Goal: Information Seeking & Learning: Check status

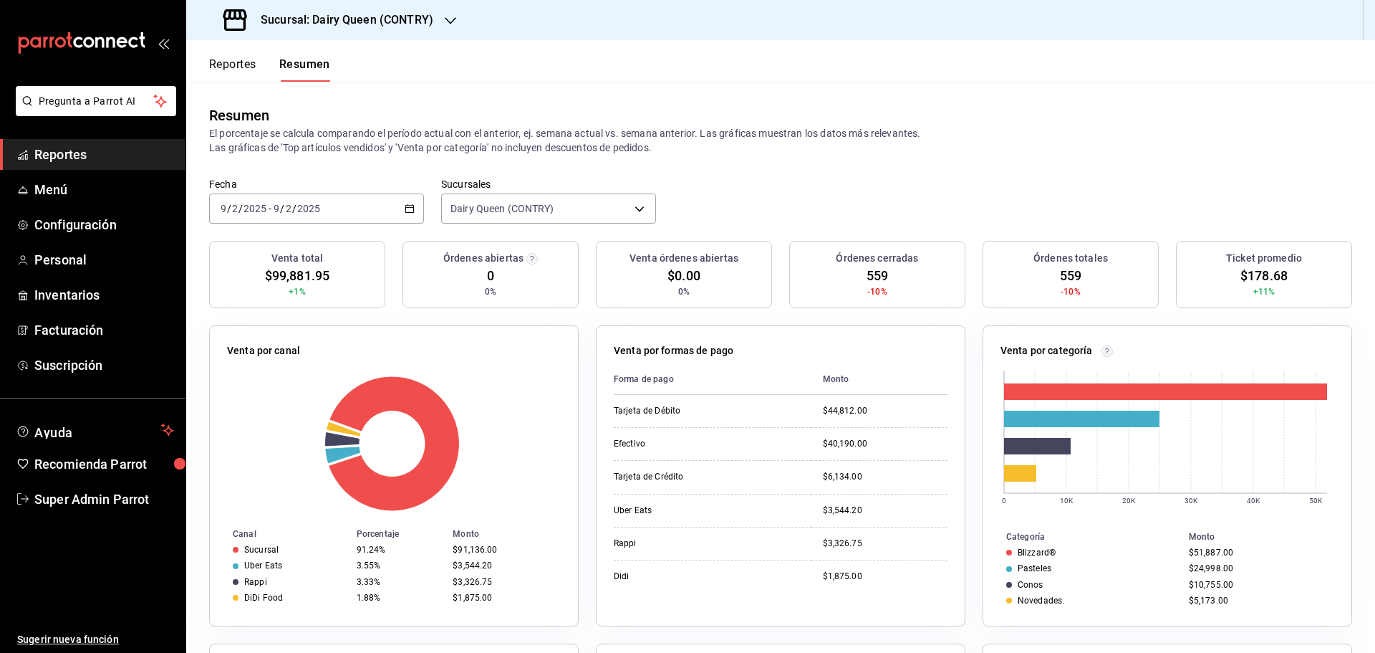
click at [267, 211] on div "2025-02-09 9 / 2 / 2025" at bounding box center [243, 208] width 50 height 11
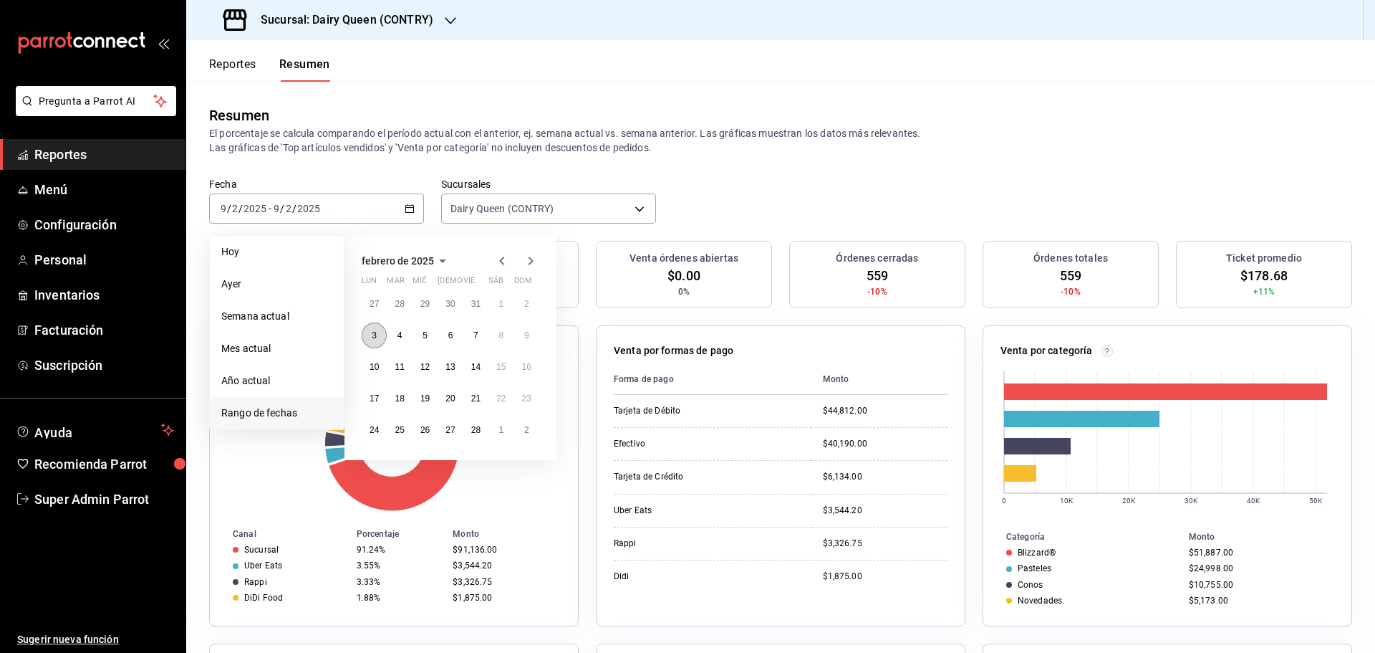
click at [371, 342] on button "3" at bounding box center [374, 335] width 25 height 26
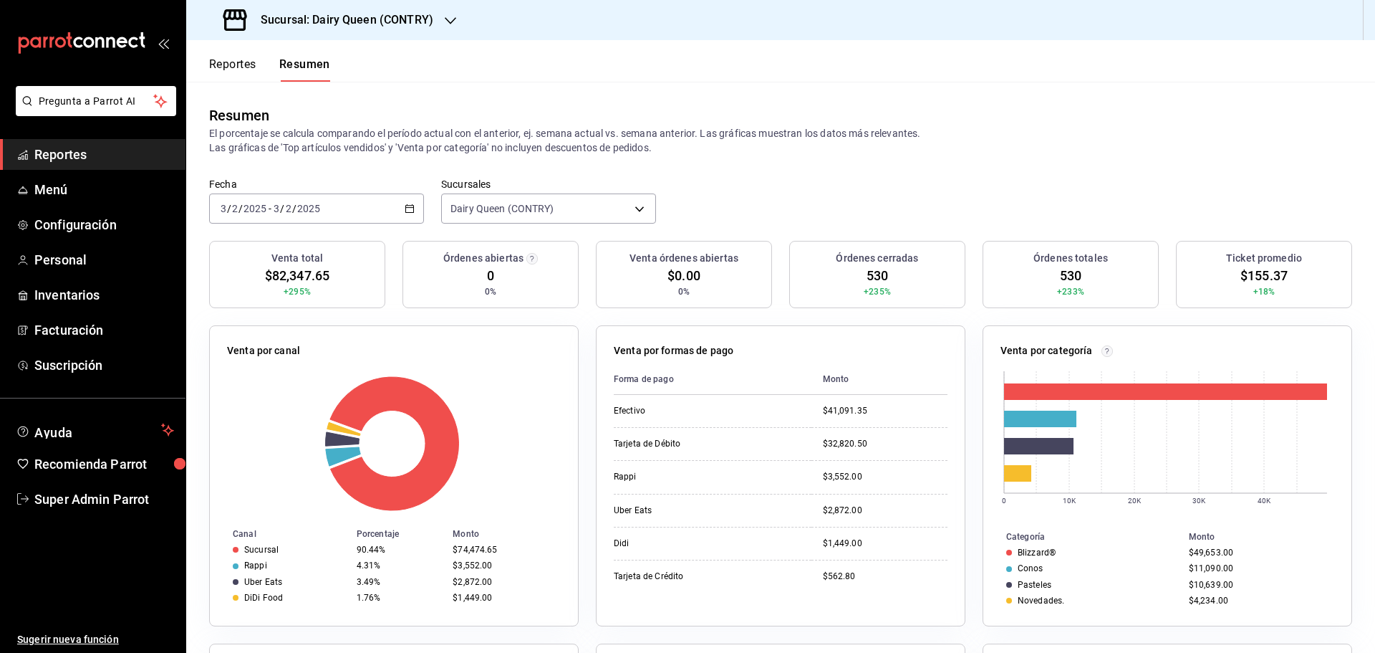
click at [411, 203] on icon "button" at bounding box center [410, 208] width 10 height 10
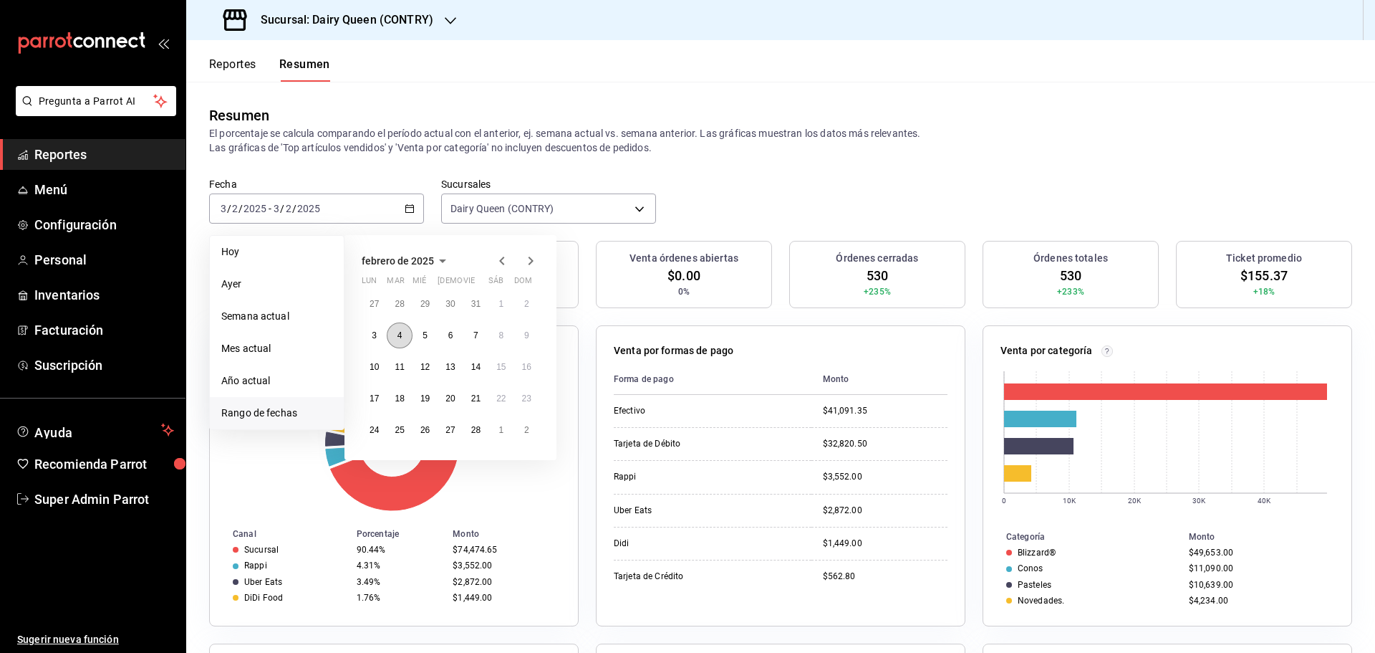
click at [403, 335] on button "4" at bounding box center [399, 335] width 25 height 26
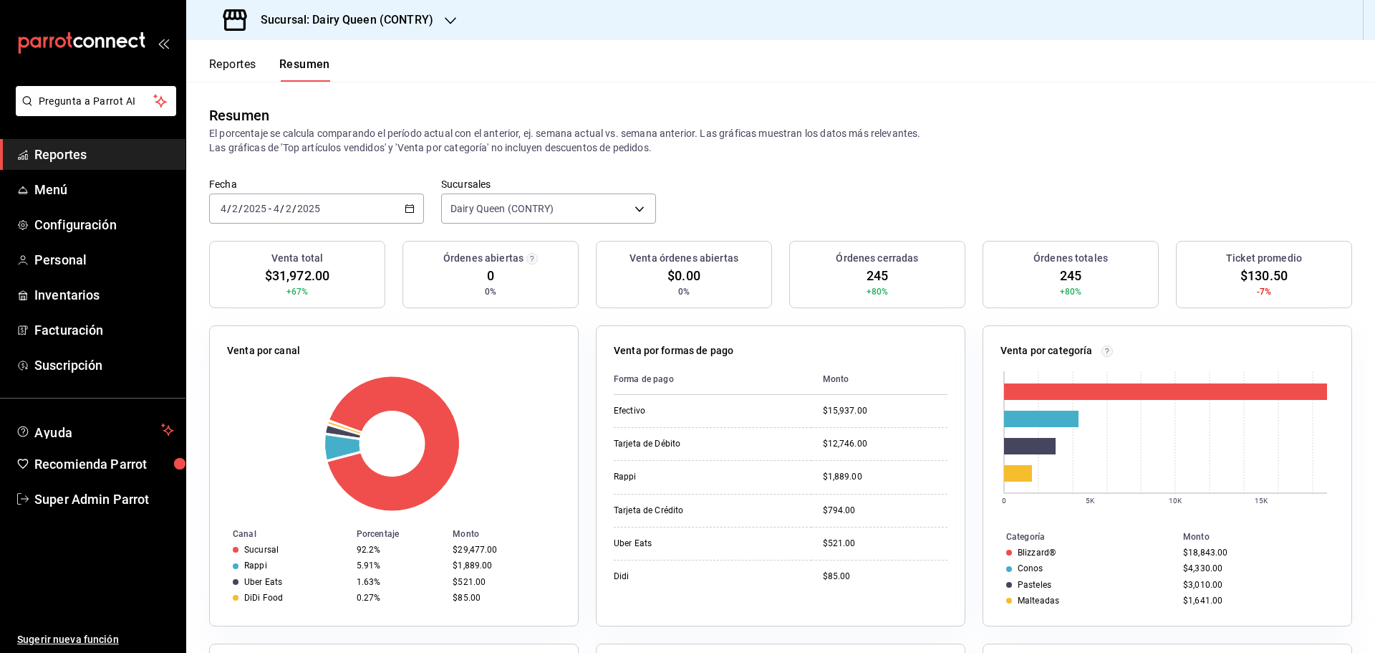
click at [408, 209] on icon "button" at bounding box center [410, 208] width 10 height 10
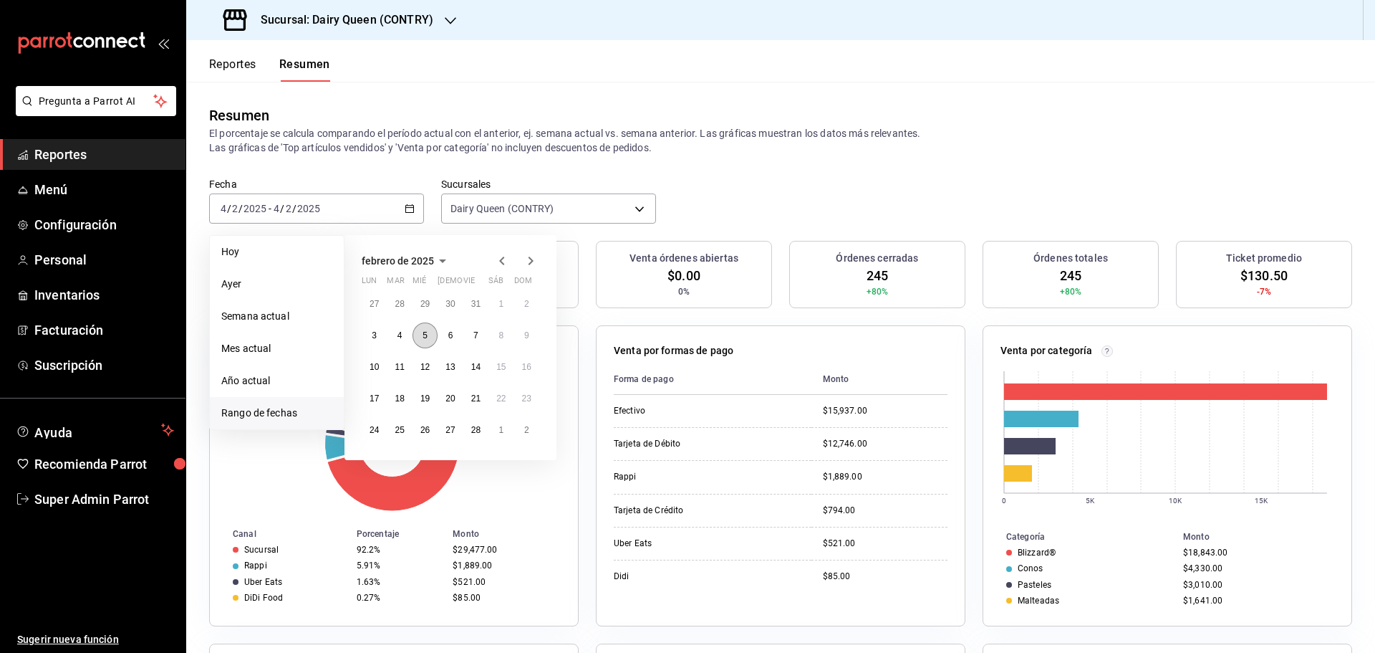
click at [419, 335] on button "5" at bounding box center [425, 335] width 25 height 26
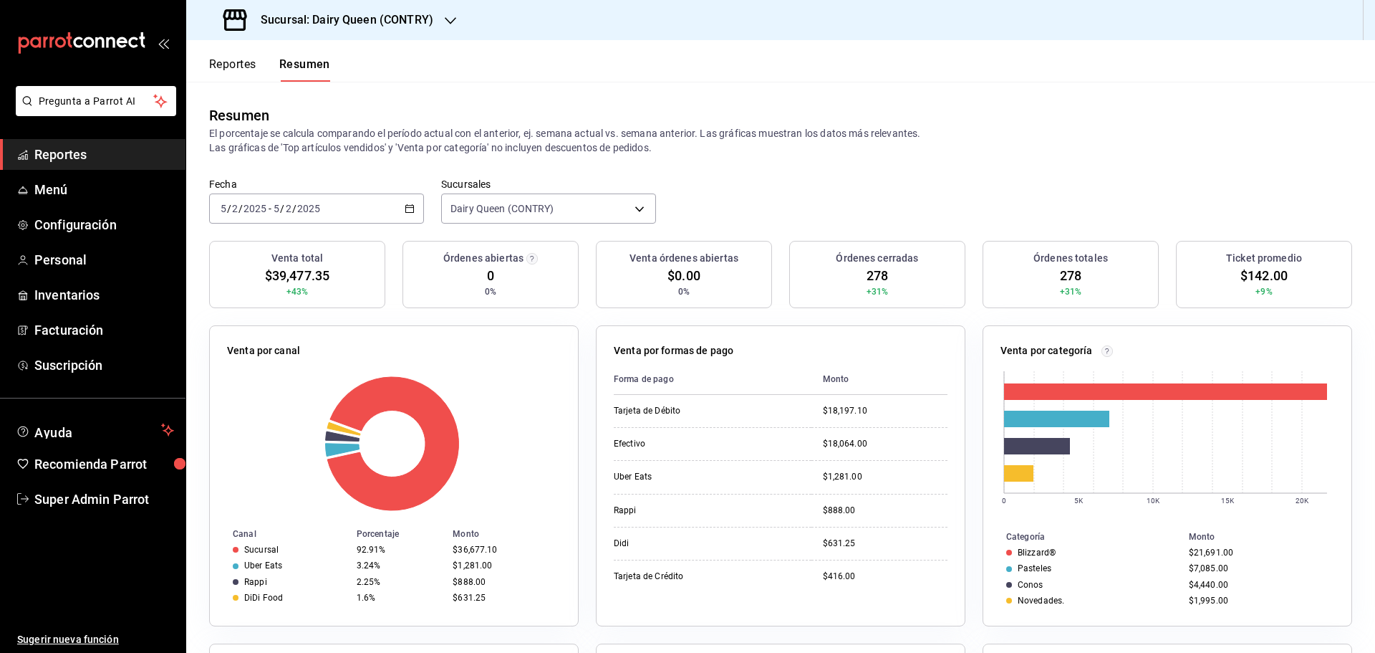
click at [402, 206] on div "2025-02-05 5 / 2 / 2025 - 2025-02-05 5 / 2 / 2025" at bounding box center [316, 208] width 215 height 30
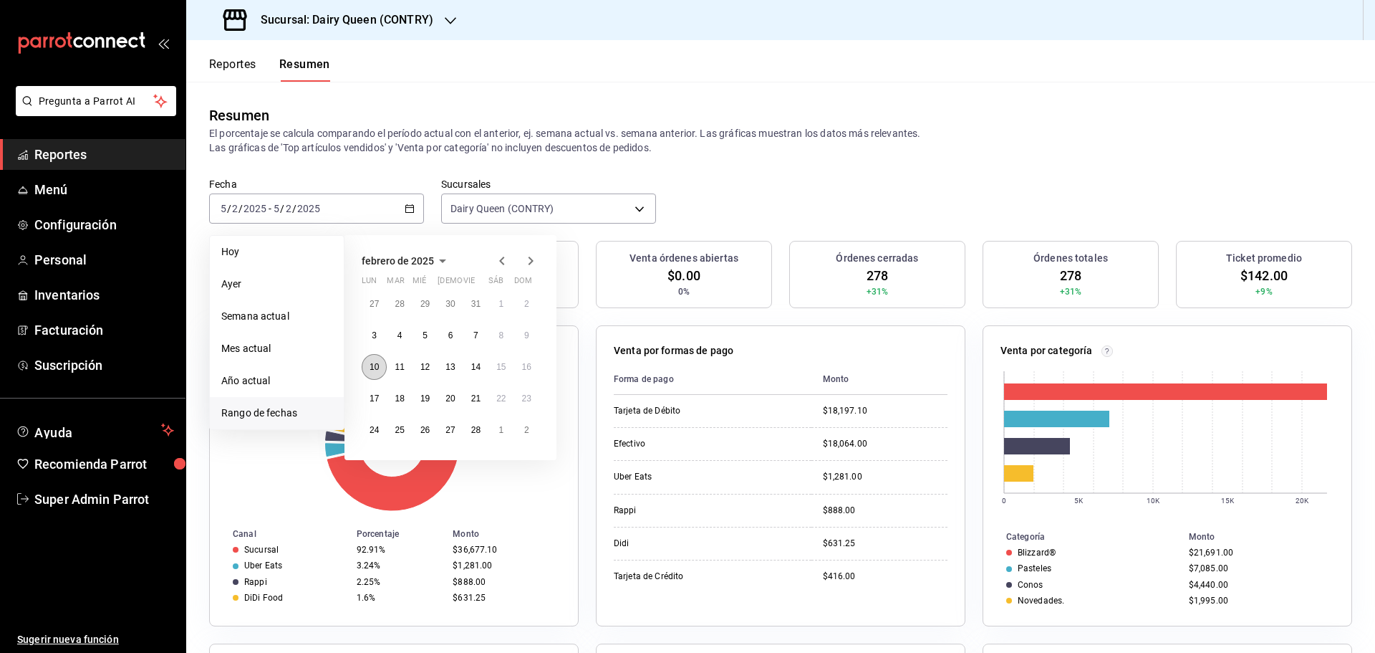
click at [379, 366] on abbr "10" at bounding box center [374, 367] width 9 height 10
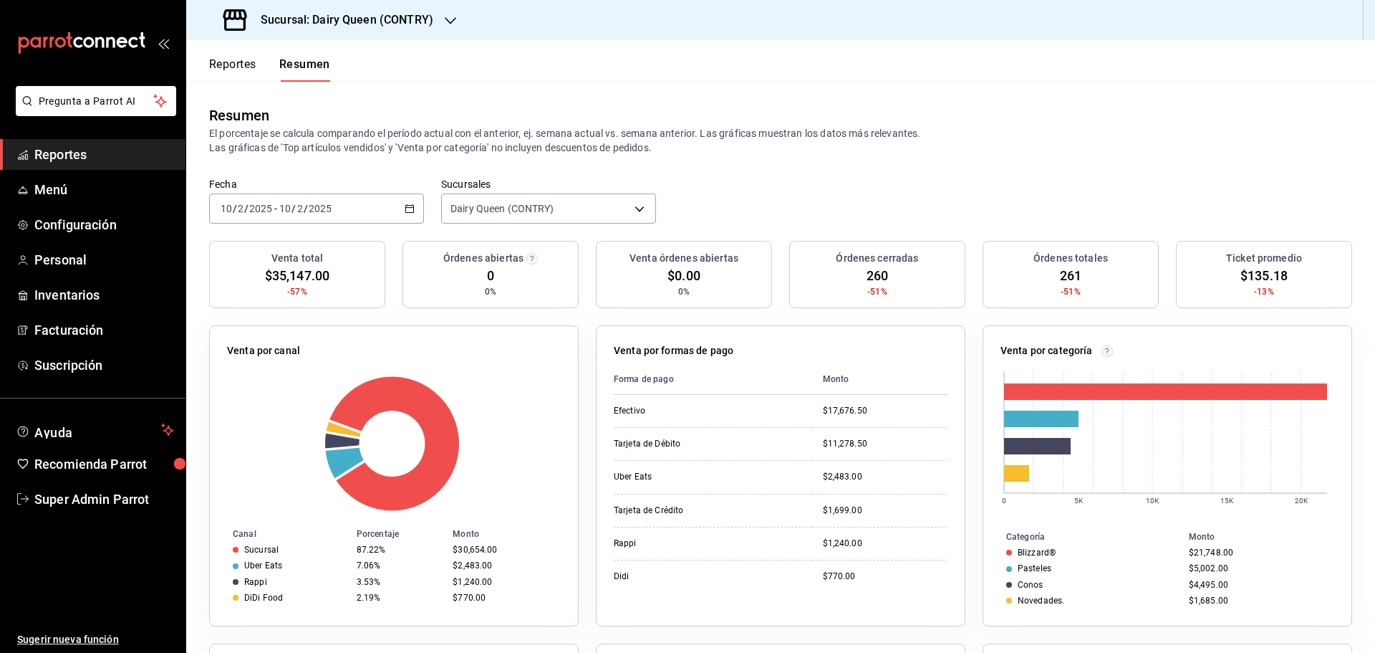
click at [408, 207] on icon "button" at bounding box center [410, 208] width 10 height 10
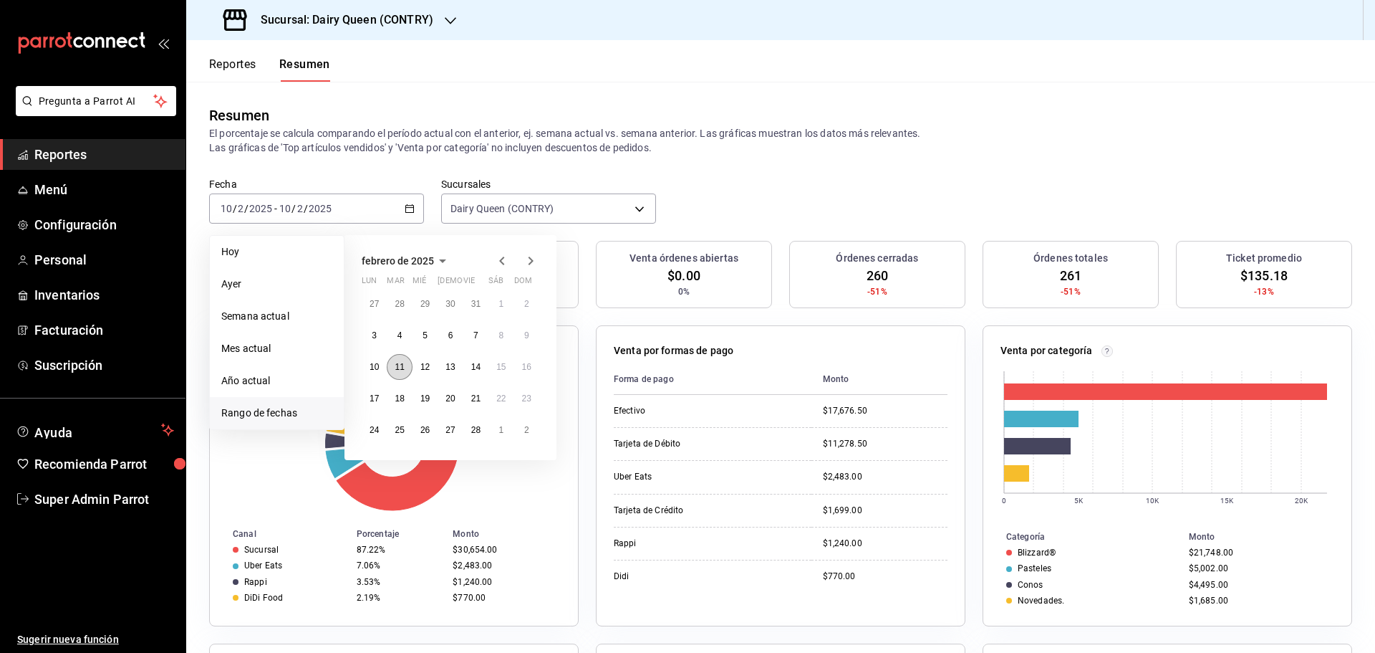
click at [398, 367] on abbr "11" at bounding box center [399, 367] width 9 height 10
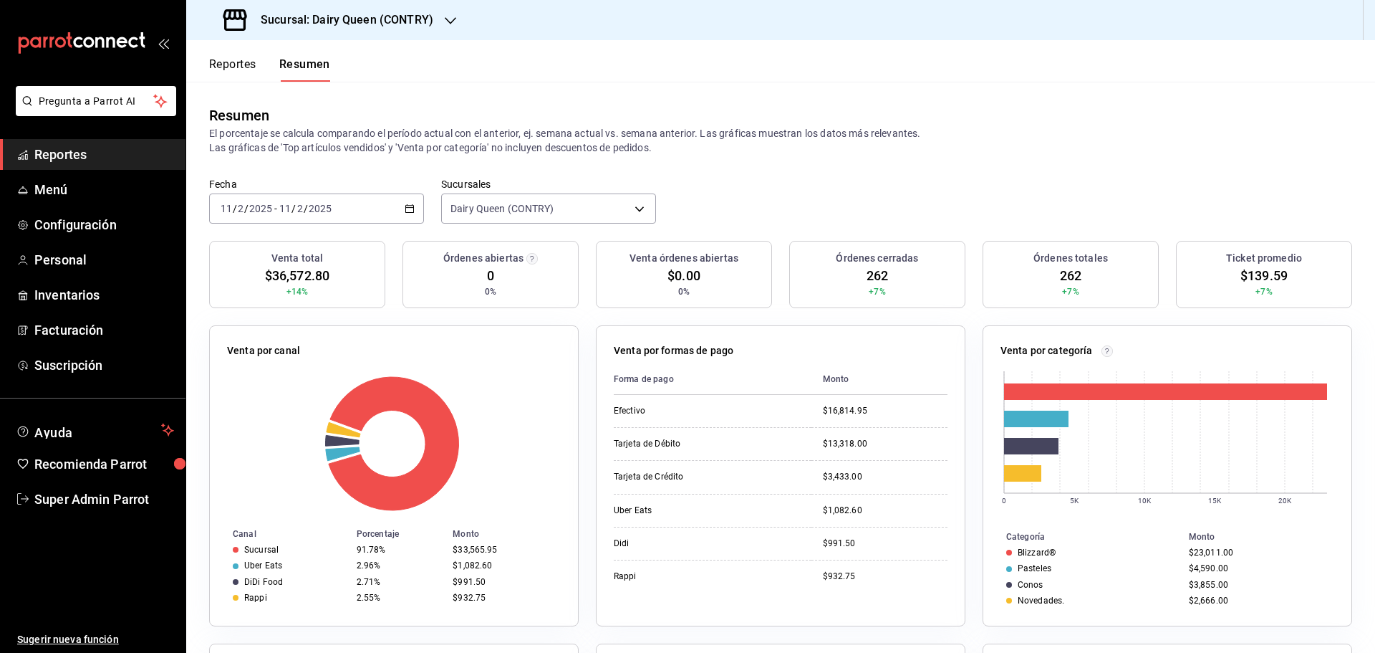
click at [411, 213] on \(Stroke\) "button" at bounding box center [409, 209] width 9 height 8
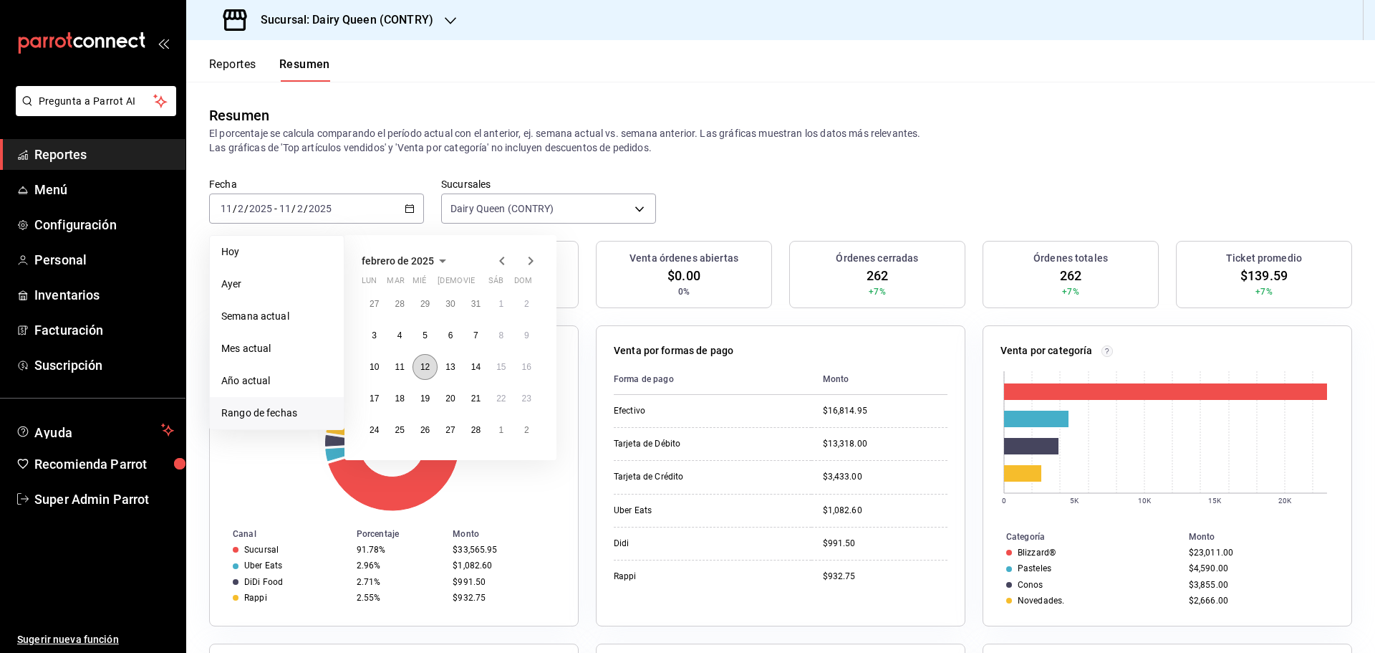
click at [430, 366] on abbr "12" at bounding box center [424, 367] width 9 height 10
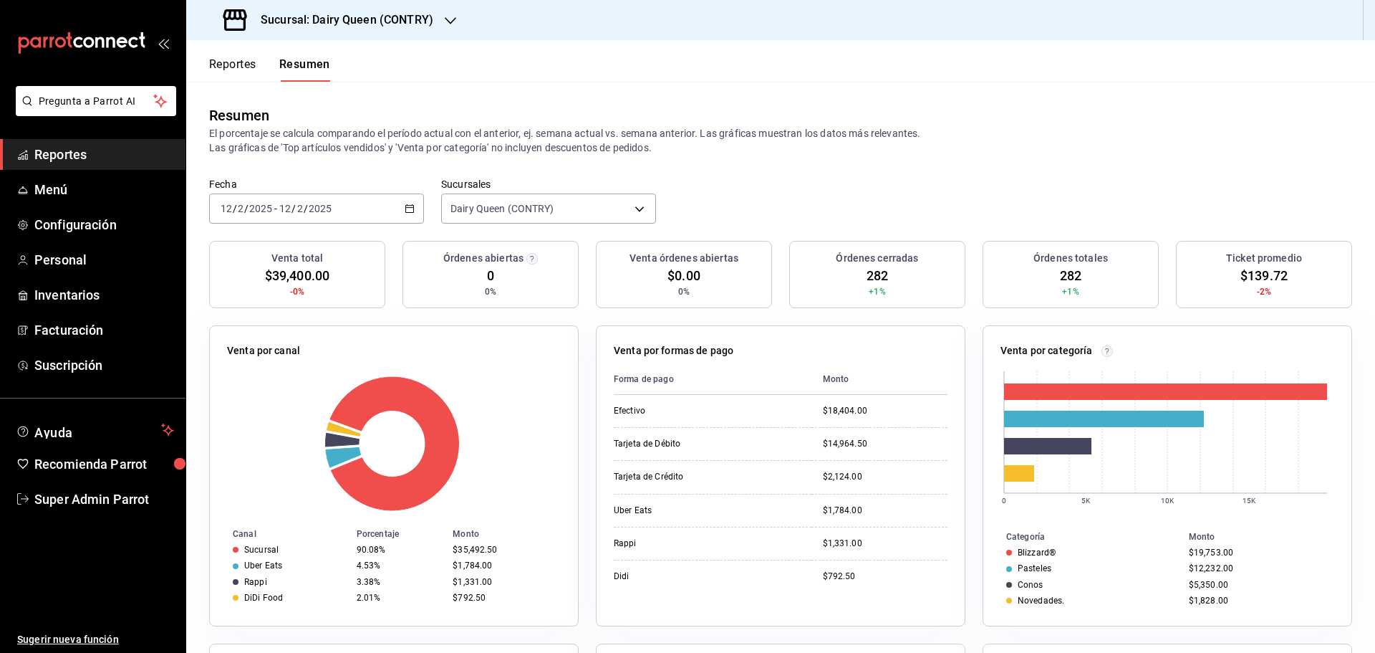
click at [414, 207] on div "2025-02-12 12 / 2 / 2025 - 2025-02-12 12 / 2 / 2025" at bounding box center [316, 208] width 215 height 30
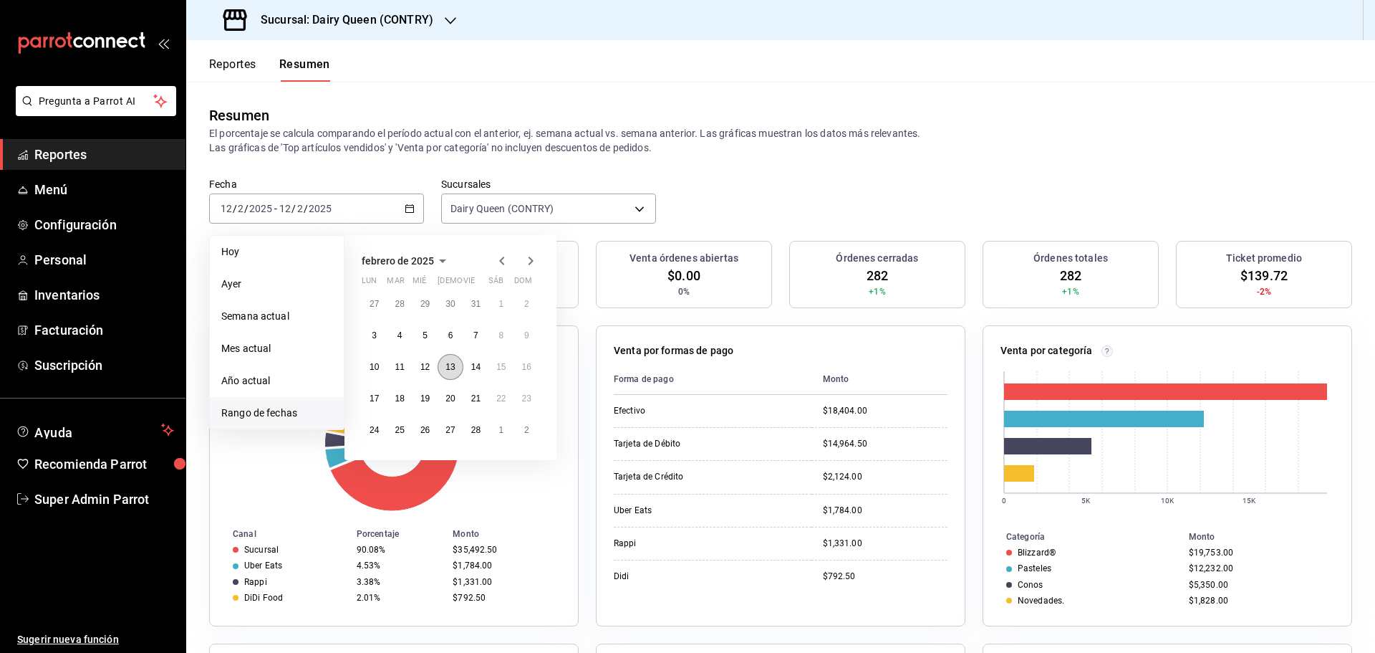
click at [454, 369] on abbr "13" at bounding box center [450, 367] width 9 height 10
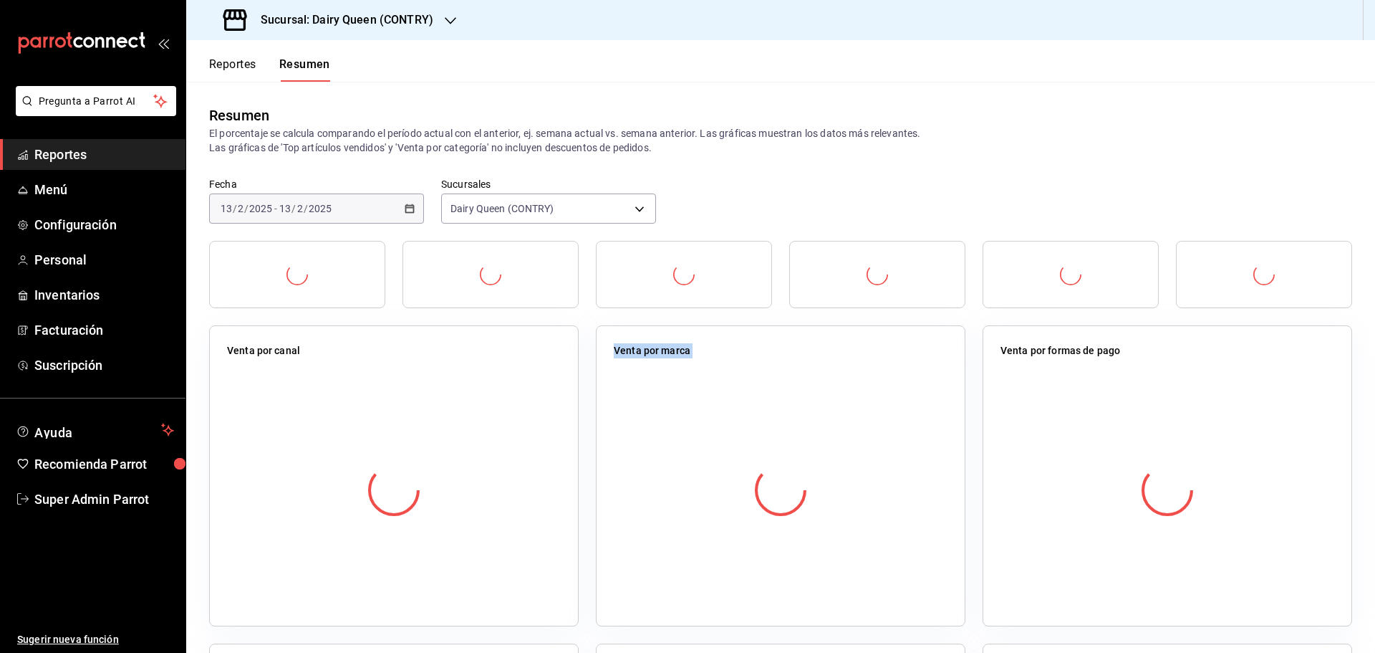
click at [454, 369] on div at bounding box center [394, 490] width 334 height 252
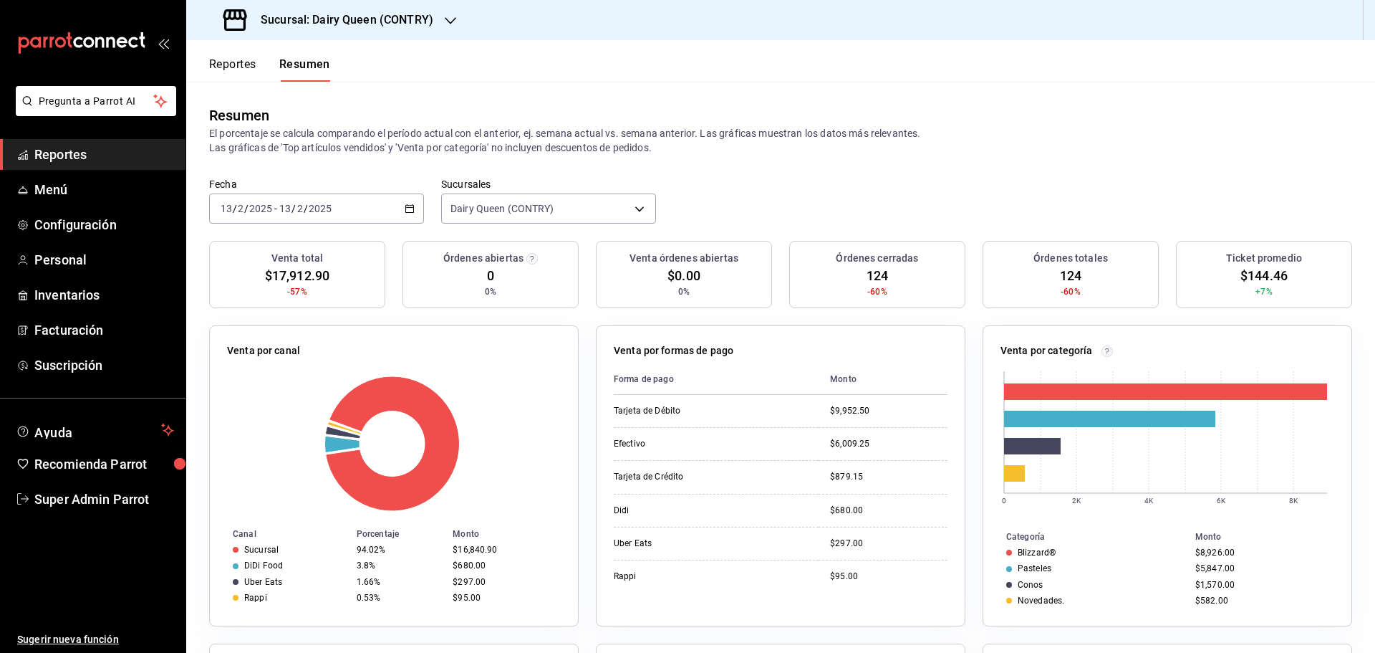
click at [400, 206] on div "2025-02-13 13 / 2 / 2025 - 2025-02-13 13 / 2 / 2025" at bounding box center [316, 208] width 215 height 30
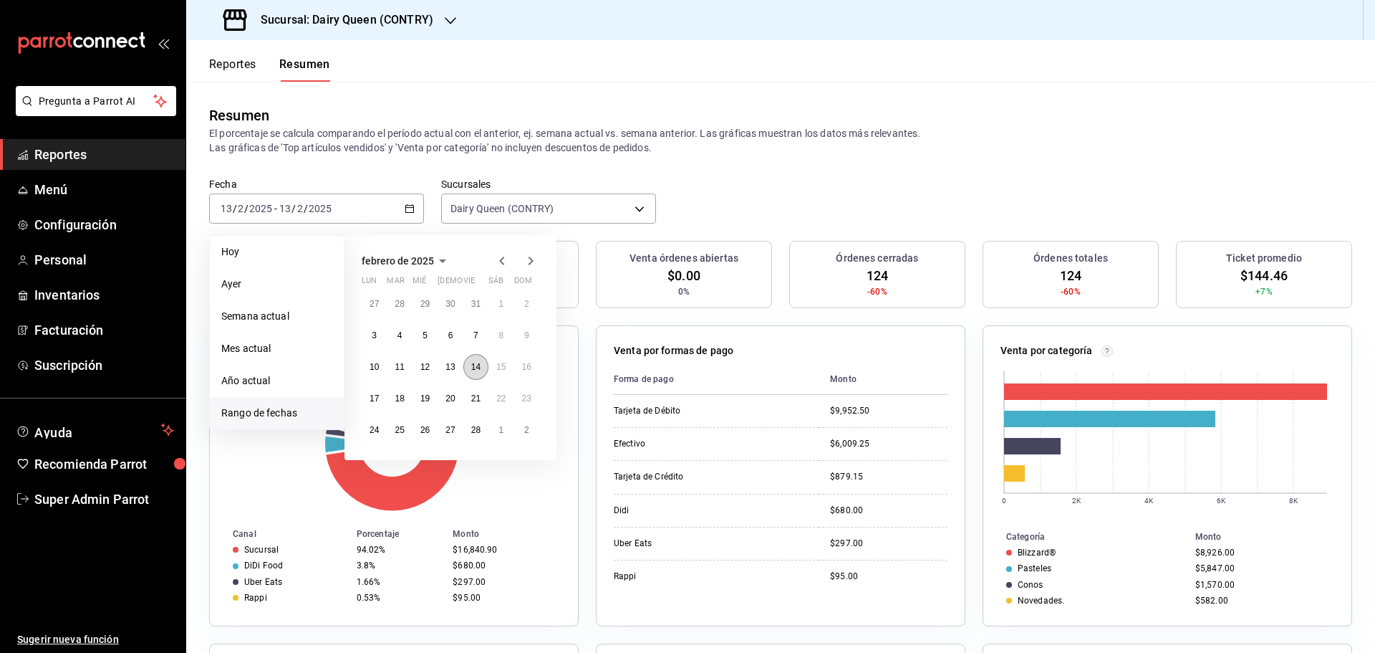
click at [481, 368] on abbr "14" at bounding box center [475, 367] width 9 height 10
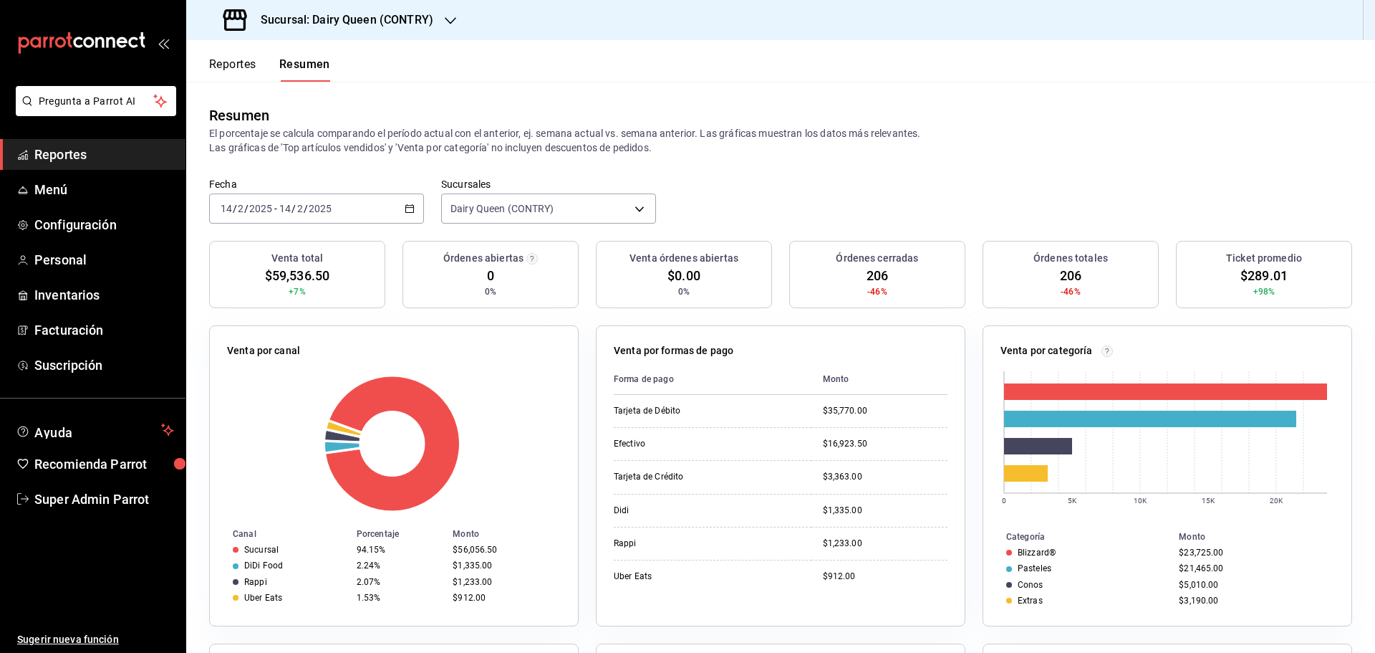
click at [383, 208] on div "2025-02-14 14 / 2 / 2025 - 2025-02-14 14 / 2 / 2025" at bounding box center [316, 208] width 215 height 30
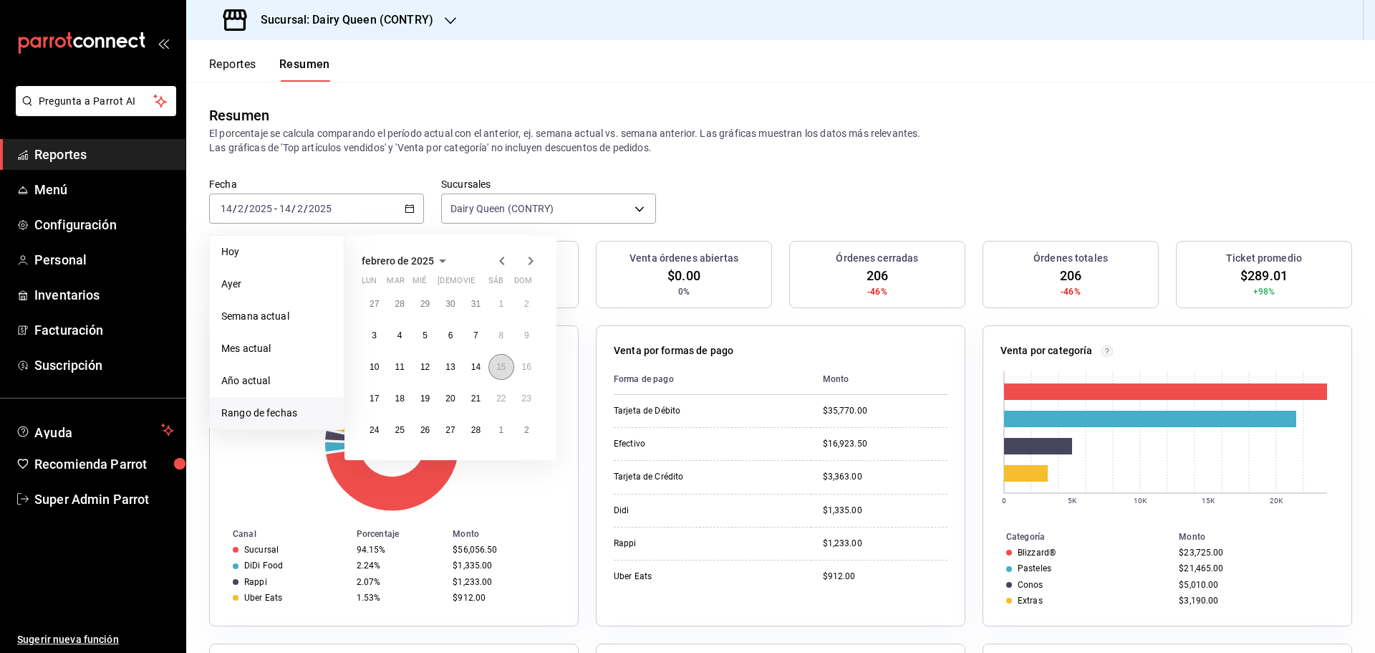
click at [504, 373] on button "15" at bounding box center [501, 367] width 25 height 26
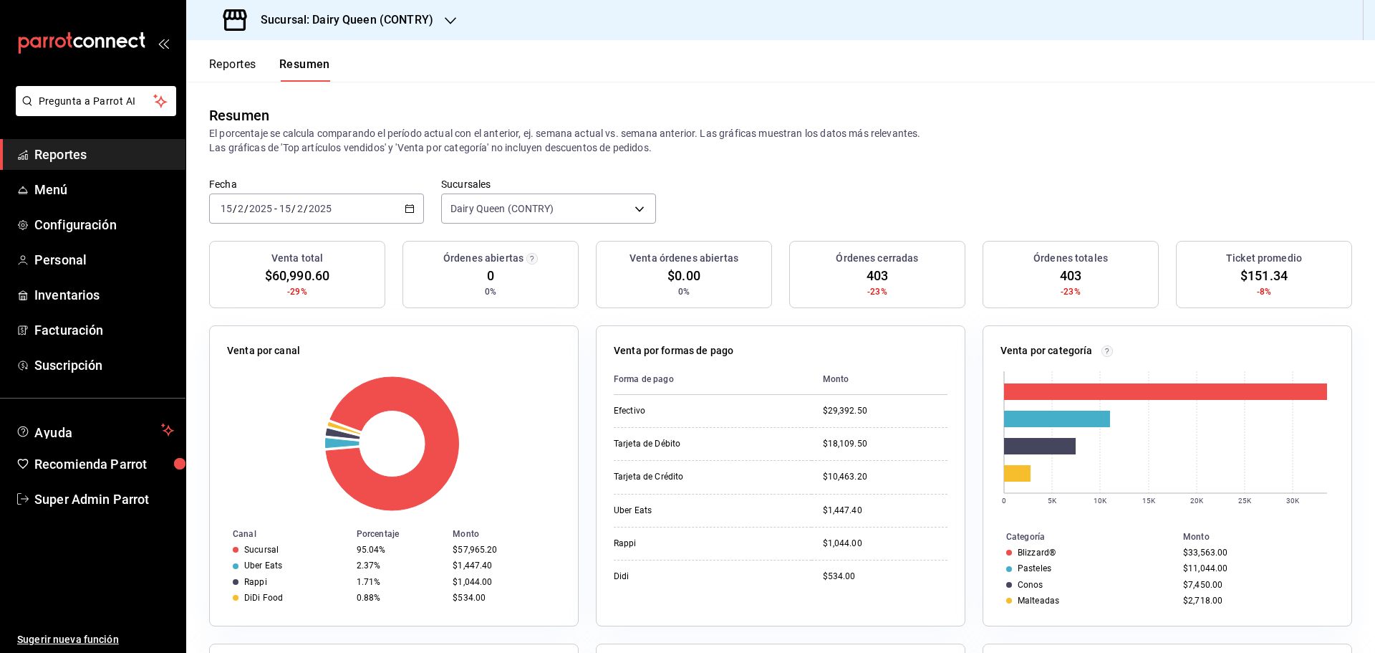
click at [342, 204] on div "2025-02-15 15 / 2 / 2025 - 2025-02-15 15 / 2 / 2025" at bounding box center [316, 208] width 215 height 30
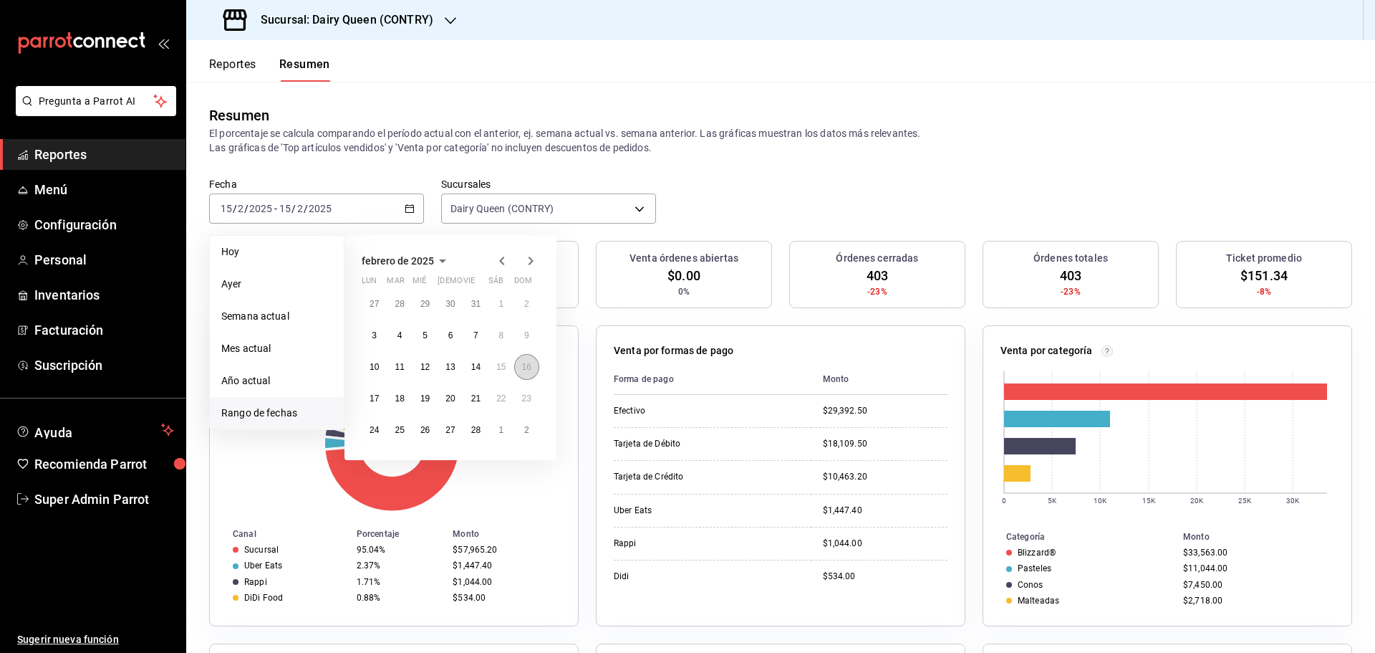
click at [532, 371] on button "16" at bounding box center [526, 367] width 25 height 26
click at [532, 370] on button "16" at bounding box center [526, 367] width 25 height 26
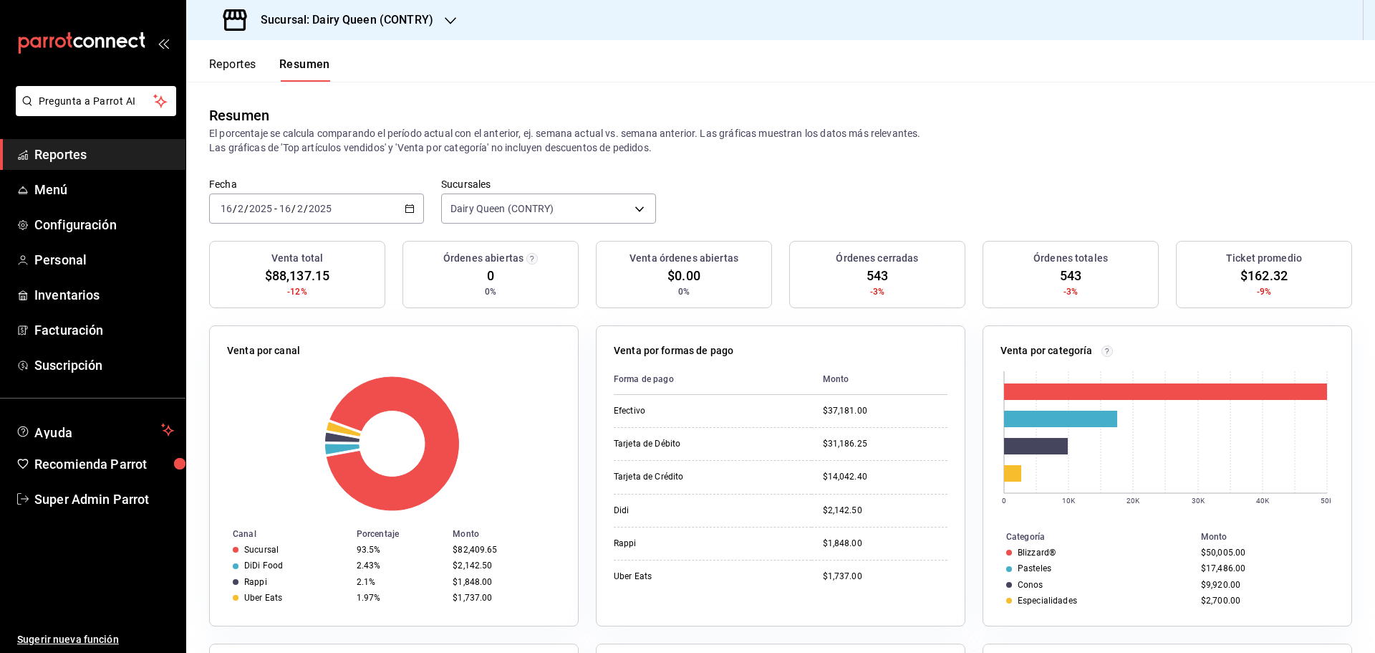
click at [391, 205] on div "2025-02-16 16 / 2 / 2025 - 2025-02-16 16 / 2 / 2025" at bounding box center [316, 208] width 215 height 30
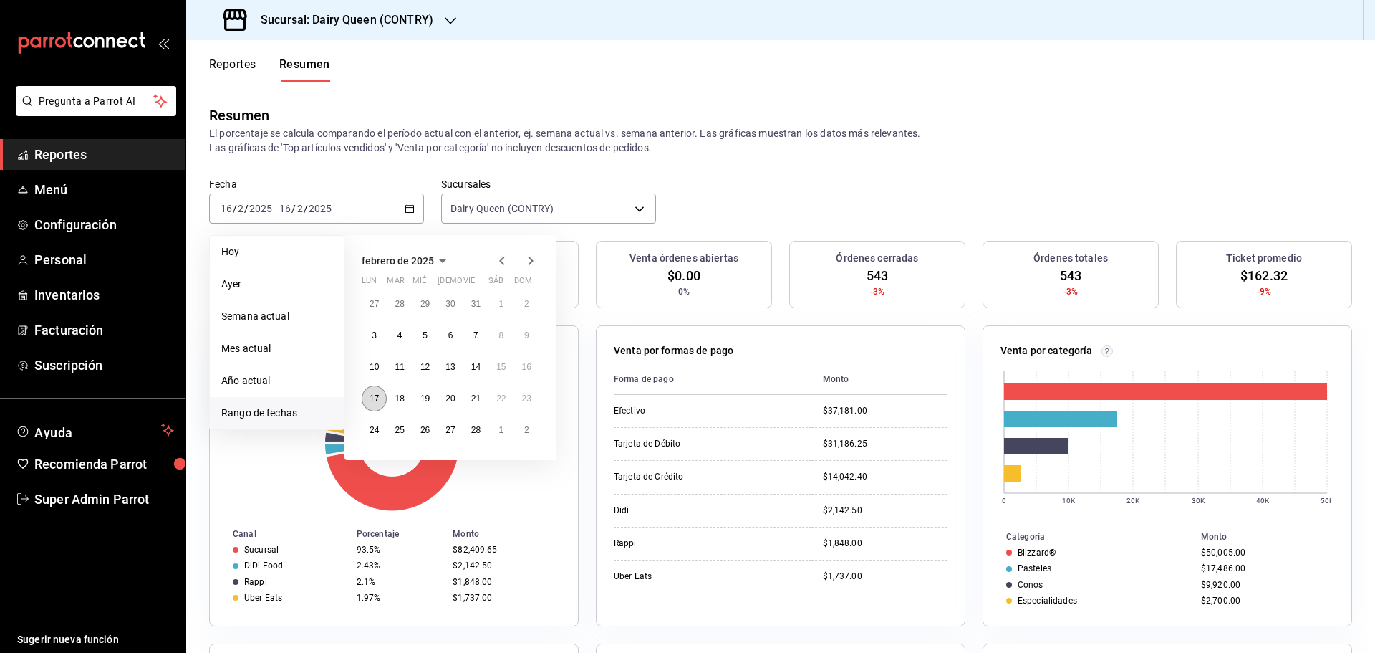
click at [377, 403] on abbr "17" at bounding box center [374, 398] width 9 height 10
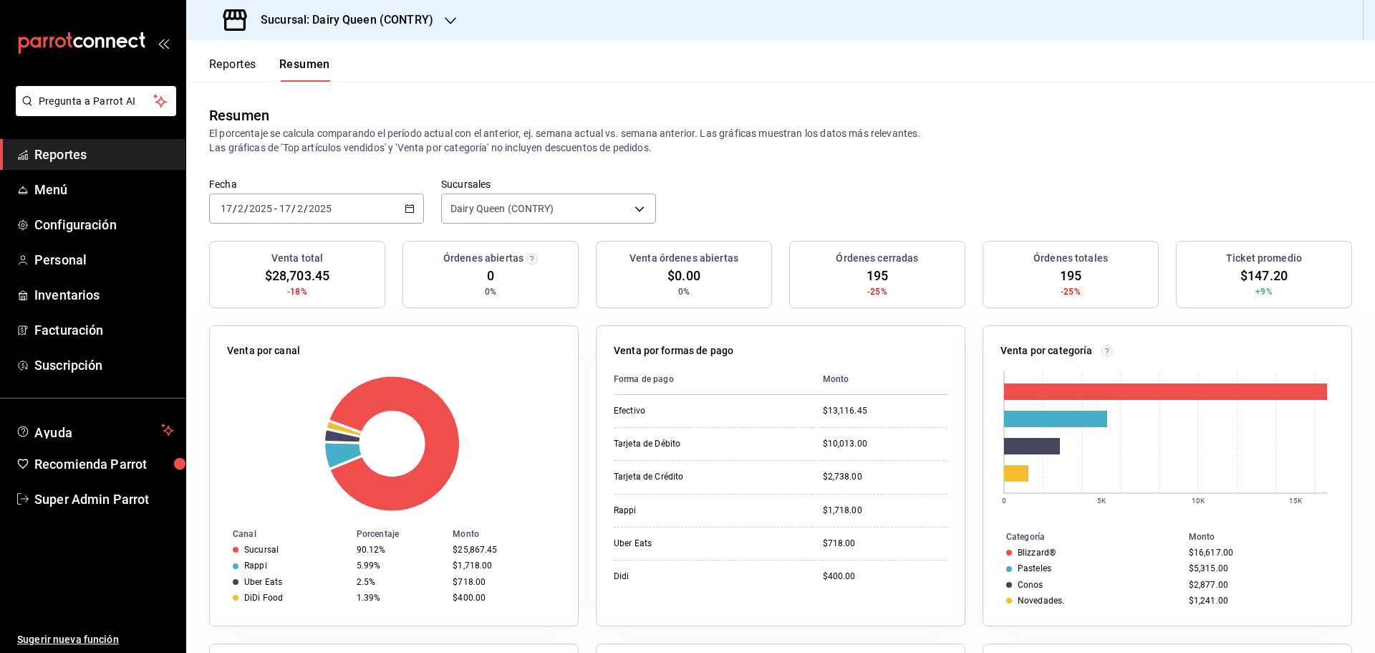
click at [405, 208] on \(Stroke\) "button" at bounding box center [409, 209] width 9 height 8
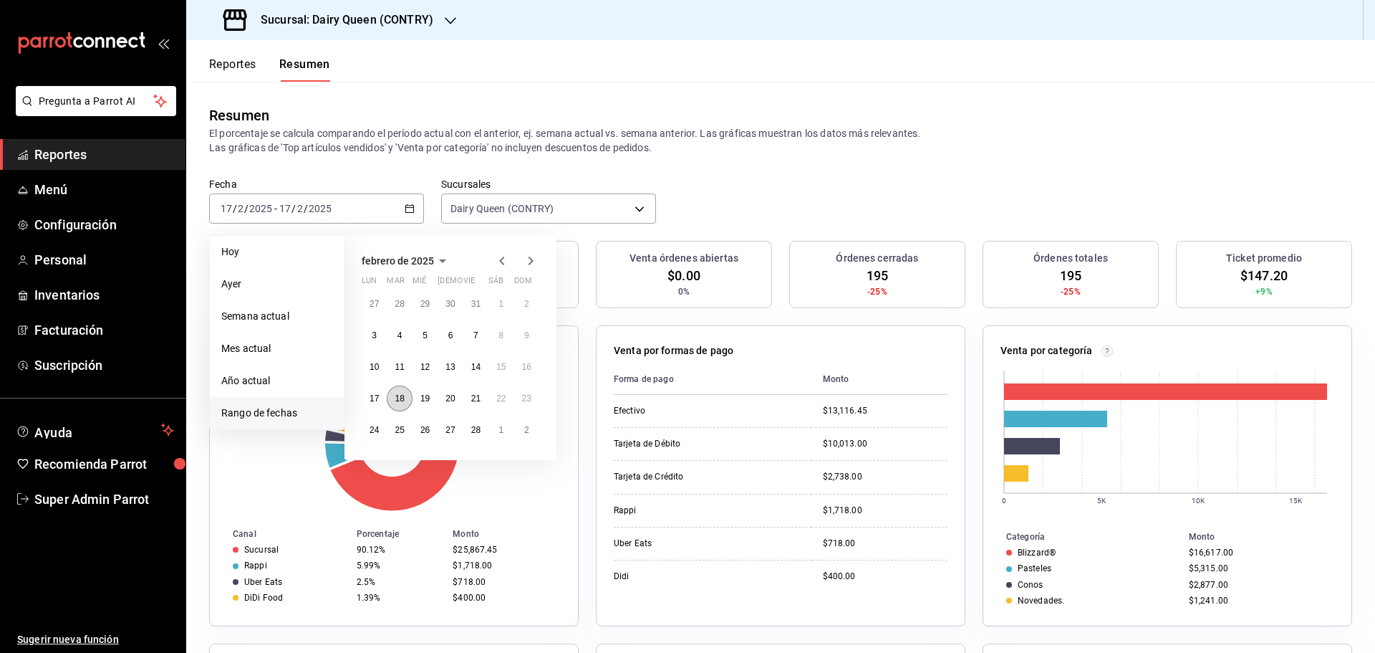
click at [403, 398] on abbr "18" at bounding box center [399, 398] width 9 height 10
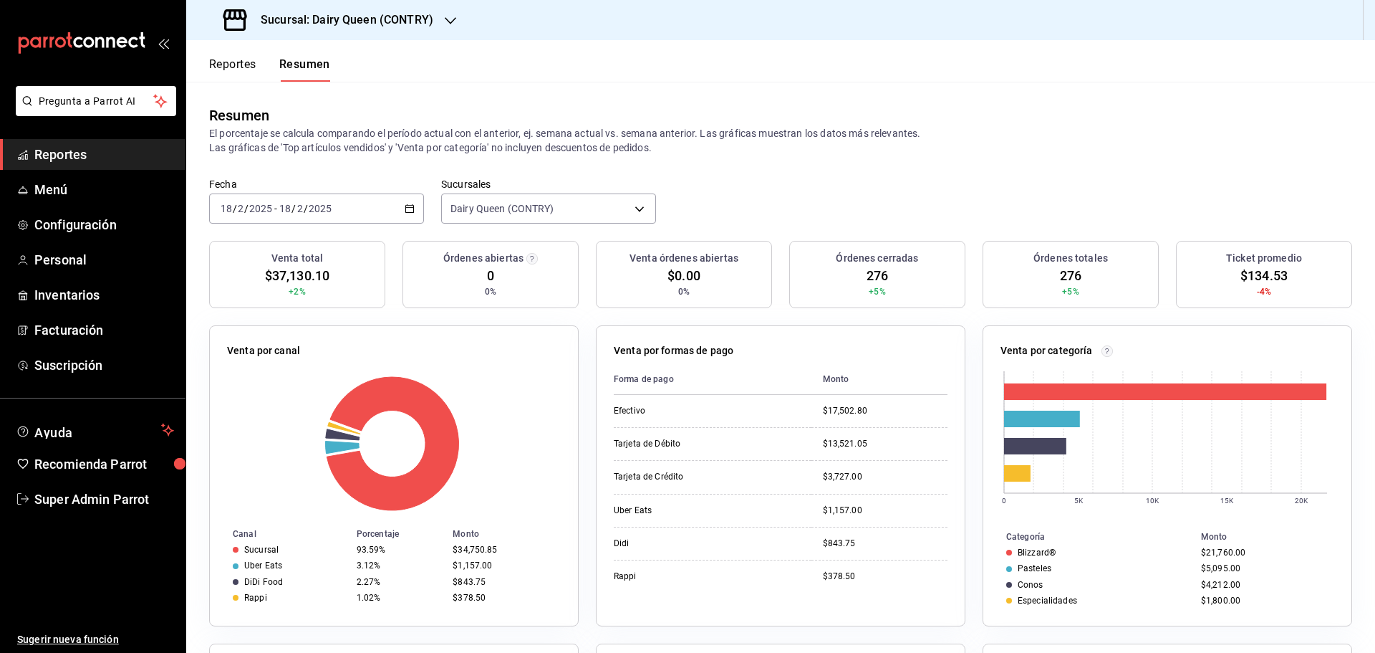
click at [402, 206] on div "2025-02-18 18 / 2 / 2025 - 2025-02-18 18 / 2 / 2025" at bounding box center [316, 208] width 215 height 30
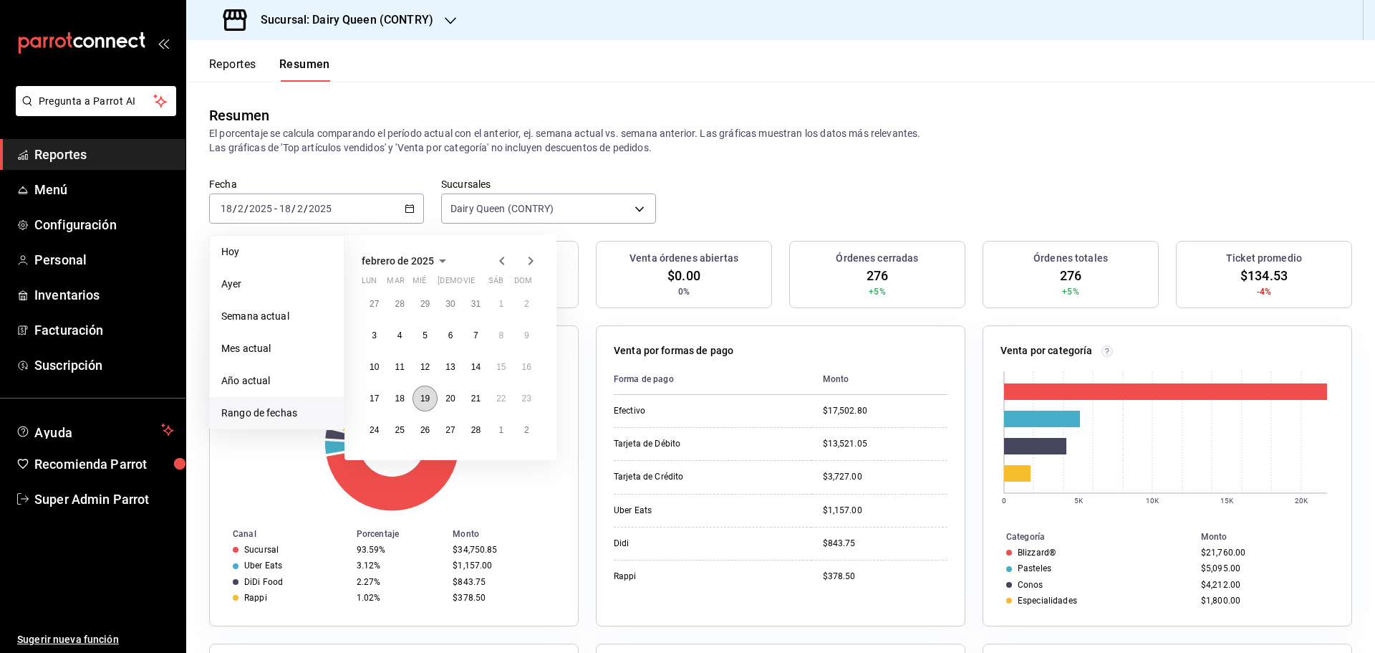
click at [432, 408] on button "19" at bounding box center [425, 398] width 25 height 26
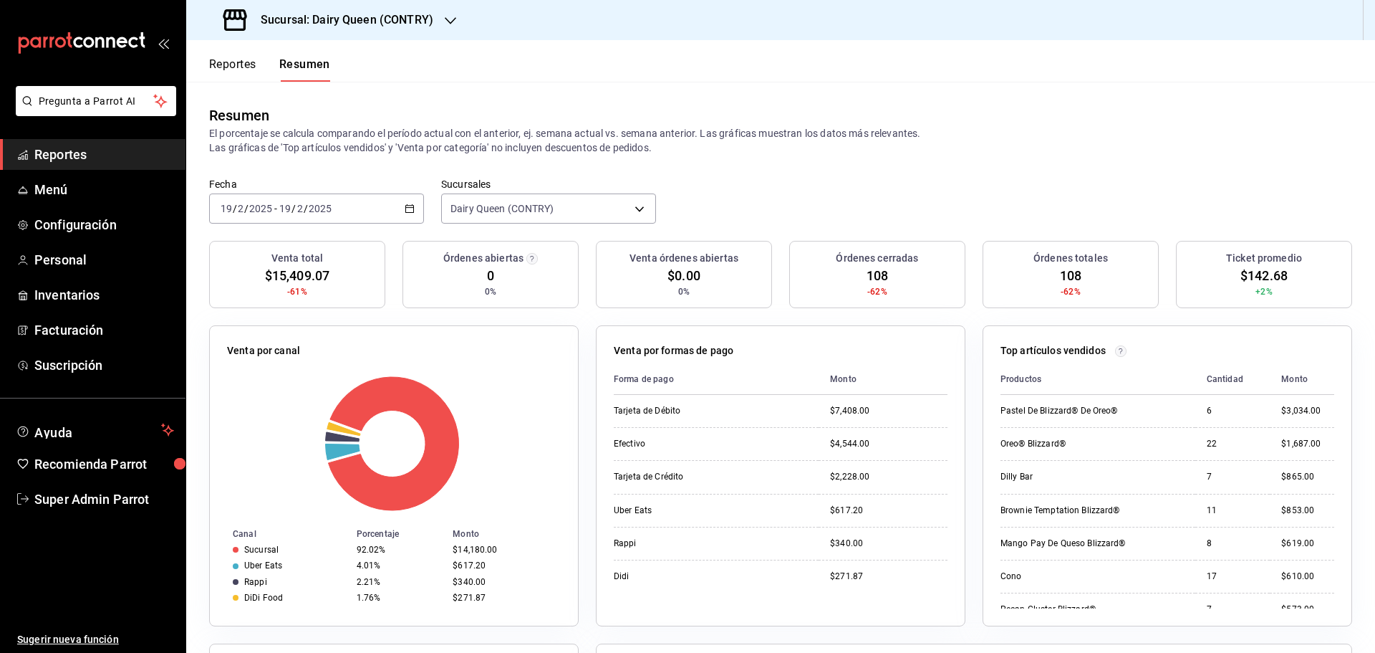
click at [383, 214] on div "2025-02-19 19 / 2 / 2025 - 2025-02-19 19 / 2 / 2025" at bounding box center [316, 208] width 215 height 30
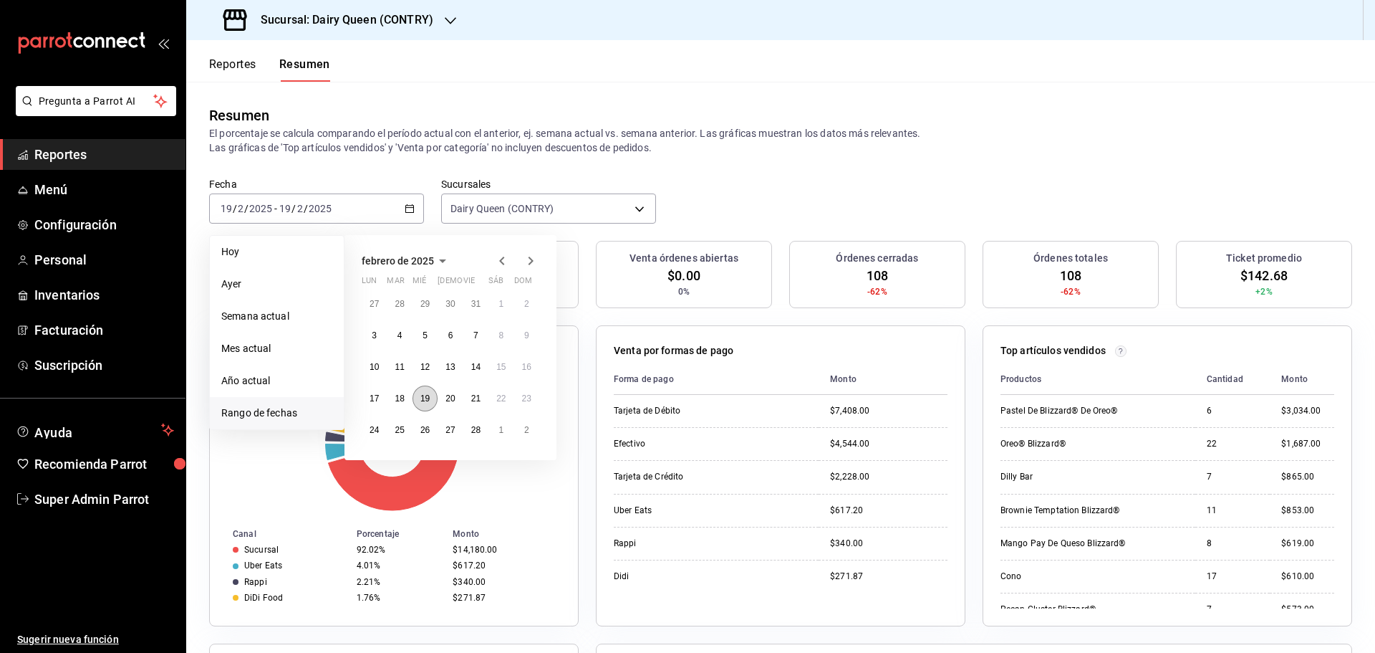
click at [427, 402] on abbr "19" at bounding box center [424, 398] width 9 height 10
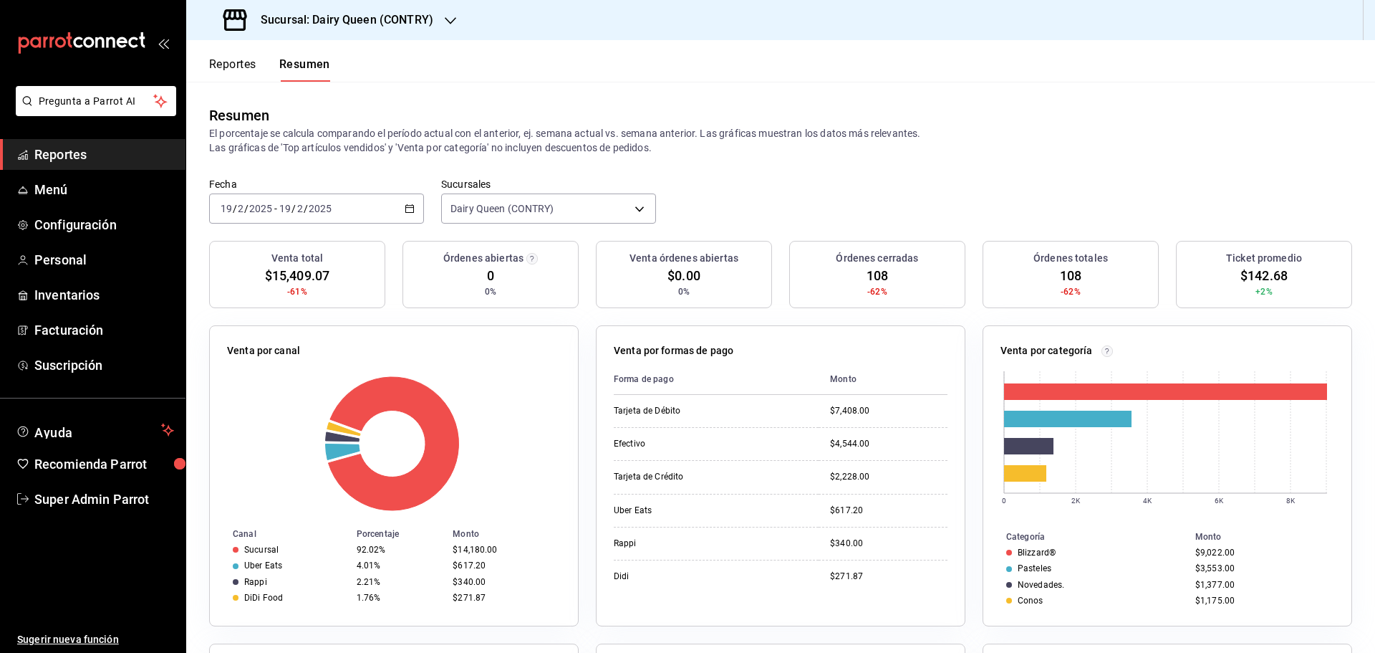
click at [380, 208] on div "2025-02-19 19 / 2 / 2025 - 2025-02-19 19 / 2 / 2025" at bounding box center [316, 208] width 215 height 30
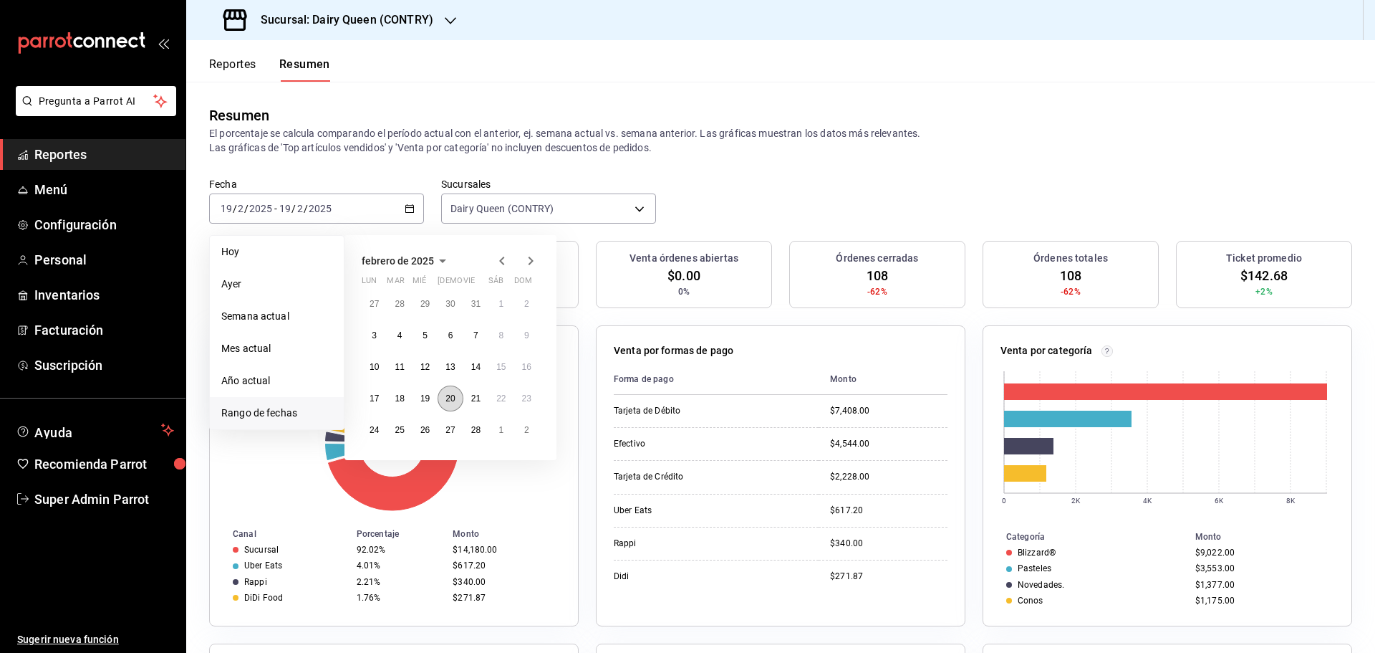
click at [451, 400] on abbr "20" at bounding box center [450, 398] width 9 height 10
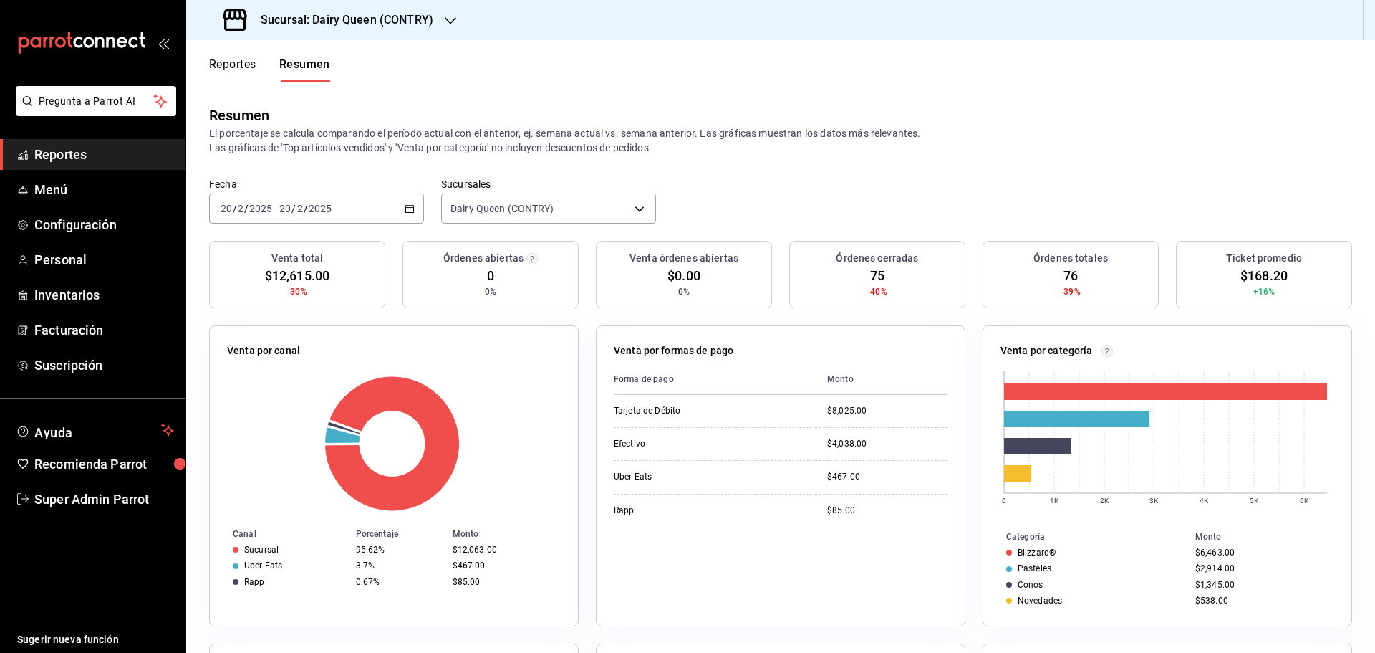
click at [389, 198] on div "2025-02-20 20 / 2 / 2025 - 2025-02-20 20 / 2 / 2025" at bounding box center [316, 208] width 215 height 30
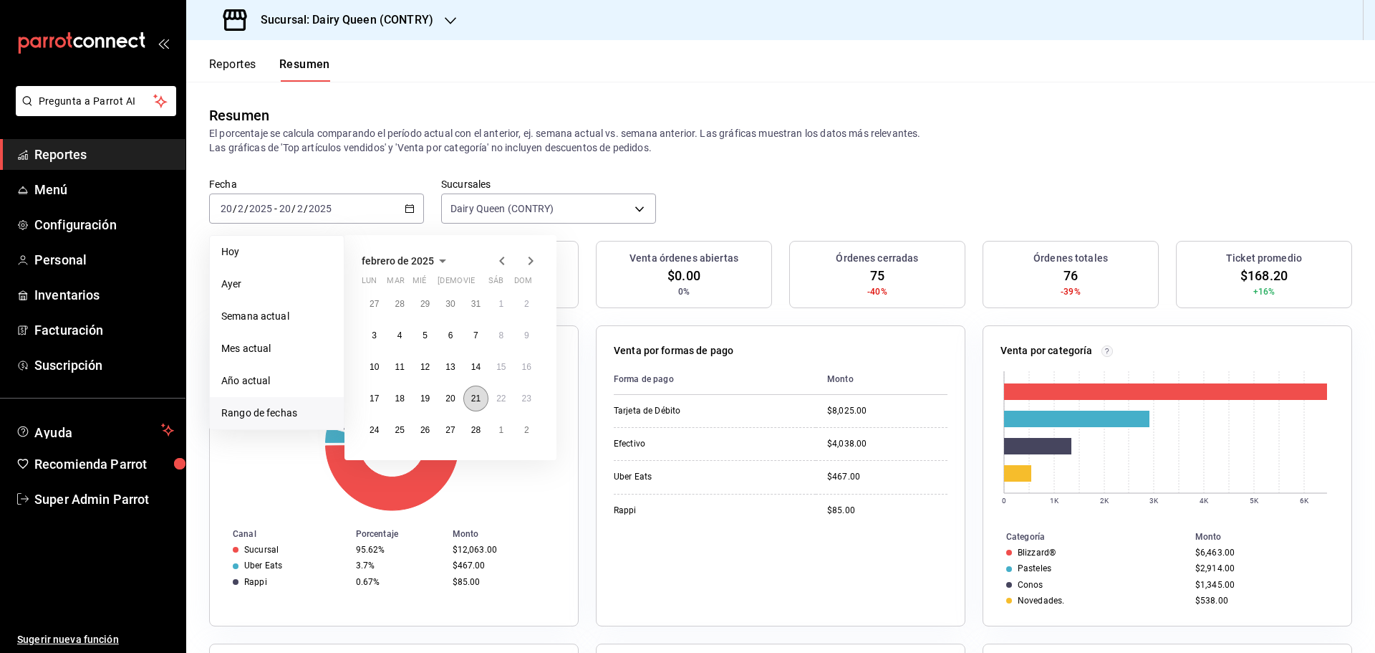
click at [486, 403] on button "21" at bounding box center [475, 398] width 25 height 26
click at [486, 403] on div at bounding box center [394, 443] width 334 height 136
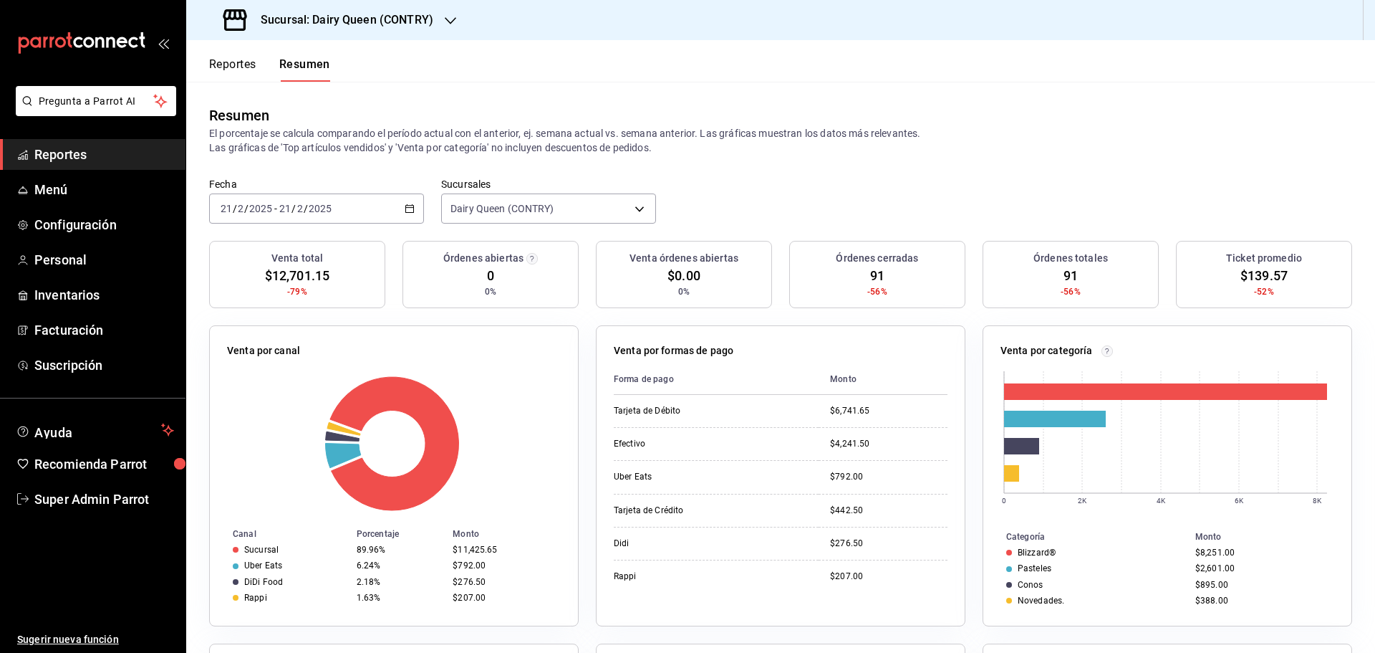
click at [401, 201] on div "2025-02-21 21 / 2 / 2025 - 2025-02-21 21 / 2 / 2025" at bounding box center [316, 208] width 215 height 30
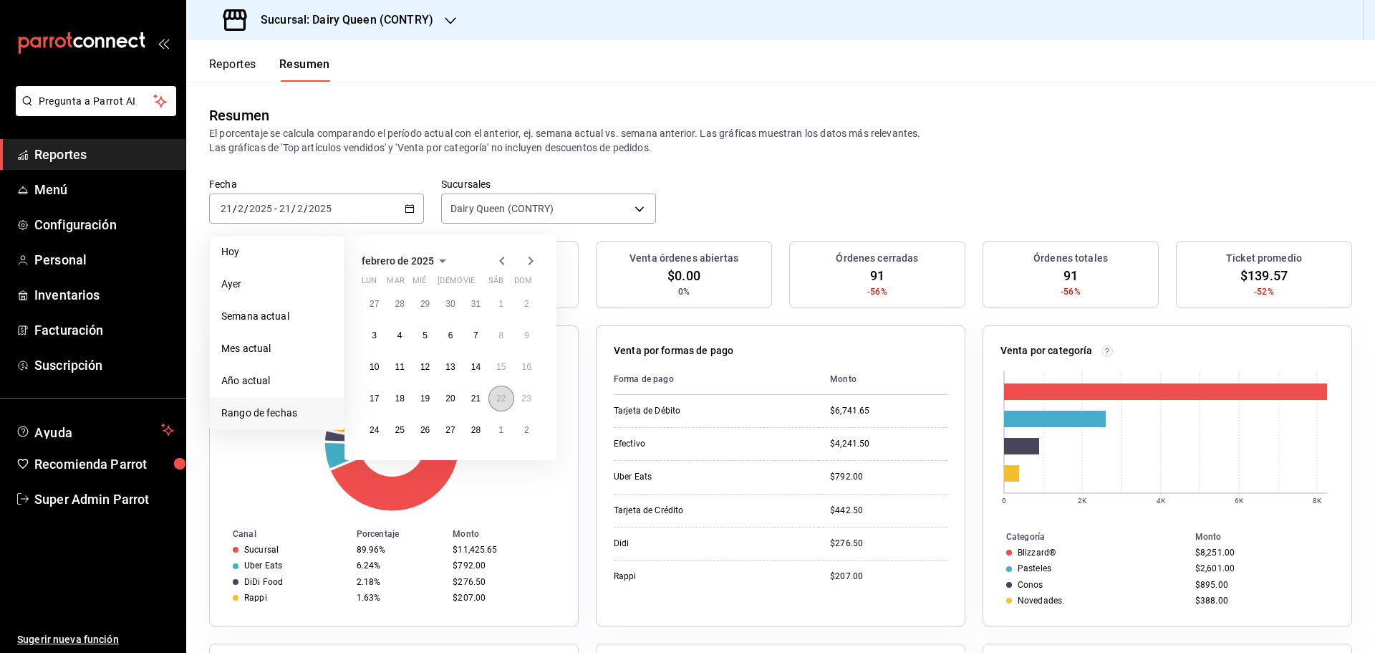
click at [494, 400] on button "22" at bounding box center [501, 398] width 25 height 26
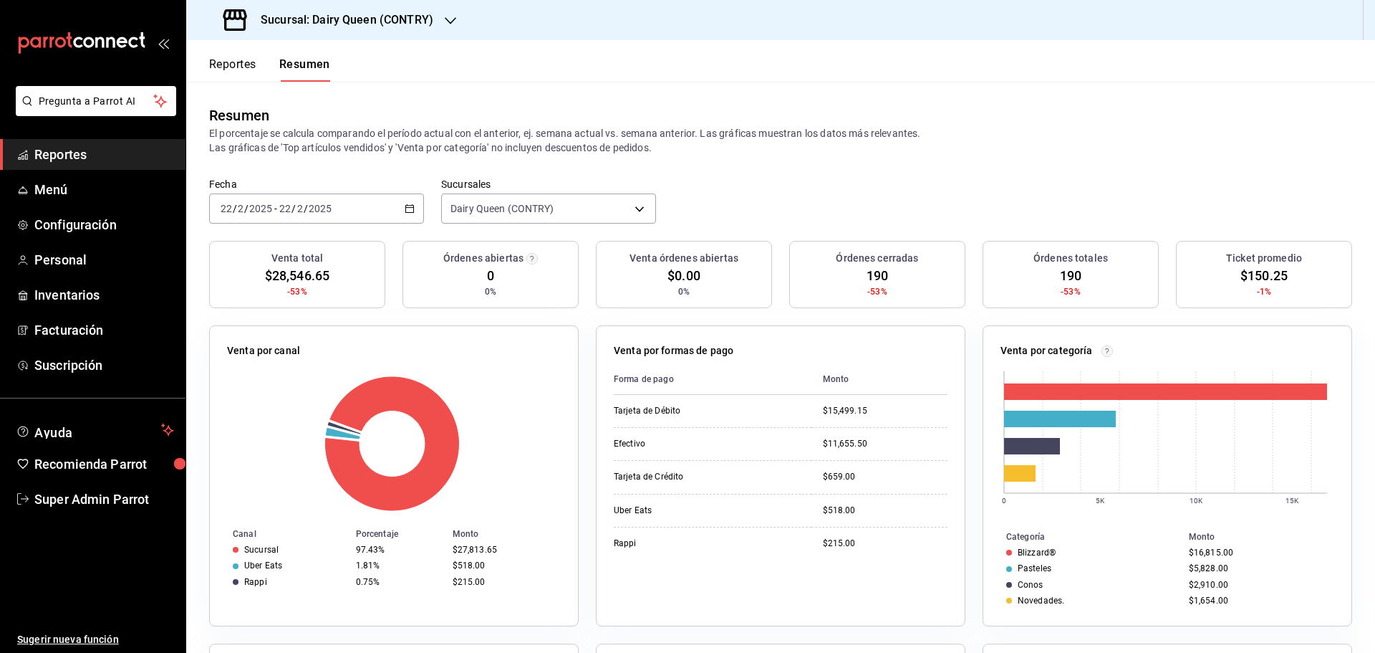
click at [395, 201] on div "2025-02-22 22 / 2 / 2025 - 2025-02-22 22 / 2 / 2025" at bounding box center [316, 208] width 215 height 30
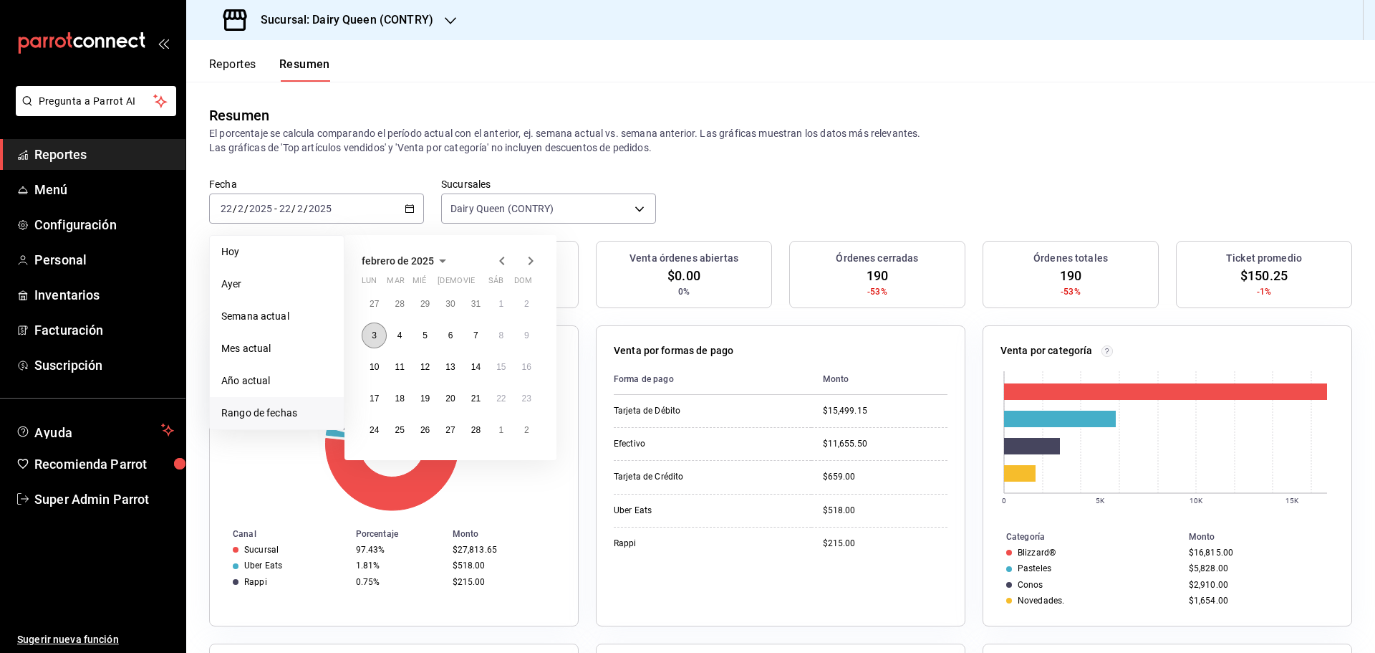
click at [378, 338] on button "3" at bounding box center [374, 335] width 25 height 26
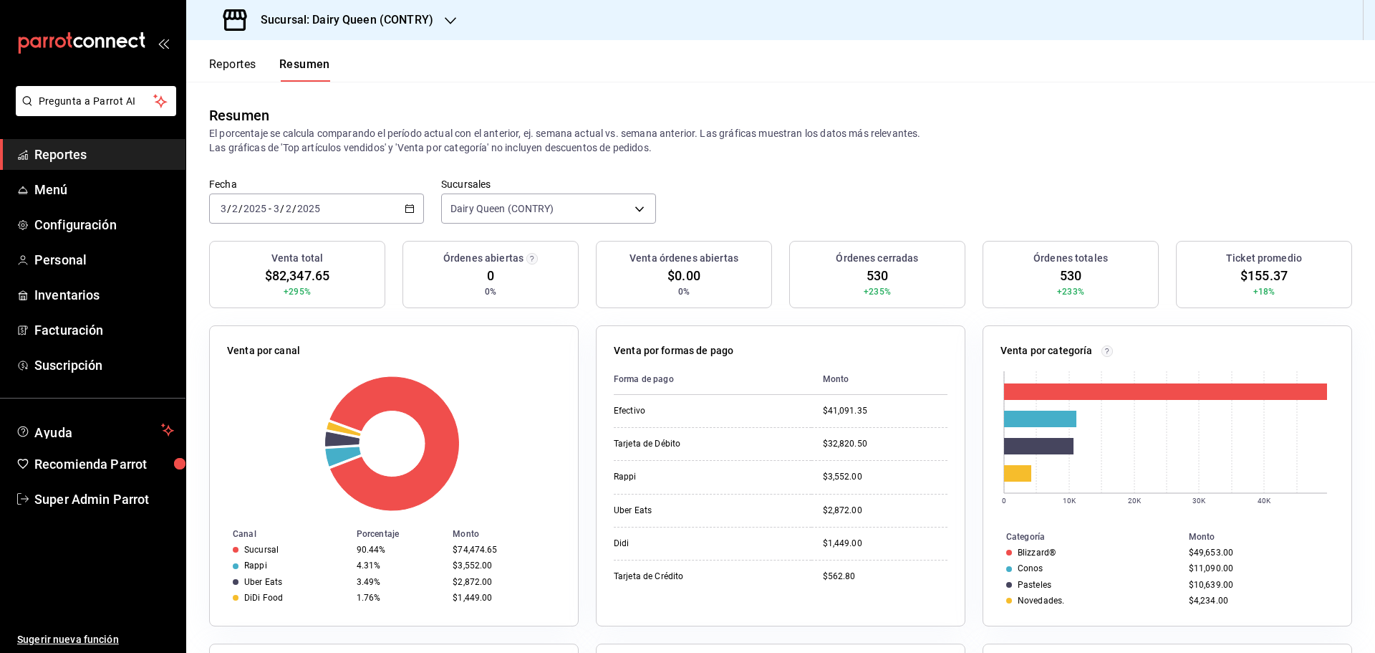
click at [379, 213] on div "2025-02-03 3 / 2 / 2025 - 2025-02-03 3 / 2 / 2025" at bounding box center [316, 208] width 215 height 30
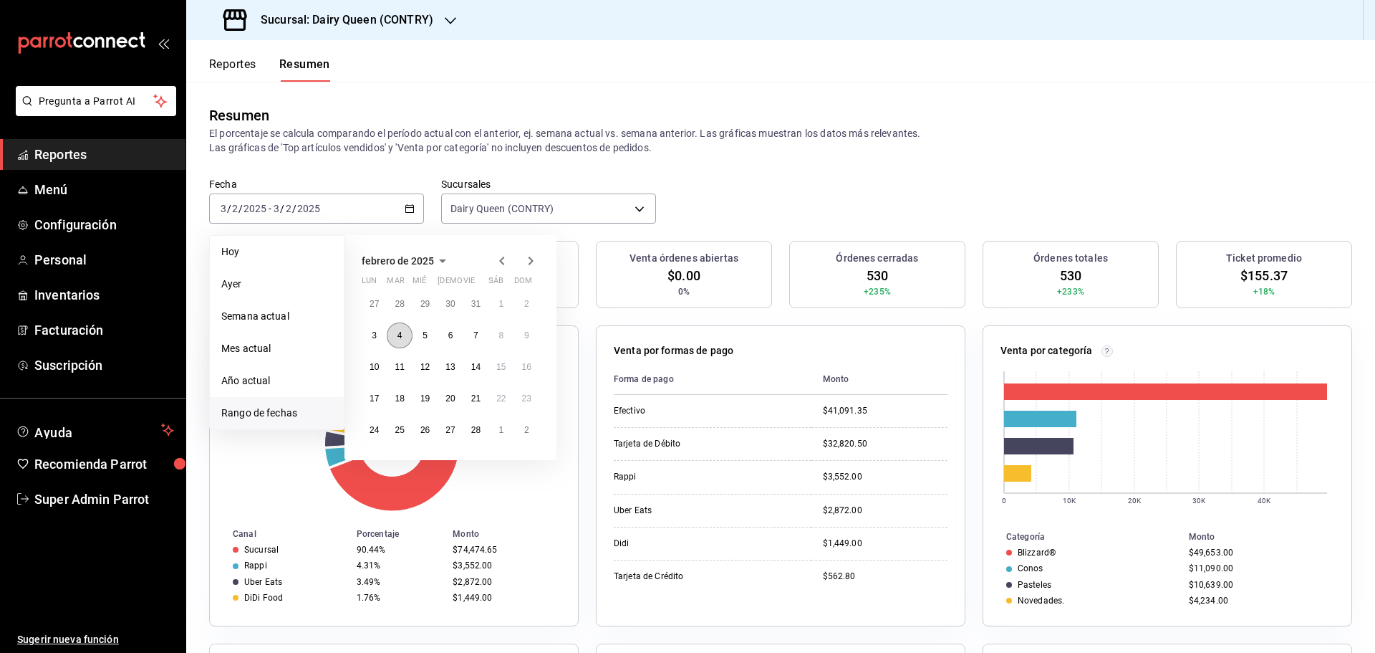
click at [397, 340] on button "4" at bounding box center [399, 335] width 25 height 26
click at [398, 340] on abbr "4" at bounding box center [400, 335] width 5 height 10
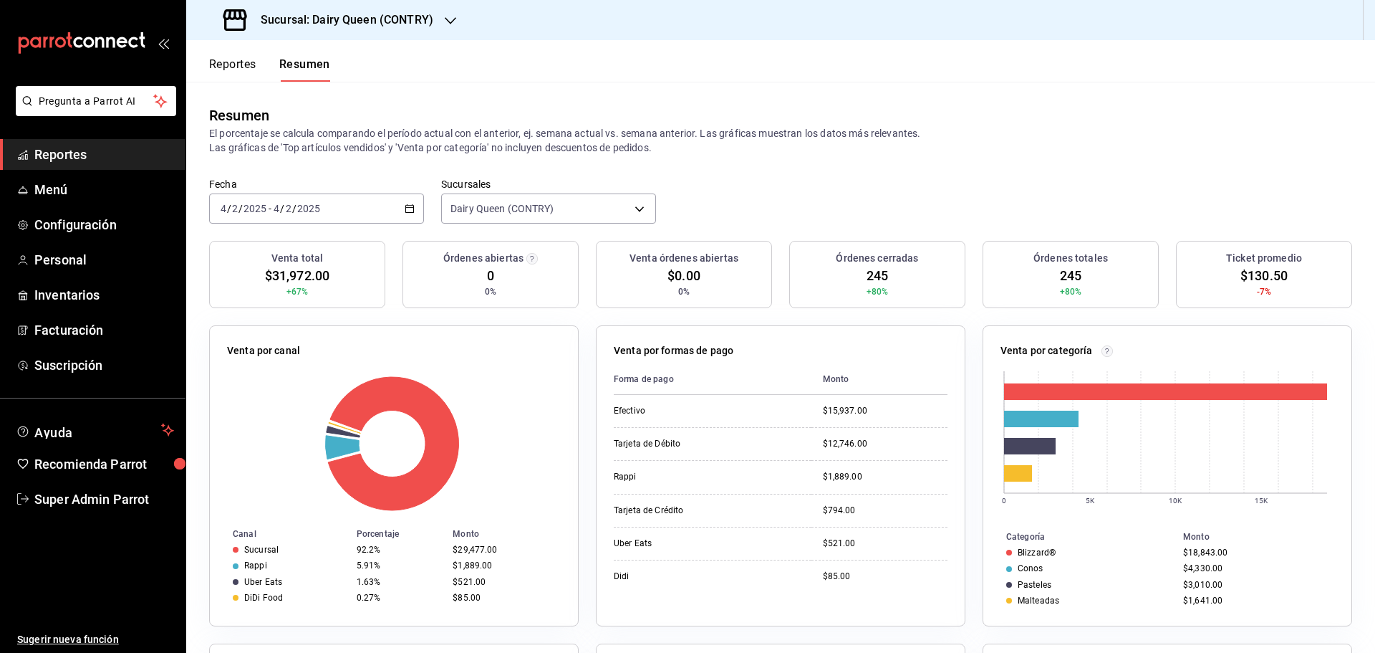
click at [341, 213] on div "2025-02-04 4 / 2 / 2025 - 2025-02-04 4 / 2 / 2025" at bounding box center [316, 208] width 215 height 30
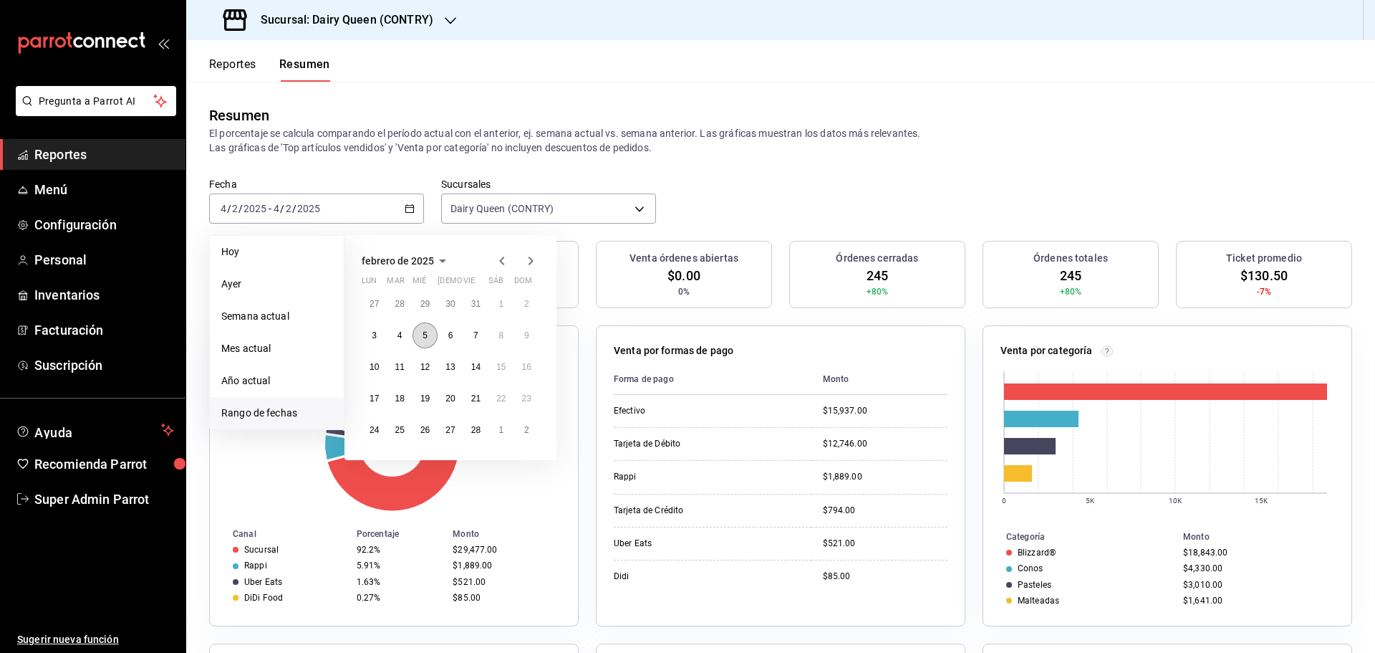
click at [425, 340] on abbr "5" at bounding box center [425, 335] width 5 height 10
click at [426, 340] on abbr "5" at bounding box center [425, 335] width 5 height 10
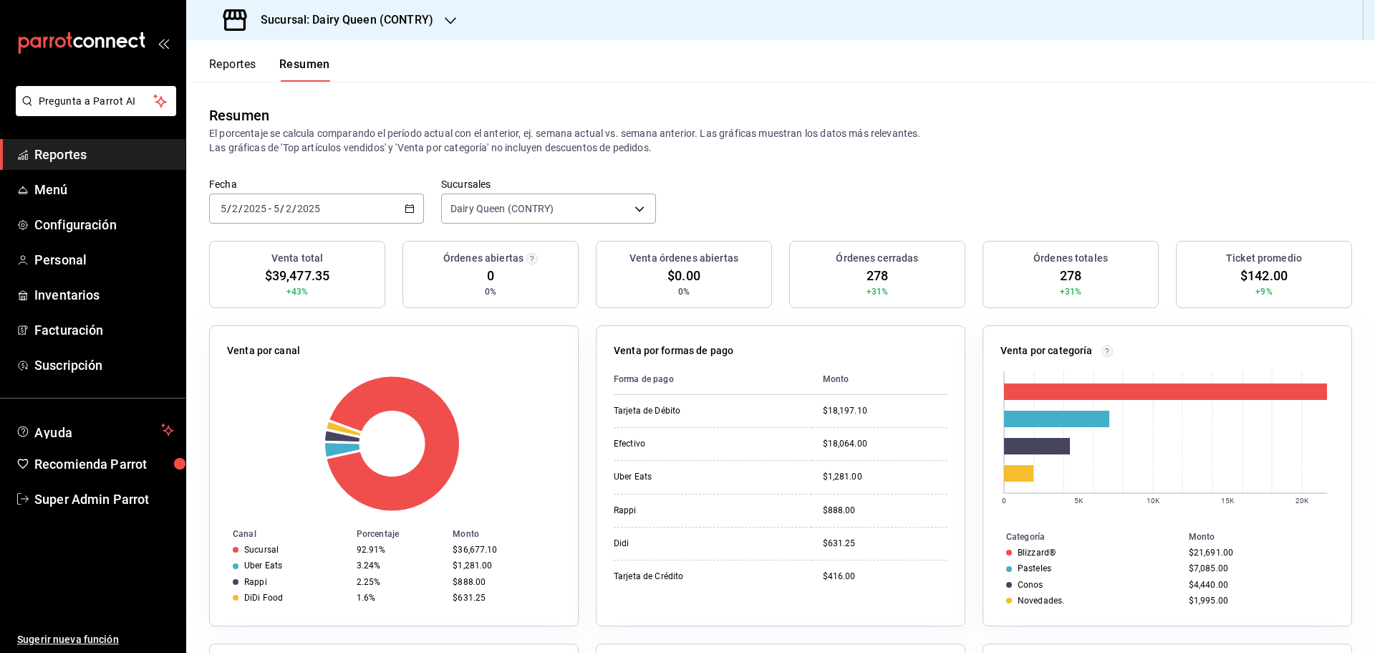
click at [382, 211] on div "2025-02-05 5 / 2 / 2025 - 2025-02-05 5 / 2 / 2025" at bounding box center [316, 208] width 215 height 30
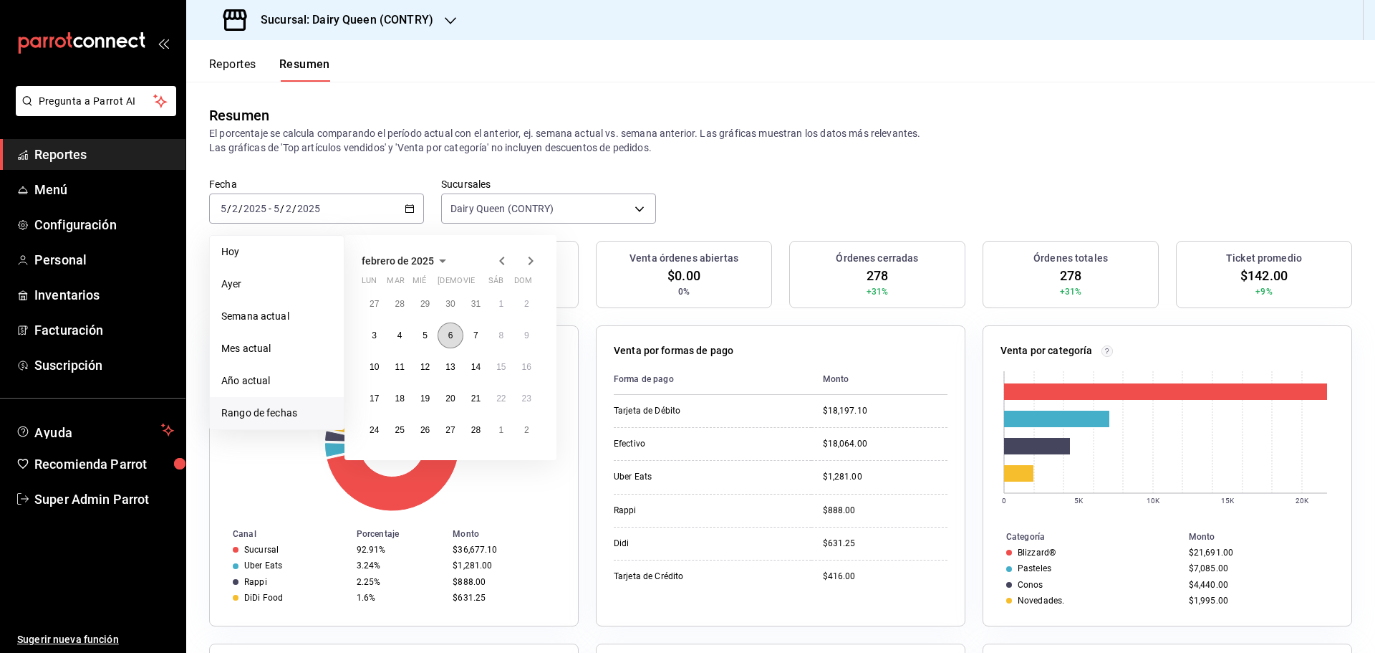
click at [456, 331] on button "6" at bounding box center [450, 335] width 25 height 26
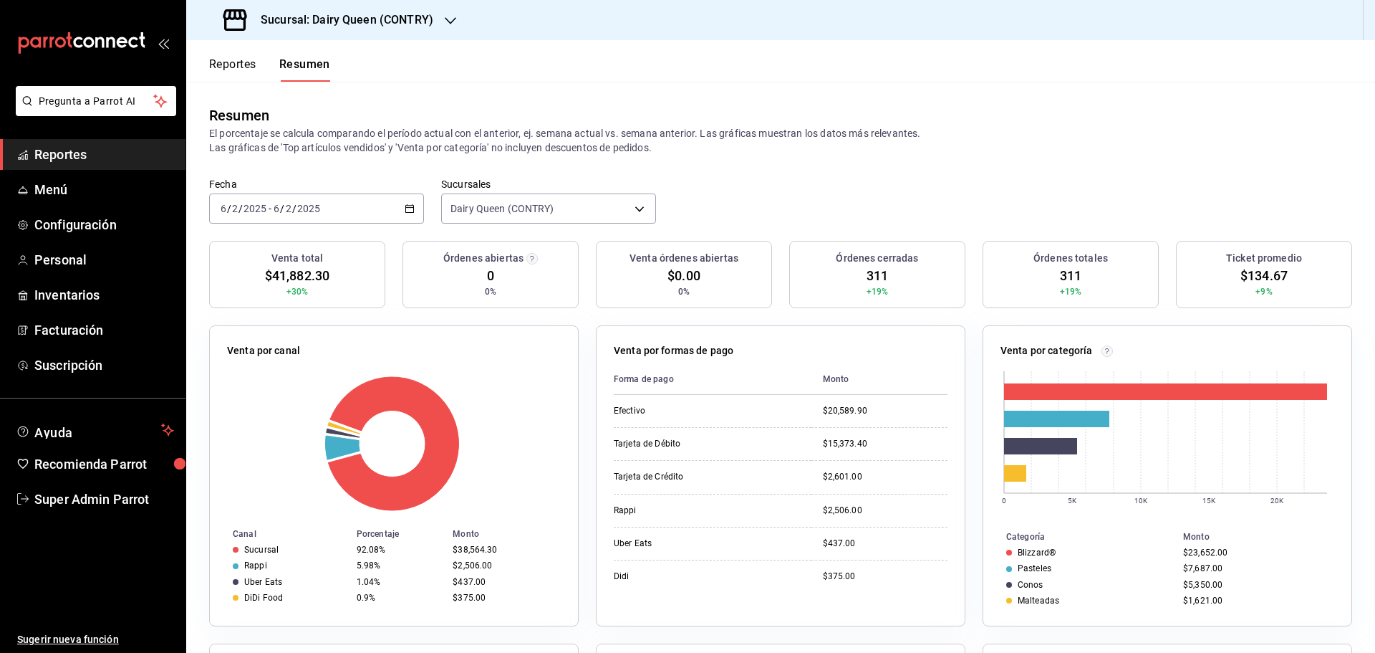
click at [392, 214] on div "2025-02-06 6 / 2 / 2025 - 2025-02-06 6 / 2 / 2025" at bounding box center [316, 208] width 215 height 30
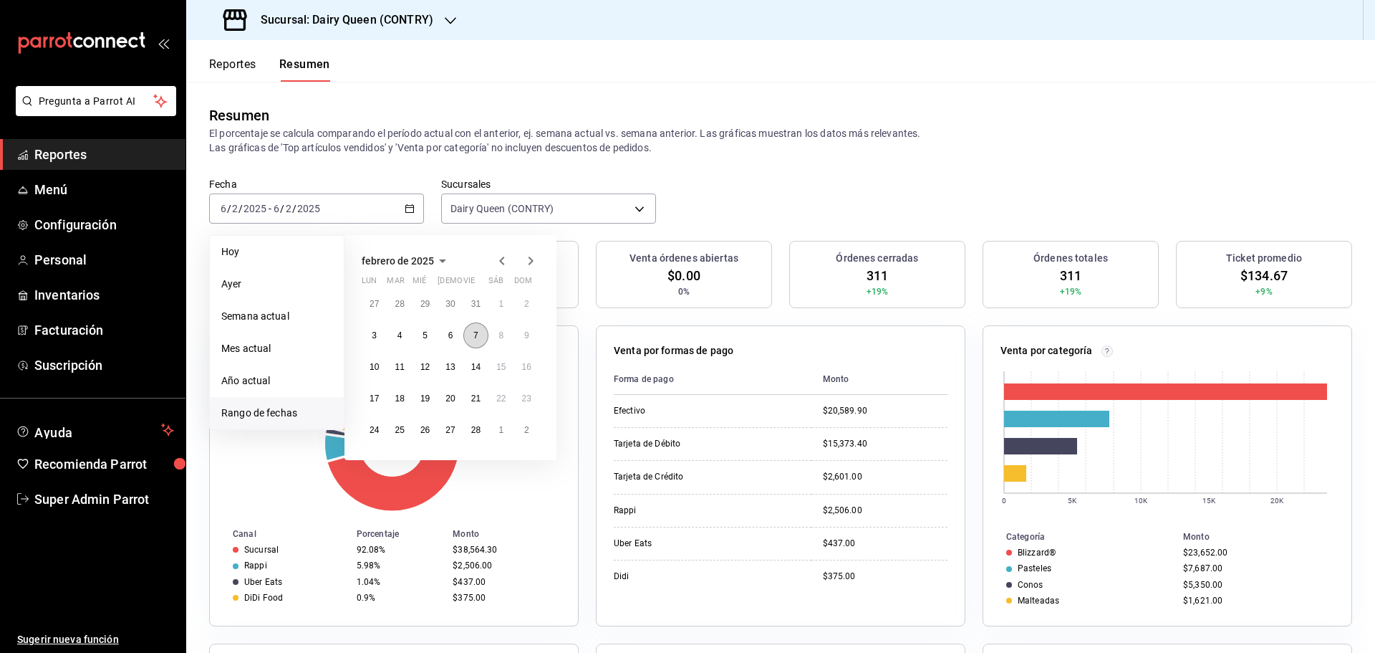
click at [474, 340] on abbr "7" at bounding box center [475, 335] width 5 height 10
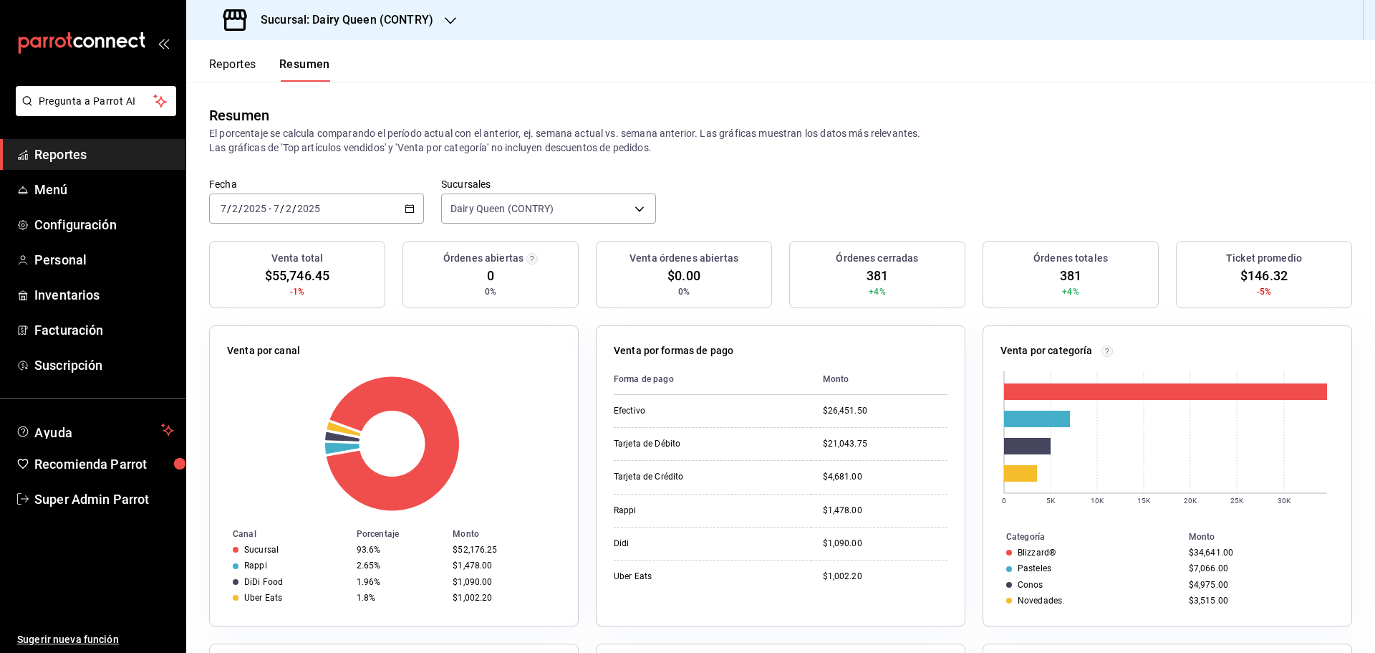
click at [378, 212] on div "2025-02-07 7 / 2 / 2025 - 2025-02-07 7 / 2 / 2025" at bounding box center [316, 208] width 215 height 30
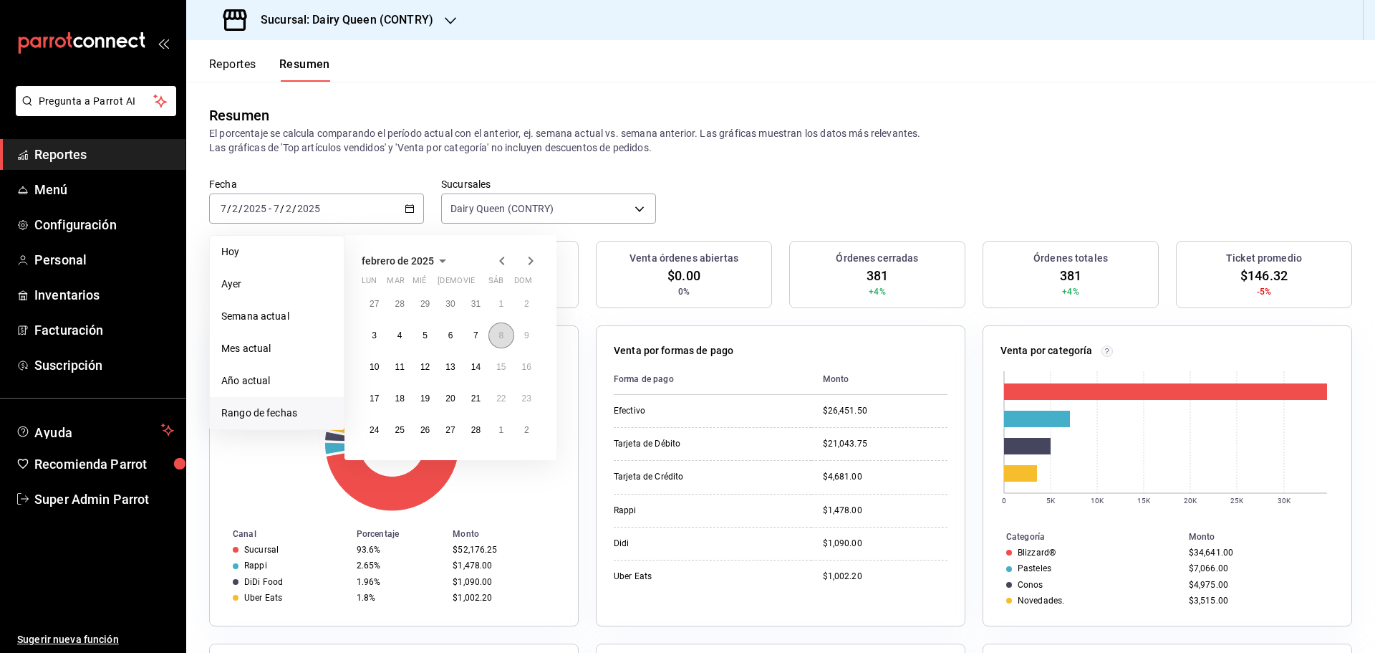
click at [508, 342] on button "8" at bounding box center [501, 335] width 25 height 26
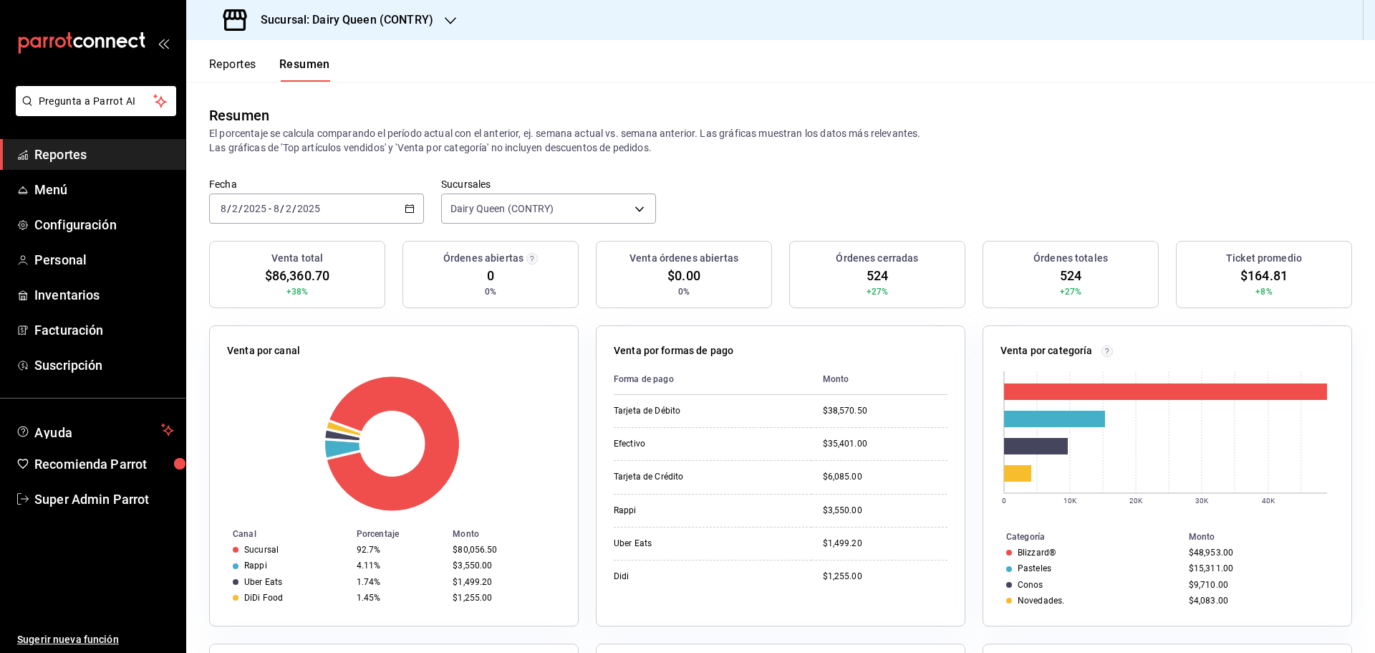
click at [398, 208] on div "2025-02-08 8 / 2 / 2025 - 2025-02-08 8 / 2 / 2025" at bounding box center [316, 208] width 215 height 30
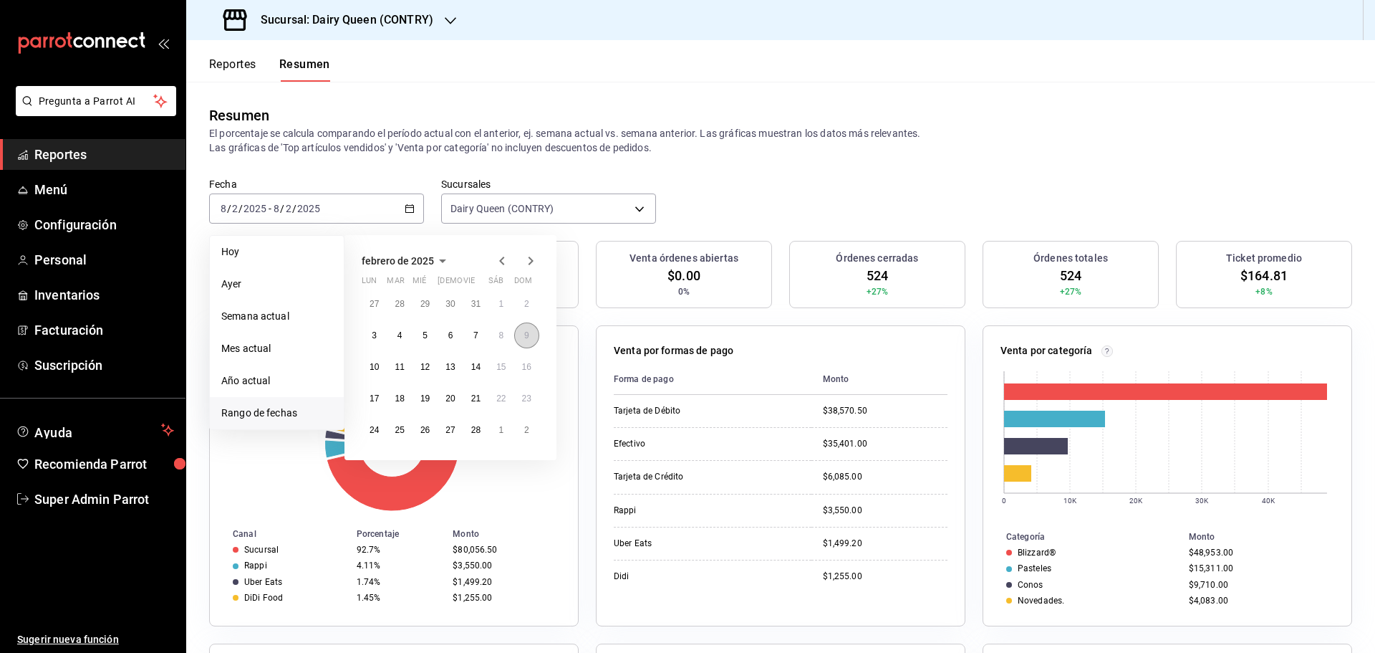
click at [531, 329] on button "9" at bounding box center [526, 335] width 25 height 26
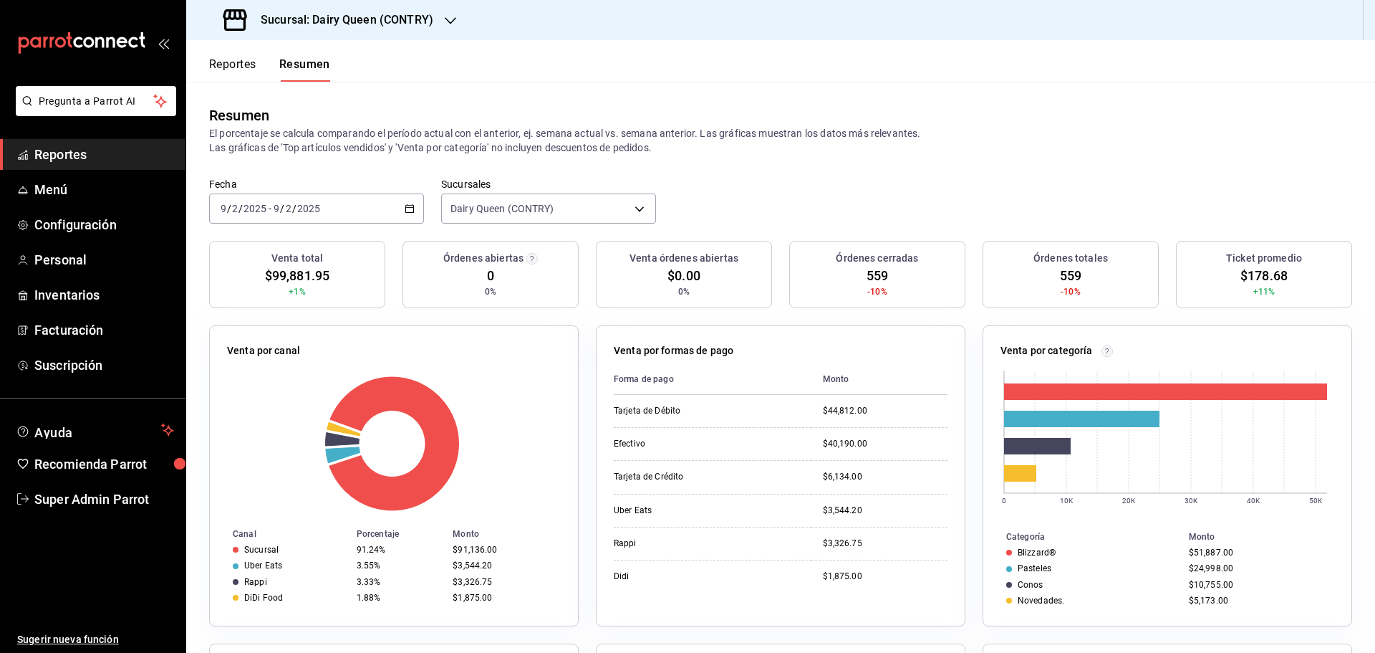
click at [314, 214] on input "2025" at bounding box center [309, 208] width 24 height 11
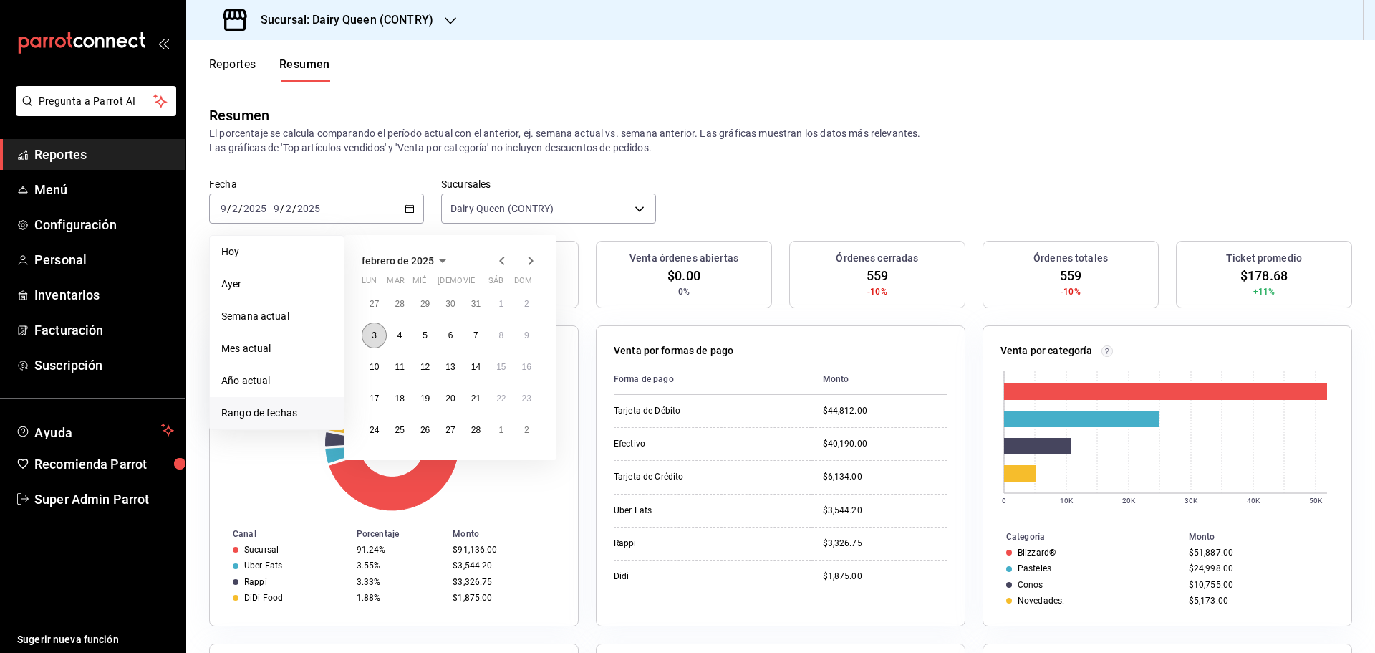
click at [370, 332] on button "3" at bounding box center [374, 335] width 25 height 26
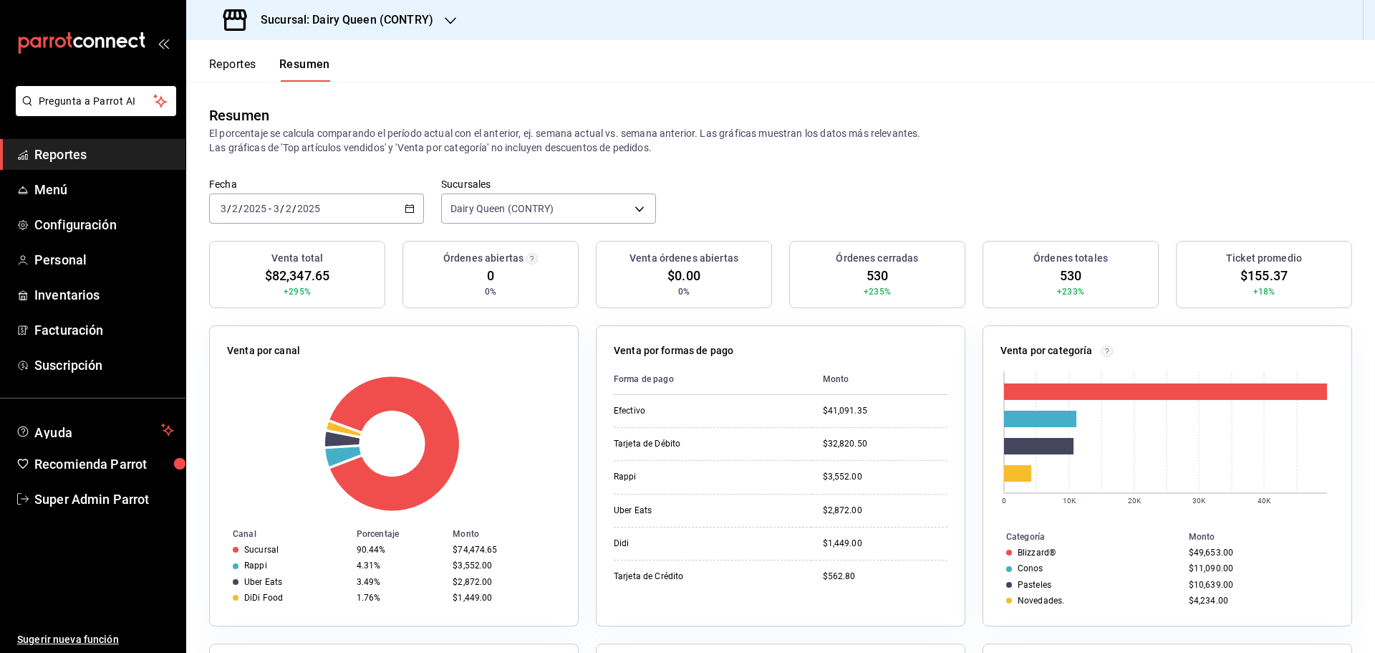
click at [369, 211] on div "2025-02-03 3 / 2 / 2025 - 2025-02-03 3 / 2 / 2025" at bounding box center [316, 208] width 215 height 30
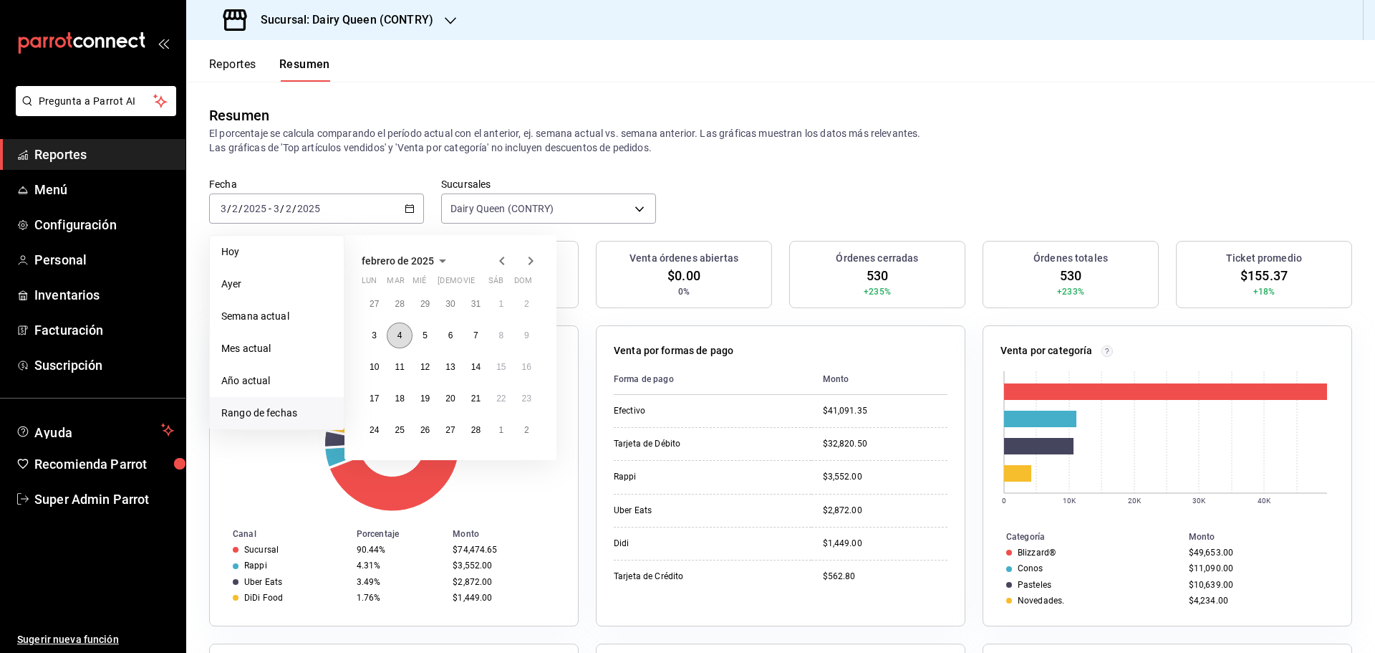
click at [402, 332] on abbr "4" at bounding box center [400, 335] width 5 height 10
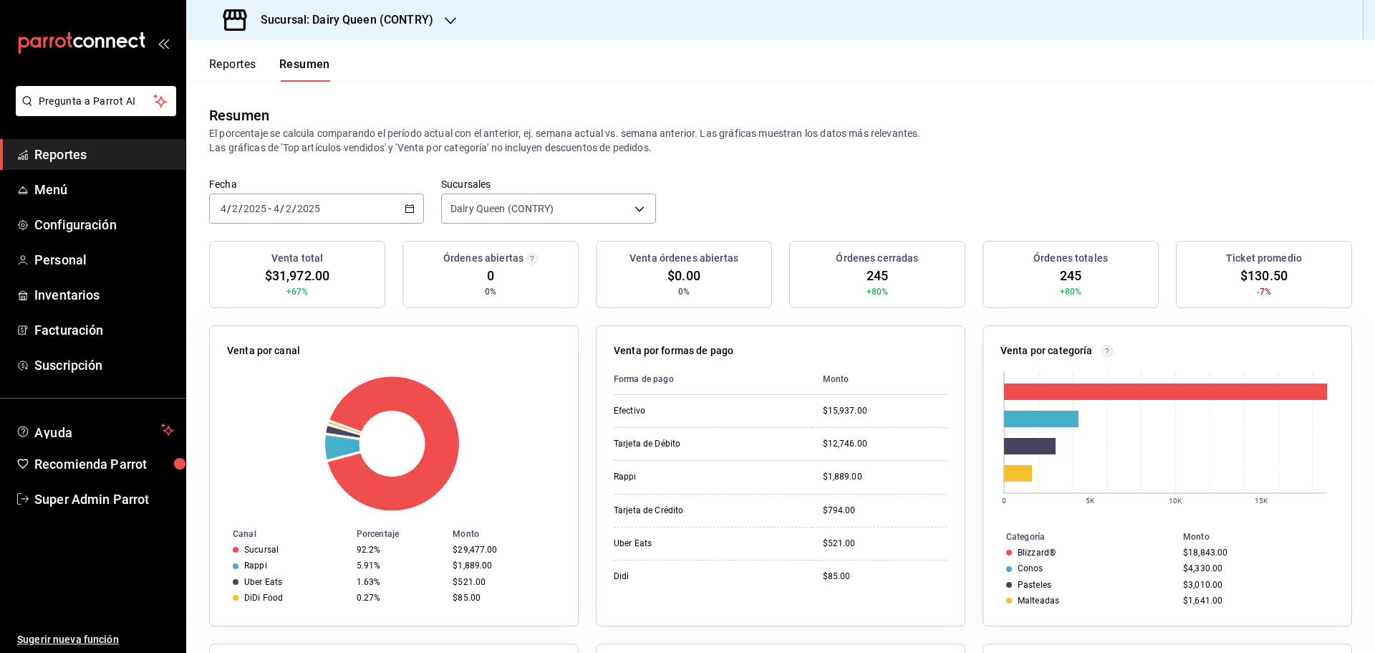
click at [375, 204] on div "2025-02-04 4 / 2 / 2025 - 2025-02-04 4 / 2 / 2025" at bounding box center [316, 208] width 215 height 30
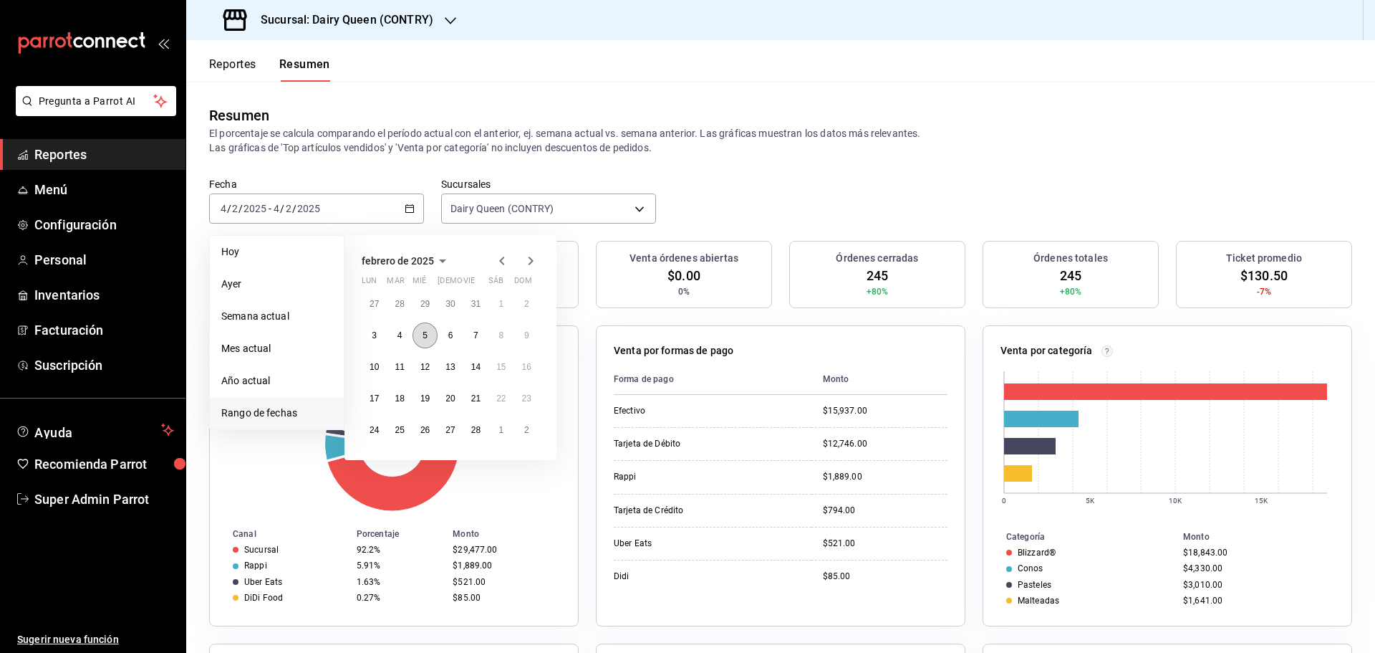
click at [427, 341] on button "5" at bounding box center [425, 335] width 25 height 26
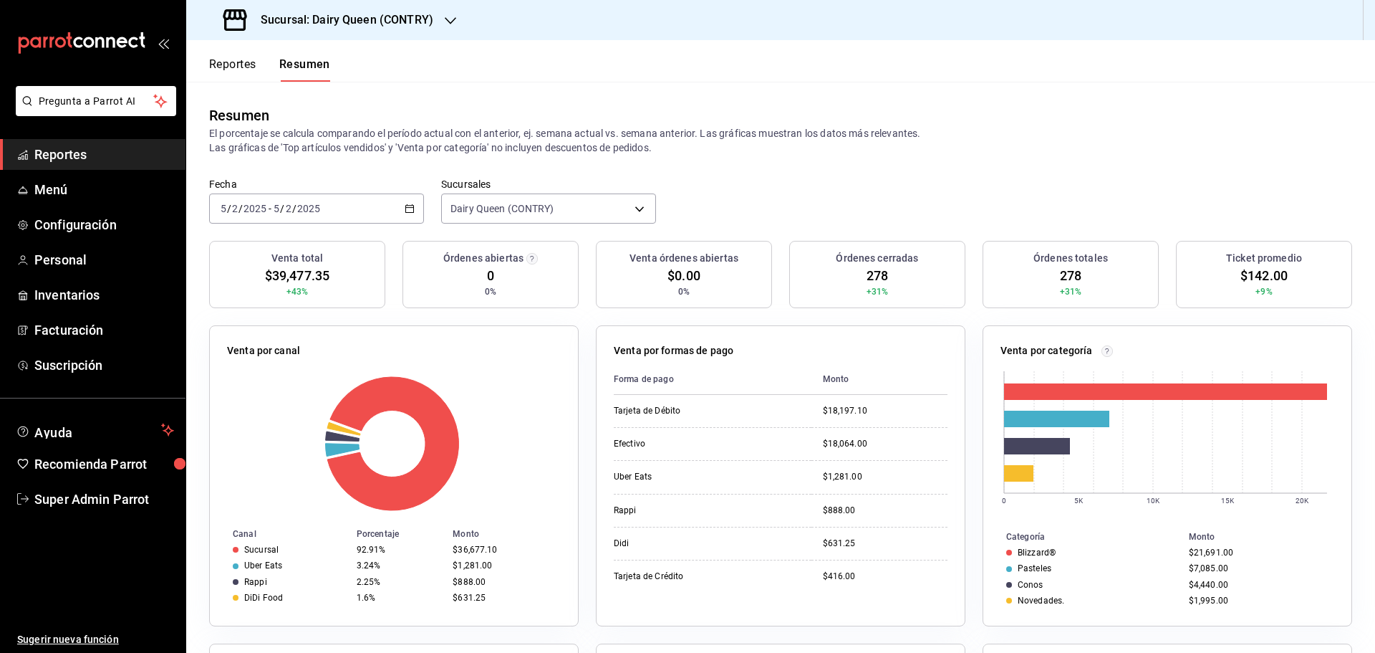
click at [330, 210] on div "2025-02-05 5 / 2 / 2025 - 2025-02-05 5 / 2 / 2025" at bounding box center [316, 208] width 215 height 30
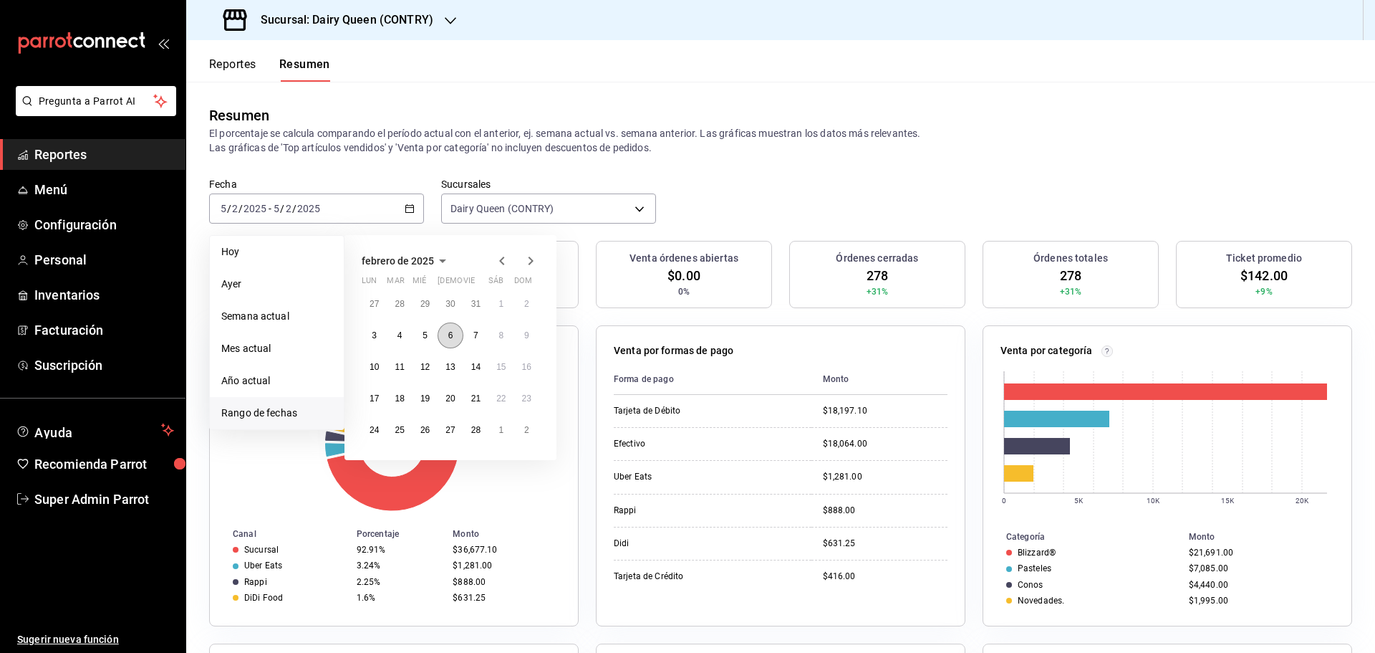
click at [446, 340] on button "6" at bounding box center [450, 335] width 25 height 26
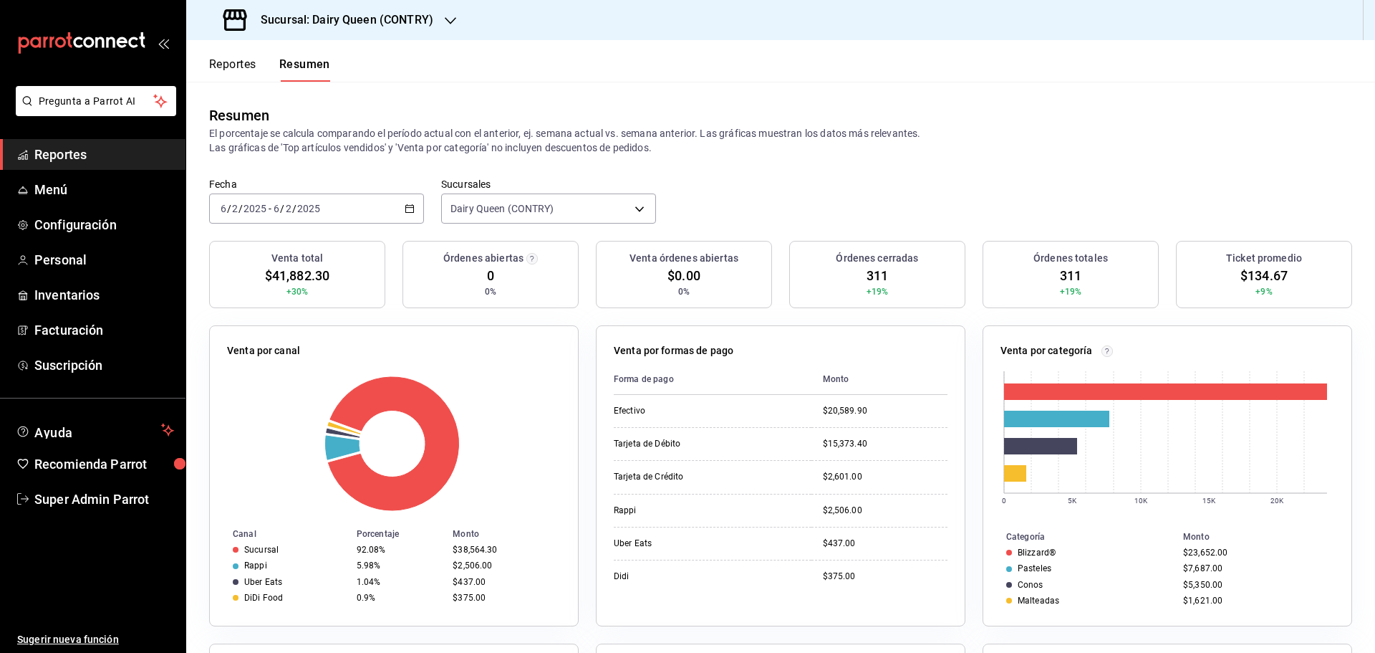
click at [328, 211] on div "2025-02-06 6 / 2 / 2025 - 2025-02-06 6 / 2 / 2025" at bounding box center [316, 208] width 215 height 30
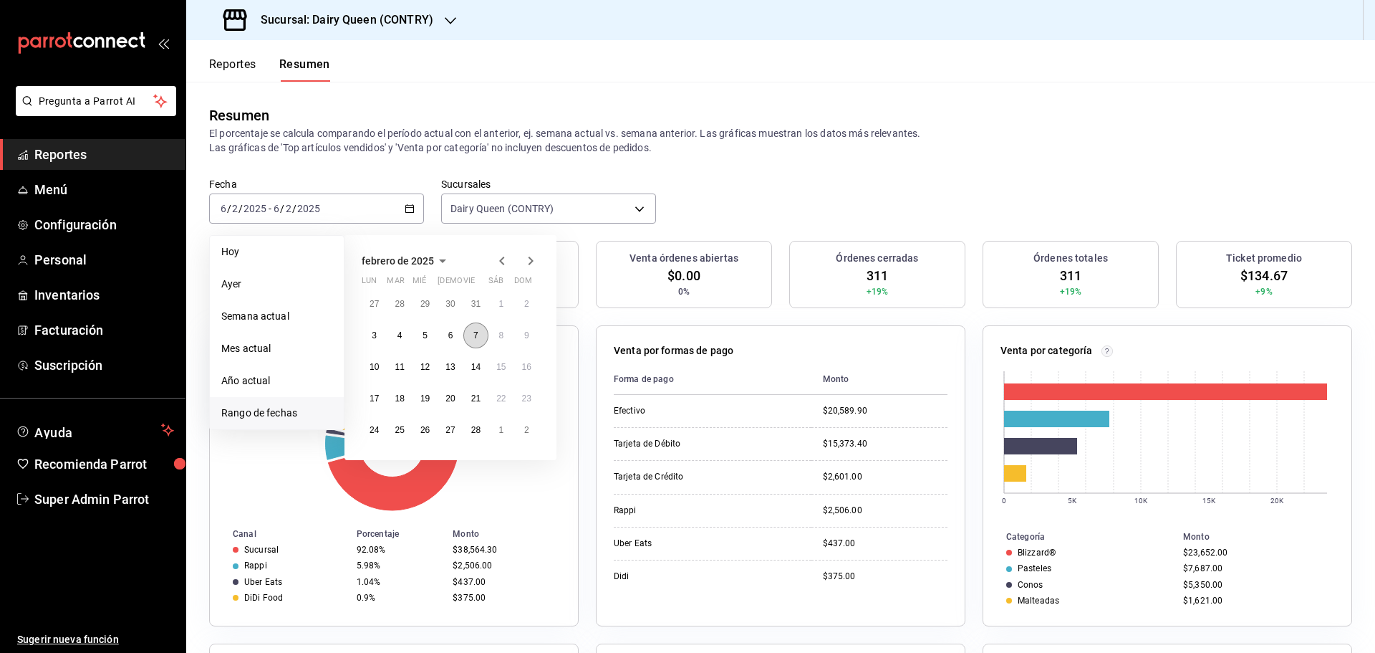
click at [464, 335] on button "7" at bounding box center [475, 335] width 25 height 26
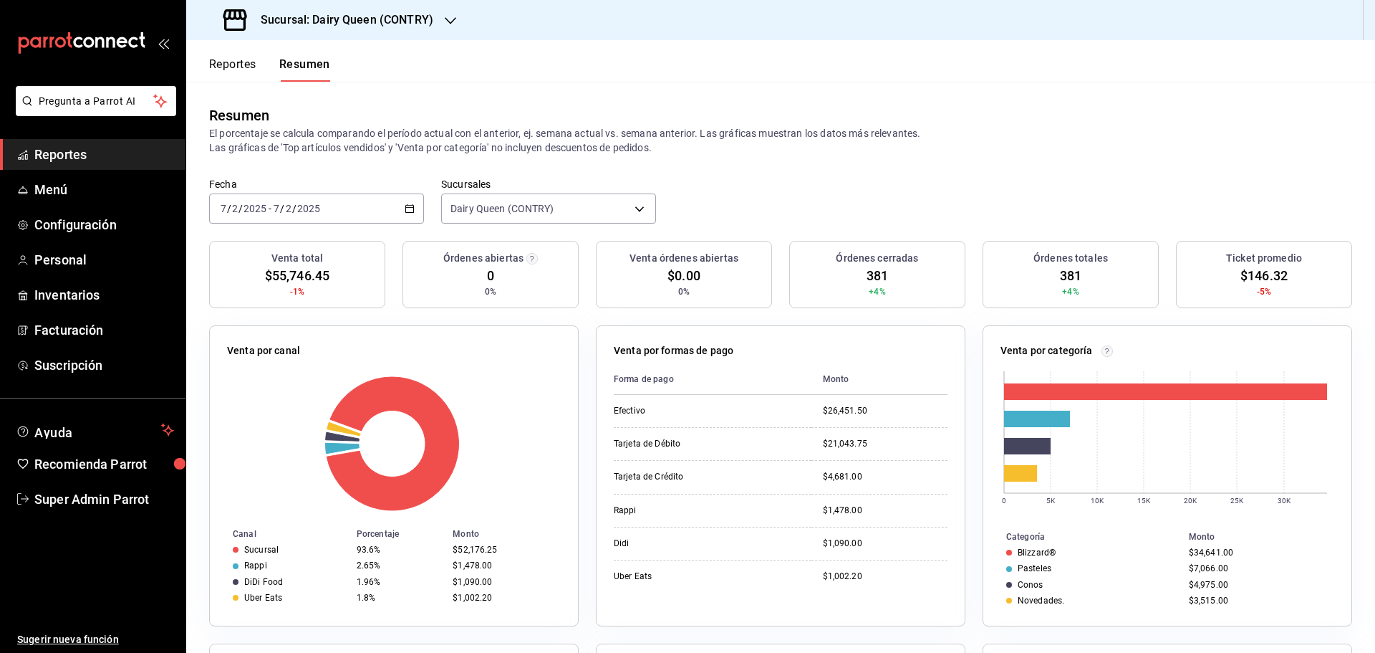
click at [324, 210] on div "2025-02-07 7 / 2 / 2025 - 2025-02-07 7 / 2 / 2025" at bounding box center [316, 208] width 215 height 30
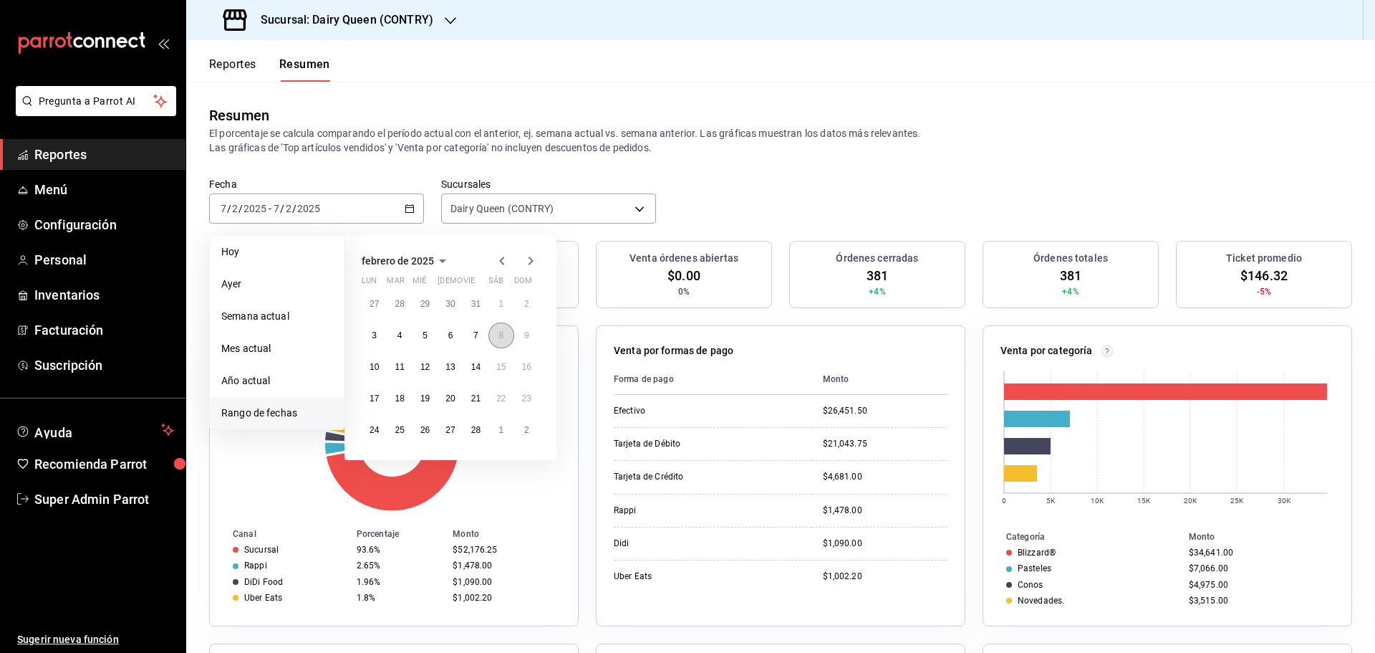
click at [496, 332] on button "8" at bounding box center [501, 335] width 25 height 26
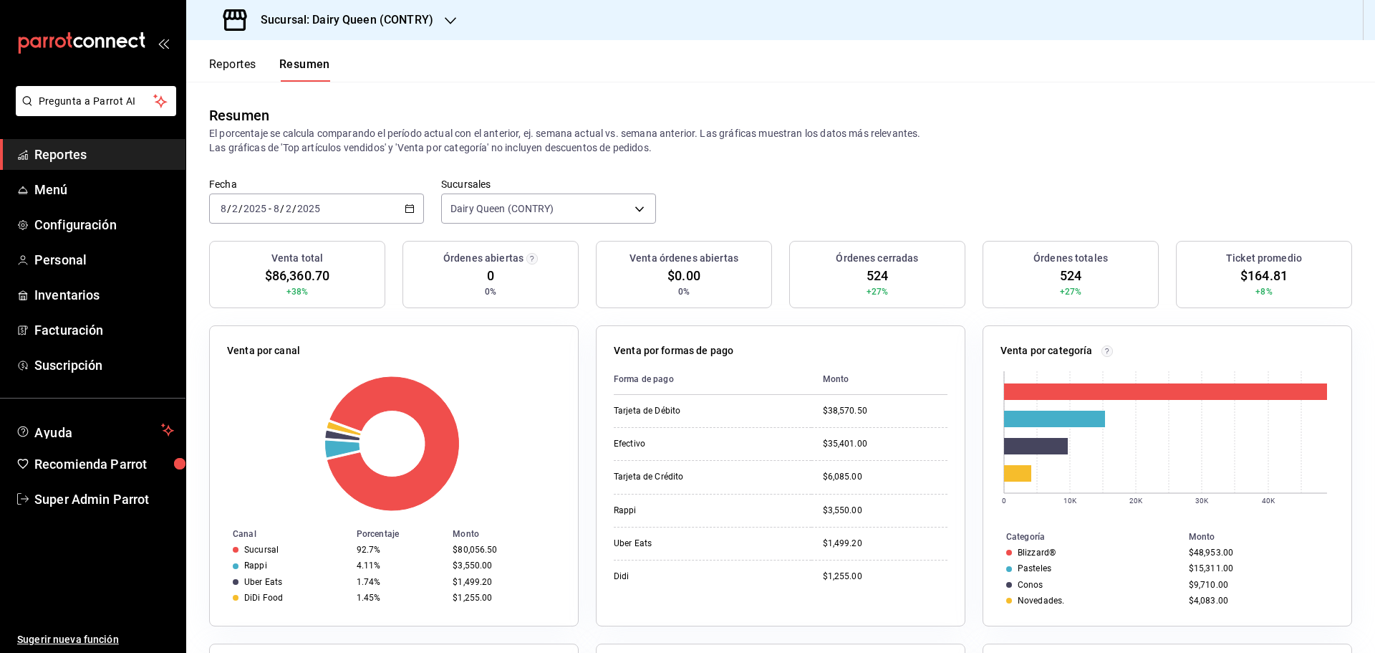
click at [392, 211] on div "2025-02-08 8 / 2 / 2025 - 2025-02-08 8 / 2 / 2025" at bounding box center [316, 208] width 215 height 30
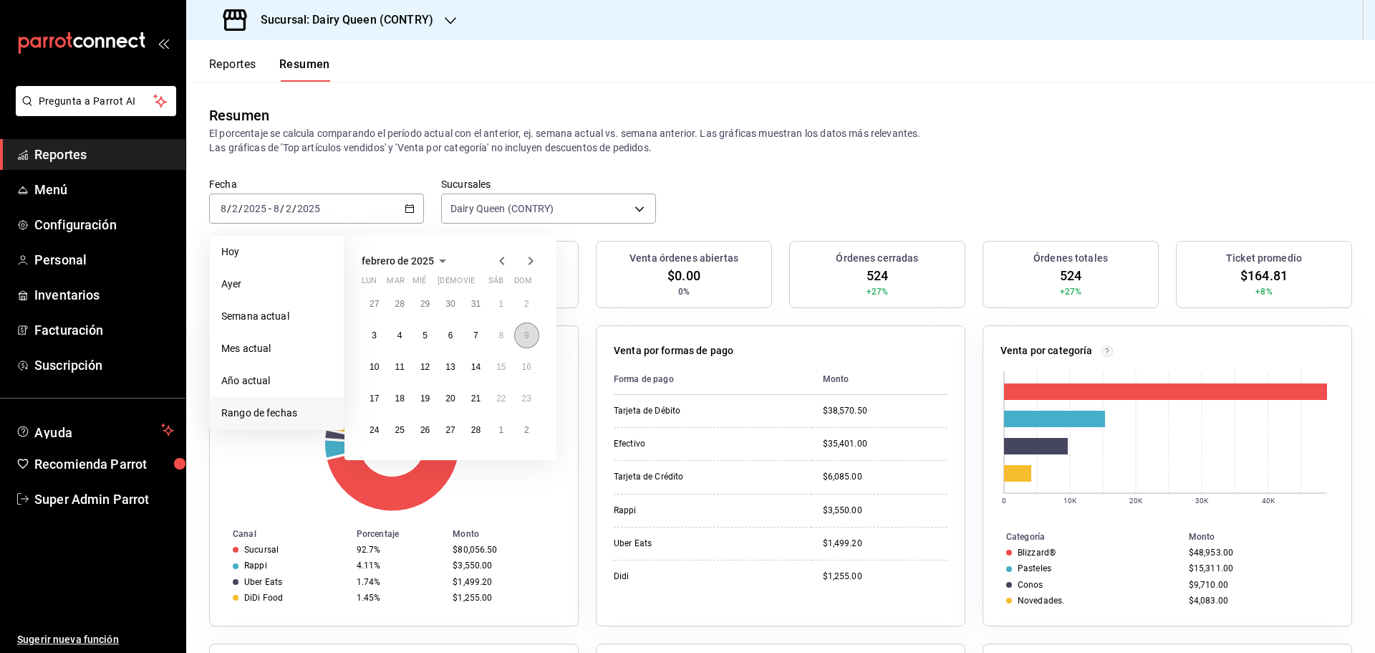
click at [521, 337] on button "9" at bounding box center [526, 335] width 25 height 26
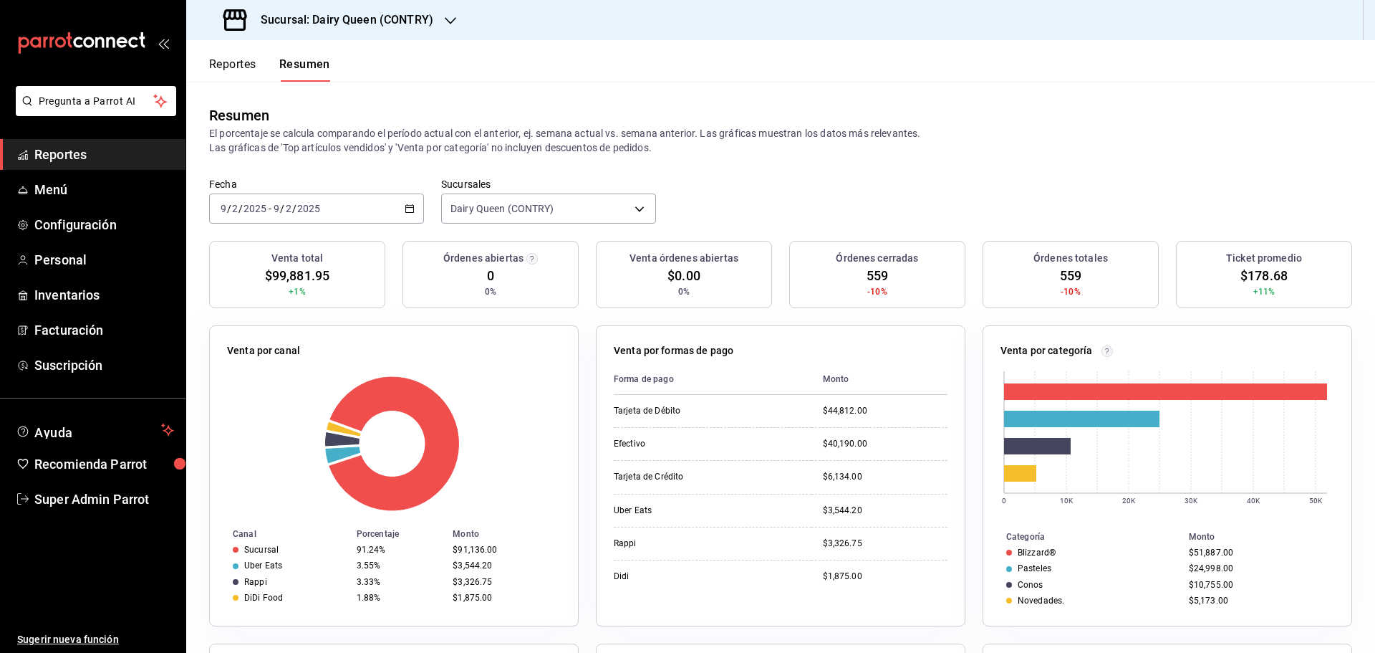
click at [398, 211] on div "2025-02-09 9 / 2 / 2025 - 2025-02-09 9 / 2 / 2025" at bounding box center [316, 208] width 215 height 30
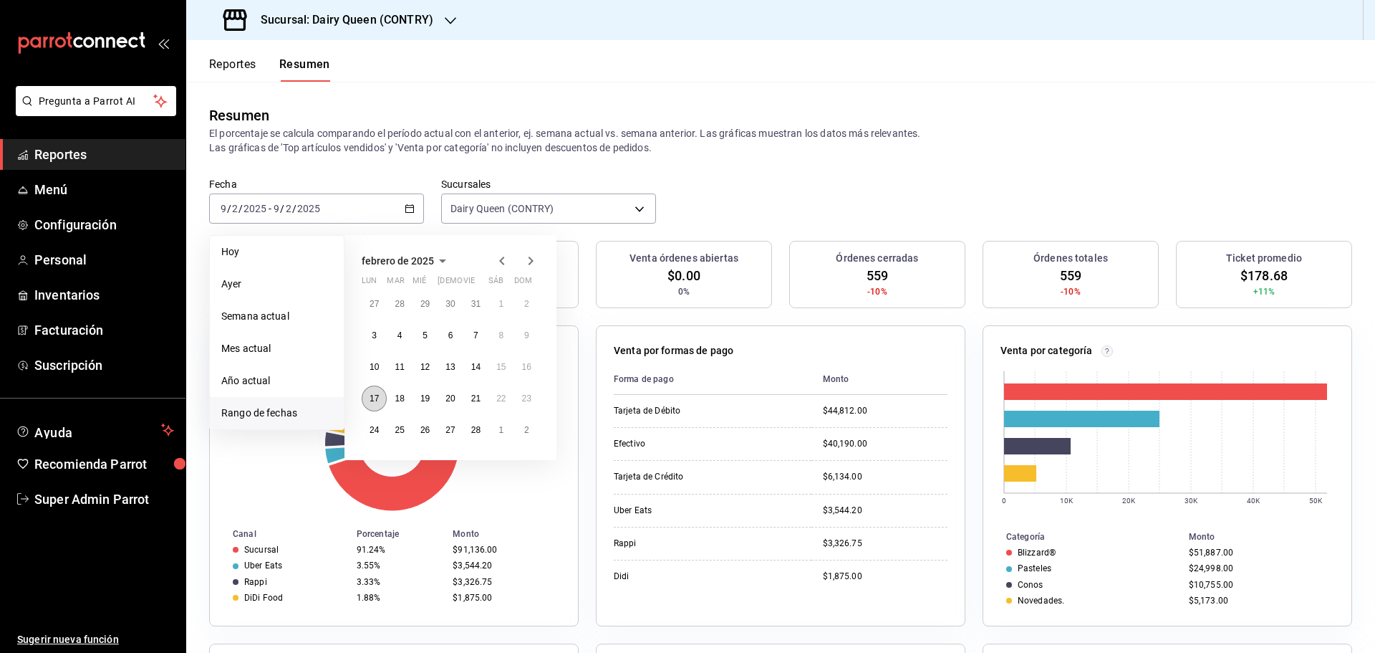
click at [380, 399] on button "17" at bounding box center [374, 398] width 25 height 26
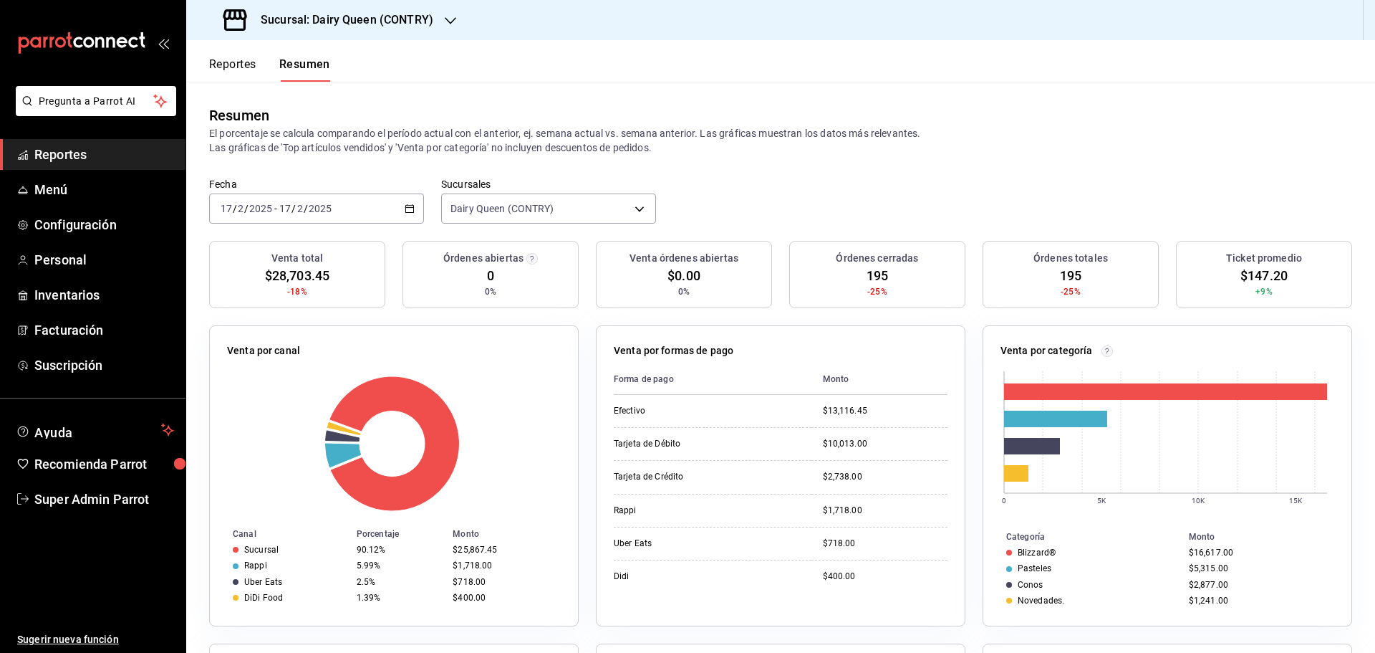
click at [405, 209] on icon "button" at bounding box center [410, 208] width 10 height 10
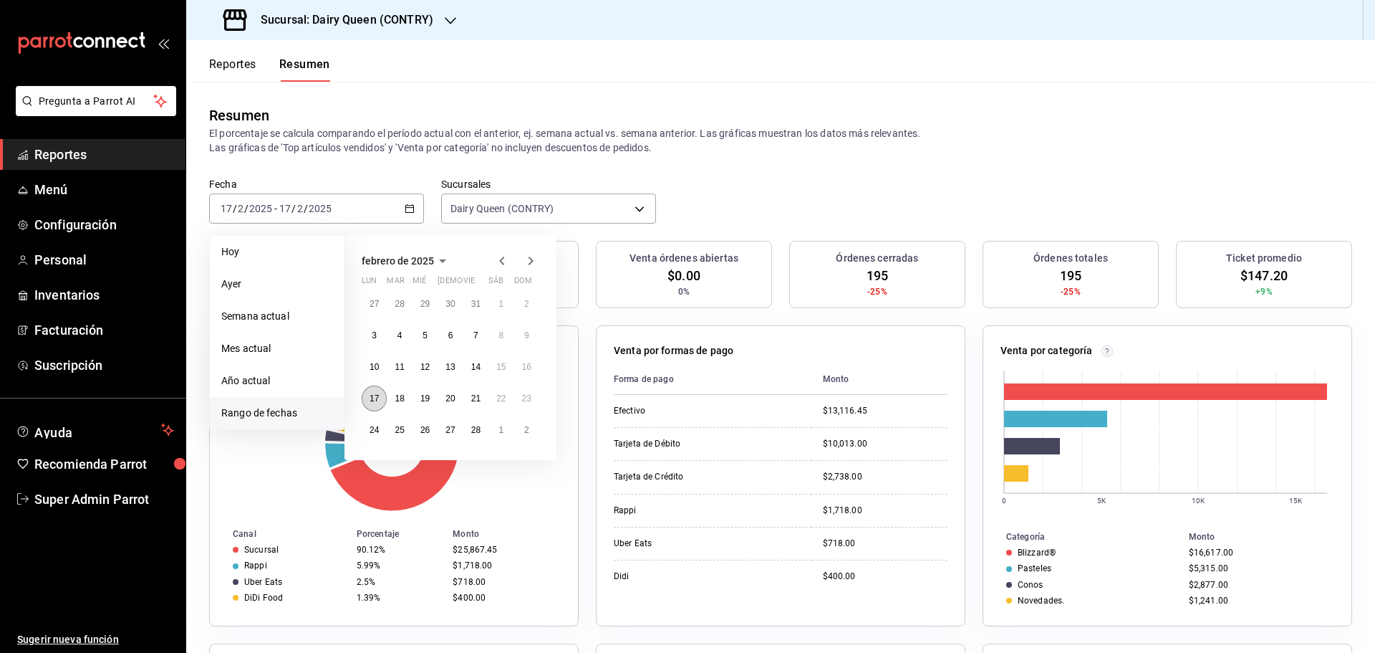
click at [378, 403] on abbr "17" at bounding box center [374, 398] width 9 height 10
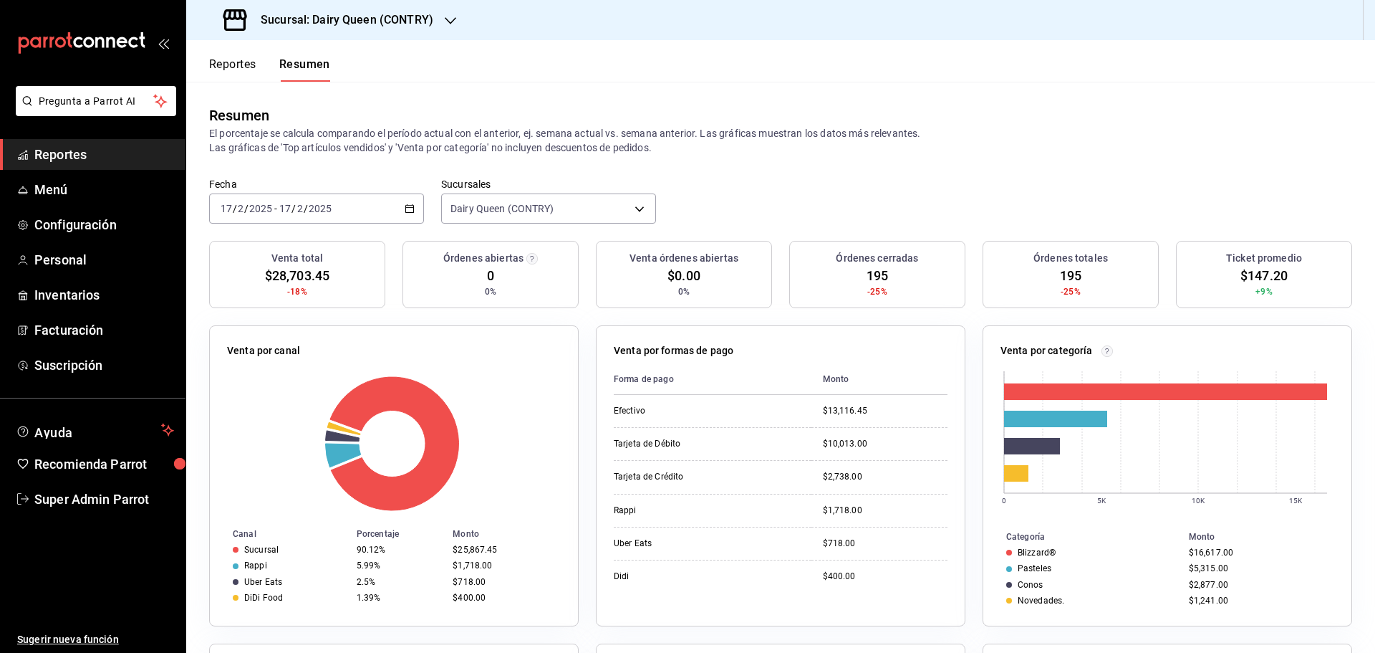
click at [407, 211] on icon "button" at bounding box center [410, 208] width 10 height 10
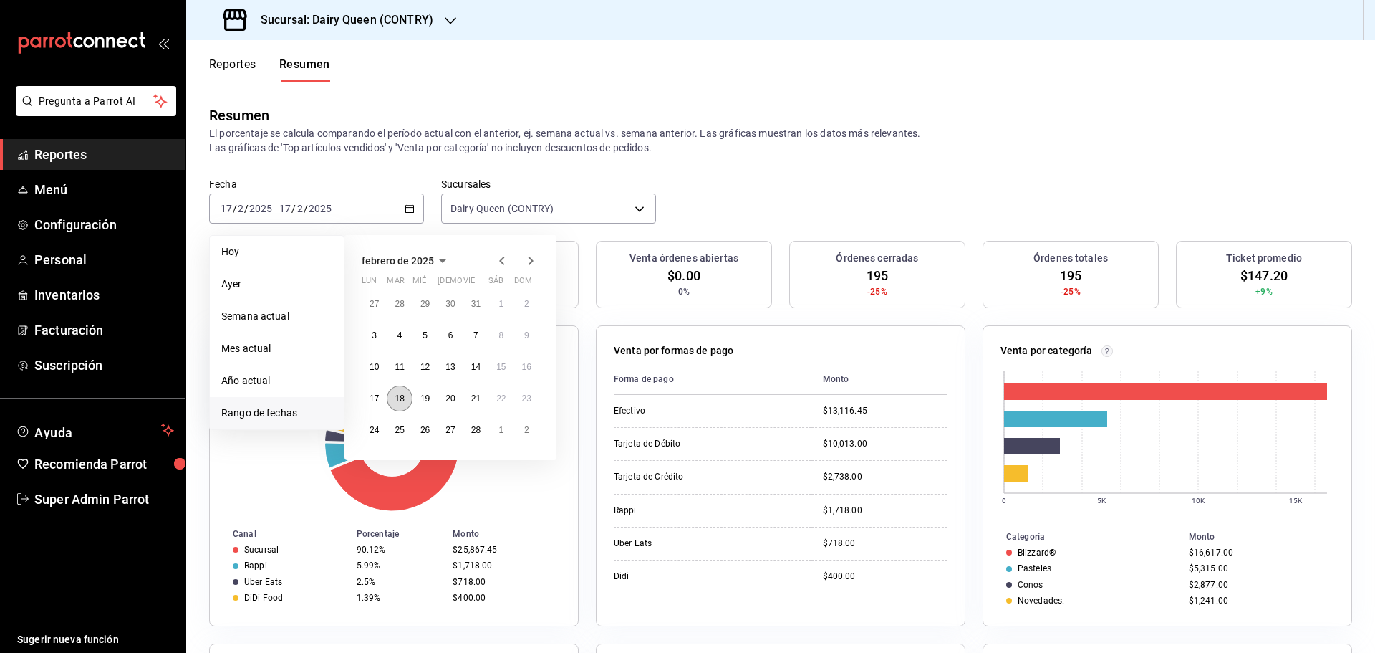
click at [400, 405] on button "18" at bounding box center [399, 398] width 25 height 26
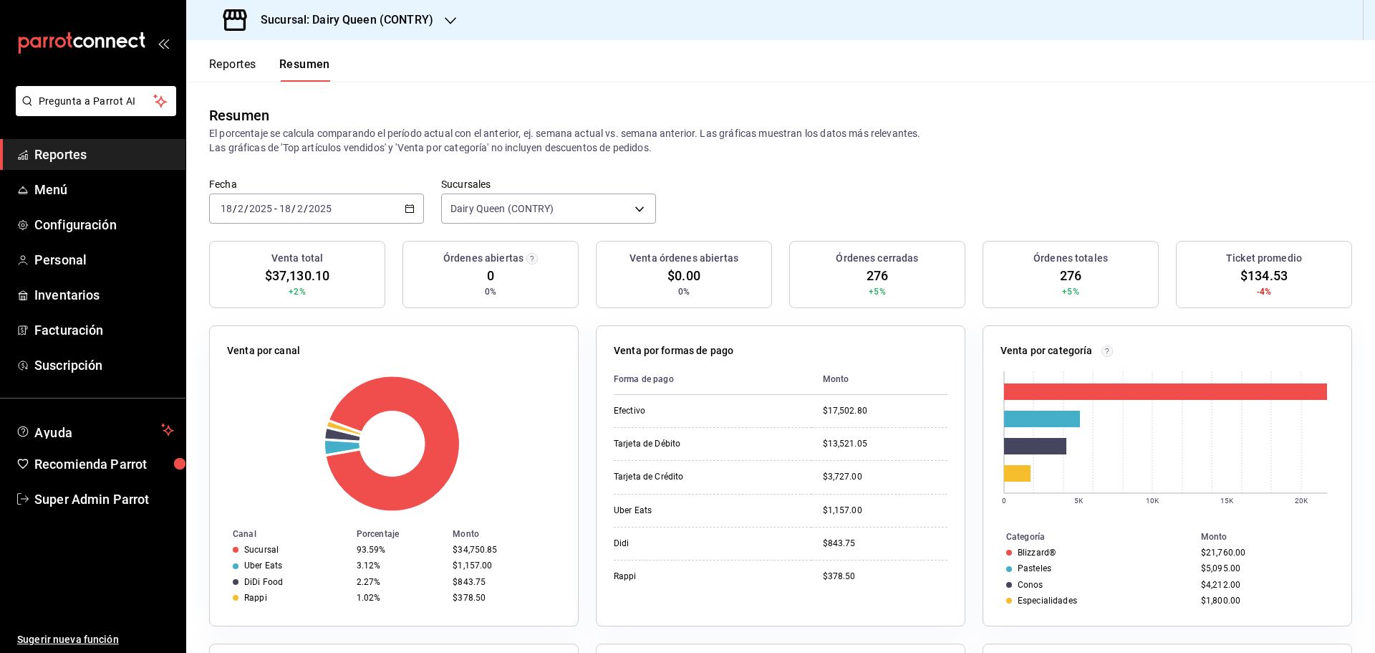
click at [318, 213] on input "2025" at bounding box center [320, 208] width 24 height 11
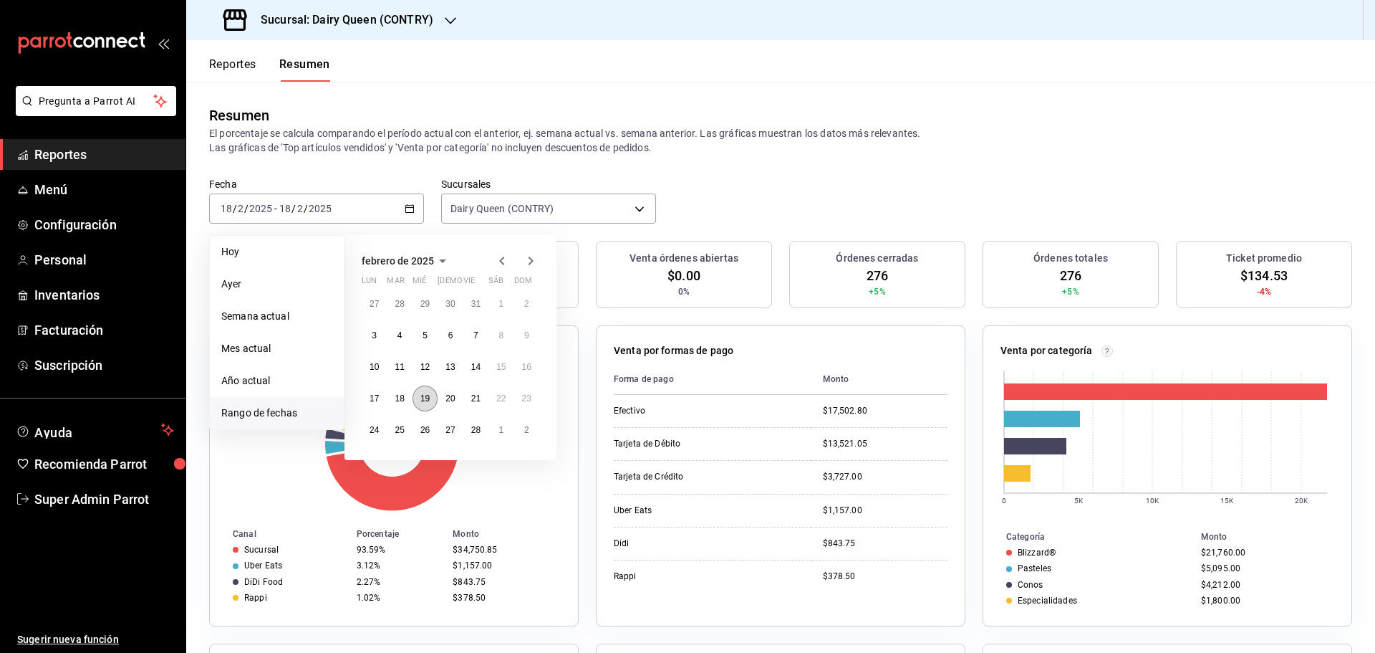
click at [427, 403] on abbr "19" at bounding box center [424, 398] width 9 height 10
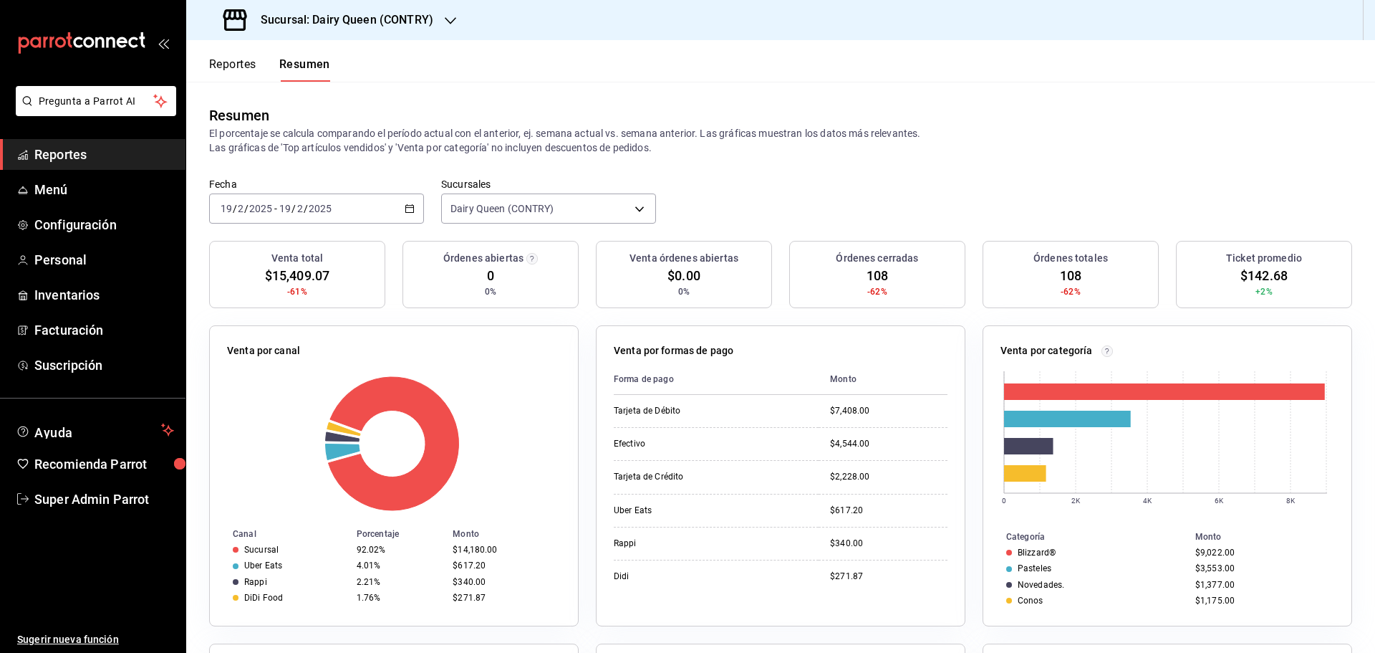
click at [378, 200] on div "2025-02-19 19 / 2 / 2025 - 2025-02-19 19 / 2 / 2025" at bounding box center [316, 208] width 215 height 30
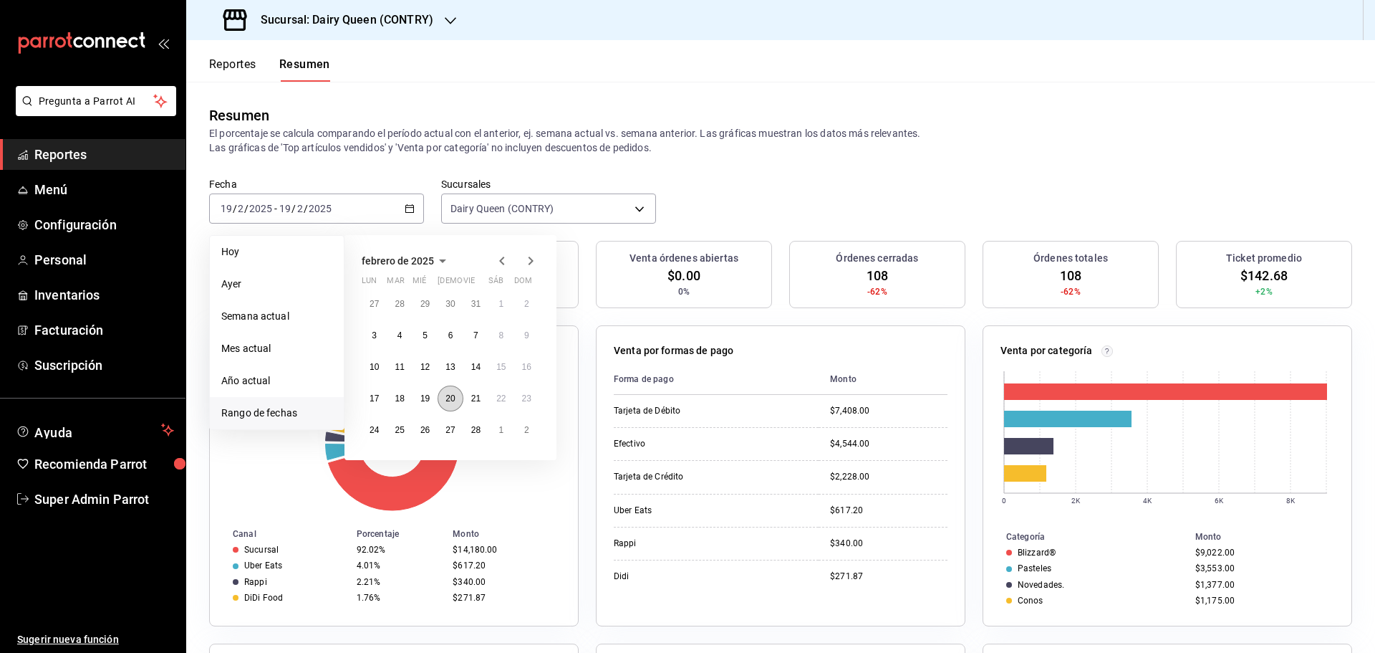
click at [446, 403] on abbr "20" at bounding box center [450, 398] width 9 height 10
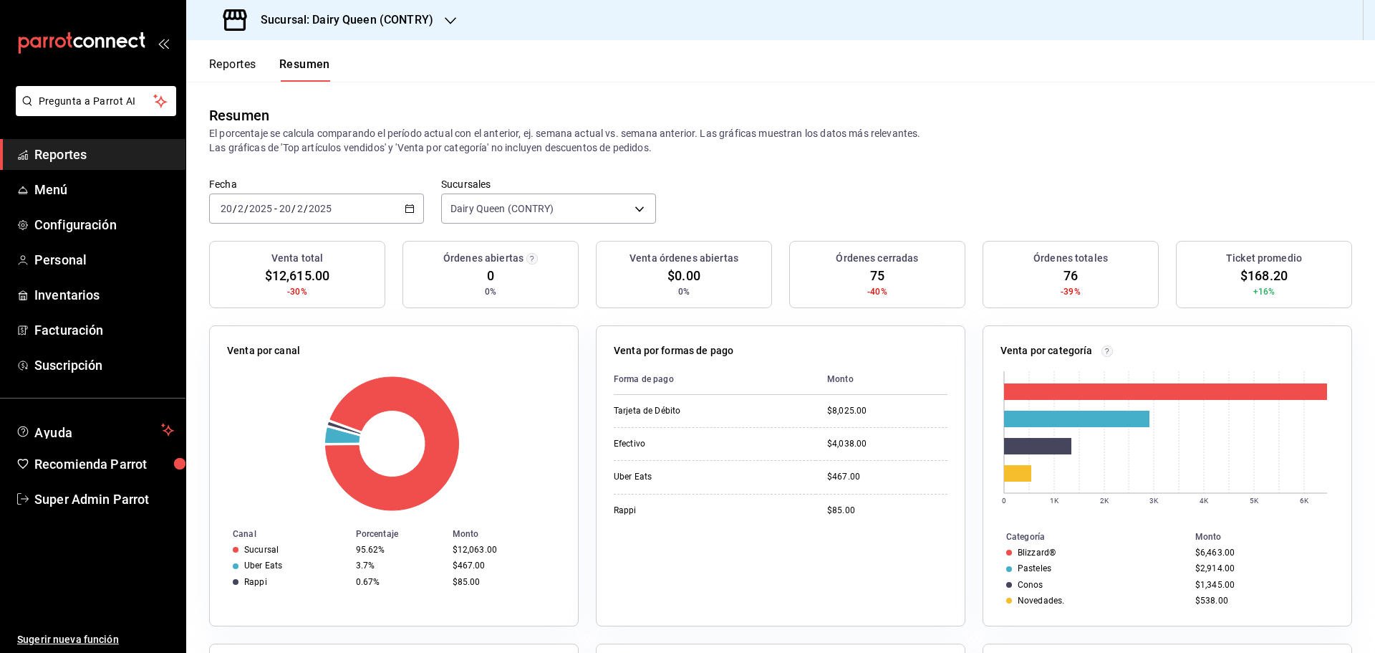
click at [367, 216] on div "2025-02-20 20 / 2 / 2025 - 2025-02-20 20 / 2 / 2025" at bounding box center [316, 208] width 215 height 30
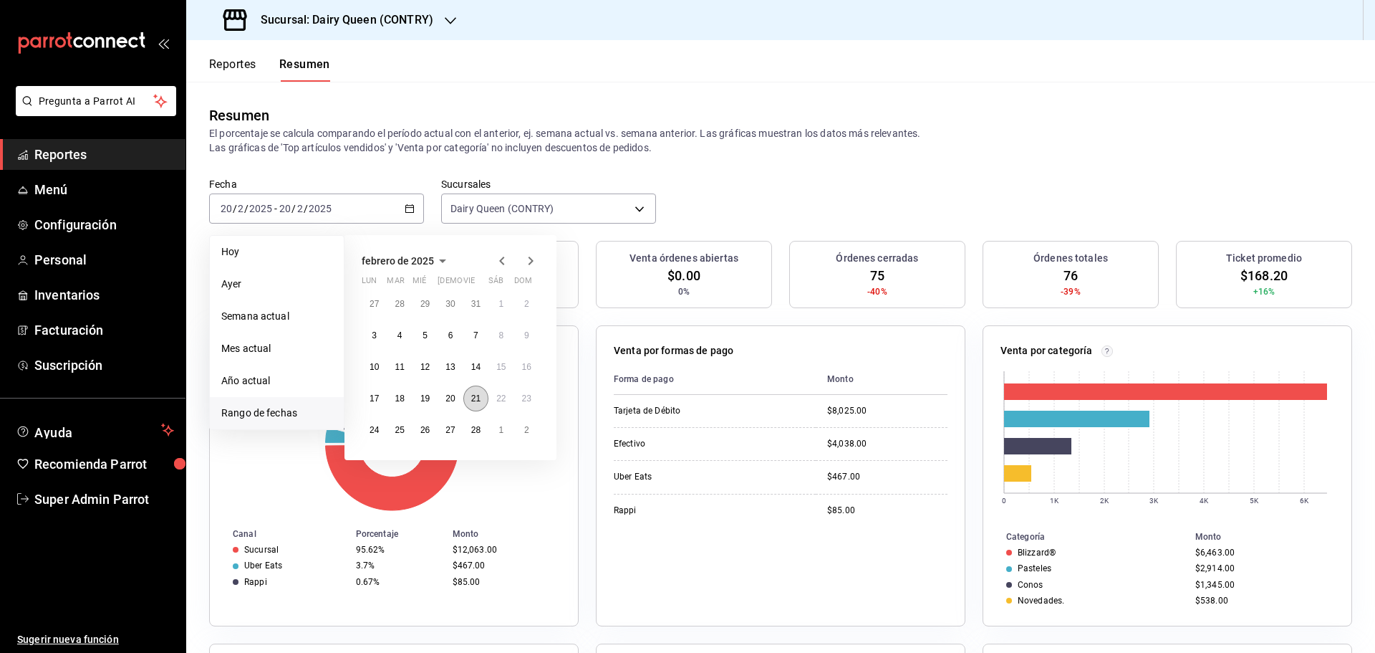
click at [479, 408] on button "21" at bounding box center [475, 398] width 25 height 26
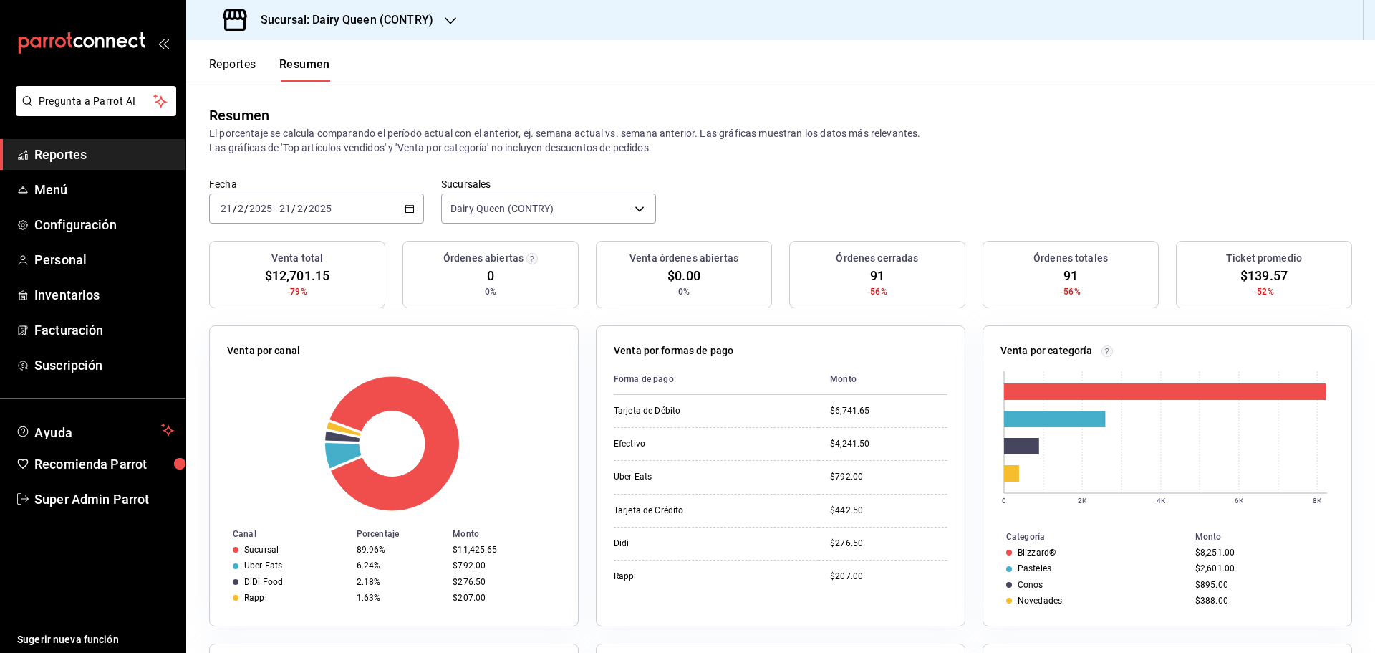
click at [392, 207] on div "2025-02-21 21 / 2 / 2025 - 2025-02-21 21 / 2 / 2025" at bounding box center [316, 208] width 215 height 30
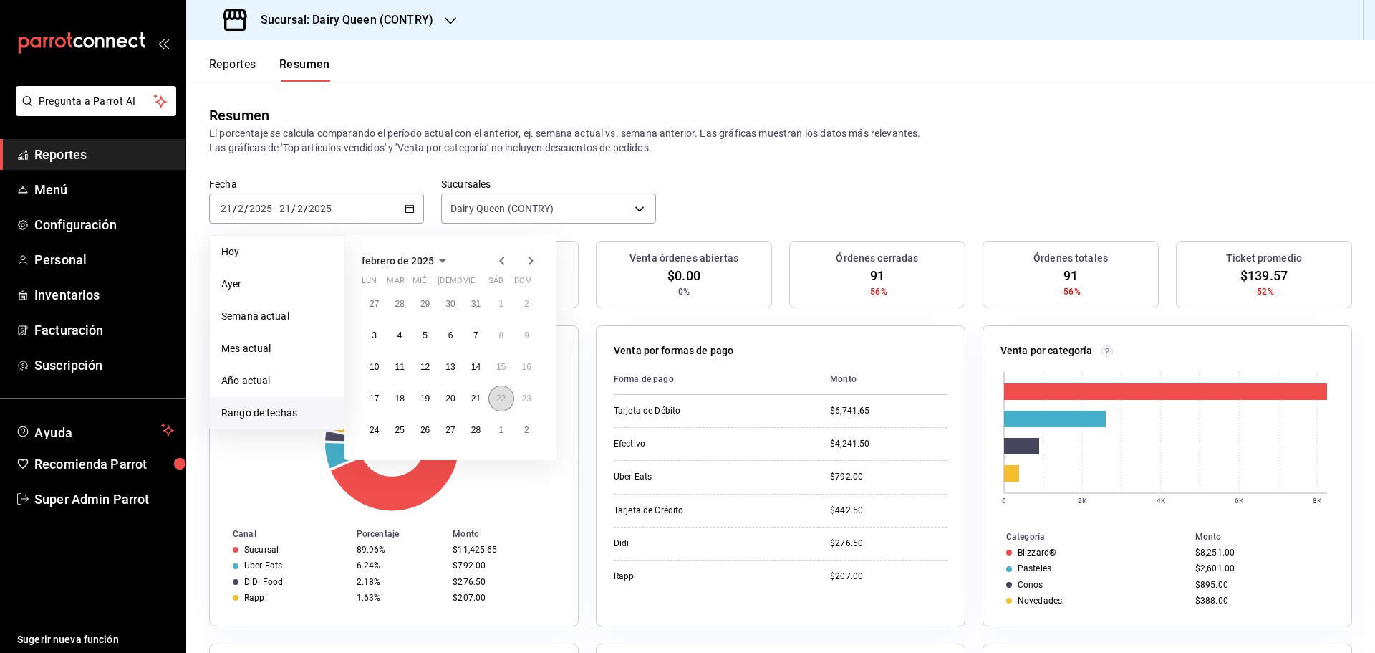
click at [494, 398] on button "22" at bounding box center [501, 398] width 25 height 26
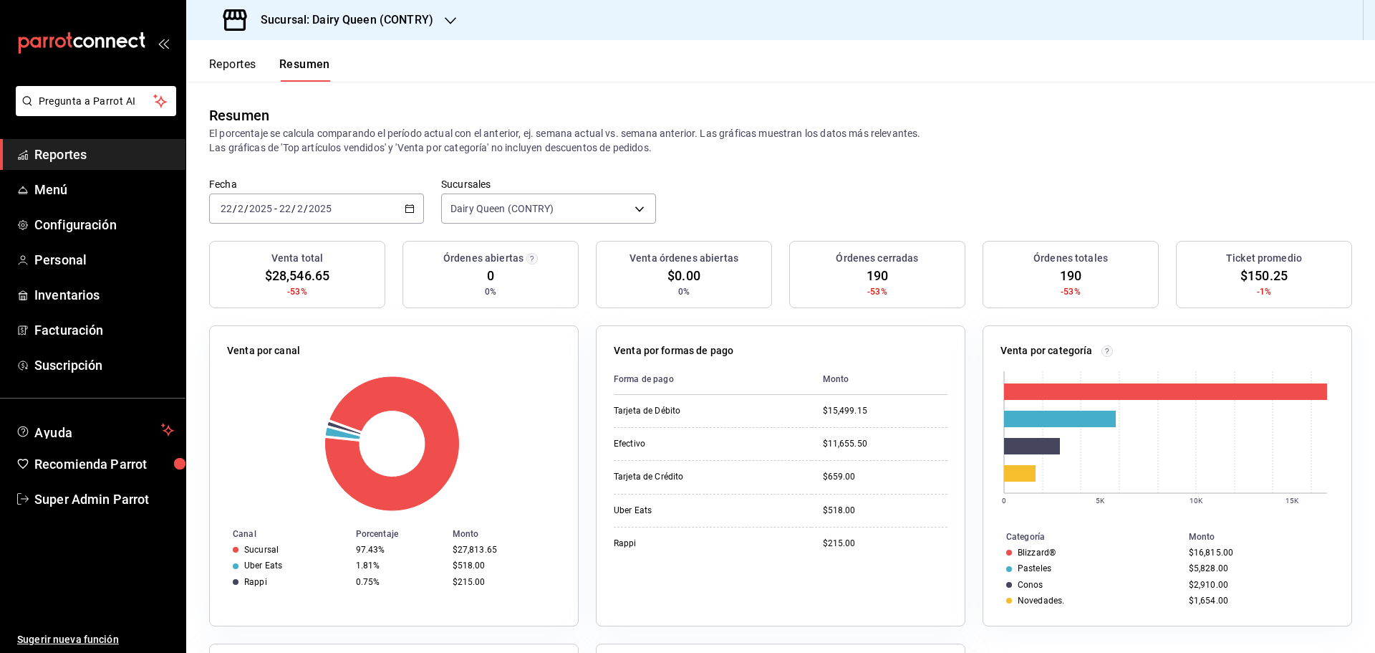
click at [397, 201] on div "2025-02-22 22 / 2 / 2025 - 2025-02-22 22 / 2 / 2025" at bounding box center [316, 208] width 215 height 30
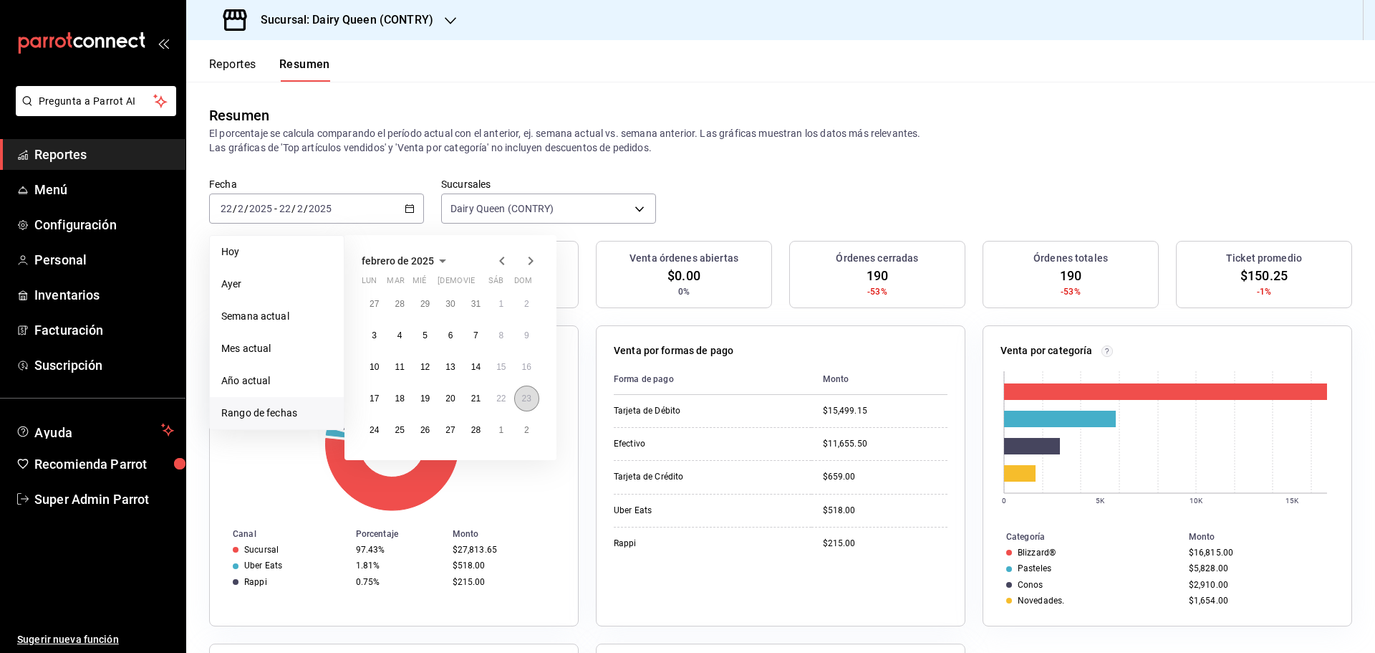
click at [522, 400] on abbr "23" at bounding box center [526, 398] width 9 height 10
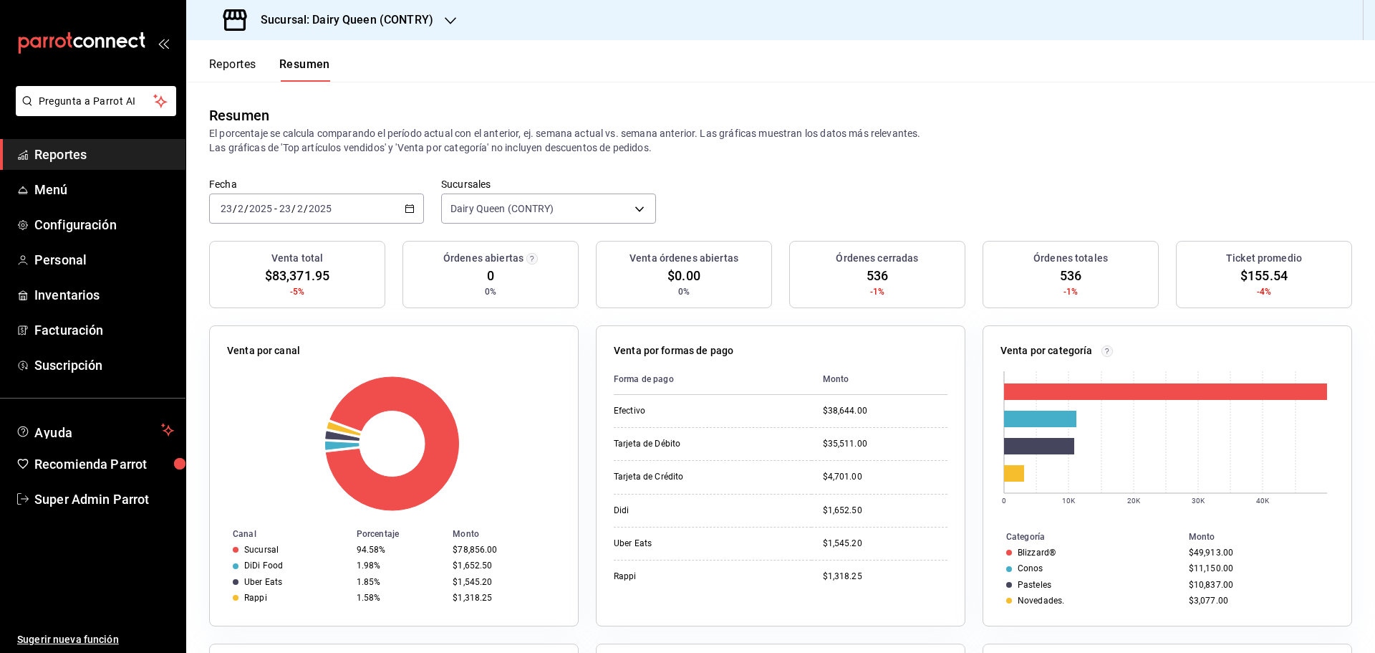
click at [390, 215] on div "2025-02-23 23 / 2 / 2025 - 2025-02-23 23 / 2 / 2025" at bounding box center [316, 208] width 215 height 30
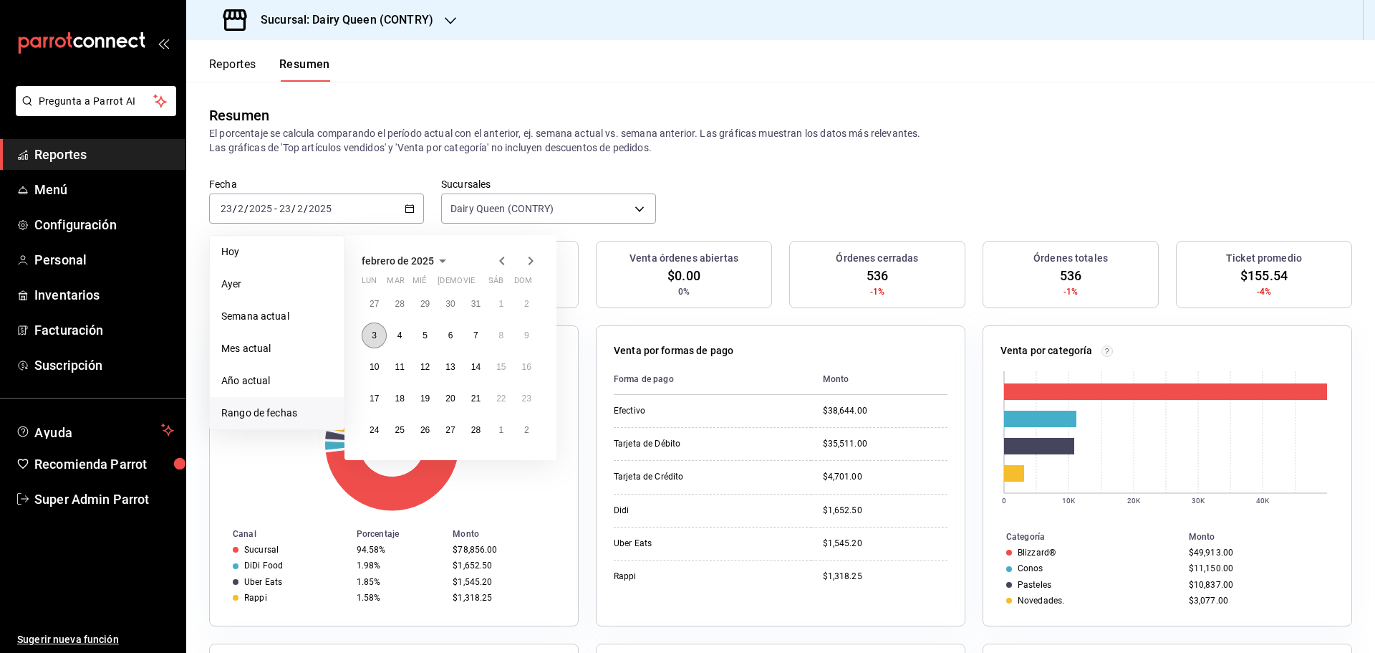
click at [372, 337] on abbr "3" at bounding box center [374, 335] width 5 height 10
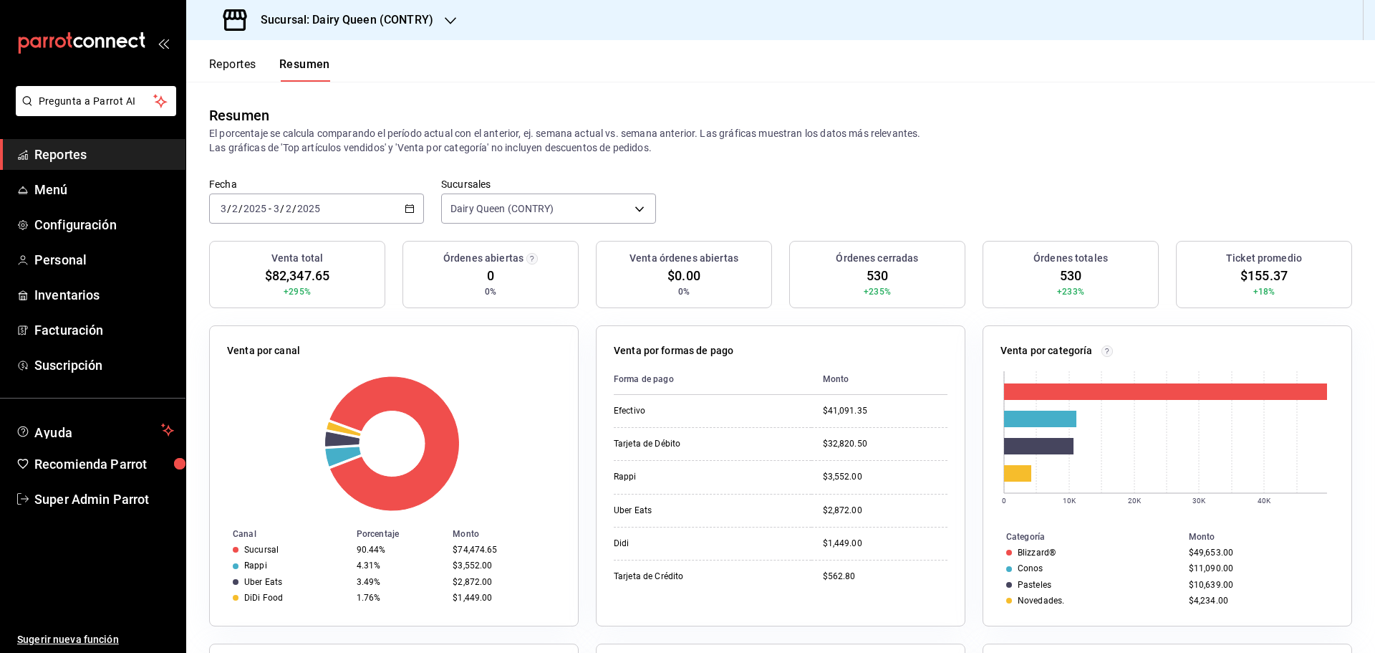
click at [402, 211] on div "2025-02-03 3 / 2 / 2025 - 2025-02-03 3 / 2 / 2025" at bounding box center [316, 208] width 215 height 30
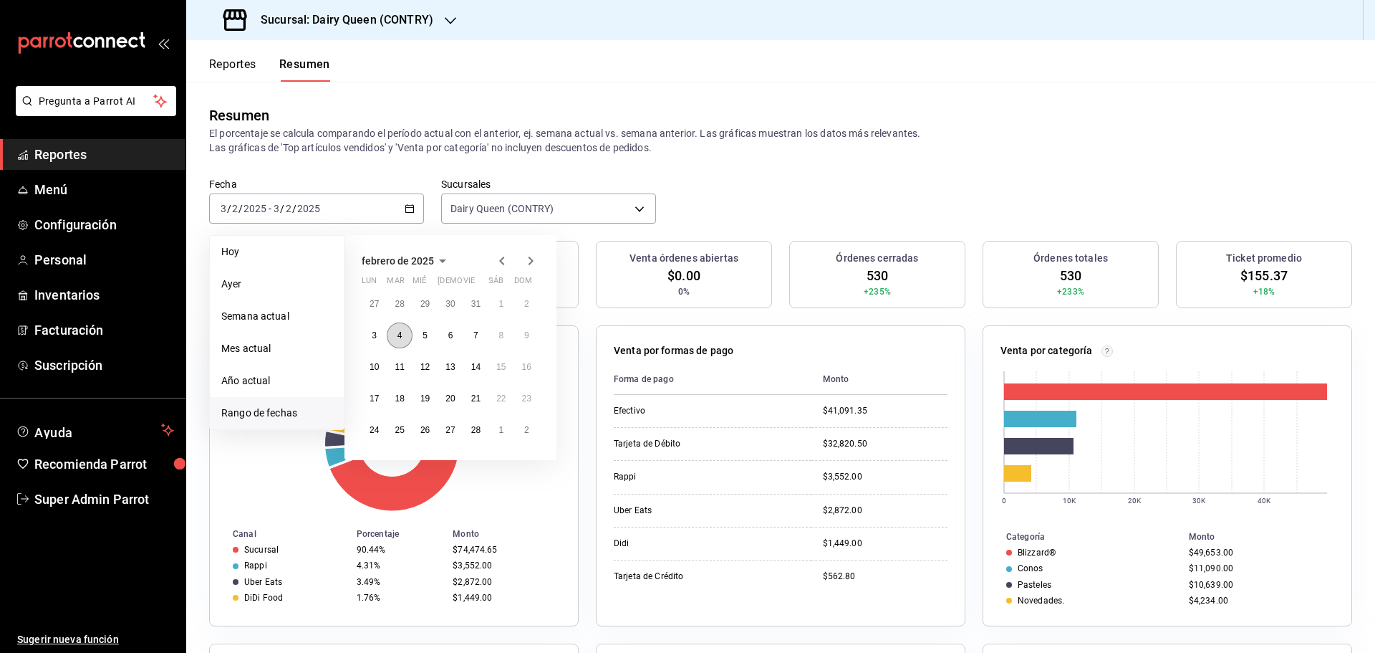
click at [398, 342] on button "4" at bounding box center [399, 335] width 25 height 26
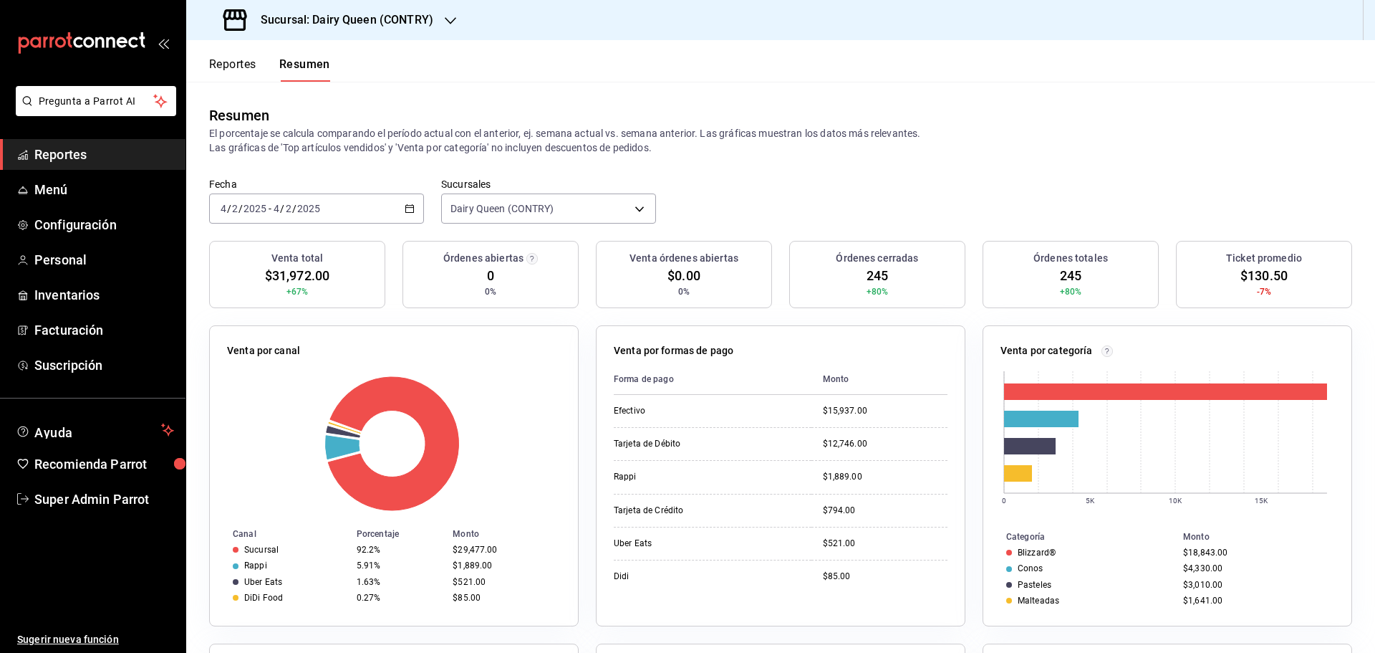
click at [410, 216] on div "2025-02-04 4 / 2 / 2025 - 2025-02-04 4 / 2 / 2025" at bounding box center [316, 208] width 215 height 30
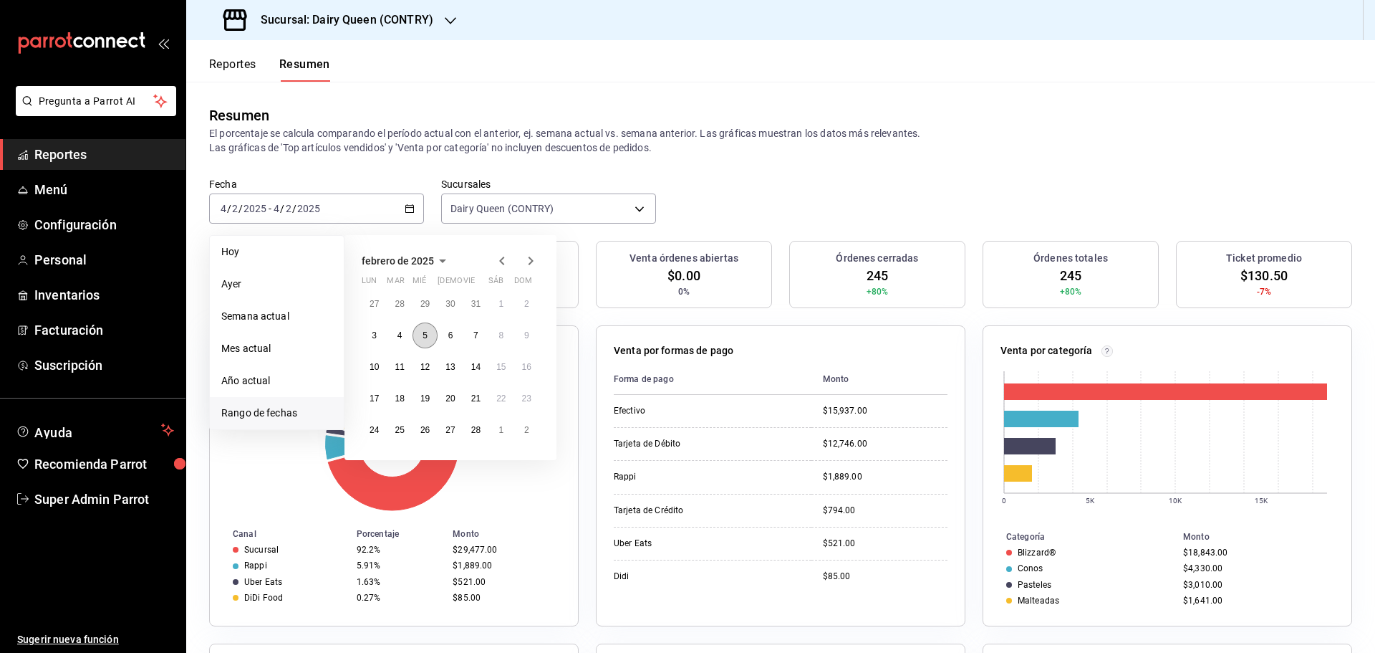
click at [424, 335] on abbr "5" at bounding box center [425, 335] width 5 height 10
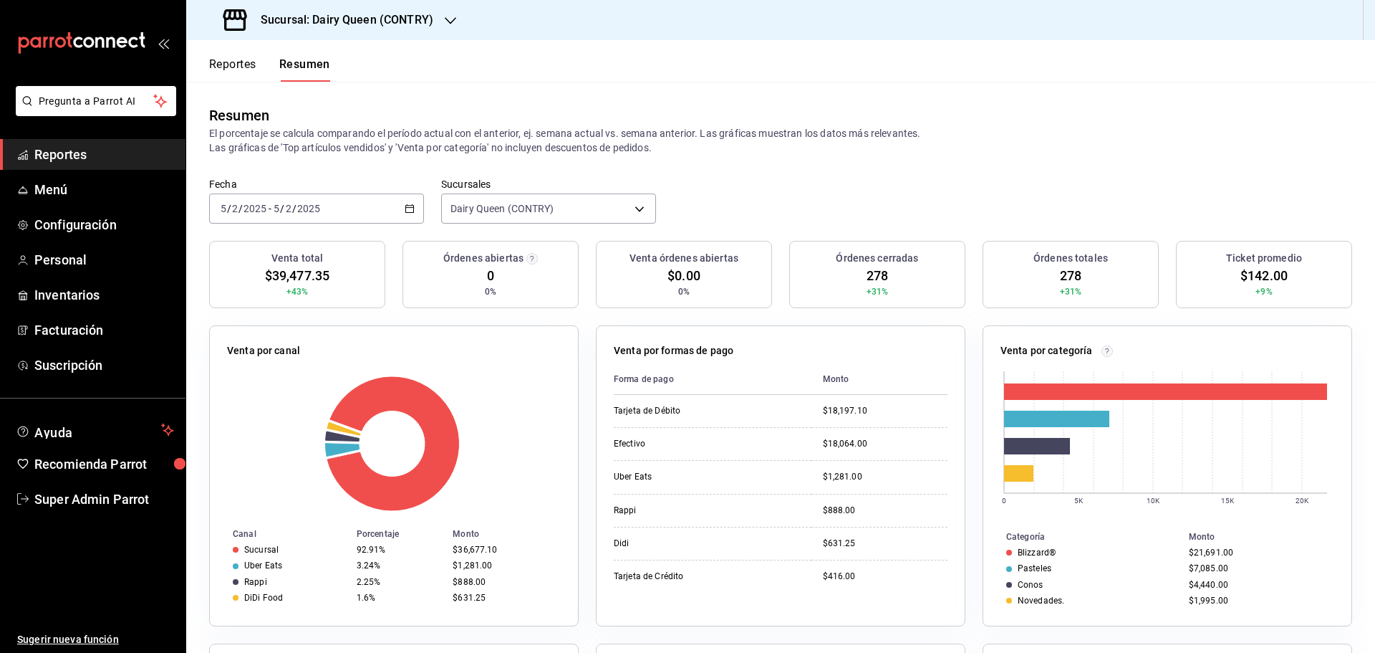
click at [409, 209] on icon "button" at bounding box center [410, 208] width 10 height 10
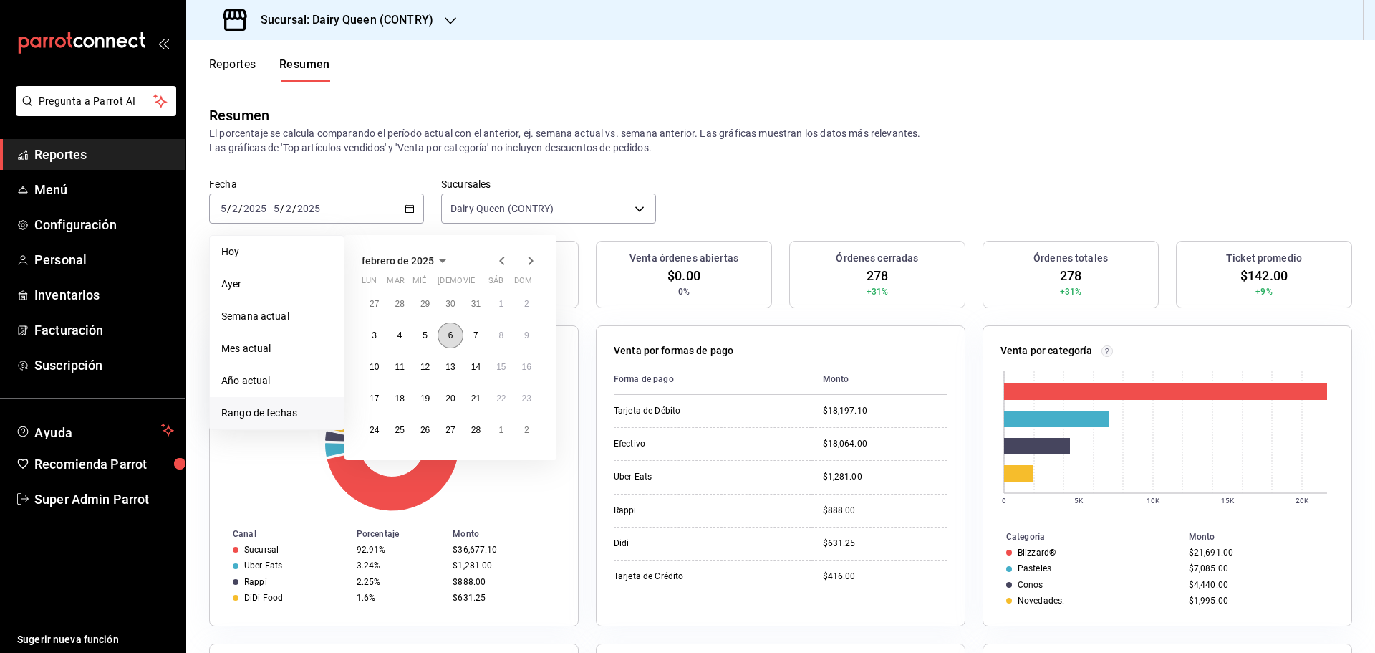
click at [452, 342] on button "6" at bounding box center [450, 335] width 25 height 26
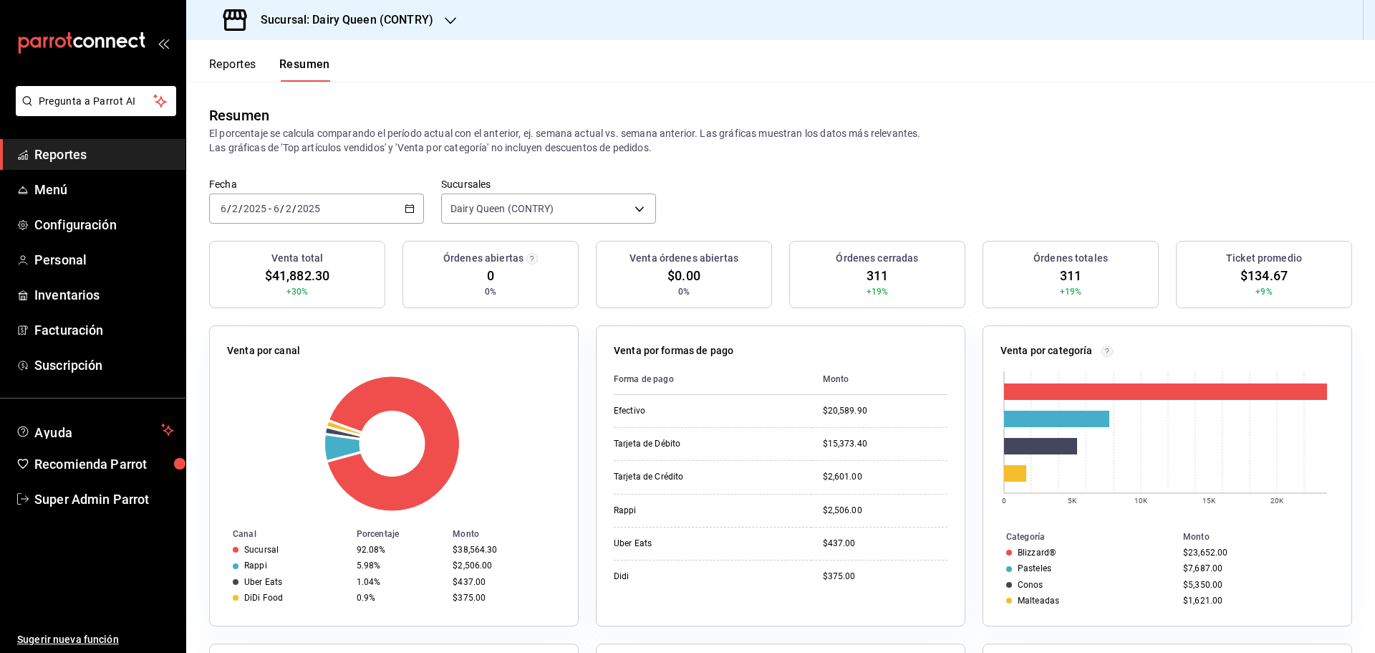
click at [403, 214] on div "2025-02-06 6 / 2 / 2025 - 2025-02-06 6 / 2 / 2025" at bounding box center [316, 208] width 215 height 30
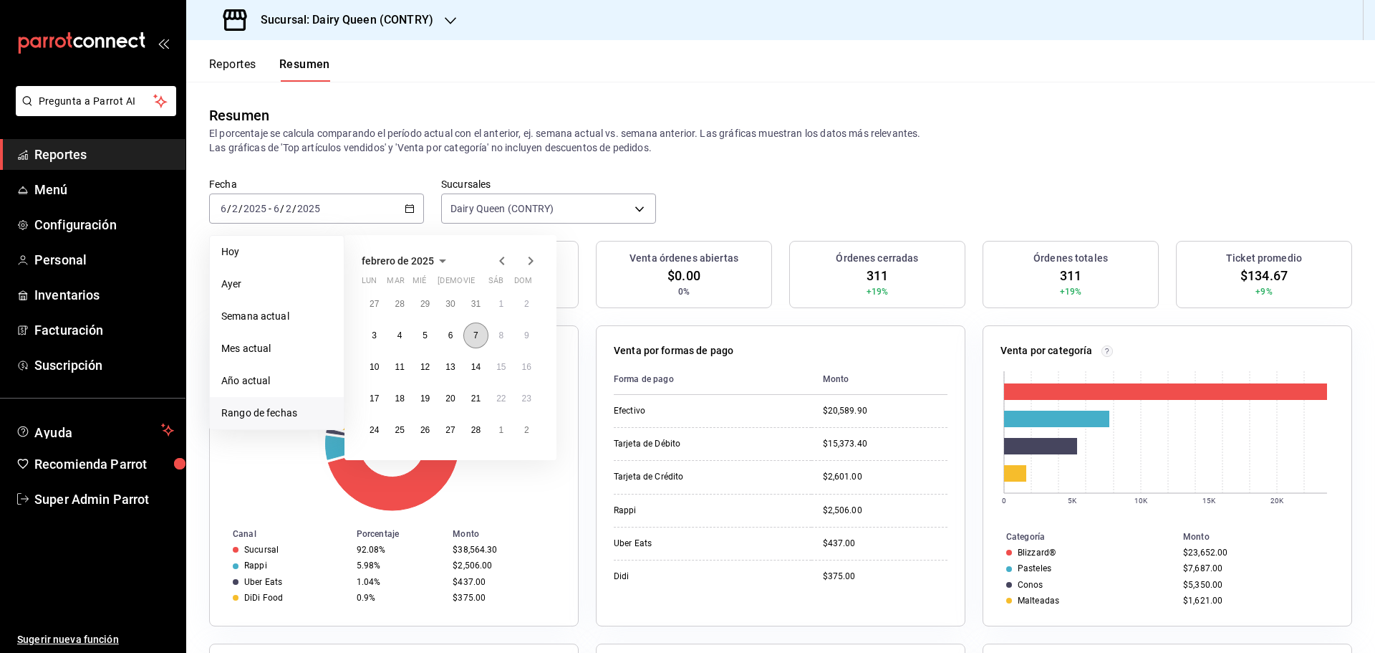
click at [476, 332] on abbr "7" at bounding box center [475, 335] width 5 height 10
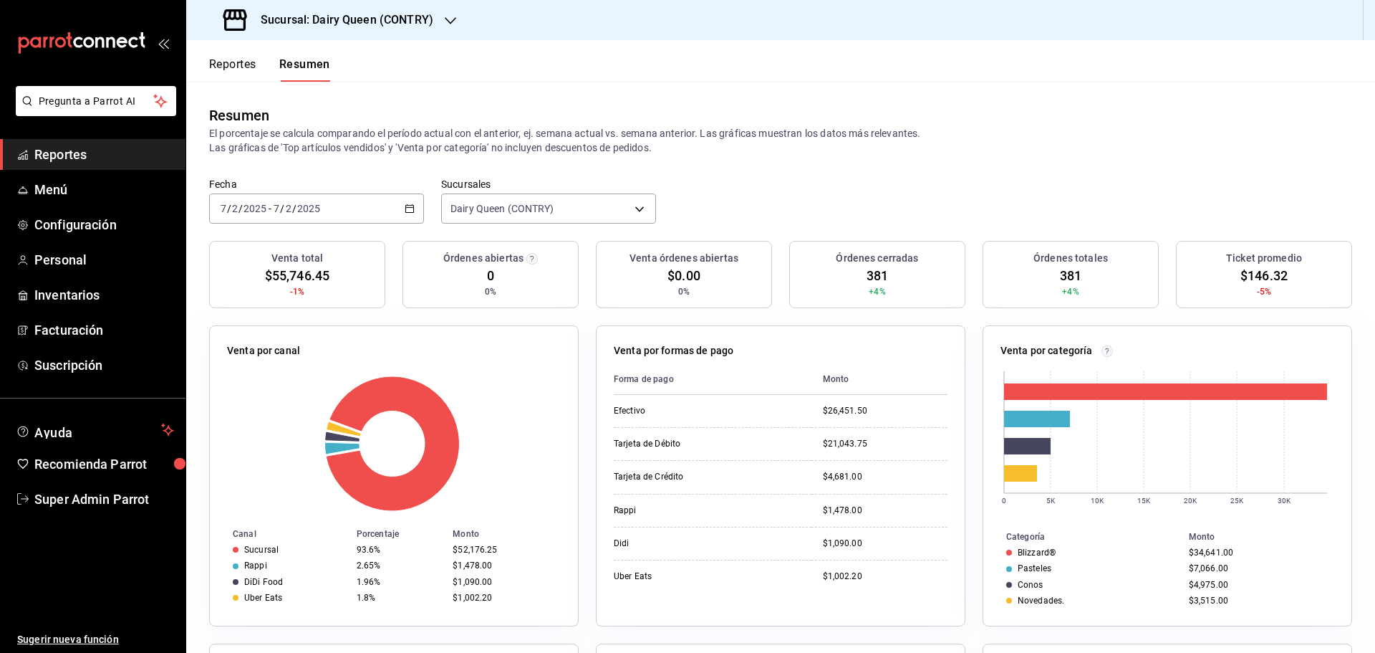
click at [376, 198] on div "2025-02-07 7 / 2 / 2025 - 2025-02-07 7 / 2 / 2025" at bounding box center [316, 208] width 215 height 30
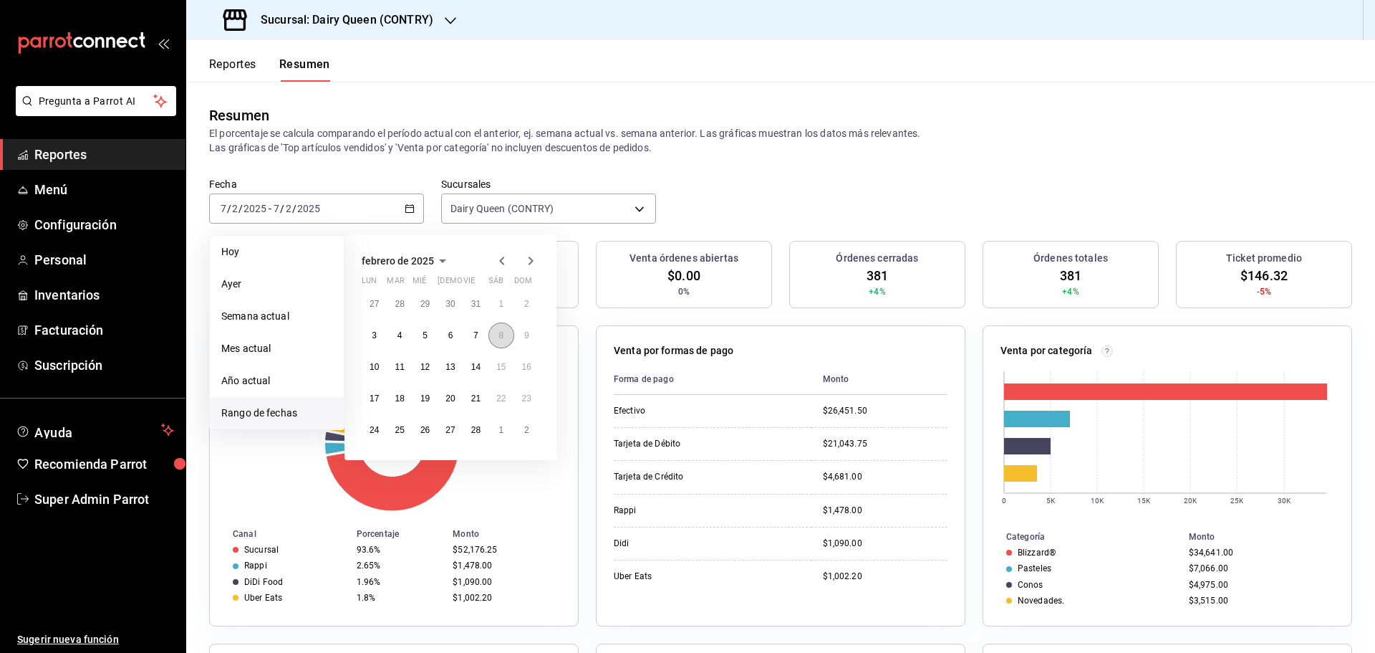
click at [501, 337] on abbr "8" at bounding box center [501, 335] width 5 height 10
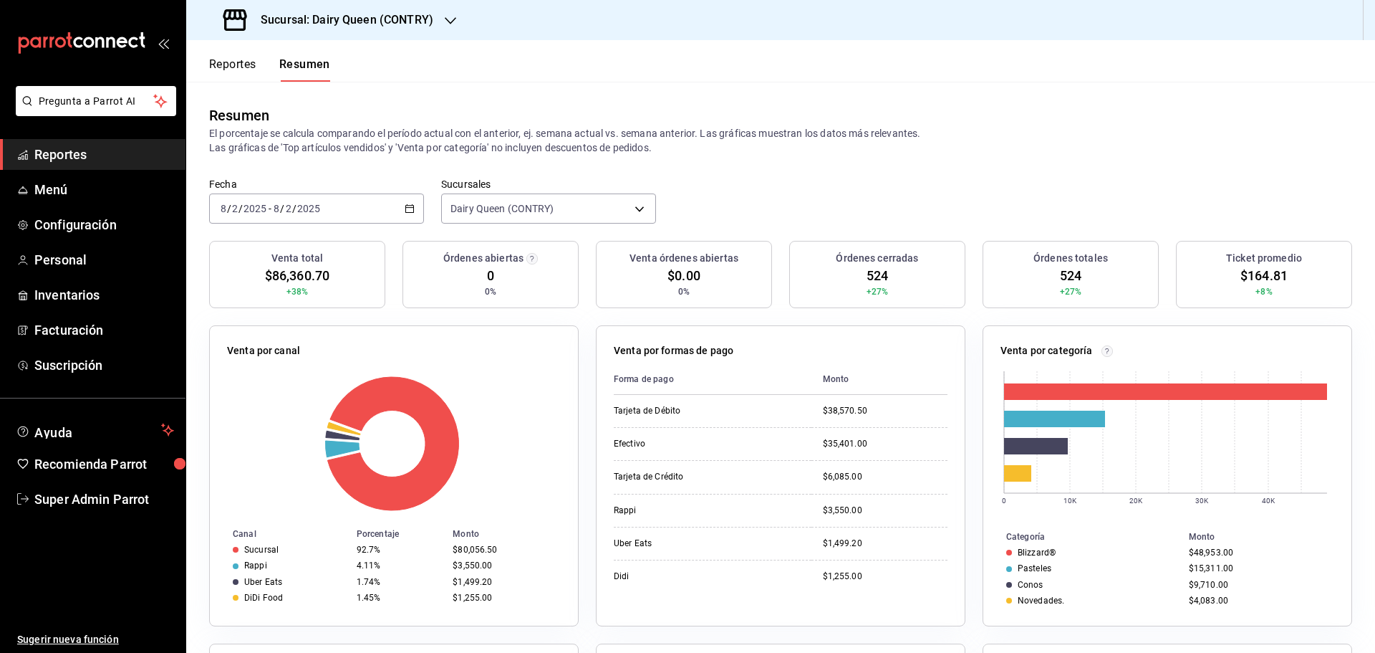
click at [409, 202] on div "2025-02-08 8 / 2 / 2025 - 2025-02-08 8 / 2 / 2025" at bounding box center [316, 208] width 215 height 30
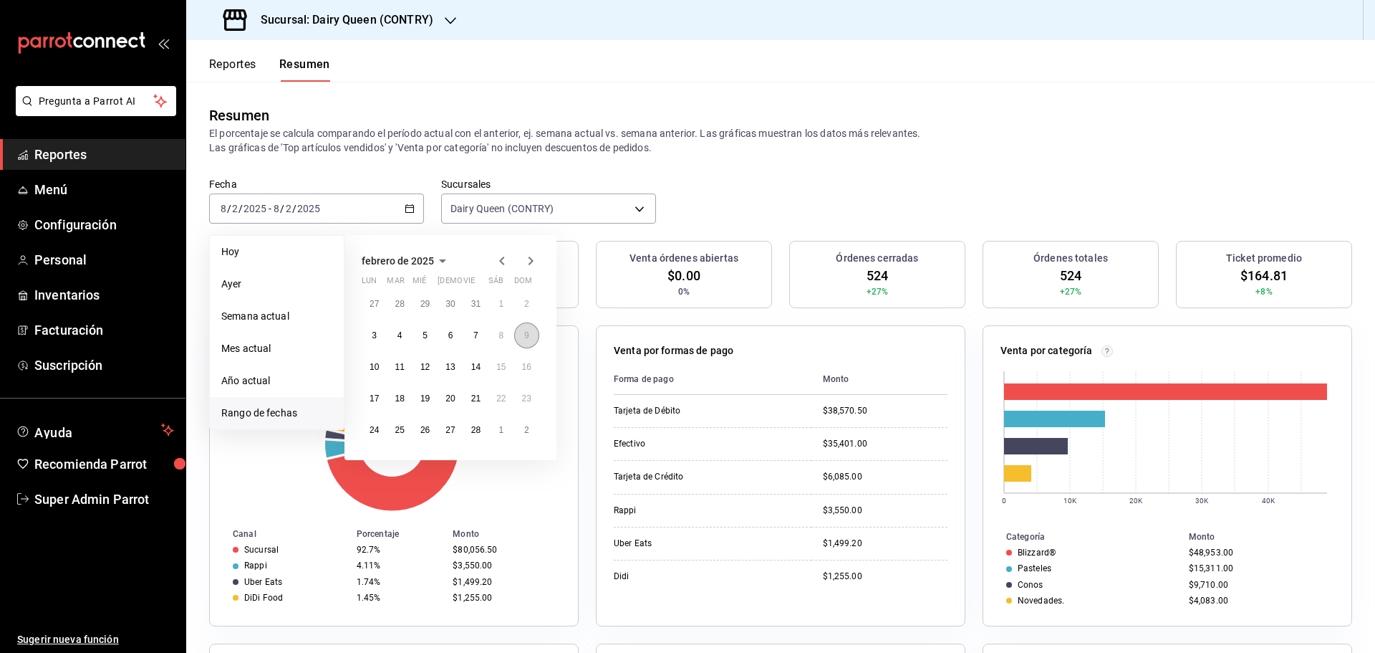
click at [519, 337] on button "9" at bounding box center [526, 335] width 25 height 26
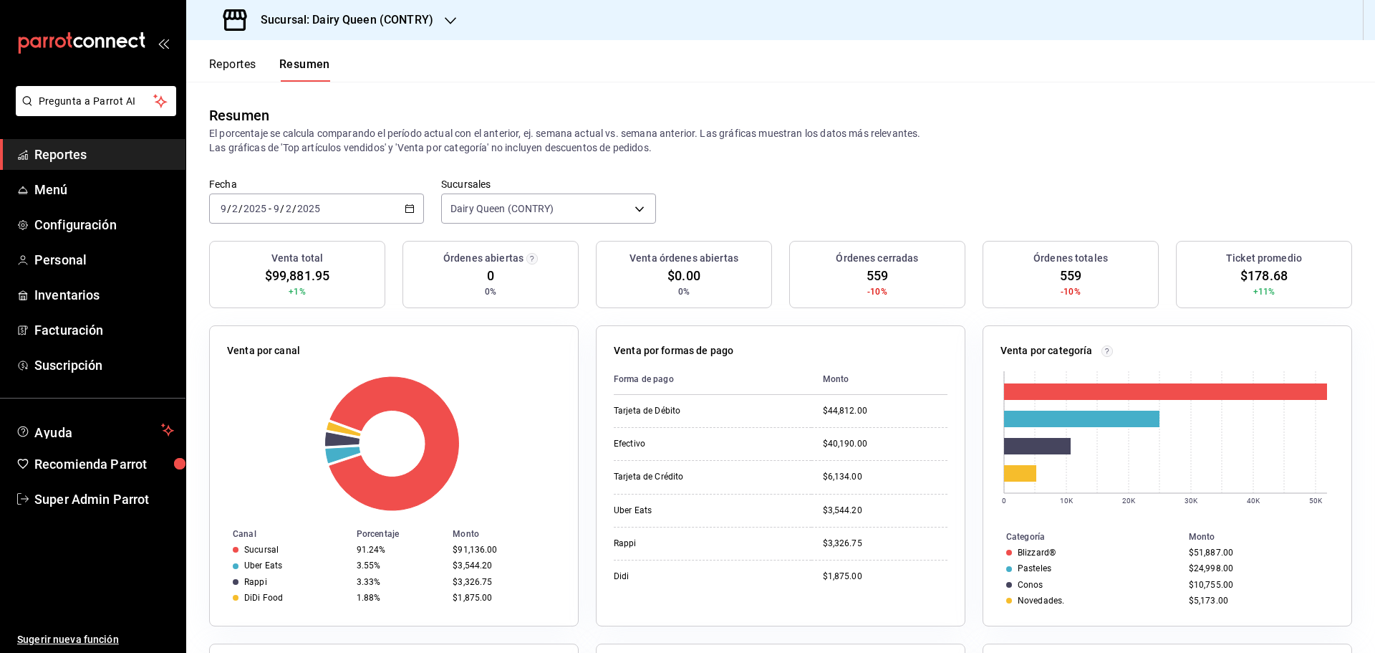
click at [346, 211] on div "2025-02-09 9 / 2 / 2025 - 2025-02-09 9 / 2 / 2025" at bounding box center [316, 208] width 215 height 30
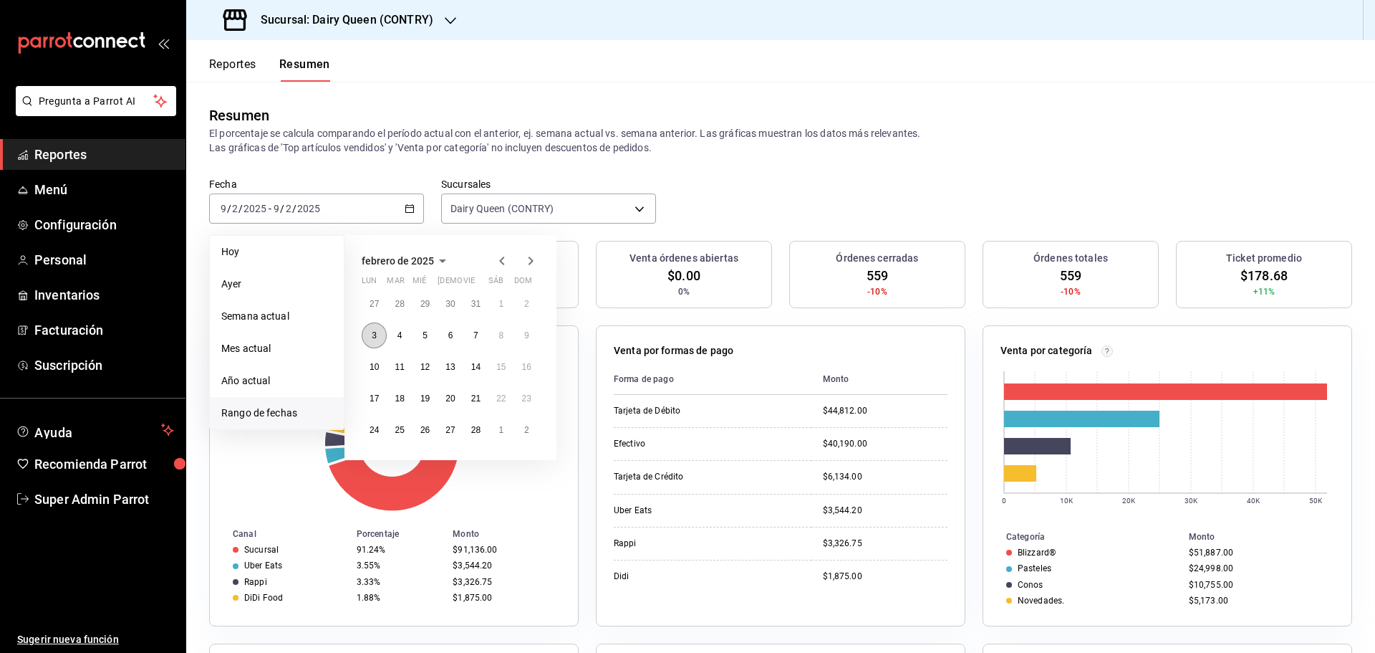
click at [373, 341] on button "3" at bounding box center [374, 335] width 25 height 26
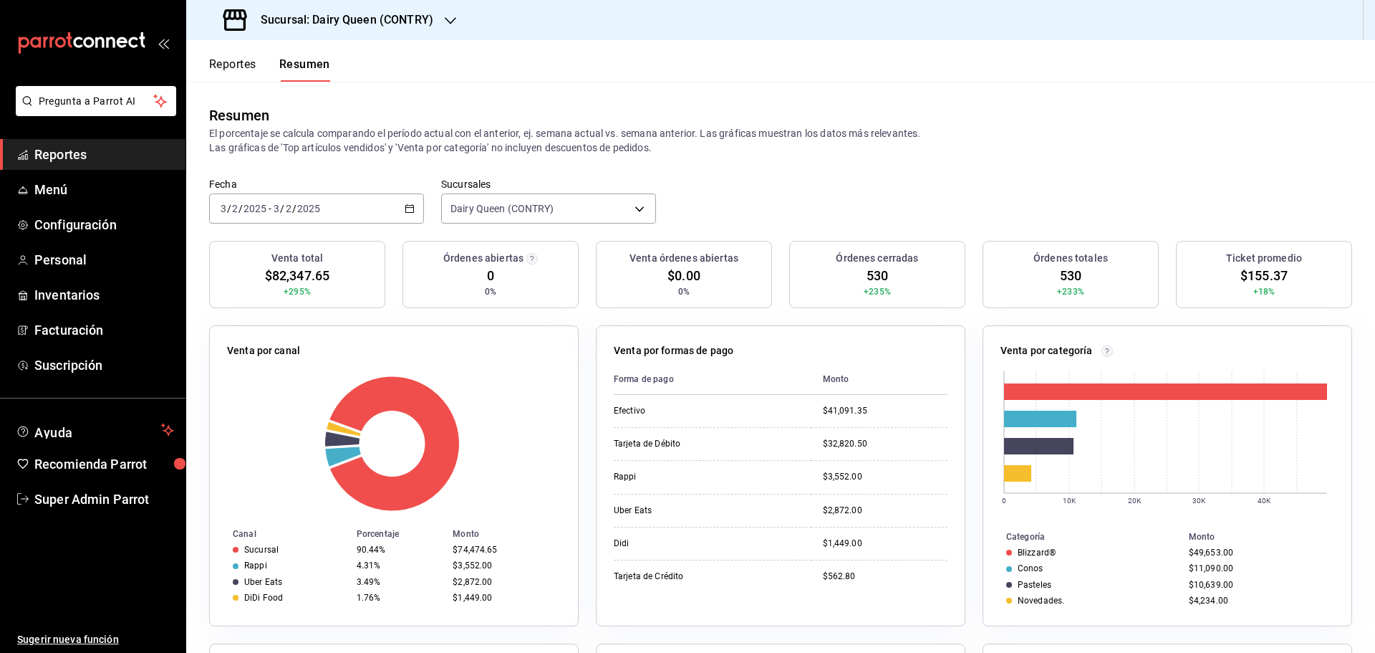
click at [298, 215] on div "2025-02-03 3 / 2 / 2025 - 2025-02-03 3 / 2 / 2025" at bounding box center [316, 208] width 215 height 30
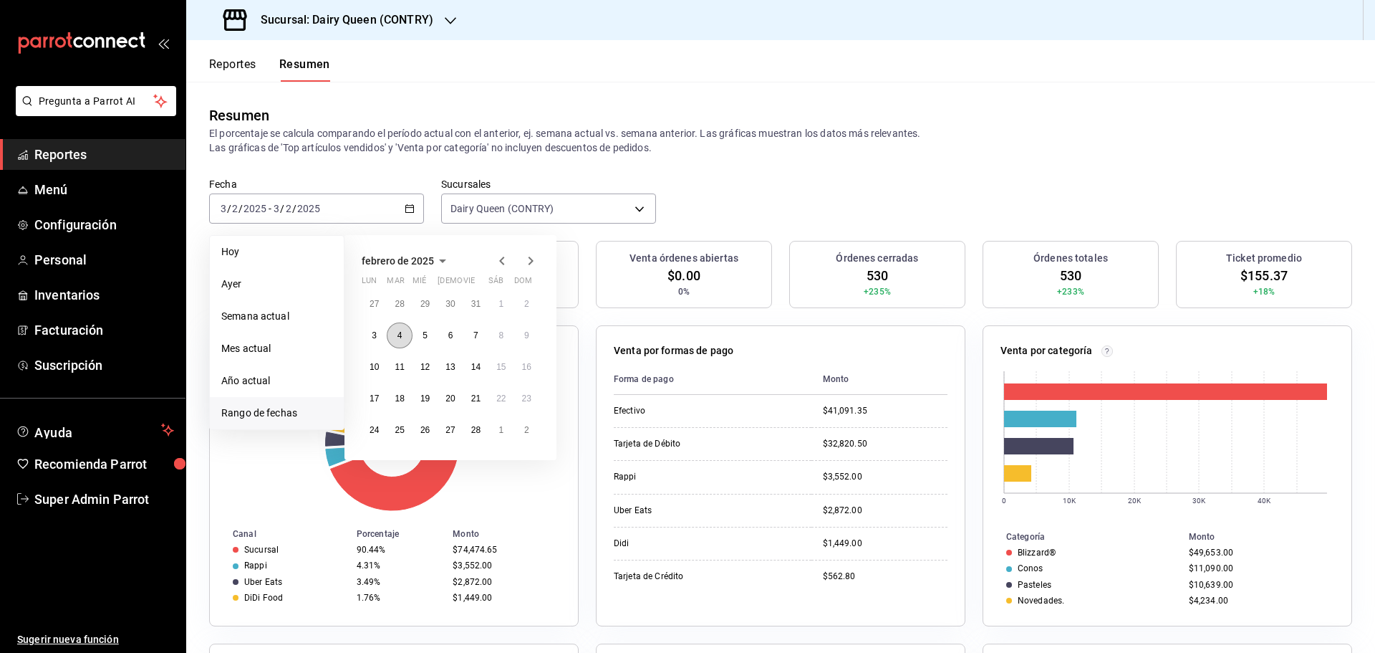
click at [393, 335] on button "4" at bounding box center [399, 335] width 25 height 26
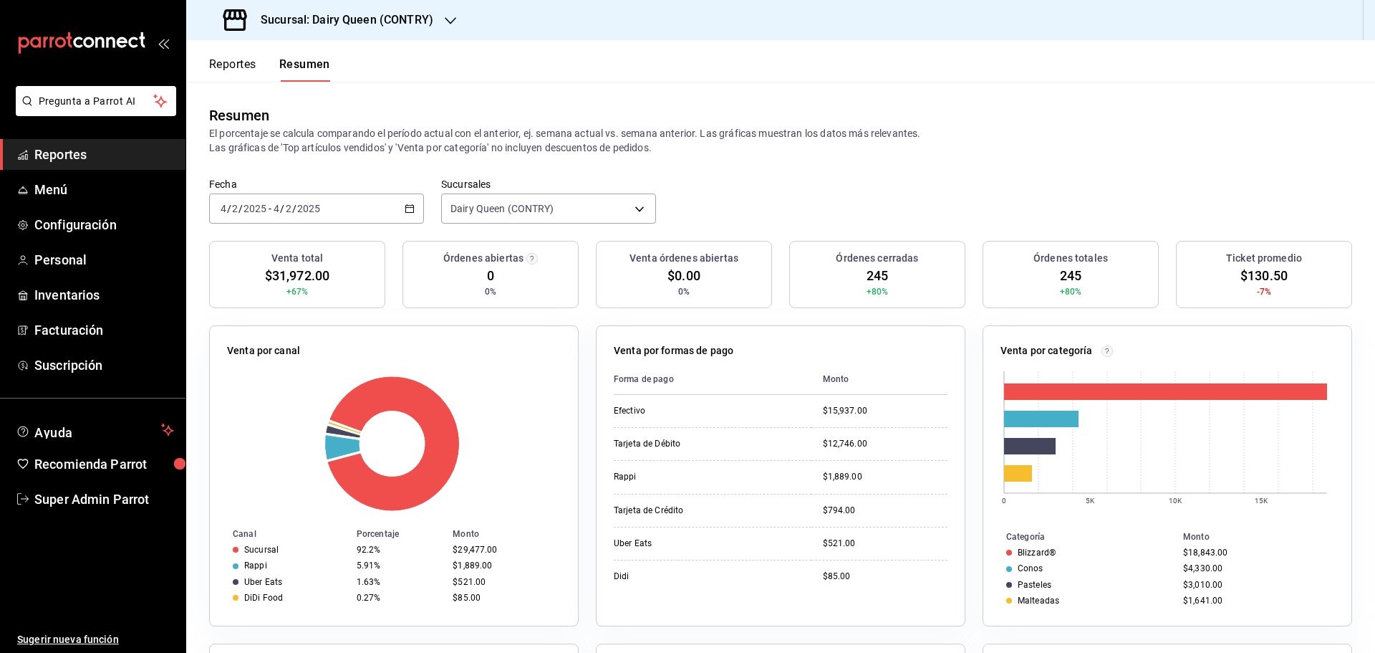
click at [327, 212] on div "2025-02-04 4 / 2 / 2025 - 2025-02-04 4 / 2 / 2025" at bounding box center [316, 208] width 215 height 30
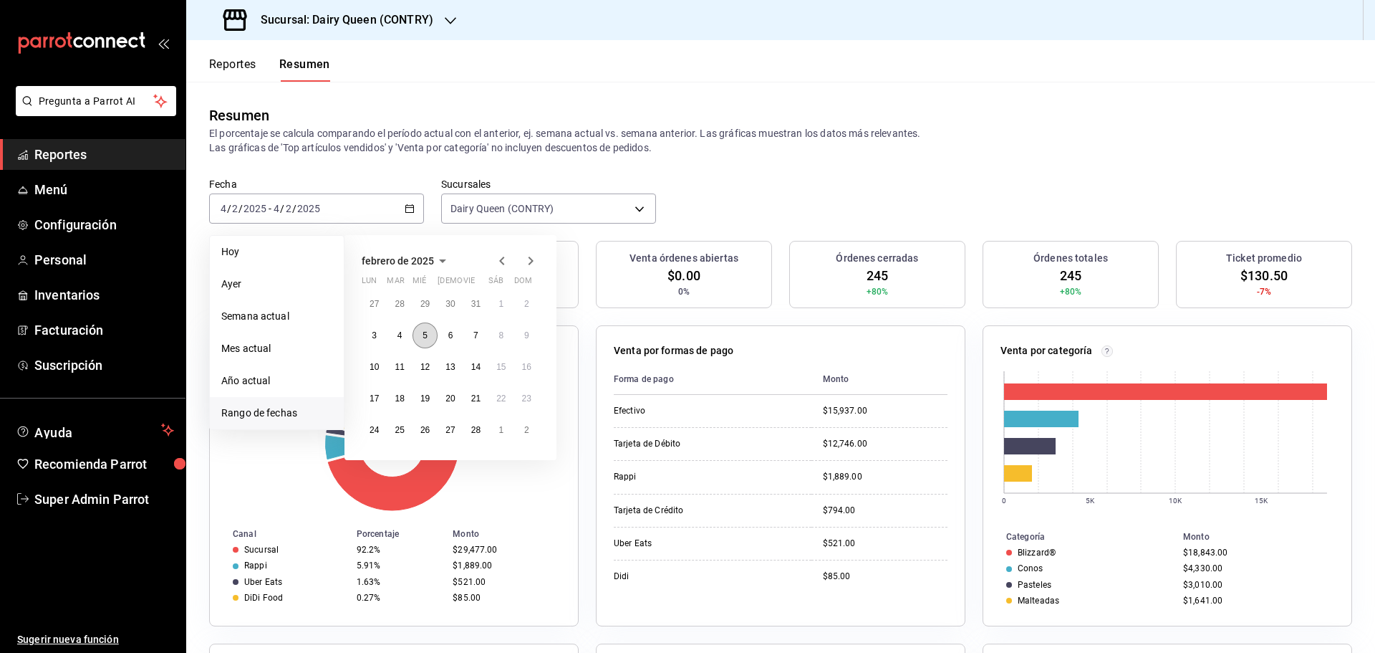
click at [424, 337] on abbr "5" at bounding box center [425, 335] width 5 height 10
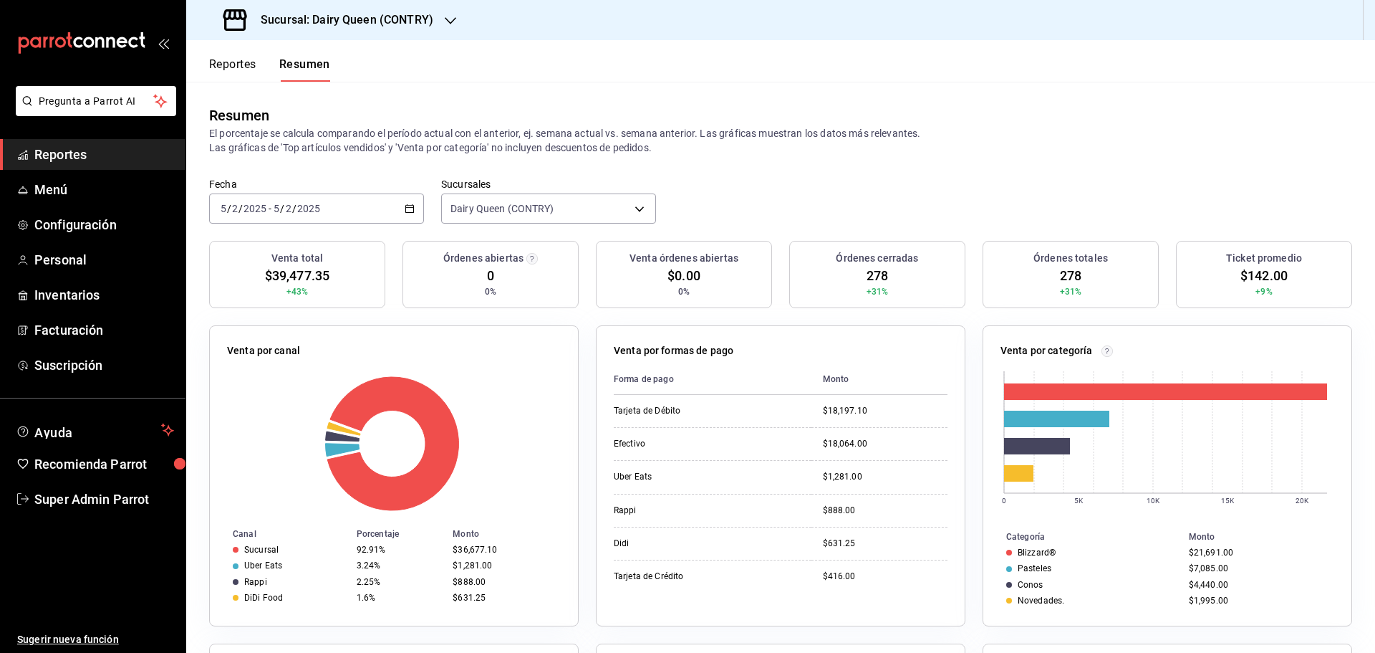
click at [383, 206] on div "2025-02-05 5 / 2 / 2025 - 2025-02-05 5 / 2 / 2025" at bounding box center [316, 208] width 215 height 30
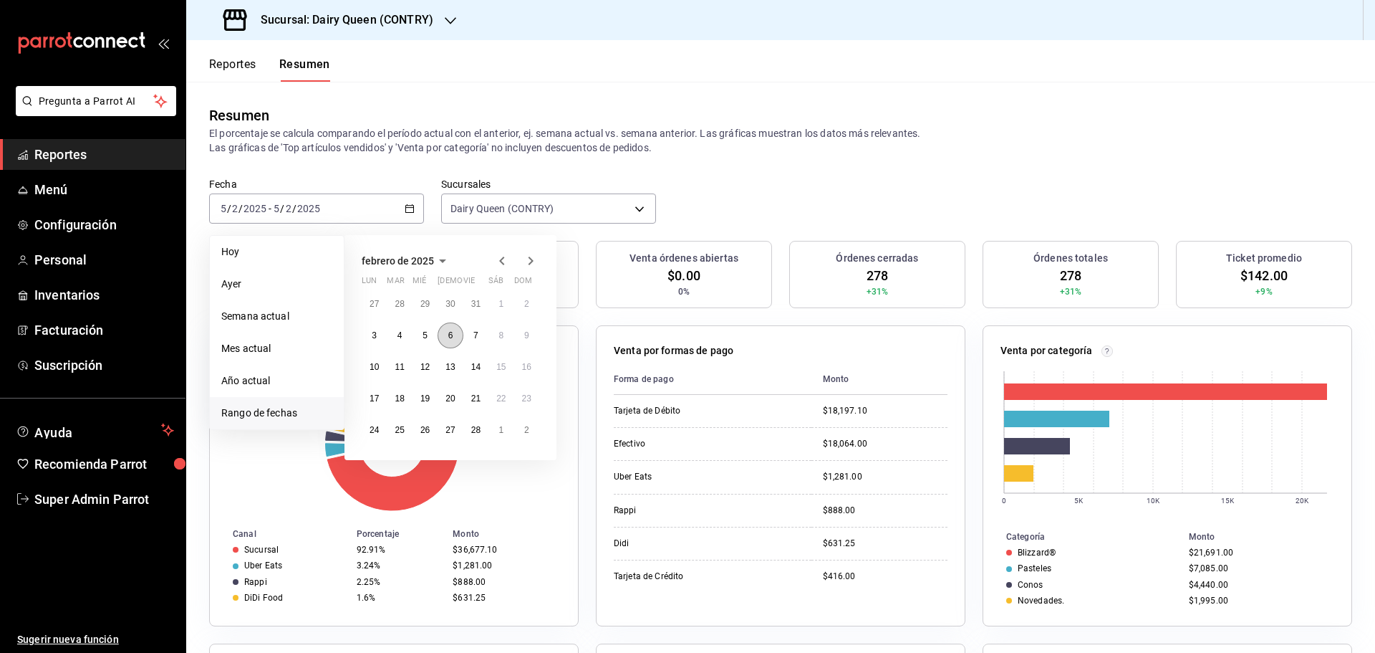
click at [452, 341] on button "6" at bounding box center [450, 335] width 25 height 26
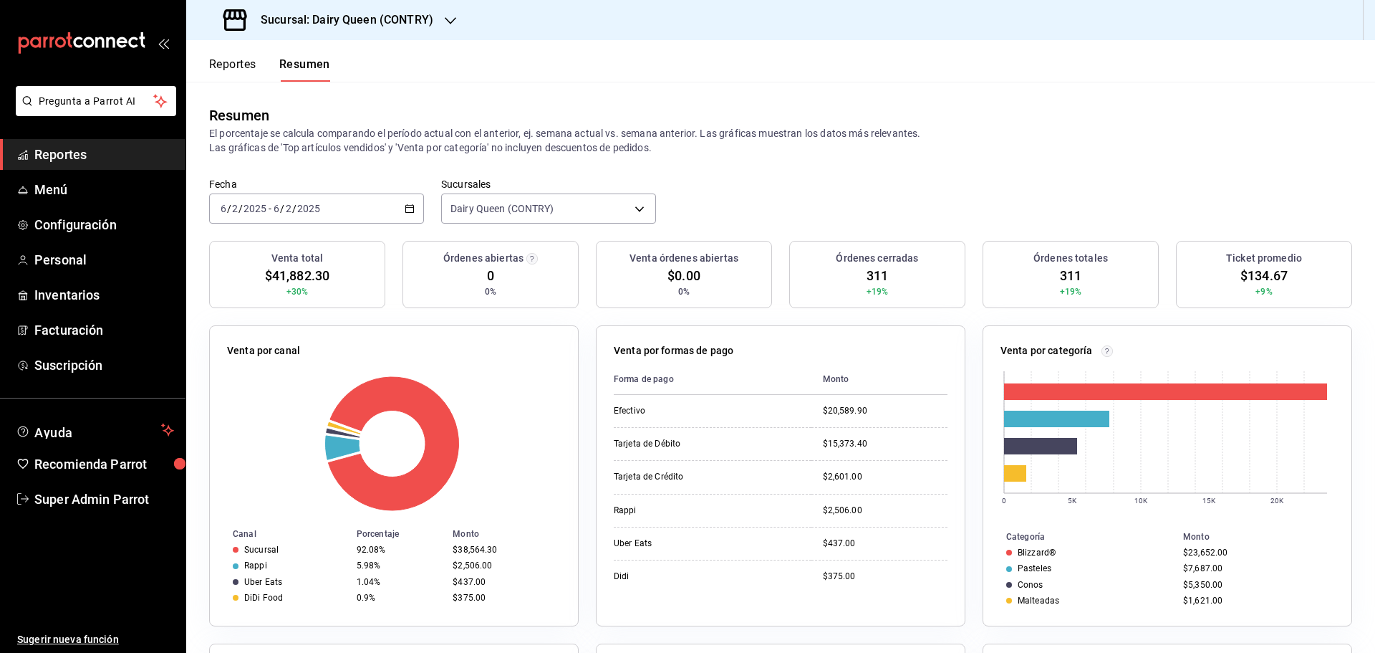
click at [351, 205] on div "2025-02-06 6 / 2 / 2025 - 2025-02-06 6 / 2 / 2025" at bounding box center [316, 208] width 215 height 30
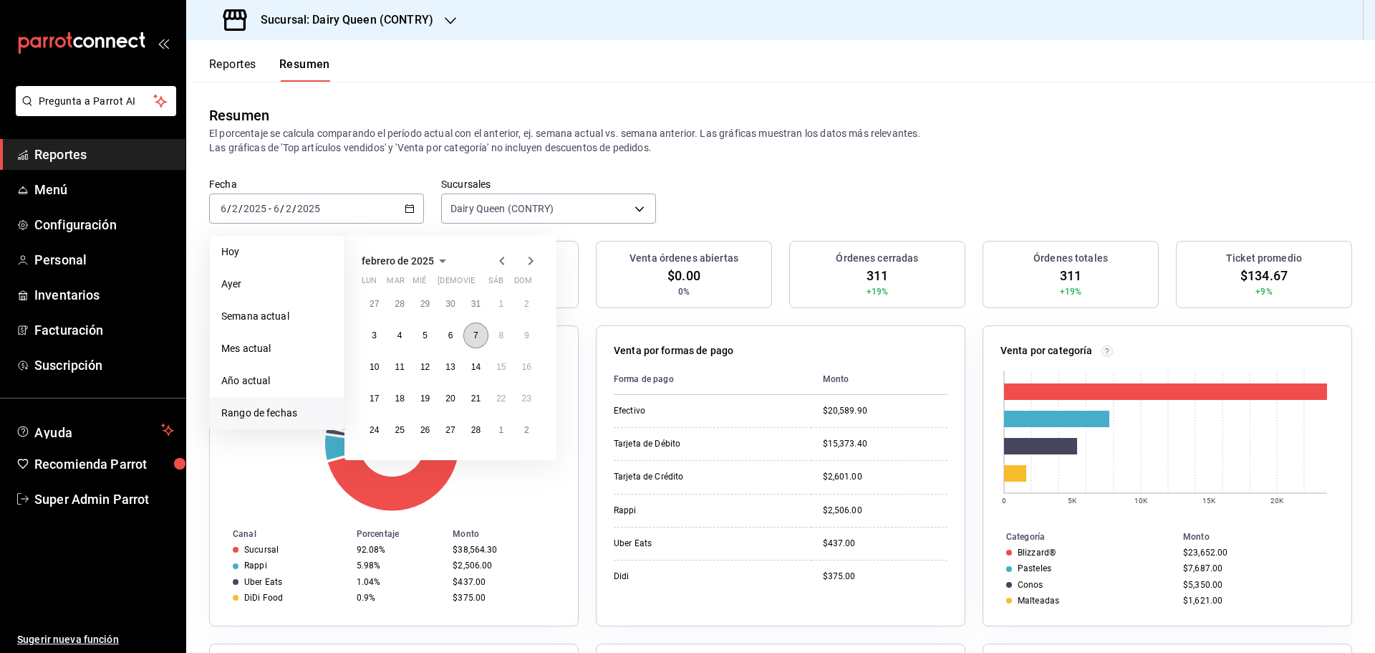
click at [483, 343] on button "7" at bounding box center [475, 335] width 25 height 26
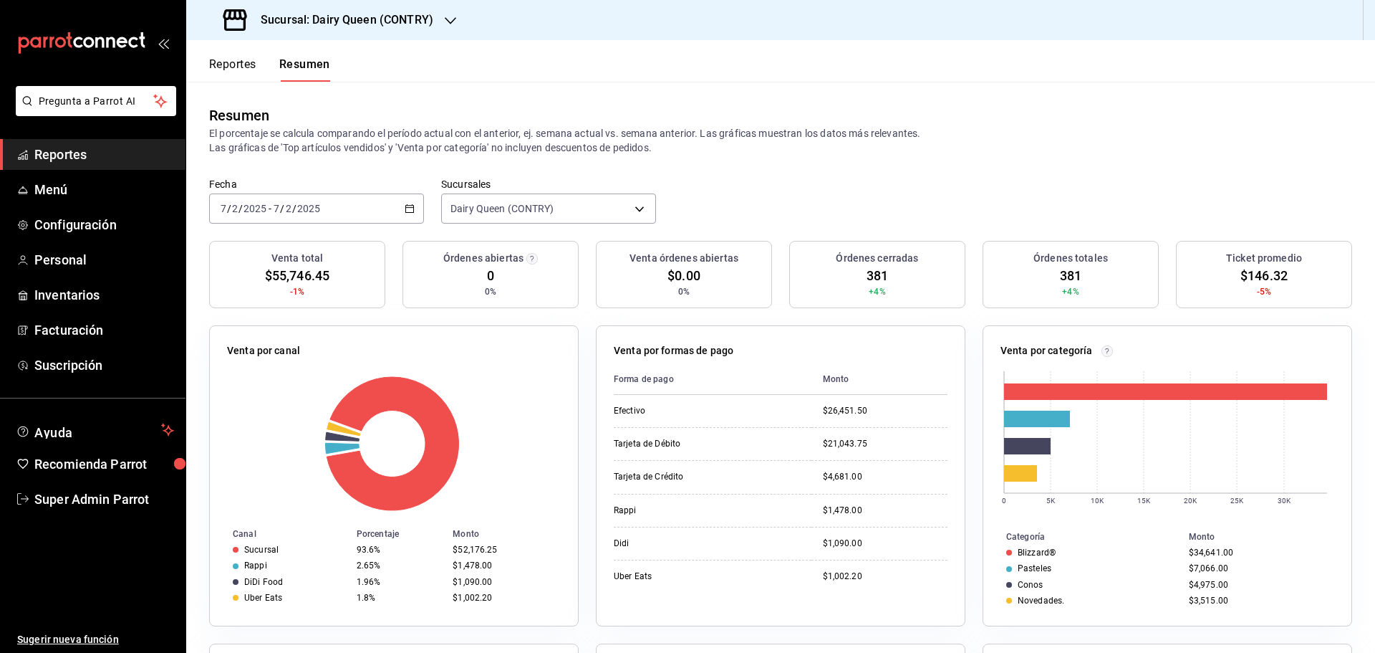
click at [339, 211] on div "2025-02-07 7 / 2 / 2025 - 2025-02-07 7 / 2 / 2025" at bounding box center [316, 208] width 215 height 30
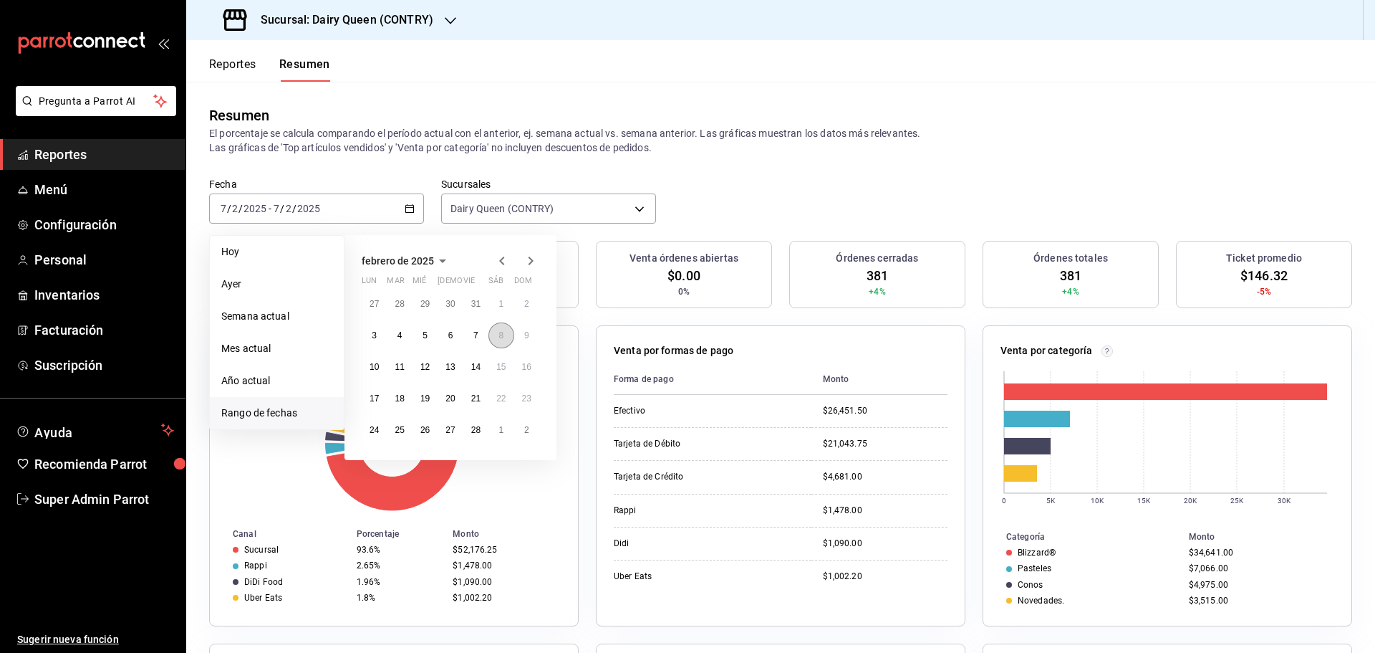
click at [491, 333] on button "8" at bounding box center [501, 335] width 25 height 26
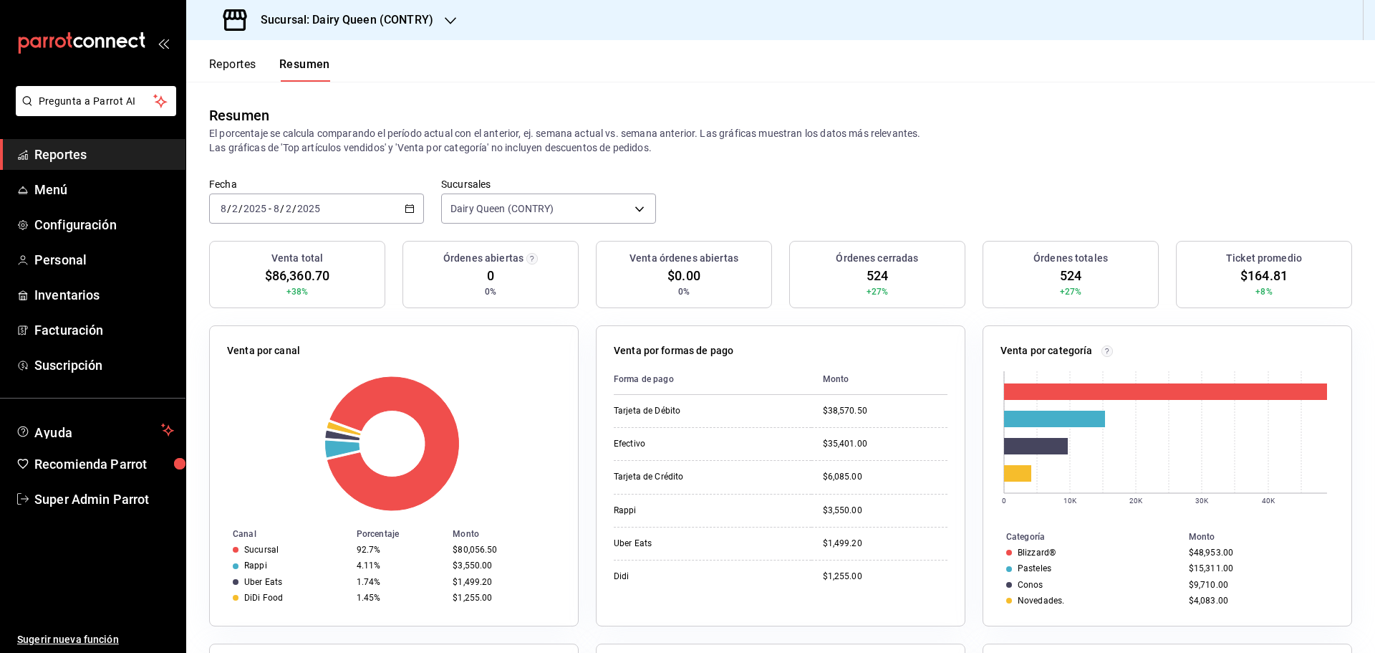
click at [322, 213] on div "2025-02-08 8 / 2 / 2025 - 2025-02-08 8 / 2 / 2025" at bounding box center [316, 208] width 215 height 30
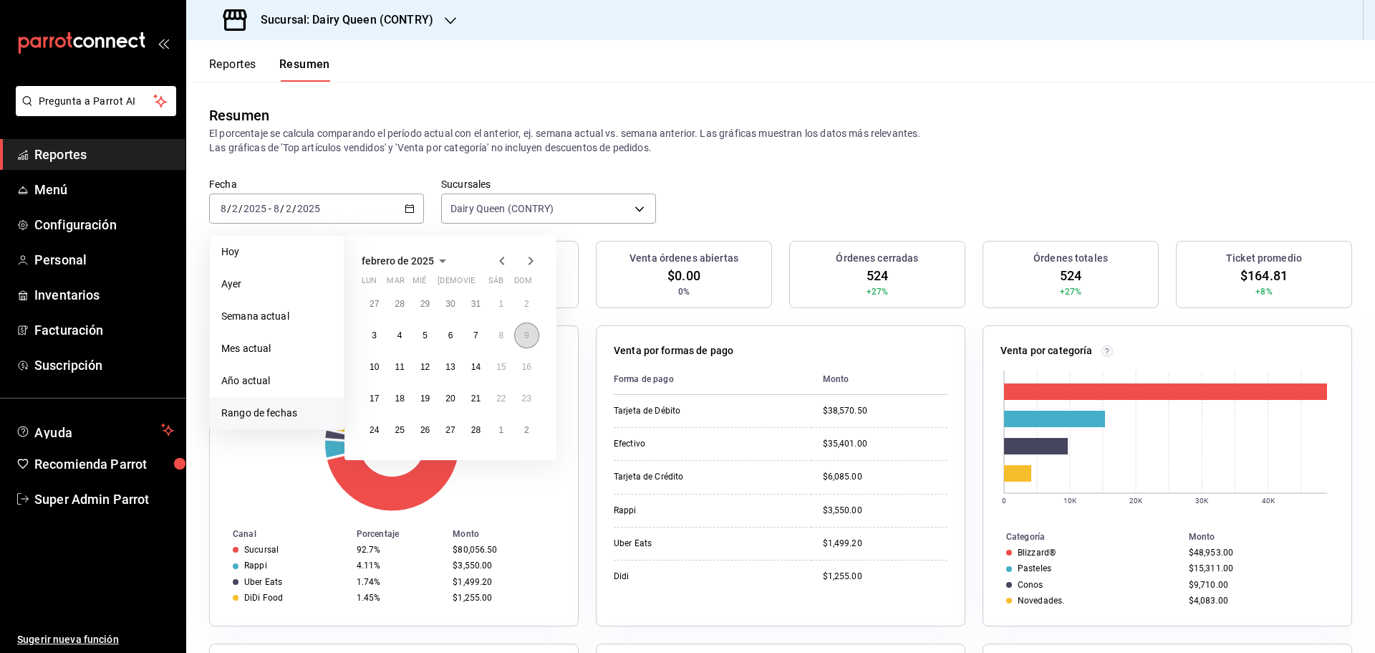
click at [523, 342] on button "9" at bounding box center [526, 335] width 25 height 26
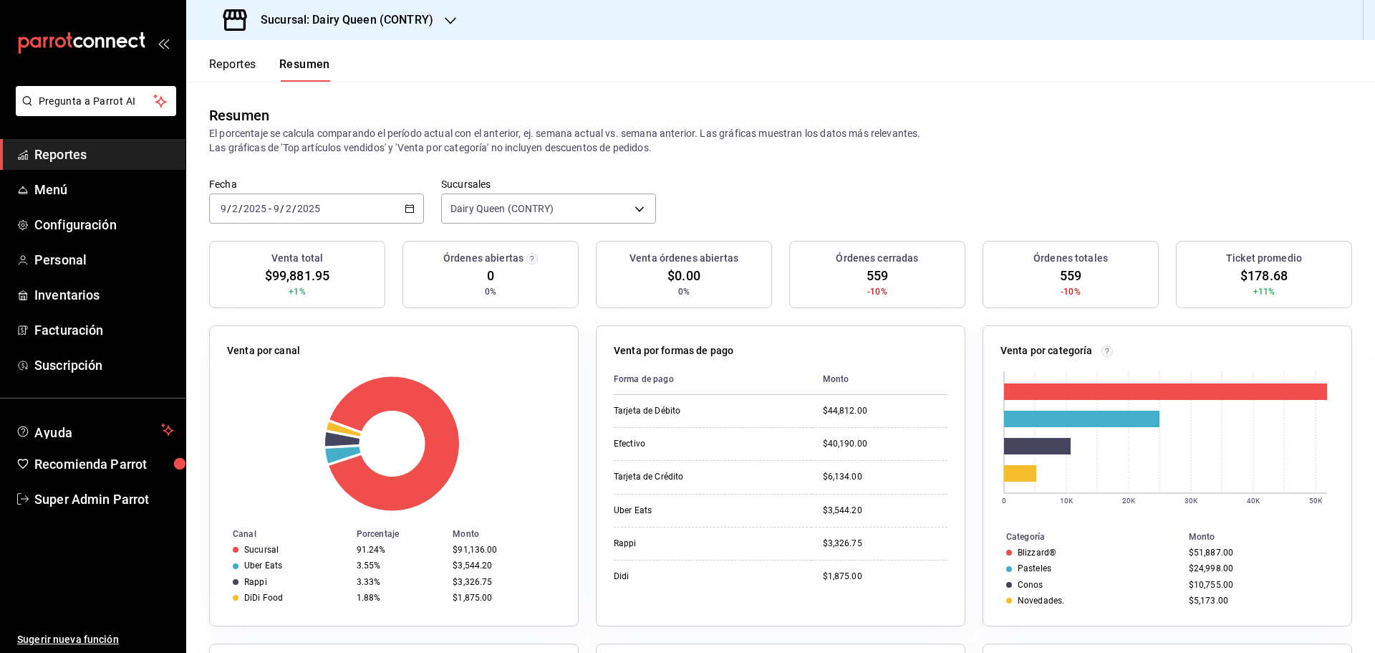
click at [410, 211] on icon "button" at bounding box center [410, 208] width 10 height 10
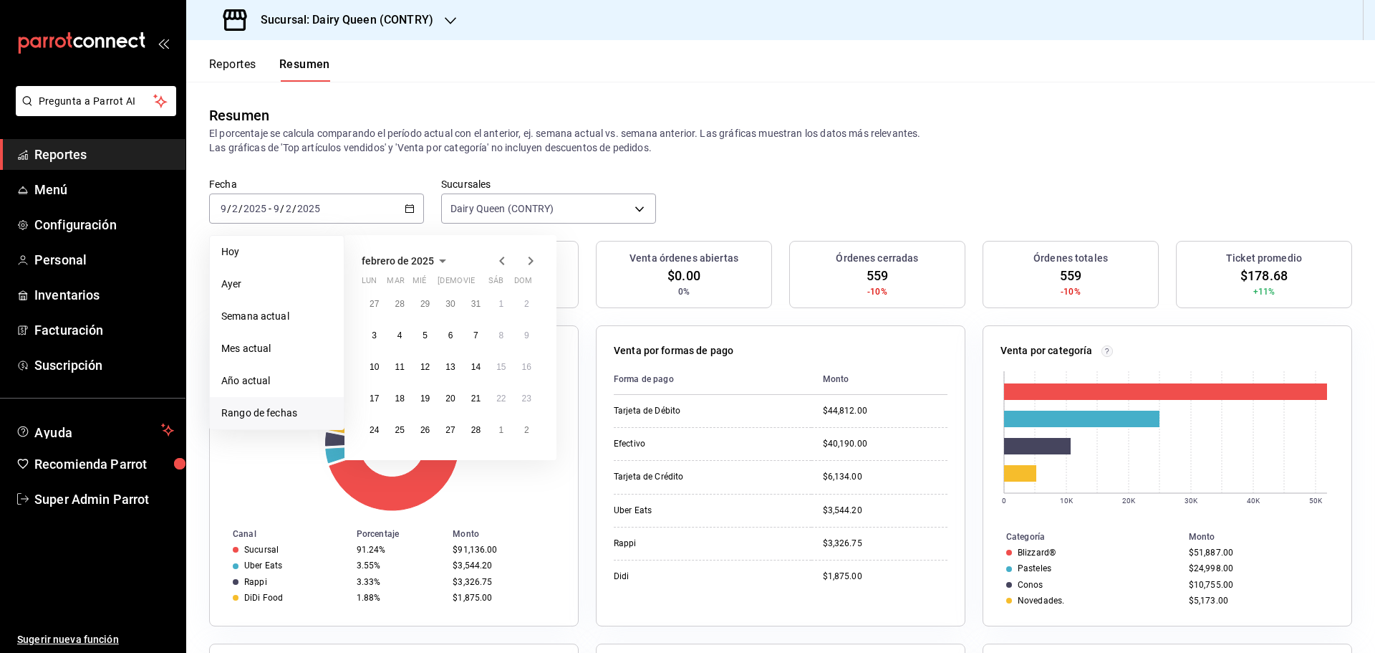
click at [524, 263] on icon "button" at bounding box center [530, 260] width 17 height 17
click at [375, 344] on button "3" at bounding box center [374, 335] width 25 height 26
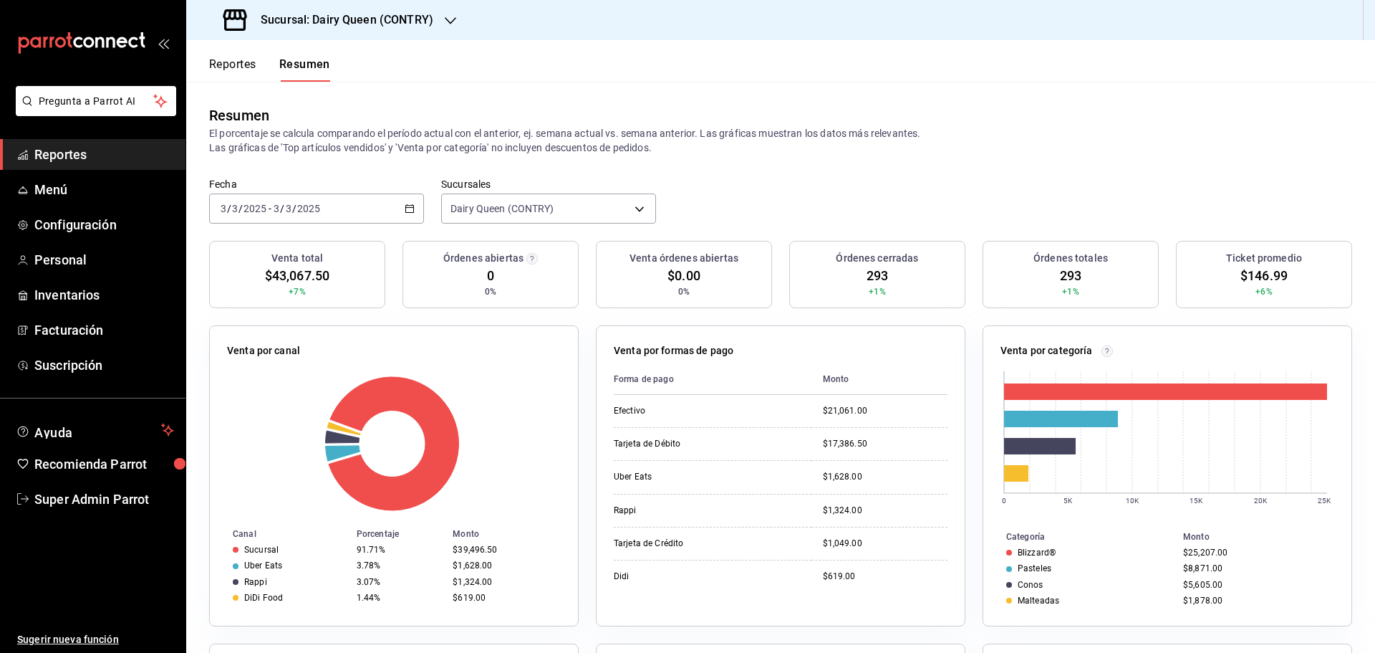
click at [405, 211] on icon "button" at bounding box center [410, 208] width 10 height 10
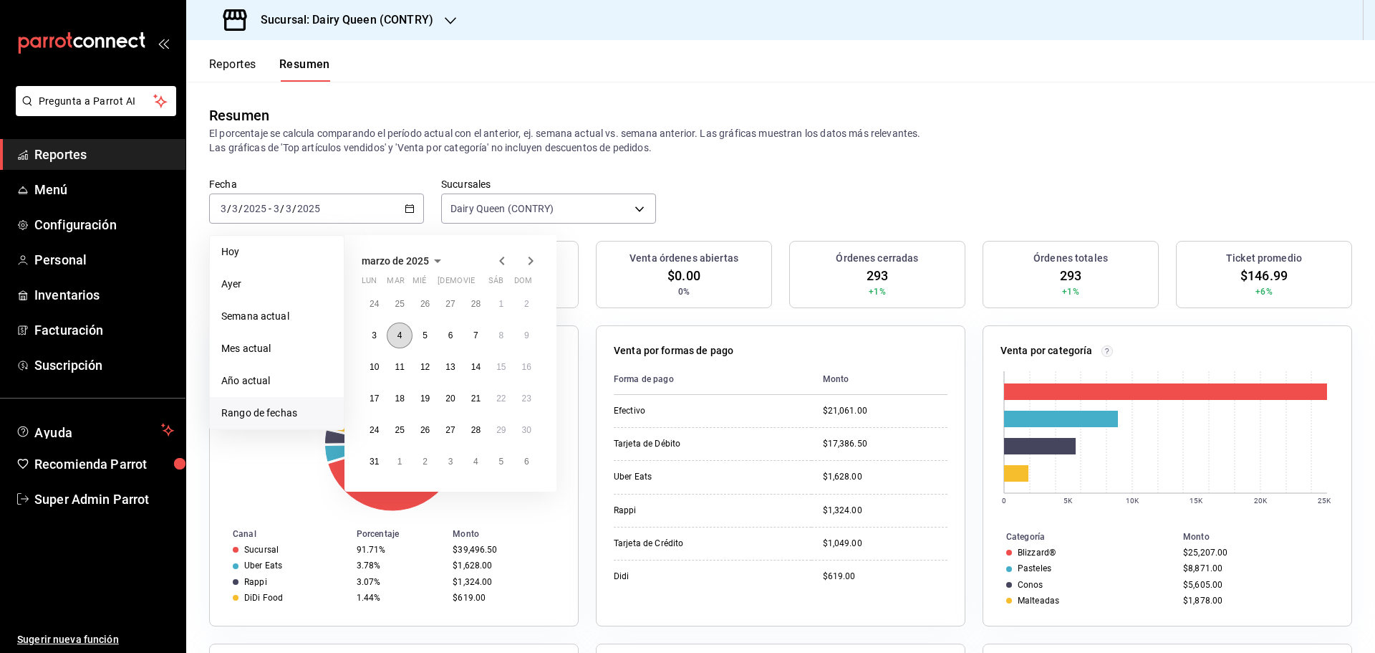
click at [398, 338] on abbr "4" at bounding box center [400, 335] width 5 height 10
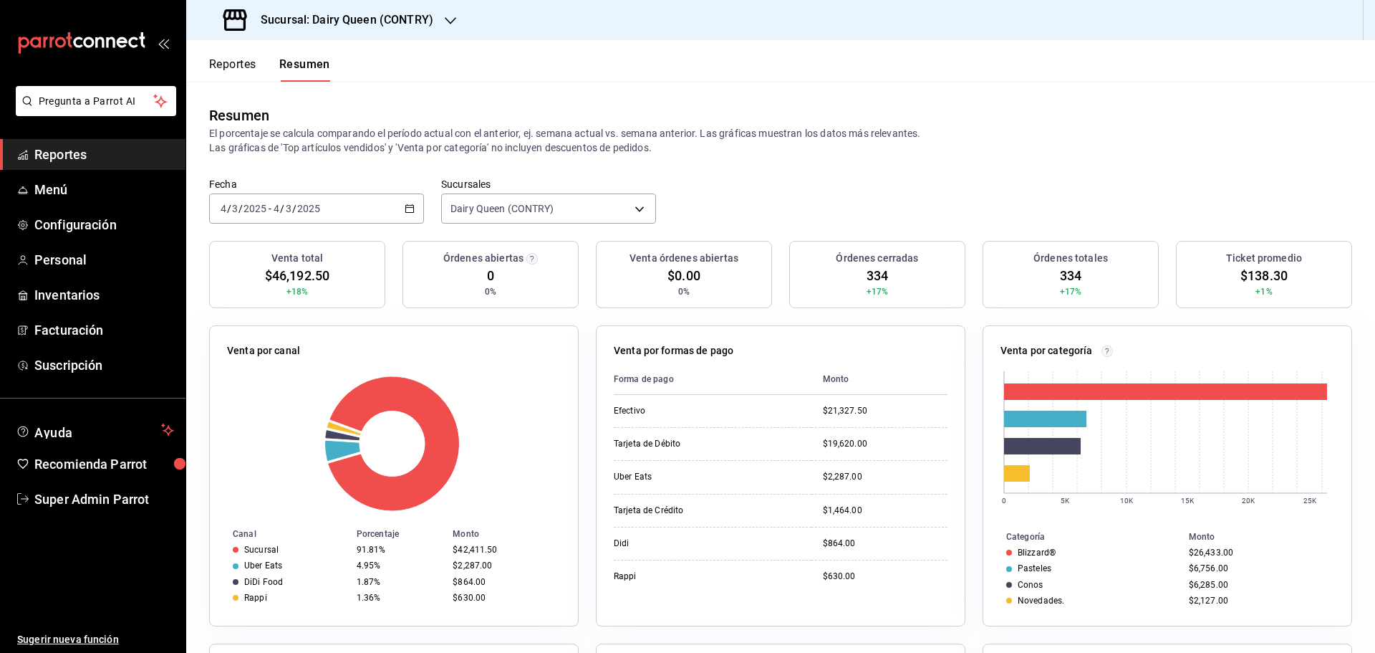
click at [405, 207] on icon "button" at bounding box center [410, 208] width 10 height 10
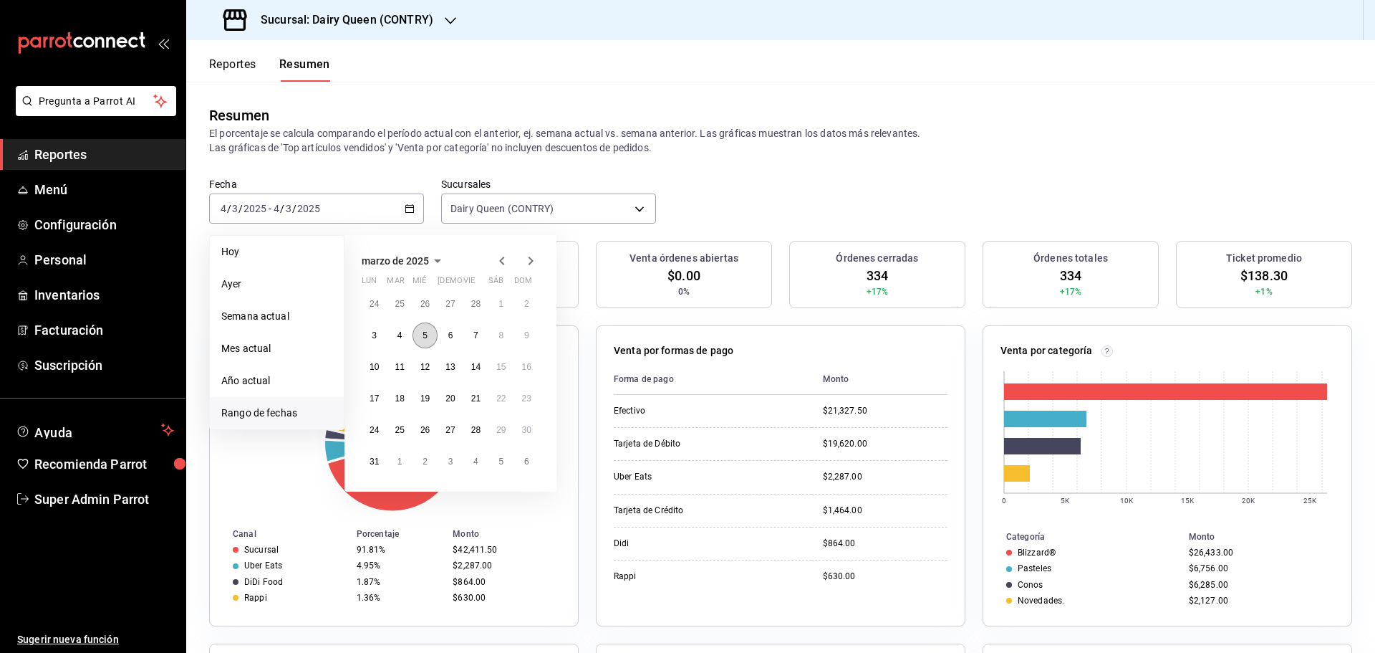
click at [426, 336] on abbr "5" at bounding box center [425, 335] width 5 height 10
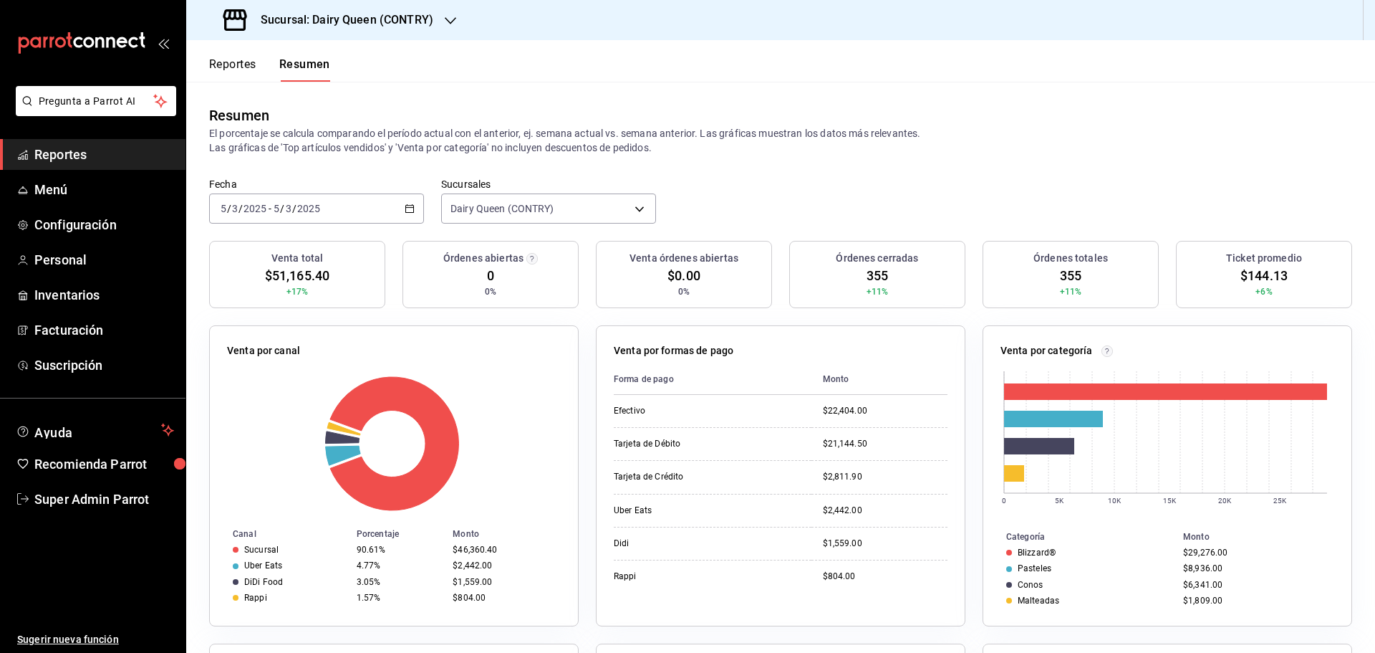
click at [328, 213] on div "2025-03-05 5 / 3 / 2025 - 2025-03-05 5 / 3 / 2025" at bounding box center [316, 208] width 215 height 30
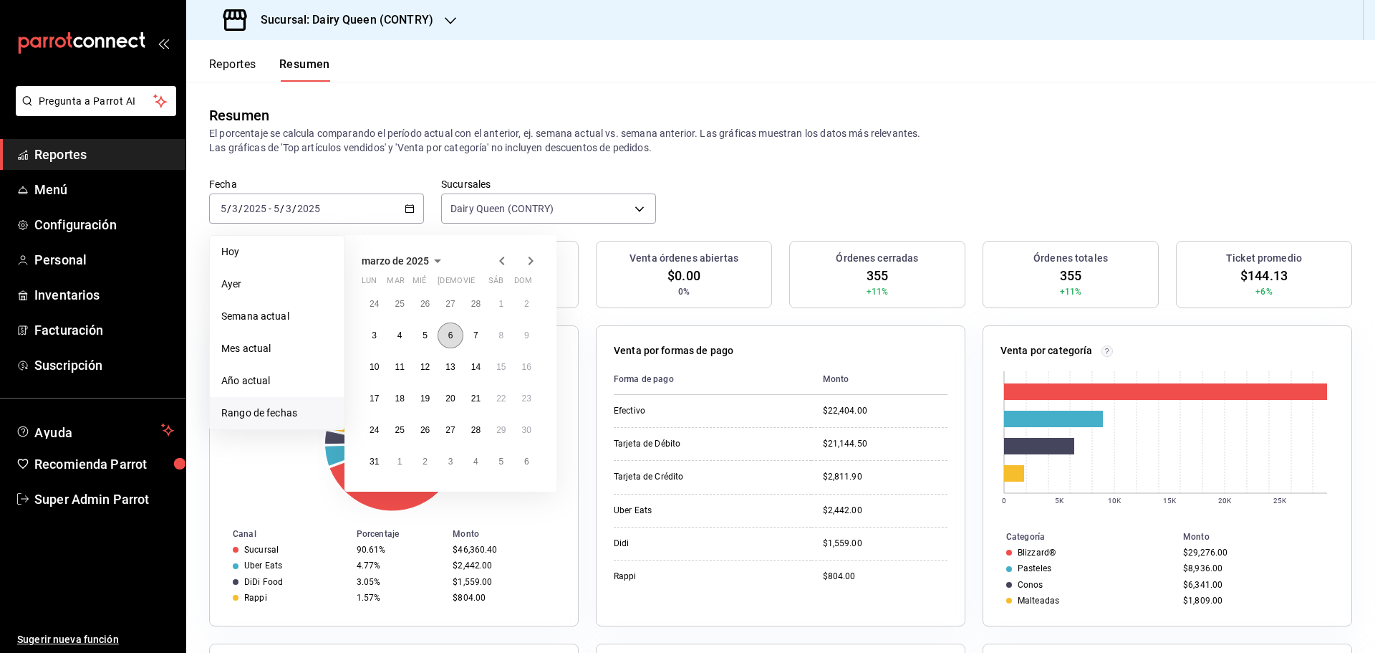
click at [445, 337] on button "6" at bounding box center [450, 335] width 25 height 26
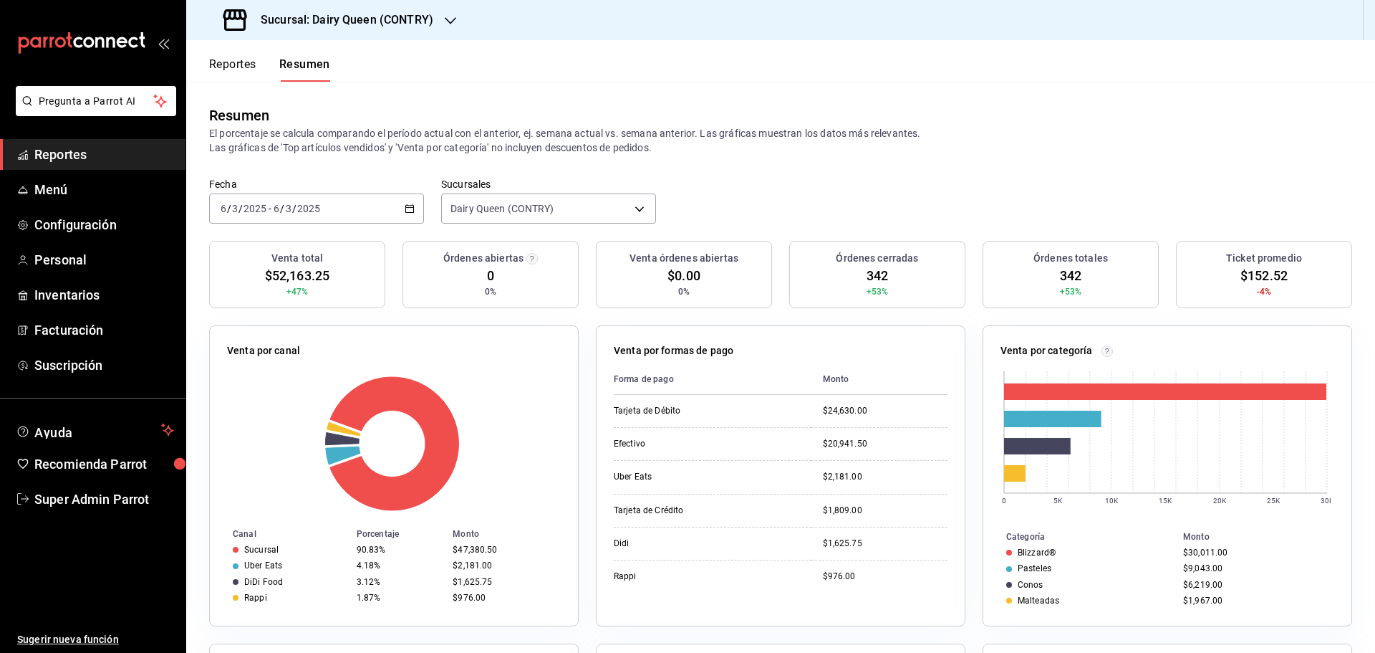
click at [369, 202] on div "2025-03-06 6 / 3 / 2025 - 2025-03-06 6 / 3 / 2025" at bounding box center [316, 208] width 215 height 30
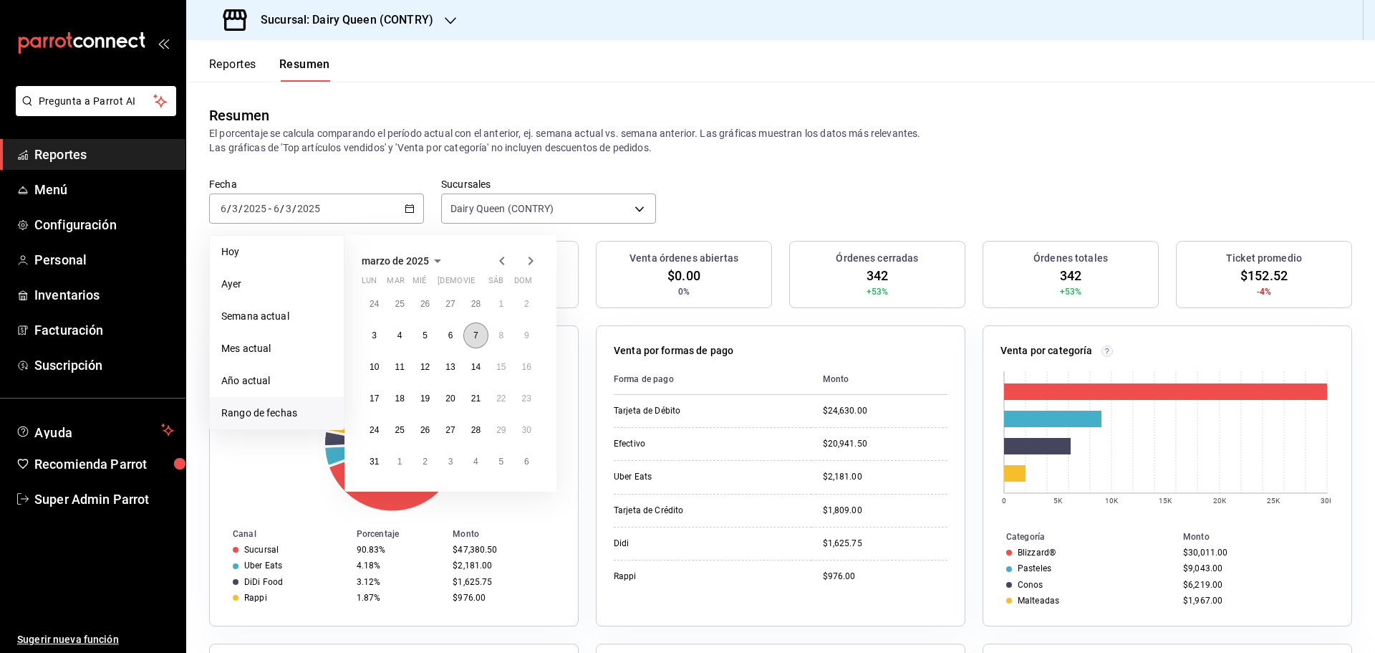
click at [469, 342] on button "7" at bounding box center [475, 335] width 25 height 26
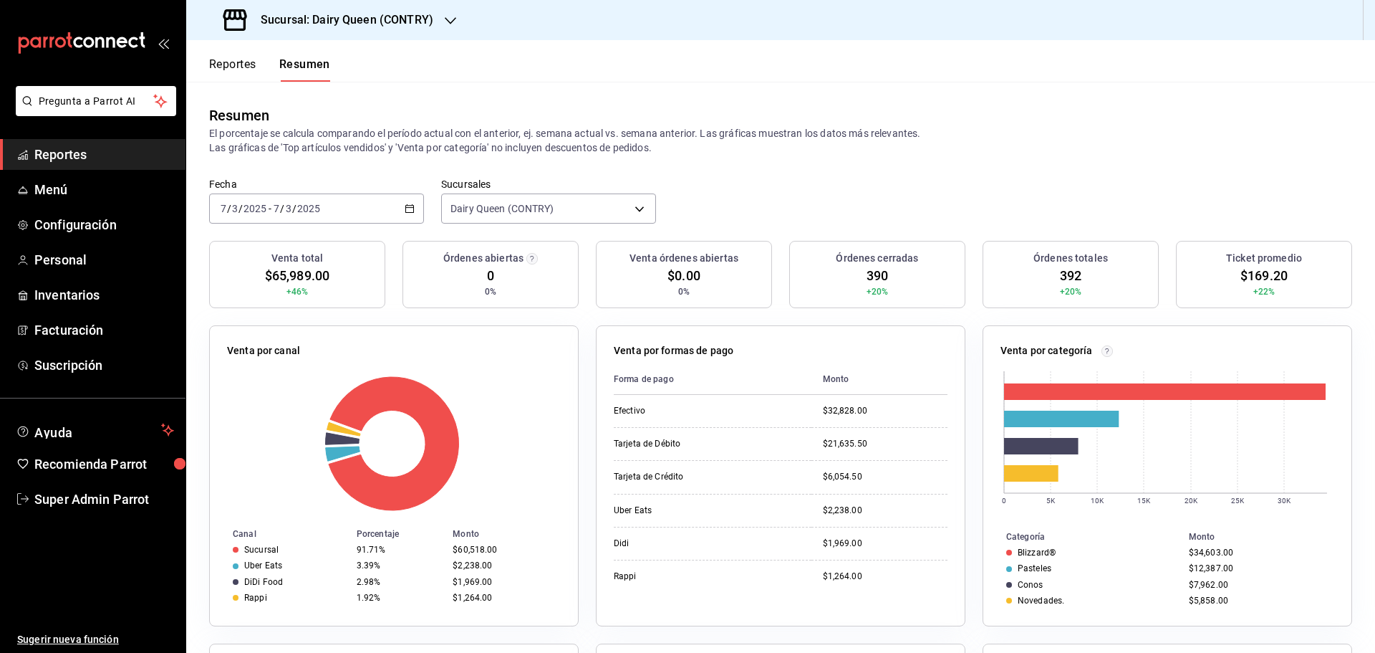
click at [397, 201] on div "2025-03-07 7 / 3 / 2025 - 2025-03-07 7 / 3 / 2025" at bounding box center [316, 208] width 215 height 30
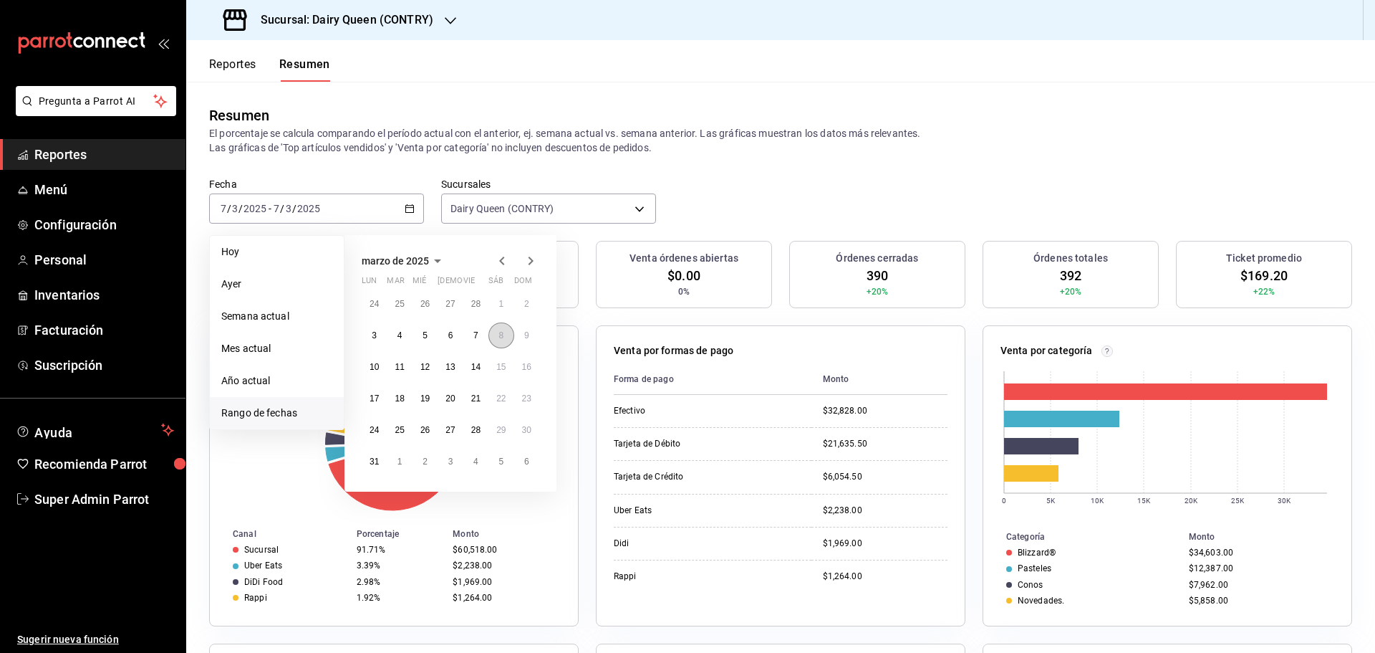
click at [504, 338] on abbr "8" at bounding box center [501, 335] width 5 height 10
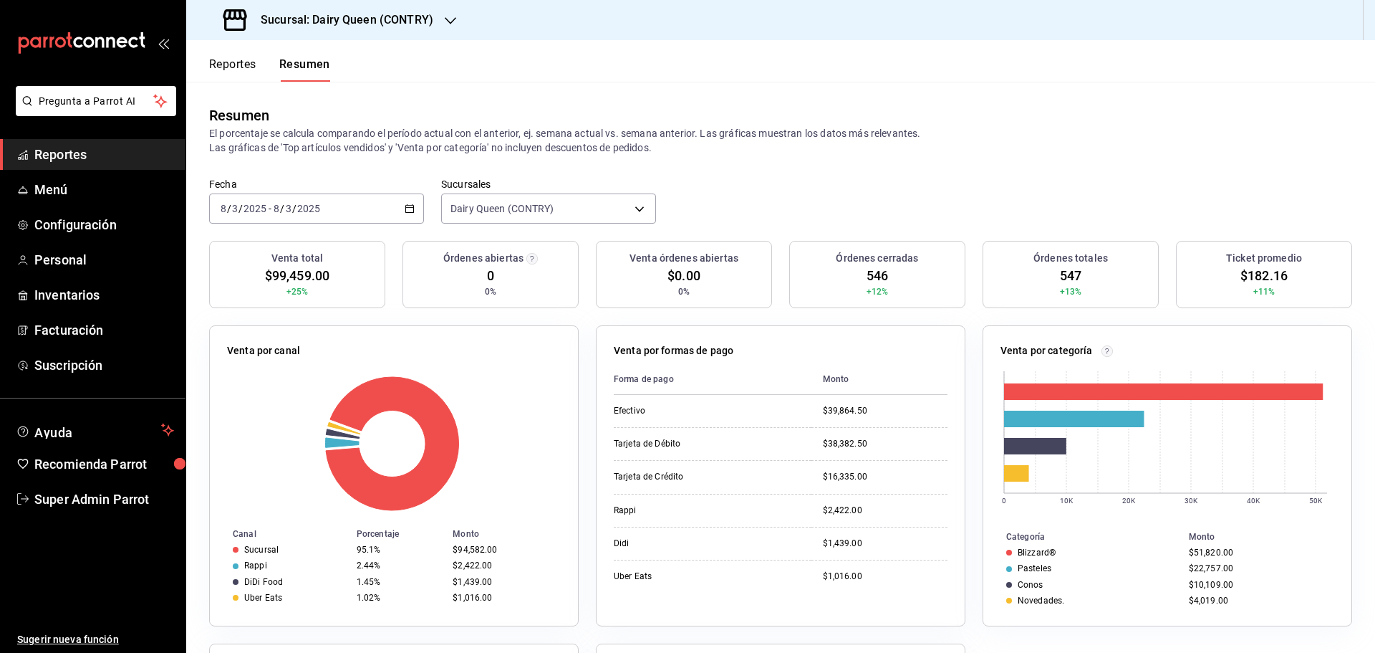
click at [359, 214] on div "2025-03-08 8 / 3 / 2025 - 2025-03-08 8 / 3 / 2025" at bounding box center [316, 208] width 215 height 30
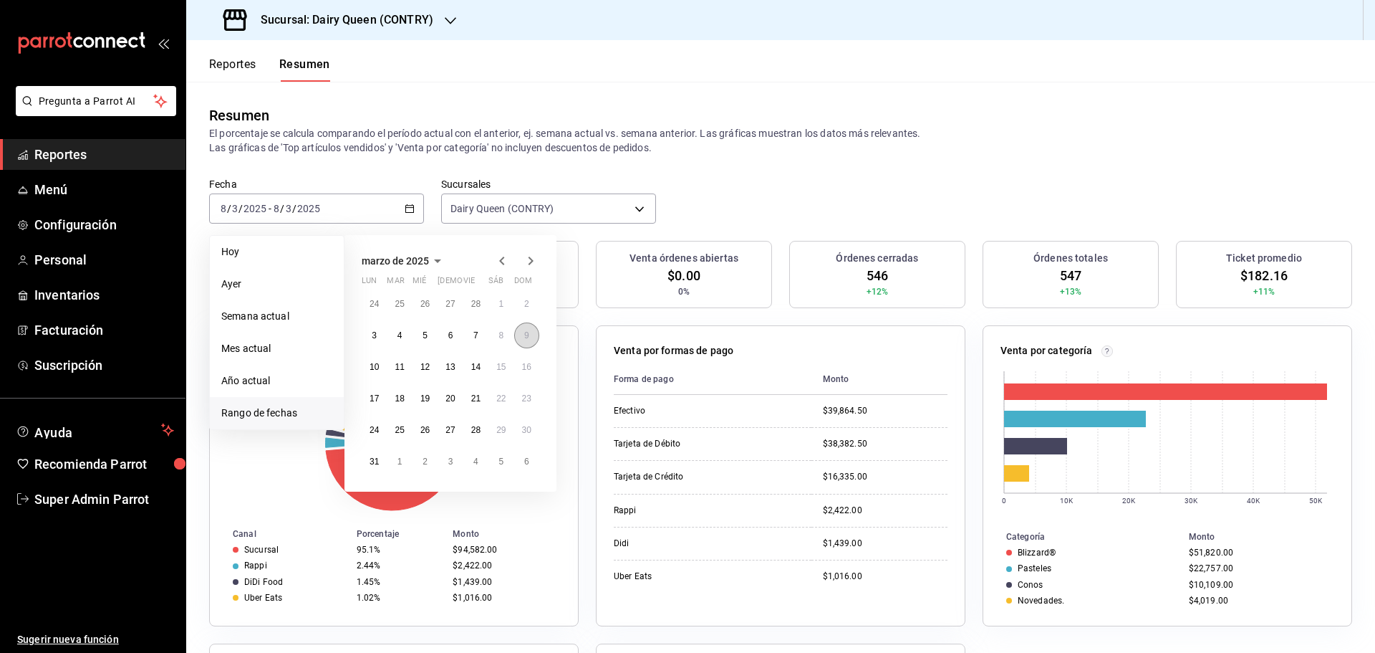
click at [529, 337] on abbr "9" at bounding box center [526, 335] width 5 height 10
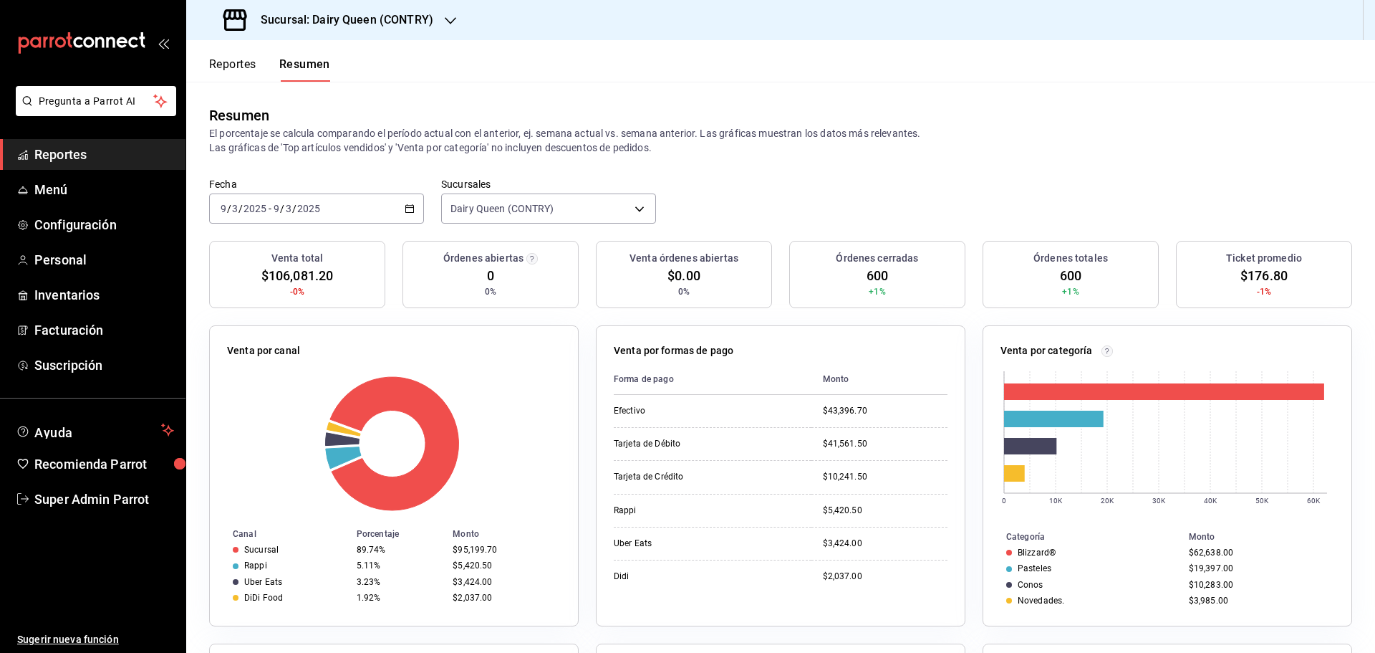
click at [374, 205] on div "2025-03-09 9 / 3 / 2025 - 2025-03-09 9 / 3 / 2025" at bounding box center [316, 208] width 215 height 30
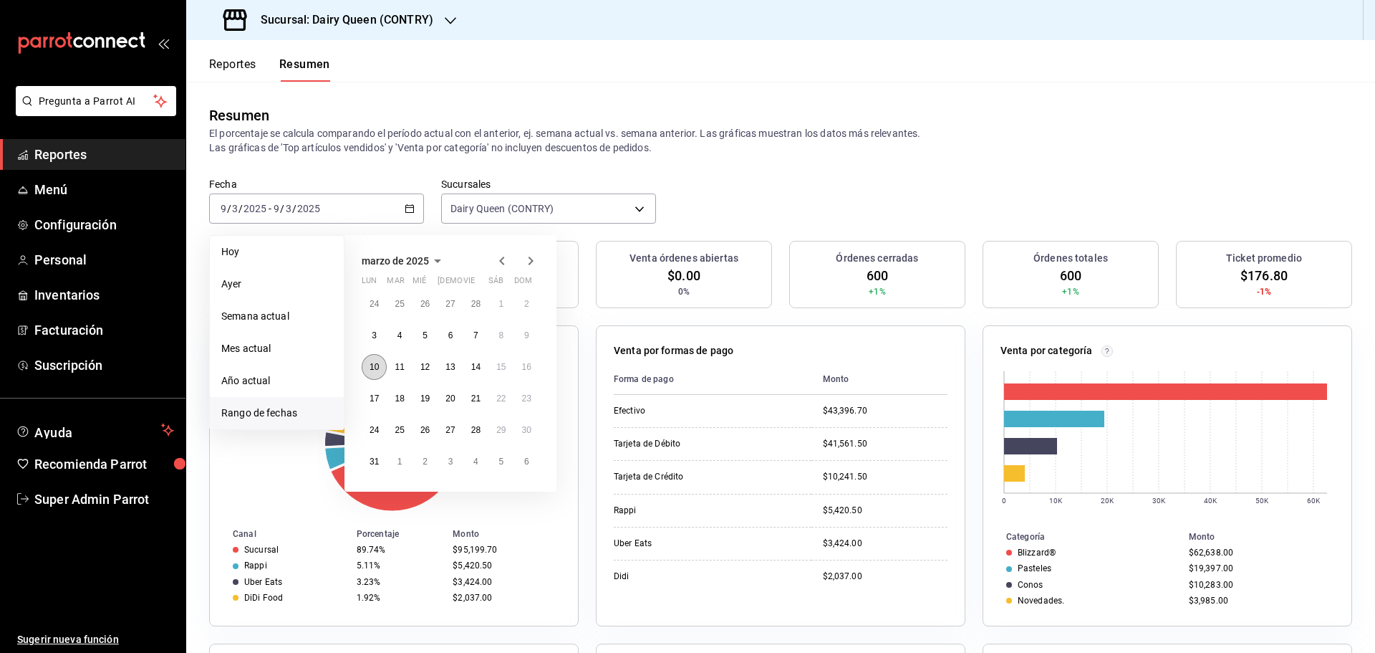
click at [378, 366] on abbr "10" at bounding box center [374, 367] width 9 height 10
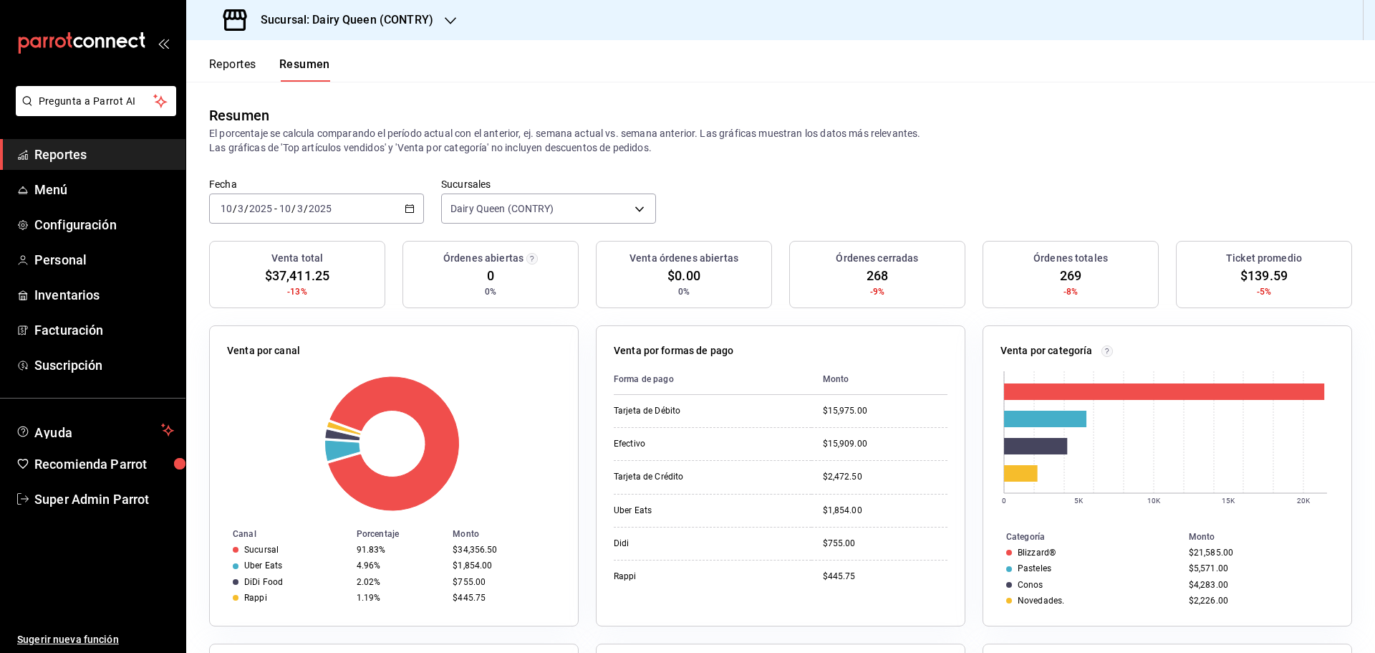
click at [379, 212] on div "2025-03-10 10 / 3 / 2025 - 2025-03-10 10 / 3 / 2025" at bounding box center [316, 208] width 215 height 30
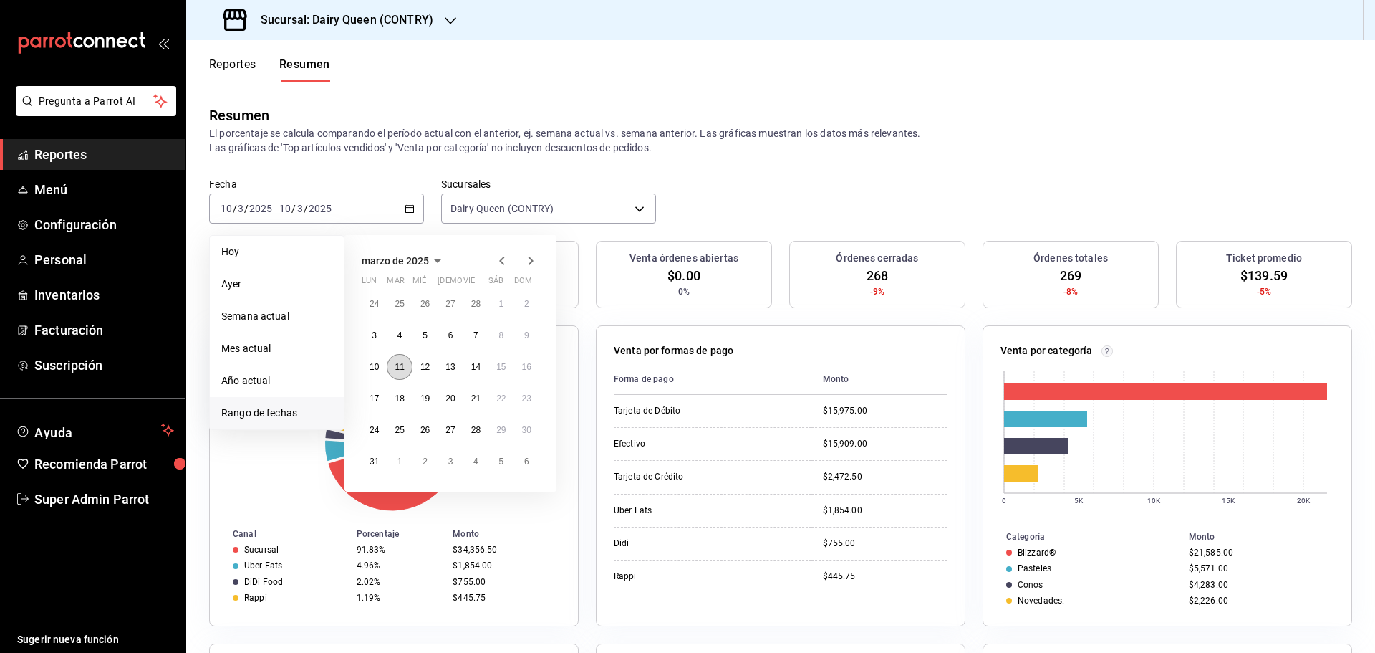
click at [399, 374] on button "11" at bounding box center [399, 367] width 25 height 26
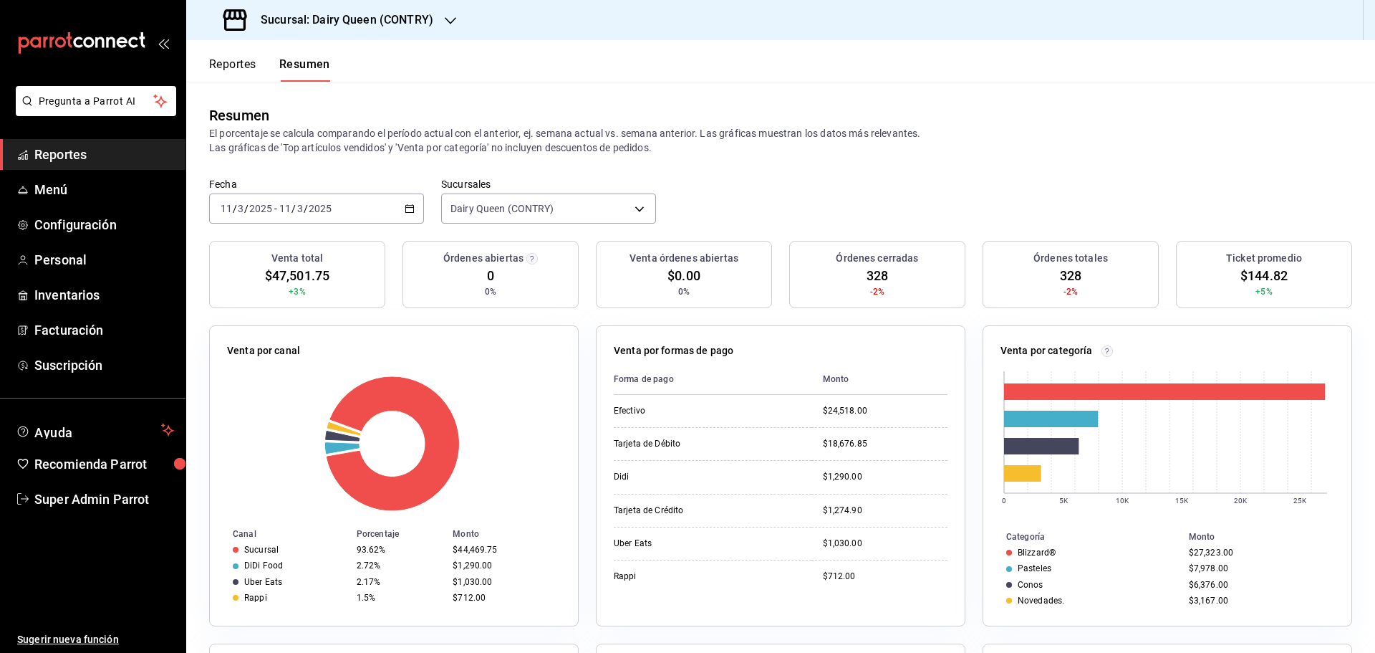
click at [347, 206] on div "2025-03-11 11 / 3 / 2025 - 2025-03-11 11 / 3 / 2025" at bounding box center [316, 208] width 215 height 30
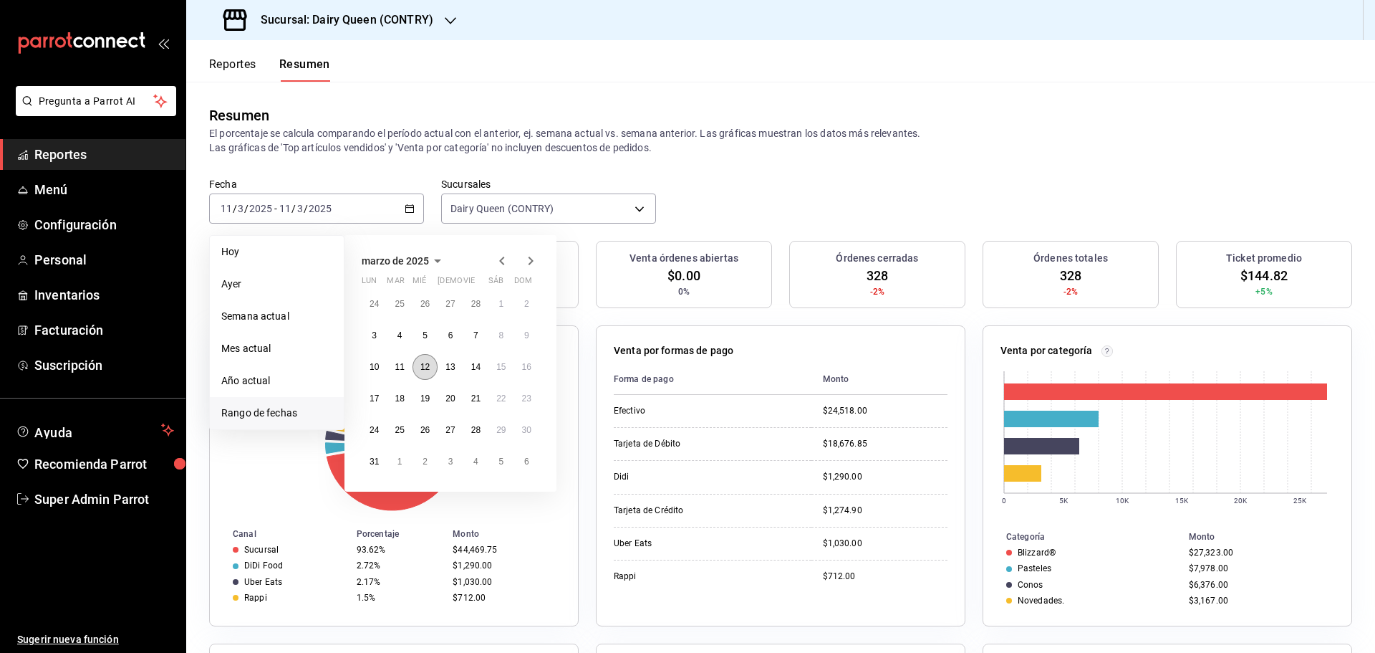
click at [417, 368] on button "12" at bounding box center [425, 367] width 25 height 26
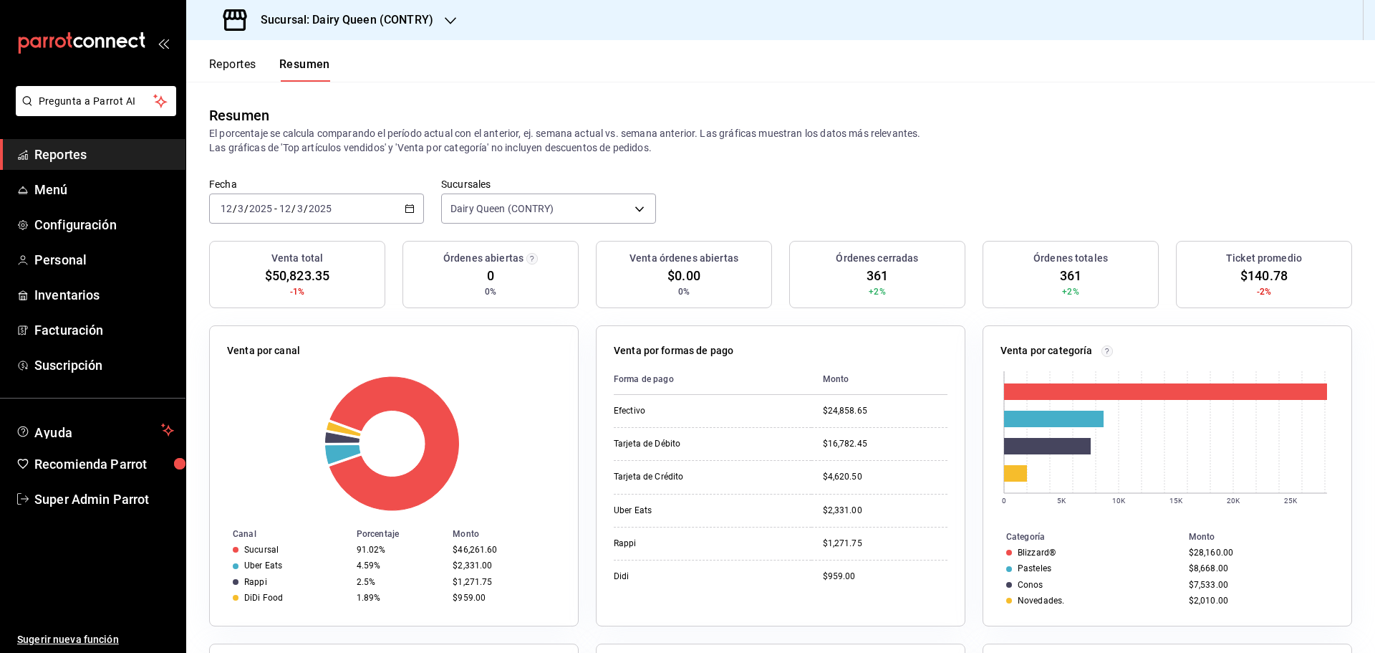
click at [383, 206] on div "2025-03-12 12 / 3 / 2025 - 2025-03-12 12 / 3 / 2025" at bounding box center [316, 208] width 215 height 30
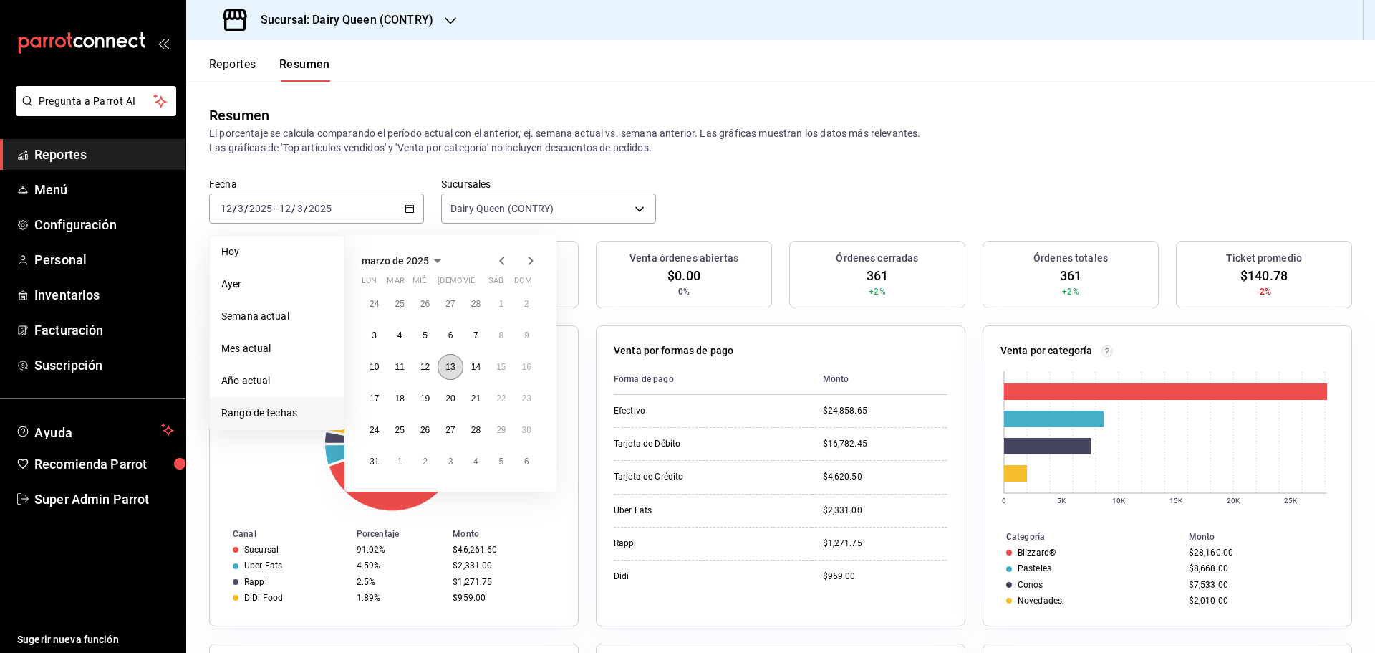
click at [453, 367] on abbr "13" at bounding box center [450, 367] width 9 height 10
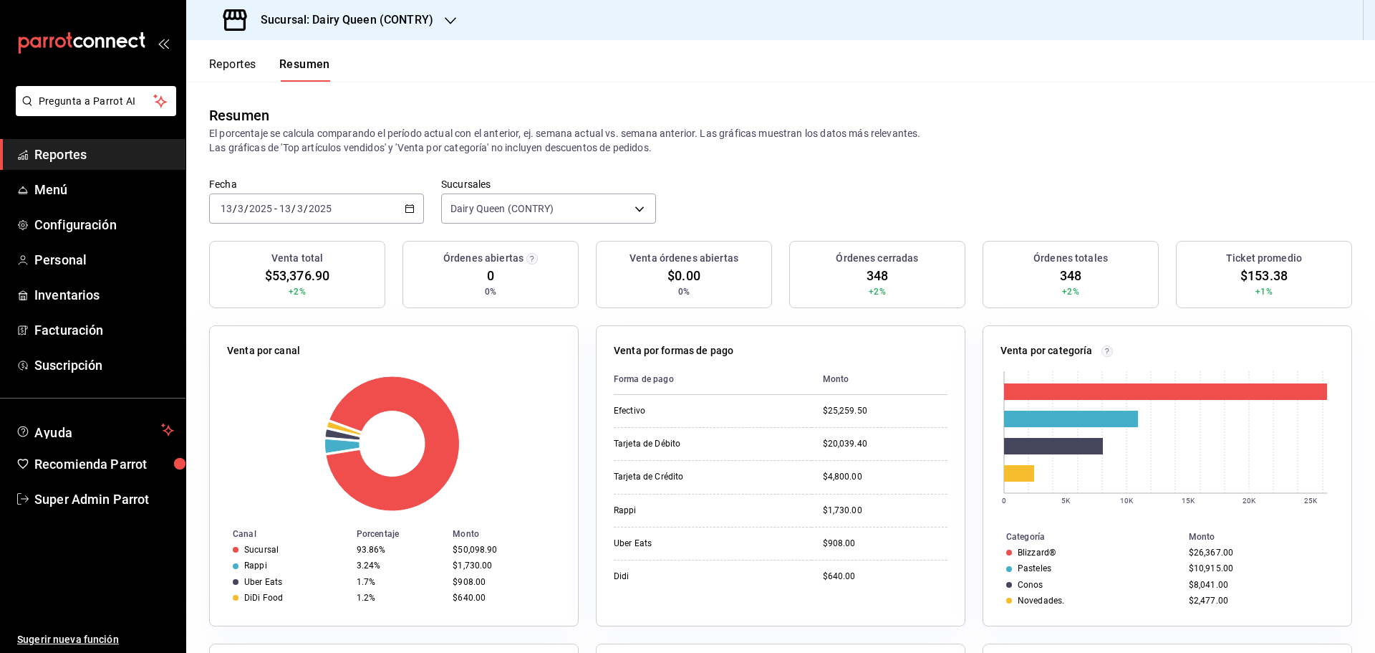
click at [366, 207] on div "2025-03-13 13 / 3 / 2025 - 2025-03-13 13 / 3 / 2025" at bounding box center [316, 208] width 215 height 30
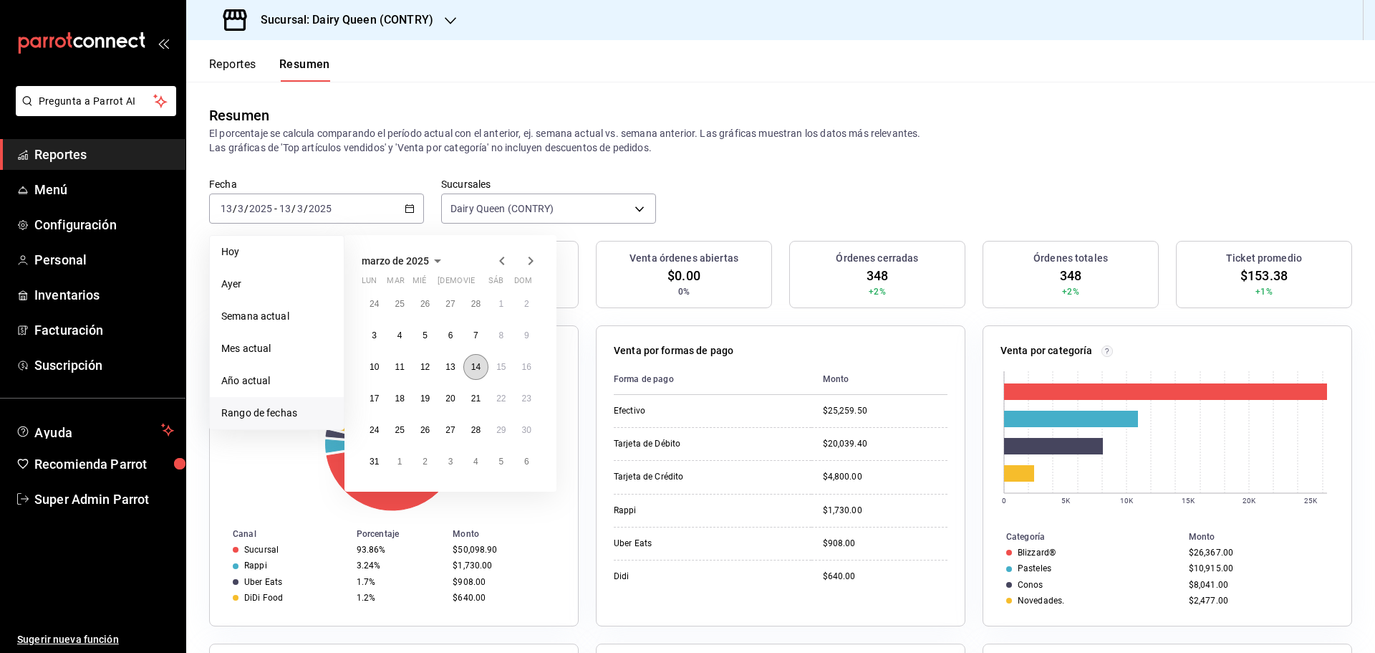
click at [475, 367] on abbr "14" at bounding box center [475, 367] width 9 height 10
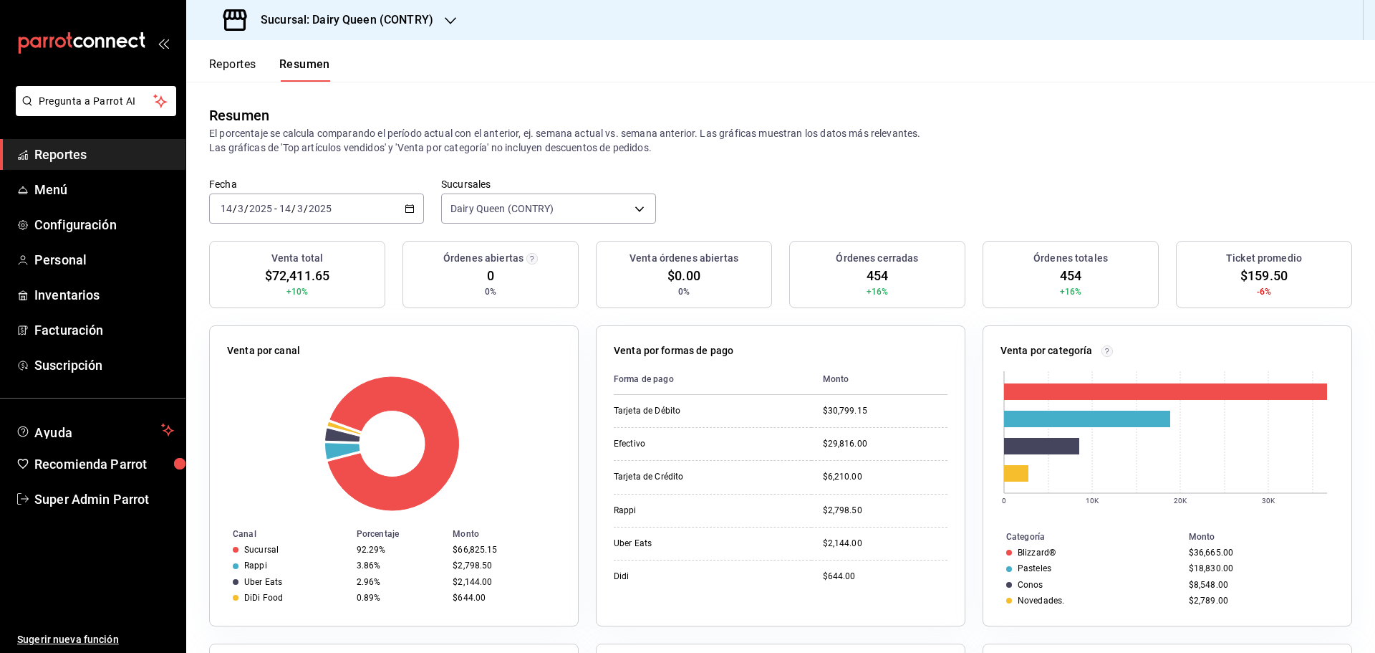
click at [372, 212] on div "2025-03-14 14 / 3 / 2025 - 2025-03-14 14 / 3 / 2025" at bounding box center [316, 208] width 215 height 30
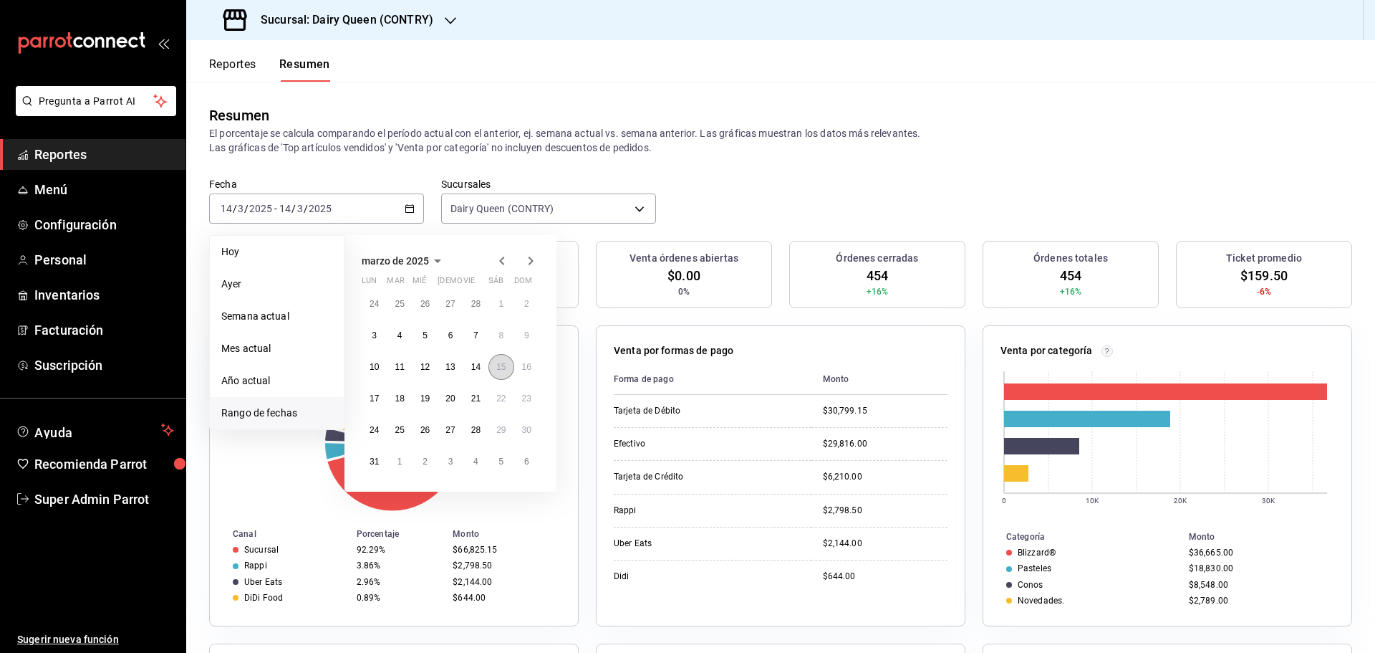
click at [507, 372] on button "15" at bounding box center [501, 367] width 25 height 26
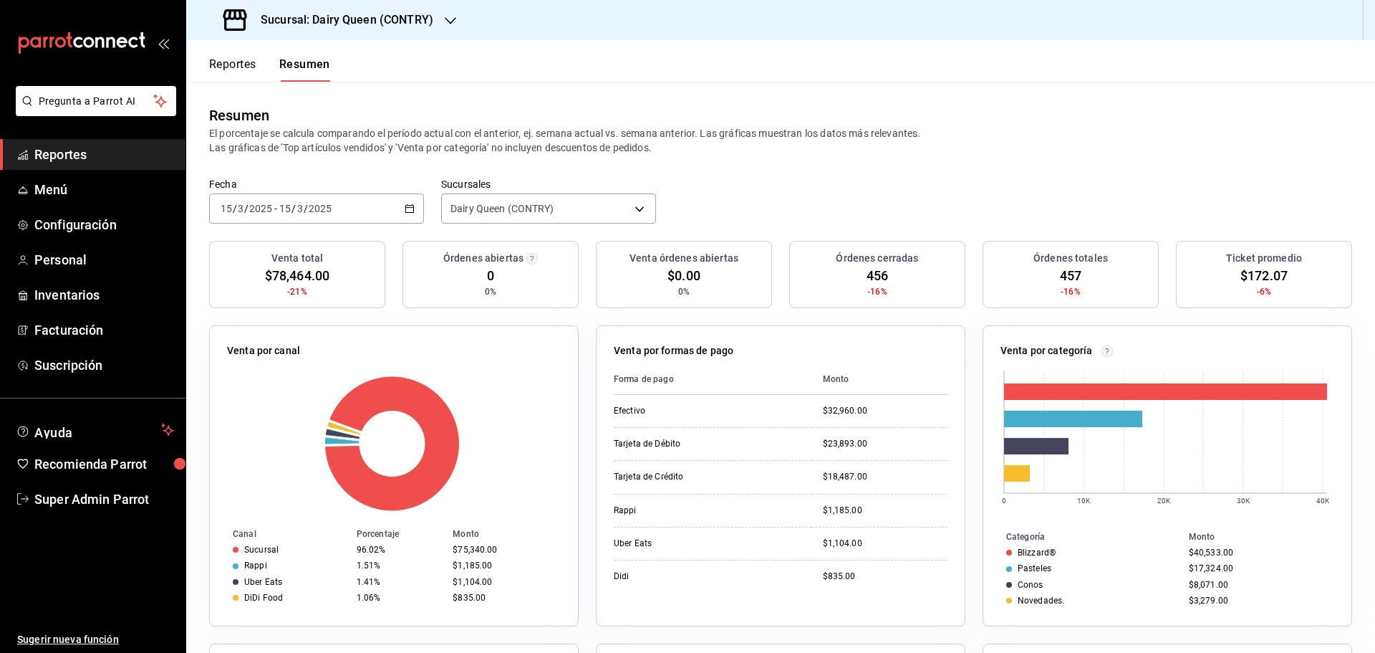
click at [336, 204] on div "2025-03-15 15 / 3 / 2025 - 2025-03-15 15 / 3 / 2025" at bounding box center [316, 208] width 215 height 30
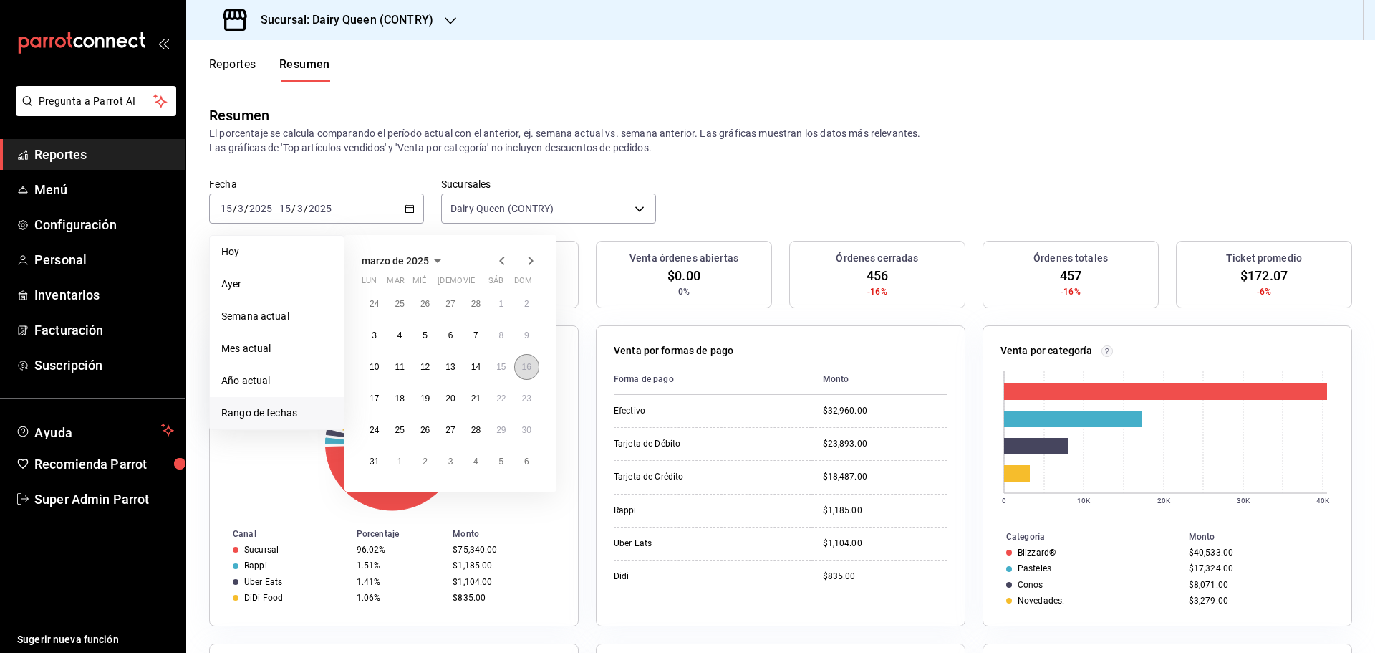
click at [522, 363] on abbr "16" at bounding box center [526, 367] width 9 height 10
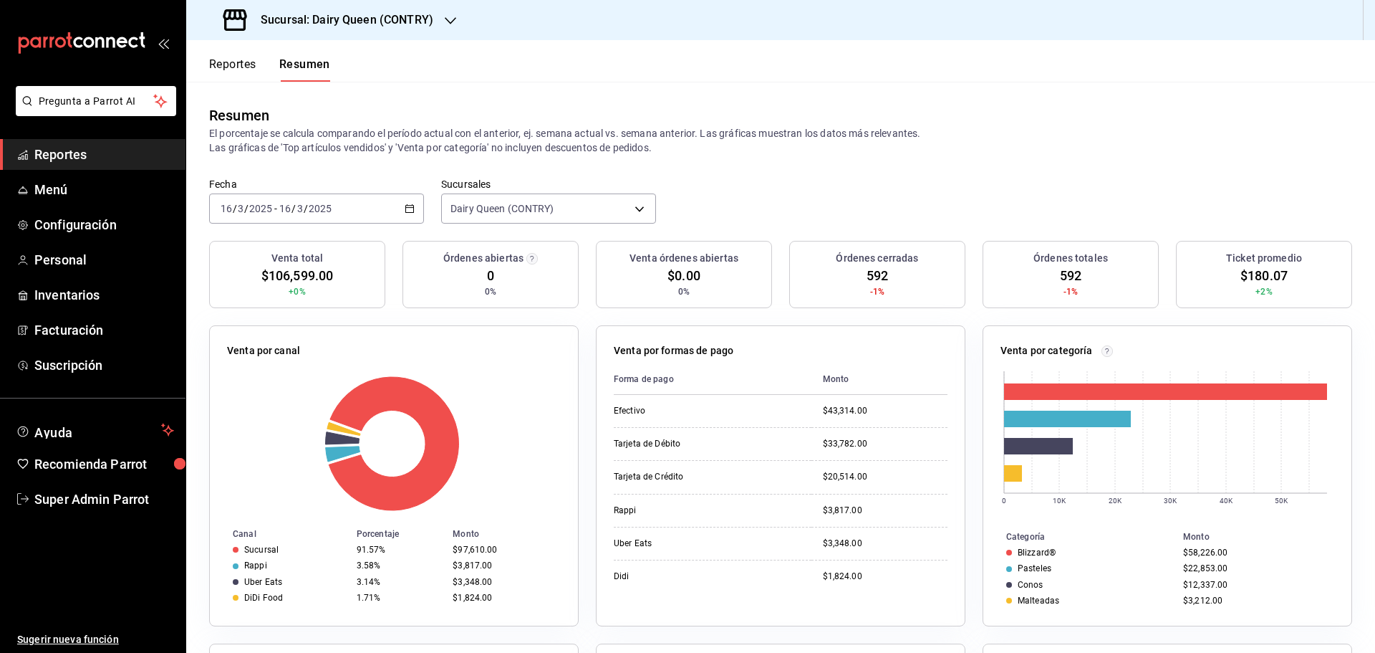
click at [386, 209] on div "2025-03-16 16 / 3 / 2025 - 2025-03-16 16 / 3 / 2025" at bounding box center [316, 208] width 215 height 30
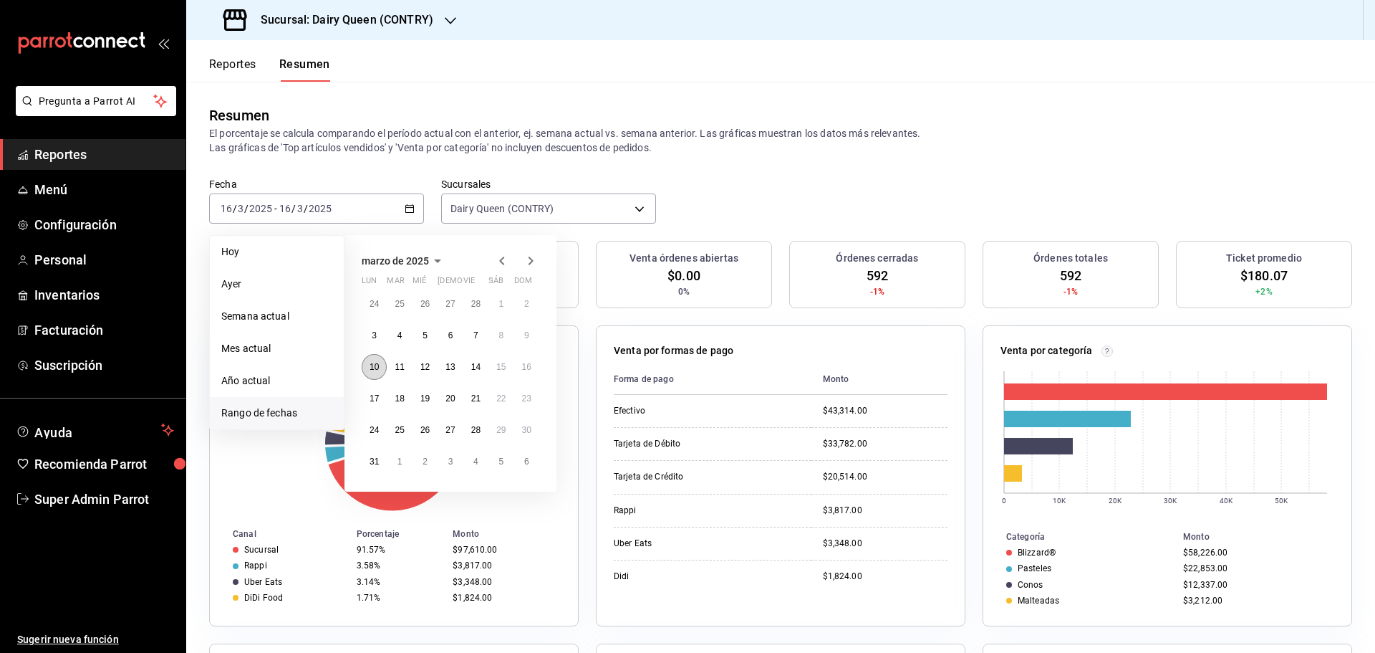
click at [380, 372] on button "10" at bounding box center [374, 367] width 25 height 26
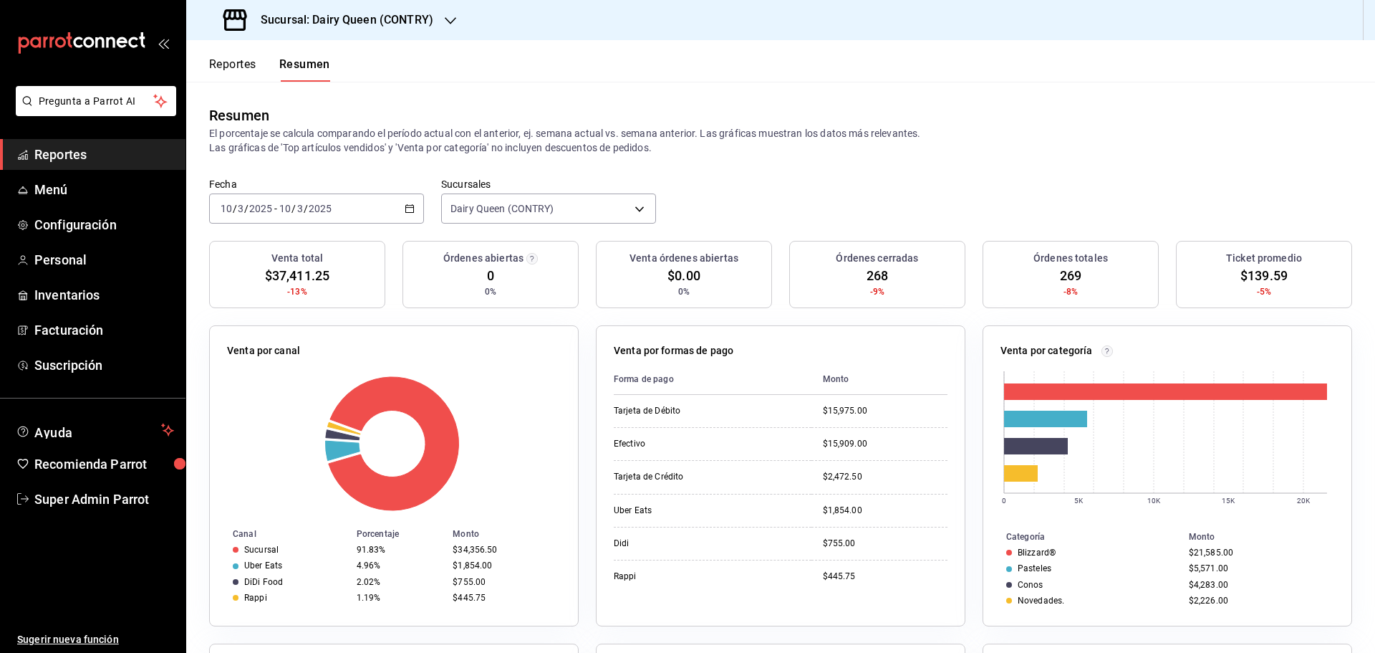
click at [334, 206] on div "2025-03-10 10 / 3 / 2025 - 2025-03-10 10 / 3 / 2025" at bounding box center [316, 208] width 215 height 30
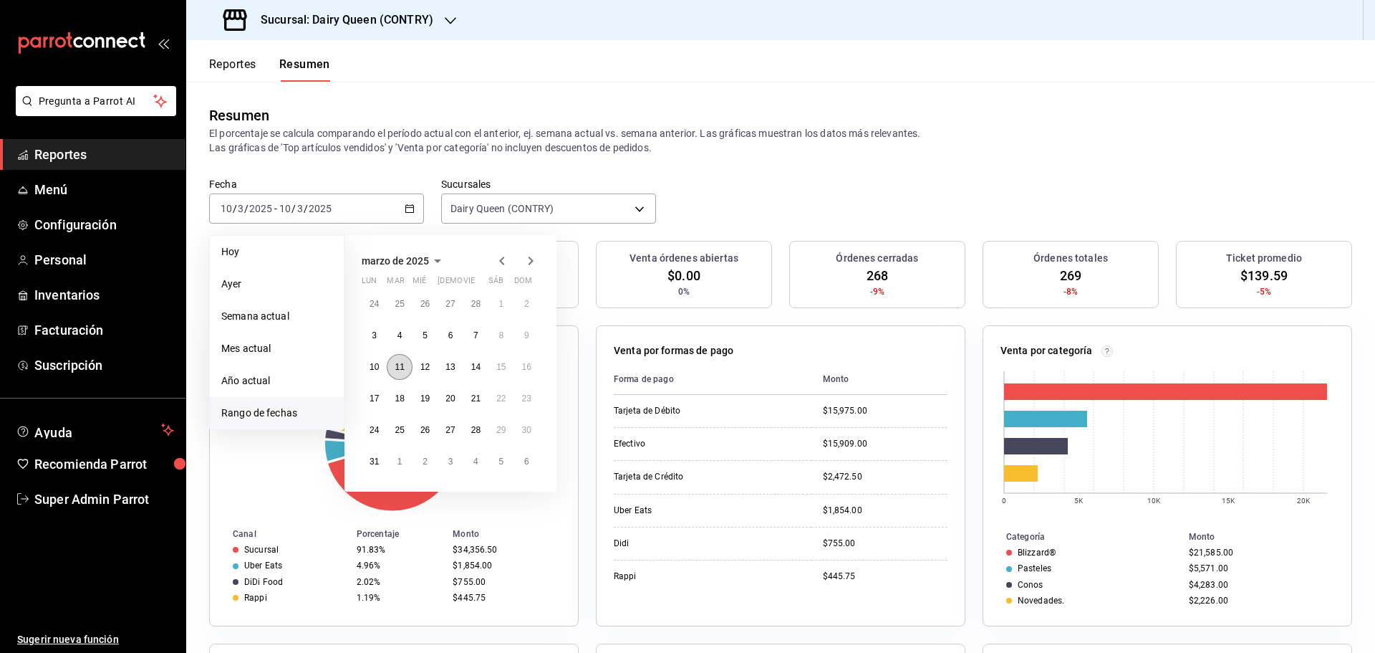
click at [403, 372] on abbr "11" at bounding box center [399, 367] width 9 height 10
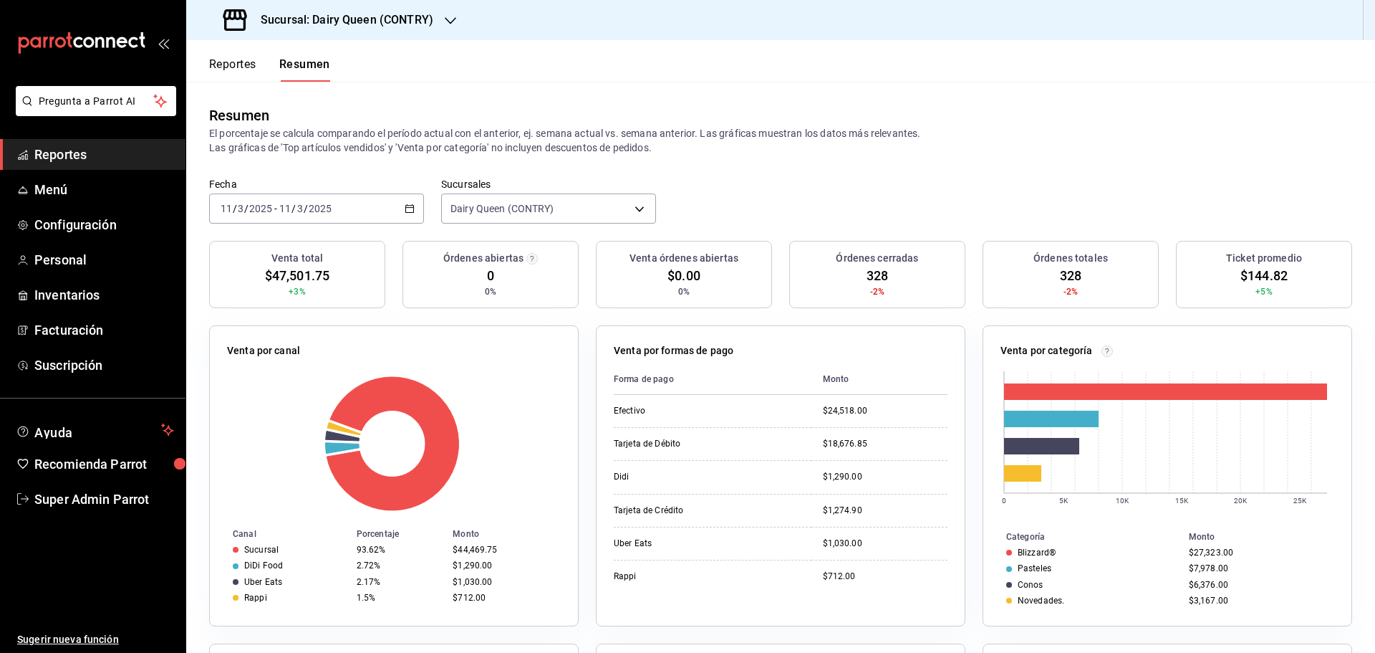
click at [384, 214] on div "2025-03-11 11 / 3 / 2025 - 2025-03-11 11 / 3 / 2025" at bounding box center [316, 208] width 215 height 30
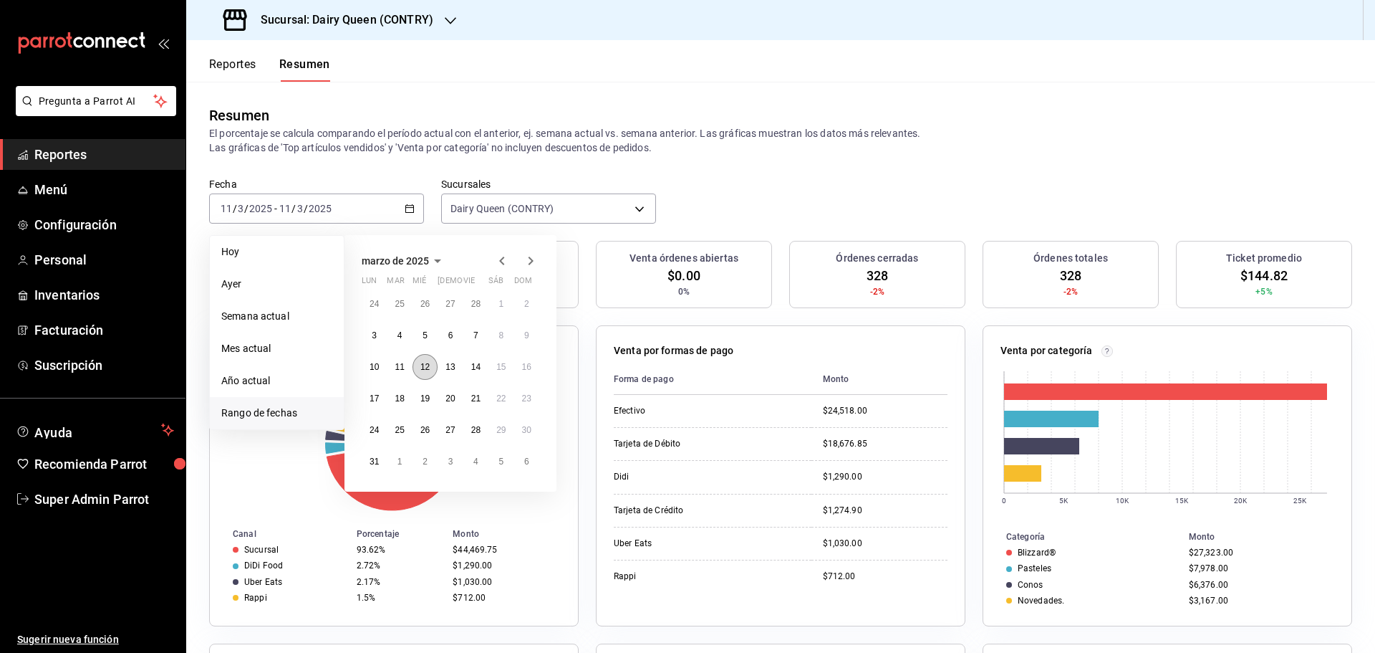
click at [426, 372] on button "12" at bounding box center [425, 367] width 25 height 26
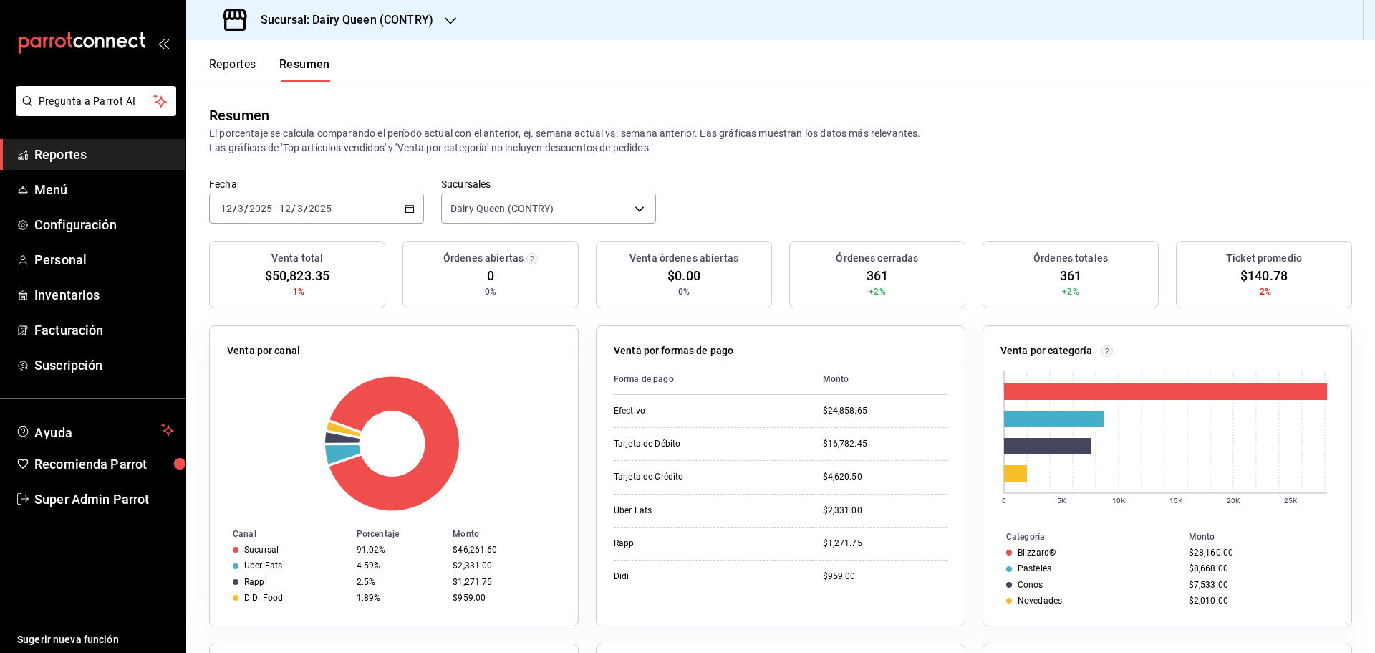
click at [298, 209] on input "3" at bounding box center [300, 208] width 7 height 11
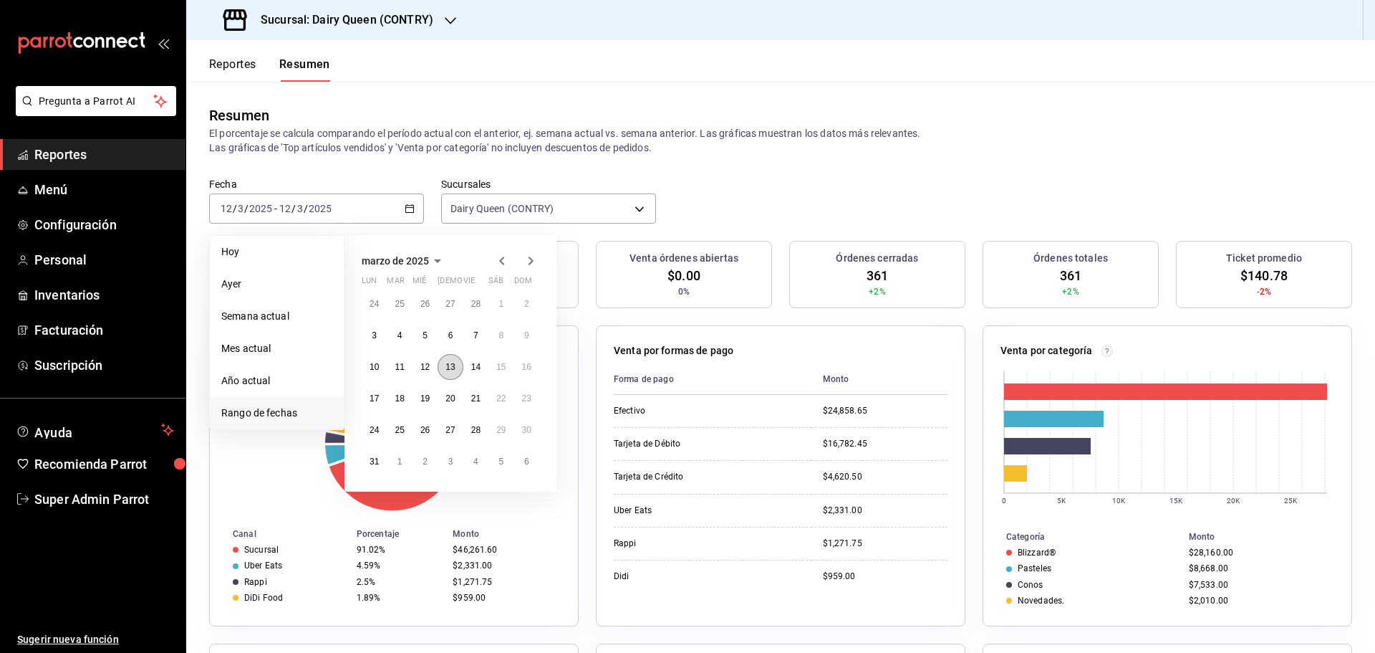
click at [451, 370] on abbr "13" at bounding box center [450, 367] width 9 height 10
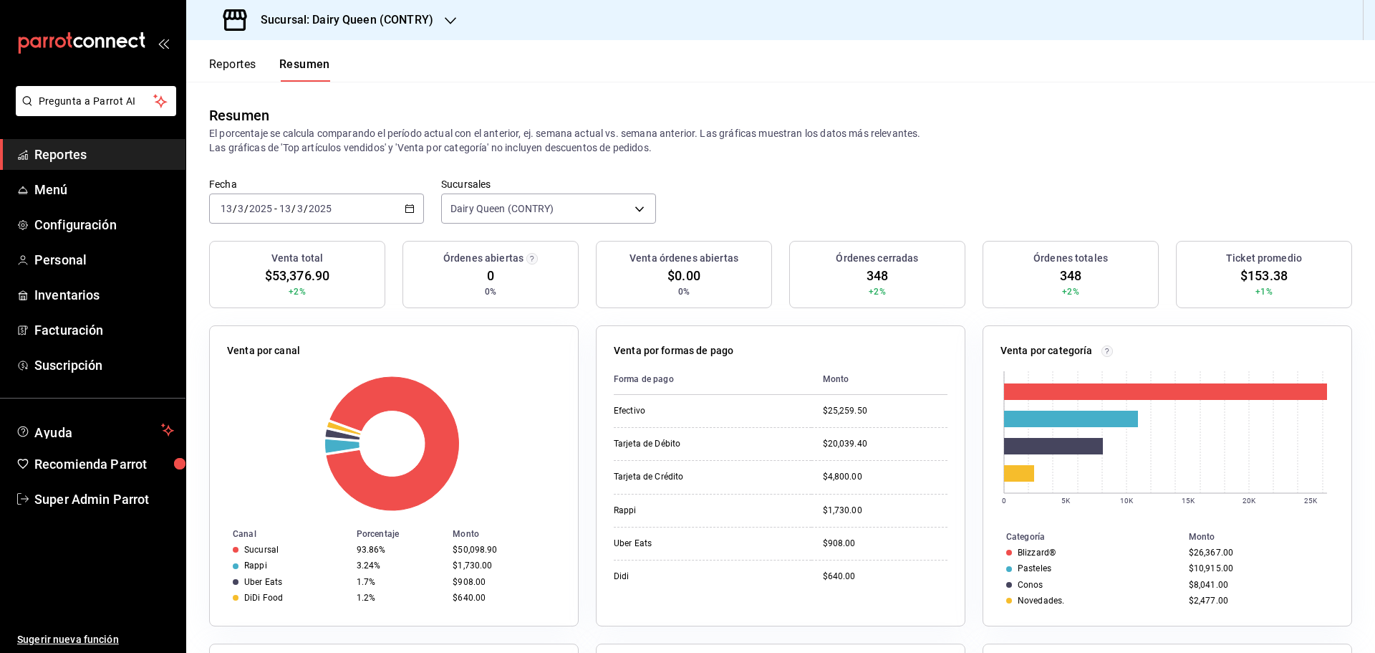
click at [349, 211] on div "2025-03-13 13 / 3 / 2025 - 2025-03-13 13 / 3 / 2025" at bounding box center [316, 208] width 215 height 30
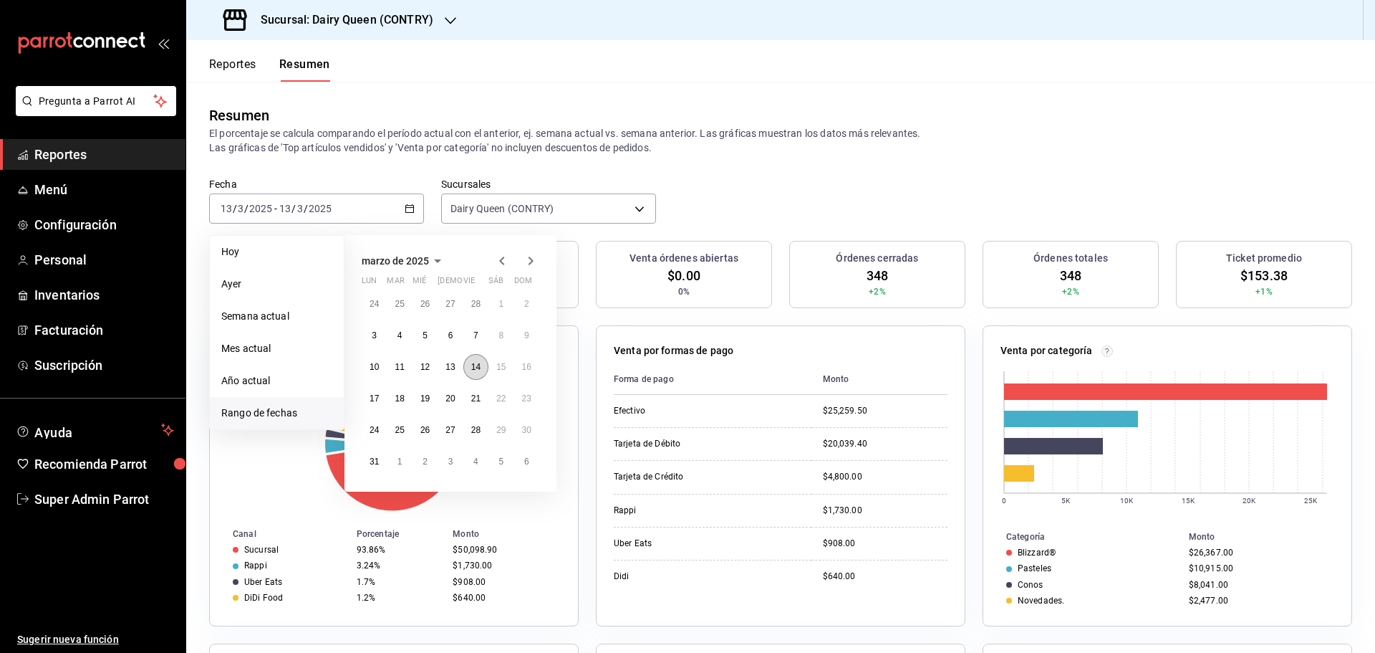
click at [474, 371] on abbr "14" at bounding box center [475, 367] width 9 height 10
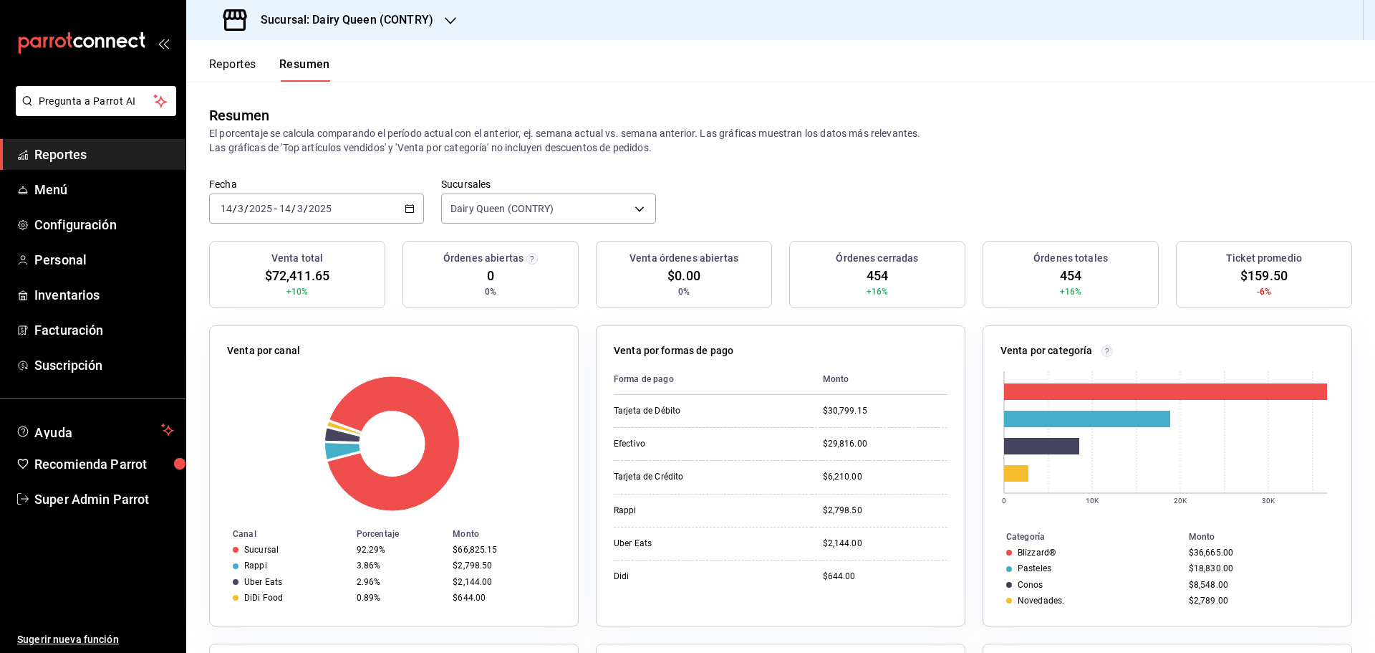
click at [299, 200] on div "2025-03-14 14 / 3 / 2025 - 2025-03-14 14 / 3 / 2025" at bounding box center [316, 208] width 215 height 30
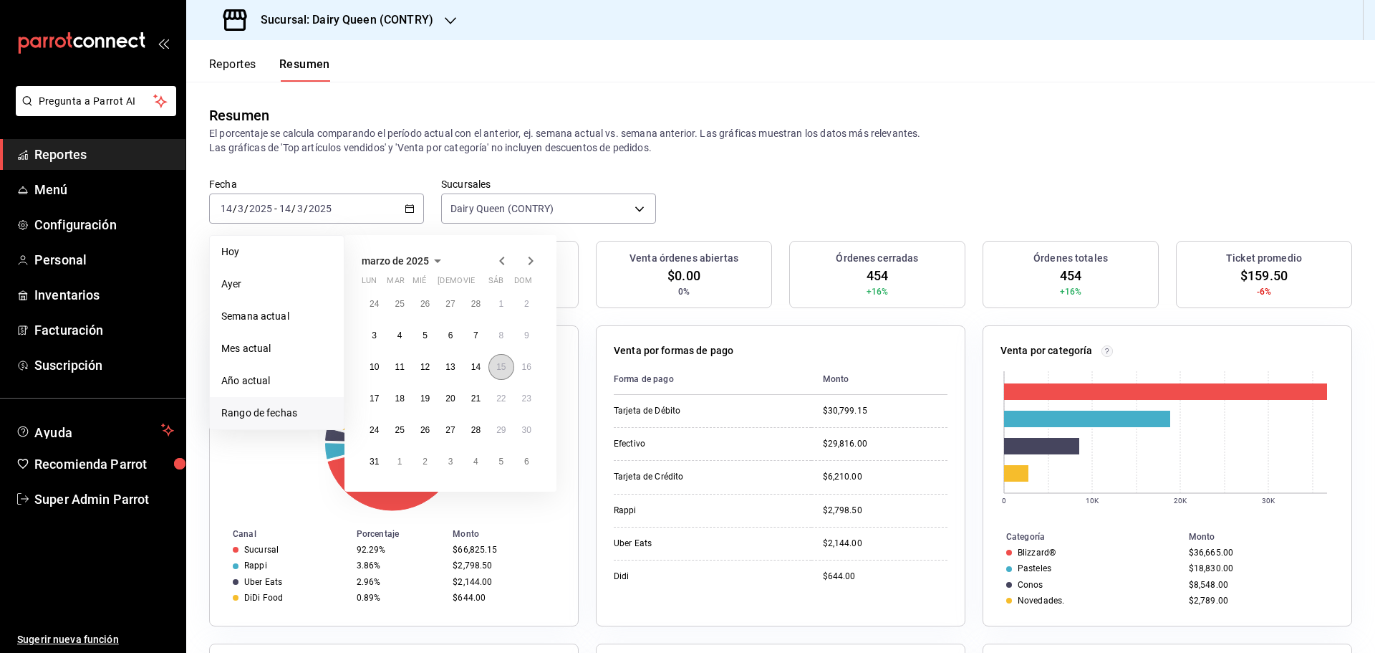
click at [501, 366] on abbr "15" at bounding box center [500, 367] width 9 height 10
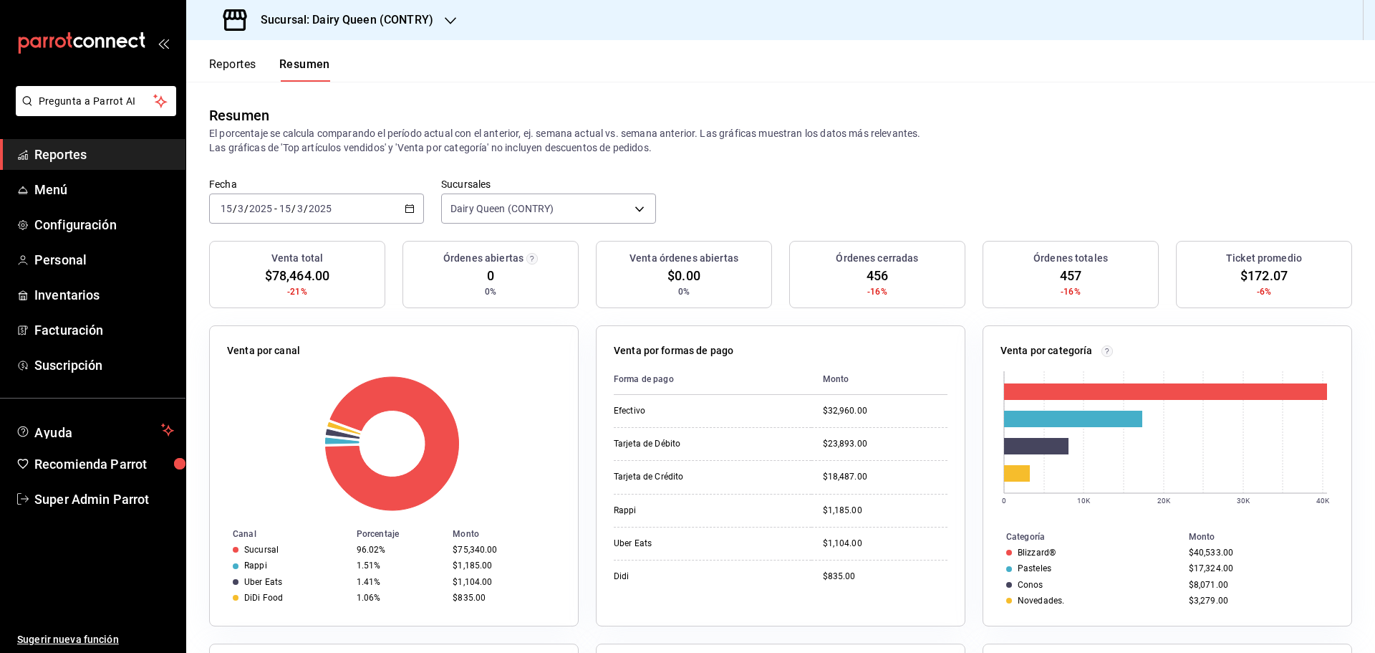
click at [298, 216] on div "2025-03-15 15 / 3 / 2025 - 2025-03-15 15 / 3 / 2025" at bounding box center [316, 208] width 215 height 30
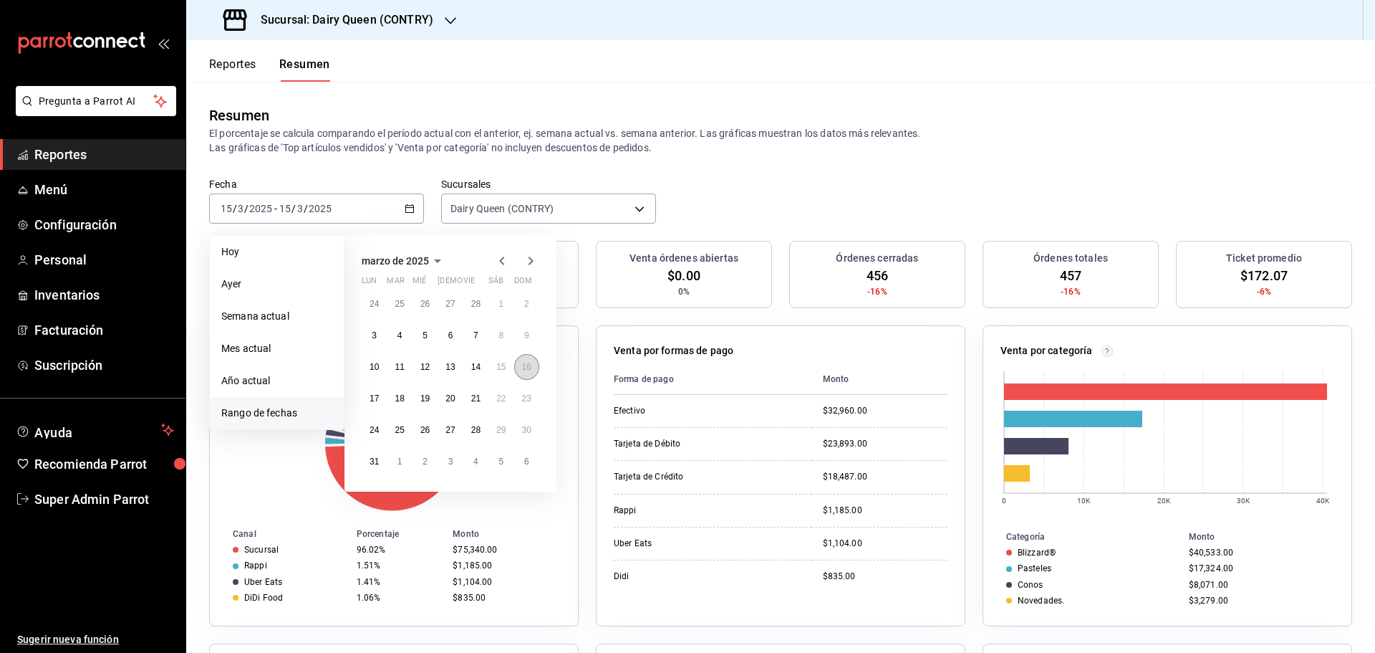
click at [531, 371] on abbr "16" at bounding box center [526, 367] width 9 height 10
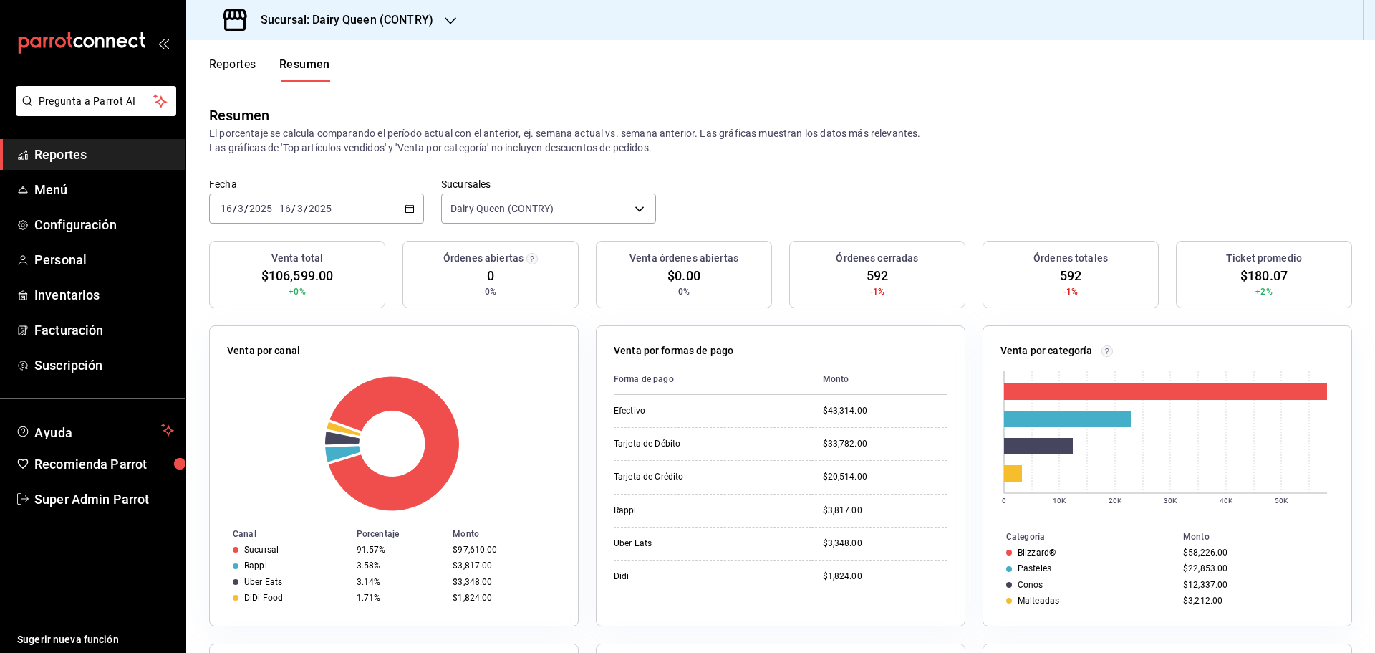
click at [275, 201] on div "2025-03-16 16 / 3 / 2025 - 2025-03-16 16 / 3 / 2025" at bounding box center [316, 208] width 215 height 30
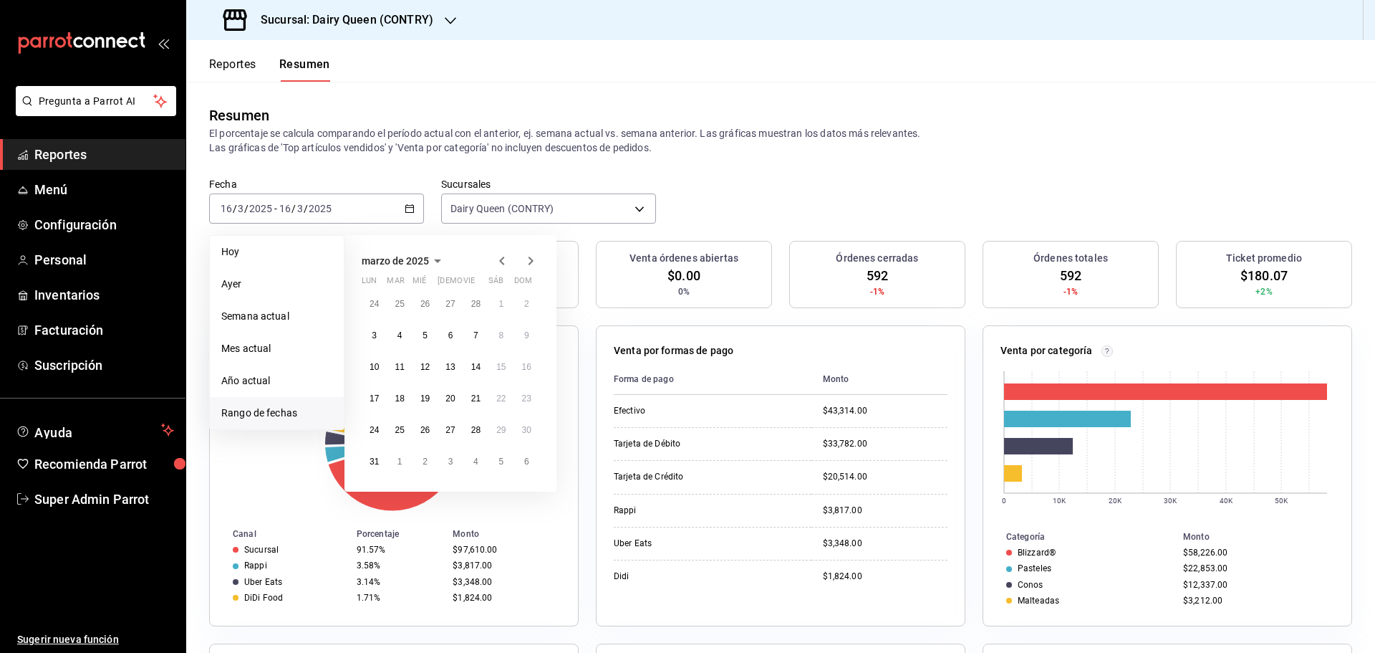
click at [528, 259] on icon "button" at bounding box center [530, 260] width 17 height 17
click at [379, 341] on button "7" at bounding box center [374, 335] width 25 height 26
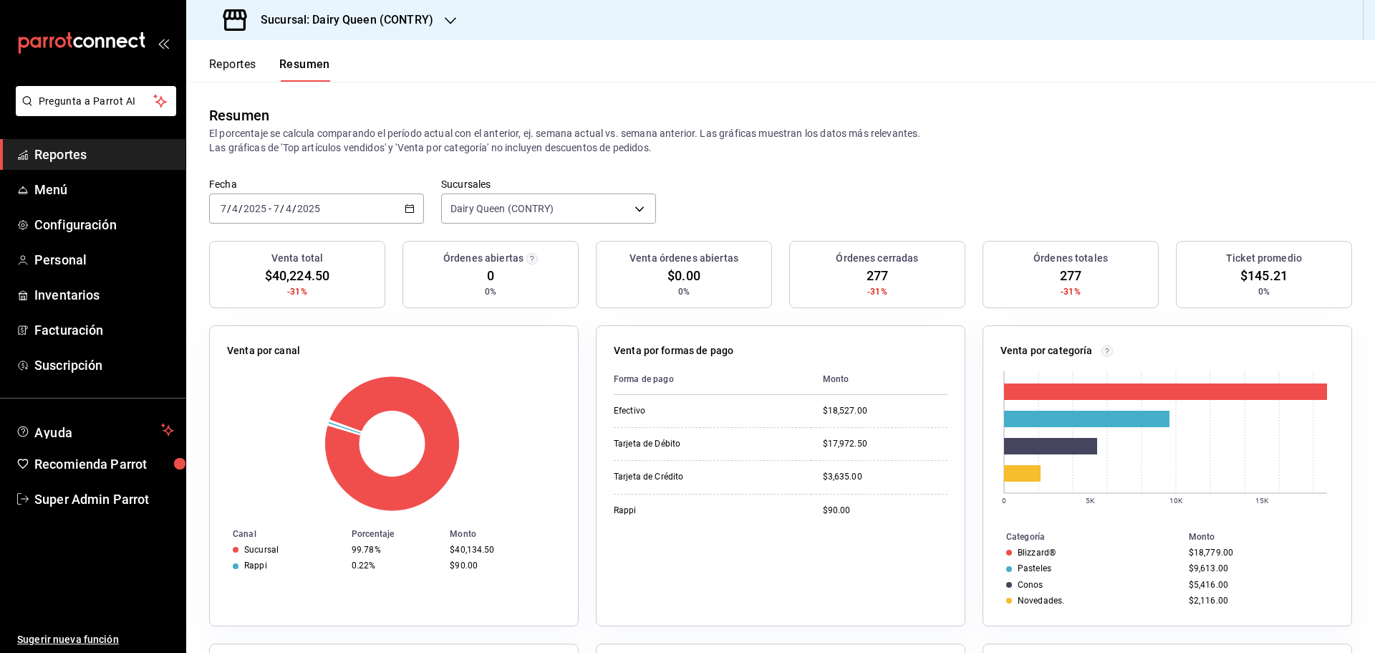
click at [317, 198] on div "2025-04-07 7 / 4 / 2025 - 2025-04-07 7 / 4 / 2025" at bounding box center [316, 208] width 215 height 30
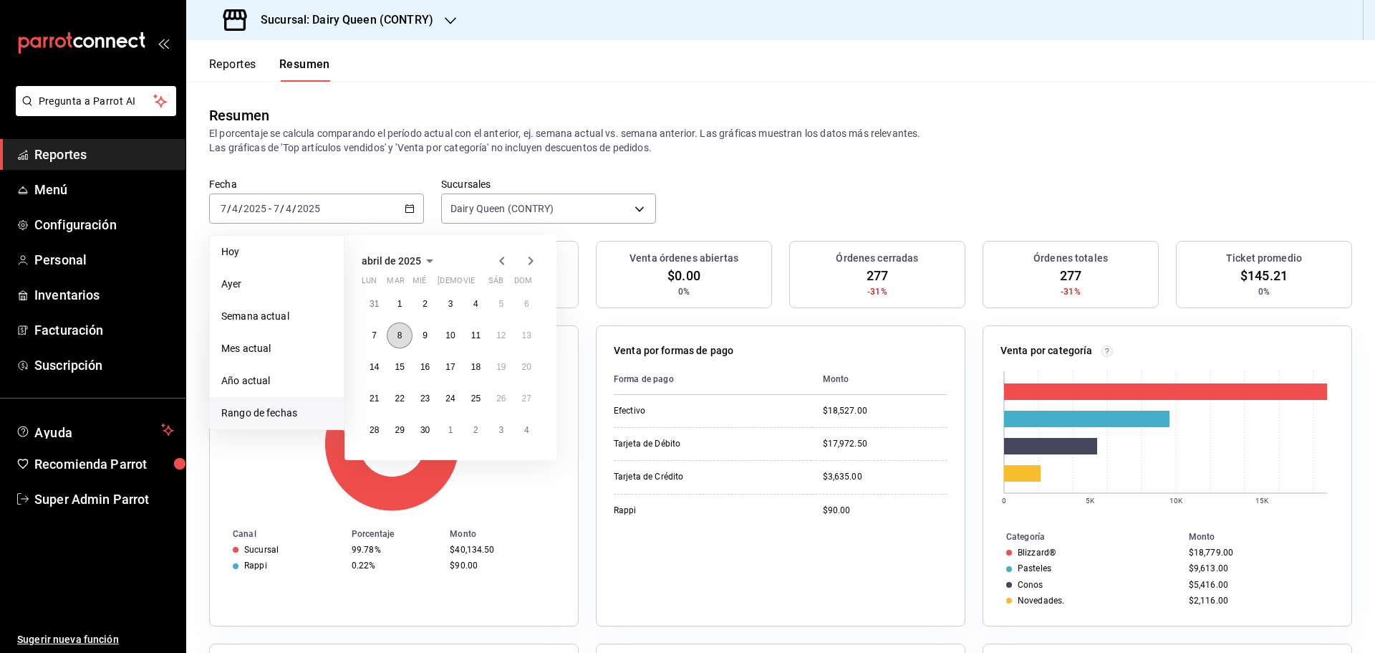
click at [398, 338] on abbr "8" at bounding box center [400, 335] width 5 height 10
click at [398, 339] on abbr "8" at bounding box center [400, 335] width 5 height 10
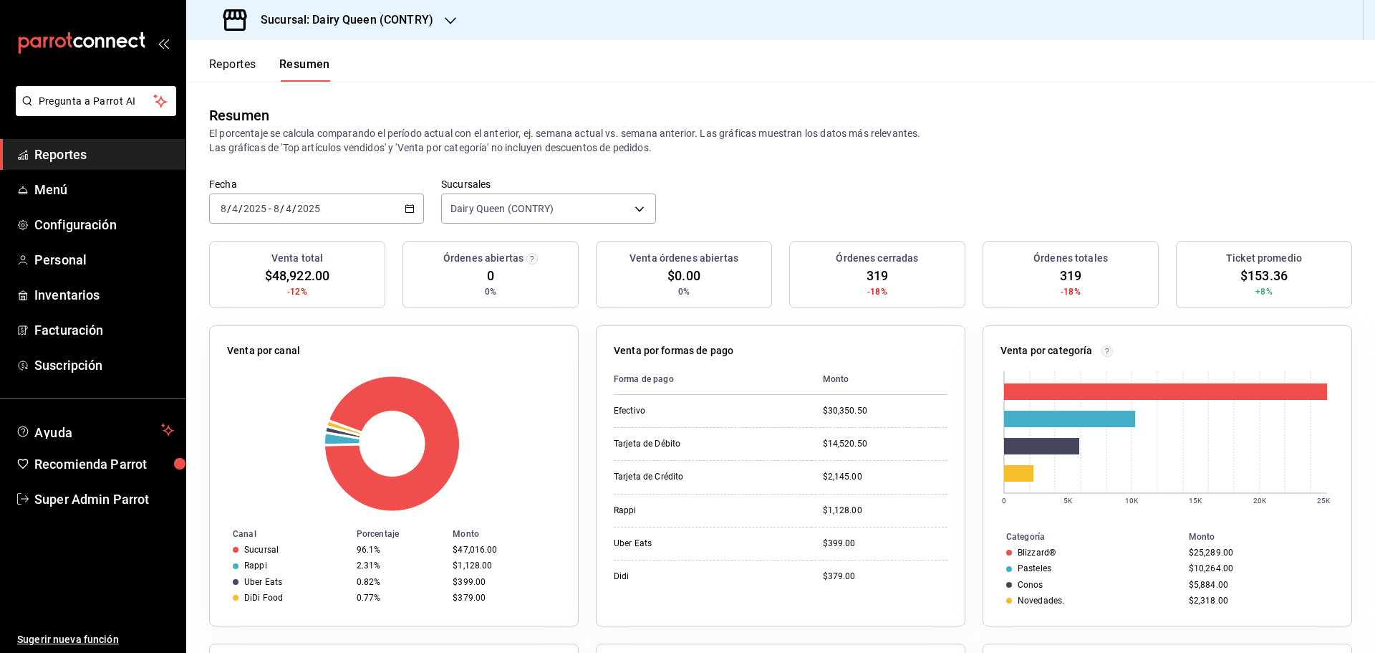
click at [348, 210] on div "2025-04-08 8 / 4 / 2025 - 2025-04-08 8 / 4 / 2025" at bounding box center [316, 208] width 215 height 30
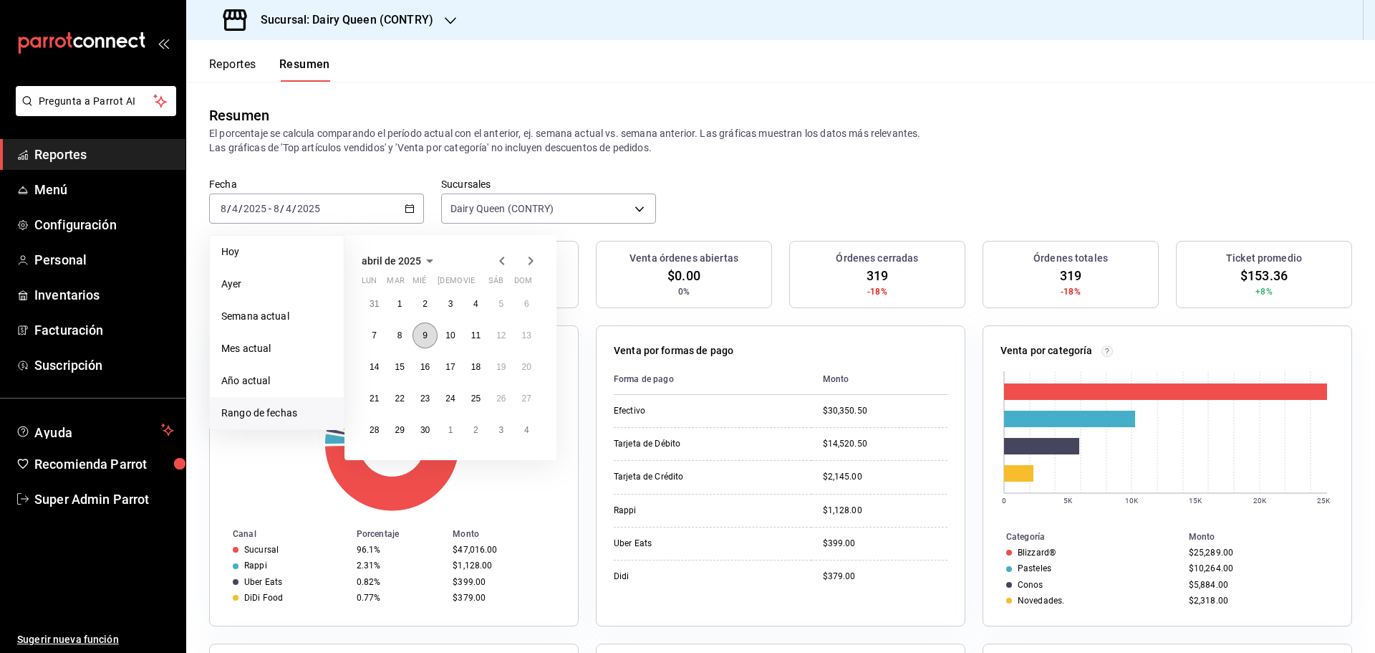
click at [418, 330] on button "9" at bounding box center [425, 335] width 25 height 26
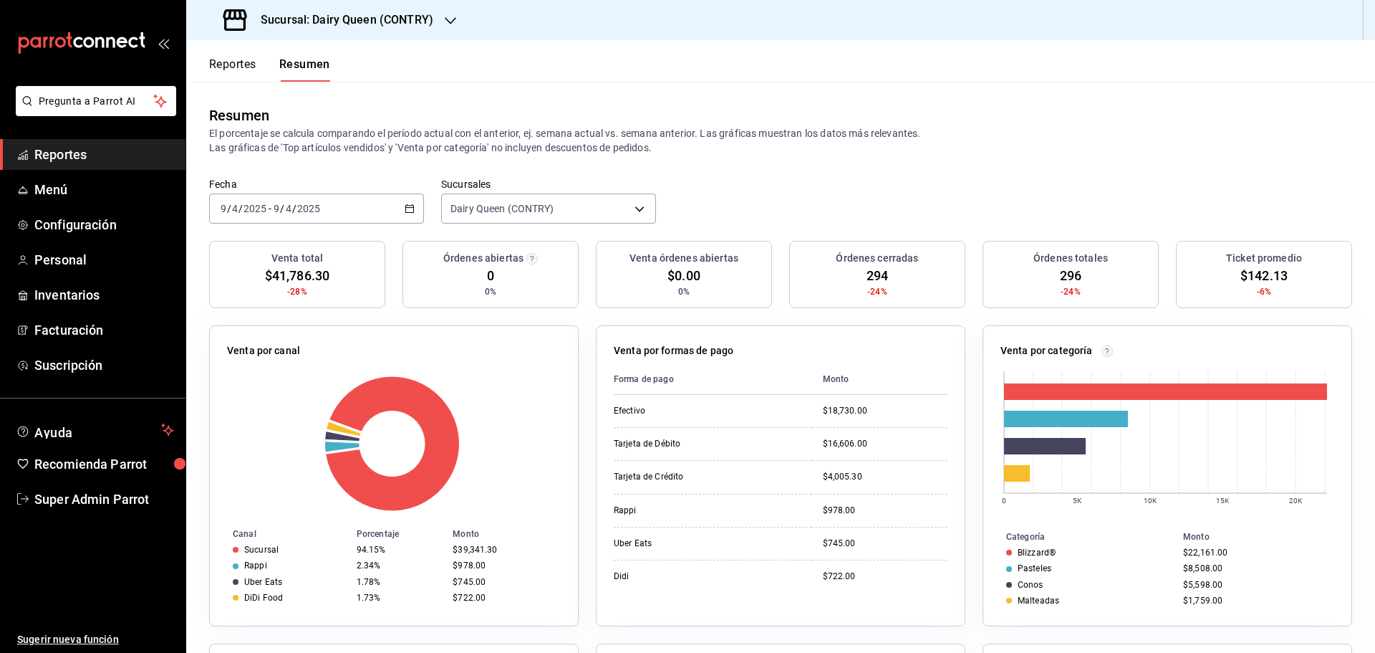
click at [243, 203] on input "2025" at bounding box center [255, 208] width 24 height 11
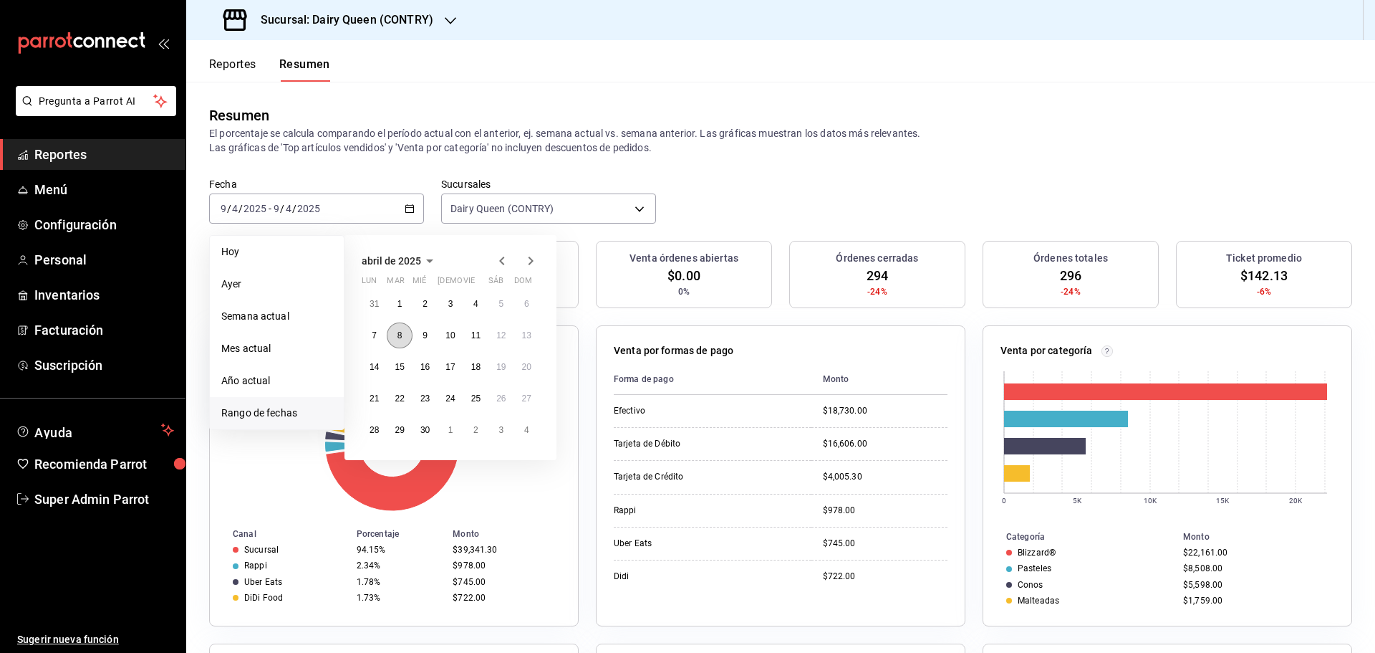
click at [401, 336] on abbr "8" at bounding box center [400, 335] width 5 height 10
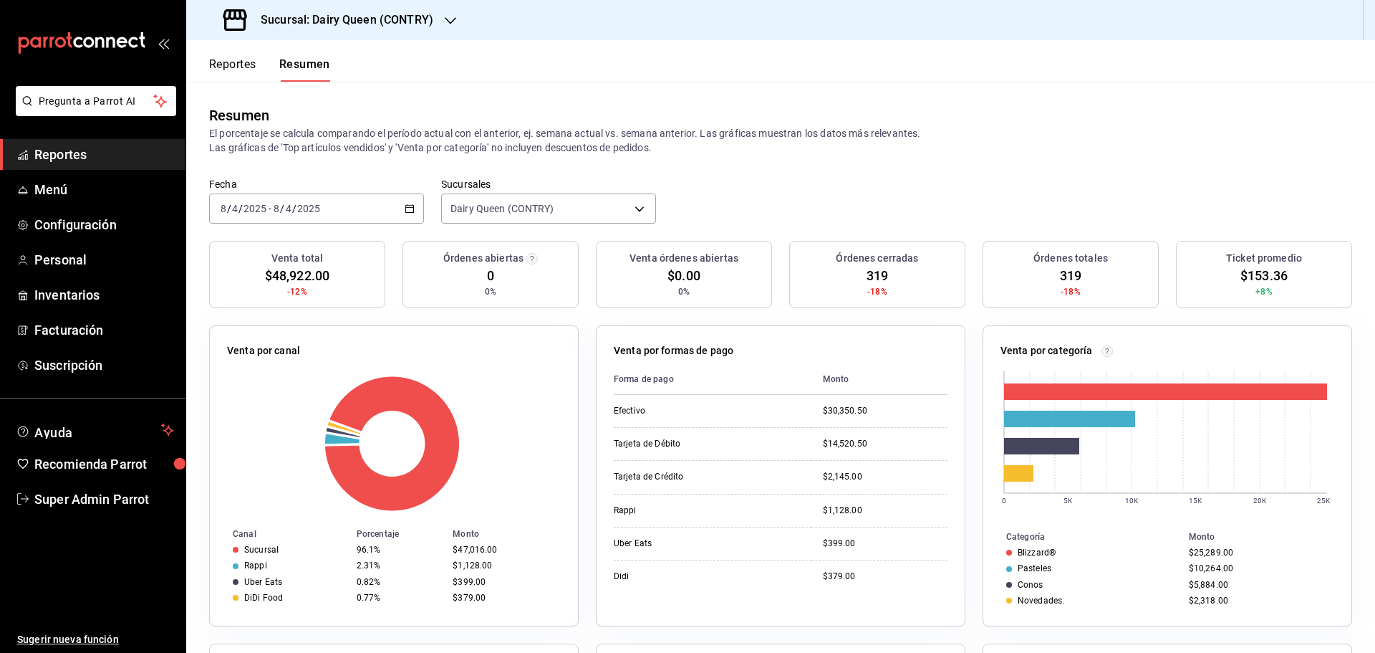
click at [325, 218] on div "2025-04-08 8 / 4 / 2025 - 2025-04-08 8 / 4 / 2025" at bounding box center [316, 208] width 215 height 30
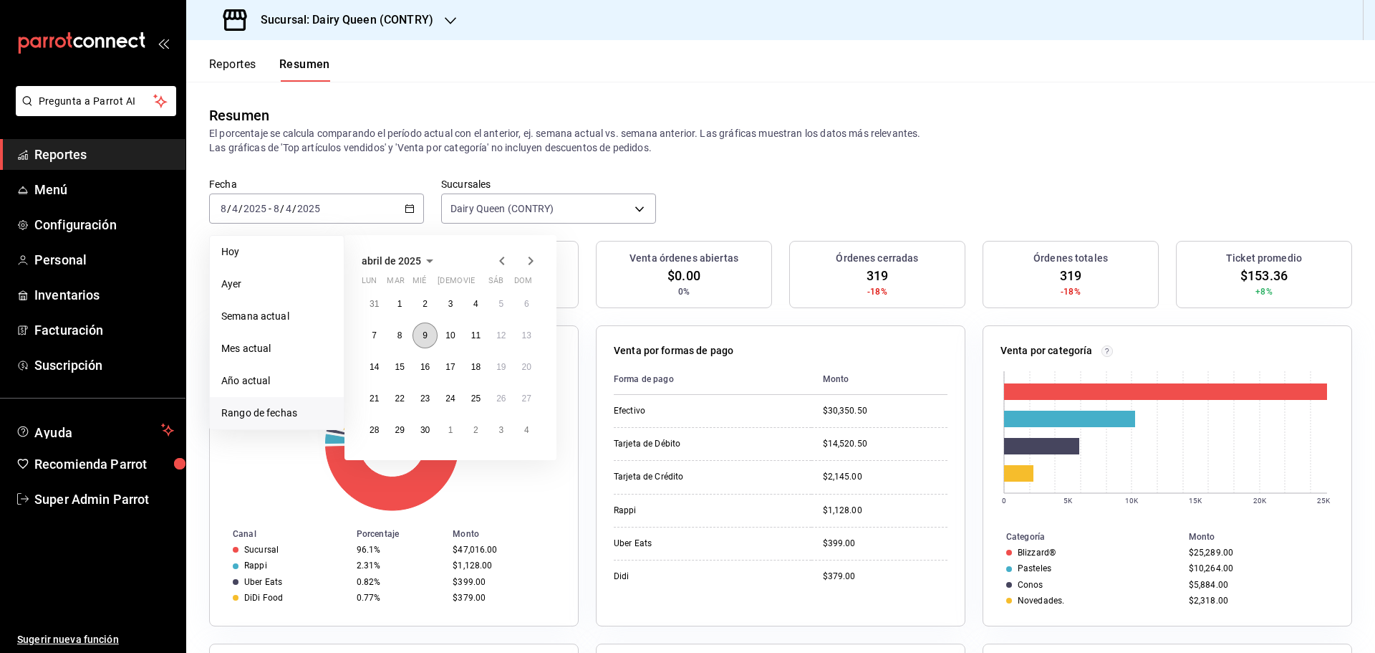
click at [425, 337] on abbr "9" at bounding box center [425, 335] width 5 height 10
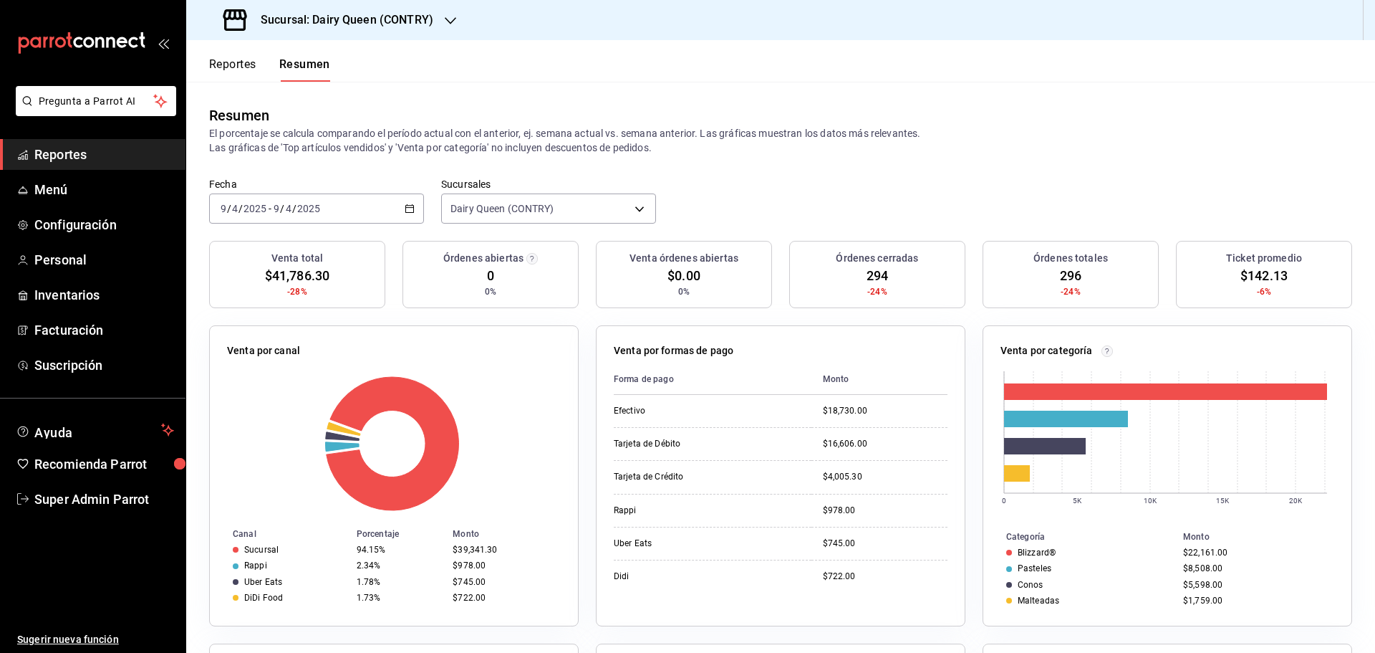
click at [363, 217] on div "2025-04-09 9 / 4 / 2025 - 2025-04-09 9 / 4 / 2025" at bounding box center [316, 208] width 215 height 30
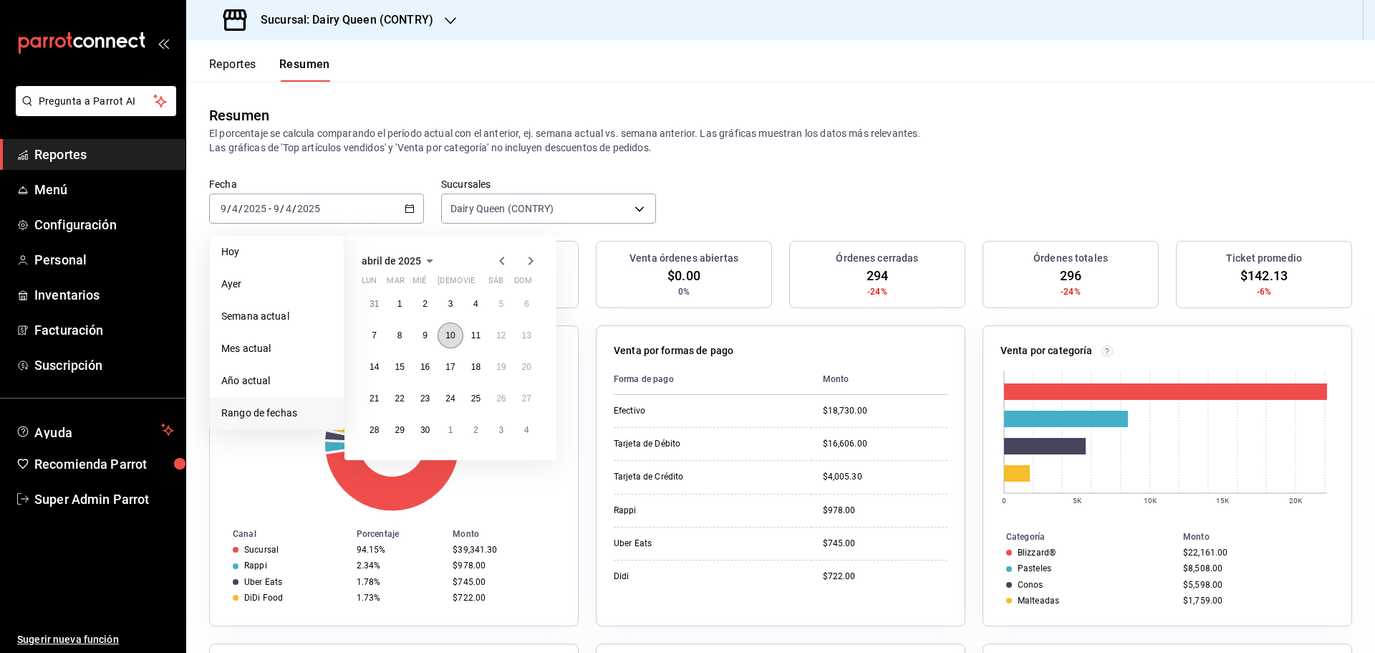
click at [453, 347] on button "10" at bounding box center [450, 335] width 25 height 26
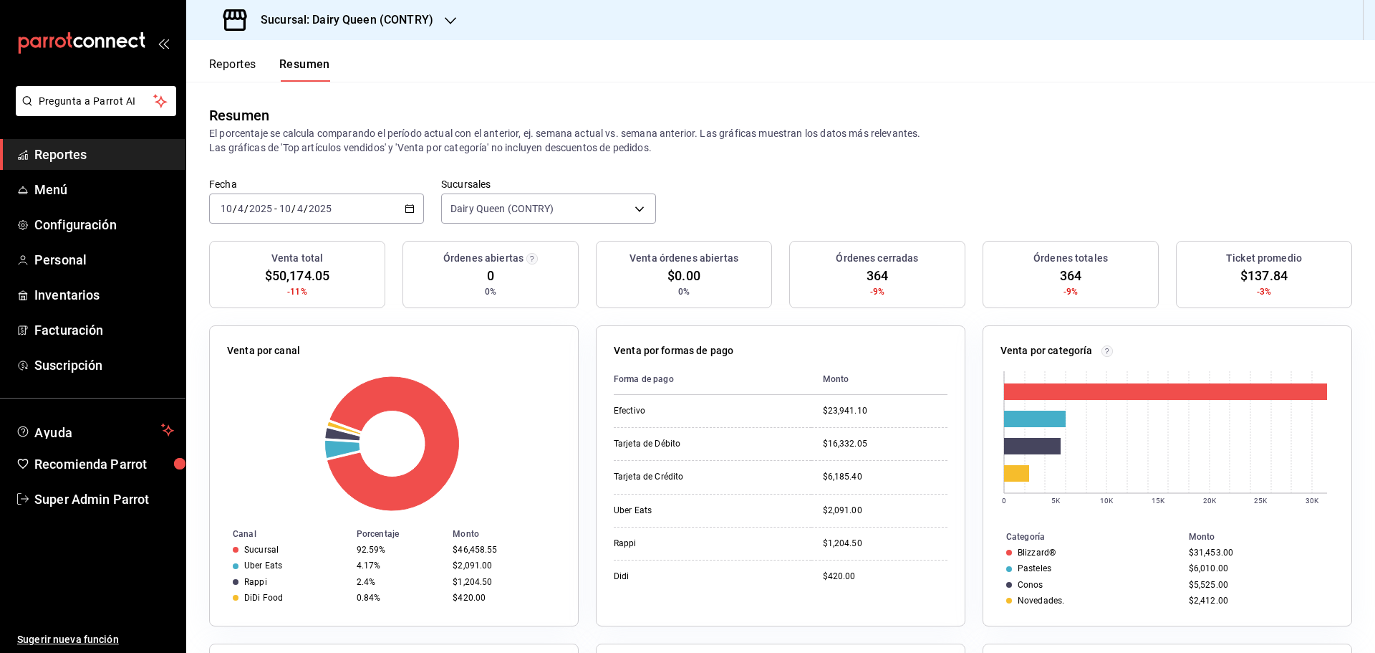
click at [352, 212] on div "2025-04-10 10 / 4 / 2025 - 2025-04-10 10 / 4 / 2025" at bounding box center [316, 208] width 215 height 30
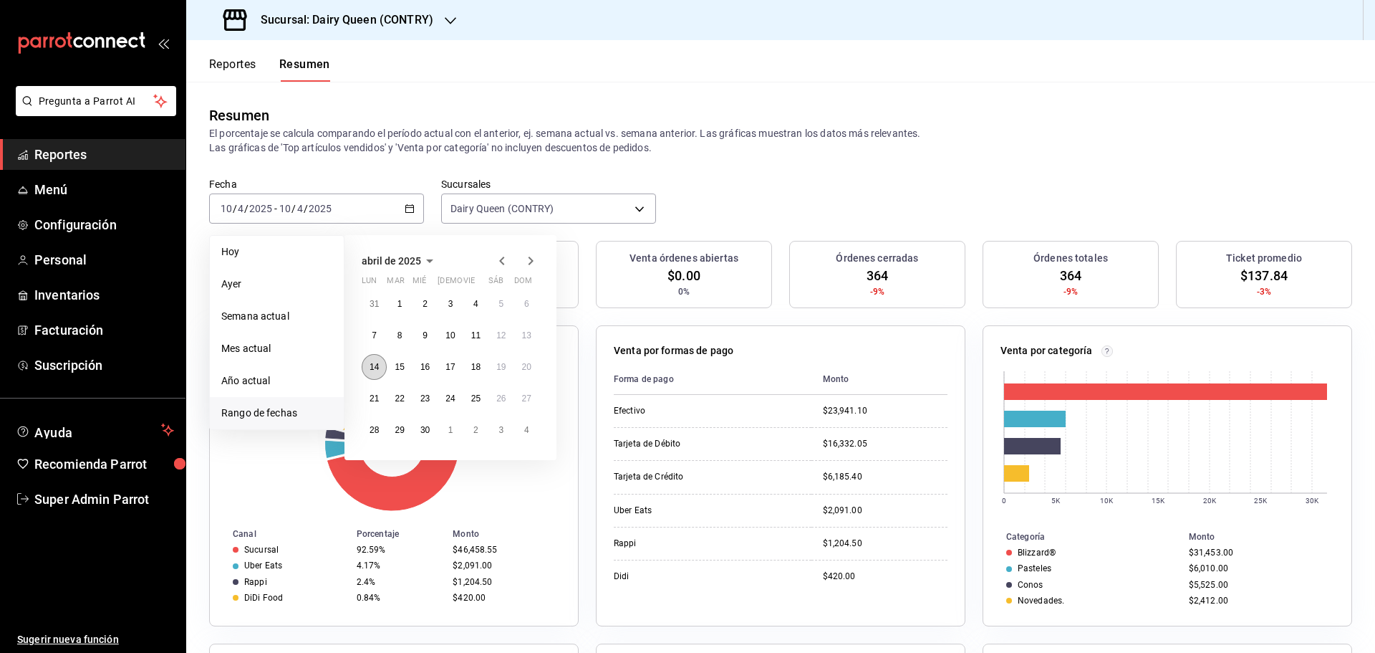
click at [370, 368] on abbr "14" at bounding box center [374, 367] width 9 height 10
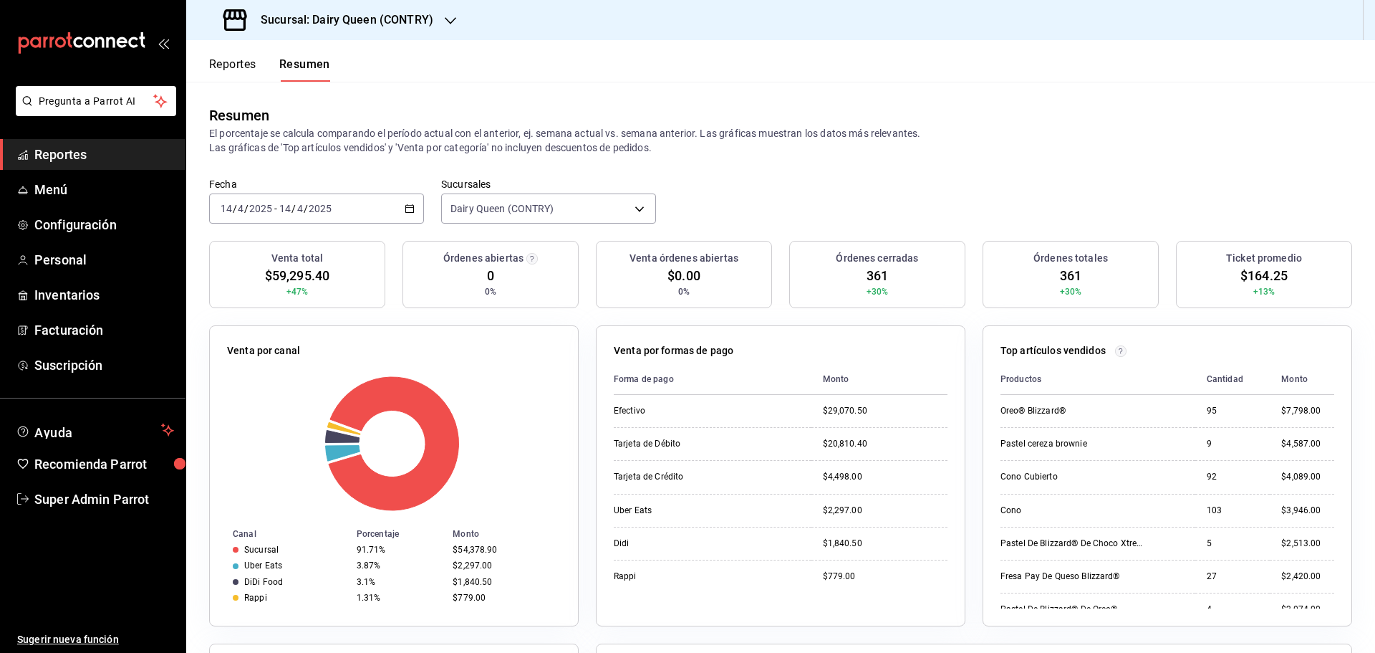
click at [330, 220] on div "2025-04-14 14 / 4 / 2025 - 2025-04-14 14 / 4 / 2025" at bounding box center [316, 208] width 215 height 30
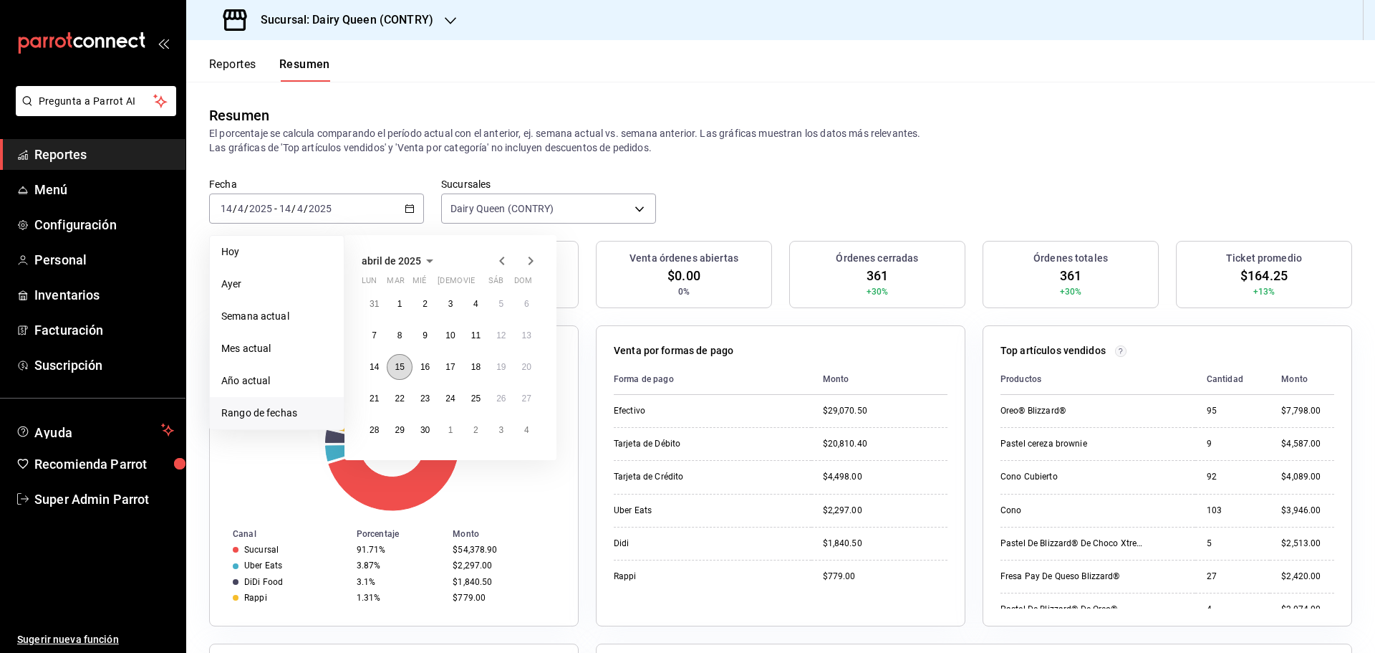
click at [407, 358] on button "15" at bounding box center [399, 367] width 25 height 26
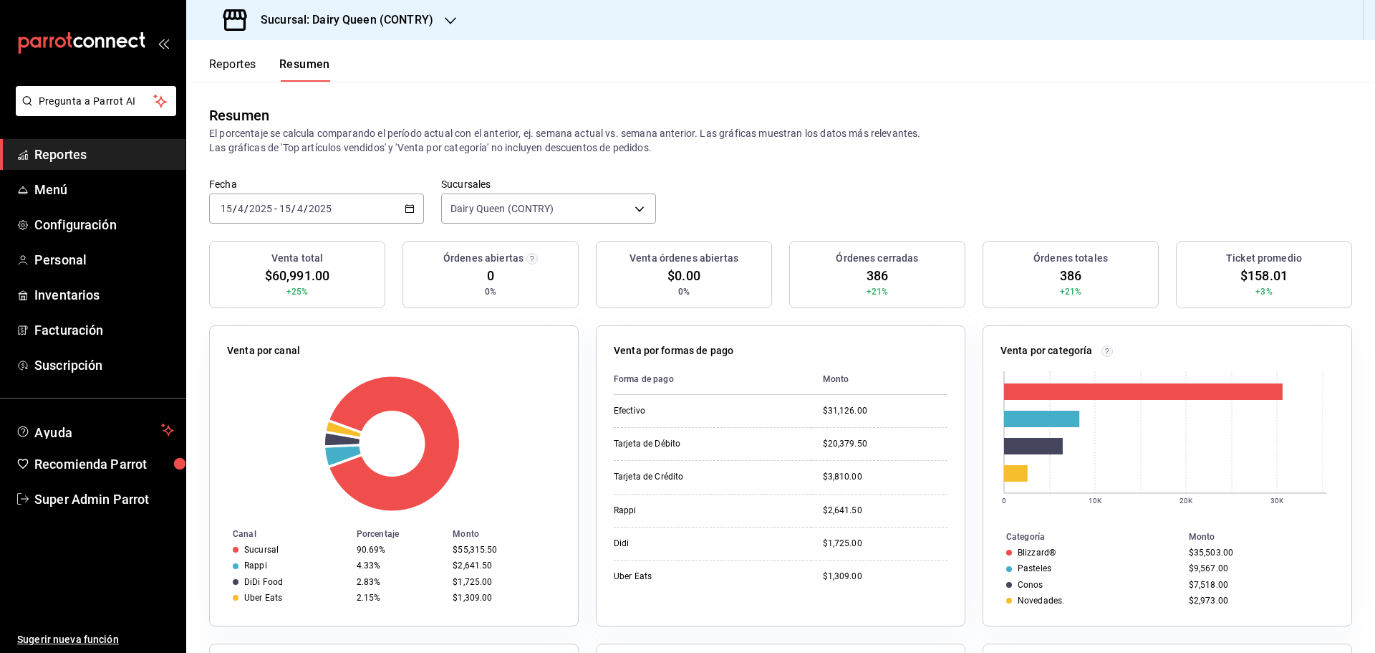
click at [361, 205] on div "2025-04-15 15 / 4 / 2025 - 2025-04-15 15 / 4 / 2025" at bounding box center [316, 208] width 215 height 30
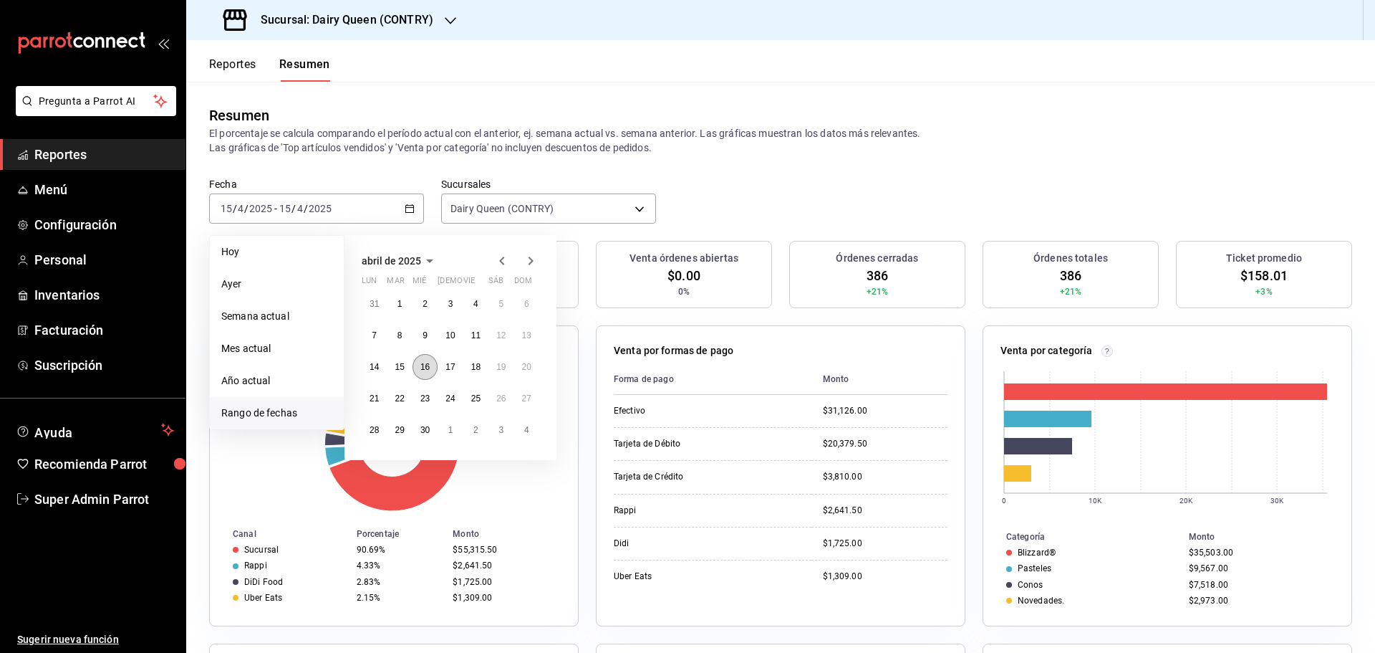
click at [427, 374] on button "16" at bounding box center [425, 367] width 25 height 26
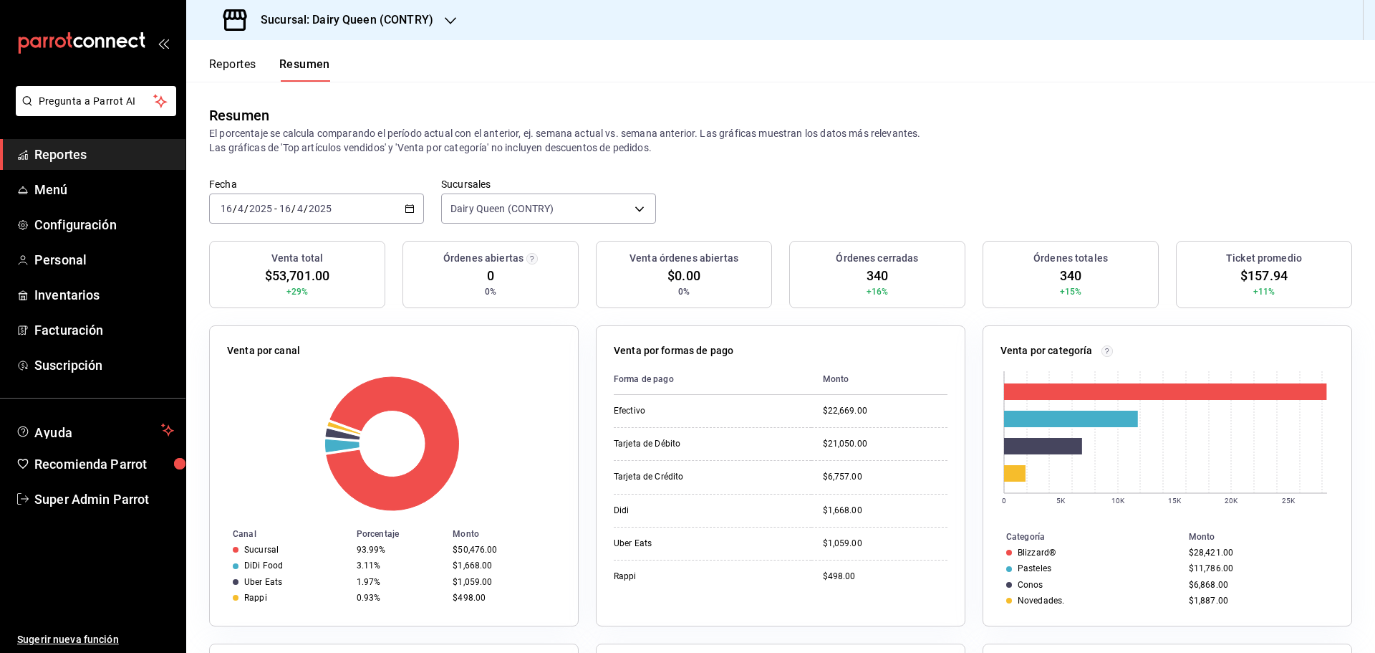
click at [370, 203] on div "2025-04-16 16 / 4 / 2025 - 2025-04-16 16 / 4 / 2025" at bounding box center [316, 208] width 215 height 30
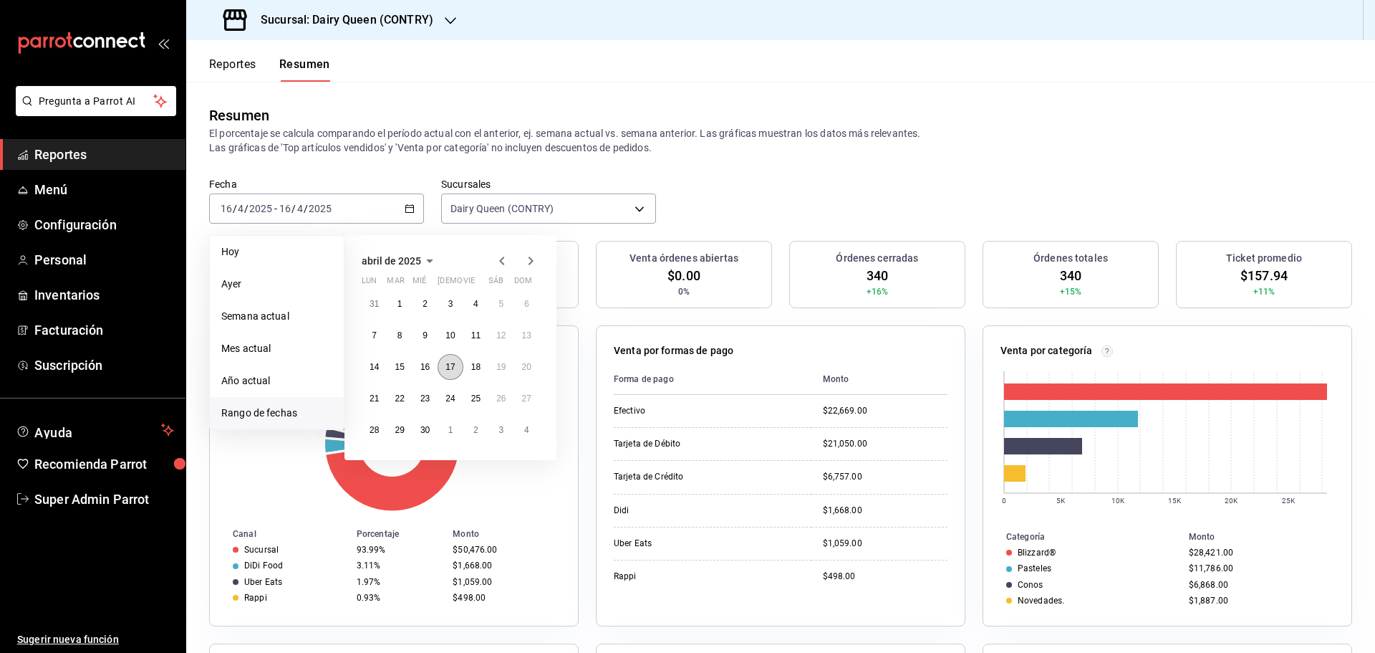
click at [455, 369] on abbr "17" at bounding box center [450, 367] width 9 height 10
click at [454, 368] on abbr "17" at bounding box center [450, 367] width 9 height 10
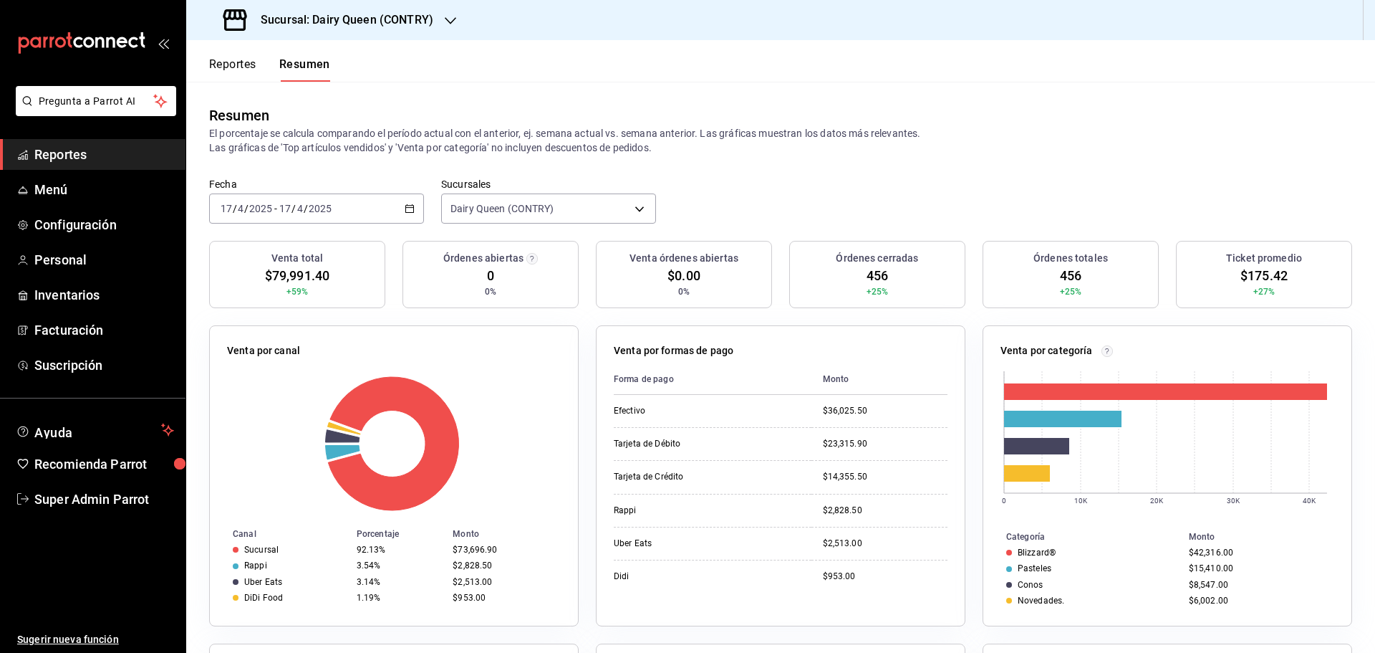
click at [338, 209] on div "2025-04-17 17 / 4 / 2025 - 2025-04-17 17 / 4 / 2025" at bounding box center [316, 208] width 215 height 30
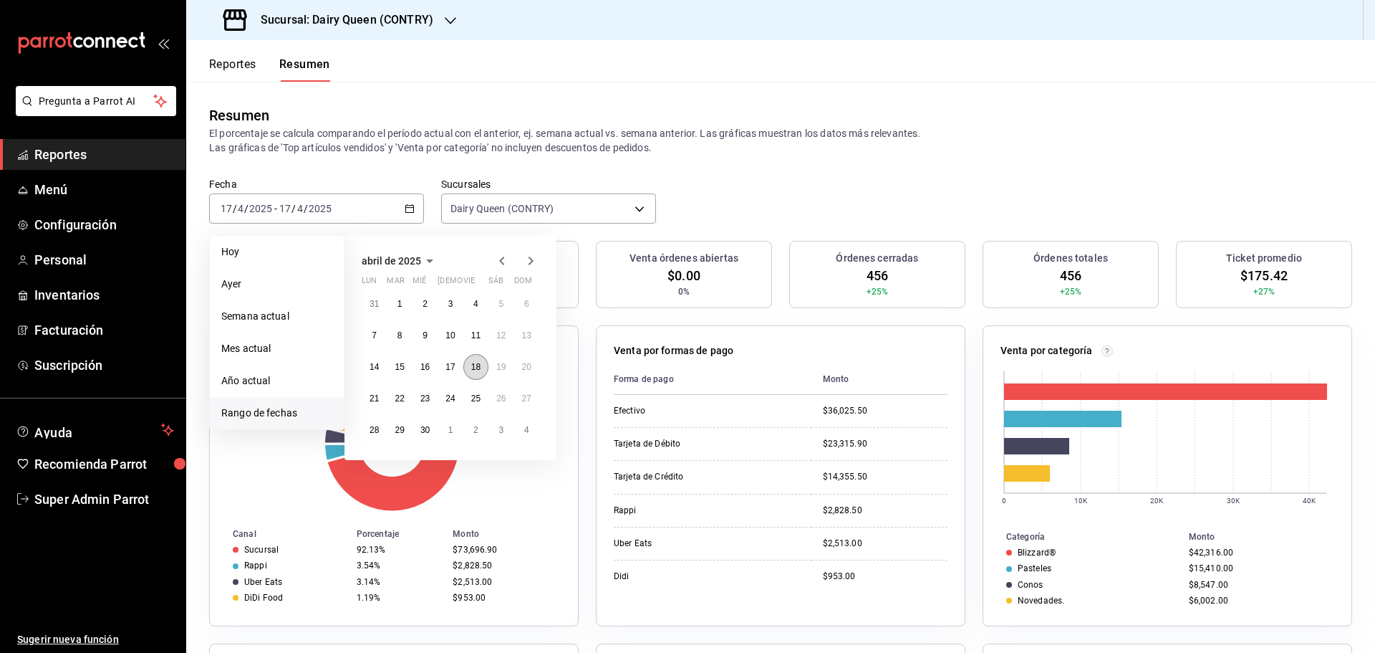
click at [464, 365] on button "18" at bounding box center [475, 367] width 25 height 26
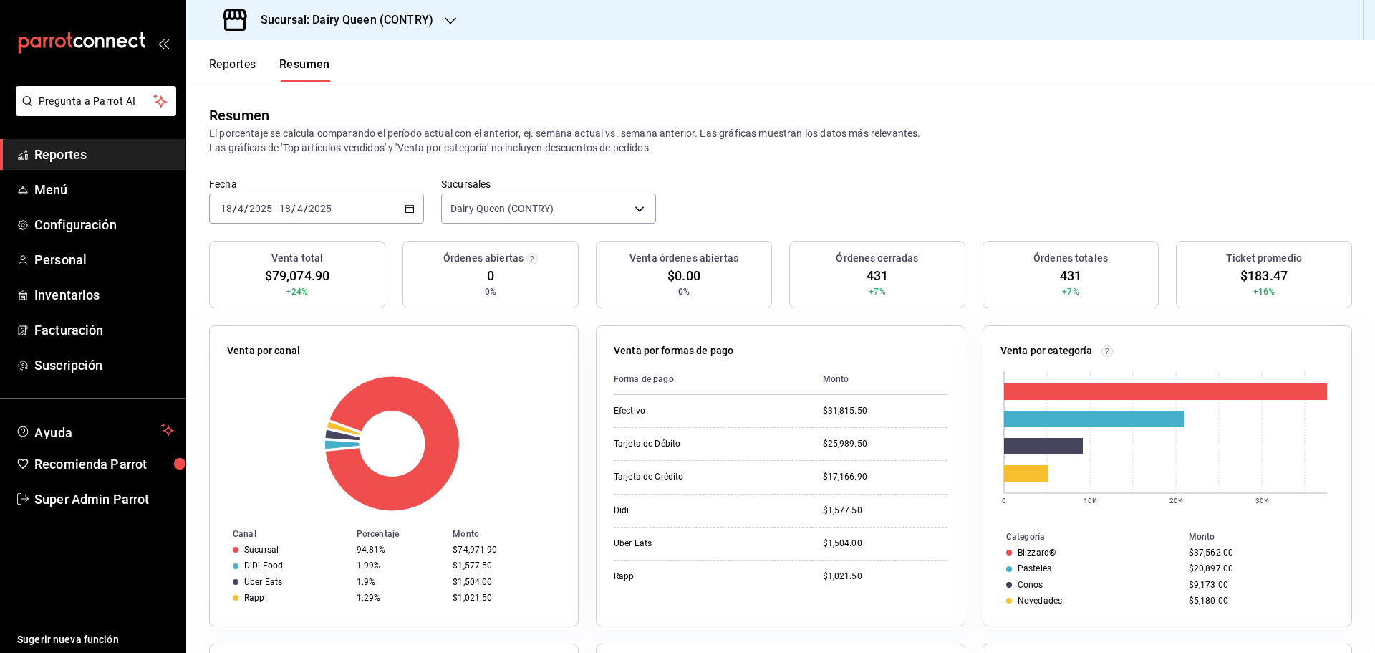
click at [368, 206] on div "2025-04-18 18 / 4 / 2025 - 2025-04-18 18 / 4 / 2025" at bounding box center [316, 208] width 215 height 30
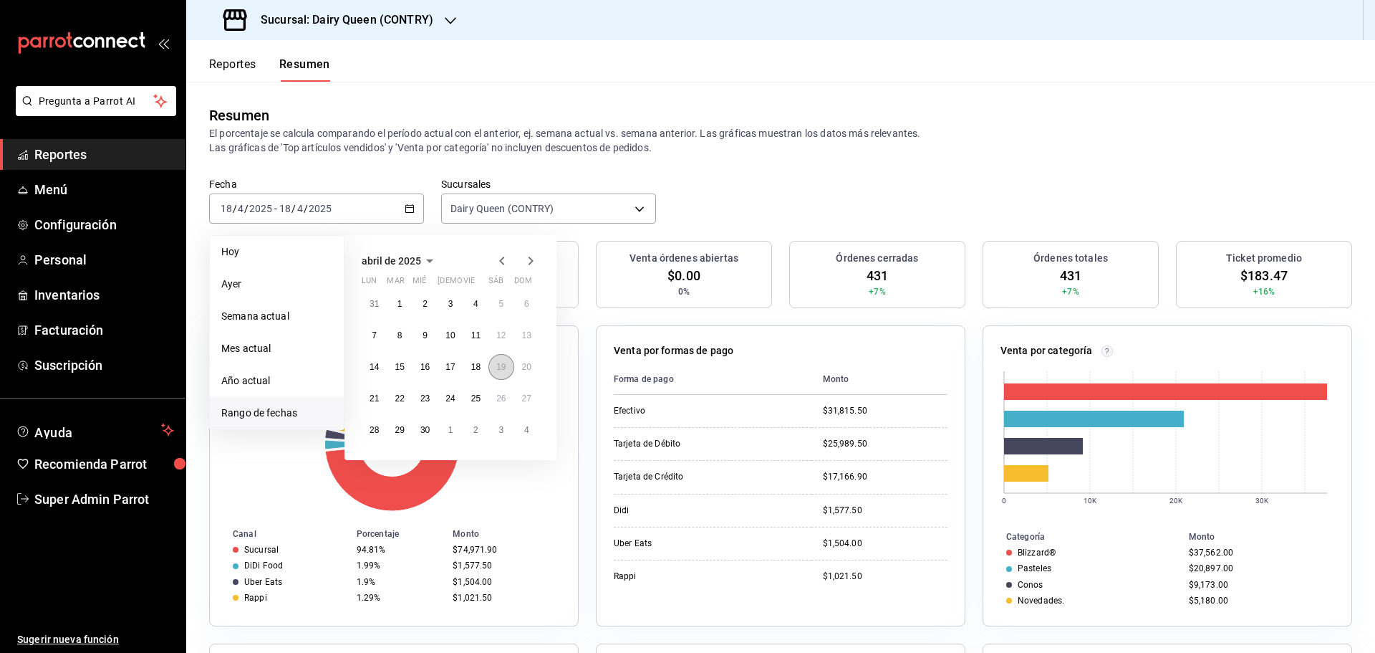
click at [504, 371] on abbr "19" at bounding box center [500, 367] width 9 height 10
click at [503, 370] on abbr "19" at bounding box center [500, 367] width 9 height 10
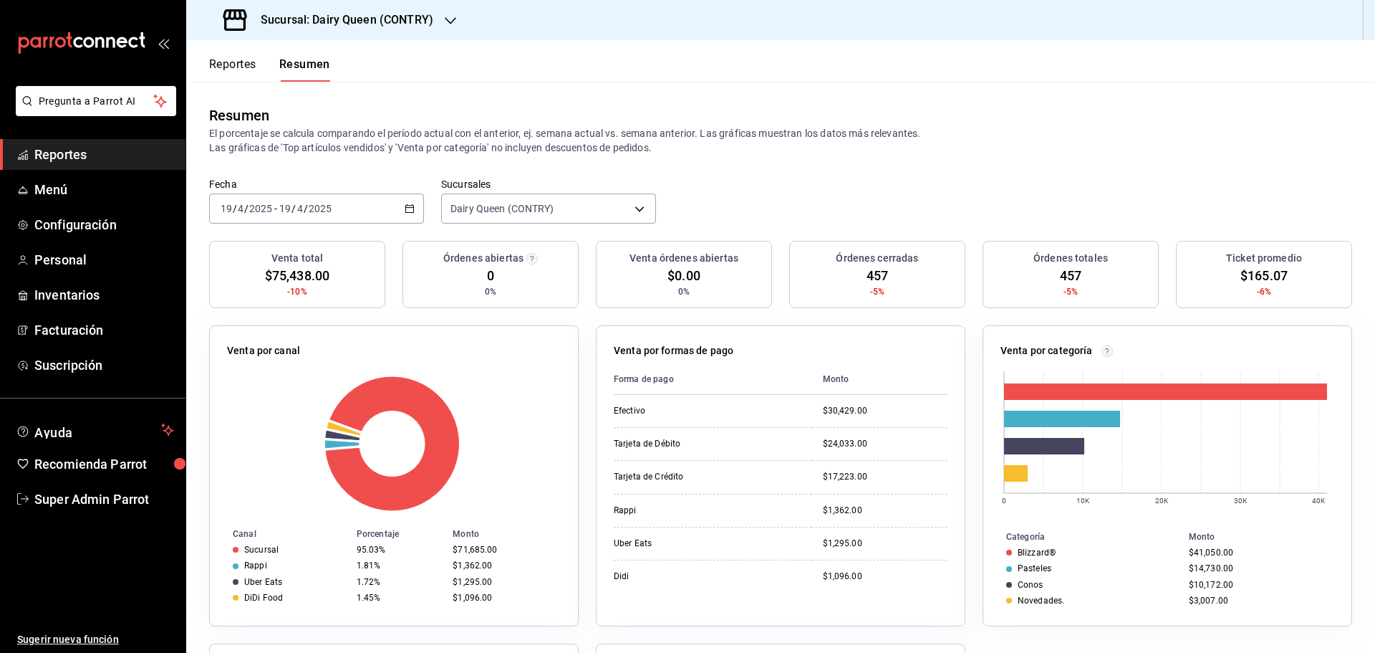
click at [385, 214] on div "2025-04-19 19 / 4 / 2025 - 2025-04-19 19 / 4 / 2025" at bounding box center [316, 208] width 215 height 30
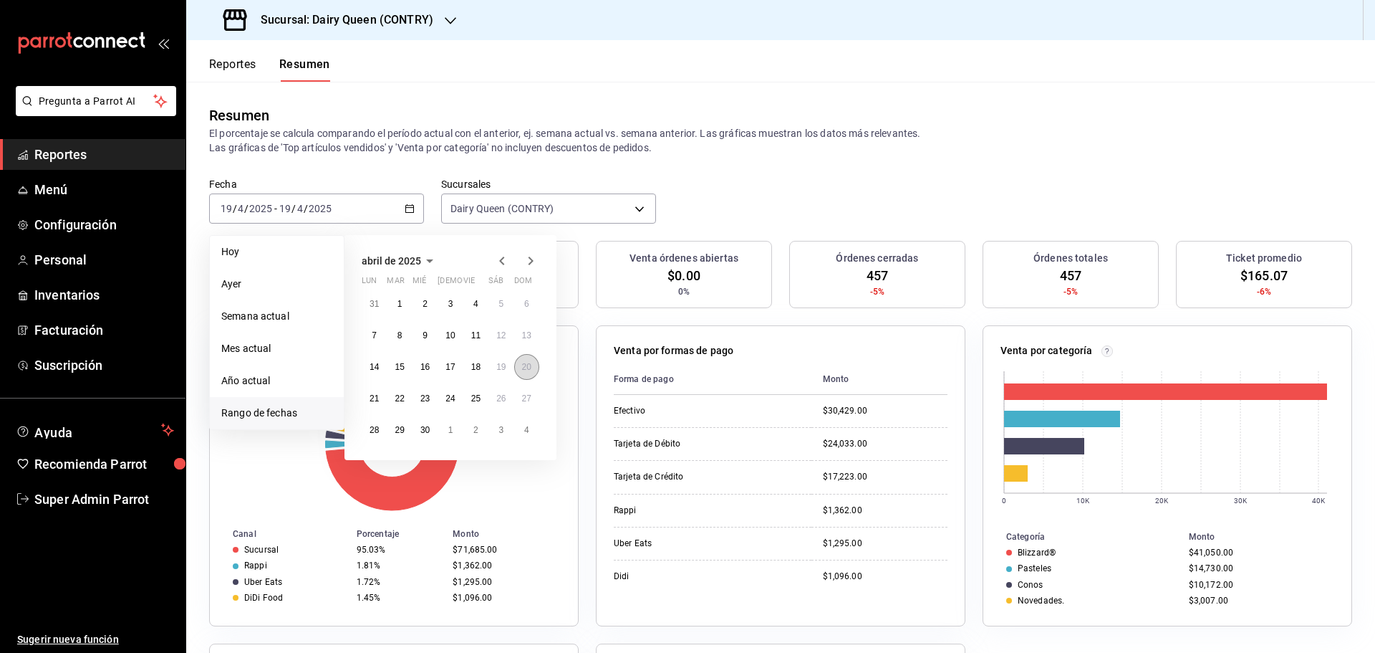
click at [522, 365] on abbr "20" at bounding box center [526, 367] width 9 height 10
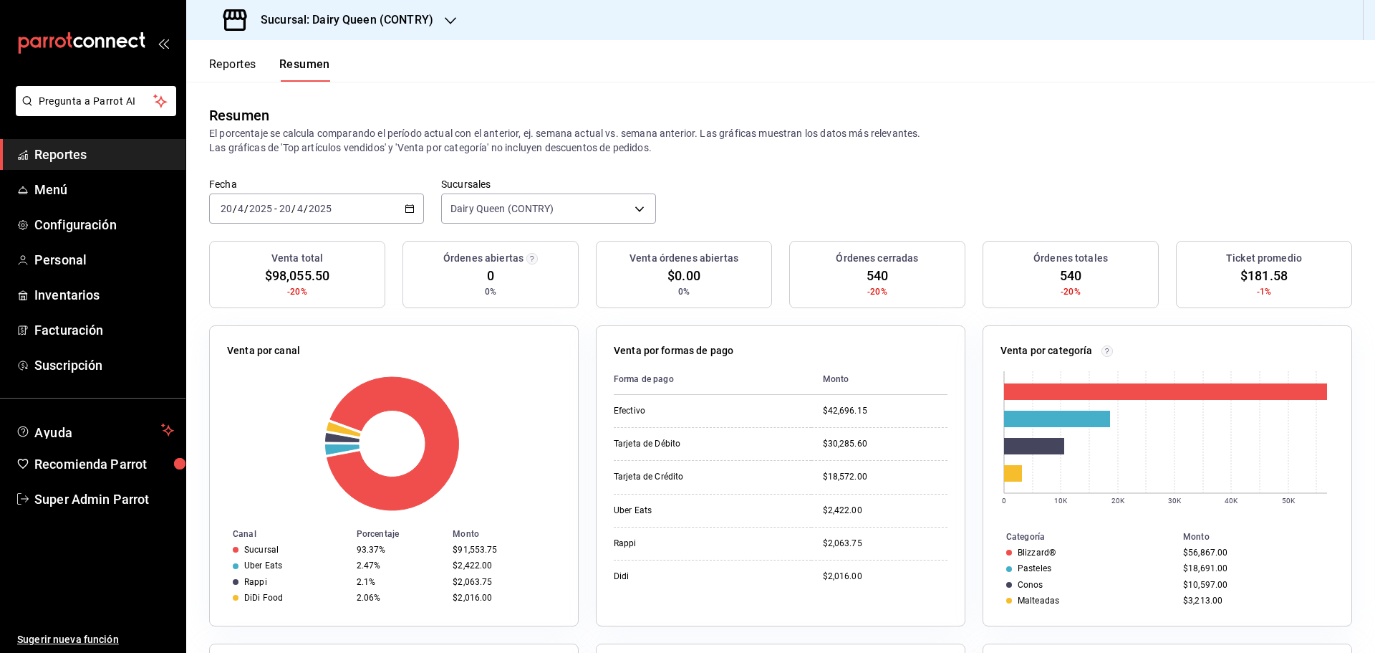
click at [353, 201] on div "2025-04-20 20 / 4 / 2025 - 2025-04-20 20 / 4 / 2025" at bounding box center [316, 208] width 215 height 30
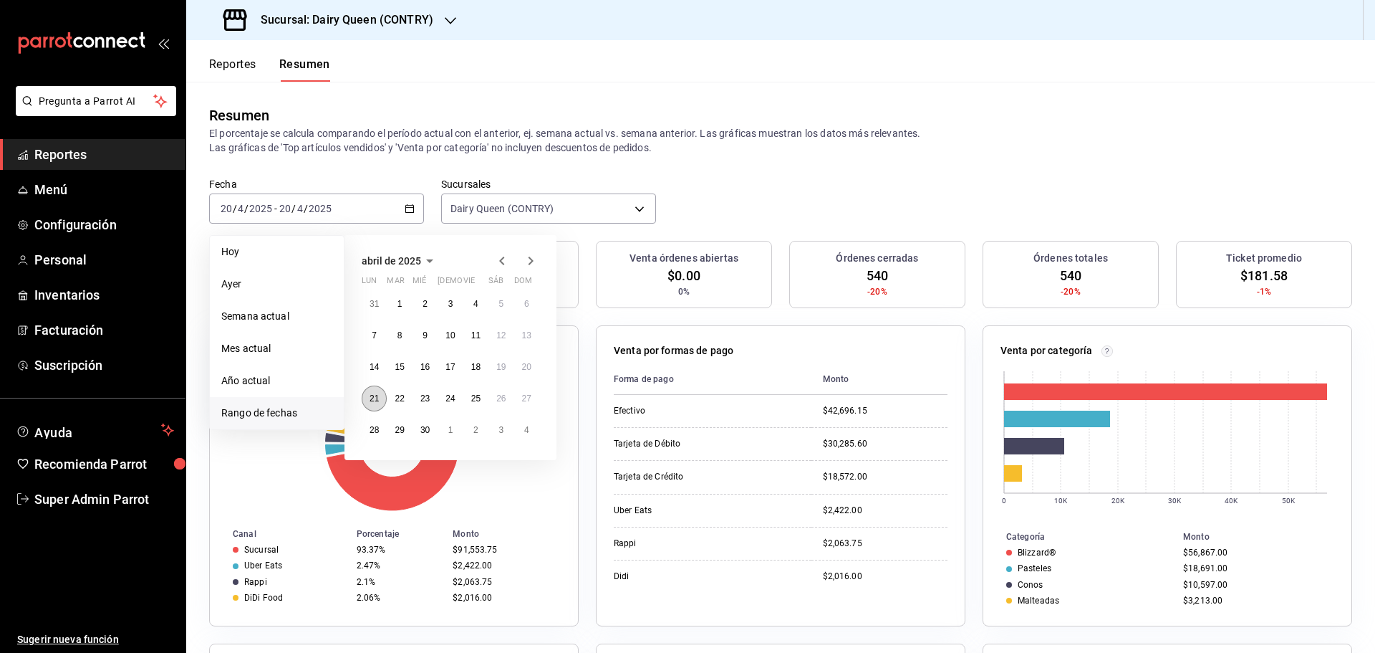
click at [370, 399] on abbr "21" at bounding box center [374, 398] width 9 height 10
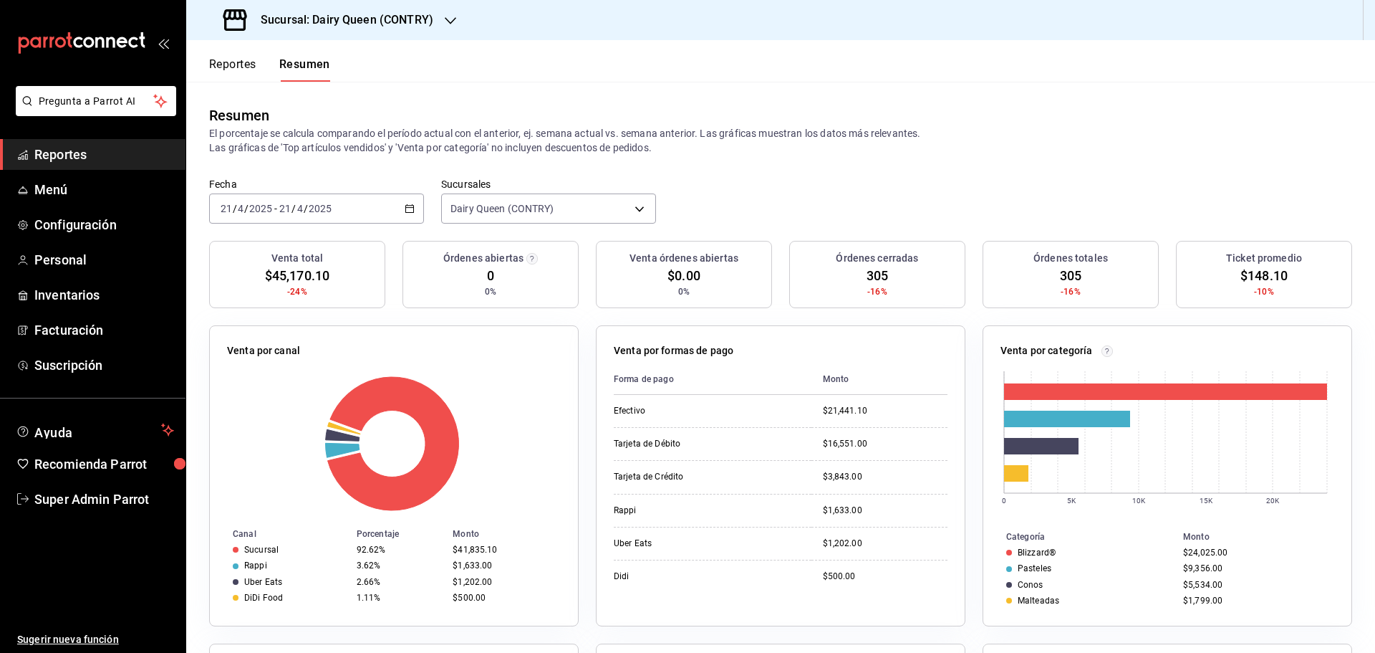
click at [328, 213] on input "2025" at bounding box center [320, 208] width 24 height 11
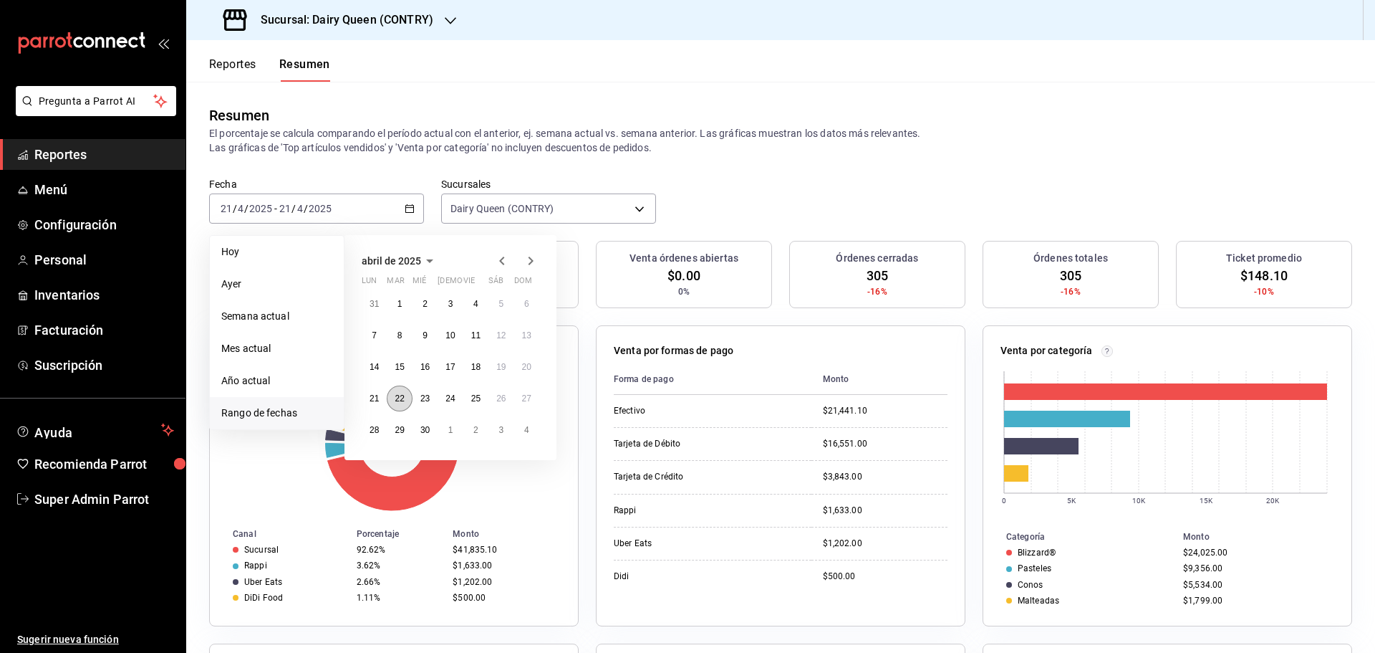
click at [397, 397] on abbr "22" at bounding box center [399, 398] width 9 height 10
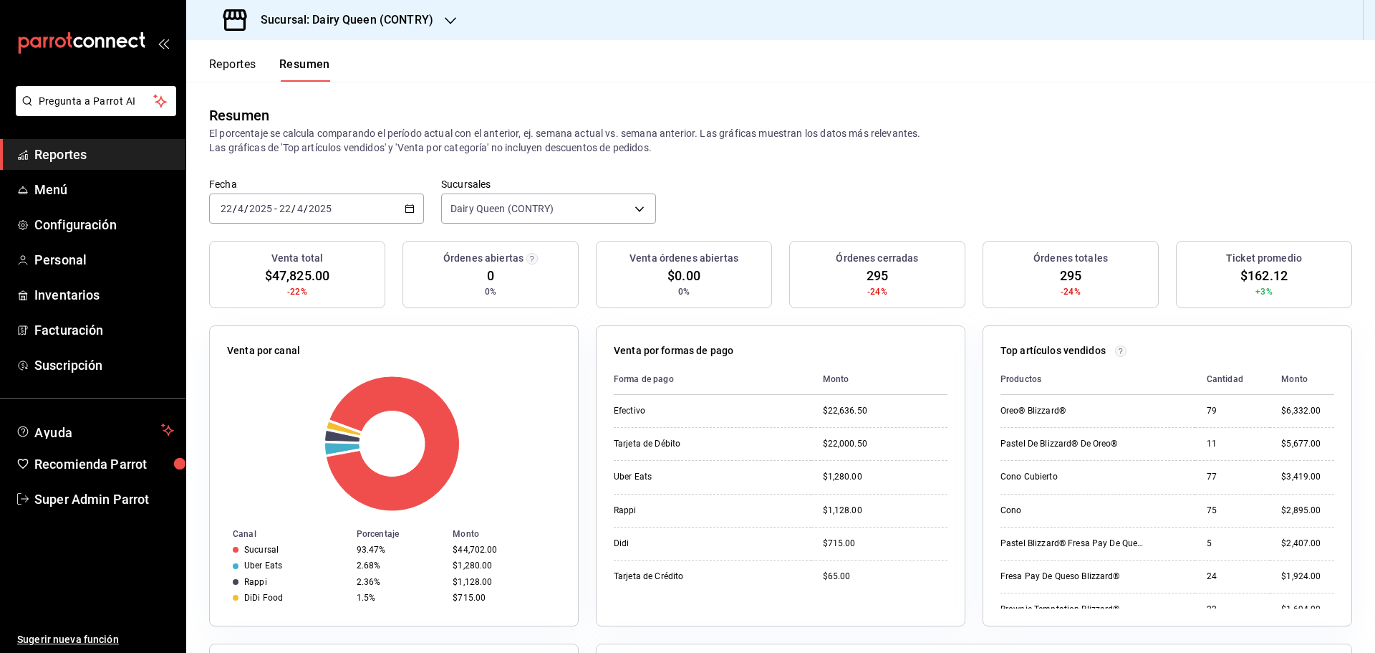
click at [328, 211] on input "2025" at bounding box center [320, 208] width 24 height 11
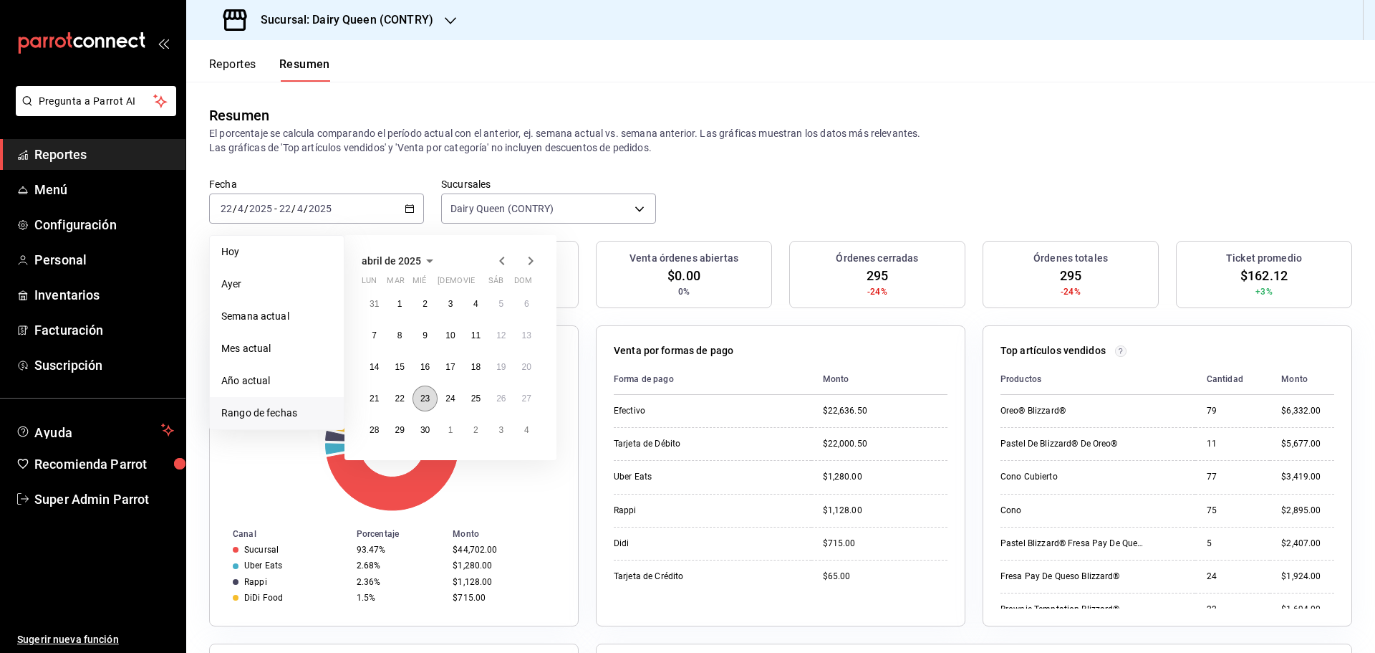
click at [423, 403] on abbr "23" at bounding box center [424, 398] width 9 height 10
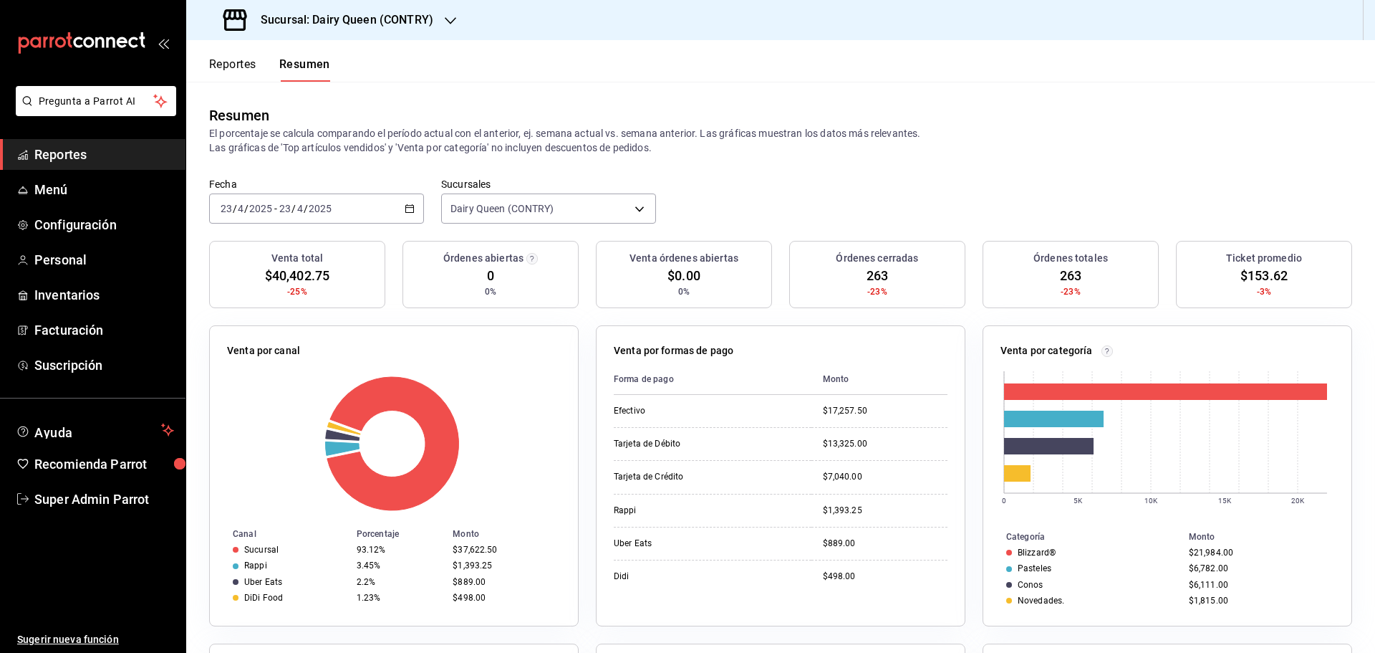
click at [360, 213] on div "2025-04-23 23 / 4 / 2025 - 2025-04-23 23 / 4 / 2025" at bounding box center [316, 208] width 215 height 30
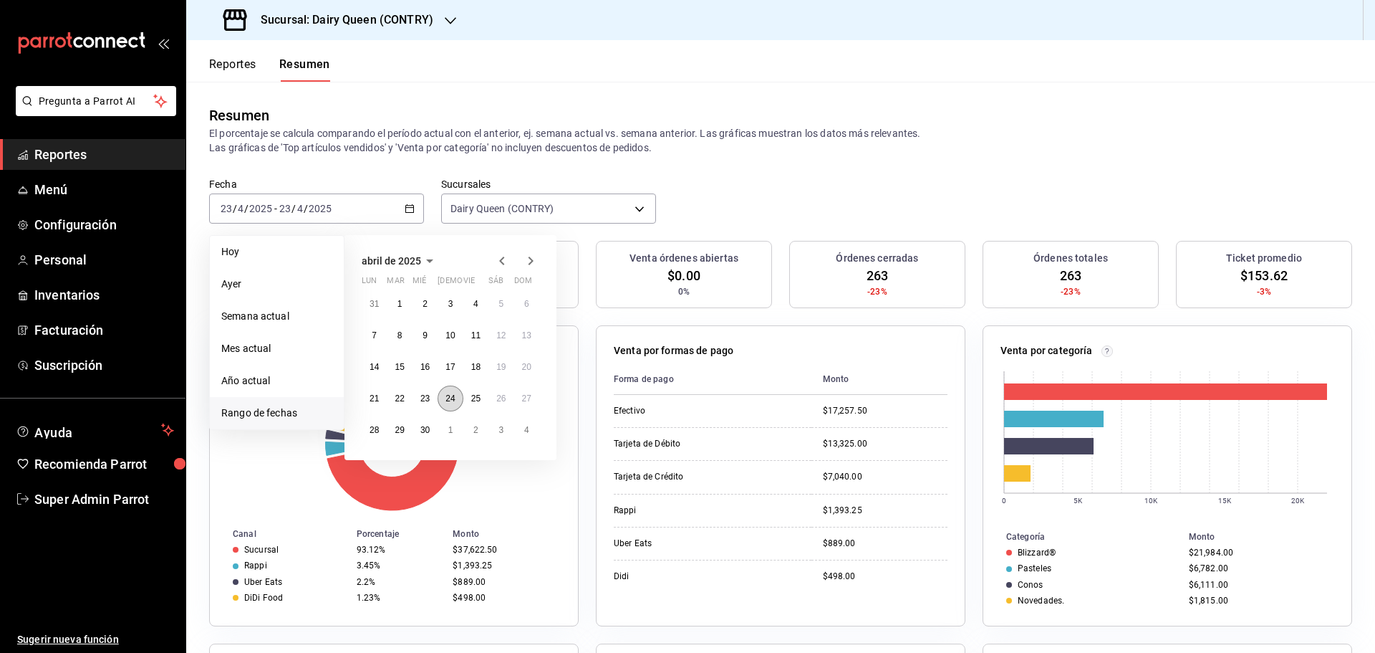
click at [446, 403] on abbr "24" at bounding box center [450, 398] width 9 height 10
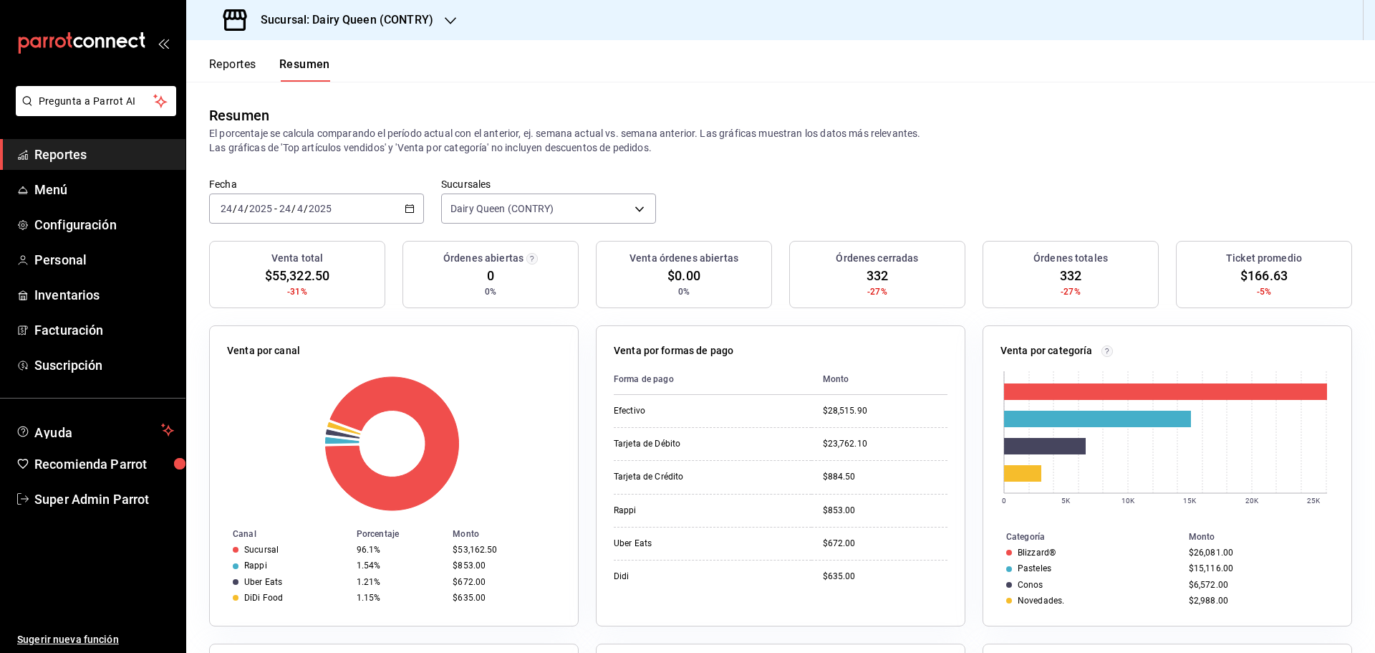
click at [341, 206] on div "2025-04-24 24 / 4 / 2025 - 2025-04-24 24 / 4 / 2025" at bounding box center [316, 208] width 215 height 30
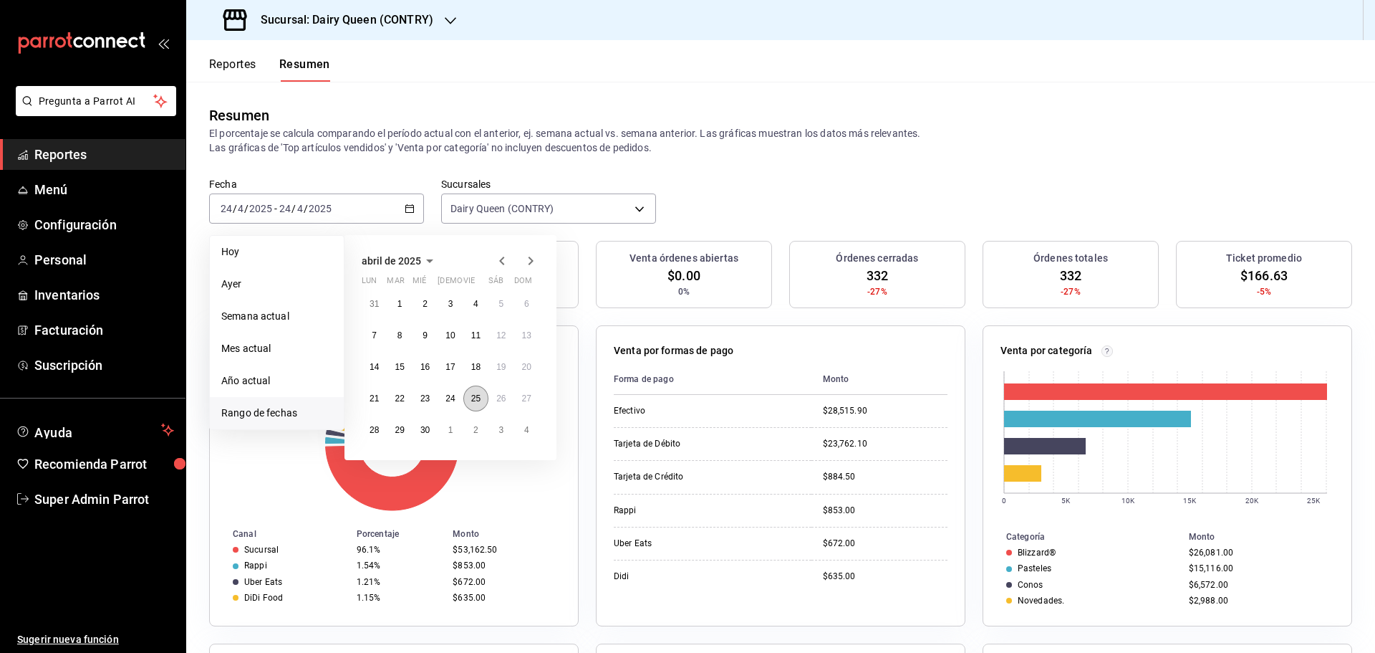
click at [483, 398] on button "25" at bounding box center [475, 398] width 25 height 26
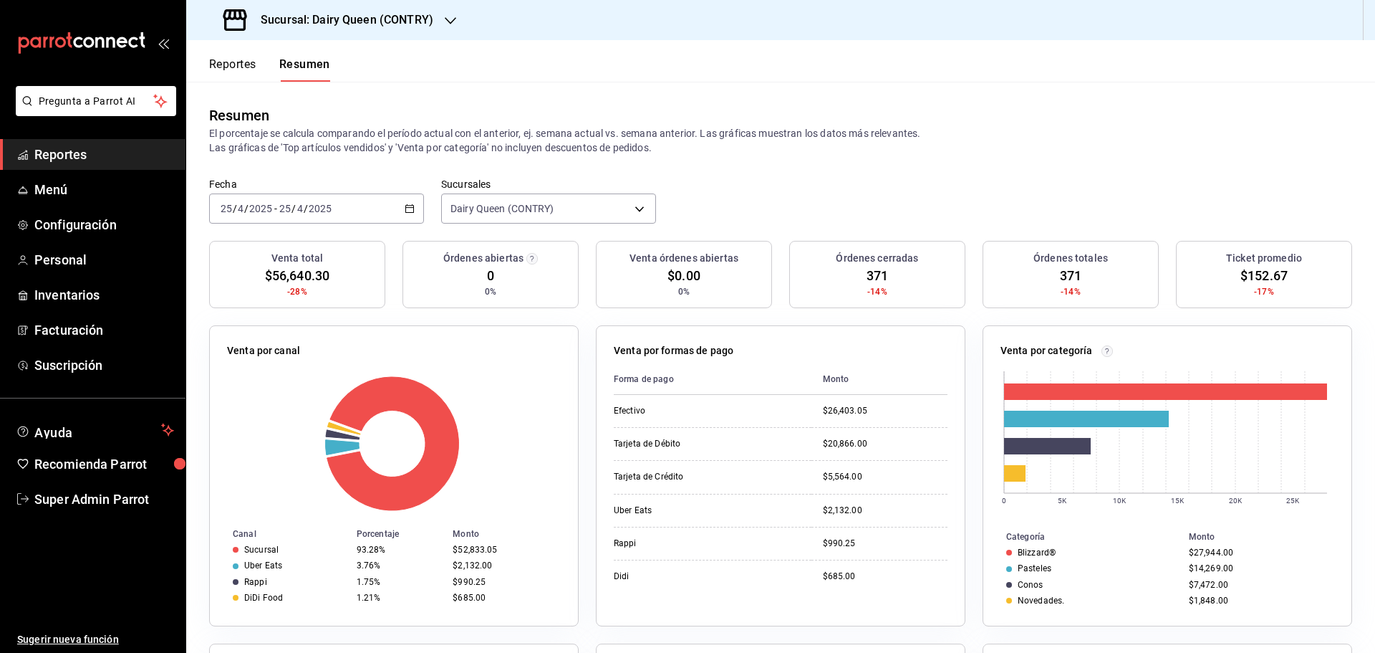
click at [336, 203] on div "2025-04-25 25 / 4 / 2025 - 2025-04-25 25 / 4 / 2025" at bounding box center [316, 208] width 215 height 30
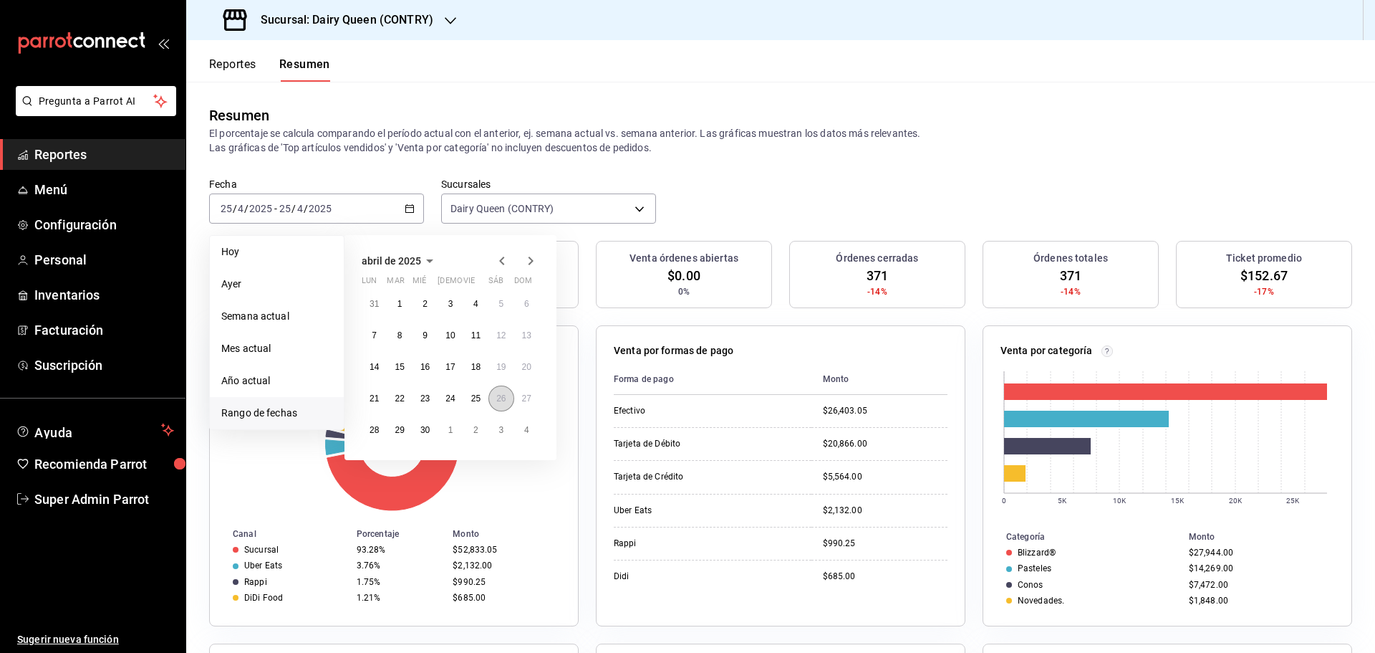
click at [504, 398] on abbr "26" at bounding box center [500, 398] width 9 height 10
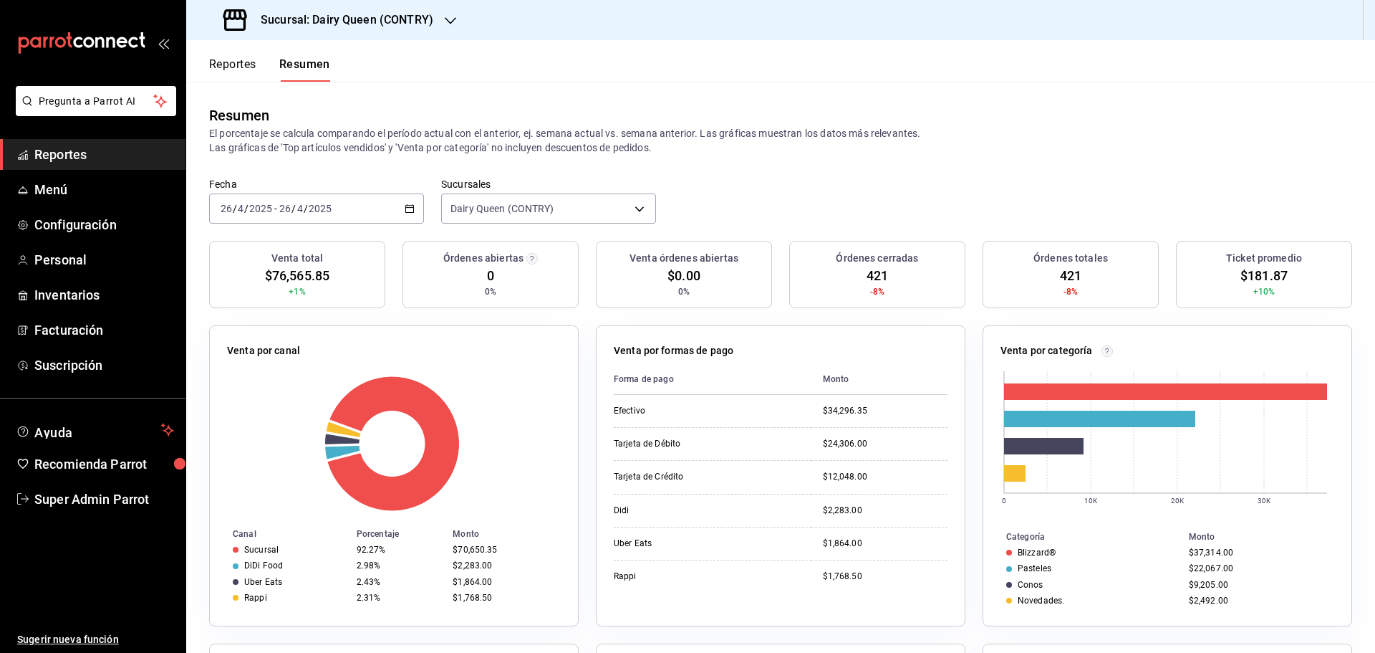
click at [372, 196] on div "2025-04-26 26 / 4 / 2025 - 2025-04-26 26 / 4 / 2025" at bounding box center [316, 208] width 215 height 30
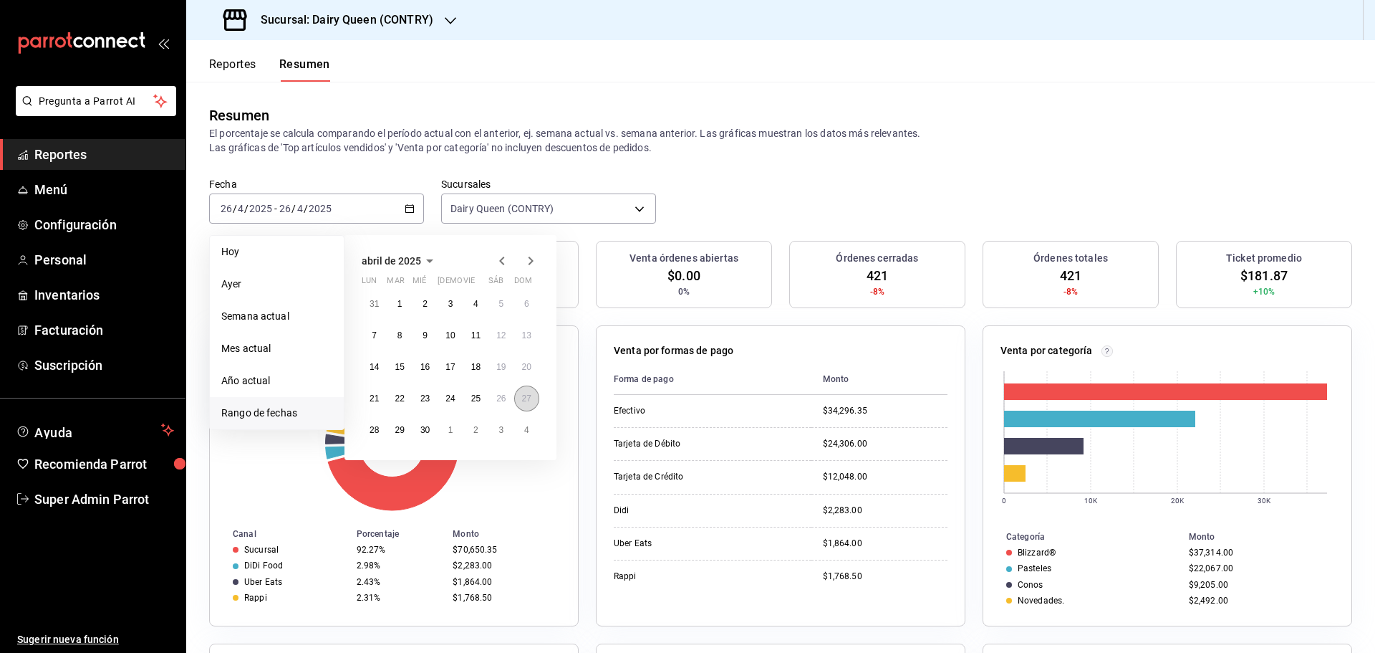
click at [529, 407] on button "27" at bounding box center [526, 398] width 25 height 26
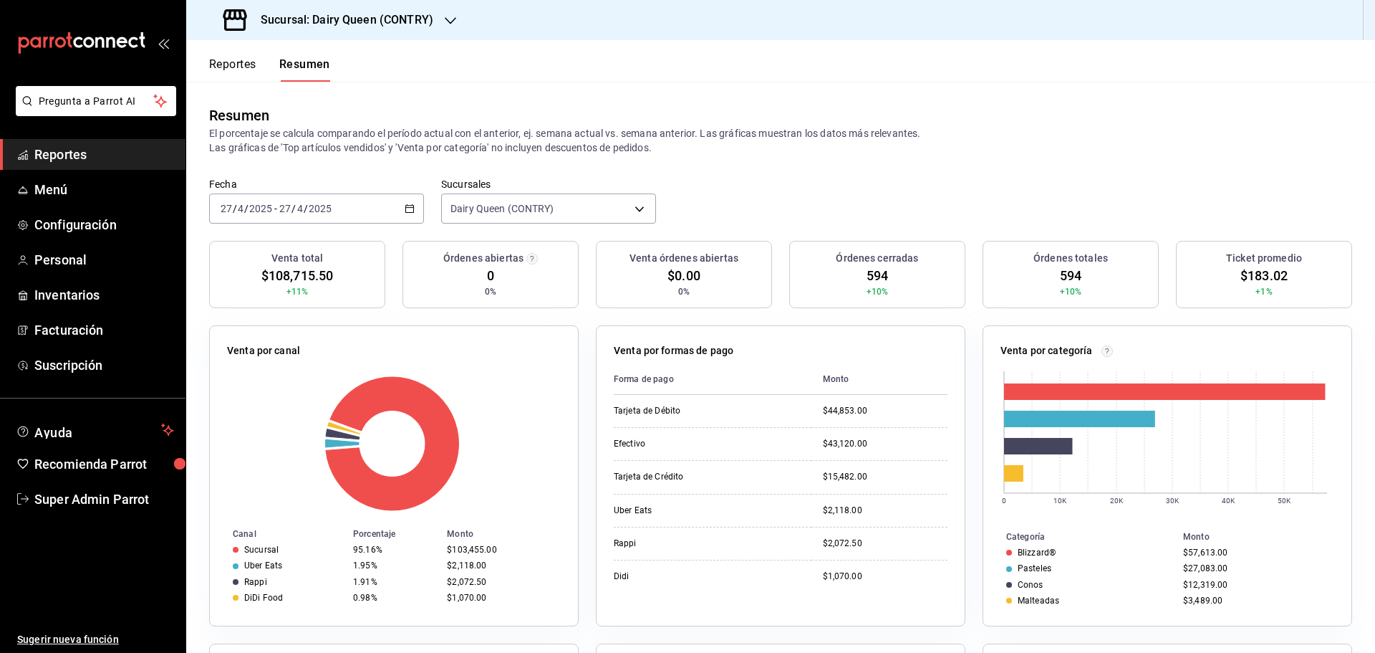
click at [392, 216] on div "2025-04-27 27 / 4 / 2025 - 2025-04-27 27 / 4 / 2025" at bounding box center [316, 208] width 215 height 30
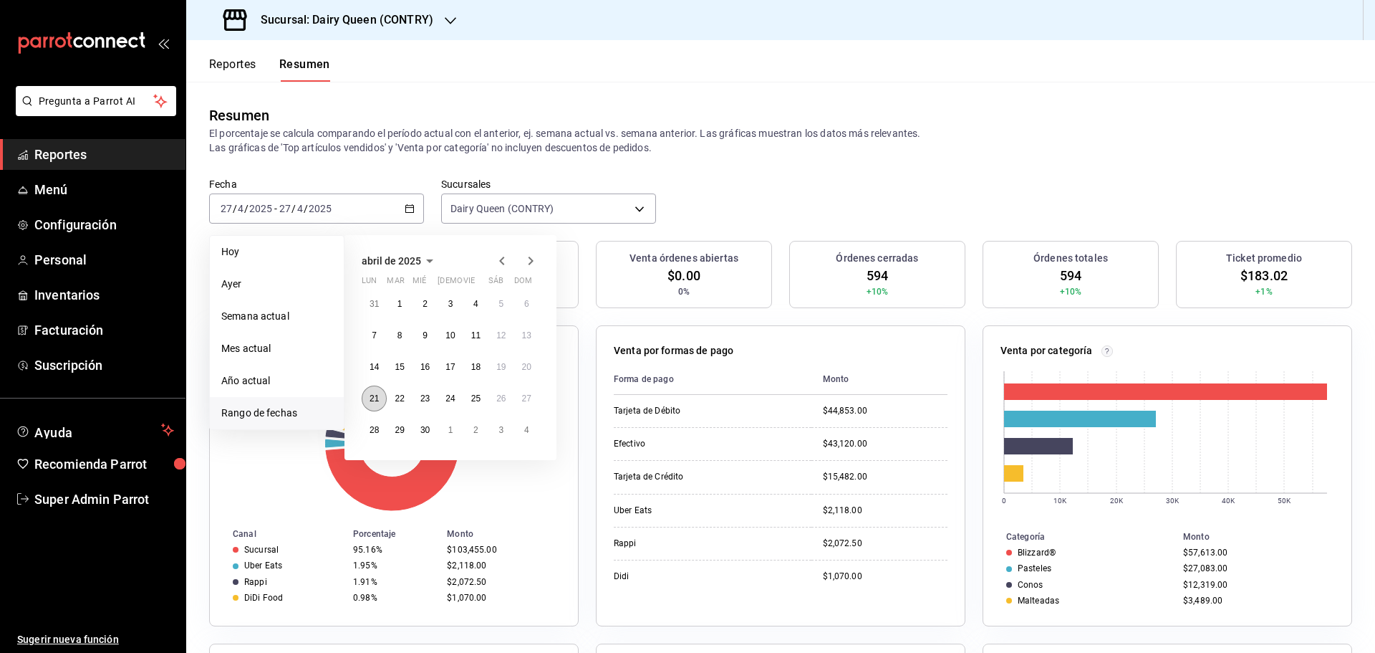
click at [379, 395] on abbr "21" at bounding box center [374, 398] width 9 height 10
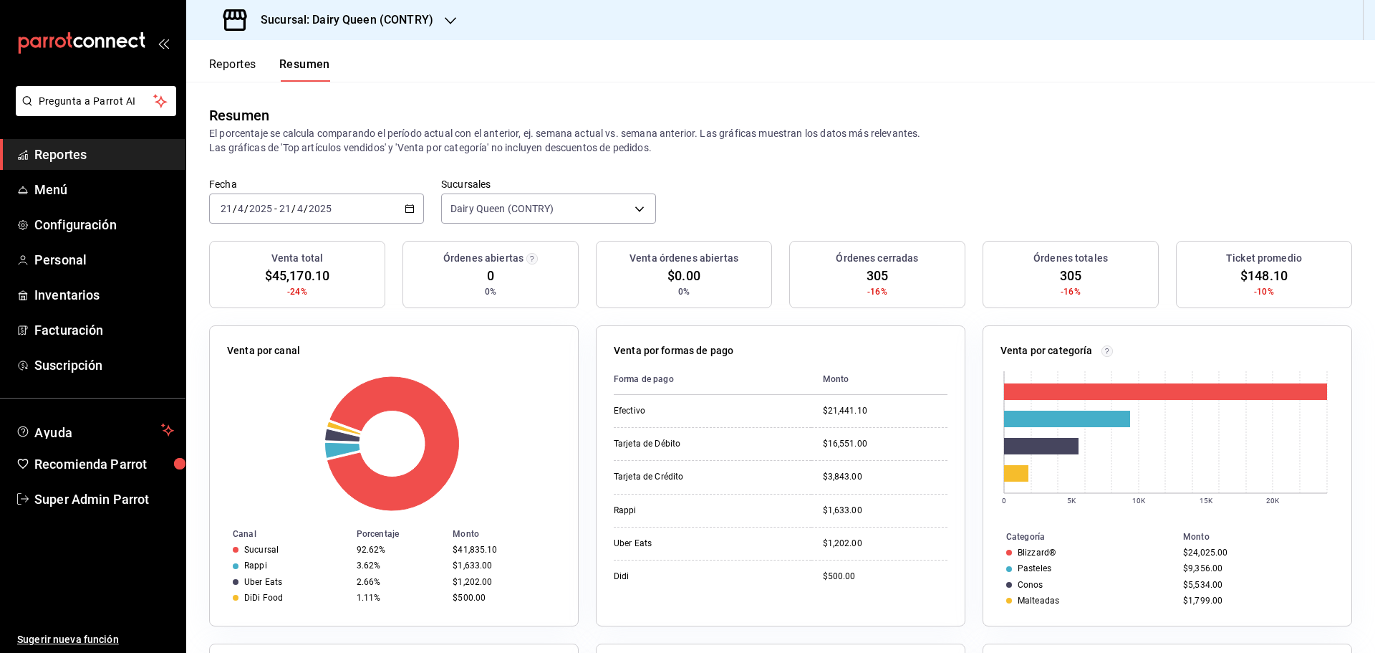
click at [263, 219] on div "2025-04-21 21 / 4 / 2025 - 2025-04-21 21 / 4 / 2025" at bounding box center [316, 208] width 215 height 30
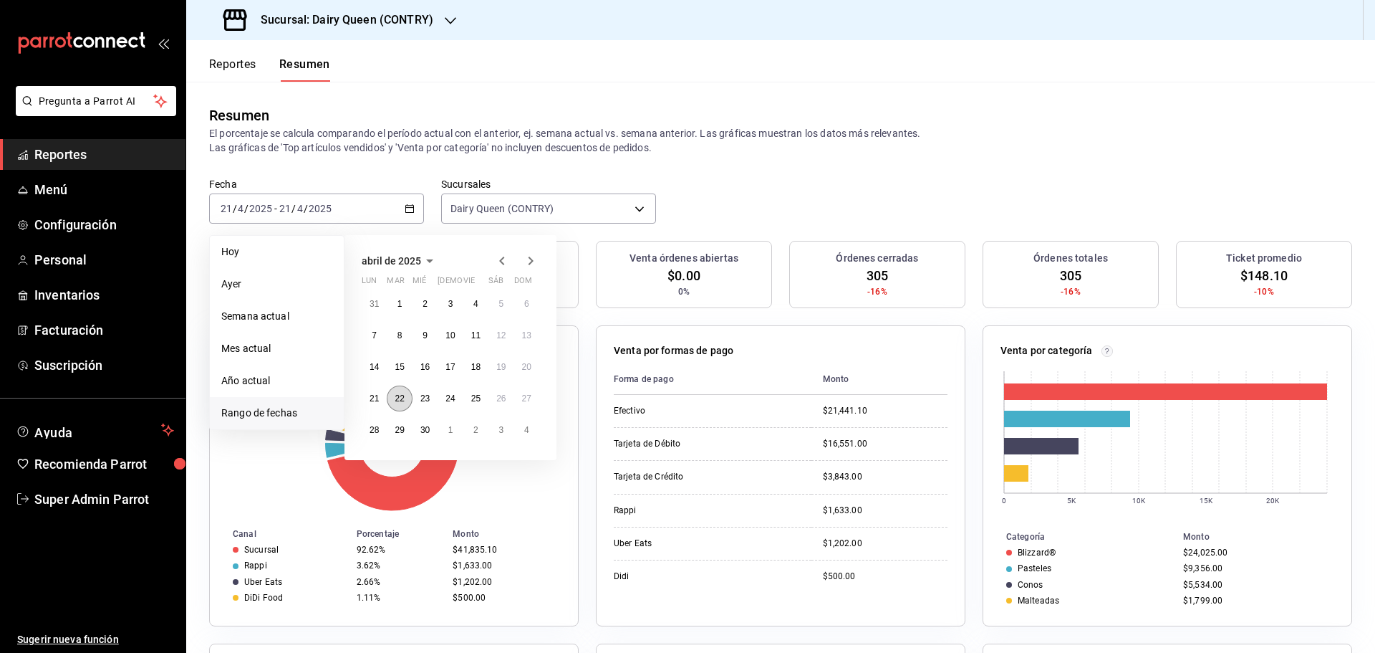
click at [403, 401] on abbr "22" at bounding box center [399, 398] width 9 height 10
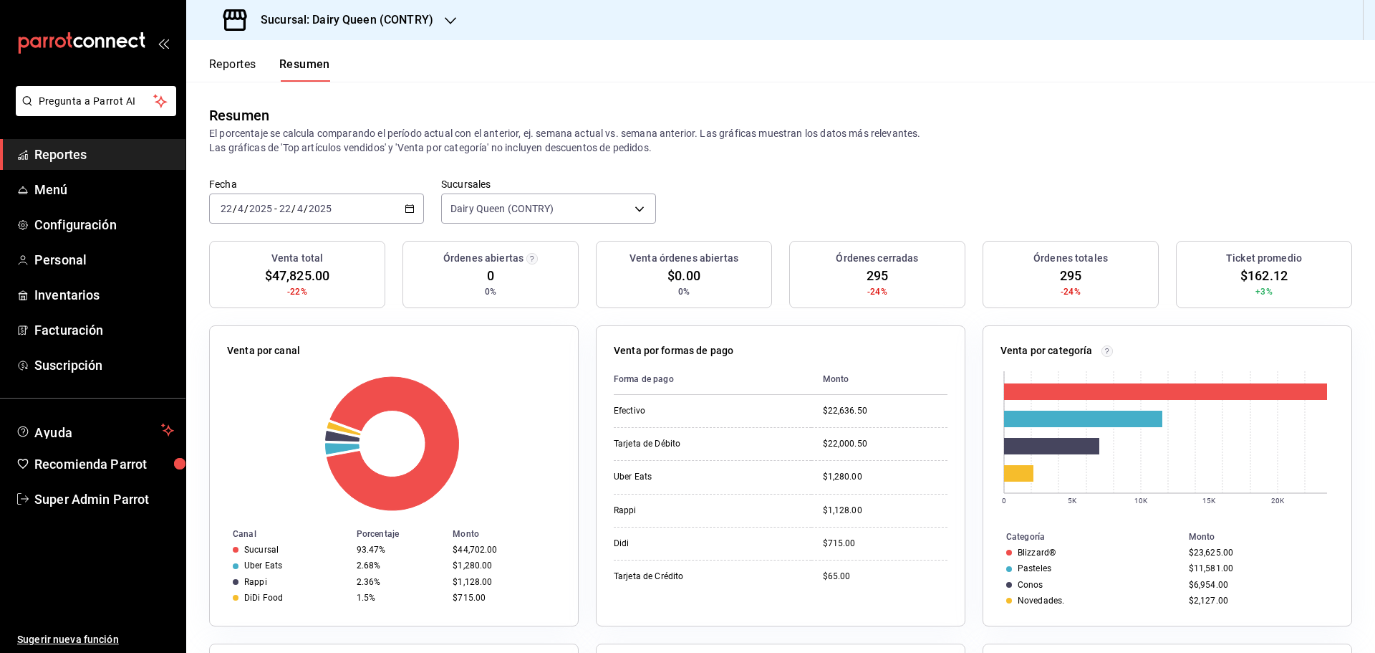
click at [253, 211] on input "2025" at bounding box center [261, 208] width 24 height 11
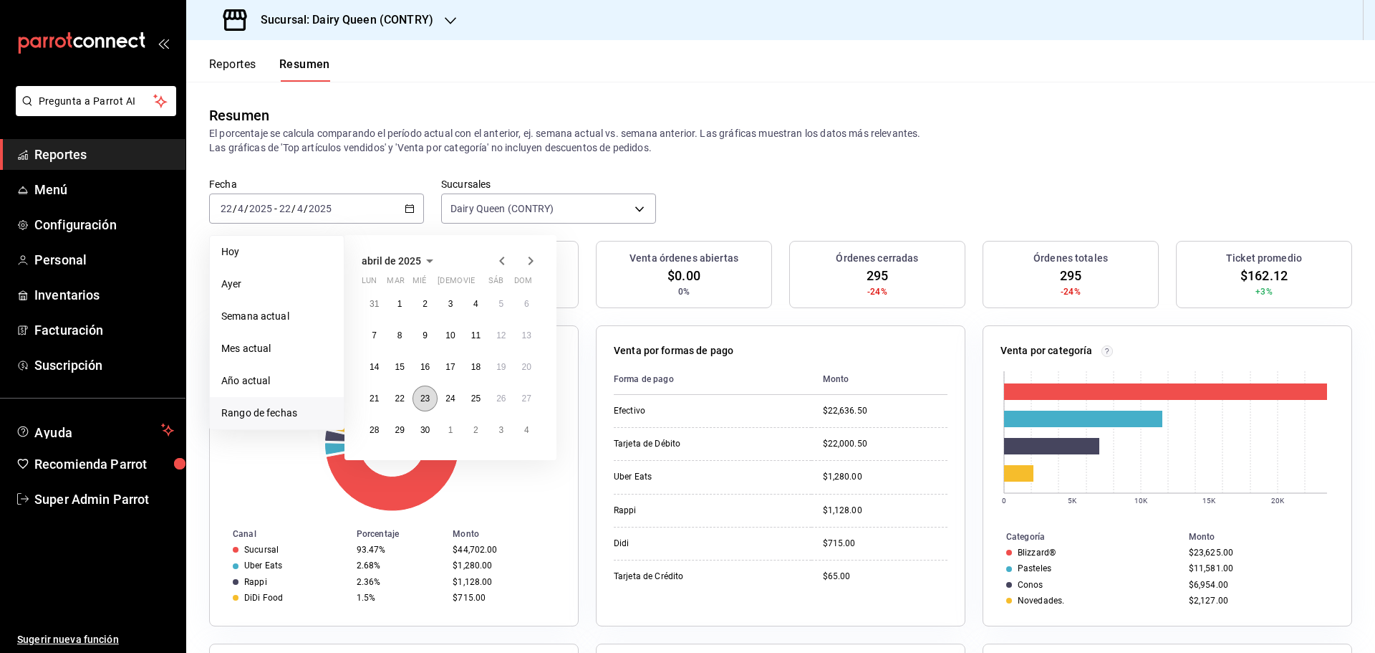
click at [424, 398] on abbr "23" at bounding box center [424, 398] width 9 height 10
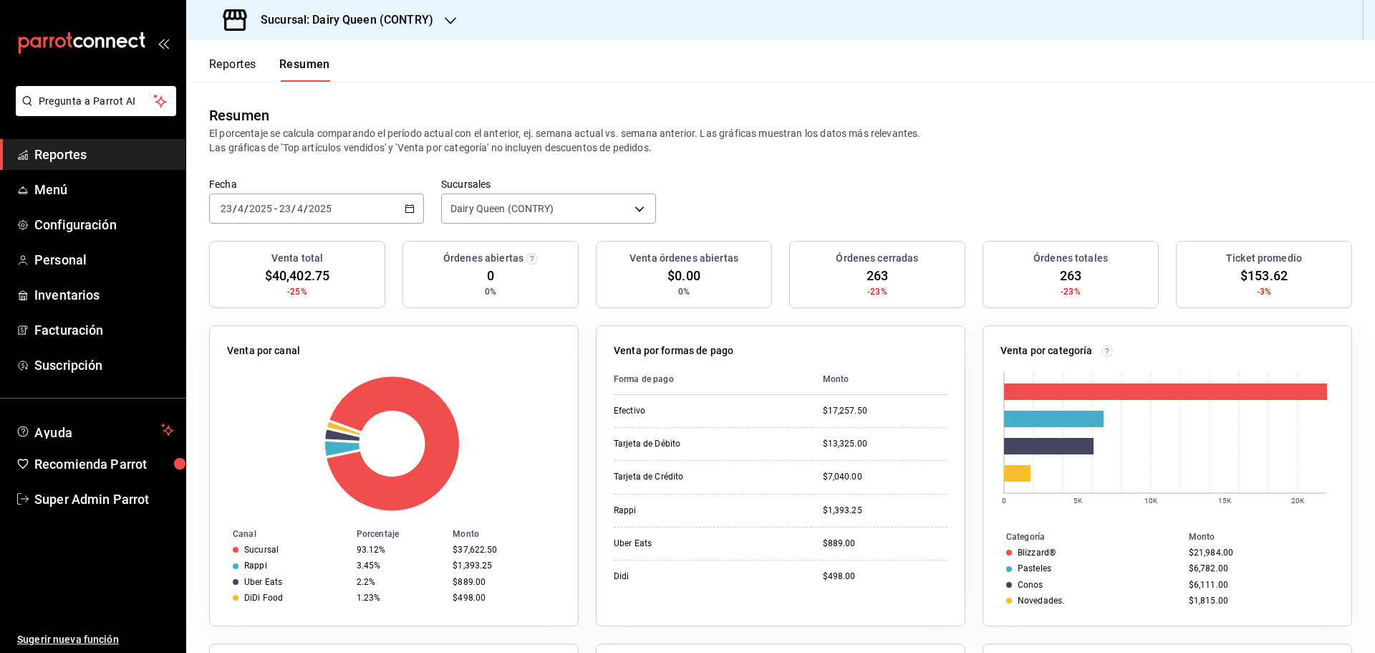
click at [287, 197] on div "2025-04-23 23 / 4 / 2025 - 2025-04-23 23 / 4 / 2025" at bounding box center [316, 208] width 215 height 30
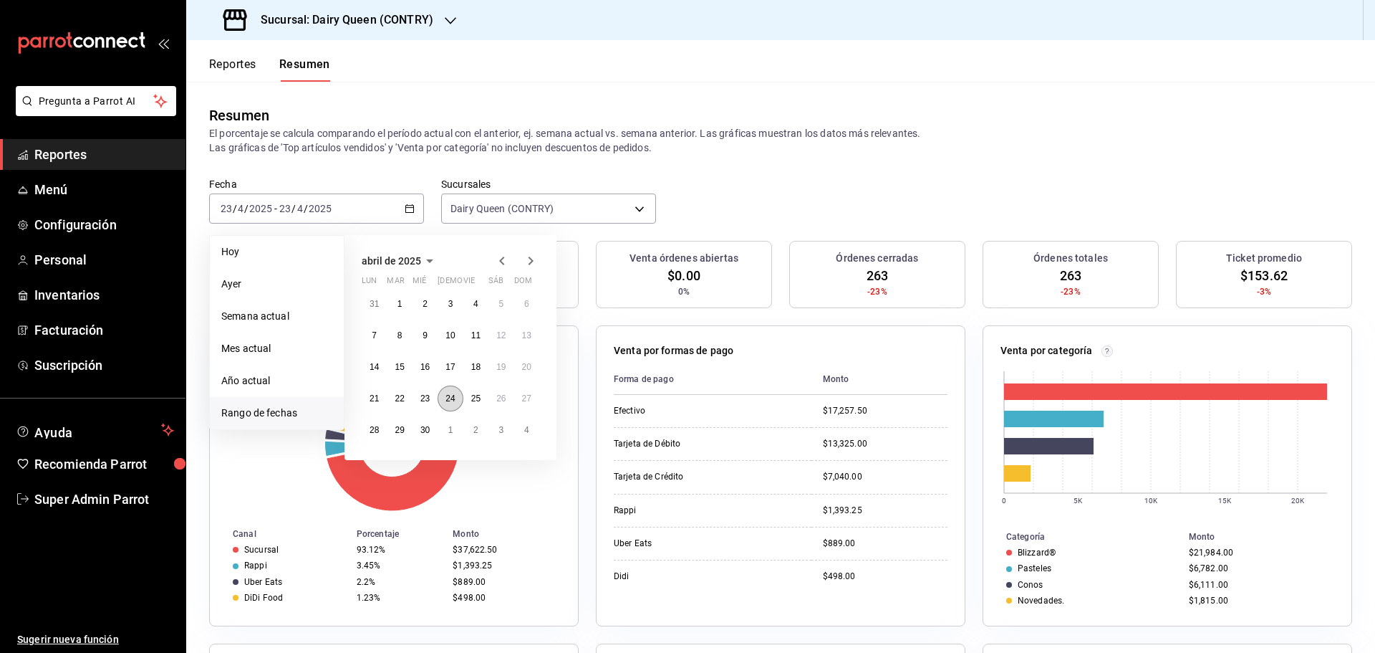
click at [448, 400] on abbr "24" at bounding box center [450, 398] width 9 height 10
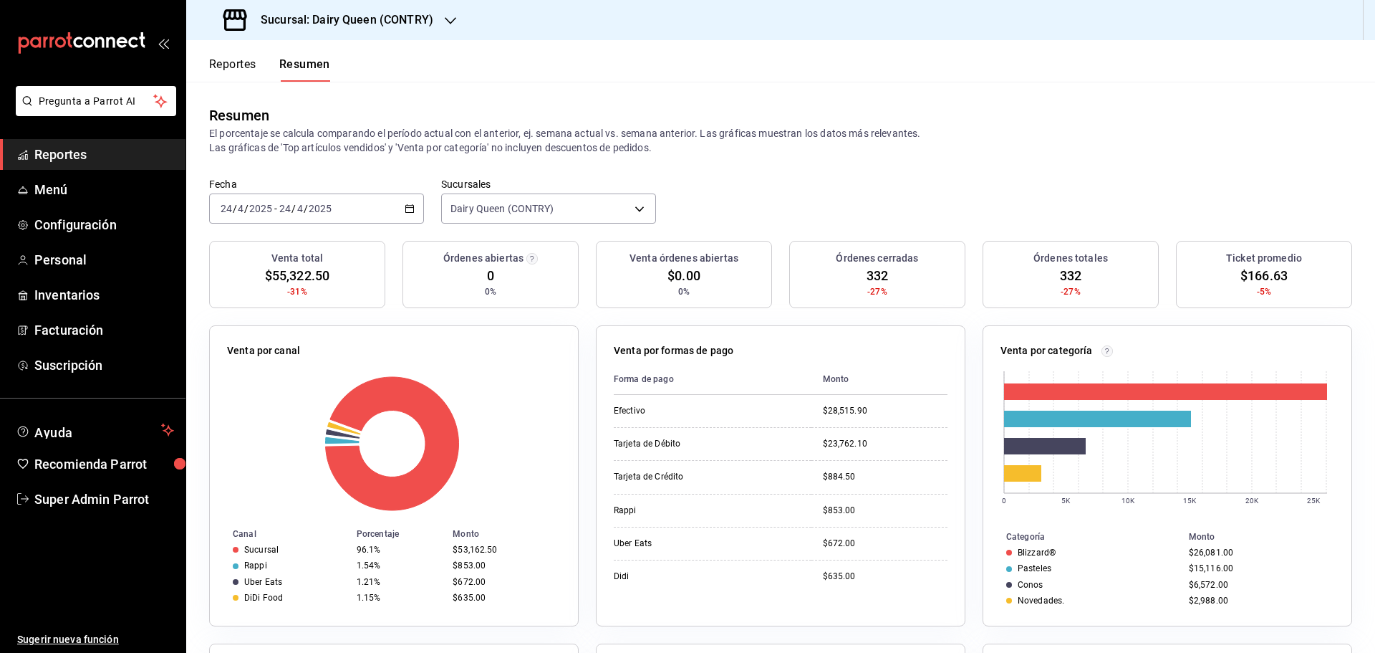
click at [265, 215] on div "2025-04-24 24 / 4 / 2025 - 2025-04-24 24 / 4 / 2025" at bounding box center [316, 208] width 215 height 30
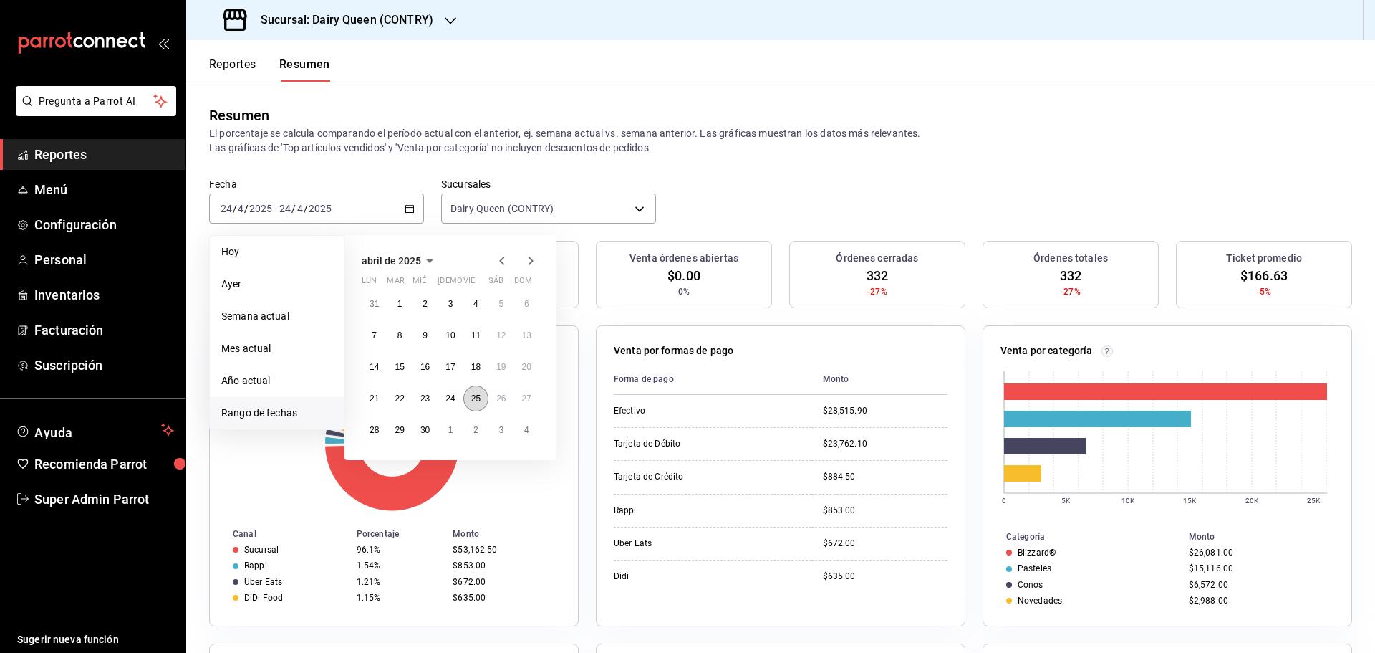
click at [468, 398] on button "25" at bounding box center [475, 398] width 25 height 26
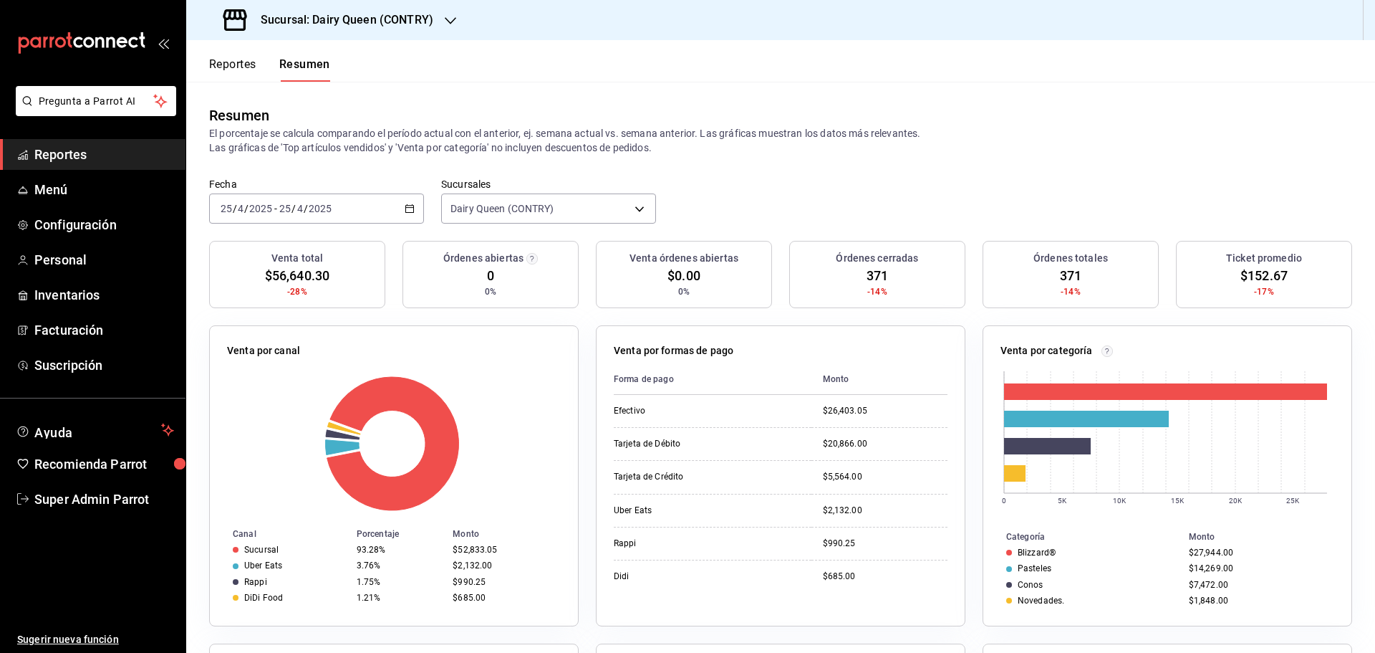
click at [287, 206] on input "25" at bounding box center [285, 208] width 13 height 11
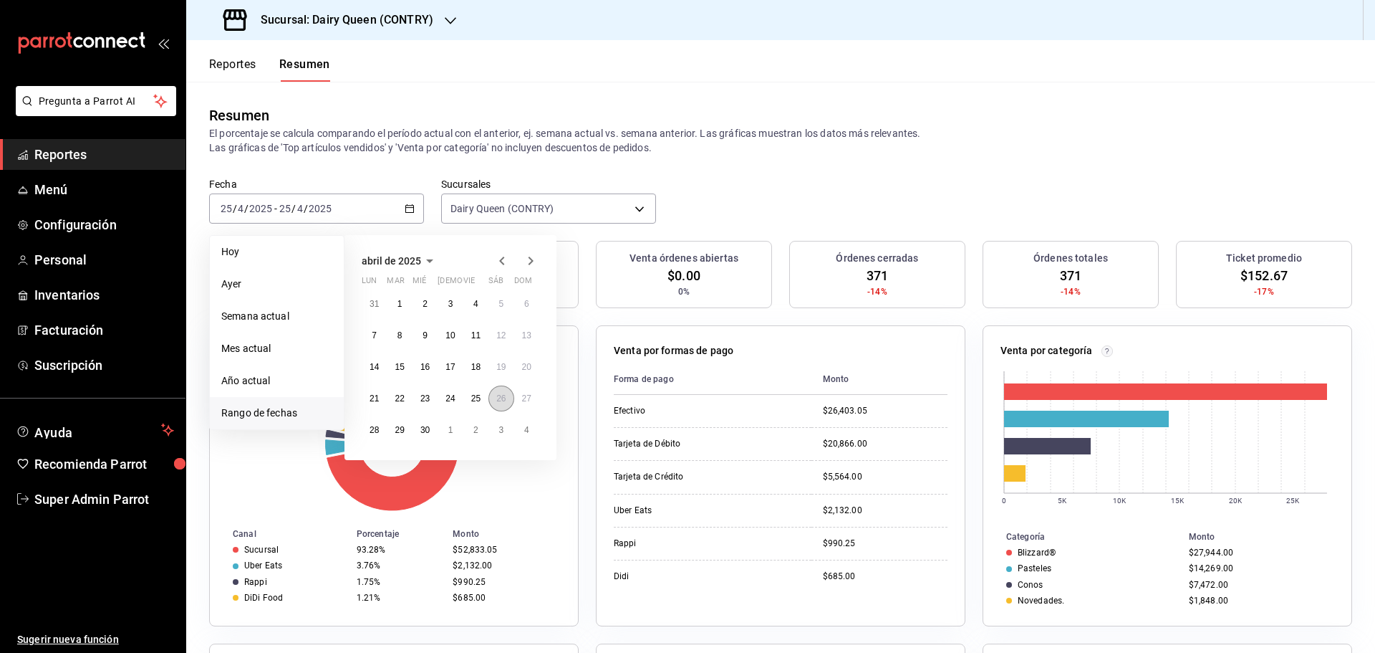
click at [492, 400] on button "26" at bounding box center [501, 398] width 25 height 26
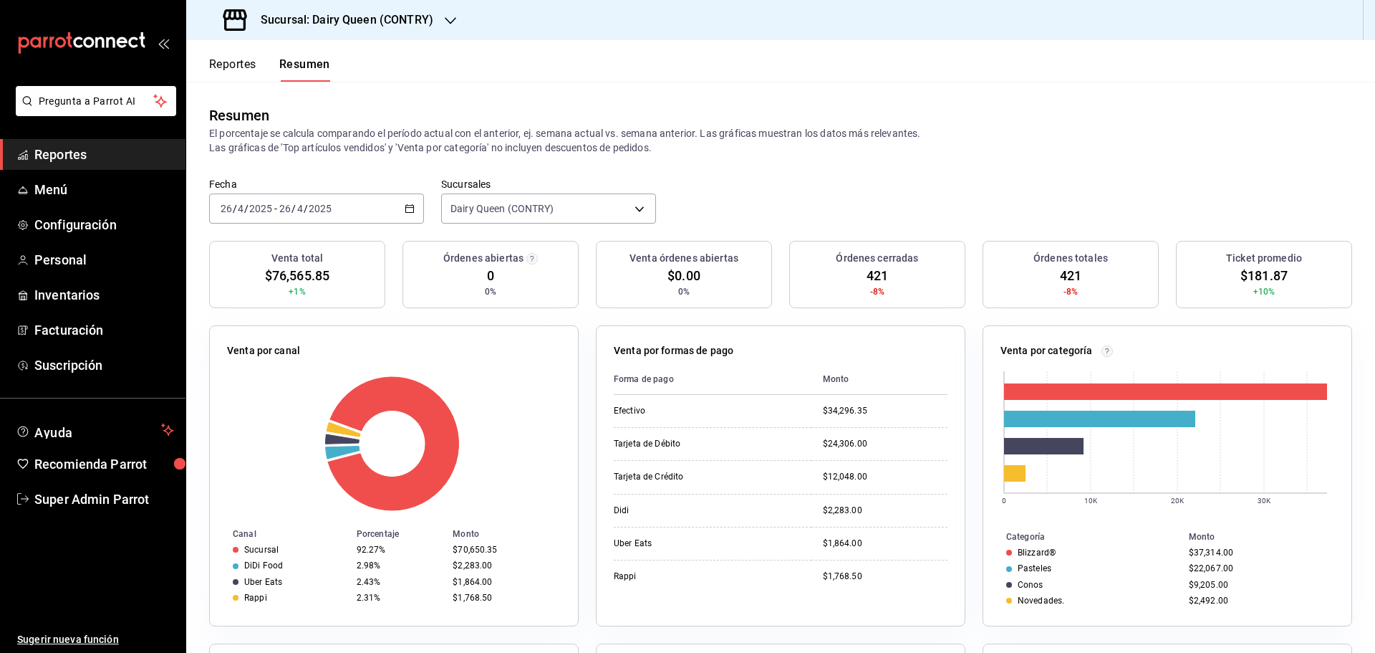
click at [256, 206] on input "2025" at bounding box center [261, 208] width 24 height 11
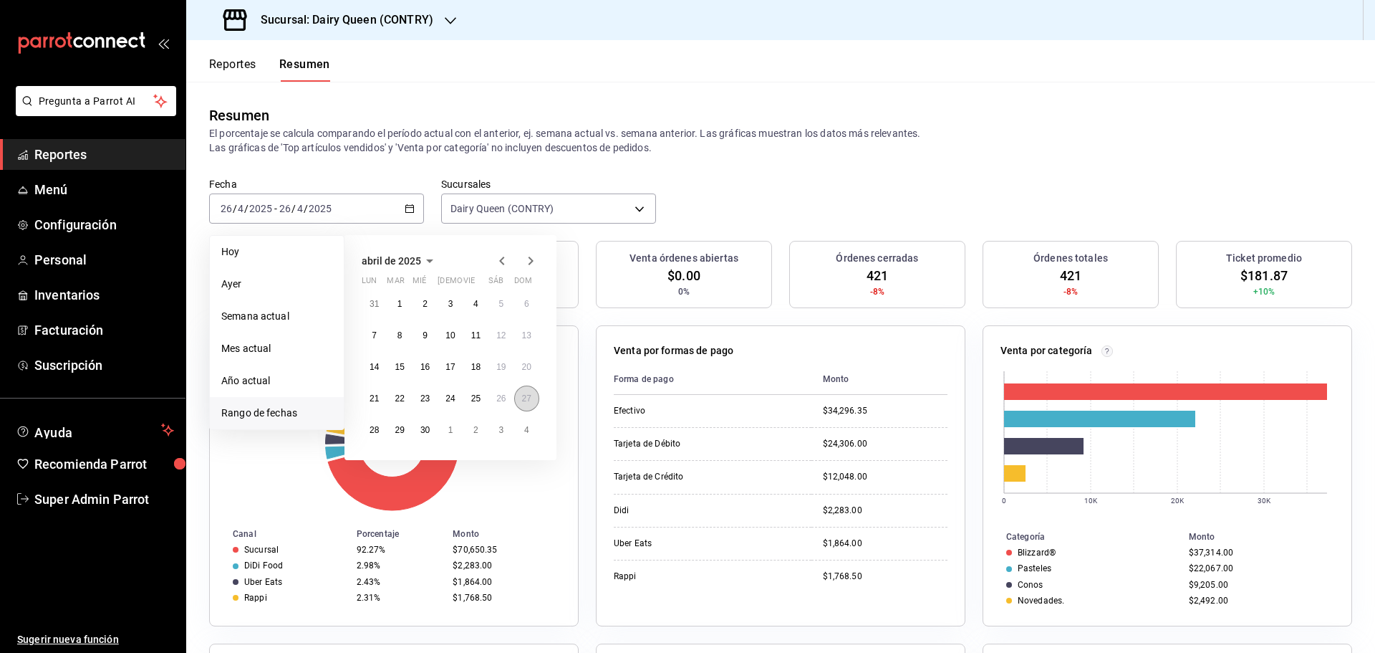
click at [521, 398] on button "27" at bounding box center [526, 398] width 25 height 26
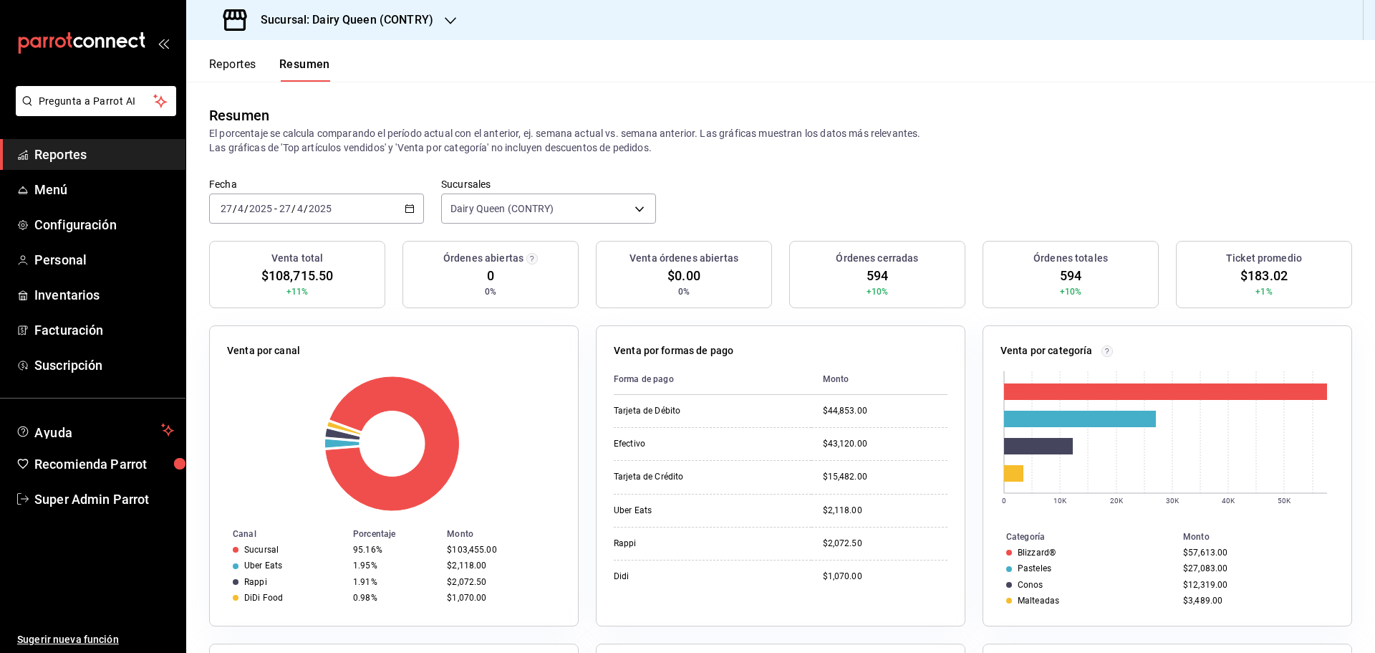
click at [402, 206] on div "2025-04-27 27 / 4 / 2025 - 2025-04-27 27 / 4 / 2025" at bounding box center [316, 208] width 215 height 30
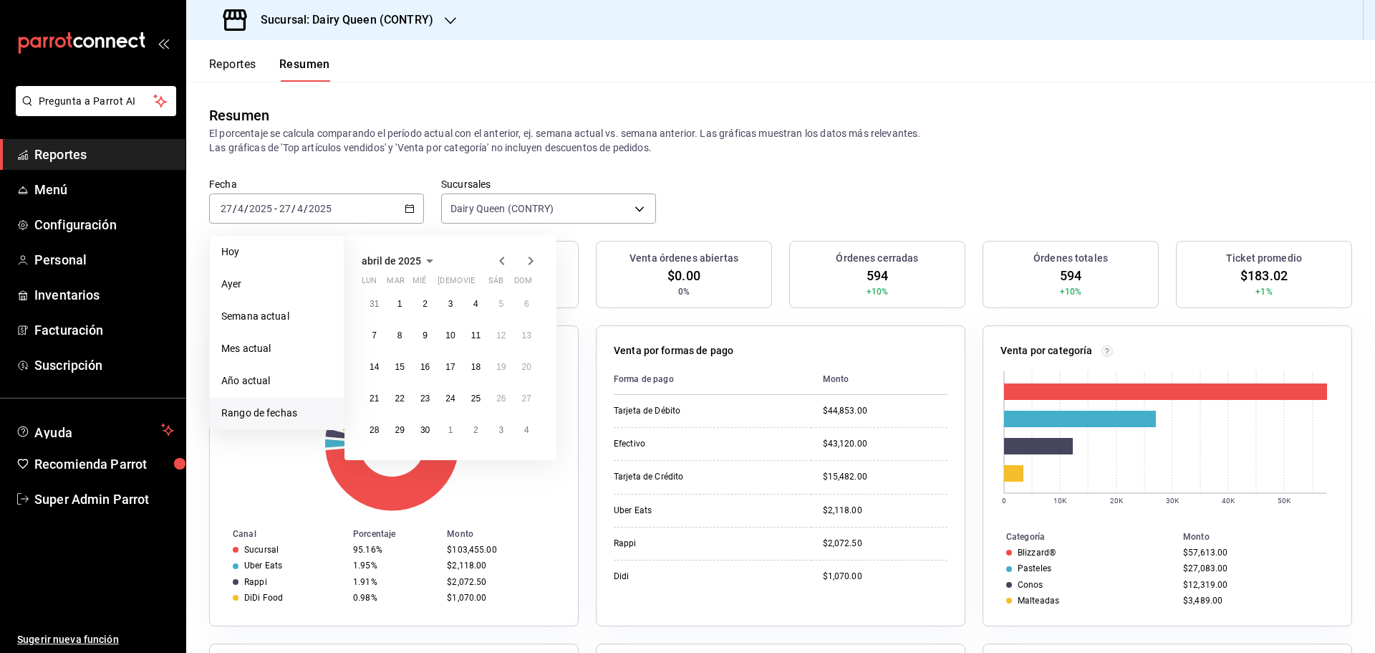
click at [525, 264] on icon "button" at bounding box center [530, 260] width 17 height 17
click at [378, 329] on button "5" at bounding box center [374, 335] width 25 height 26
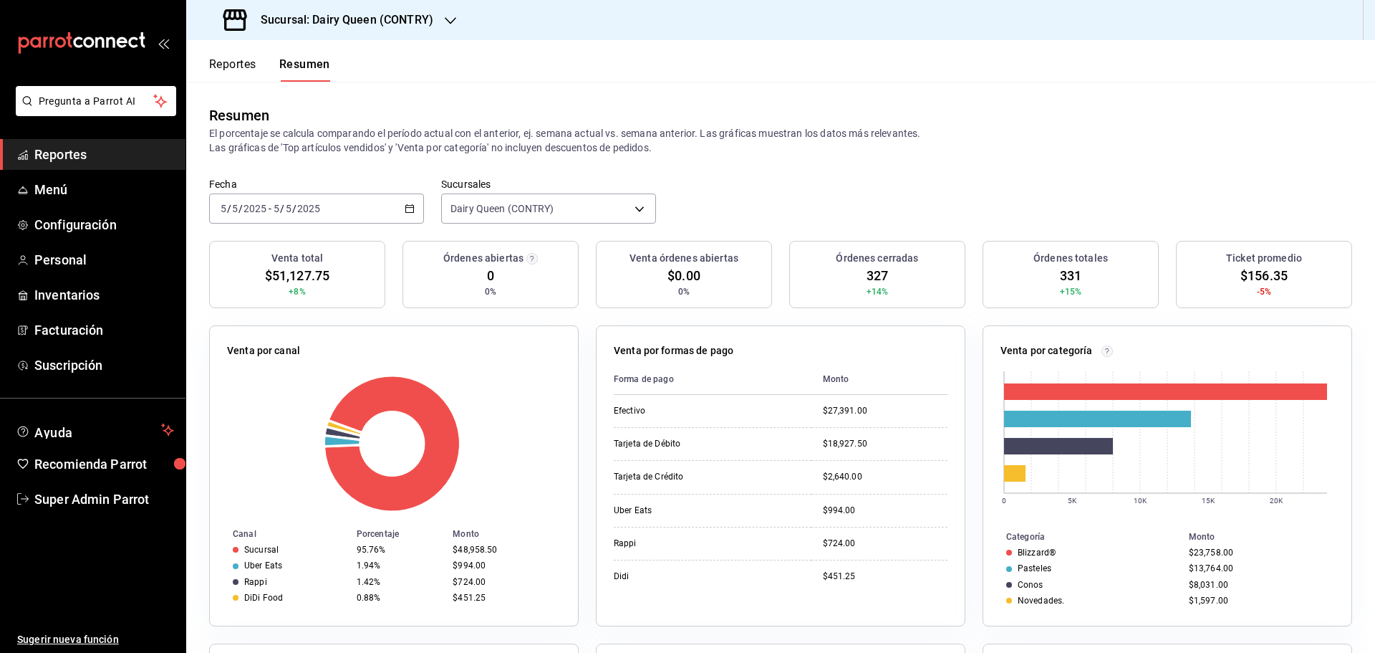
click at [256, 202] on div "2025-05-05 5 / 5 / 2025 - 2025-05-05 5 / 5 / 2025" at bounding box center [316, 208] width 215 height 30
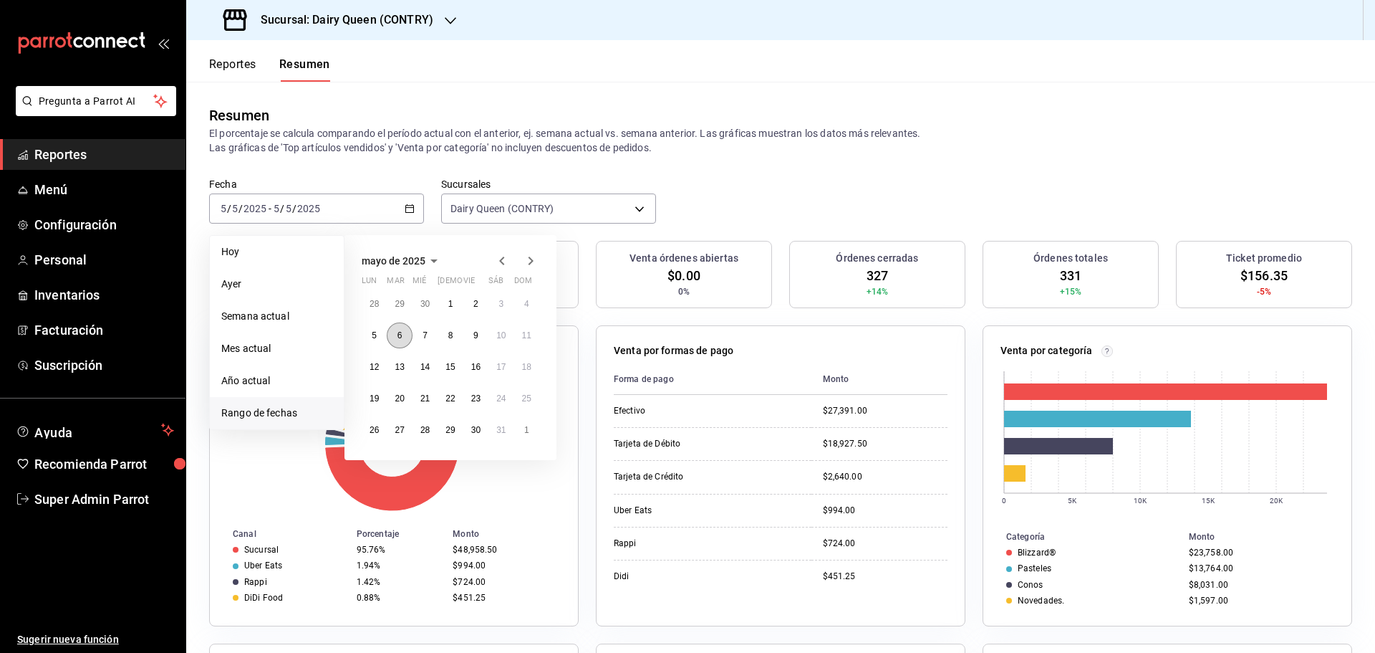
click at [403, 335] on button "6" at bounding box center [399, 335] width 25 height 26
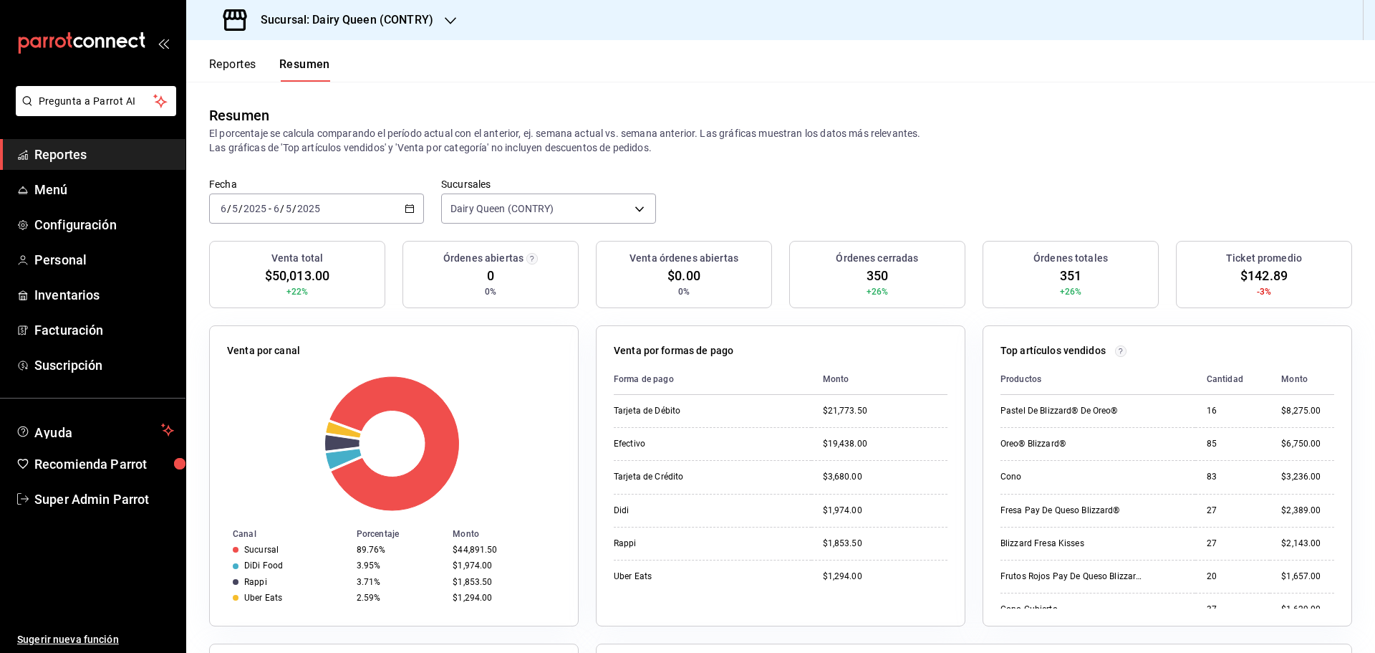
click at [371, 215] on div "2025-05-06 6 / 5 / 2025 - 2025-05-06 6 / 5 / 2025" at bounding box center [316, 208] width 215 height 30
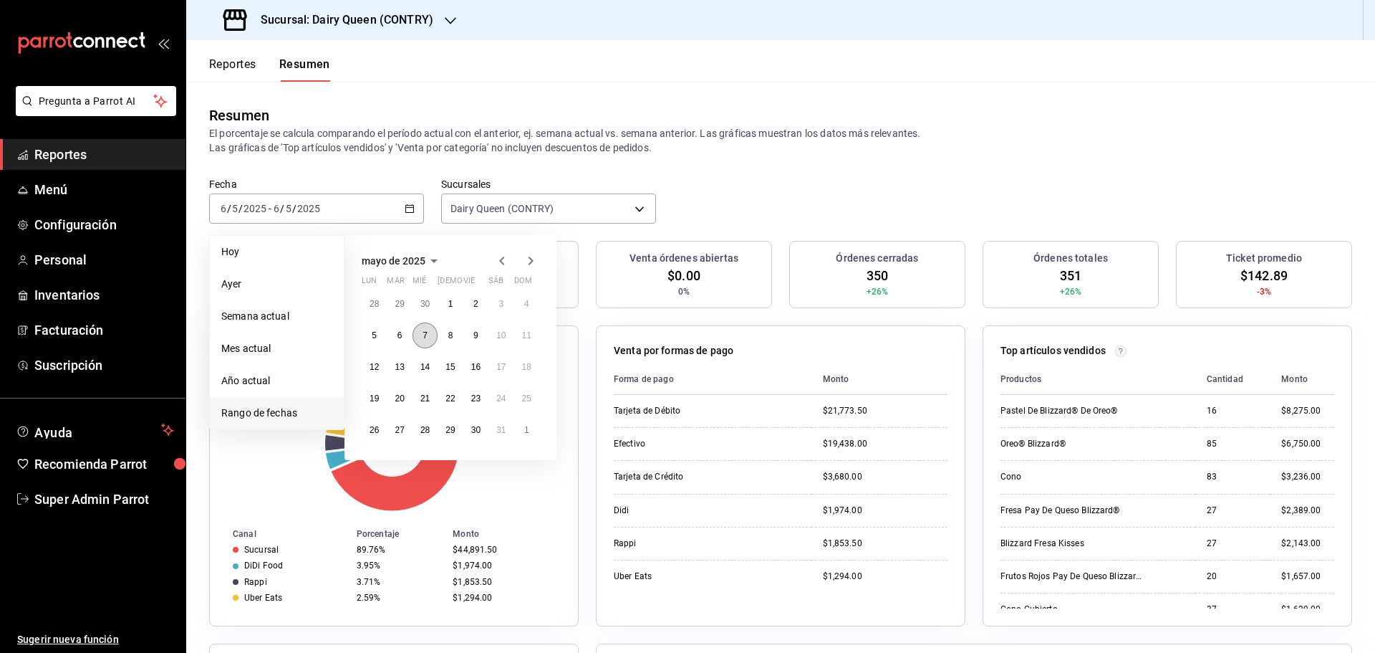
click at [419, 339] on button "7" at bounding box center [425, 335] width 25 height 26
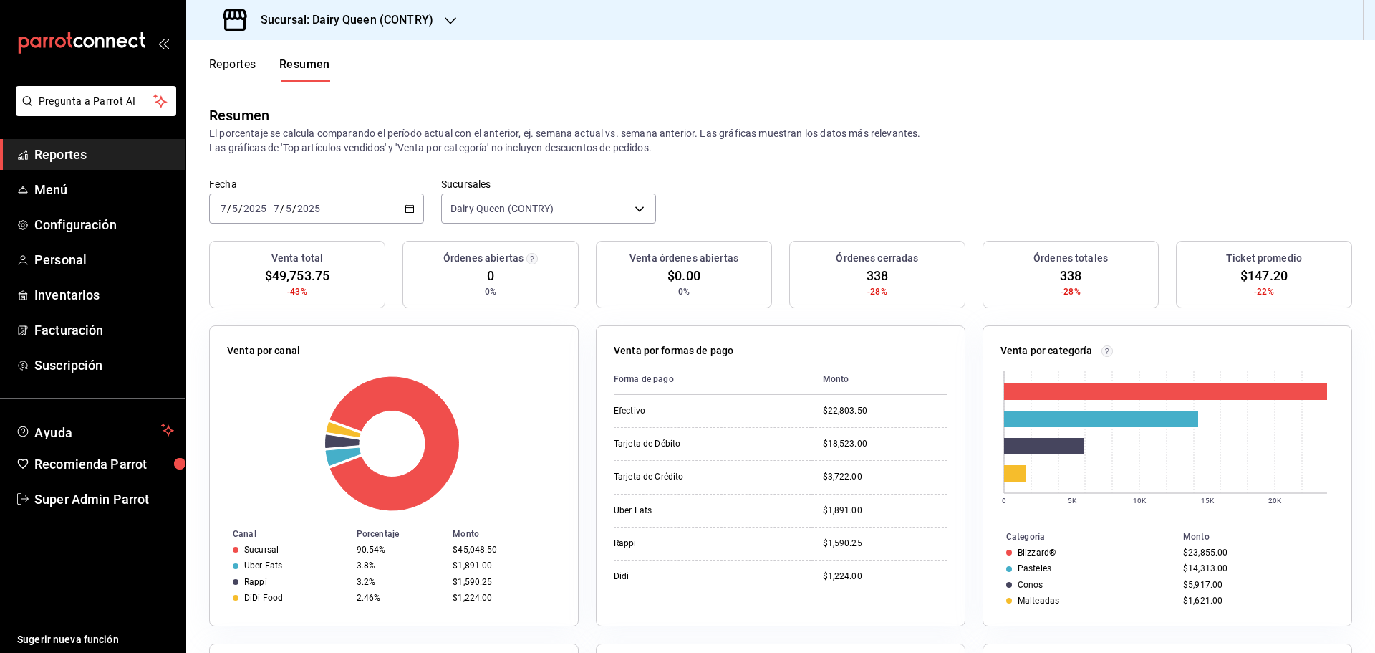
click at [363, 211] on div "2025-05-07 7 / 5 / 2025 - 2025-05-07 7 / 5 / 2025" at bounding box center [316, 208] width 215 height 30
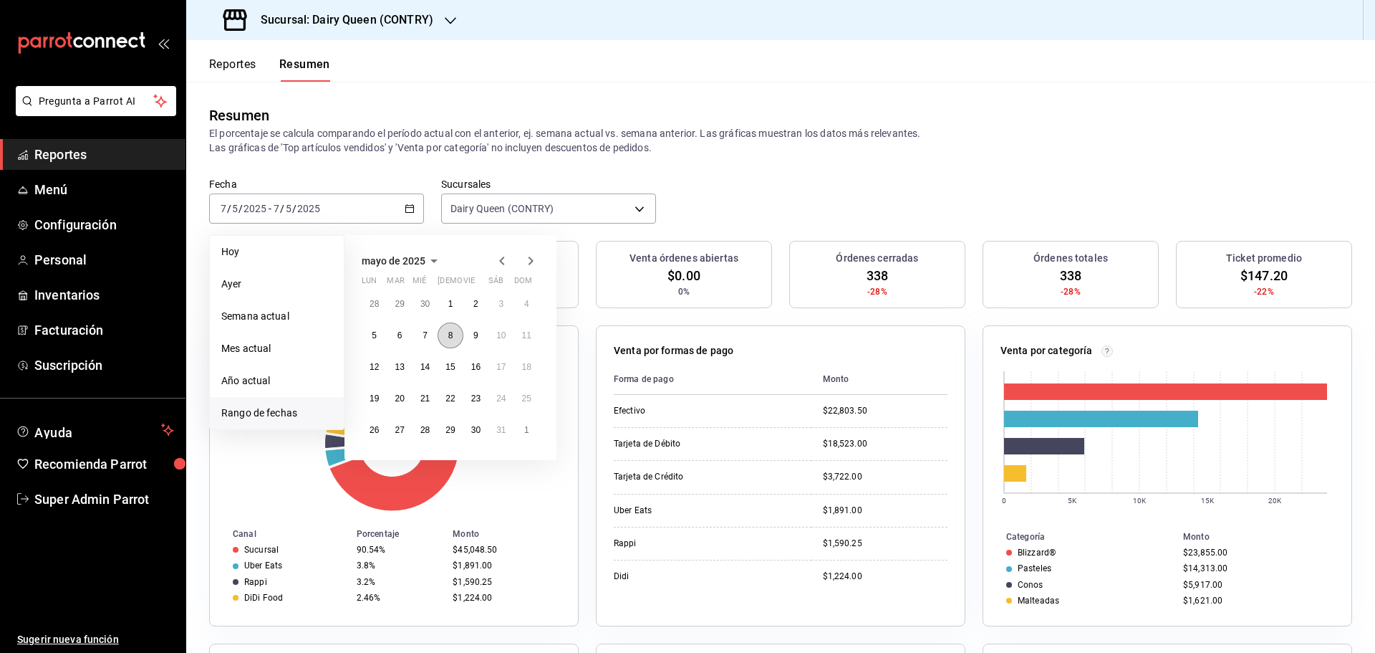
click at [448, 336] on abbr "8" at bounding box center [450, 335] width 5 height 10
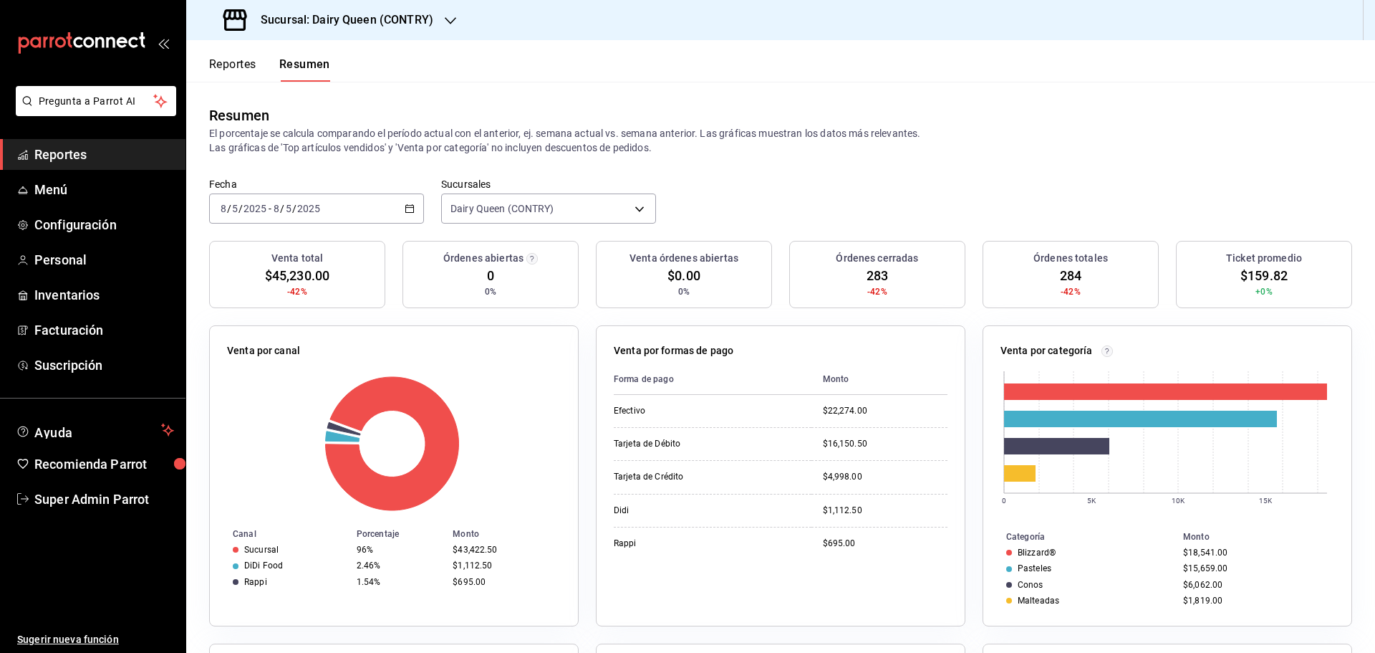
click at [374, 206] on div "2025-05-08 8 / 5 / 2025 - 2025-05-08 8 / 5 / 2025" at bounding box center [316, 208] width 215 height 30
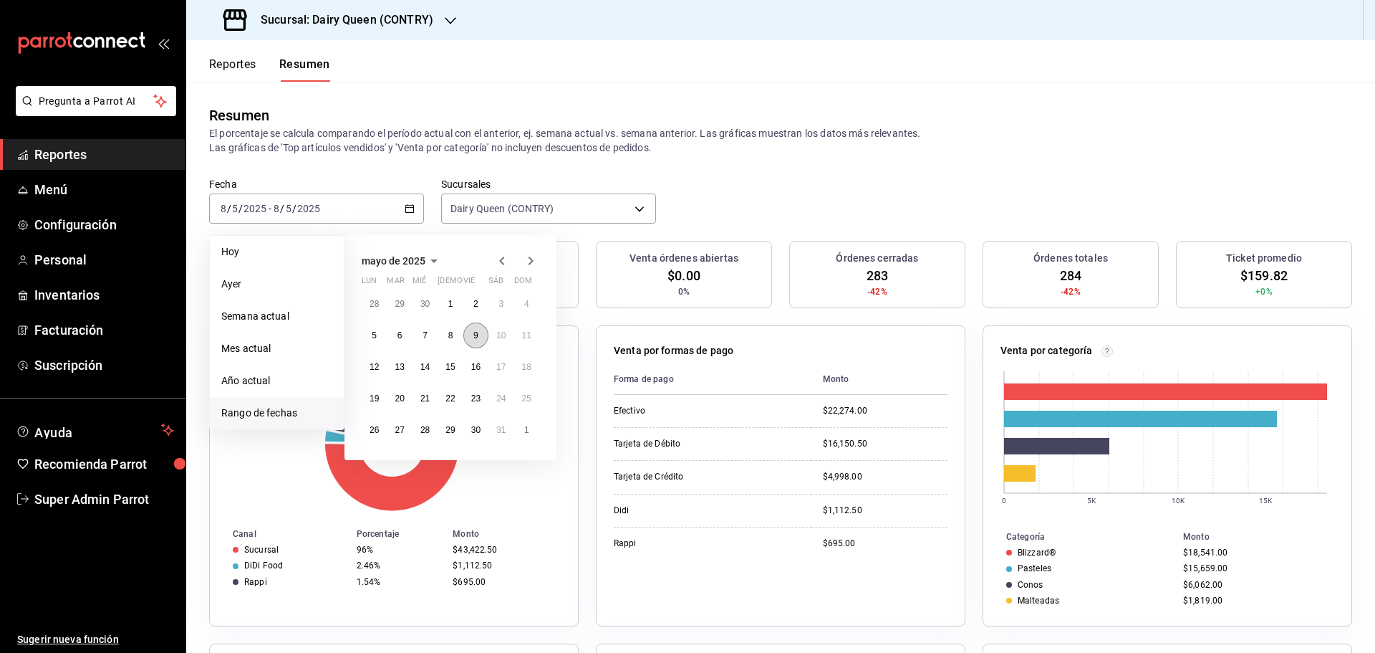
click at [479, 340] on button "9" at bounding box center [475, 335] width 25 height 26
click at [478, 340] on abbr "9" at bounding box center [475, 335] width 5 height 10
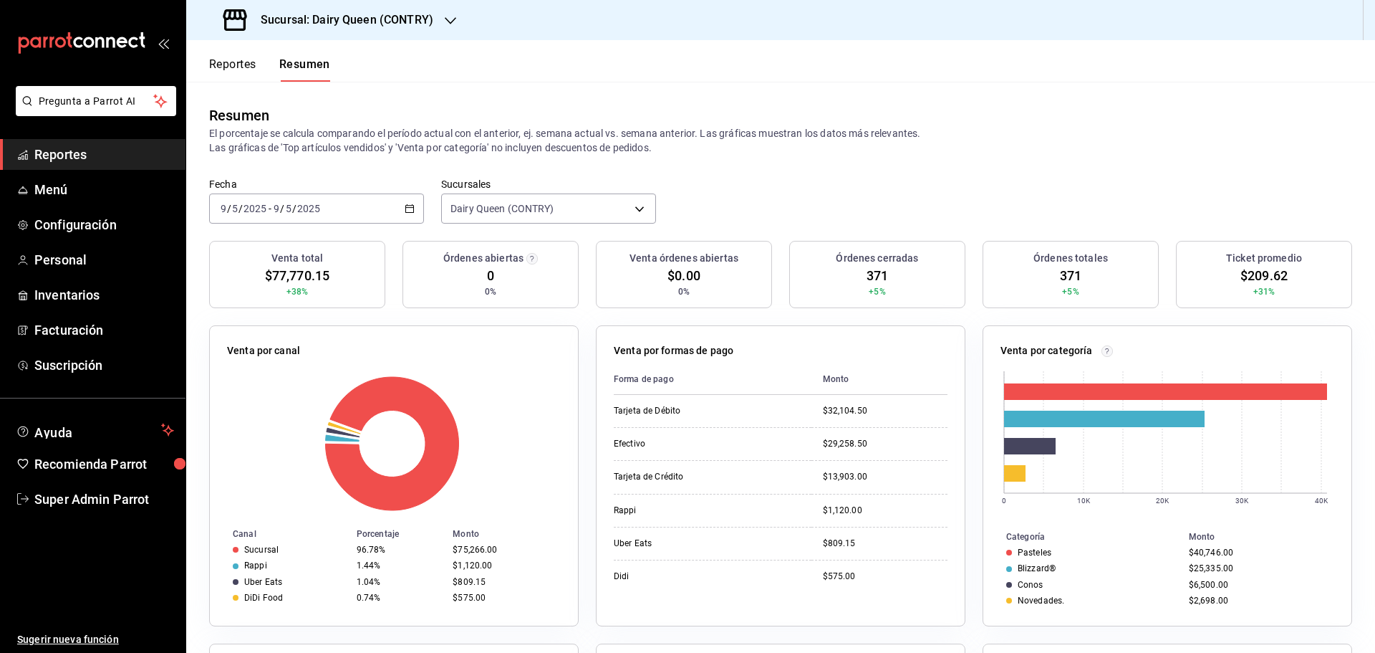
click at [363, 201] on div "2025-05-09 9 / 5 / 2025 - 2025-05-09 9 / 5 / 2025" at bounding box center [316, 208] width 215 height 30
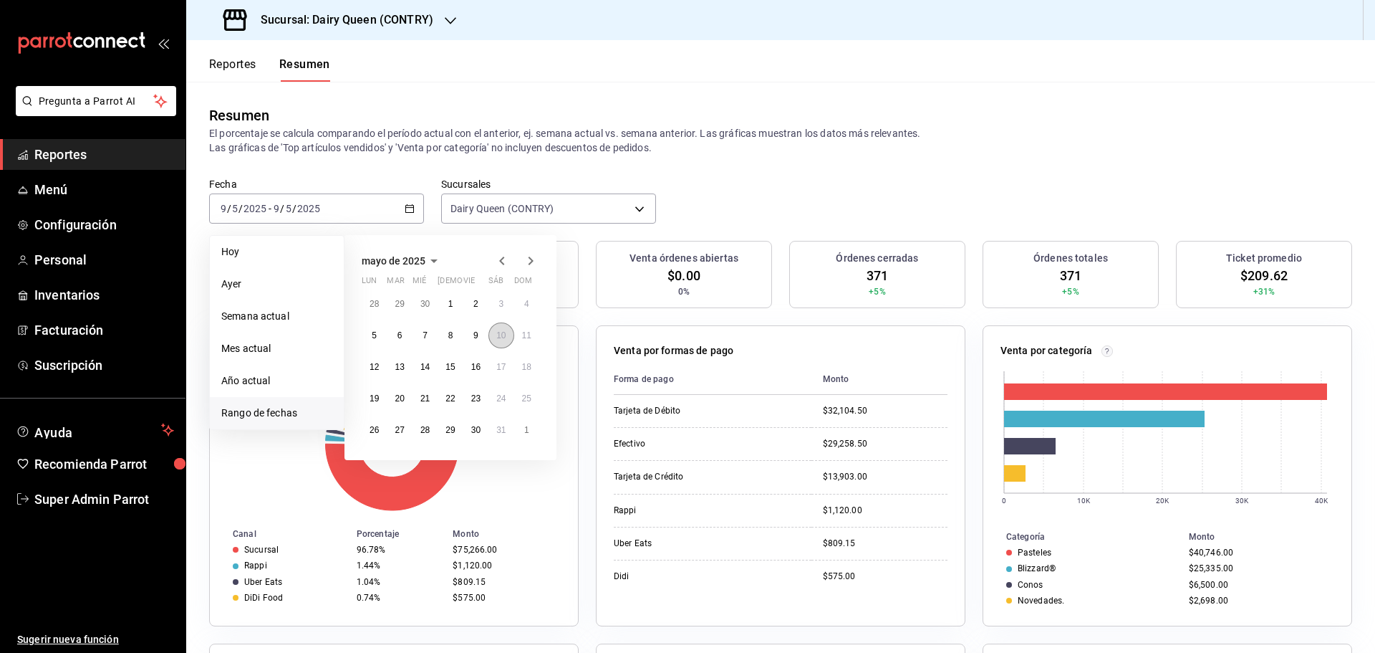
click at [502, 342] on button "10" at bounding box center [501, 335] width 25 height 26
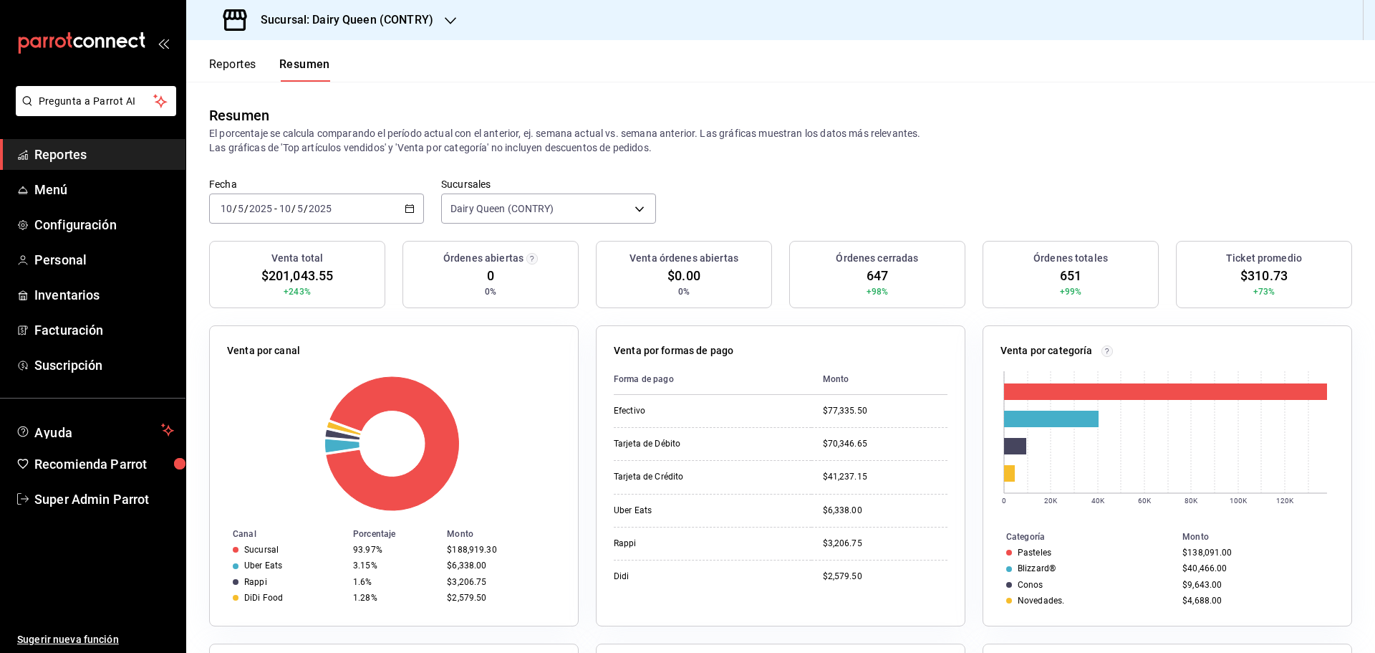
click at [364, 191] on div "Fecha 2025-05-10 10 / 5 / 2025 - 2025-05-10 10 / 5 / 2025" at bounding box center [316, 201] width 215 height 46
click at [370, 206] on div "2025-05-10 10 / 5 / 2025 - 2025-05-10 10 / 5 / 2025" at bounding box center [316, 208] width 215 height 30
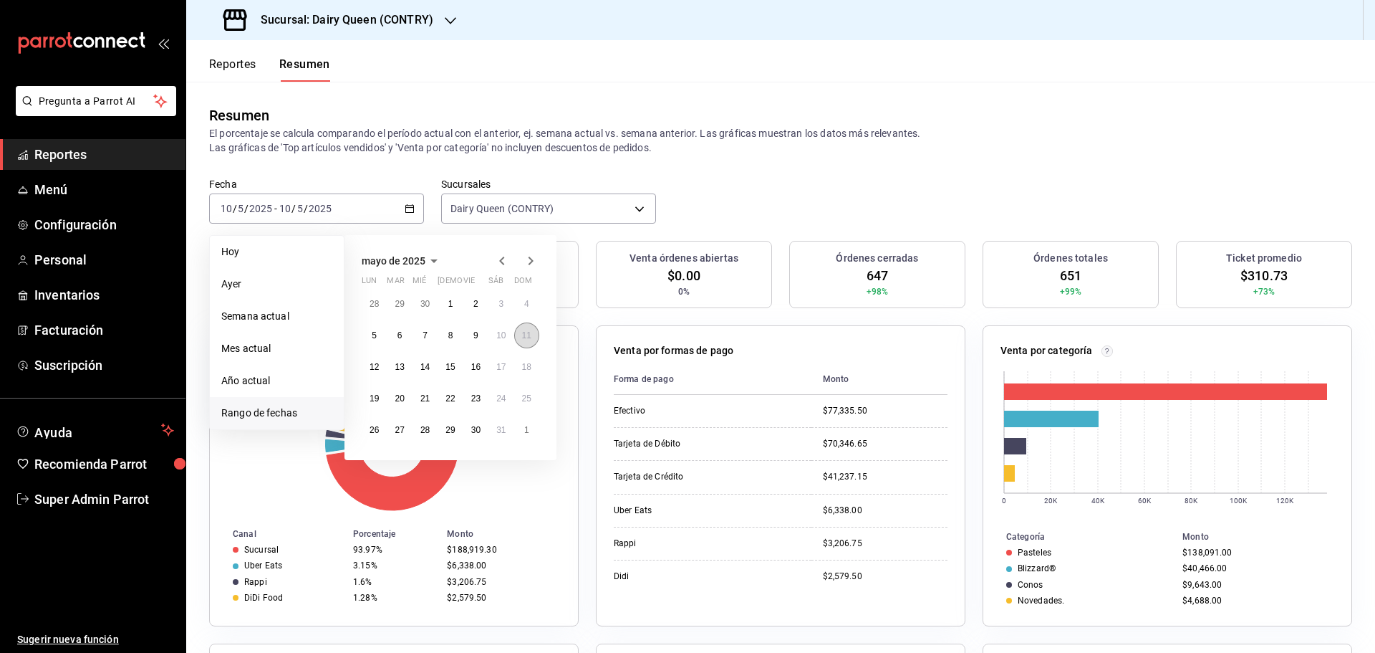
click at [523, 335] on abbr "11" at bounding box center [526, 335] width 9 height 10
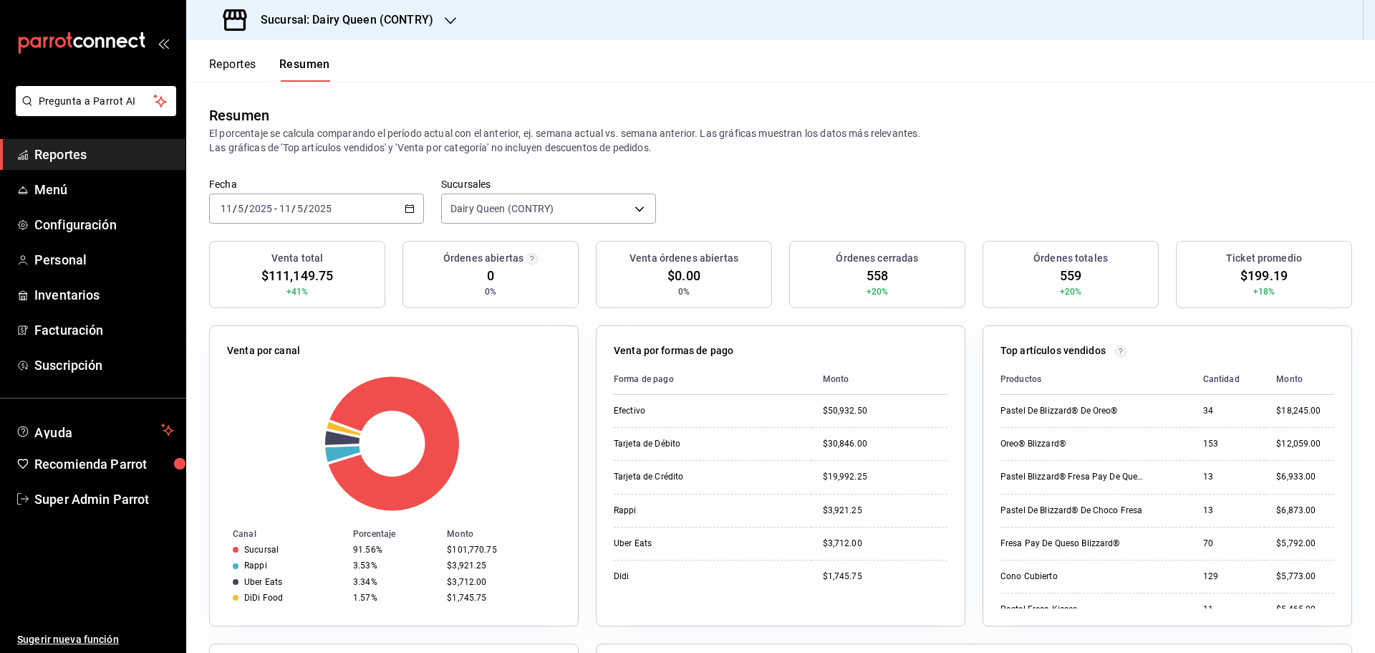
click at [395, 207] on div "2025-05-11 11 / 5 / 2025 - 2025-05-11 11 / 5 / 2025" at bounding box center [316, 208] width 215 height 30
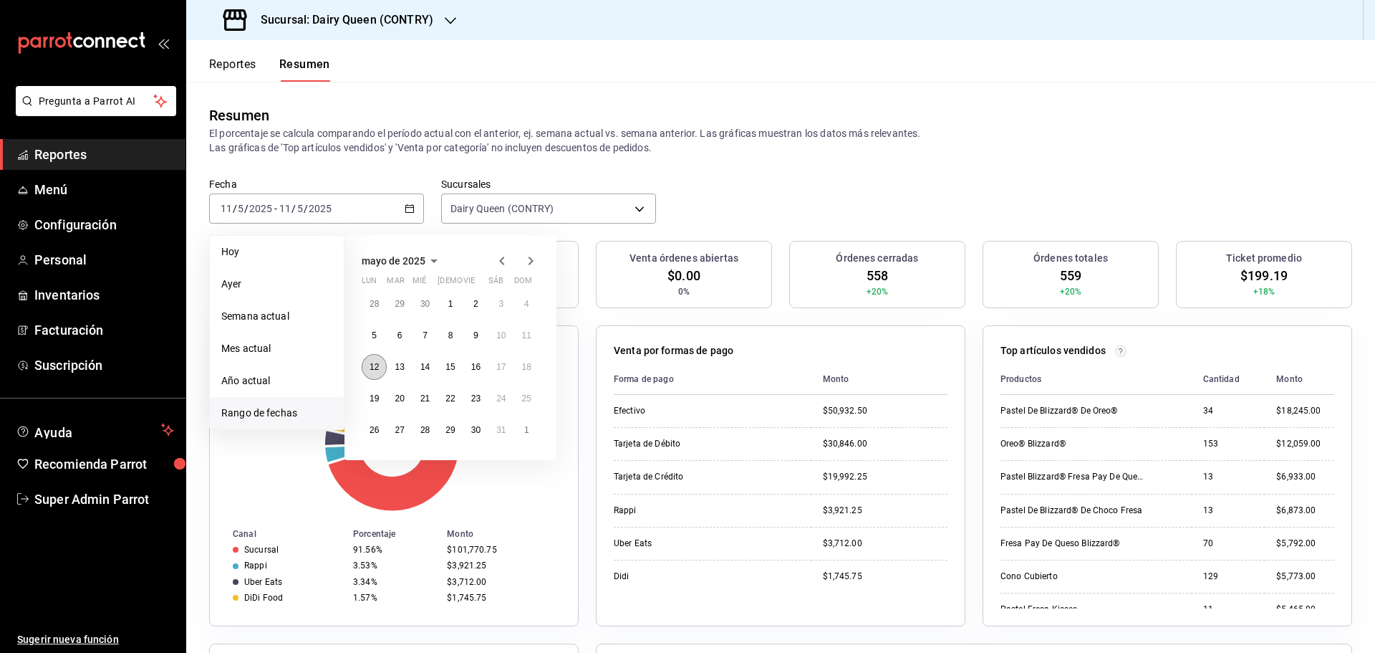
click at [376, 370] on abbr "12" at bounding box center [374, 367] width 9 height 10
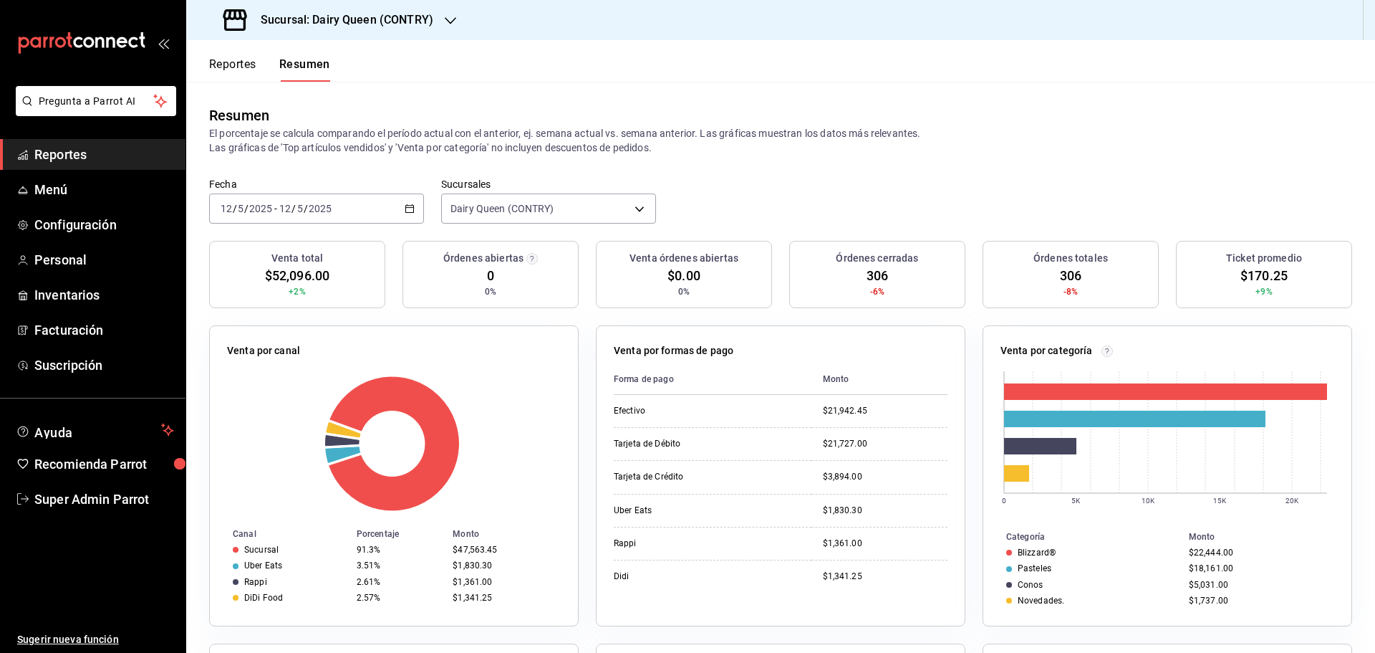
click at [372, 215] on div "2025-05-12 12 / 5 / 2025 - 2025-05-12 12 / 5 / 2025" at bounding box center [316, 208] width 215 height 30
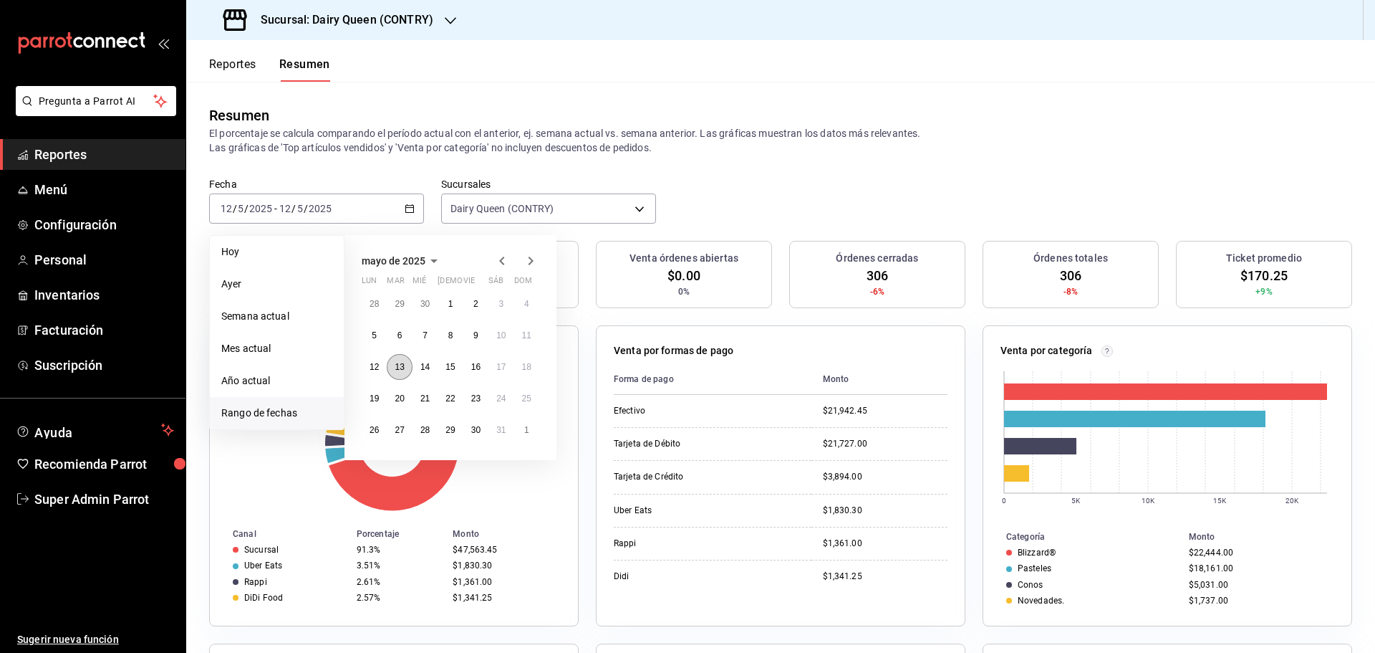
click at [405, 368] on button "13" at bounding box center [399, 367] width 25 height 26
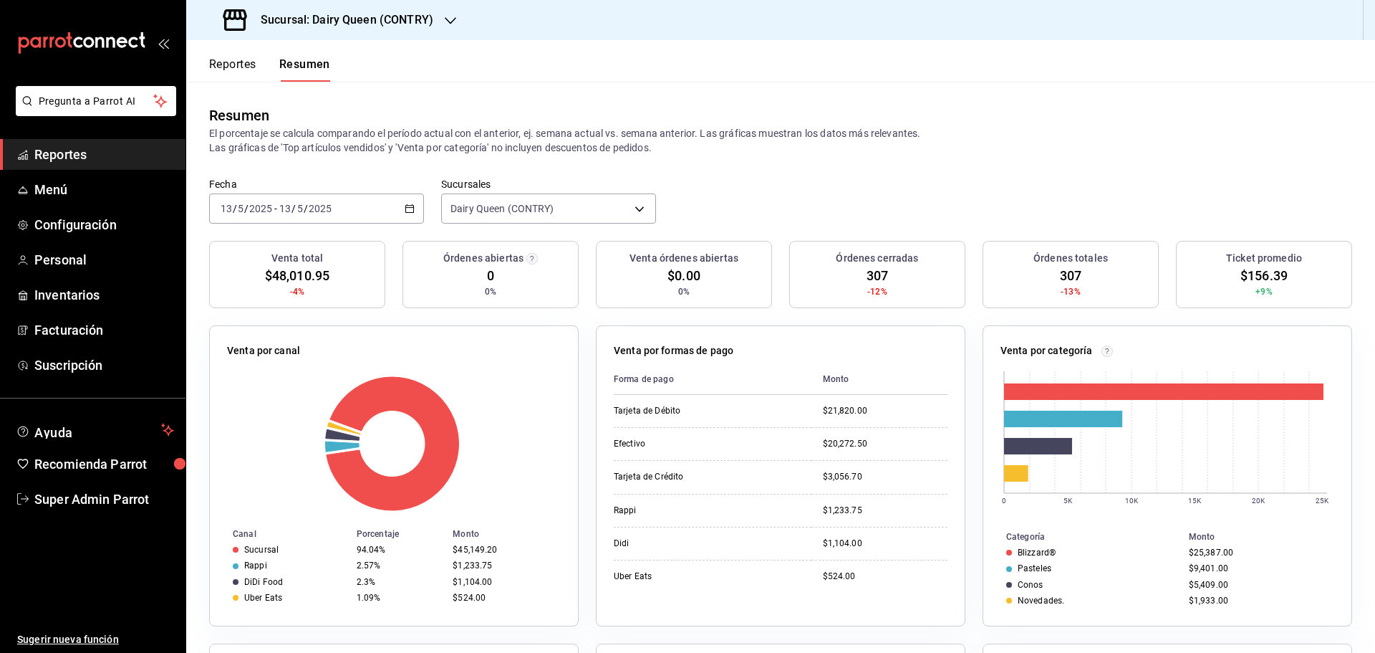
click at [355, 208] on div "2025-05-13 13 / 5 / 2025 - 2025-05-13 13 / 5 / 2025" at bounding box center [316, 208] width 215 height 30
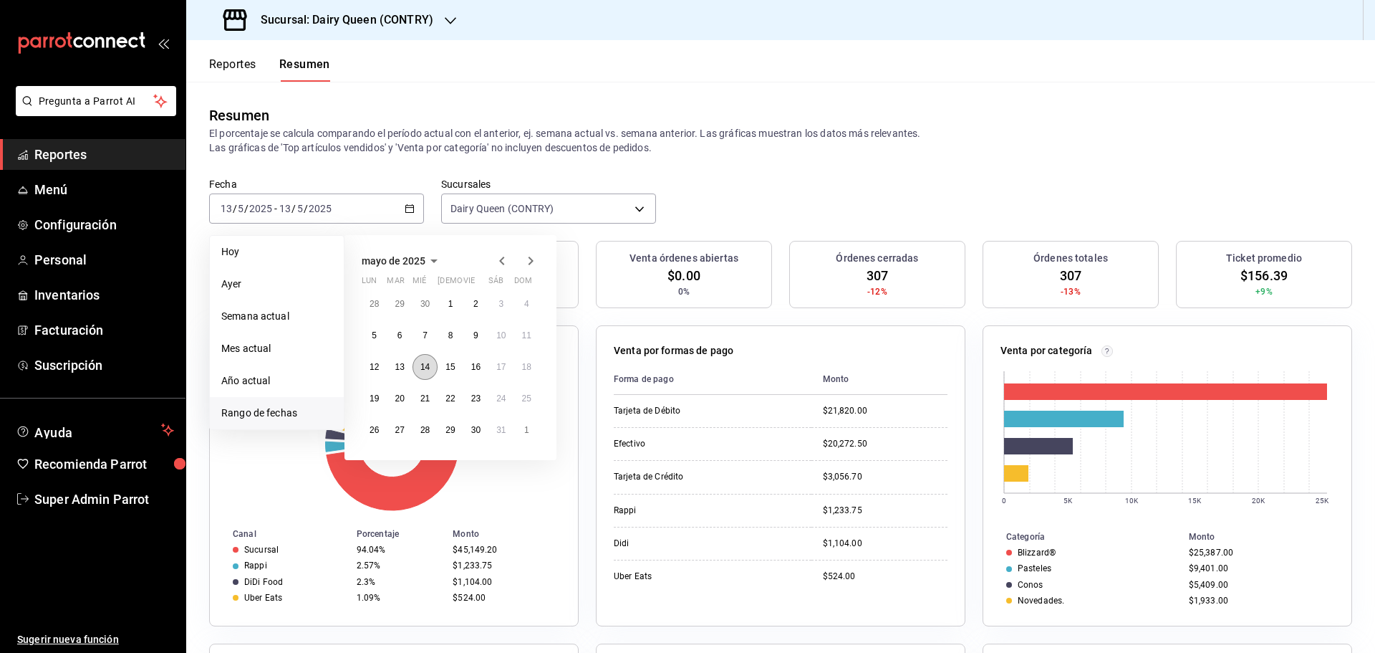
click at [420, 366] on abbr "14" at bounding box center [424, 367] width 9 height 10
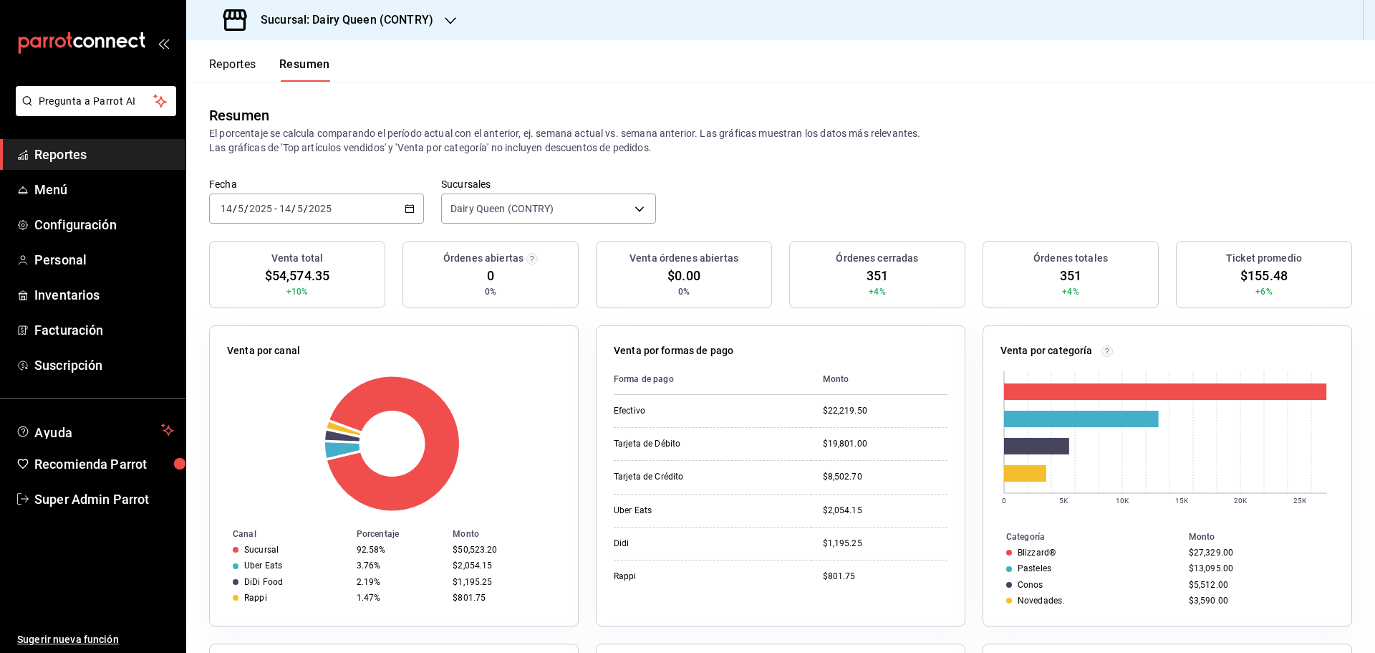
click at [355, 206] on div "2025-05-14 14 / 5 / 2025 - 2025-05-14 14 / 5 / 2025" at bounding box center [316, 208] width 215 height 30
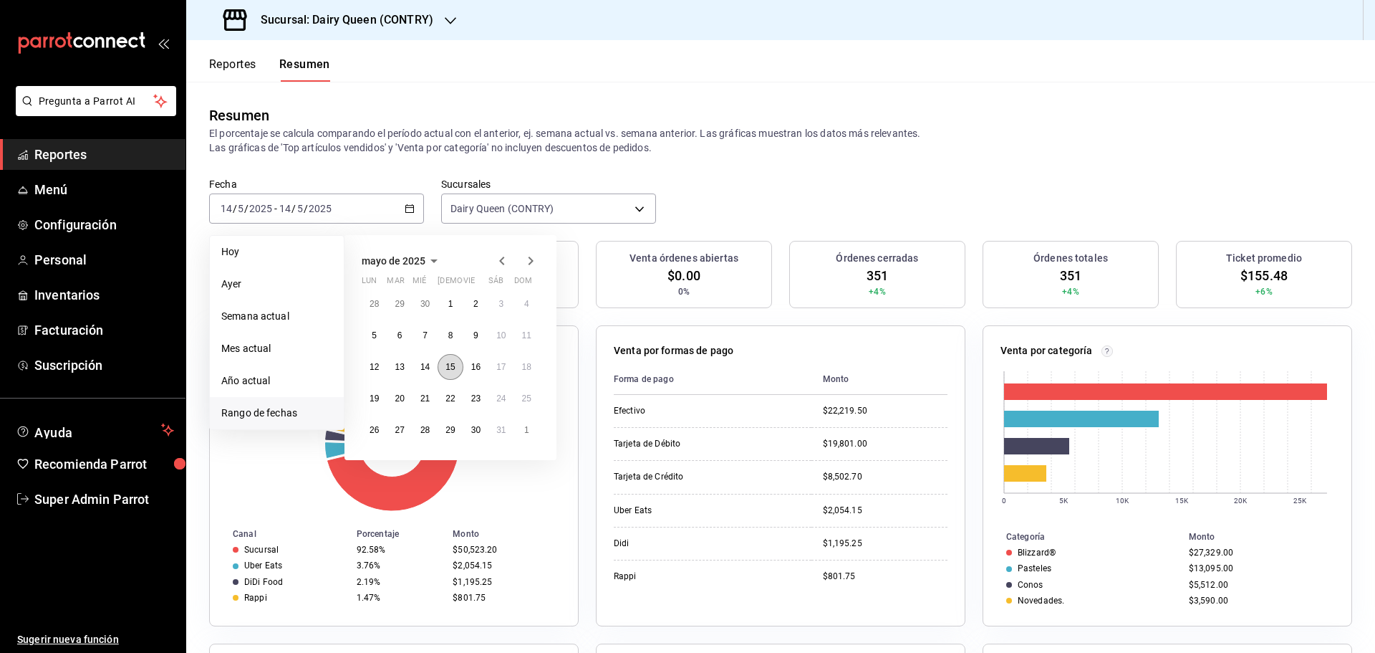
click at [455, 363] on abbr "15" at bounding box center [450, 367] width 9 height 10
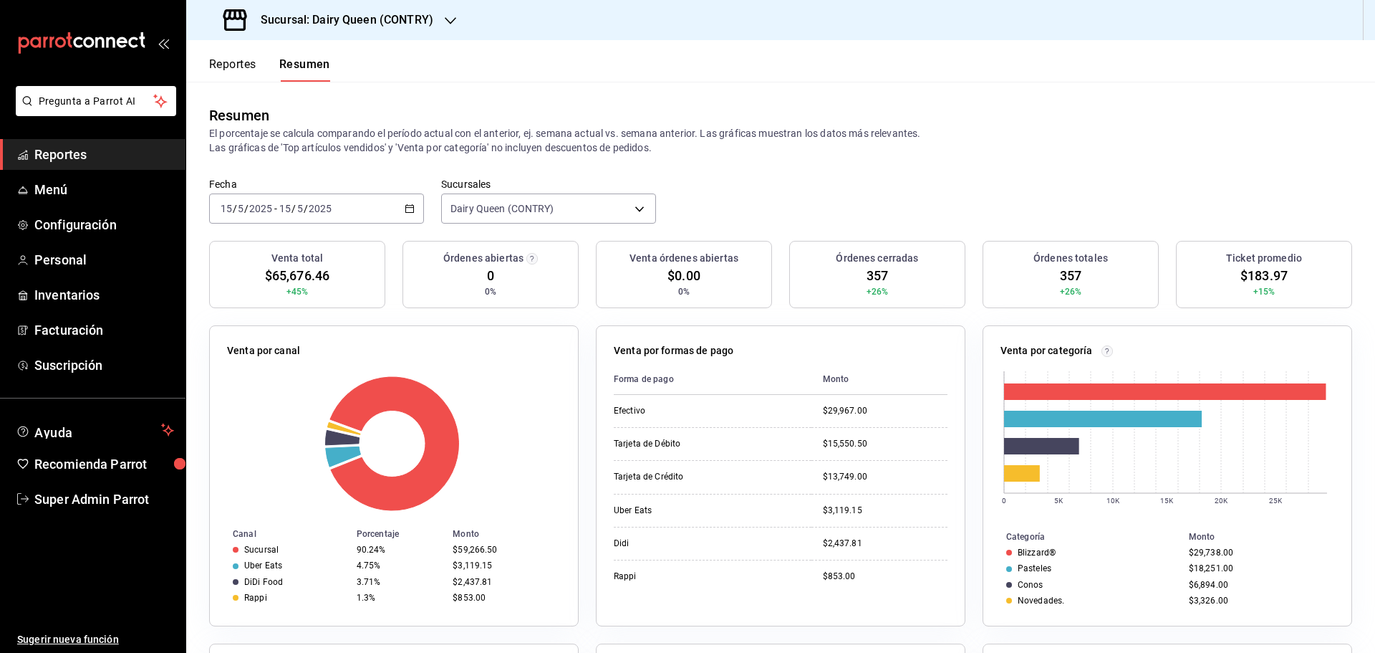
click at [376, 198] on div "2025-05-15 15 / 5 / 2025 - 2025-05-15 15 / 5 / 2025" at bounding box center [316, 208] width 215 height 30
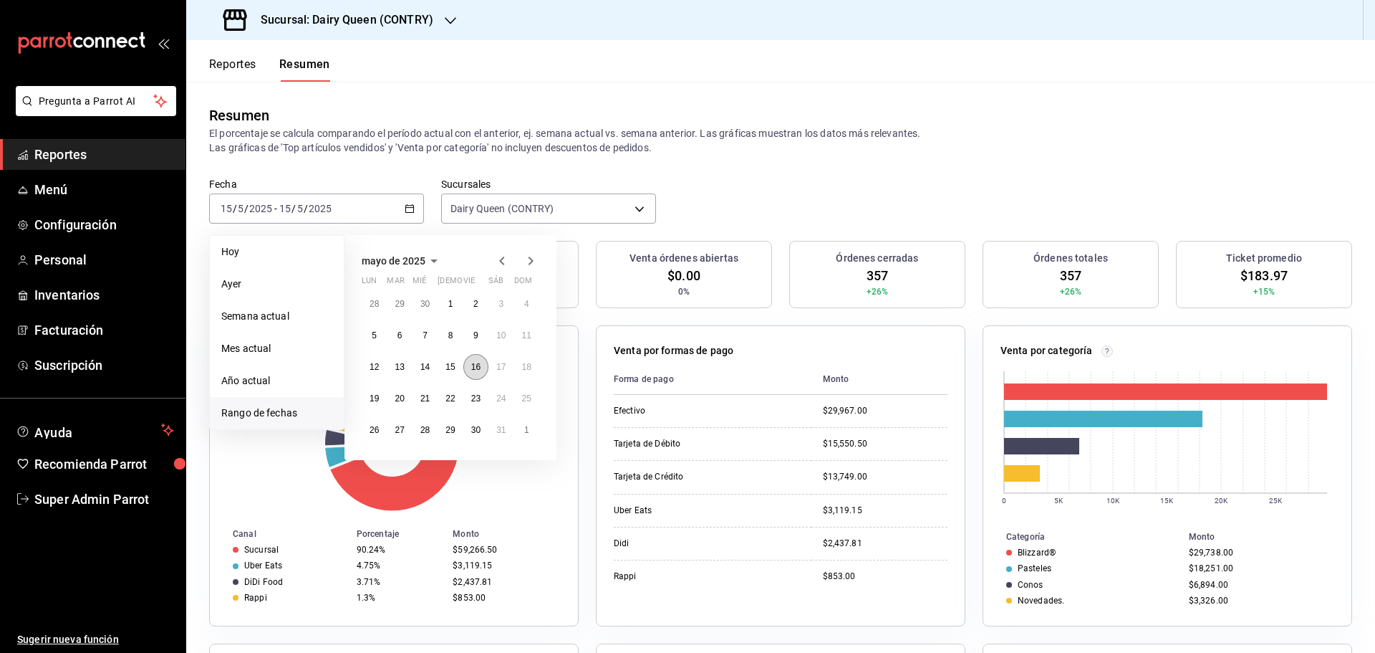
click at [473, 370] on abbr "16" at bounding box center [475, 367] width 9 height 10
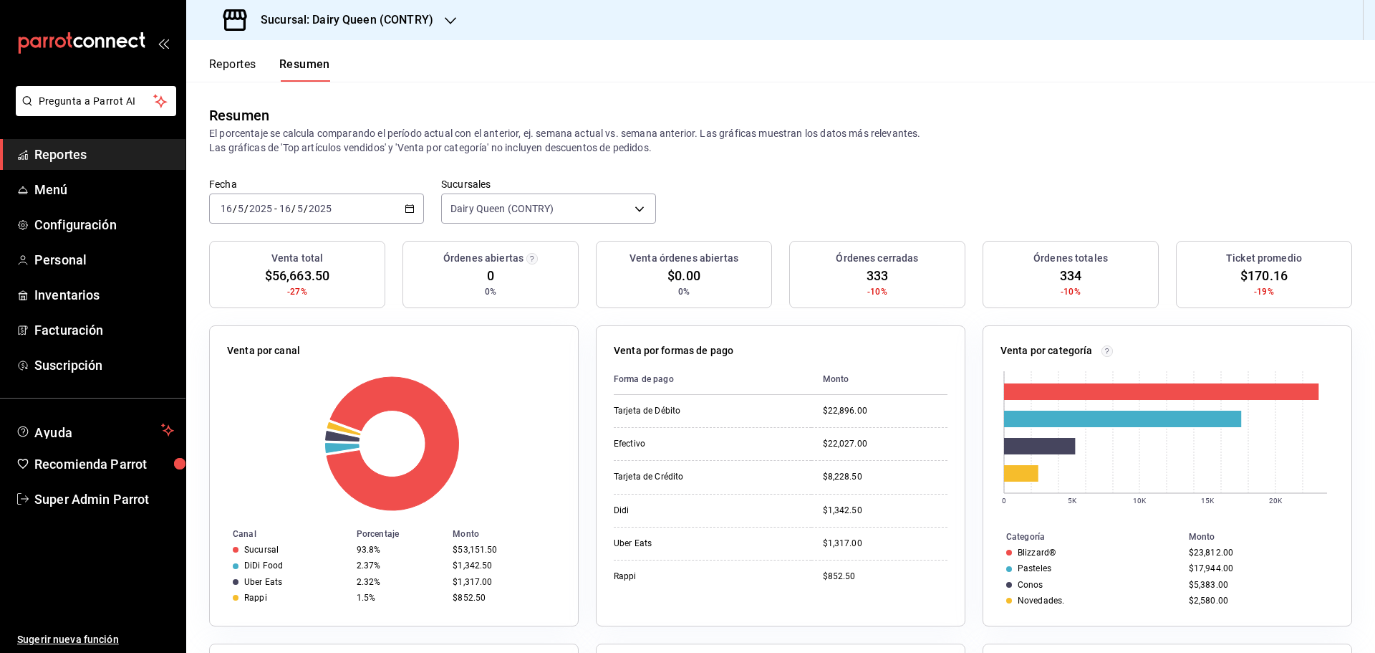
click at [371, 203] on div "2025-05-16 16 / 5 / 2025 - 2025-05-16 16 / 5 / 2025" at bounding box center [316, 208] width 215 height 30
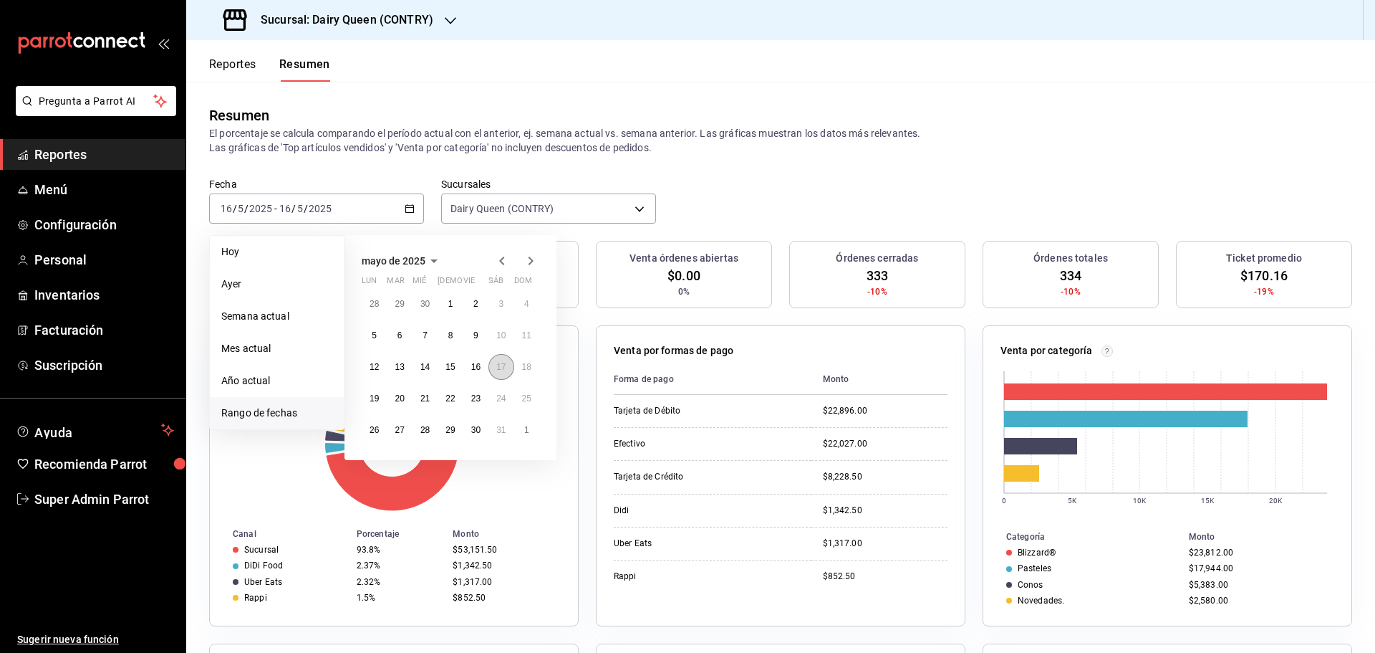
click at [497, 366] on abbr "17" at bounding box center [500, 367] width 9 height 10
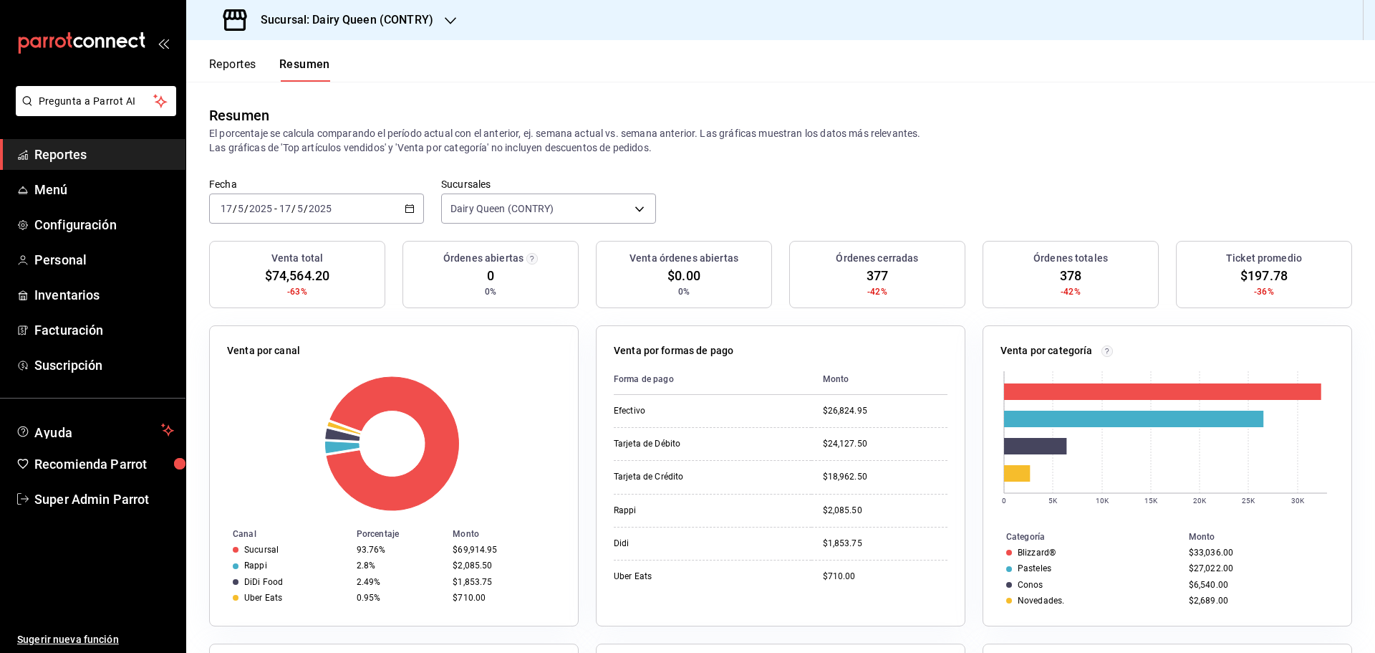
click at [376, 203] on div "2025-05-17 17 / 5 / 2025 - 2025-05-17 17 / 5 / 2025" at bounding box center [316, 208] width 215 height 30
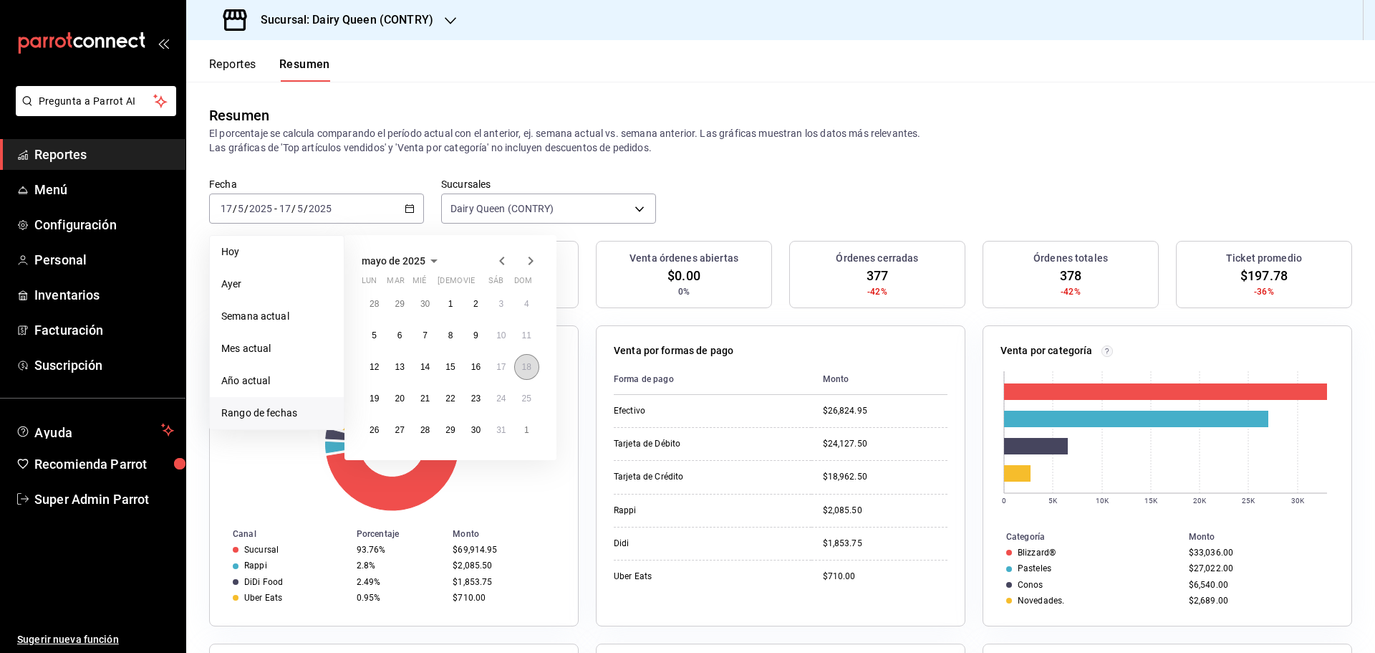
click at [536, 372] on button "18" at bounding box center [526, 367] width 25 height 26
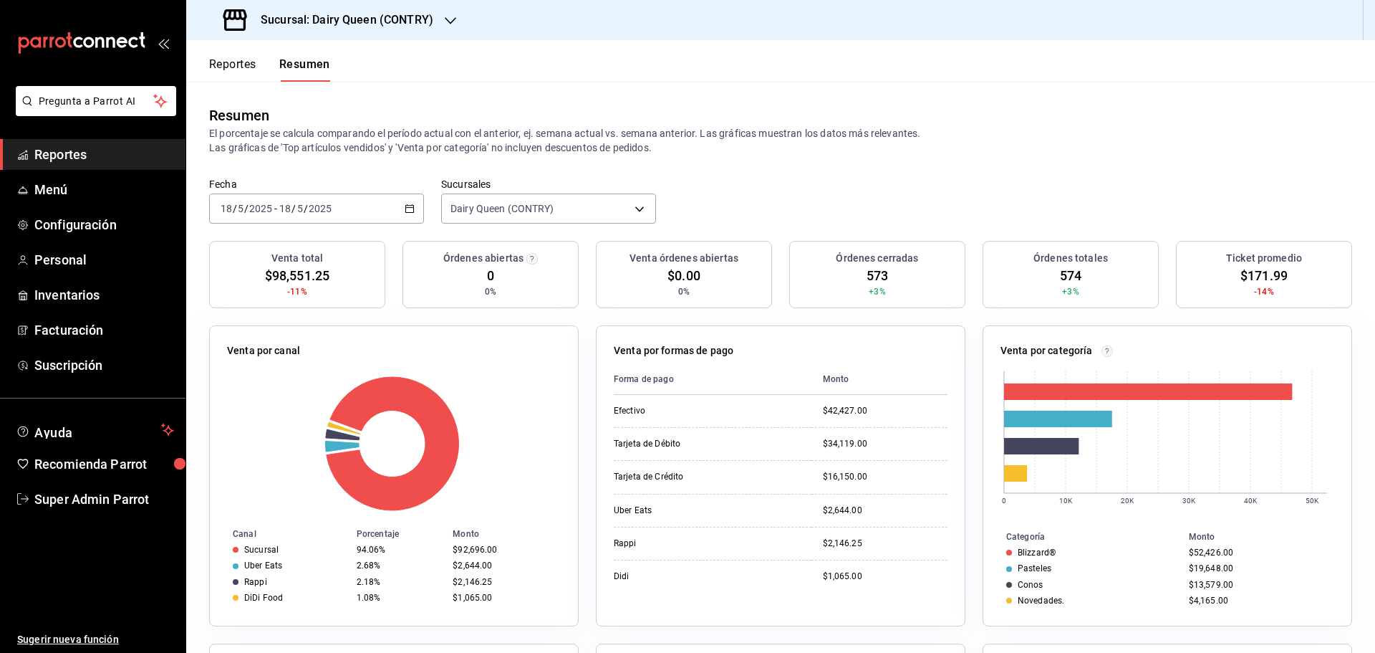
click at [388, 214] on div "2025-05-18 18 / 5 / 2025 - 2025-05-18 18 / 5 / 2025" at bounding box center [316, 208] width 215 height 30
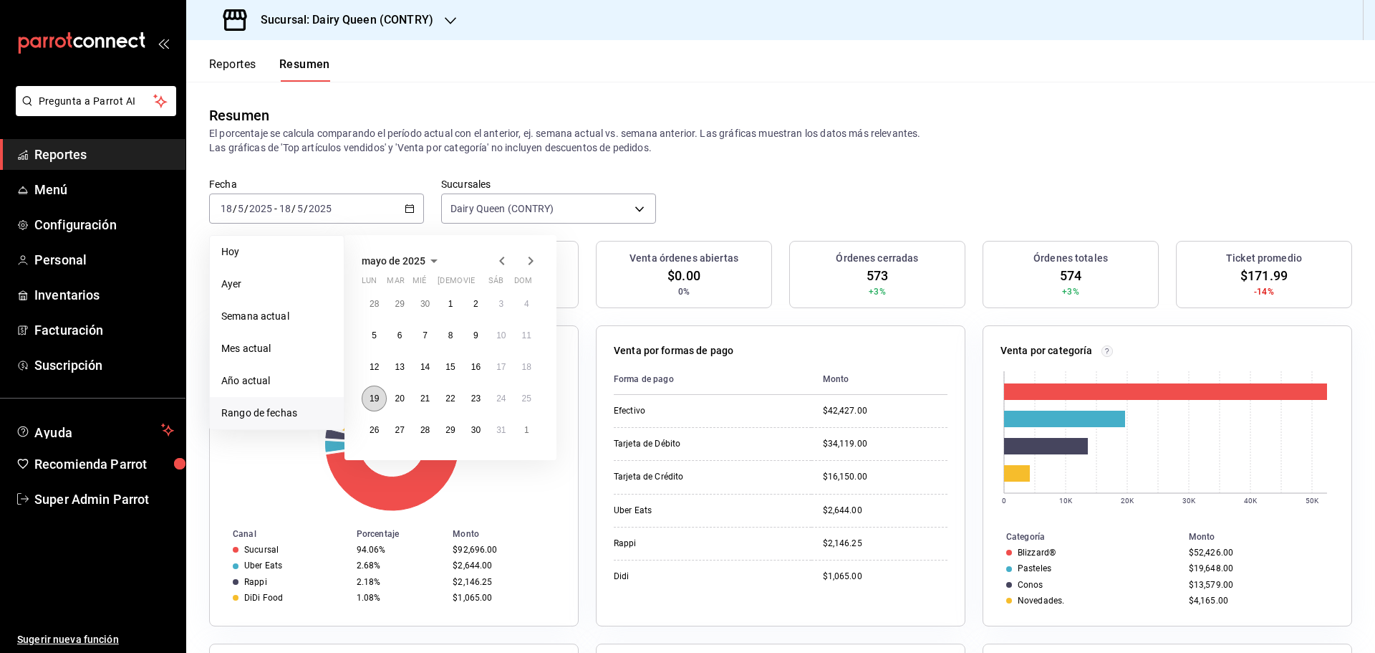
click at [378, 396] on abbr "19" at bounding box center [374, 398] width 9 height 10
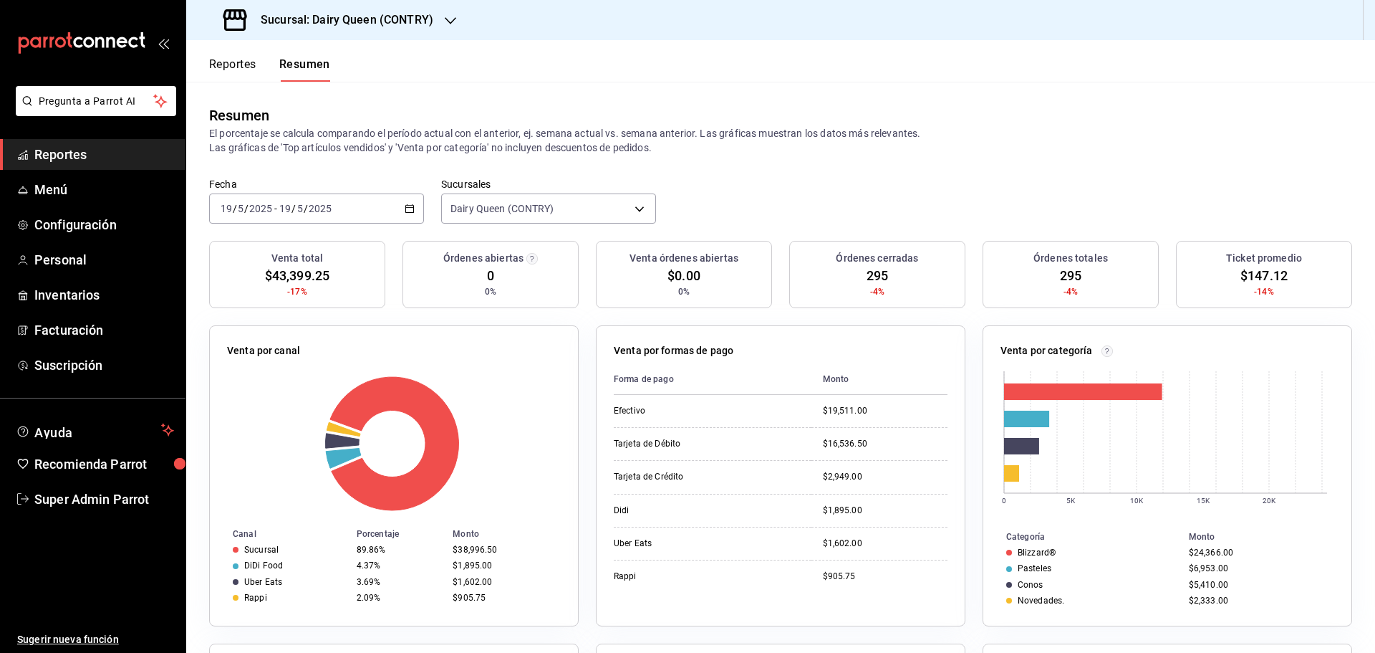
click at [351, 211] on div "2025-05-19 19 / 5 / 2025 - 2025-05-19 19 / 5 / 2025" at bounding box center [316, 208] width 215 height 30
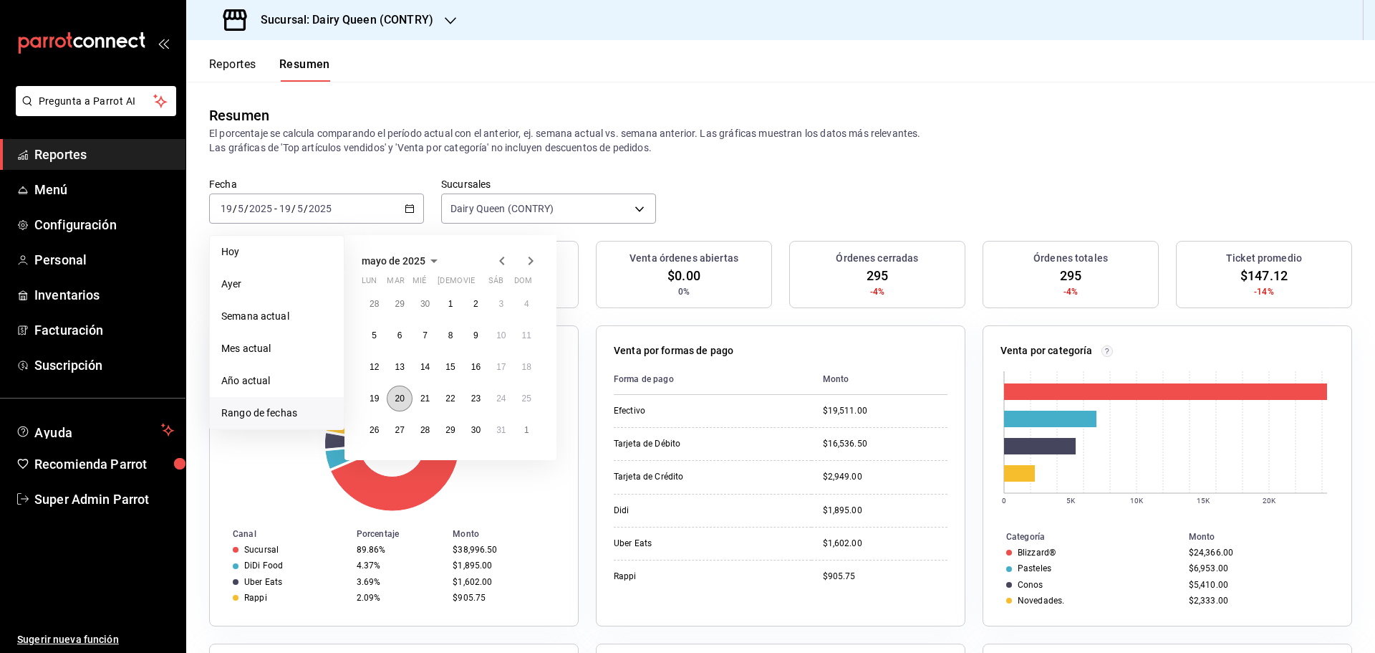
click at [396, 393] on button "20" at bounding box center [399, 398] width 25 height 26
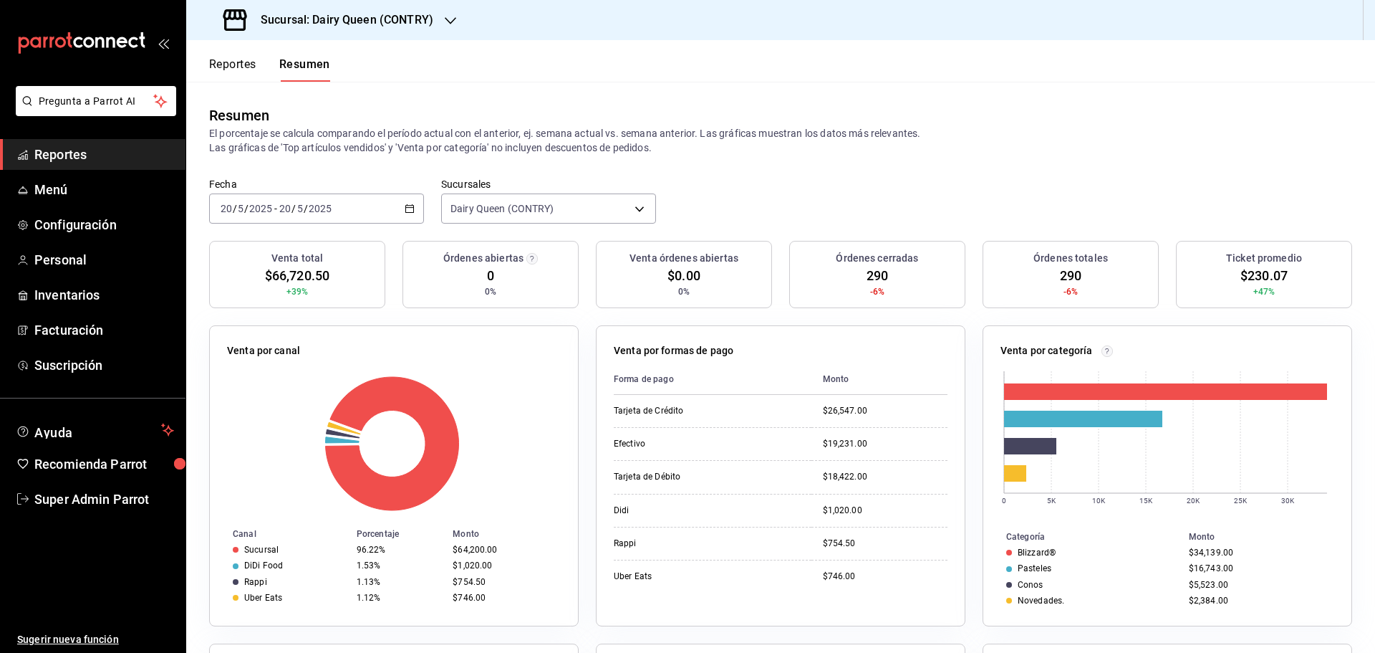
click at [320, 209] on input "2025" at bounding box center [320, 208] width 24 height 11
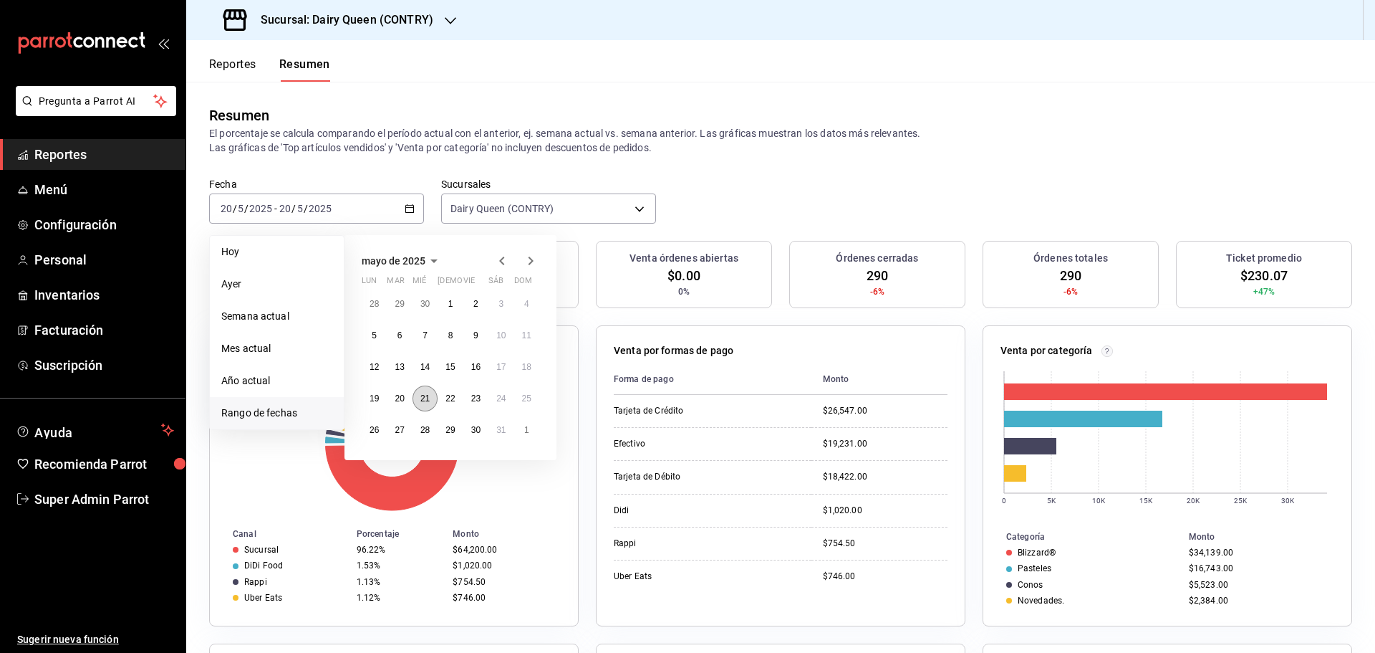
click at [422, 402] on abbr "21" at bounding box center [424, 398] width 9 height 10
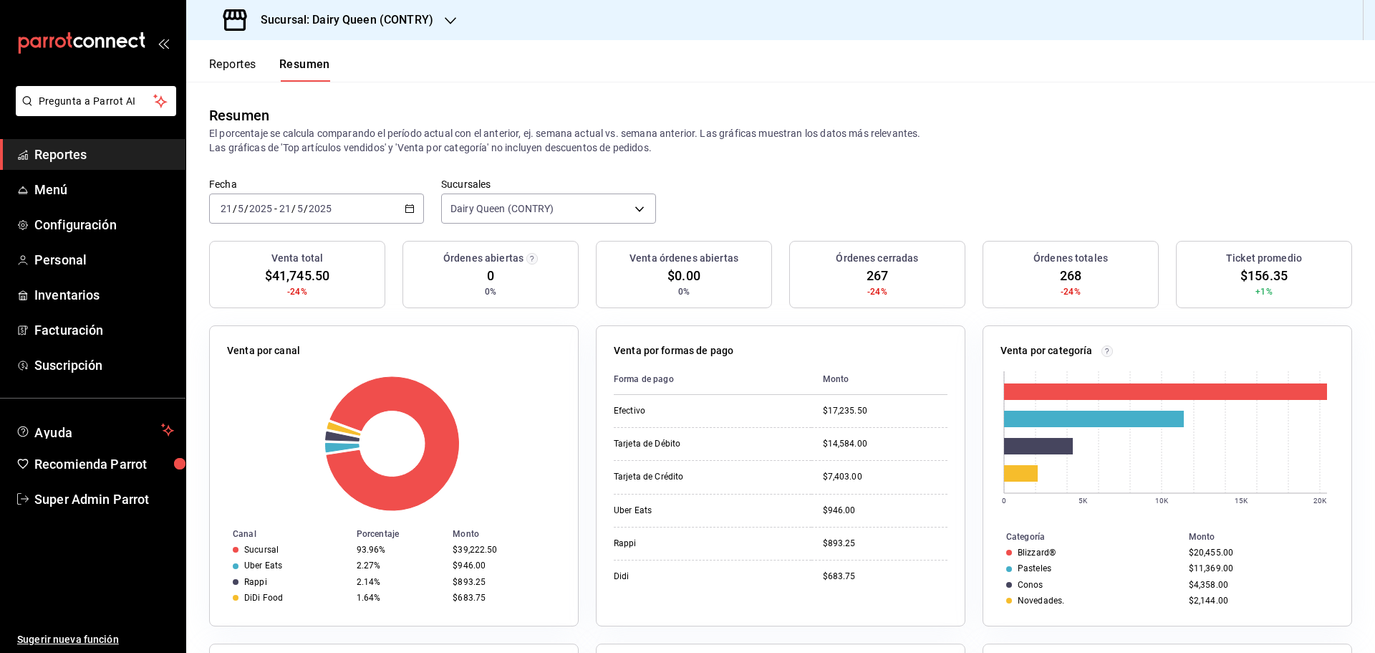
click at [333, 211] on div "2025-05-21 21 / 5 / 2025 - 2025-05-21 21 / 5 / 2025" at bounding box center [316, 208] width 215 height 30
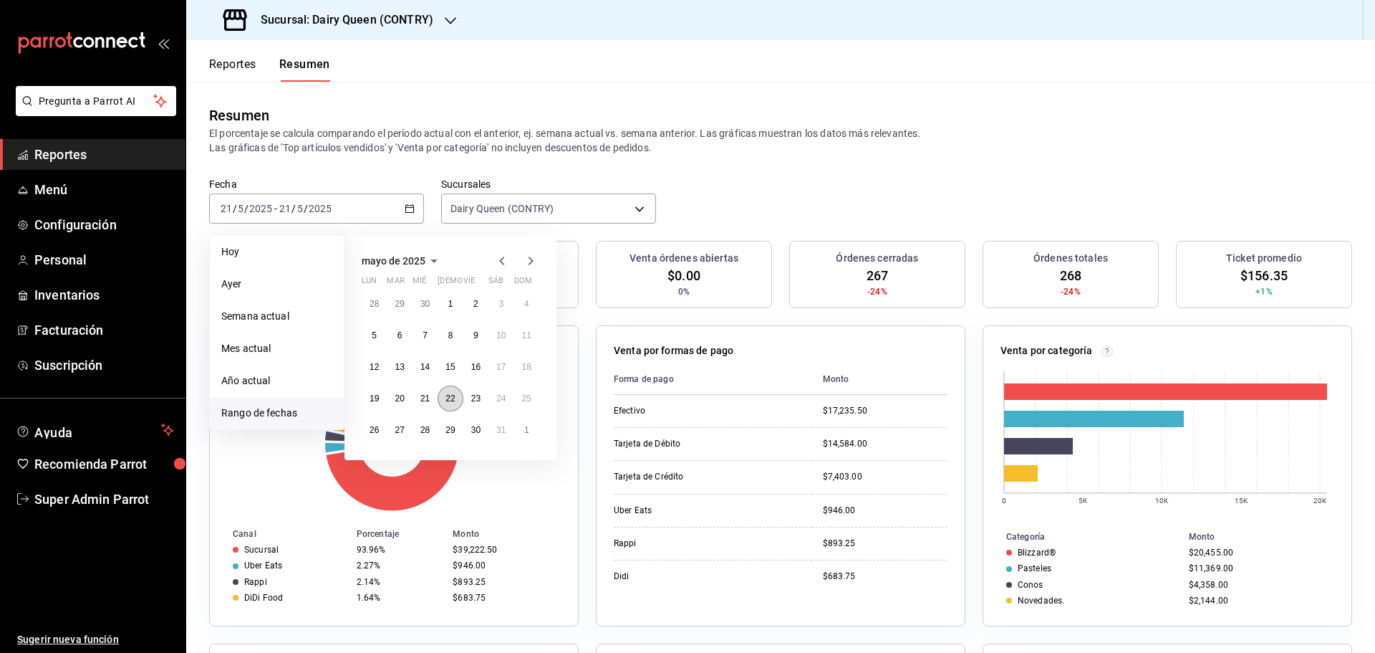
click at [456, 395] on button "22" at bounding box center [450, 398] width 25 height 26
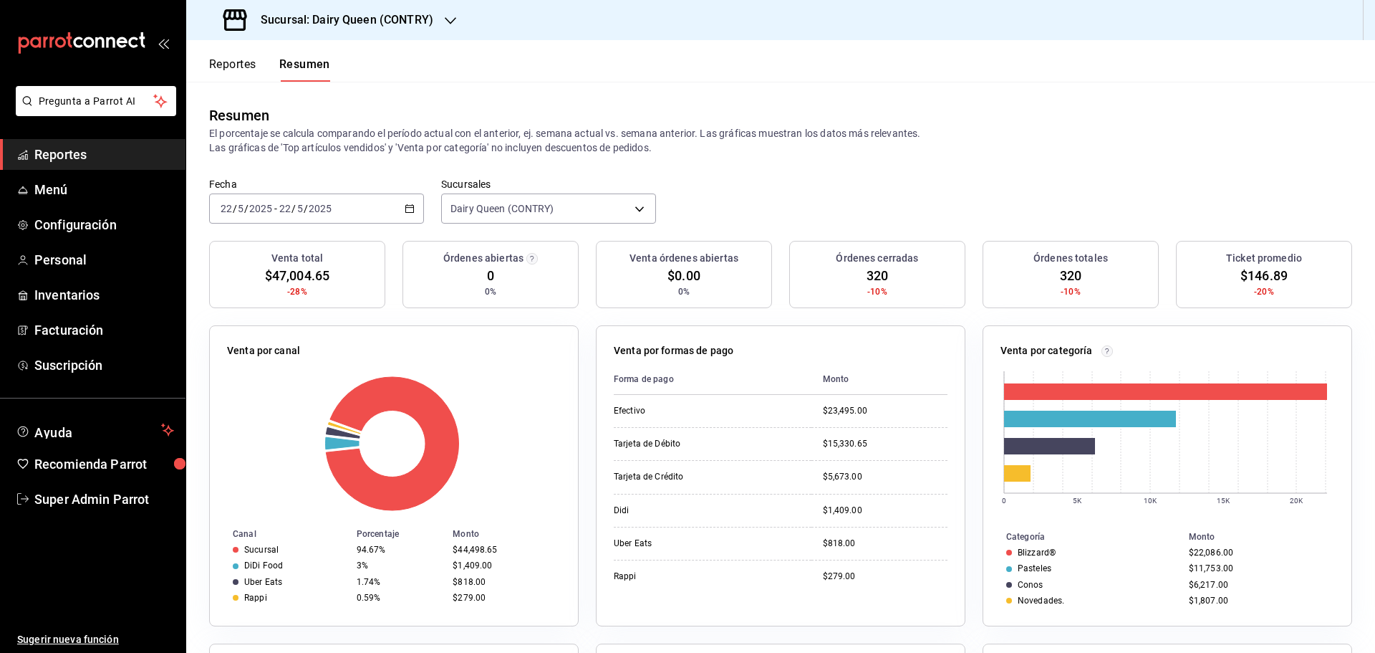
click at [345, 197] on div "2025-05-22 22 / 5 / 2025 - 2025-05-22 22 / 5 / 2025" at bounding box center [316, 208] width 215 height 30
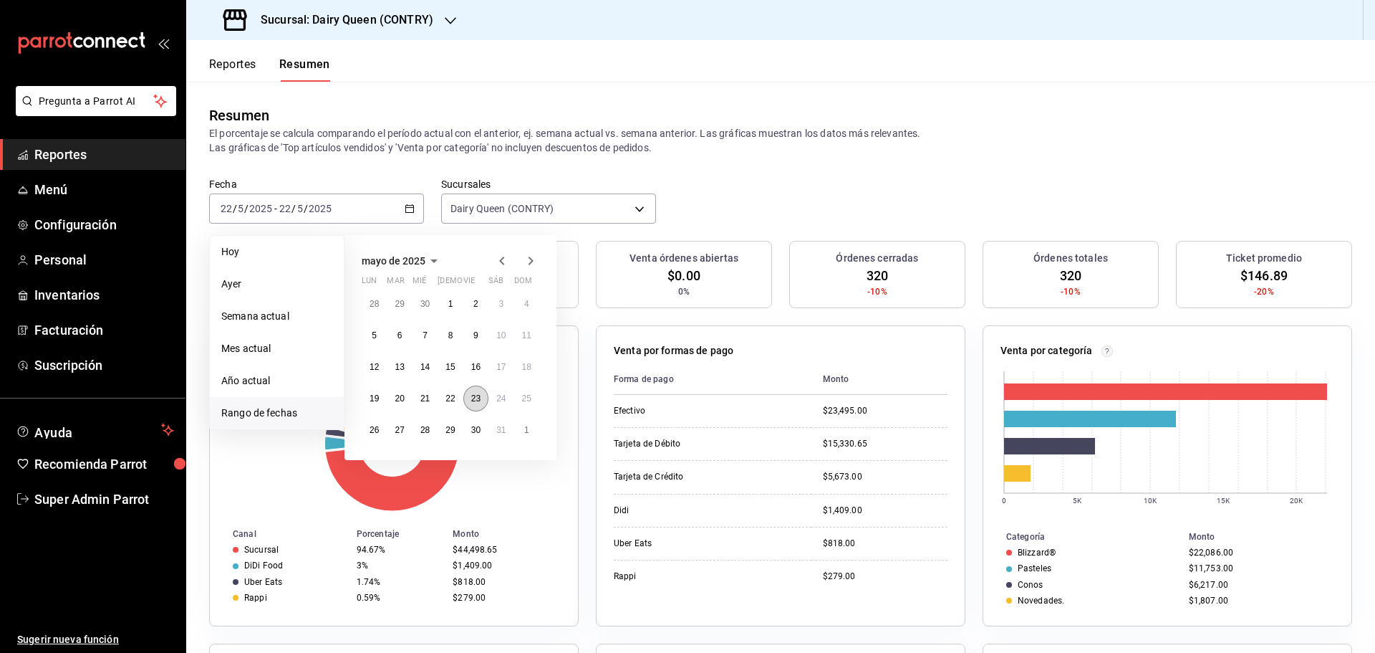
click at [471, 398] on abbr "23" at bounding box center [475, 398] width 9 height 10
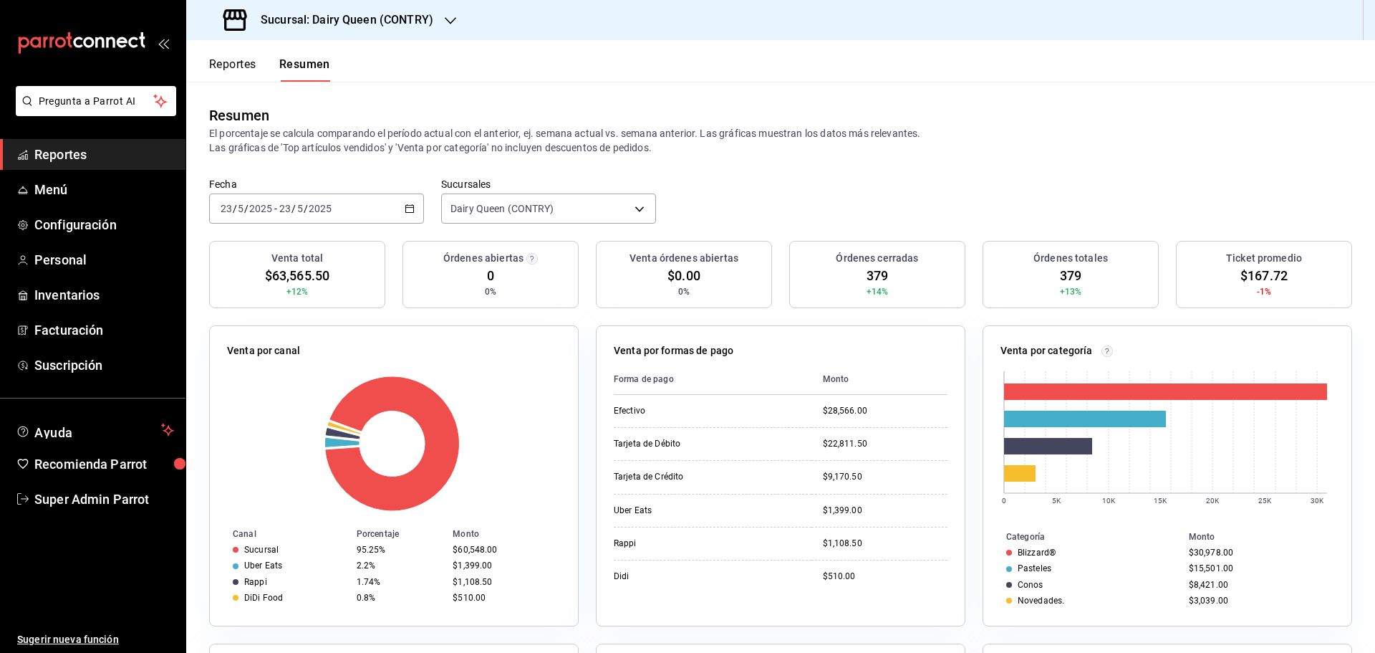
click at [388, 207] on div "2025-05-23 23 / 5 / 2025 - 2025-05-23 23 / 5 / 2025" at bounding box center [316, 208] width 215 height 30
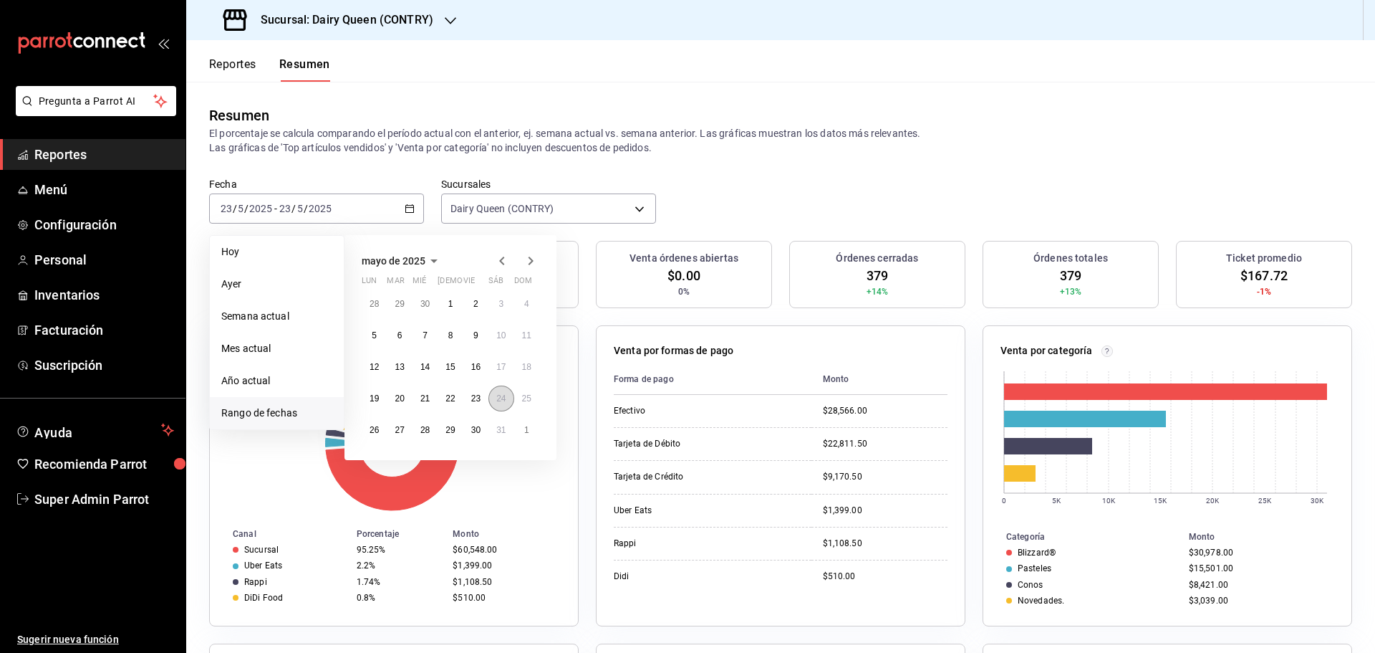
click at [502, 399] on abbr "24" at bounding box center [500, 398] width 9 height 10
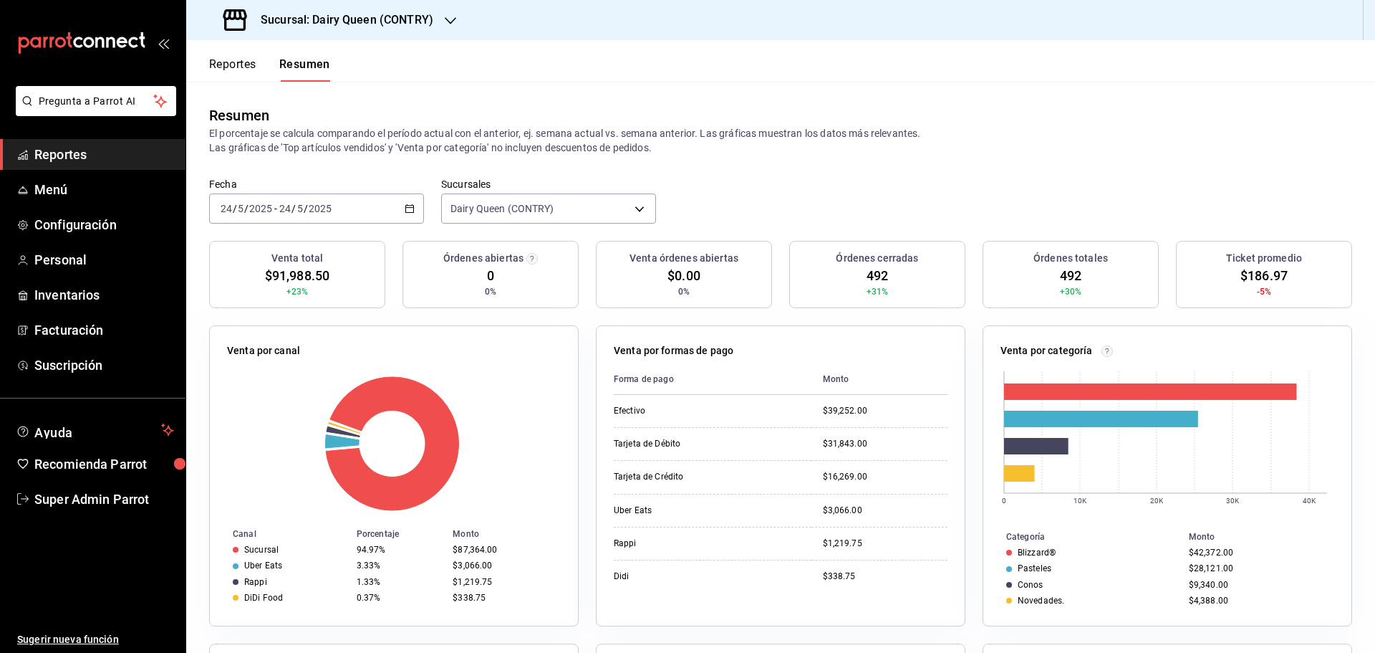
click at [342, 210] on div "2025-05-24 24 / 5 / 2025 - 2025-05-24 24 / 5 / 2025" at bounding box center [316, 208] width 215 height 30
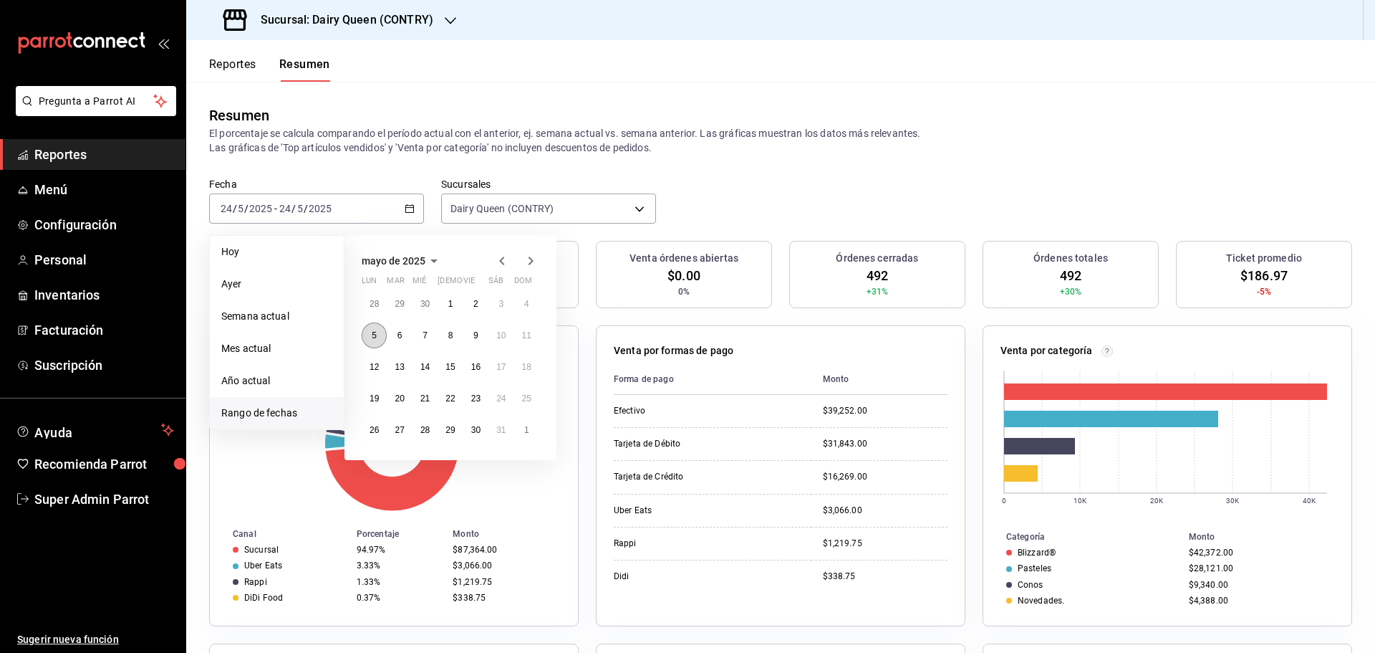
click at [373, 338] on abbr "5" at bounding box center [374, 335] width 5 height 10
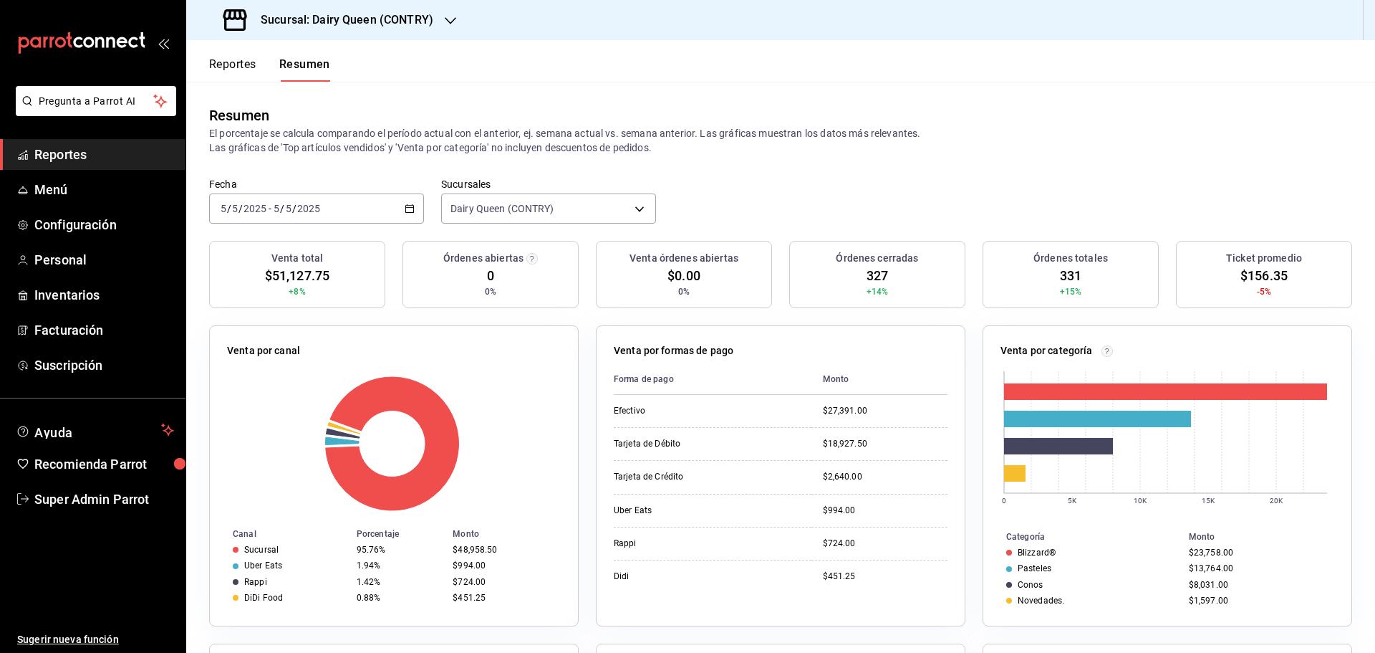
click at [373, 208] on div "2025-05-05 5 / 5 / 2025 - 2025-05-05 5 / 5 / 2025" at bounding box center [316, 208] width 215 height 30
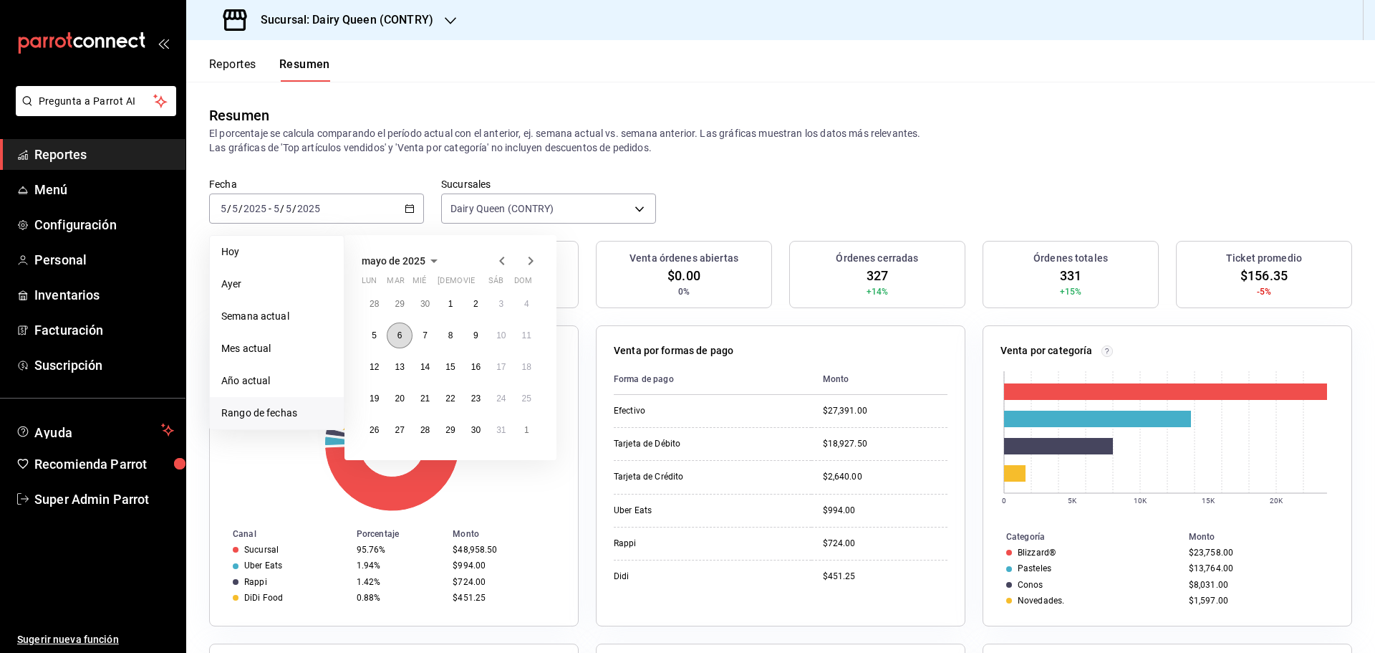
click at [391, 338] on button "6" at bounding box center [399, 335] width 25 height 26
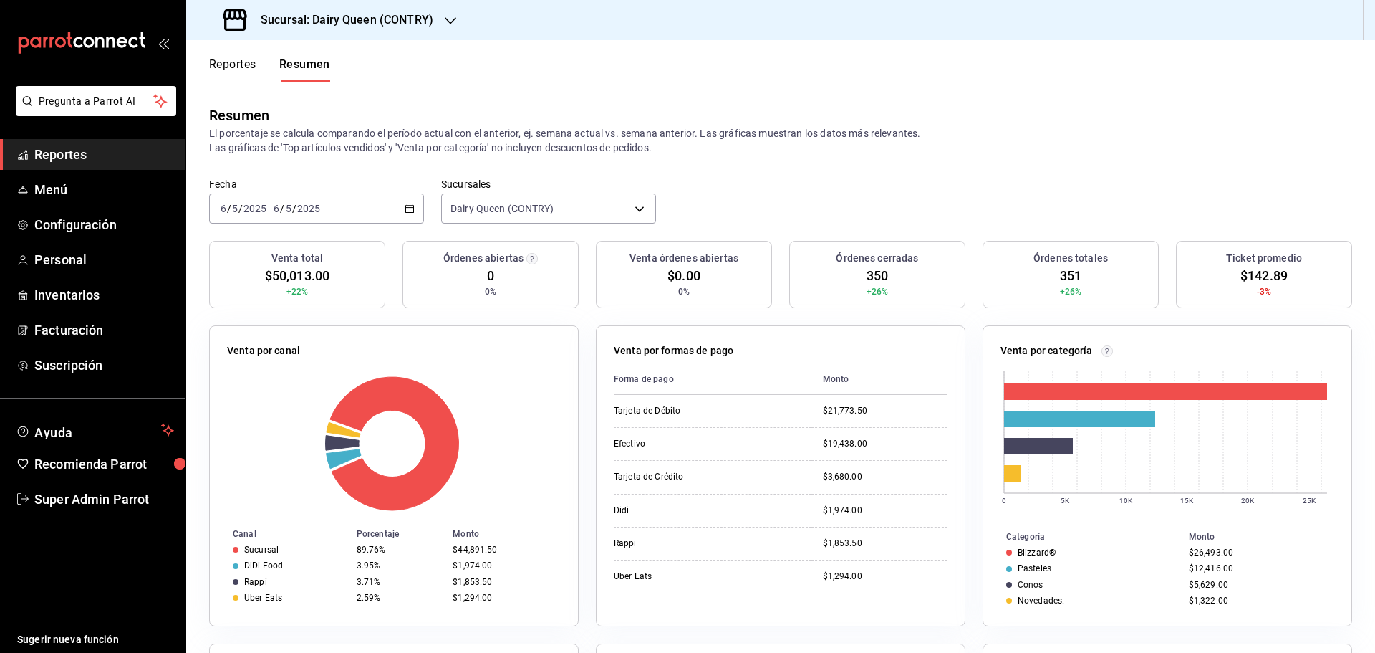
click at [345, 202] on div "2025-05-06 6 / 5 / 2025 - 2025-05-06 6 / 5 / 2025" at bounding box center [316, 208] width 215 height 30
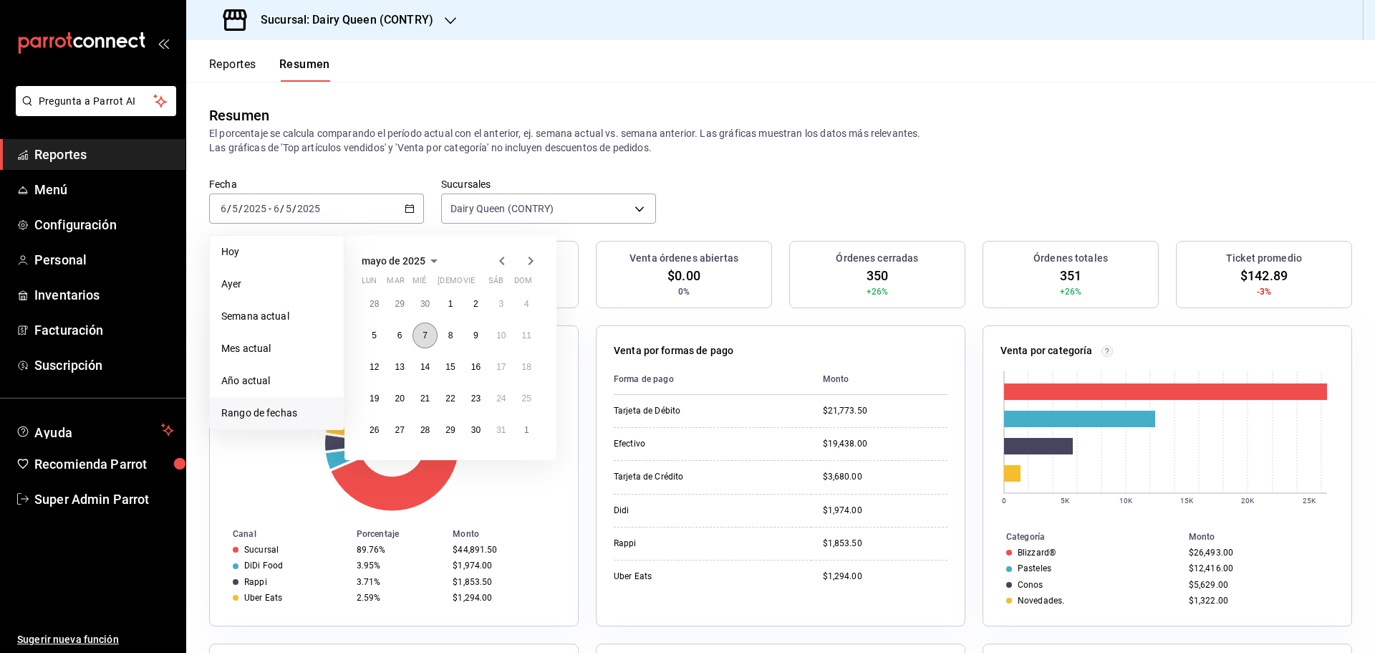
click at [428, 344] on button "7" at bounding box center [425, 335] width 25 height 26
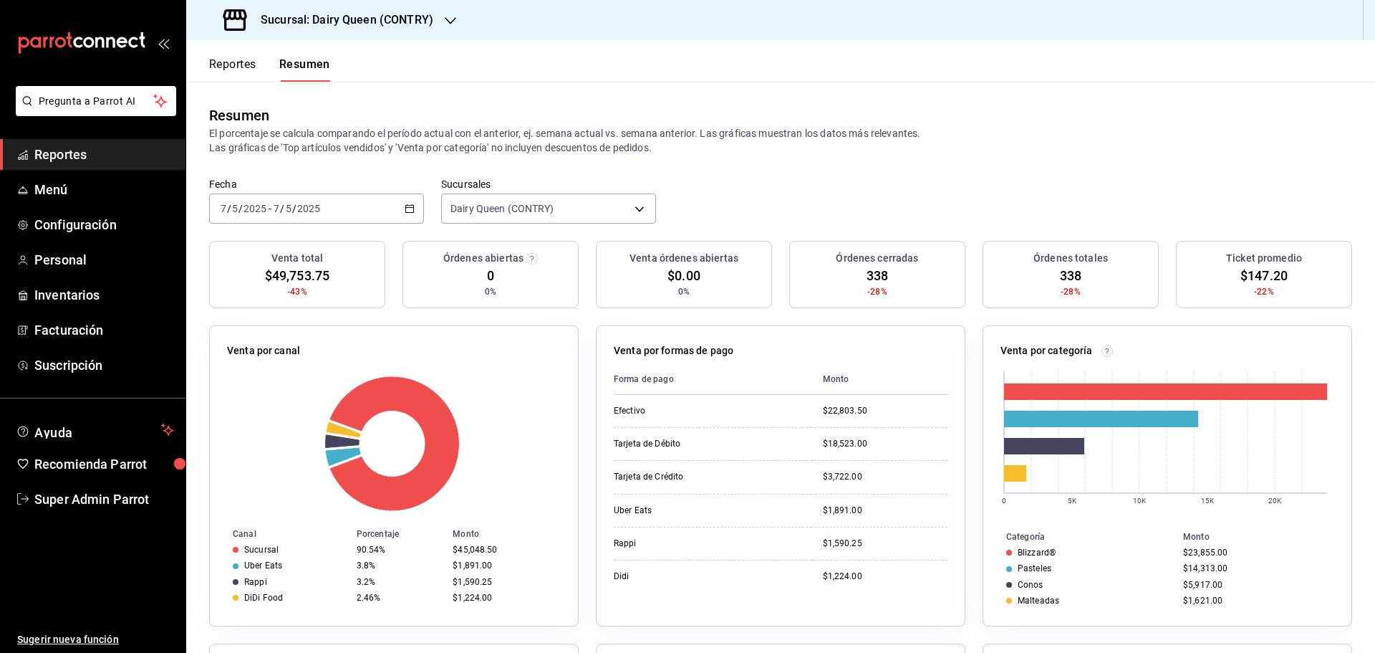
click at [371, 214] on div "2025-05-07 7 / 5 / 2025 - 2025-05-07 7 / 5 / 2025" at bounding box center [316, 208] width 215 height 30
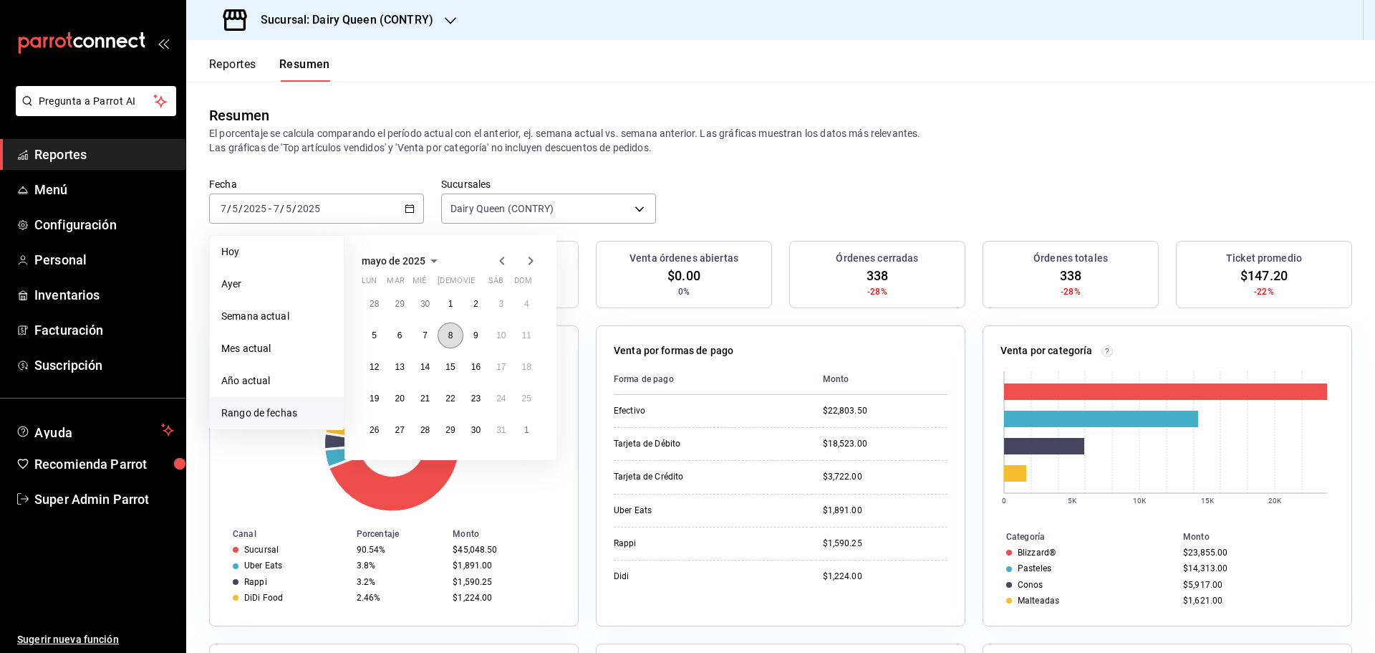
click at [458, 335] on button "8" at bounding box center [450, 335] width 25 height 26
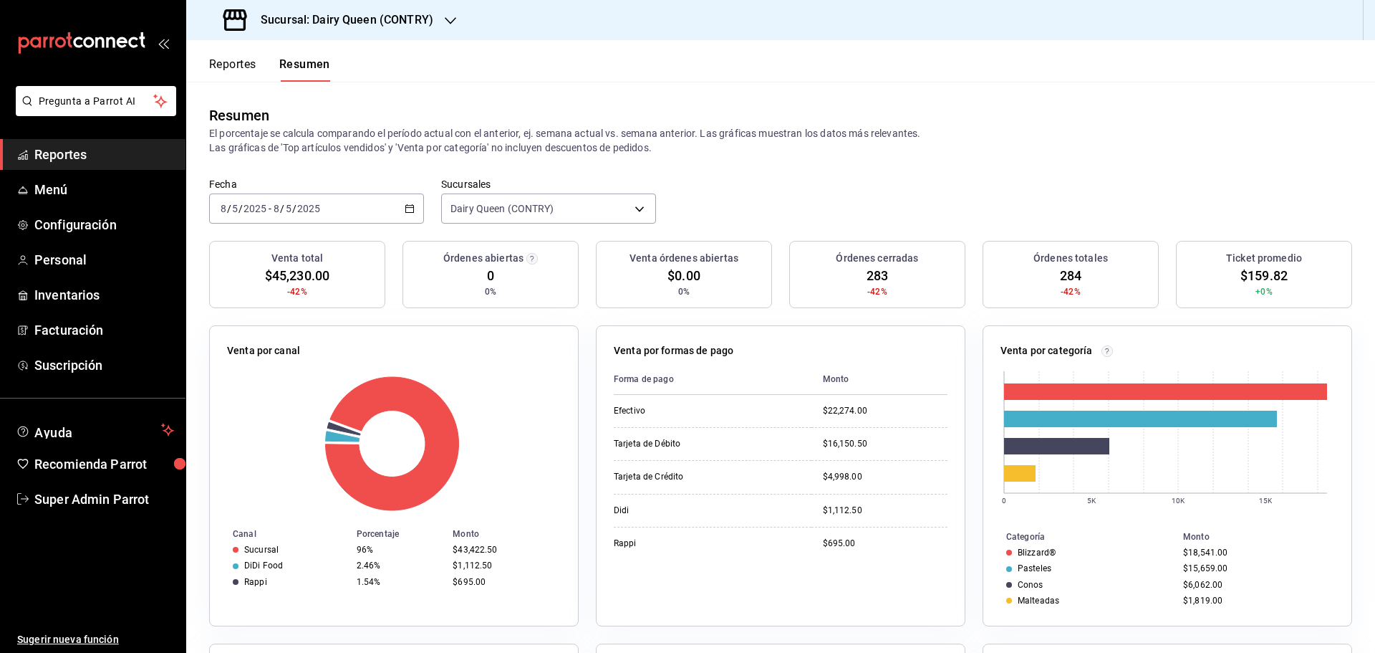
click at [378, 211] on div "2025-05-08 8 / 5 / 2025 - 2025-05-08 8 / 5 / 2025" at bounding box center [316, 208] width 215 height 30
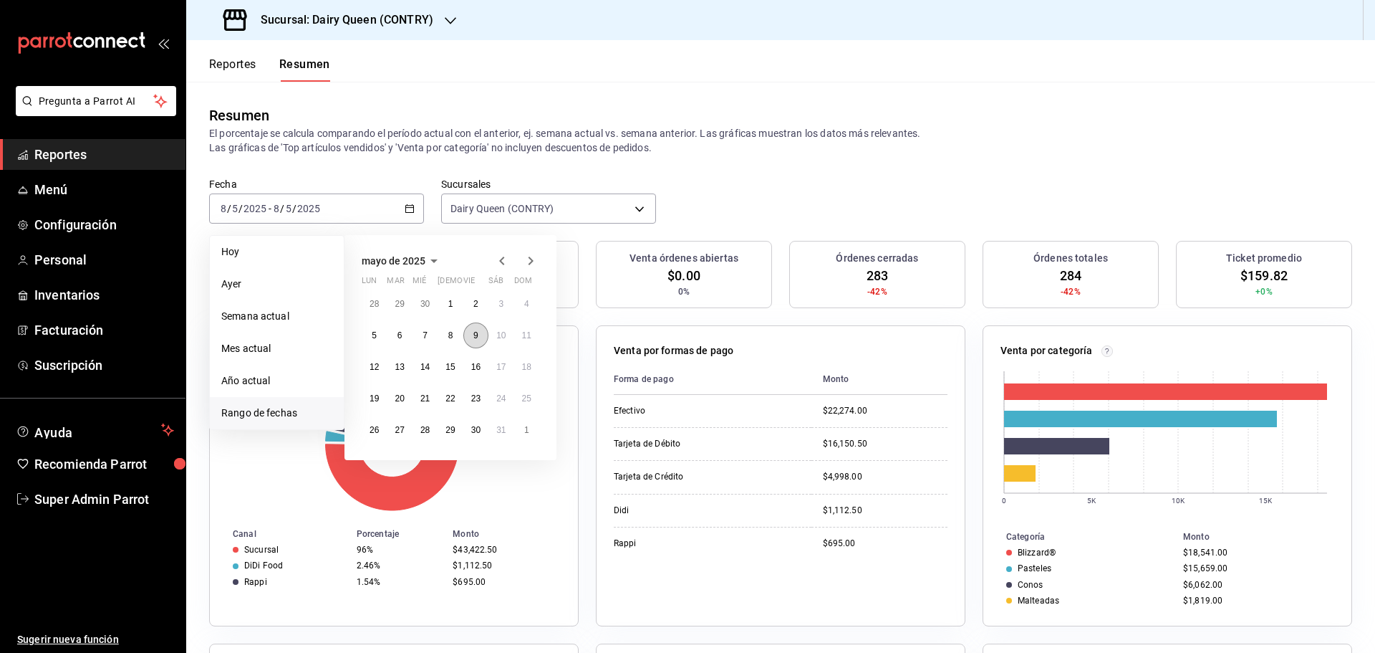
click at [476, 334] on abbr "9" at bounding box center [475, 335] width 5 height 10
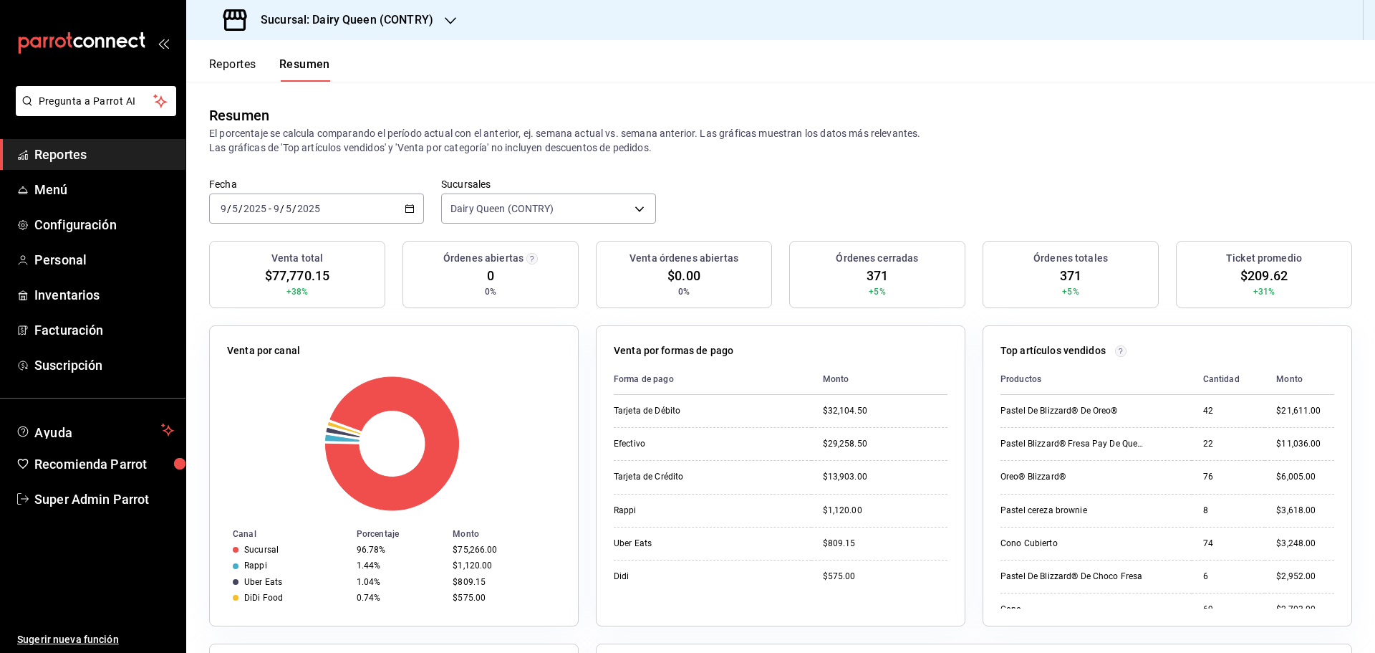
click at [349, 208] on div "2025-05-09 9 / 5 / 2025 - 2025-05-09 9 / 5 / 2025" at bounding box center [316, 208] width 215 height 30
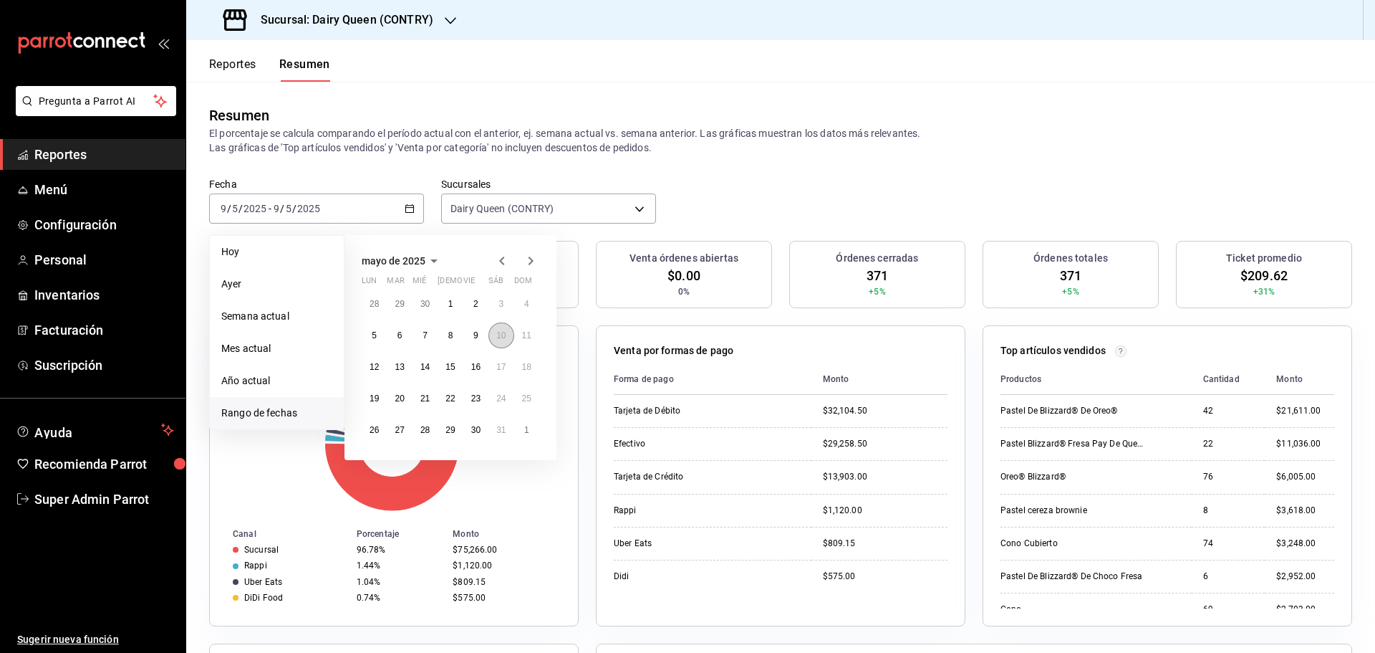
click at [498, 339] on abbr "10" at bounding box center [500, 335] width 9 height 10
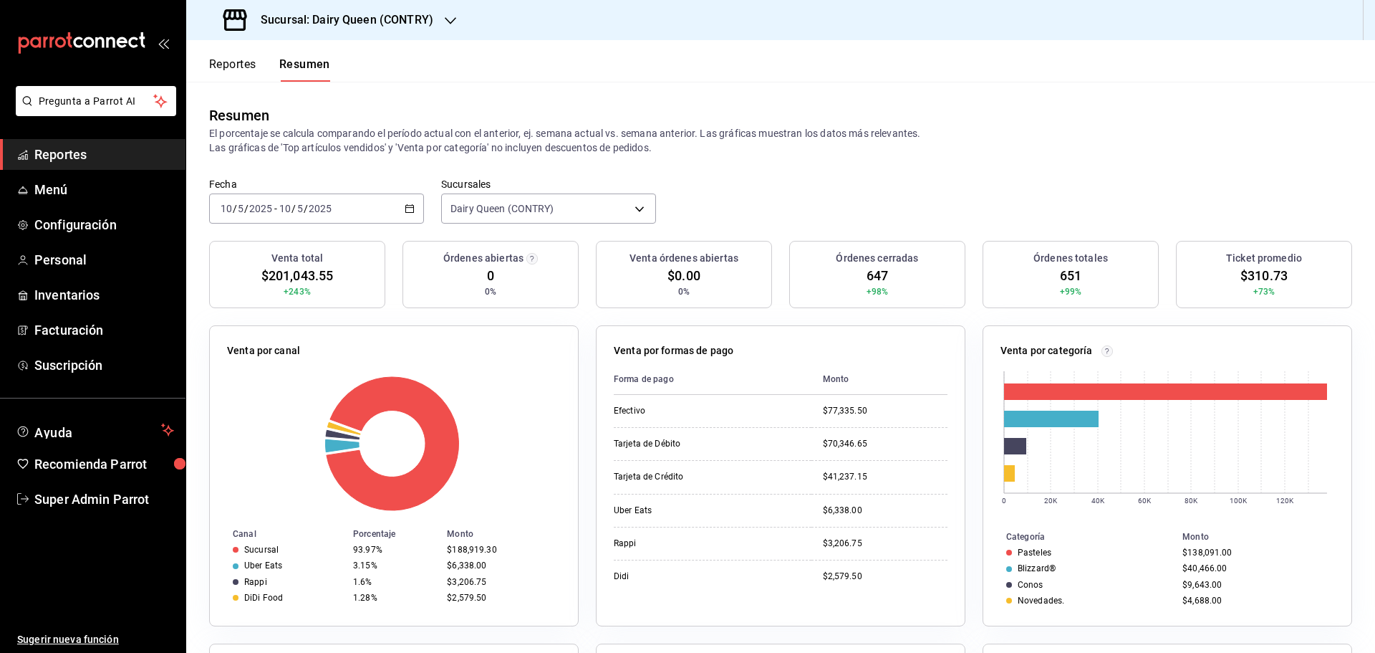
click at [347, 209] on div "2025-05-10 10 / 5 / 2025 - 2025-05-10 10 / 5 / 2025" at bounding box center [316, 208] width 215 height 30
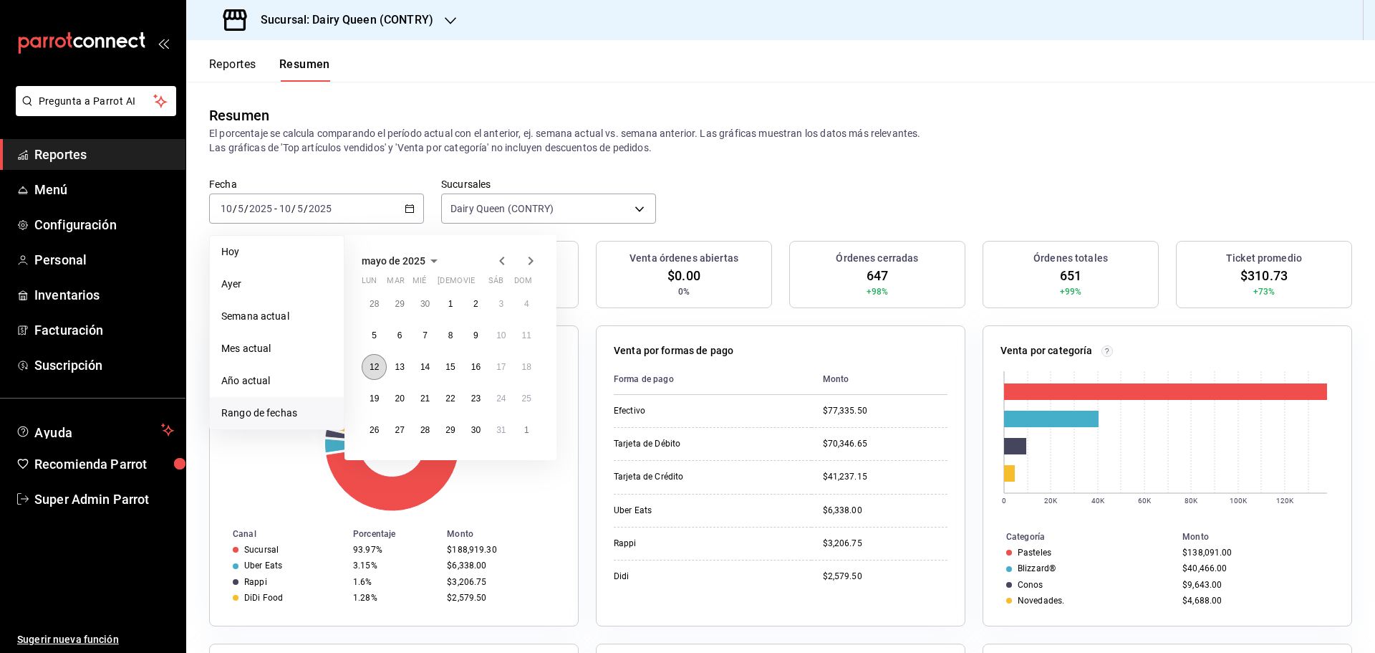
click at [371, 367] on abbr "12" at bounding box center [374, 367] width 9 height 10
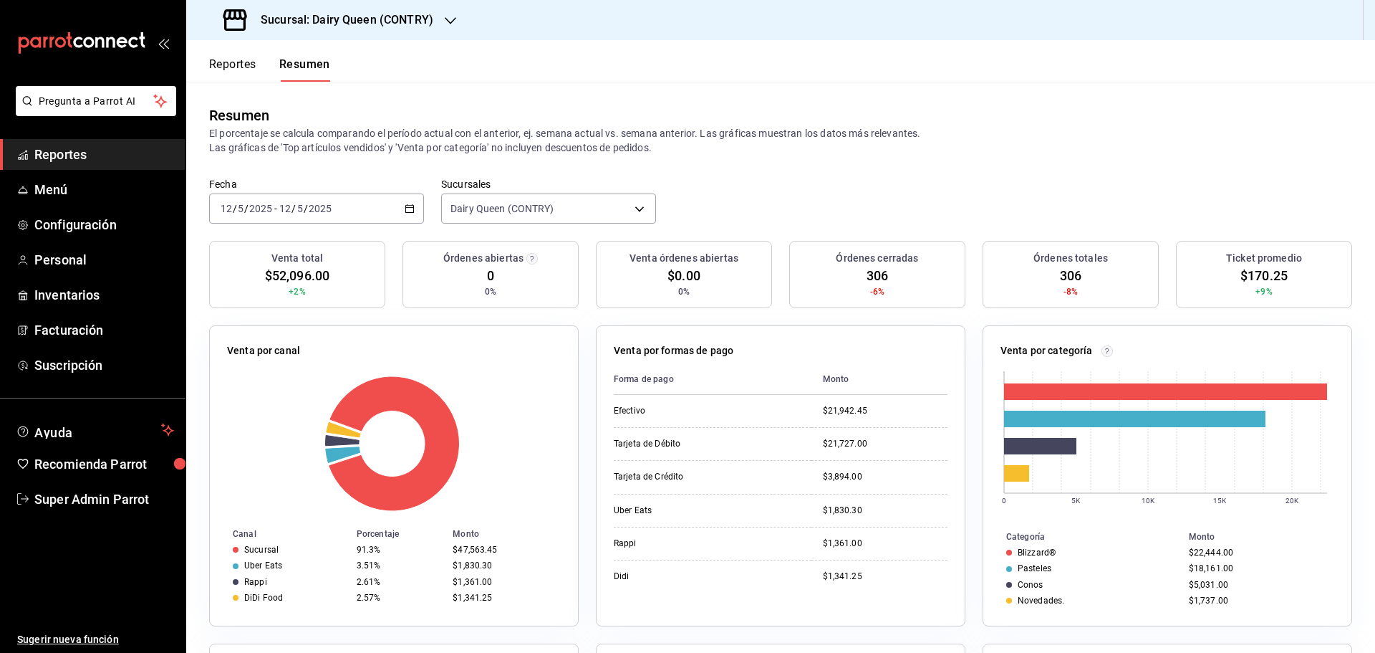
click at [308, 209] on input "2025" at bounding box center [320, 208] width 24 height 11
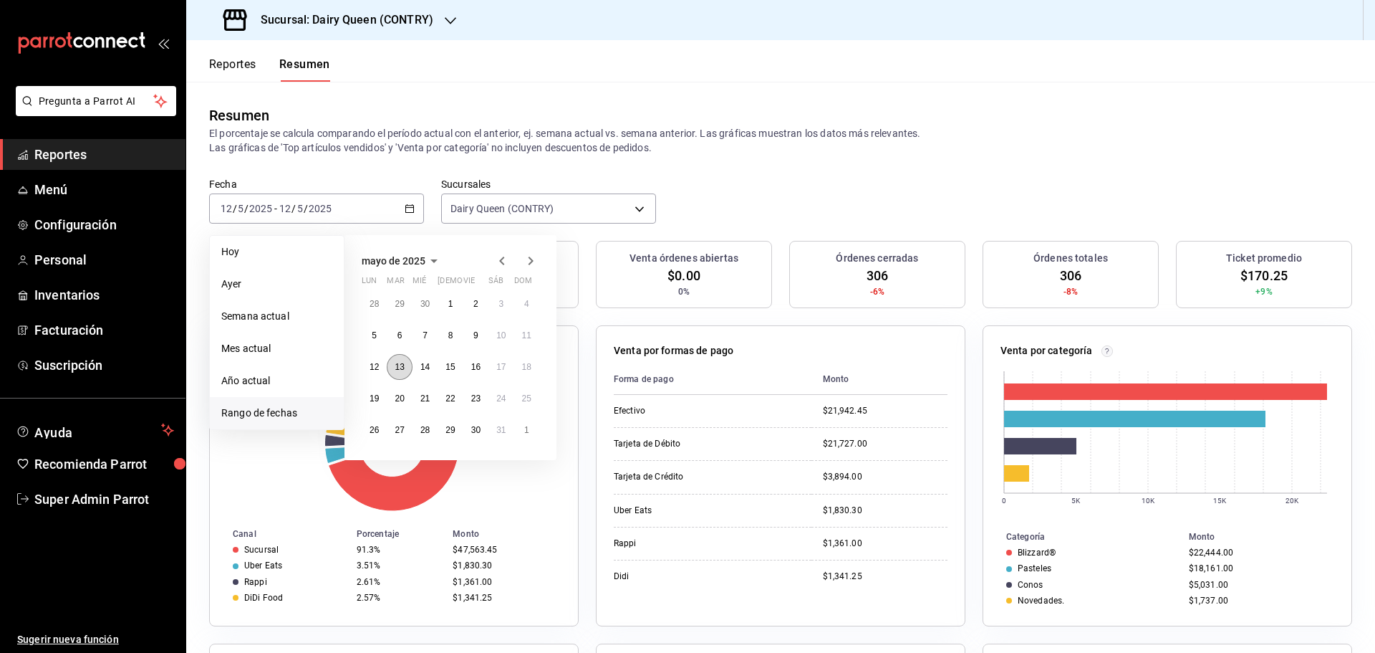
click at [401, 378] on button "13" at bounding box center [399, 367] width 25 height 26
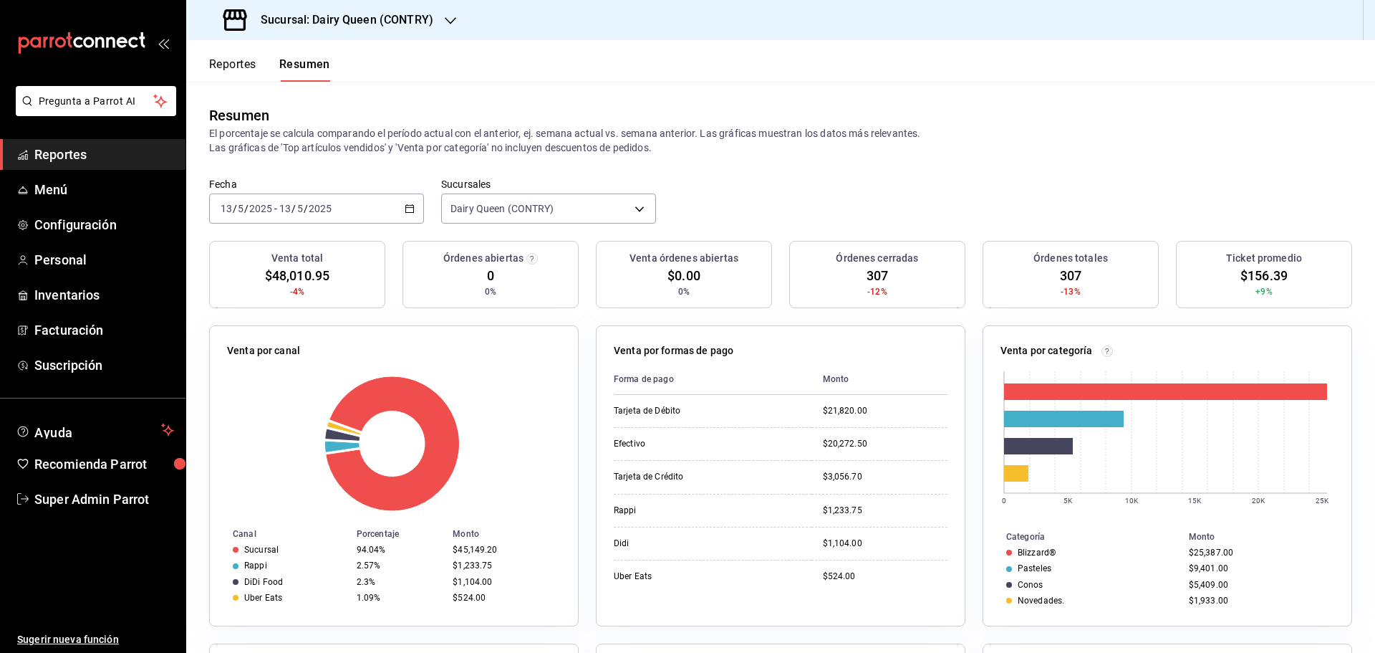
click at [347, 213] on div "2025-05-13 13 / 5 / 2025 - 2025-05-13 13 / 5 / 2025" at bounding box center [316, 208] width 215 height 30
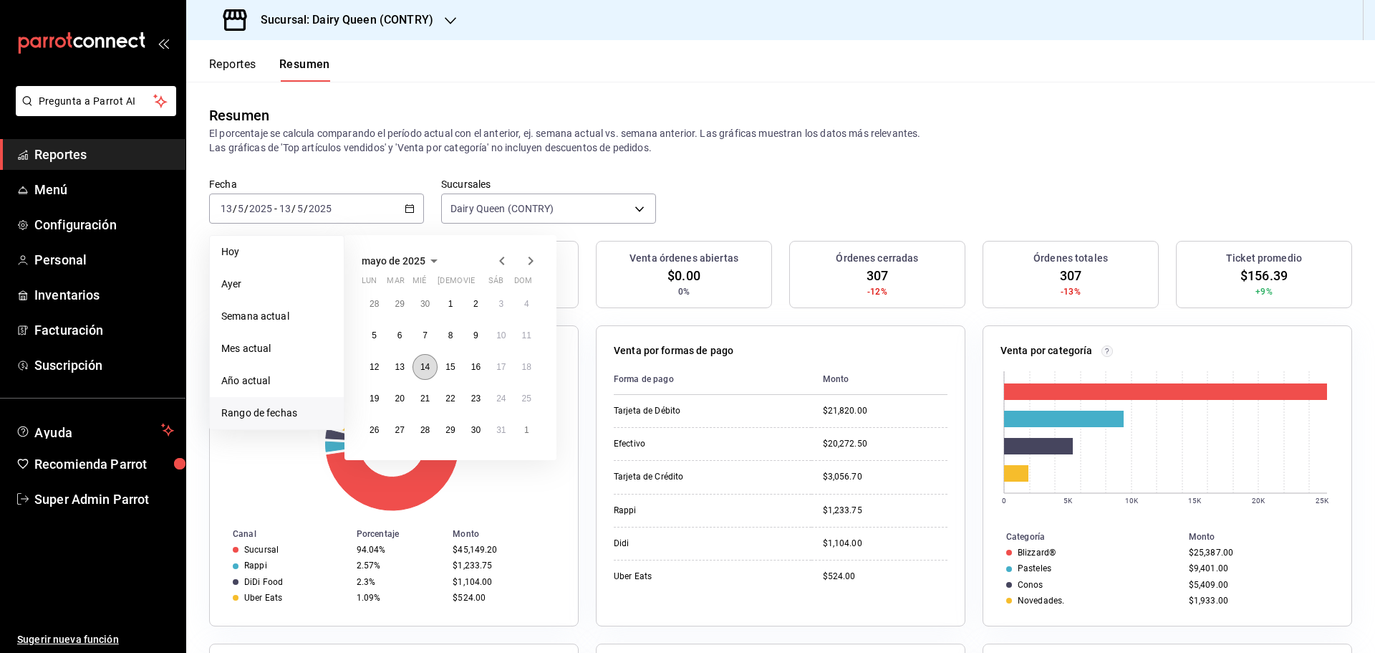
click at [424, 372] on button "14" at bounding box center [425, 367] width 25 height 26
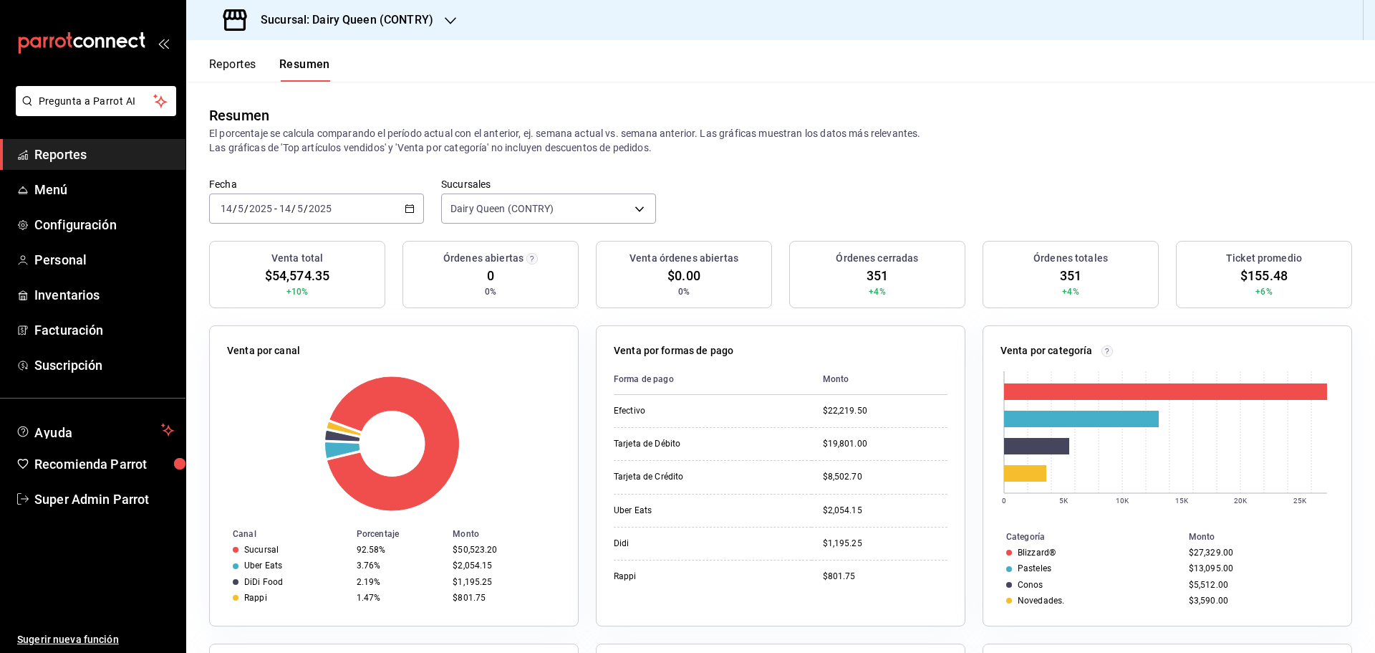
click at [378, 197] on div "2025-05-14 14 / 5 / 2025 - 2025-05-14 14 / 5 / 2025" at bounding box center [316, 208] width 215 height 30
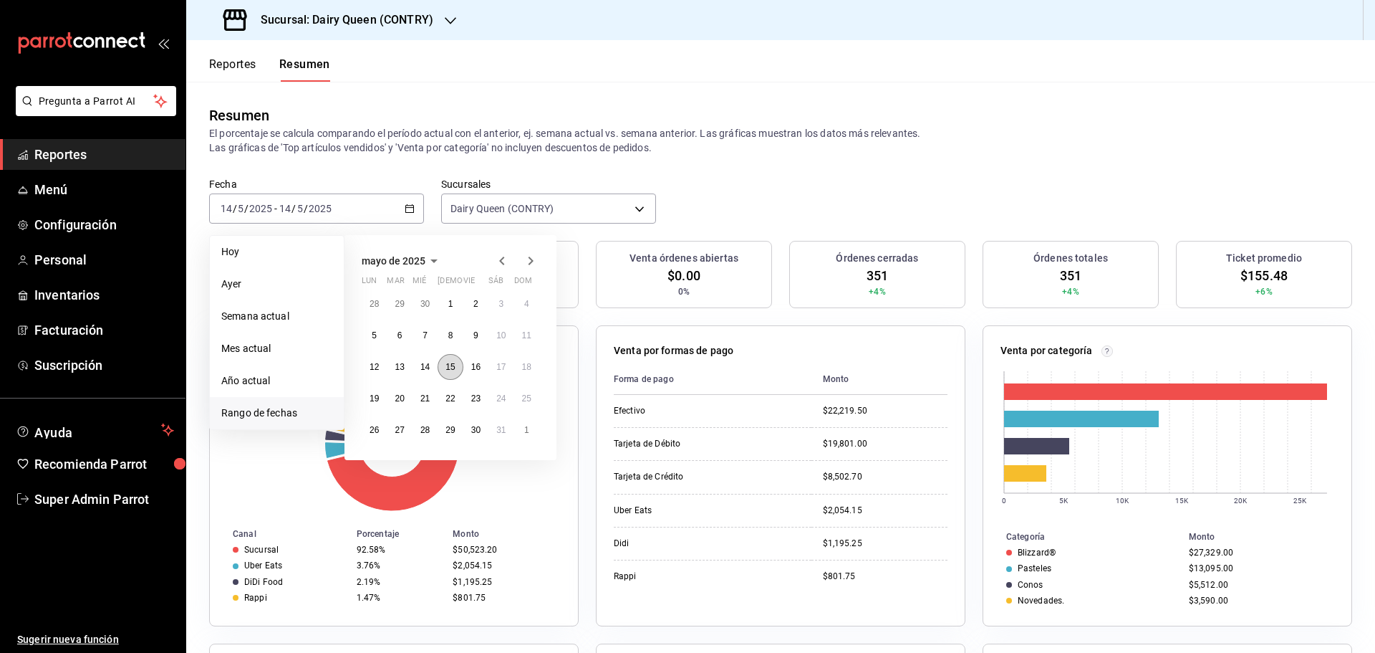
click at [448, 372] on abbr "15" at bounding box center [450, 367] width 9 height 10
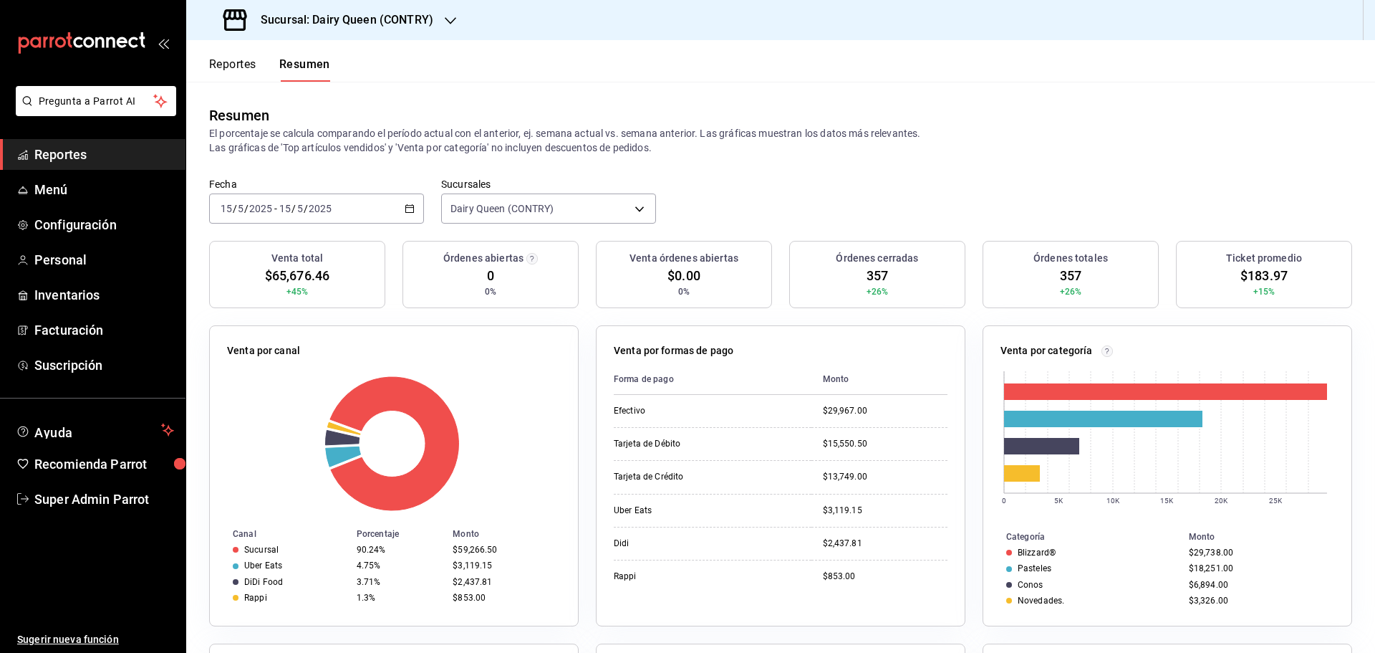
click at [398, 205] on div "2025-05-15 15 / 5 / 2025 - 2025-05-15 15 / 5 / 2025" at bounding box center [316, 208] width 215 height 30
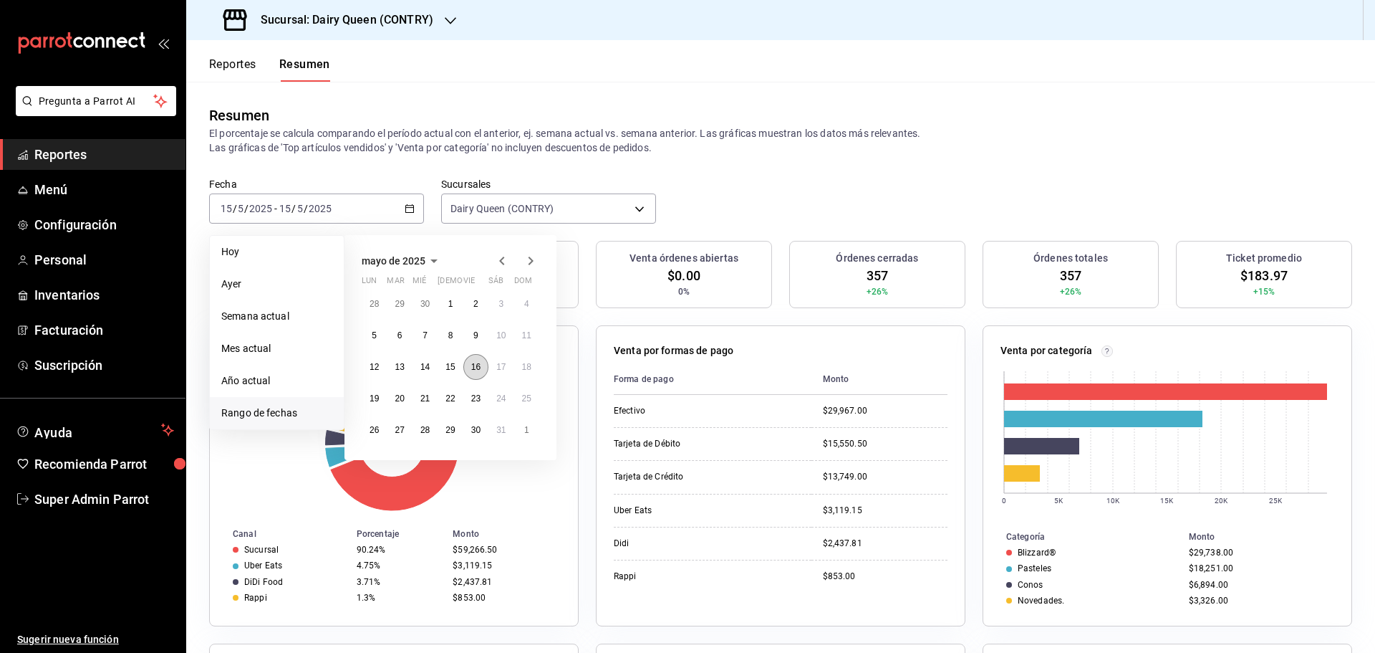
click at [473, 366] on abbr "16" at bounding box center [475, 367] width 9 height 10
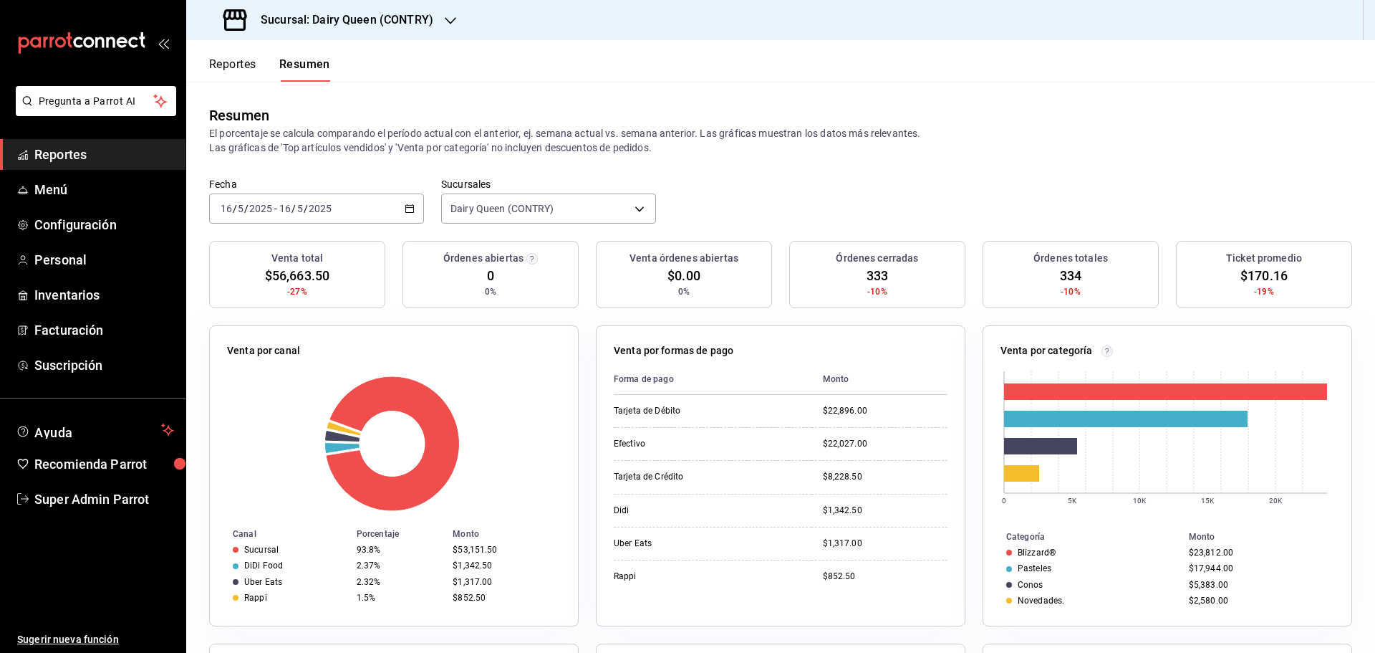
click at [386, 208] on div "2025-05-16 16 / 5 / 2025 - 2025-05-16 16 / 5 / 2025" at bounding box center [316, 208] width 215 height 30
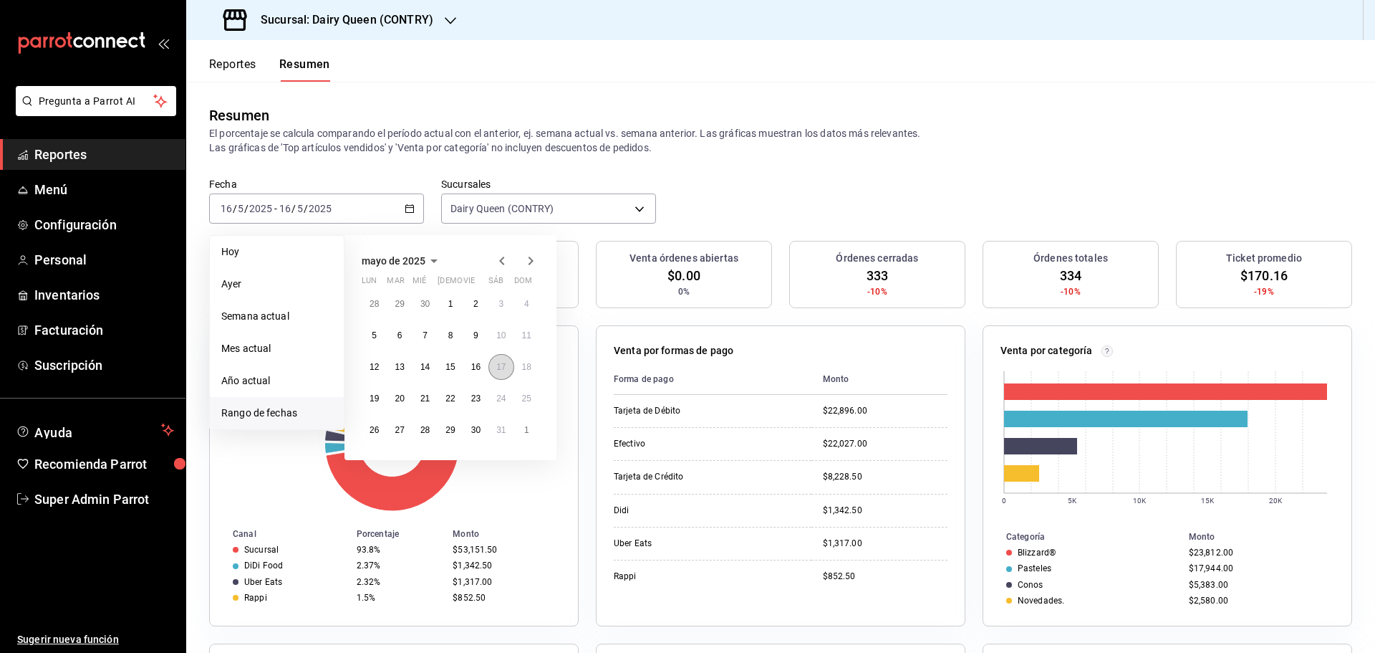
click at [510, 371] on button "17" at bounding box center [501, 367] width 25 height 26
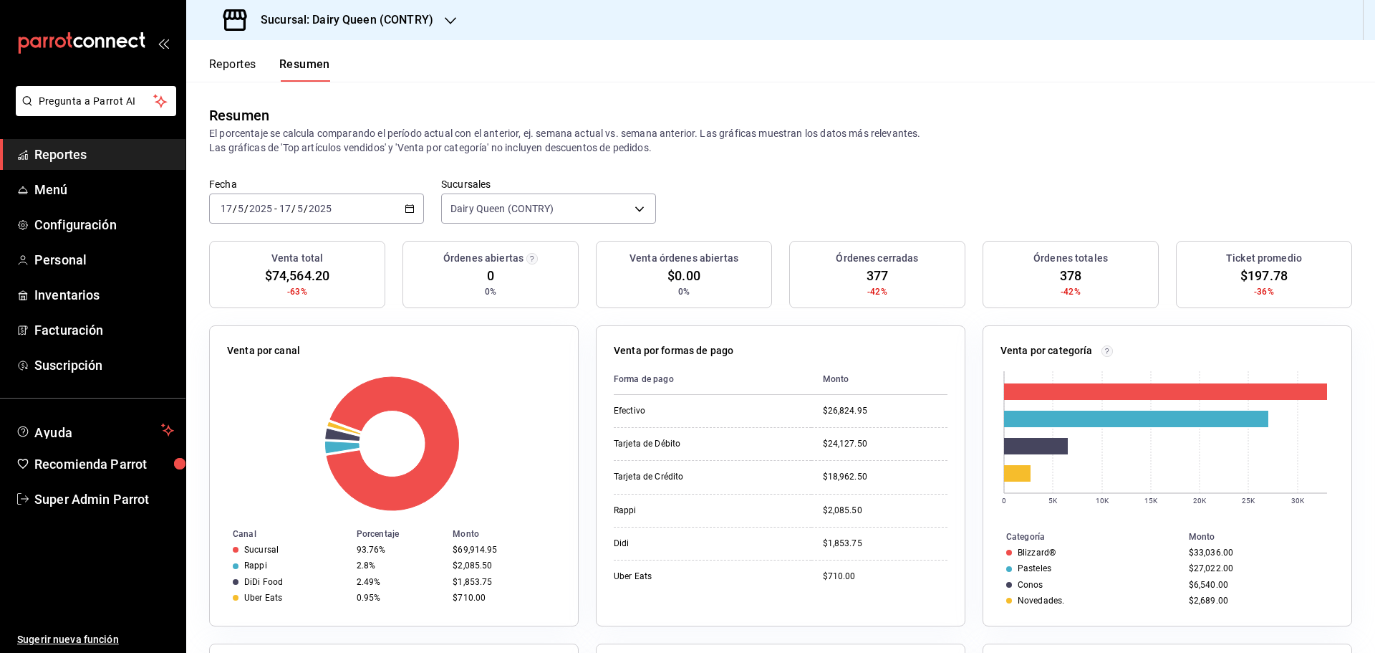
click at [395, 205] on div "2025-05-17 17 / 5 / 2025 - 2025-05-17 17 / 5 / 2025" at bounding box center [316, 208] width 215 height 30
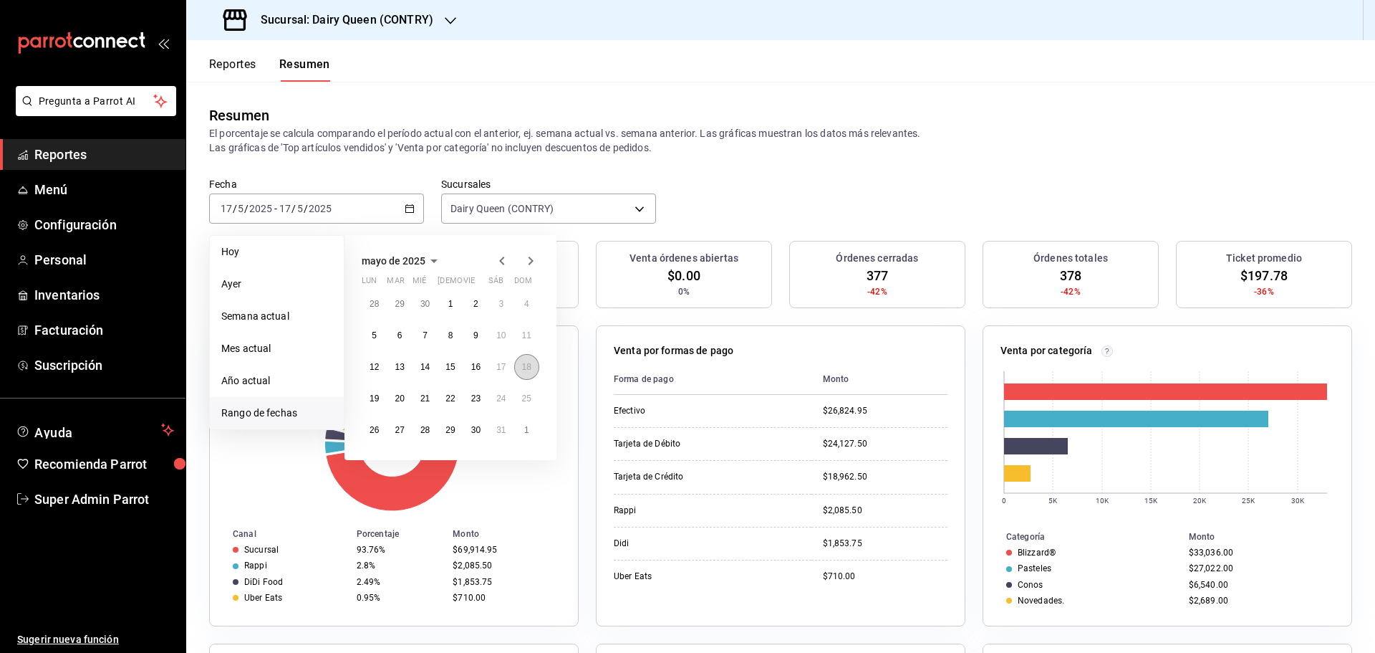
click at [527, 372] on abbr "18" at bounding box center [526, 367] width 9 height 10
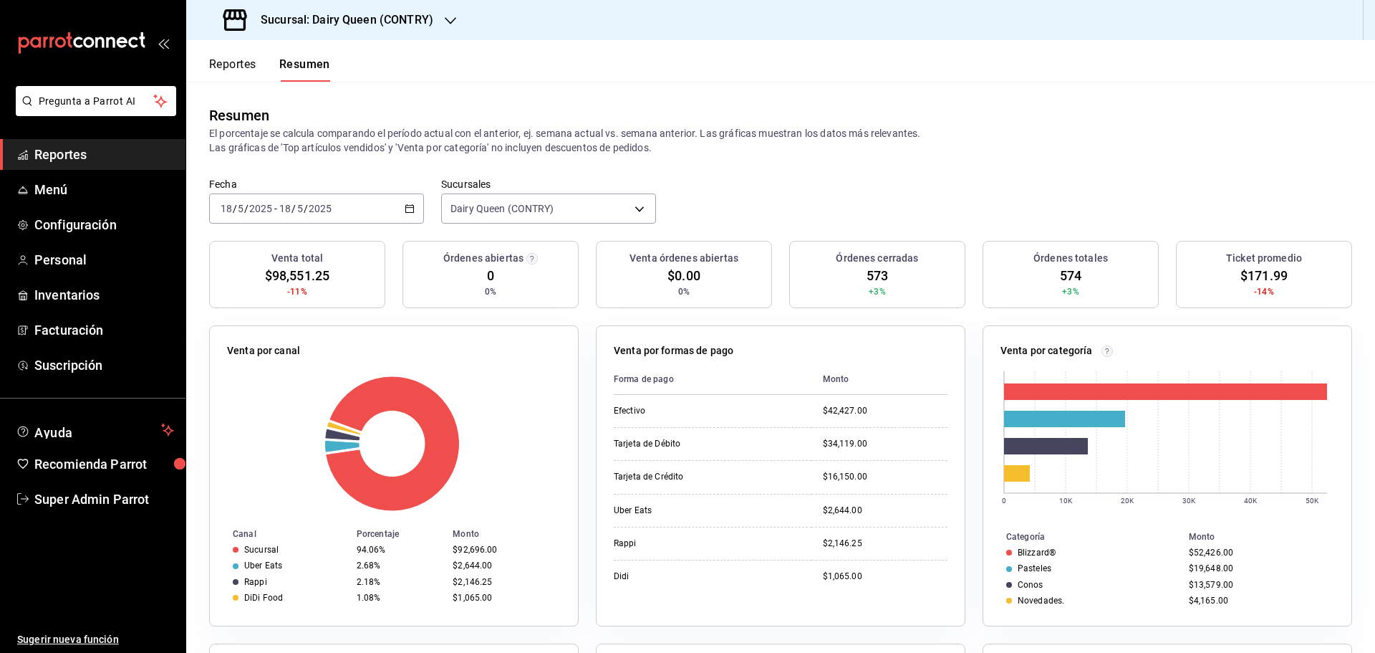
click at [393, 206] on div "2025-05-18 18 / 5 / 2025 - 2025-05-18 18 / 5 / 2025" at bounding box center [316, 208] width 215 height 30
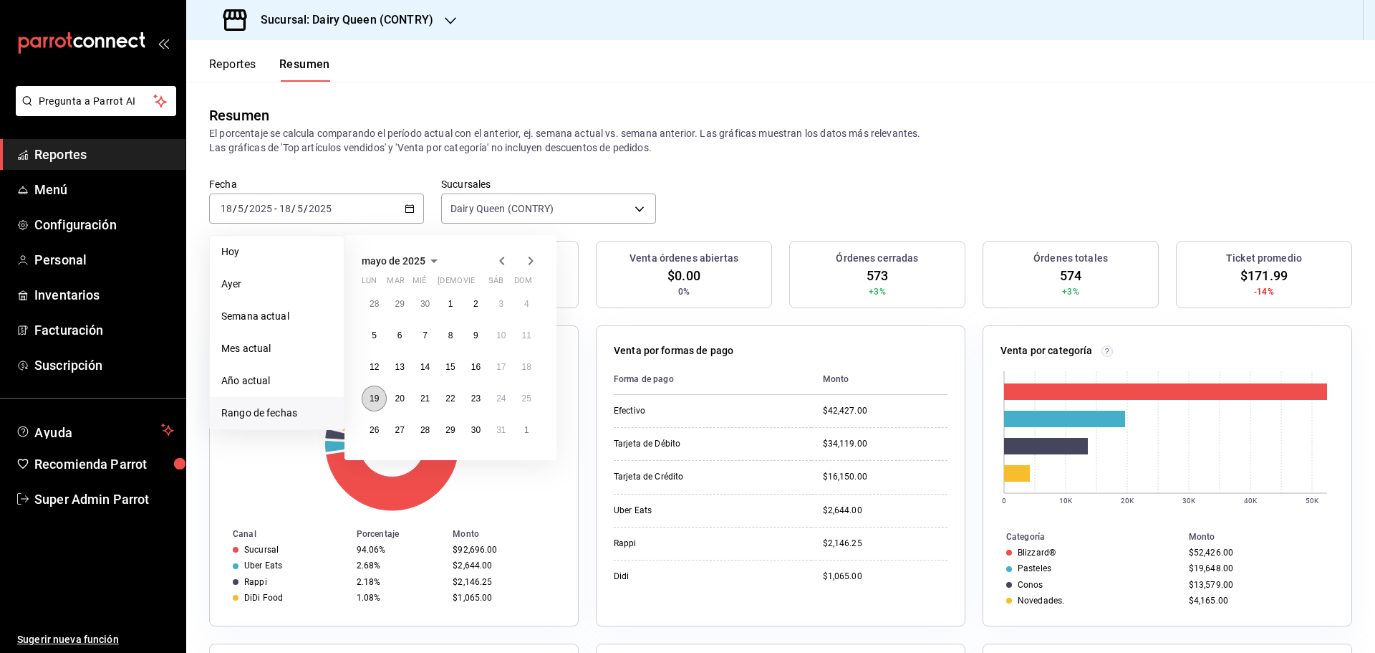
click at [375, 393] on button "19" at bounding box center [374, 398] width 25 height 26
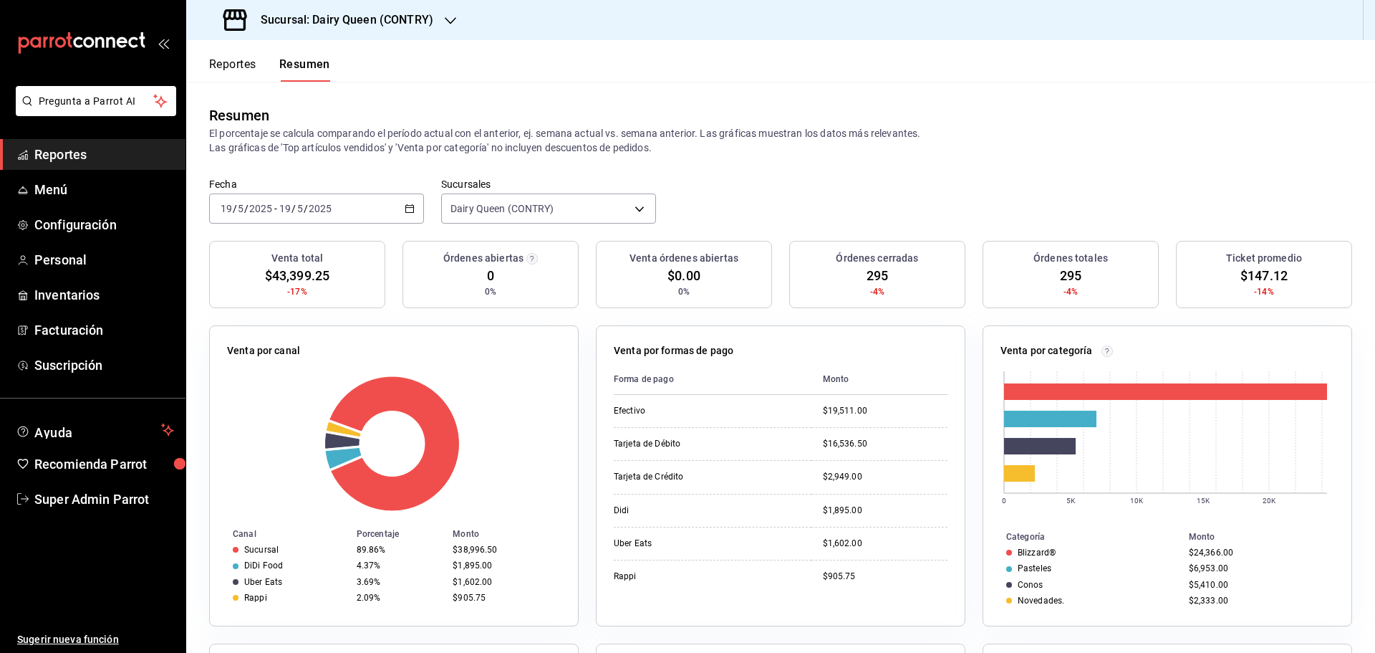
click at [350, 206] on div "2025-05-19 19 / 5 / 2025 - 2025-05-19 19 / 5 / 2025" at bounding box center [316, 208] width 215 height 30
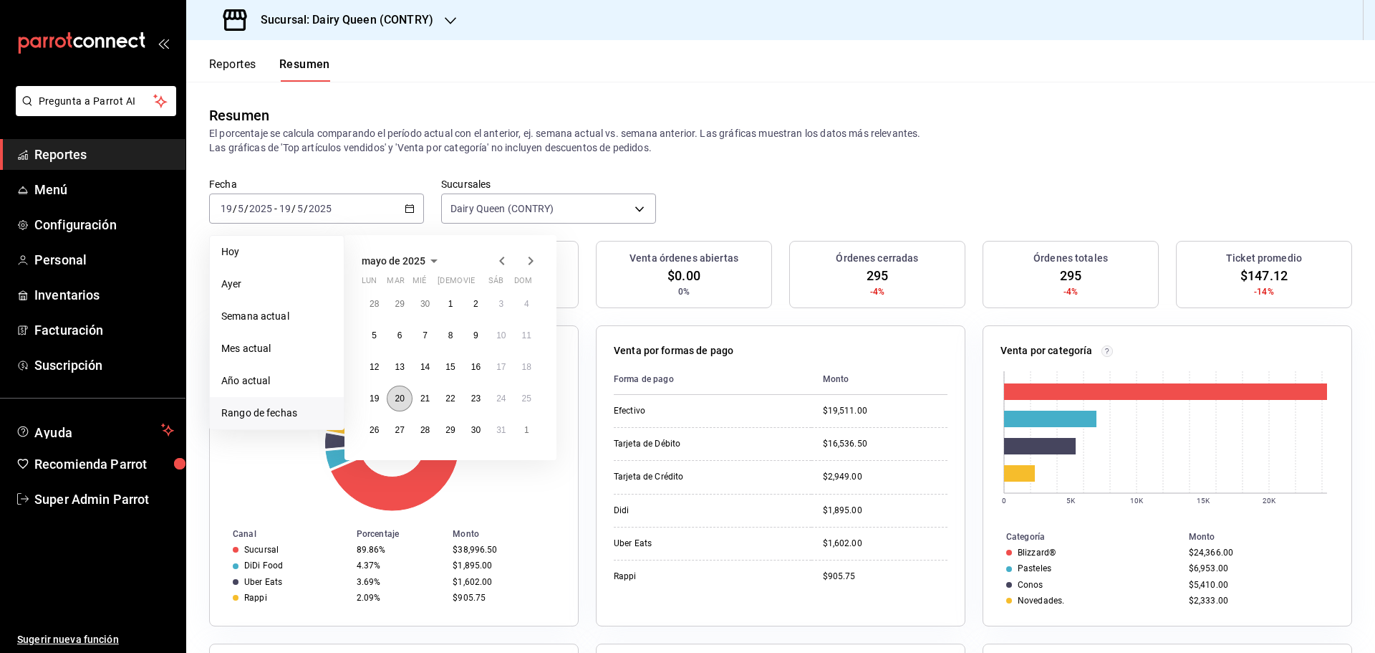
click at [403, 403] on abbr "20" at bounding box center [399, 398] width 9 height 10
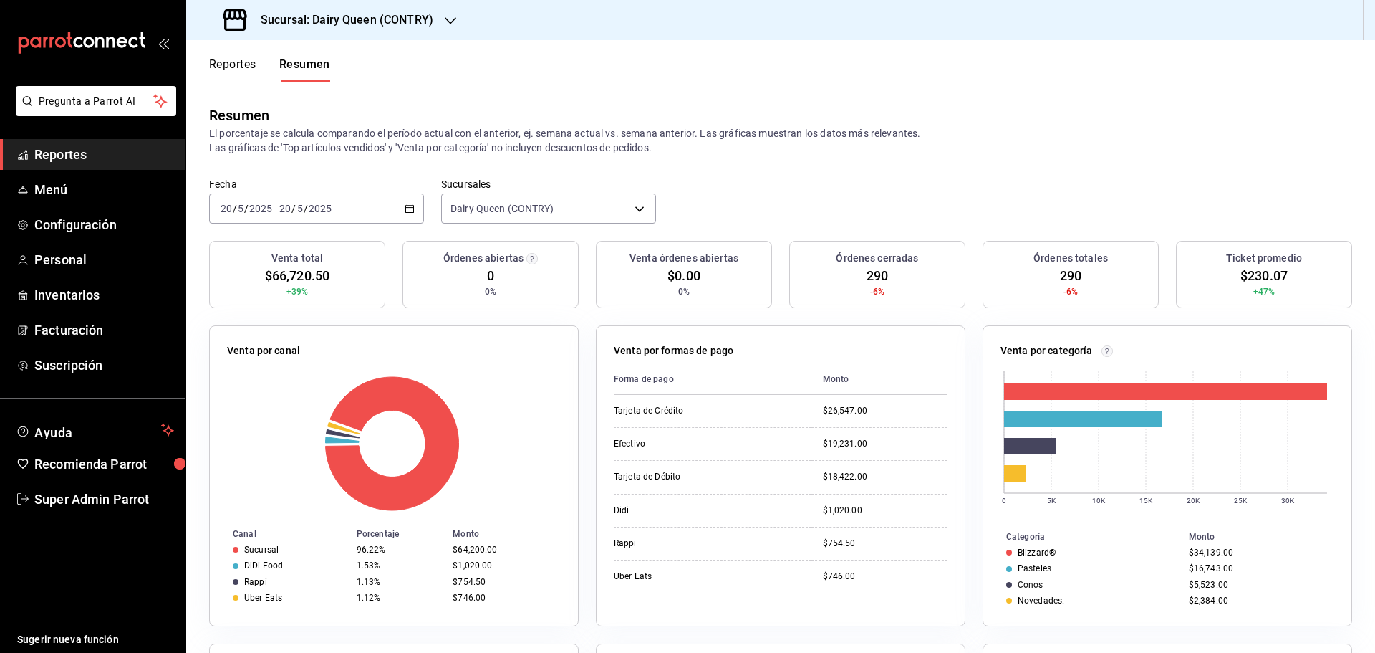
click at [321, 211] on input "2025" at bounding box center [320, 208] width 24 height 11
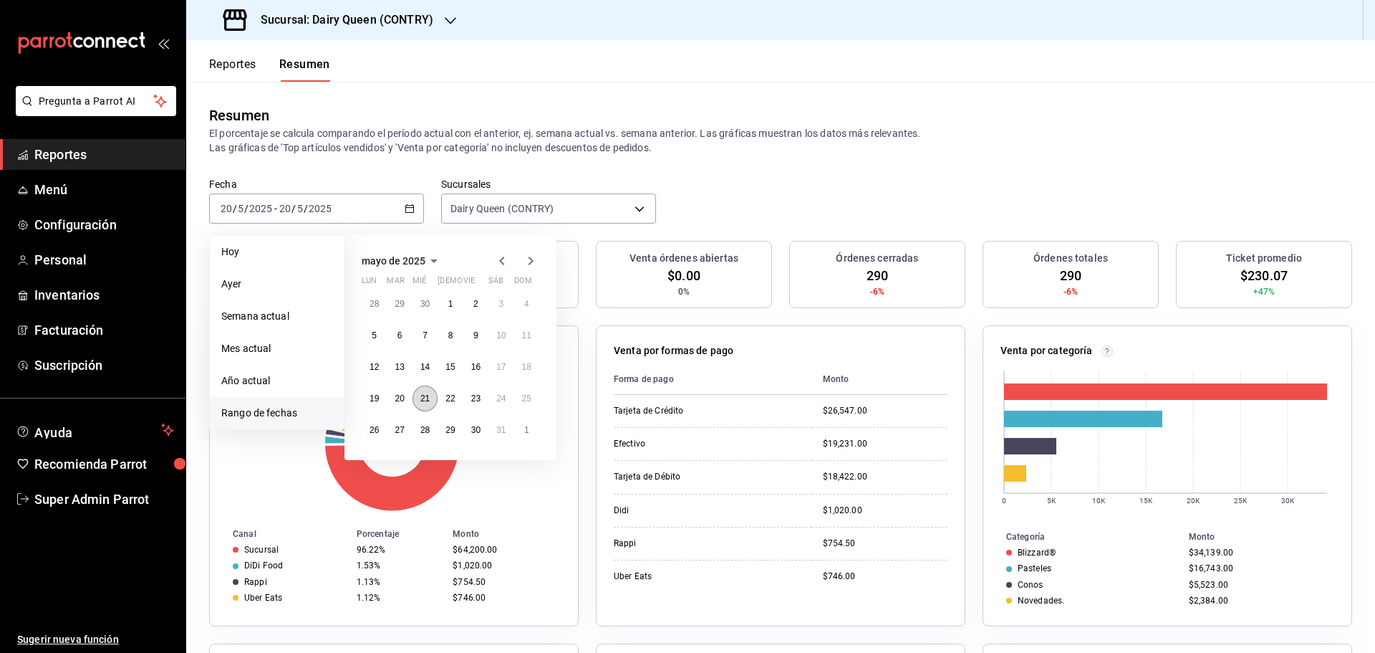
click at [428, 395] on abbr "21" at bounding box center [424, 398] width 9 height 10
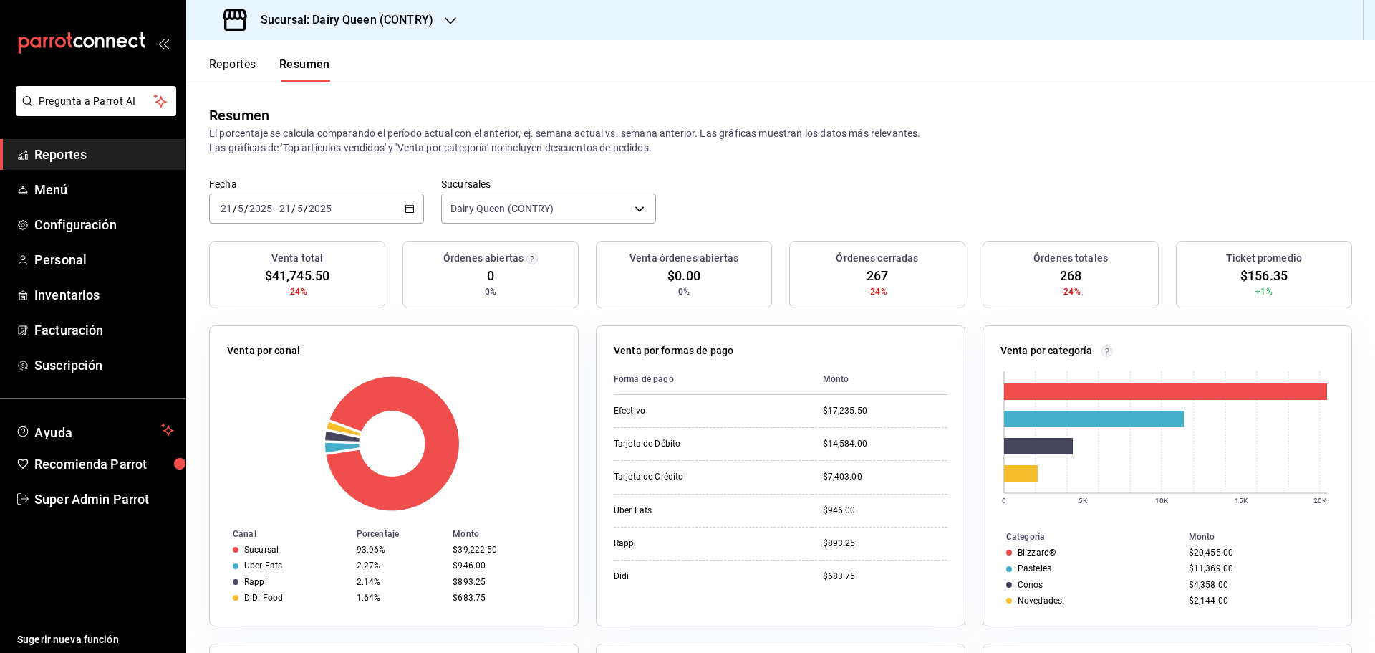
click at [297, 203] on input "5" at bounding box center [300, 208] width 7 height 11
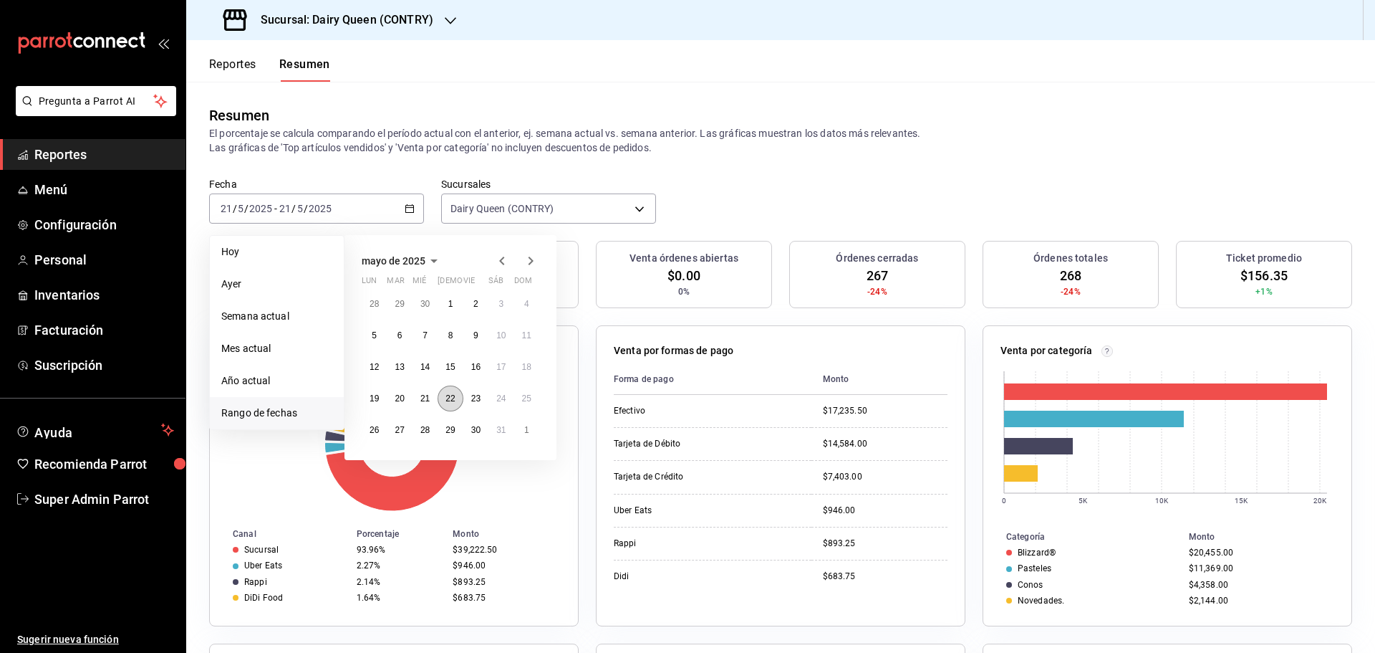
click at [451, 398] on abbr "22" at bounding box center [450, 398] width 9 height 10
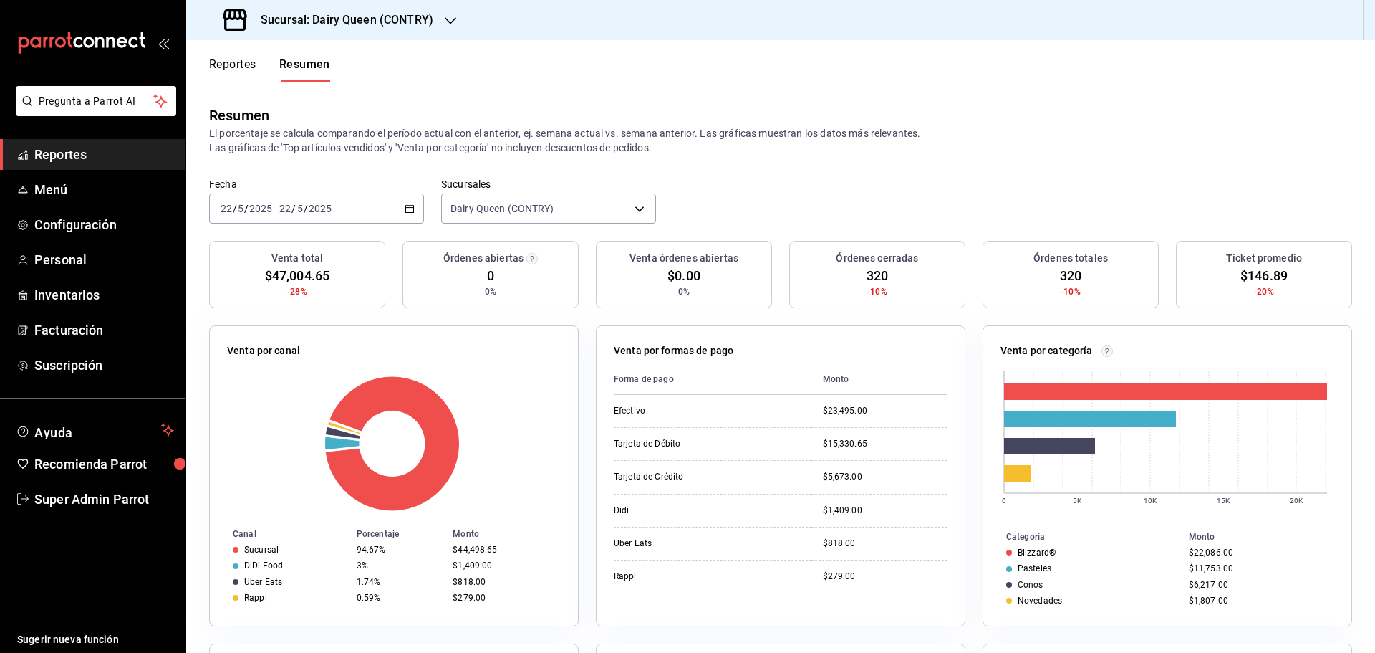
click at [314, 207] on input "2025" at bounding box center [320, 208] width 24 height 11
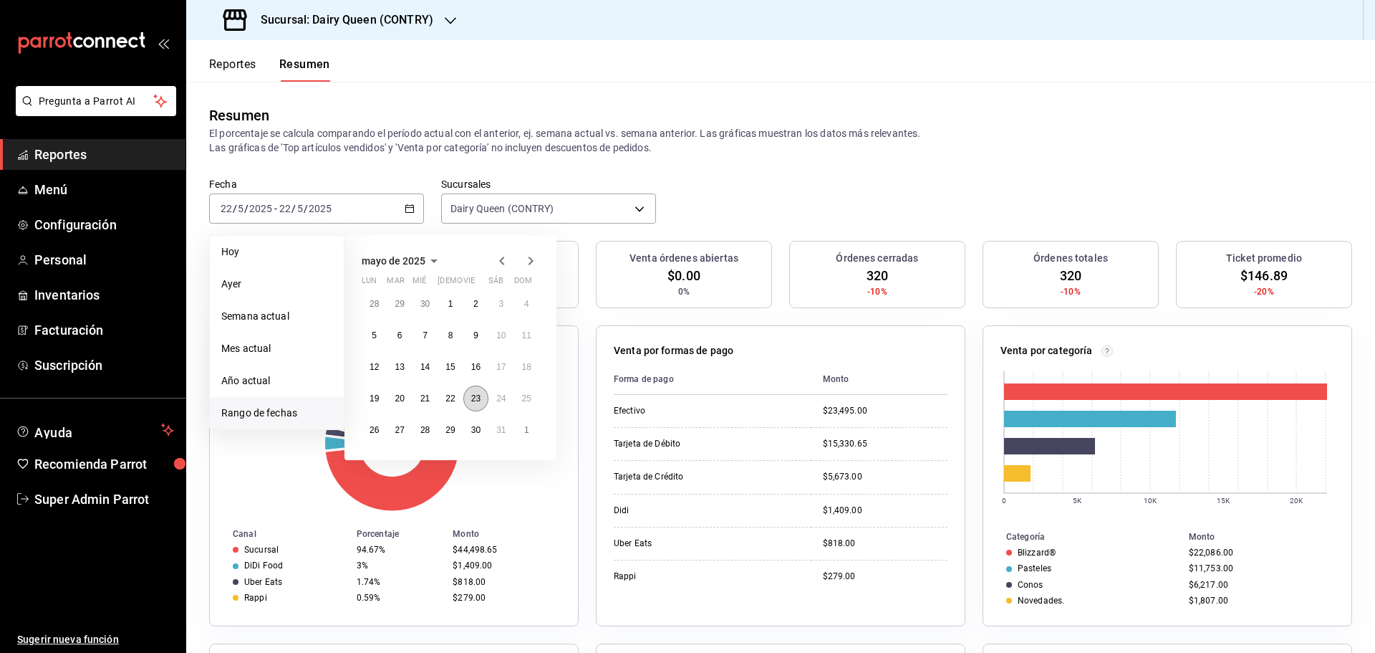
click at [479, 407] on button "23" at bounding box center [475, 398] width 25 height 26
click at [479, 406] on button "23" at bounding box center [475, 398] width 25 height 26
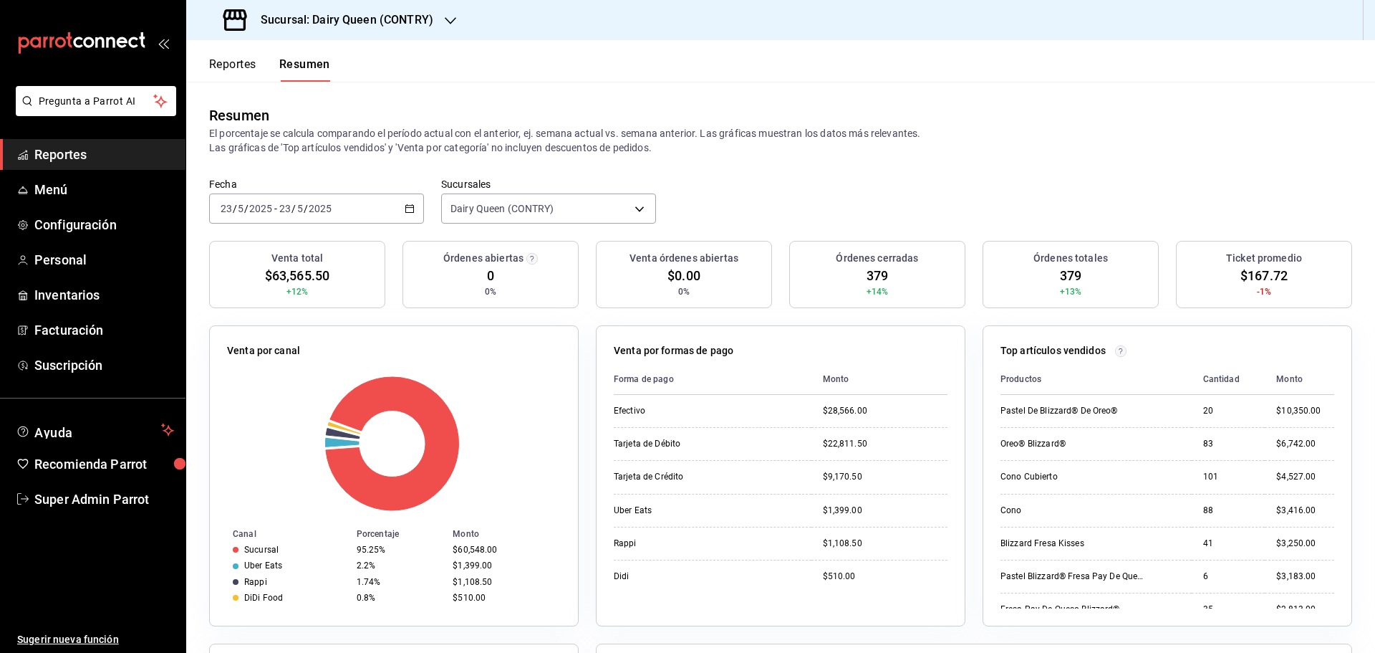
click at [311, 206] on input "2025" at bounding box center [320, 208] width 24 height 11
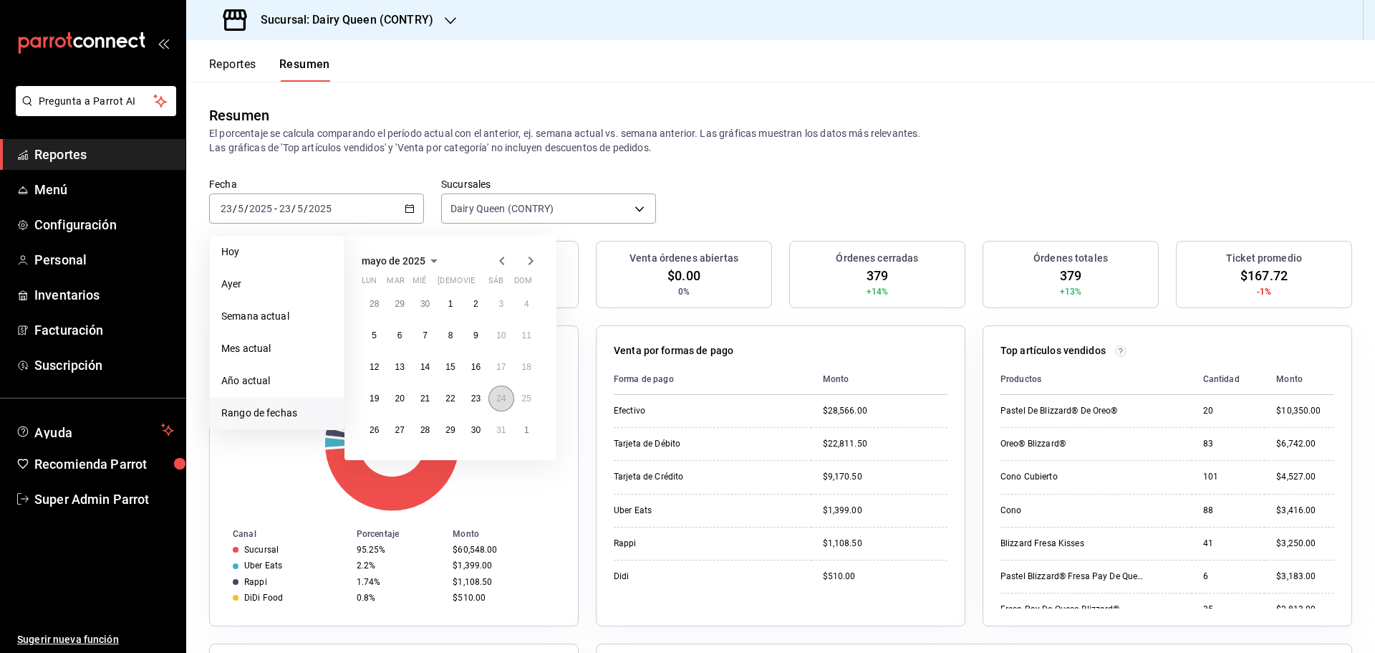
click at [501, 399] on abbr "24" at bounding box center [500, 398] width 9 height 10
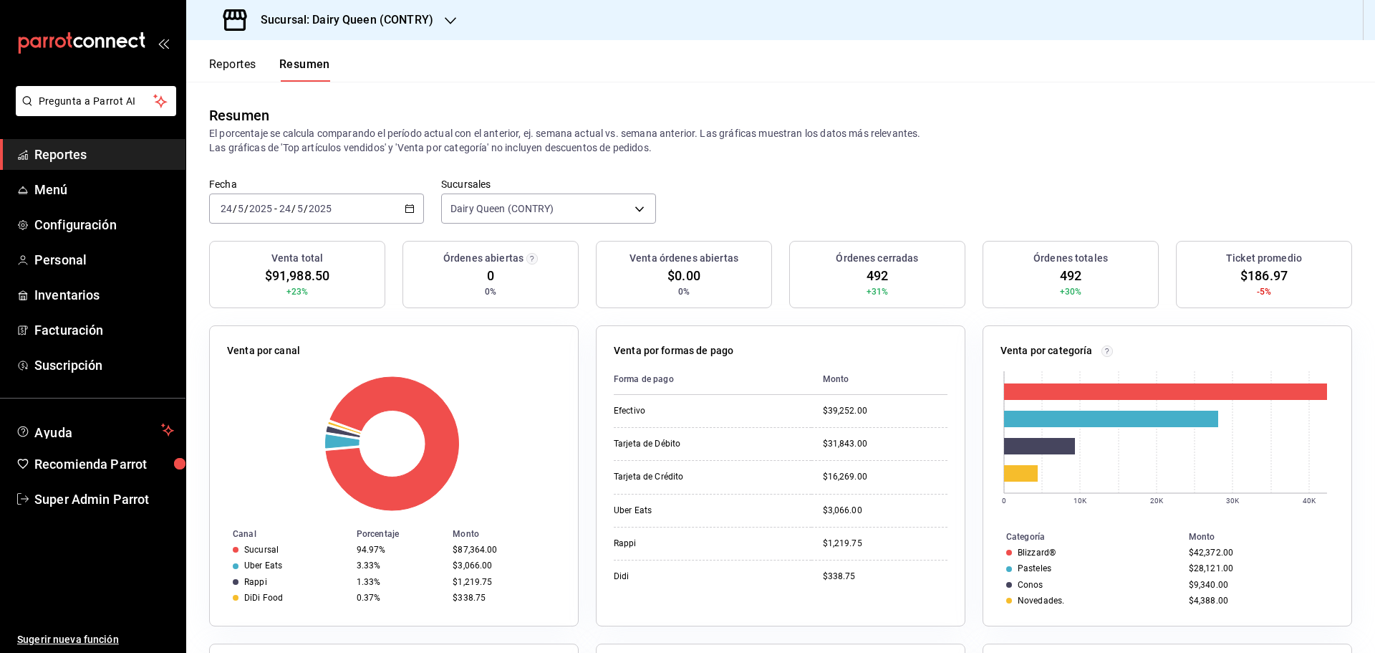
click at [343, 211] on div "2025-05-24 24 / 5 / 2025 - 2025-05-24 24 / 5 / 2025" at bounding box center [316, 208] width 215 height 30
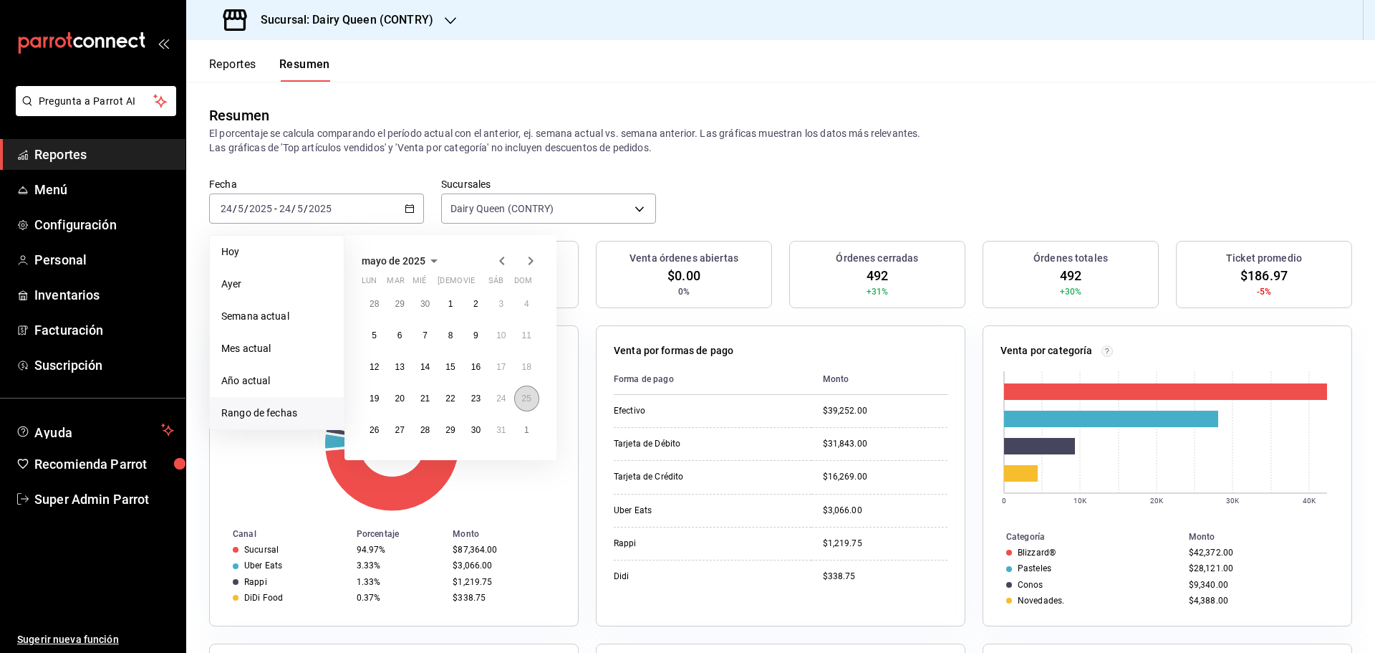
click at [522, 403] on abbr "25" at bounding box center [526, 398] width 9 height 10
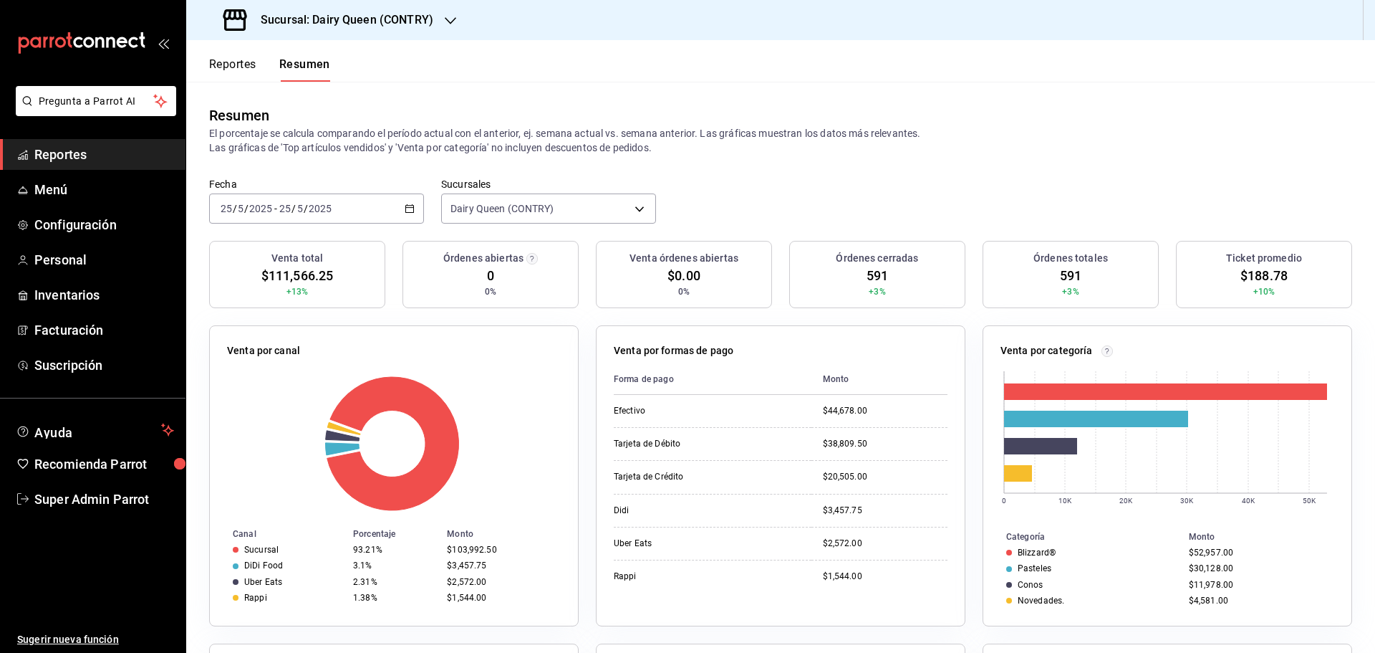
click at [319, 208] on input "2025" at bounding box center [320, 208] width 24 height 11
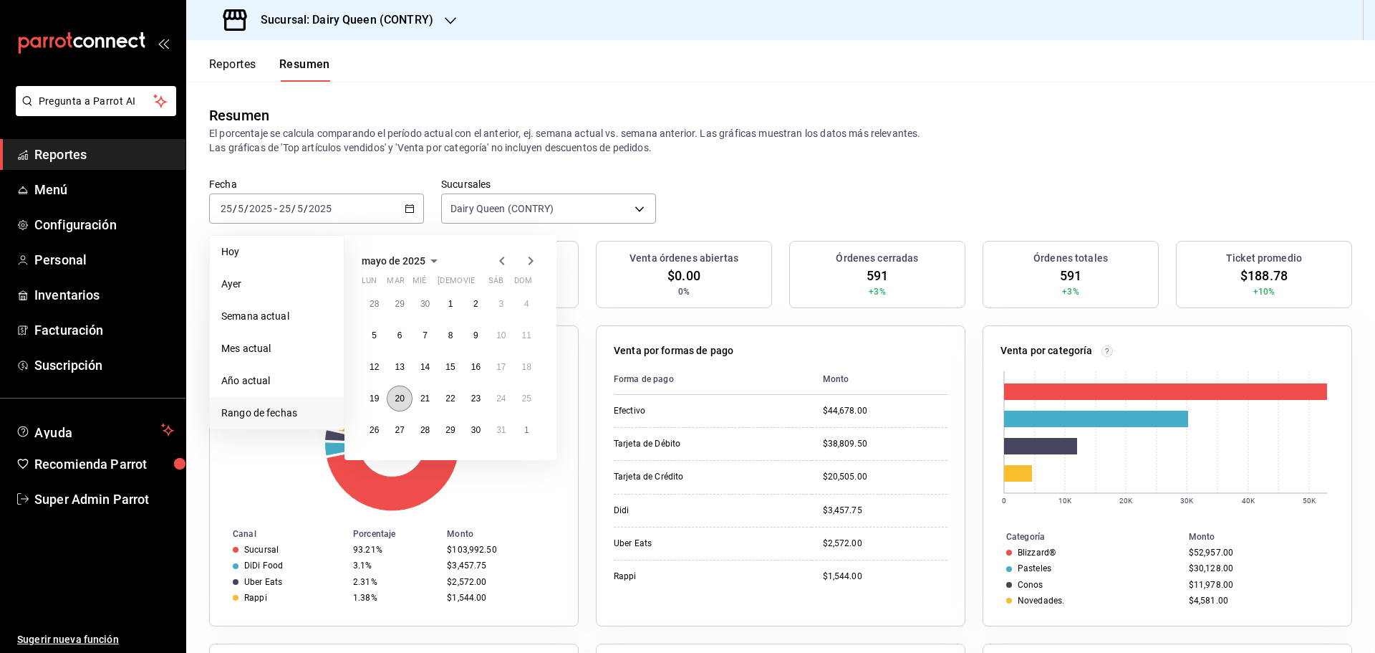
click at [398, 400] on abbr "20" at bounding box center [399, 398] width 9 height 10
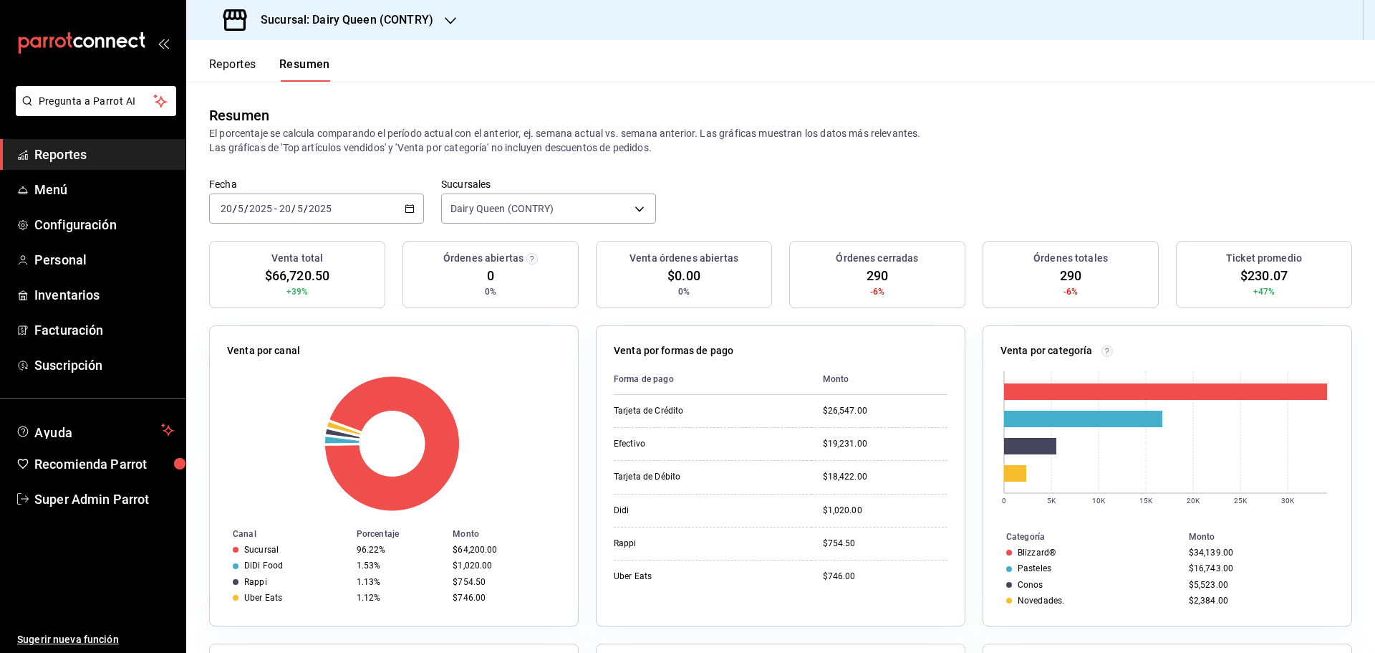
click at [327, 215] on div "2025-05-20 20 / 5 / 2025 - 2025-05-20 20 / 5 / 2025" at bounding box center [316, 208] width 215 height 30
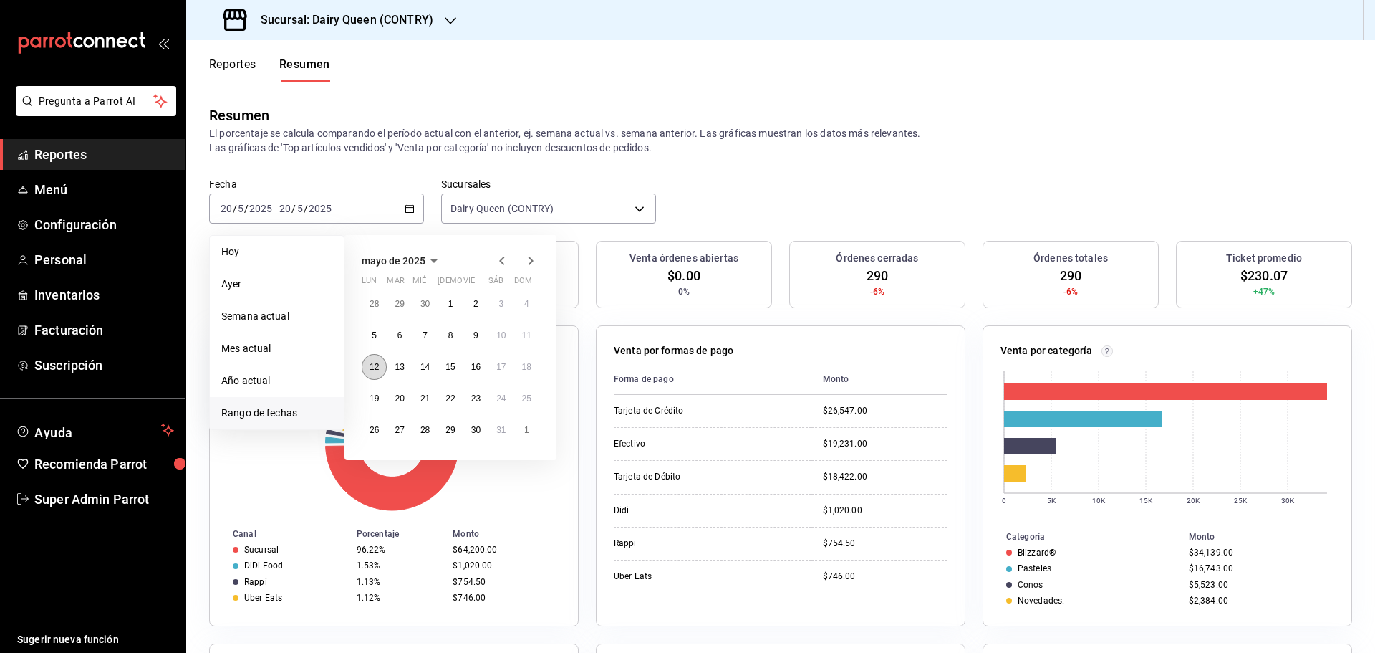
click at [372, 377] on button "12" at bounding box center [374, 367] width 25 height 26
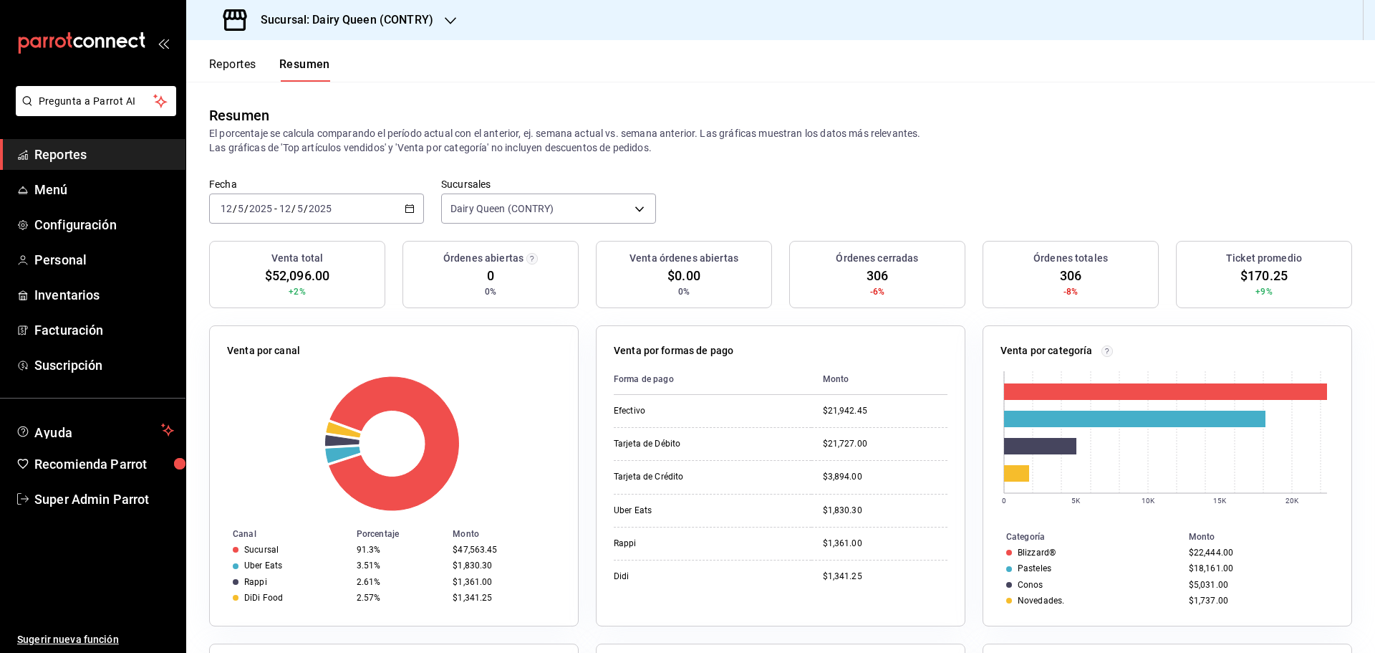
click at [279, 216] on div "2025-05-12 12 / 5 / 2025 - 2025-05-12 12 / 5 / 2025" at bounding box center [316, 208] width 215 height 30
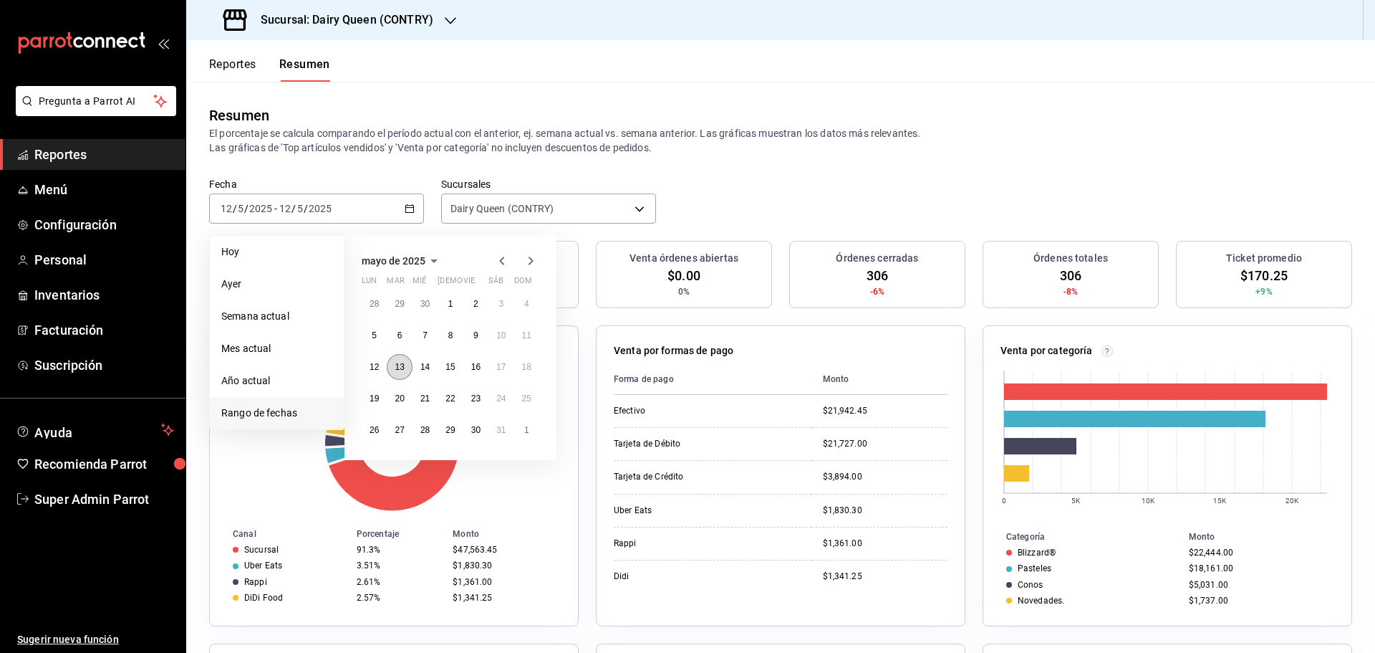
click at [405, 368] on button "13" at bounding box center [399, 367] width 25 height 26
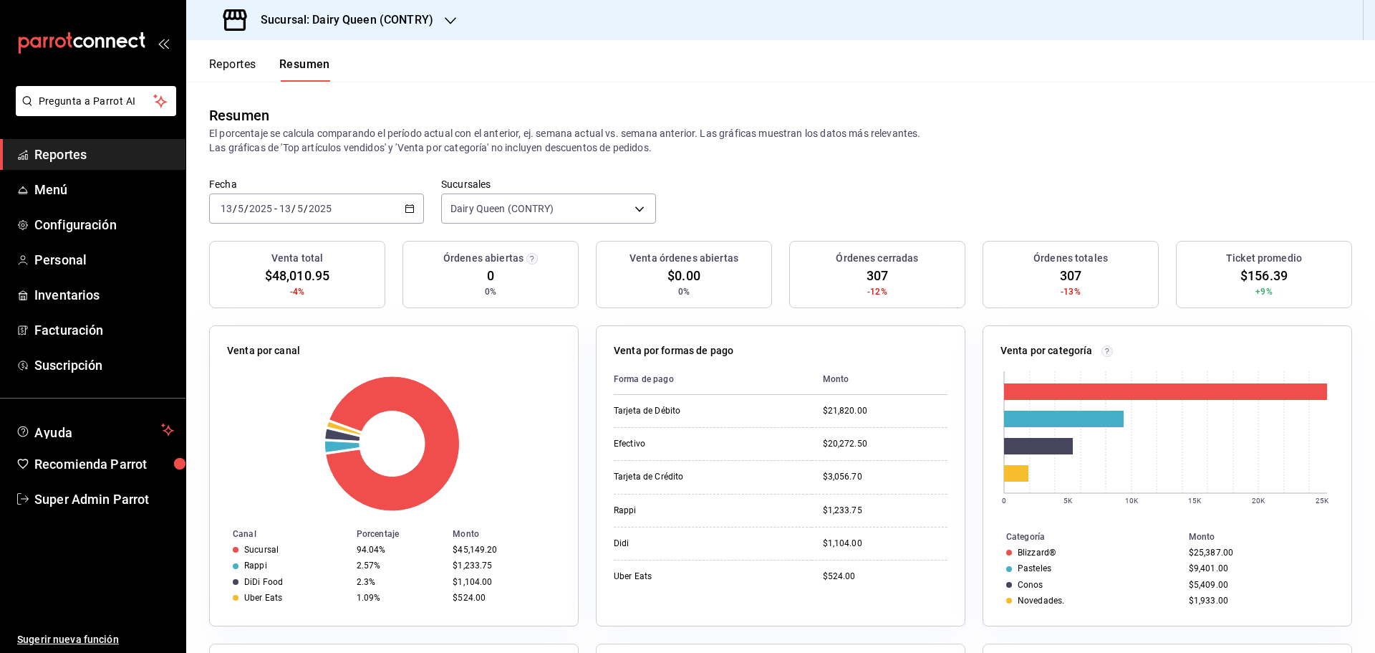
click at [340, 210] on div "2025-05-13 13 / 5 / 2025 - 2025-05-13 13 / 5 / 2025" at bounding box center [316, 208] width 215 height 30
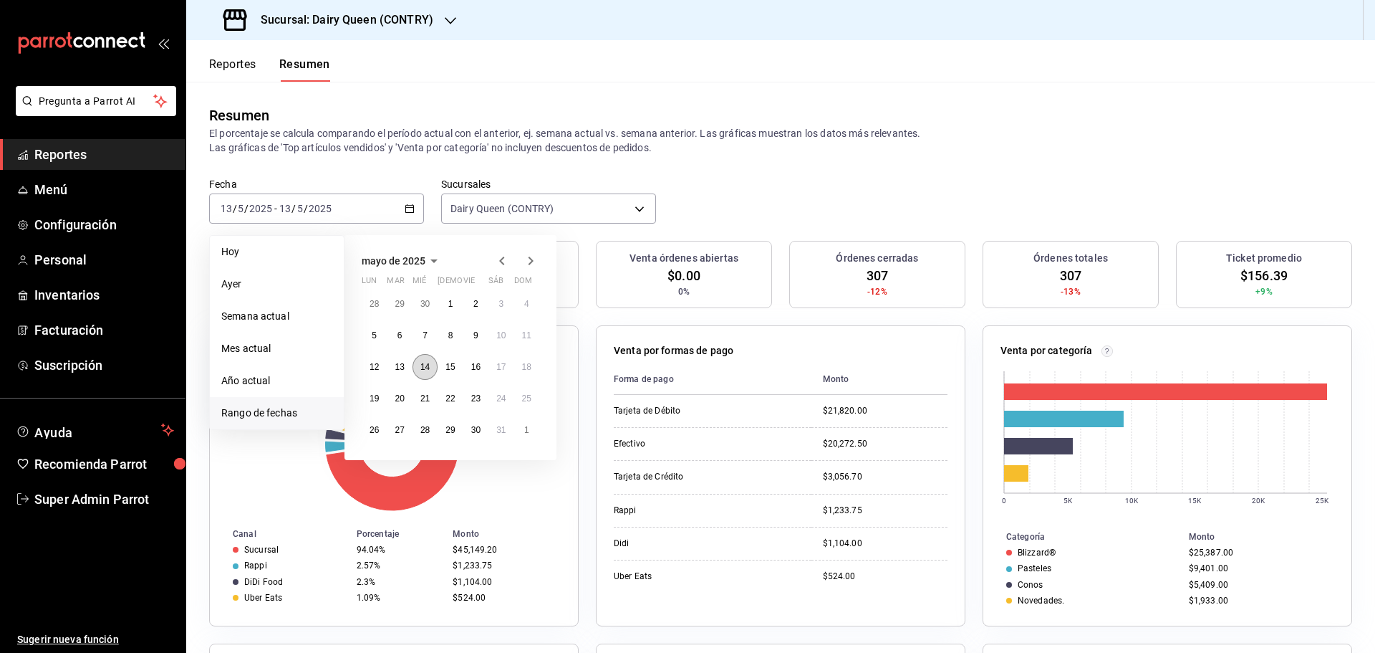
click at [427, 378] on button "14" at bounding box center [425, 367] width 25 height 26
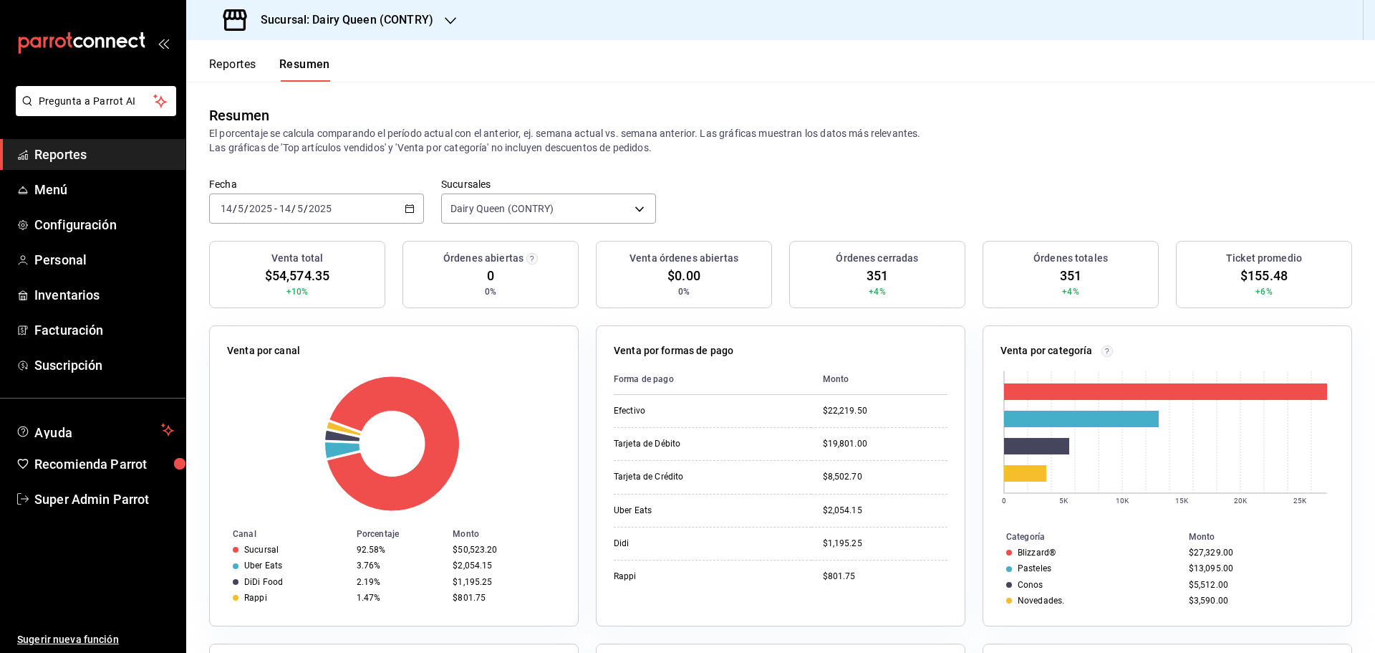
click at [310, 213] on input "2025" at bounding box center [320, 208] width 24 height 11
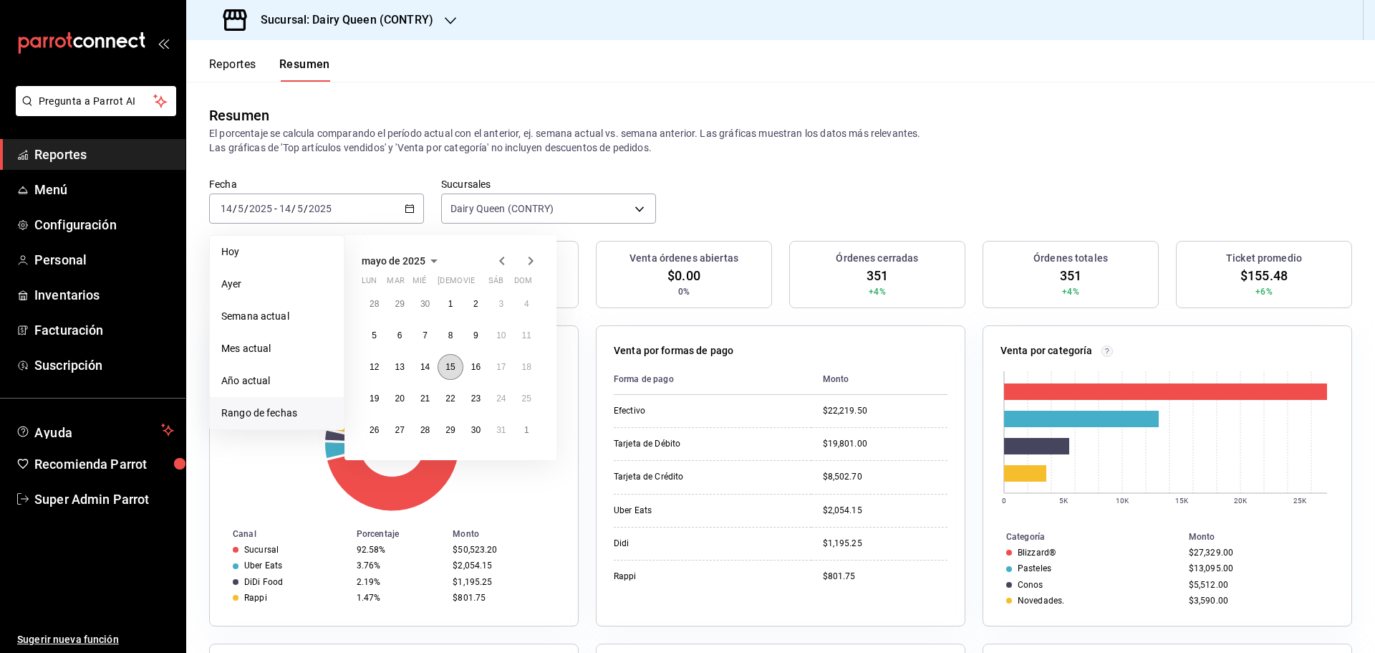
click at [451, 371] on abbr "15" at bounding box center [450, 367] width 9 height 10
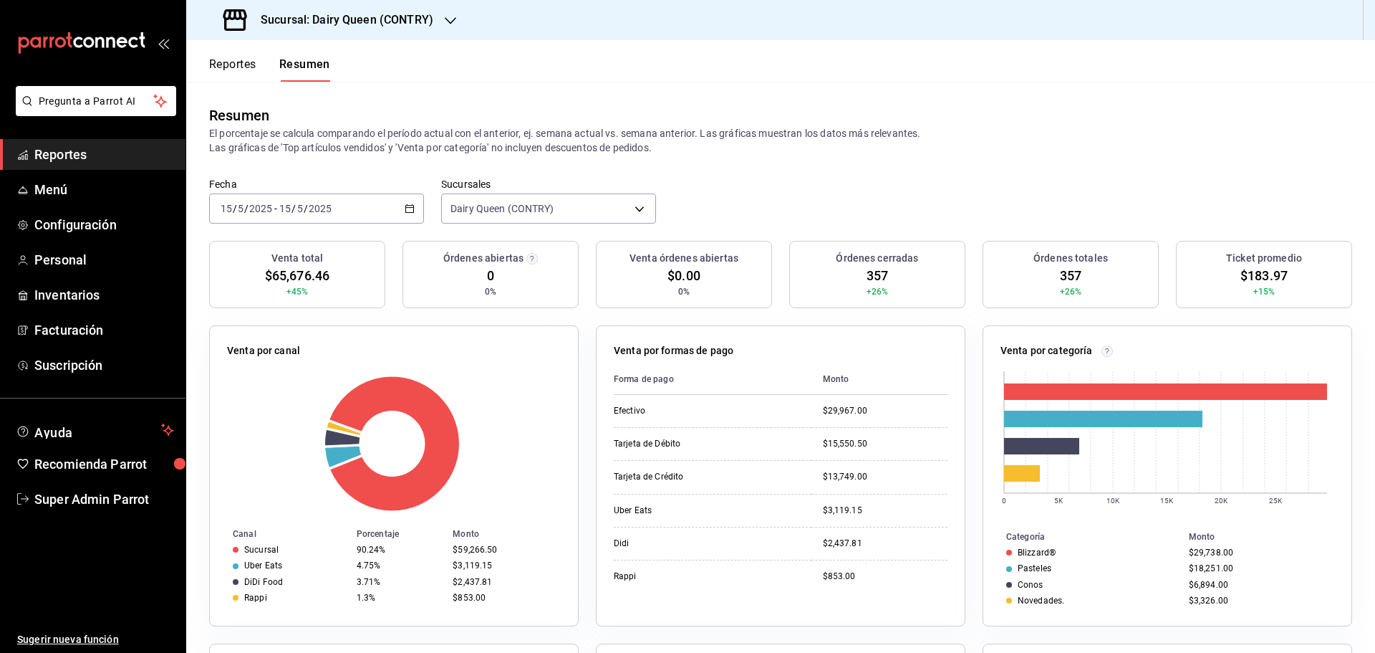
click at [279, 213] on input "15" at bounding box center [285, 208] width 13 height 11
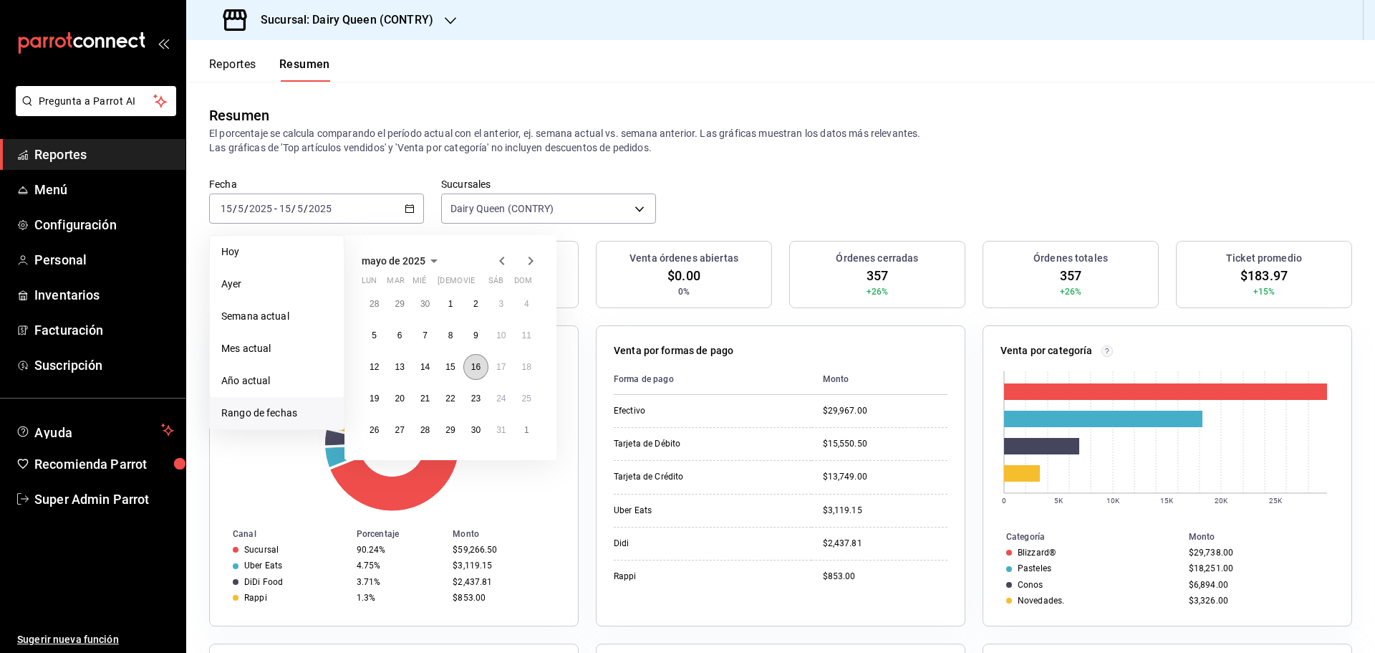
click at [480, 379] on button "16" at bounding box center [475, 367] width 25 height 26
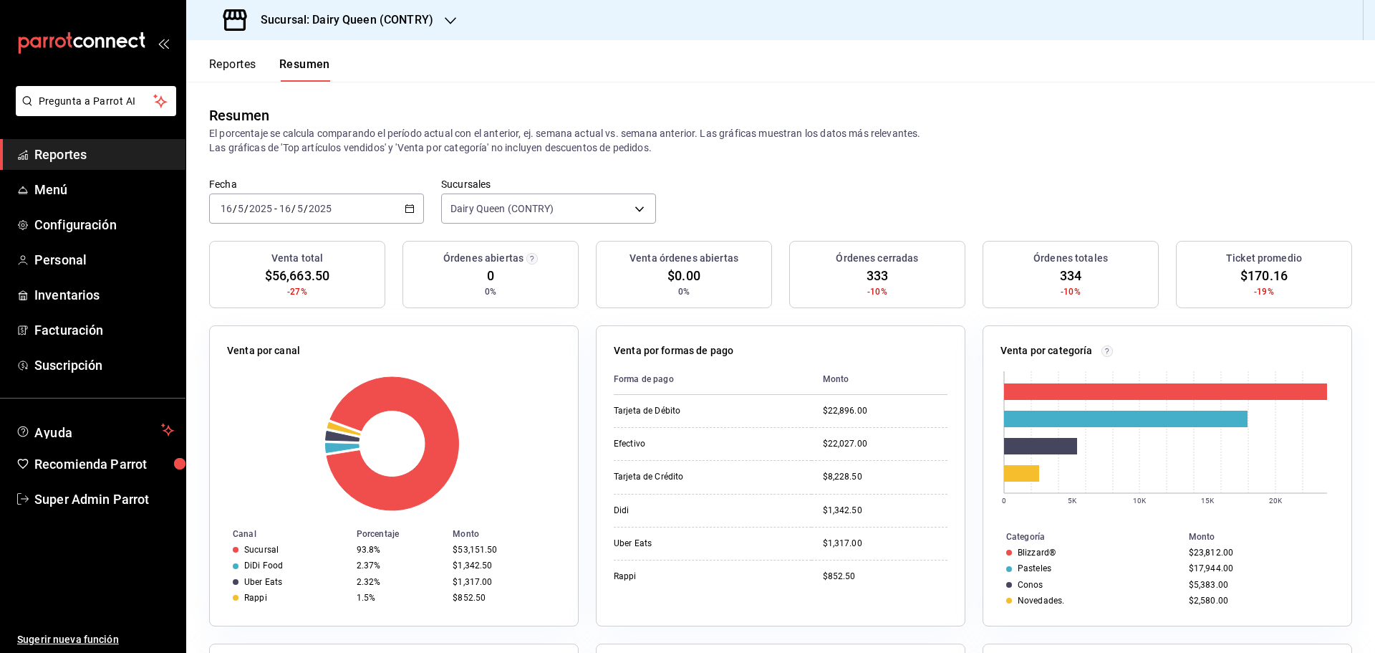
click at [304, 216] on div "2025-05-16 16 / 5 / 2025 - 2025-05-16 16 / 5 / 2025" at bounding box center [316, 208] width 215 height 30
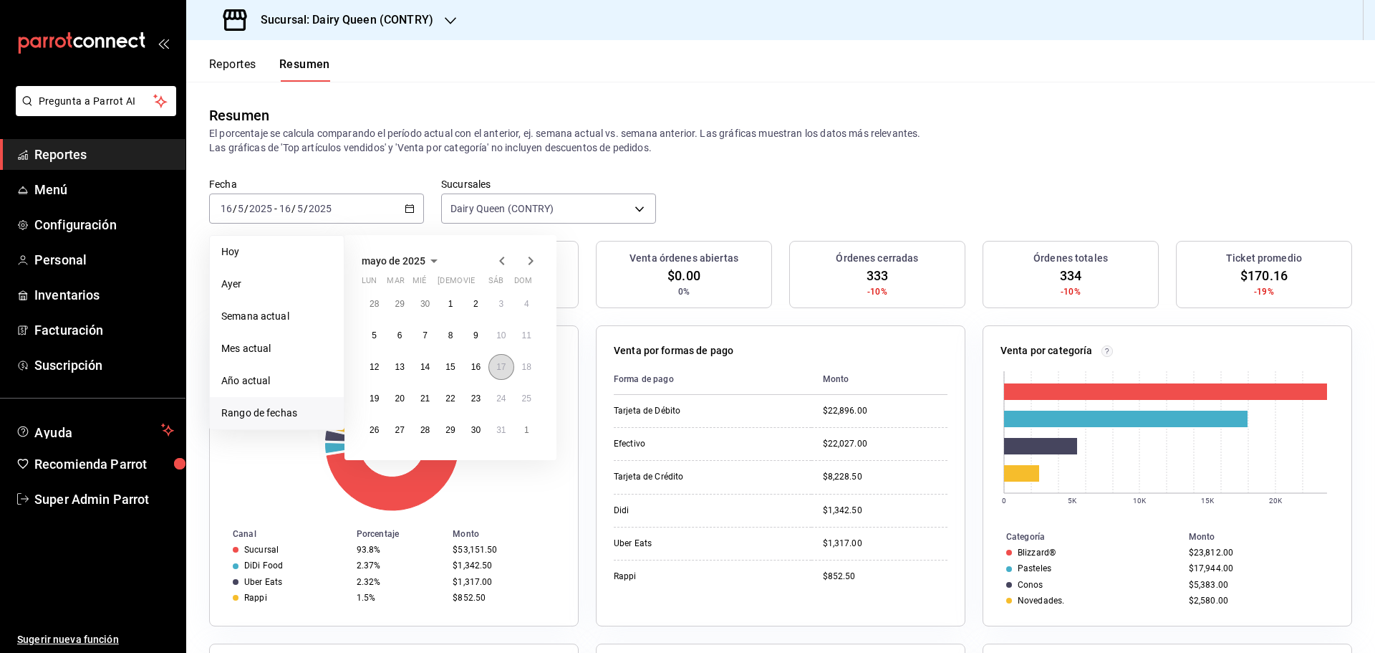
click at [501, 372] on button "17" at bounding box center [501, 367] width 25 height 26
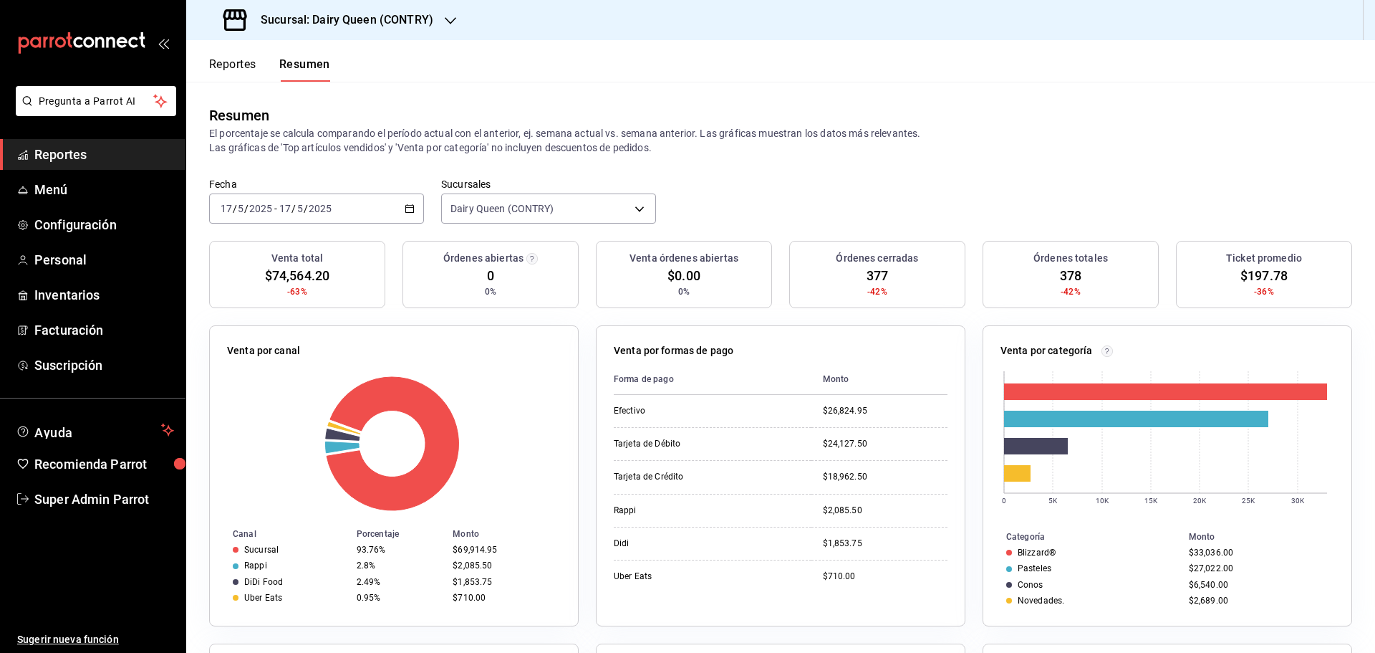
click at [282, 208] on input "17" at bounding box center [285, 208] width 13 height 11
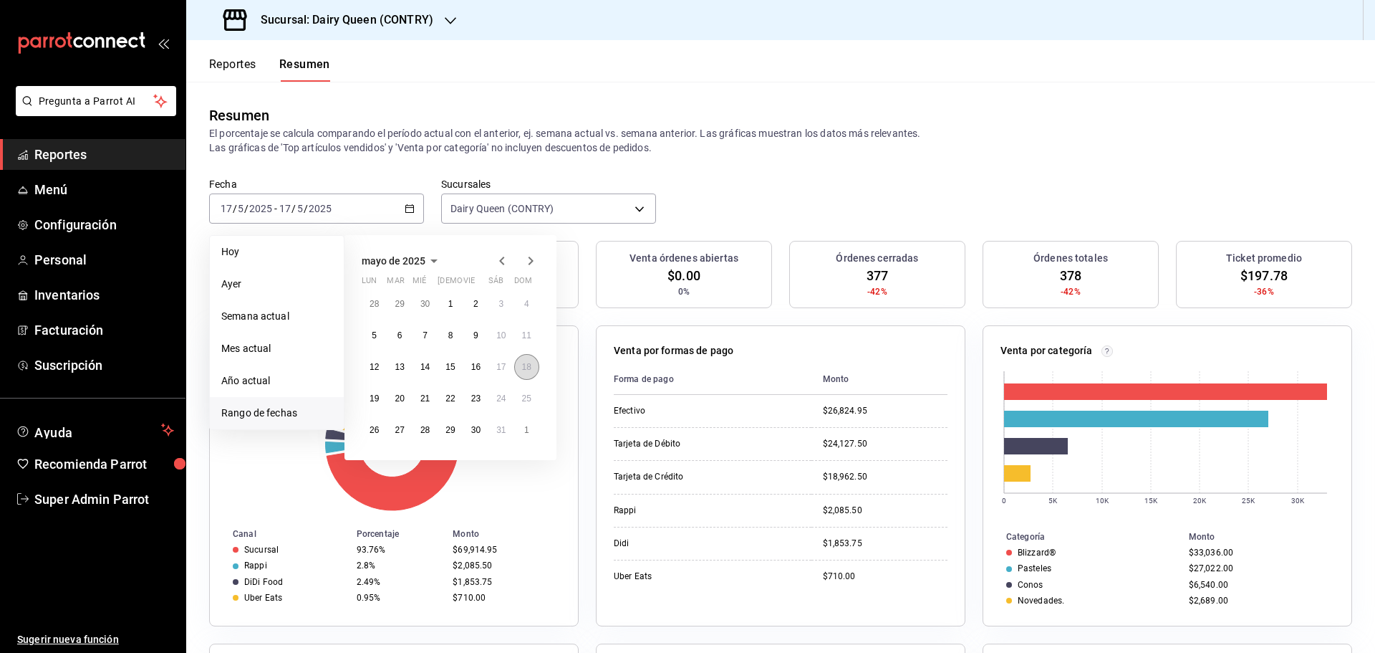
click at [529, 378] on button "18" at bounding box center [526, 367] width 25 height 26
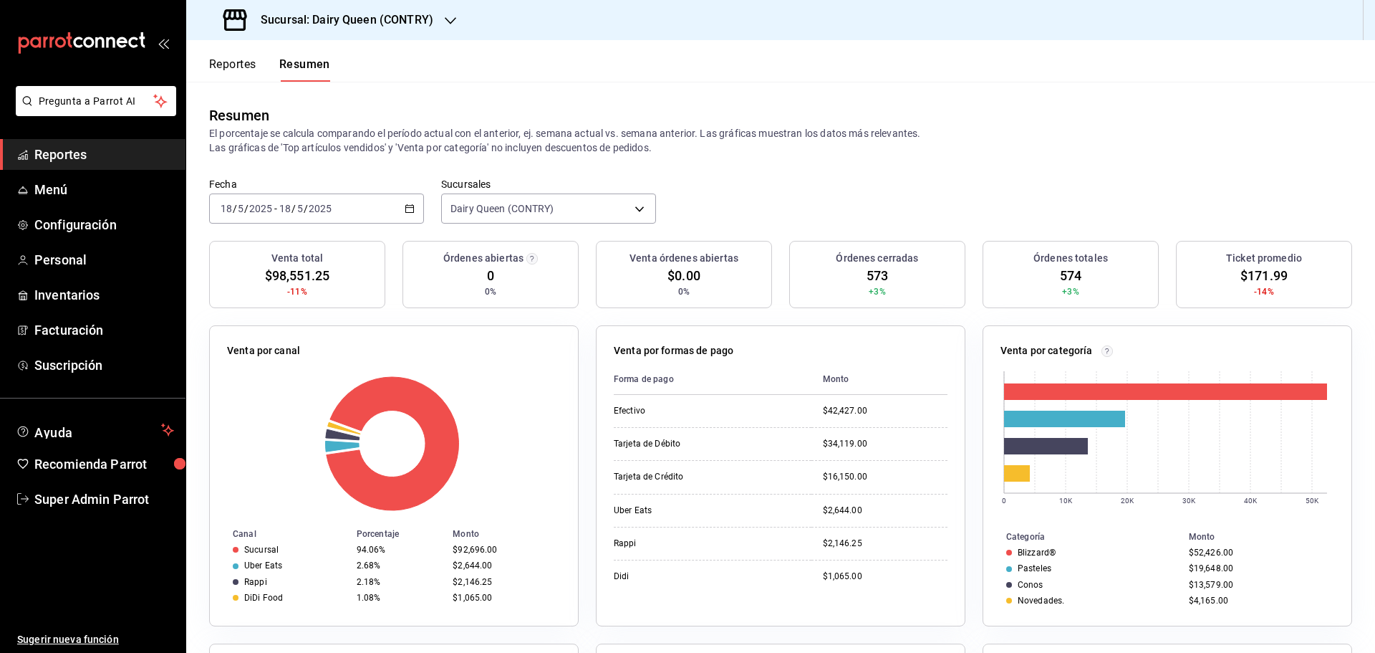
click at [413, 208] on div "2025-05-18 18 / 5 / 2025 - 2025-05-18 18 / 5 / 2025" at bounding box center [316, 208] width 215 height 30
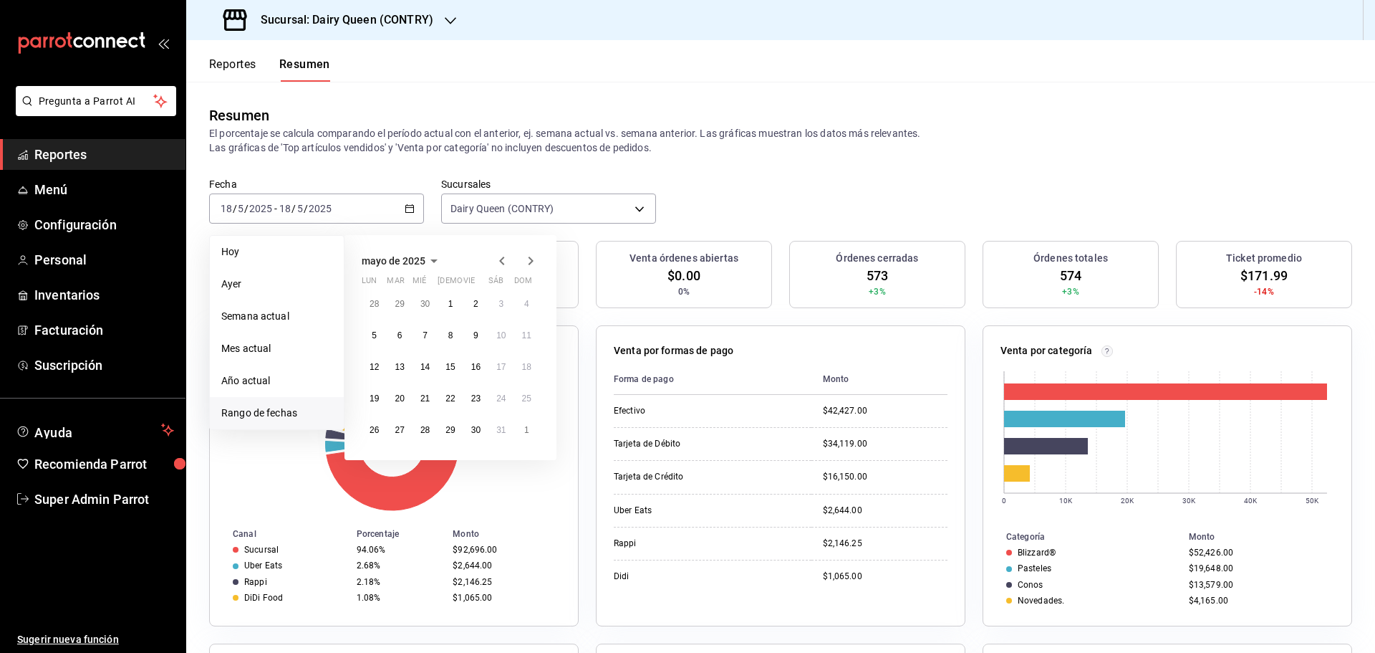
click at [534, 266] on icon "button" at bounding box center [530, 260] width 17 height 17
click at [369, 335] on button "2" at bounding box center [374, 335] width 25 height 26
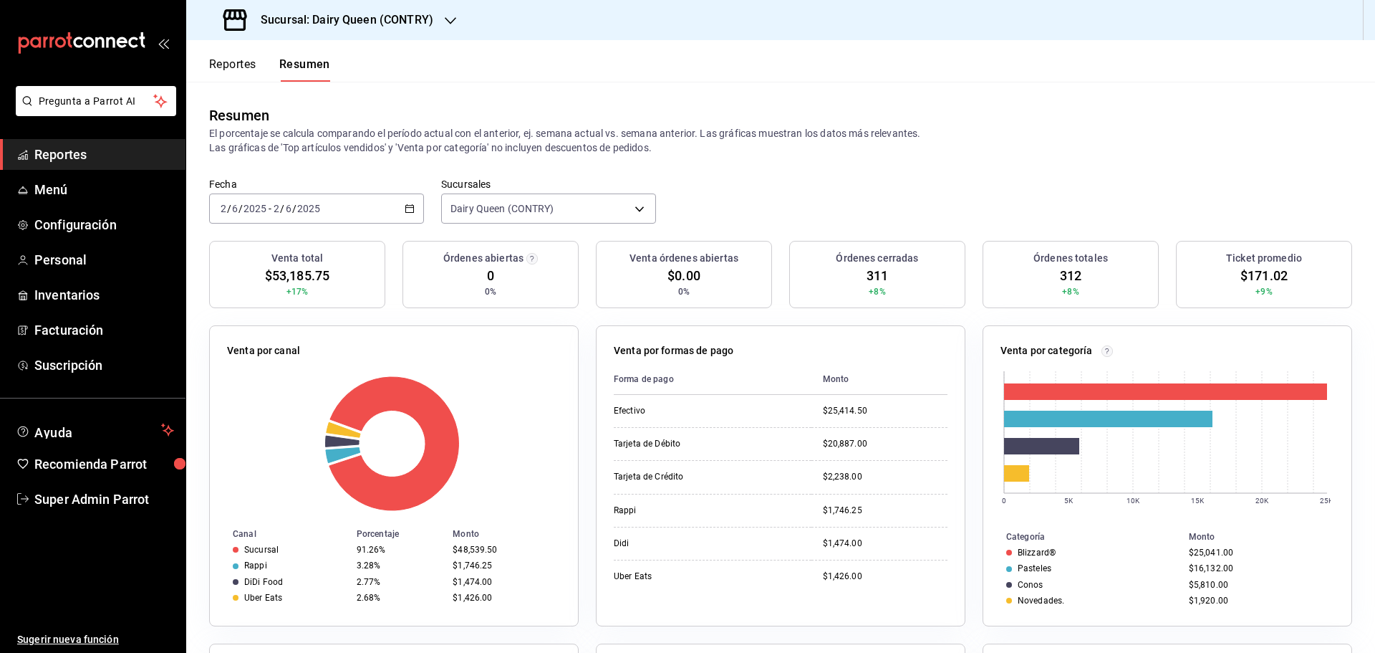
click at [411, 210] on \(Stroke\) "button" at bounding box center [409, 209] width 9 height 8
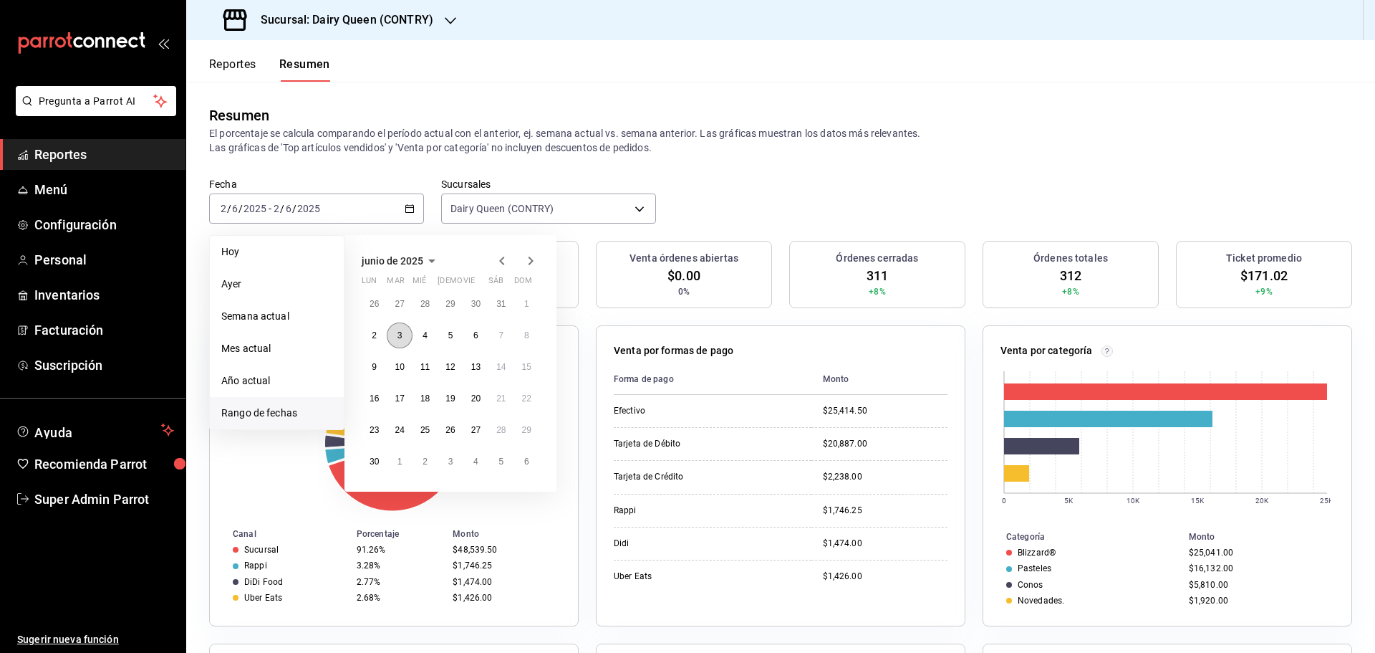
click at [400, 335] on abbr "3" at bounding box center [400, 335] width 5 height 10
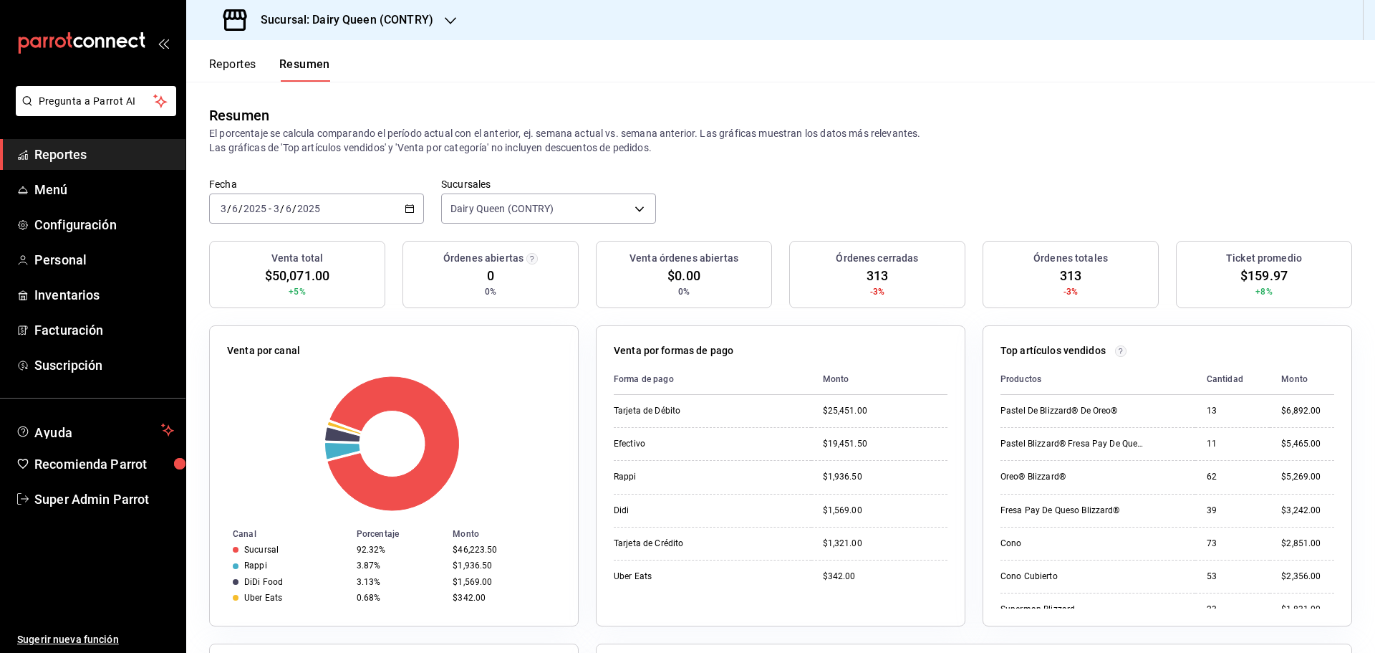
click at [405, 202] on div "2025-06-03 3 / 6 / 2025 - 2025-06-03 3 / 6 / 2025" at bounding box center [316, 208] width 215 height 30
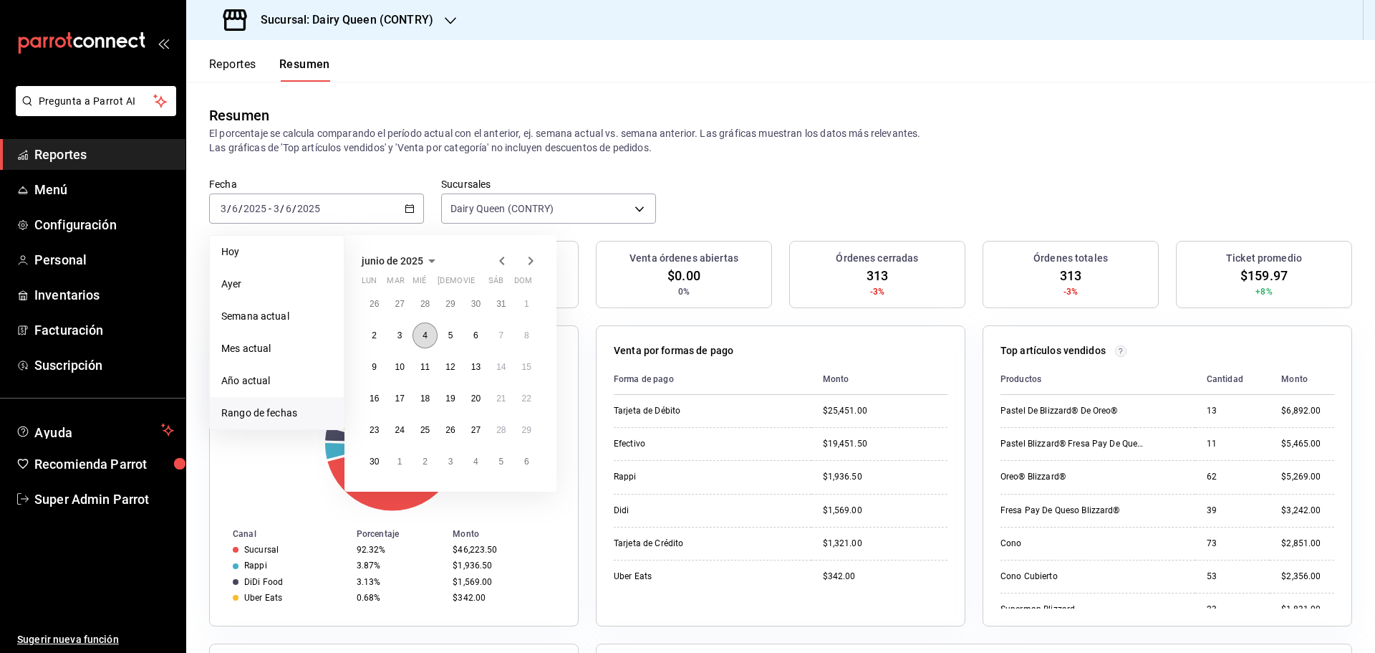
click at [426, 342] on button "4" at bounding box center [425, 335] width 25 height 26
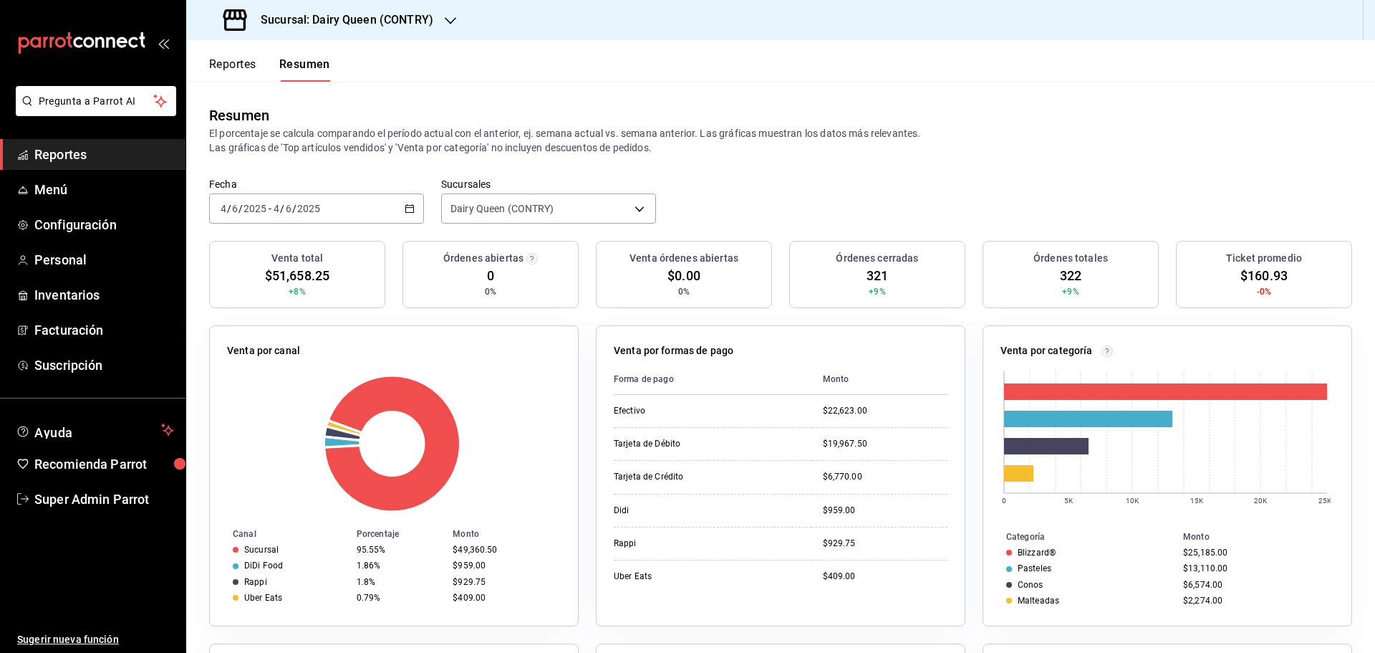
click at [405, 206] on icon "button" at bounding box center [410, 208] width 10 height 10
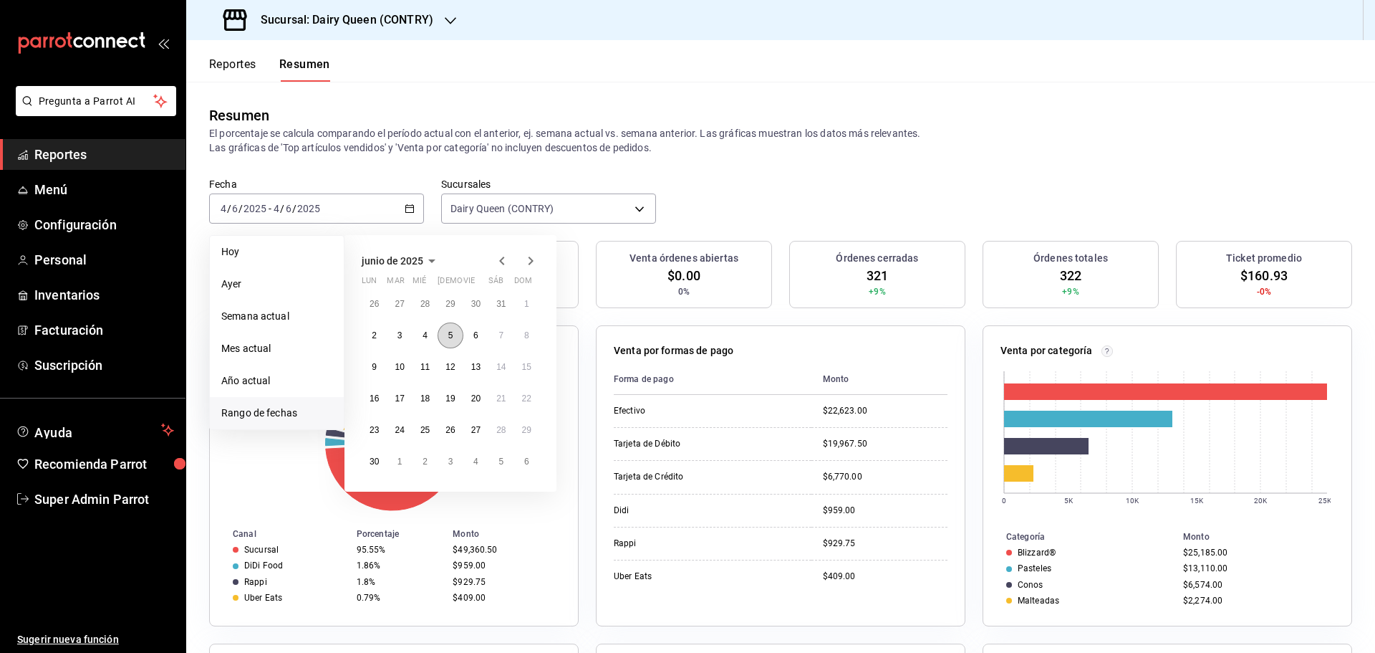
click at [452, 335] on abbr "5" at bounding box center [450, 335] width 5 height 10
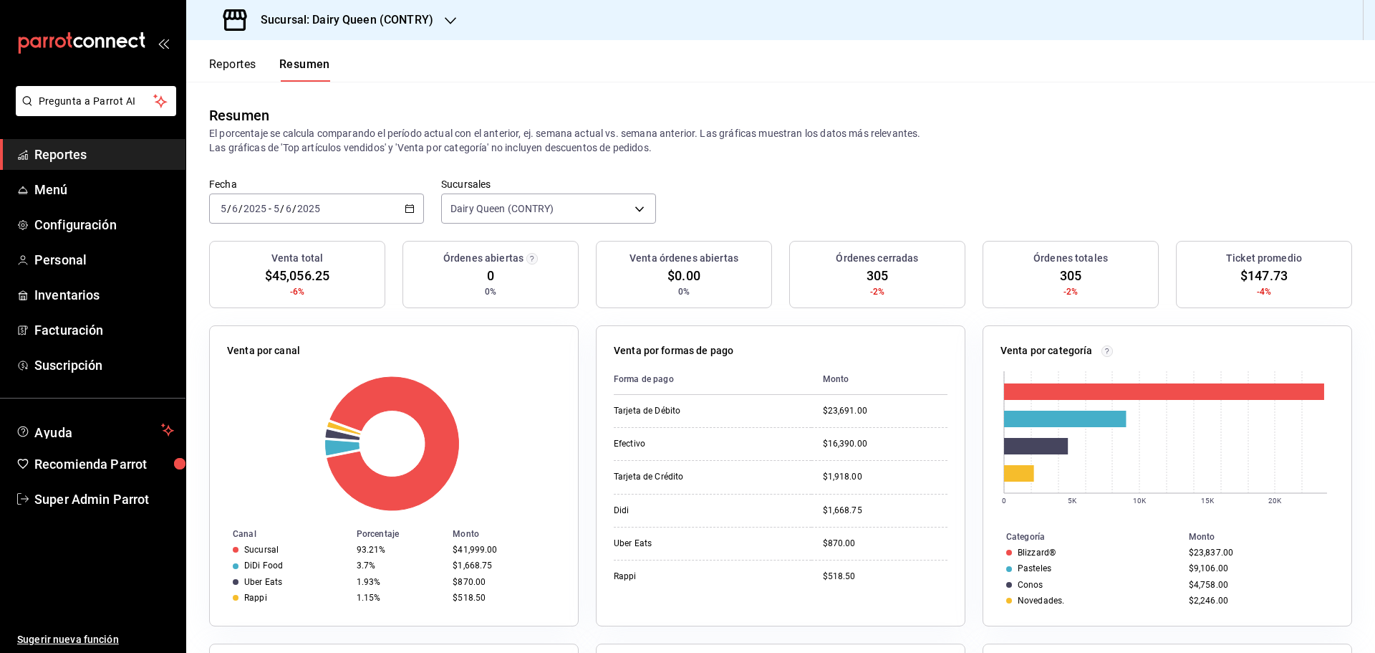
click at [406, 206] on icon "button" at bounding box center [410, 208] width 10 height 10
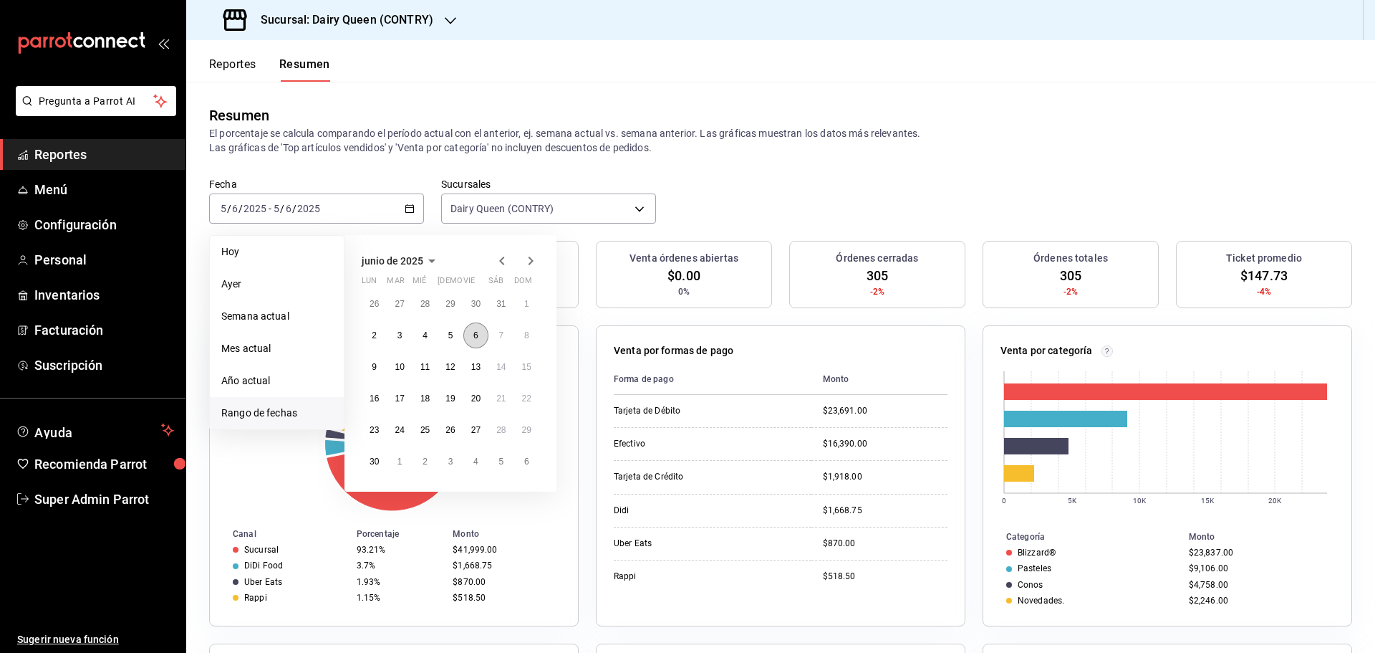
click at [470, 337] on button "6" at bounding box center [475, 335] width 25 height 26
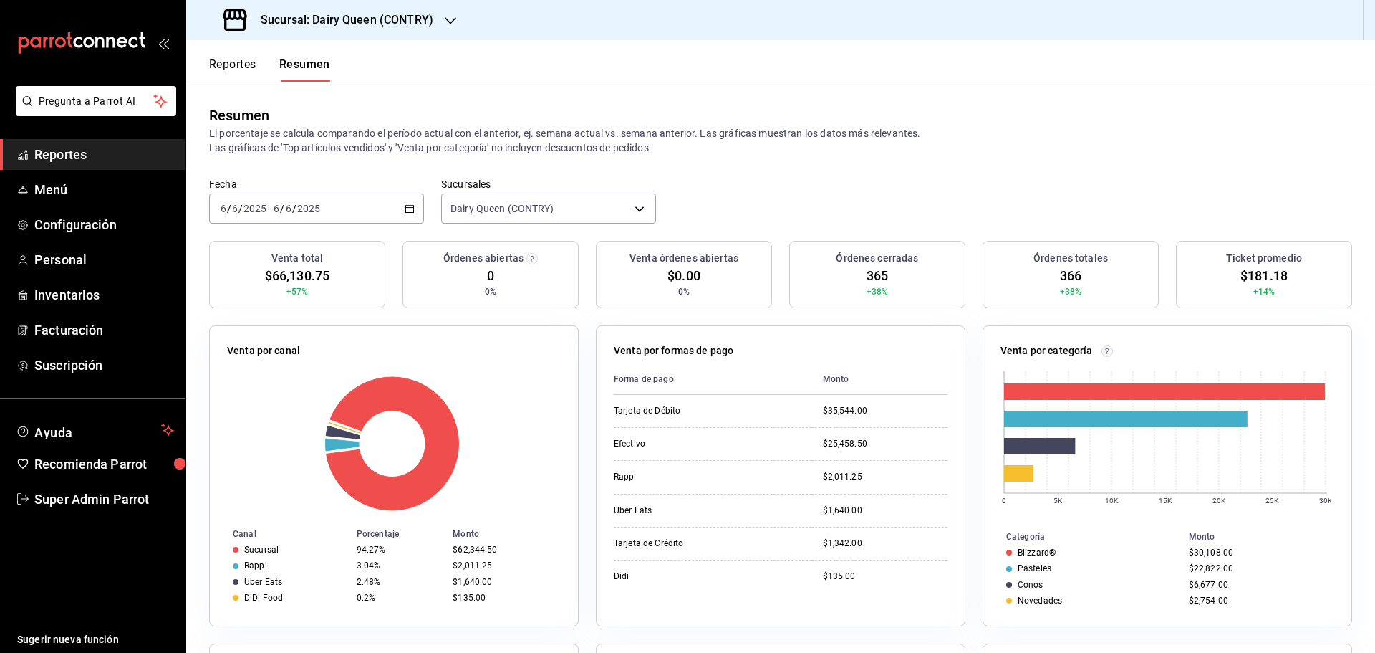
click at [400, 203] on div "2025-06-06 6 / 6 / 2025 - 2025-06-06 6 / 6 / 2025" at bounding box center [316, 208] width 215 height 30
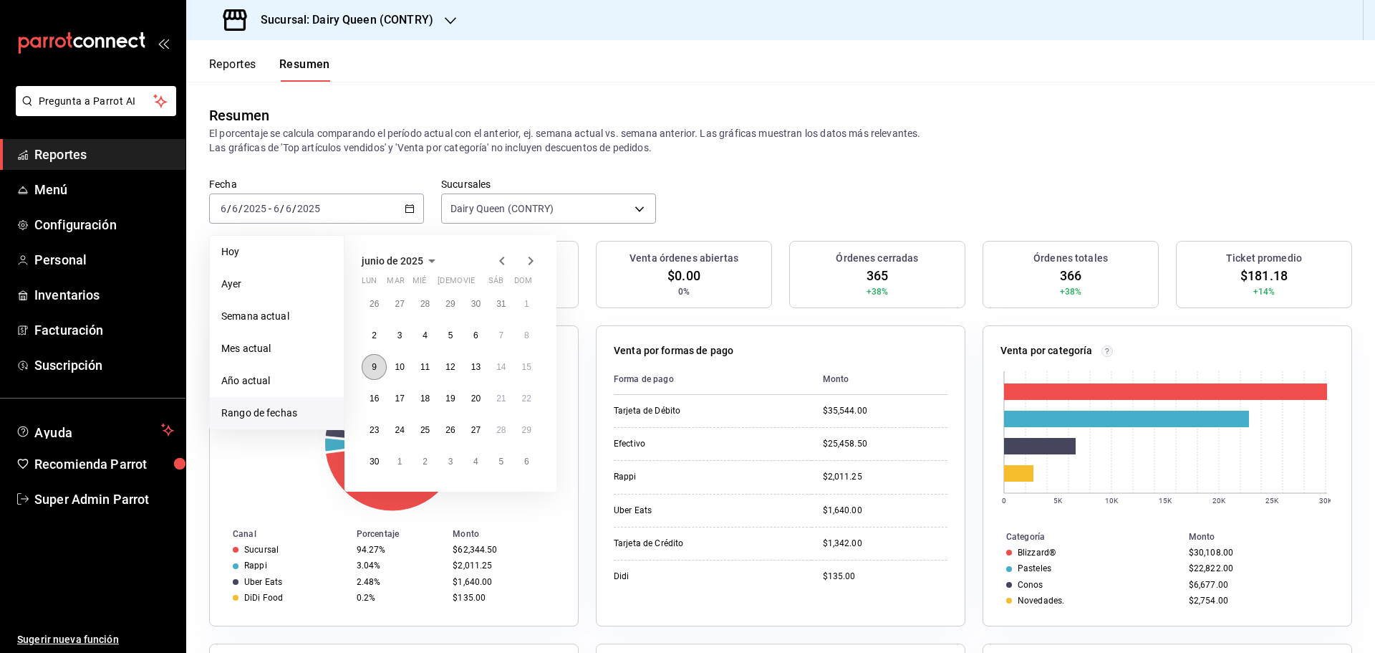
click at [383, 367] on button "9" at bounding box center [374, 367] width 25 height 26
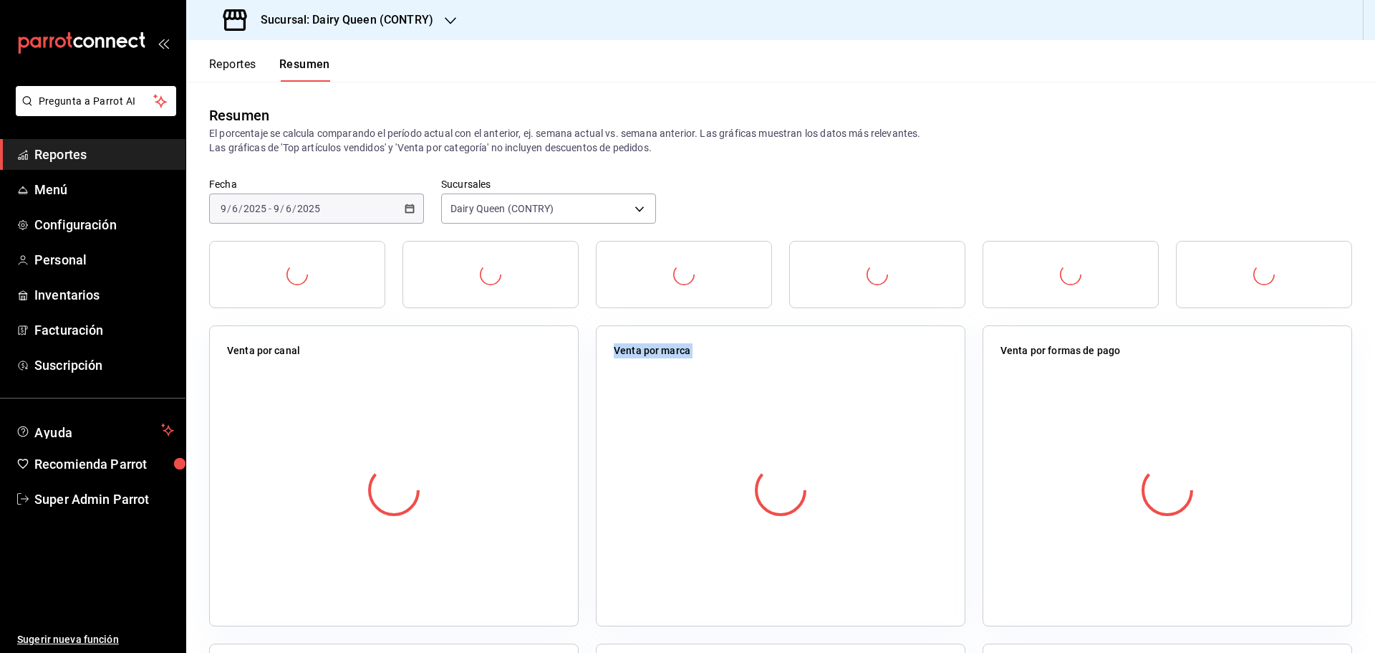
click at [383, 367] on div at bounding box center [394, 490] width 334 height 252
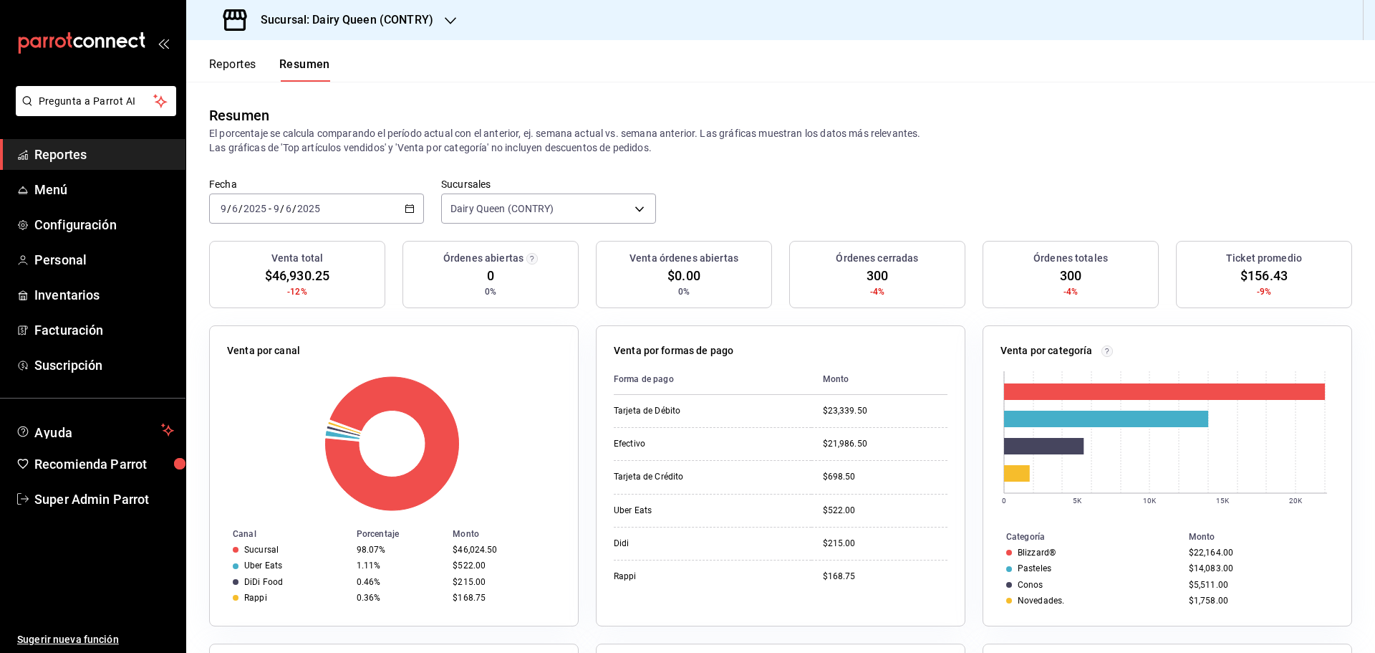
click at [390, 201] on div "2025-06-09 9 / 6 / 2025 - 2025-06-09 9 / 6 / 2025" at bounding box center [316, 208] width 215 height 30
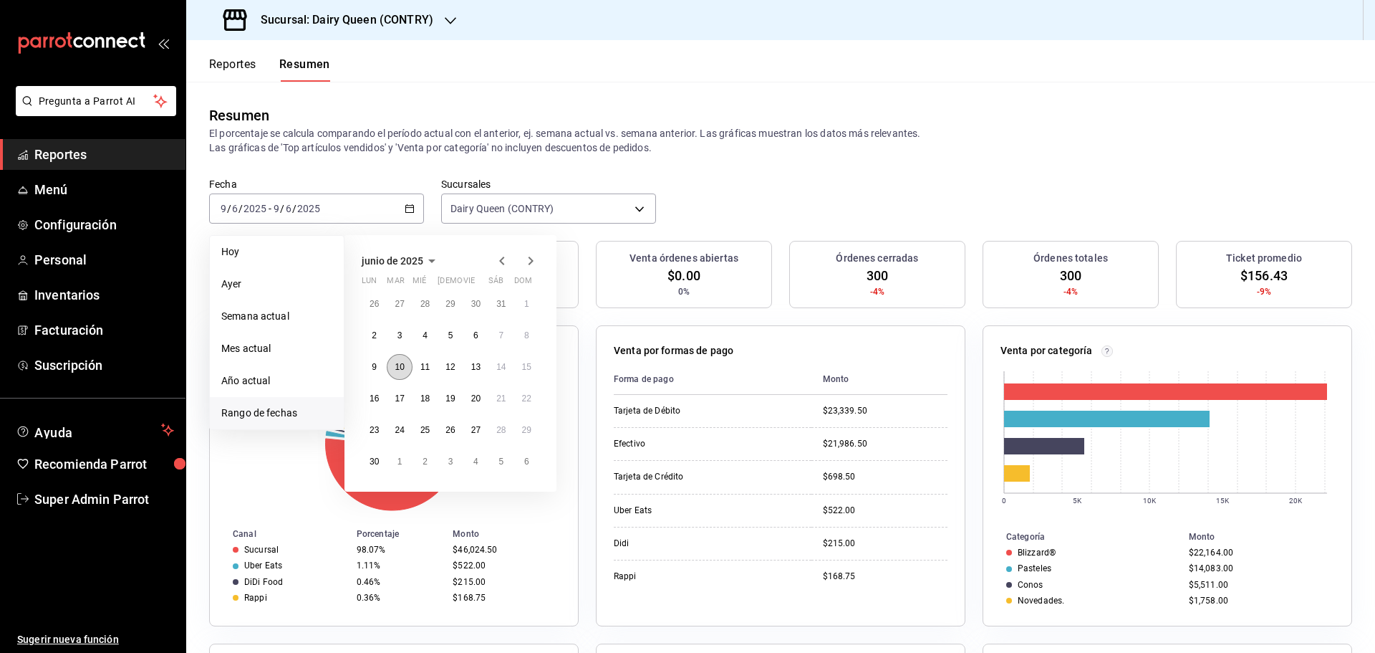
click at [401, 369] on abbr "10" at bounding box center [399, 367] width 9 height 10
click at [401, 367] on abbr "10" at bounding box center [399, 367] width 9 height 10
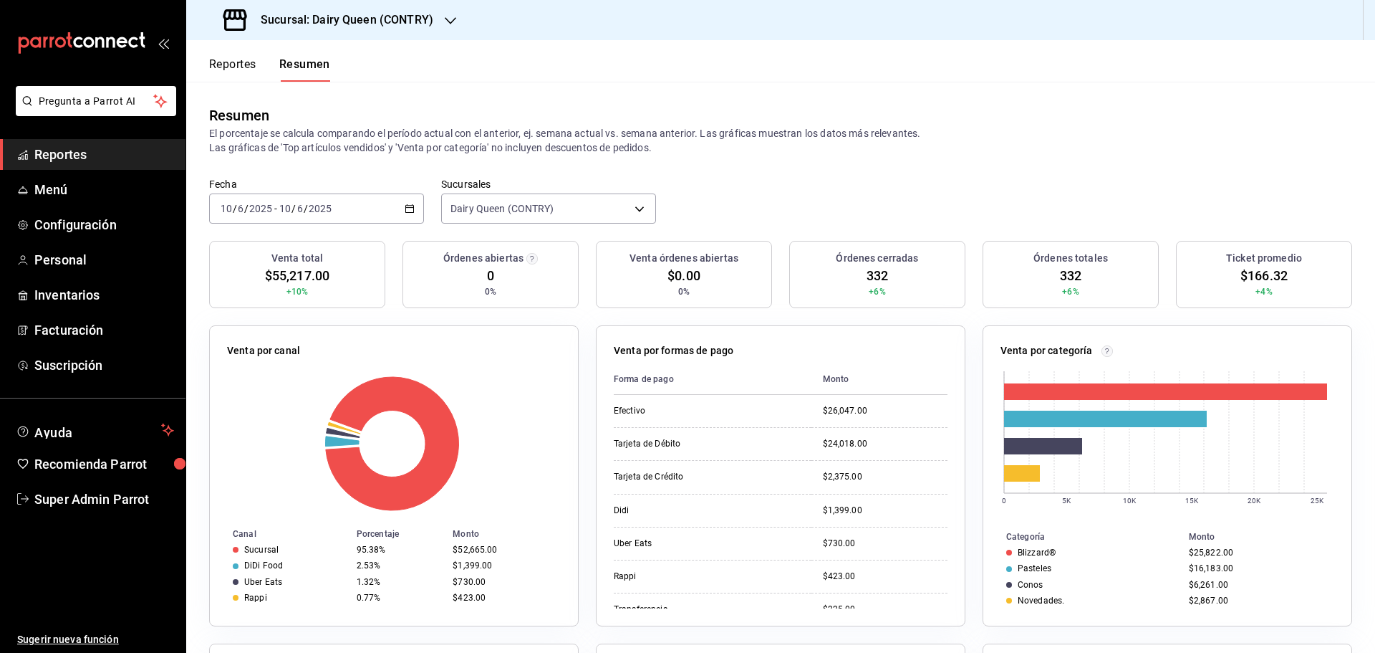
click at [365, 205] on div "2025-06-10 10 / 6 / 2025 - 2025-06-10 10 / 6 / 2025" at bounding box center [316, 208] width 215 height 30
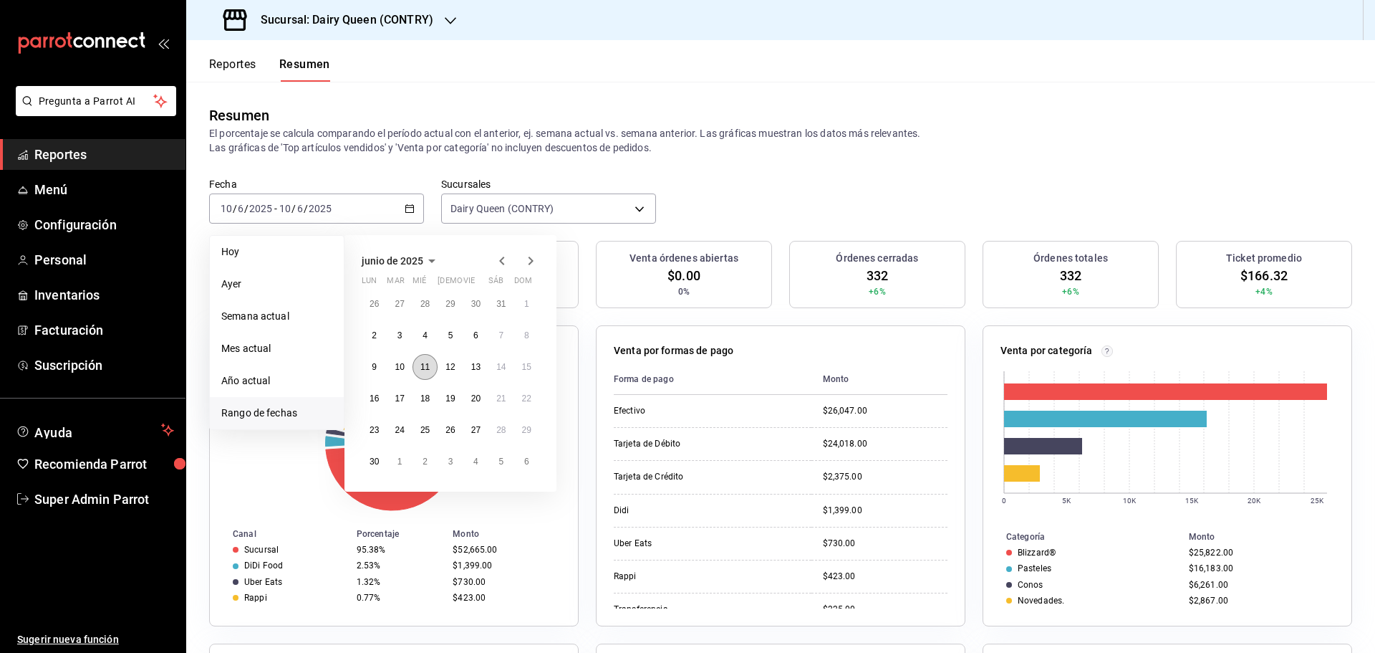
click at [430, 369] on button "11" at bounding box center [425, 367] width 25 height 26
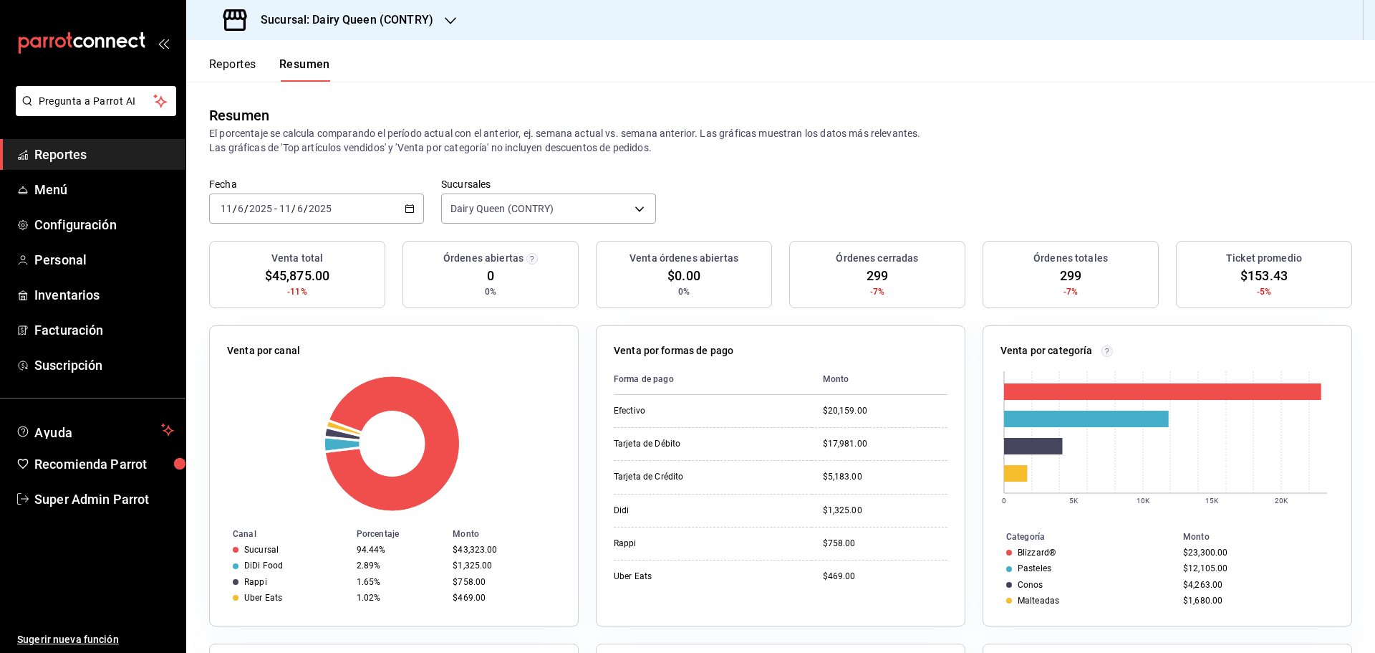
click at [369, 196] on div "2025-06-11 11 / 6 / 2025 - 2025-06-11 11 / 6 / 2025" at bounding box center [316, 208] width 215 height 30
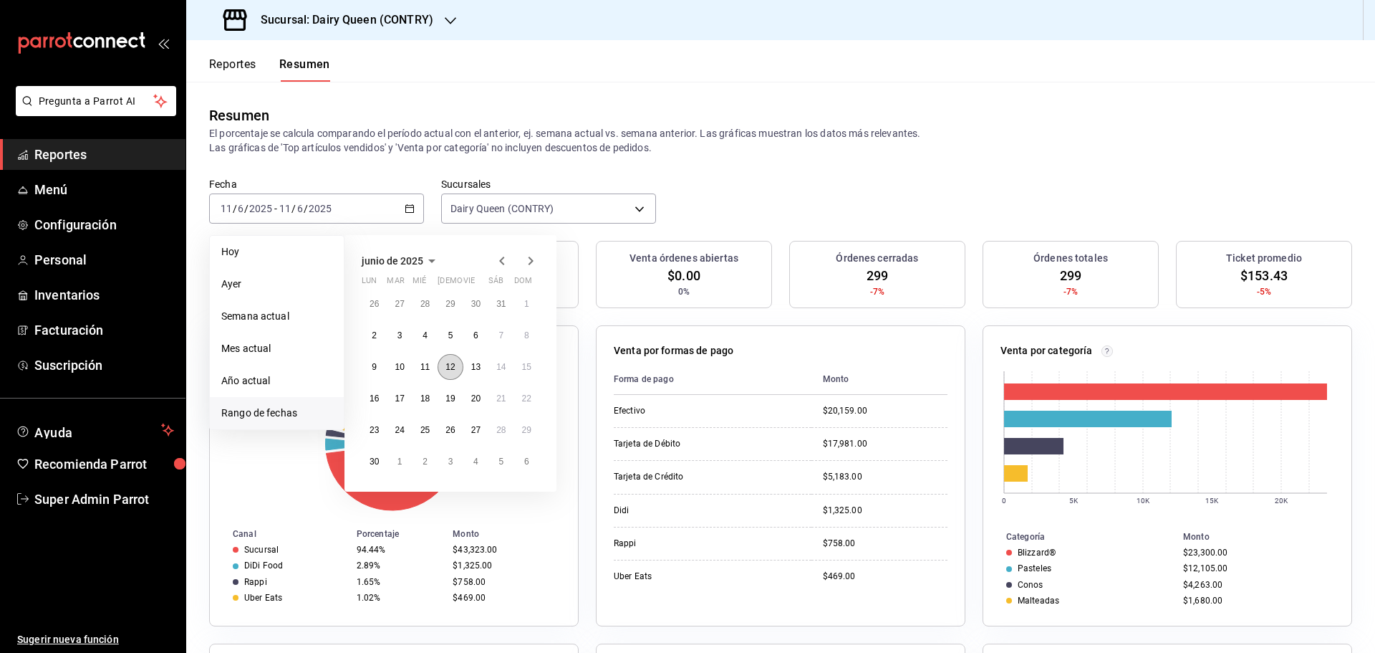
click at [447, 366] on abbr "12" at bounding box center [450, 367] width 9 height 10
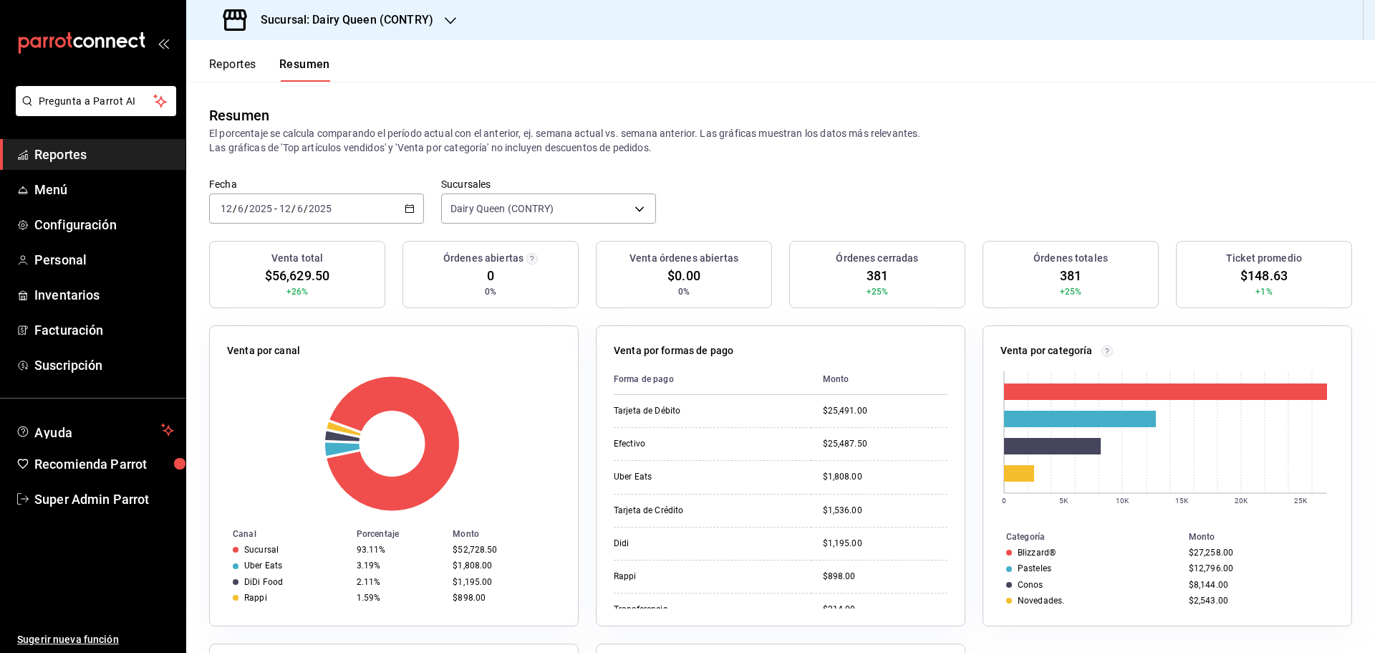
click at [373, 217] on div "2025-06-12 12 / 6 / 2025 - 2025-06-12 12 / 6 / 2025" at bounding box center [316, 208] width 215 height 30
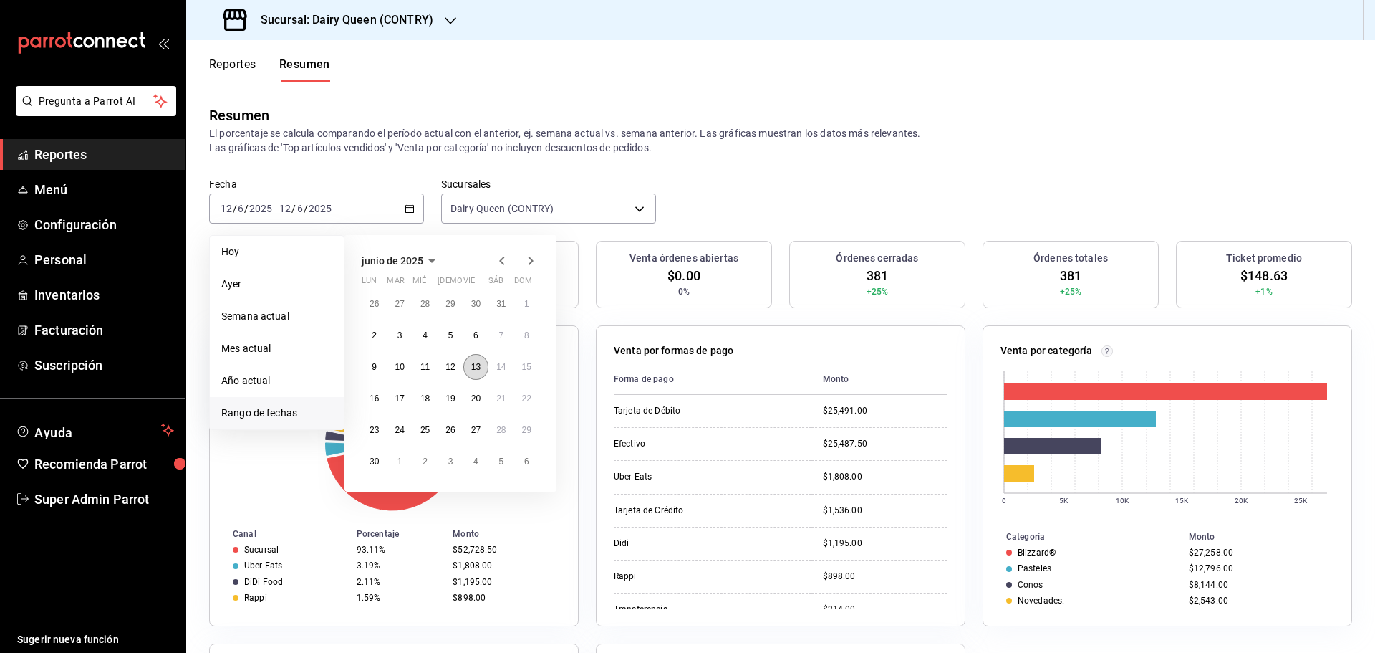
click at [472, 365] on abbr "13" at bounding box center [475, 367] width 9 height 10
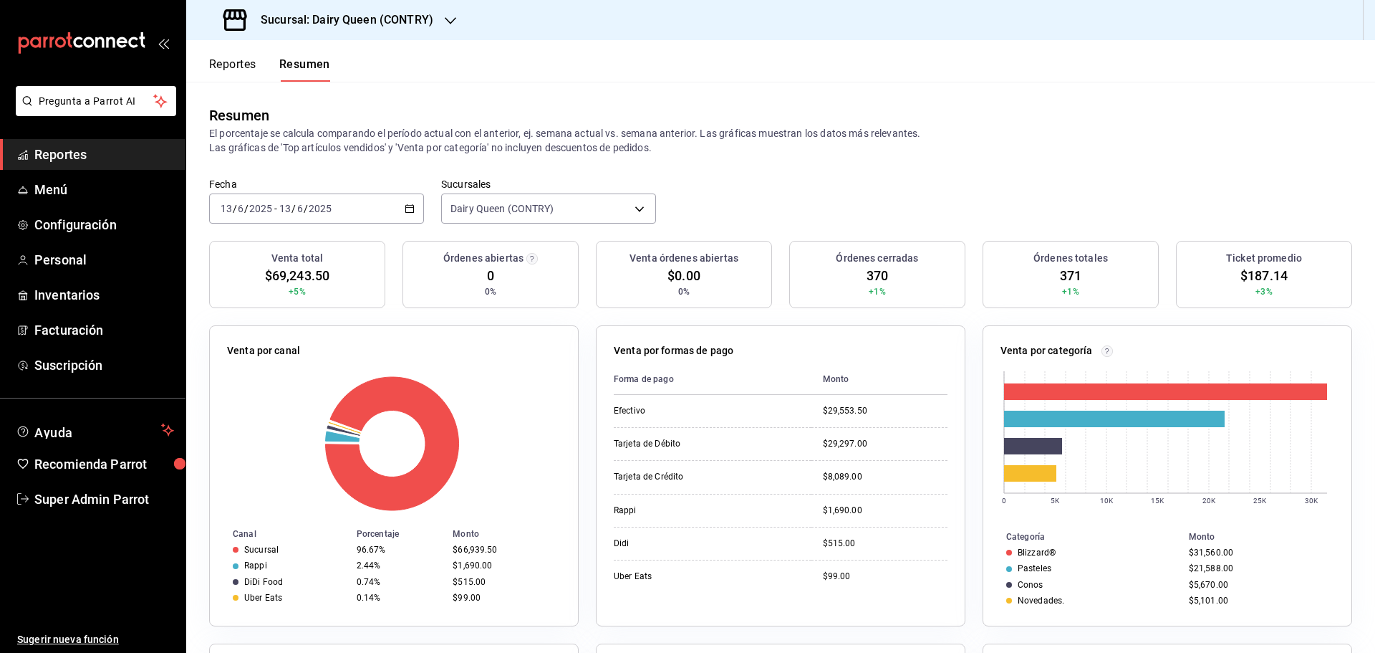
click at [324, 193] on div "2025-06-13 13 / 6 / 2025 - 2025-06-13 13 / 6 / 2025" at bounding box center [316, 208] width 215 height 30
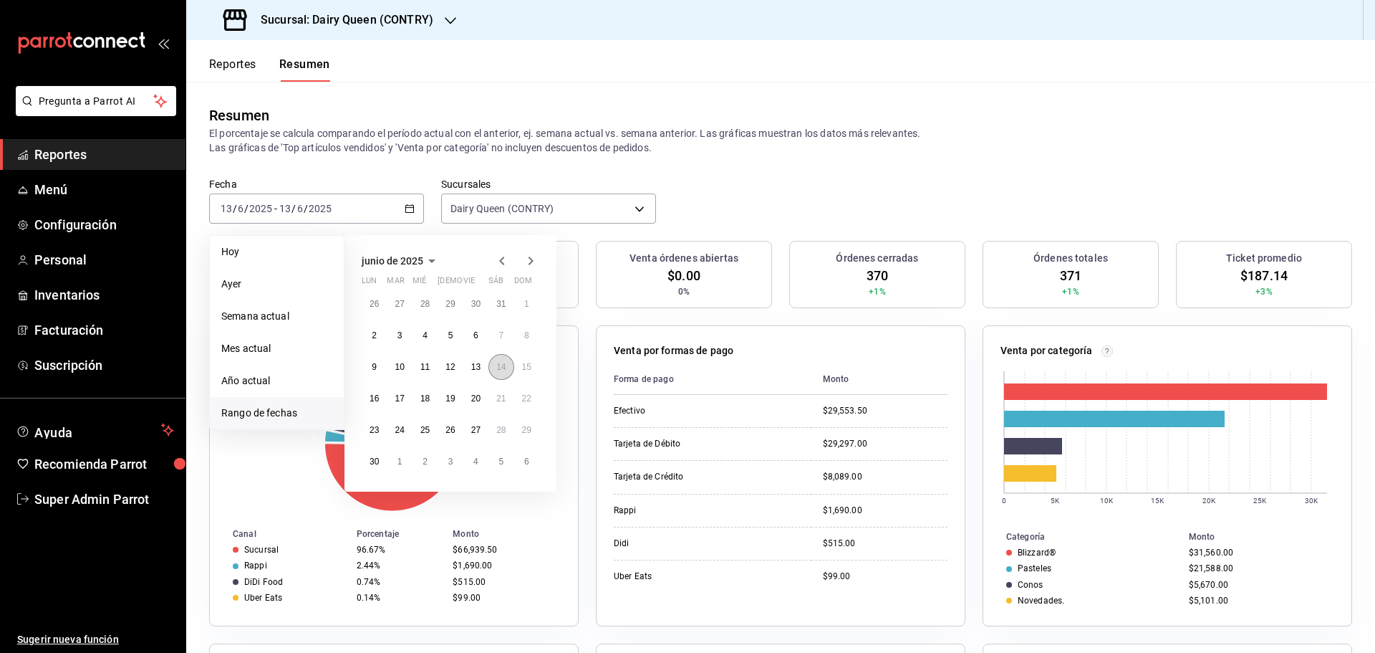
click at [499, 365] on abbr "14" at bounding box center [500, 367] width 9 height 10
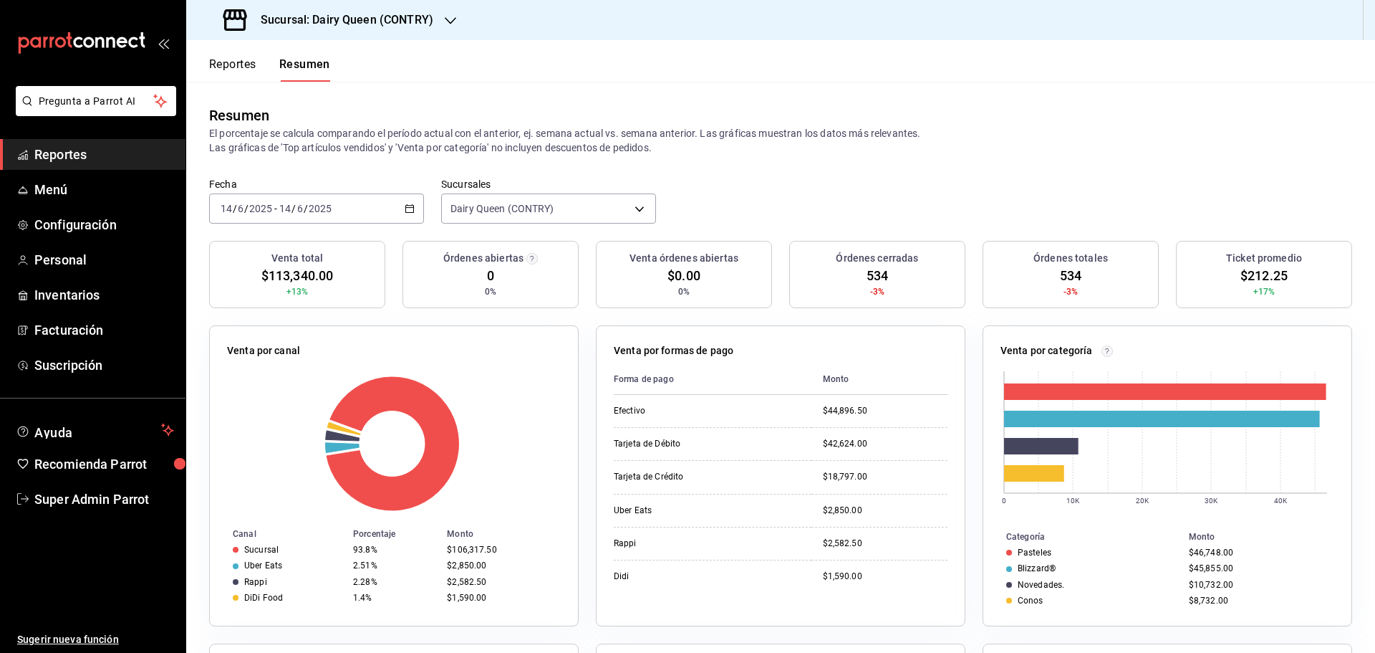
click at [357, 207] on div "2025-06-14 14 / 6 / 2025 - 2025-06-14 14 / 6 / 2025" at bounding box center [316, 208] width 215 height 30
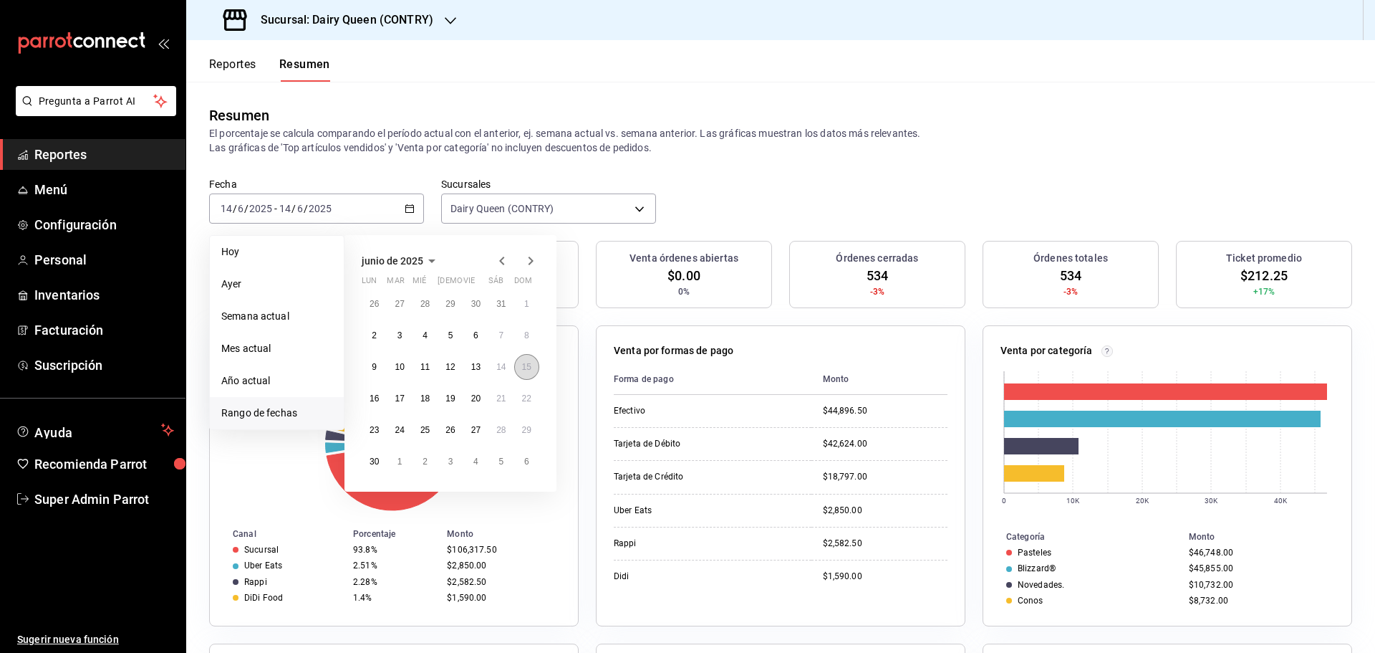
click at [534, 369] on button "15" at bounding box center [526, 367] width 25 height 26
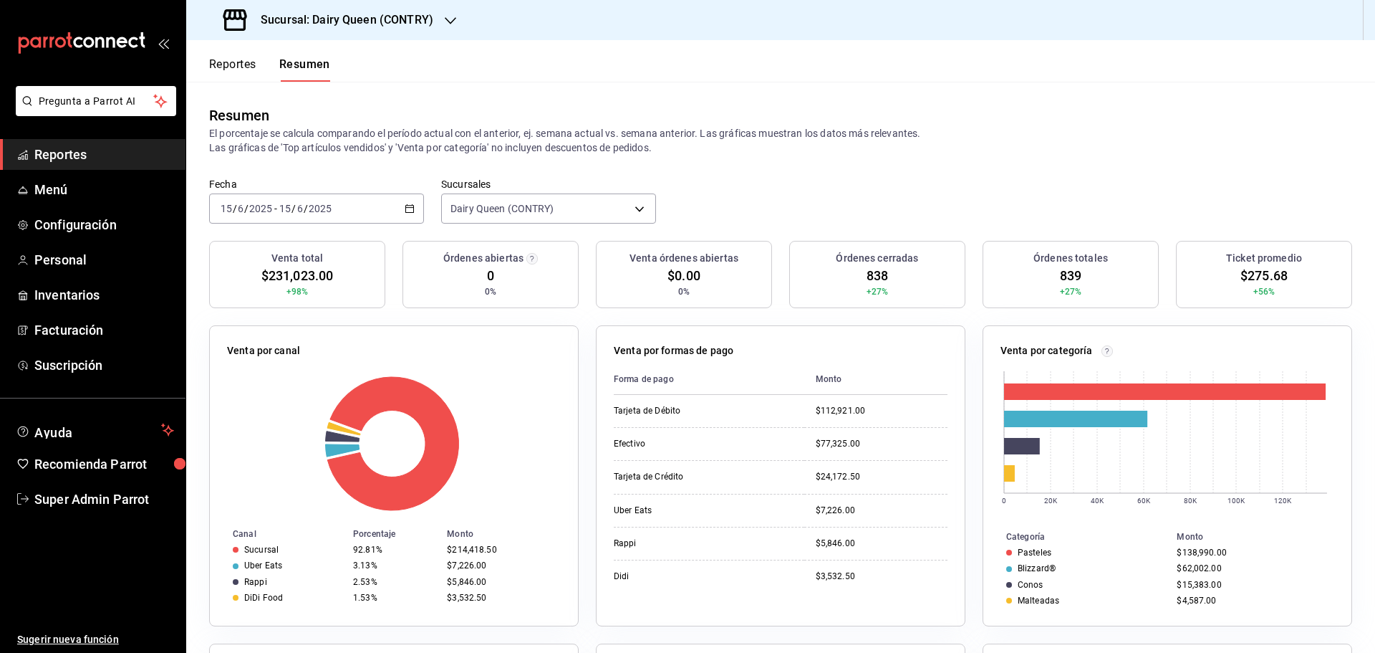
click at [376, 212] on div "2025-06-15 15 / 6 / 2025 - 2025-06-15 15 / 6 / 2025" at bounding box center [316, 208] width 215 height 30
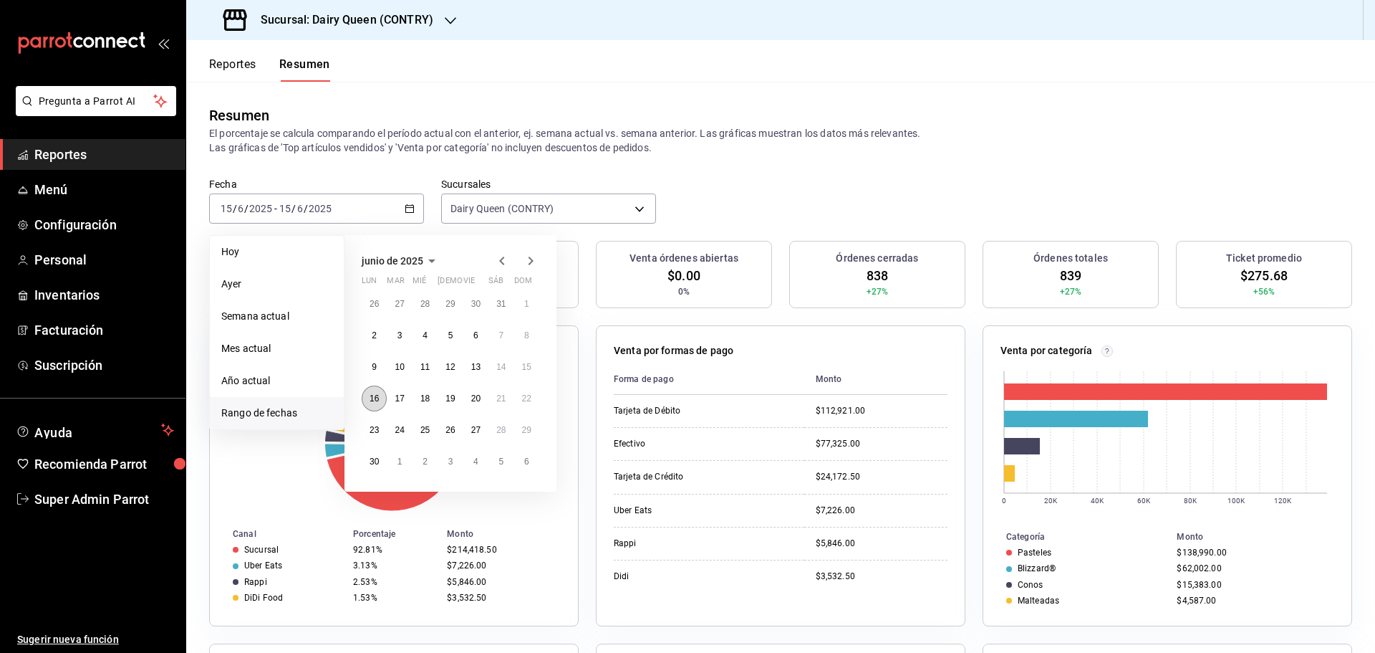
click at [375, 396] on abbr "16" at bounding box center [374, 398] width 9 height 10
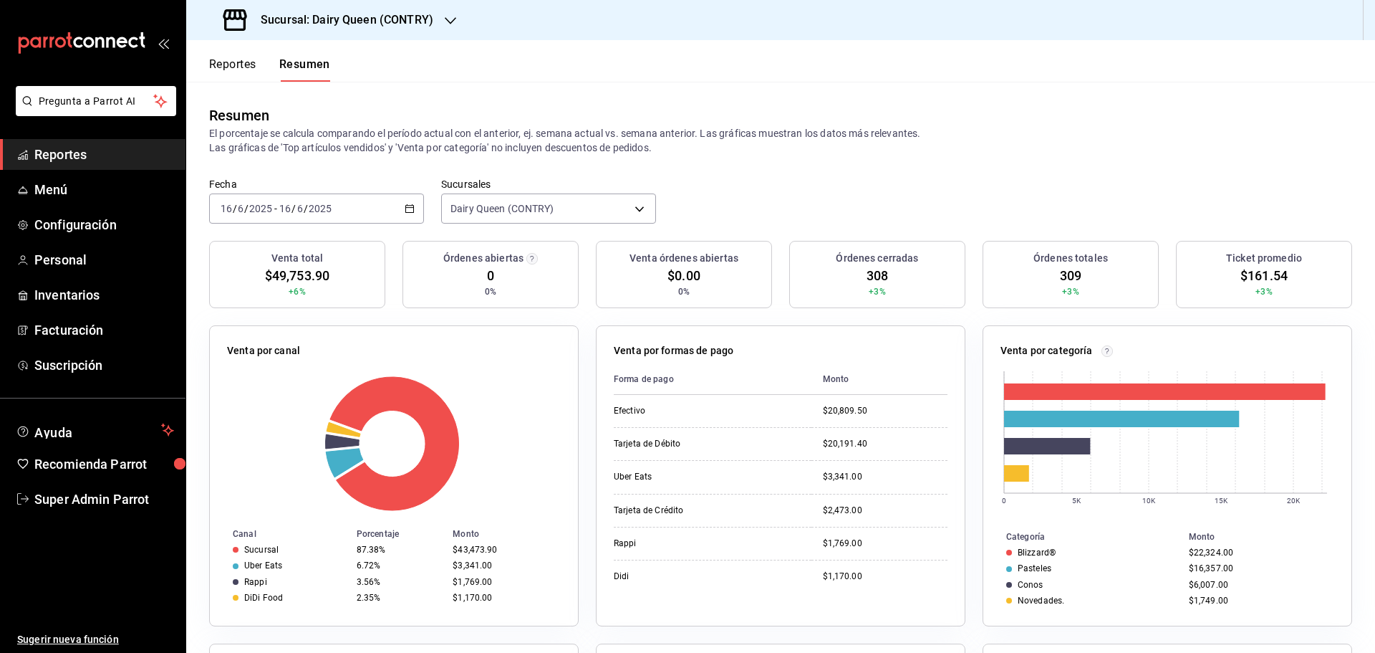
click at [351, 209] on div "2025-06-16 16 / 6 / 2025 - 2025-06-16 16 / 6 / 2025" at bounding box center [316, 208] width 215 height 30
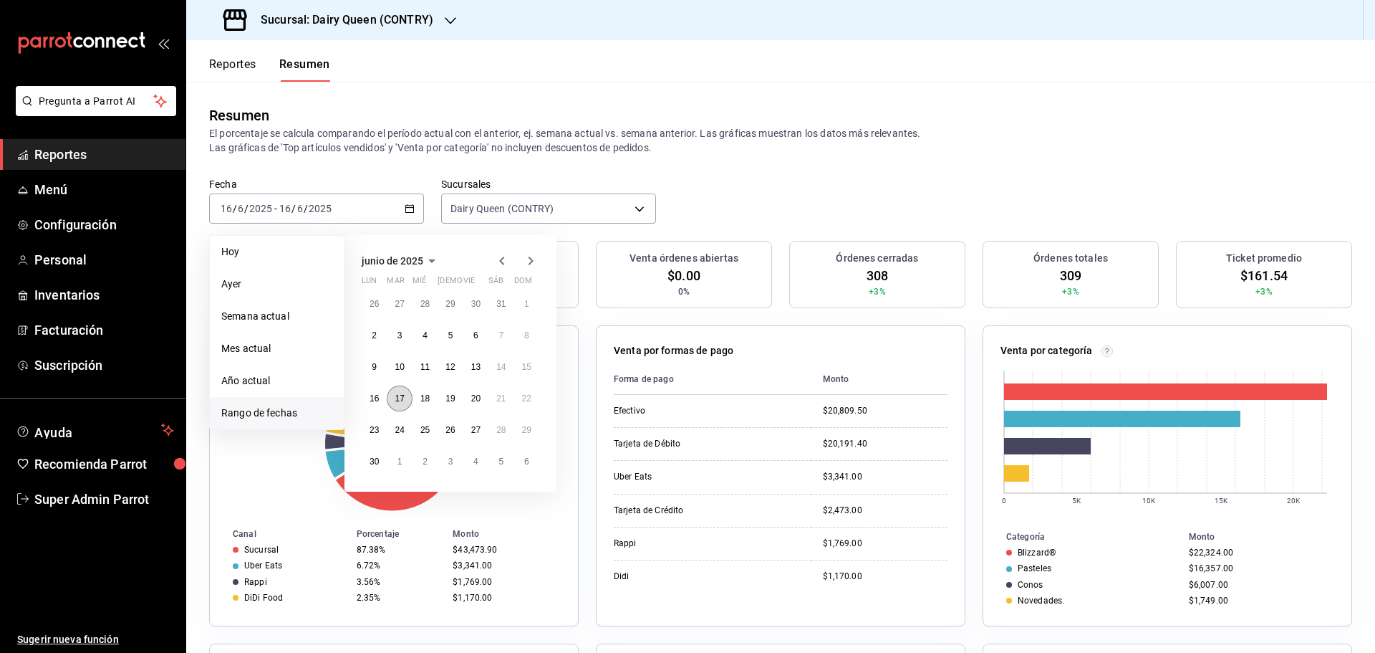
click at [395, 400] on abbr "17" at bounding box center [399, 398] width 9 height 10
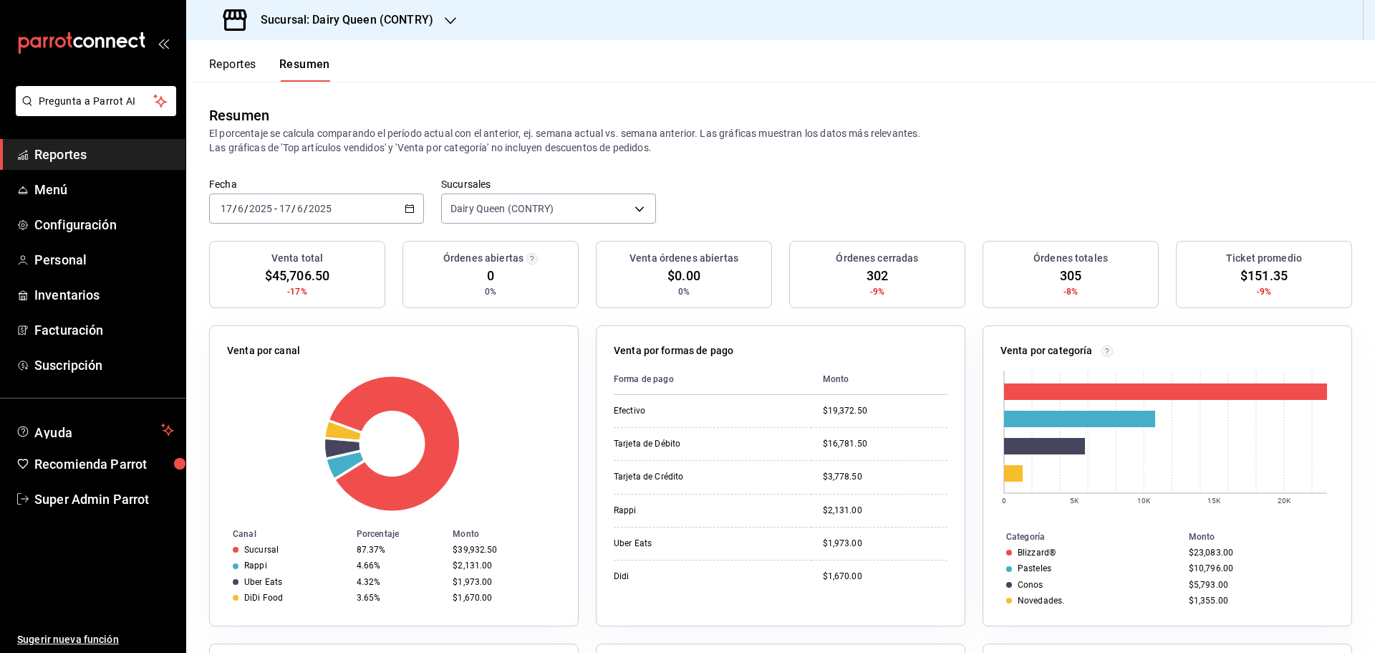
click at [364, 206] on div "2025-06-17 17 / 6 / 2025 - 2025-06-17 17 / 6 / 2025" at bounding box center [316, 208] width 215 height 30
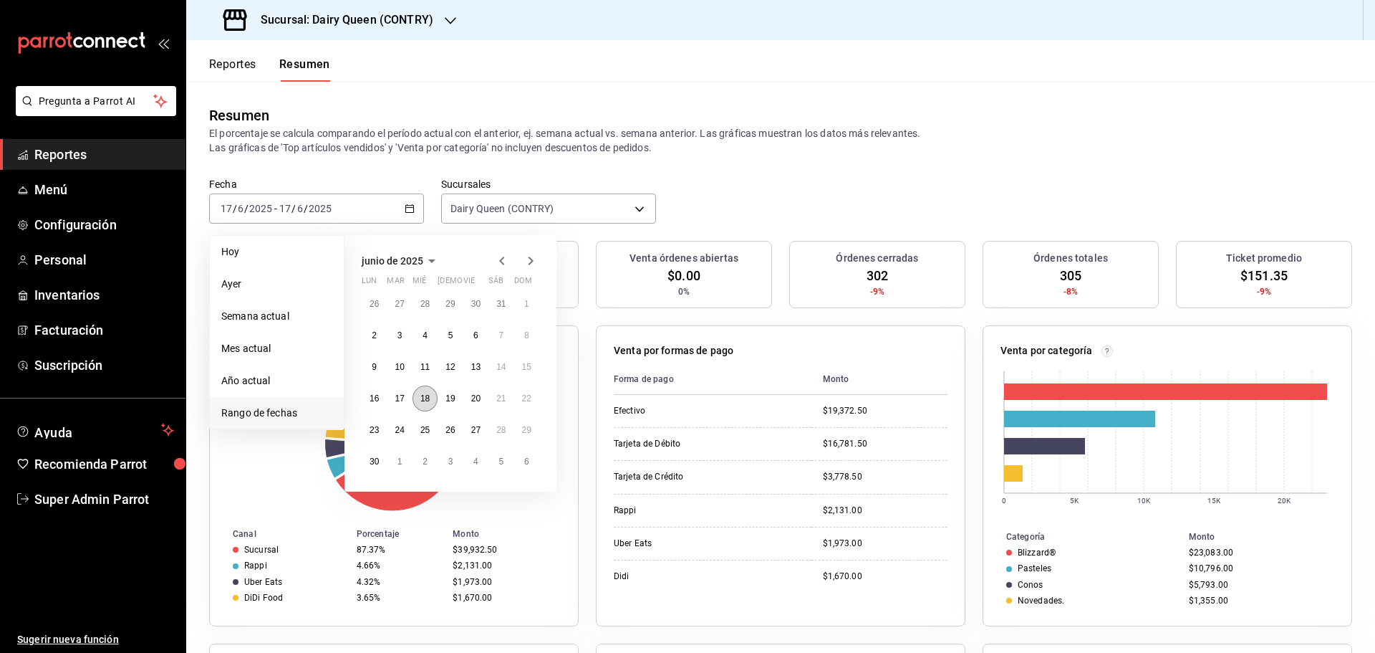
click at [420, 403] on abbr "18" at bounding box center [424, 398] width 9 height 10
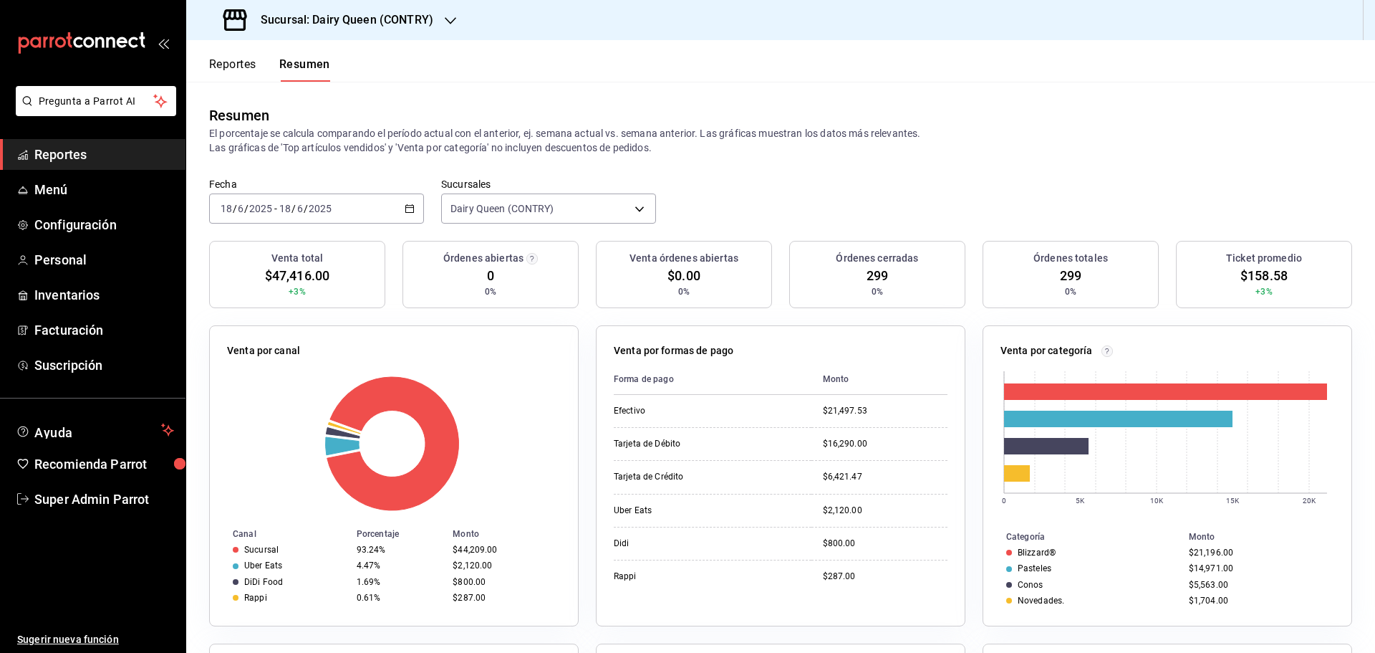
click at [370, 211] on div "2025-06-18 18 / 6 / 2025 - 2025-06-18 18 / 6 / 2025" at bounding box center [316, 208] width 215 height 30
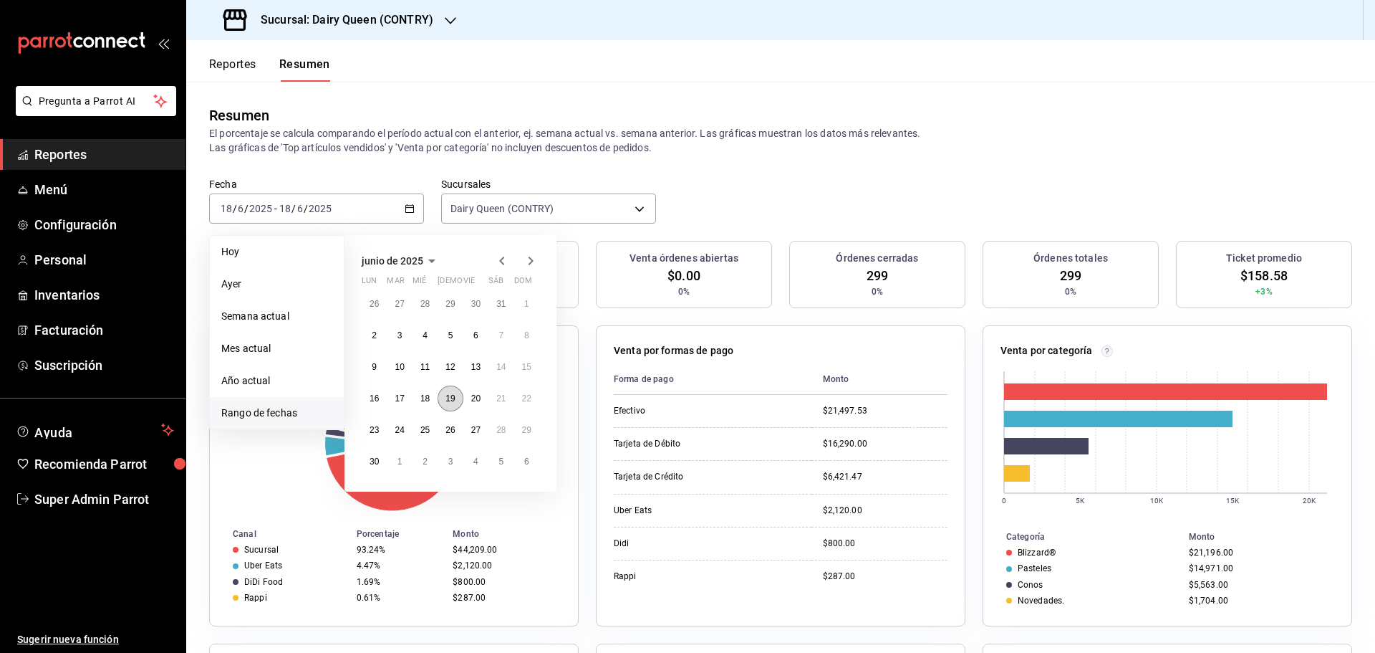
click at [448, 405] on button "19" at bounding box center [450, 398] width 25 height 26
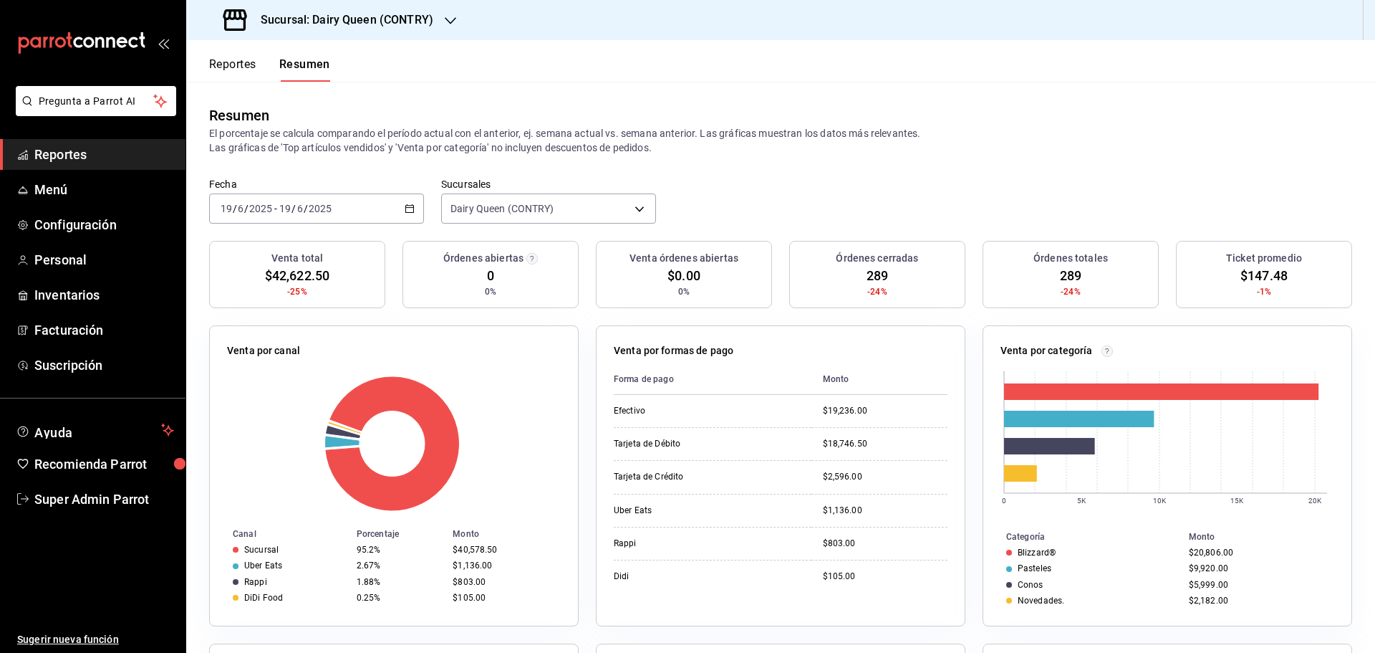
click at [363, 198] on div "2025-06-19 19 / 6 / 2025 - 2025-06-19 19 / 6 / 2025" at bounding box center [316, 208] width 215 height 30
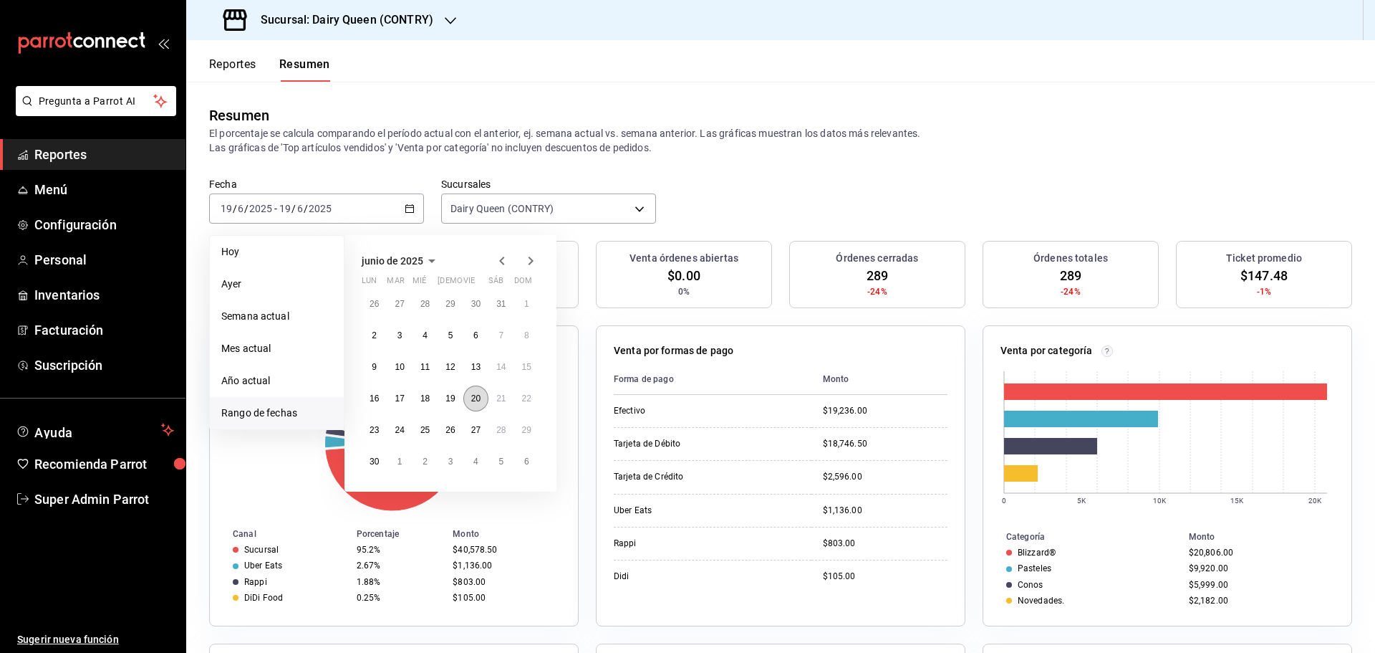
click at [478, 398] on abbr "20" at bounding box center [475, 398] width 9 height 10
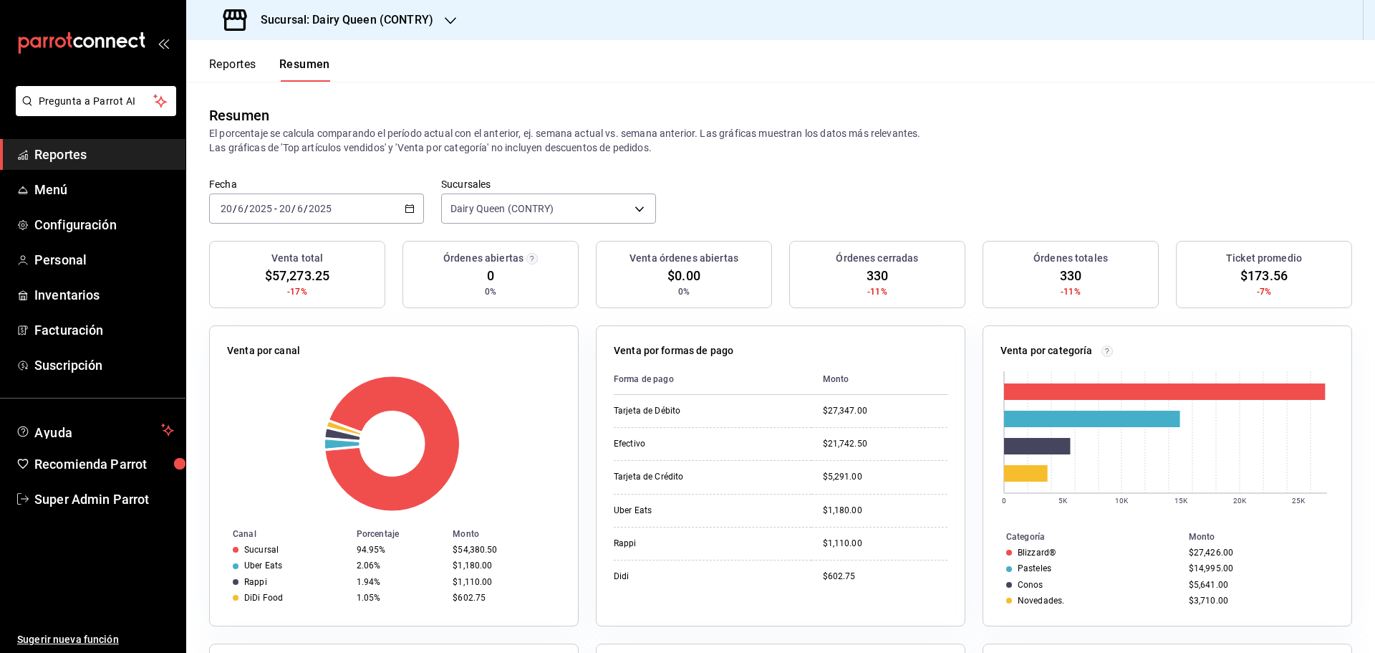
click at [378, 213] on div "2025-06-20 20 / 6 / 2025 - 2025-06-20 20 / 6 / 2025" at bounding box center [316, 208] width 215 height 30
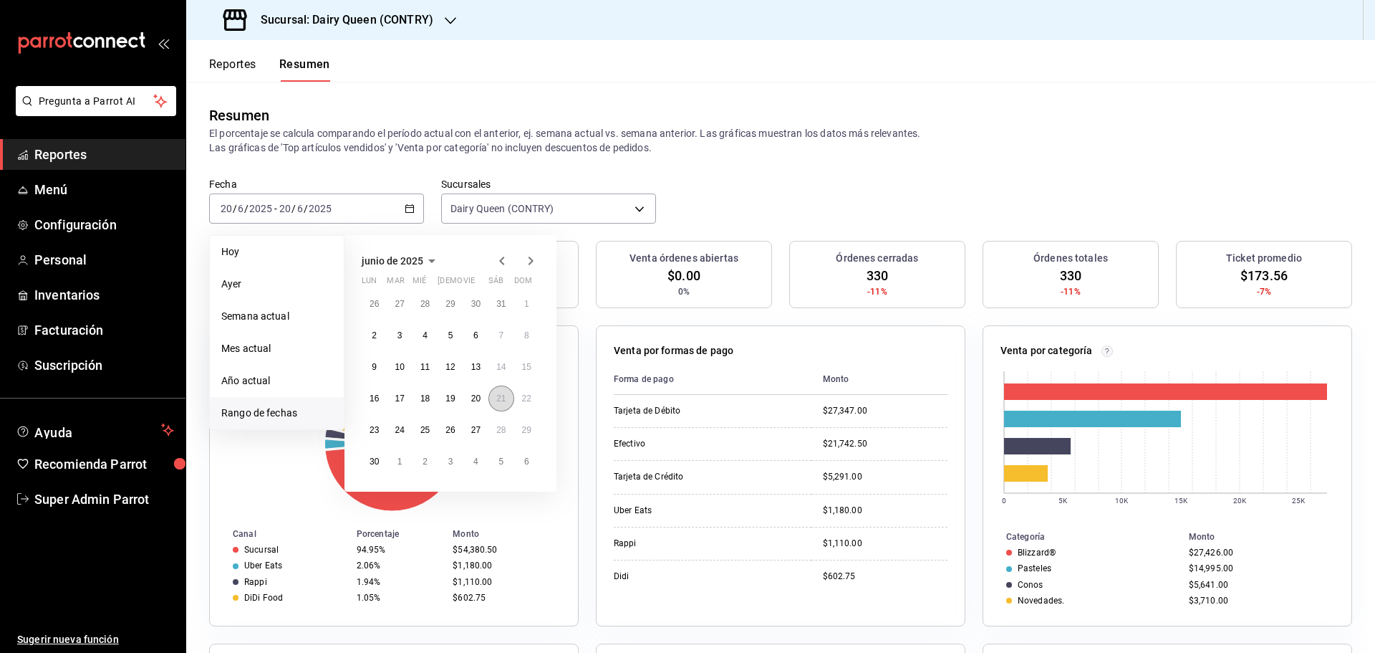
click at [497, 400] on abbr "21" at bounding box center [500, 398] width 9 height 10
click at [498, 400] on abbr "21" at bounding box center [500, 398] width 9 height 10
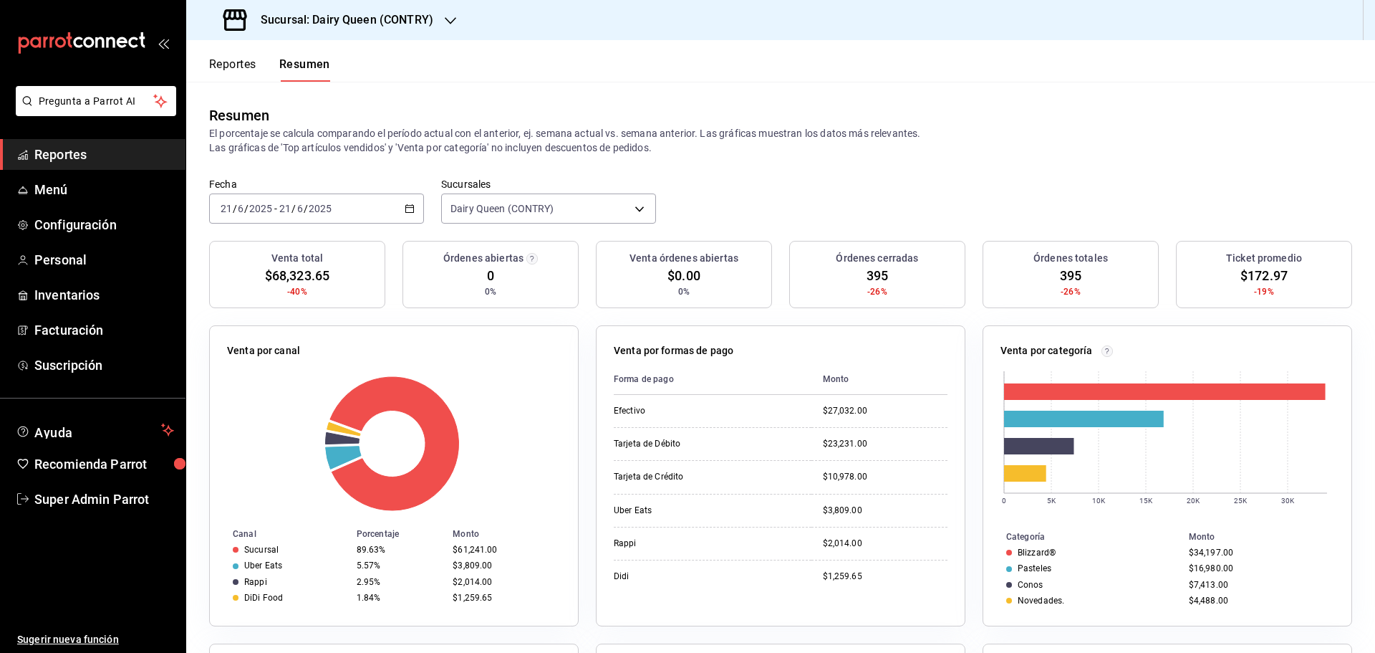
click at [305, 208] on span "/" at bounding box center [306, 208] width 4 height 11
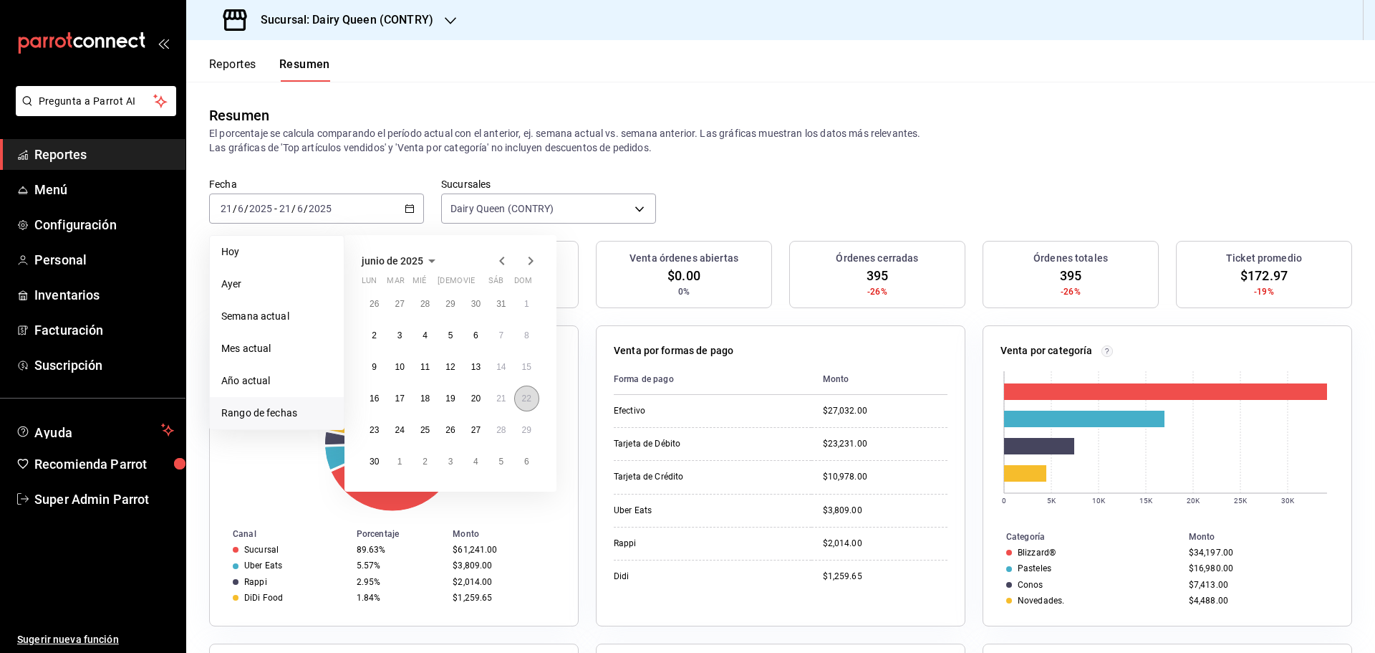
click at [524, 398] on abbr "22" at bounding box center [526, 398] width 9 height 10
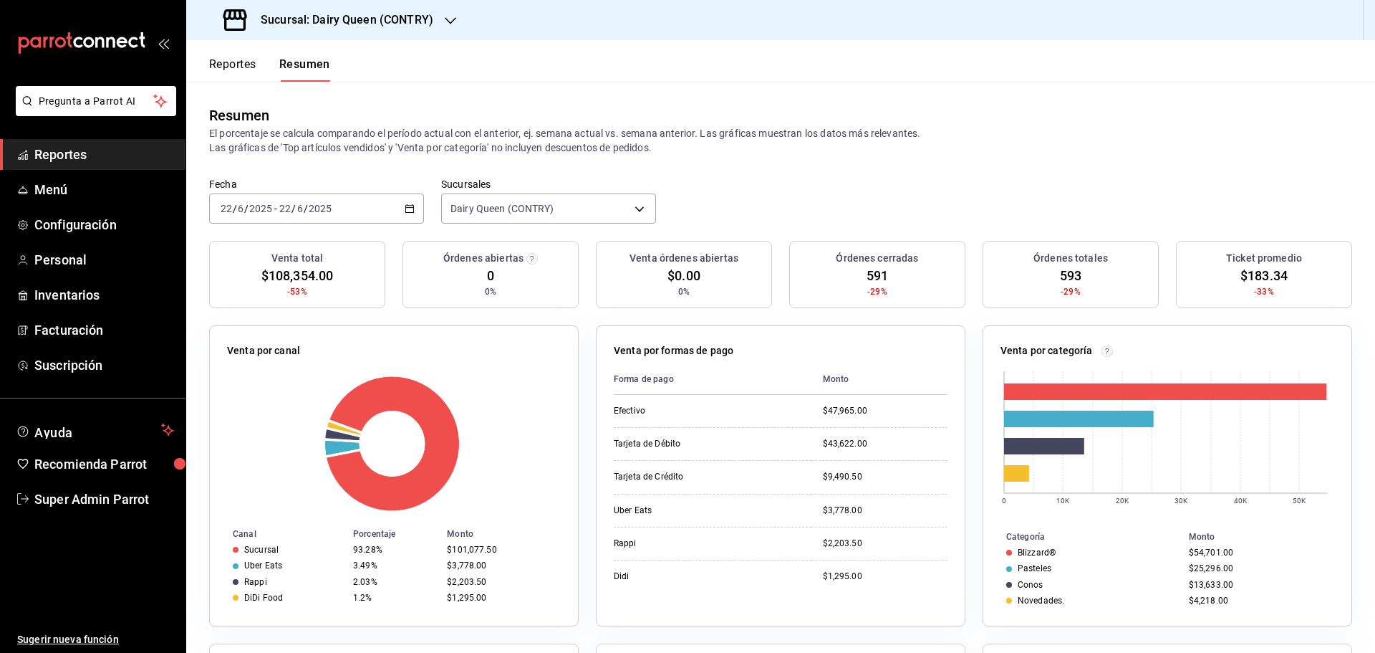
click at [367, 203] on div "2025-06-22 22 / 6 / 2025 - 2025-06-22 22 / 6 / 2025" at bounding box center [316, 208] width 215 height 30
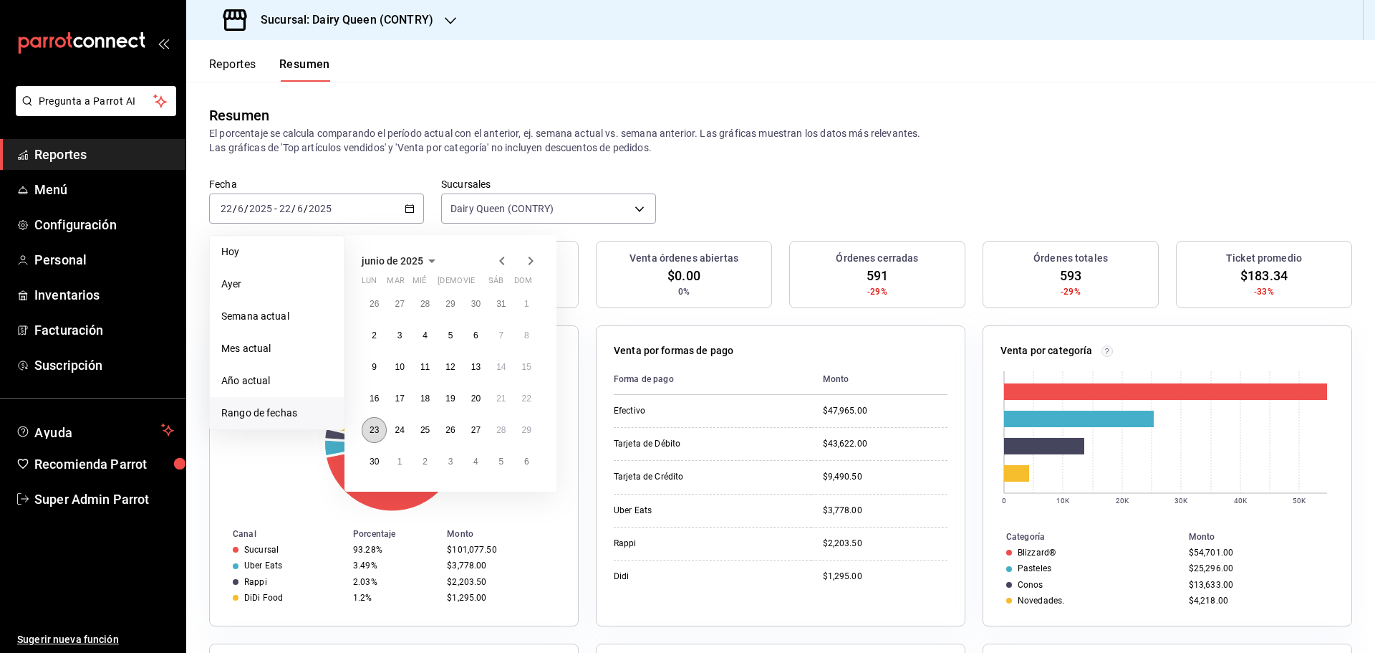
click at [382, 428] on button "23" at bounding box center [374, 430] width 25 height 26
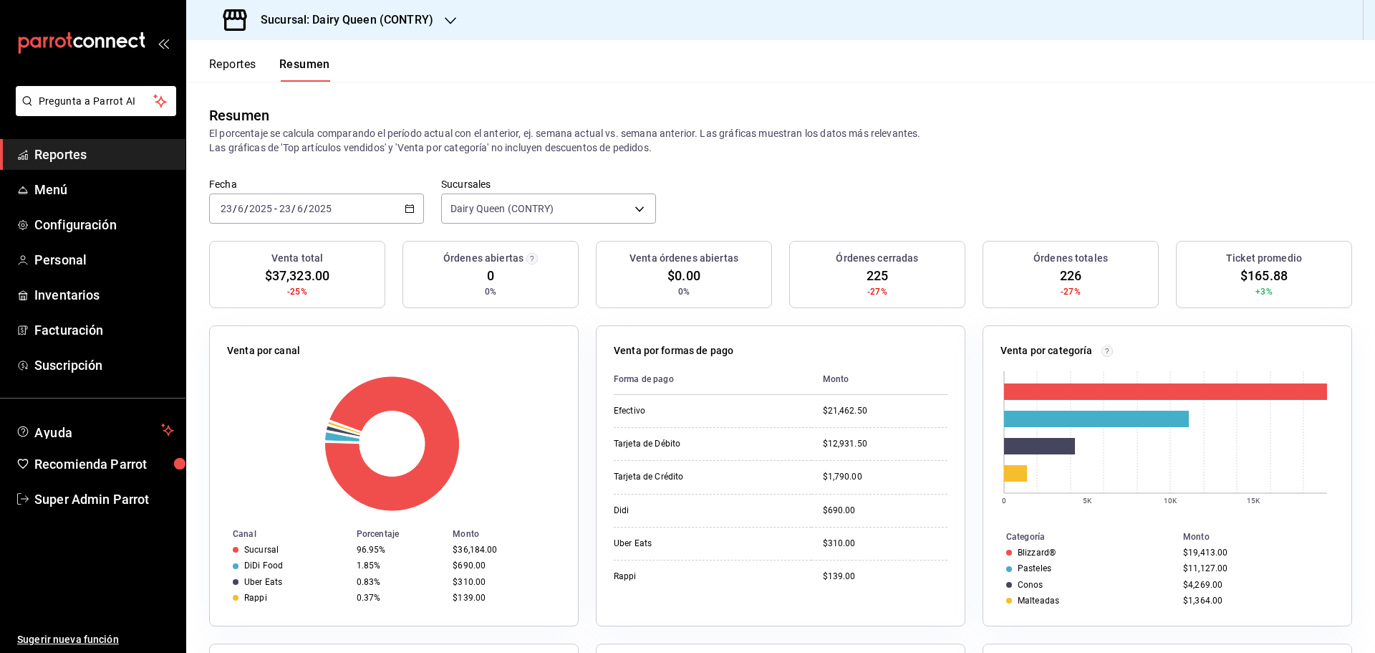
click at [316, 208] on input "2025" at bounding box center [320, 208] width 24 height 11
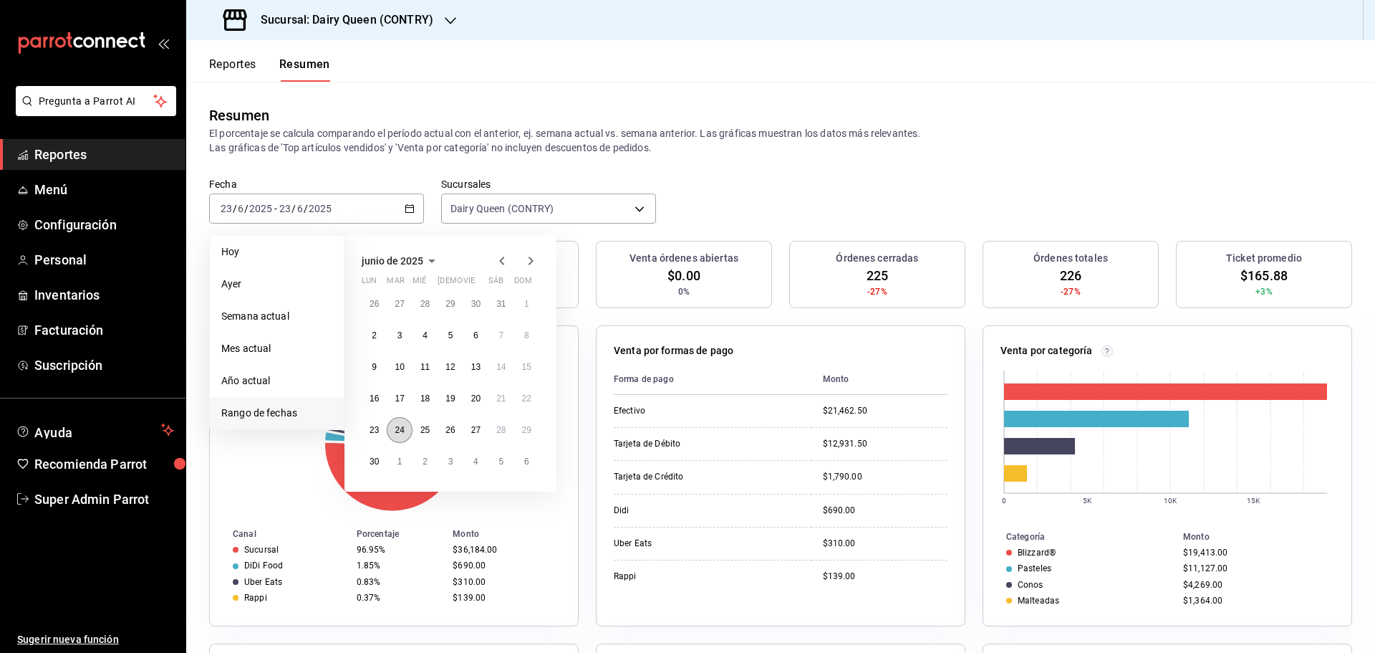
click at [393, 428] on button "24" at bounding box center [399, 430] width 25 height 26
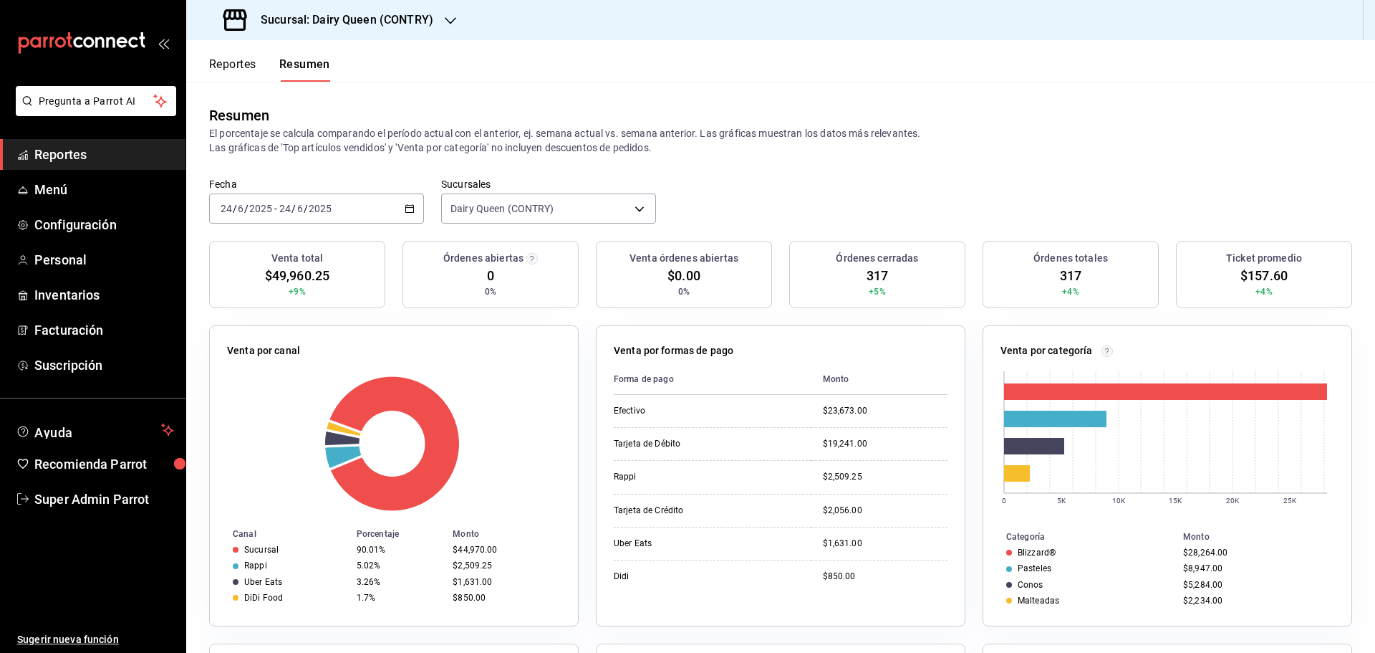
click at [356, 199] on div "2025-06-24 24 / 6 / 2025 - 2025-06-24 24 / 6 / 2025" at bounding box center [316, 208] width 215 height 30
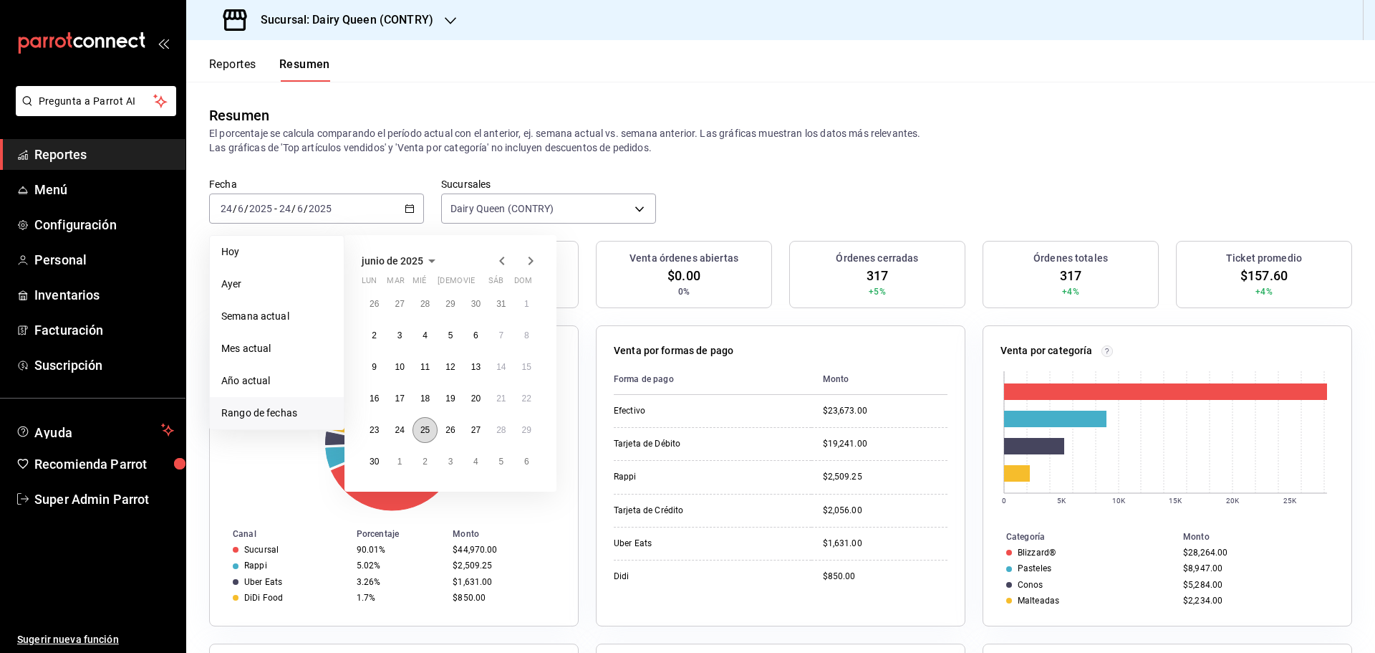
click at [420, 426] on abbr "25" at bounding box center [424, 430] width 9 height 10
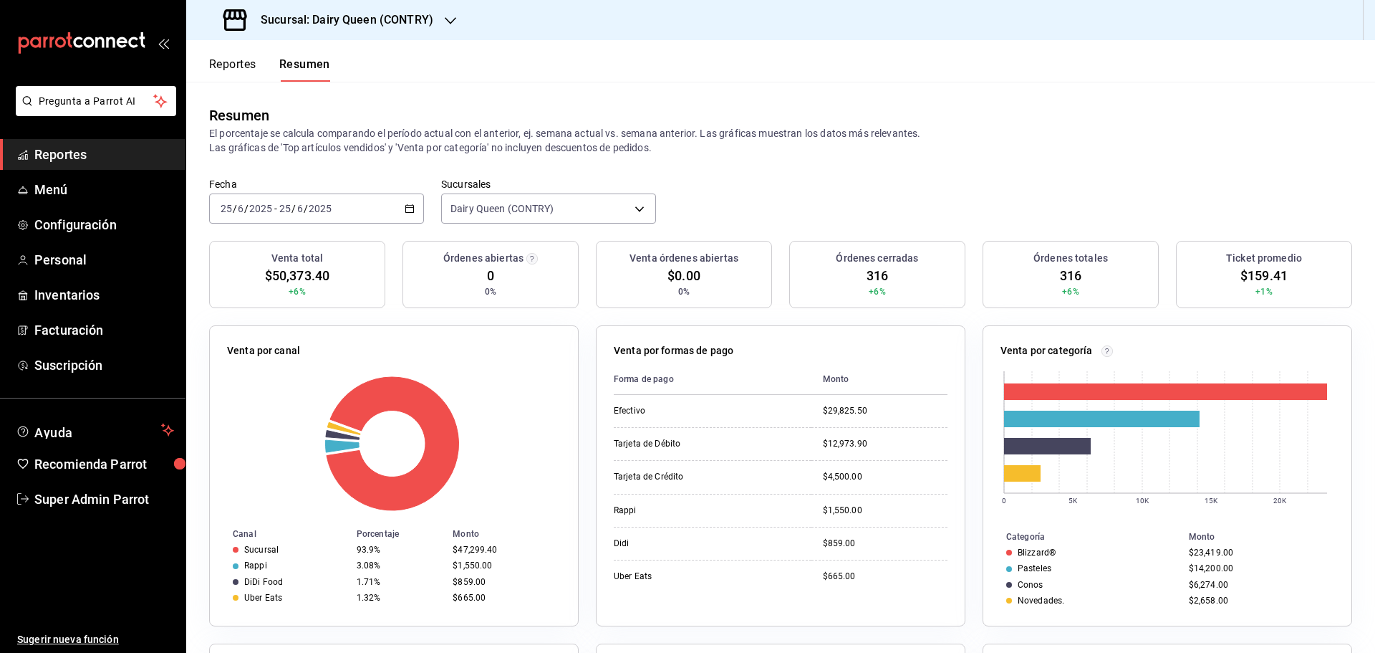
click at [360, 211] on div "2025-06-25 25 / 6 / 2025 - 2025-06-25 25 / 6 / 2025" at bounding box center [316, 208] width 215 height 30
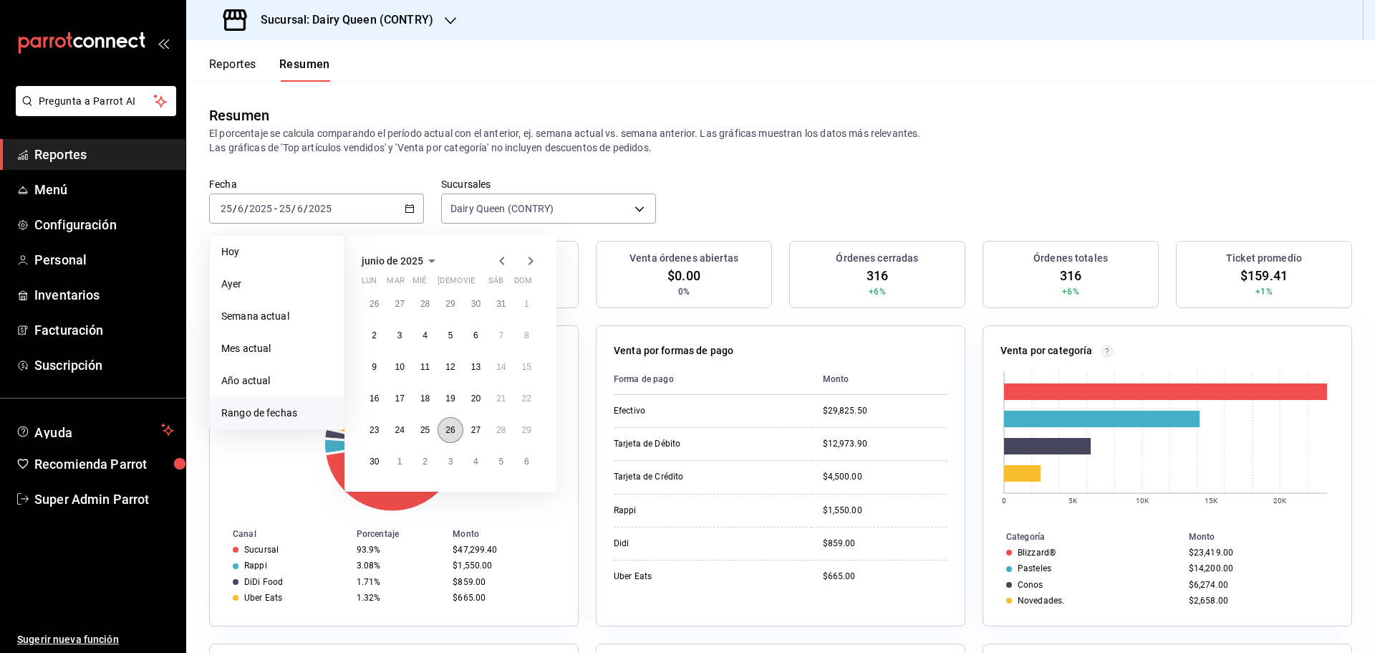
click at [452, 435] on abbr "26" at bounding box center [450, 430] width 9 height 10
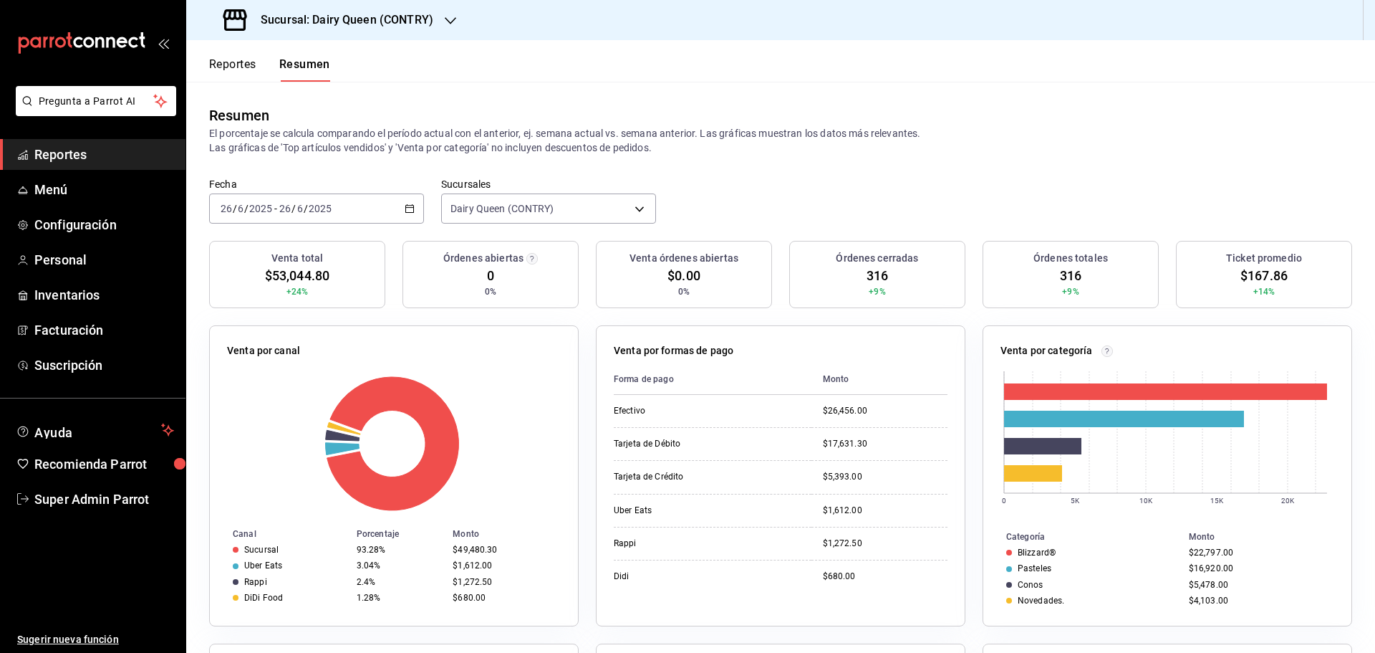
click at [326, 214] on div "2025-06-26 26 / 6 / 2025 - 2025-06-26 26 / 6 / 2025" at bounding box center [316, 208] width 215 height 30
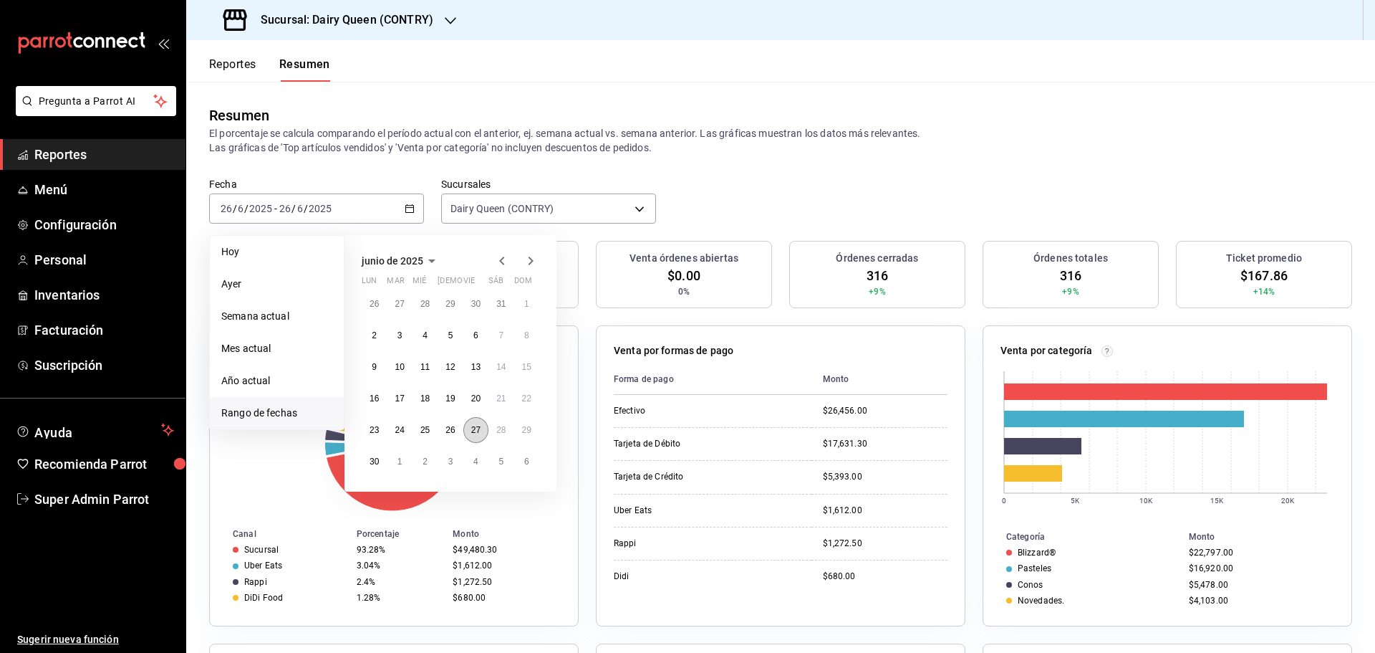
click at [468, 421] on button "27" at bounding box center [475, 430] width 25 height 26
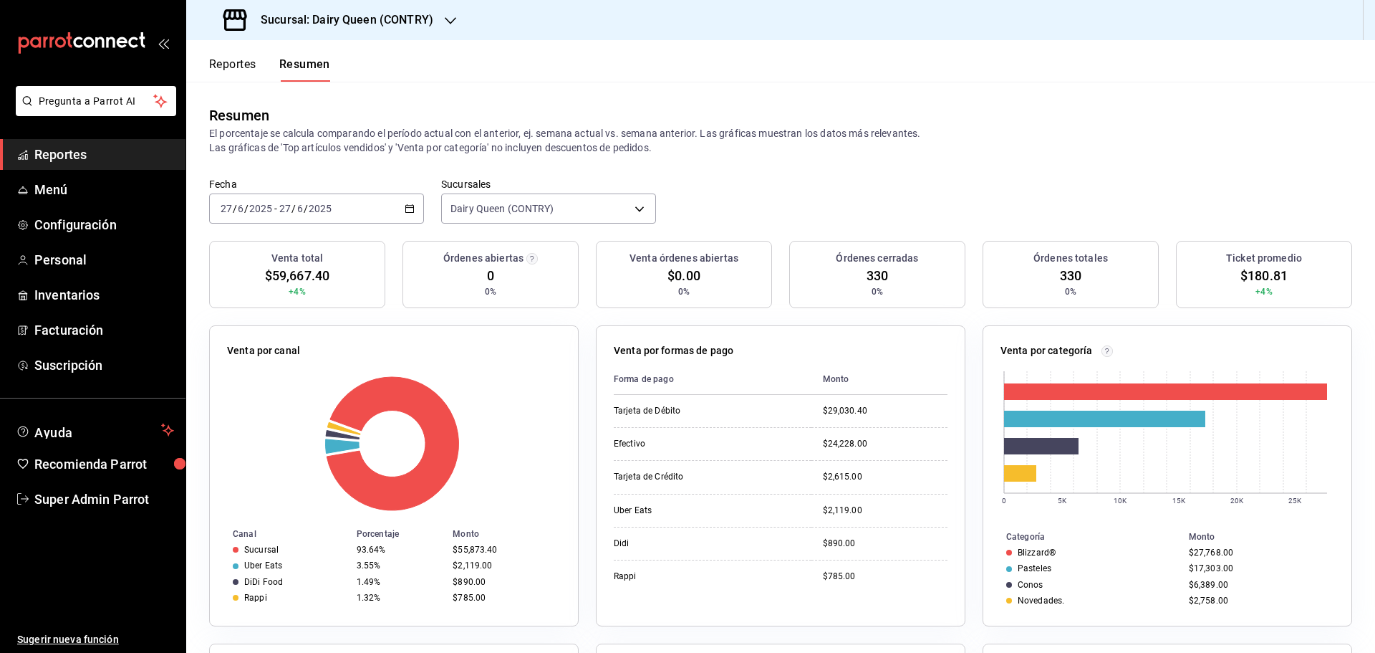
click at [319, 213] on input "2025" at bounding box center [320, 208] width 24 height 11
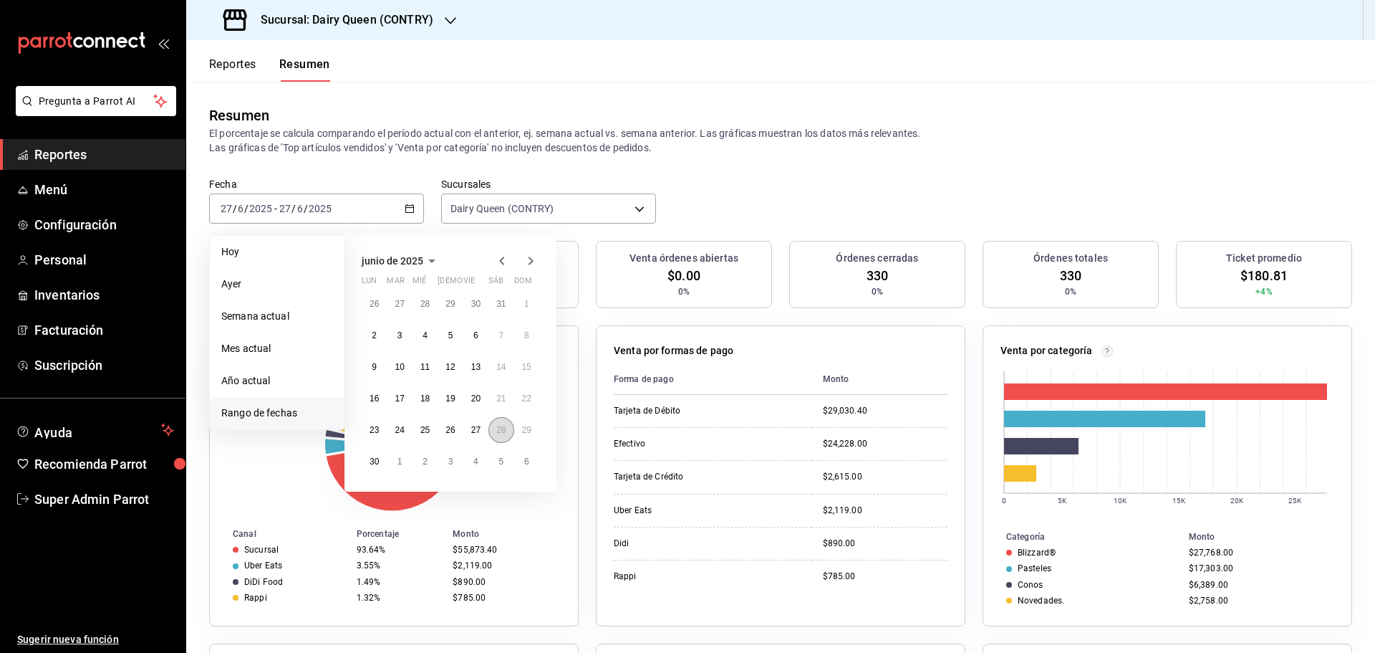
click at [499, 433] on abbr "28" at bounding box center [500, 430] width 9 height 10
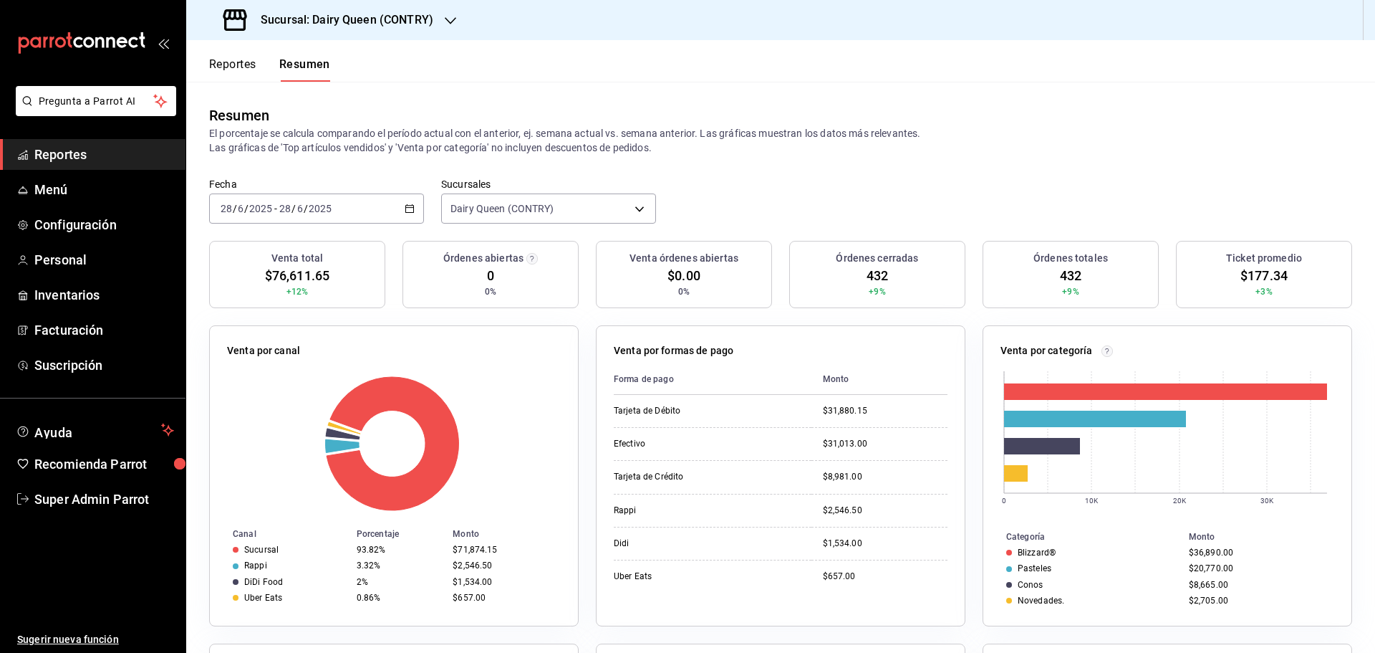
click at [337, 211] on div "2025-06-28 28 / 6 / 2025 - 2025-06-28 28 / 6 / 2025" at bounding box center [316, 208] width 215 height 30
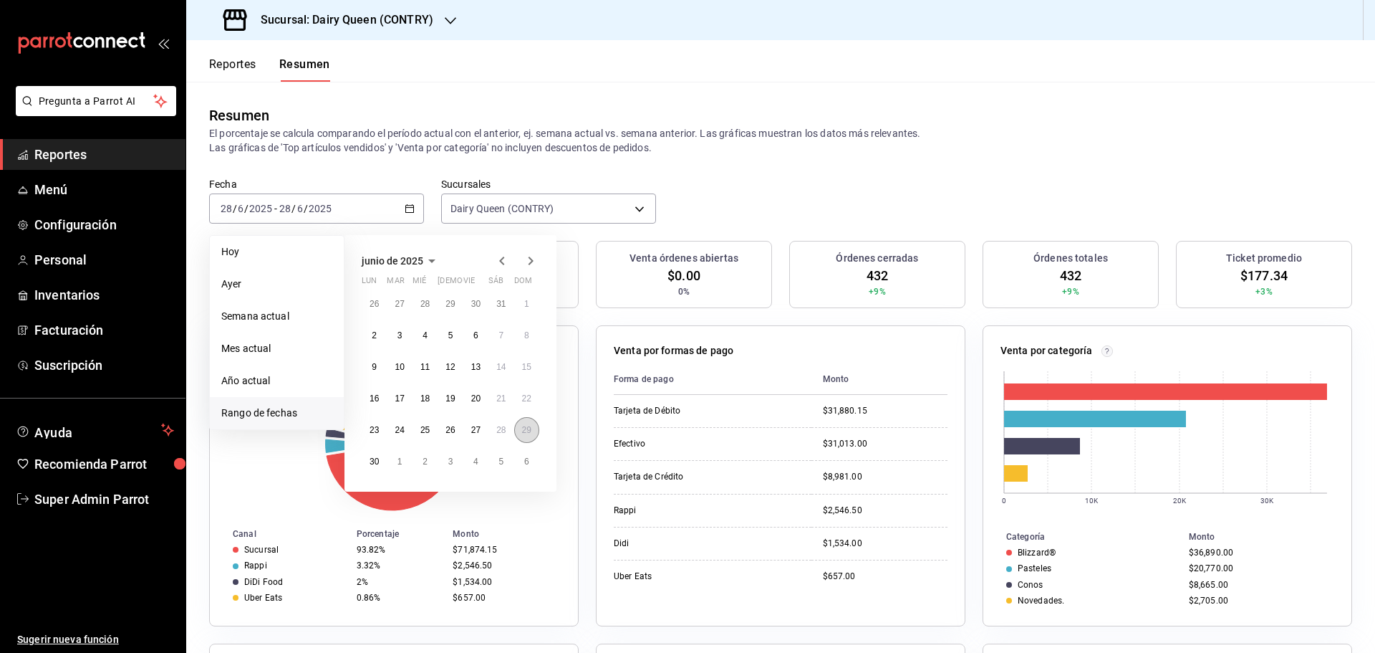
click at [529, 429] on abbr "29" at bounding box center [526, 430] width 9 height 10
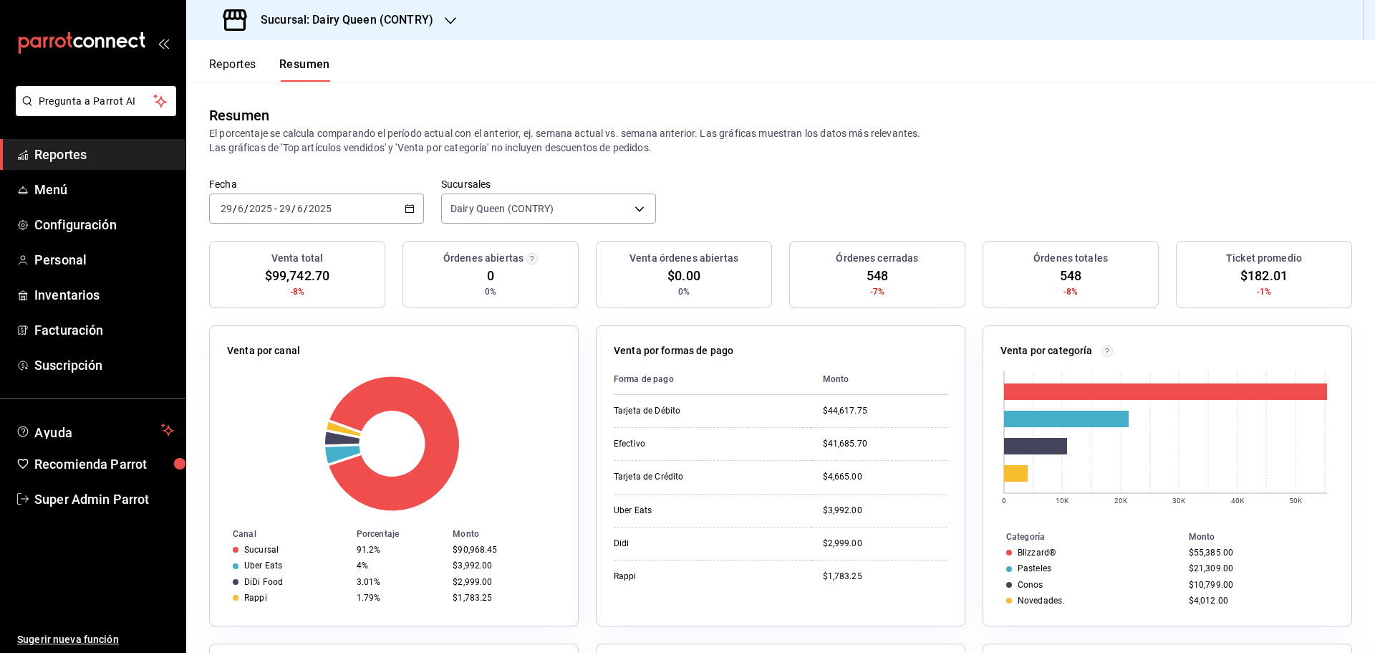
click at [387, 202] on div "2025-06-29 29 / 6 / 2025 - 2025-06-29 29 / 6 / 2025" at bounding box center [316, 208] width 215 height 30
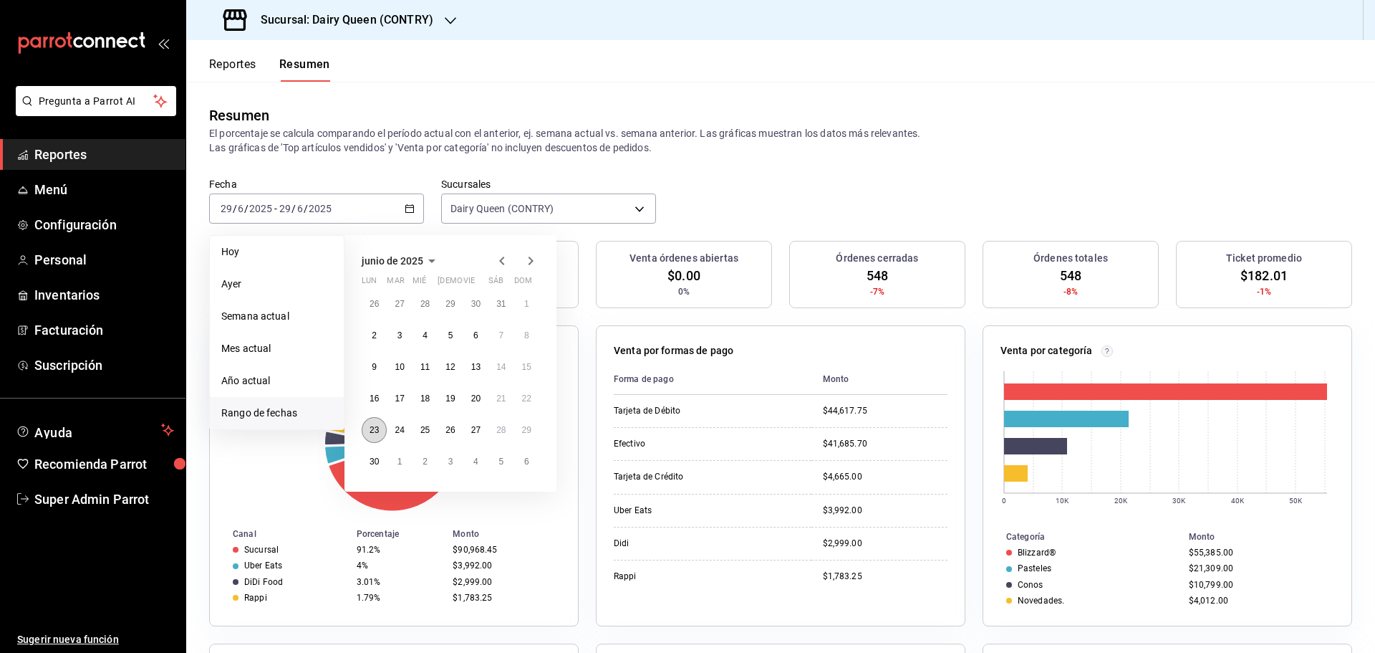
click at [378, 433] on abbr "23" at bounding box center [374, 430] width 9 height 10
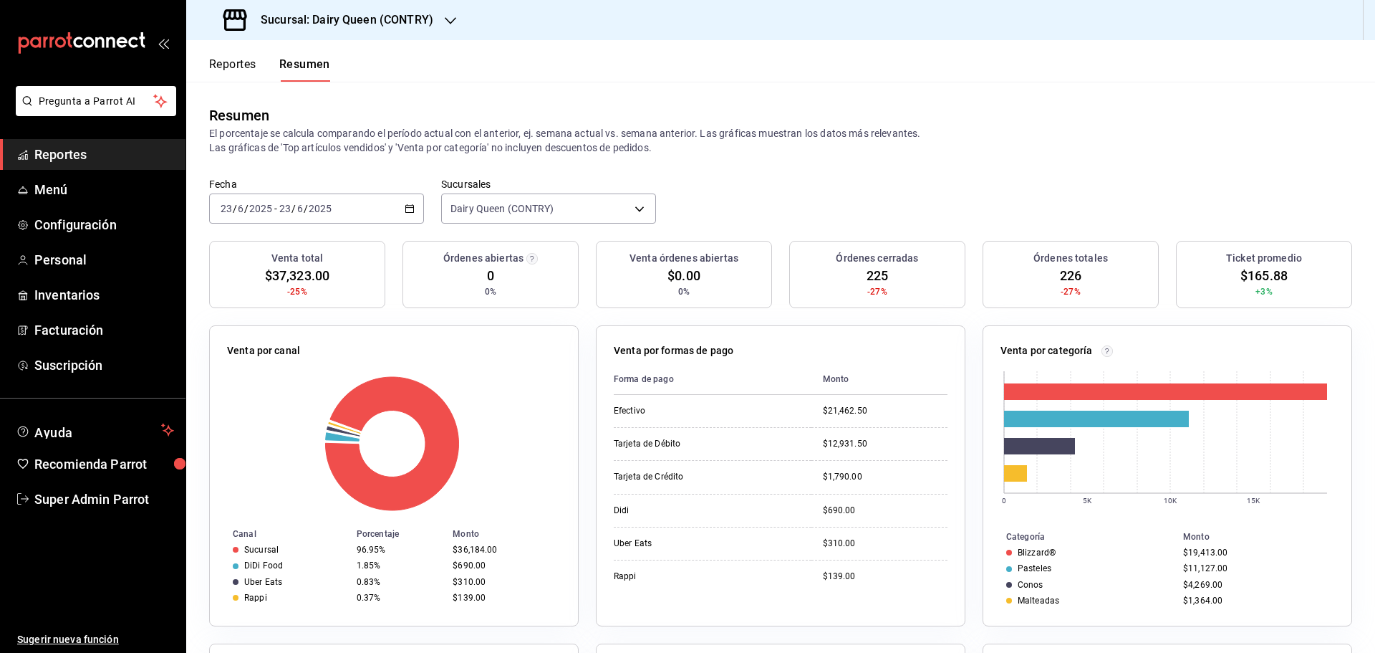
click at [317, 211] on input "2025" at bounding box center [320, 208] width 24 height 11
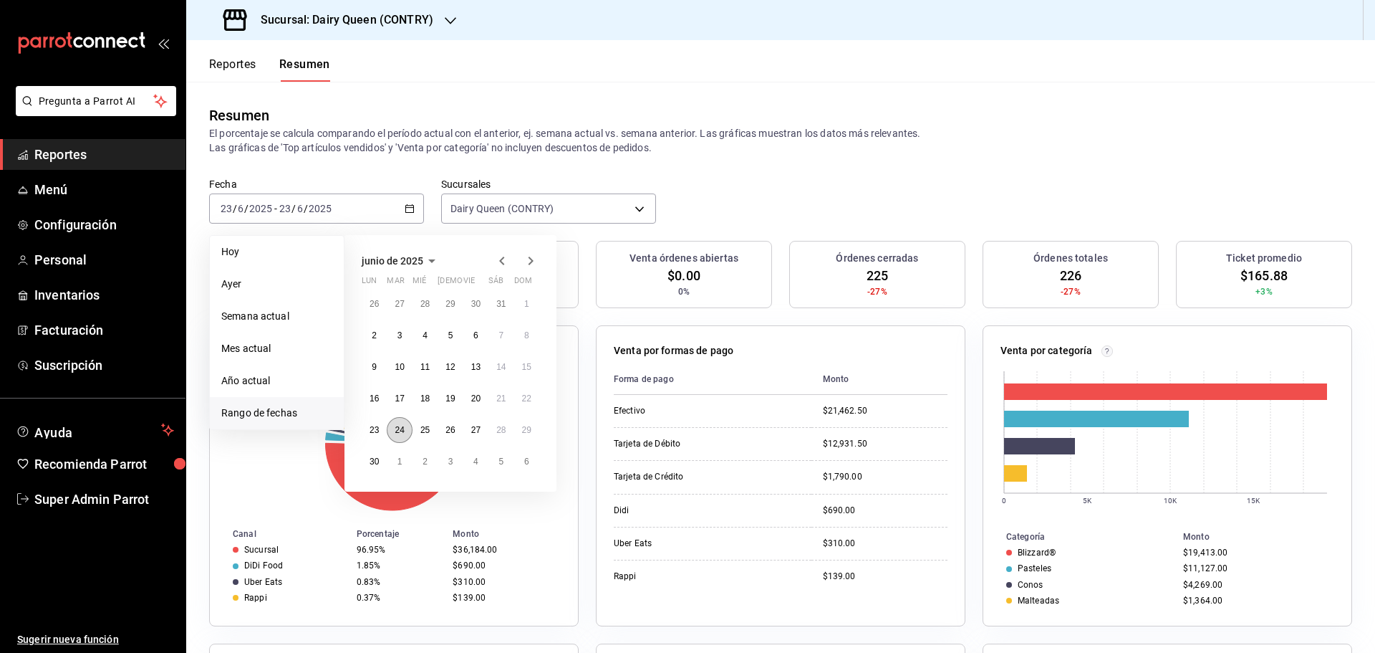
click at [389, 433] on button "24" at bounding box center [399, 430] width 25 height 26
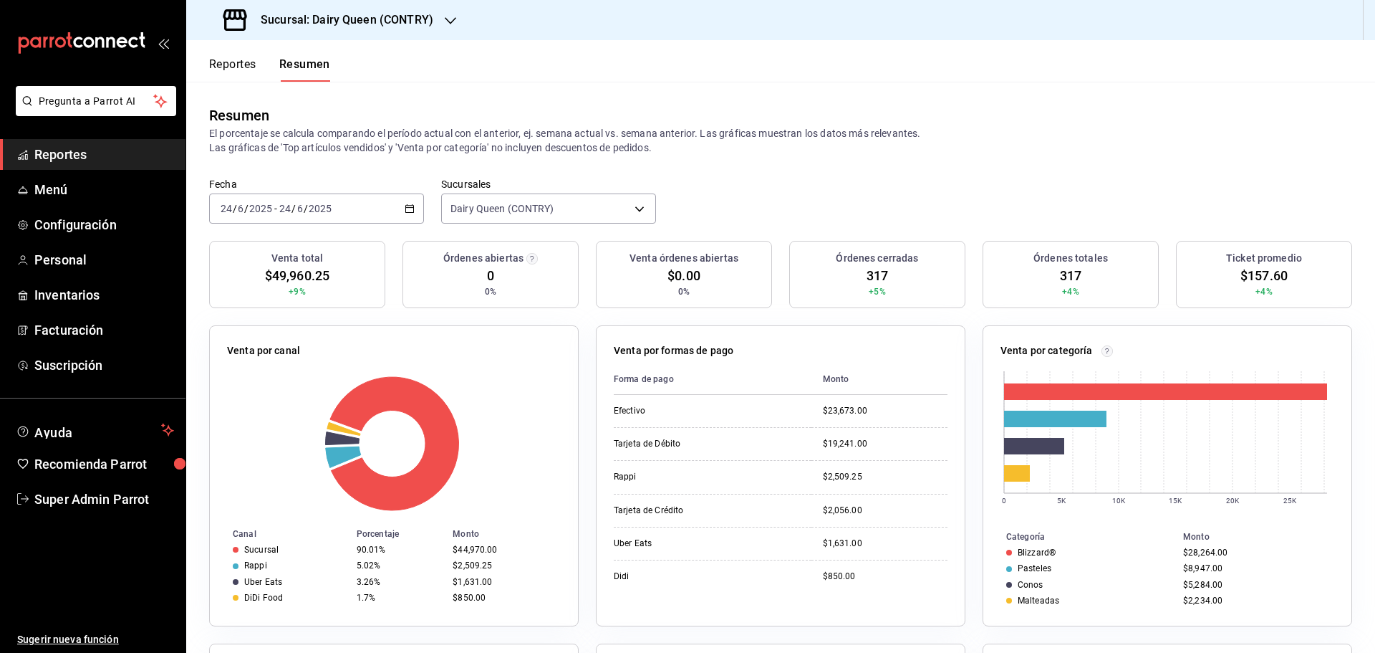
click at [273, 199] on div "2025-06-24 24 / 6 / 2025 - 2025-06-24 24 / 6 / 2025" at bounding box center [316, 208] width 215 height 30
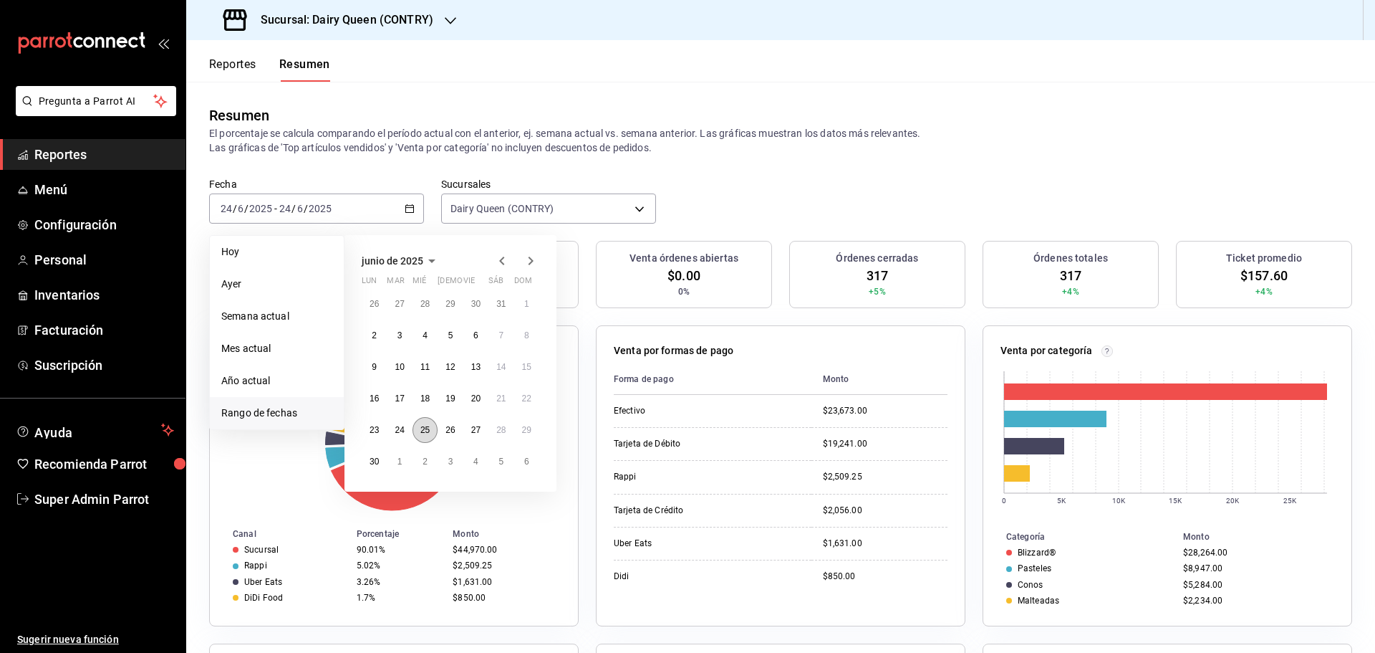
click at [423, 427] on abbr "25" at bounding box center [424, 430] width 9 height 10
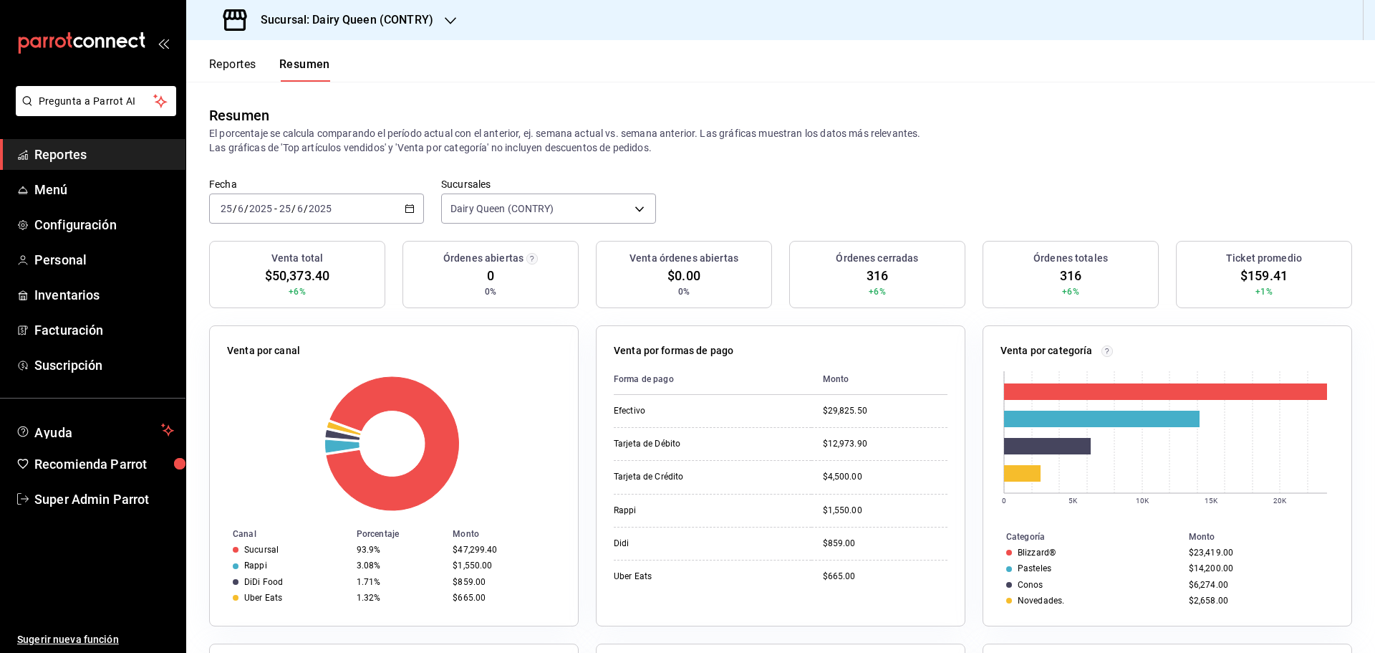
click at [357, 206] on div "2025-06-25 25 / 6 / 2025 - 2025-06-25 25 / 6 / 2025" at bounding box center [316, 208] width 215 height 30
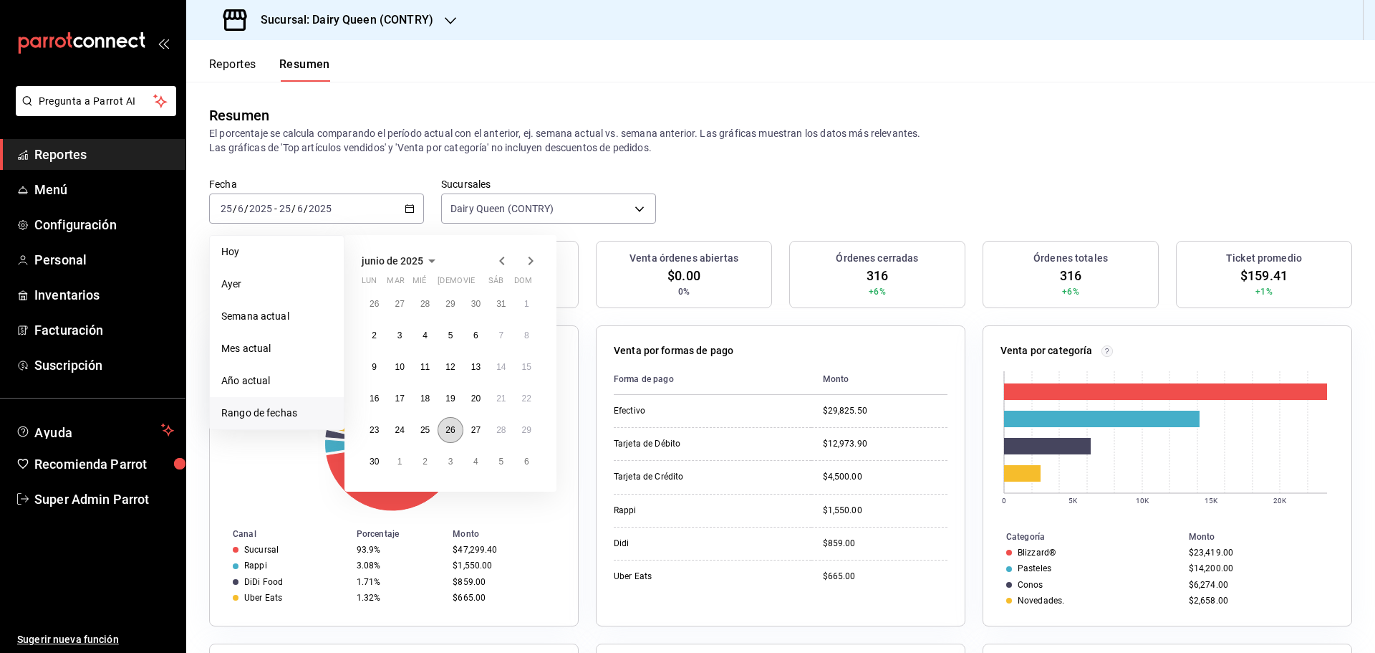
click at [457, 433] on button "26" at bounding box center [450, 430] width 25 height 26
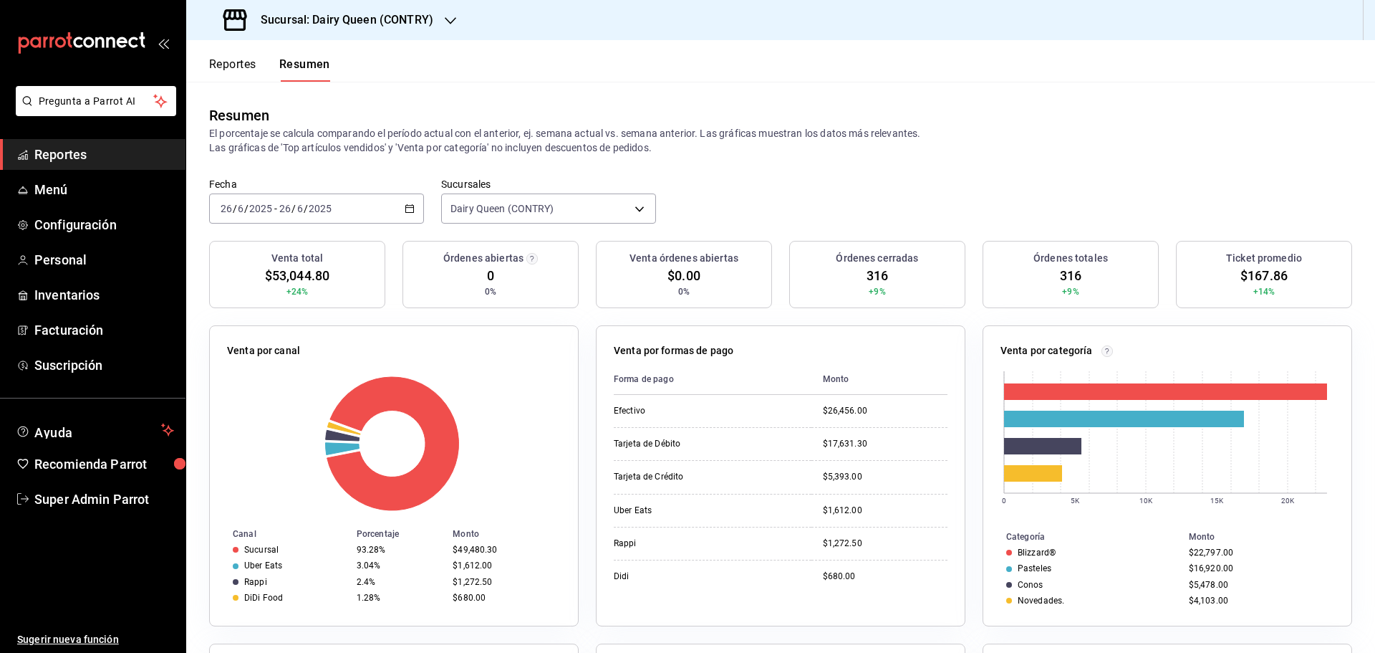
click at [297, 199] on div "2025-06-26 26 / 6 / 2025 - 2025-06-26 26 / 6 / 2025" at bounding box center [316, 208] width 215 height 30
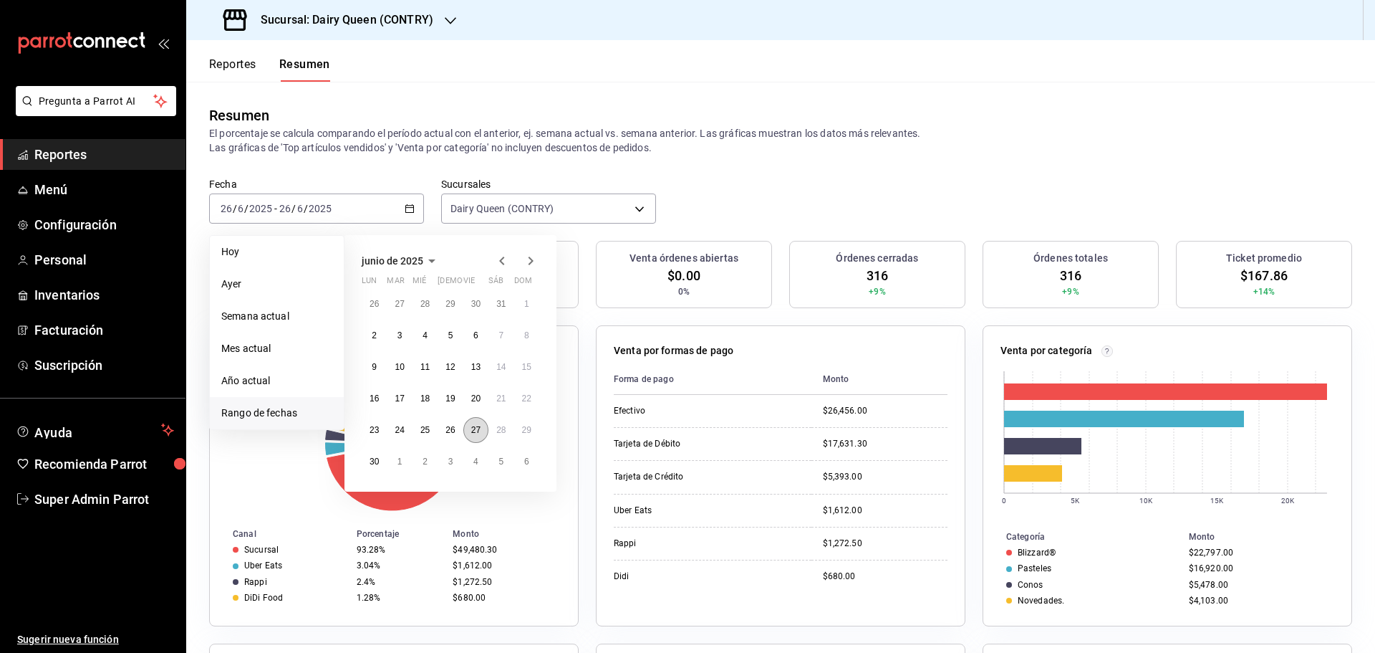
click at [474, 432] on abbr "27" at bounding box center [475, 430] width 9 height 10
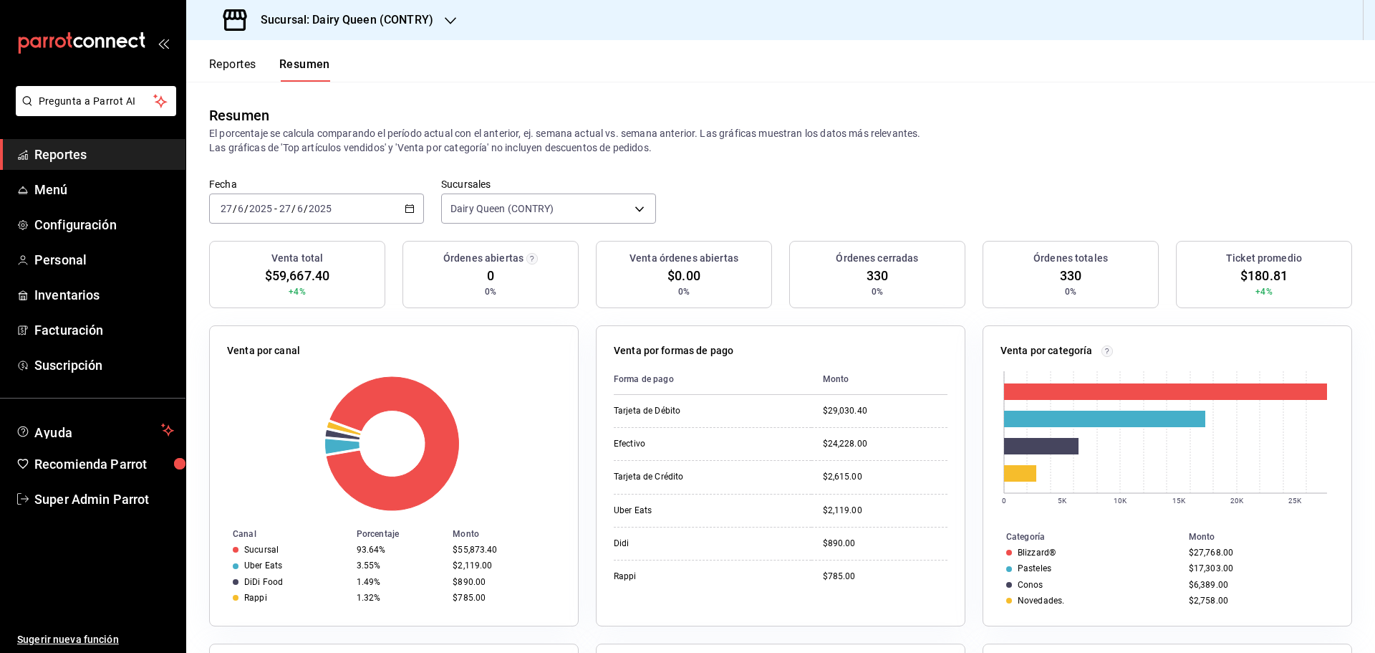
click at [264, 208] on input "2025" at bounding box center [261, 208] width 24 height 11
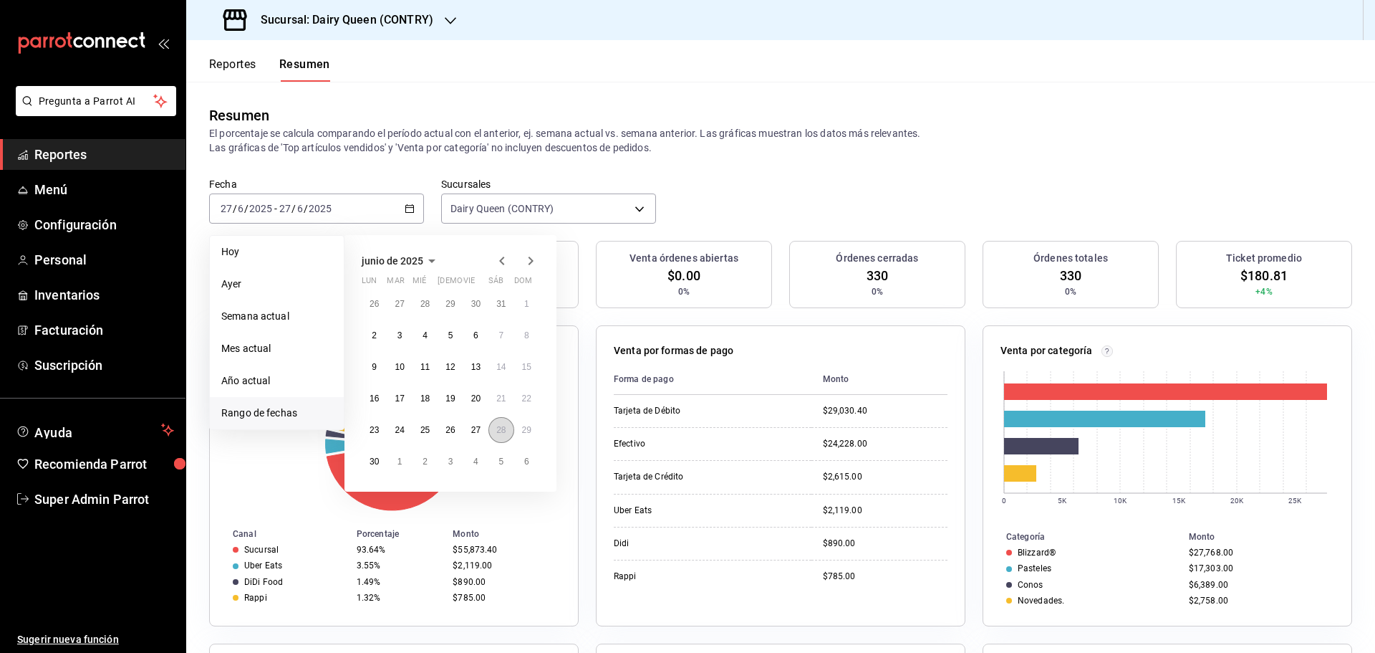
click at [492, 436] on button "28" at bounding box center [501, 430] width 25 height 26
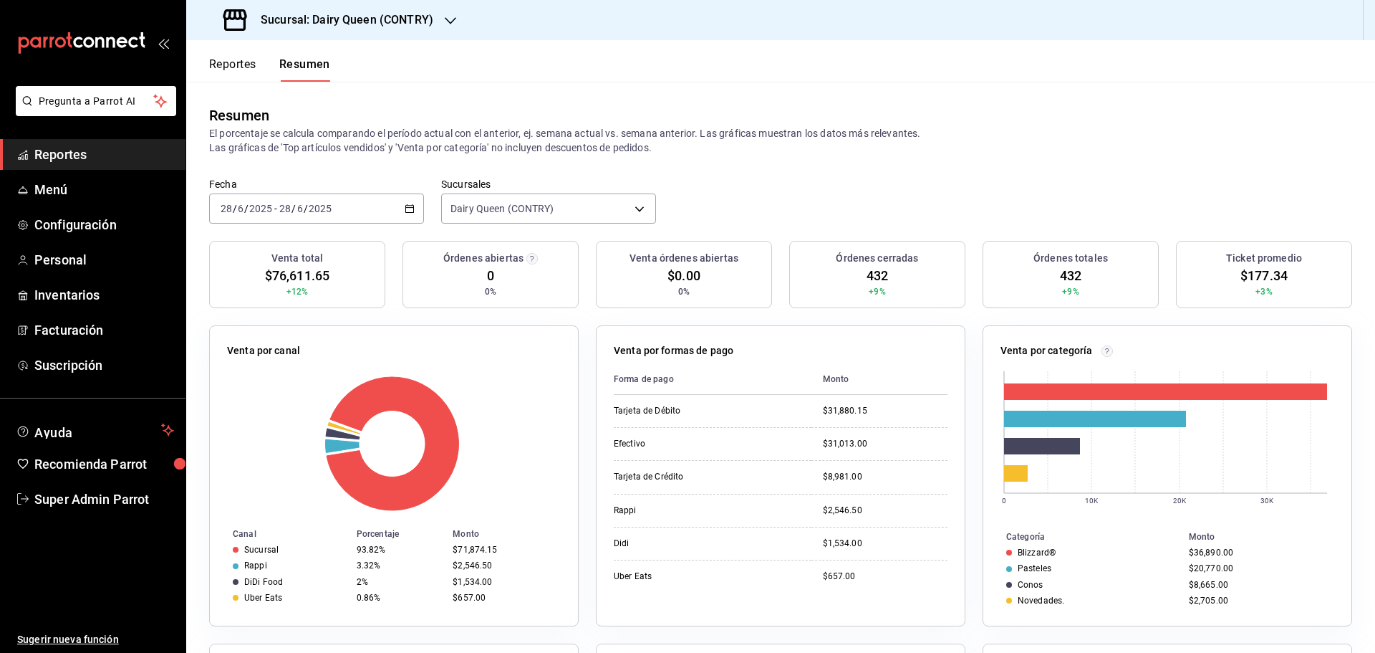
click at [332, 215] on div "2025-06-28 28 / 6 / 2025 - 2025-06-28 28 / 6 / 2025" at bounding box center [316, 208] width 215 height 30
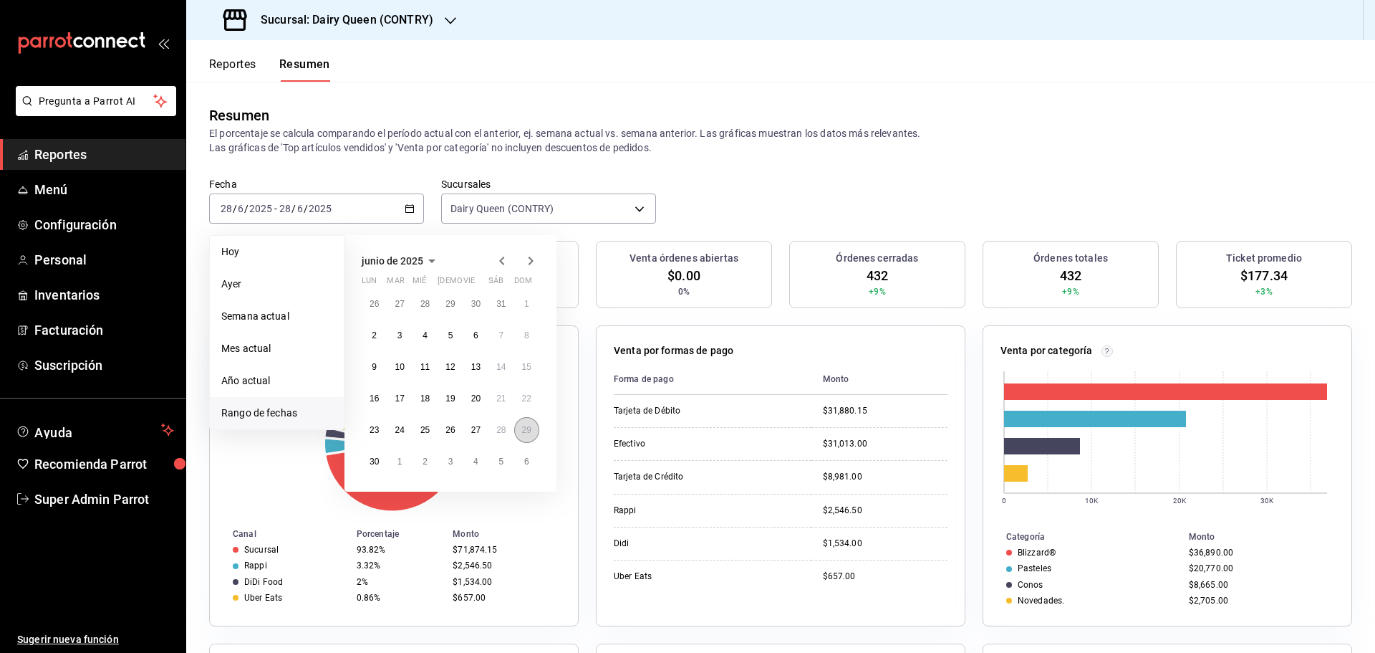
click at [517, 436] on button "29" at bounding box center [526, 430] width 25 height 26
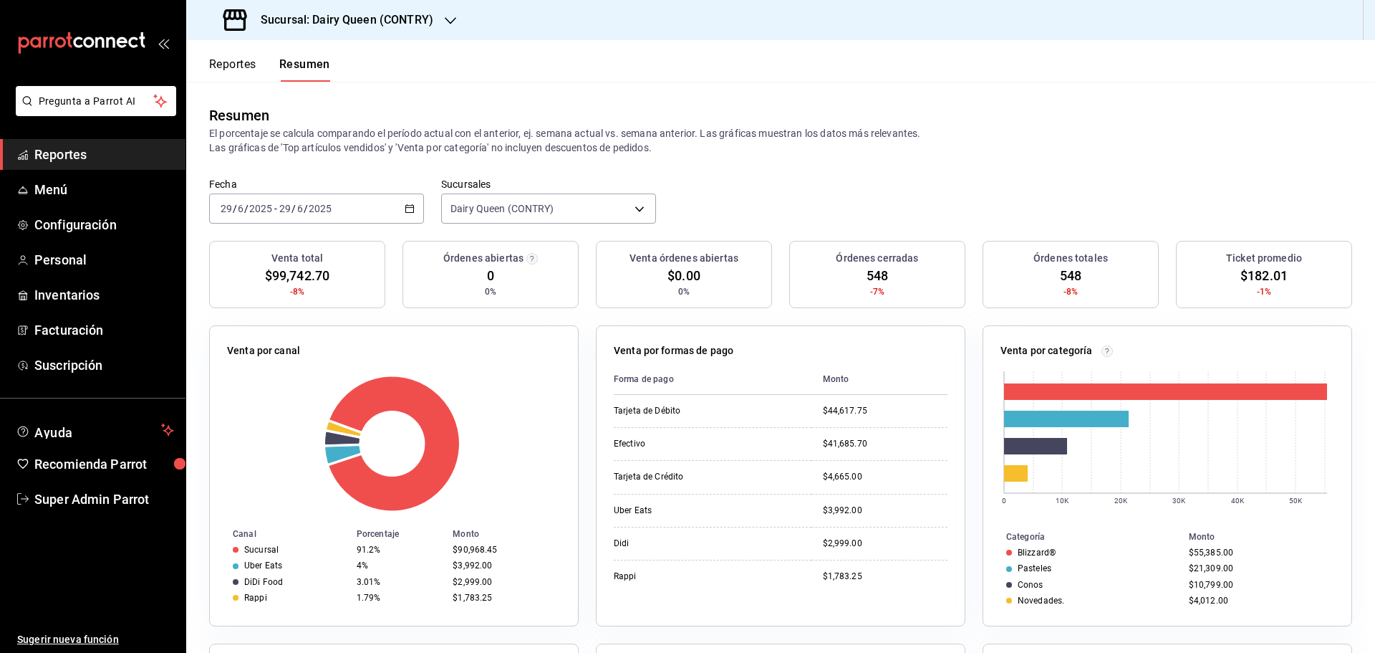
click at [324, 209] on input "2025" at bounding box center [320, 208] width 24 height 11
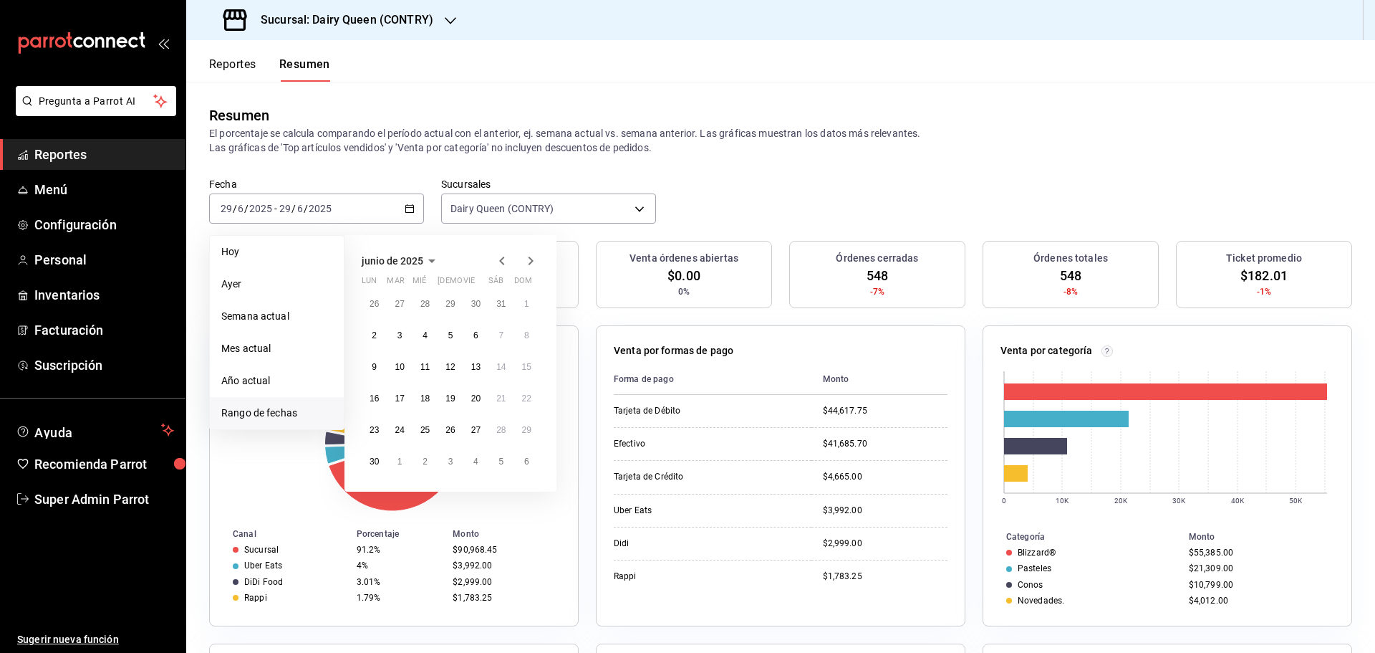
click at [526, 263] on icon "button" at bounding box center [530, 260] width 17 height 17
click at [374, 340] on abbr "7" at bounding box center [374, 341] width 5 height 10
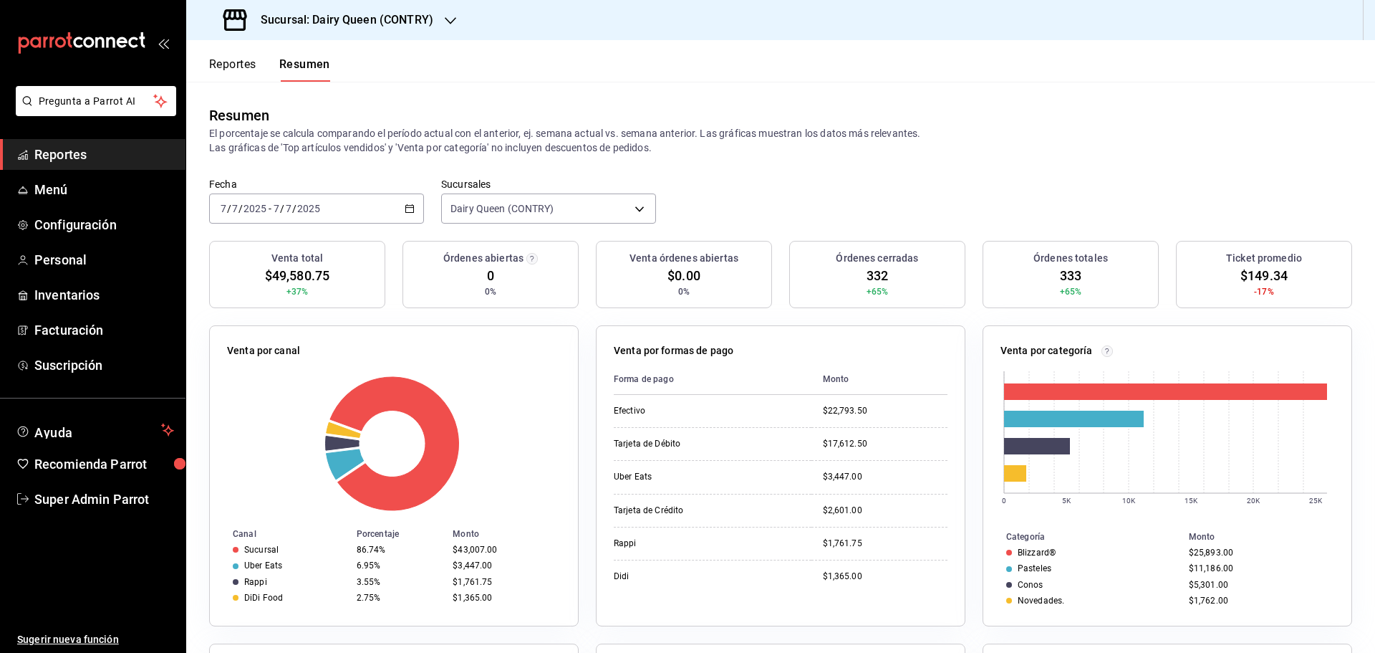
click at [322, 221] on div "2025-07-07 7 / 7 / 2025 - 2025-07-07 7 / 7 / 2025" at bounding box center [316, 208] width 215 height 30
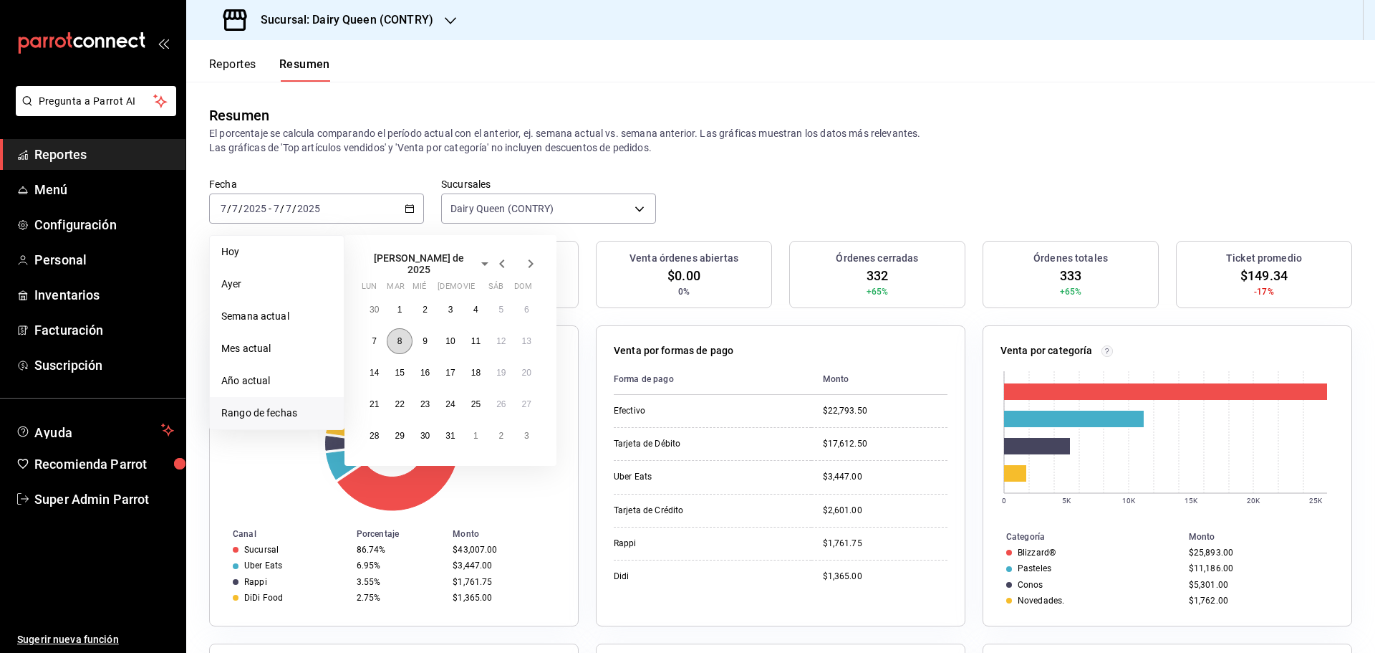
click at [402, 341] on button "8" at bounding box center [399, 341] width 25 height 26
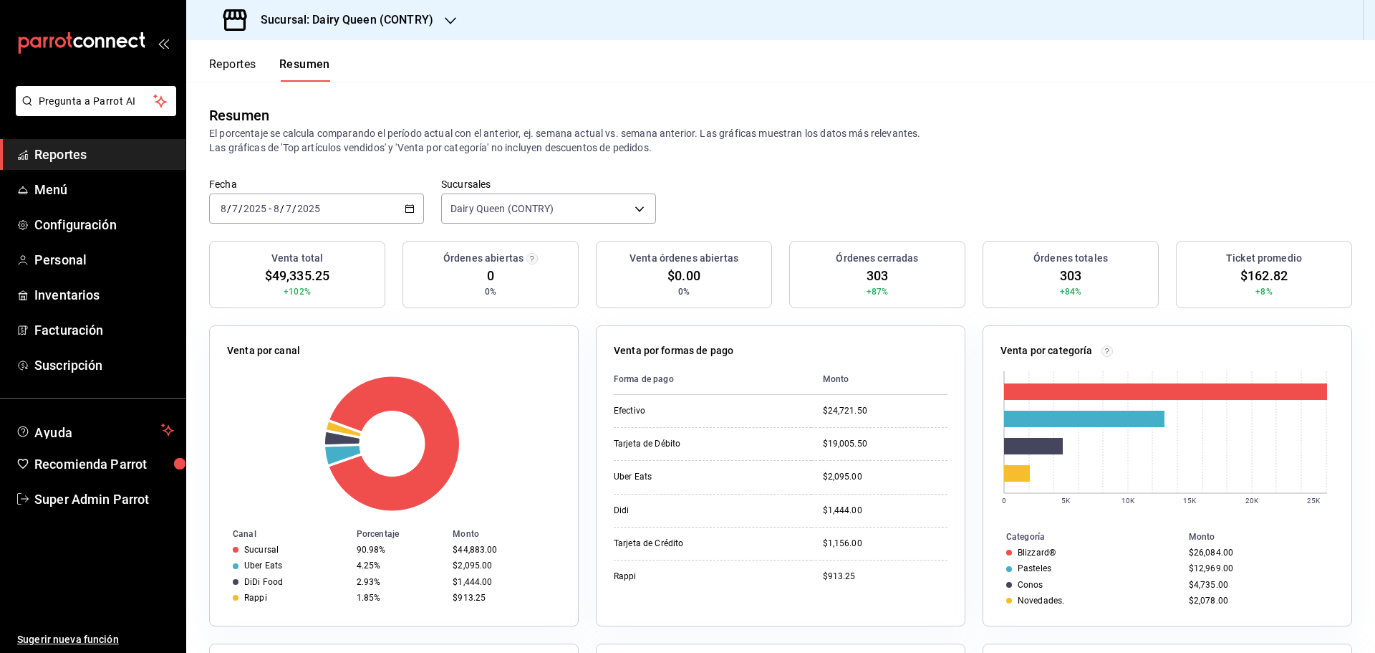
click at [333, 222] on div "2025-07-08 8 / 7 / 2025 - 2025-07-08 8 / 7 / 2025" at bounding box center [316, 208] width 215 height 30
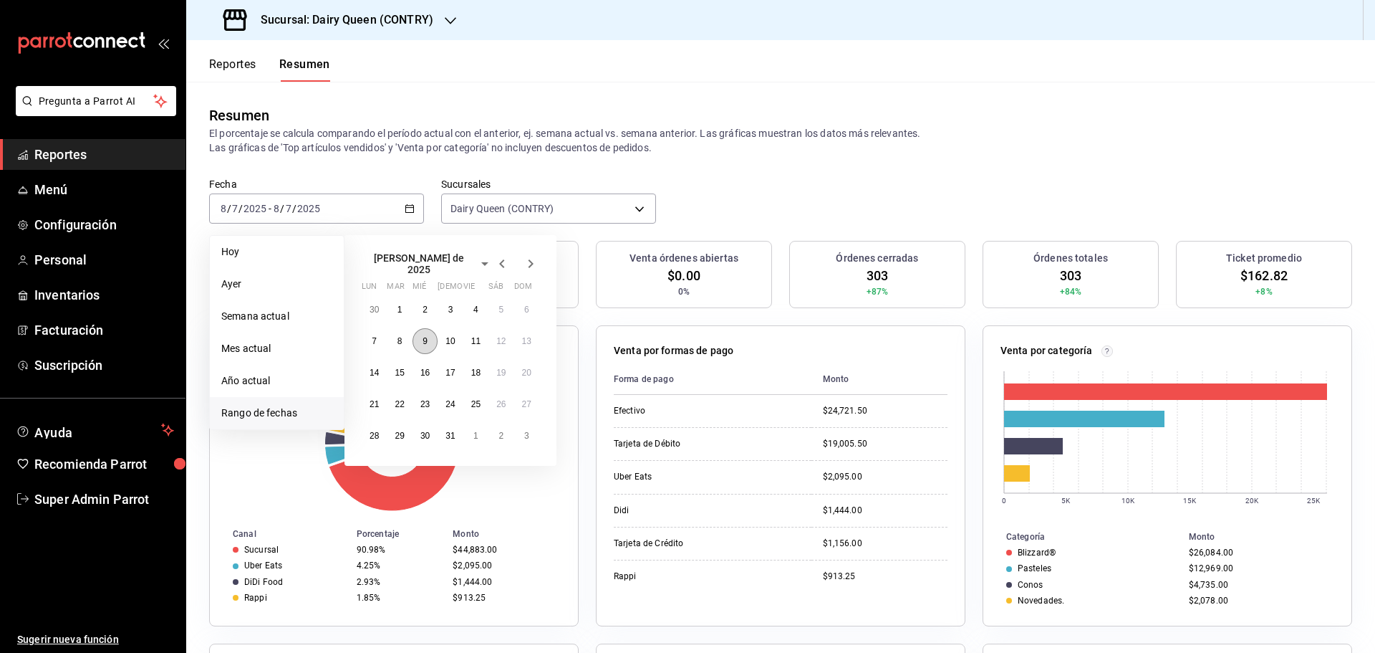
click at [418, 331] on button "9" at bounding box center [425, 341] width 25 height 26
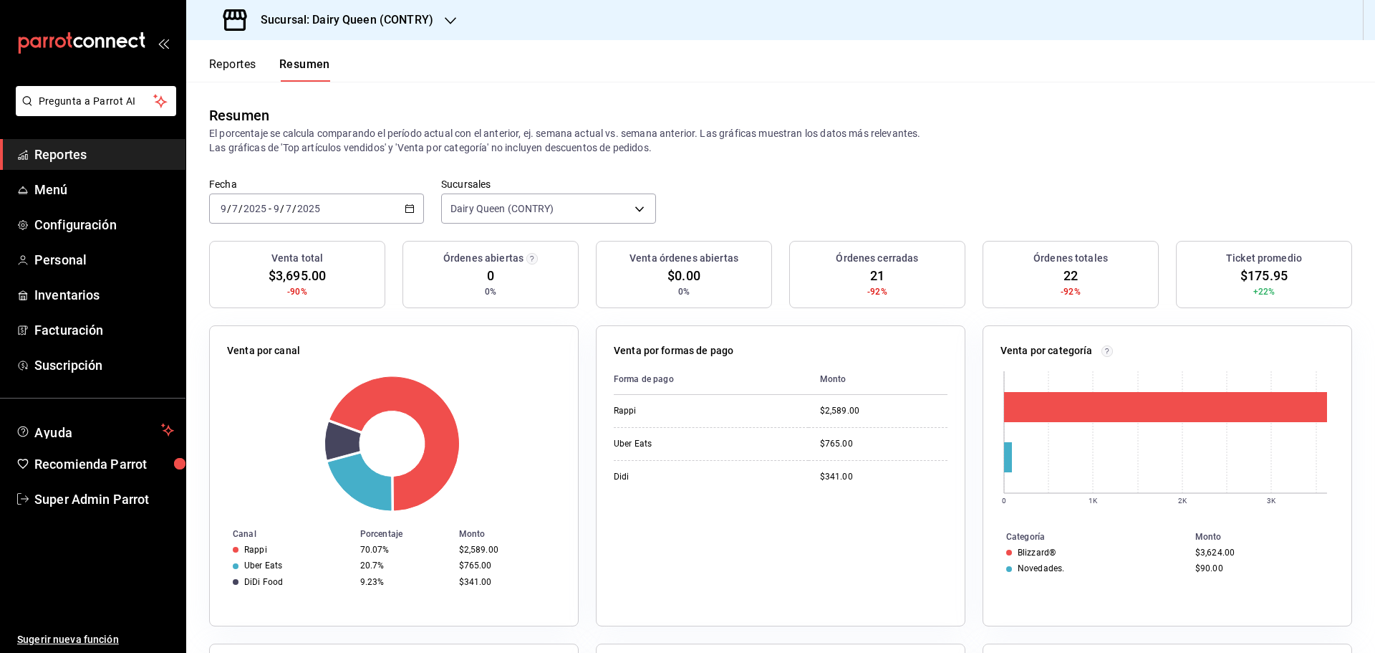
click at [364, 211] on div "2025-07-09 9 / 7 / 2025 - 2025-07-09 9 / 7 / 2025" at bounding box center [316, 208] width 215 height 30
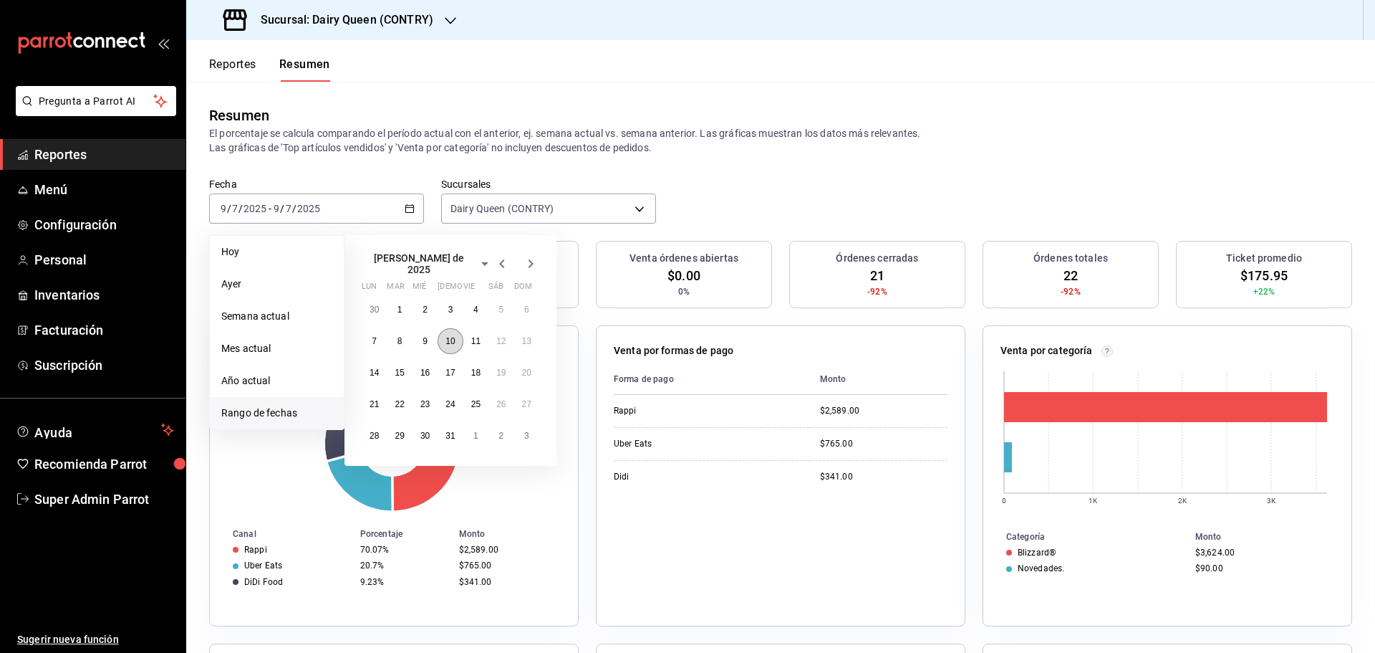
click at [454, 342] on button "10" at bounding box center [450, 341] width 25 height 26
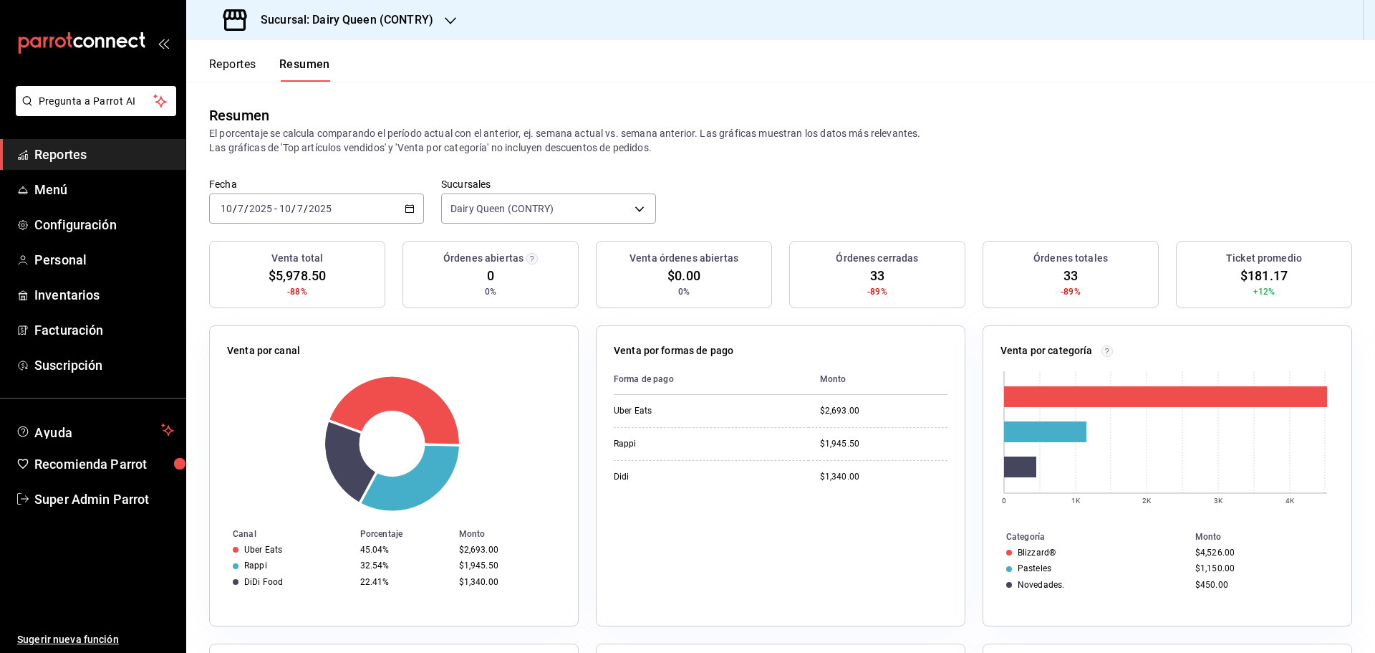
click at [336, 201] on div "2025-07-10 10 / 7 / 2025 - 2025-07-10 10 / 7 / 2025" at bounding box center [316, 208] width 215 height 30
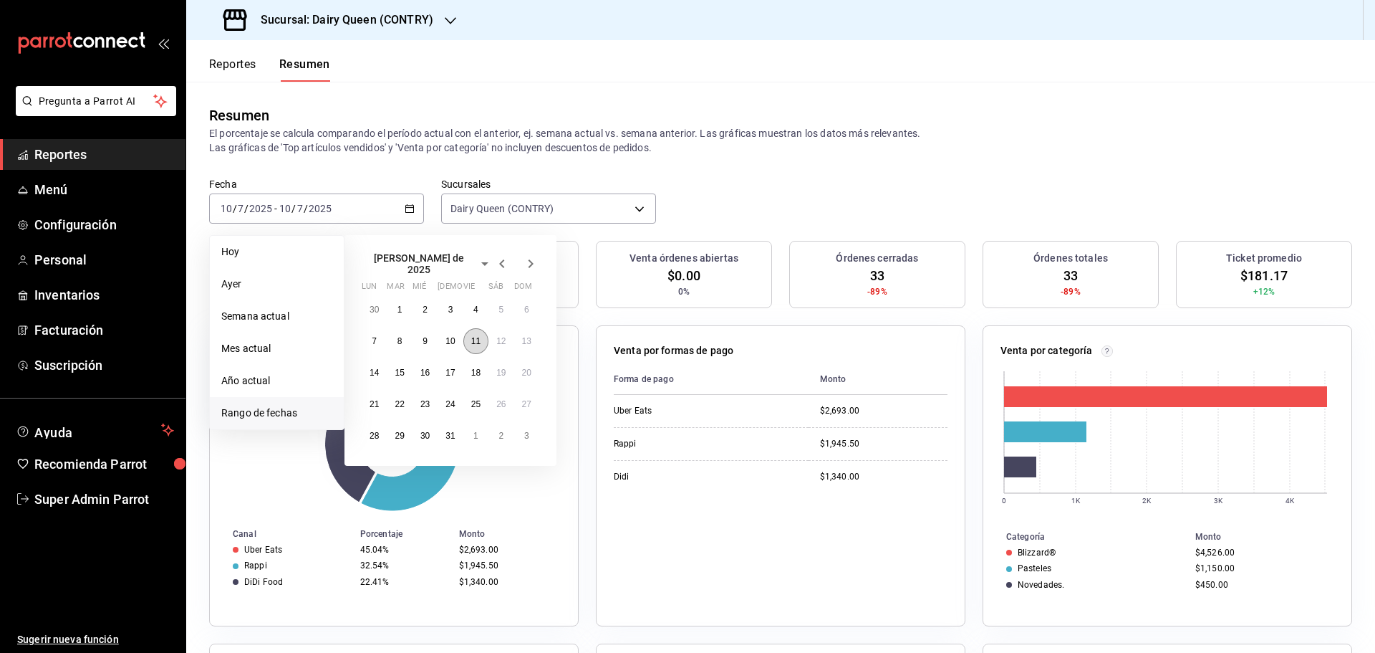
click at [471, 342] on button "11" at bounding box center [475, 341] width 25 height 26
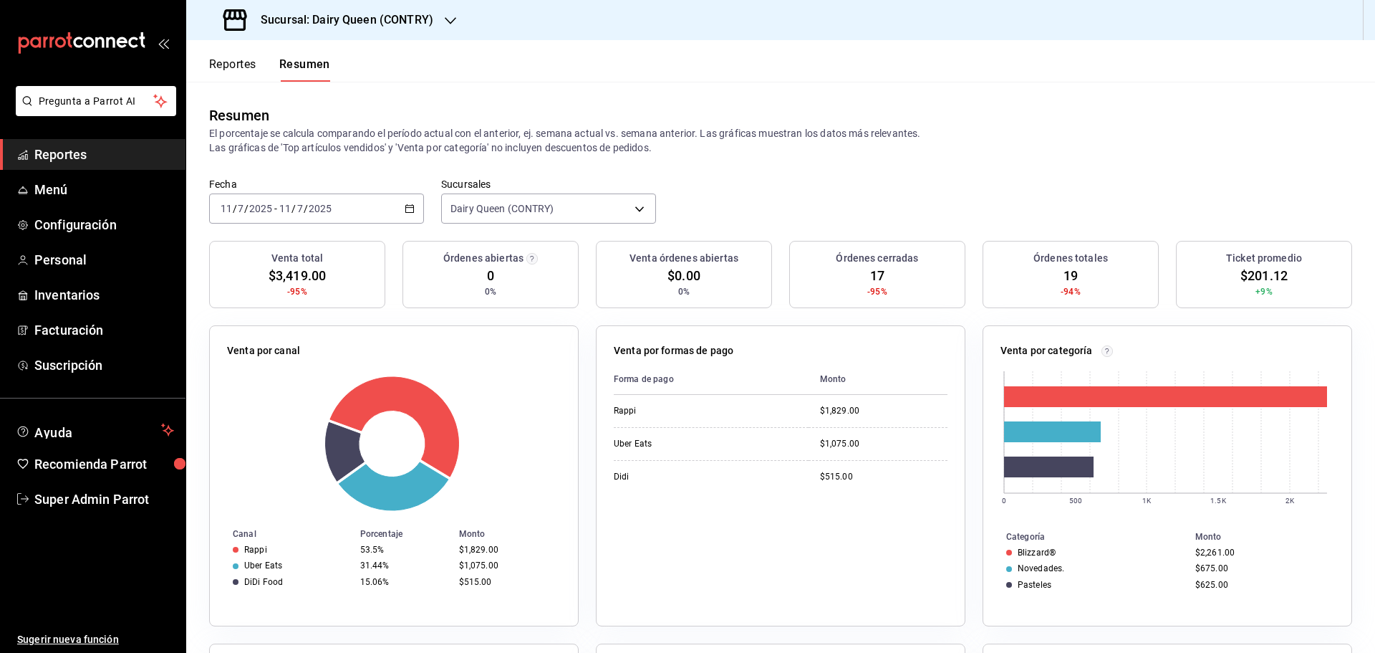
click at [369, 203] on div "2025-07-11 11 / 7 / 2025 - 2025-07-11 11 / 7 / 2025" at bounding box center [316, 208] width 215 height 30
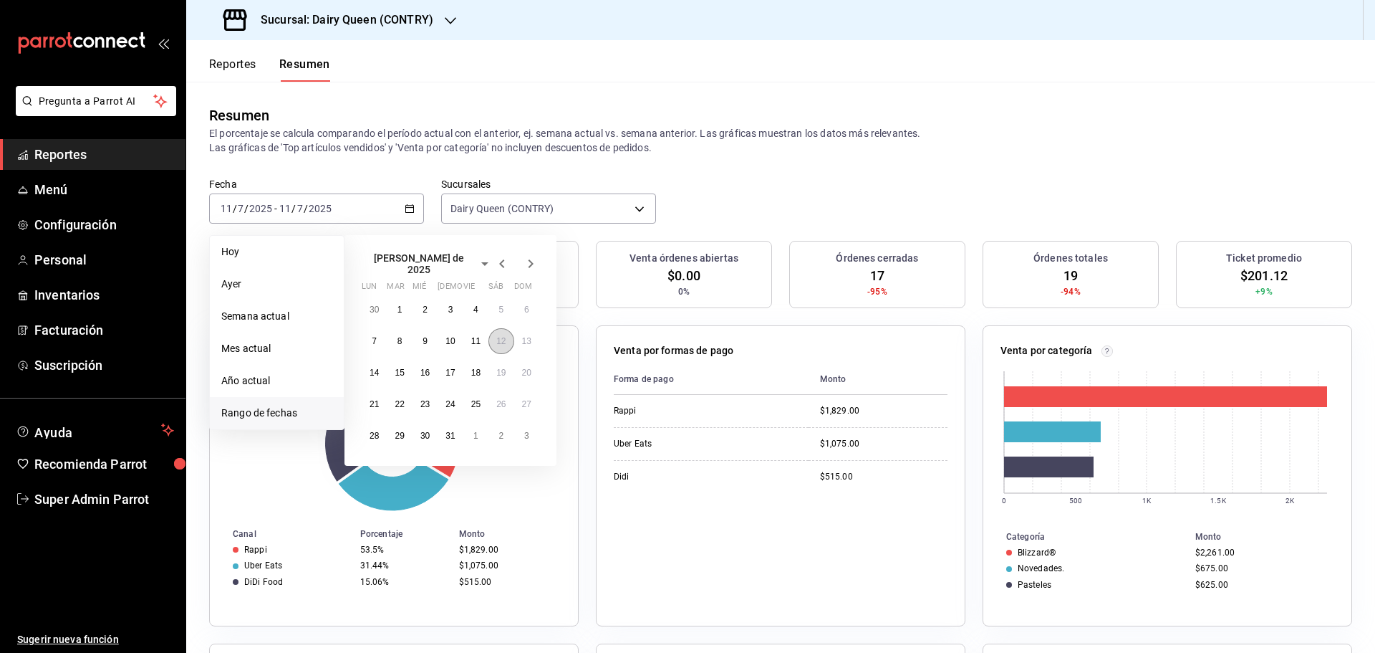
click at [500, 343] on button "12" at bounding box center [501, 341] width 25 height 26
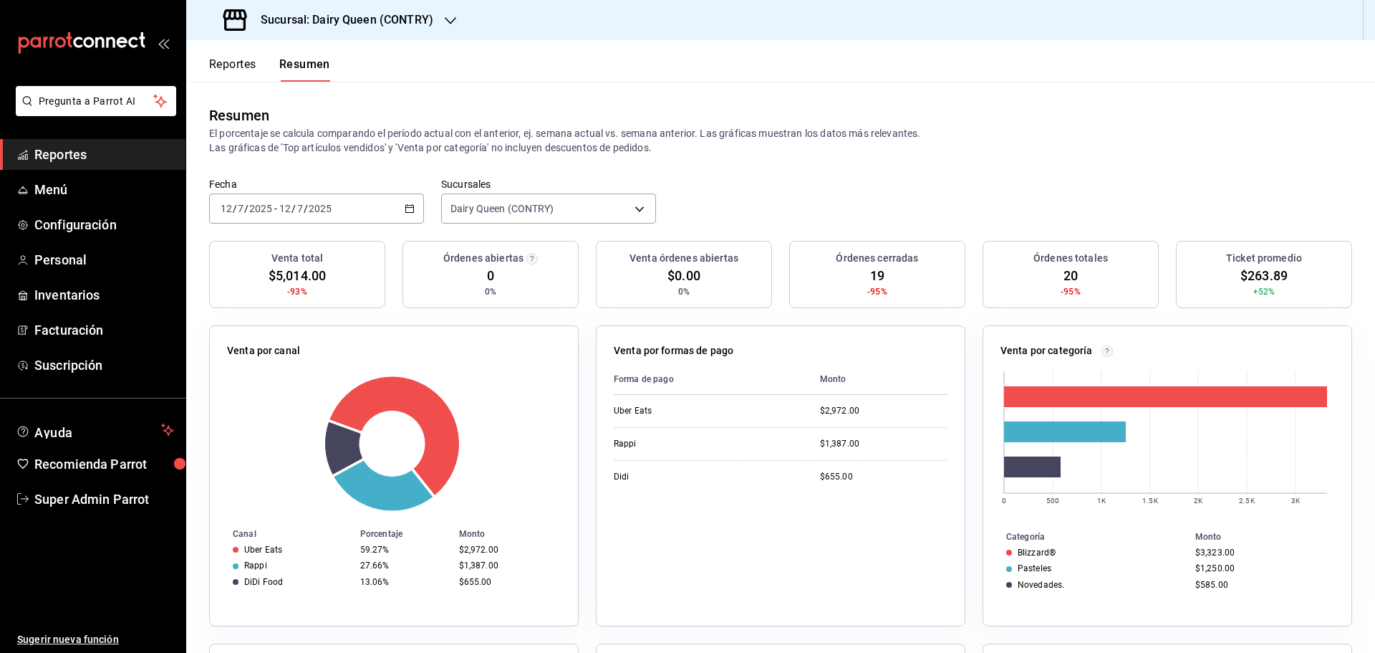
click at [352, 199] on div "2025-07-12 12 / 7 / 2025 - 2025-07-12 12 / 7 / 2025" at bounding box center [316, 208] width 215 height 30
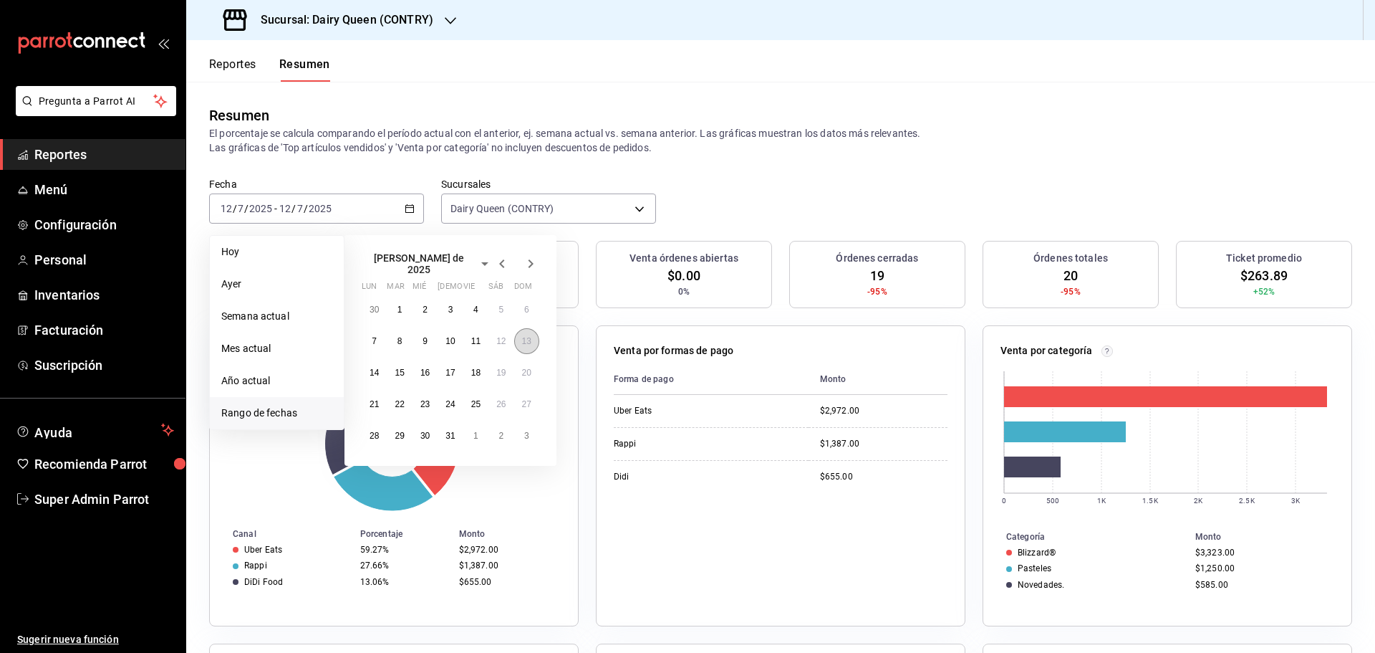
click at [526, 336] on abbr "13" at bounding box center [526, 341] width 9 height 10
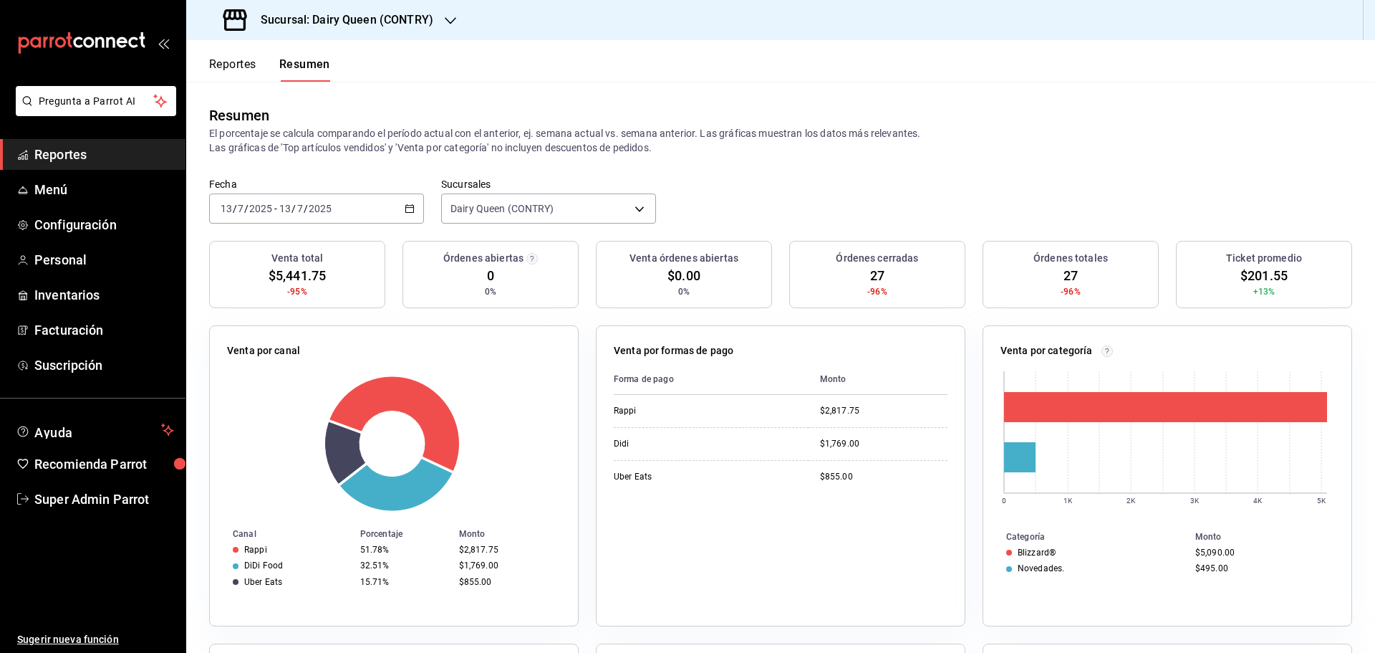
click at [356, 196] on div "2025-07-13 13 / 7 / 2025 - 2025-07-13 13 / 7 / 2025" at bounding box center [316, 208] width 215 height 30
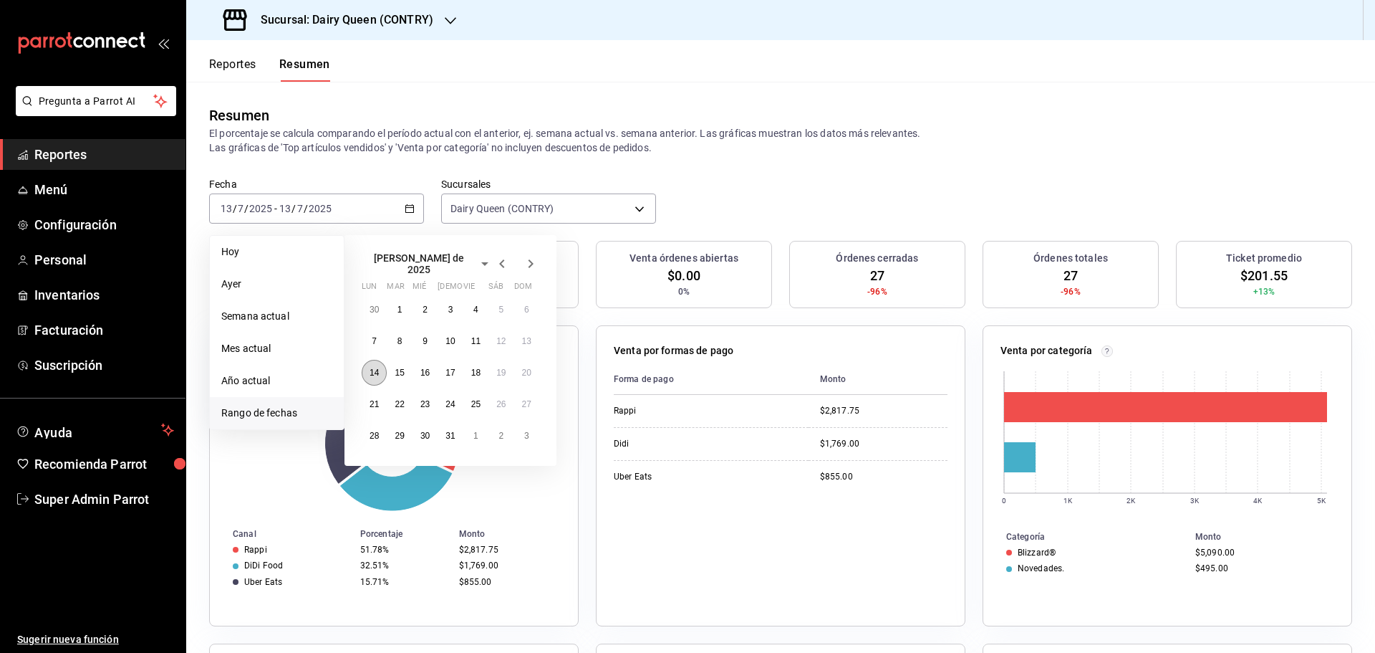
click at [378, 367] on abbr "14" at bounding box center [374, 372] width 9 height 10
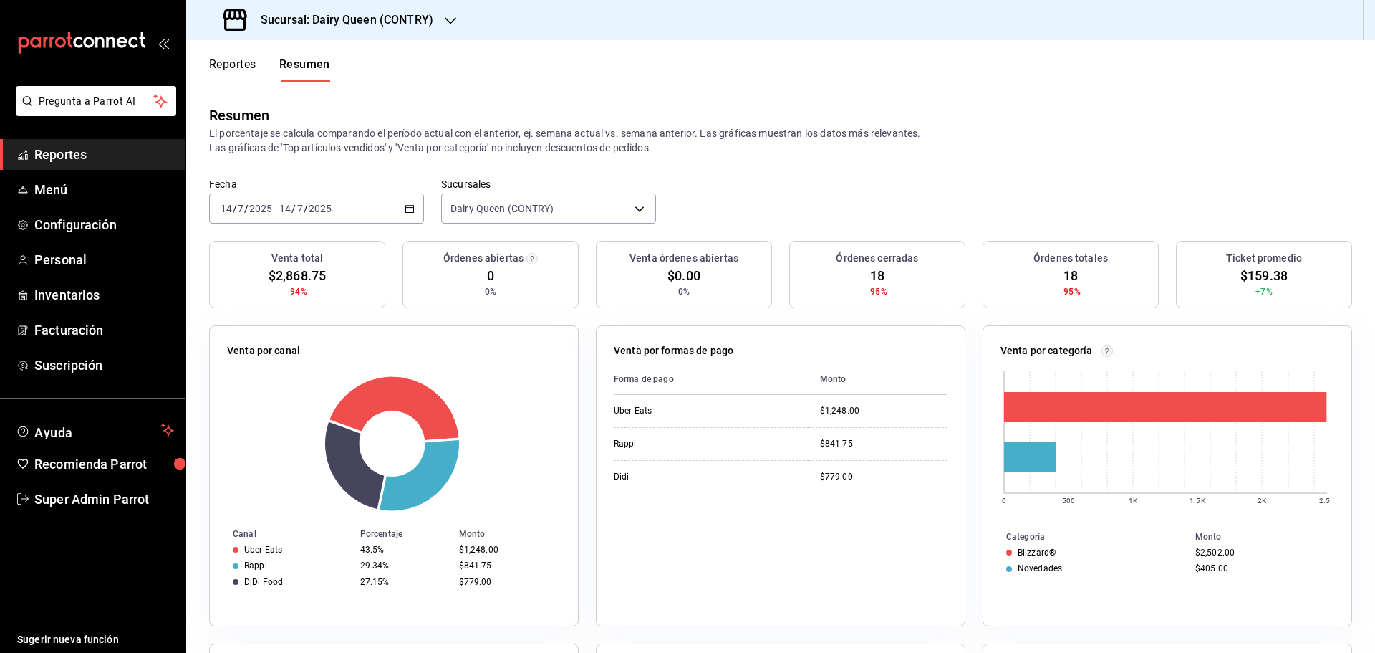
click at [264, 219] on div "2025-07-14 14 / 7 / 2025 - 2025-07-14 14 / 7 / 2025" at bounding box center [316, 208] width 215 height 30
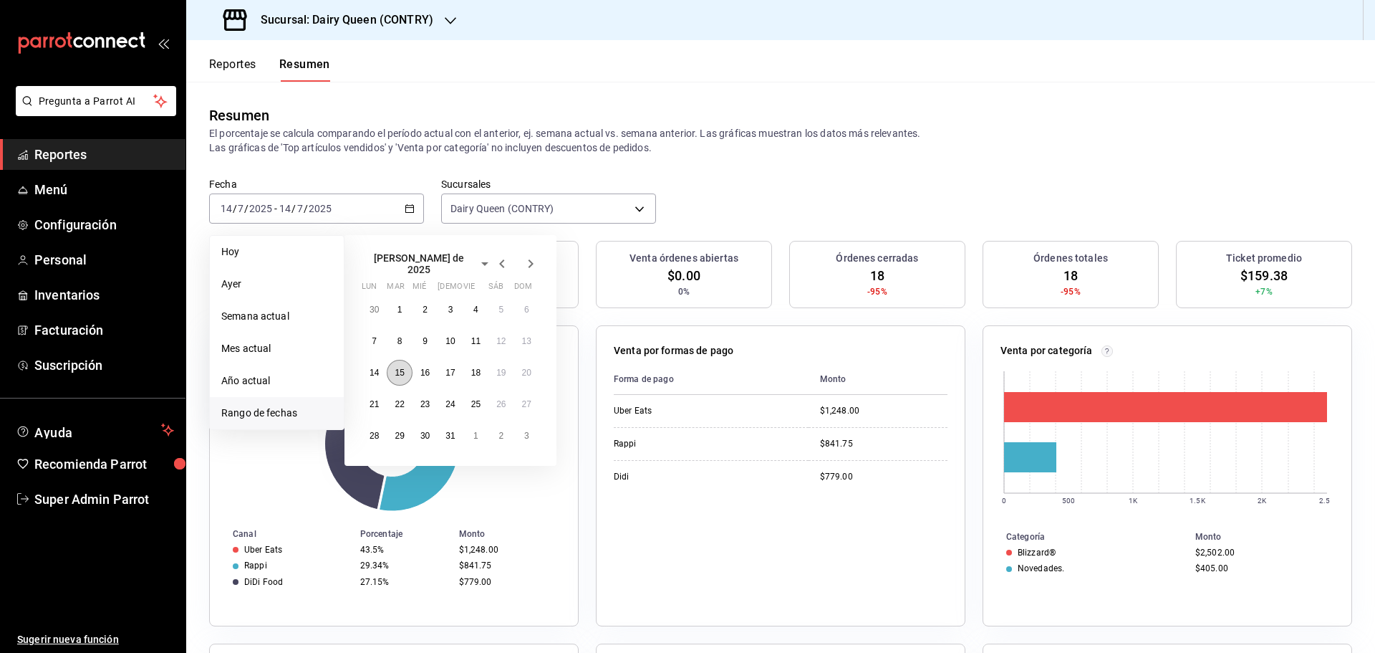
click at [395, 372] on abbr "15" at bounding box center [399, 372] width 9 height 10
click at [395, 372] on button "15" at bounding box center [399, 373] width 25 height 26
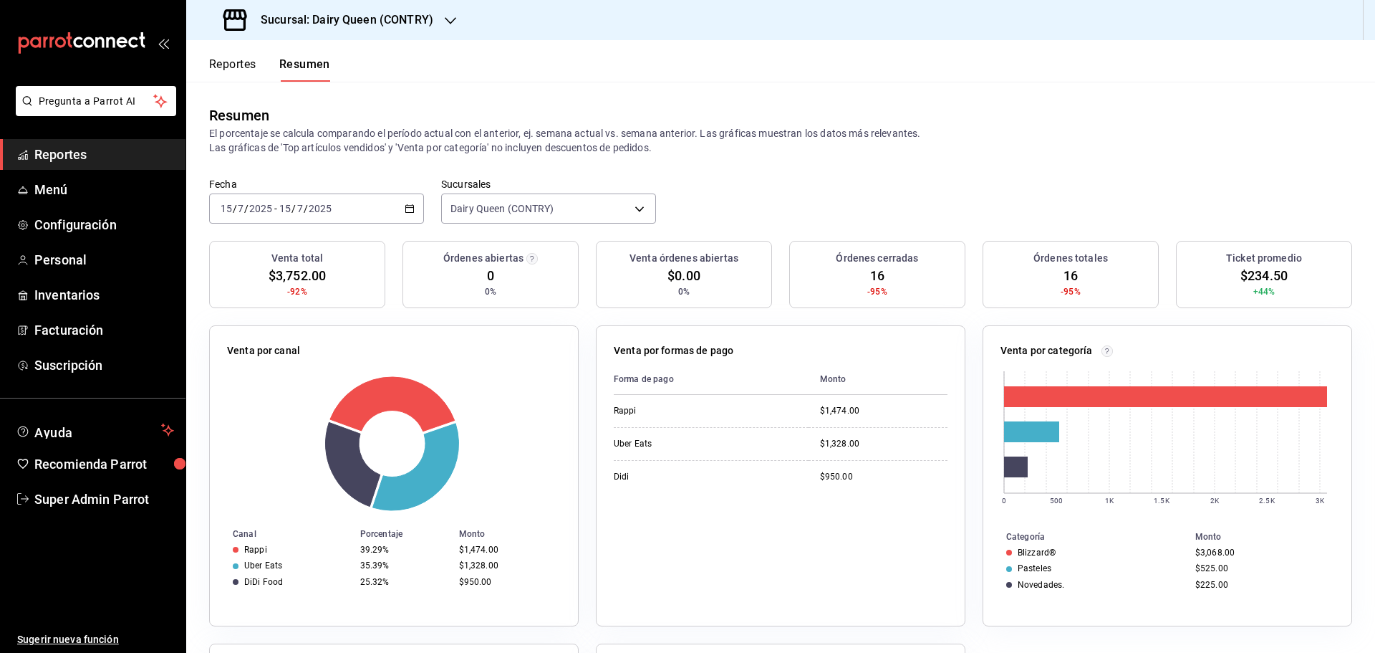
click at [344, 214] on div "2025-07-15 15 / 7 / 2025 - 2025-07-15 15 / 7 / 2025" at bounding box center [316, 208] width 215 height 30
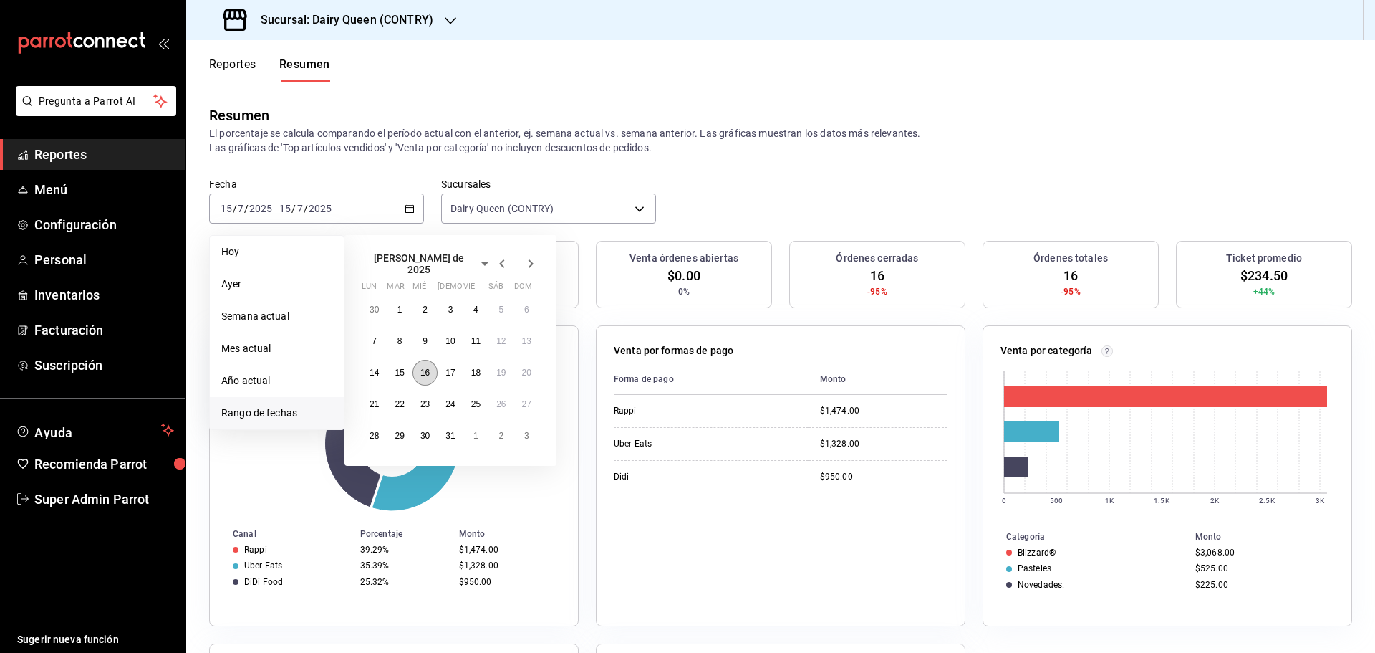
click at [420, 371] on abbr "16" at bounding box center [424, 372] width 9 height 10
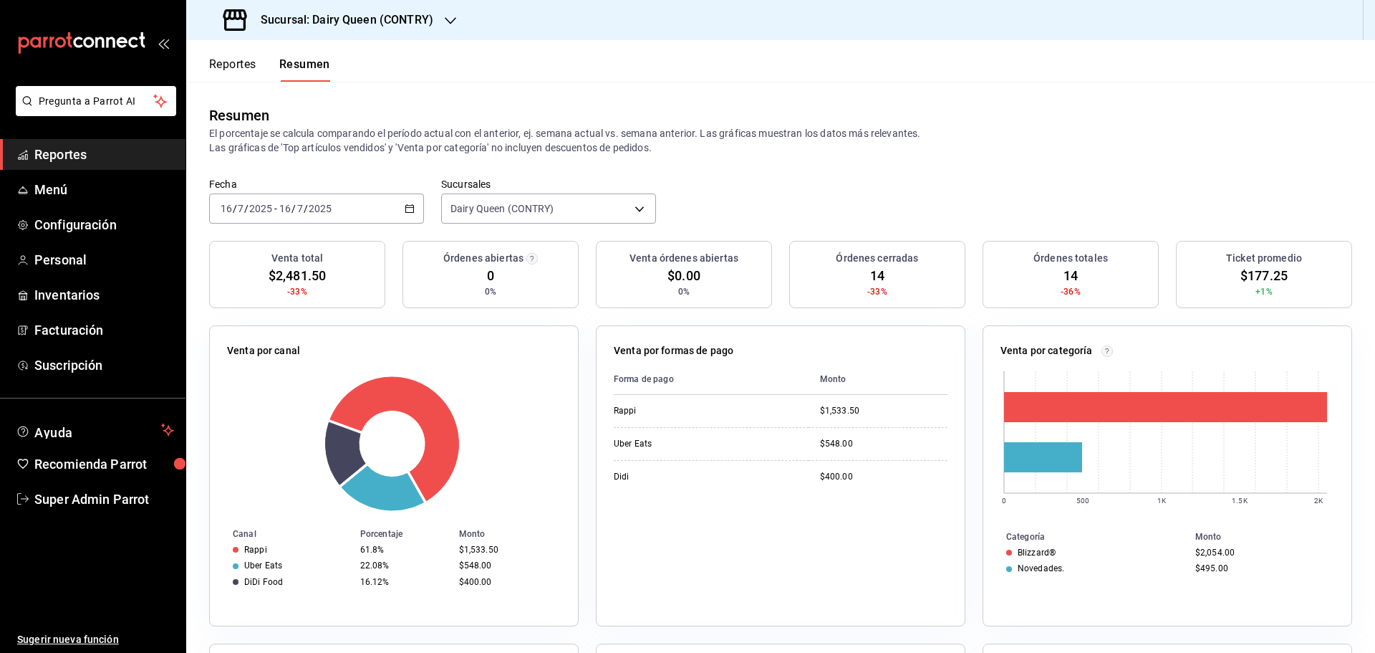
click at [336, 203] on div "2025-07-16 16 / 7 / 2025 - 2025-07-16 16 / 7 / 2025" at bounding box center [316, 208] width 215 height 30
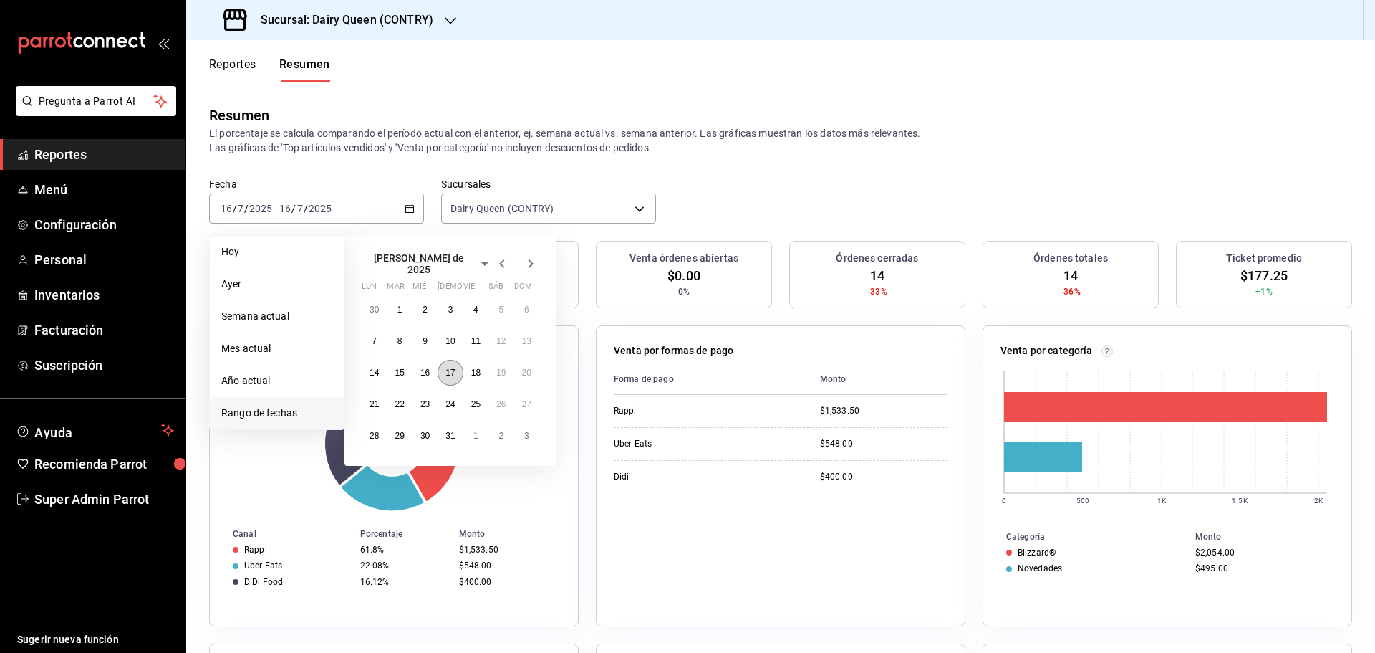
click at [451, 360] on button "17" at bounding box center [450, 373] width 25 height 26
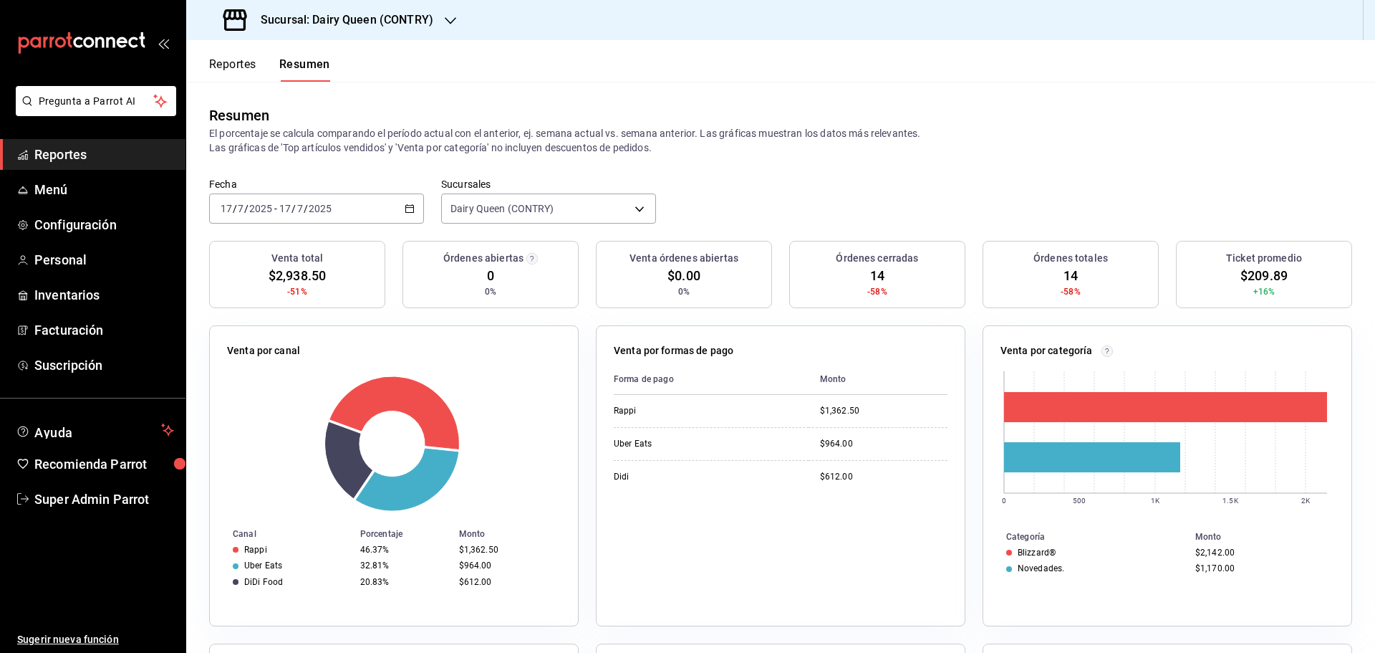
click at [317, 217] on div "2025-07-17 17 / 7 / 2025 - 2025-07-17 17 / 7 / 2025" at bounding box center [316, 208] width 215 height 30
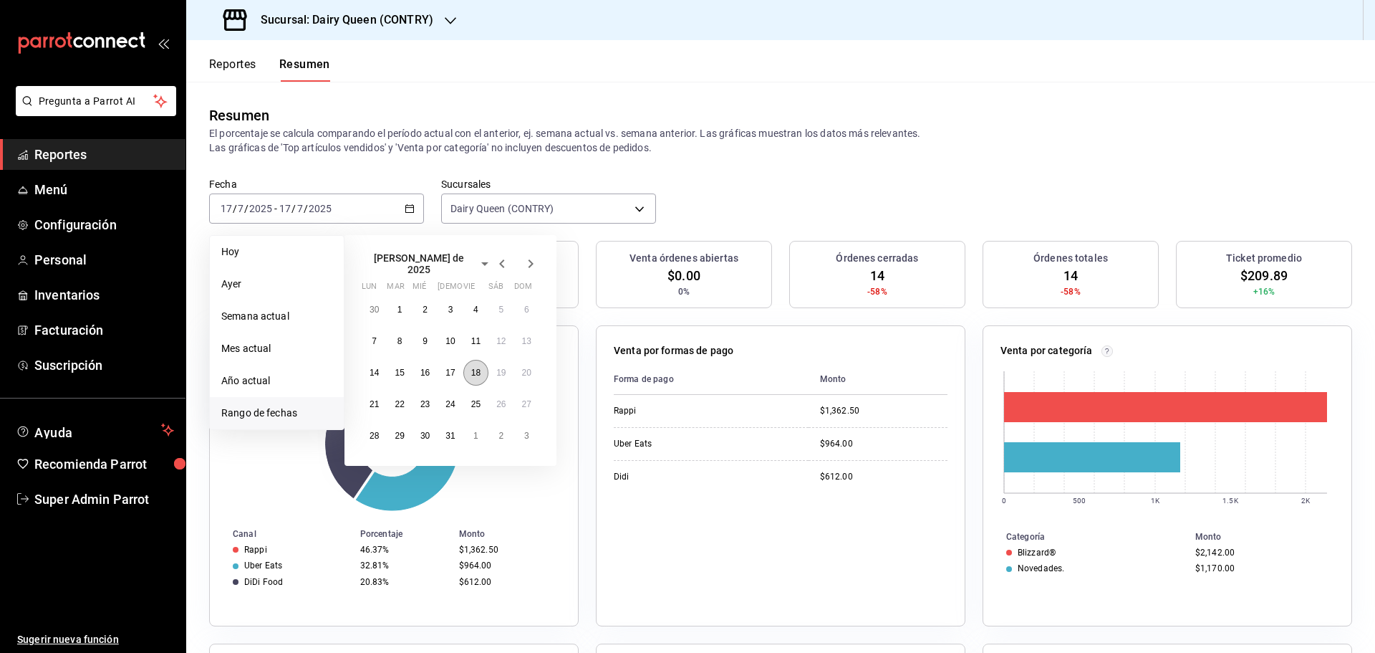
click at [473, 367] on abbr "18" at bounding box center [475, 372] width 9 height 10
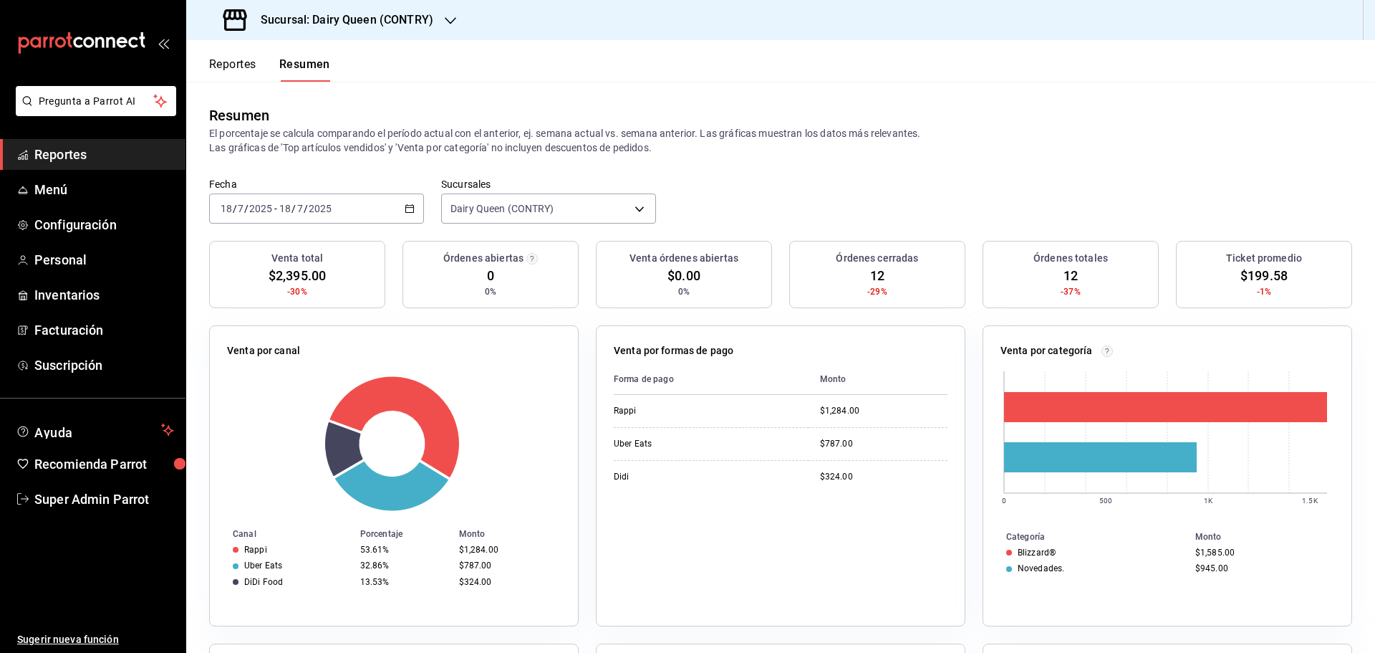
click at [336, 222] on div "2025-07-18 18 / 7 / 2025 - 2025-07-18 18 / 7 / 2025" at bounding box center [316, 208] width 215 height 30
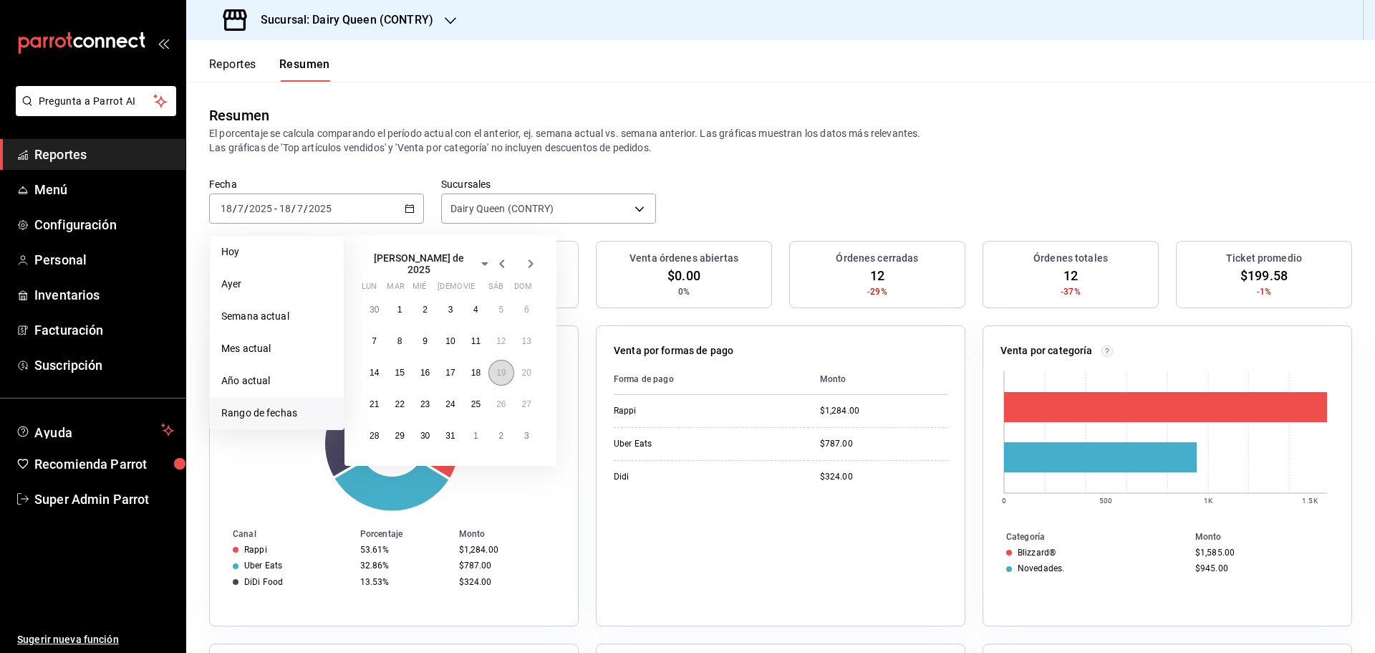
click at [501, 373] on button "19" at bounding box center [501, 373] width 25 height 26
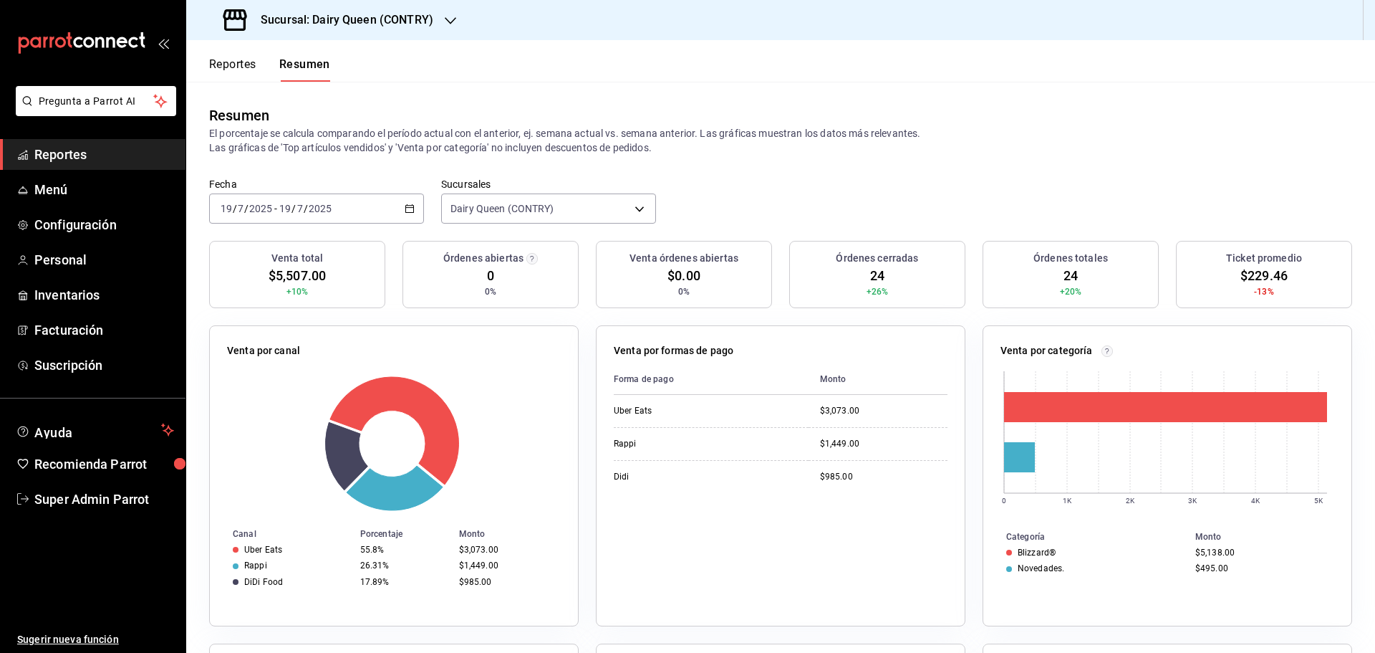
click at [367, 213] on div "2025-07-19 19 / 7 / 2025 - 2025-07-19 19 / 7 / 2025" at bounding box center [316, 208] width 215 height 30
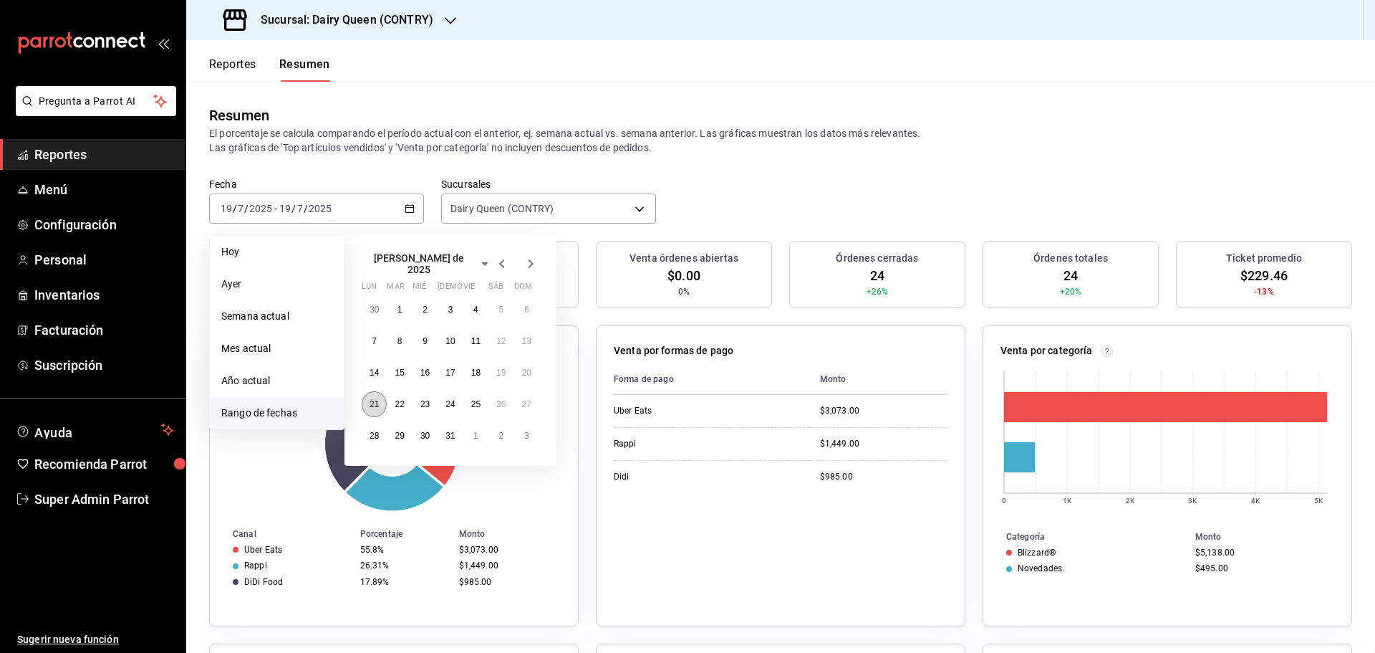
click at [374, 392] on button "21" at bounding box center [374, 404] width 25 height 26
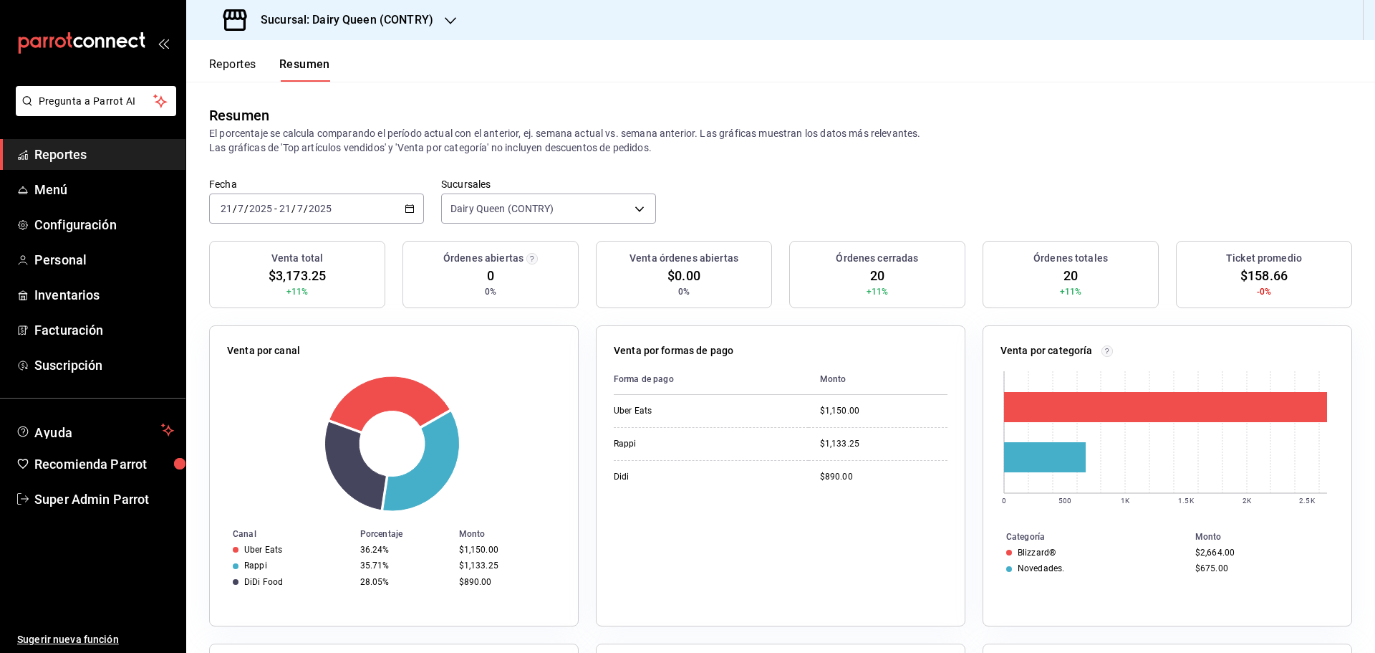
click at [284, 206] on input "21" at bounding box center [285, 208] width 13 height 11
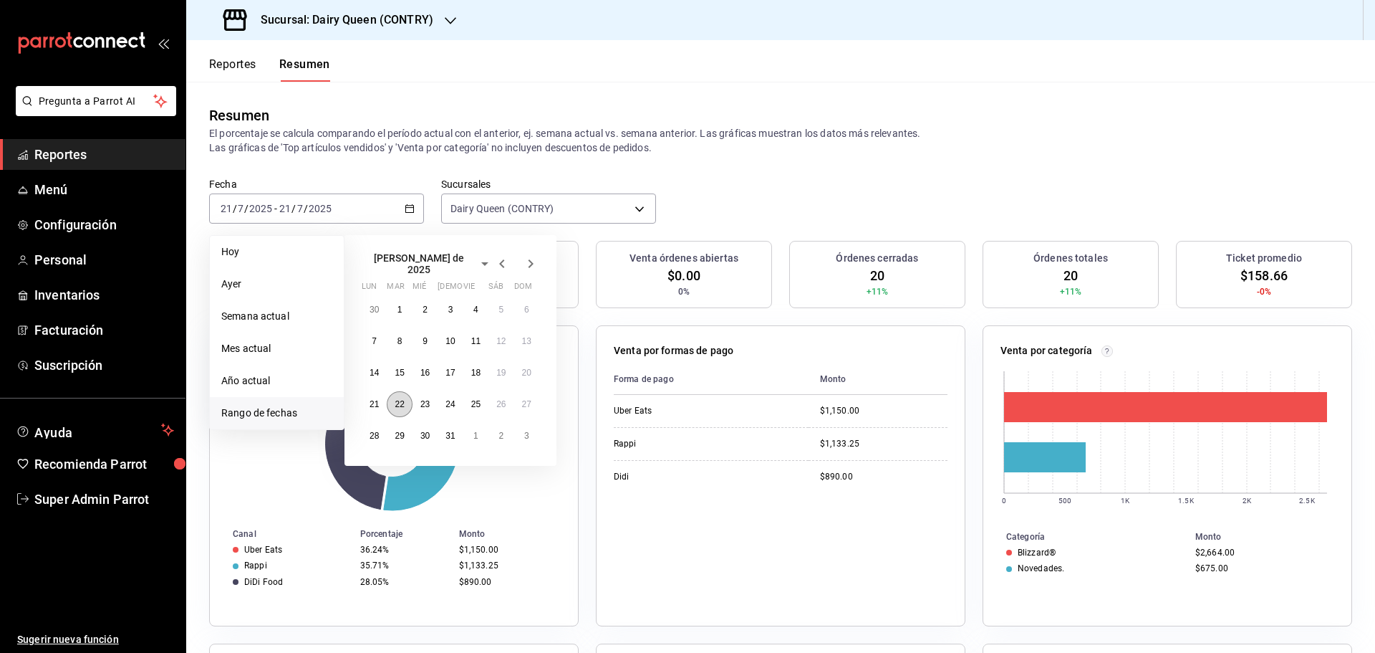
click at [396, 401] on abbr "22" at bounding box center [399, 404] width 9 height 10
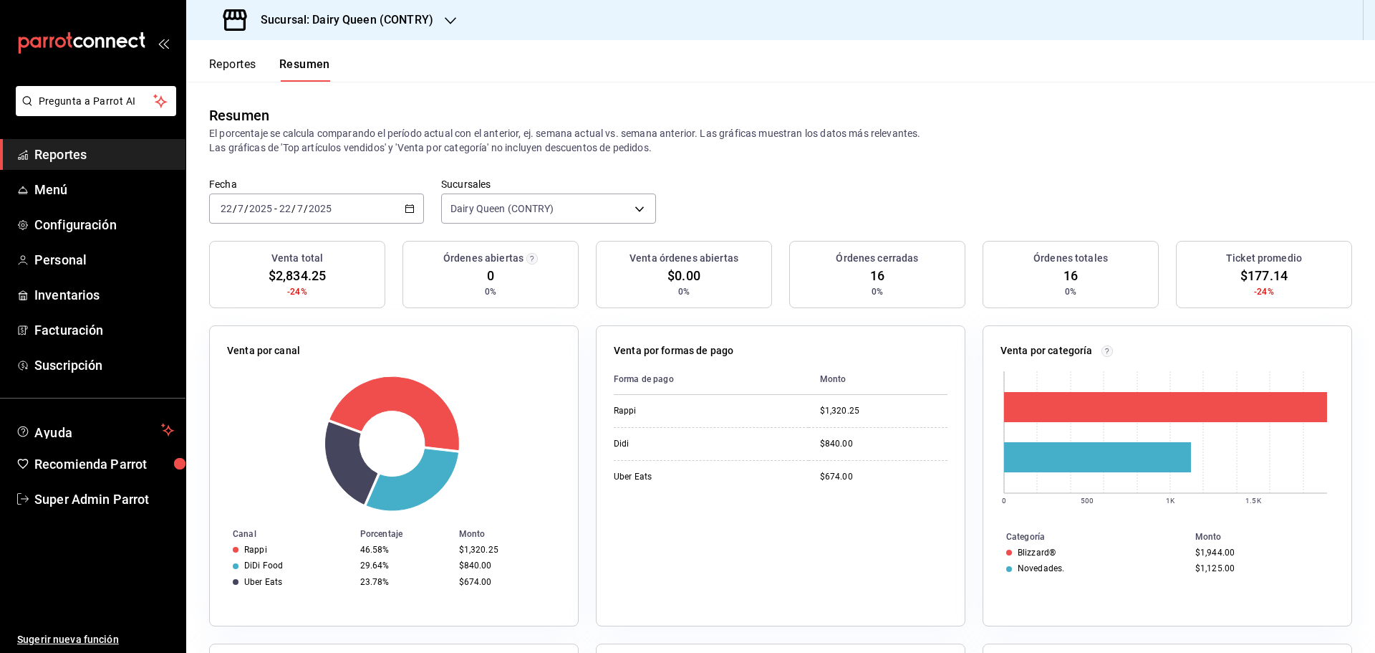
click at [289, 208] on input "22" at bounding box center [285, 208] width 13 height 11
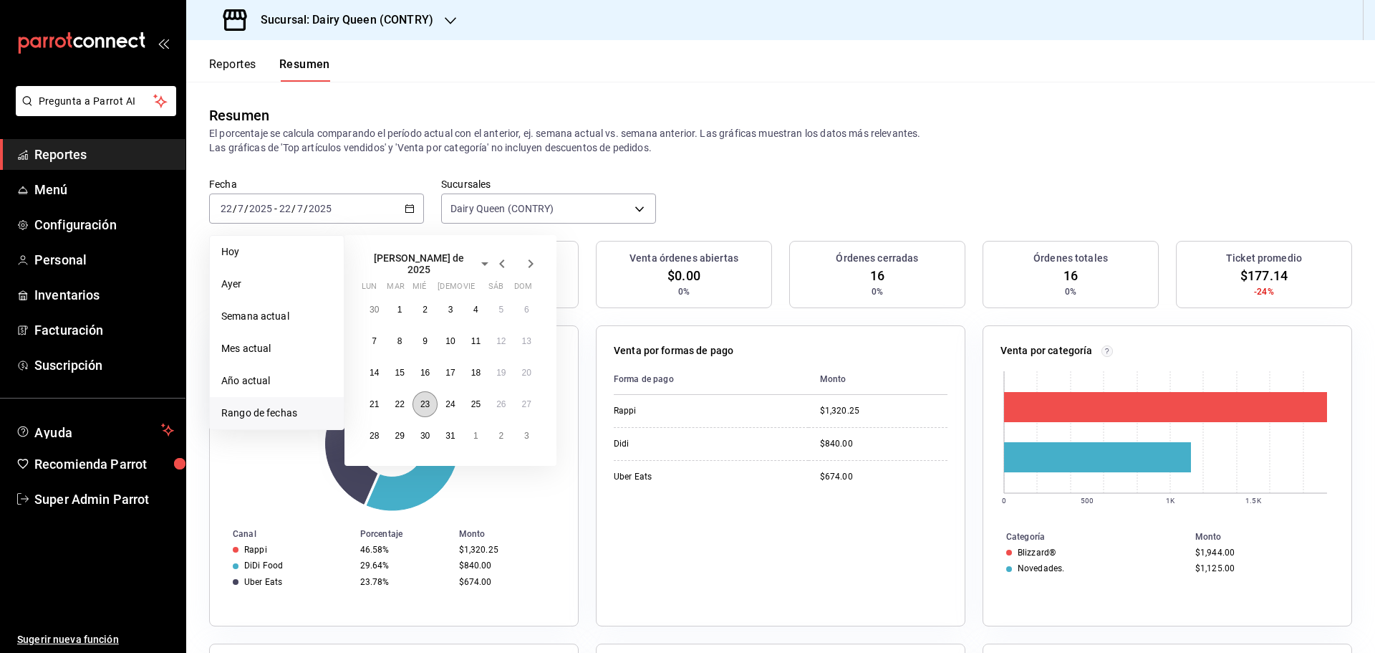
click at [416, 403] on button "23" at bounding box center [425, 404] width 25 height 26
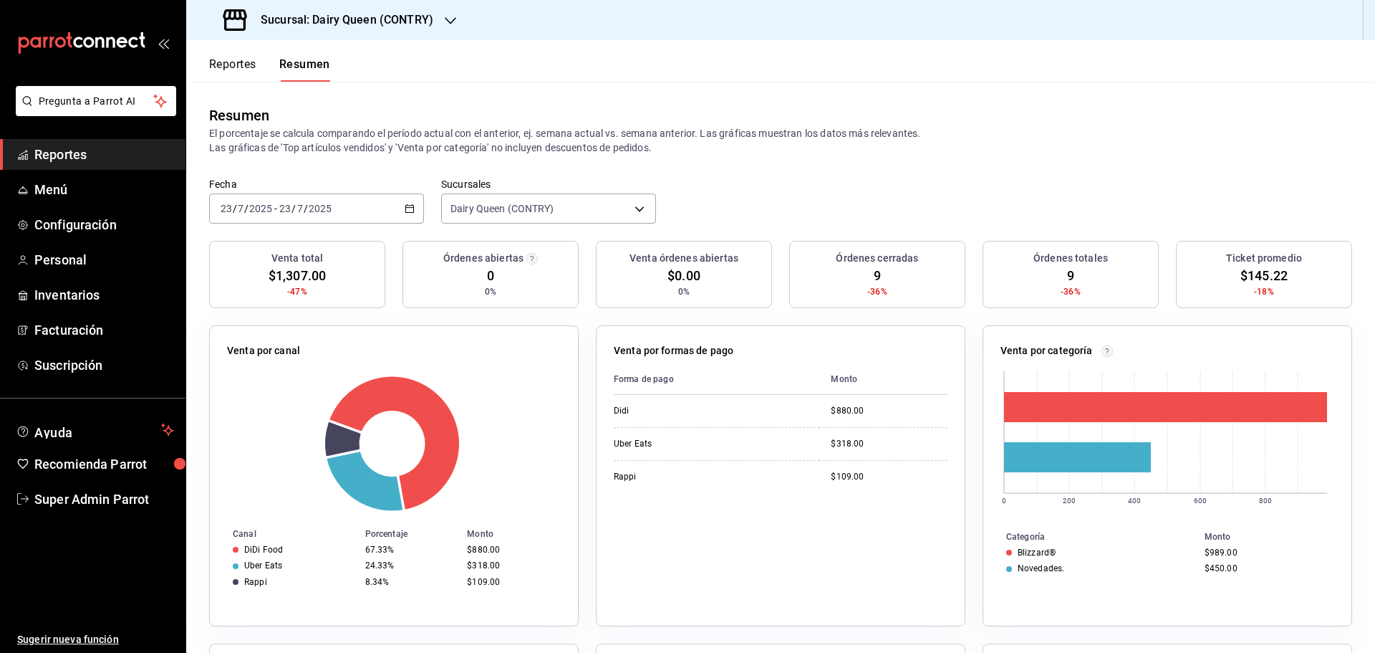
click at [305, 213] on span "/" at bounding box center [306, 208] width 4 height 11
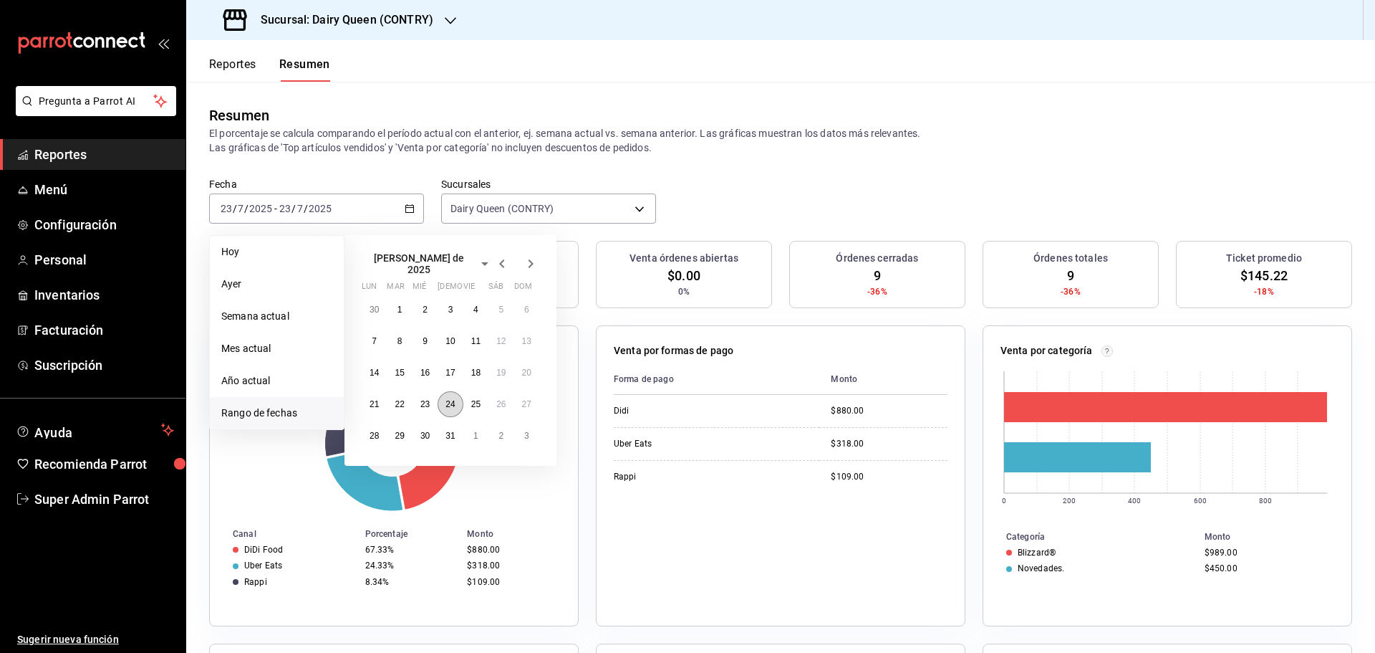
click at [460, 406] on button "24" at bounding box center [450, 404] width 25 height 26
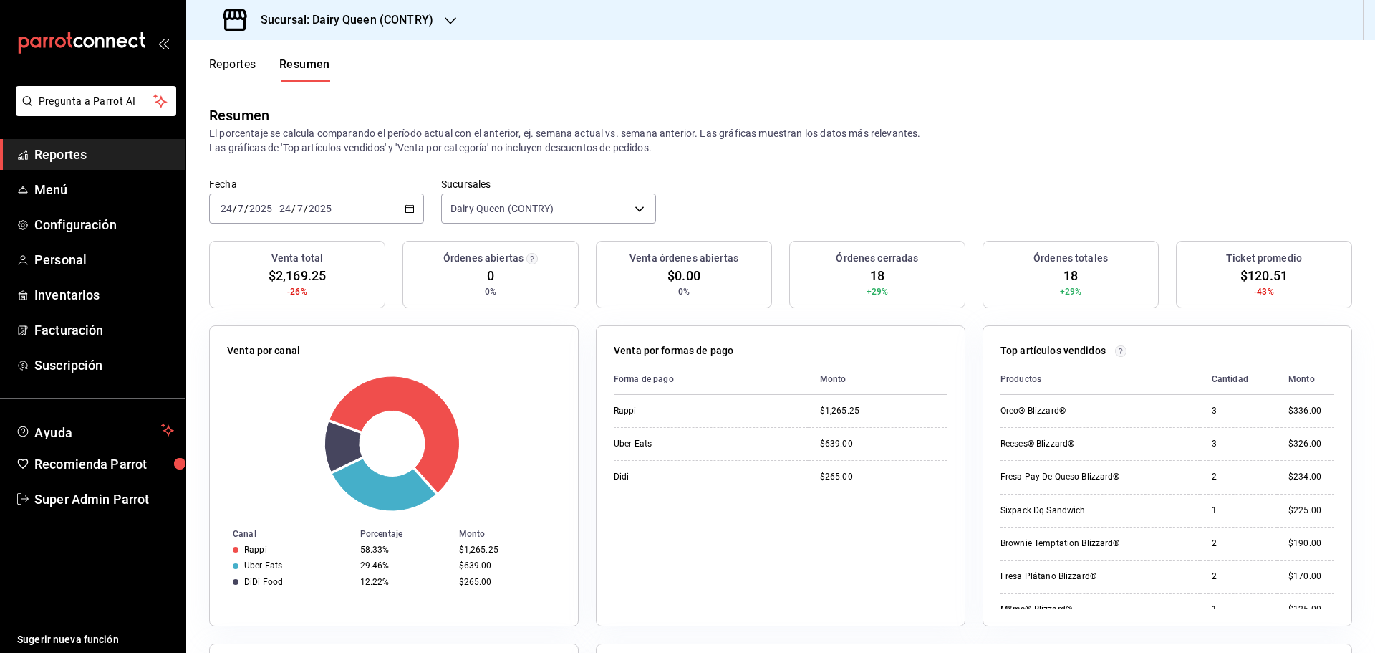
click at [324, 212] on input "2025" at bounding box center [320, 208] width 24 height 11
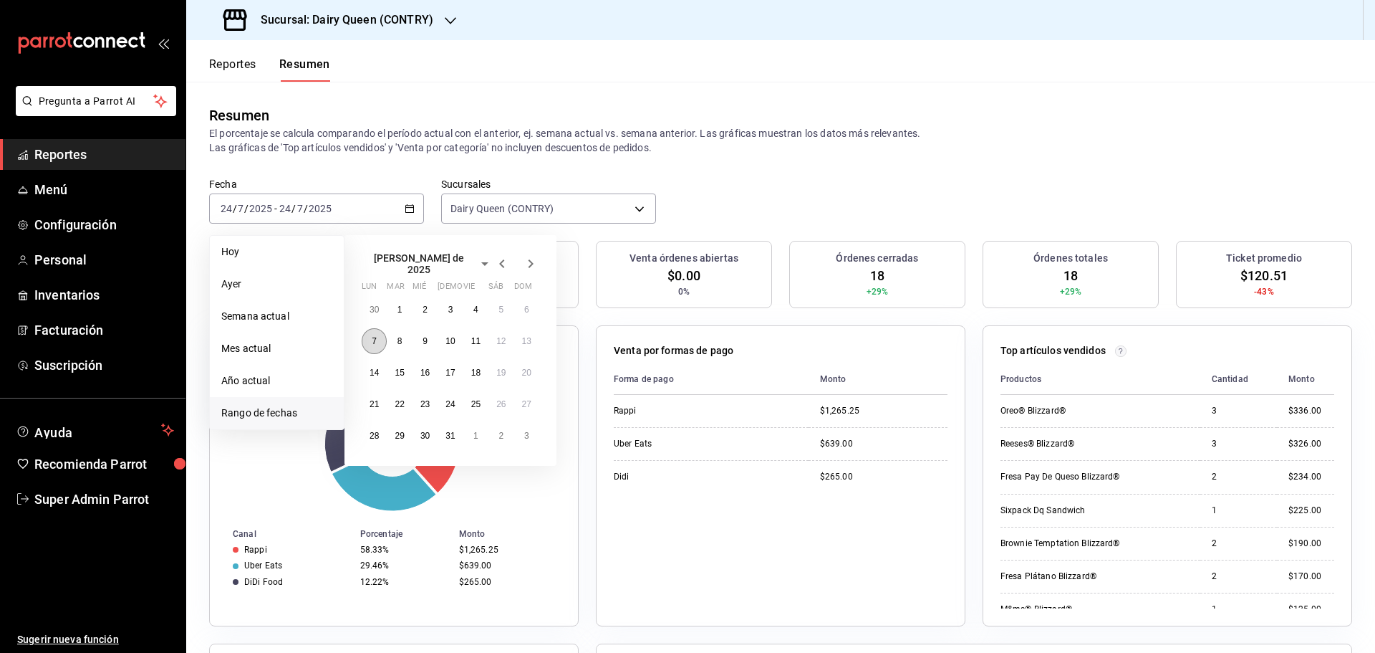
click at [375, 340] on abbr "7" at bounding box center [374, 341] width 5 height 10
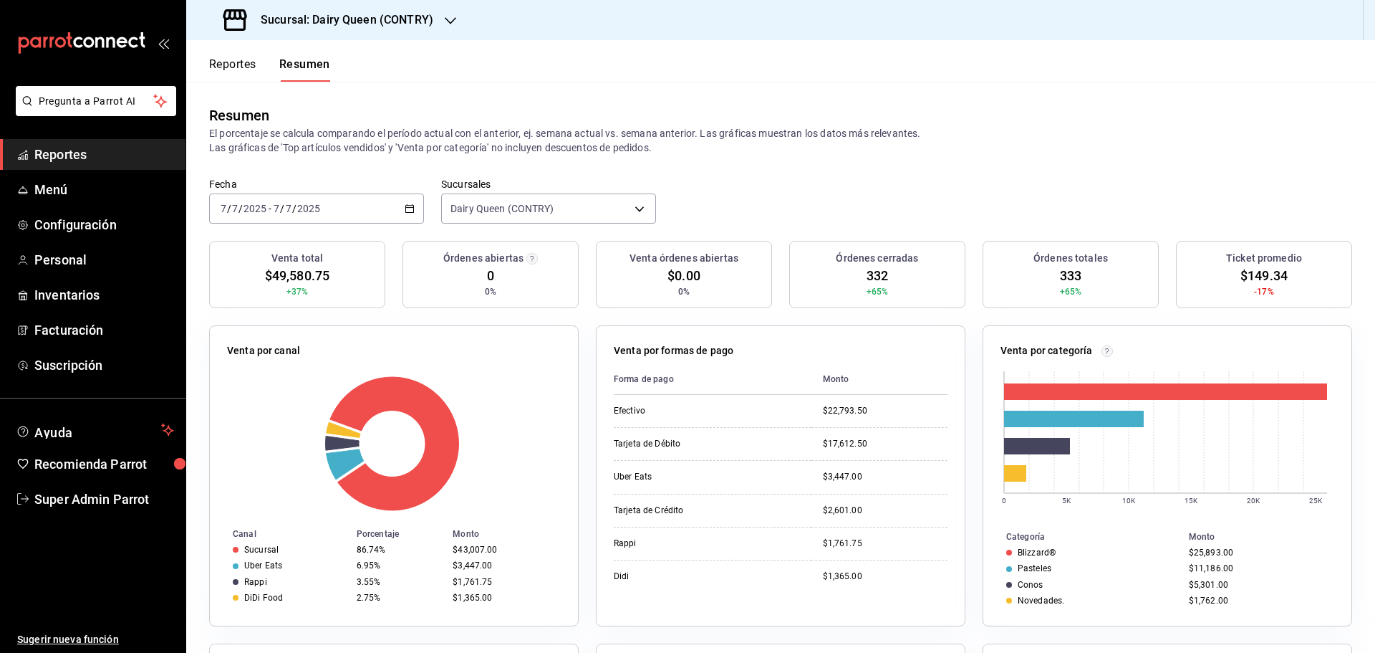
click at [312, 213] on input "2025" at bounding box center [309, 208] width 24 height 11
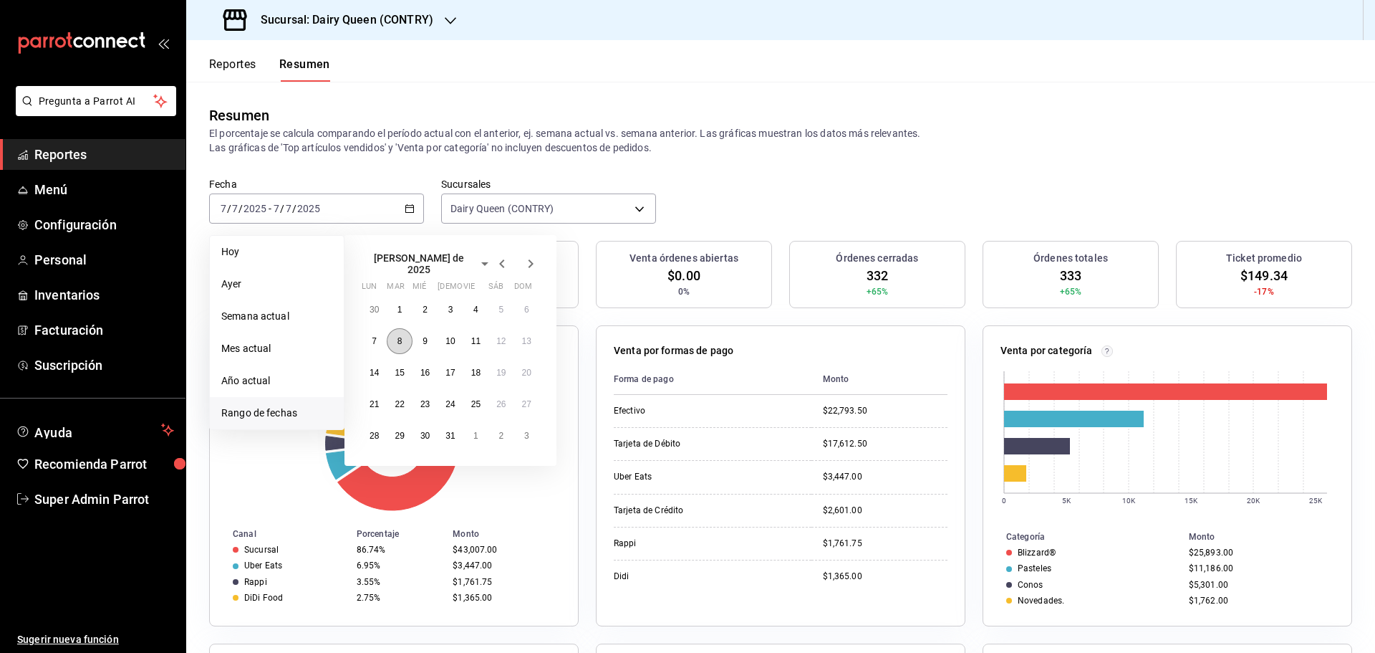
click at [403, 340] on button "8" at bounding box center [399, 341] width 25 height 26
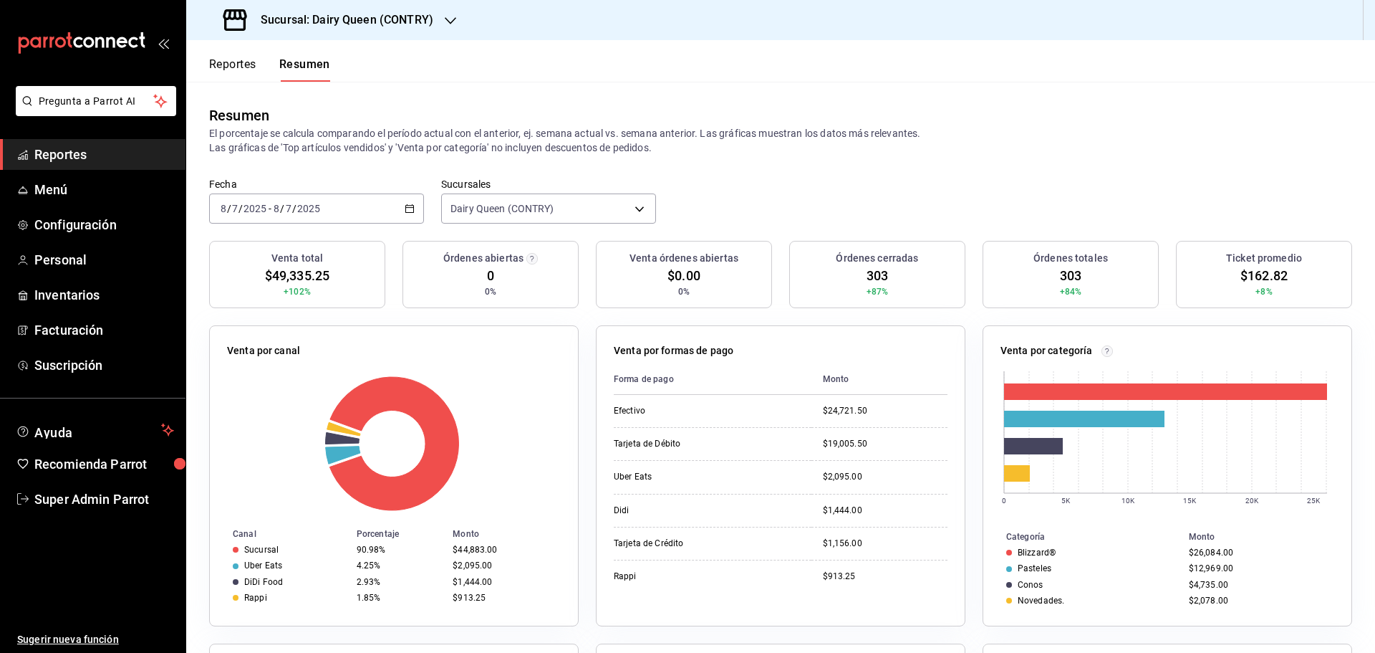
click at [320, 198] on div "2025-07-08 8 / 7 / 2025 - 2025-07-08 8 / 7 / 2025" at bounding box center [316, 208] width 215 height 30
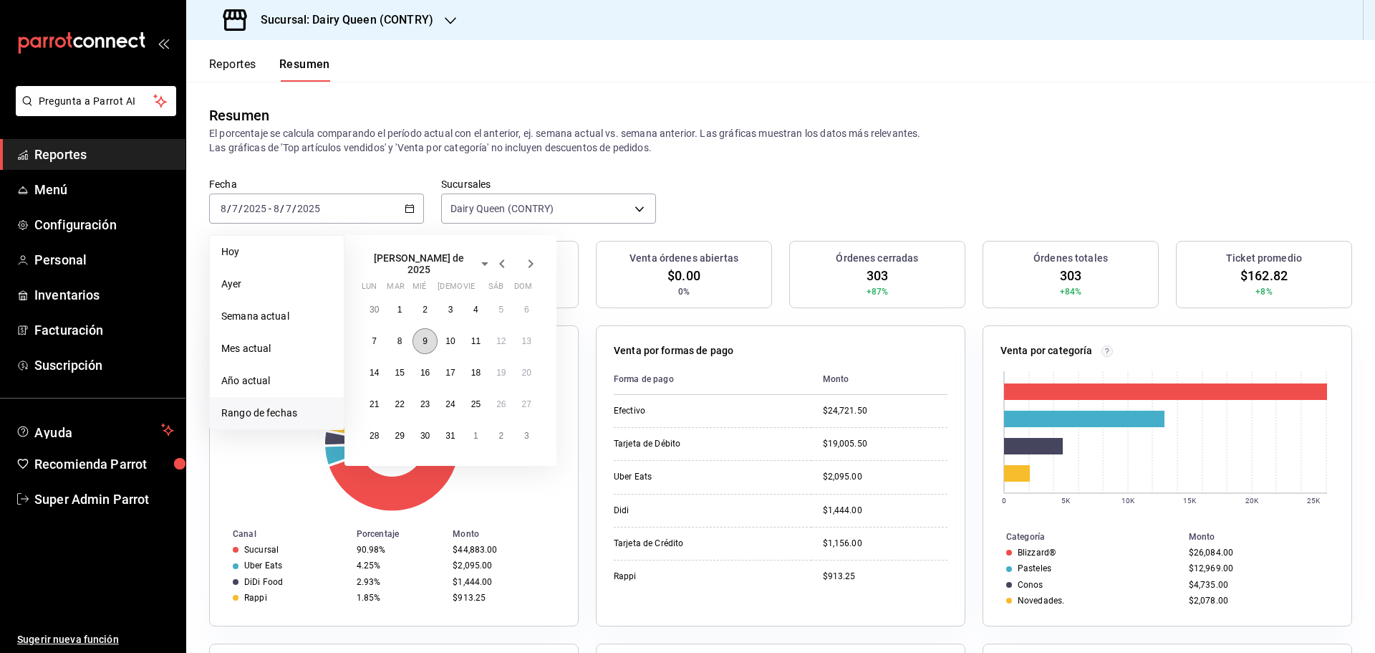
click at [432, 334] on button "9" at bounding box center [425, 341] width 25 height 26
click at [433, 334] on button "9" at bounding box center [425, 341] width 25 height 26
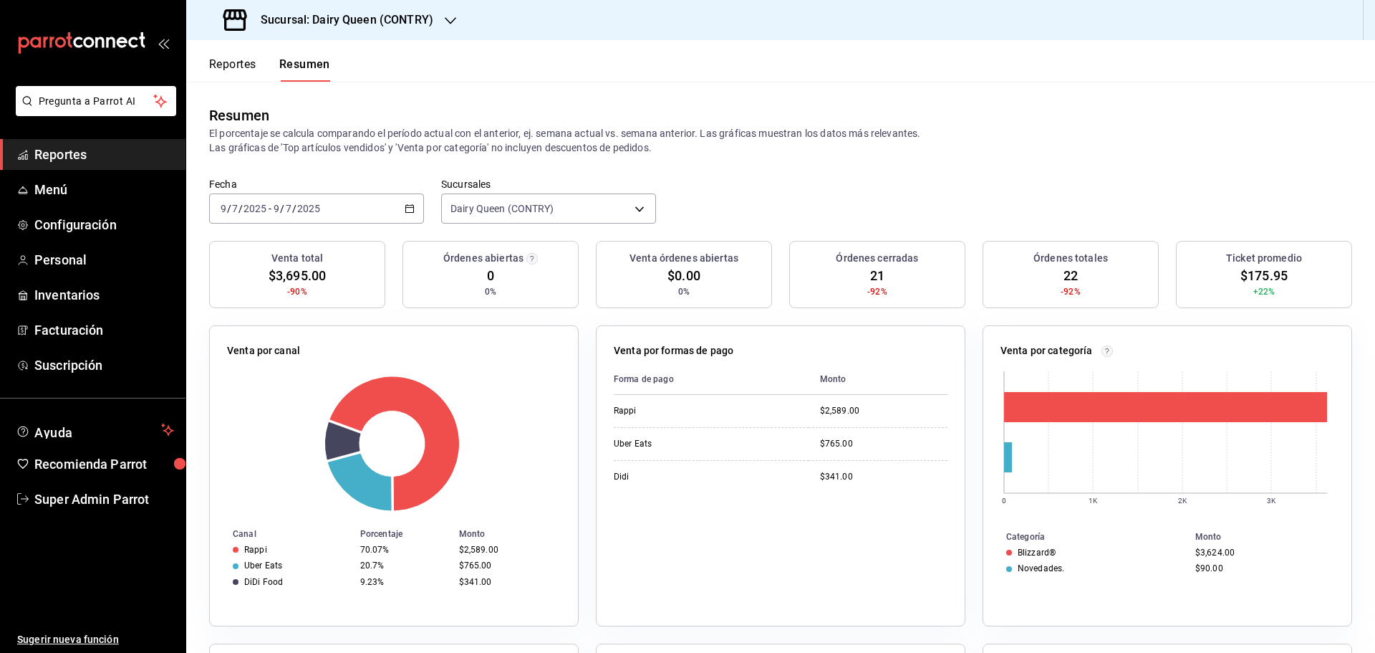
click at [364, 210] on div "2025-07-09 9 / 7 / 2025 - 2025-07-09 9 / 7 / 2025" at bounding box center [316, 208] width 215 height 30
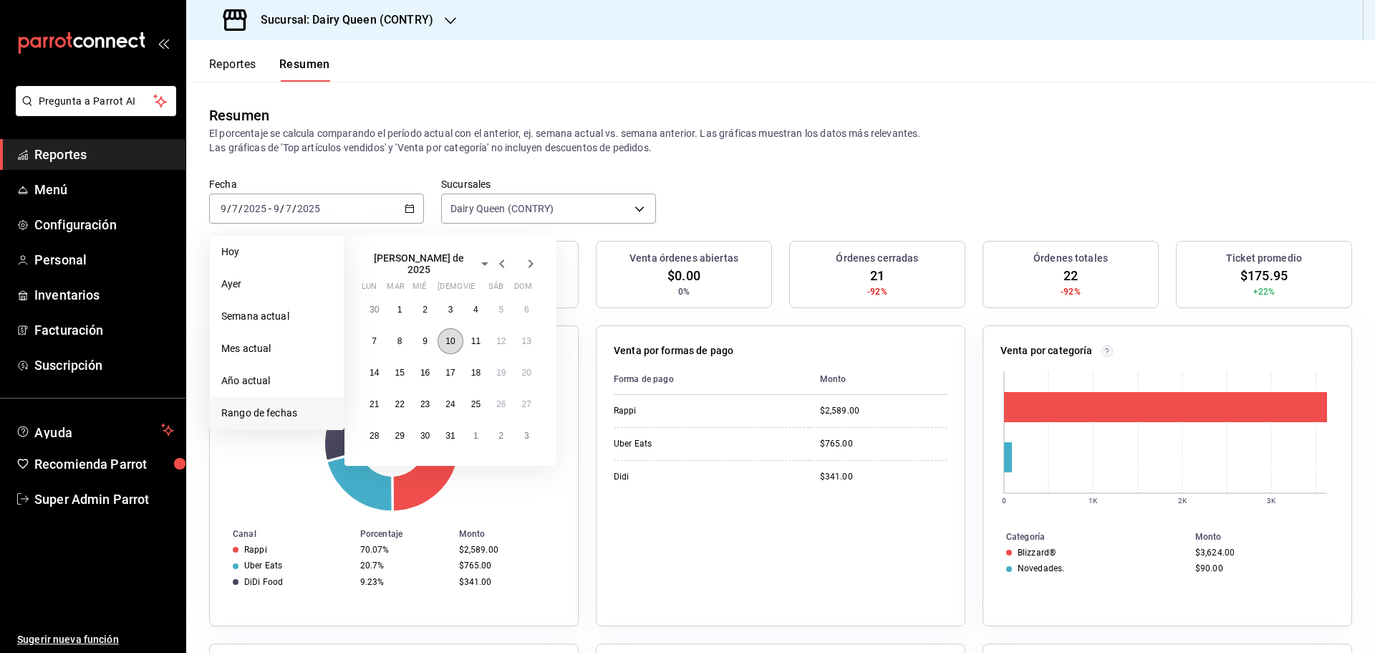
click at [447, 343] on button "10" at bounding box center [450, 341] width 25 height 26
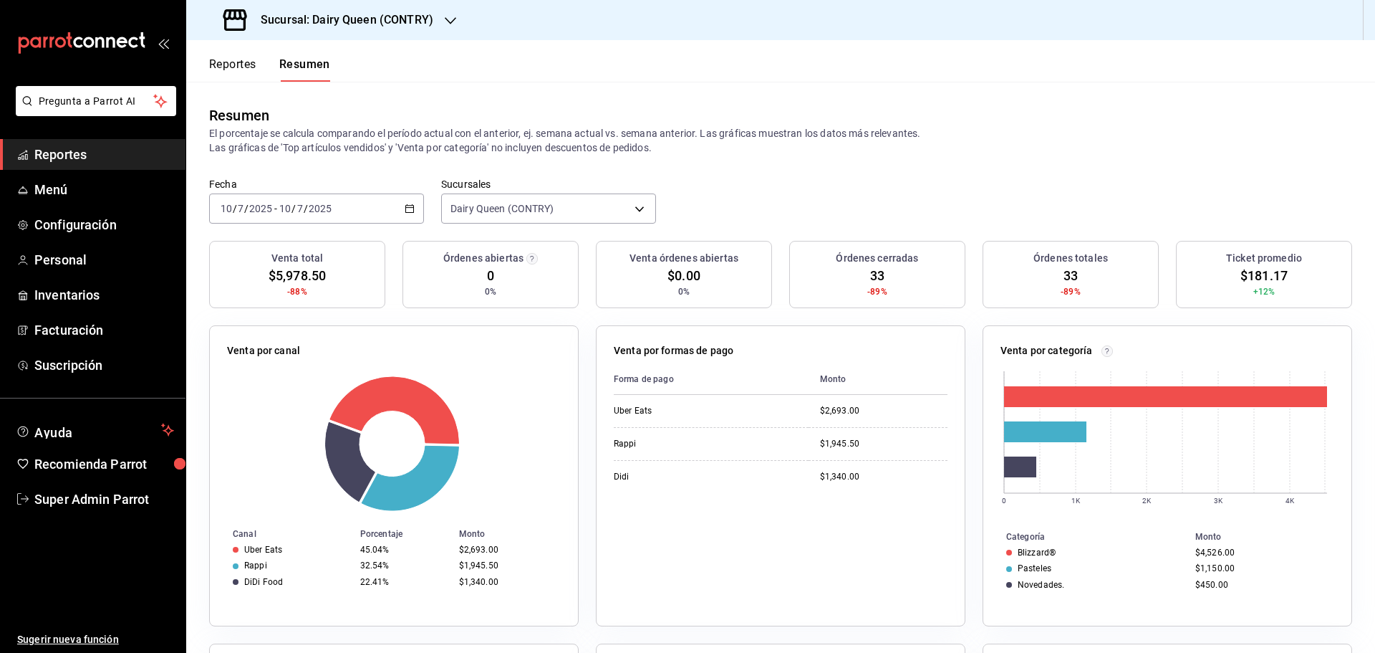
click at [355, 203] on div "2025-07-10 10 / 7 / 2025 - 2025-07-10 10 / 7 / 2025" at bounding box center [316, 208] width 215 height 30
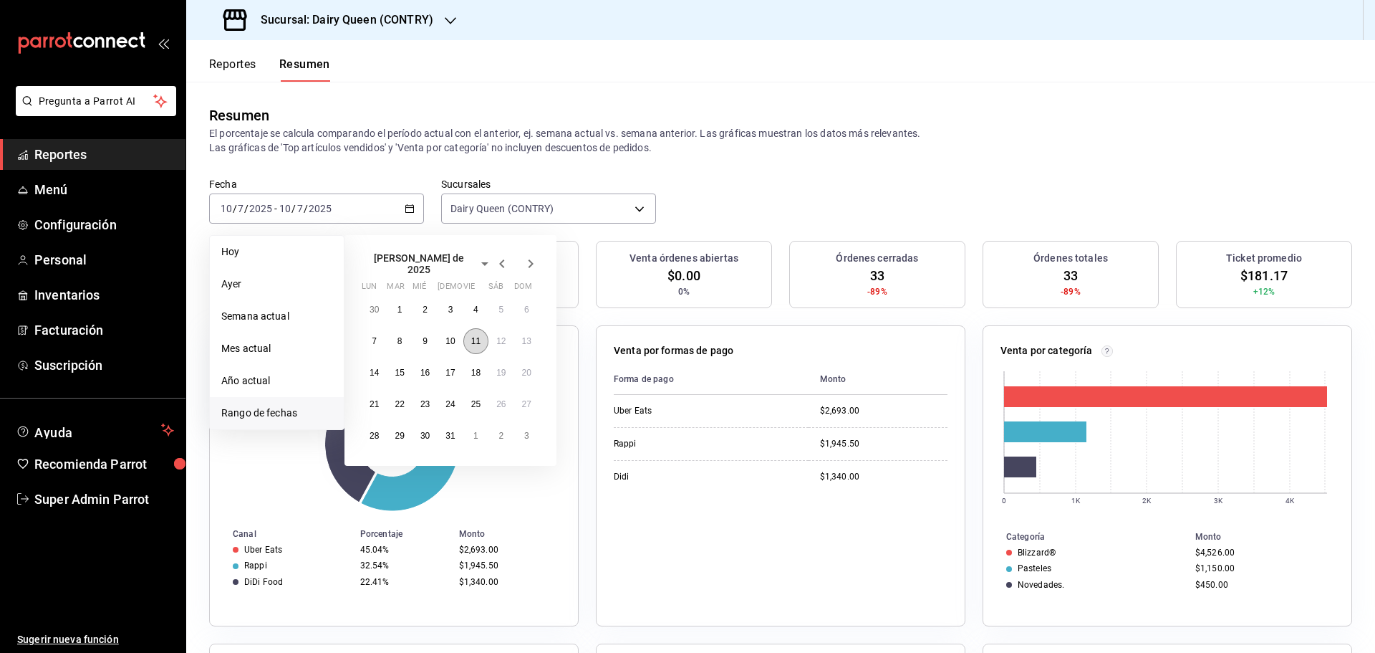
click at [479, 330] on button "11" at bounding box center [475, 341] width 25 height 26
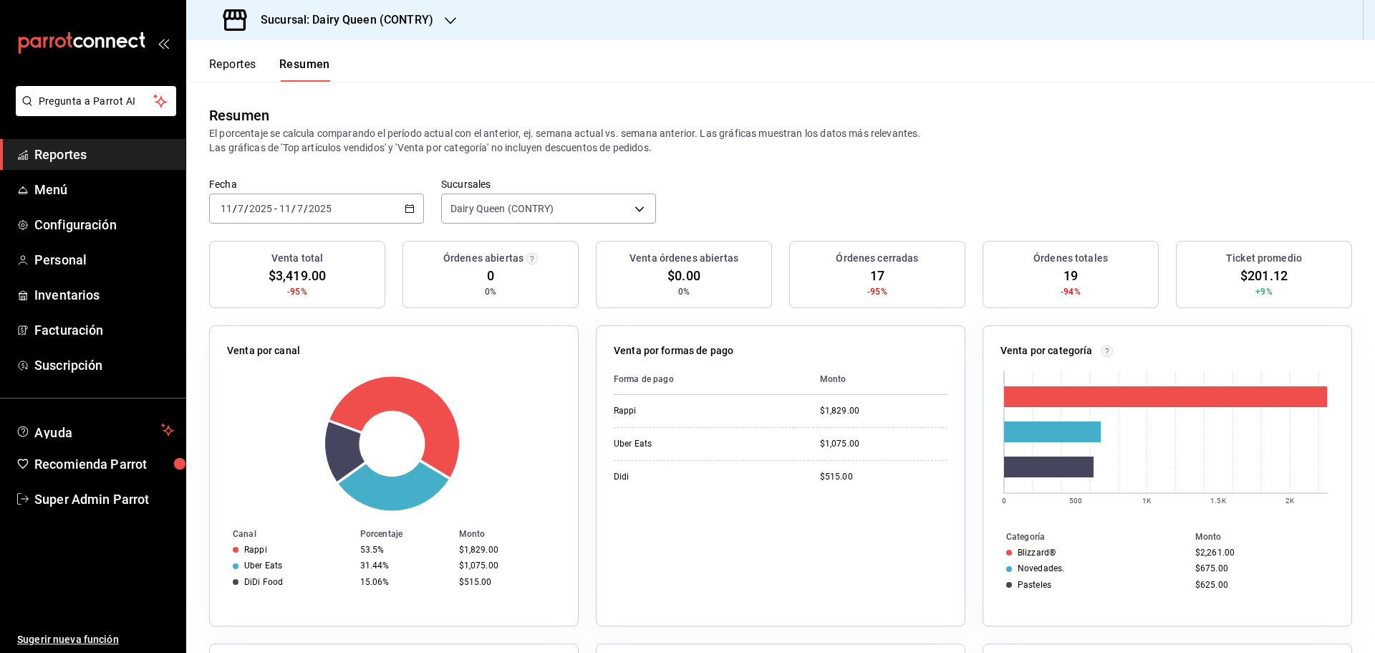
click at [324, 204] on input "2025" at bounding box center [320, 208] width 24 height 11
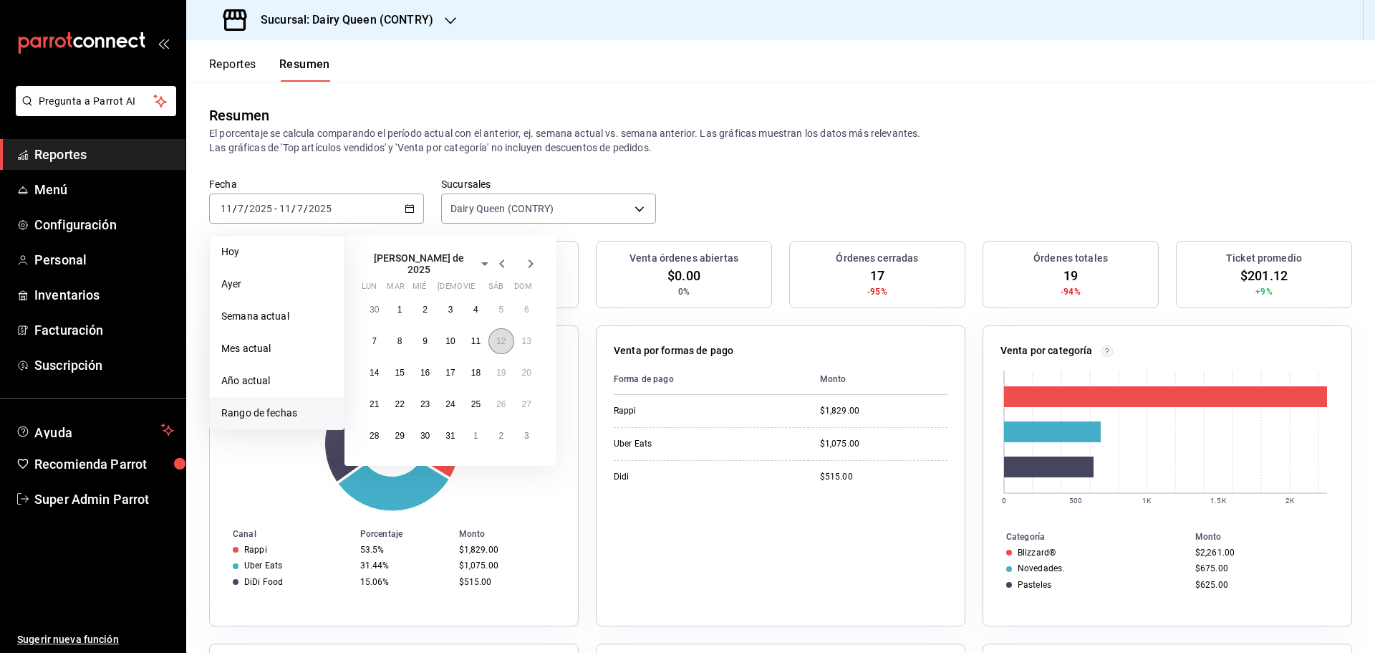
click at [502, 337] on abbr "12" at bounding box center [500, 341] width 9 height 10
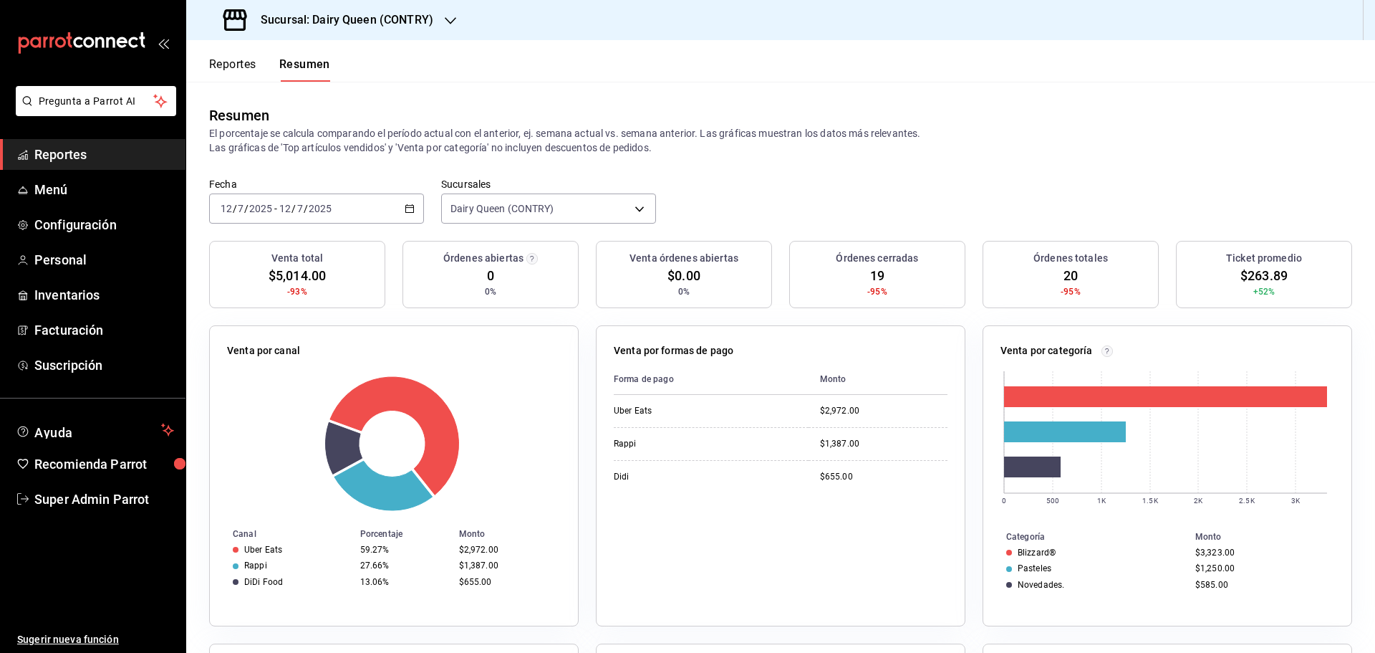
click at [372, 211] on div "2025-07-12 12 / 7 / 2025 - 2025-07-12 12 / 7 / 2025" at bounding box center [316, 208] width 215 height 30
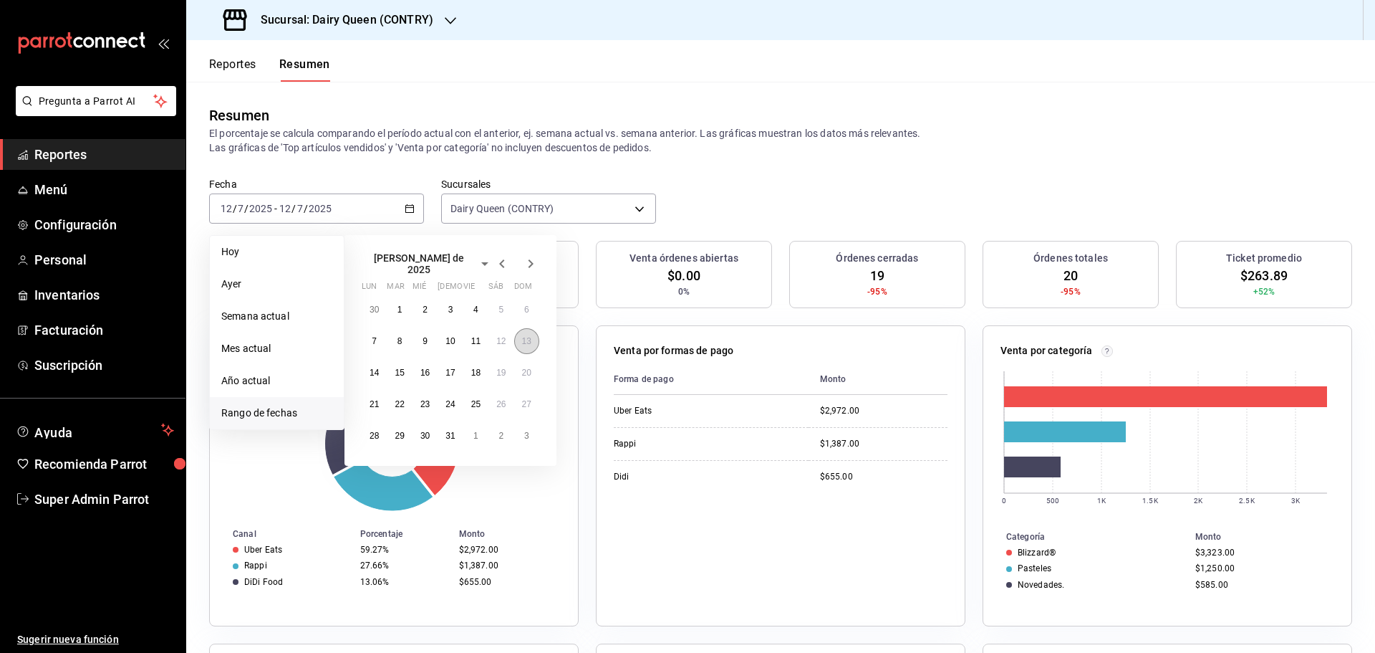
click at [527, 337] on abbr "13" at bounding box center [526, 341] width 9 height 10
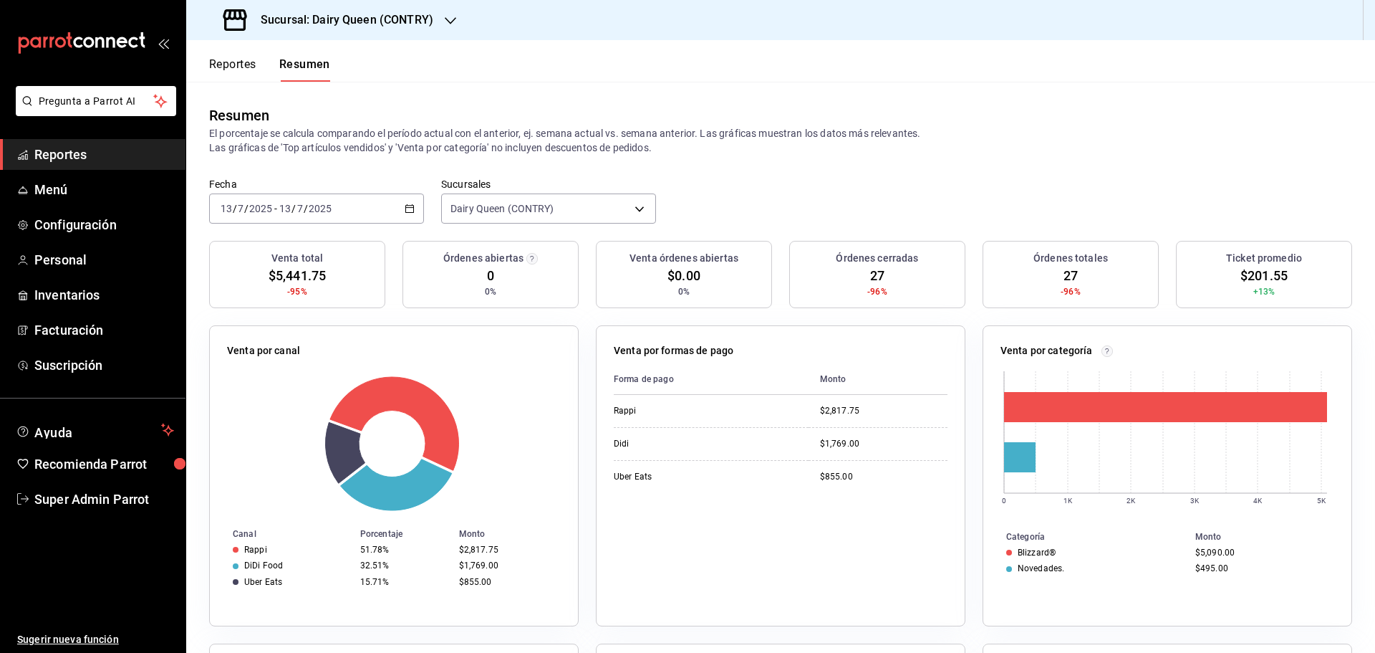
click at [345, 203] on div "2025-07-13 13 / 7 / 2025 - 2025-07-13 13 / 7 / 2025" at bounding box center [316, 208] width 215 height 30
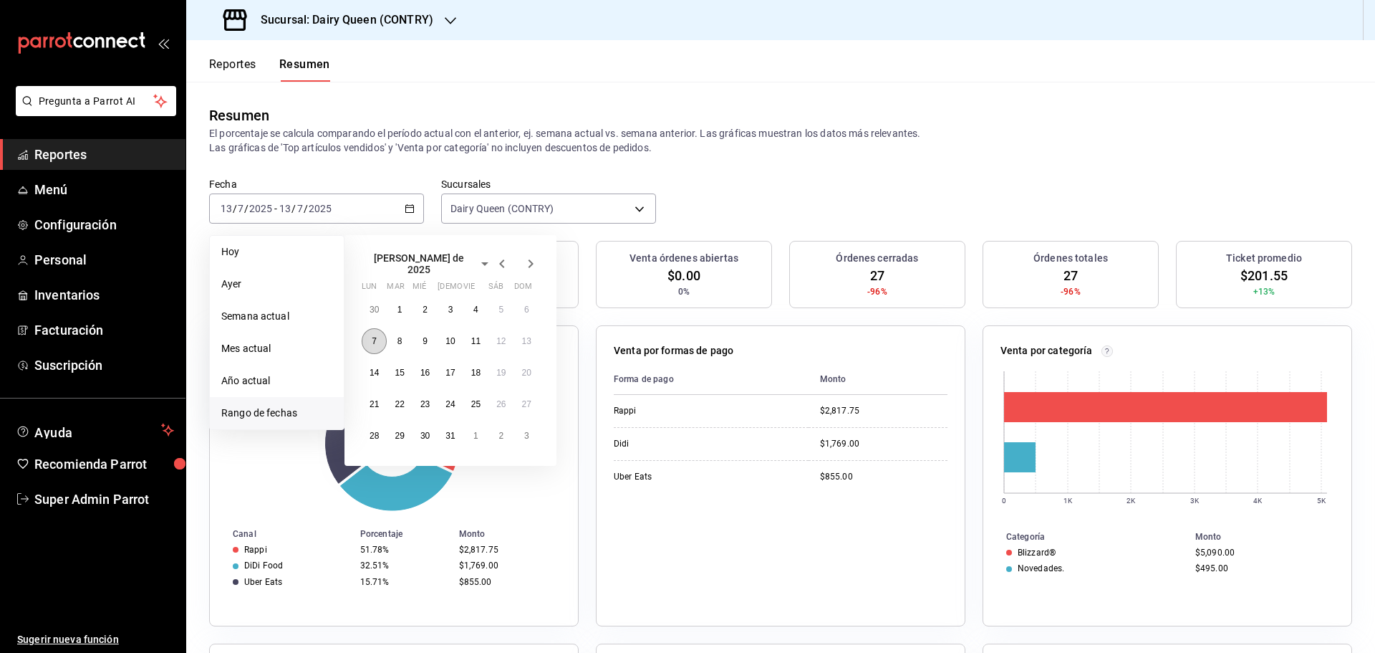
click at [384, 335] on button "7" at bounding box center [374, 341] width 25 height 26
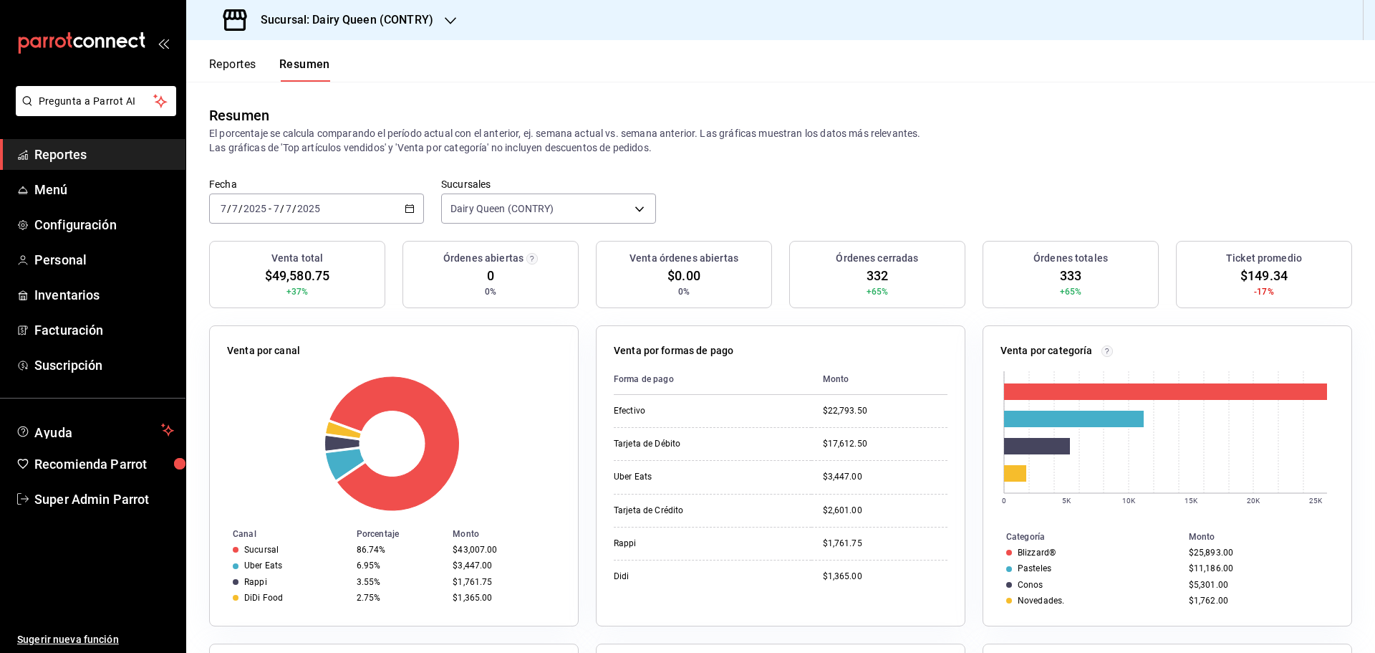
click at [342, 214] on div "2025-07-07 7 / 7 / 2025 - 2025-07-07 7 / 7 / 2025" at bounding box center [316, 208] width 215 height 30
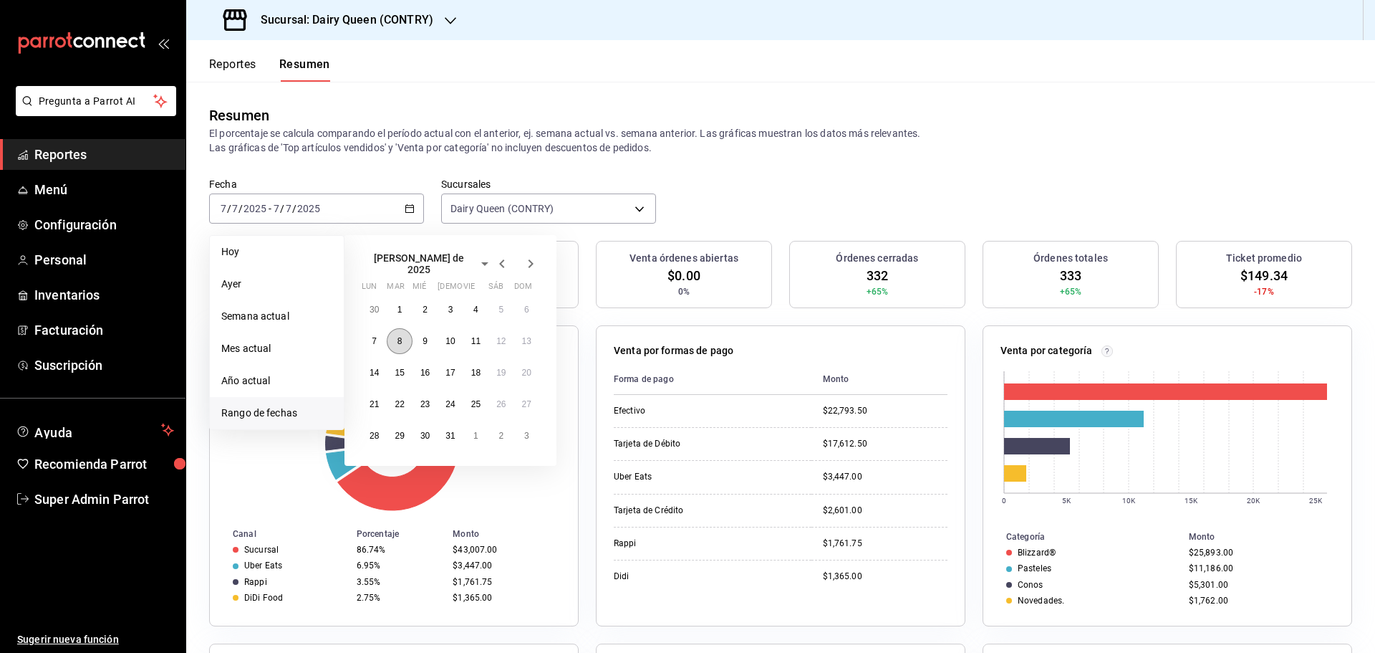
click at [401, 336] on abbr "8" at bounding box center [400, 341] width 5 height 10
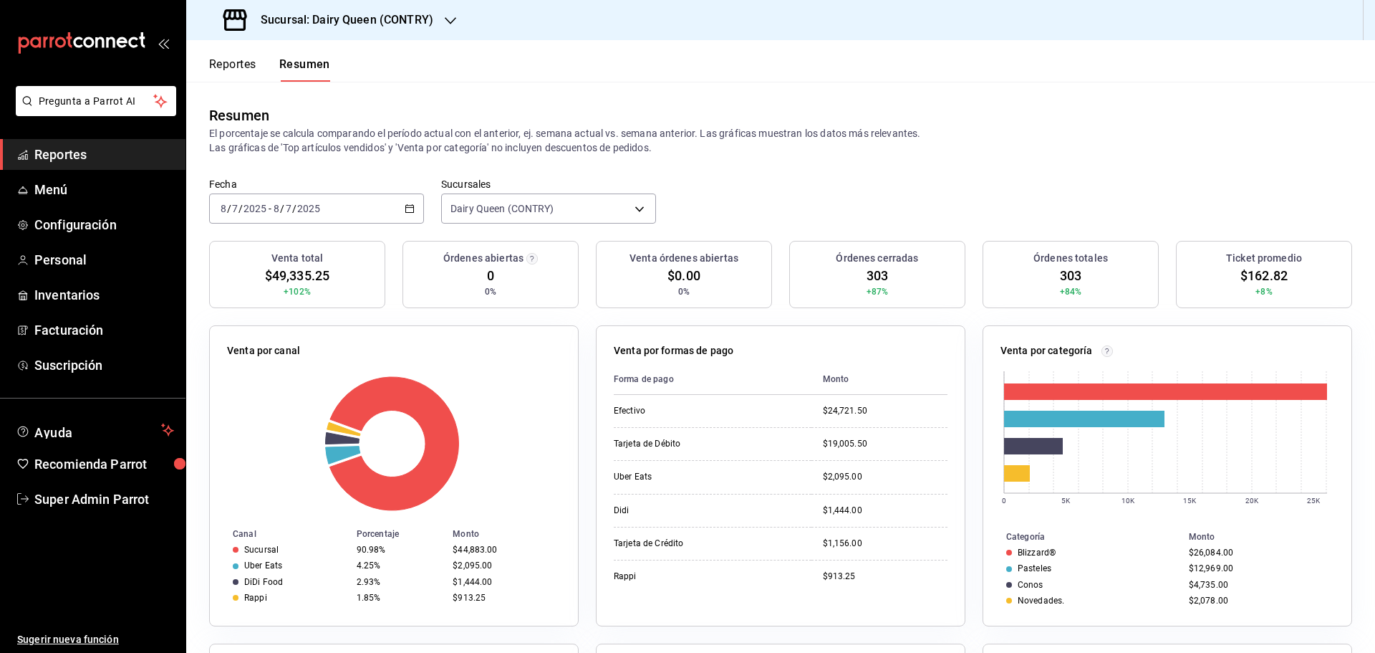
click at [292, 226] on div "Fecha 2025-07-08 8 / 7 / 2025 - 2025-07-08 8 / 7 / 2025 Sucursales Dairy Queen …" at bounding box center [780, 209] width 1189 height 63
click at [309, 208] on input "2025" at bounding box center [309, 208] width 24 height 11
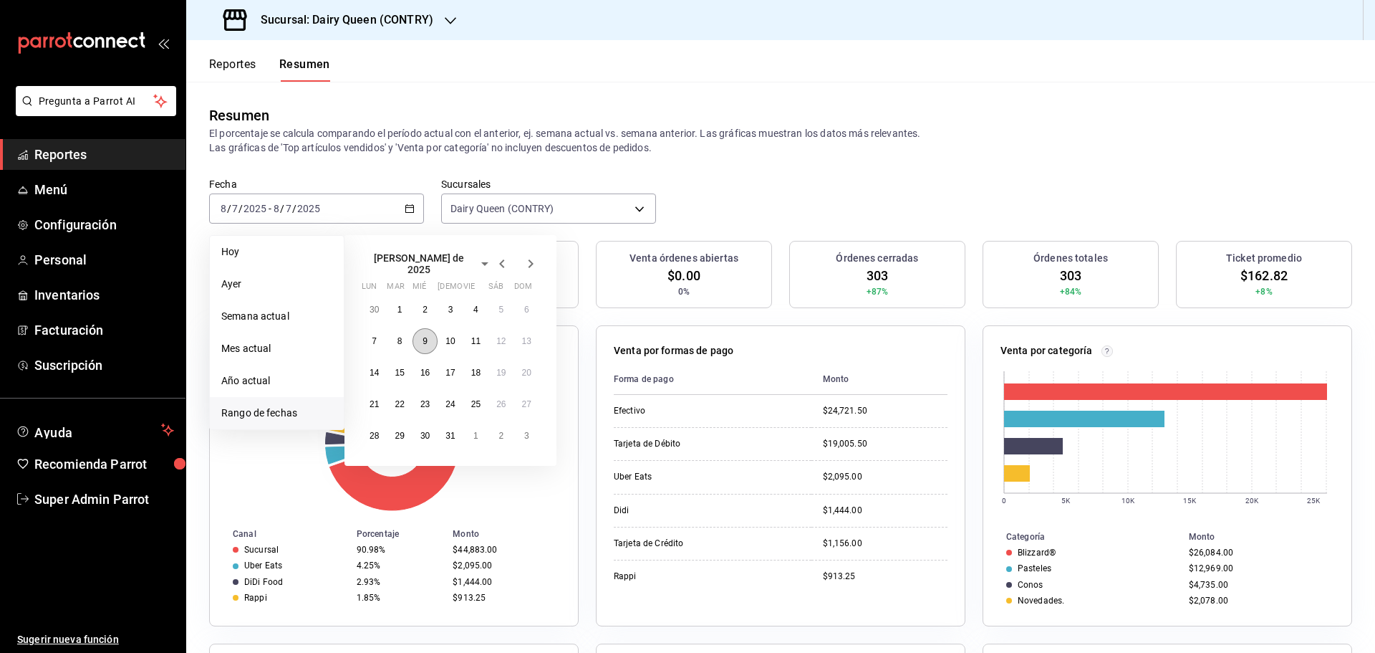
click at [431, 340] on button "9" at bounding box center [425, 341] width 25 height 26
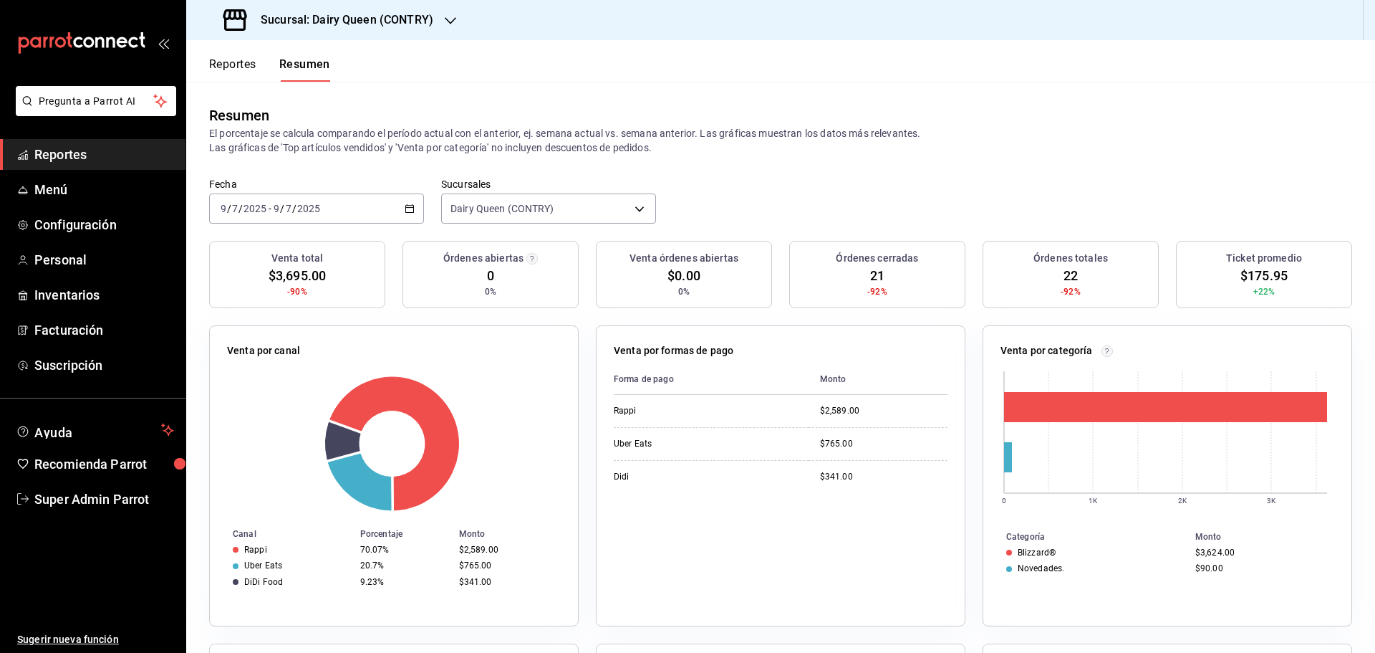
click at [259, 216] on div "2025-07-09 9 / 7 / 2025 - 2025-07-09 9 / 7 / 2025" at bounding box center [316, 208] width 215 height 30
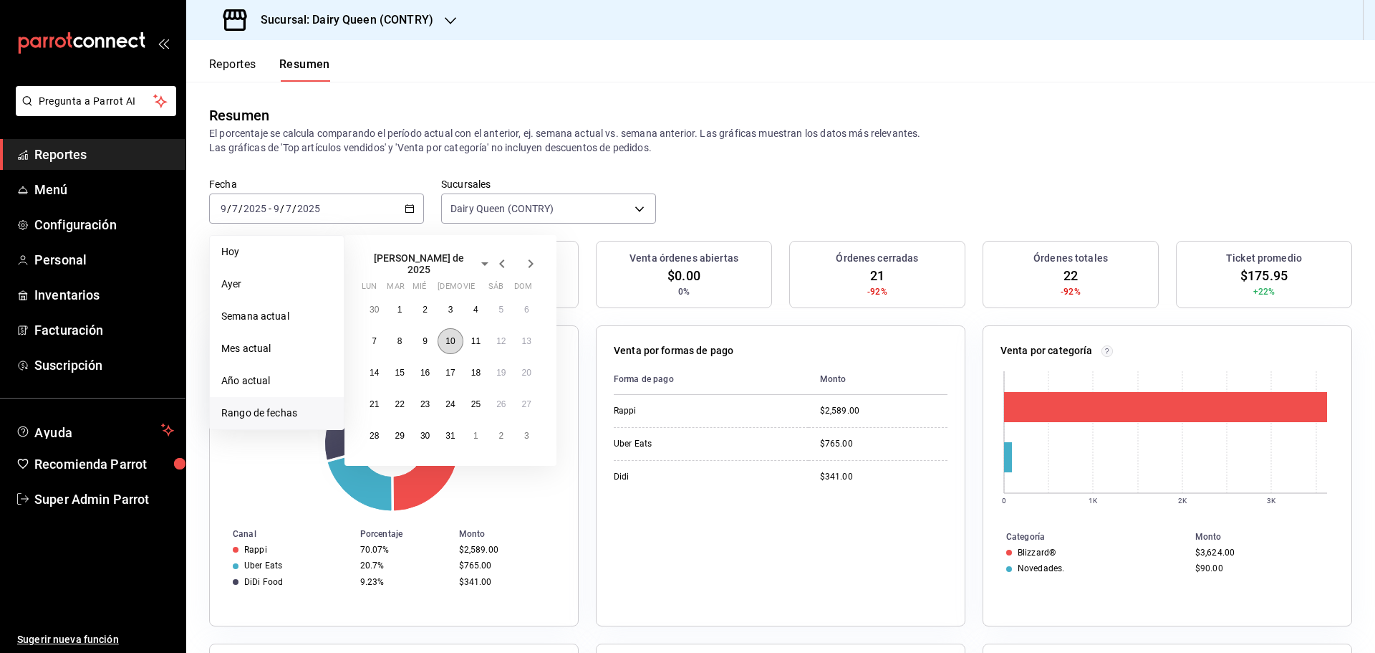
click at [458, 337] on button "10" at bounding box center [450, 341] width 25 height 26
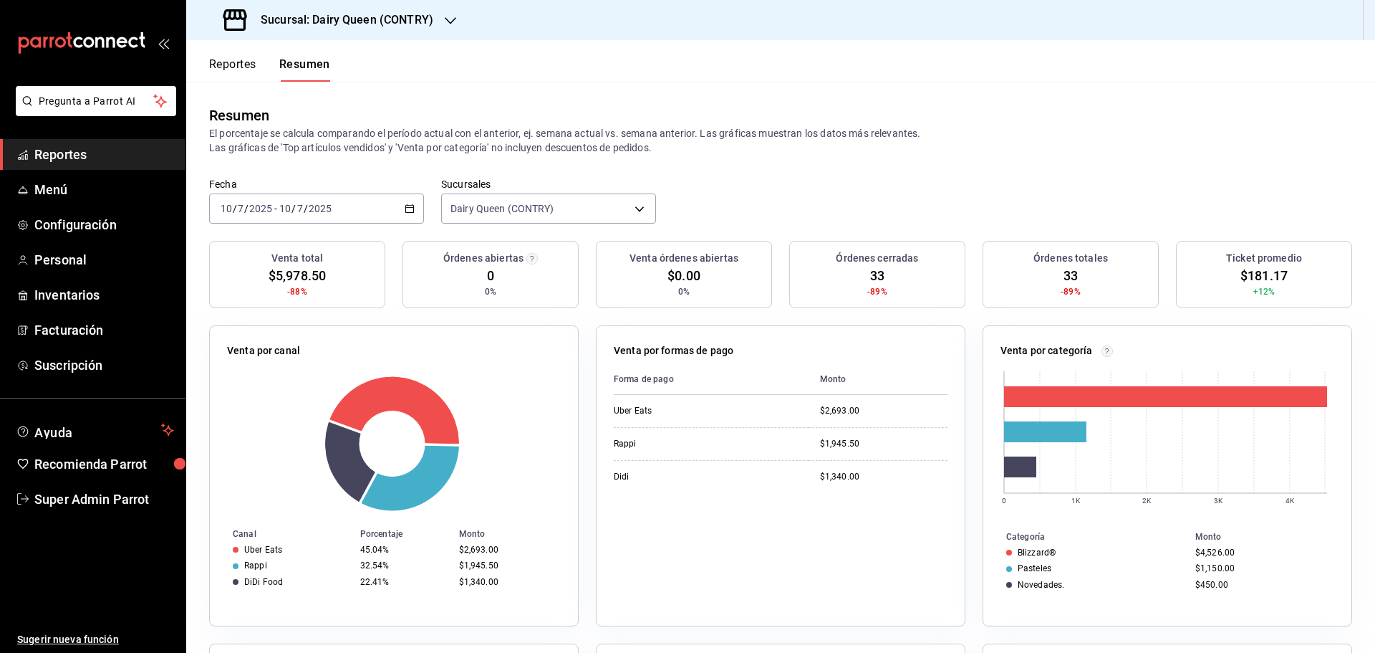
click at [301, 214] on input "7" at bounding box center [300, 208] width 7 height 11
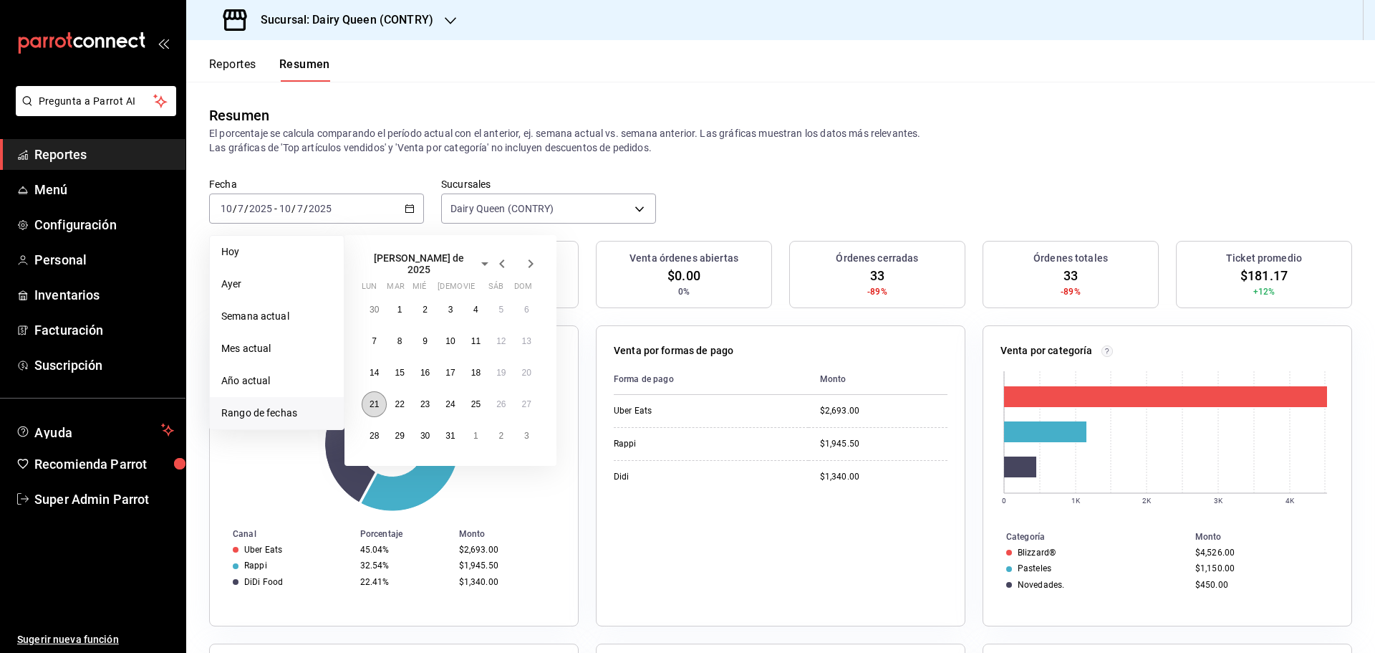
click at [377, 399] on abbr "21" at bounding box center [374, 404] width 9 height 10
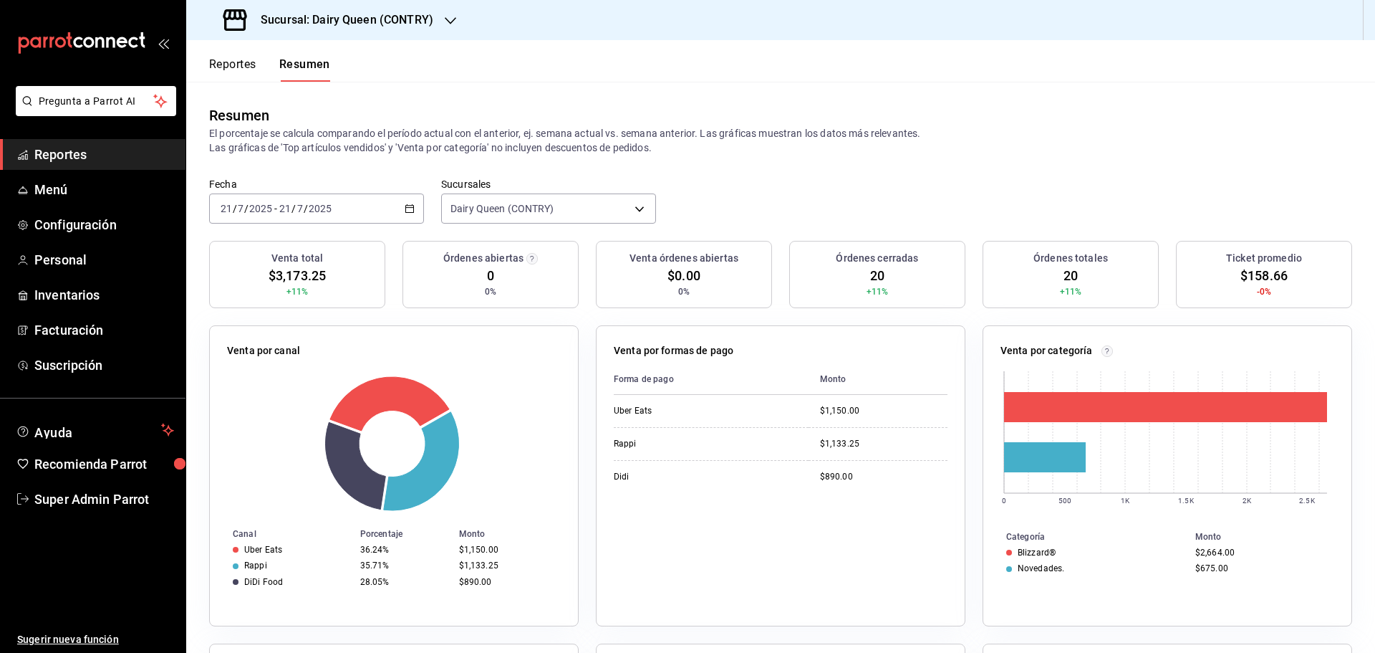
click at [342, 207] on div "2025-07-21 21 / 7 / 2025 - 2025-07-21 21 / 7 / 2025" at bounding box center [316, 208] width 215 height 30
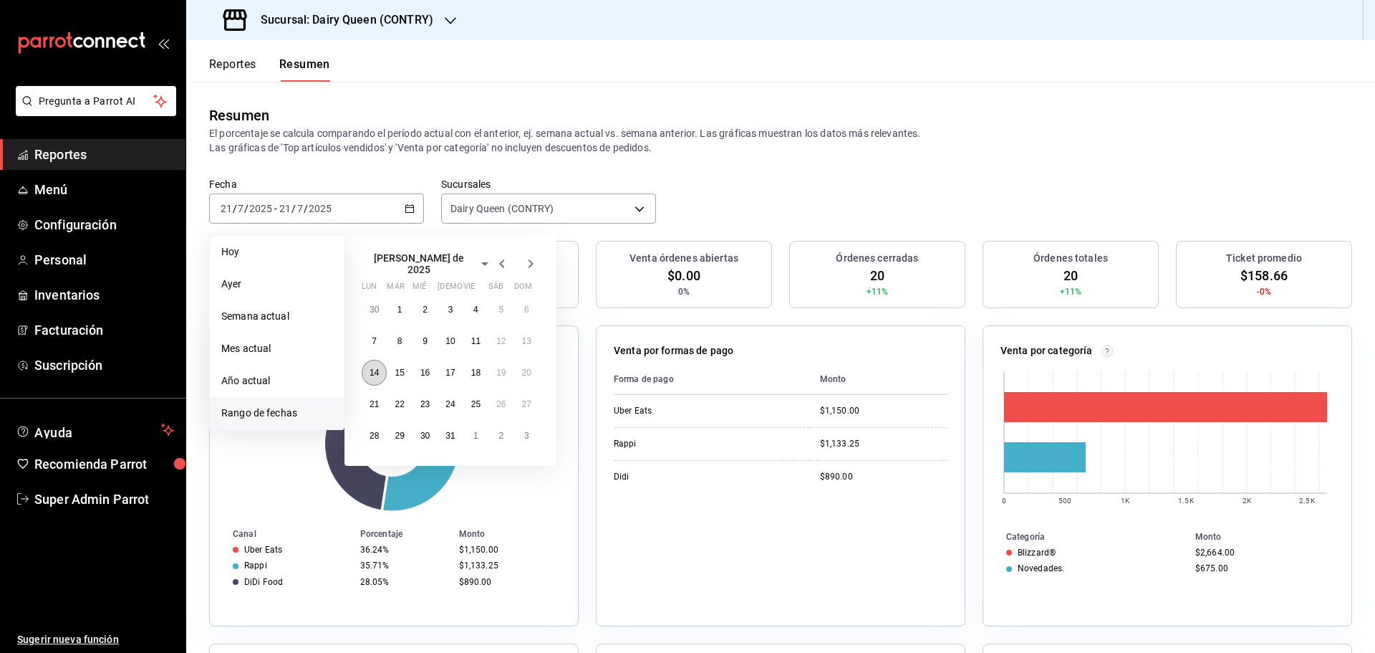
click at [373, 367] on abbr "14" at bounding box center [374, 372] width 9 height 10
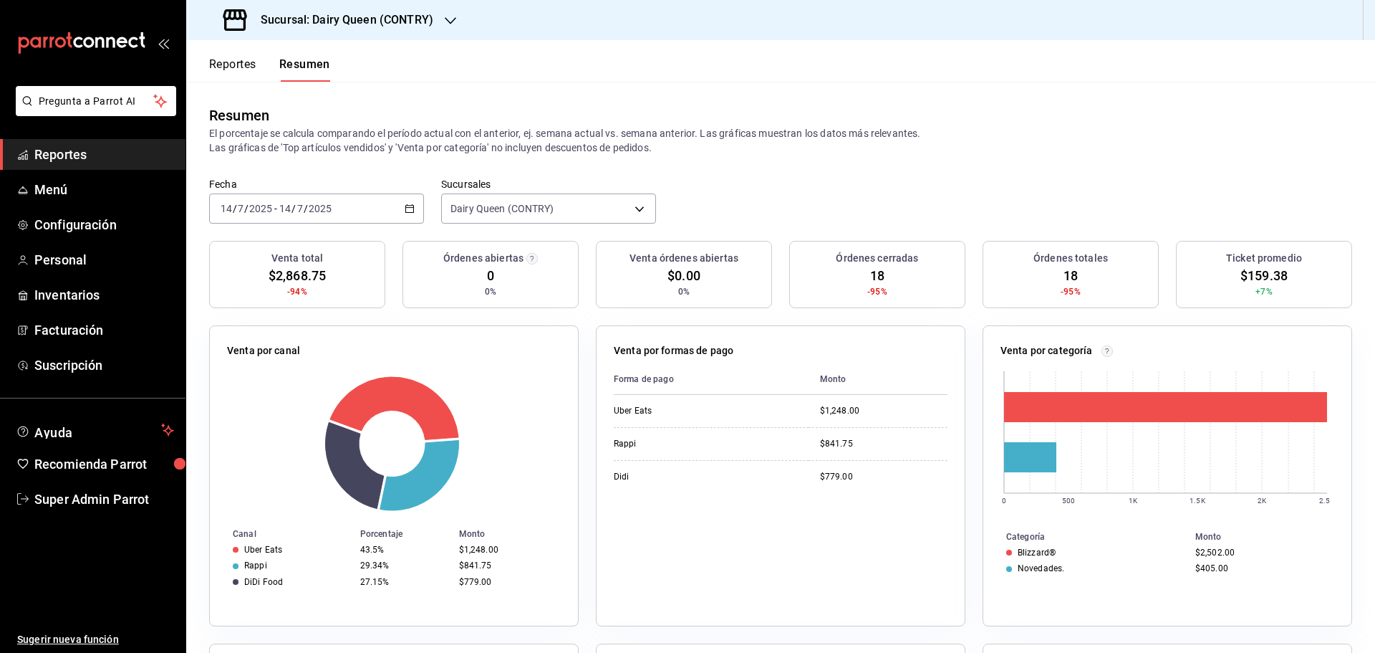
click at [314, 213] on input "2025" at bounding box center [320, 208] width 24 height 11
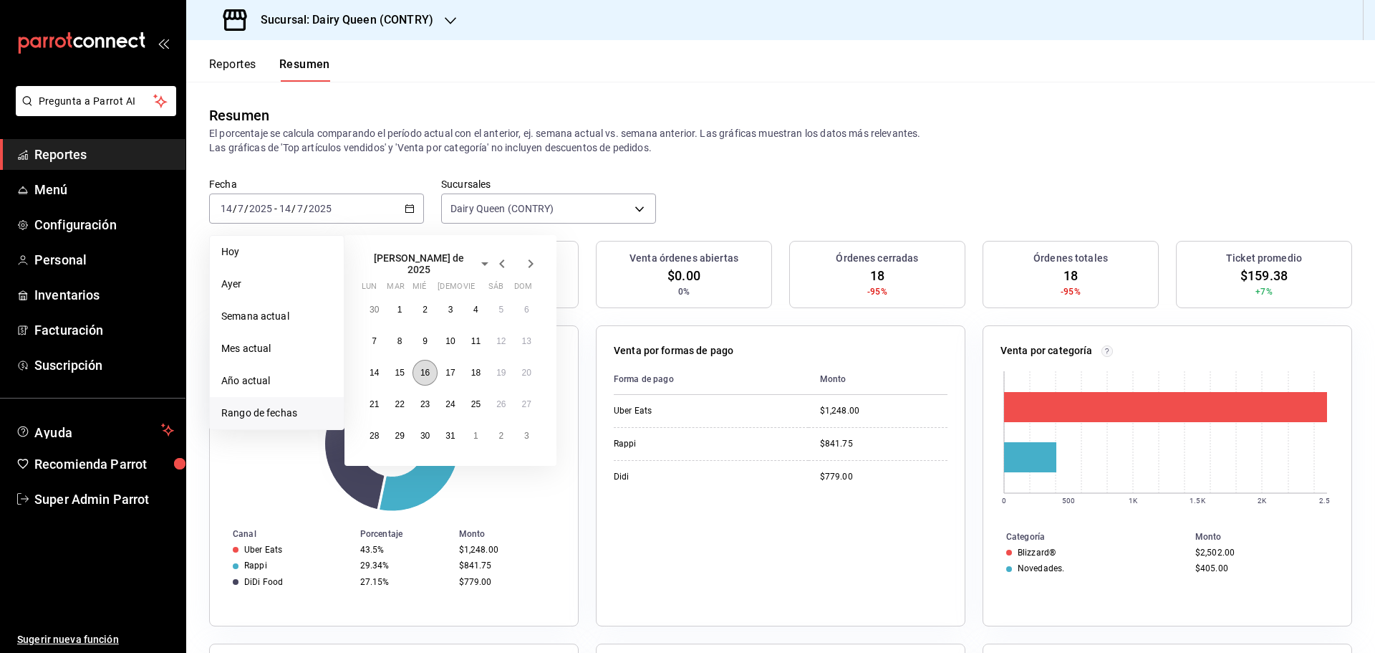
click at [414, 370] on button "16" at bounding box center [425, 373] width 25 height 26
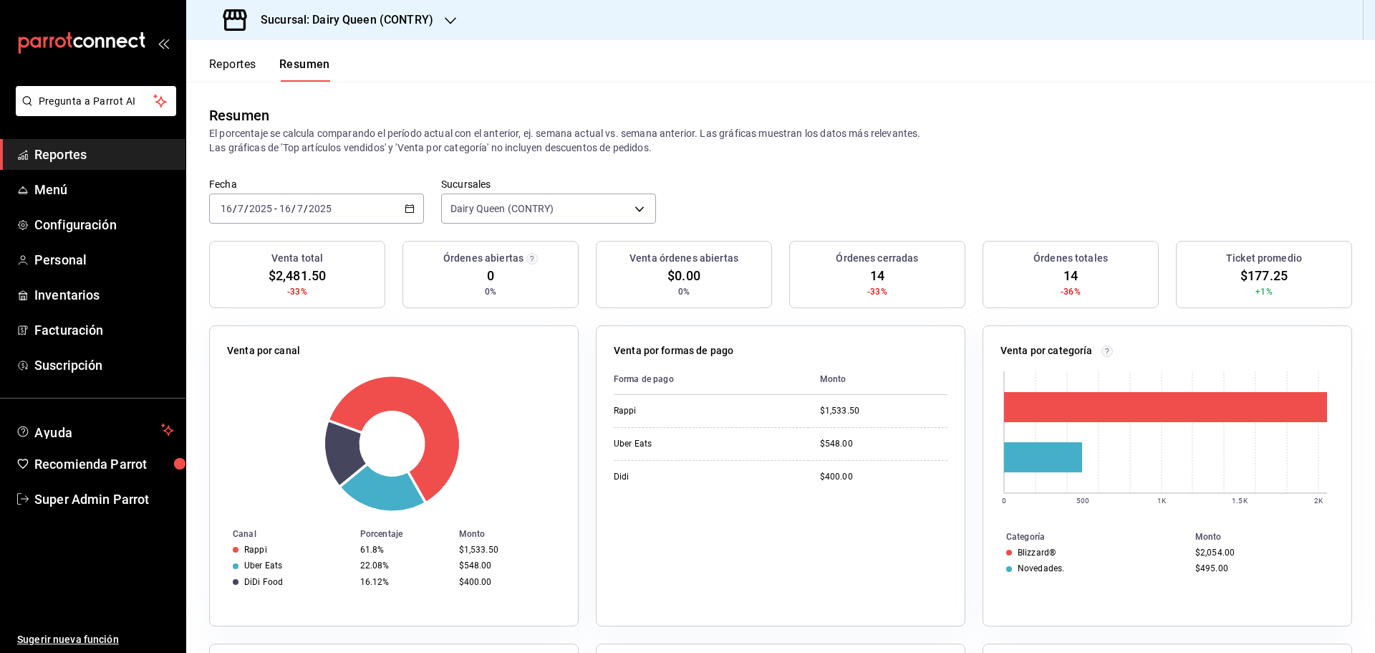
click at [355, 207] on div "2025-07-16 16 / 7 / 2025 - 2025-07-16 16 / 7 / 2025" at bounding box center [316, 208] width 215 height 30
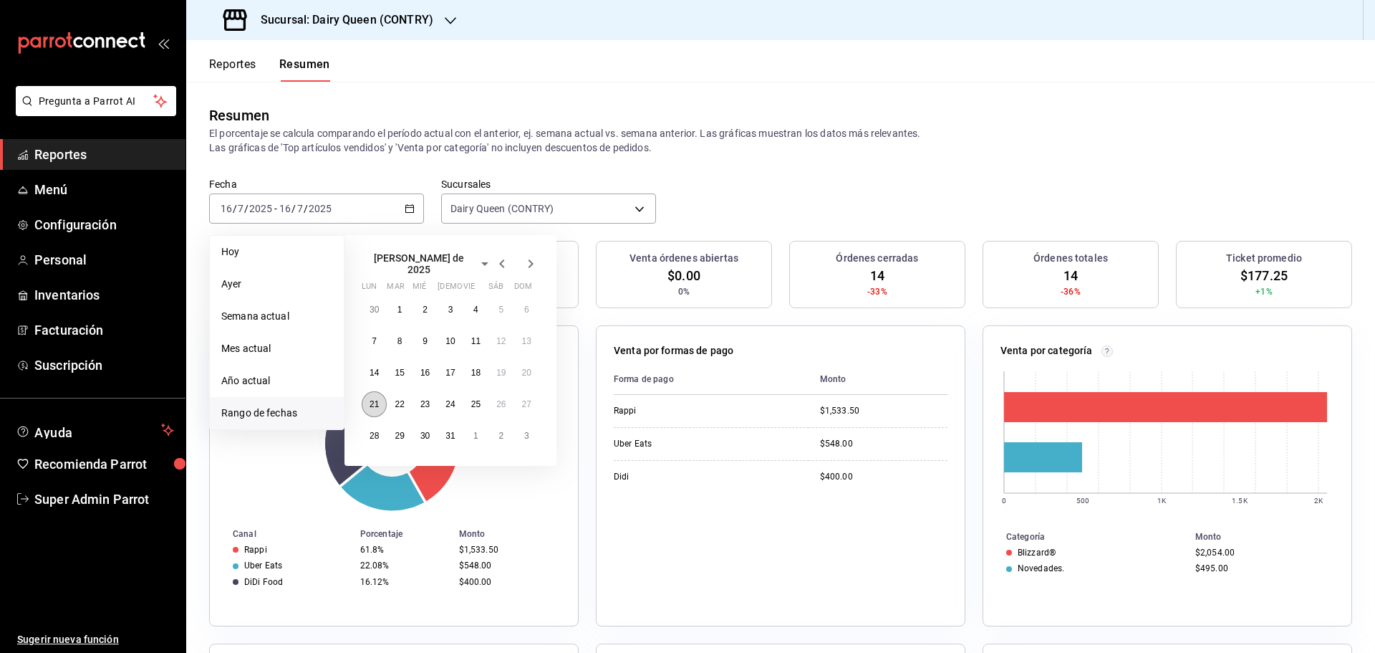
click at [367, 405] on button "21" at bounding box center [374, 404] width 25 height 26
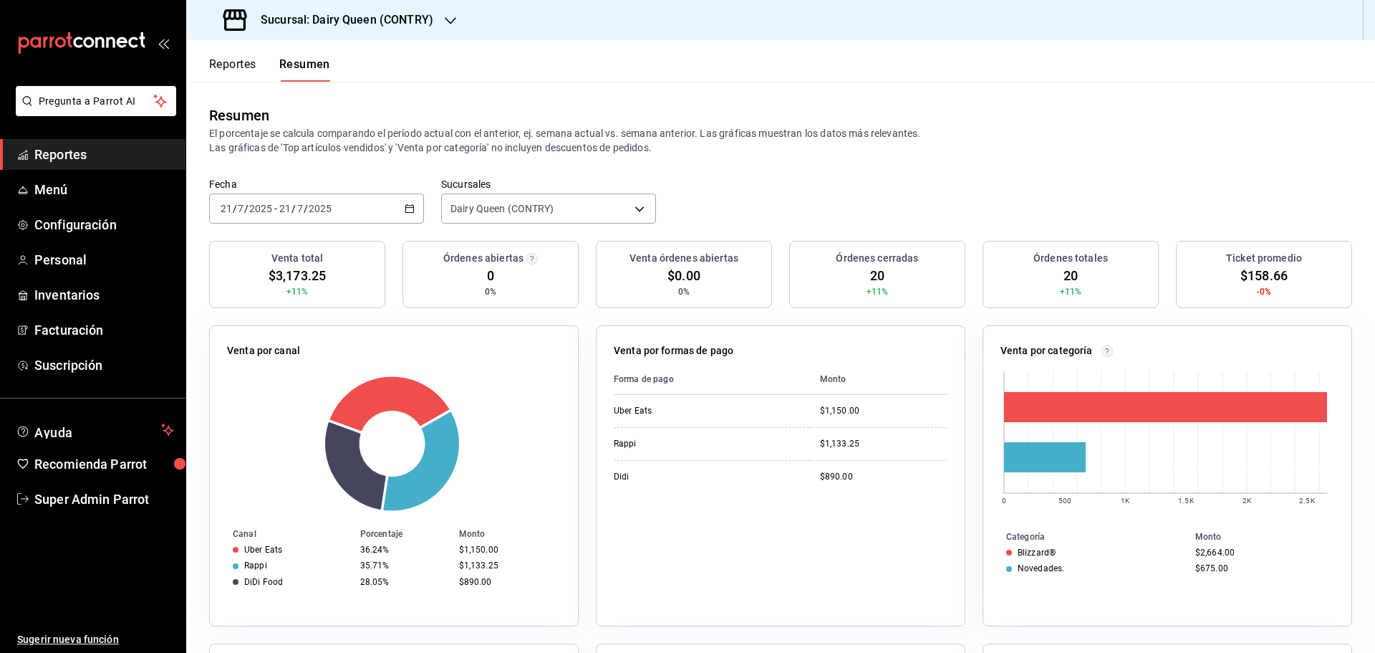
click at [254, 208] on input "2025" at bounding box center [261, 208] width 24 height 11
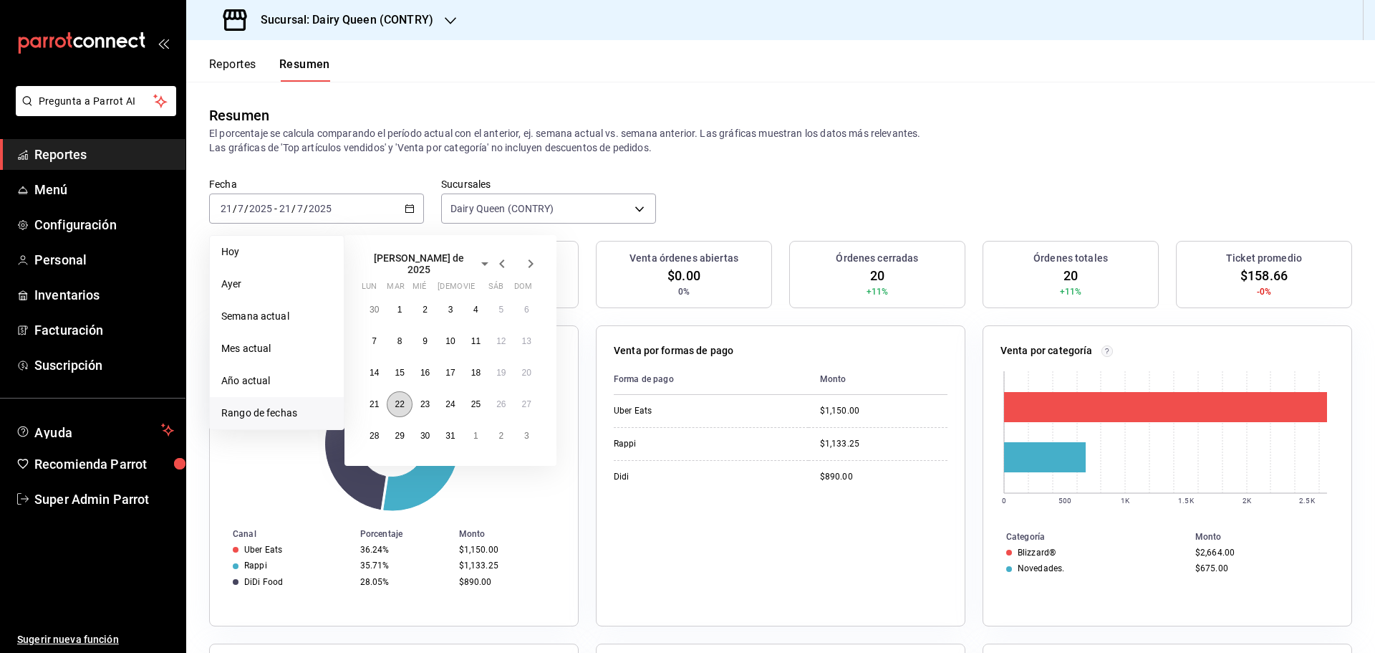
click at [391, 402] on button "22" at bounding box center [399, 404] width 25 height 26
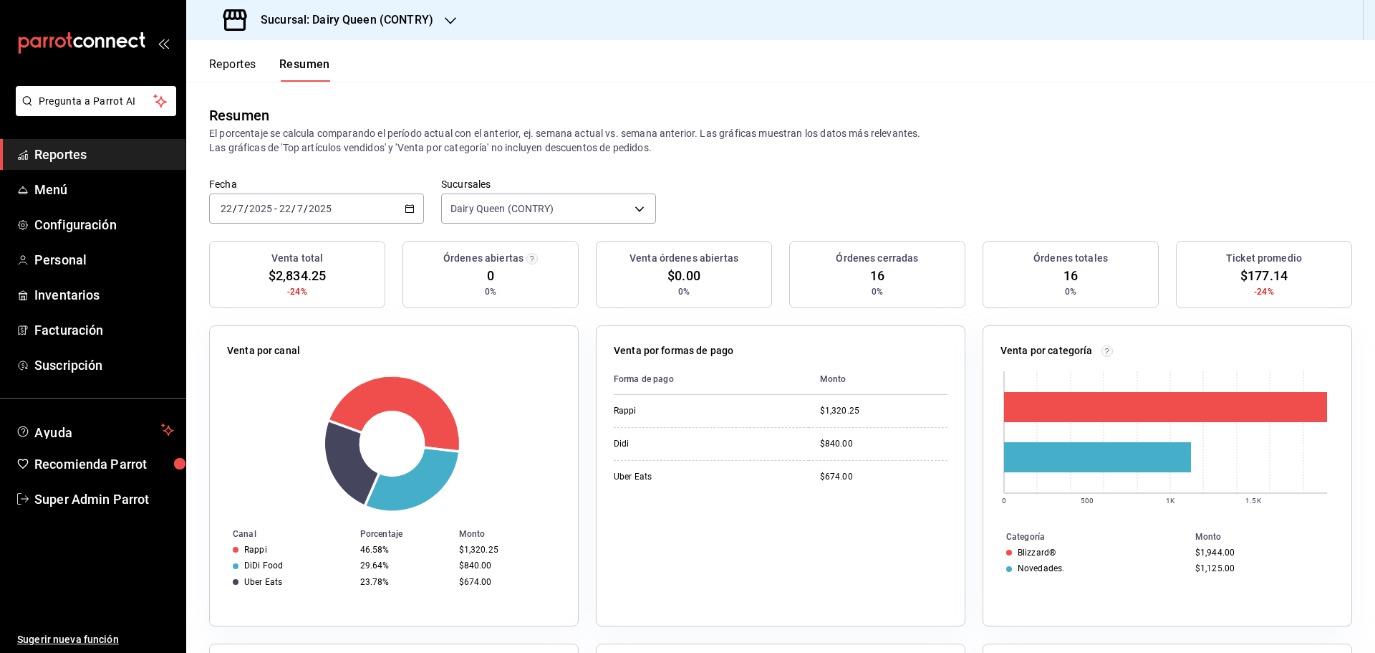
click at [304, 192] on div "Fecha 2025-07-22 22 / 7 / 2025 - 2025-07-22 22 / 7 / 2025" at bounding box center [316, 201] width 215 height 46
click at [304, 208] on span "/" at bounding box center [306, 208] width 4 height 11
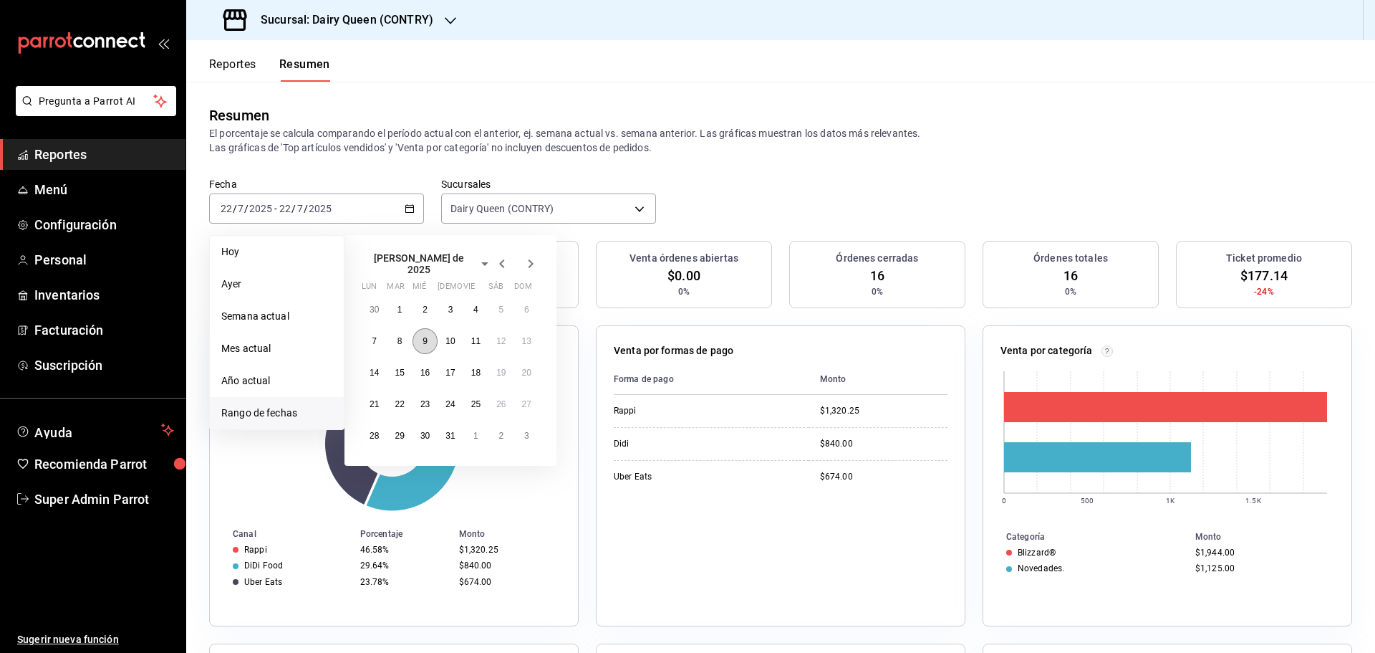
click at [425, 337] on abbr "9" at bounding box center [425, 341] width 5 height 10
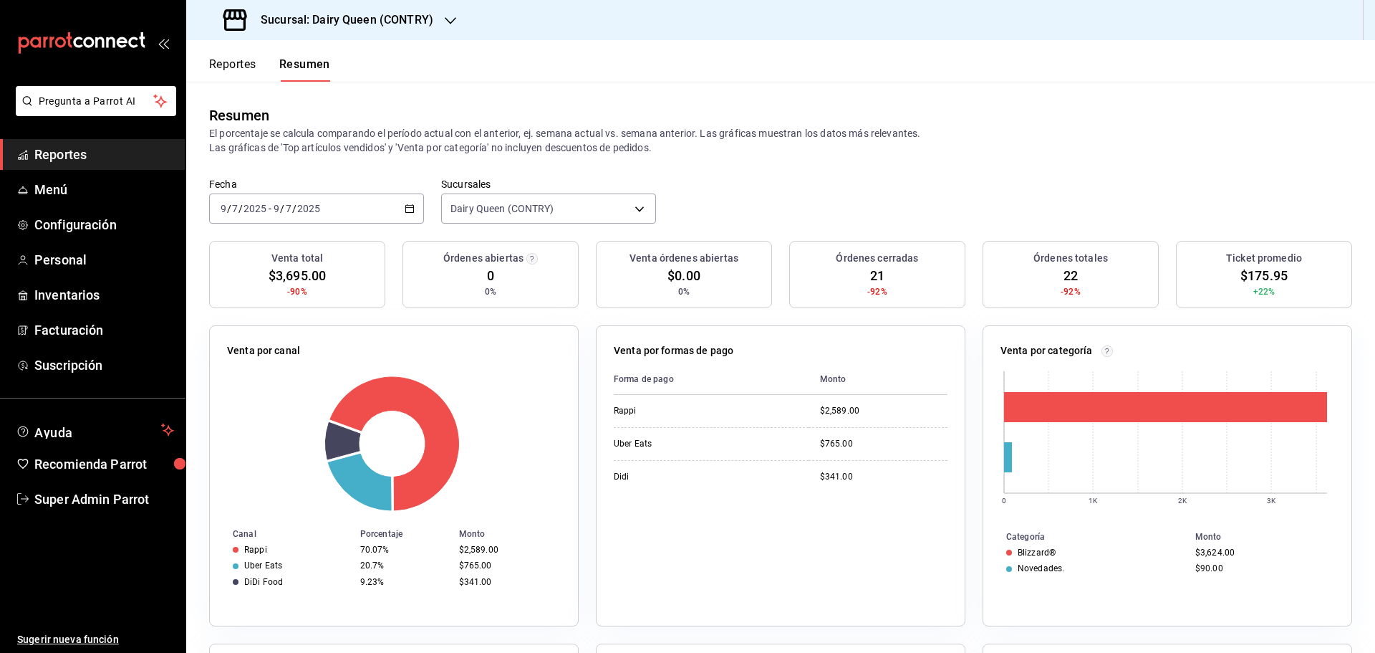
click at [351, 211] on div "2025-07-09 9 / 7 / 2025 - 2025-07-09 9 / 7 / 2025" at bounding box center [316, 208] width 215 height 30
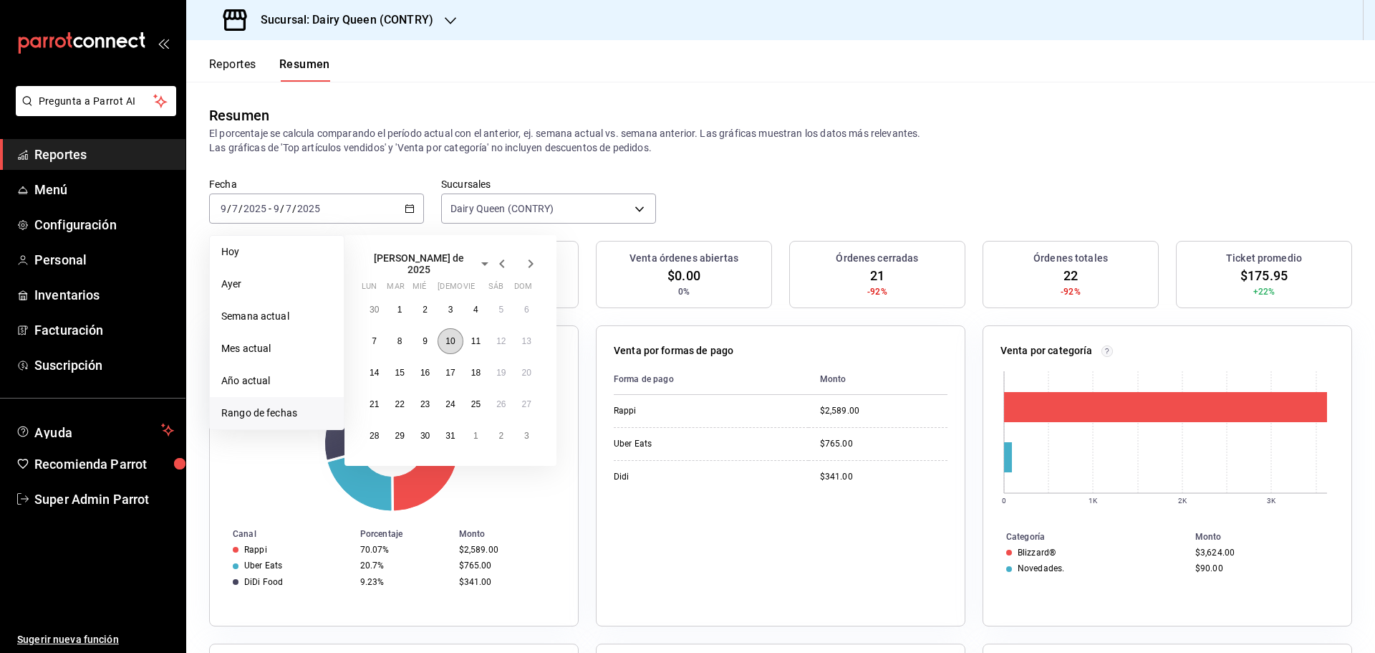
click at [458, 334] on button "10" at bounding box center [450, 341] width 25 height 26
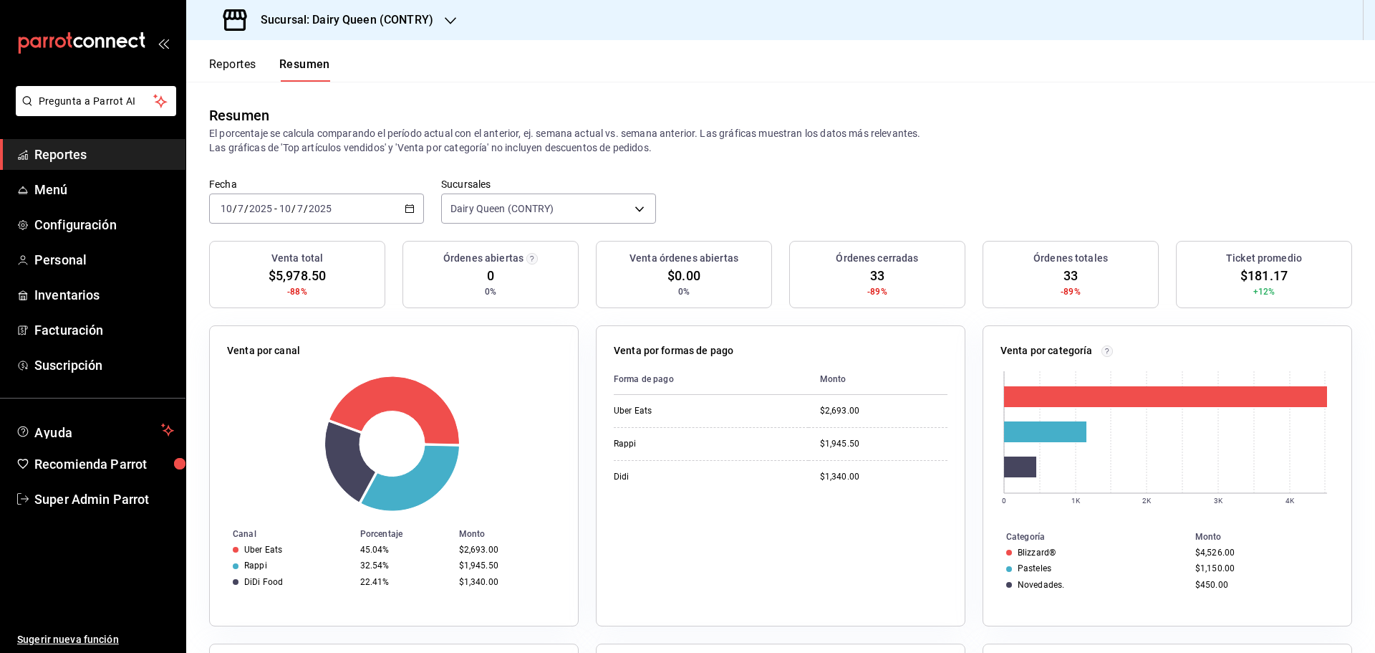
click at [262, 218] on div "2025-07-10 10 / 7 / 2025 - 2025-07-10 10 / 7 / 2025" at bounding box center [316, 208] width 215 height 30
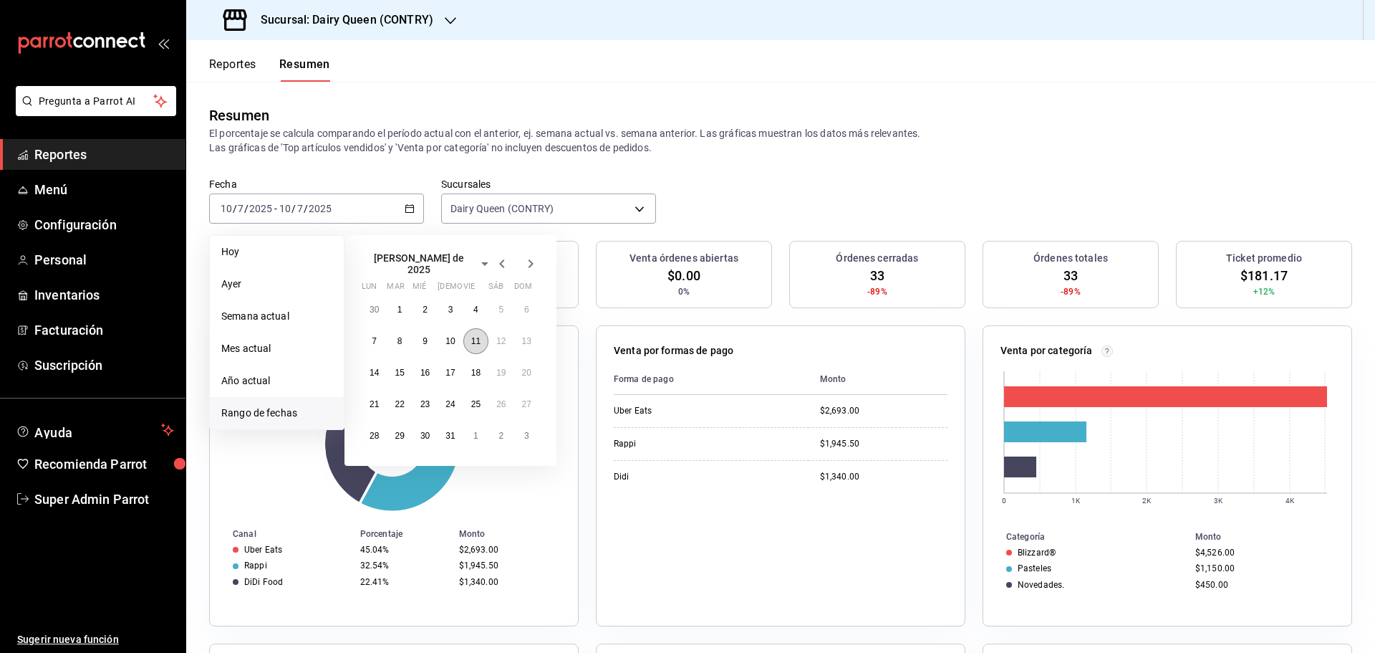
click at [479, 339] on abbr "11" at bounding box center [475, 341] width 9 height 10
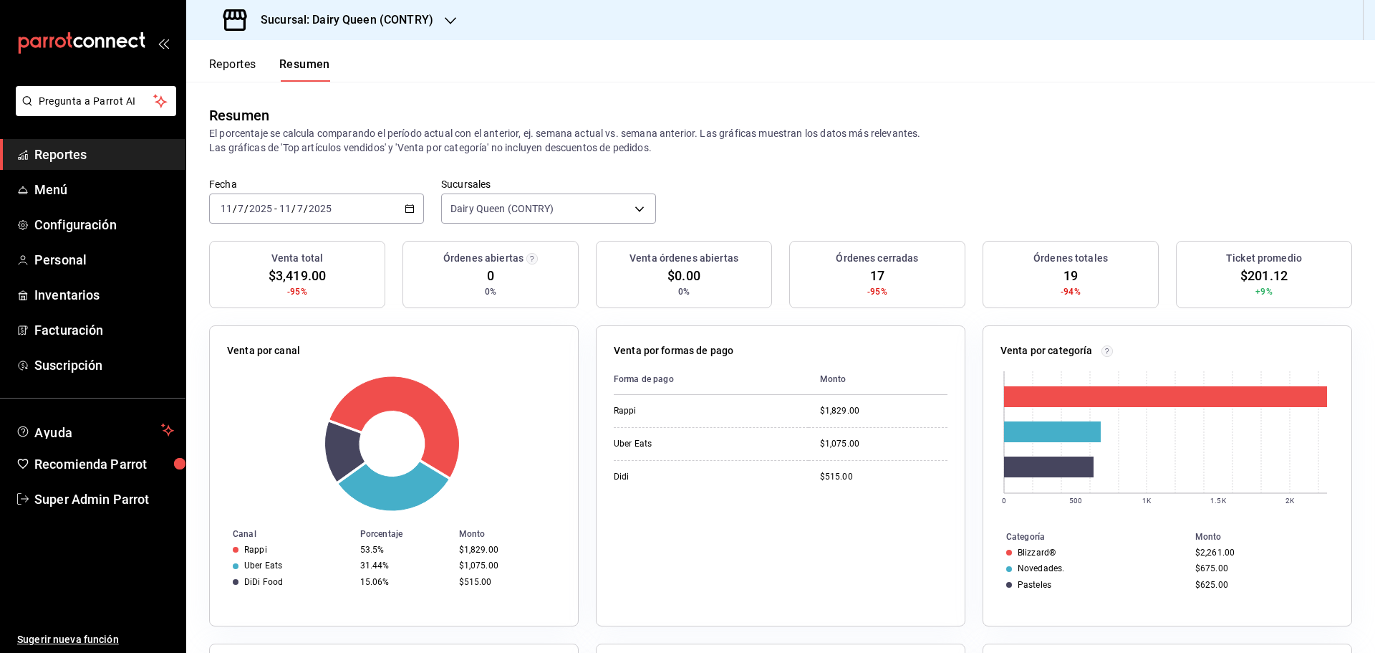
click at [287, 216] on div "2025-07-11 11 / 7 / 2025 - 2025-07-11 11 / 7 / 2025" at bounding box center [316, 208] width 215 height 30
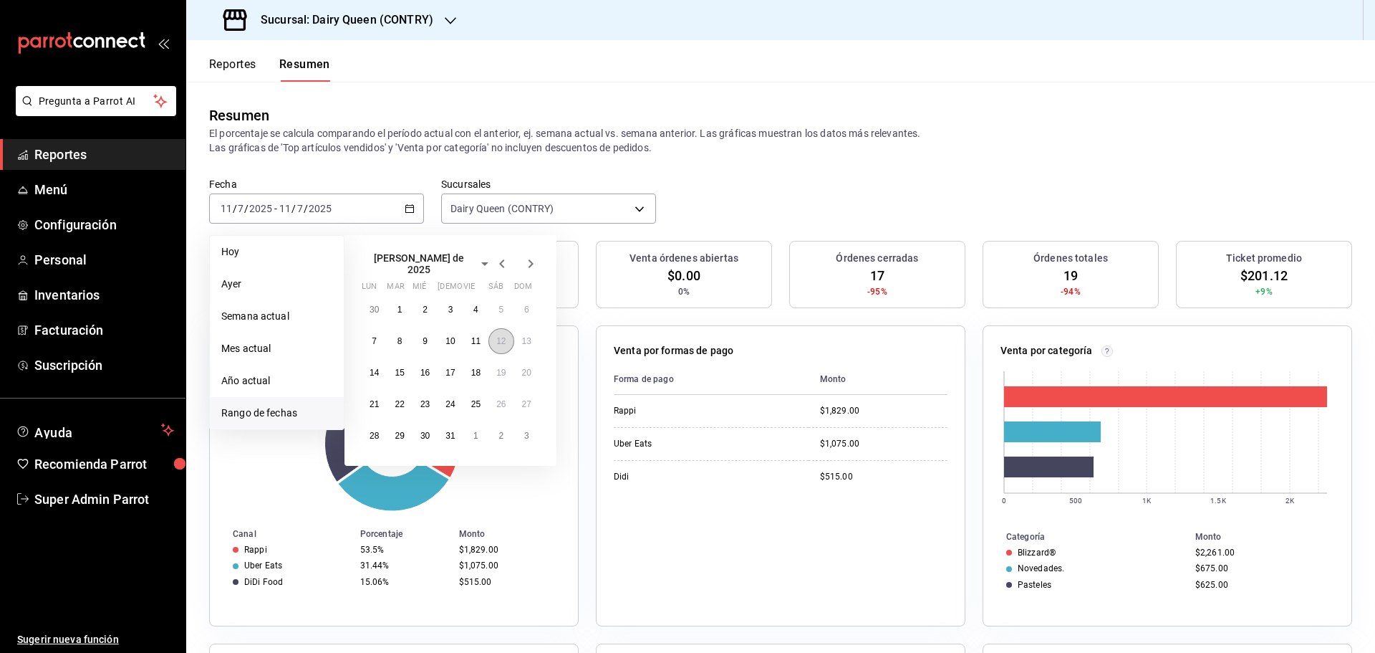
click at [506, 340] on abbr "12" at bounding box center [500, 341] width 9 height 10
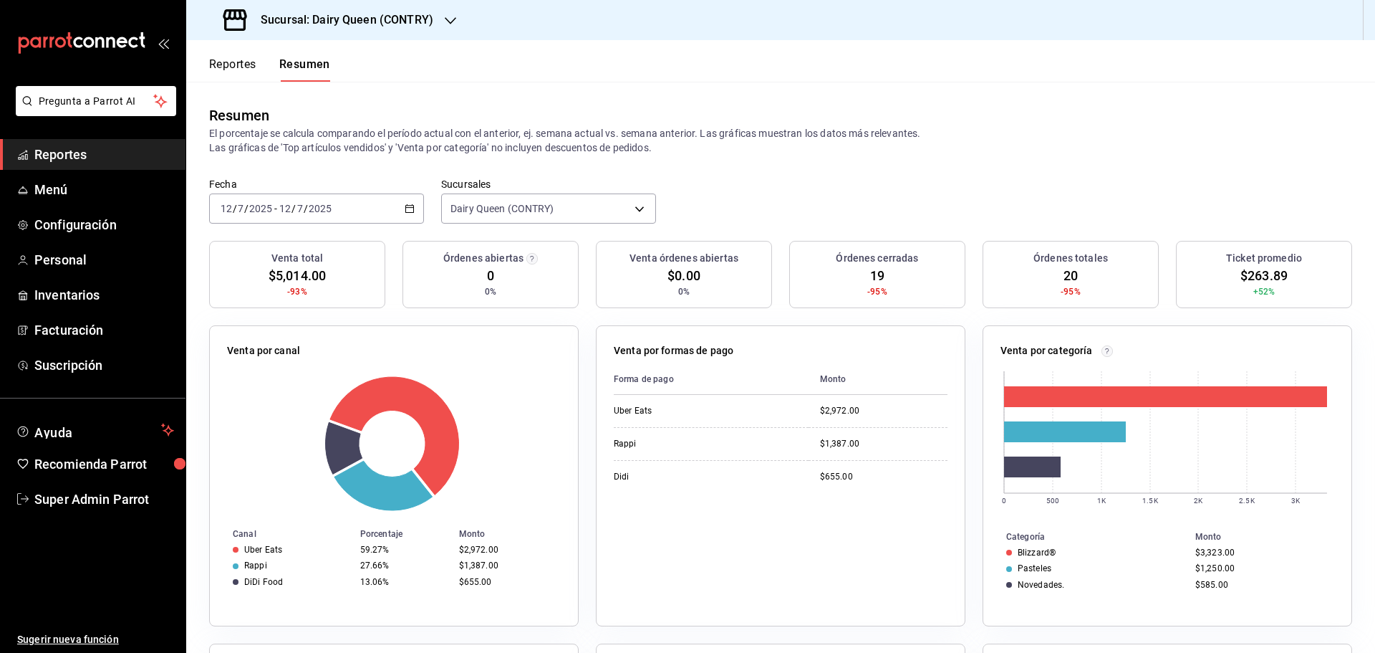
click at [264, 213] on input "2025" at bounding box center [261, 208] width 24 height 11
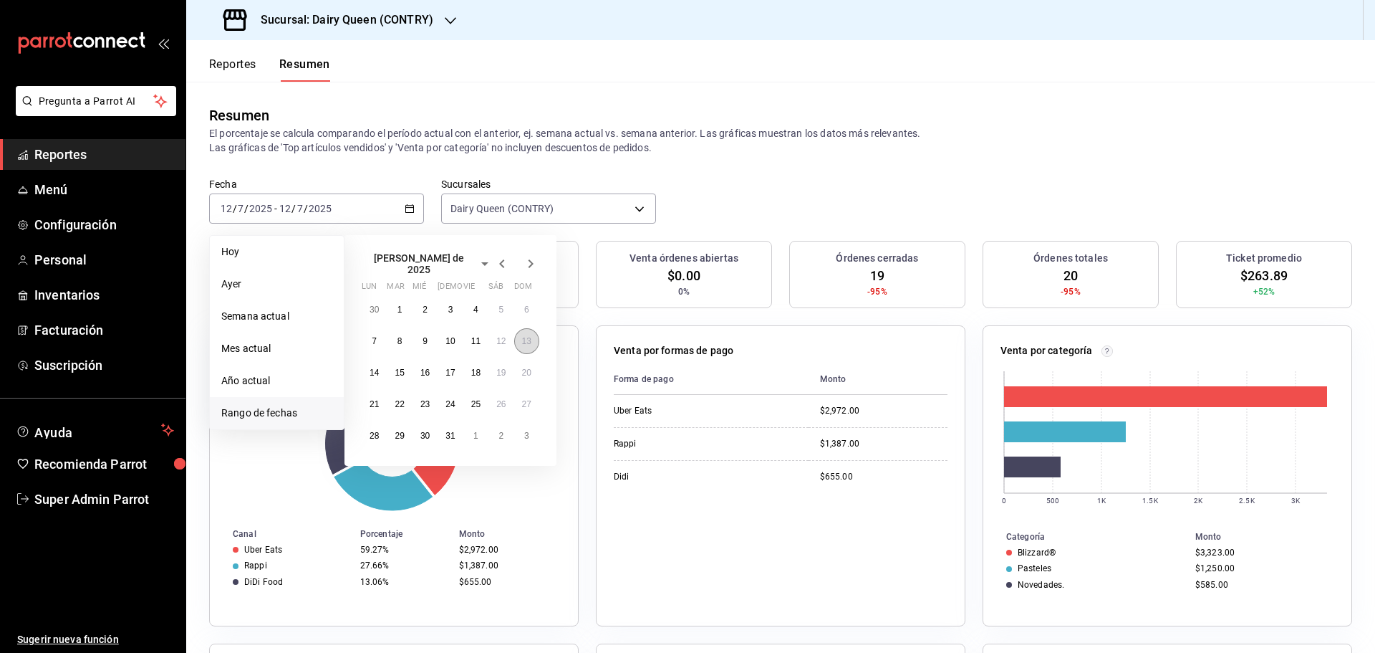
click at [521, 340] on button "13" at bounding box center [526, 341] width 25 height 26
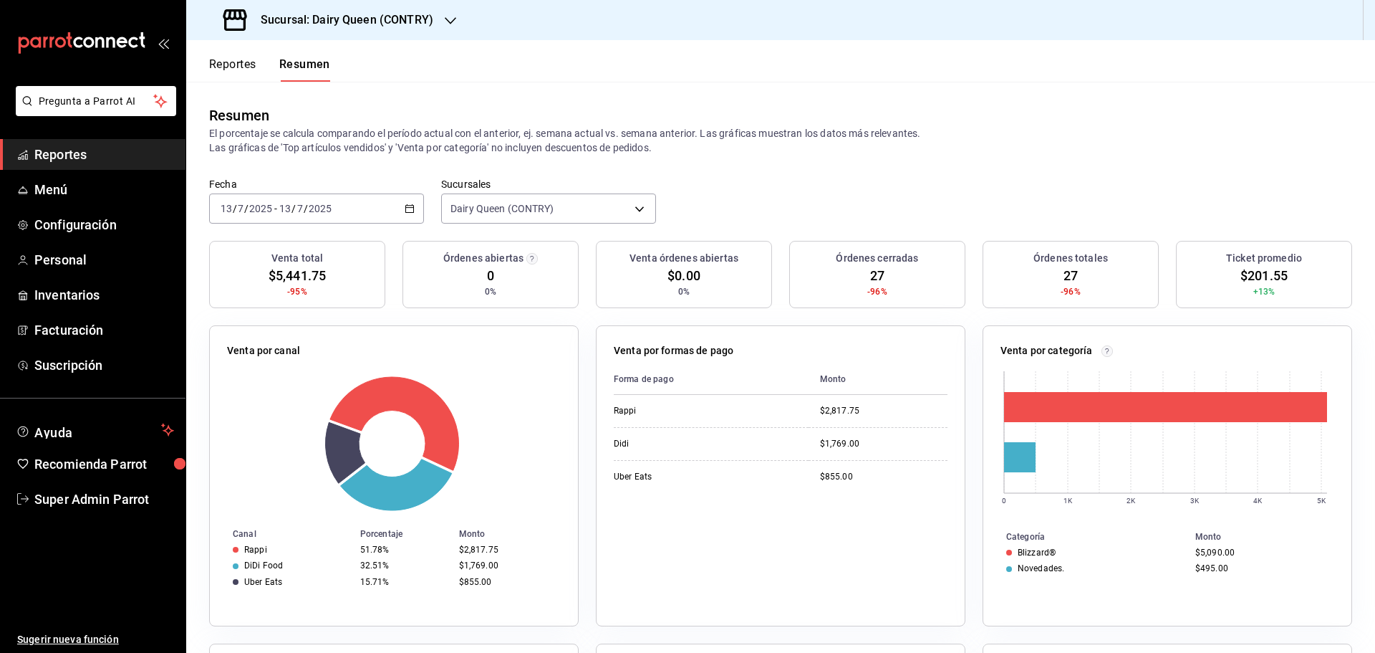
click at [287, 203] on input "13" at bounding box center [285, 208] width 13 height 11
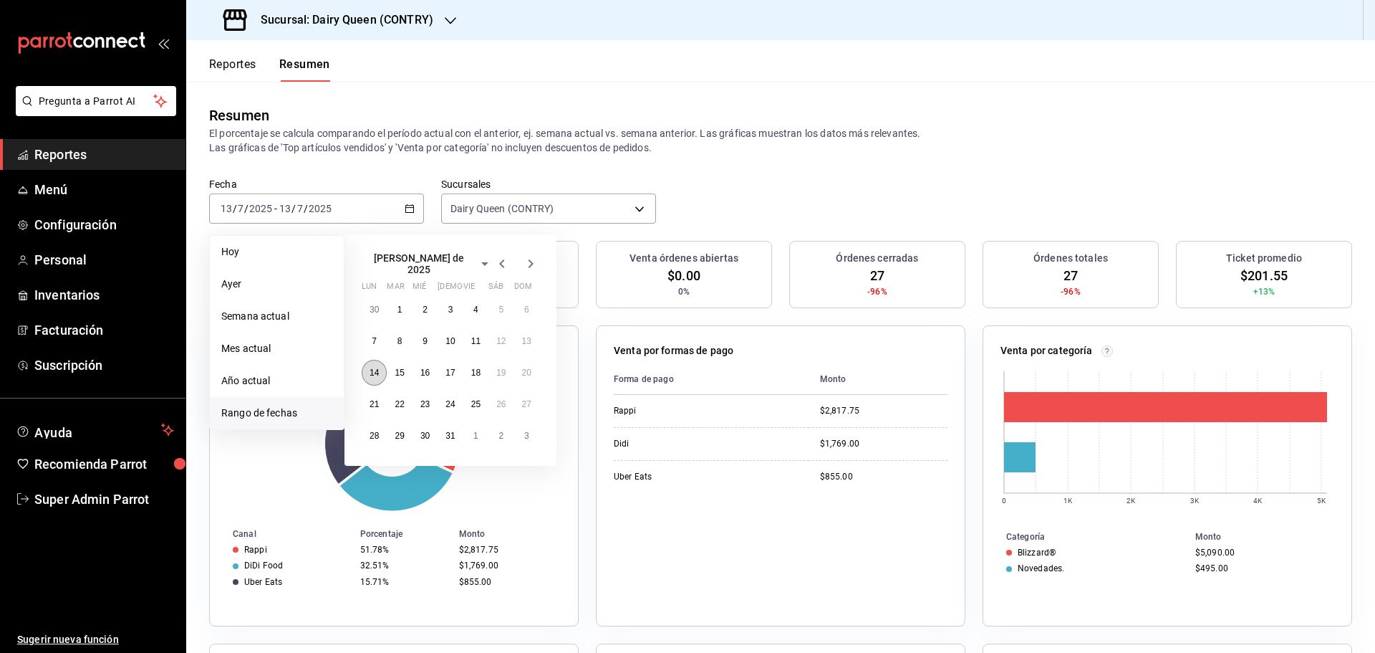
click at [373, 375] on button "14" at bounding box center [374, 373] width 25 height 26
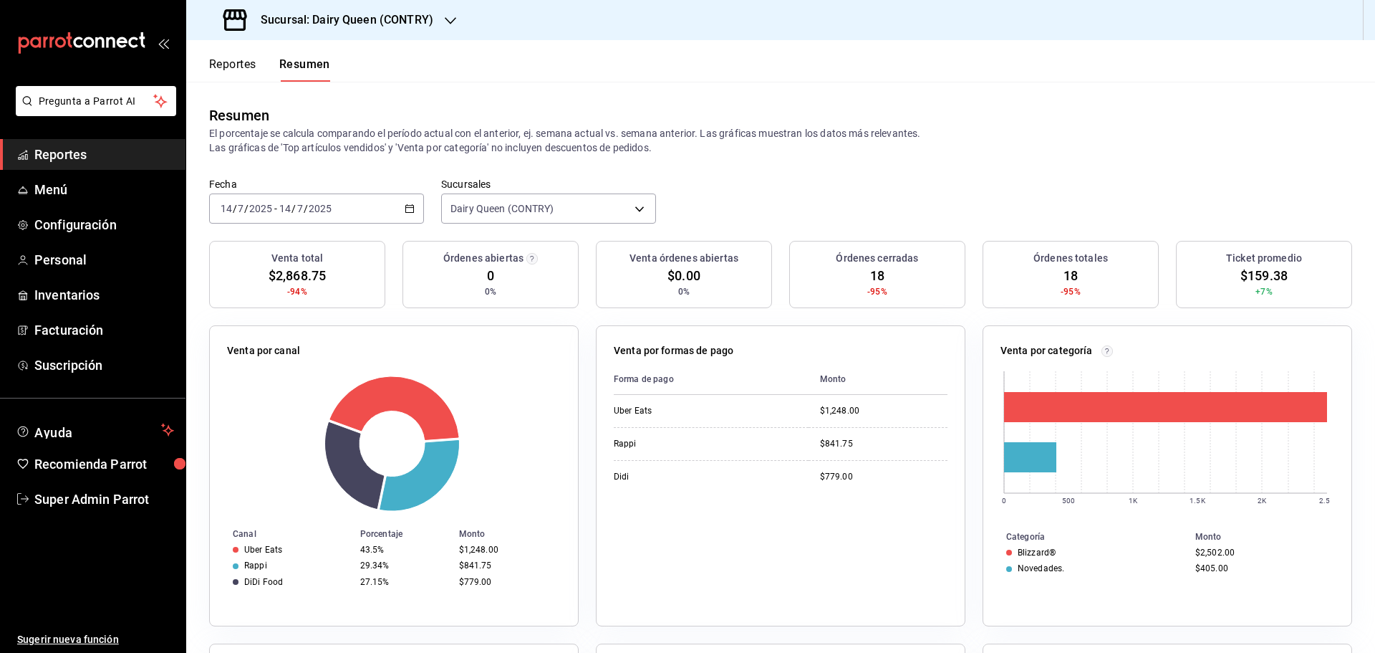
click at [284, 216] on div "2025-07-14 14 / 7 / 2025 - 2025-07-14 14 / 7 / 2025" at bounding box center [316, 208] width 215 height 30
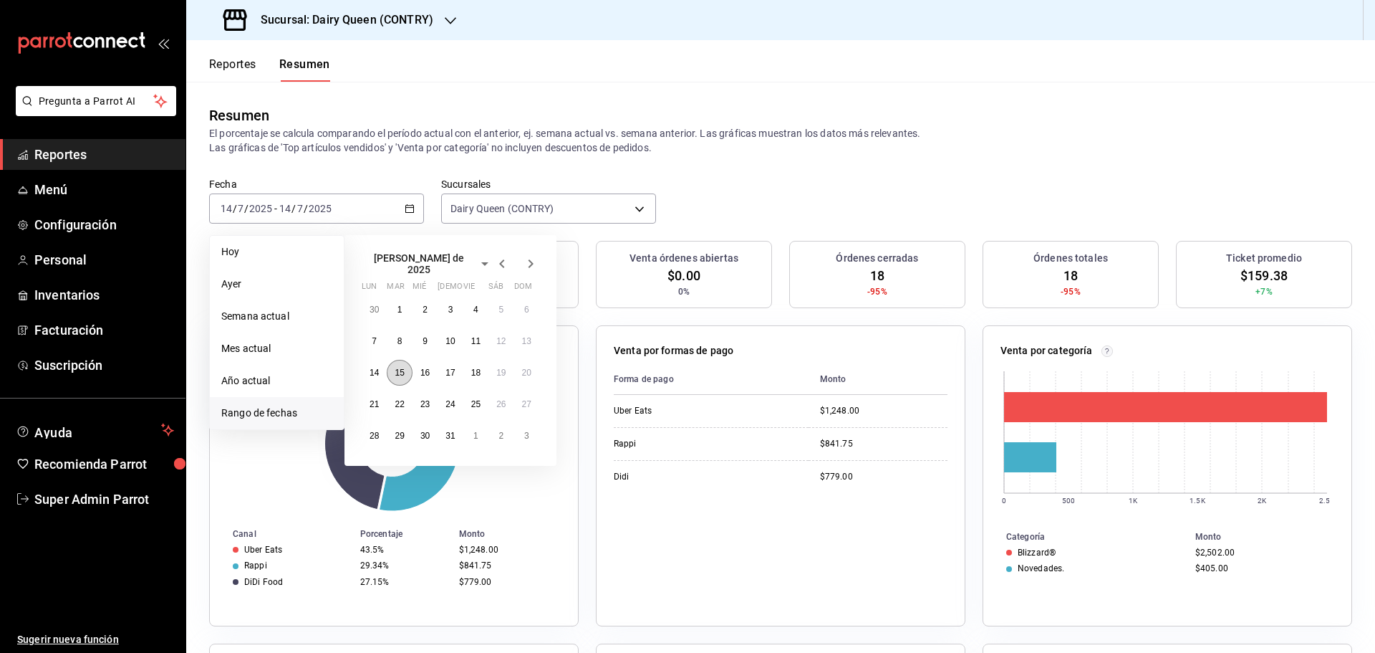
click at [399, 367] on abbr "15" at bounding box center [399, 372] width 9 height 10
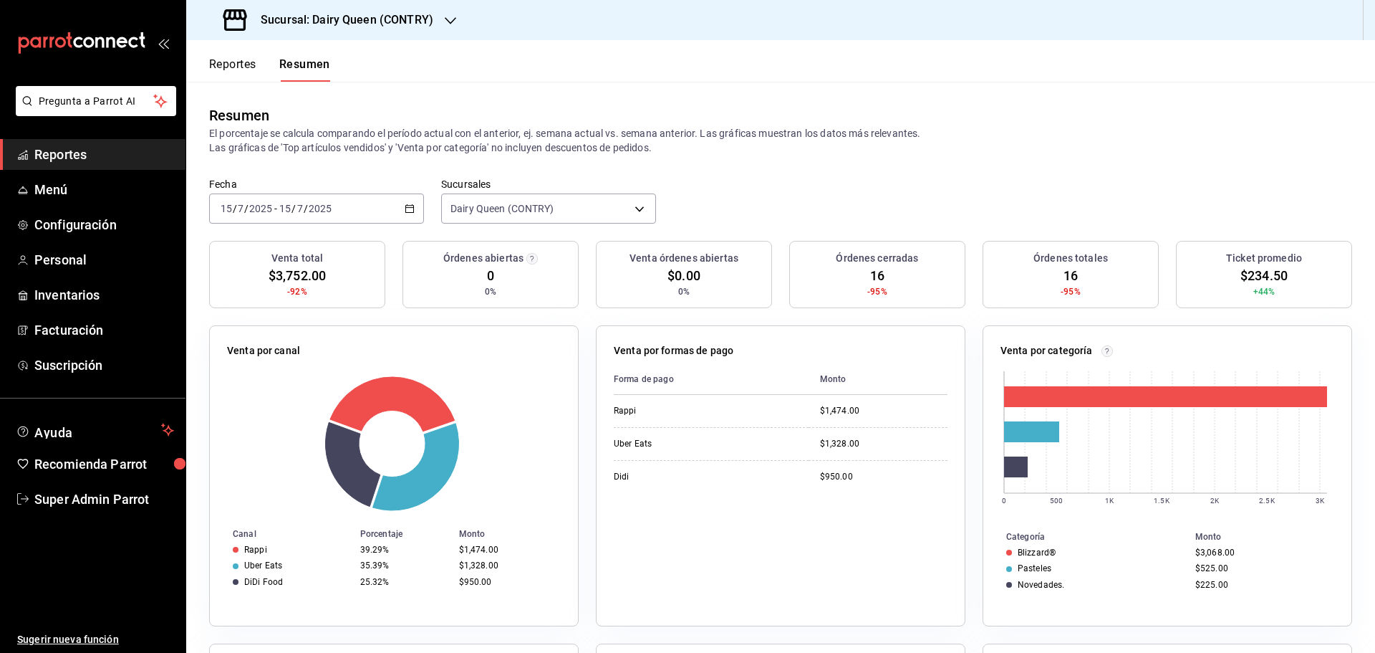
click at [285, 210] on input "15" at bounding box center [285, 208] width 13 height 11
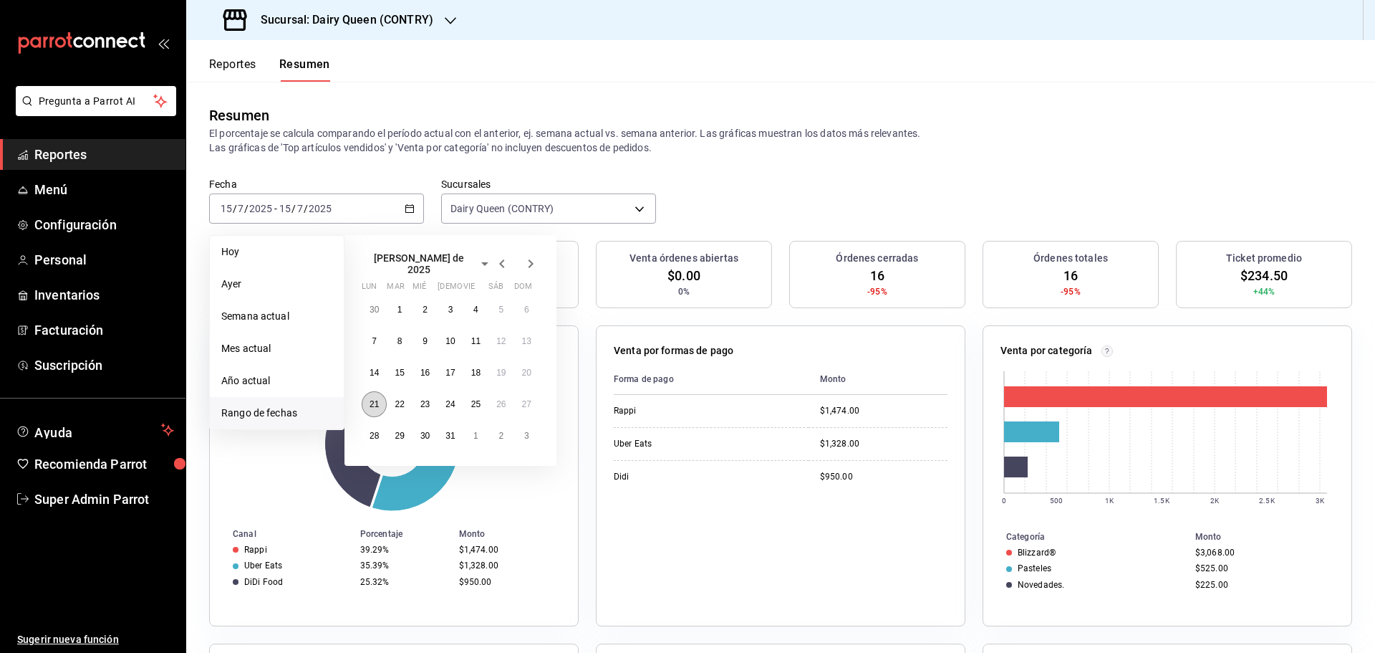
click at [375, 404] on button "21" at bounding box center [374, 404] width 25 height 26
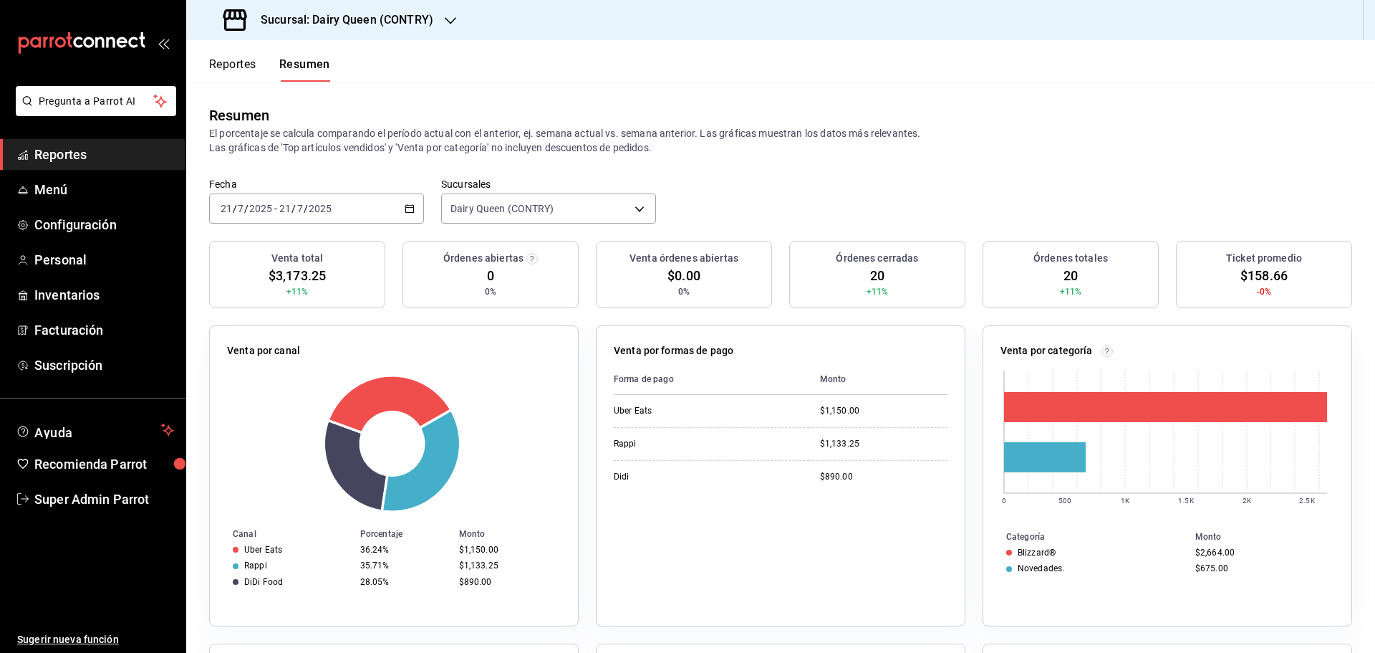
click at [311, 197] on div "2025-07-21 21 / 7 / 2025 - 2025-07-21 21 / 7 / 2025" at bounding box center [316, 208] width 215 height 30
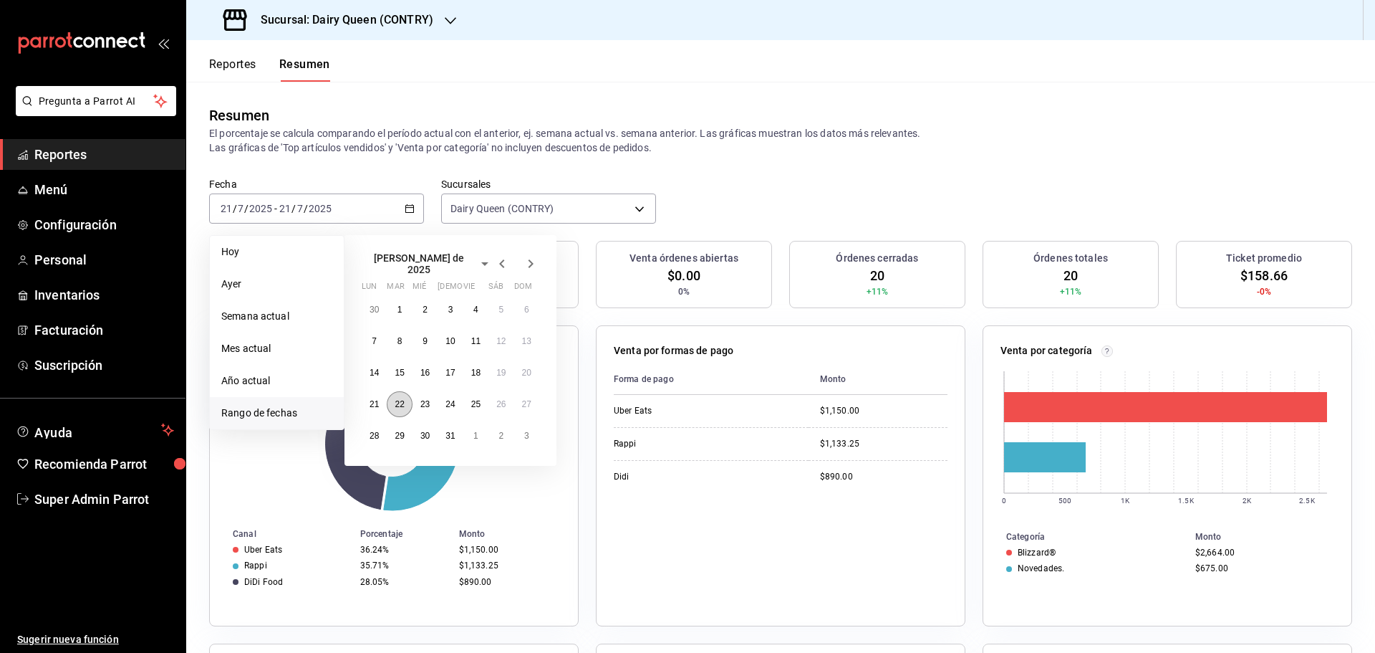
click at [403, 406] on button "22" at bounding box center [399, 404] width 25 height 26
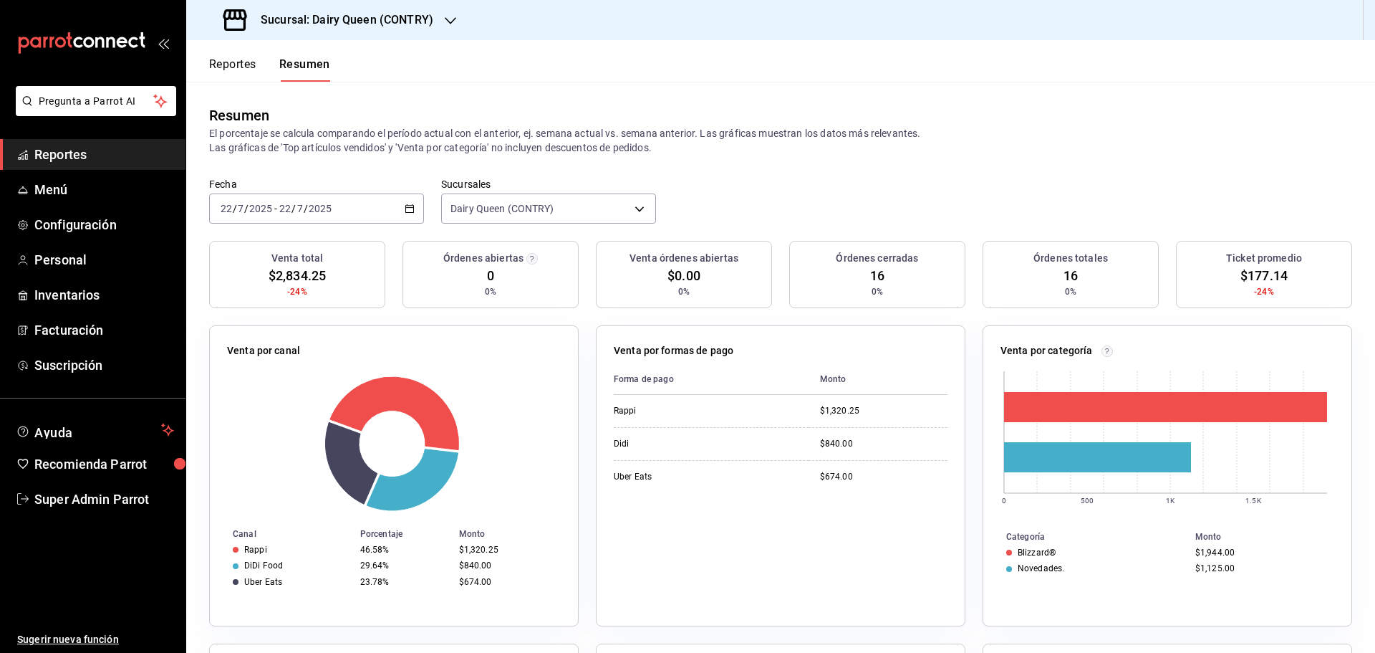
click at [332, 208] on div "2025-07-22 22 / 7 / 2025" at bounding box center [305, 208] width 56 height 11
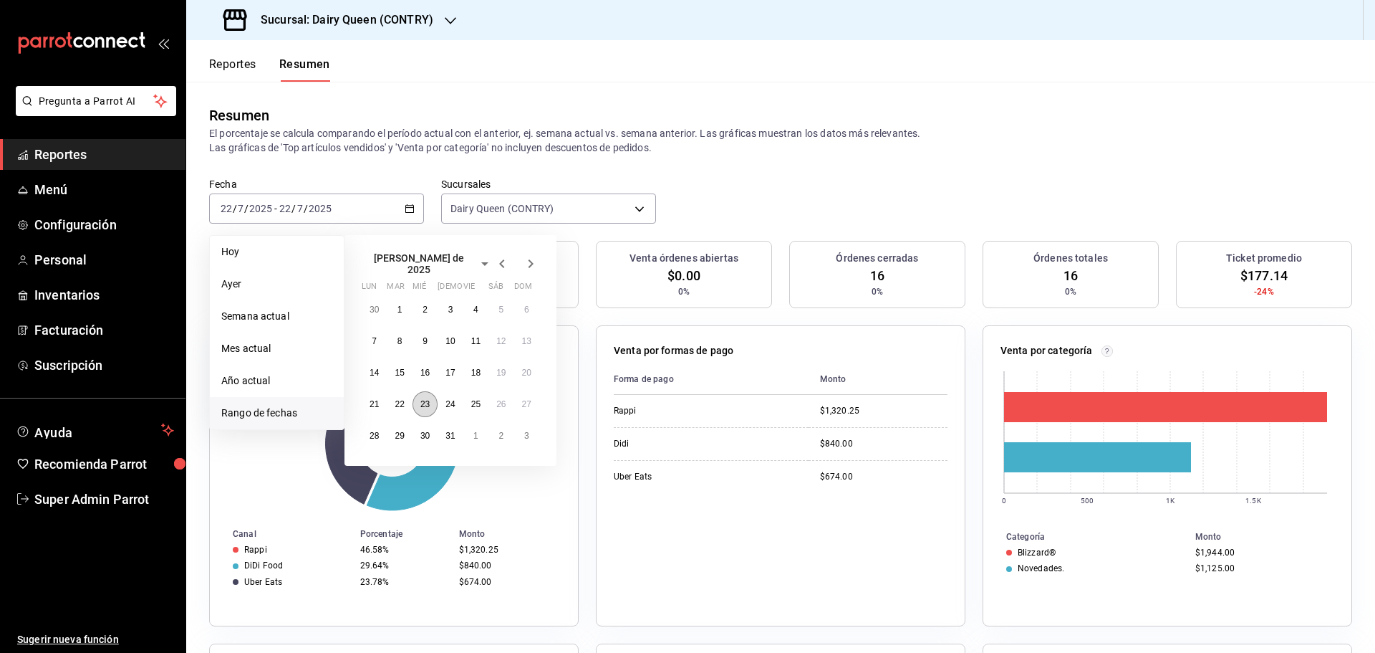
click at [433, 404] on button "23" at bounding box center [425, 404] width 25 height 26
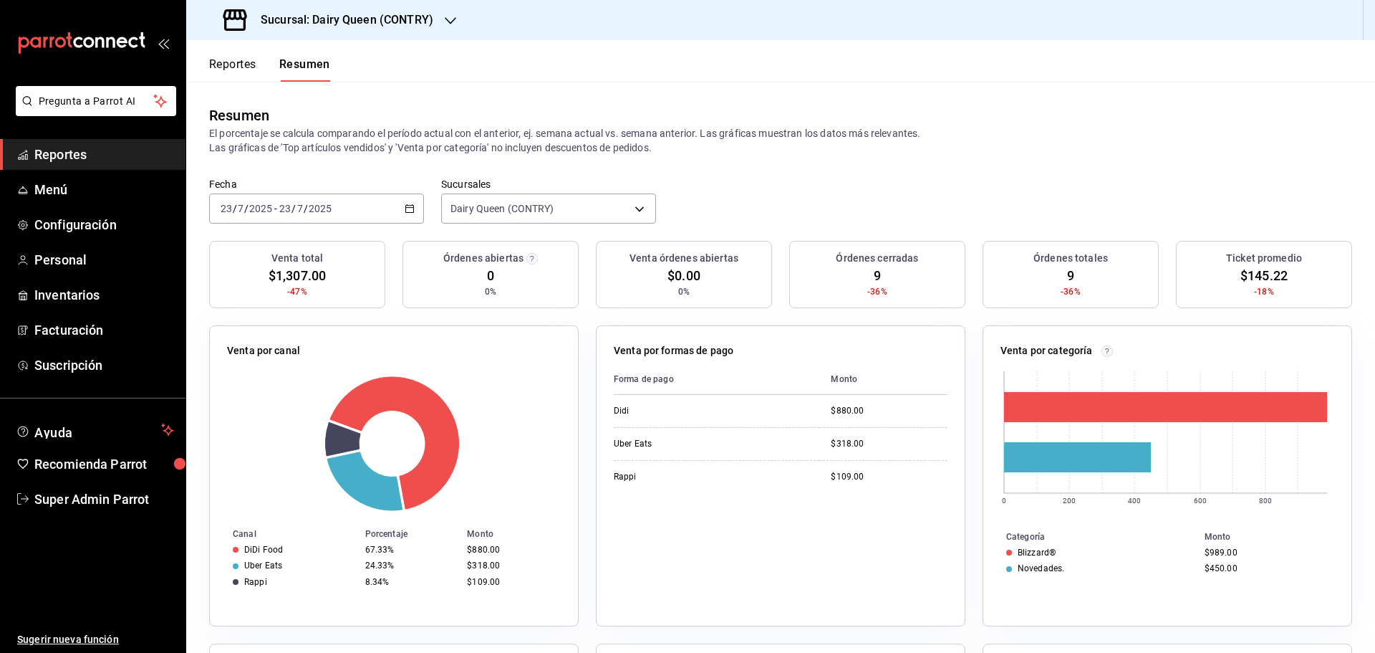
click at [822, 203] on div "Fecha 2025-07-23 23 / 7 / 2025 - 2025-07-23 23 / 7 / 2025 Sucursales Dairy Quee…" at bounding box center [780, 209] width 1189 height 63
click at [309, 220] on div "2025-07-23 23 / 7 / 2025 - 2025-07-23 23 / 7 / 2025" at bounding box center [316, 208] width 215 height 30
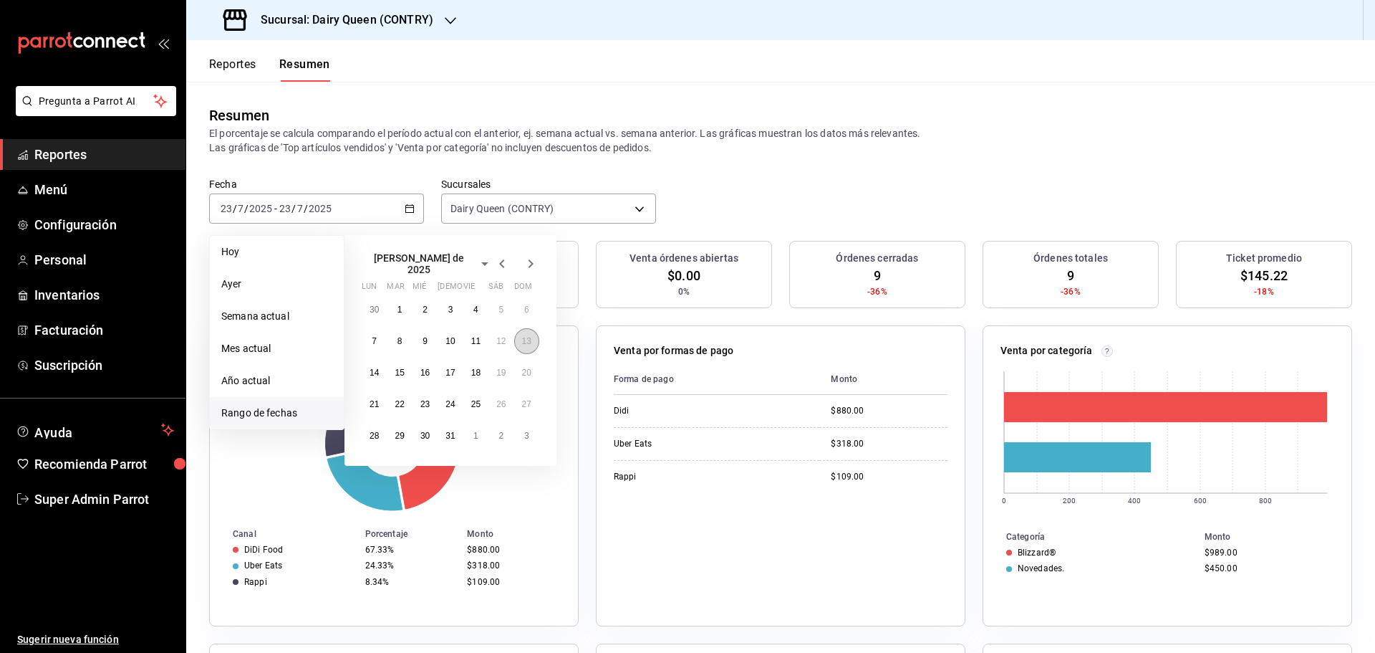
click at [524, 337] on abbr "13" at bounding box center [526, 341] width 9 height 10
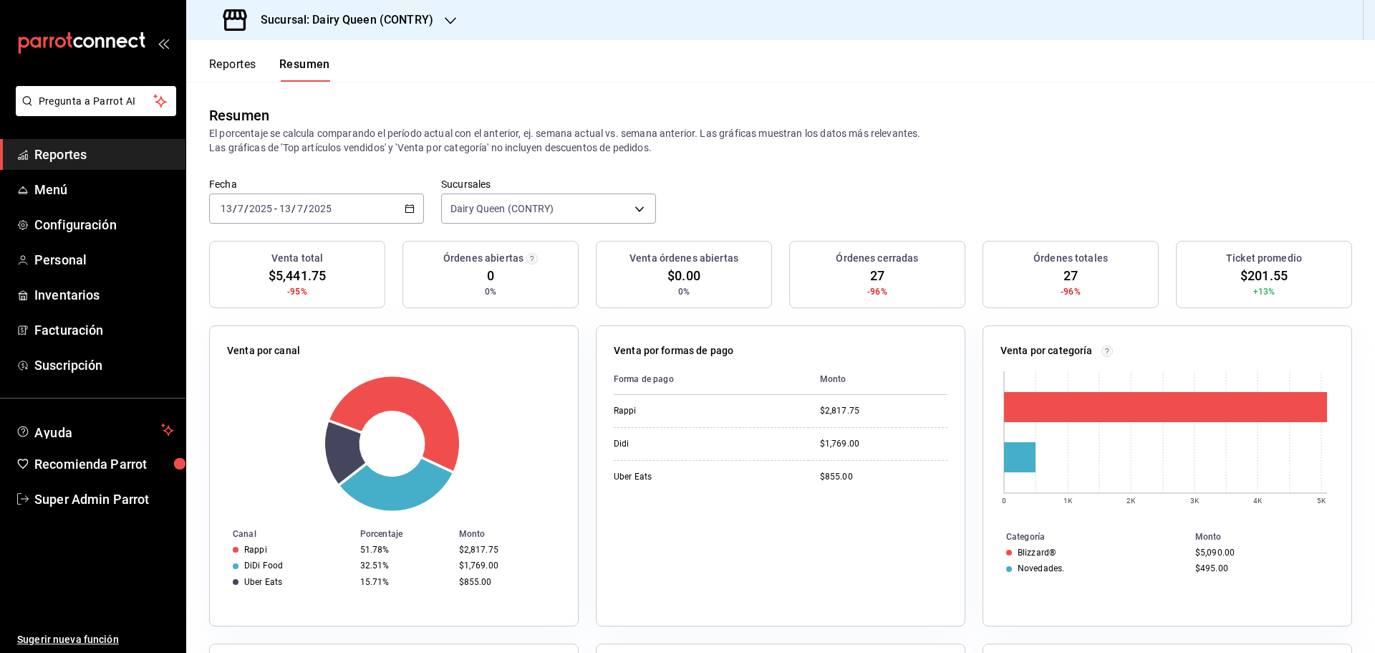
click at [282, 199] on div "2025-07-13 13 / 7 / 2025 - 2025-07-13 13 / 7 / 2025" at bounding box center [316, 208] width 215 height 30
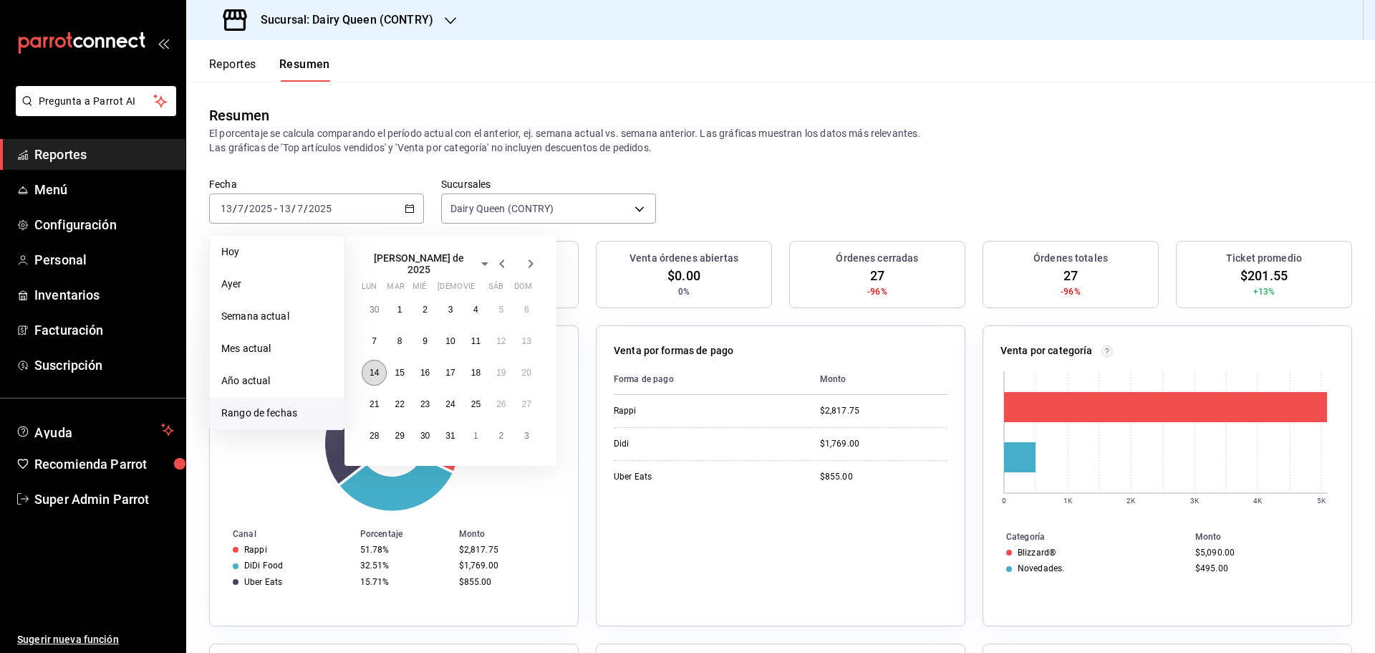
click at [380, 372] on button "14" at bounding box center [374, 373] width 25 height 26
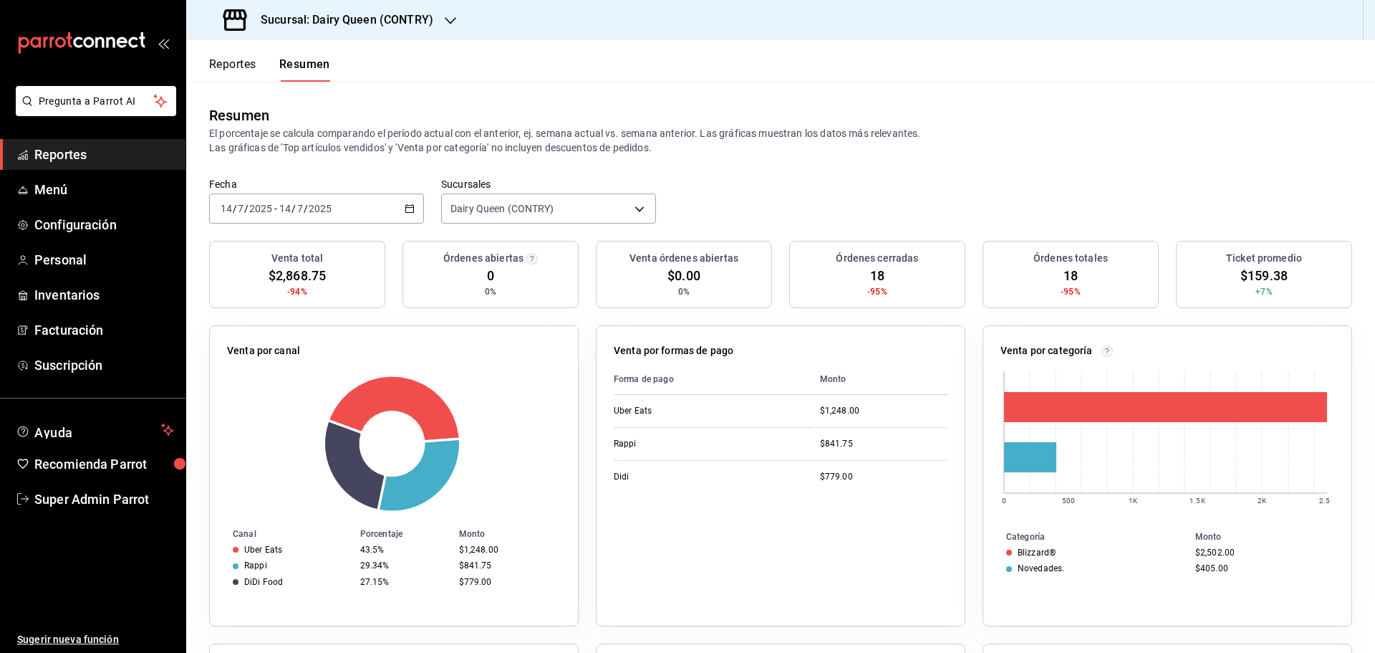
click at [383, 206] on div "2025-07-14 14 / 7 / 2025 - 2025-07-14 14 / 7 / 2025" at bounding box center [316, 208] width 215 height 30
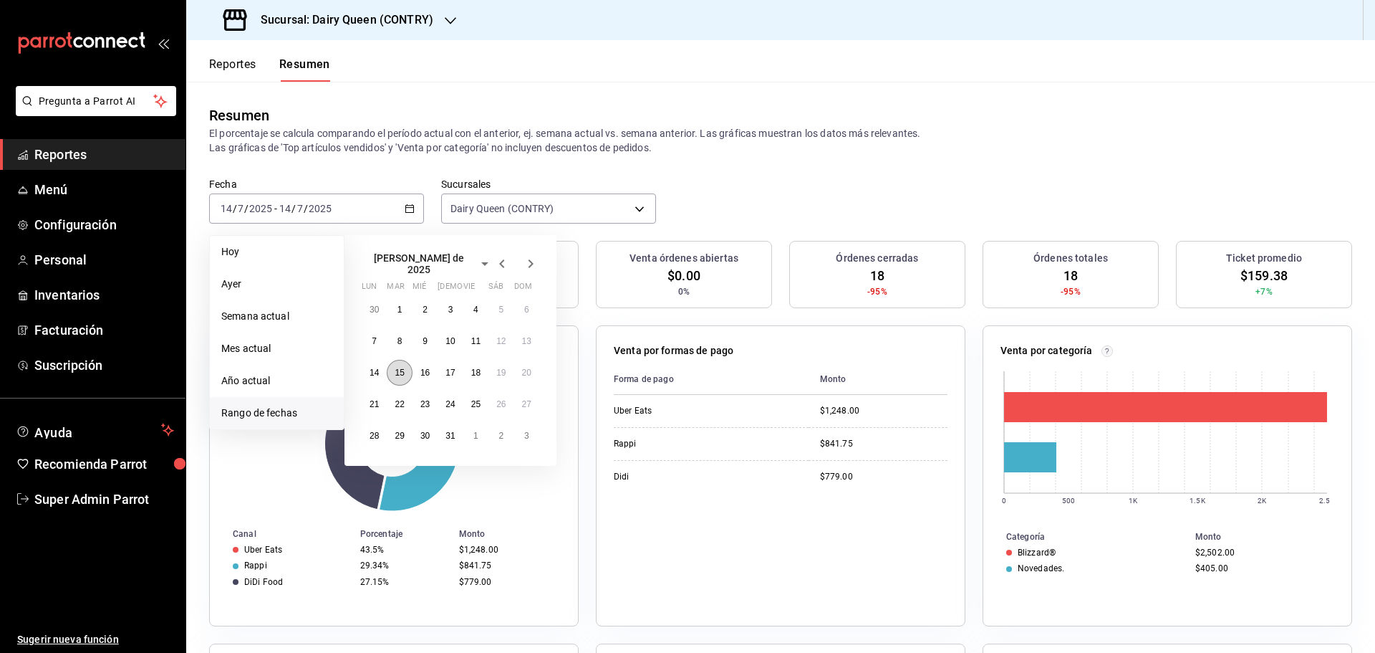
click at [403, 367] on abbr "15" at bounding box center [399, 372] width 9 height 10
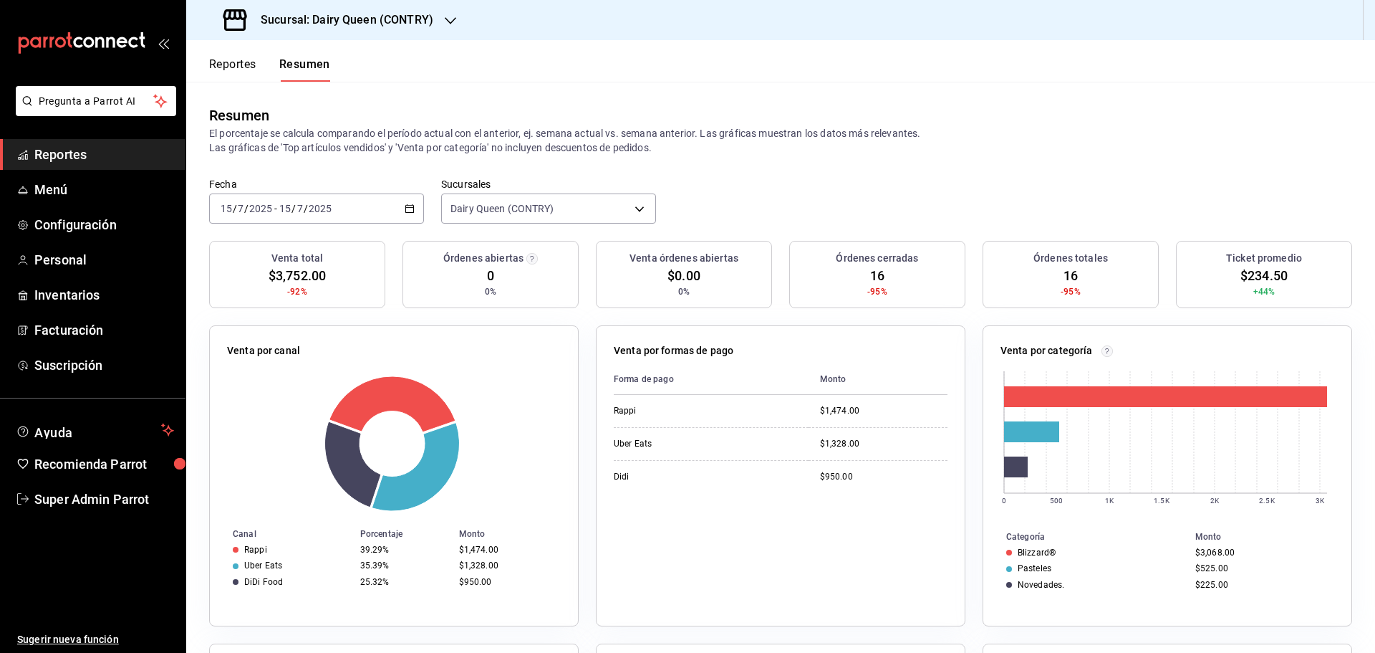
click at [314, 201] on div "2025-07-15 15 / 7 / 2025 - 2025-07-15 15 / 7 / 2025" at bounding box center [316, 208] width 215 height 30
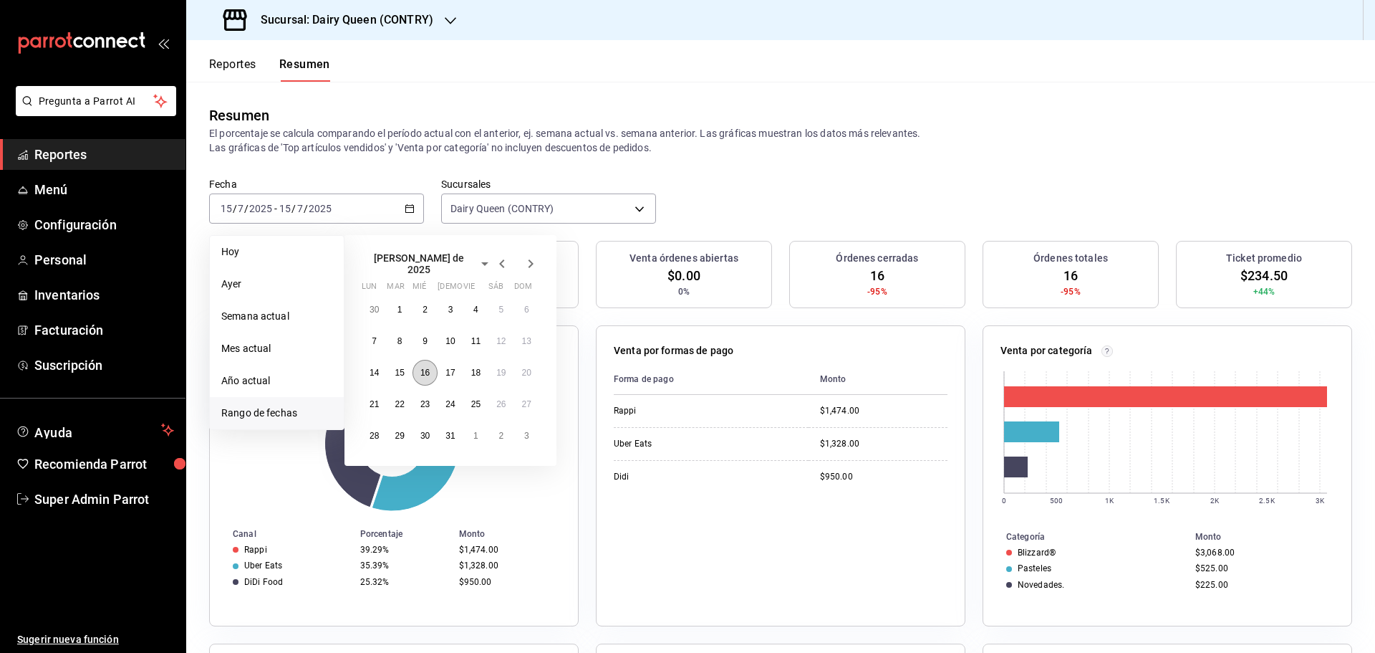
click at [429, 374] on button "16" at bounding box center [425, 373] width 25 height 26
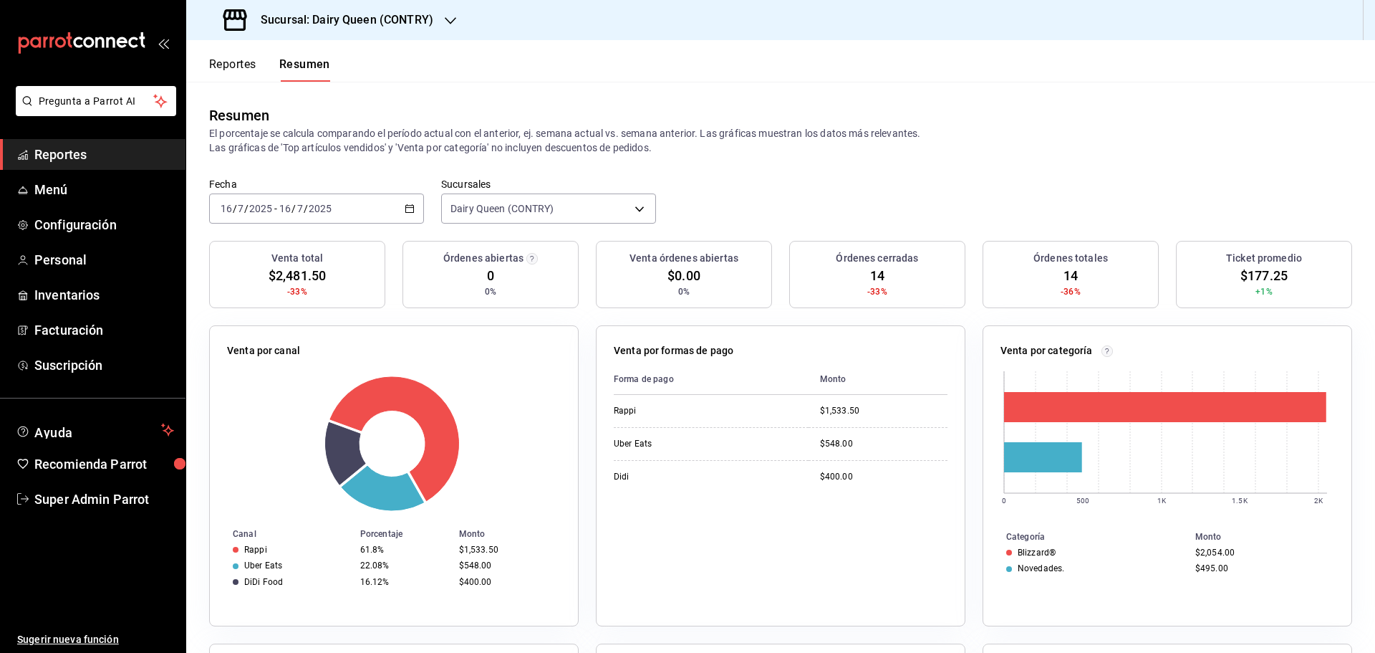
click at [378, 213] on div "2025-07-16 16 / 7 / 2025 - 2025-07-16 16 / 7 / 2025" at bounding box center [316, 208] width 215 height 30
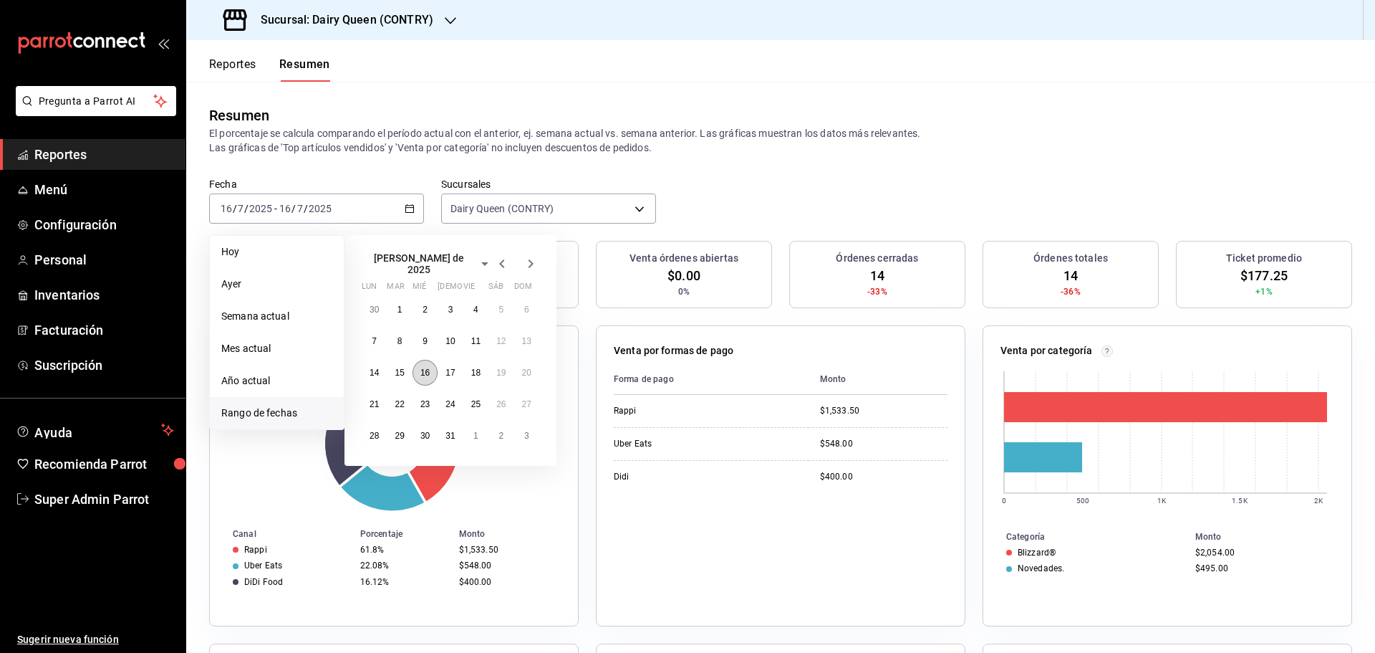
click at [428, 371] on abbr "16" at bounding box center [424, 372] width 9 height 10
click at [453, 367] on abbr "17" at bounding box center [450, 372] width 9 height 10
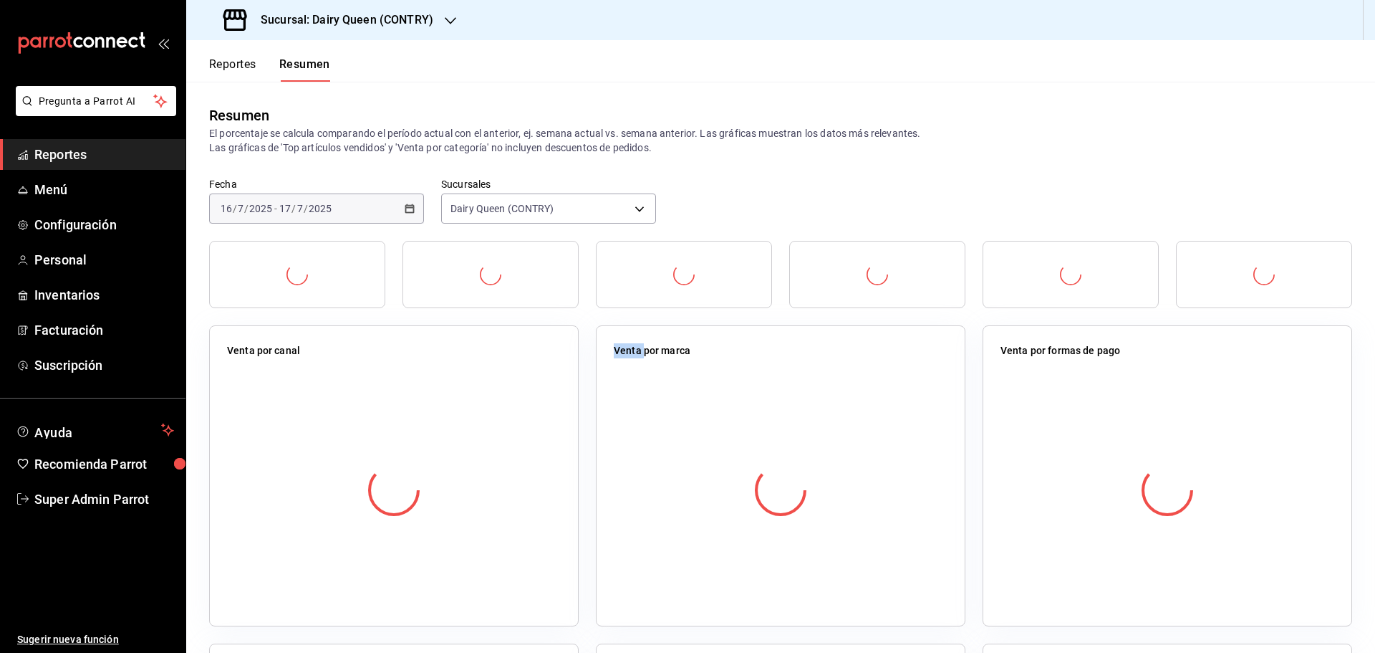
click at [453, 367] on div at bounding box center [394, 490] width 334 height 252
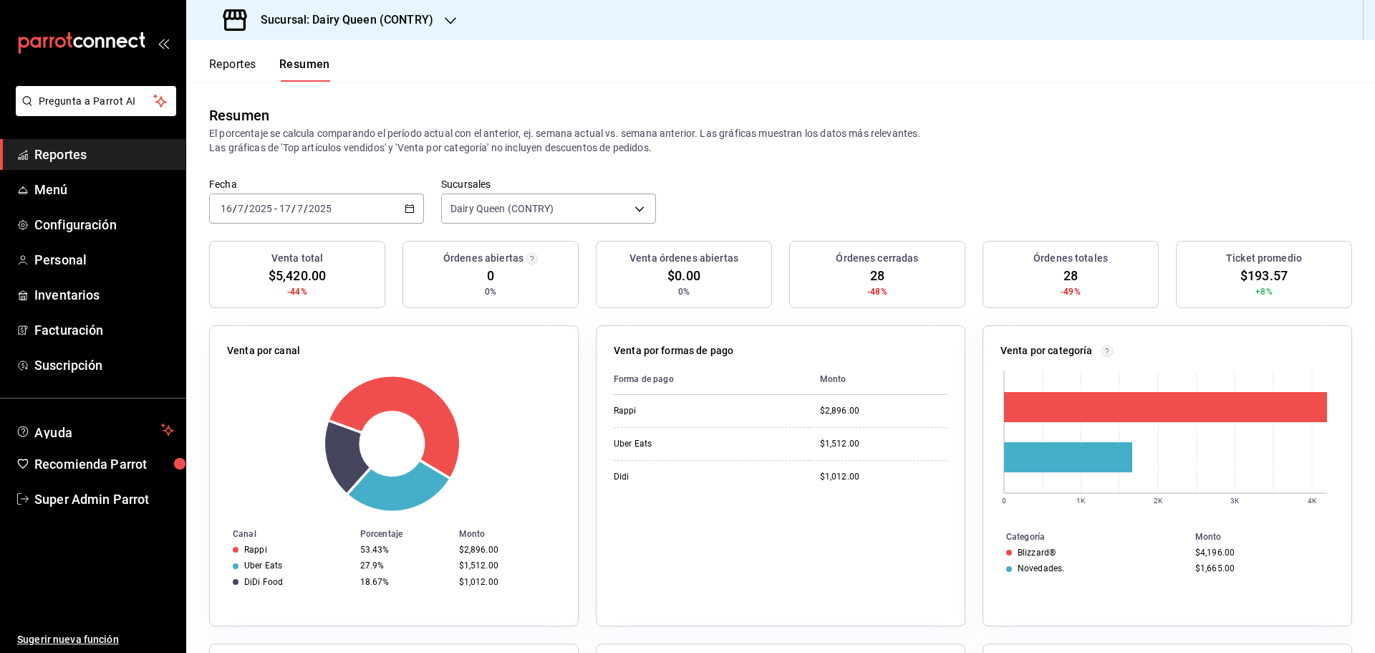
click at [370, 199] on div "2025-07-16 16 / 7 / 2025 - 2025-07-17 17 / 7 / 2025" at bounding box center [316, 208] width 215 height 30
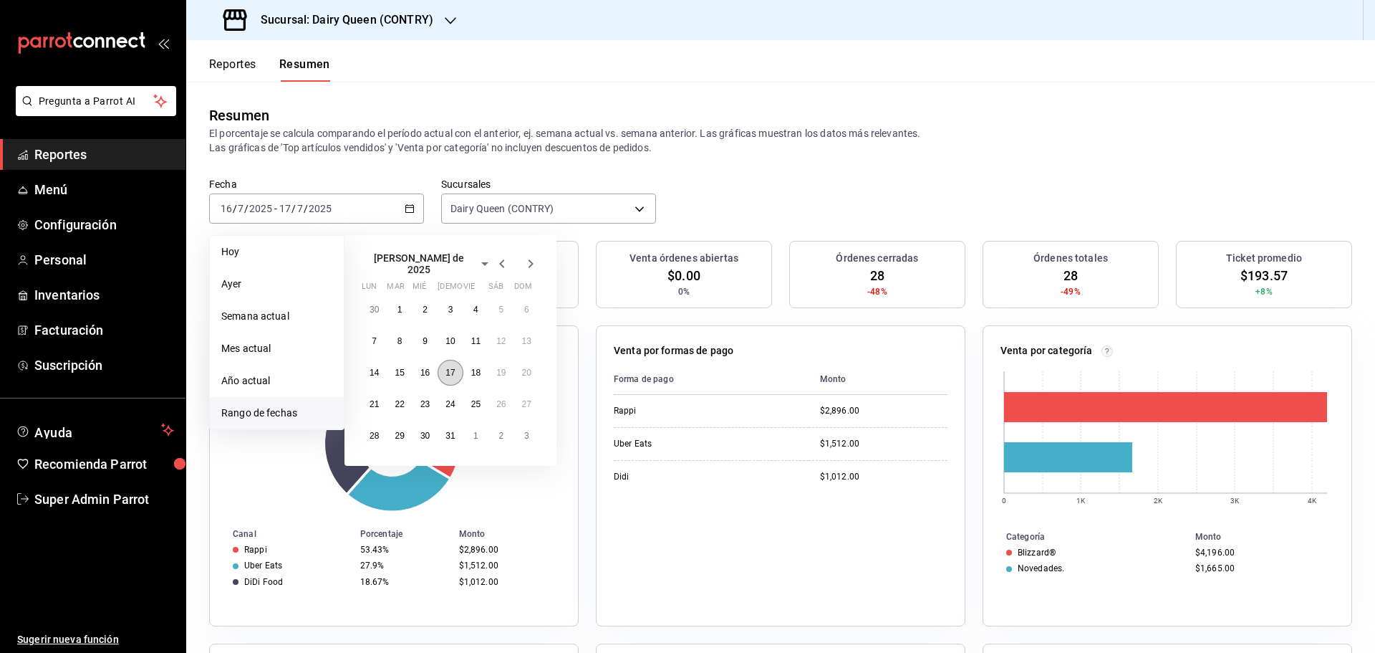
click at [454, 371] on abbr "17" at bounding box center [450, 372] width 9 height 10
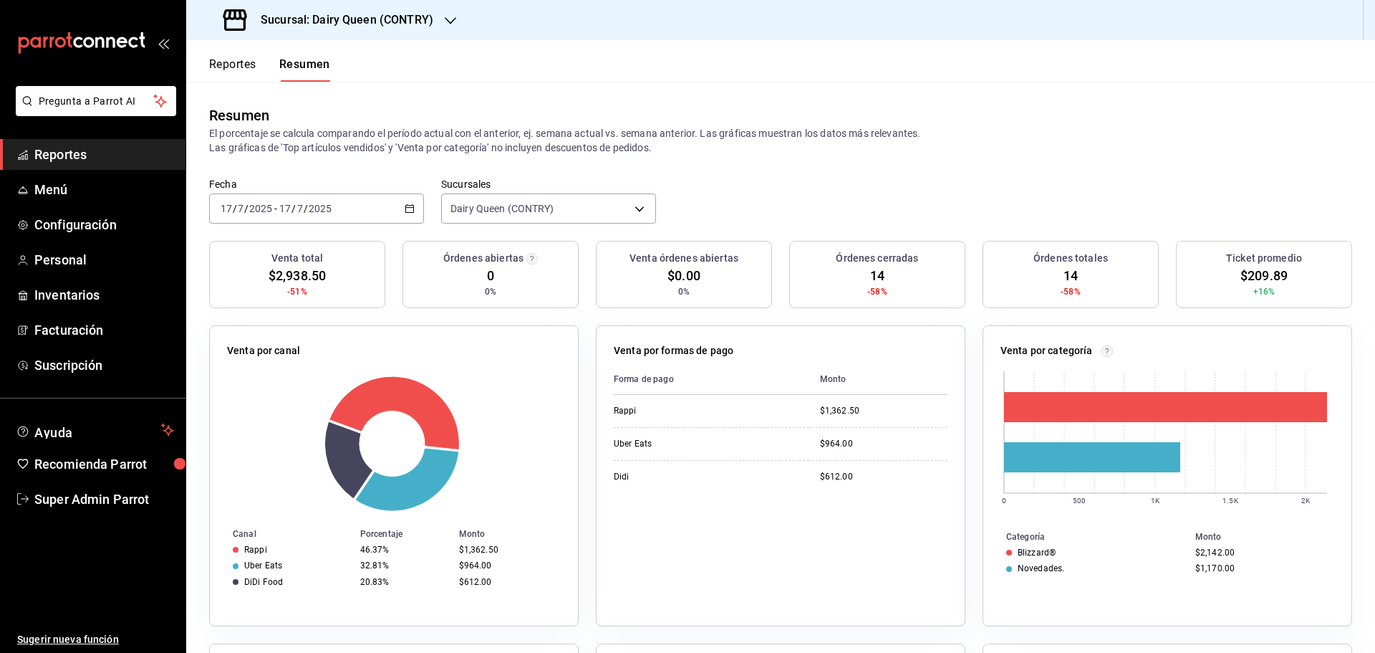
click at [347, 216] on div "2025-07-17 17 / 7 / 2025 - 2025-07-17 17 / 7 / 2025" at bounding box center [316, 208] width 215 height 30
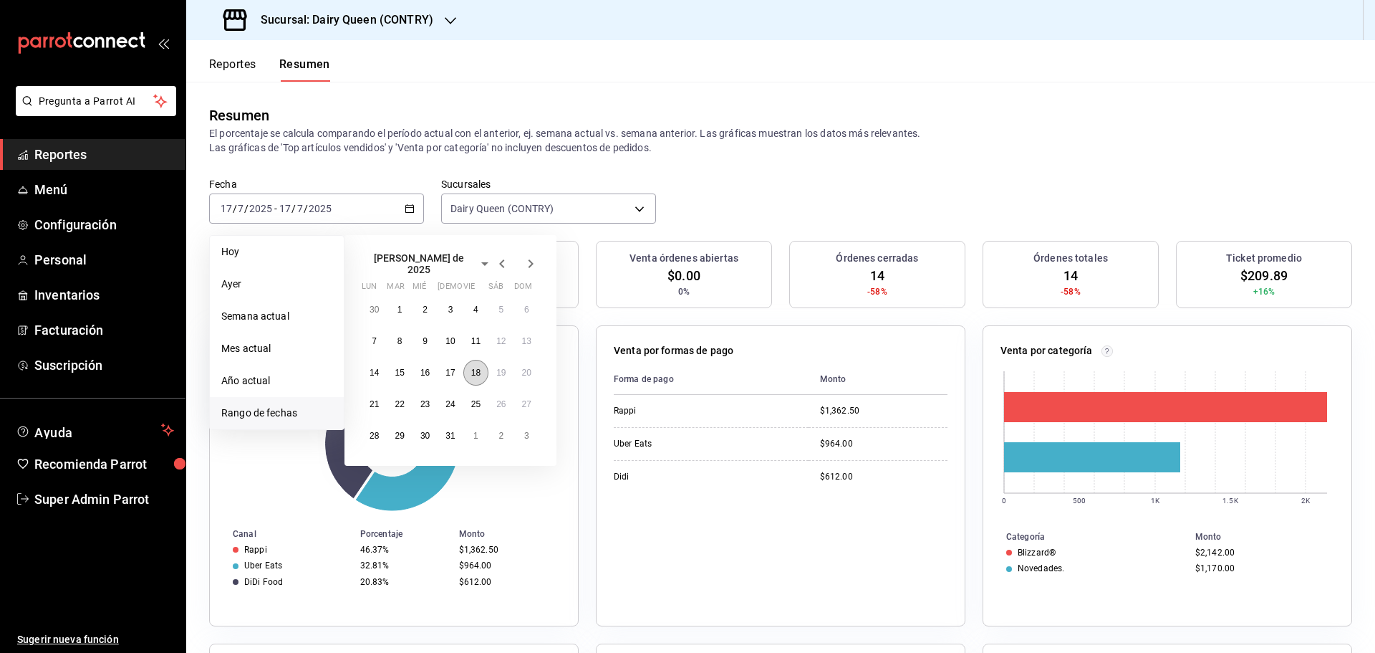
click at [473, 370] on abbr "18" at bounding box center [475, 372] width 9 height 10
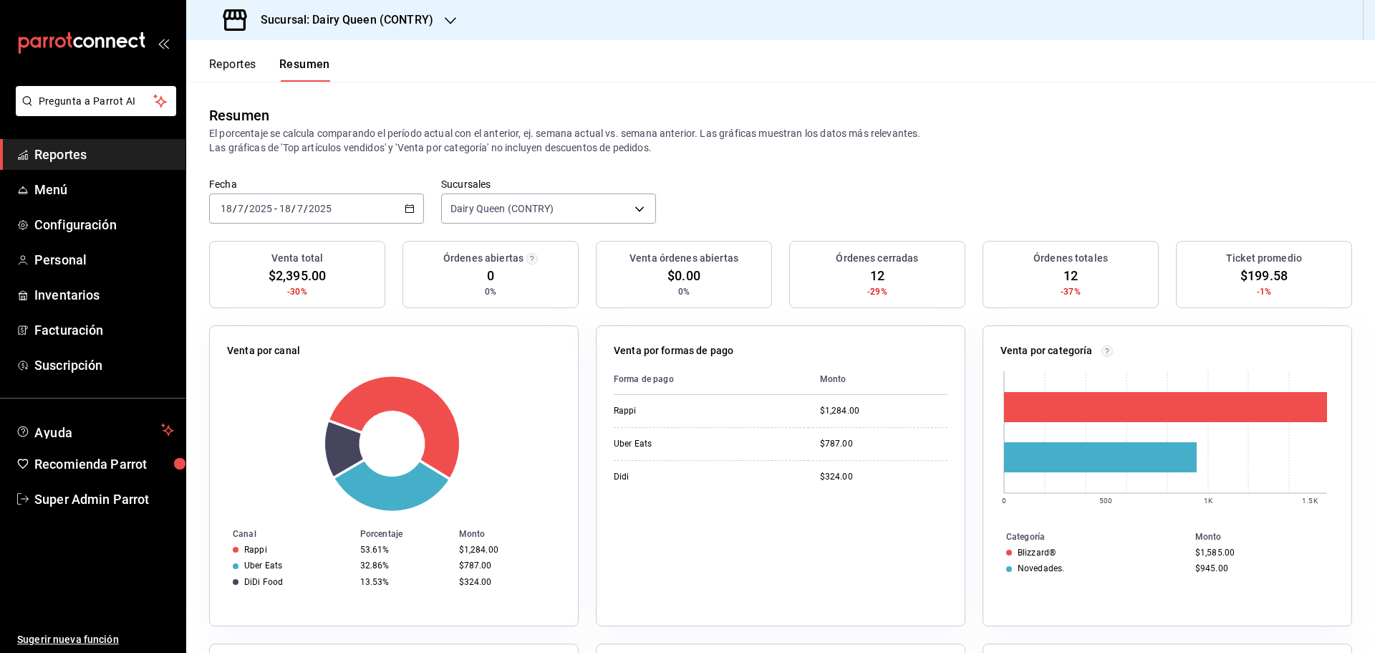
click at [365, 202] on div "2025-07-18 18 / 7 / 2025 - 2025-07-18 18 / 7 / 2025" at bounding box center [316, 208] width 215 height 30
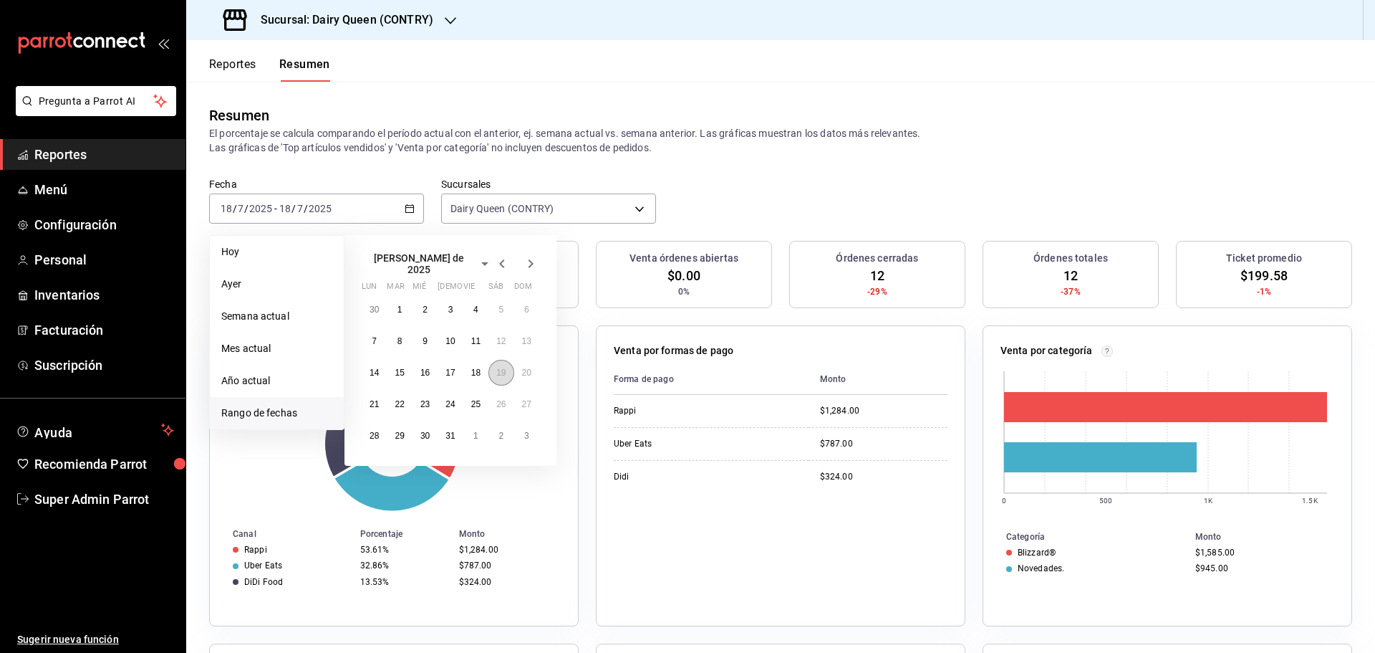
click at [505, 372] on button "19" at bounding box center [501, 373] width 25 height 26
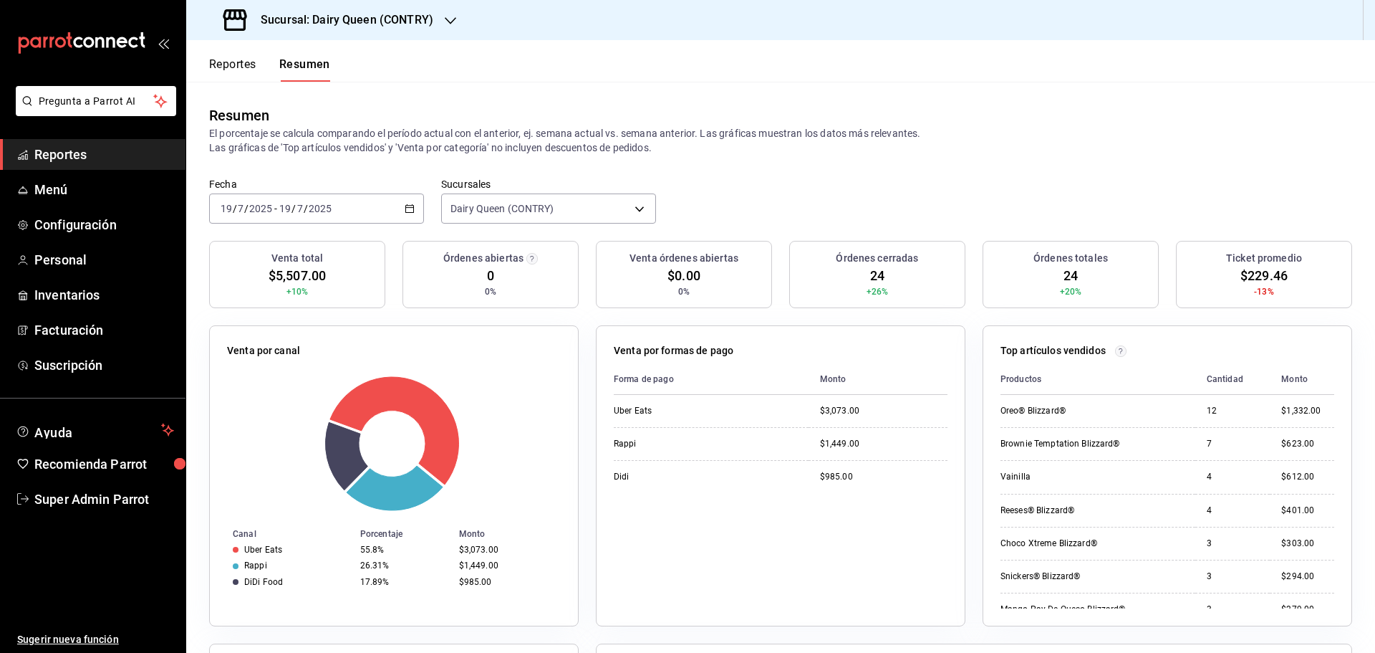
click at [364, 214] on div "2025-07-19 19 / 7 / 2025 - 2025-07-19 19 / 7 / 2025" at bounding box center [316, 208] width 215 height 30
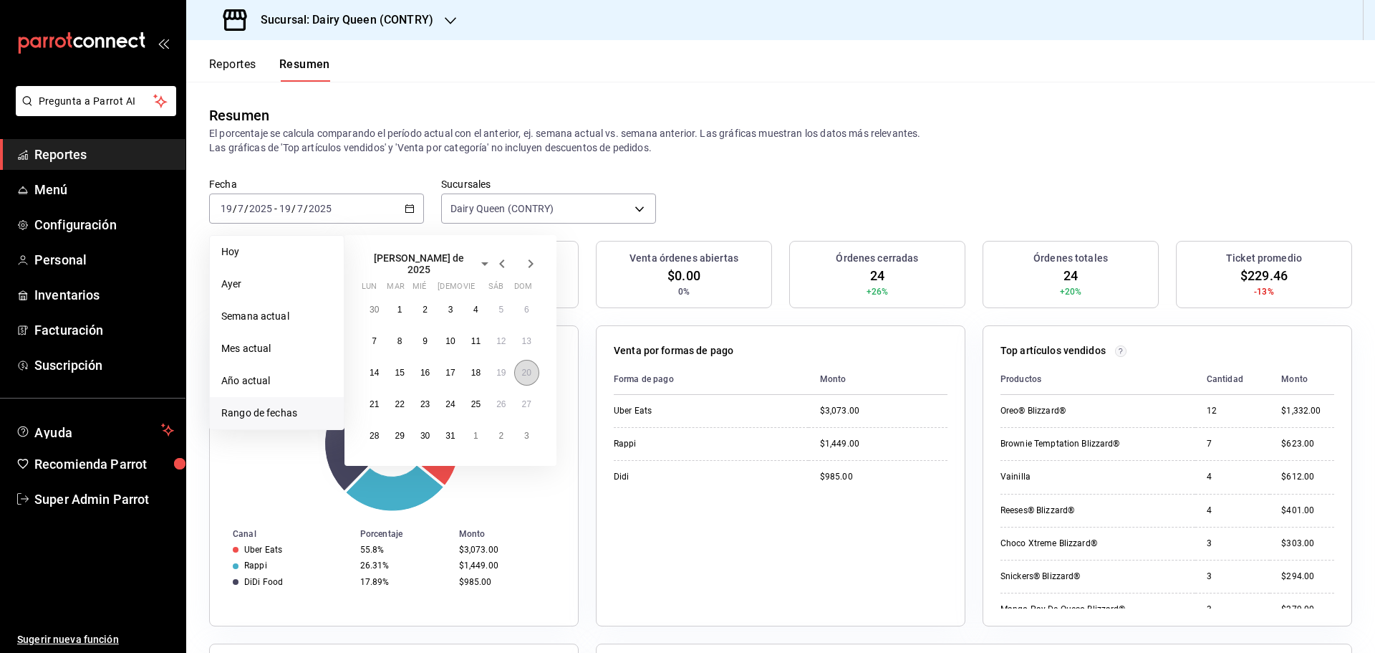
click at [525, 367] on abbr "20" at bounding box center [526, 372] width 9 height 10
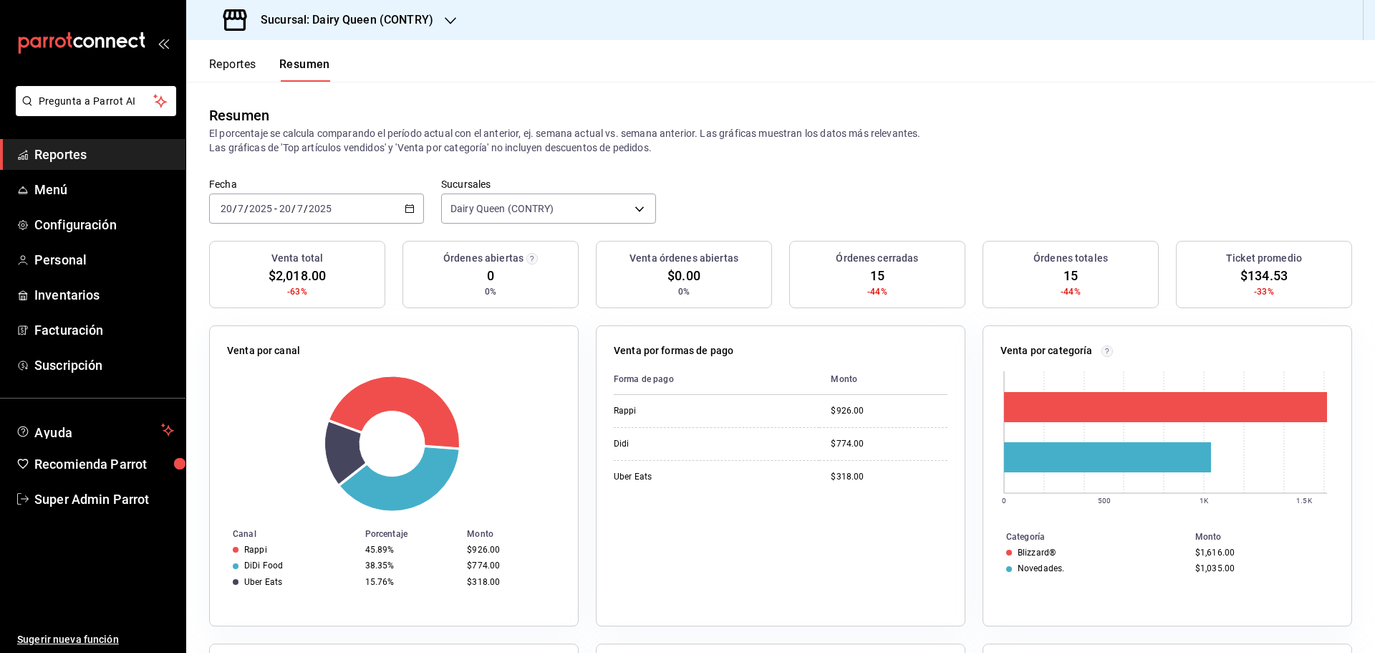
click at [385, 215] on div "2025-07-20 20 / 7 / 2025 - 2025-07-20 20 / 7 / 2025" at bounding box center [316, 208] width 215 height 30
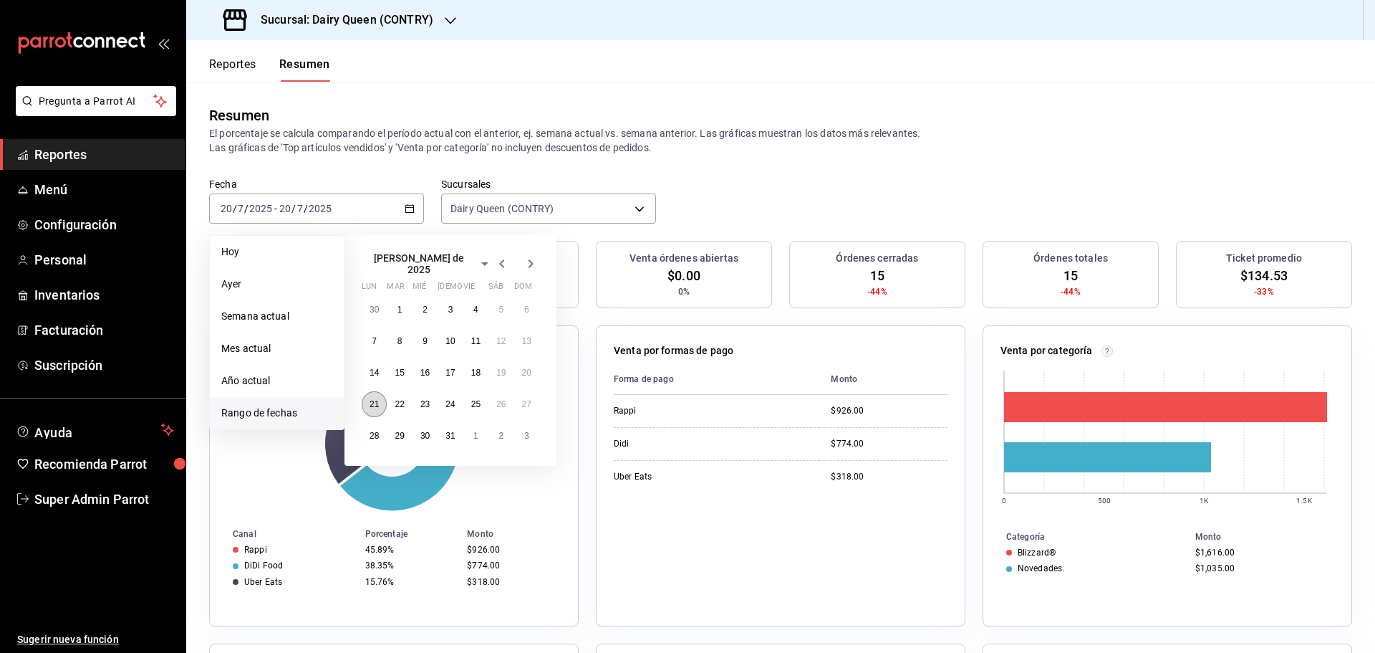
click at [378, 404] on button "21" at bounding box center [374, 404] width 25 height 26
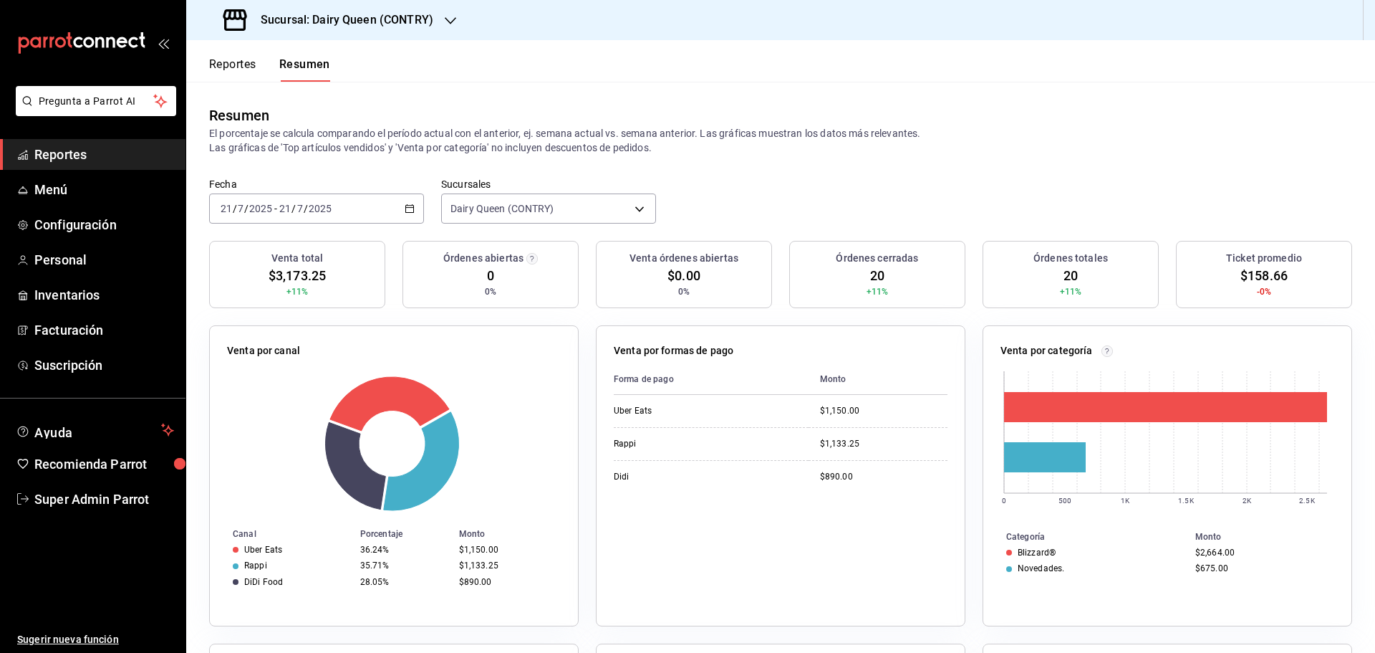
click at [338, 215] on div "2025-07-21 21 / 7 / 2025 - 2025-07-21 21 / 7 / 2025" at bounding box center [316, 208] width 215 height 30
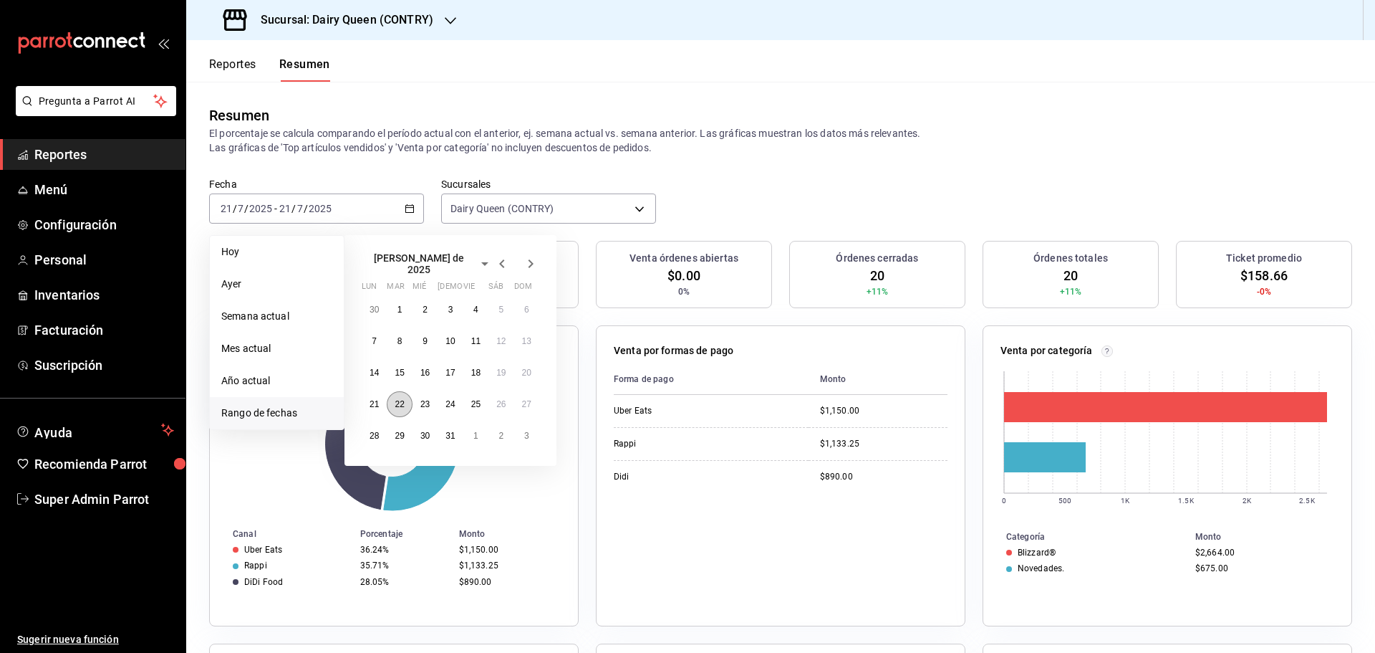
click at [393, 398] on button "22" at bounding box center [399, 404] width 25 height 26
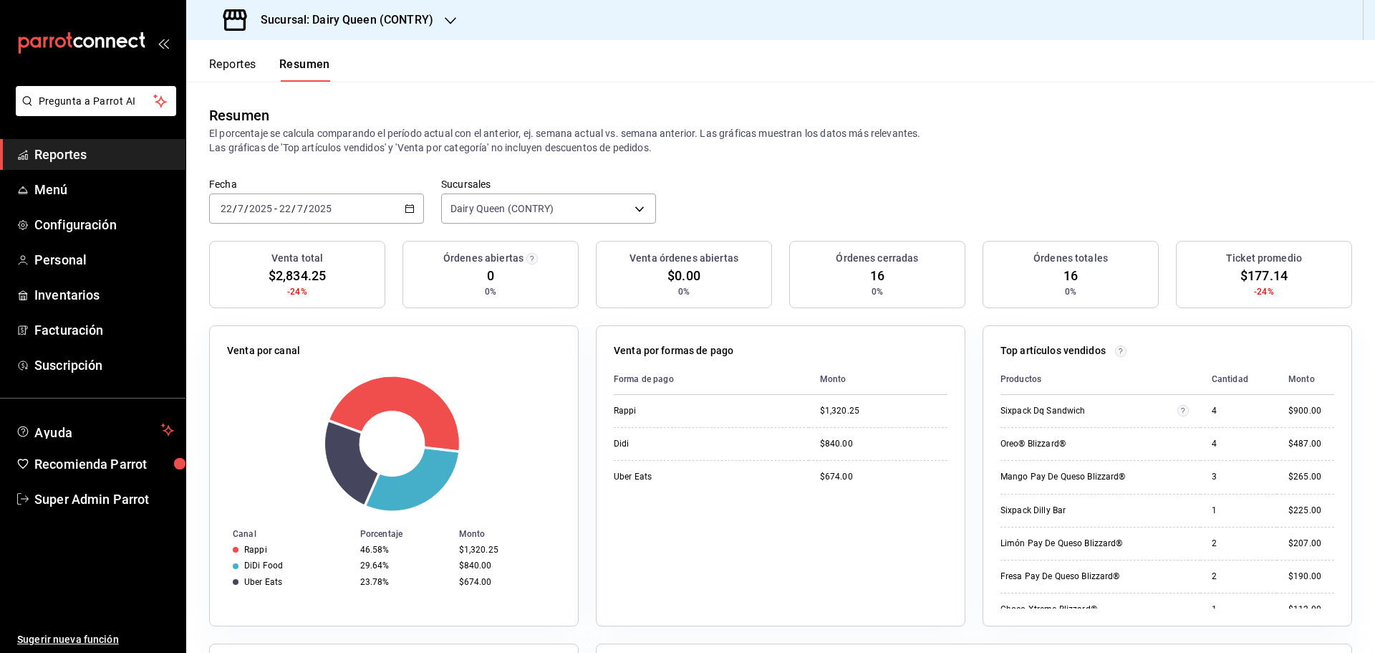
click at [351, 208] on div "2025-07-22 22 / 7 / 2025 - 2025-07-22 22 / 7 / 2025" at bounding box center [316, 208] width 215 height 30
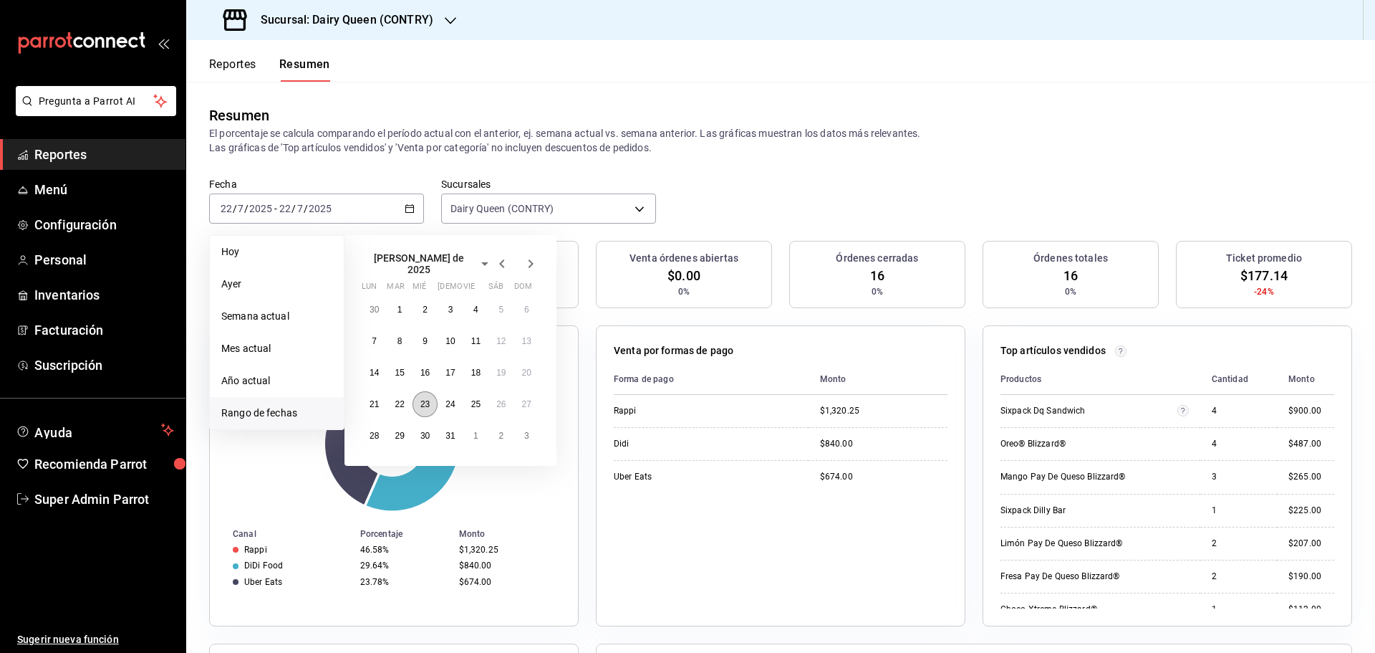
click at [428, 405] on button "23" at bounding box center [425, 404] width 25 height 26
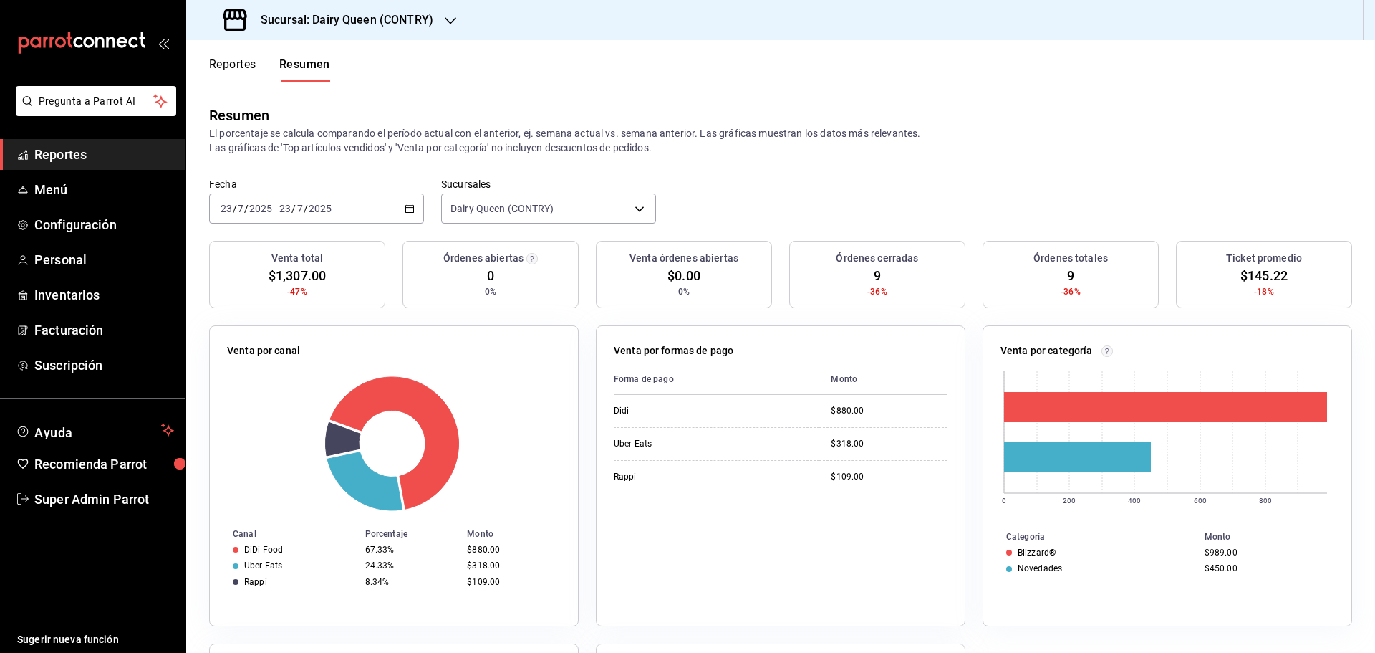
click at [362, 221] on div "2025-07-23 23 / 7 / 2025 - 2025-07-23 23 / 7 / 2025" at bounding box center [316, 208] width 215 height 30
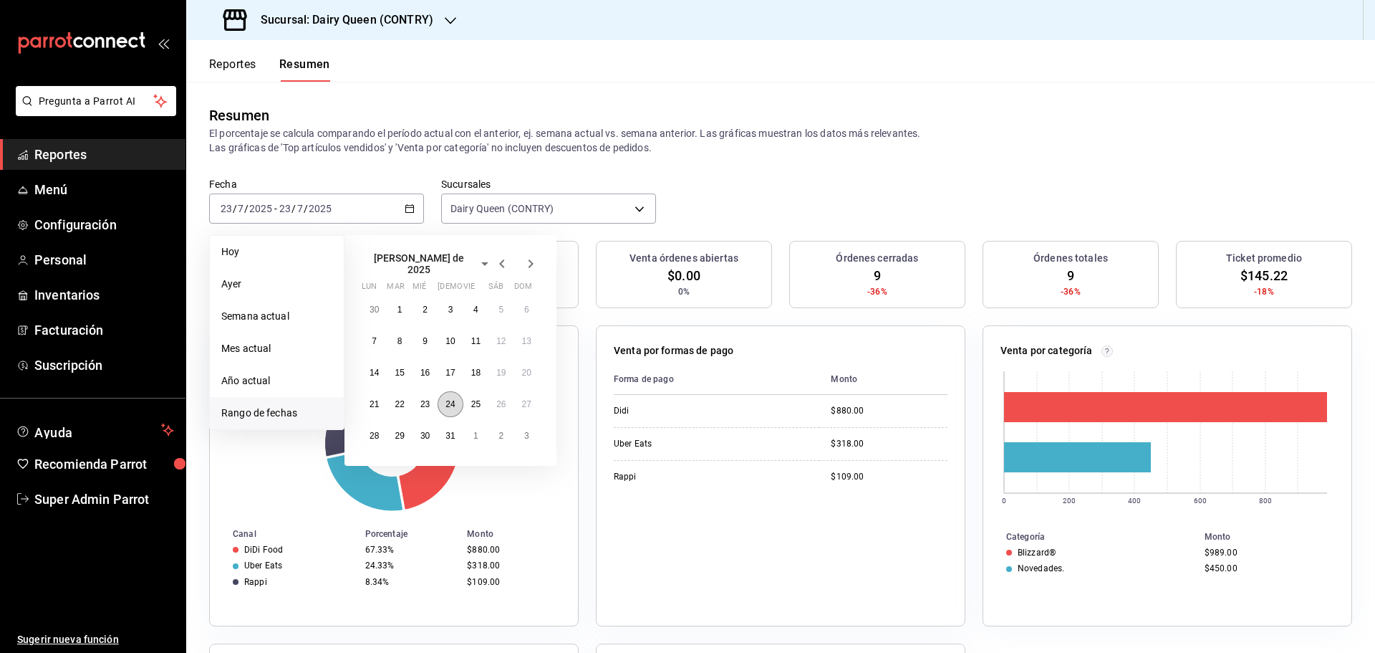
click at [450, 399] on abbr "24" at bounding box center [450, 404] width 9 height 10
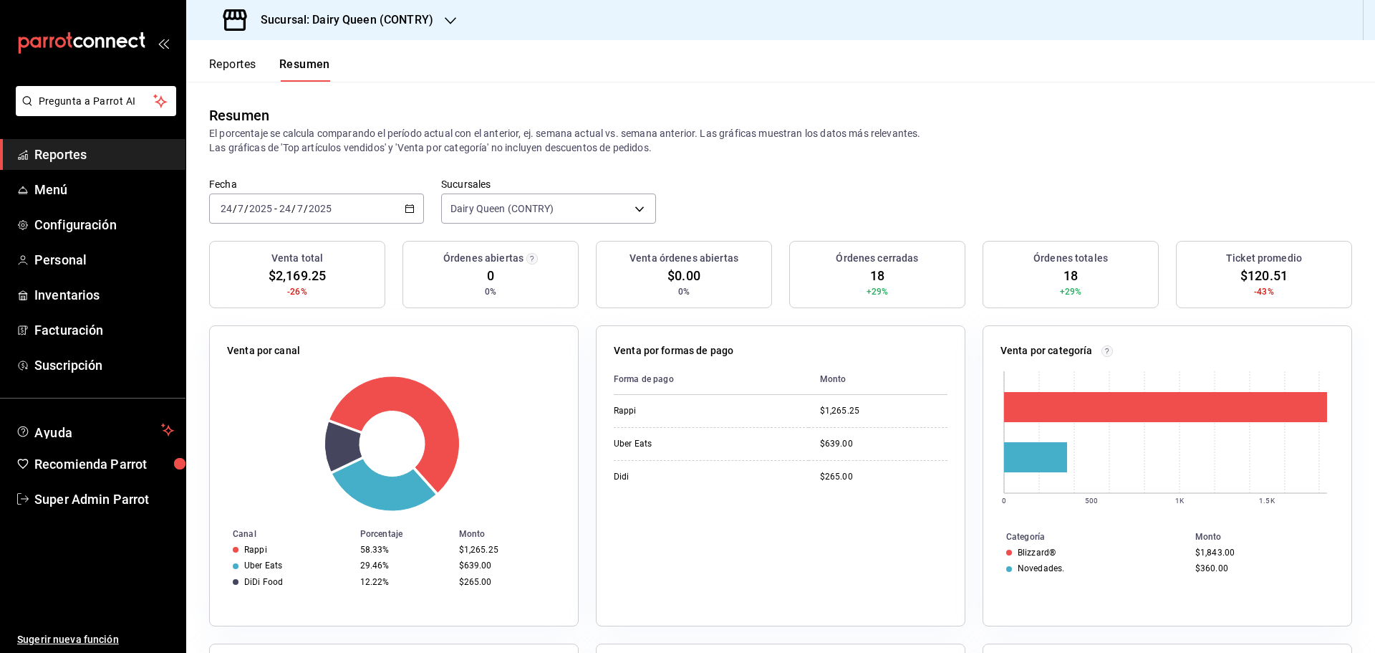
click at [394, 214] on div "2025-07-24 24 / 7 / 2025 - 2025-07-24 24 / 7 / 2025" at bounding box center [316, 208] width 215 height 30
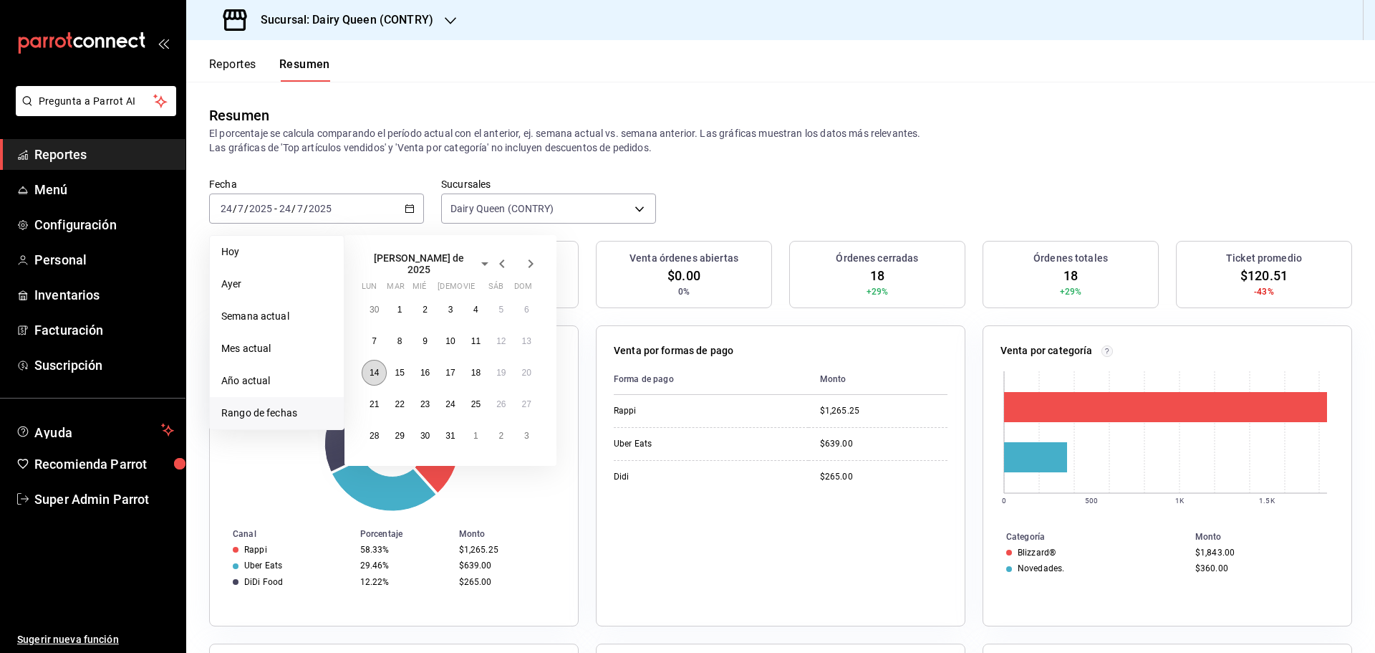
click at [368, 369] on button "14" at bounding box center [374, 373] width 25 height 26
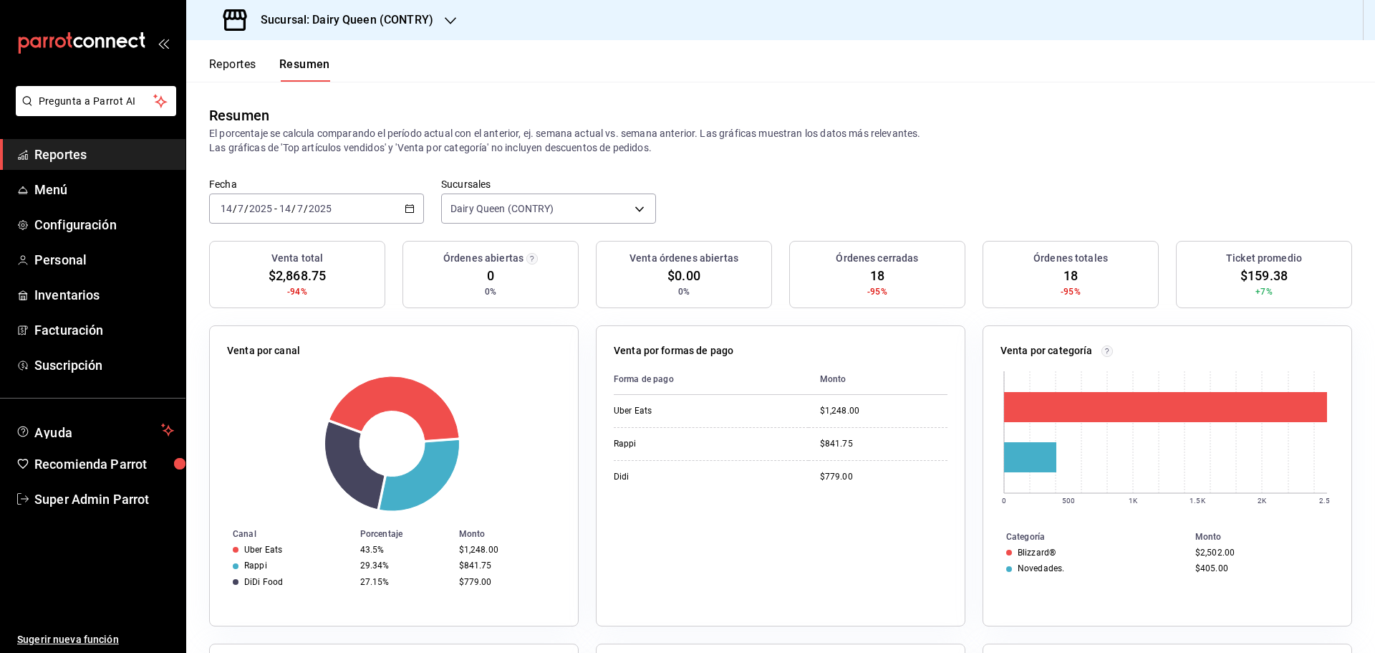
click at [323, 24] on h3 "Sucursal: Dairy Queen (CONTRY)" at bounding box center [341, 19] width 184 height 17
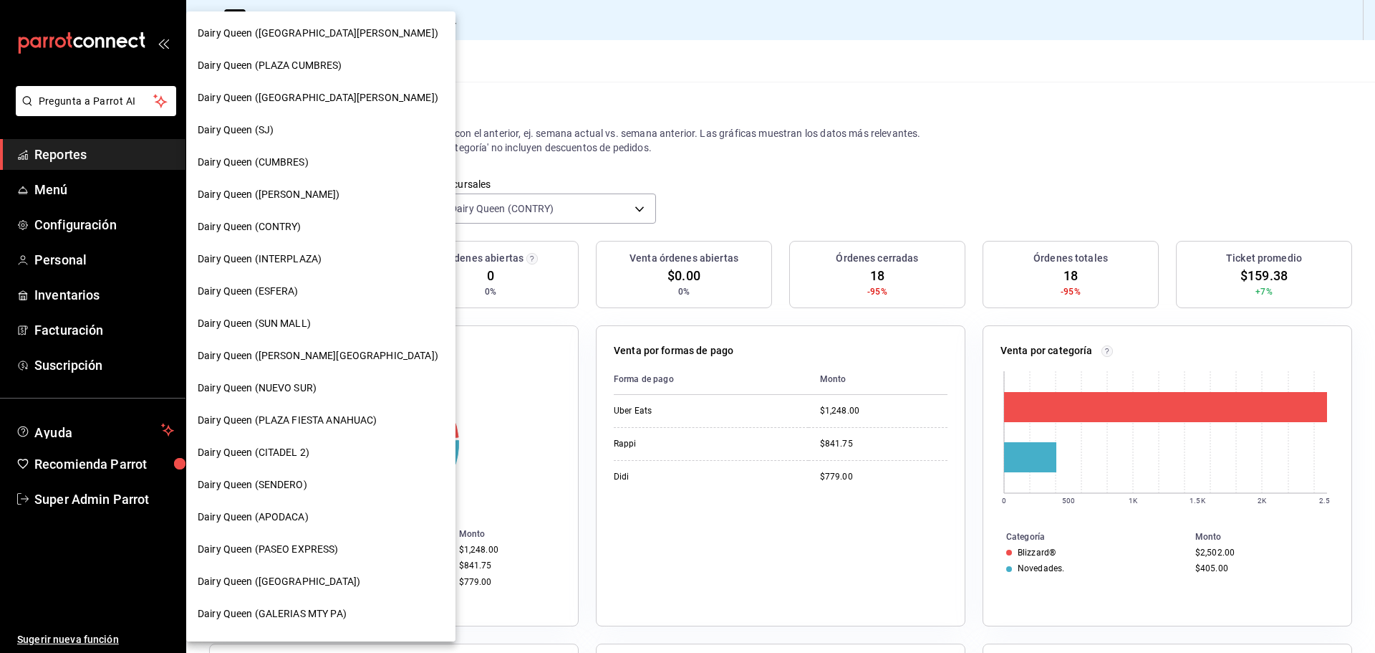
click at [293, 480] on span "Dairy Queen (SENDERO)" at bounding box center [253, 484] width 110 height 15
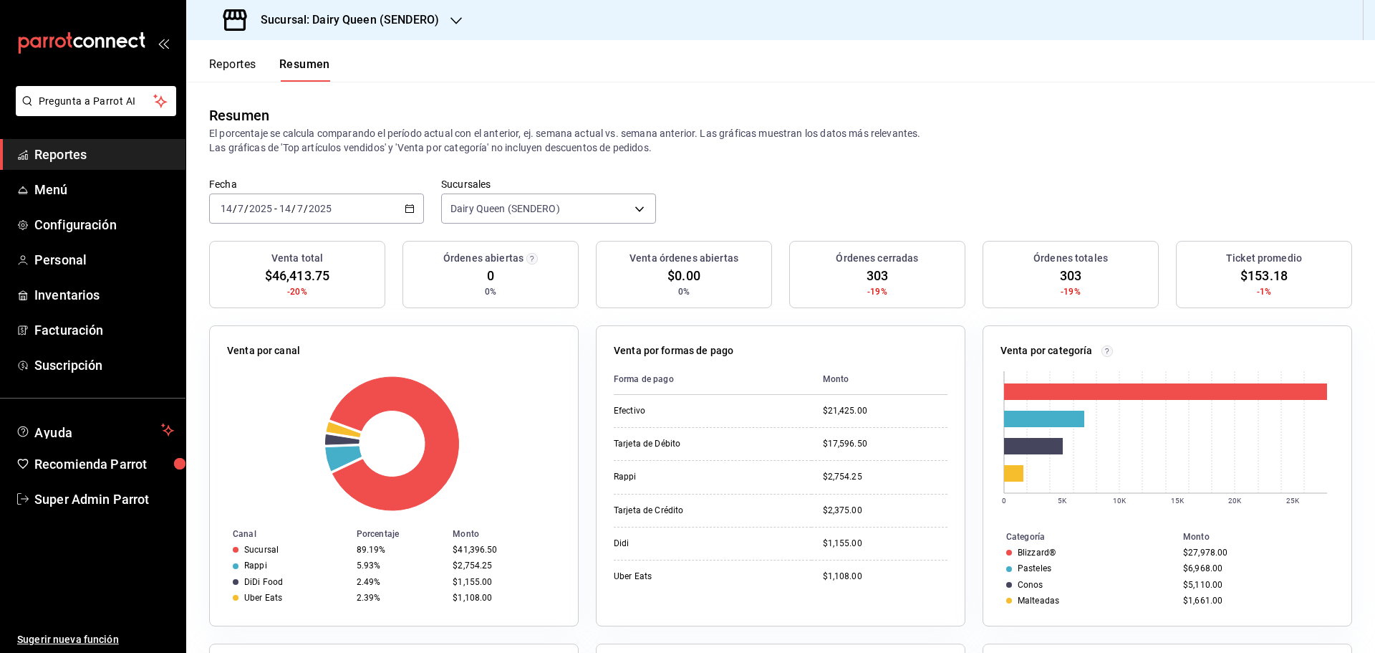
click at [375, 213] on div "2025-07-14 14 / 7 / 2025 - 2025-07-14 14 / 7 / 2025" at bounding box center [316, 208] width 215 height 30
click at [230, 408] on span "Rango de fechas" at bounding box center [276, 412] width 111 height 15
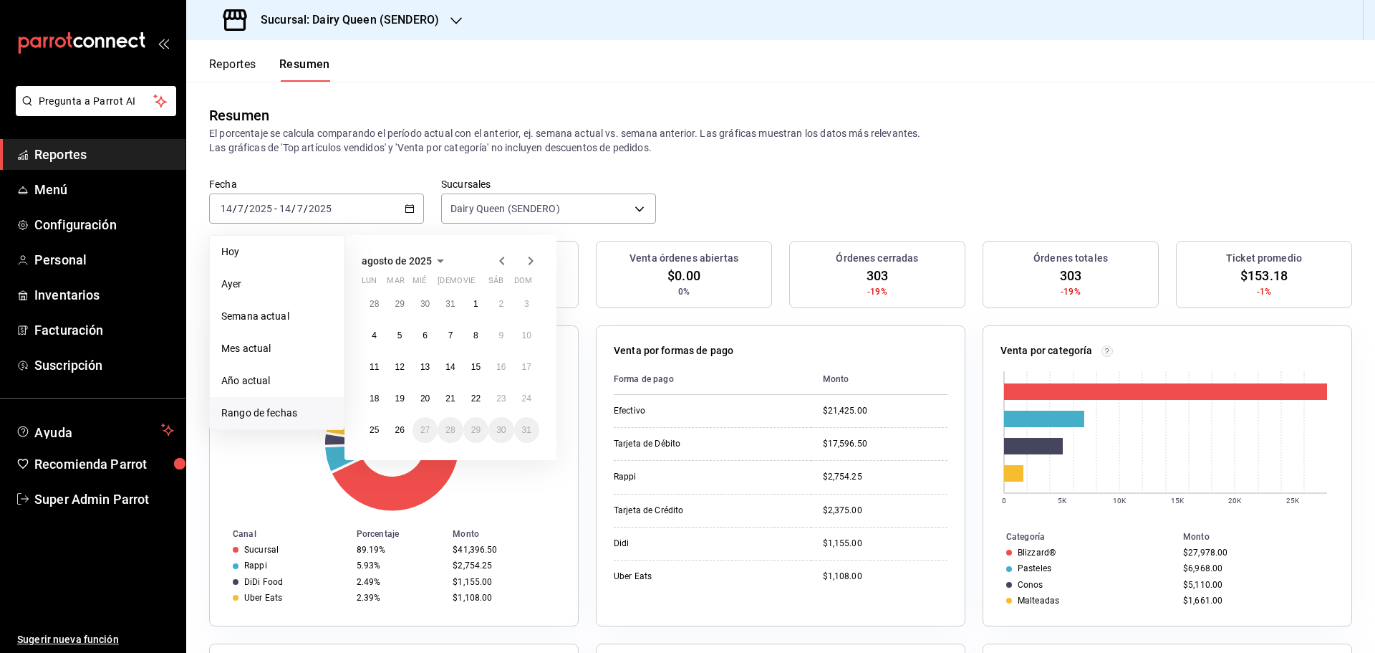
click at [398, 262] on span "agosto de 2025" at bounding box center [397, 260] width 70 height 11
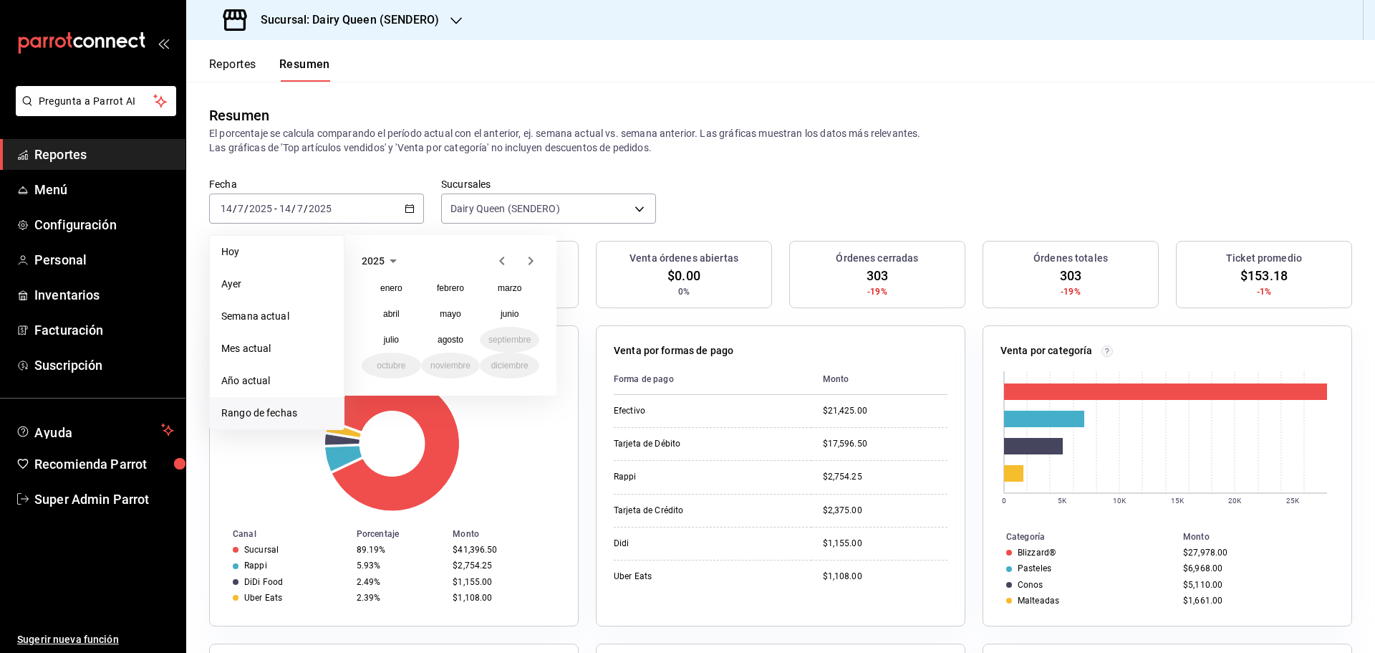
click at [380, 263] on span "2025" at bounding box center [373, 260] width 23 height 11
click at [398, 319] on button "2024" at bounding box center [391, 314] width 59 height 26
click at [384, 294] on button "enero" at bounding box center [391, 288] width 59 height 26
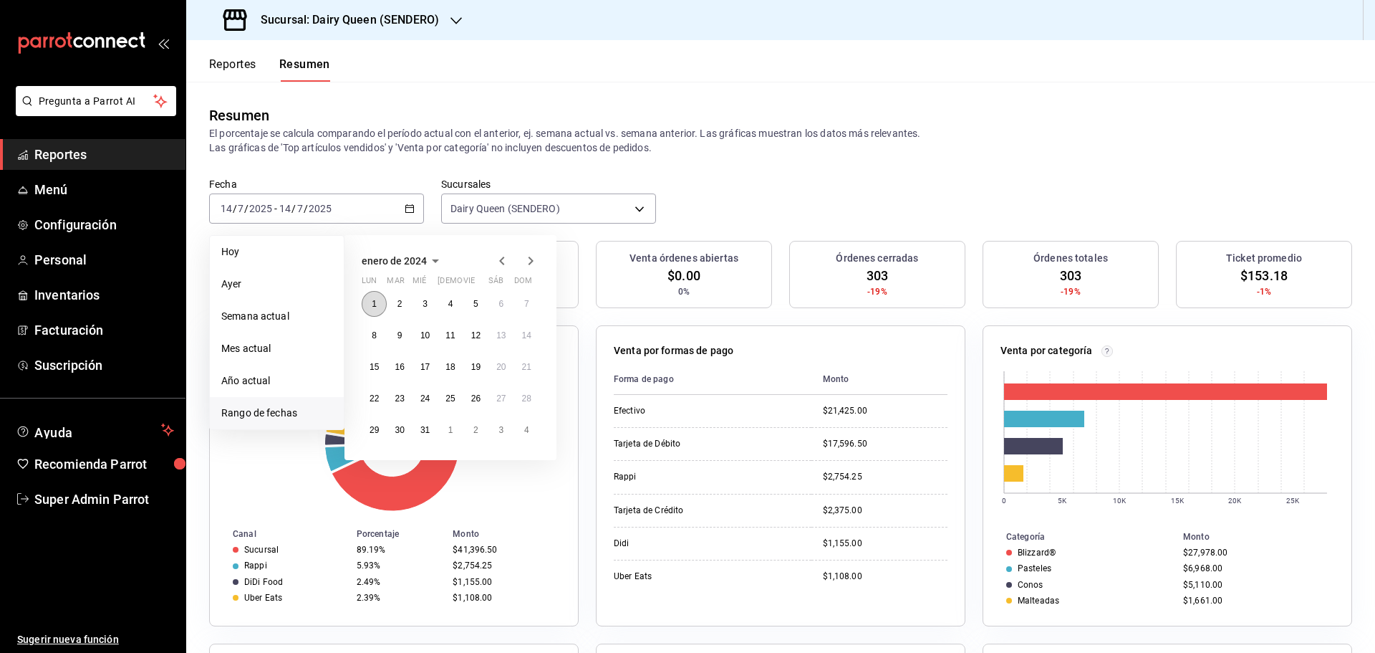
click at [374, 303] on abbr "1" at bounding box center [374, 304] width 5 height 10
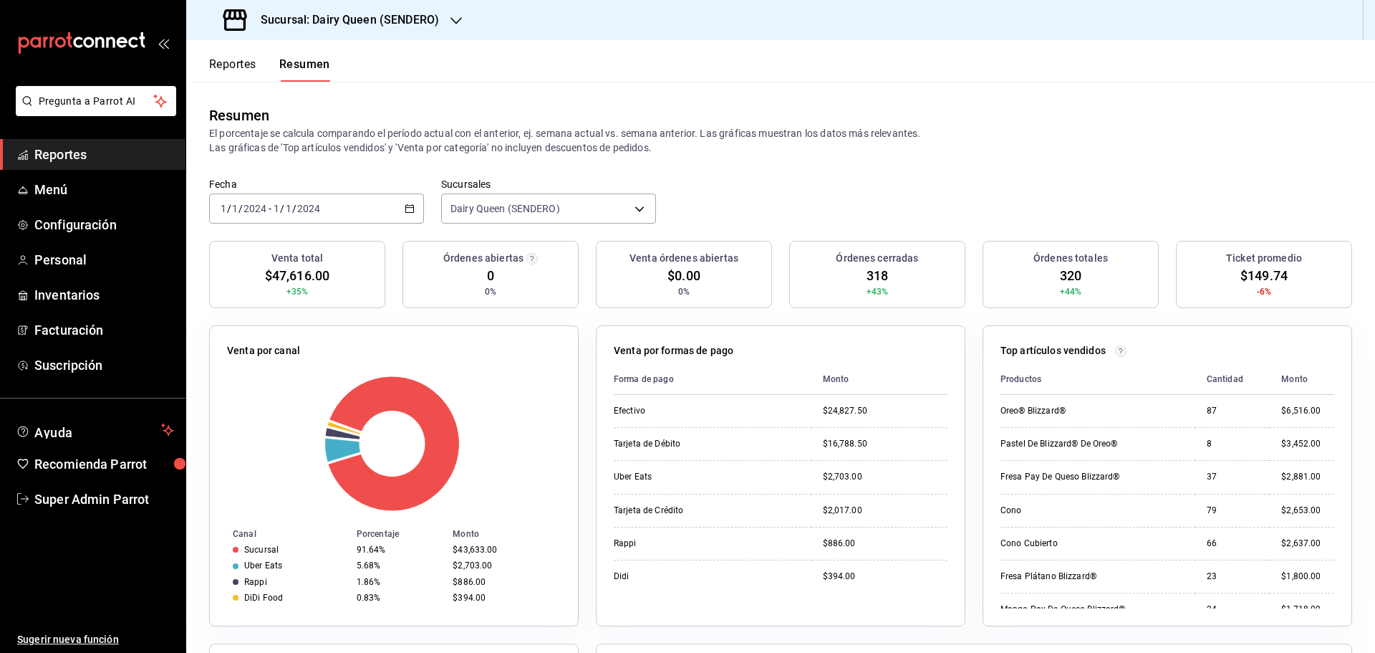
click at [259, 208] on input "2024" at bounding box center [255, 208] width 24 height 11
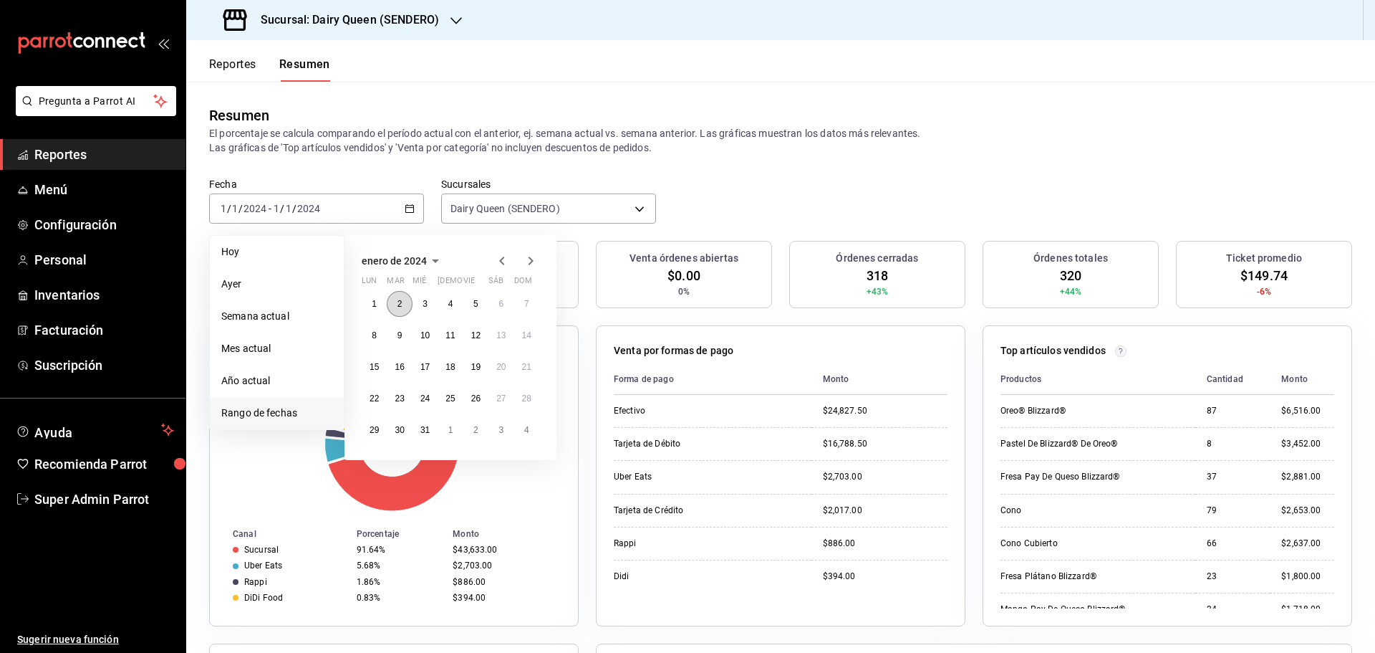
click at [400, 314] on button "2" at bounding box center [399, 304] width 25 height 26
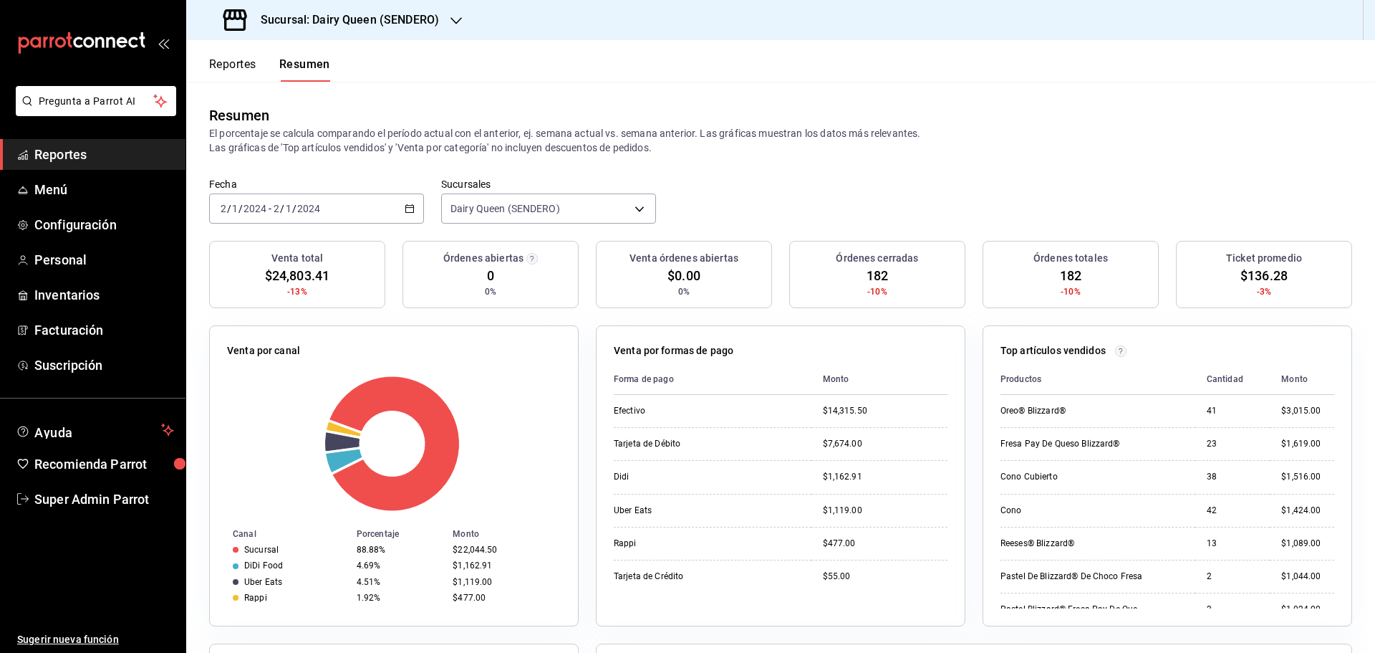
click at [360, 213] on div "2024-01-02 2 / 1 / 2024 - 2024-01-02 2 / 1 / 2024" at bounding box center [316, 208] width 215 height 30
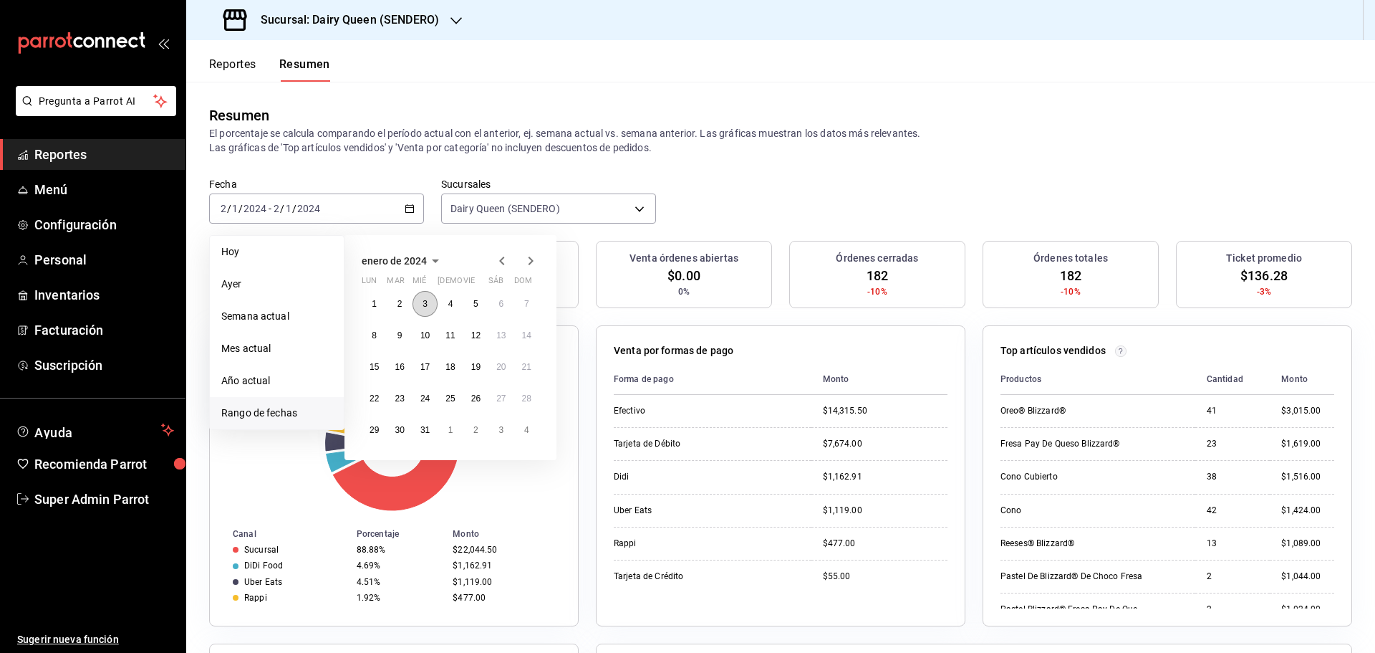
click at [432, 307] on button "3" at bounding box center [425, 304] width 25 height 26
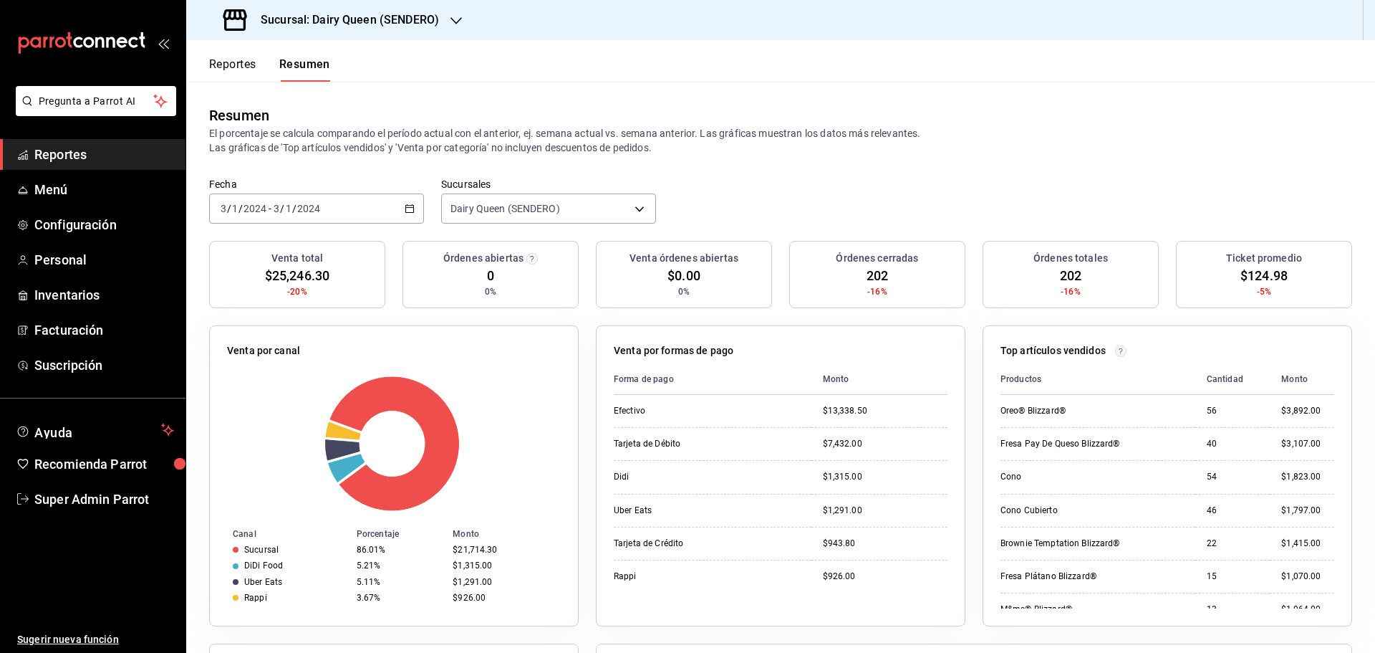
click at [339, 212] on div "2024-01-03 3 / 1 / 2024 - 2024-01-03 3 / 1 / 2024" at bounding box center [316, 208] width 215 height 30
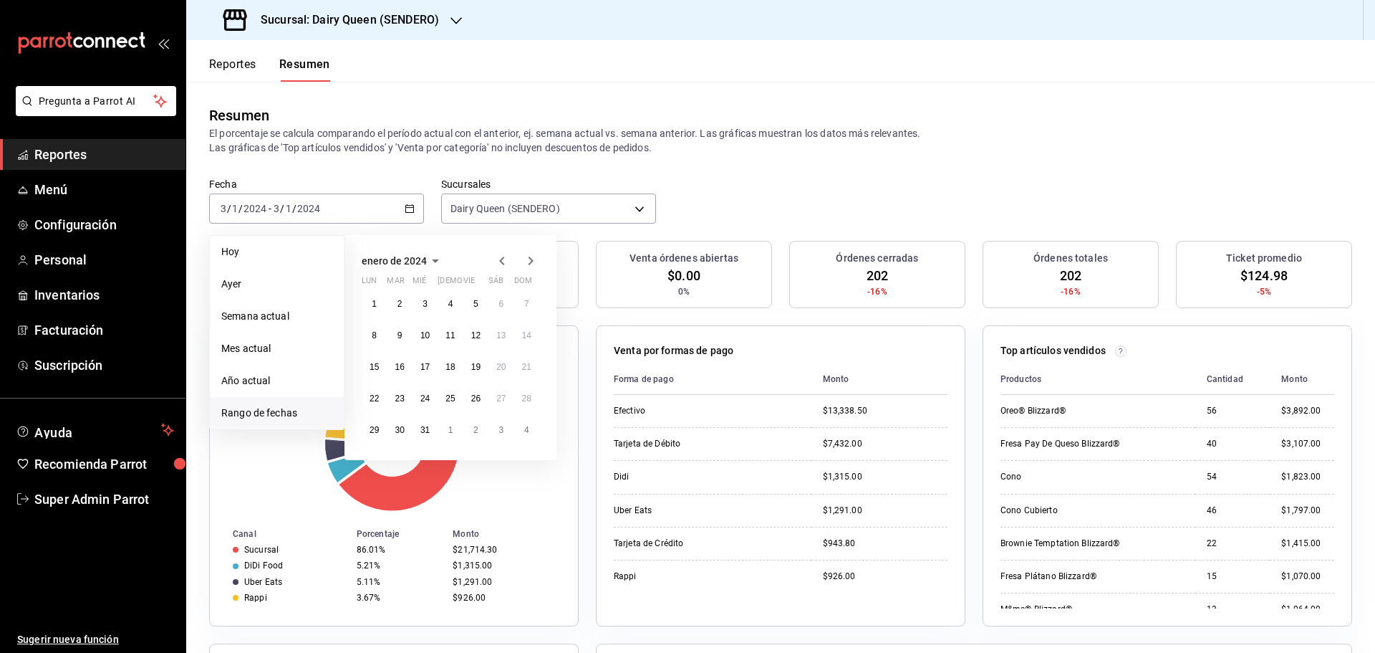
click at [461, 312] on div "1 2 3 4 5 6 7 8 9 10 11 12 13 14 15 16 17 18 19 20 21 22 23 24 25 26 27 28 29 3…" at bounding box center [451, 367] width 178 height 152
click at [446, 305] on button "4" at bounding box center [450, 304] width 25 height 26
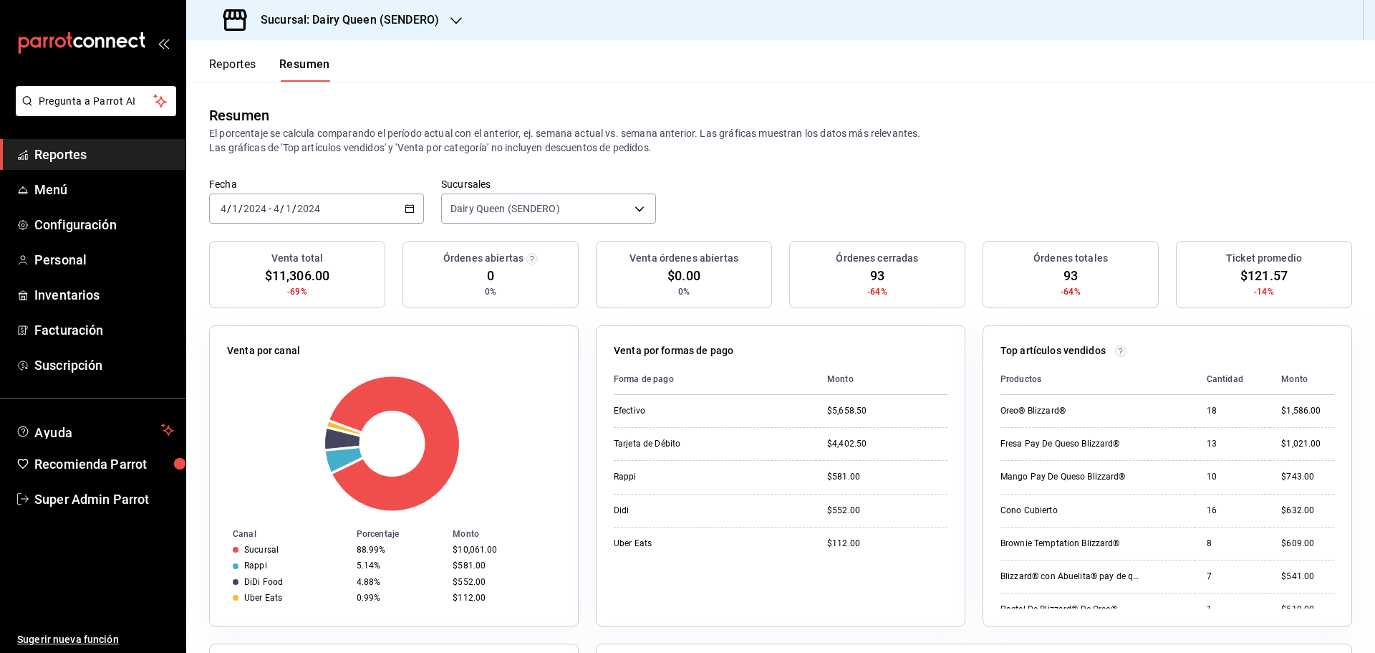
click at [340, 198] on div "2024-01-04 4 / 1 / 2024 - 2024-01-04 4 / 1 / 2024" at bounding box center [316, 208] width 215 height 30
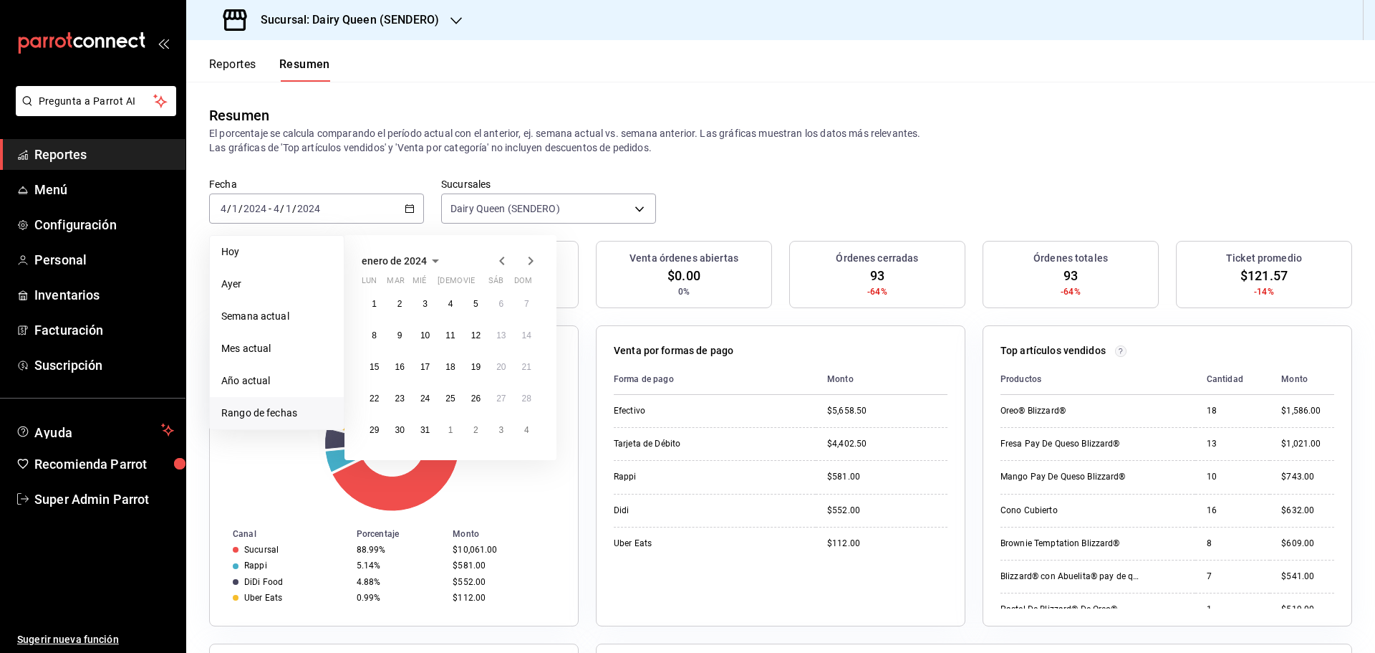
click at [361, 332] on div "enero de 2024 lun mar mié jue vie sáb dom 1 2 3 4 5 6 7 8 9 10 11 12 13 14 15 1…" at bounding box center [451, 347] width 212 height 225
click at [369, 338] on button "8" at bounding box center [374, 335] width 25 height 26
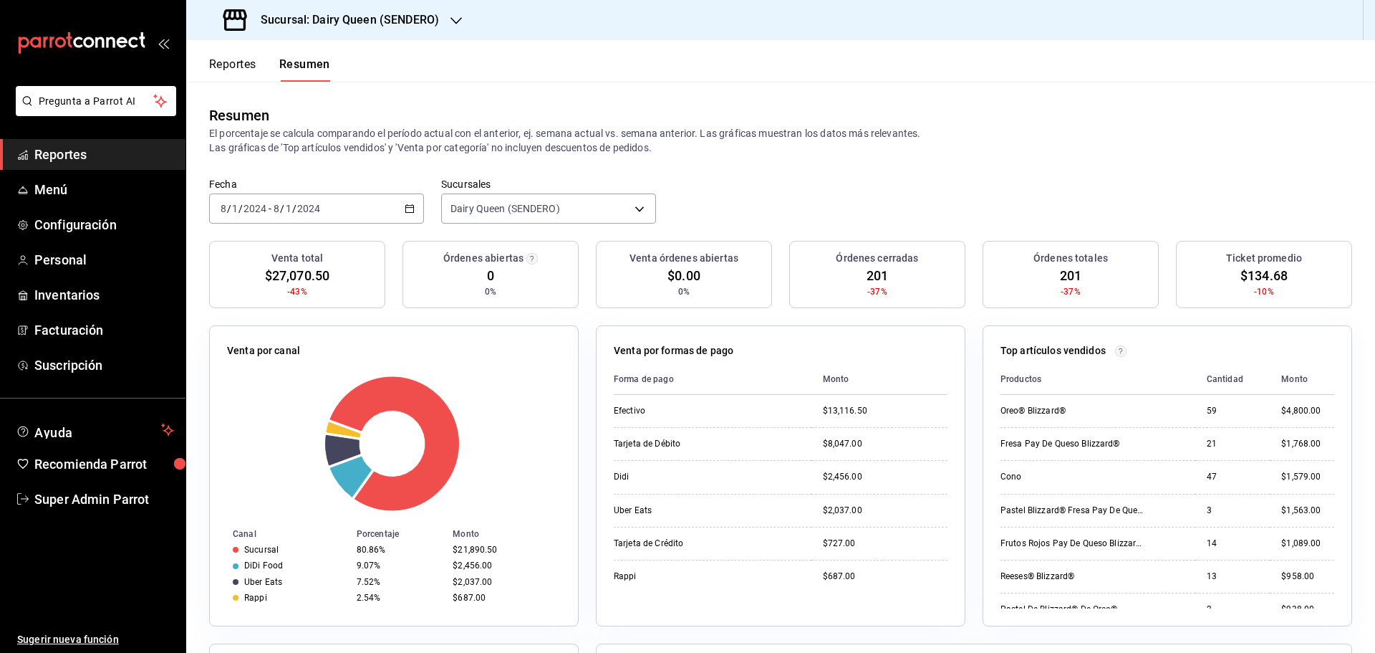
click at [380, 209] on div "2024-01-08 8 / 1 / 2024 - 2024-01-08 8 / 1 / 2024" at bounding box center [316, 208] width 215 height 30
click at [355, 199] on div "2024-01-08 8 / 1 / 2024 - 2024-01-08 8 / 1 / 2024" at bounding box center [316, 208] width 215 height 30
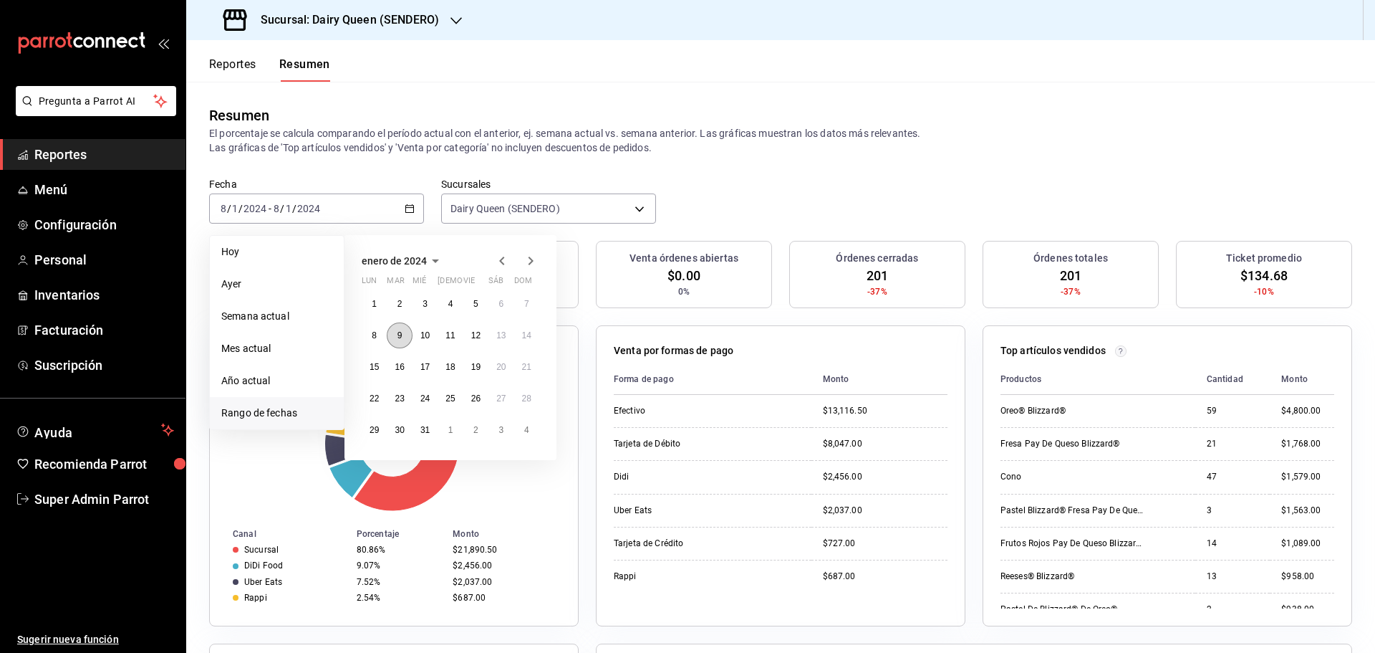
click at [408, 337] on button "9" at bounding box center [399, 335] width 25 height 26
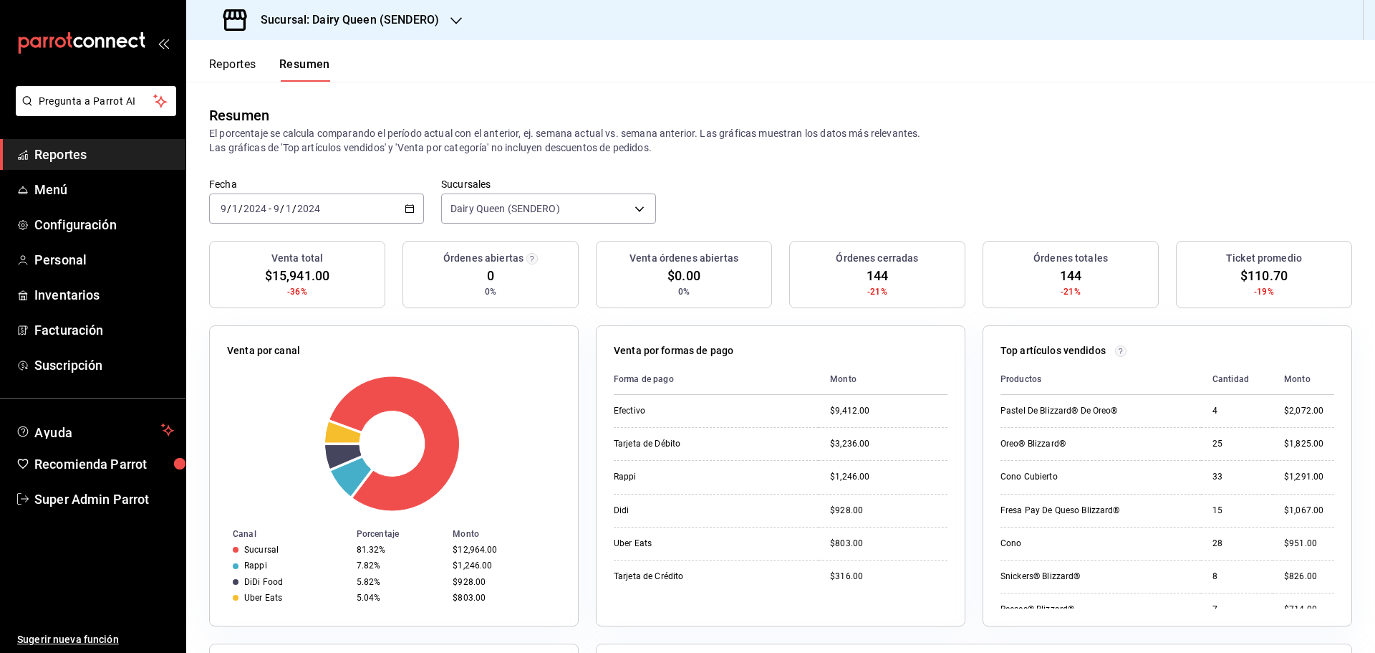
click at [335, 201] on div "2024-01-09 9 / 1 / 2024 - 2024-01-09 9 / 1 / 2024" at bounding box center [316, 208] width 215 height 30
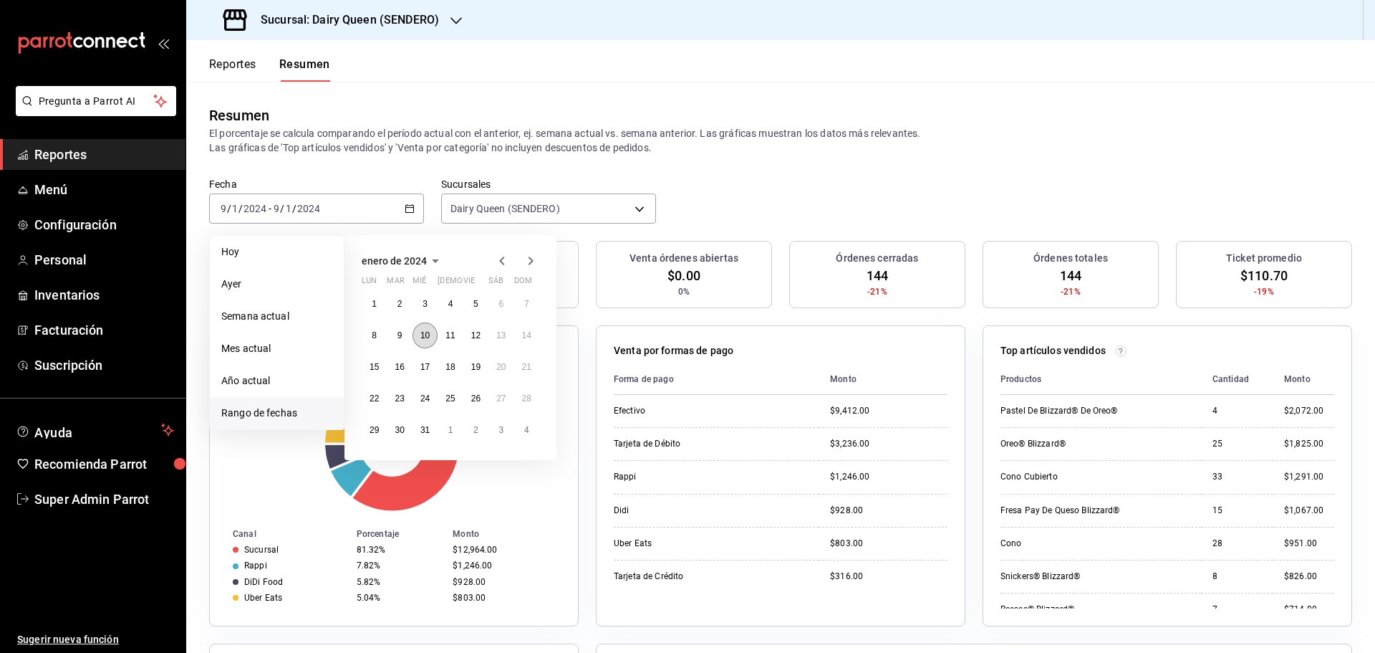
click at [428, 335] on abbr "10" at bounding box center [424, 335] width 9 height 10
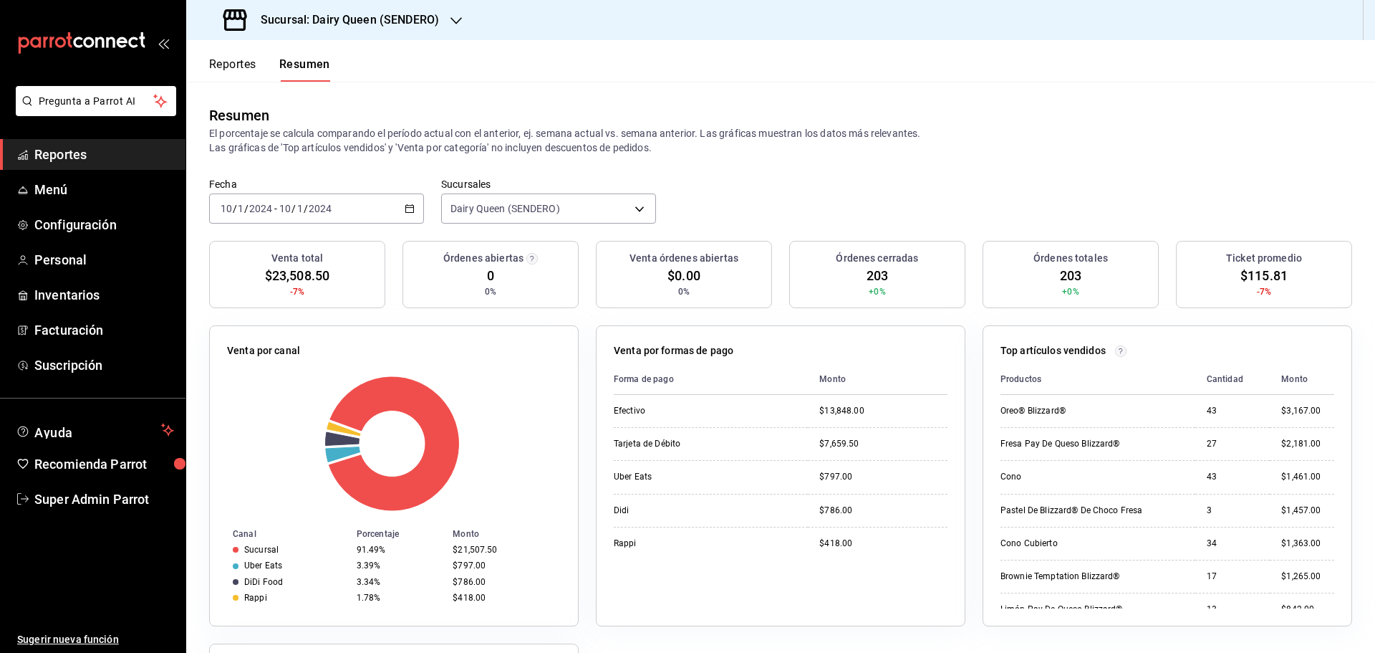
click at [356, 209] on div "2024-01-10 10 / 1 / 2024 - 2024-01-10 10 / 1 / 2024" at bounding box center [316, 208] width 215 height 30
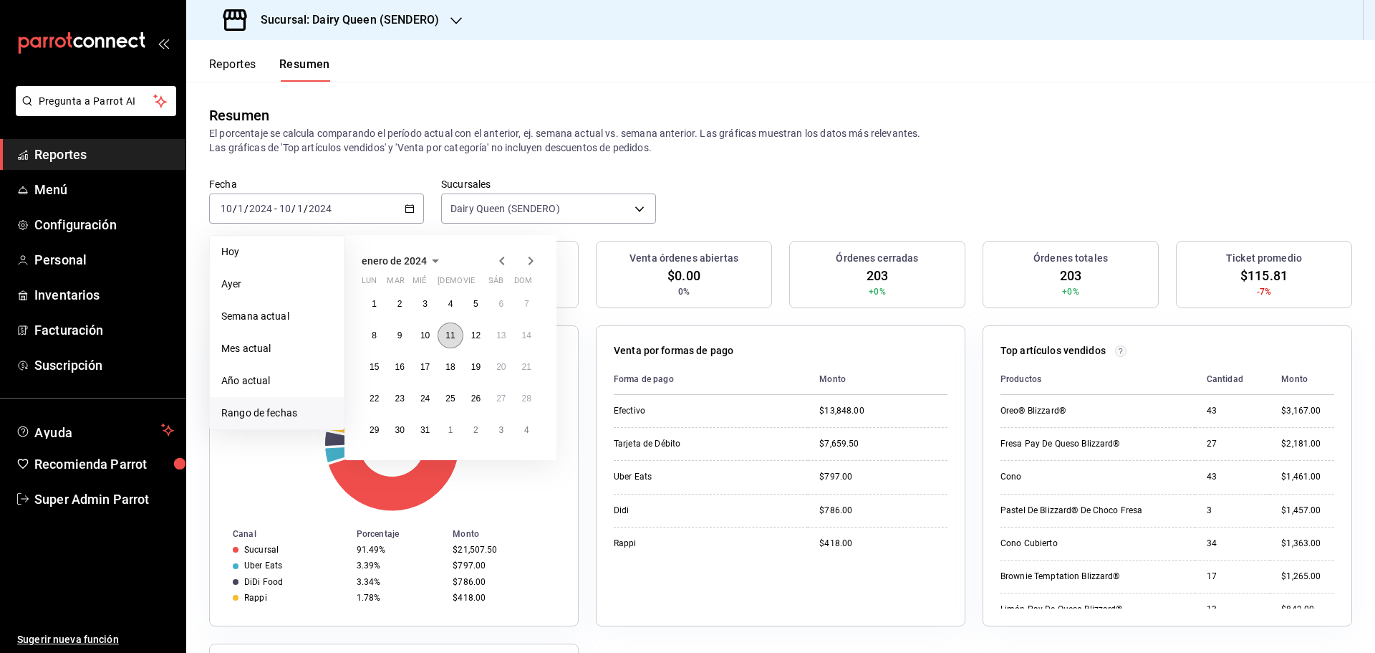
click at [452, 334] on abbr "11" at bounding box center [450, 335] width 9 height 10
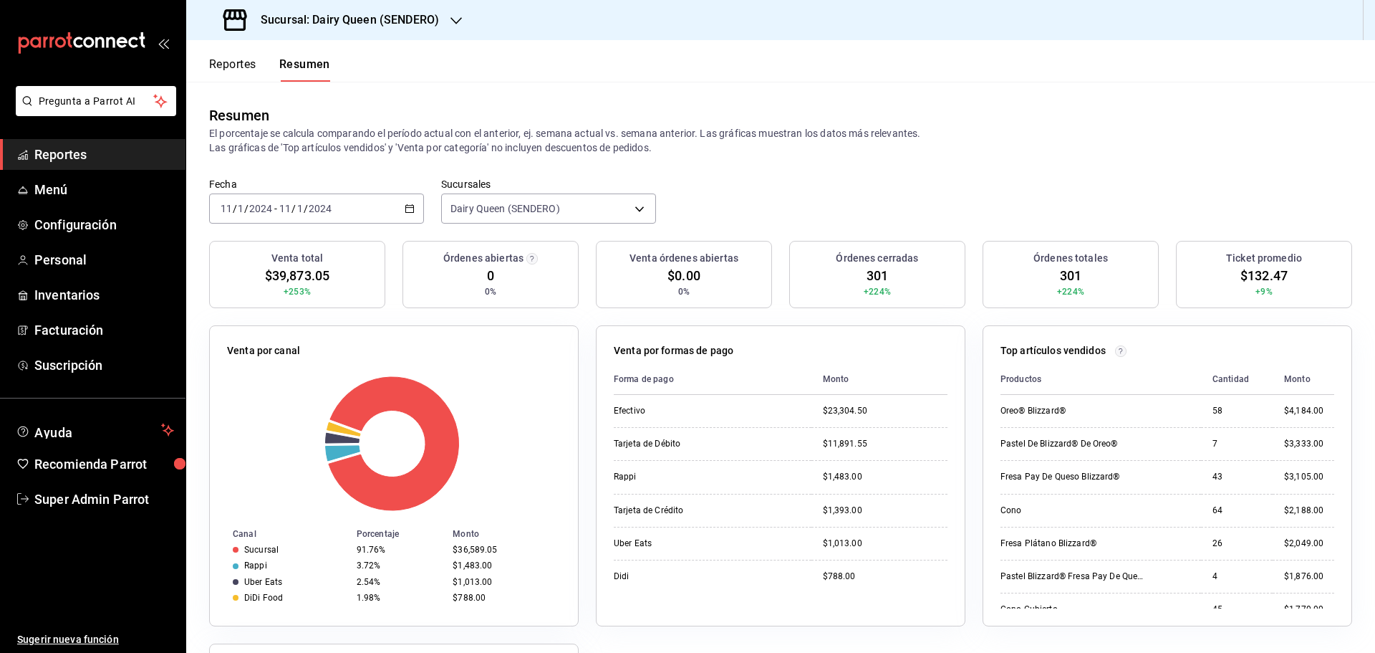
click at [365, 211] on div "2024-01-11 11 / 1 / 2024 - 2024-01-11 11 / 1 / 2024" at bounding box center [316, 208] width 215 height 30
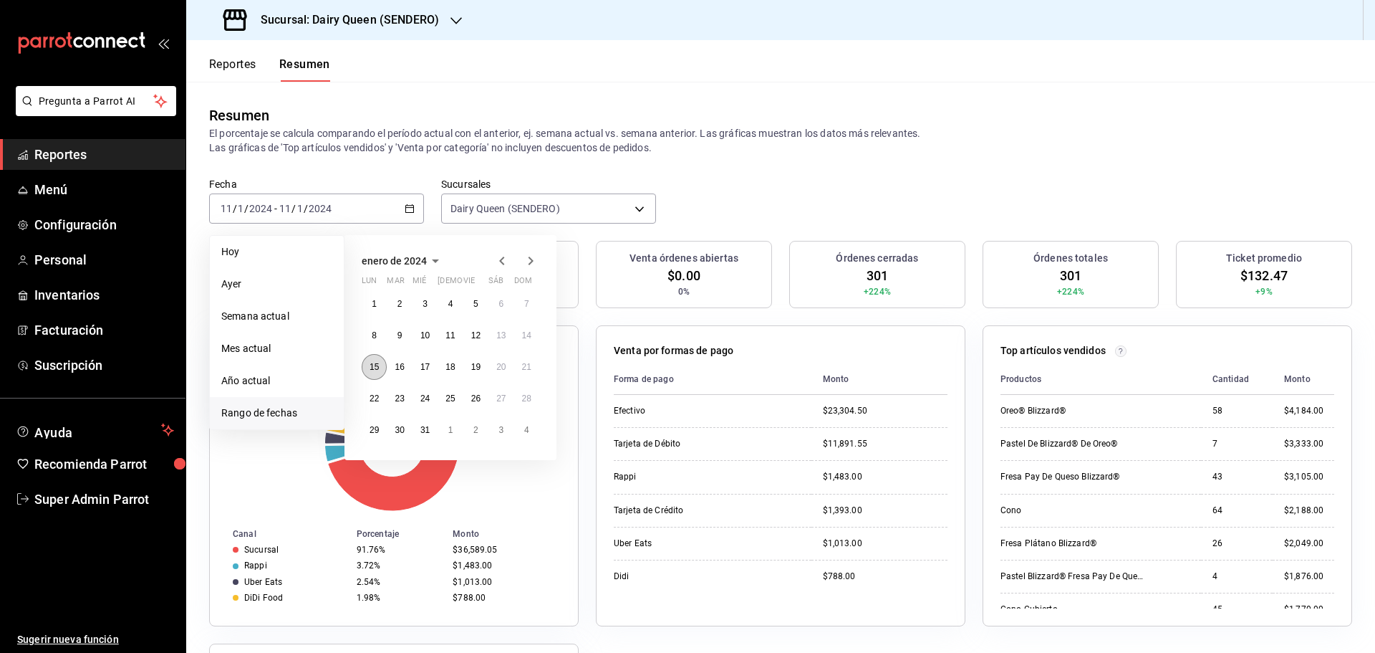
click at [371, 372] on abbr "15" at bounding box center [374, 367] width 9 height 10
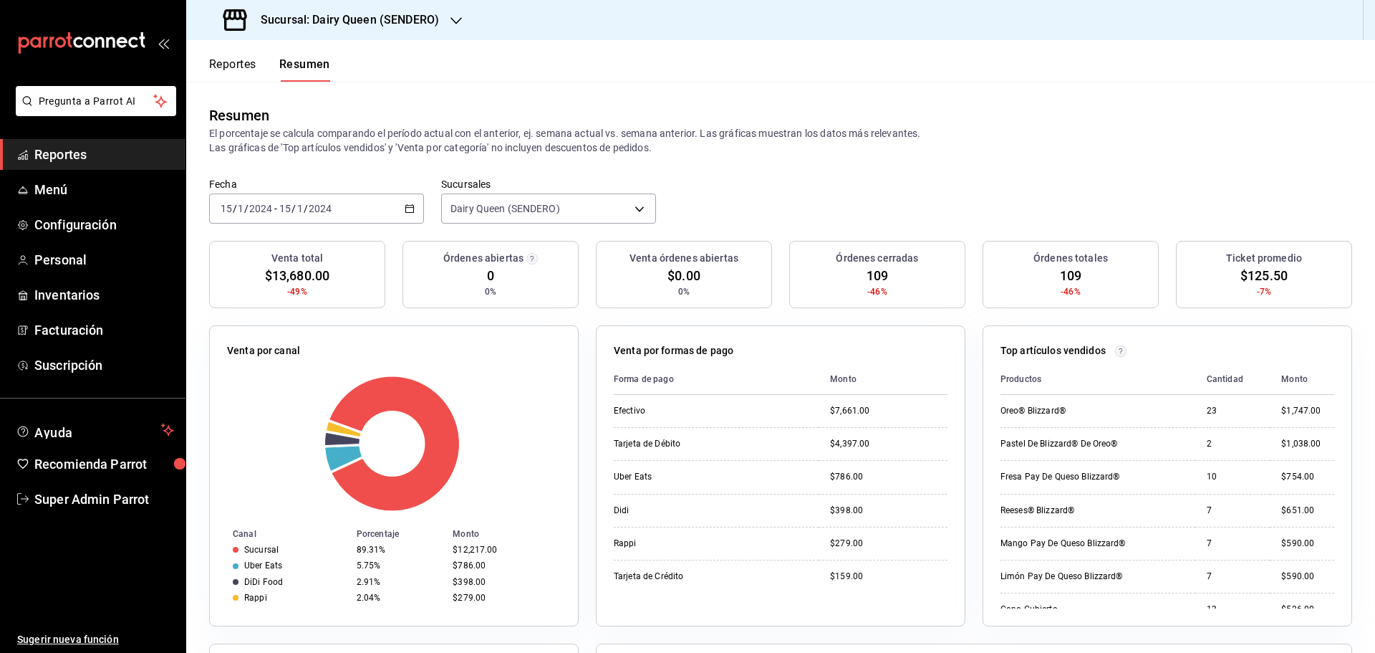
click at [347, 211] on div "2024-01-15 15 / 1 / 2024 - 2024-01-15 15 / 1 / 2024" at bounding box center [316, 208] width 215 height 30
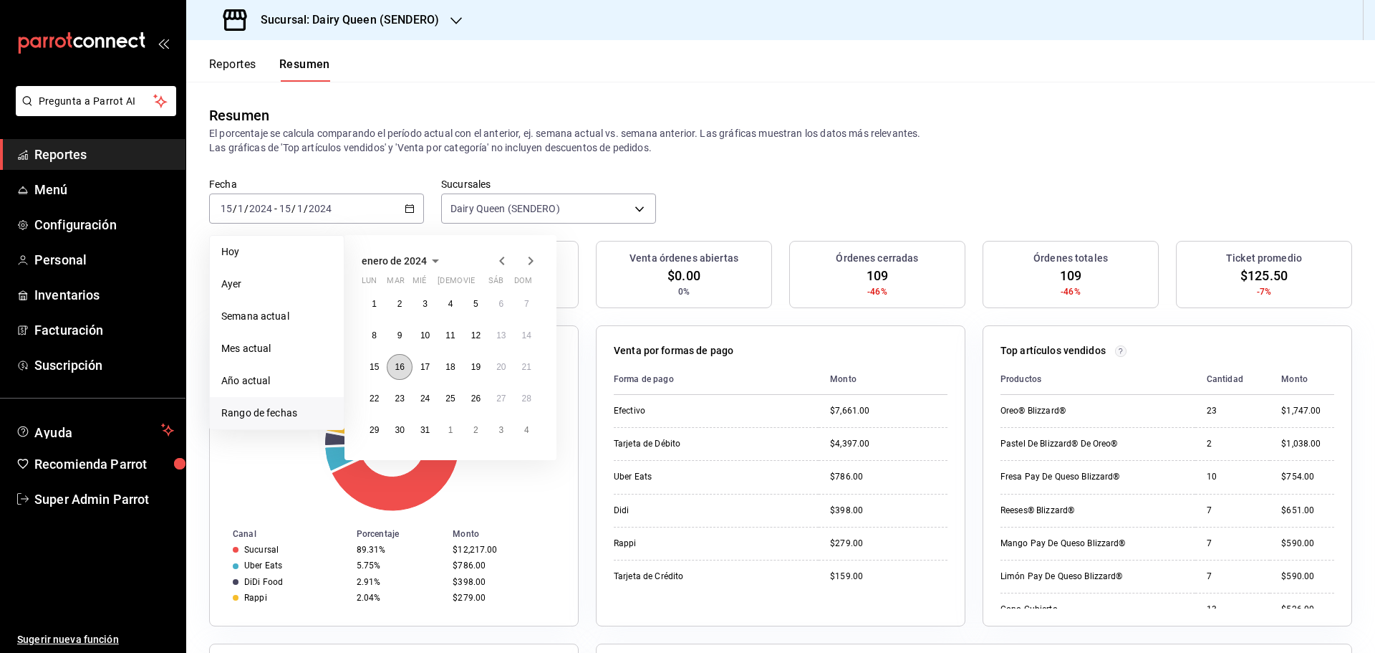
click at [403, 367] on abbr "16" at bounding box center [399, 367] width 9 height 10
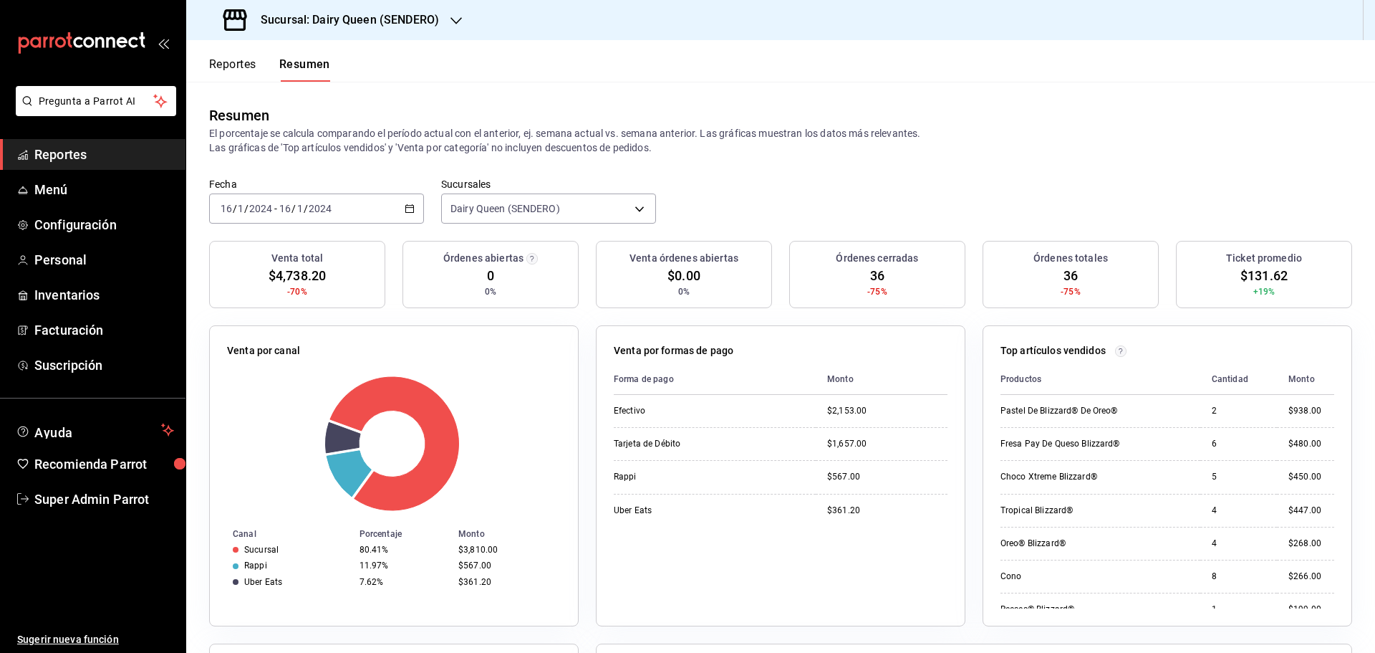
click at [337, 208] on div "2024-01-16 16 / 1 / 2024 - 2024-01-16 16 / 1 / 2024" at bounding box center [316, 208] width 215 height 30
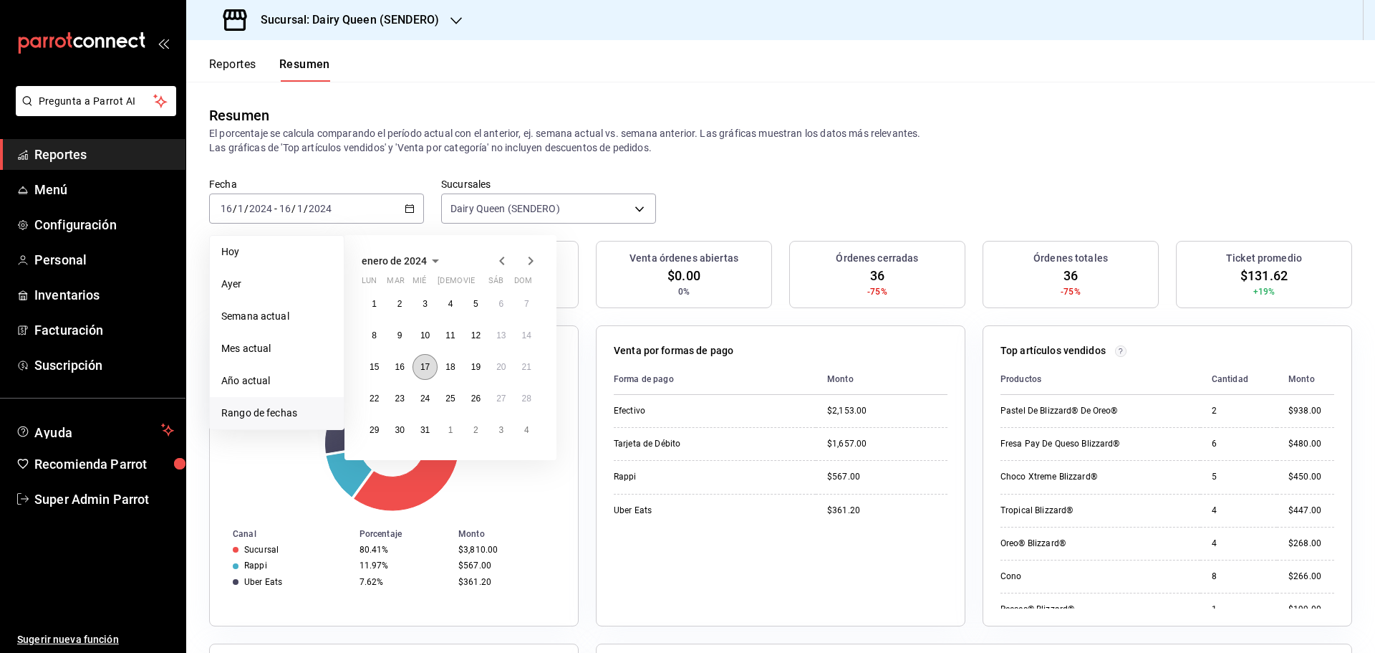
click at [428, 363] on abbr "17" at bounding box center [424, 367] width 9 height 10
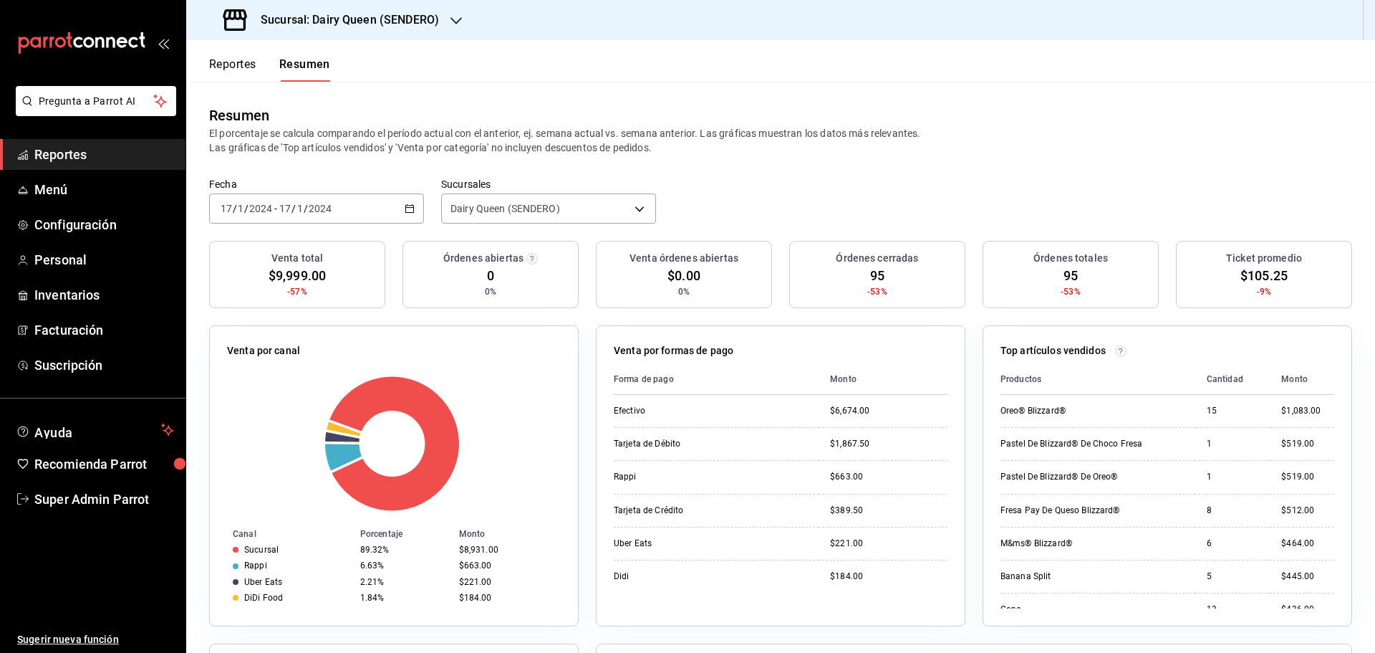
click at [314, 193] on div "2024-01-17 17 / 1 / 2024 - 2024-01-17 17 / 1 / 2024" at bounding box center [316, 208] width 215 height 30
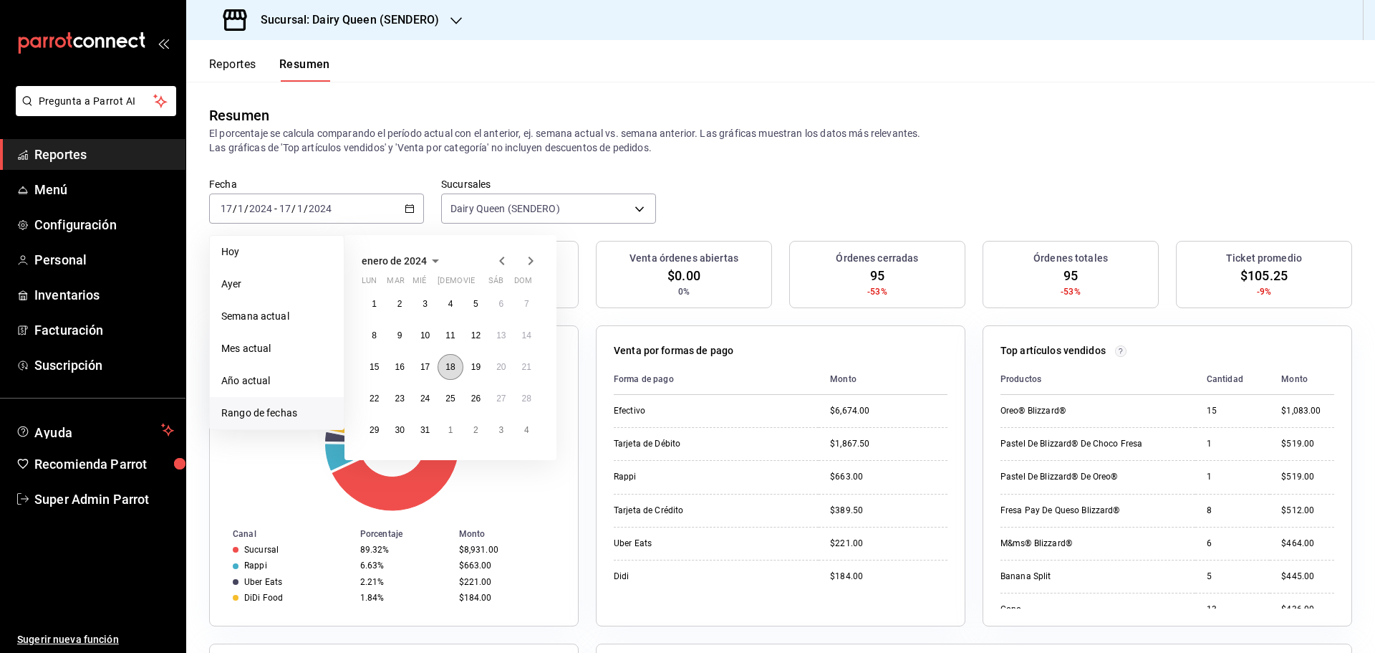
click at [448, 367] on abbr "18" at bounding box center [450, 367] width 9 height 10
click at [448, 366] on abbr "18" at bounding box center [450, 367] width 9 height 10
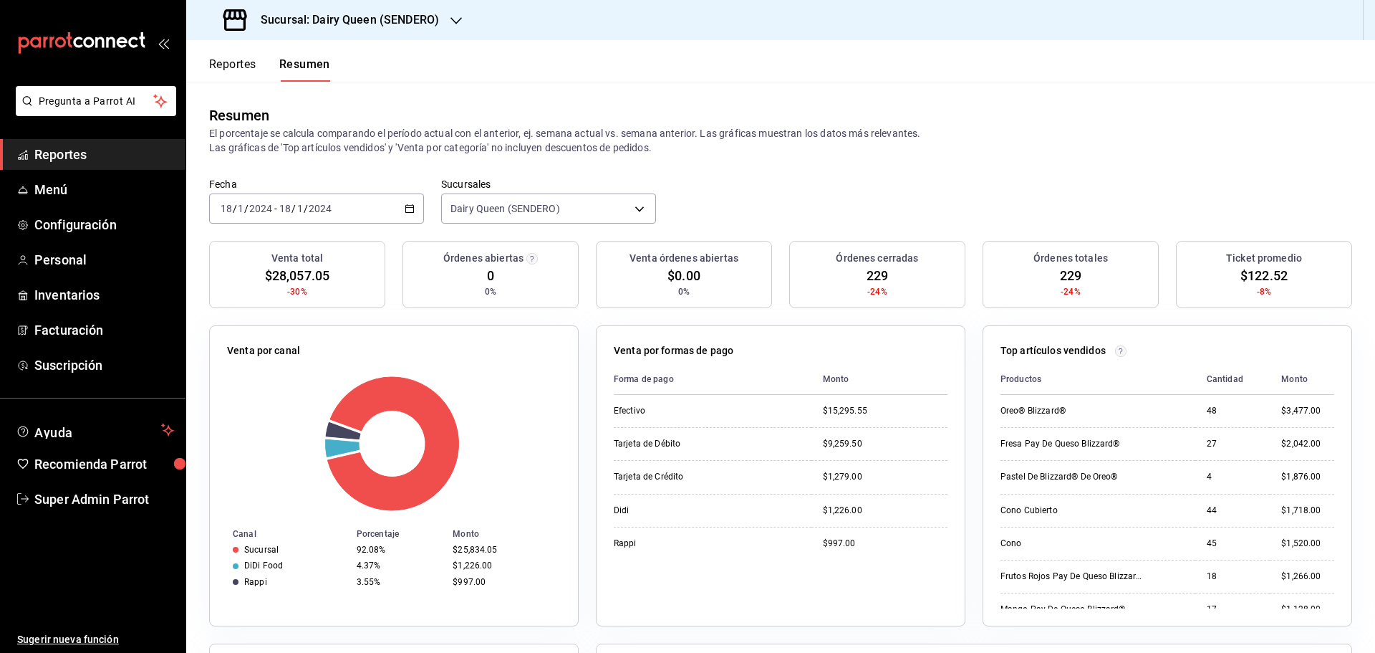
click at [365, 211] on div "2024-01-18 18 / 1 / 2024 - 2024-01-18 18 / 1 / 2024" at bounding box center [316, 208] width 215 height 30
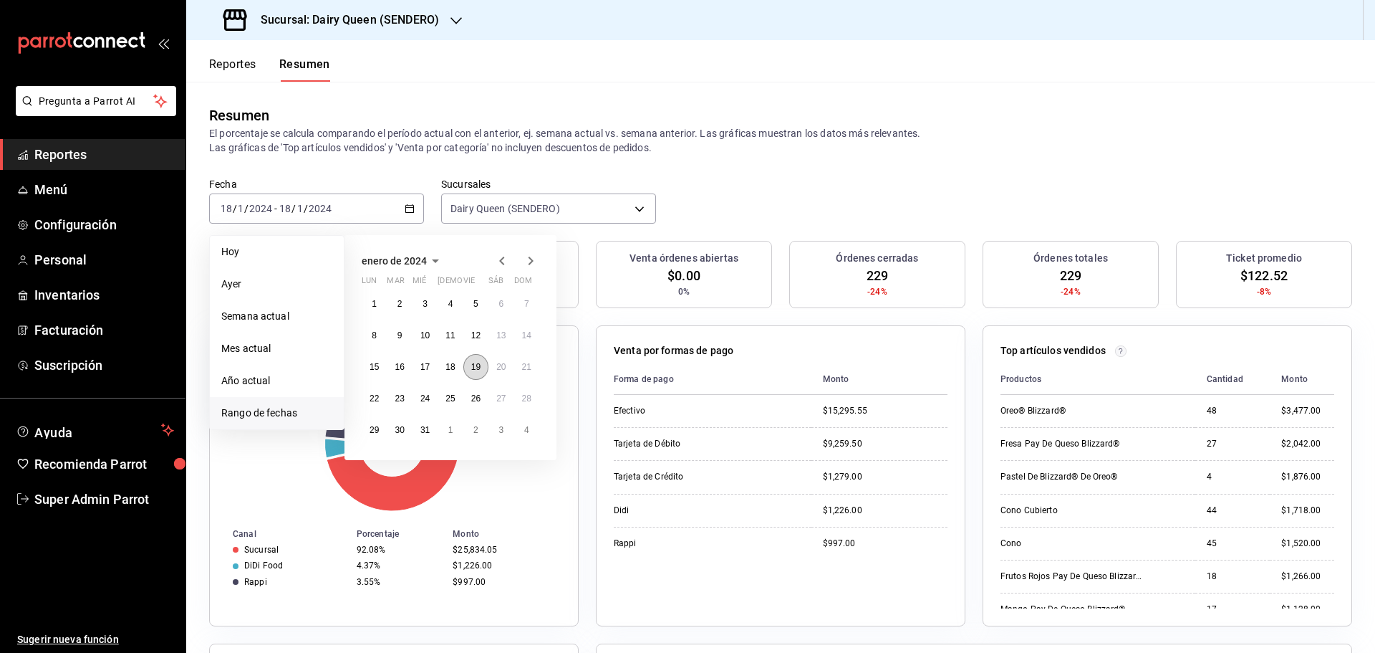
click at [468, 367] on button "19" at bounding box center [475, 367] width 25 height 26
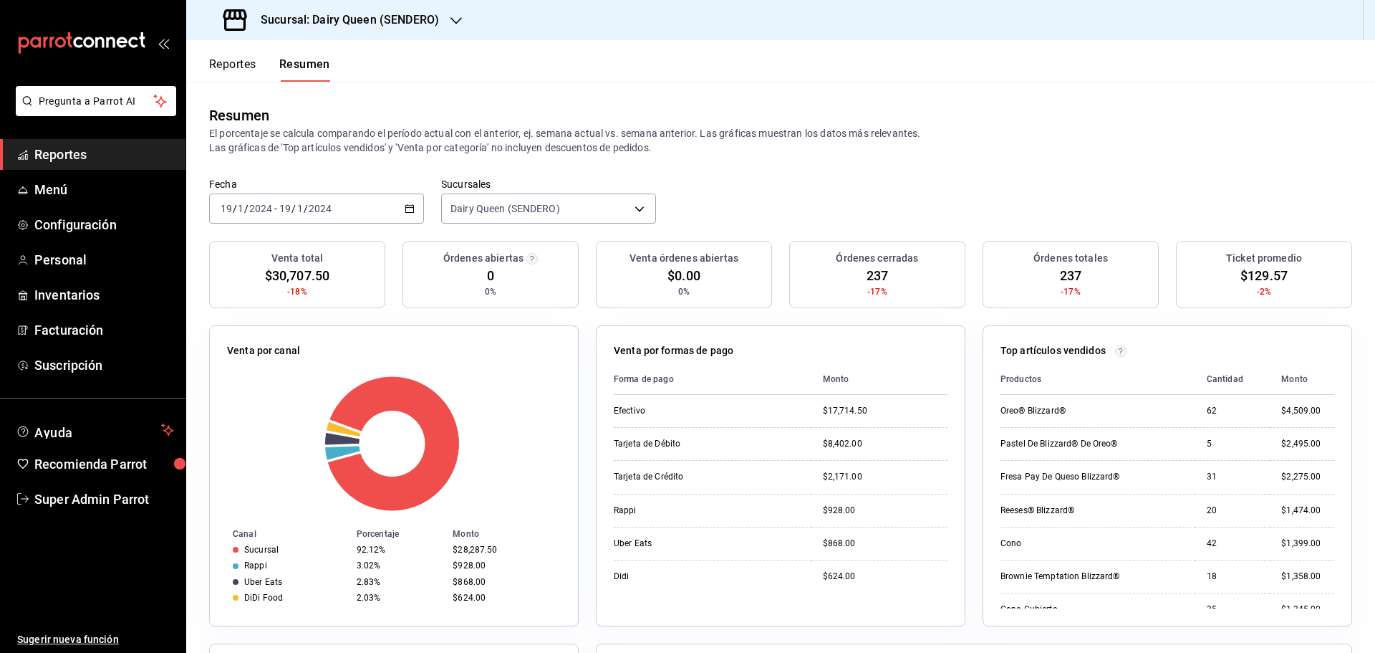
click at [363, 210] on div "2024-01-19 19 / 1 / 2024 - 2024-01-19 19 / 1 / 2024" at bounding box center [316, 208] width 215 height 30
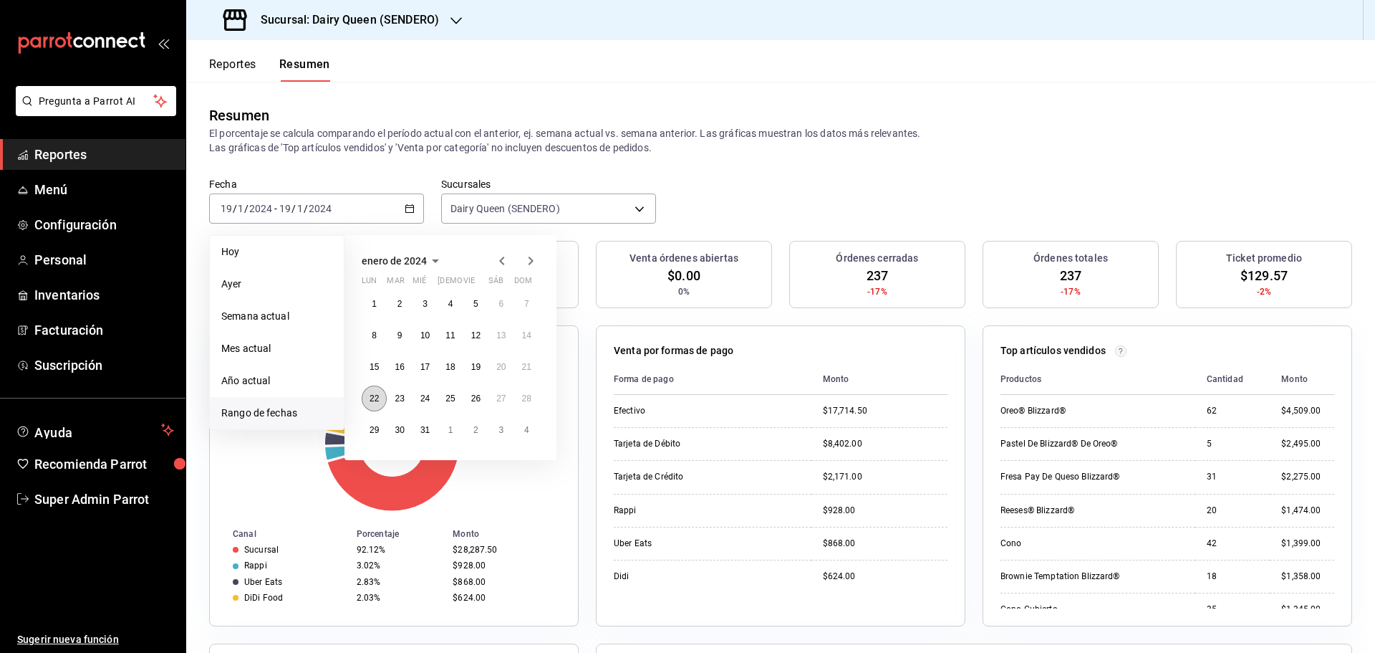
click at [367, 400] on button "22" at bounding box center [374, 398] width 25 height 26
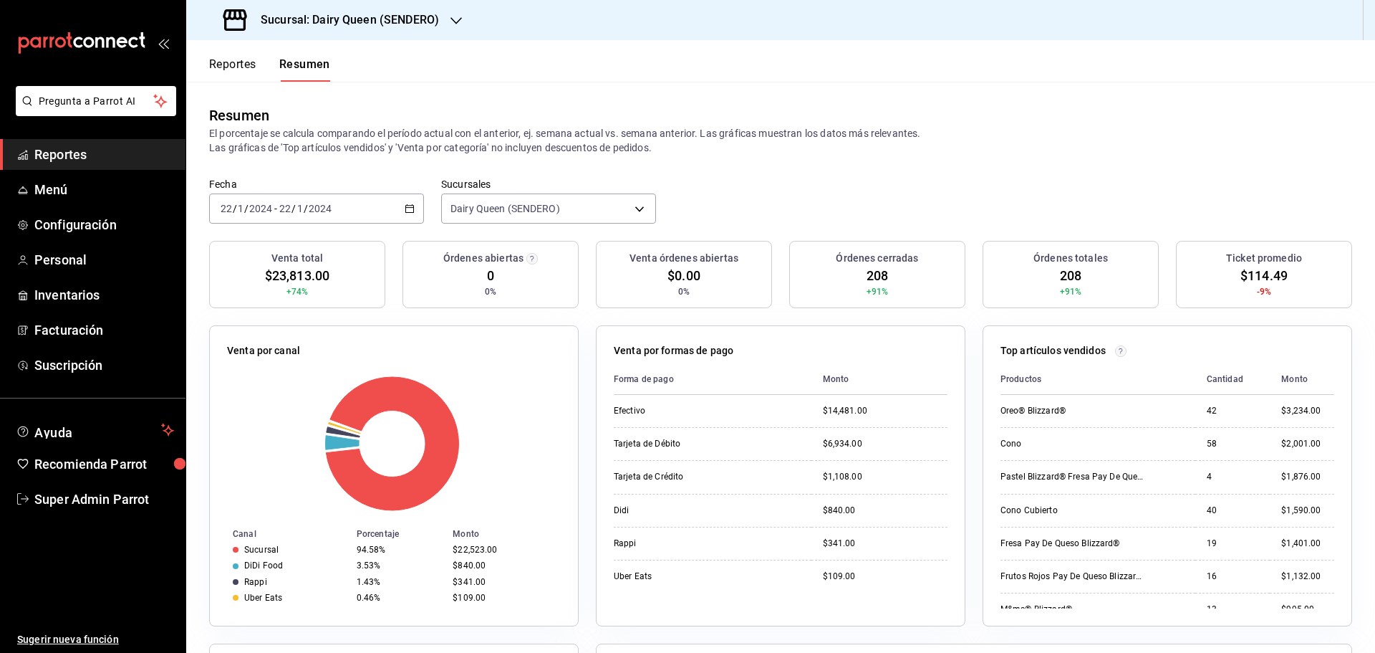
click at [313, 207] on input "2024" at bounding box center [320, 208] width 24 height 11
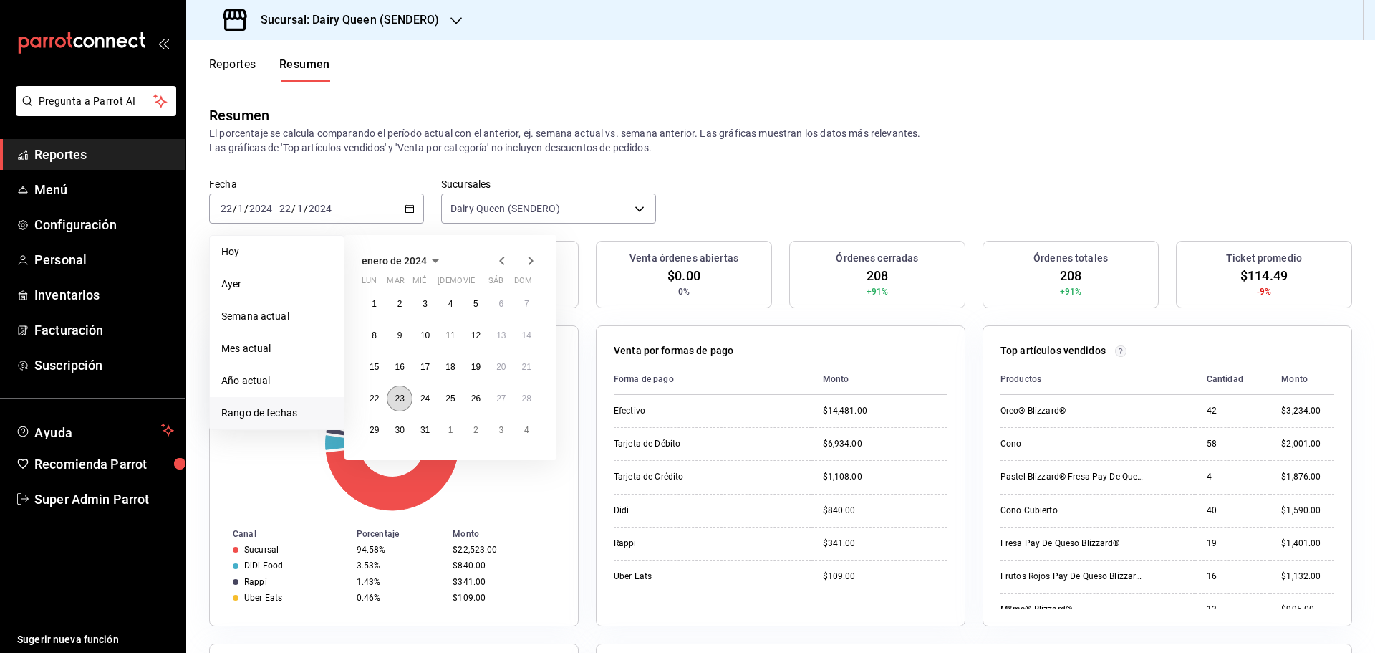
click at [399, 403] on abbr "23" at bounding box center [399, 398] width 9 height 10
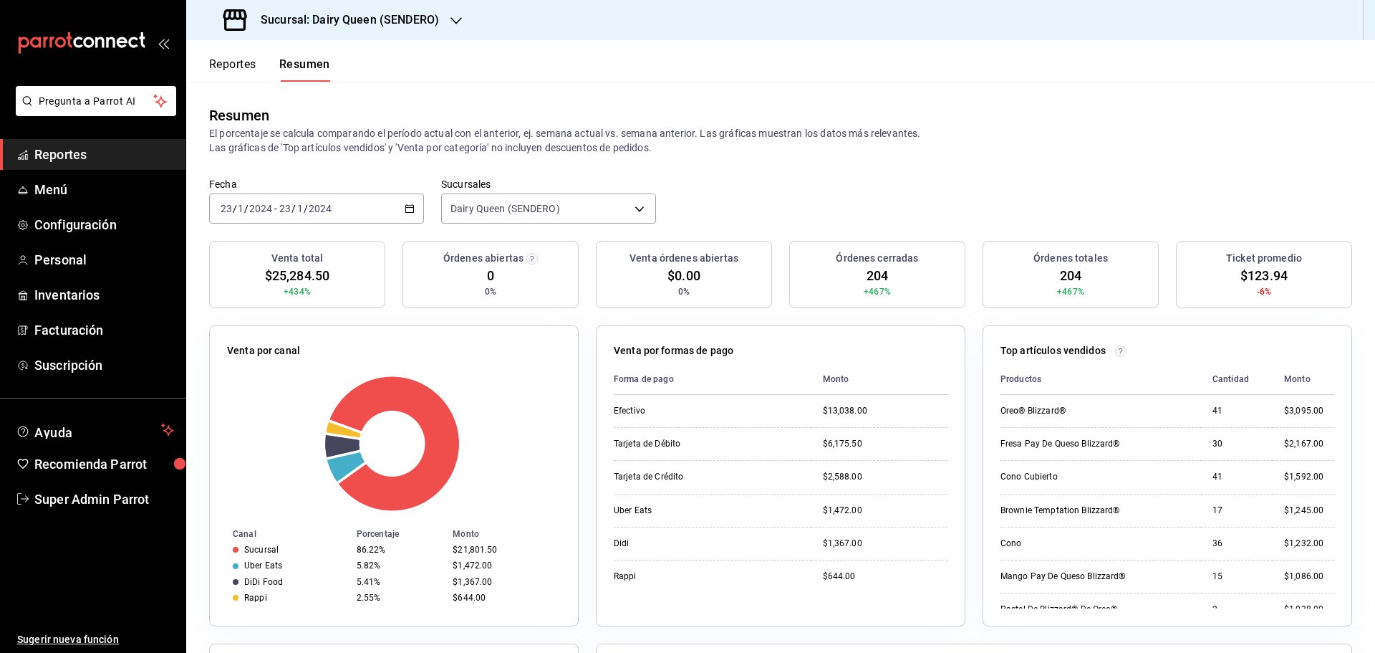
click at [337, 201] on div "2024-01-23 23 / 1 / 2024 - 2024-01-23 23 / 1 / 2024" at bounding box center [316, 208] width 215 height 30
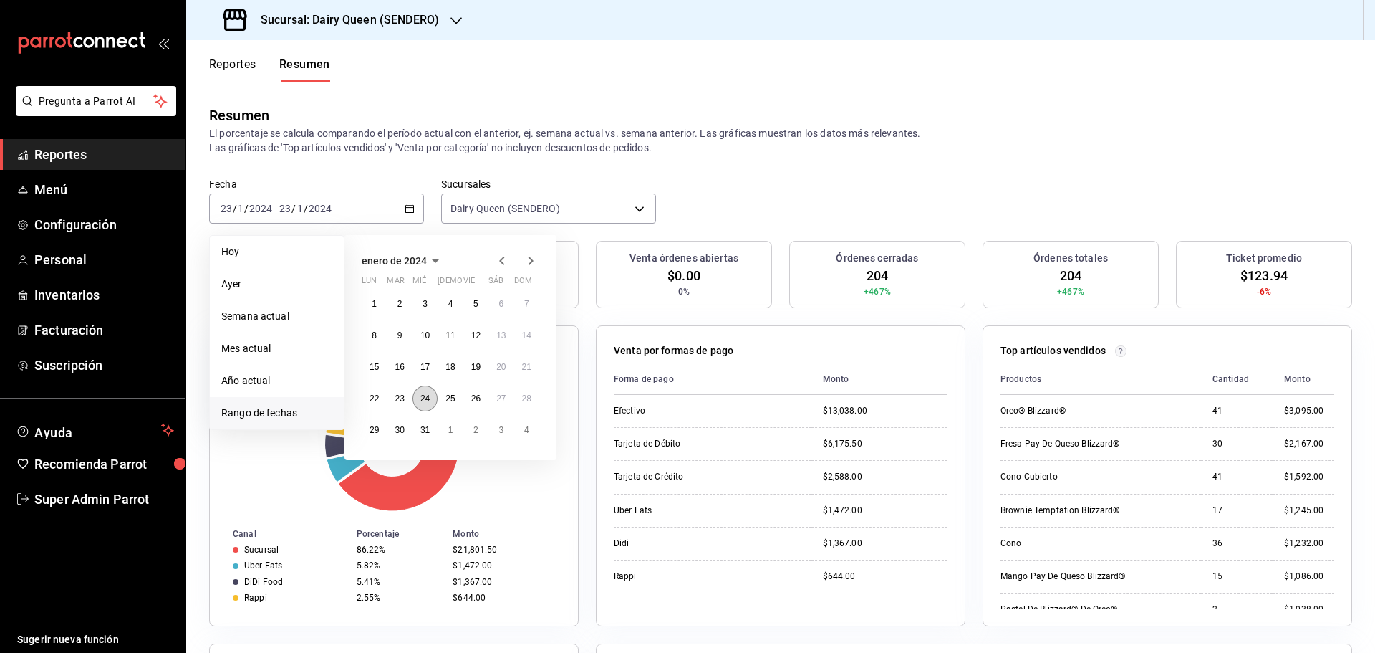
click at [418, 405] on button "24" at bounding box center [425, 398] width 25 height 26
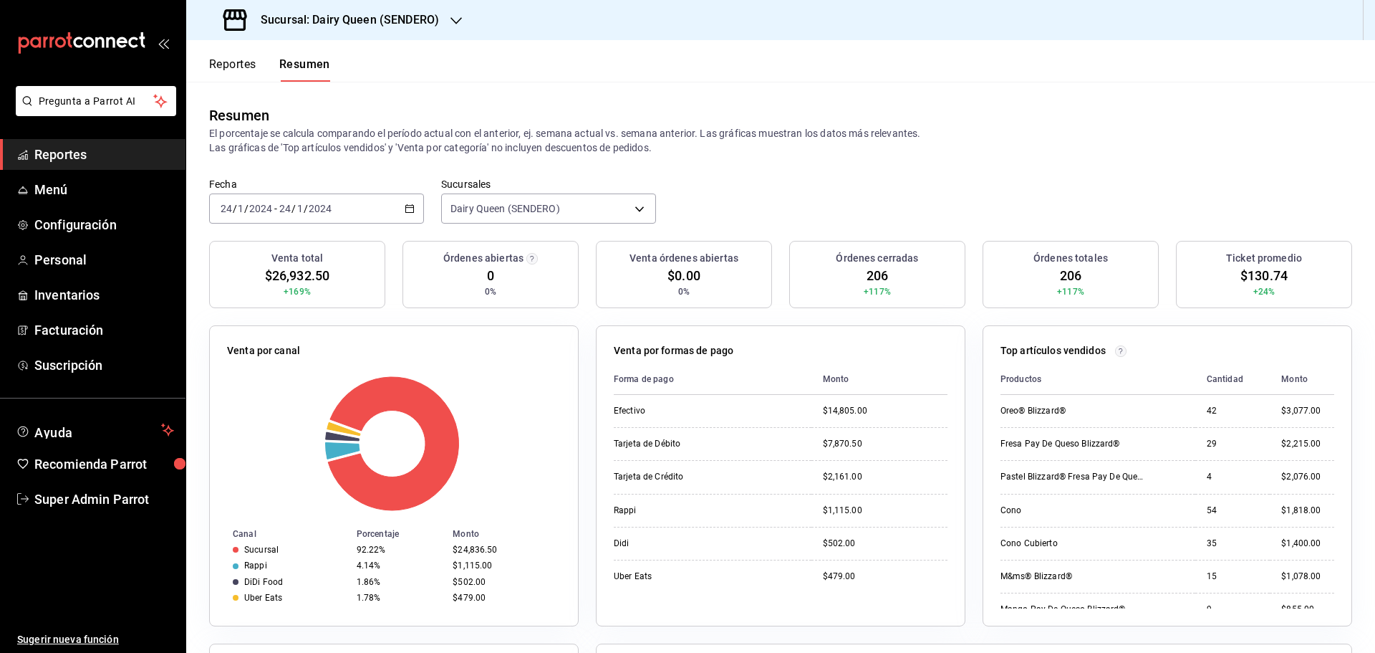
click at [319, 208] on input "2024" at bounding box center [320, 208] width 24 height 11
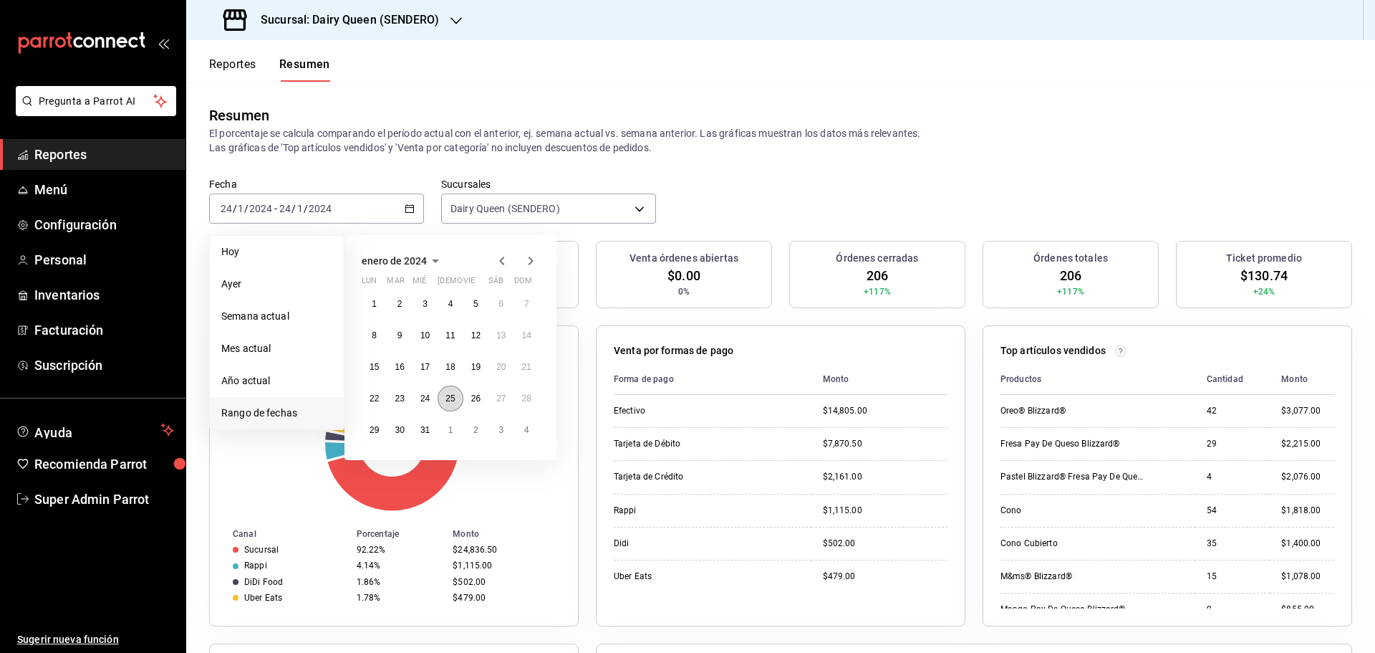
click at [451, 402] on abbr "25" at bounding box center [450, 398] width 9 height 10
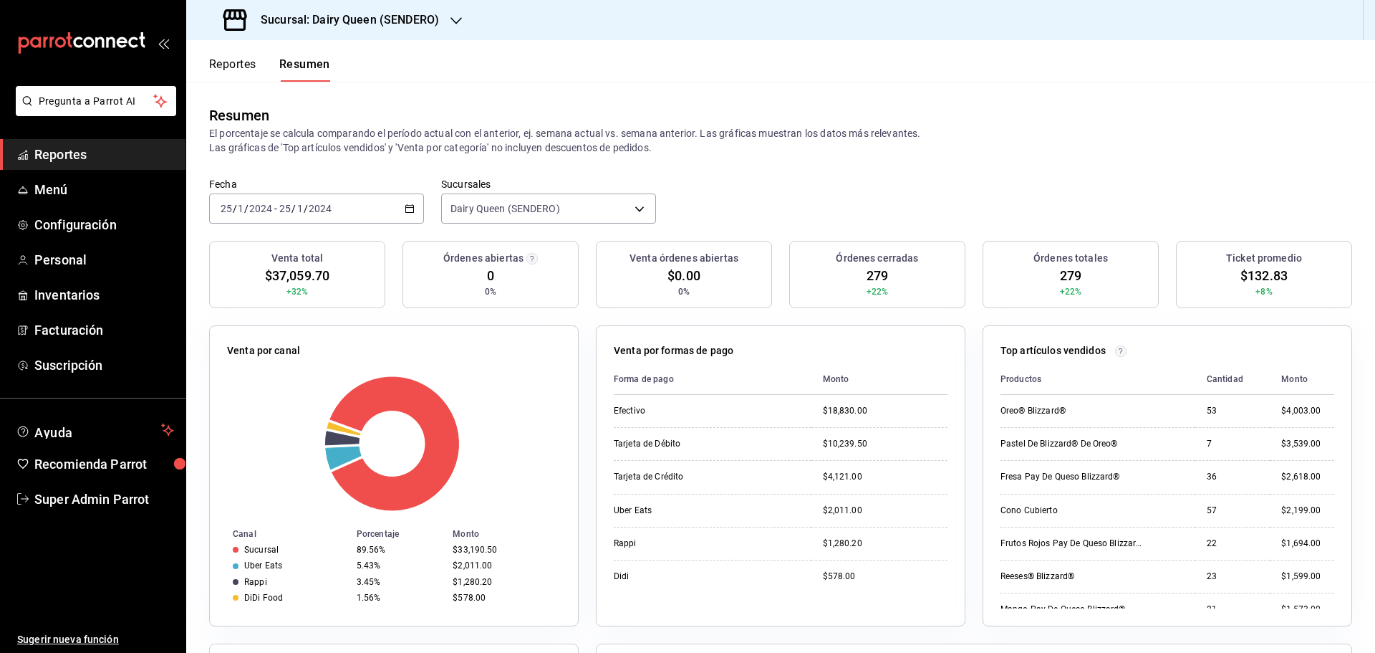
click at [340, 198] on div "2024-01-25 25 / 1 / 2024 - 2024-01-25 25 / 1 / 2024" at bounding box center [316, 208] width 215 height 30
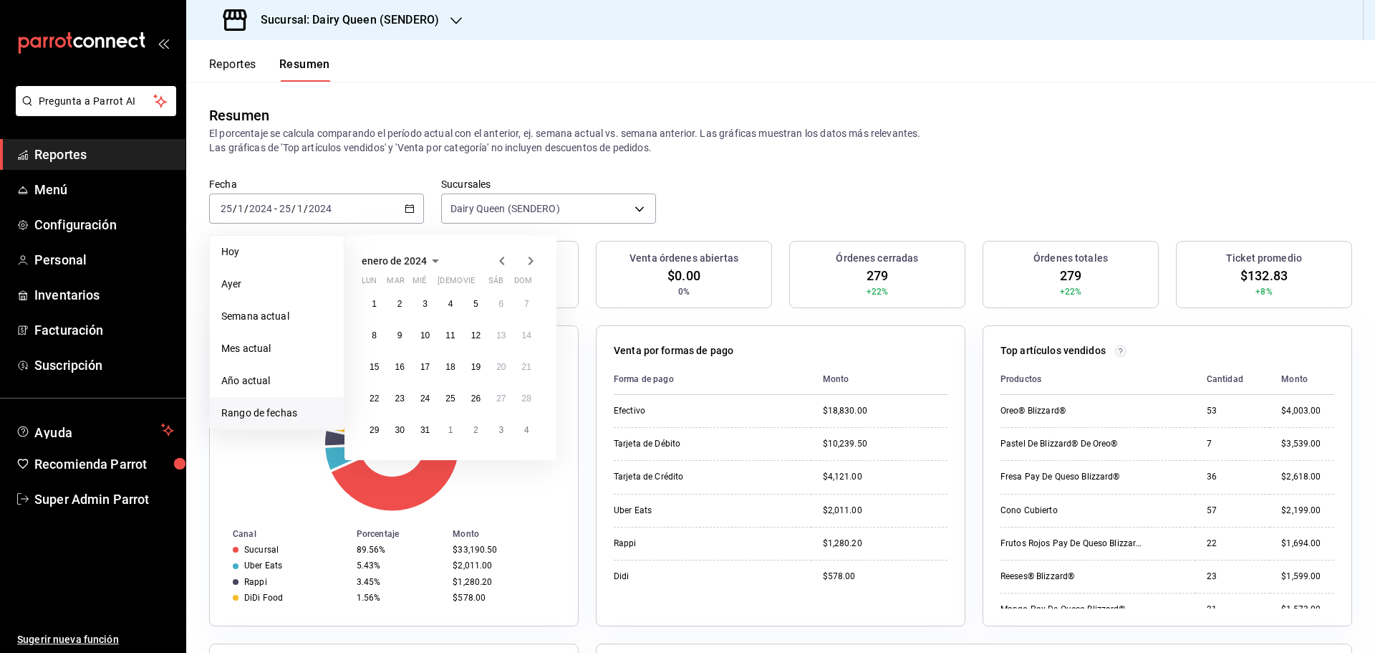
click at [467, 410] on div "1 2 3 4 5 6 7 8 9 10 11 12 13 14 15 16 17 18 19 20 21 22 23 24 25 26 27 28 29 3…" at bounding box center [451, 367] width 178 height 152
click at [473, 400] on abbr "26" at bounding box center [475, 398] width 9 height 10
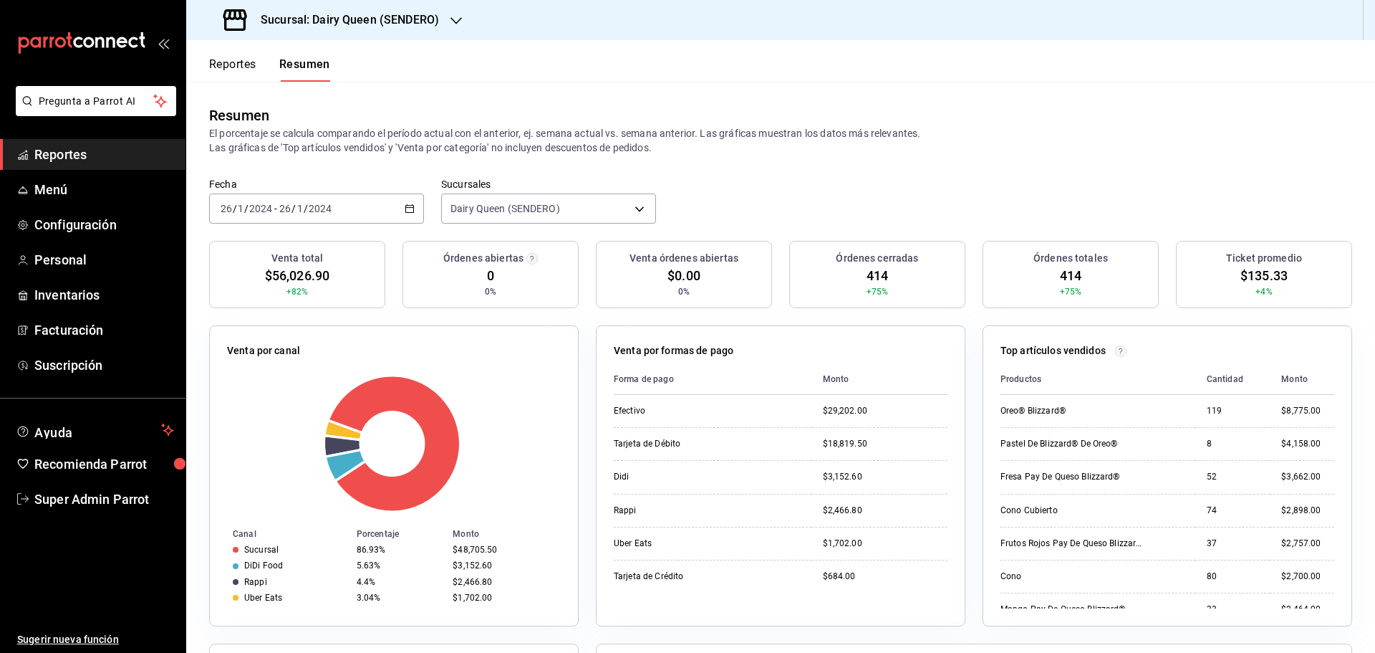
click at [361, 193] on div "Fecha 2024-01-26 26 / 1 / 2024 - 2024-01-26 26 / 1 / 2024" at bounding box center [316, 201] width 215 height 46
click at [367, 206] on div "2024-01-26 26 / 1 / 2024 - 2024-01-26 26 / 1 / 2024" at bounding box center [316, 208] width 215 height 30
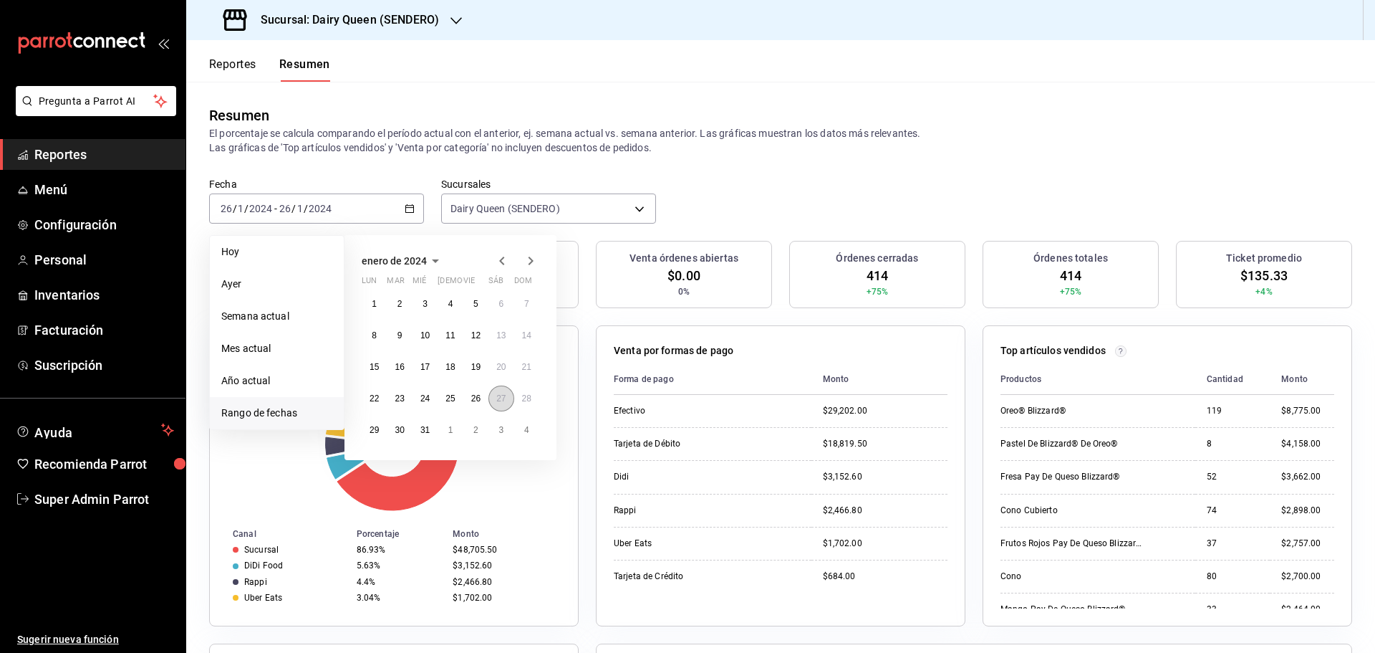
click at [505, 403] on abbr "27" at bounding box center [500, 398] width 9 height 10
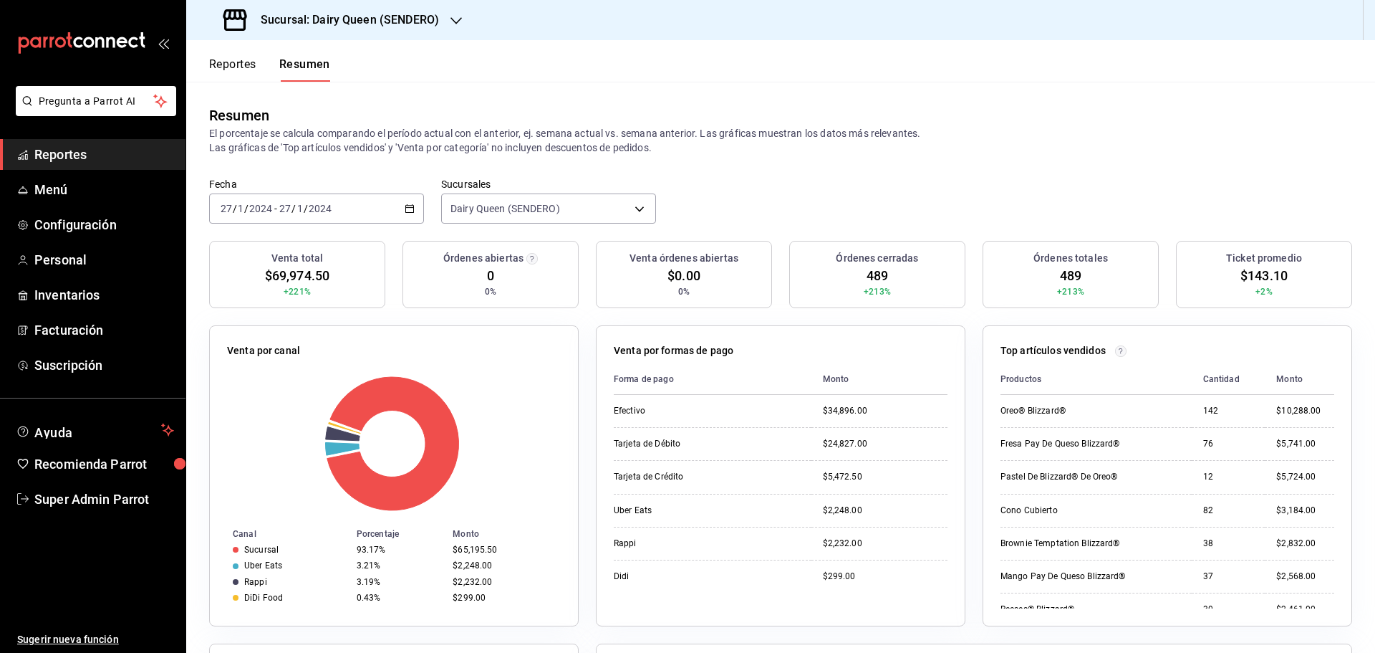
click at [354, 207] on div "2024-01-27 27 / 1 / 2024 - 2024-01-27 27 / 1 / 2024" at bounding box center [316, 208] width 215 height 30
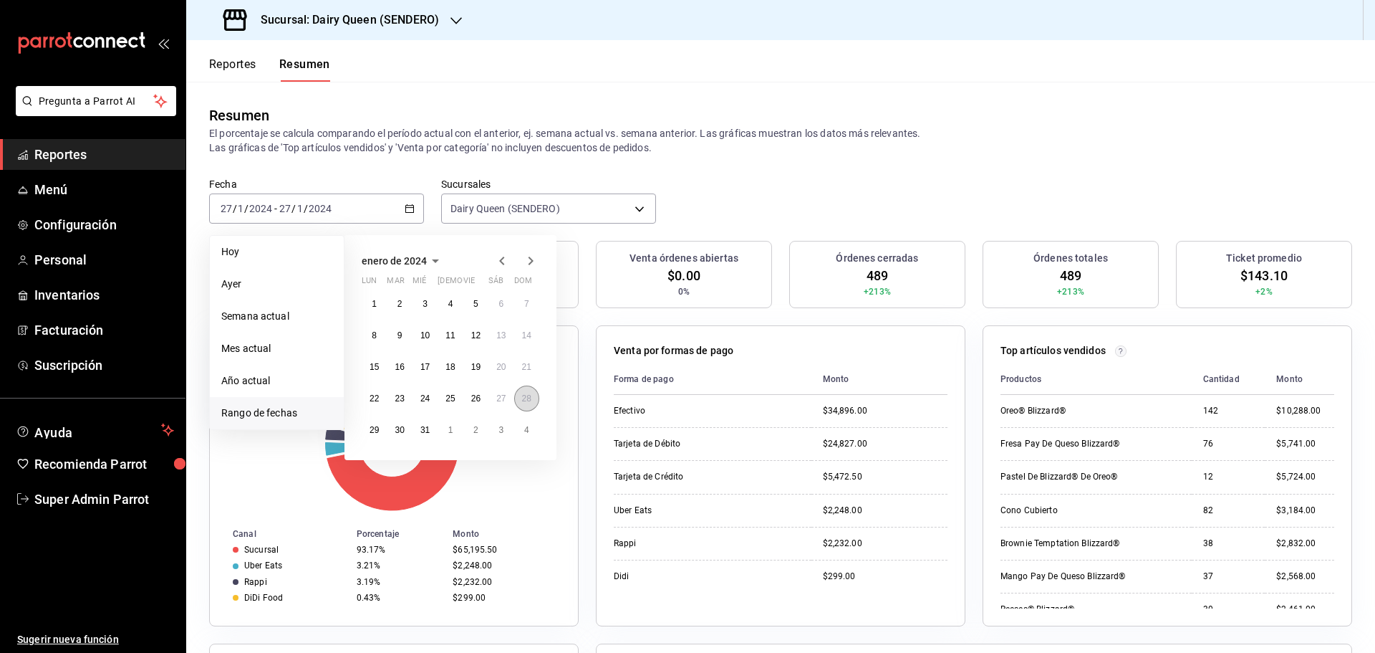
click at [519, 405] on button "28" at bounding box center [526, 398] width 25 height 26
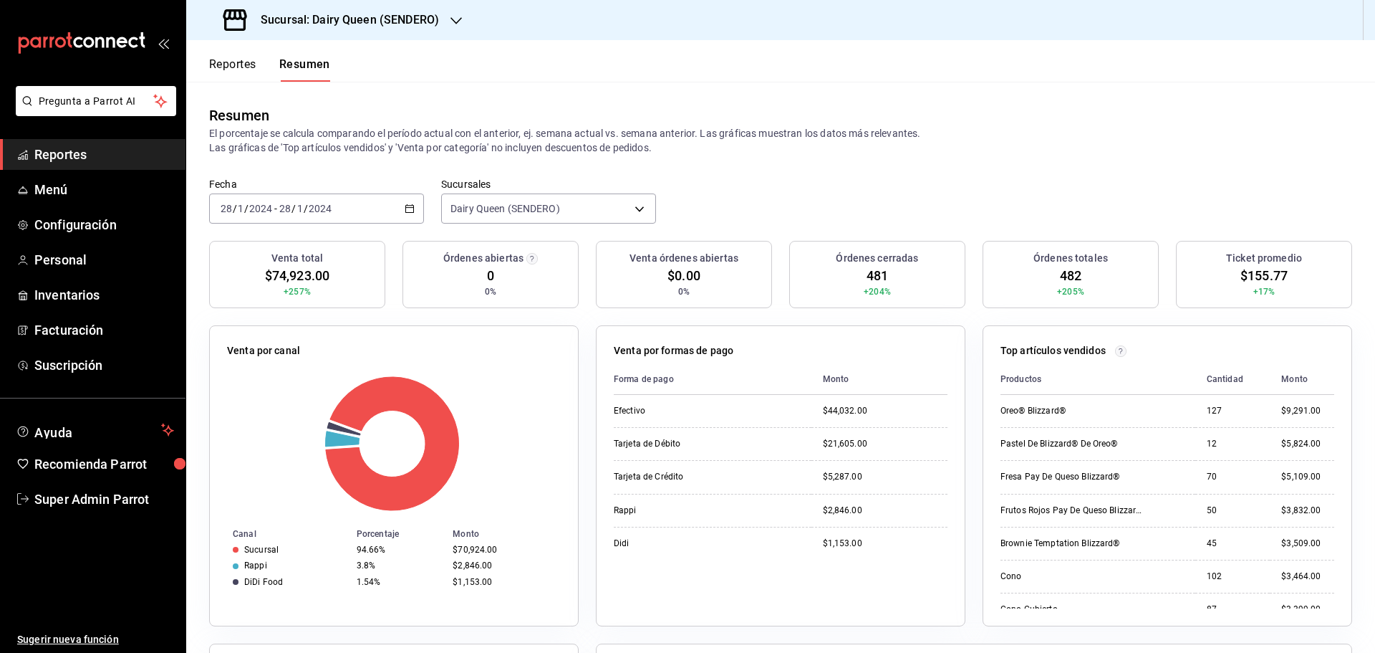
click at [345, 204] on div "2024-01-28 28 / 1 / 2024 - 2024-01-28 28 / 1 / 2024" at bounding box center [316, 208] width 215 height 30
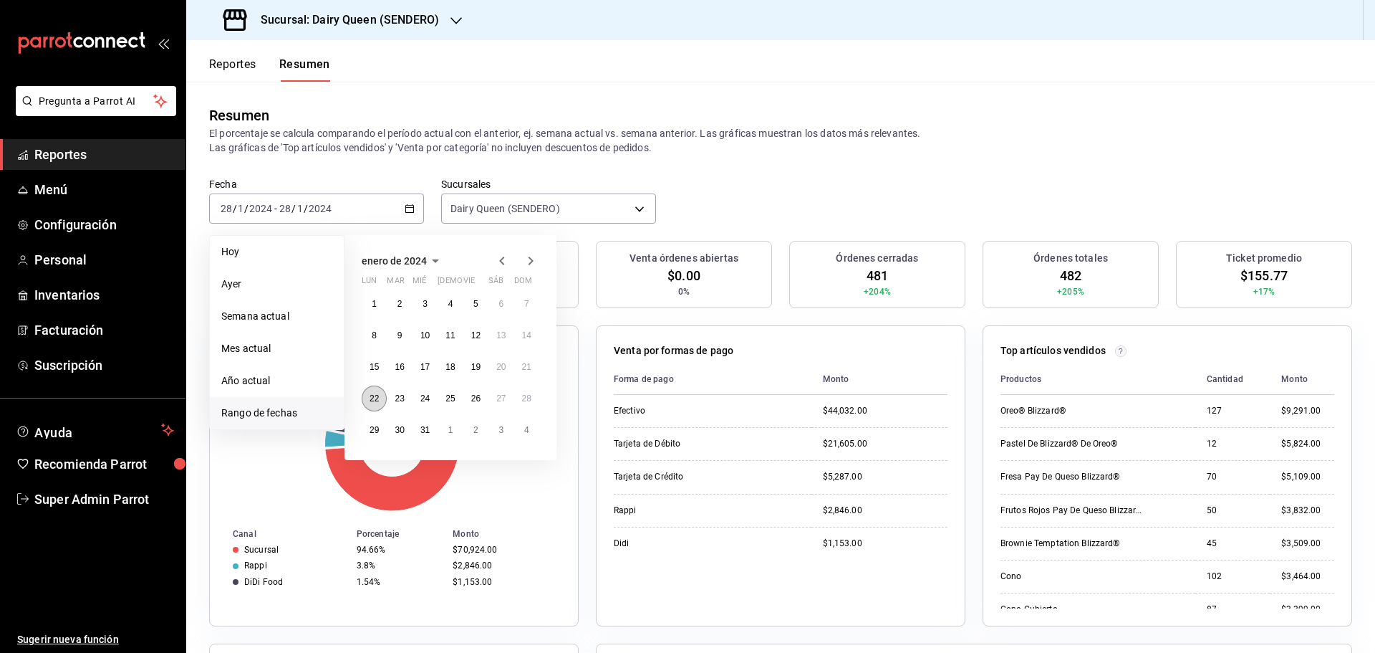
click at [365, 405] on button "22" at bounding box center [374, 398] width 25 height 26
click at [373, 404] on button "22" at bounding box center [374, 398] width 25 height 26
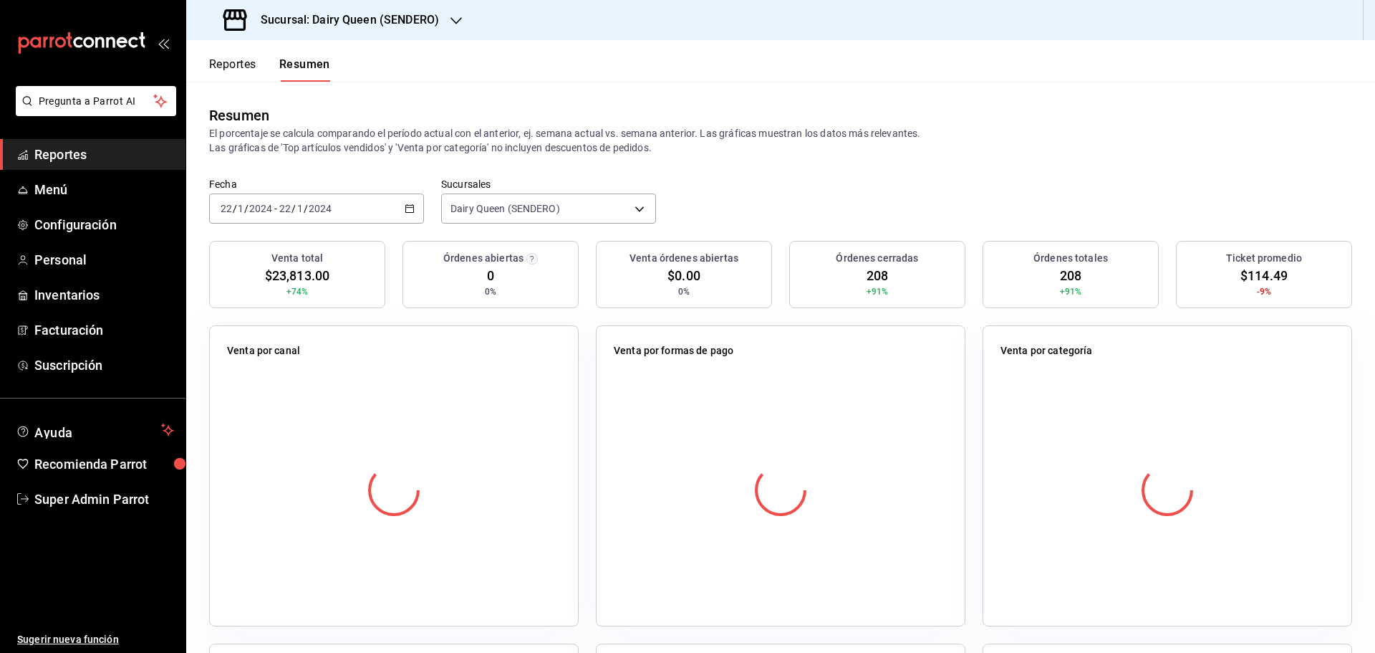
click at [373, 404] on div at bounding box center [394, 490] width 334 height 252
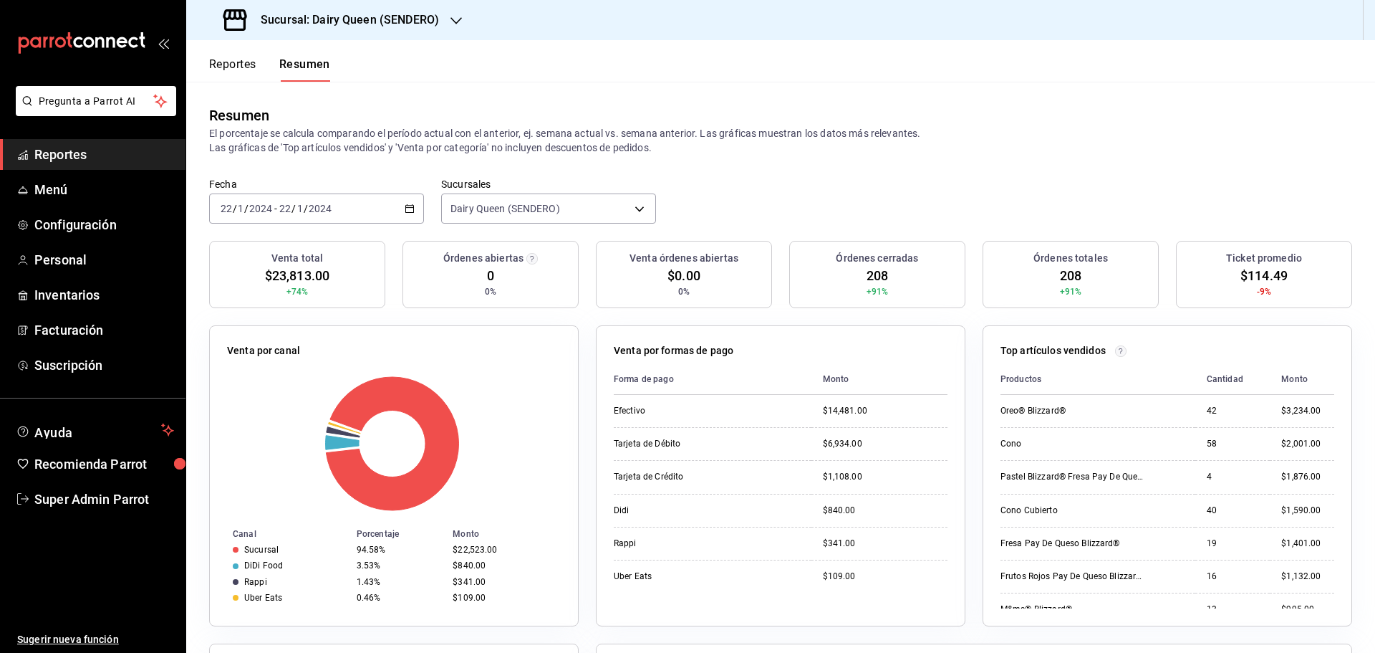
click at [332, 209] on div "2024-01-22 22 / 1 / 2024" at bounding box center [305, 208] width 56 height 11
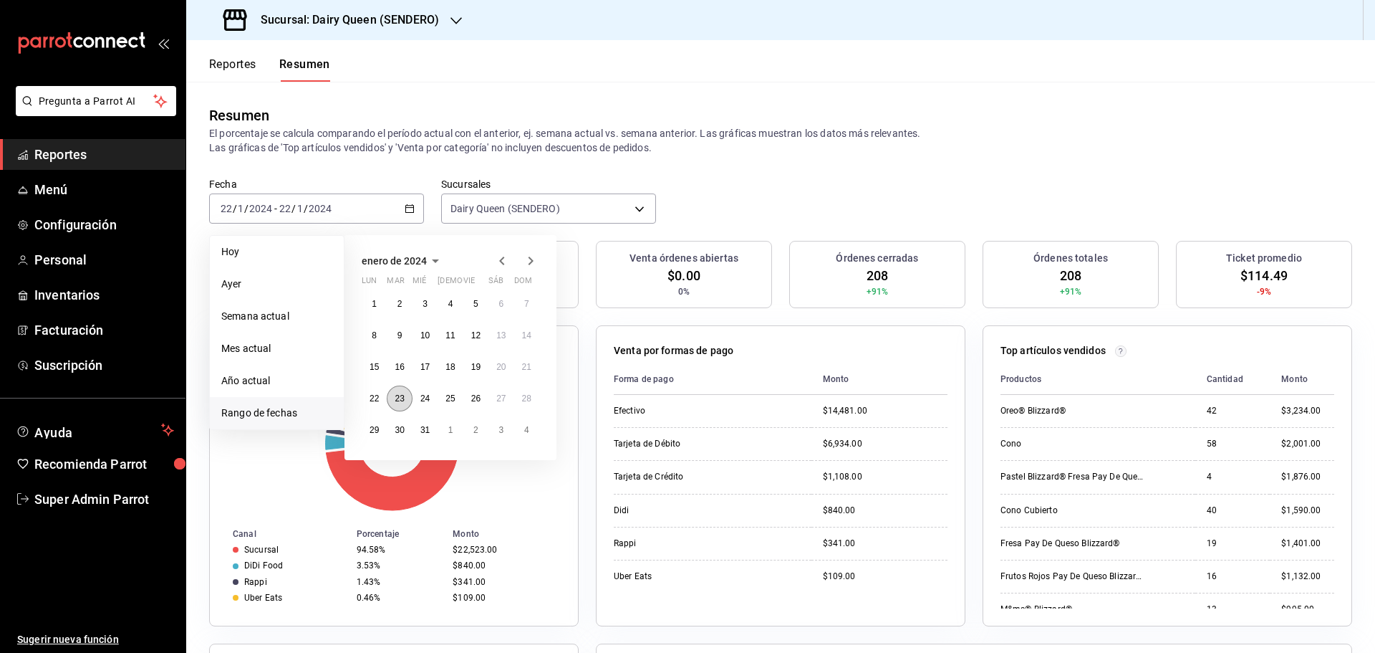
click at [403, 400] on abbr "23" at bounding box center [399, 398] width 9 height 10
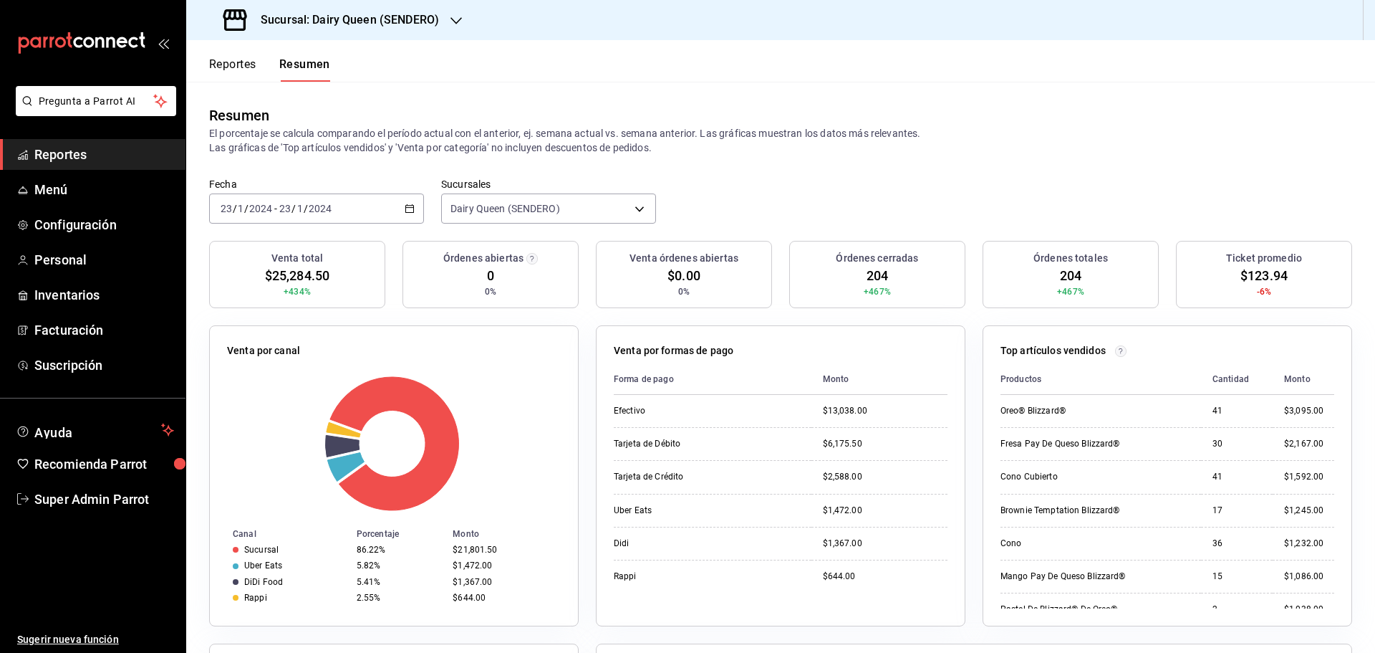
click at [337, 205] on div "2024-01-23 23 / 1 / 2024 - 2024-01-23 23 / 1 / 2024" at bounding box center [316, 208] width 215 height 30
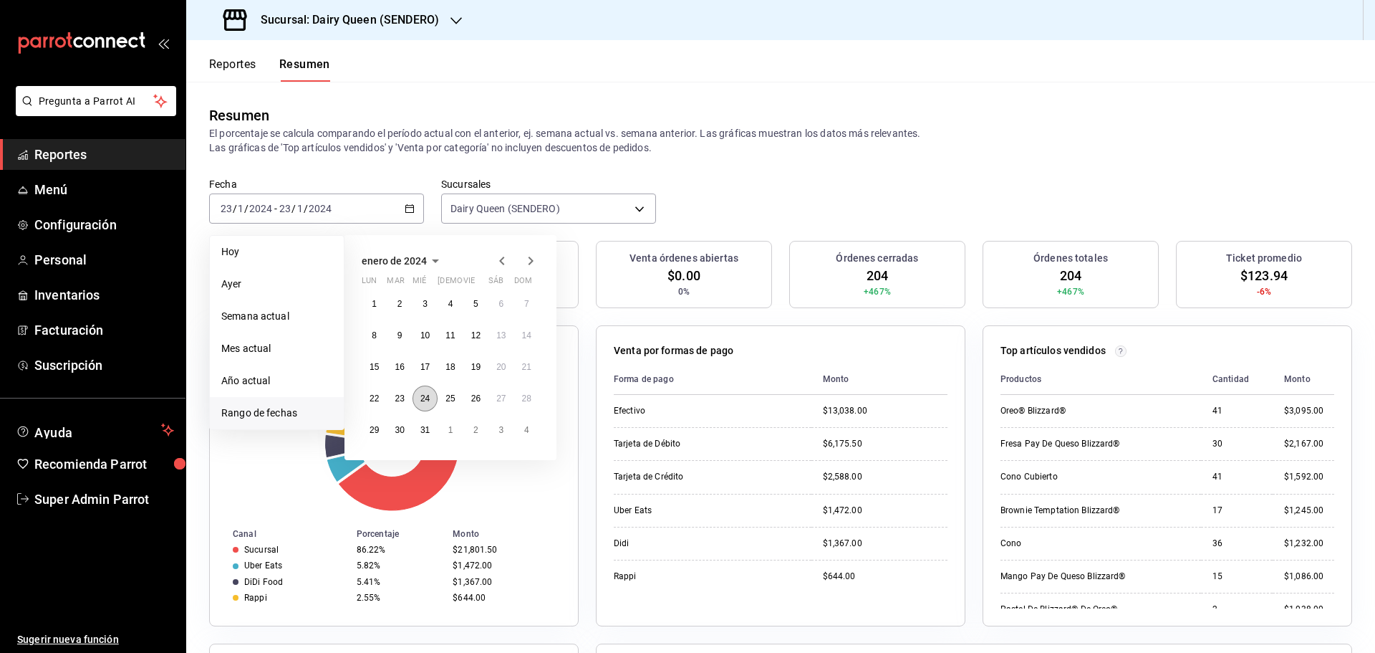
click at [422, 406] on button "24" at bounding box center [425, 398] width 25 height 26
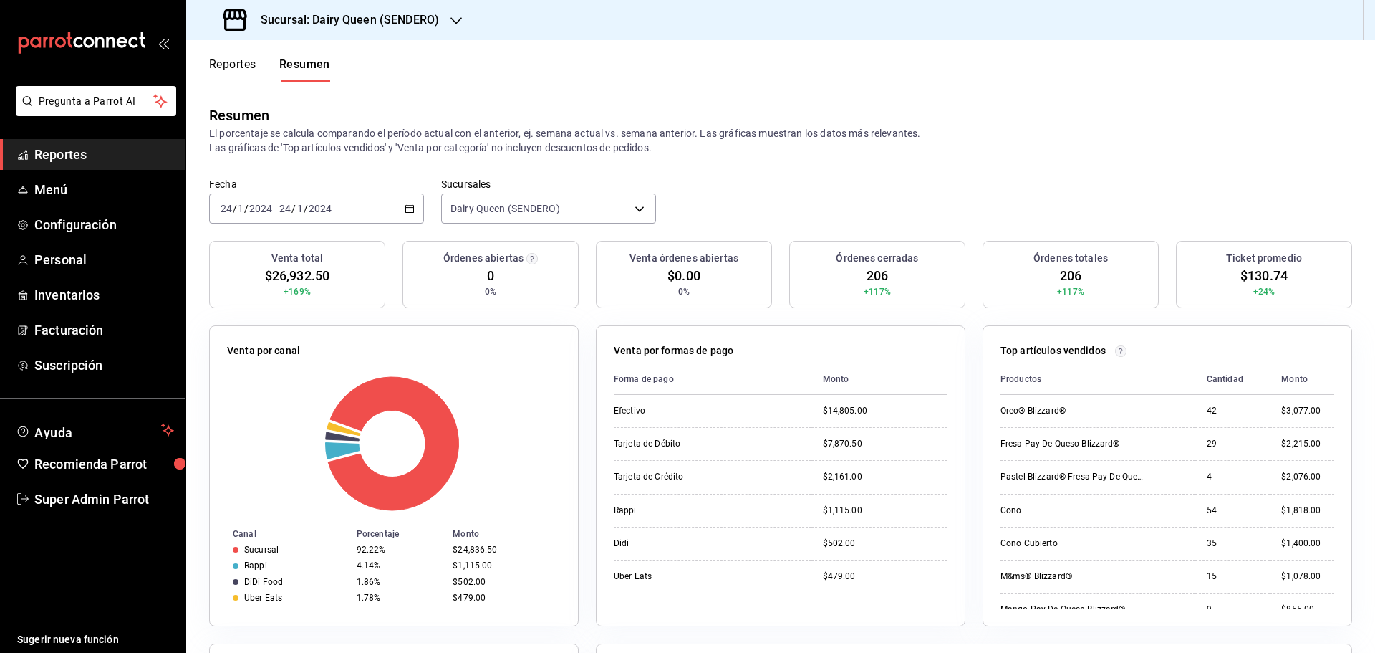
click at [328, 203] on input "2024" at bounding box center [320, 208] width 24 height 11
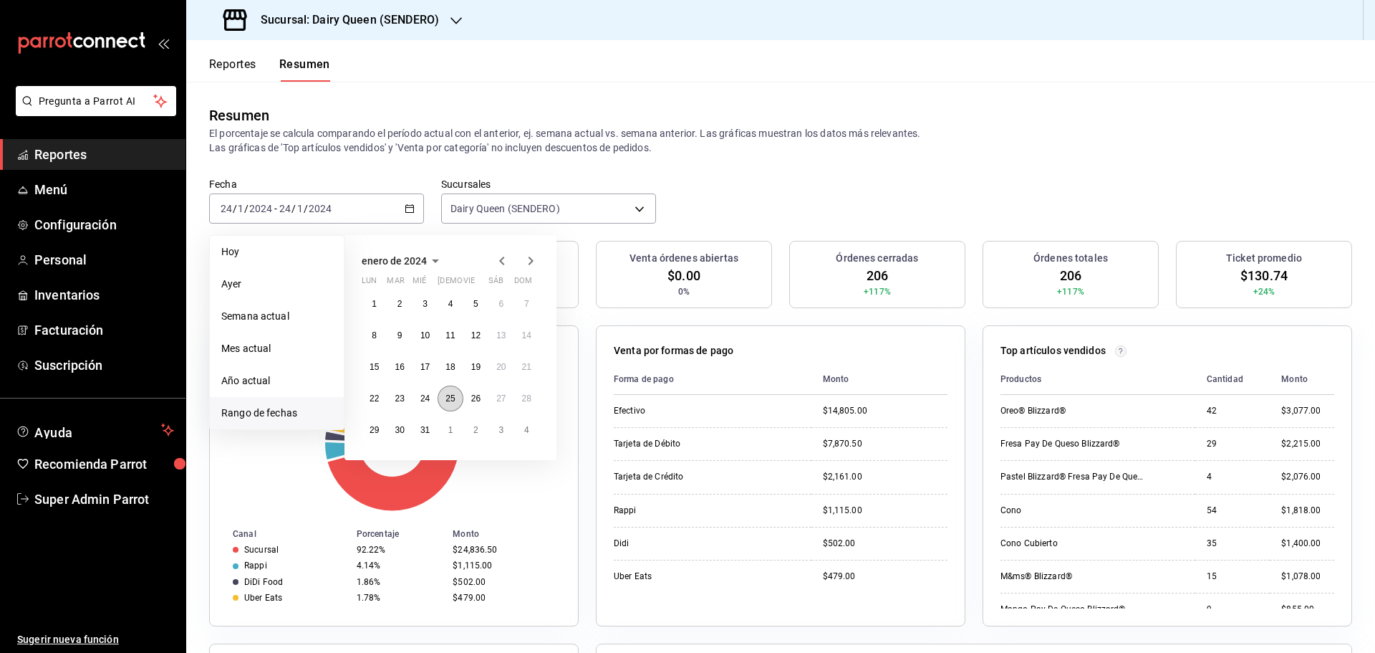
click at [458, 400] on button "25" at bounding box center [450, 398] width 25 height 26
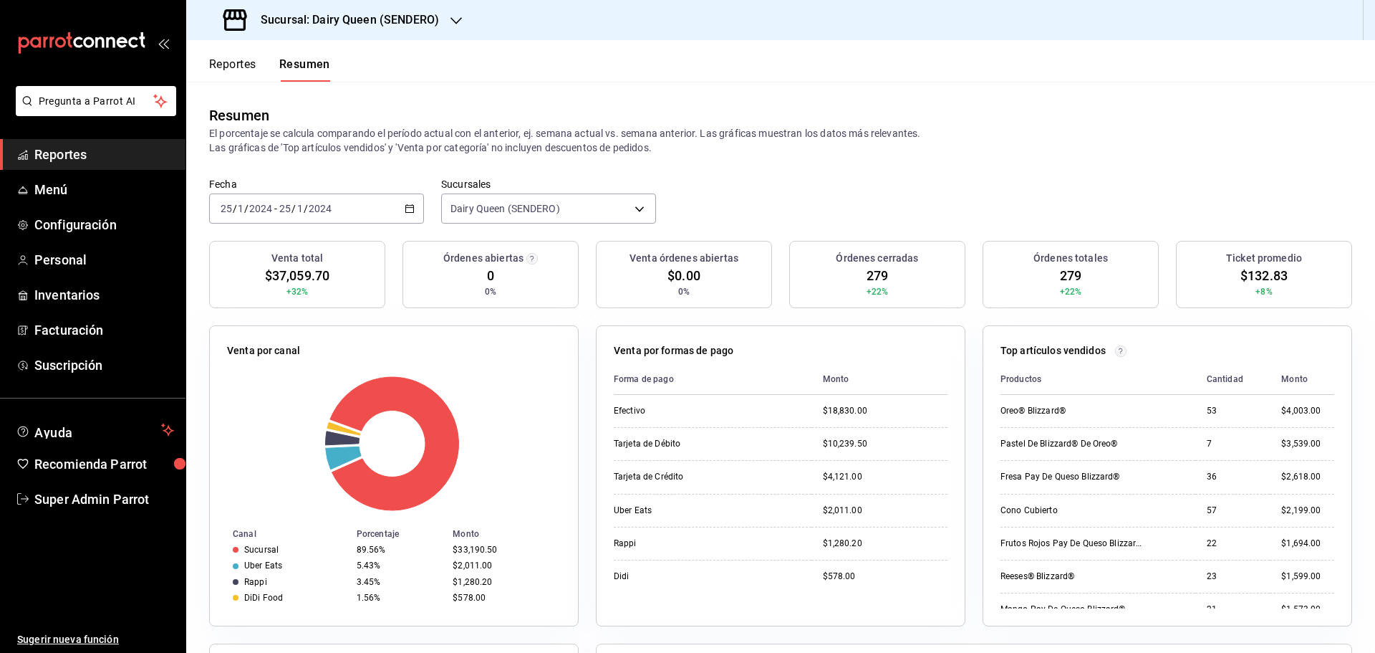
click at [297, 212] on input "1" at bounding box center [300, 208] width 7 height 11
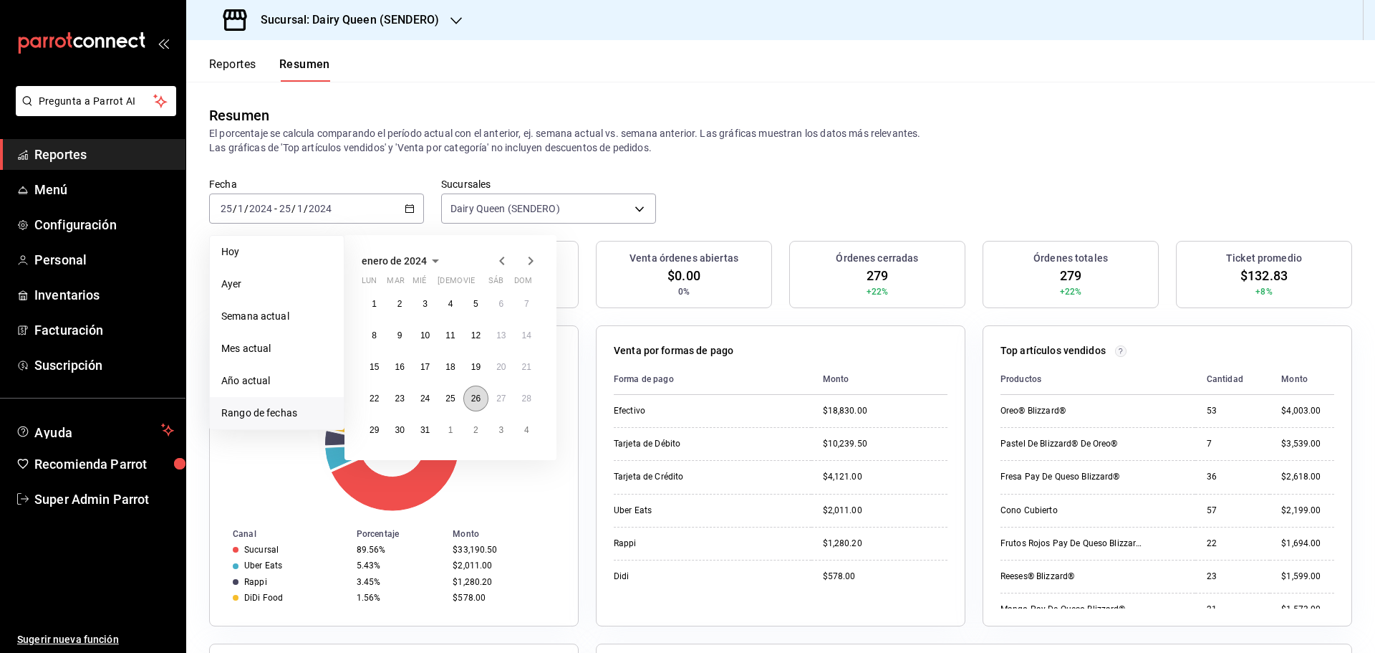
click at [471, 399] on abbr "26" at bounding box center [475, 398] width 9 height 10
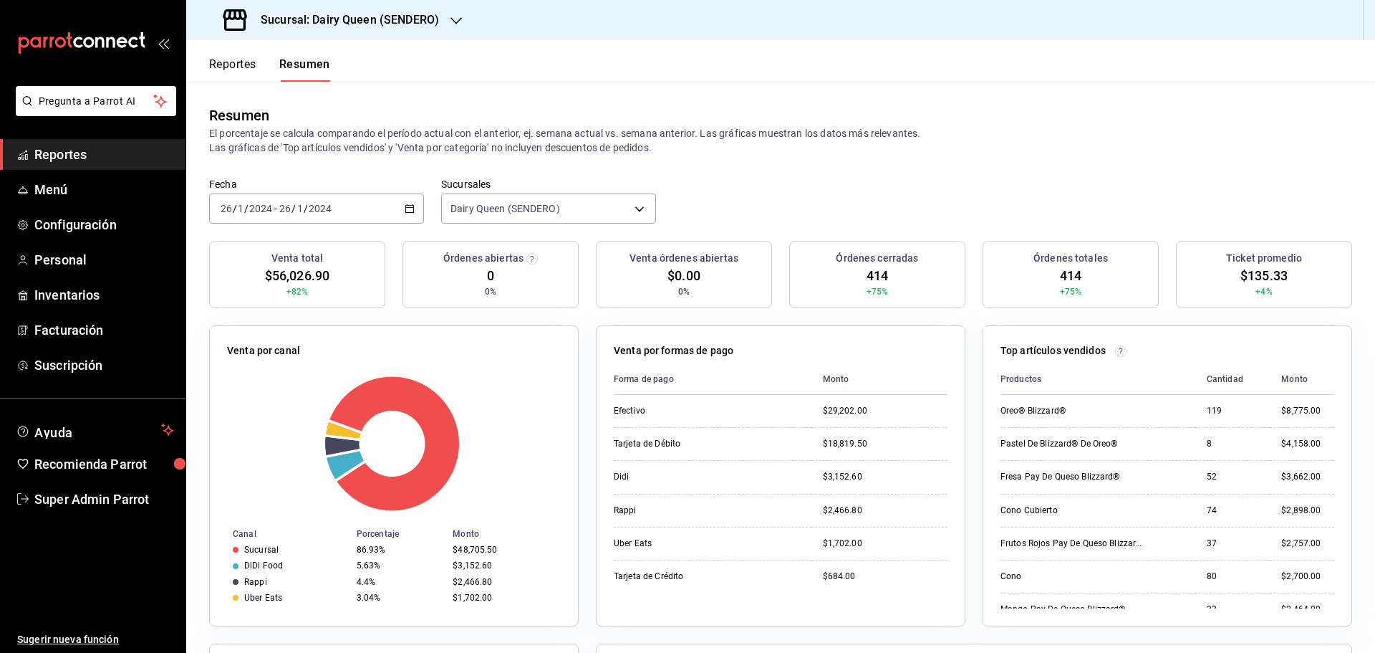
click at [331, 203] on input "2024" at bounding box center [320, 208] width 24 height 11
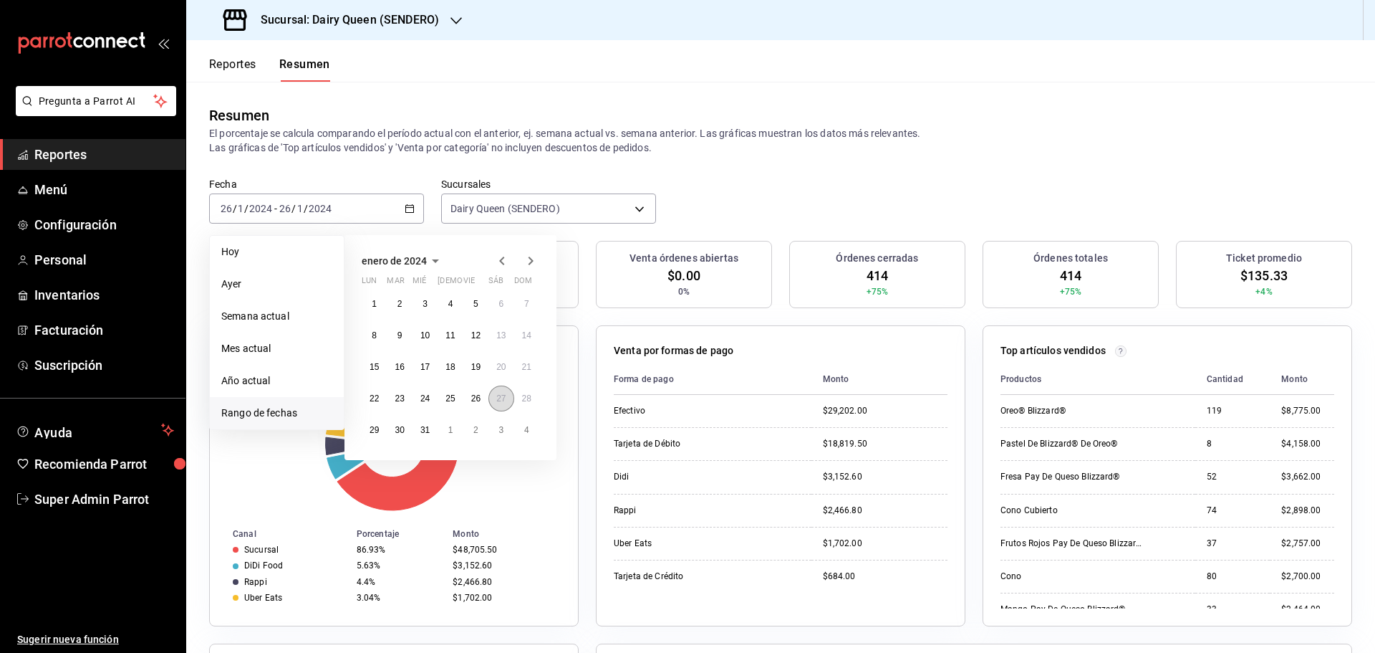
click at [492, 395] on button "27" at bounding box center [501, 398] width 25 height 26
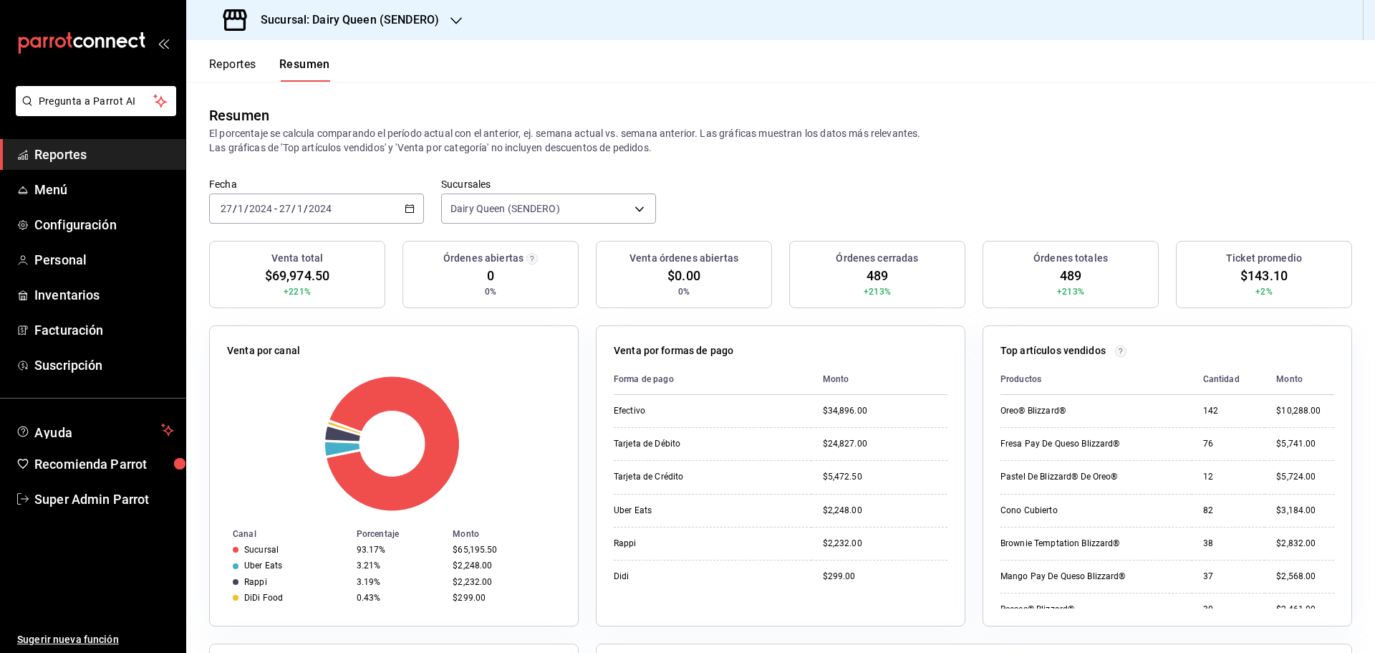
click at [254, 209] on input "2024" at bounding box center [261, 208] width 24 height 11
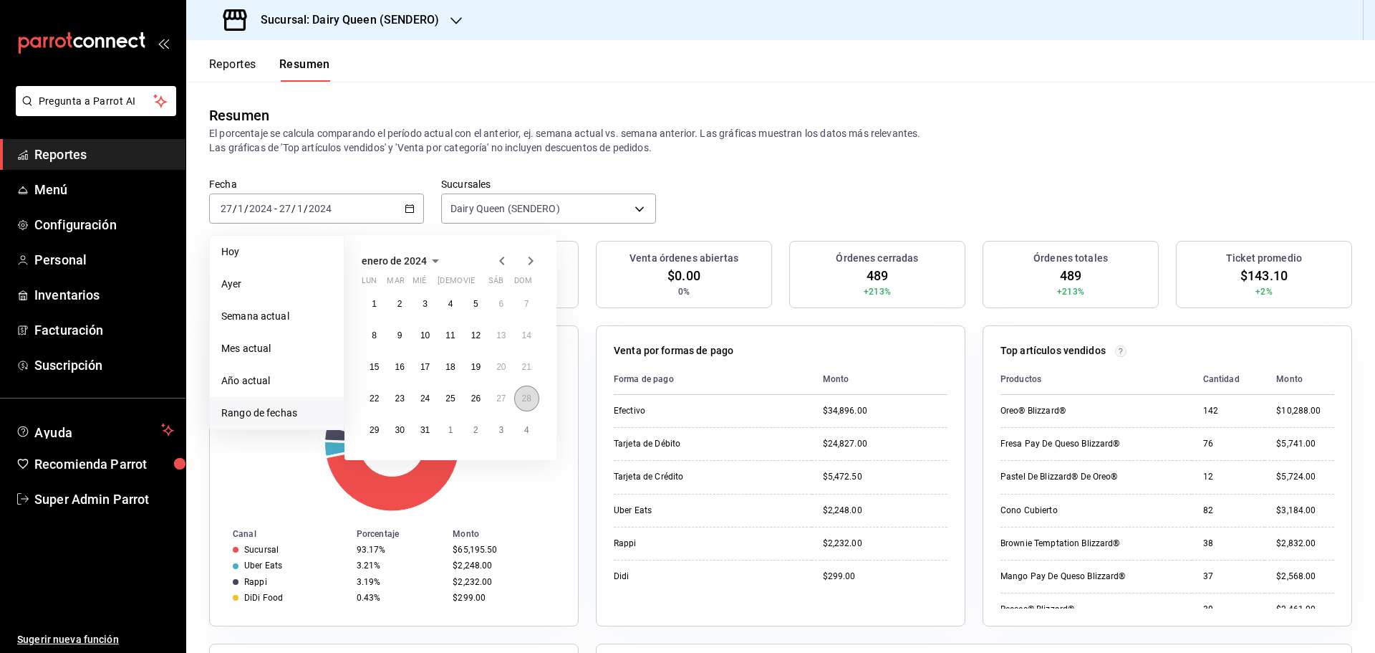
click at [521, 398] on button "28" at bounding box center [526, 398] width 25 height 26
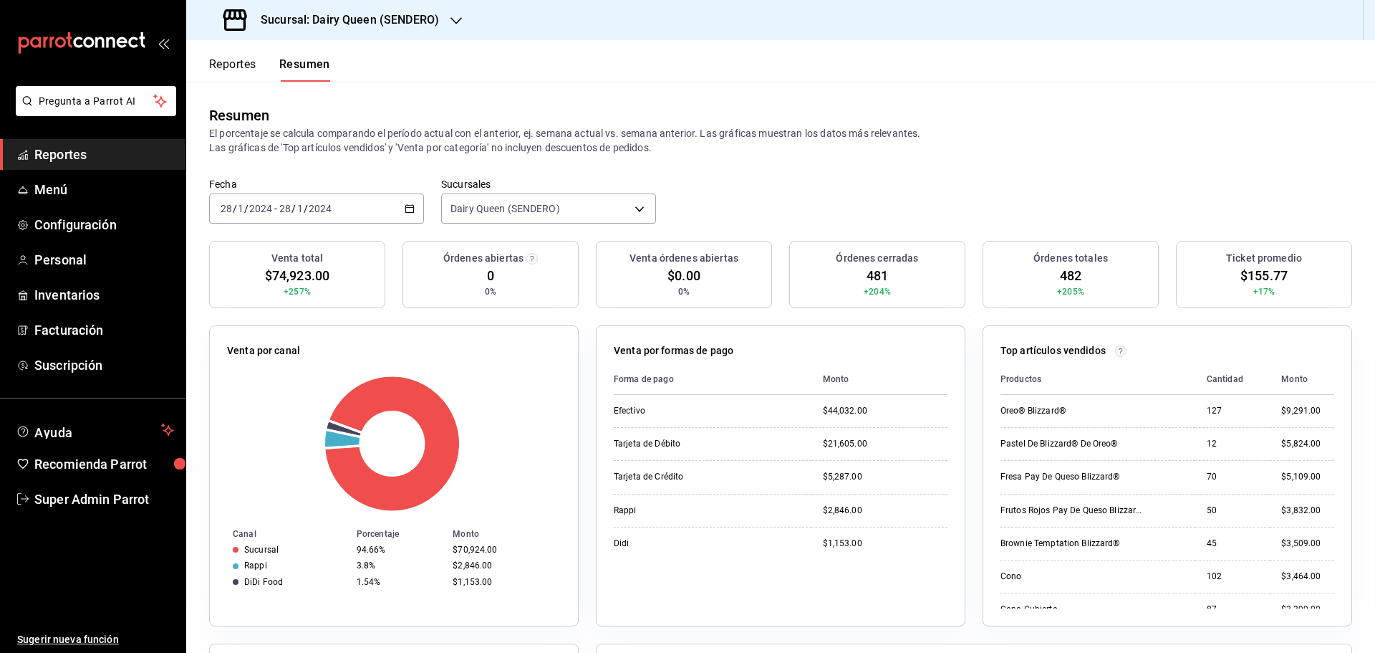
click at [297, 213] on input "1" at bounding box center [300, 208] width 7 height 11
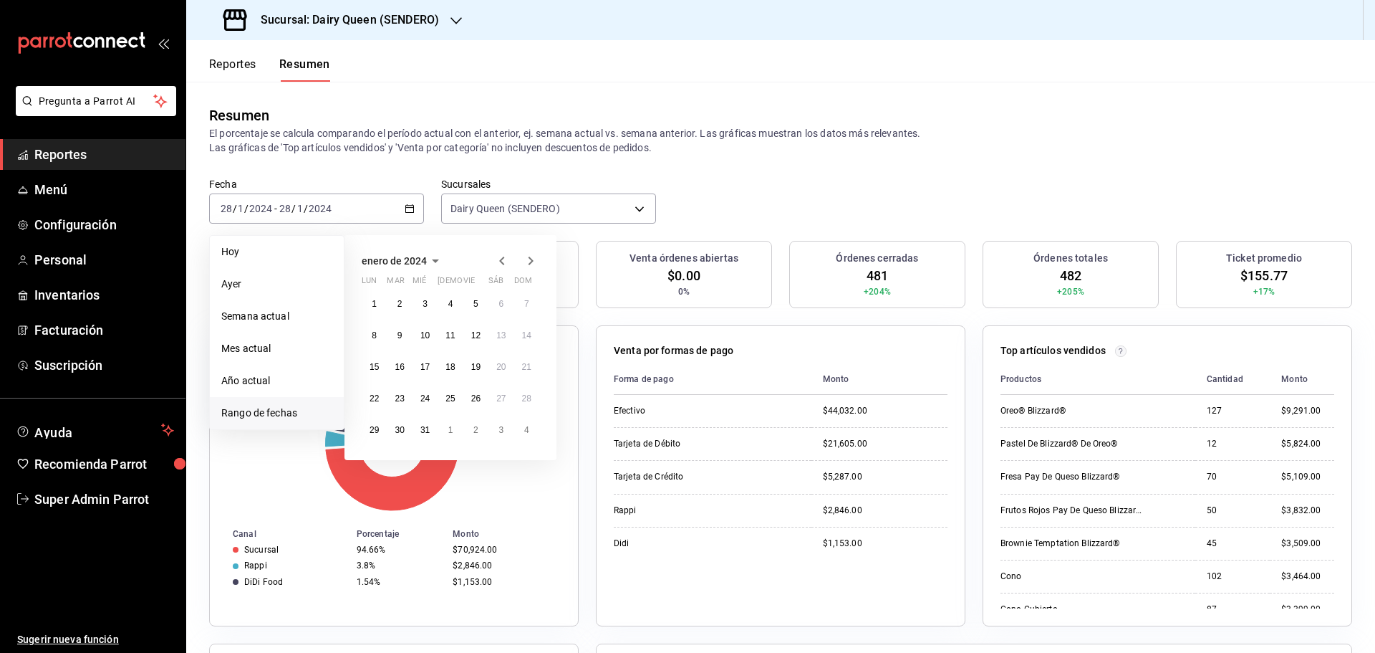
click at [532, 261] on icon "button" at bounding box center [530, 260] width 17 height 17
click at [366, 336] on button "5" at bounding box center [374, 335] width 25 height 26
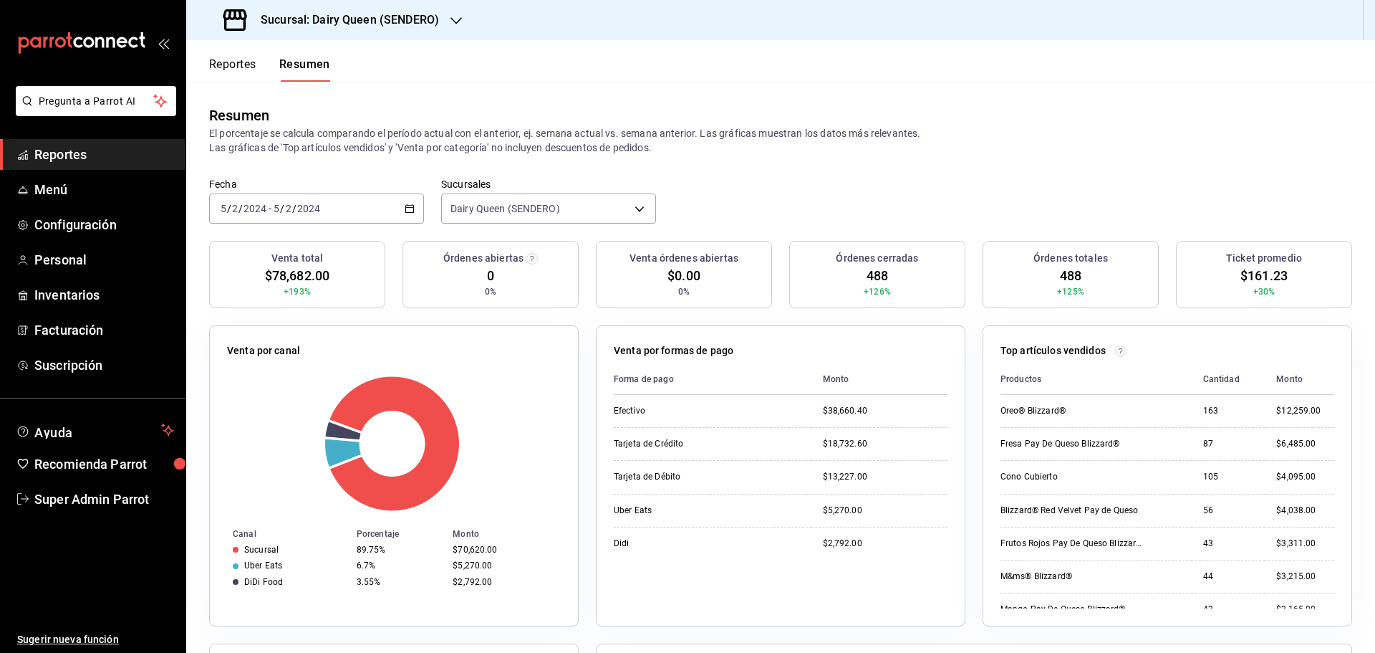
click at [285, 210] on input "2" at bounding box center [288, 208] width 7 height 11
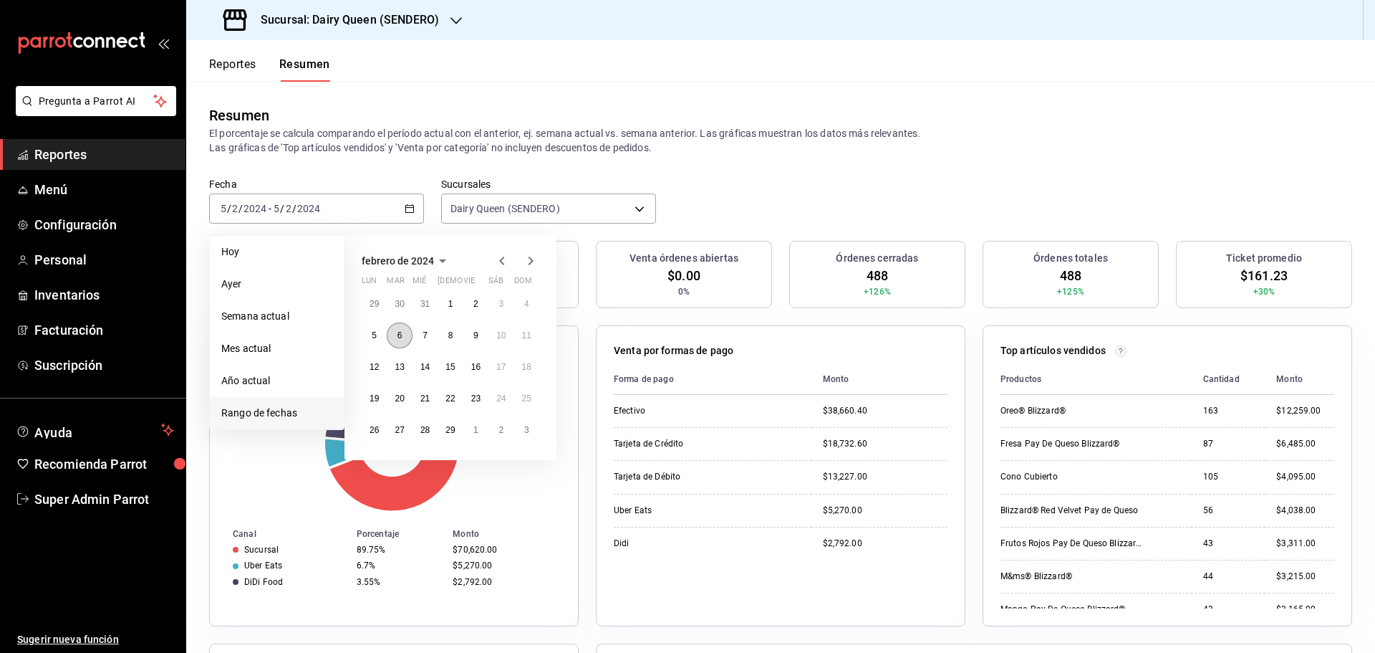
click at [401, 342] on button "6" at bounding box center [399, 335] width 25 height 26
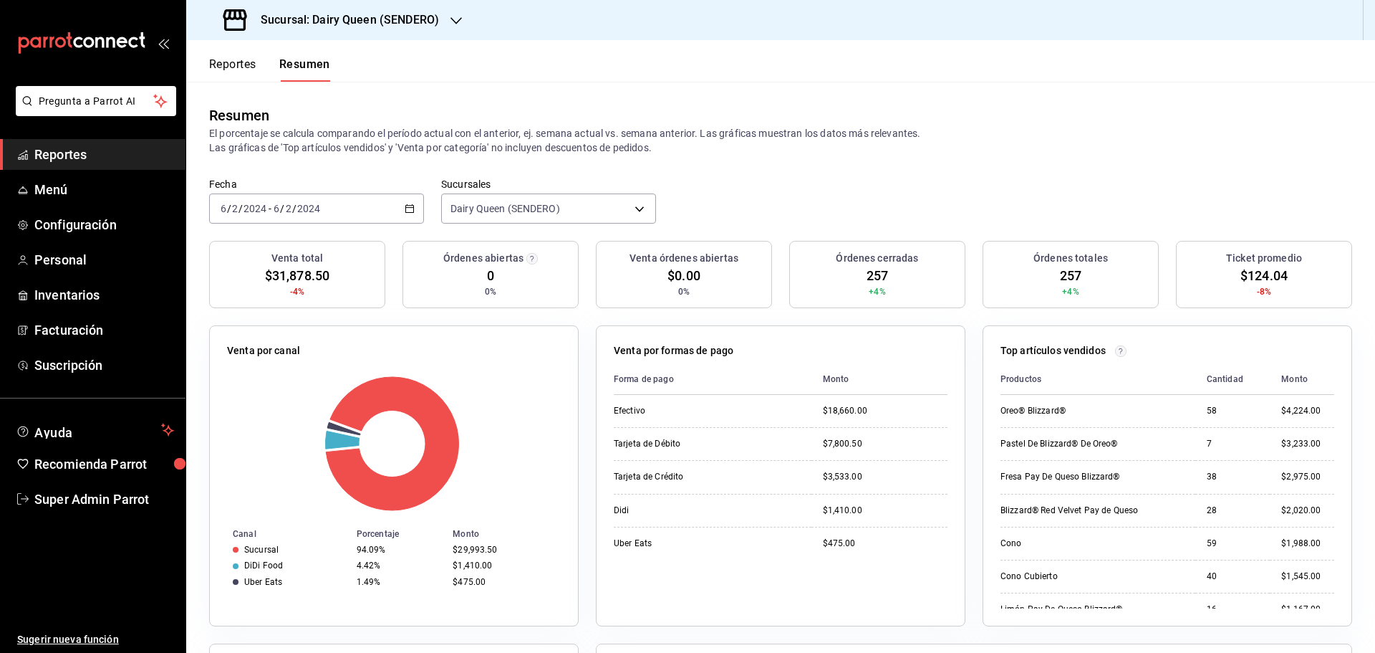
click at [307, 213] on input "2024" at bounding box center [309, 208] width 24 height 11
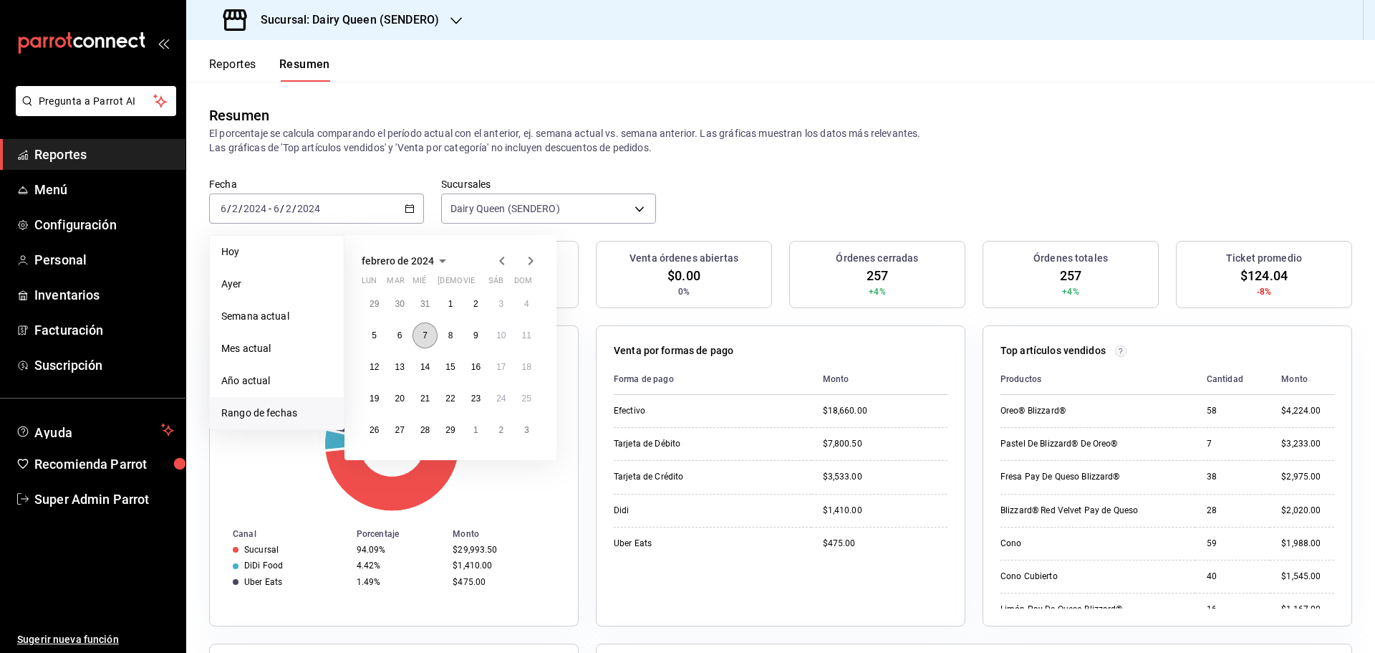
click at [424, 332] on abbr "7" at bounding box center [425, 335] width 5 height 10
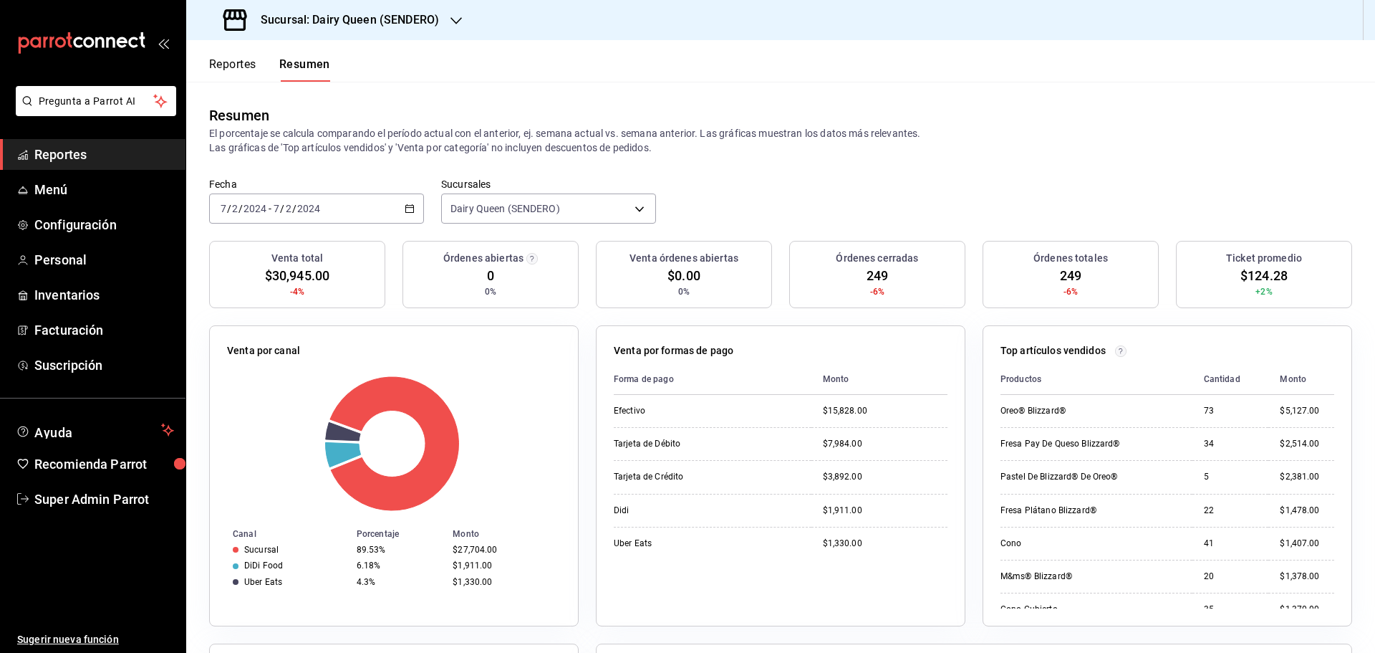
click at [358, 215] on div "2024-02-07 7 / 2 / 2024 - 2024-02-07 7 / 2 / 2024" at bounding box center [316, 208] width 215 height 30
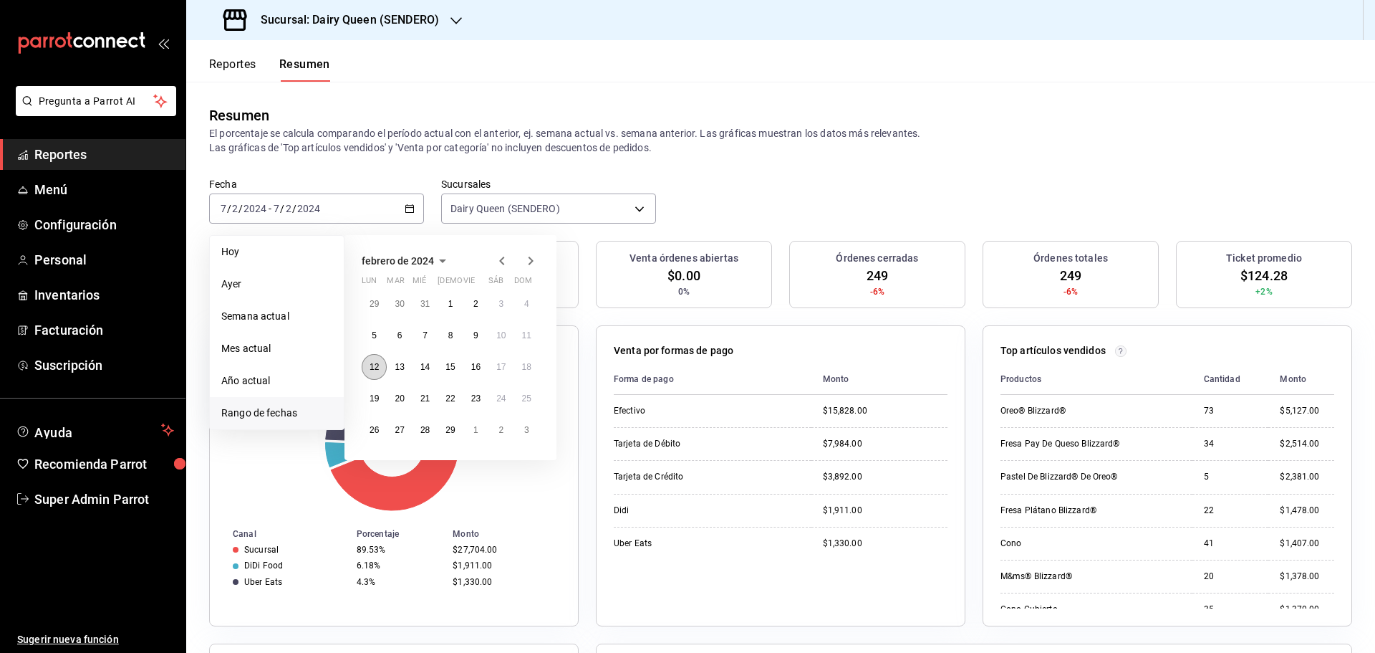
click at [375, 375] on button "12" at bounding box center [374, 367] width 25 height 26
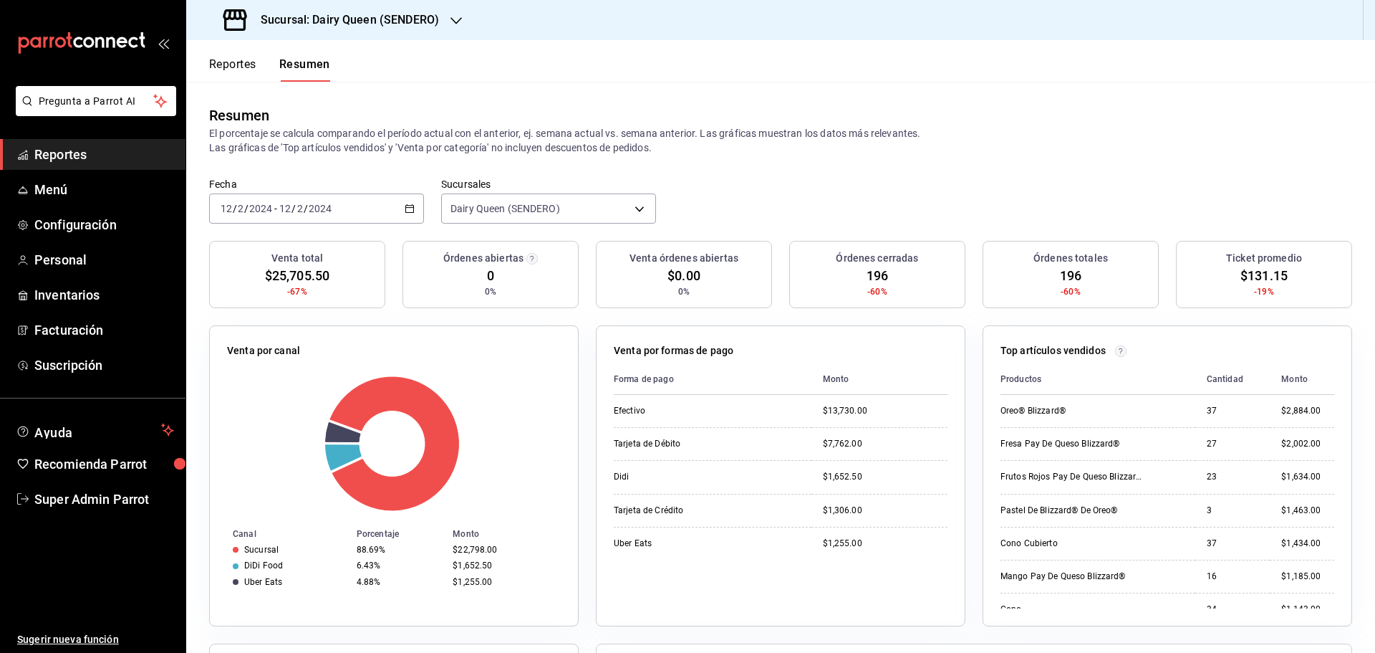
click at [312, 218] on div "2024-02-12 12 / 2 / 2024 - 2024-02-12 12 / 2 / 2024" at bounding box center [316, 208] width 215 height 30
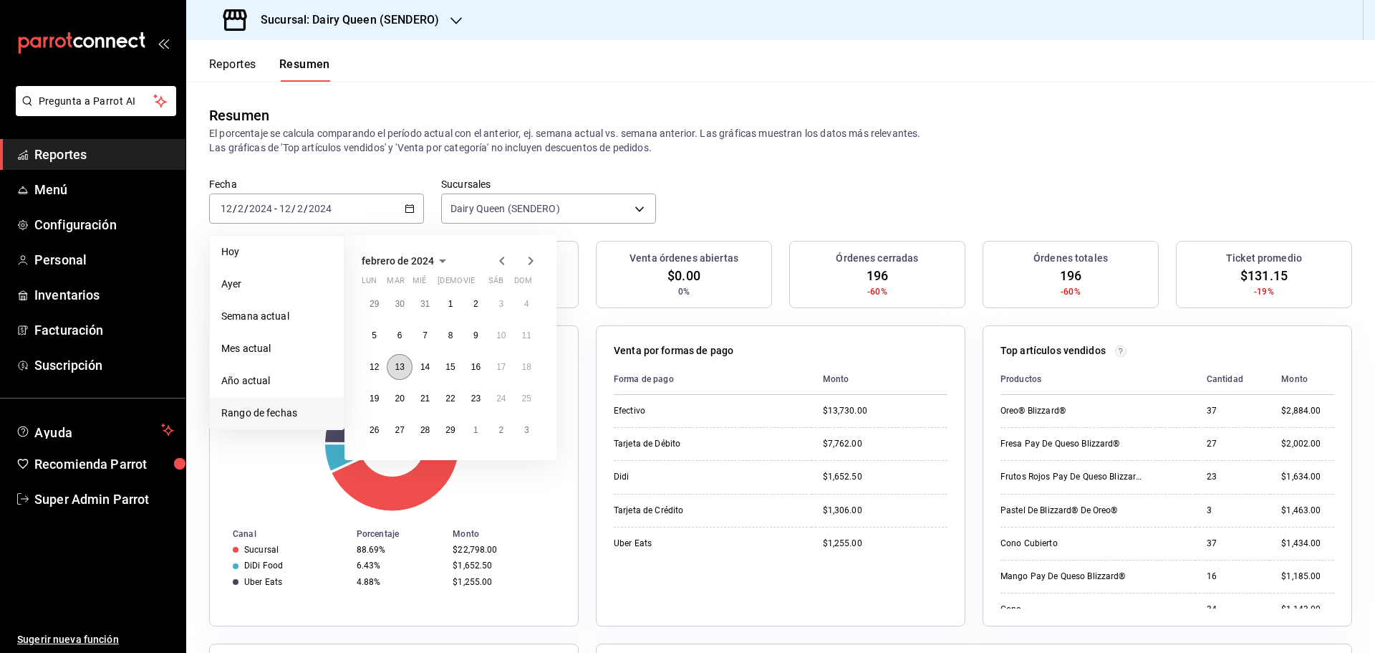
click at [391, 365] on button "13" at bounding box center [399, 367] width 25 height 26
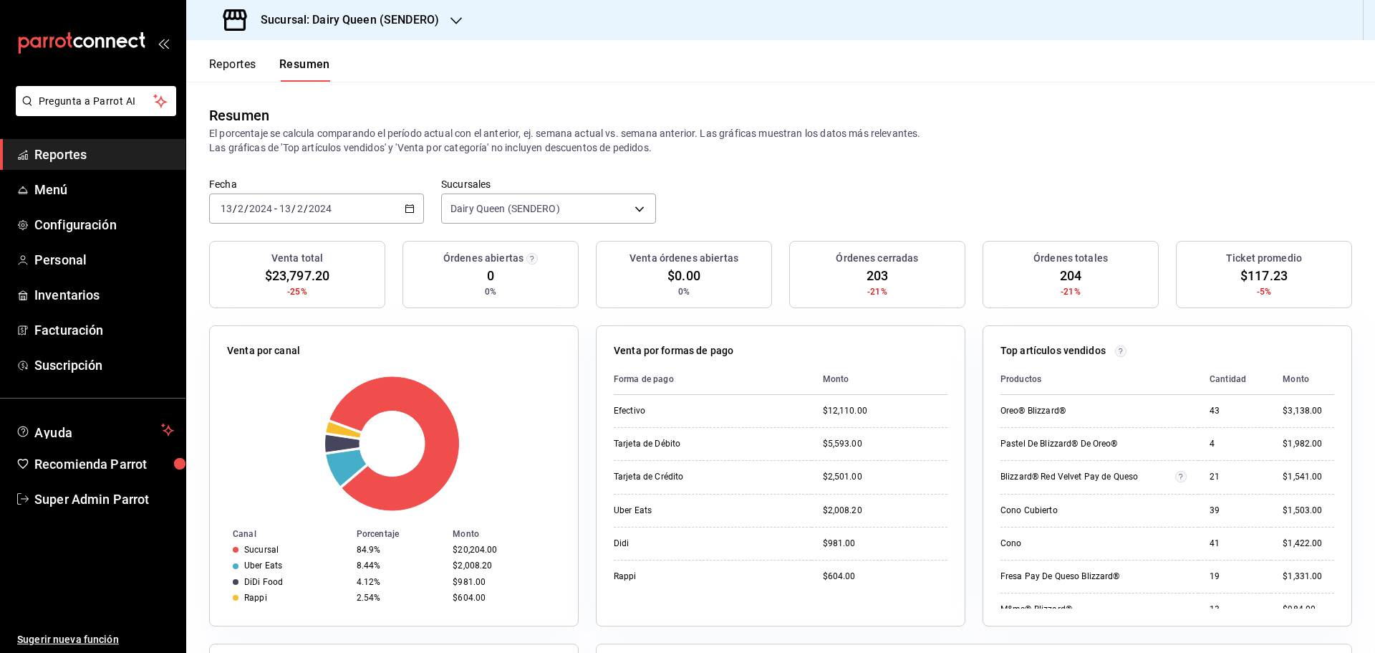
click at [330, 206] on input "2024" at bounding box center [320, 208] width 24 height 11
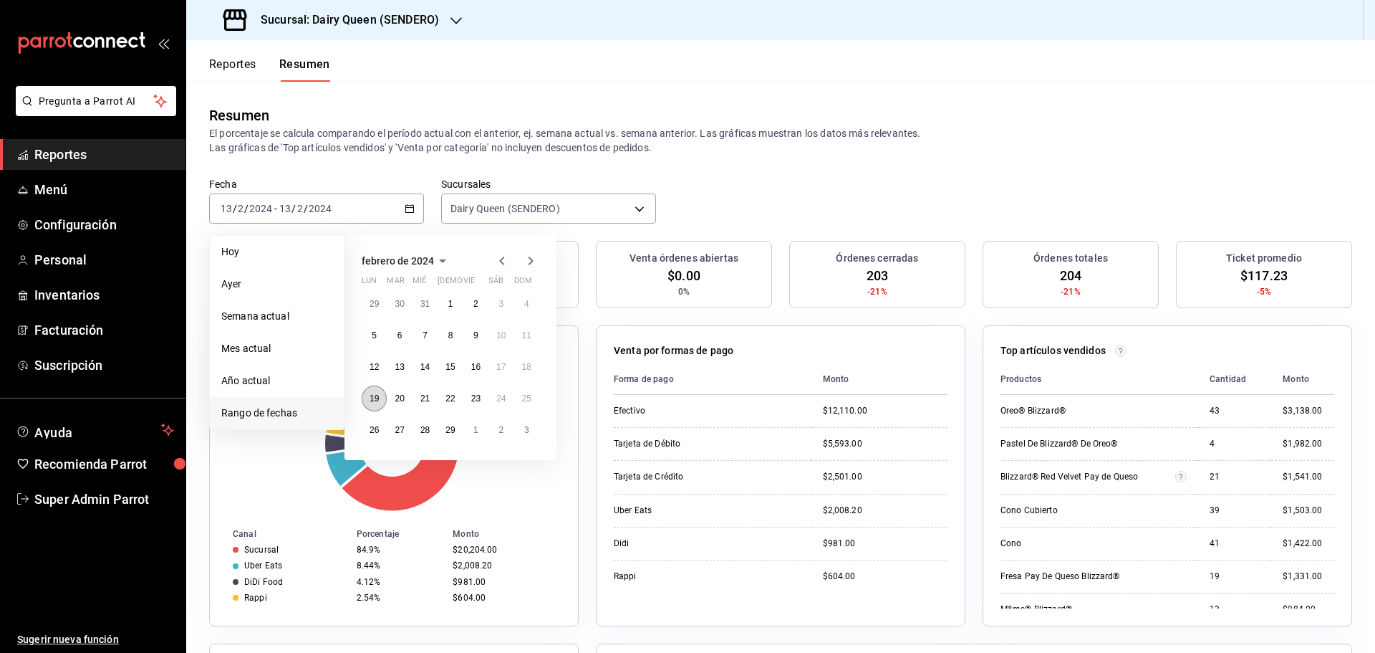
click at [375, 391] on button "19" at bounding box center [374, 398] width 25 height 26
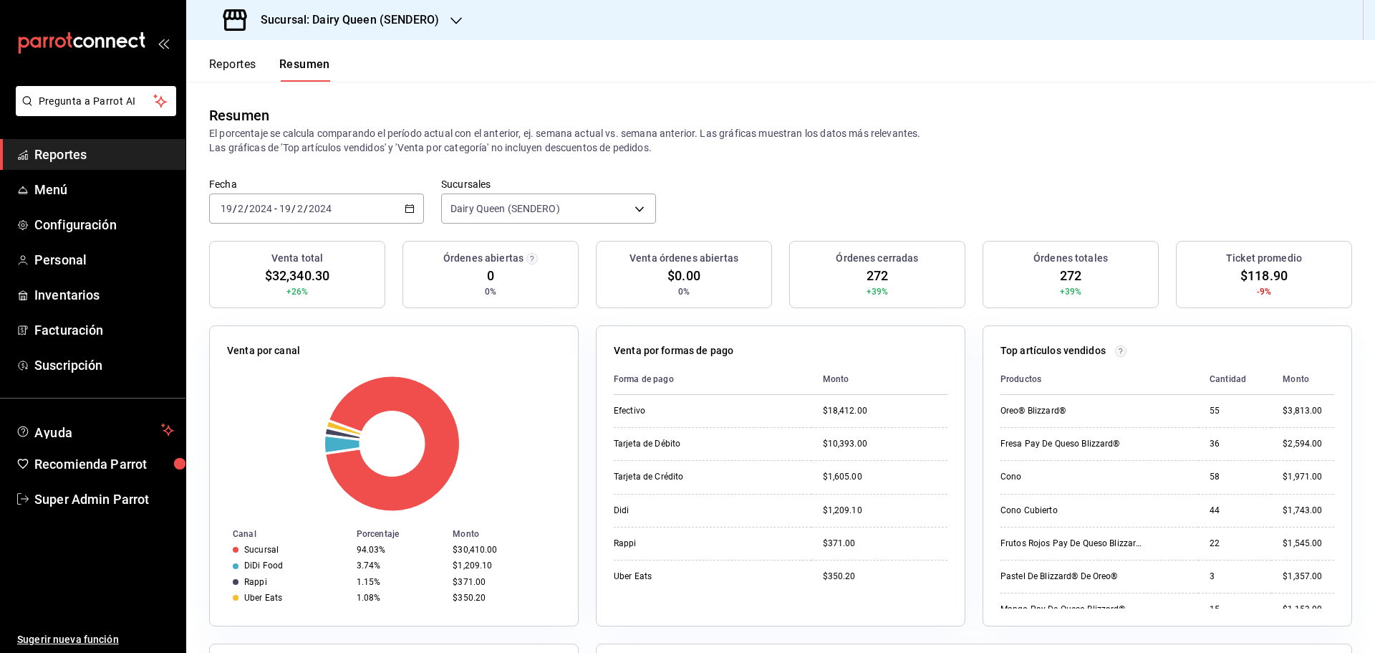
click at [317, 206] on input "2024" at bounding box center [320, 208] width 24 height 11
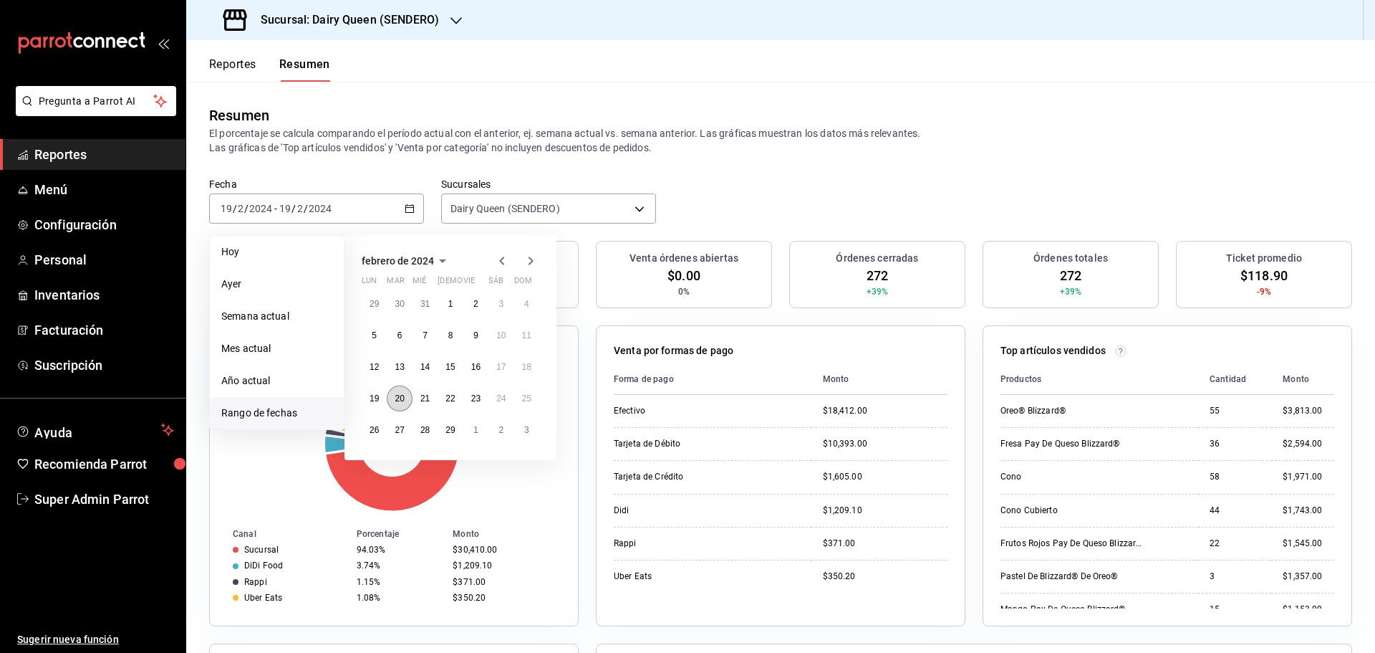
click at [400, 401] on abbr "20" at bounding box center [399, 398] width 9 height 10
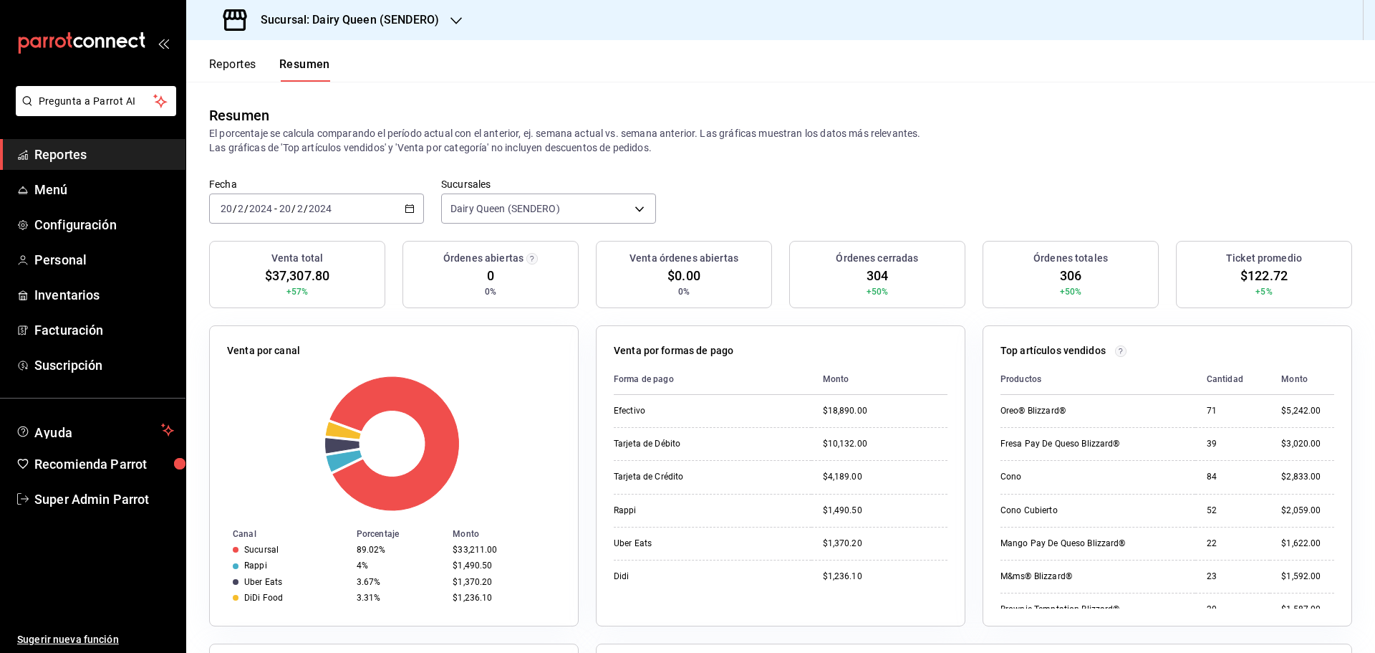
click at [327, 212] on input "2024" at bounding box center [320, 208] width 24 height 11
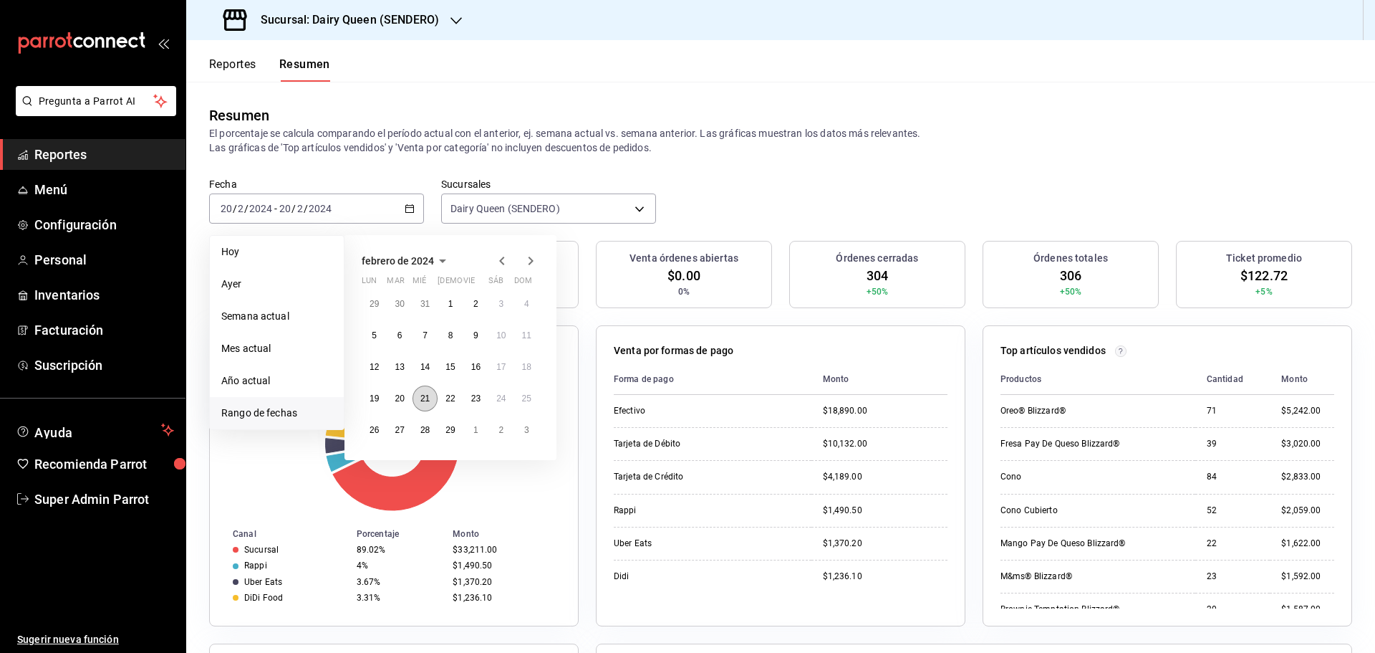
click at [428, 403] on abbr "21" at bounding box center [424, 398] width 9 height 10
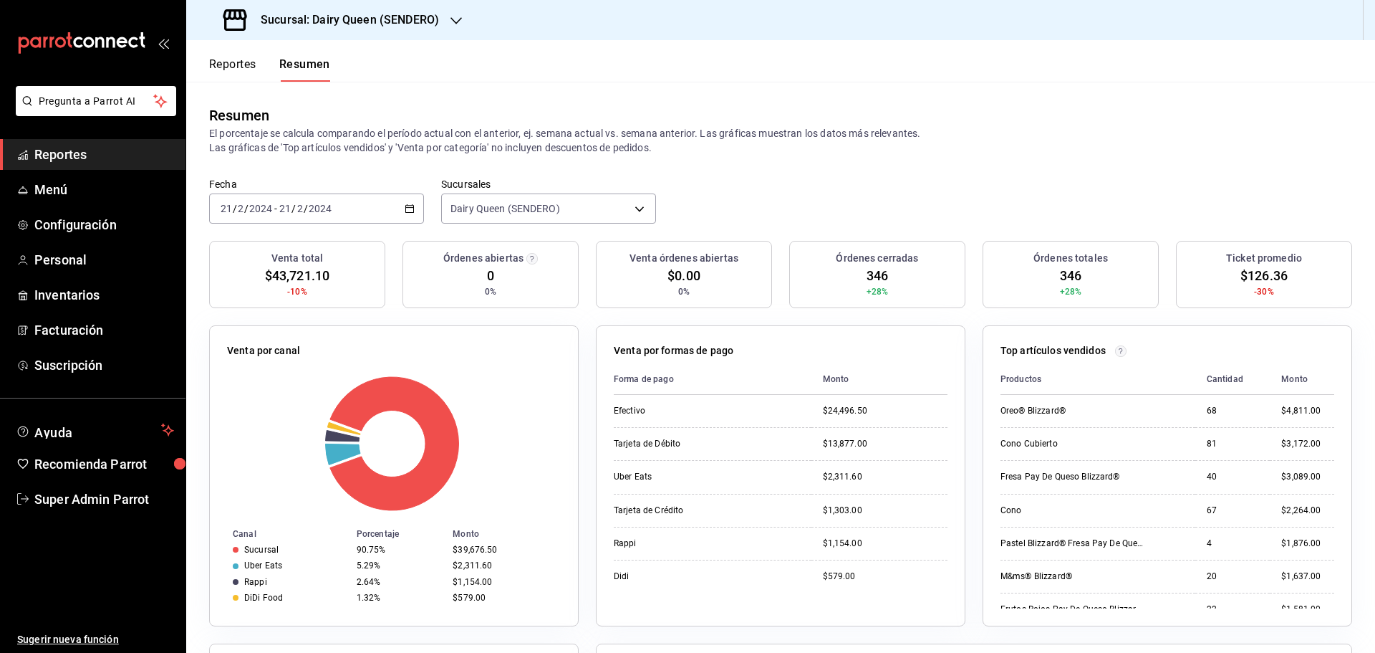
click at [340, 209] on div "2024-02-21 21 / 2 / 2024 - 2024-02-21 21 / 2 / 2024" at bounding box center [316, 208] width 215 height 30
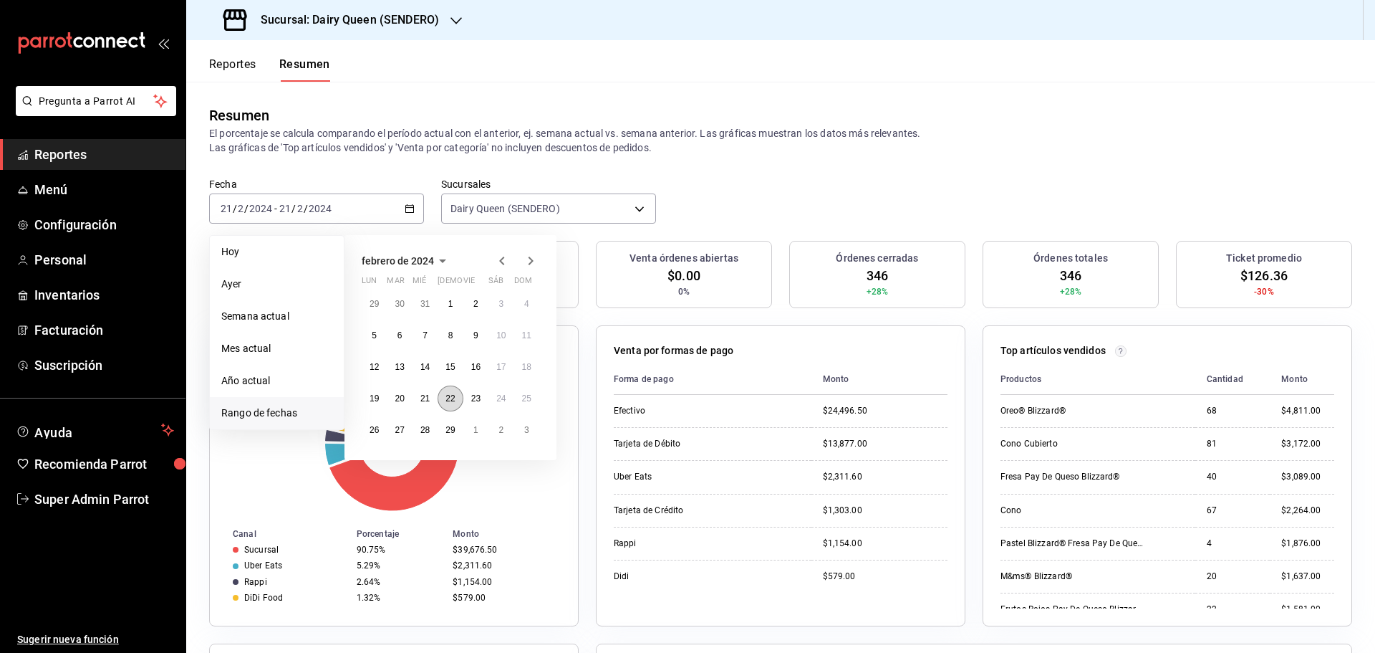
click at [451, 394] on abbr "22" at bounding box center [450, 398] width 9 height 10
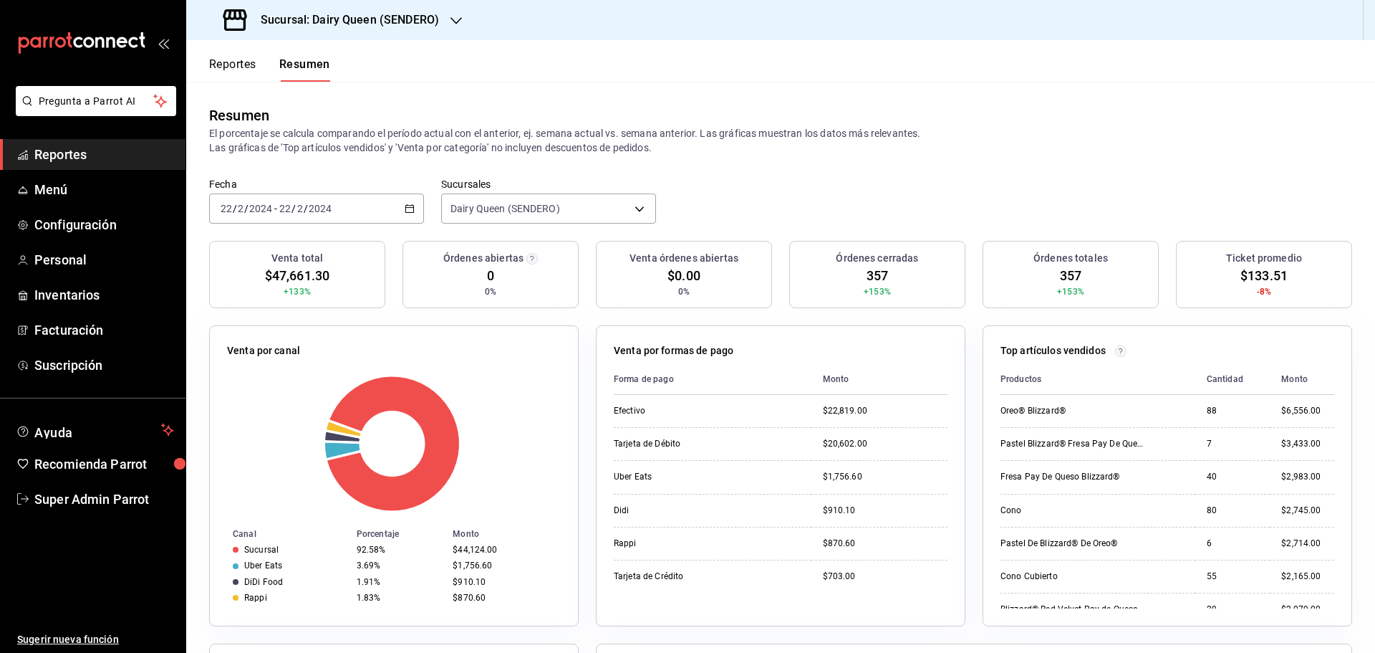
click at [349, 217] on div "2024-02-22 22 / 2 / 2024 - 2024-02-22 22 / 2 / 2024" at bounding box center [316, 208] width 215 height 30
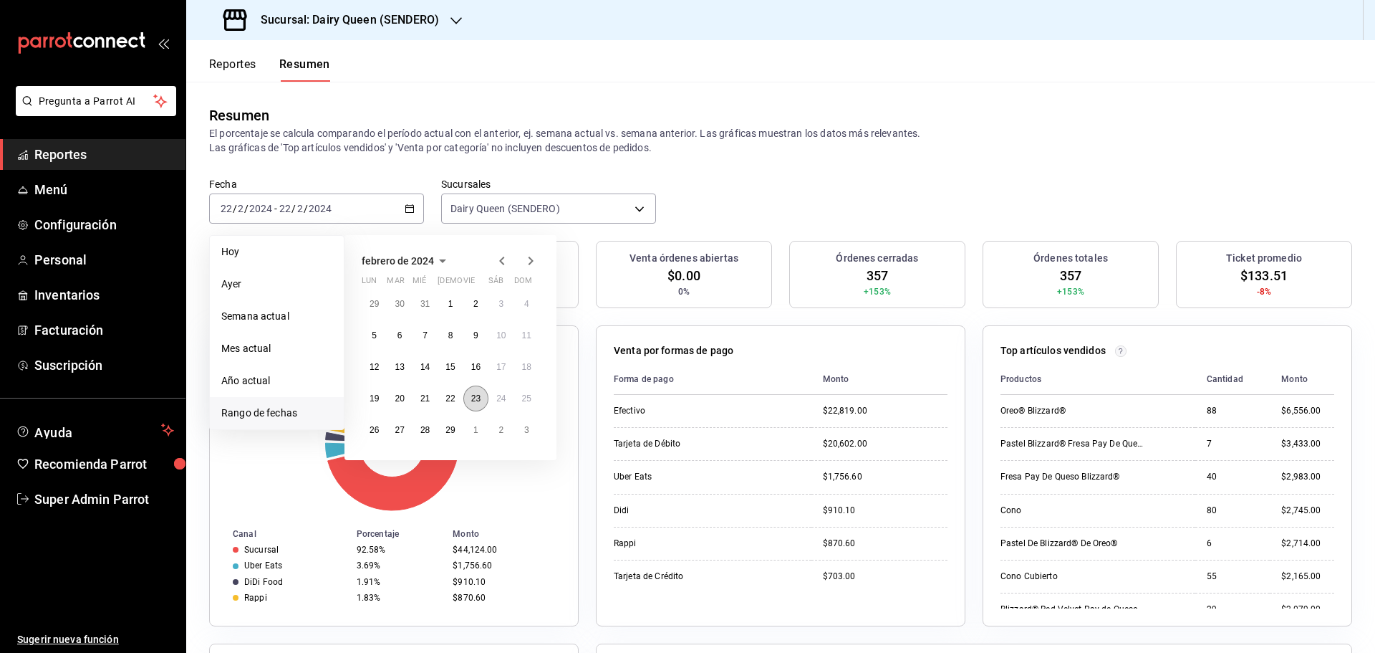
click at [469, 395] on button "23" at bounding box center [475, 398] width 25 height 26
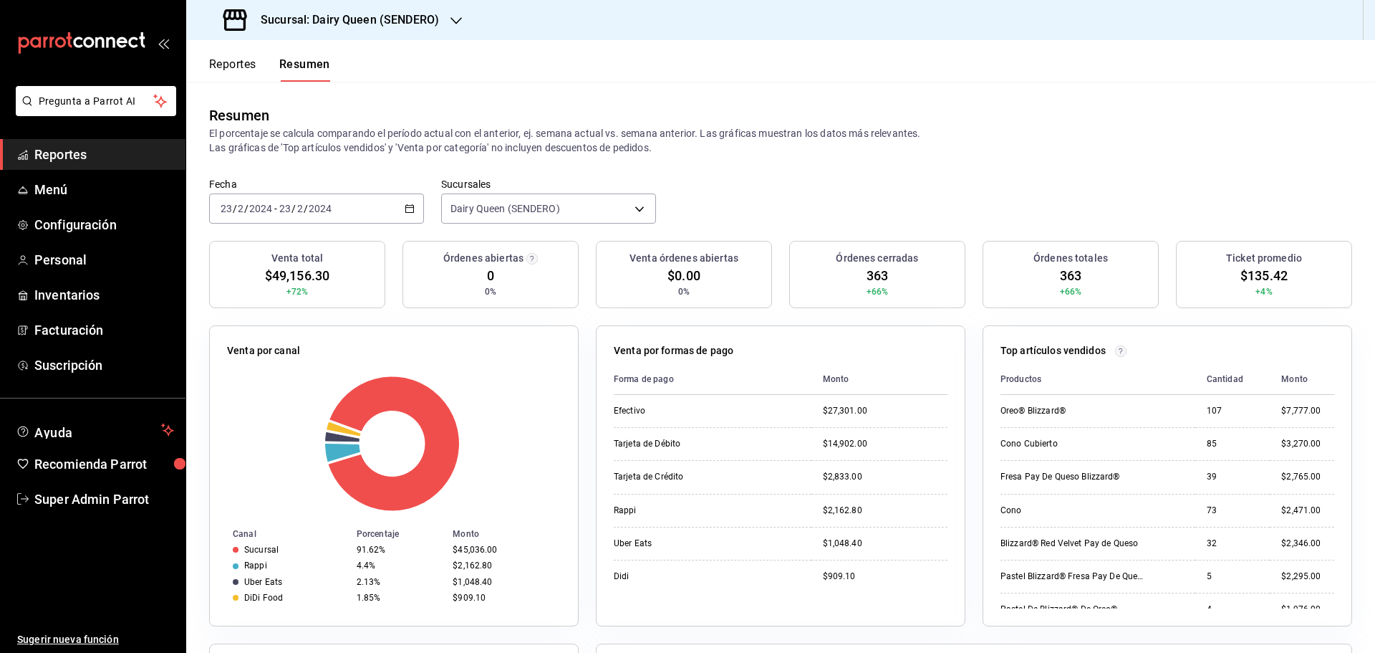
click at [346, 205] on div "2024-02-23 23 / 2 / 2024 - 2024-02-23 23 / 2 / 2024" at bounding box center [316, 208] width 215 height 30
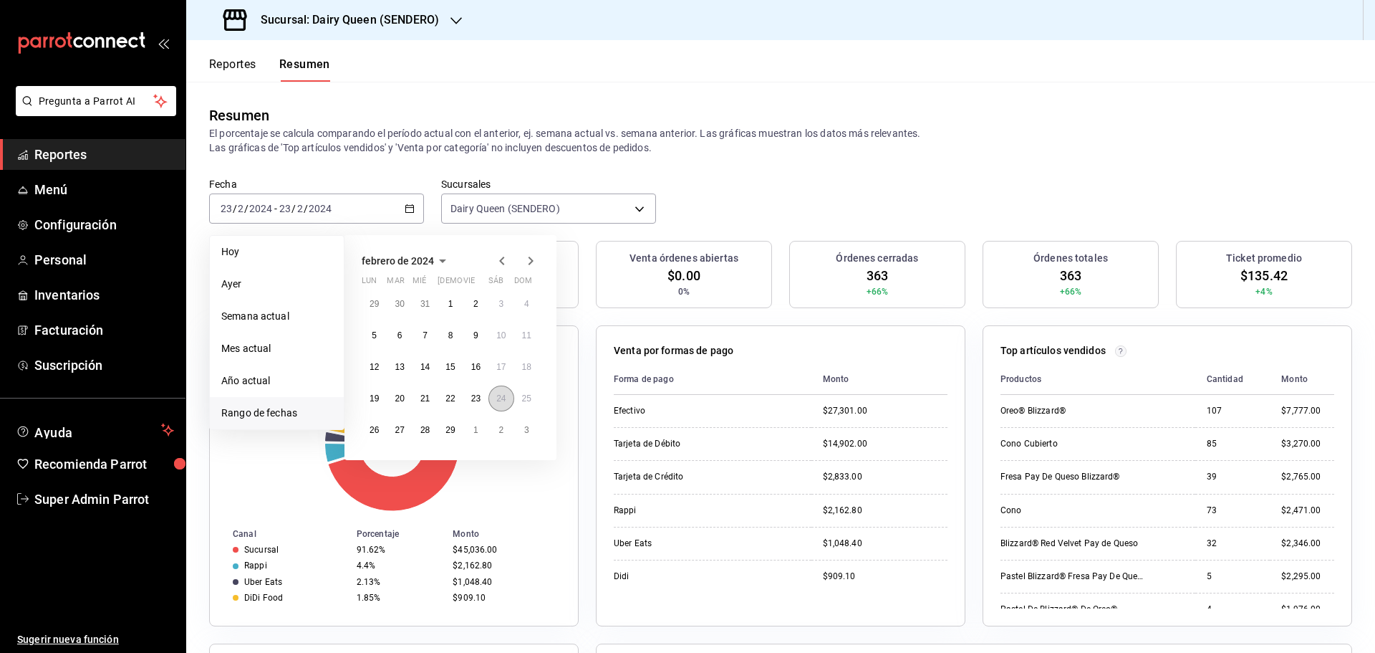
click at [500, 405] on button "24" at bounding box center [501, 398] width 25 height 26
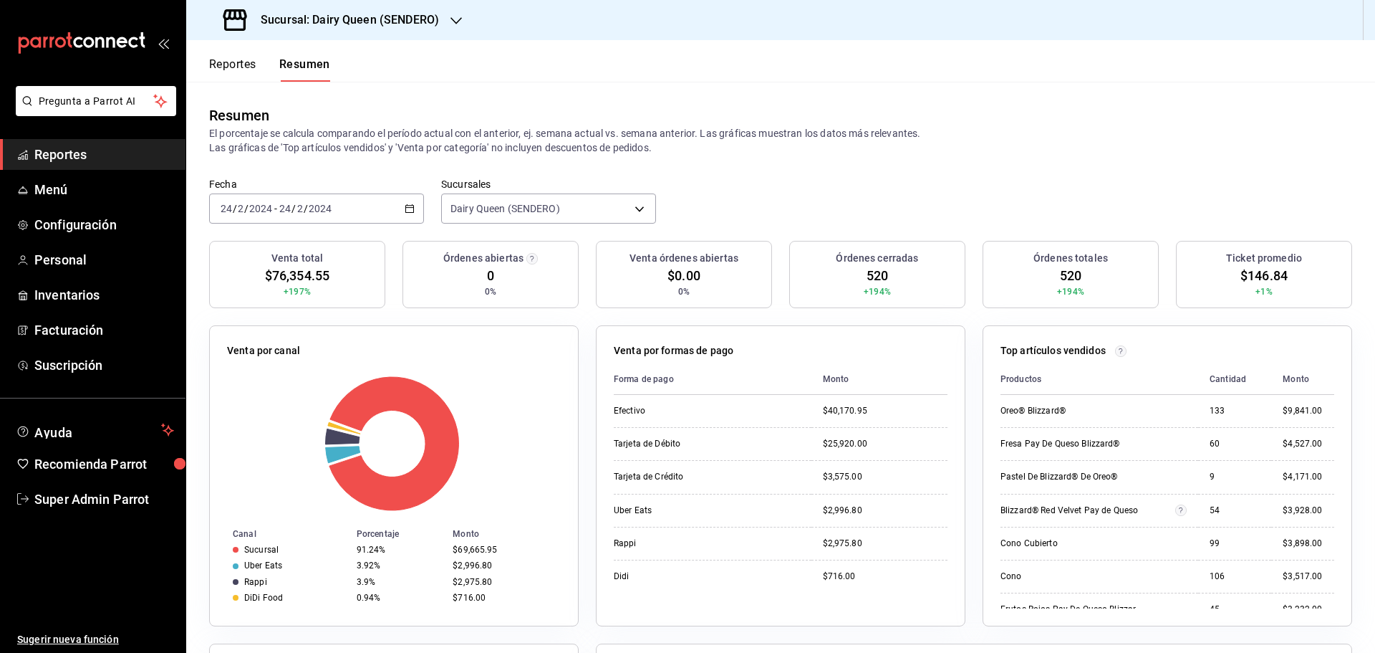
click at [362, 212] on div "2024-02-24 24 / 2 / 2024 - 2024-02-24 24 / 2 / 2024" at bounding box center [316, 208] width 215 height 30
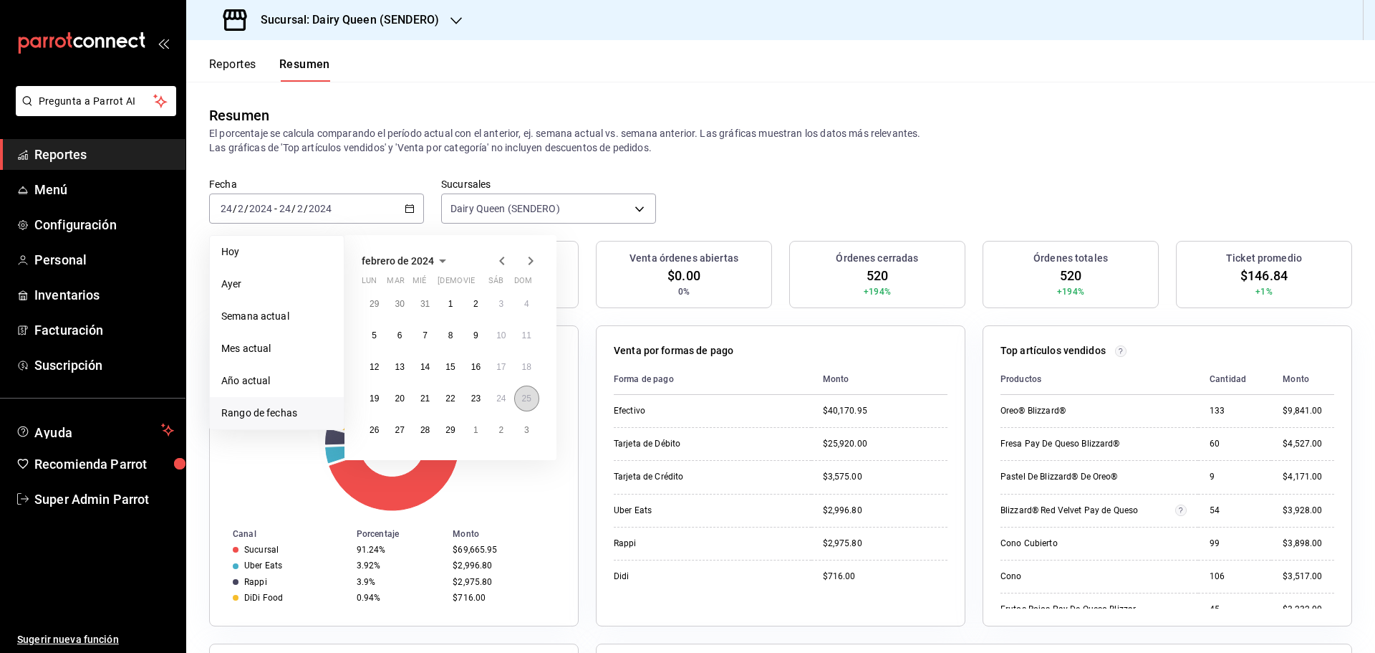
click at [522, 400] on abbr "25" at bounding box center [526, 398] width 9 height 10
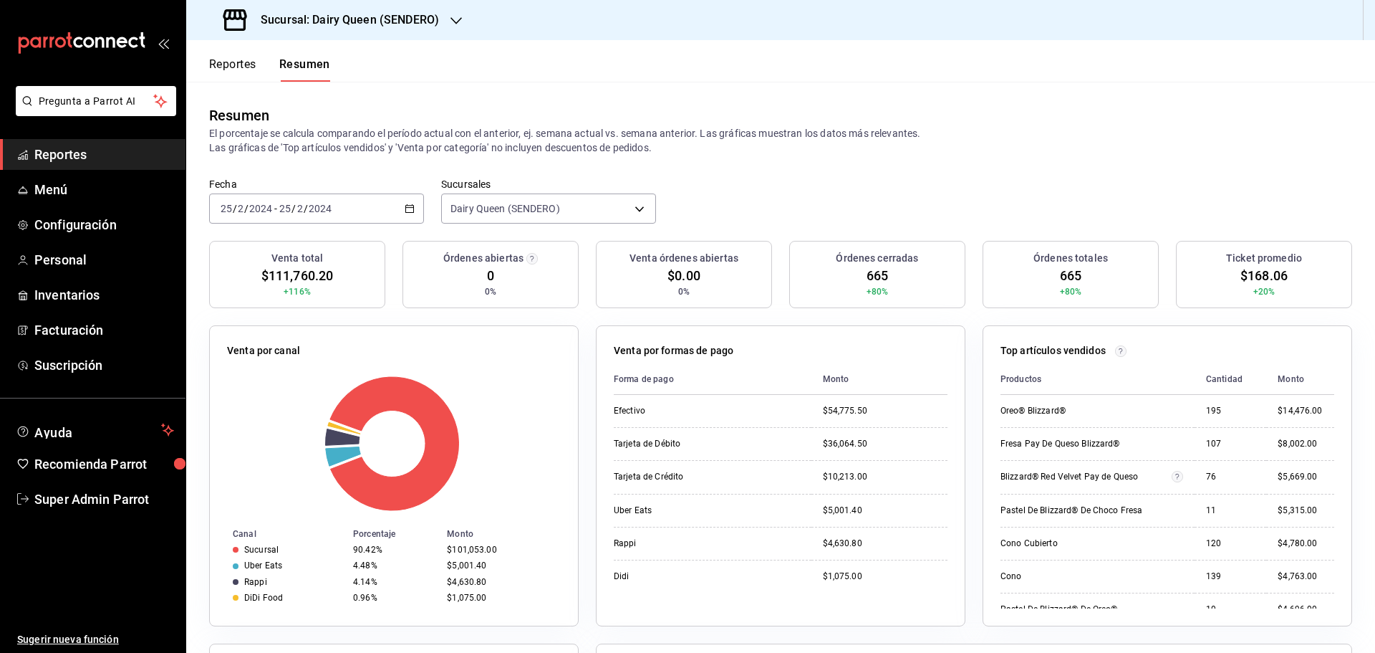
click at [340, 203] on div "2024-02-25 25 / 2 / 2024 - 2024-02-25 25 / 2 / 2024" at bounding box center [316, 208] width 215 height 30
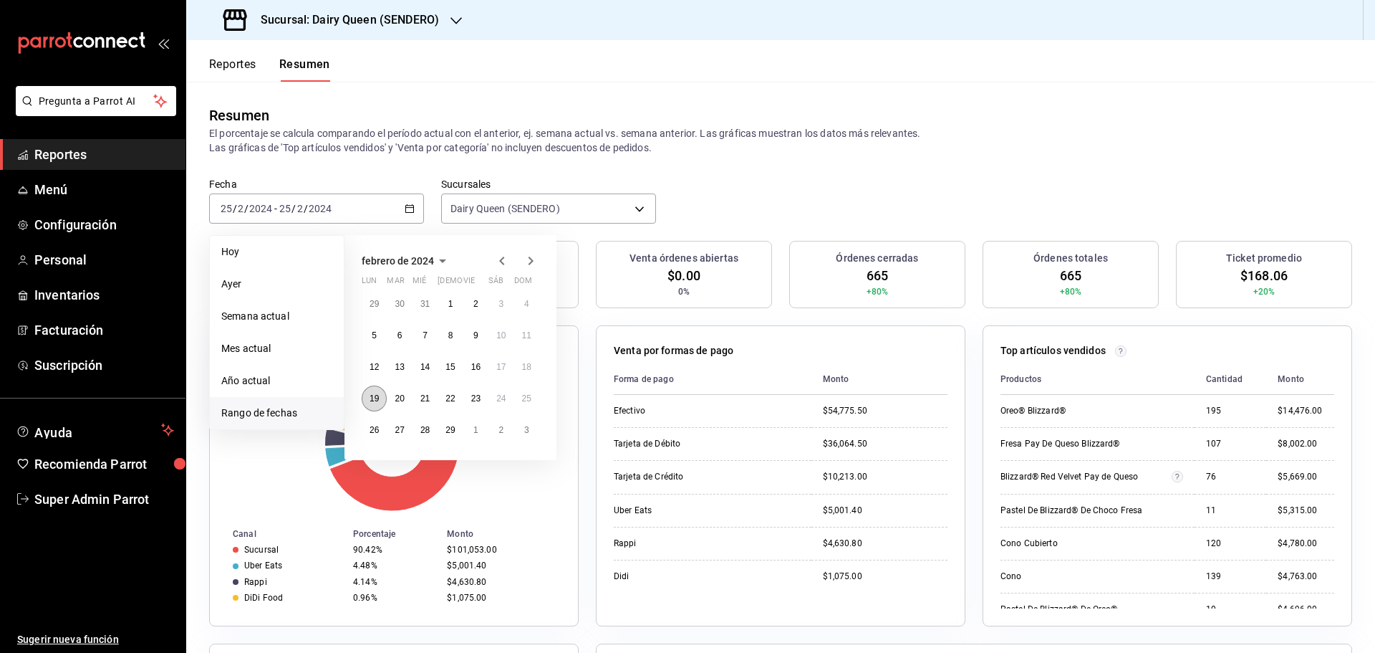
click at [369, 398] on button "19" at bounding box center [374, 398] width 25 height 26
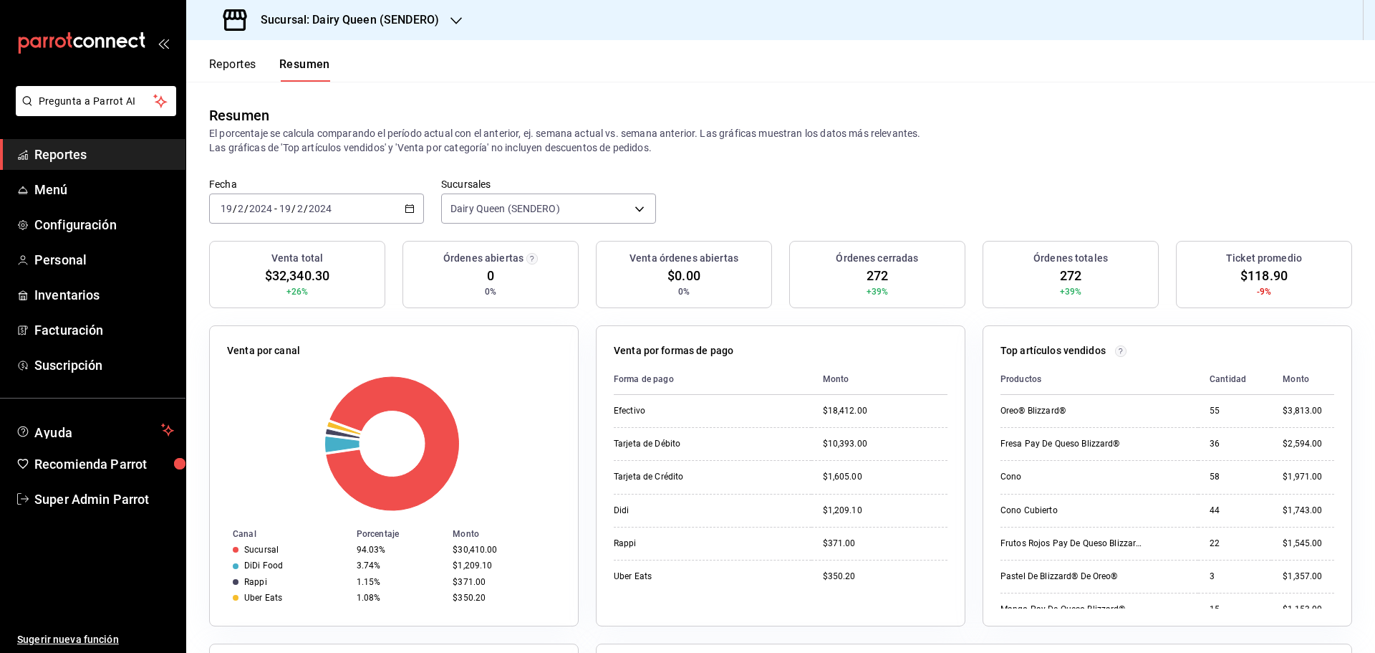
click at [304, 216] on div "2024-02-19 19 / 2 / 2024 - 2024-02-19 19 / 2 / 2024" at bounding box center [316, 208] width 215 height 30
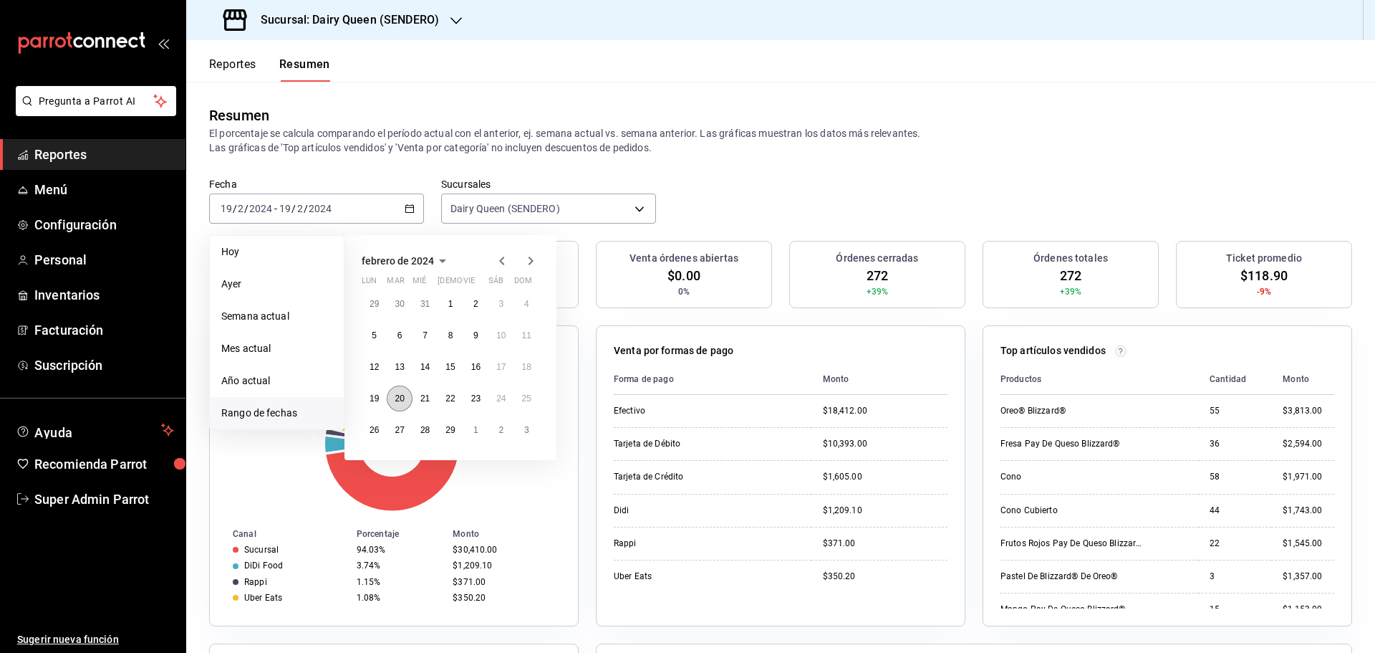
click at [403, 396] on abbr "20" at bounding box center [399, 398] width 9 height 10
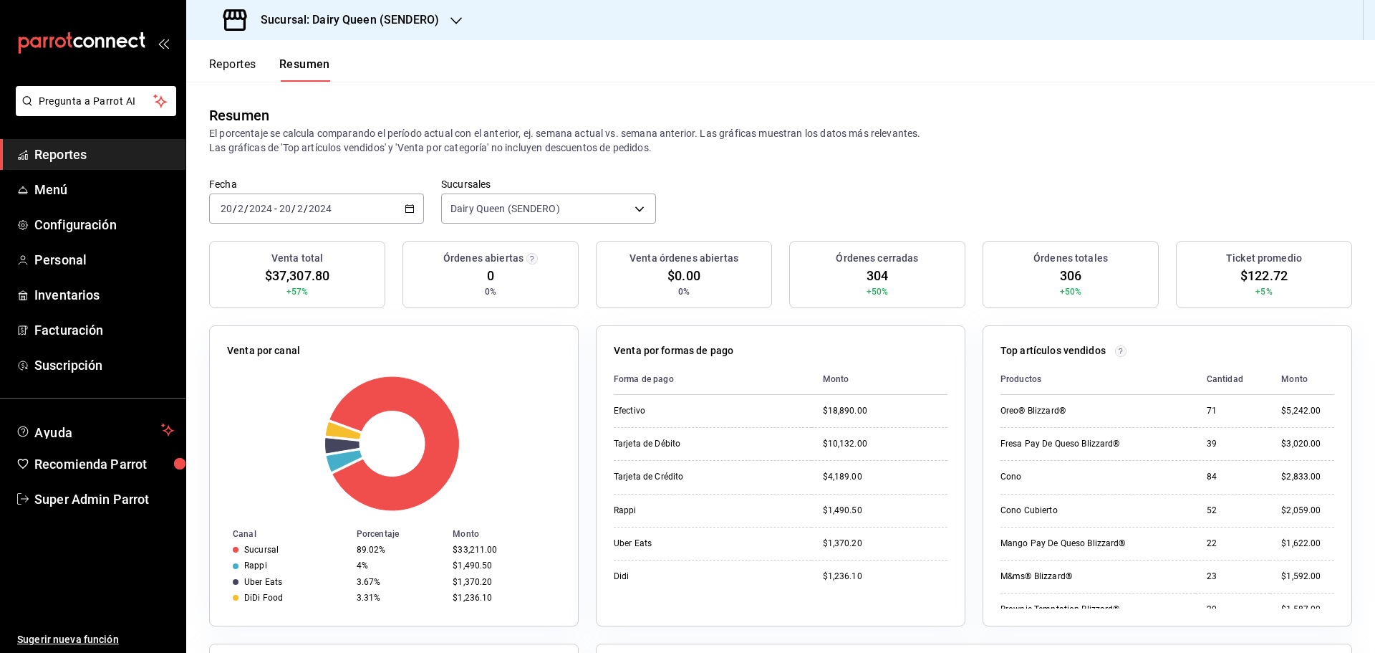
click at [285, 213] on input "20" at bounding box center [285, 208] width 13 height 11
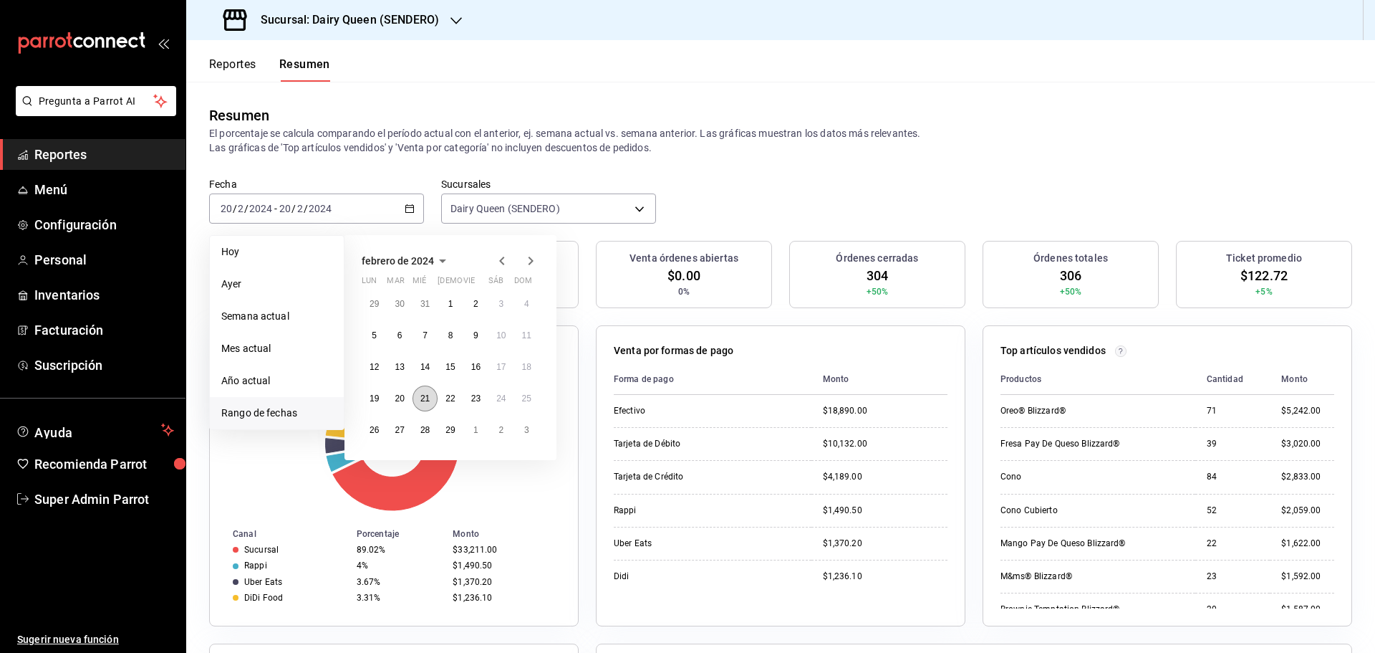
click at [424, 403] on abbr "21" at bounding box center [424, 398] width 9 height 10
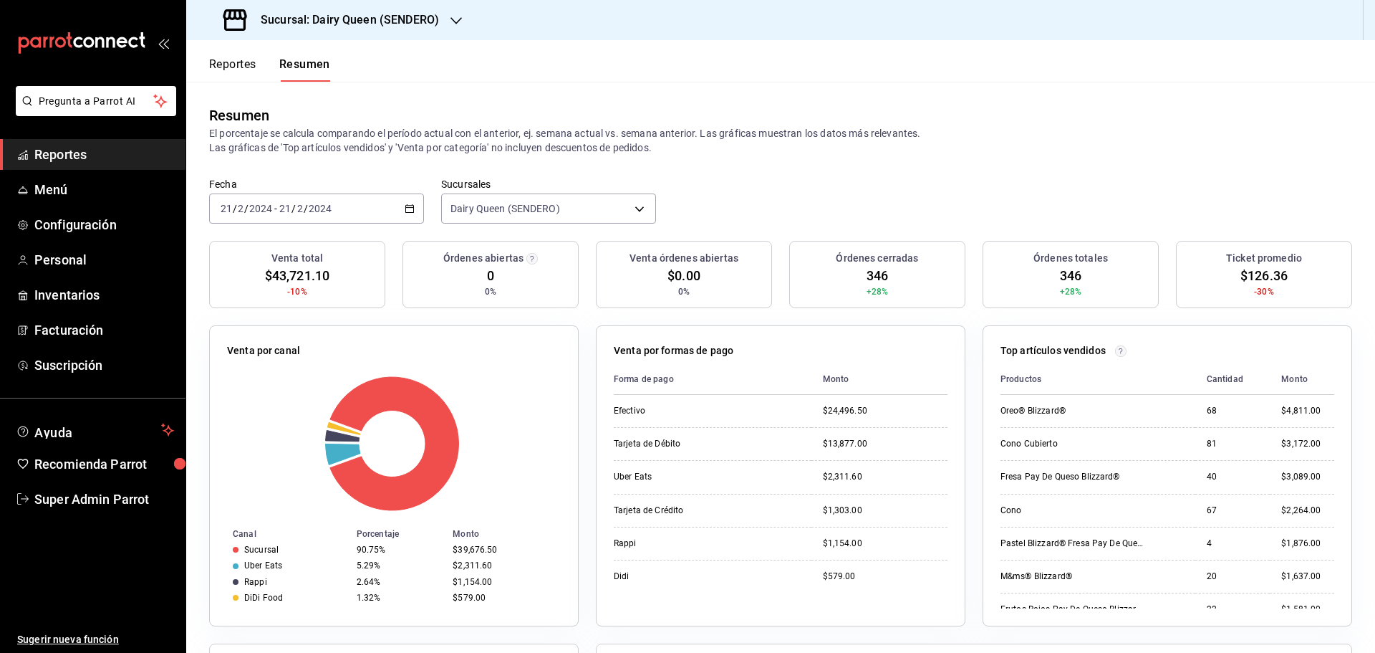
click at [330, 217] on div "2024-02-21 21 / 2 / 2024 - 2024-02-21 21 / 2 / 2024" at bounding box center [316, 208] width 215 height 30
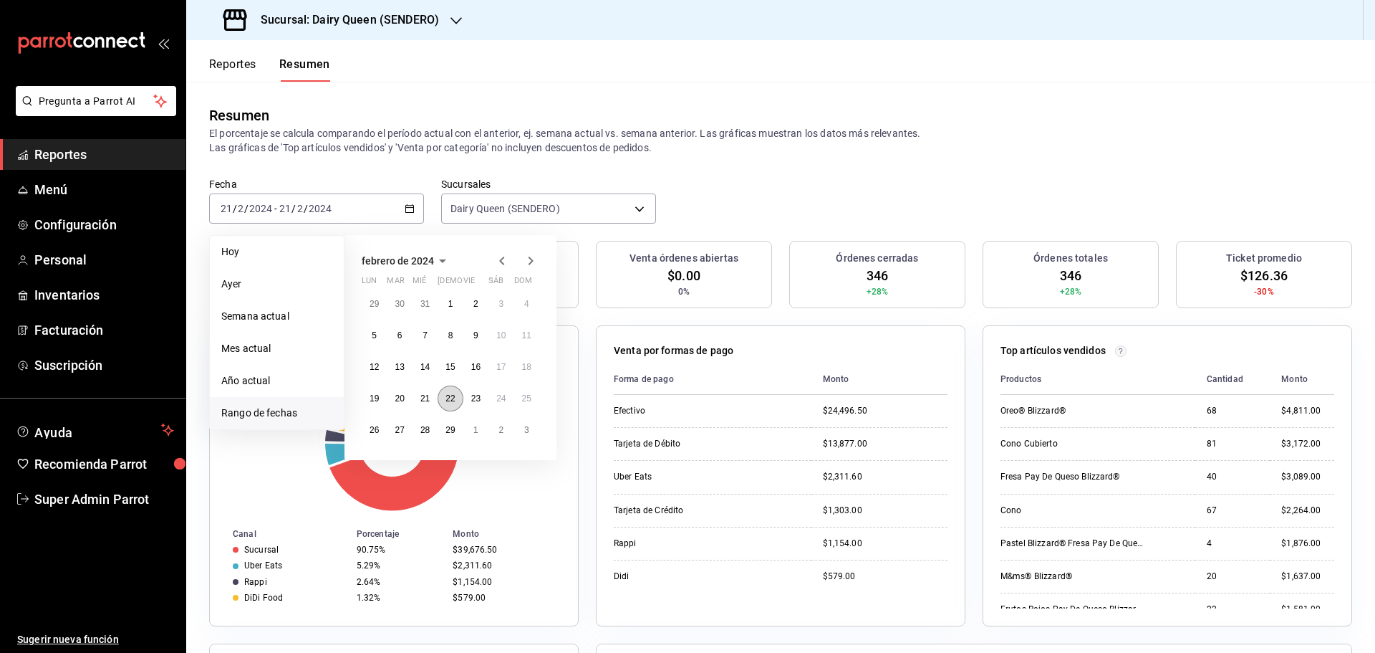
click at [452, 393] on abbr "22" at bounding box center [450, 398] width 9 height 10
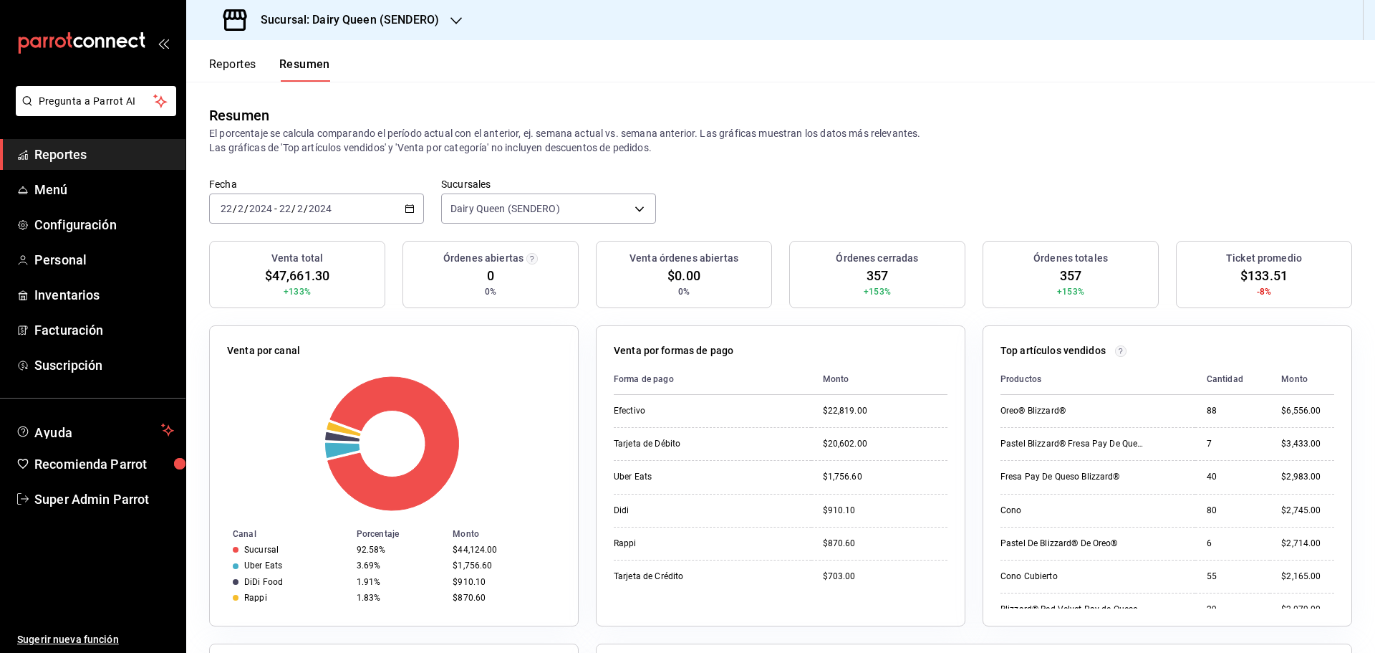
click at [374, 196] on div "2024-02-22 22 / 2 / 2024 - 2024-02-22 22 / 2 / 2024" at bounding box center [316, 208] width 215 height 30
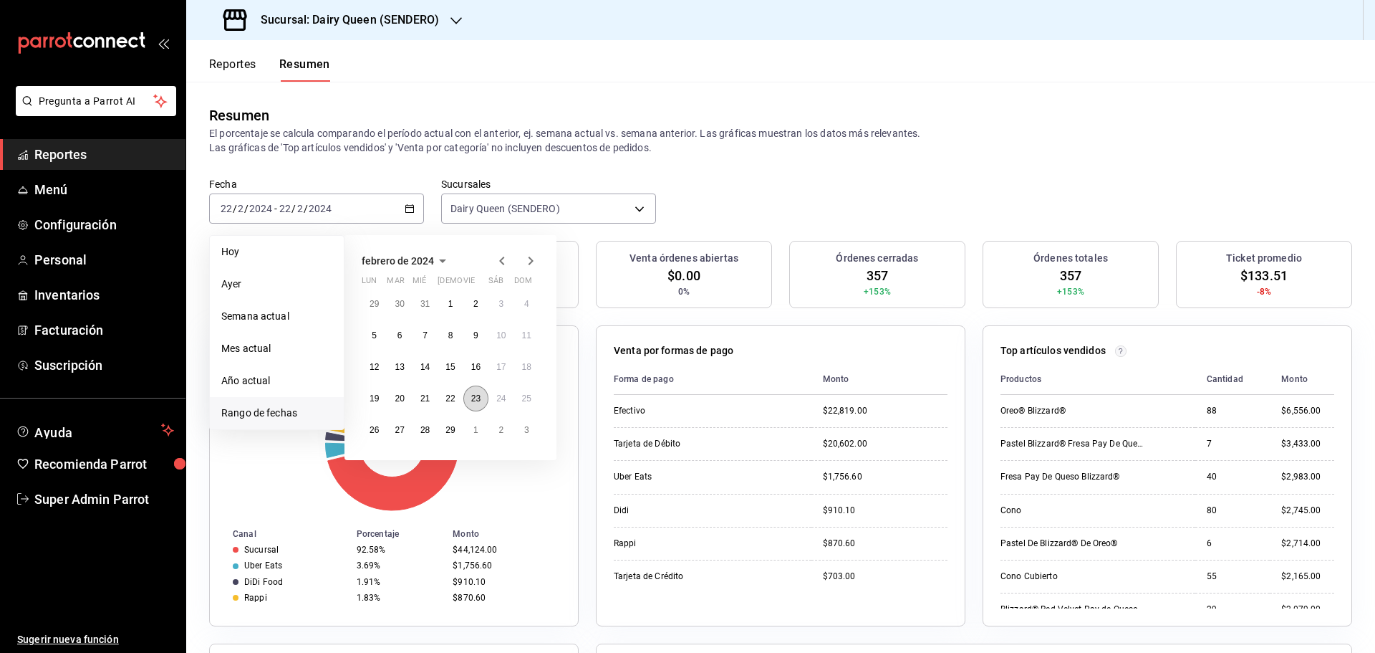
click at [466, 401] on button "23" at bounding box center [475, 398] width 25 height 26
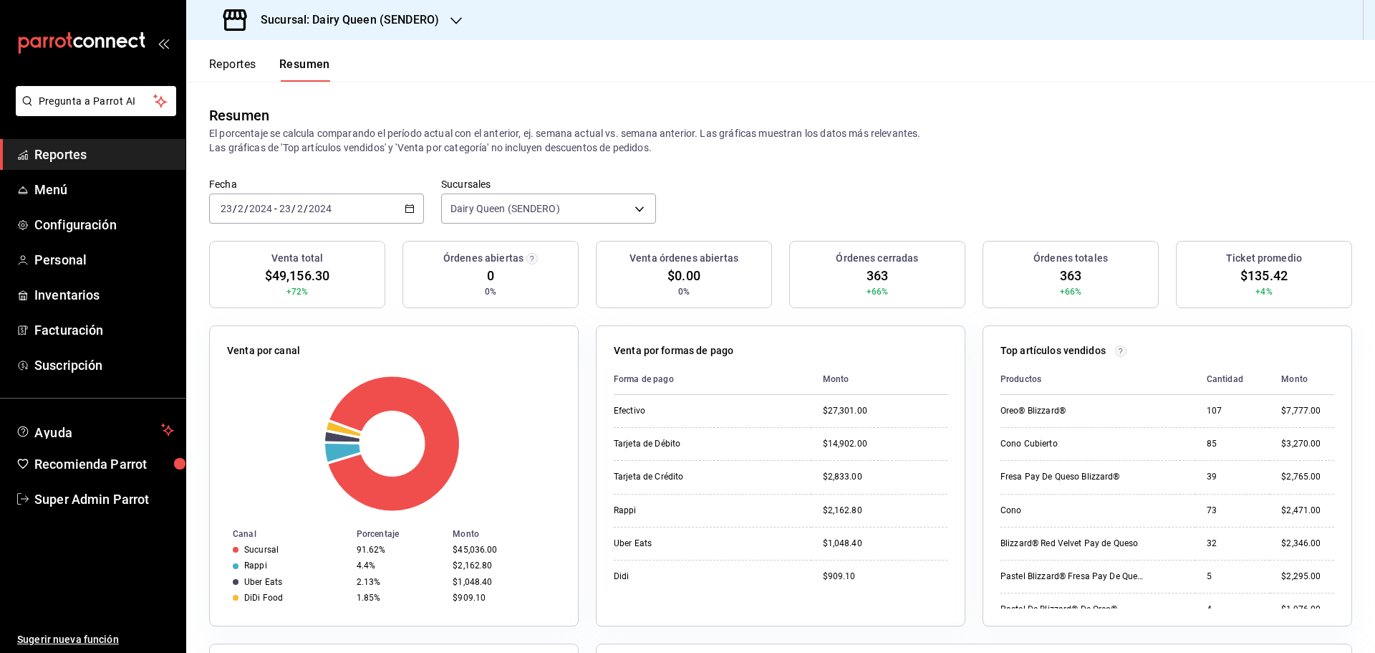
click at [279, 204] on input "23" at bounding box center [285, 208] width 13 height 11
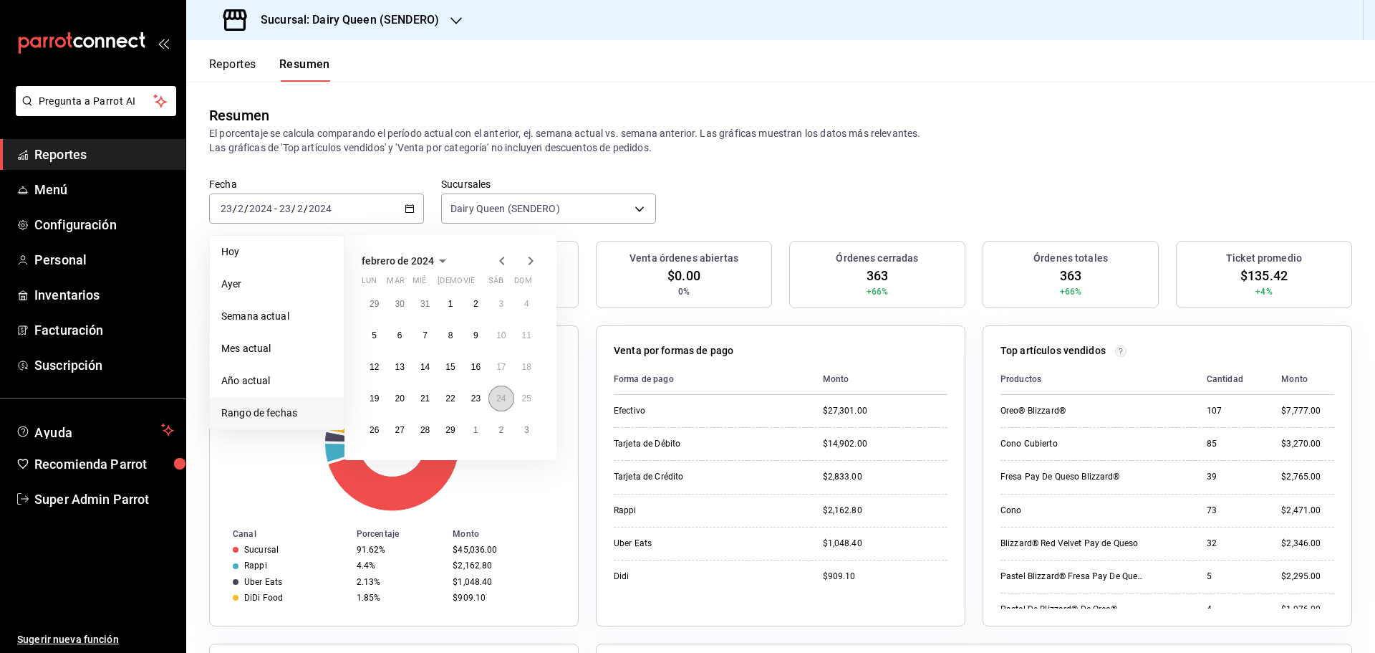
click at [500, 403] on abbr "24" at bounding box center [500, 398] width 9 height 10
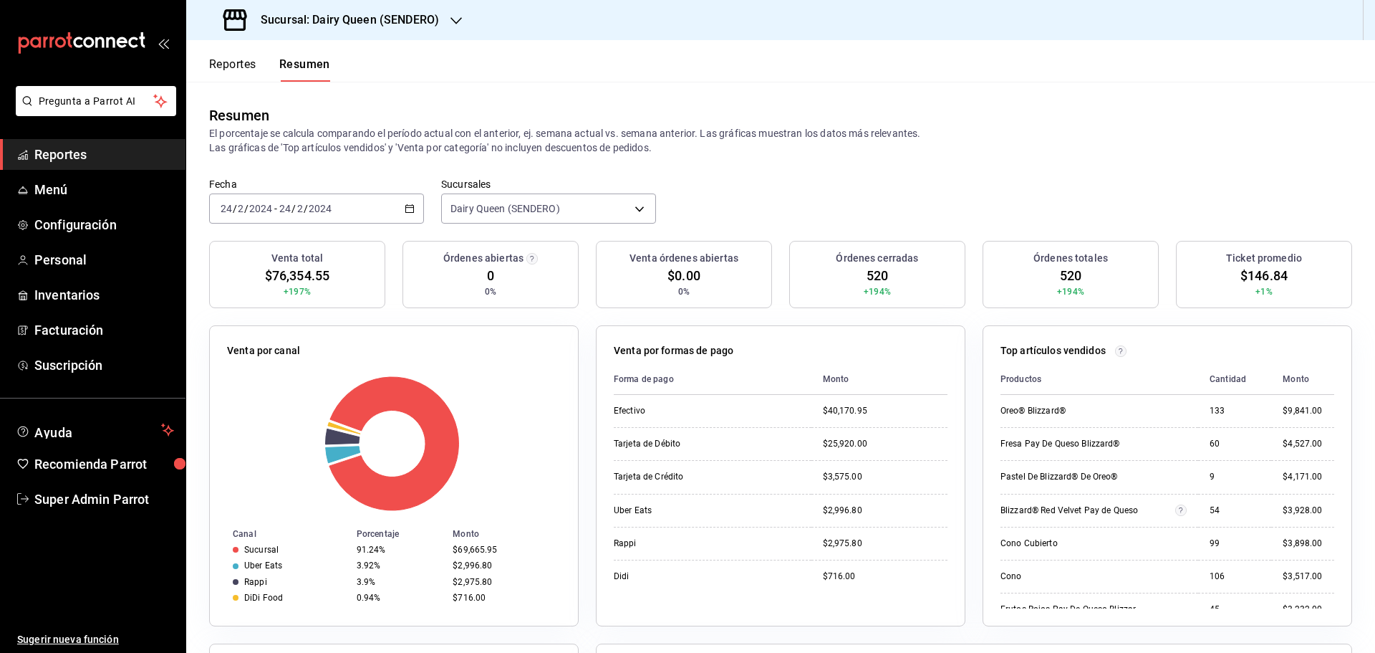
click at [304, 198] on div "2024-02-24 24 / 2 / 2024 - 2024-02-24 24 / 2 / 2024" at bounding box center [316, 208] width 215 height 30
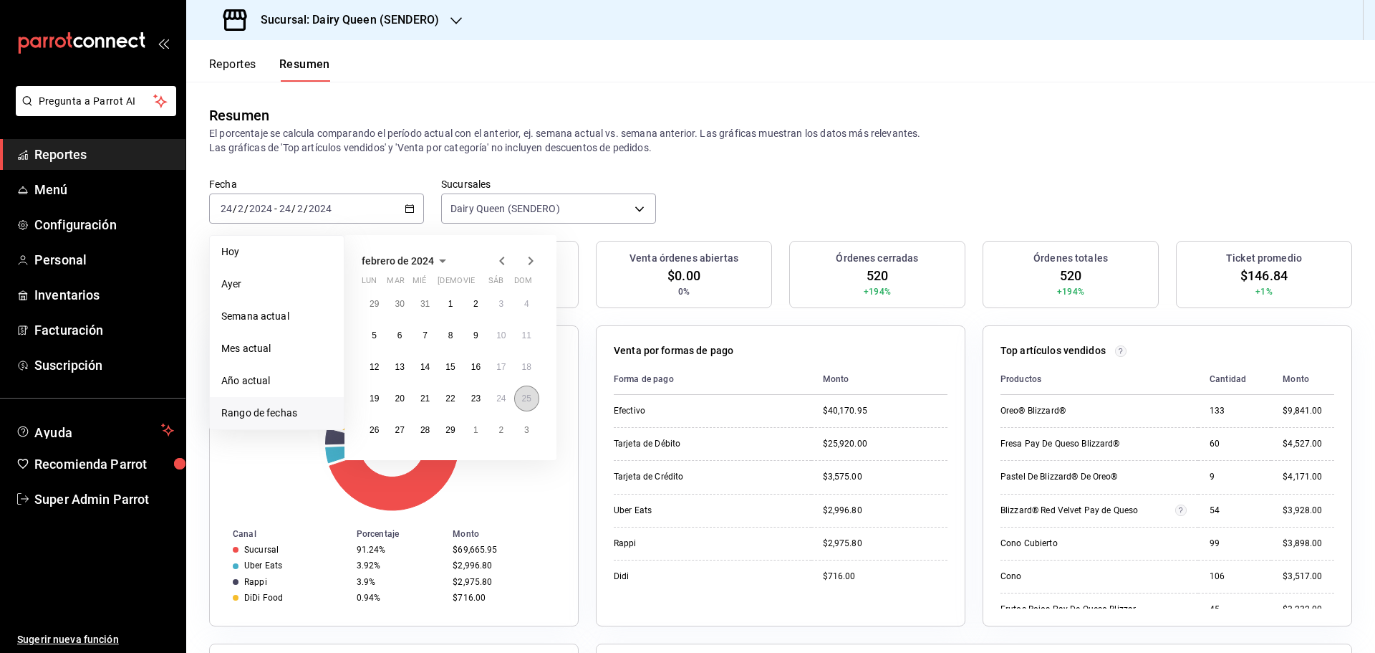
click at [524, 399] on abbr "25" at bounding box center [526, 398] width 9 height 10
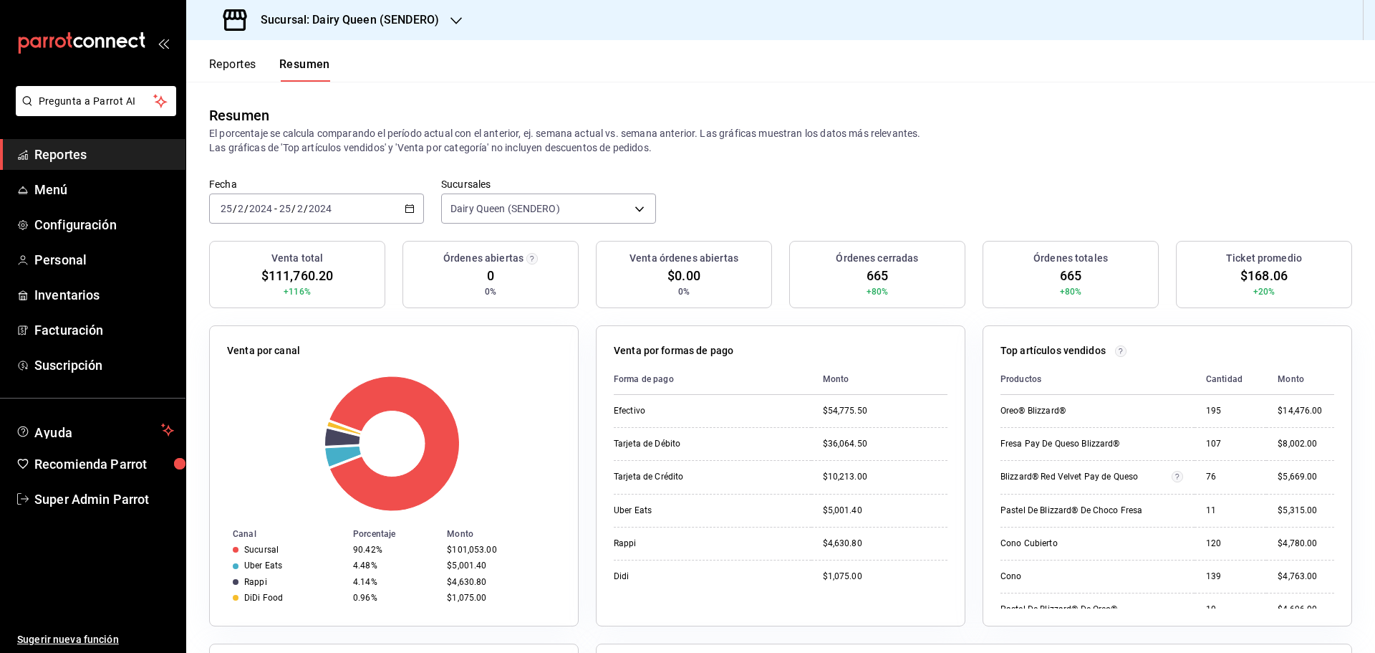
click at [248, 215] on div "2024-02-25 25 / 2 / 2024 - 2024-02-25 25 / 2 / 2024" at bounding box center [316, 208] width 215 height 30
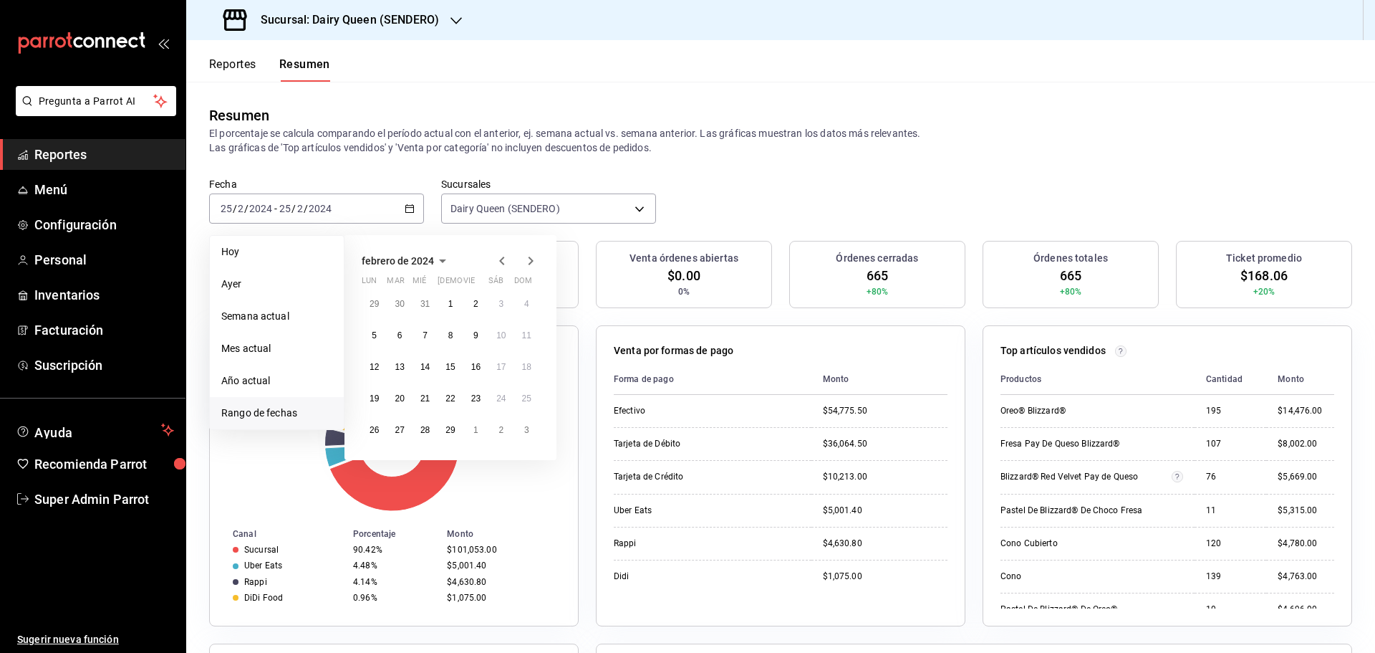
click at [531, 263] on icon "button" at bounding box center [531, 260] width 5 height 9
click at [368, 332] on button "4" at bounding box center [374, 335] width 25 height 26
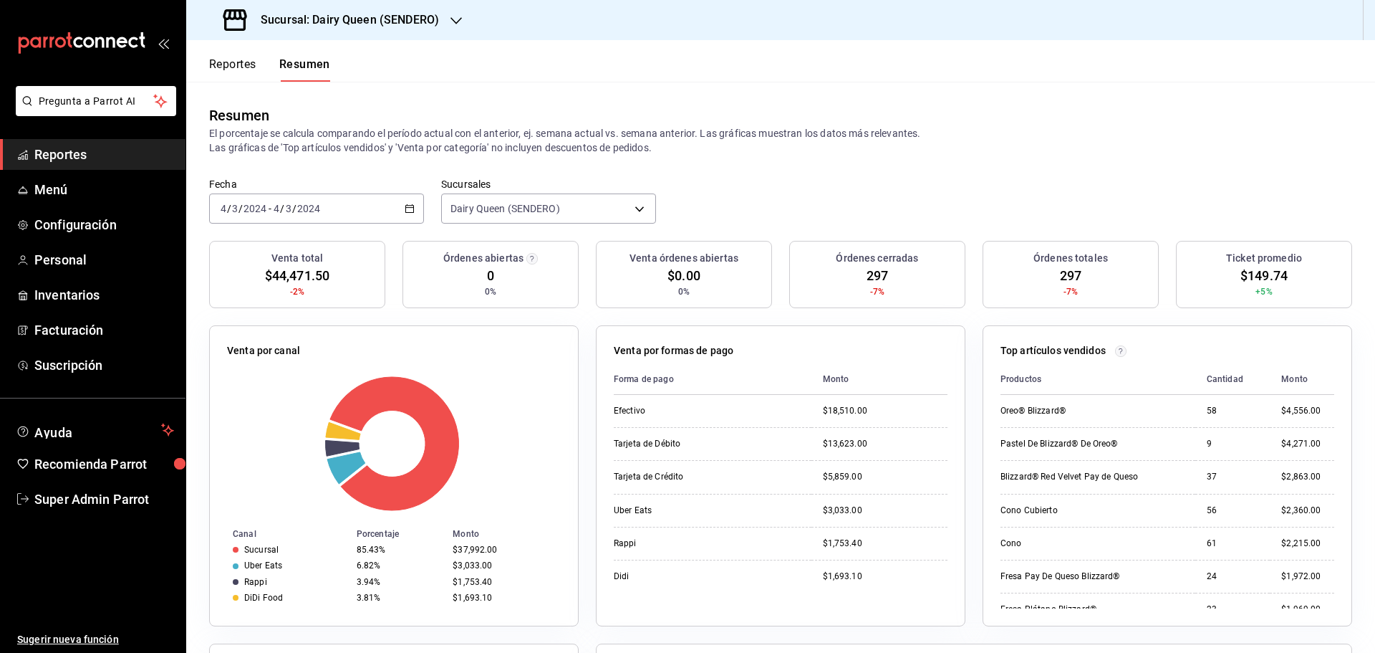
click at [345, 212] on div "2024-03-04 4 / 3 / 2024 - 2024-03-04 4 / 3 / 2024" at bounding box center [316, 208] width 215 height 30
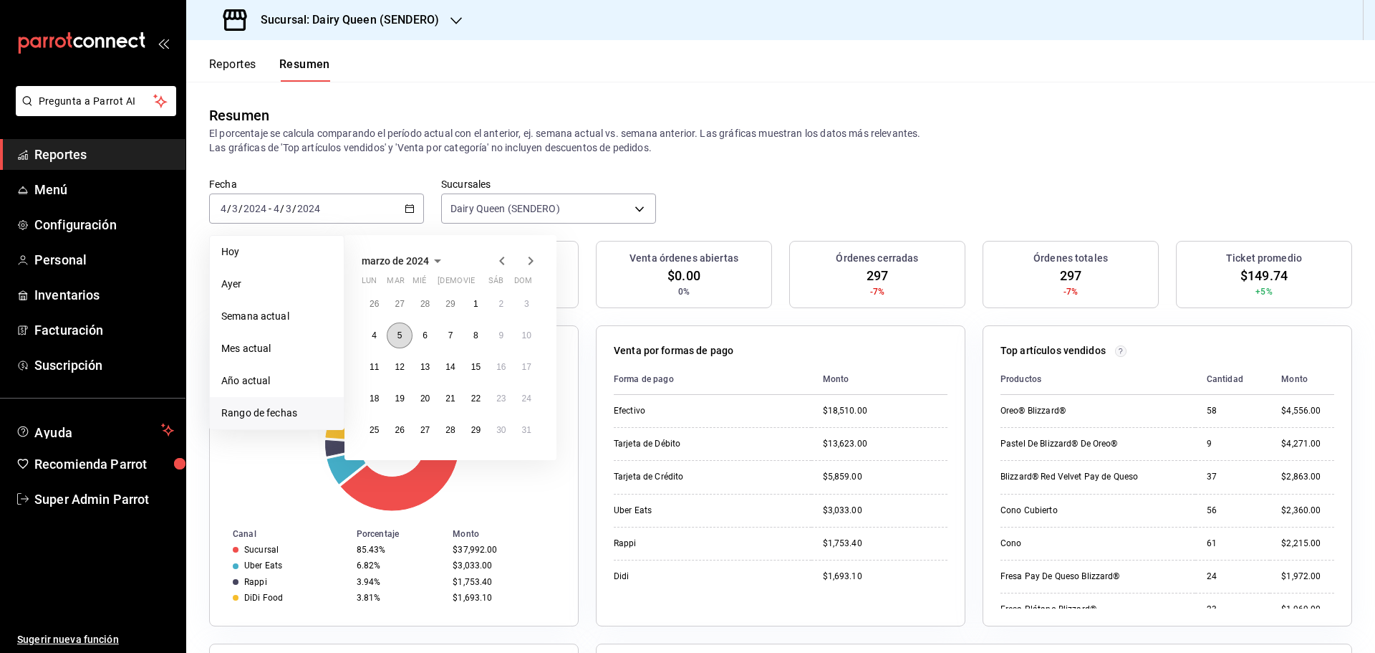
click at [398, 337] on abbr "5" at bounding box center [400, 335] width 5 height 10
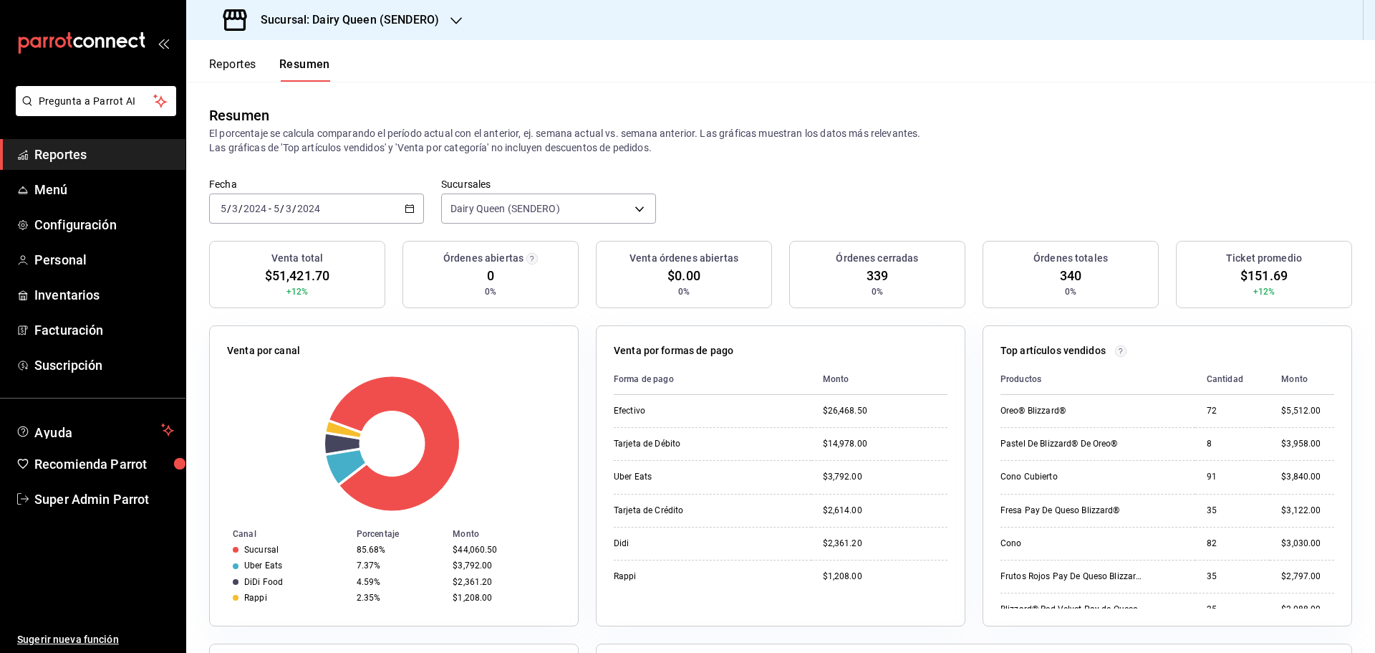
click at [355, 205] on div "2024-03-05 5 / 3 / 2024 - 2024-03-05 5 / 3 / 2024" at bounding box center [316, 208] width 215 height 30
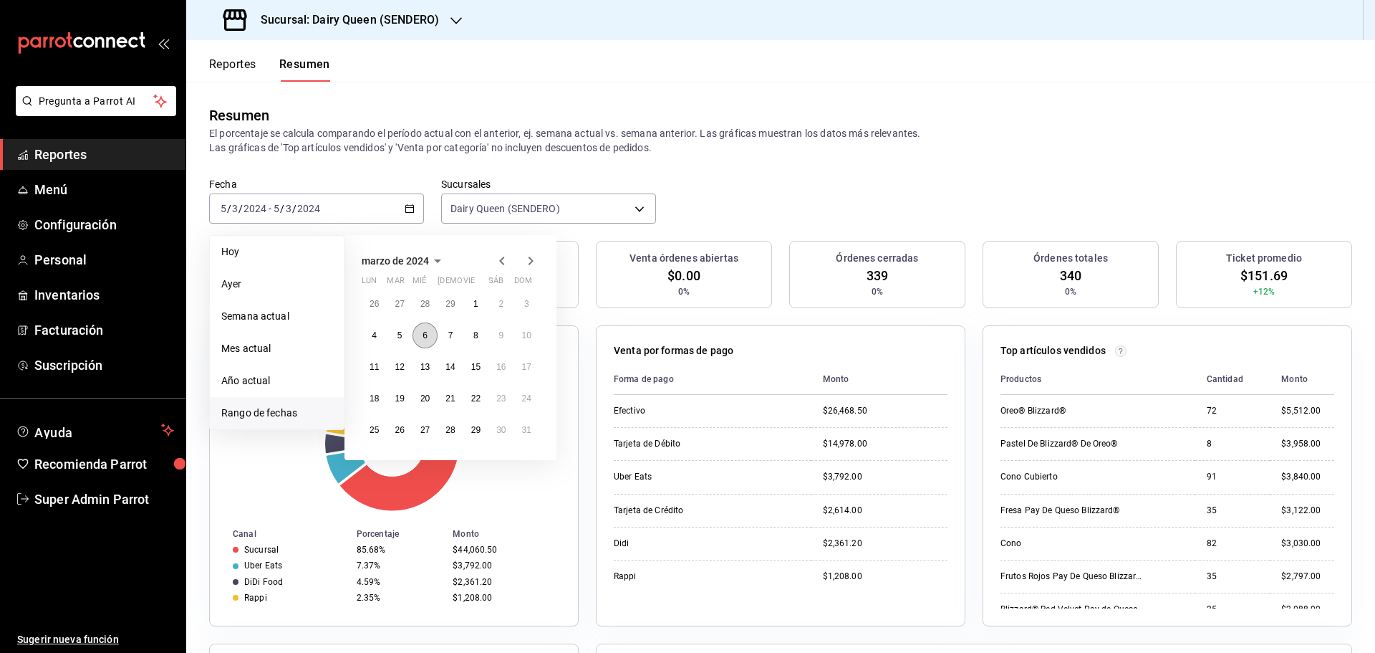
click at [425, 333] on abbr "6" at bounding box center [425, 335] width 5 height 10
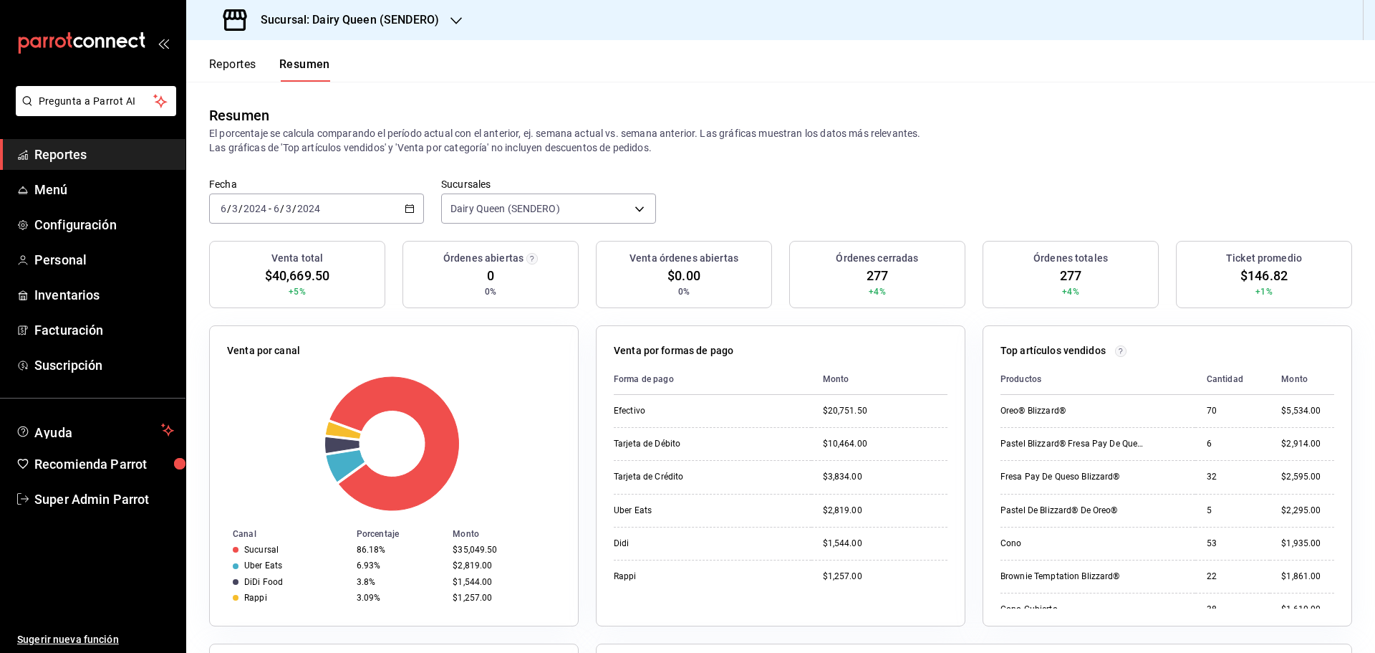
click at [311, 212] on input "2024" at bounding box center [309, 208] width 24 height 11
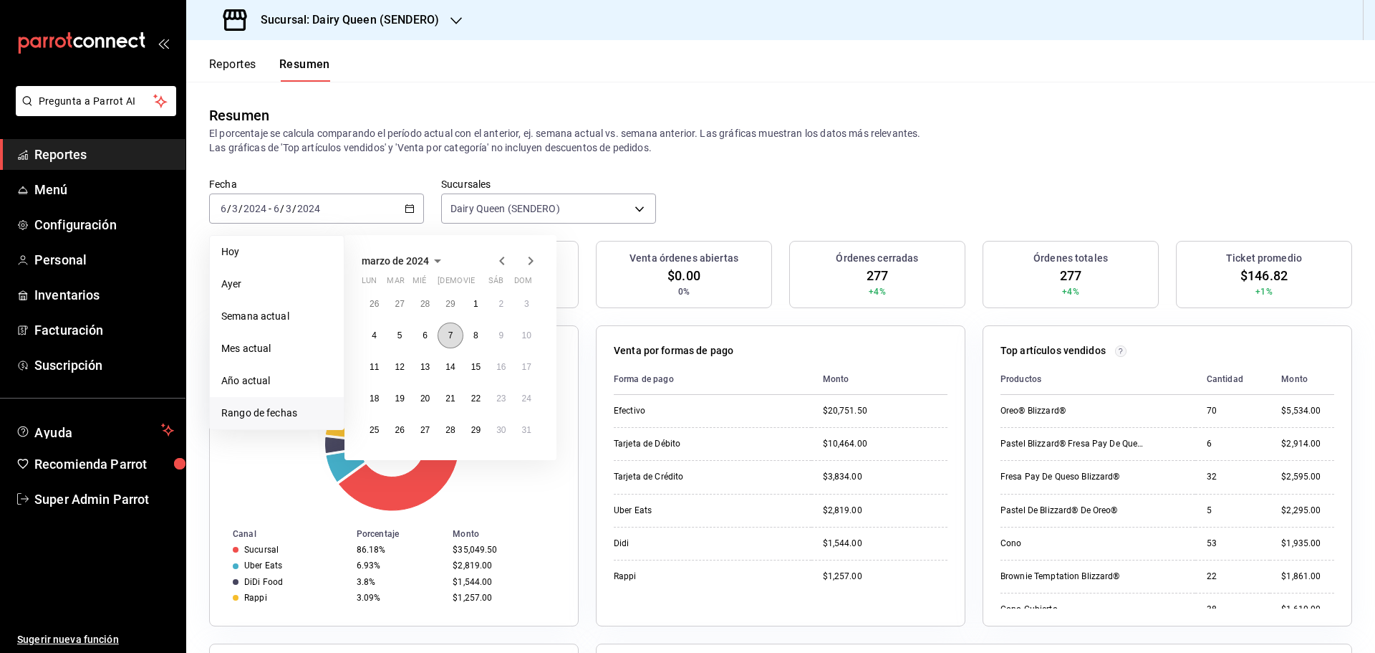
click at [452, 341] on button "7" at bounding box center [450, 335] width 25 height 26
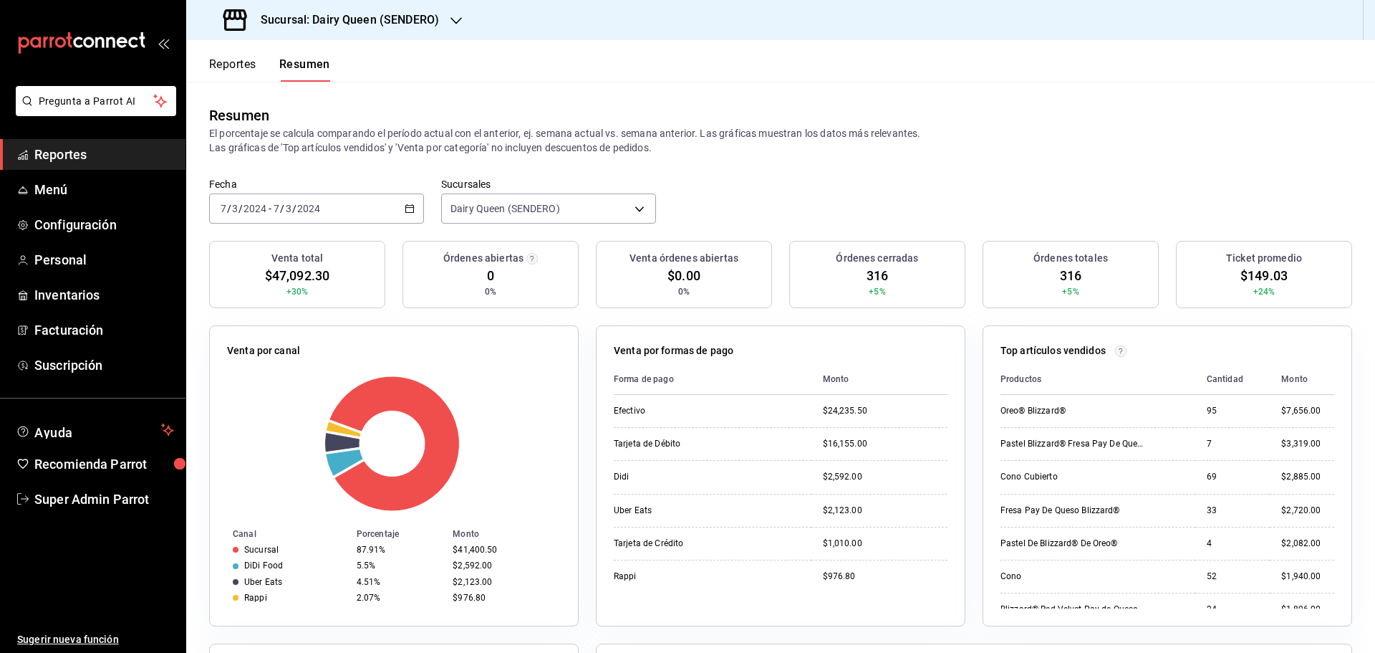
click at [334, 212] on div "2024-03-07 7 / 3 / 2024 - 2024-03-07 7 / 3 / 2024" at bounding box center [316, 208] width 215 height 30
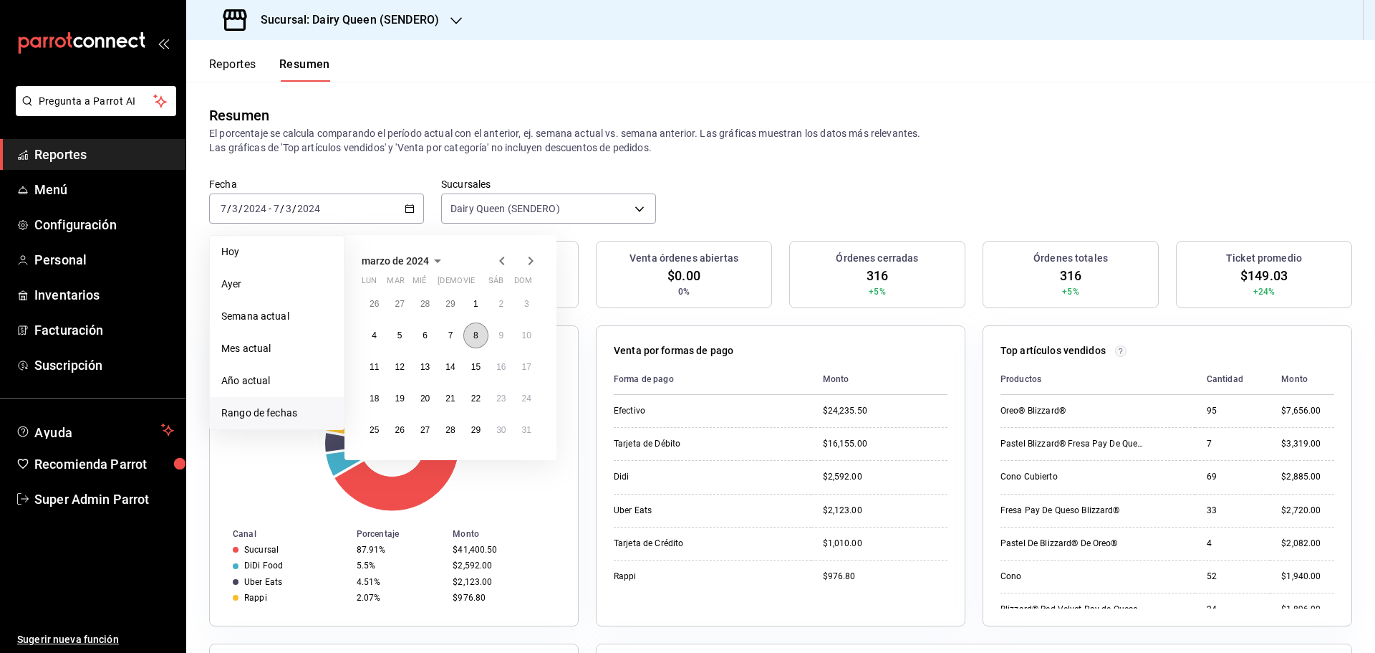
click at [476, 340] on abbr "8" at bounding box center [475, 335] width 5 height 10
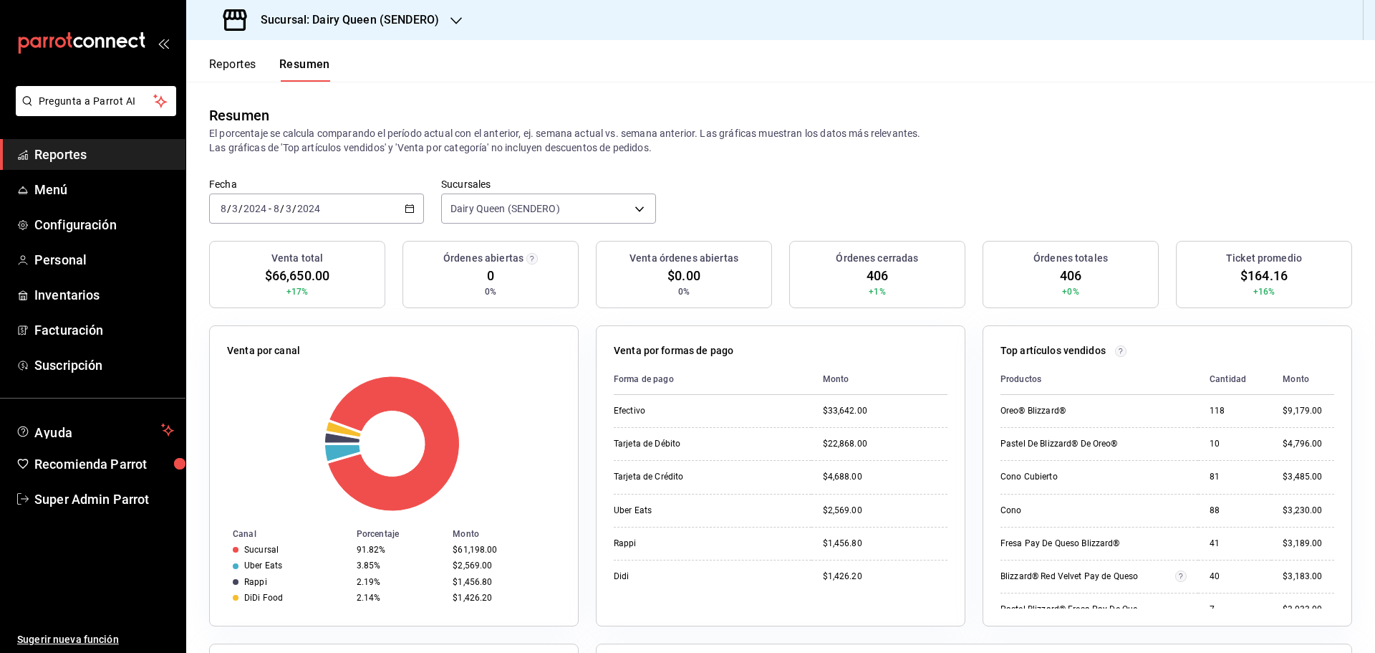
click at [361, 218] on div "2024-03-08 8 / 3 / 2024 - 2024-03-08 8 / 3 / 2024" at bounding box center [316, 208] width 215 height 30
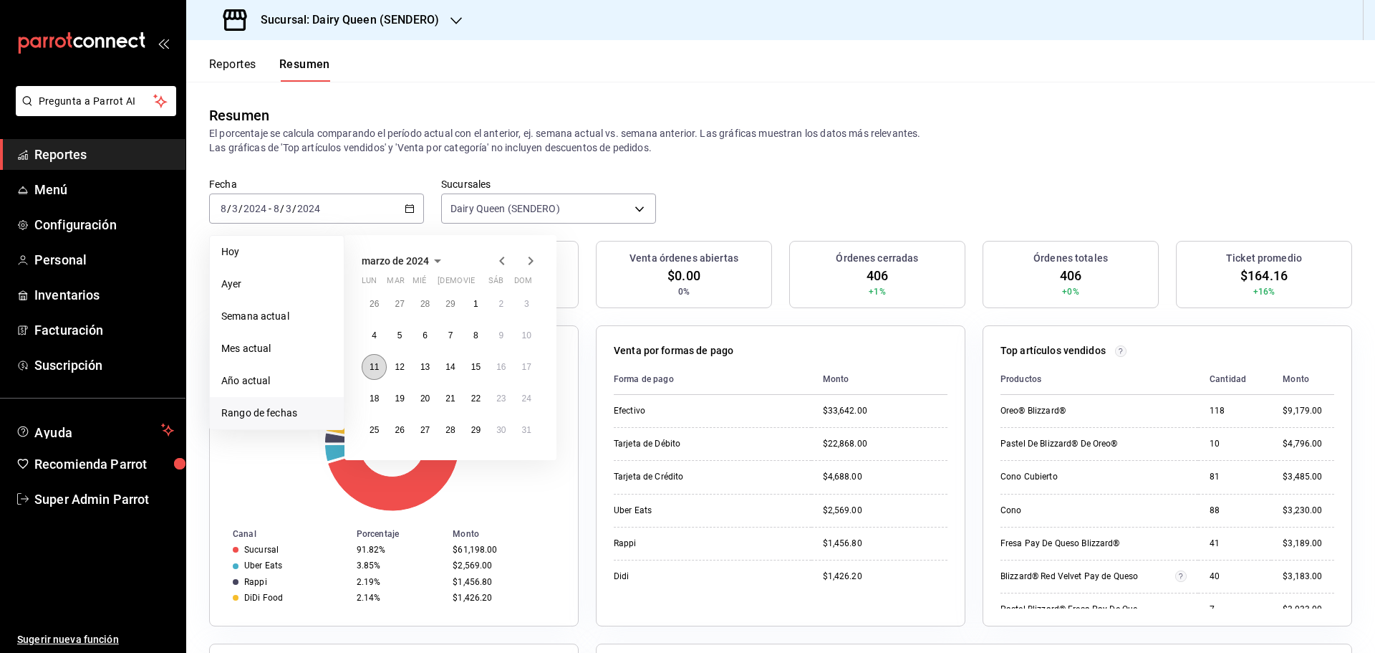
click at [370, 370] on abbr "11" at bounding box center [374, 367] width 9 height 10
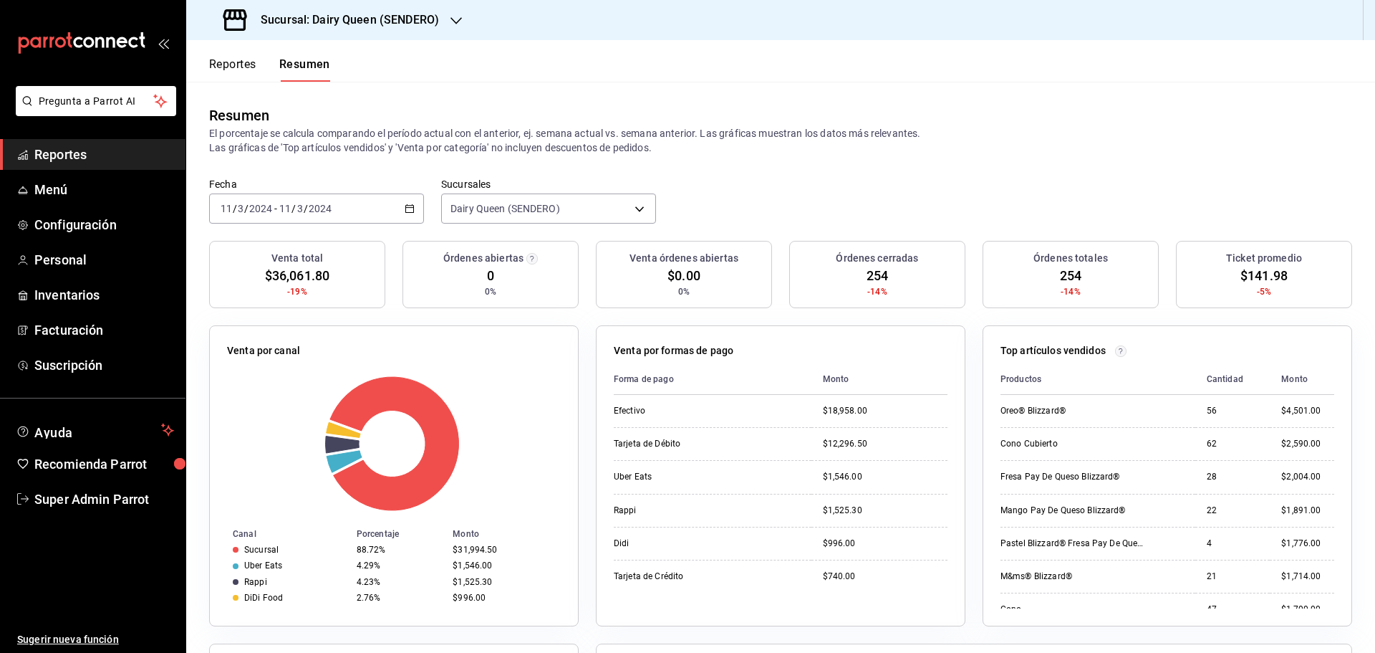
click at [326, 212] on input "2024" at bounding box center [320, 208] width 24 height 11
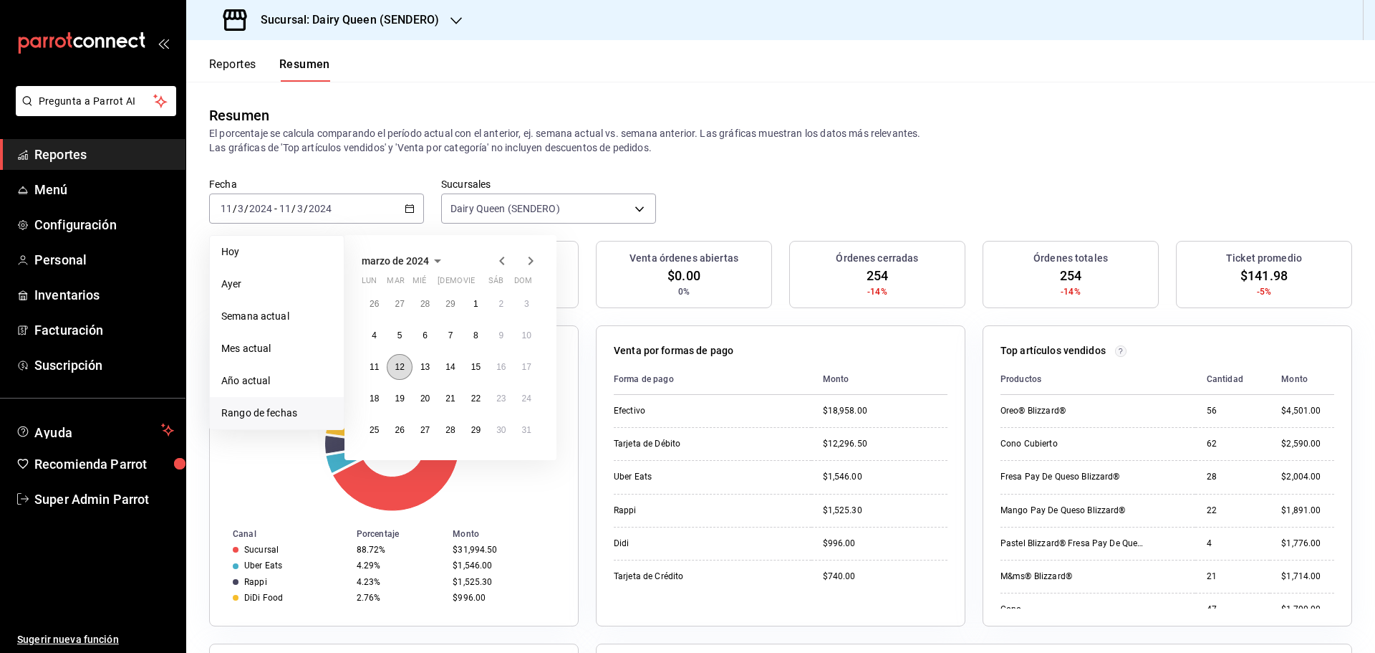
click at [390, 375] on button "12" at bounding box center [399, 367] width 25 height 26
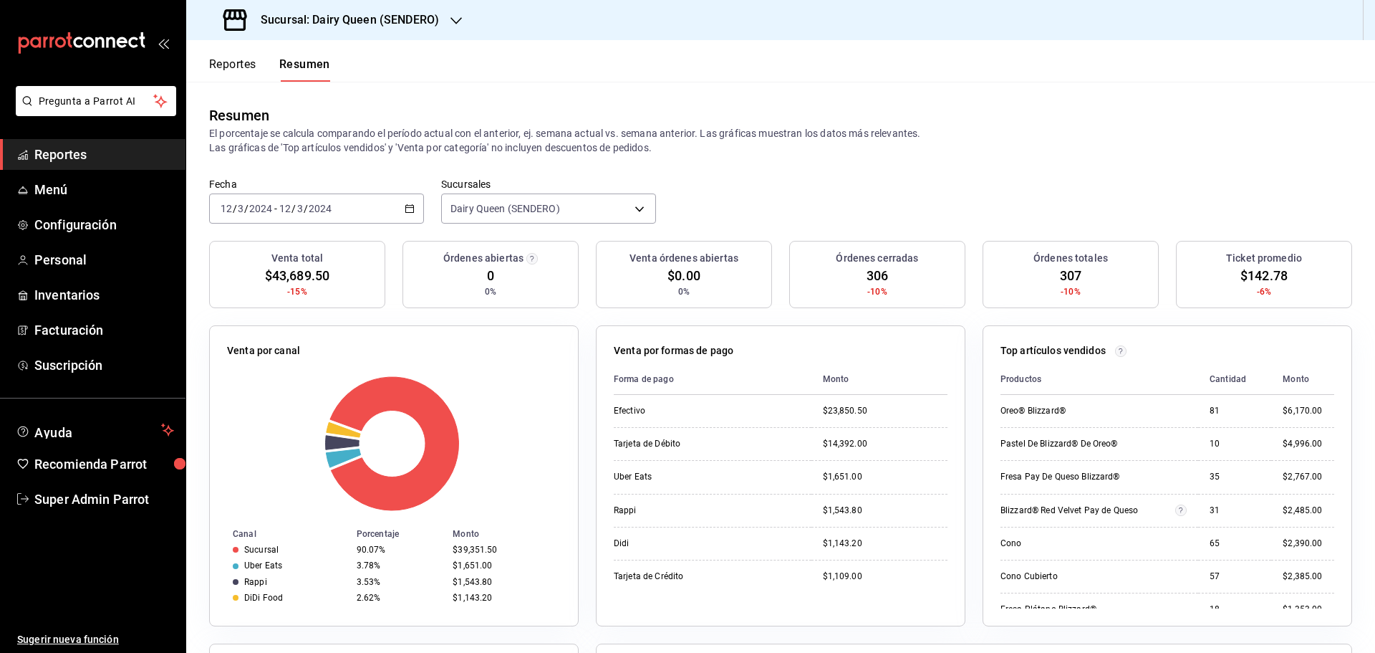
click at [337, 197] on div "2024-03-12 12 / 3 / 2024 - 2024-03-12 12 / 3 / 2024" at bounding box center [316, 208] width 215 height 30
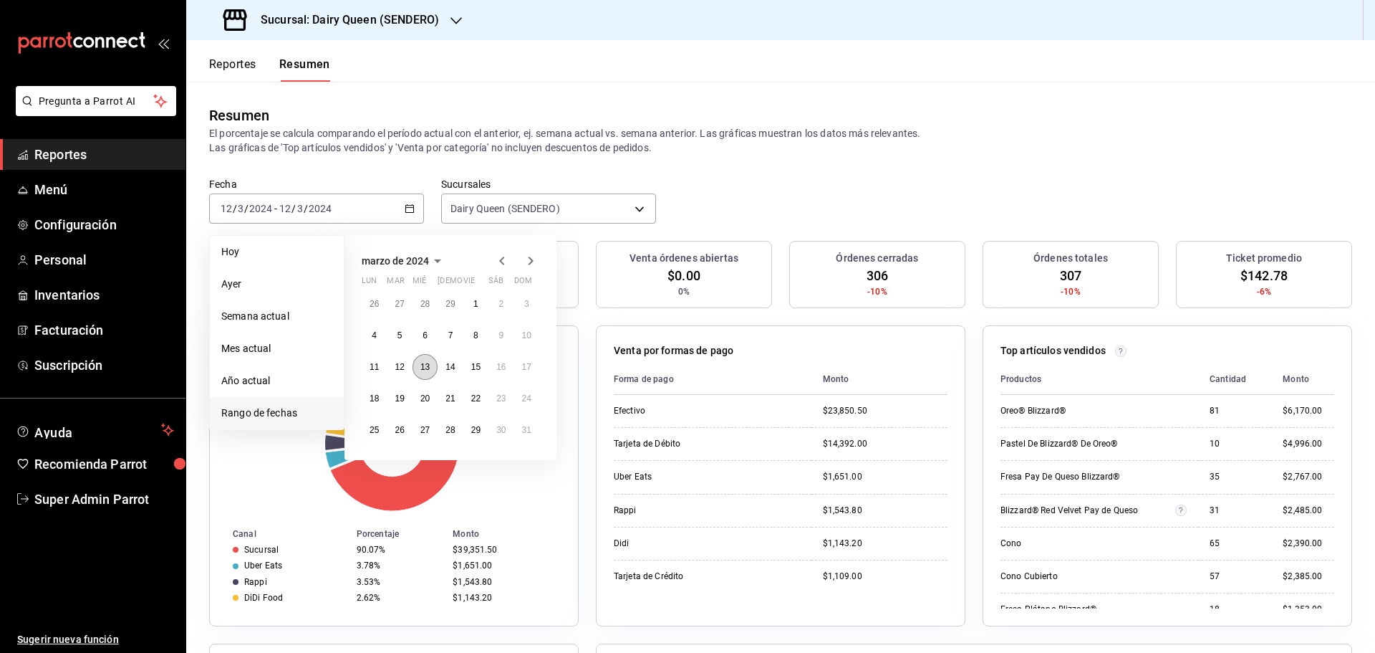
click at [431, 368] on button "13" at bounding box center [425, 367] width 25 height 26
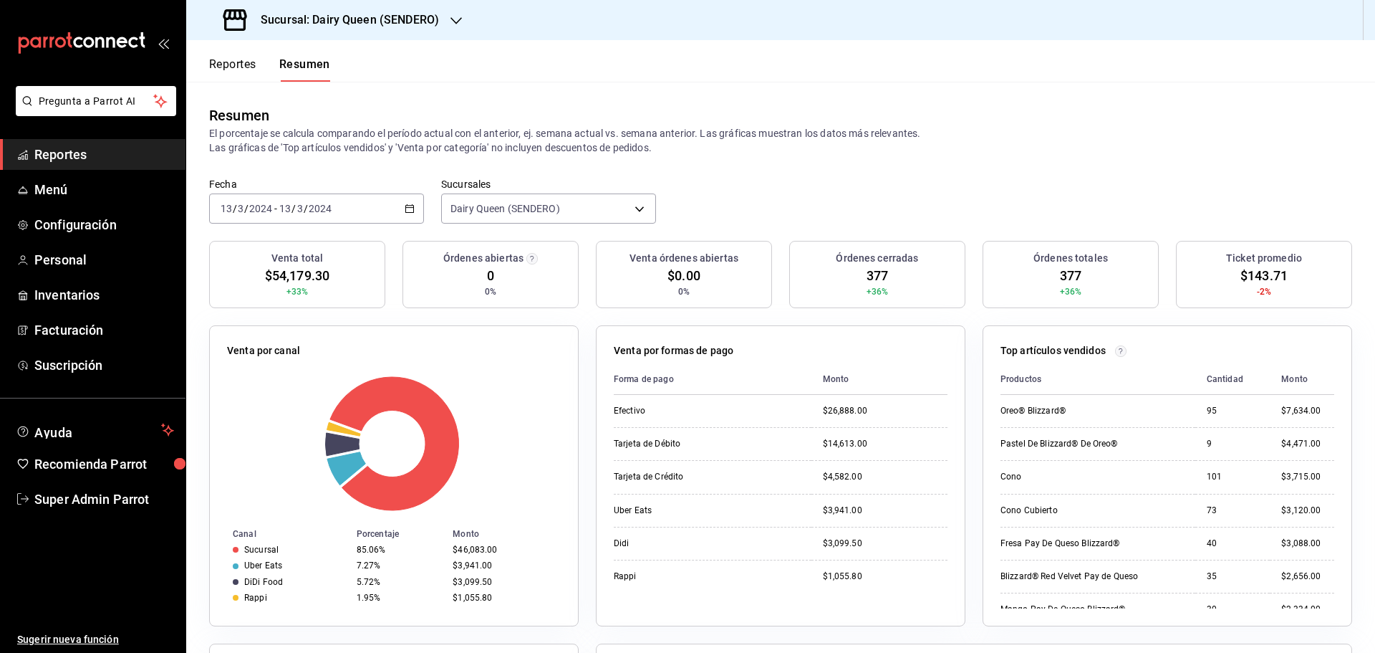
click at [310, 213] on input "2024" at bounding box center [320, 208] width 24 height 11
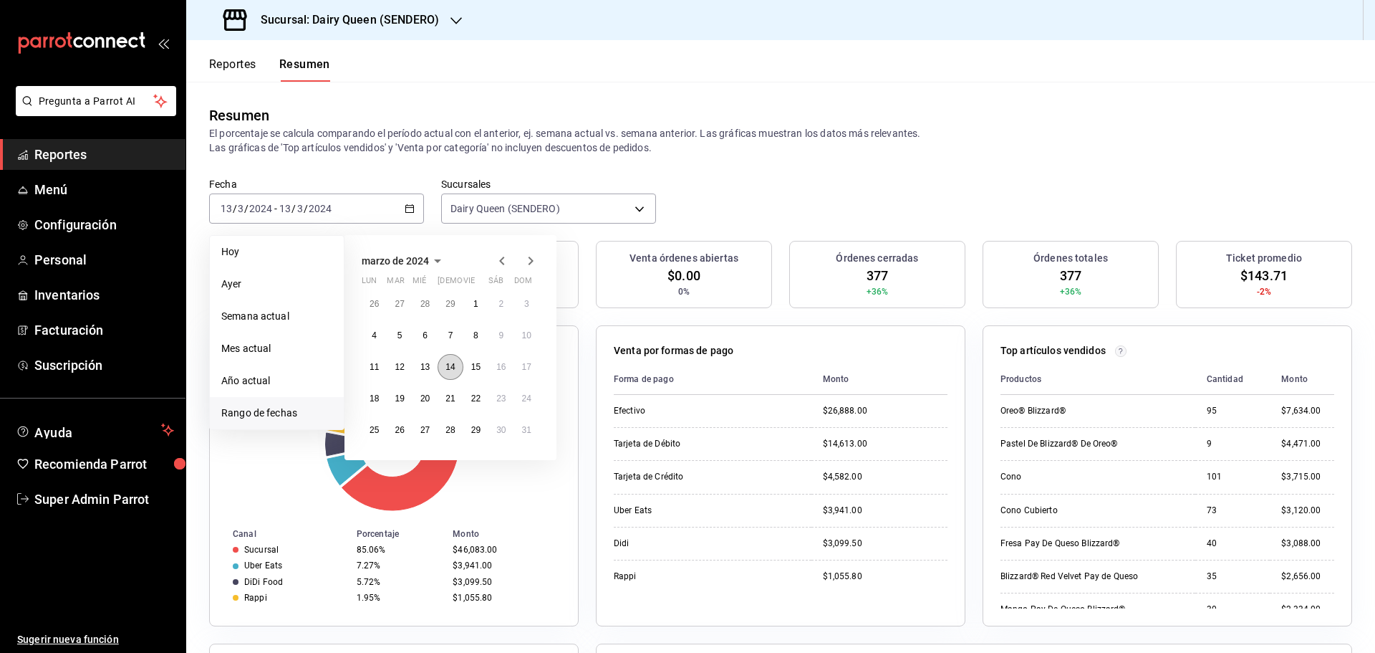
click at [461, 367] on button "14" at bounding box center [450, 367] width 25 height 26
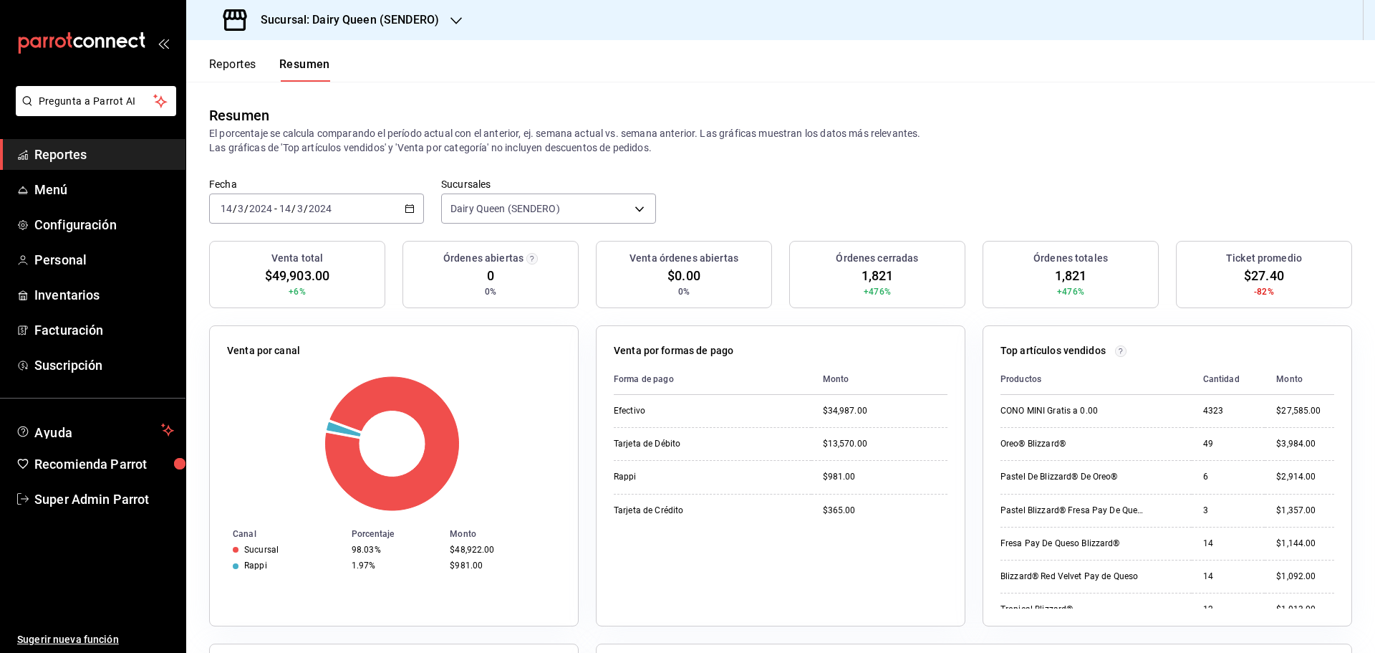
click at [388, 208] on div "2024-03-14 14 / 3 / 2024 - 2024-03-14 14 / 3 / 2024" at bounding box center [316, 208] width 215 height 30
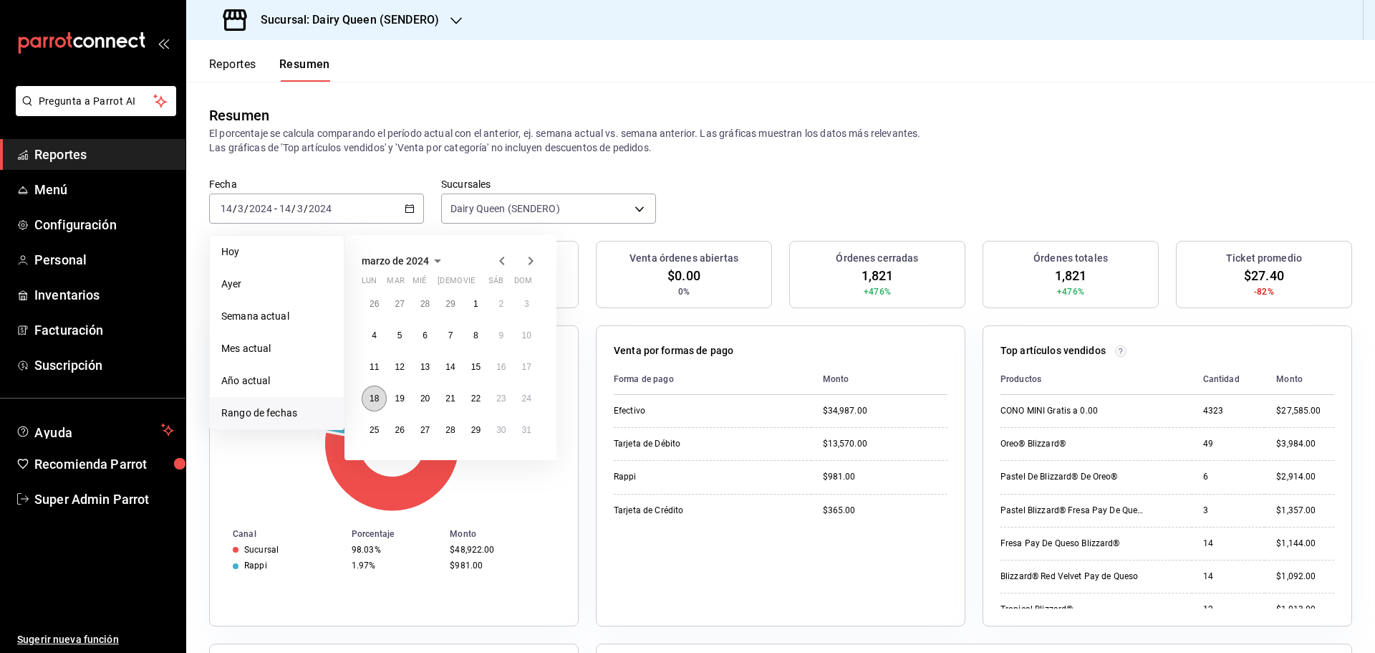
click at [379, 402] on abbr "18" at bounding box center [374, 398] width 9 height 10
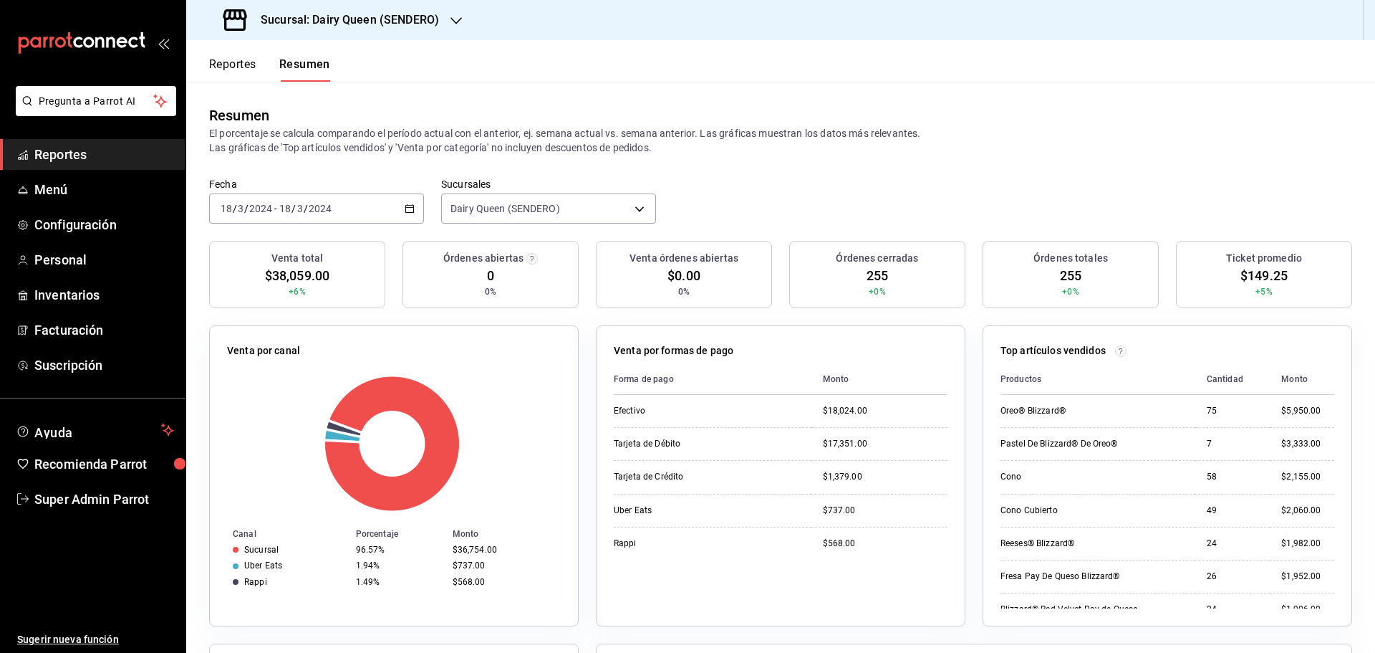
click at [275, 203] on span "-" at bounding box center [275, 208] width 3 height 11
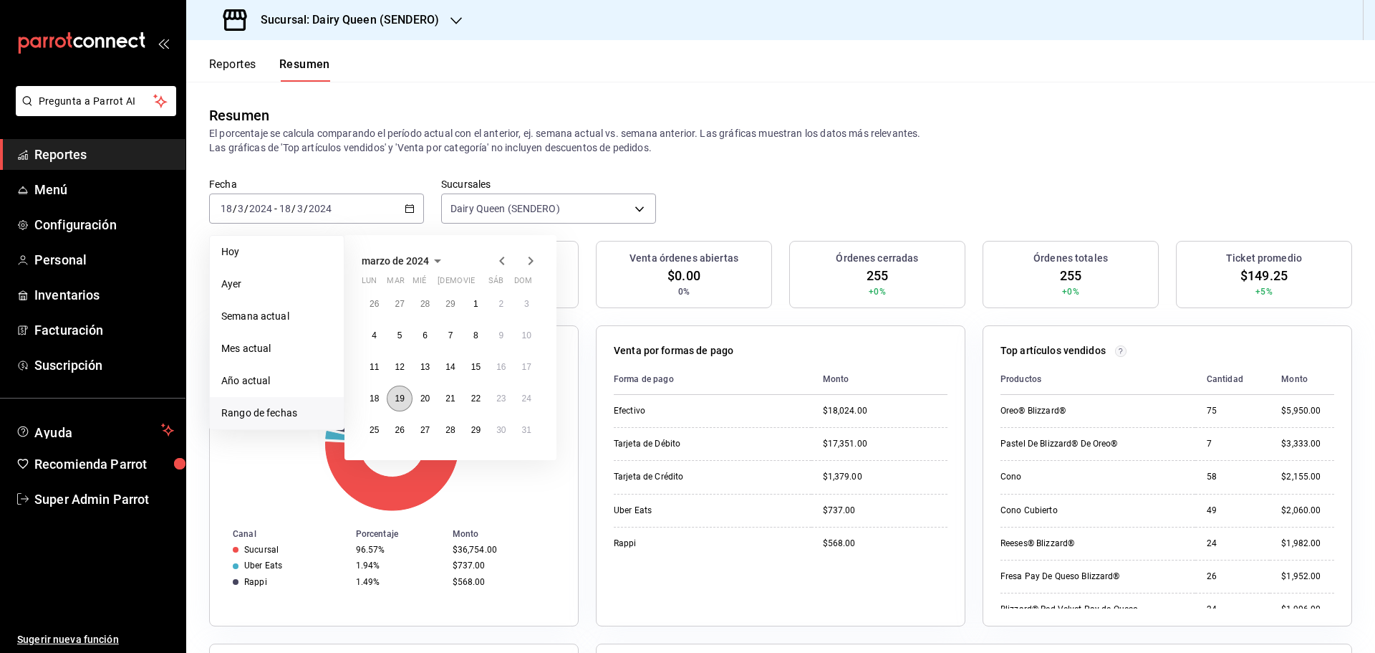
click at [404, 403] on abbr "19" at bounding box center [399, 398] width 9 height 10
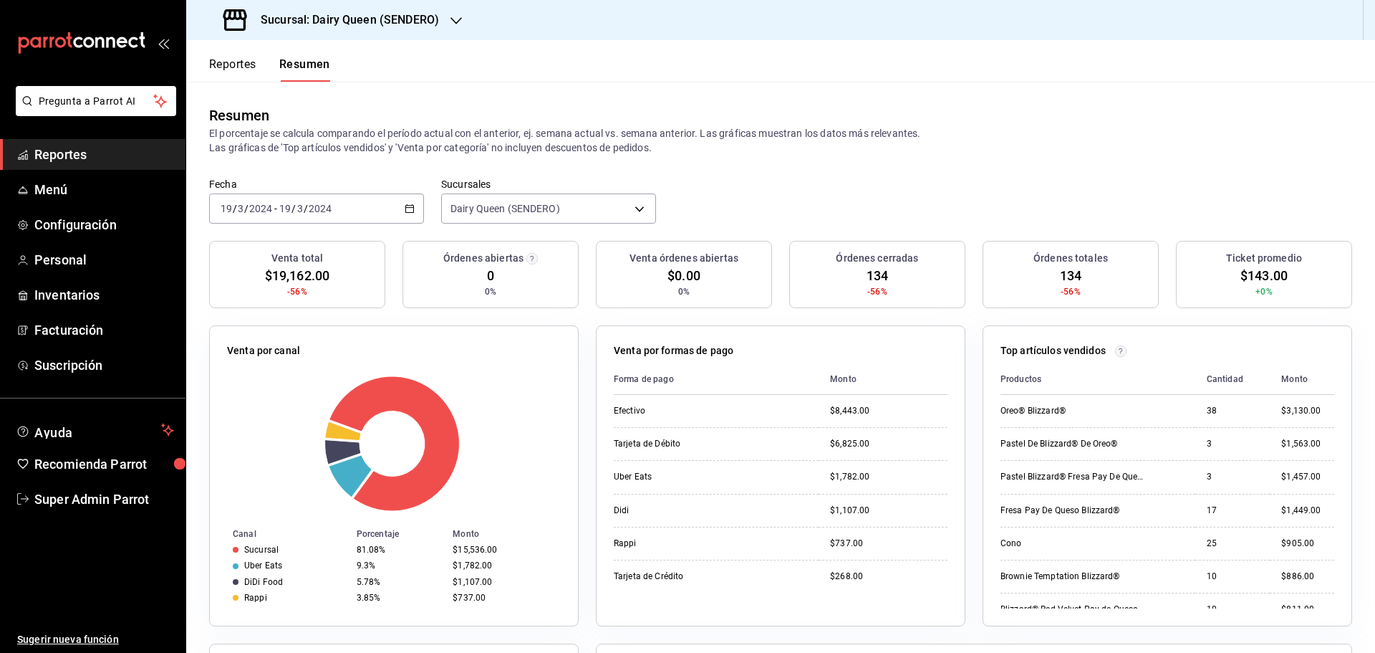
click at [352, 207] on div "[DATE] [DATE] - [DATE] [DATE]" at bounding box center [316, 208] width 215 height 30
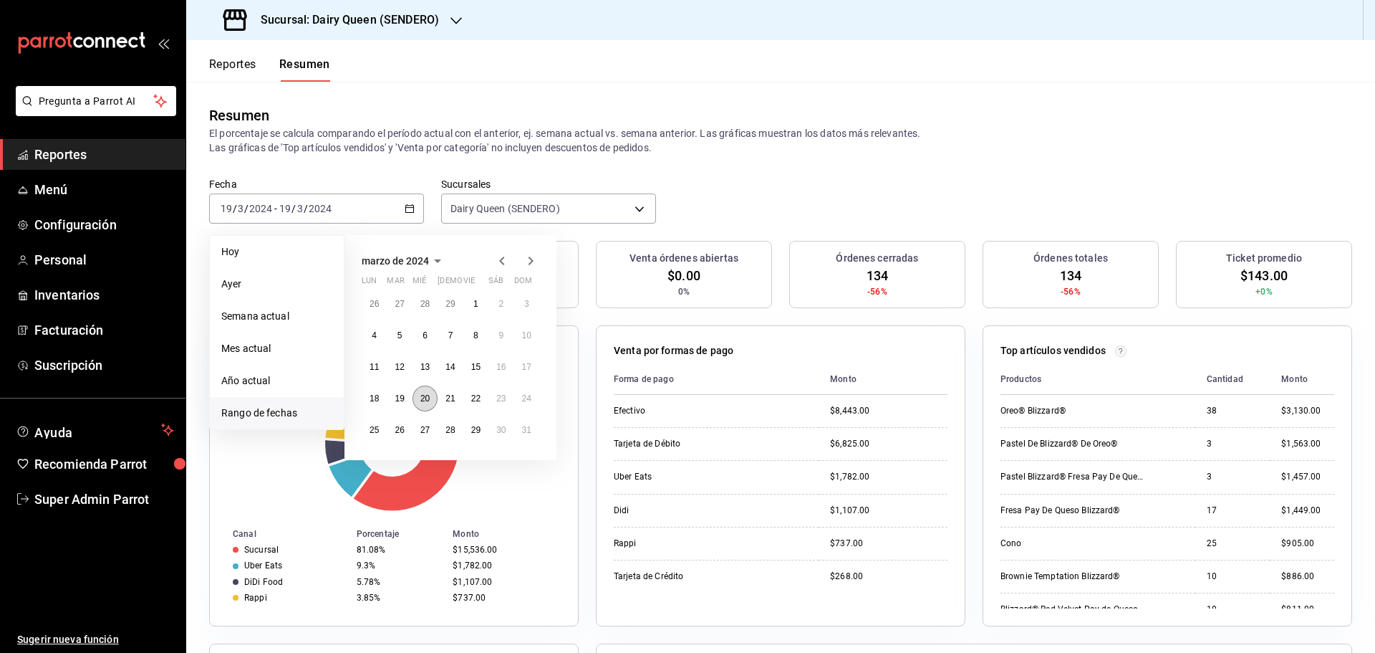
click at [430, 402] on abbr "20" at bounding box center [424, 398] width 9 height 10
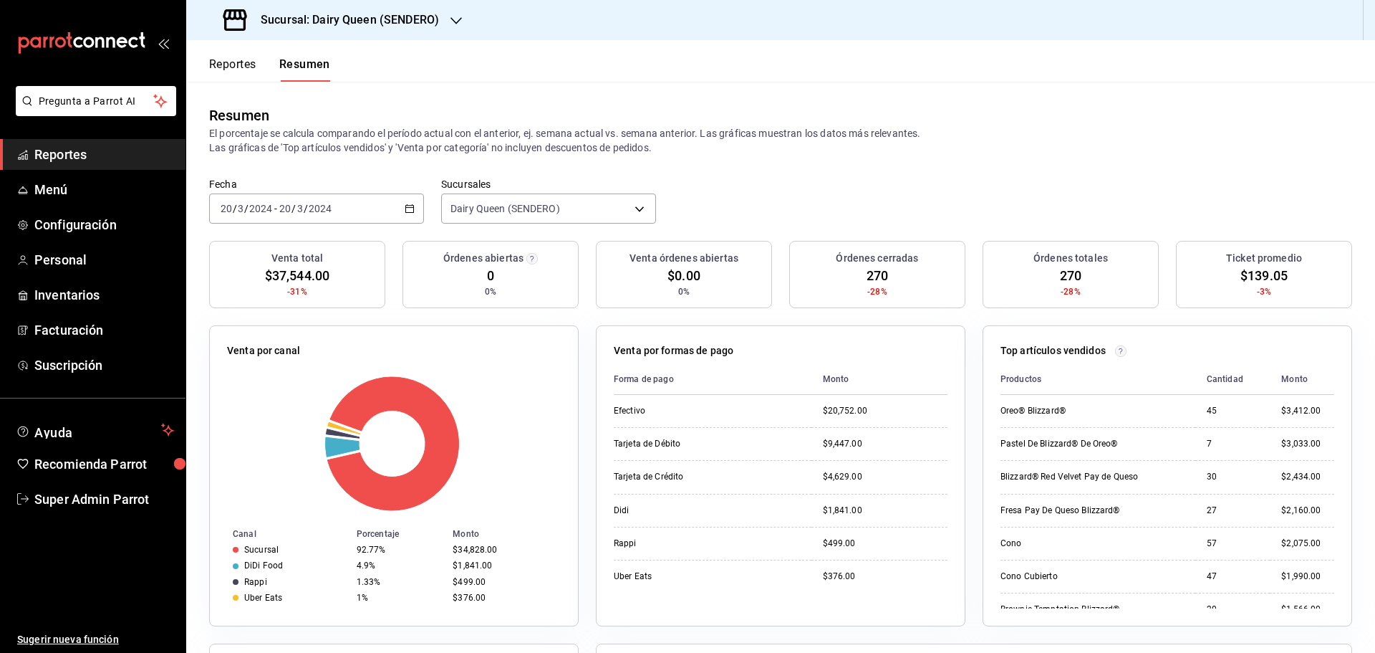
click at [362, 203] on div "[DATE] [DATE] - [DATE] [DATE]" at bounding box center [316, 208] width 215 height 30
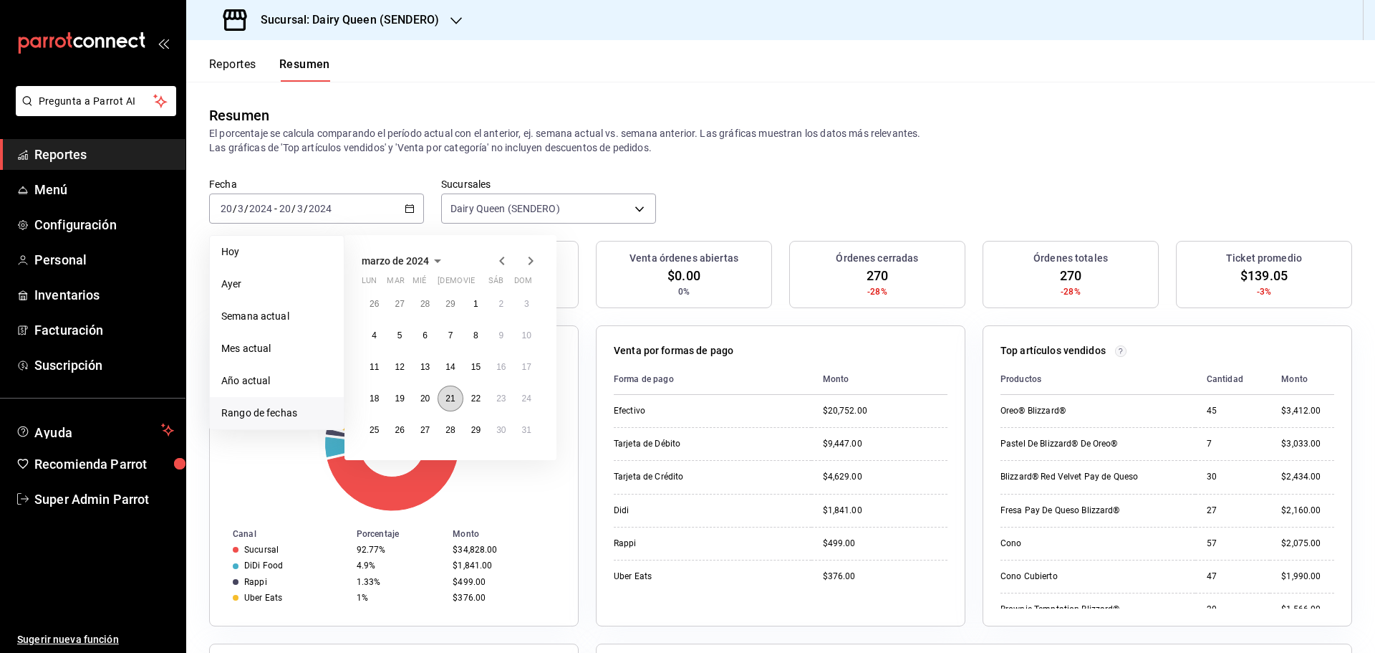
click at [458, 398] on button "21" at bounding box center [450, 398] width 25 height 26
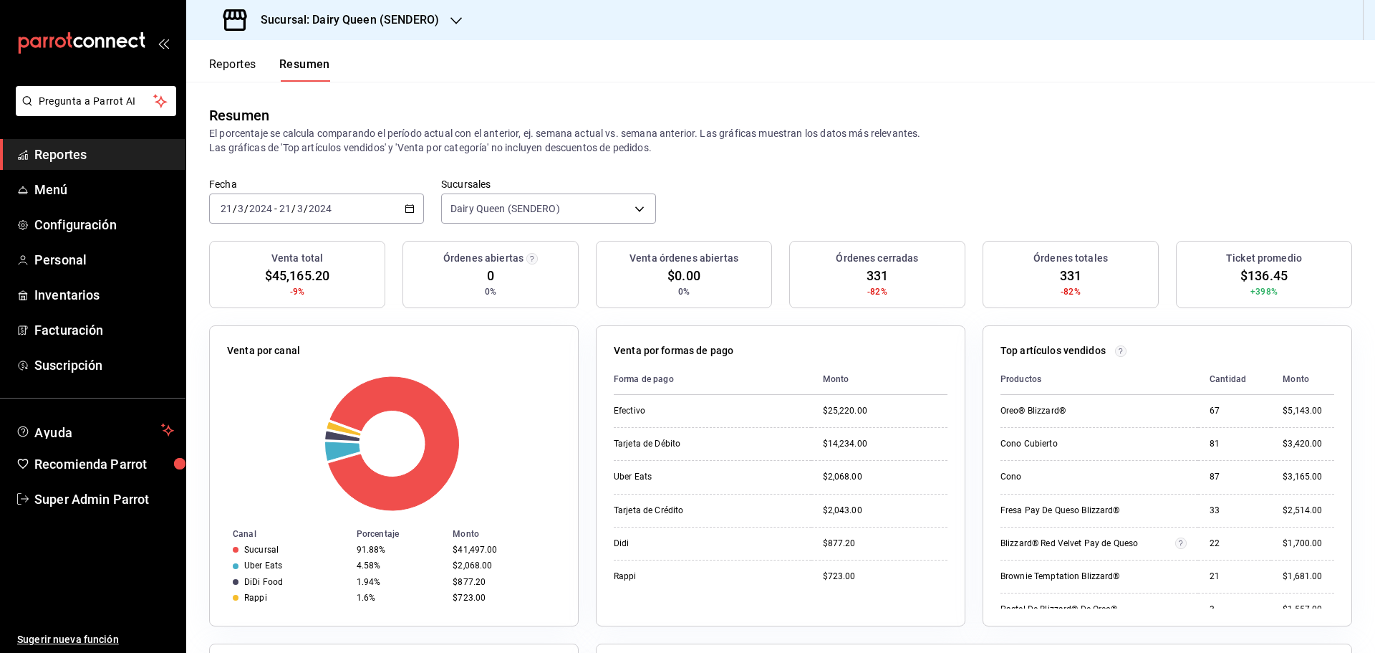
click at [355, 212] on div "2024-03-21 21 / 3 / 2024 - 2024-03-21 21 / 3 / 2024" at bounding box center [316, 208] width 215 height 30
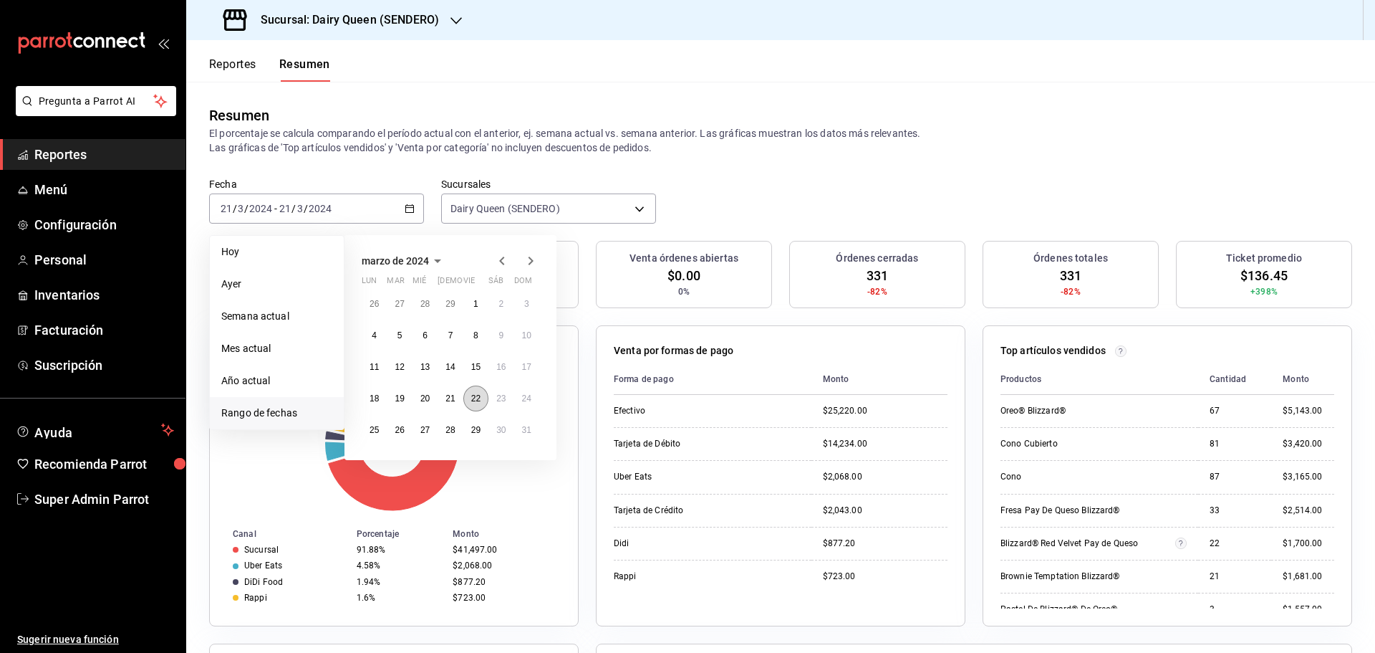
click at [477, 403] on abbr "22" at bounding box center [475, 398] width 9 height 10
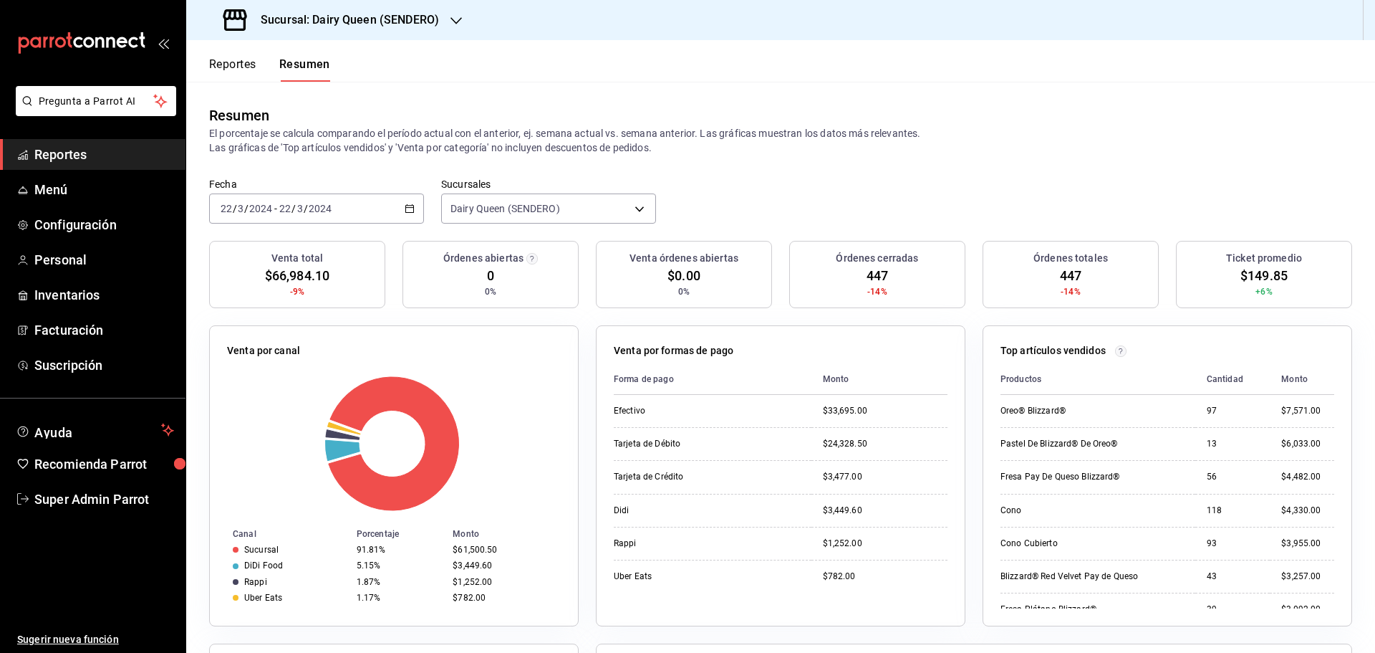
click at [352, 209] on div "[DATE] [DATE] - [DATE] [DATE]" at bounding box center [316, 208] width 215 height 30
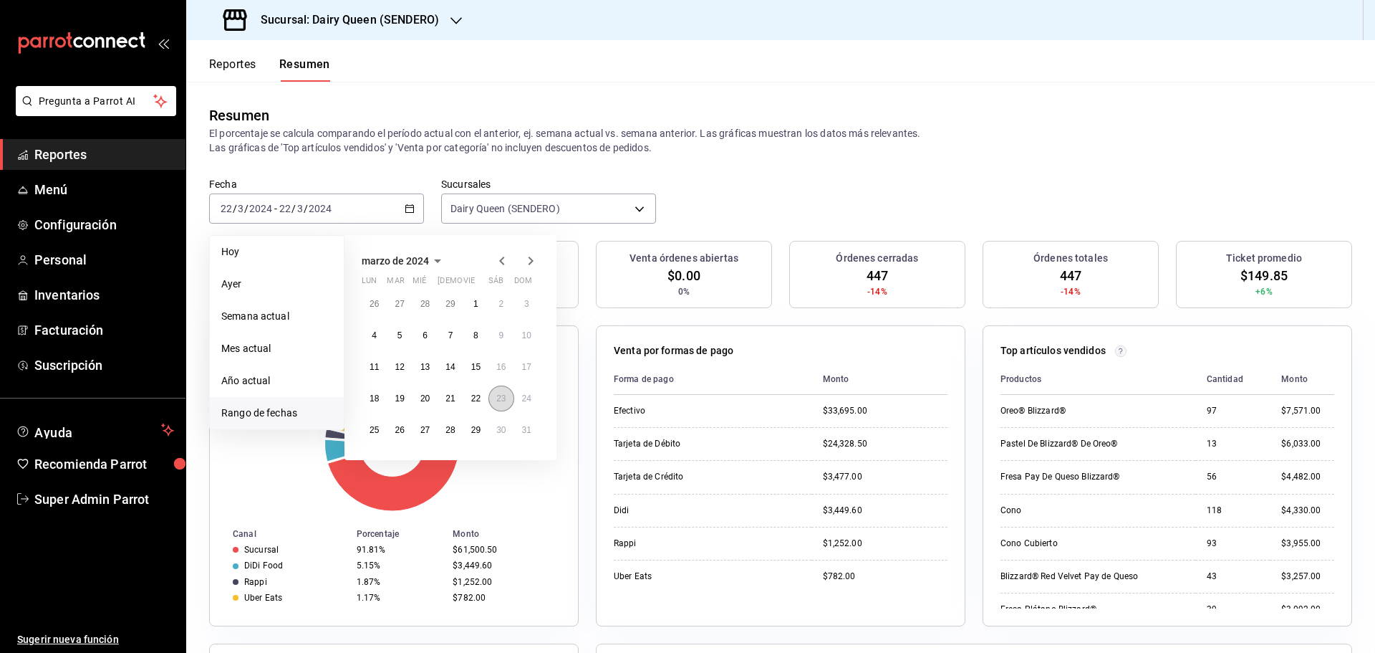
click at [494, 393] on button "23" at bounding box center [501, 398] width 25 height 26
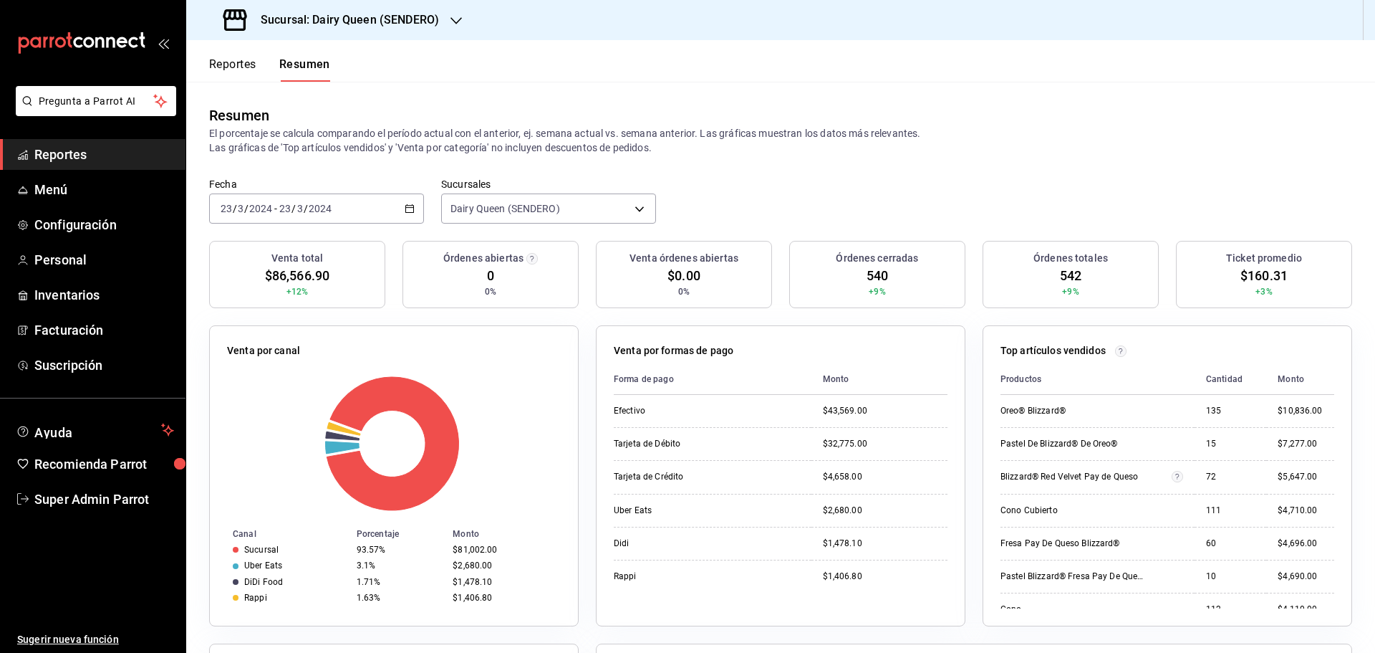
click at [333, 208] on div "[DATE] [DATE] - [DATE] [DATE]" at bounding box center [316, 208] width 215 height 30
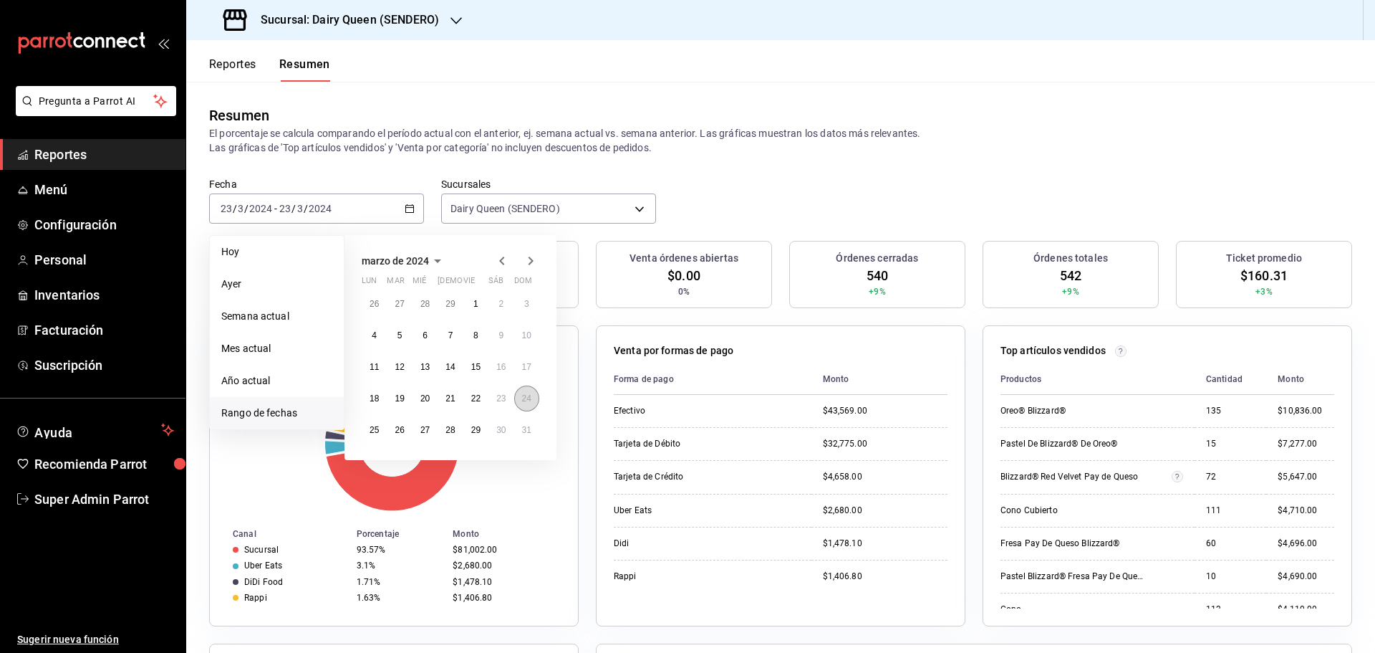
click at [521, 405] on button "24" at bounding box center [526, 398] width 25 height 26
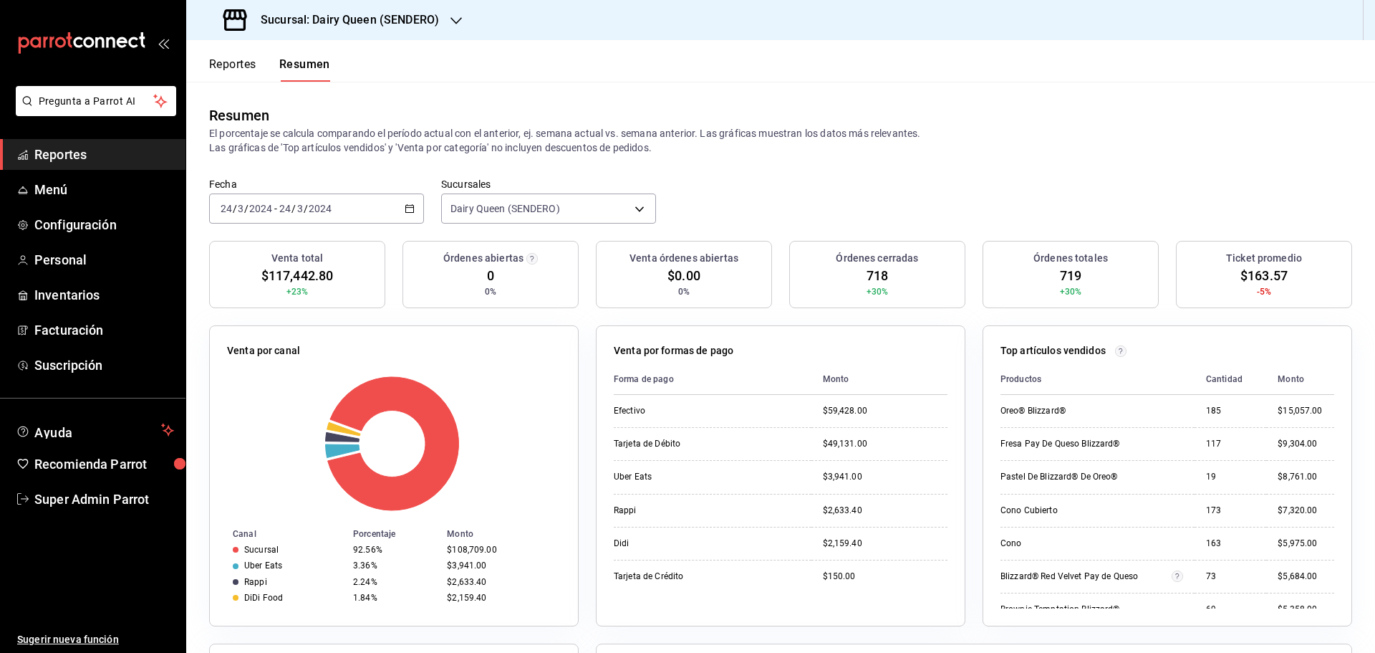
click at [357, 211] on div "[DATE] [DATE] - [DATE] [DATE]" at bounding box center [316, 208] width 215 height 30
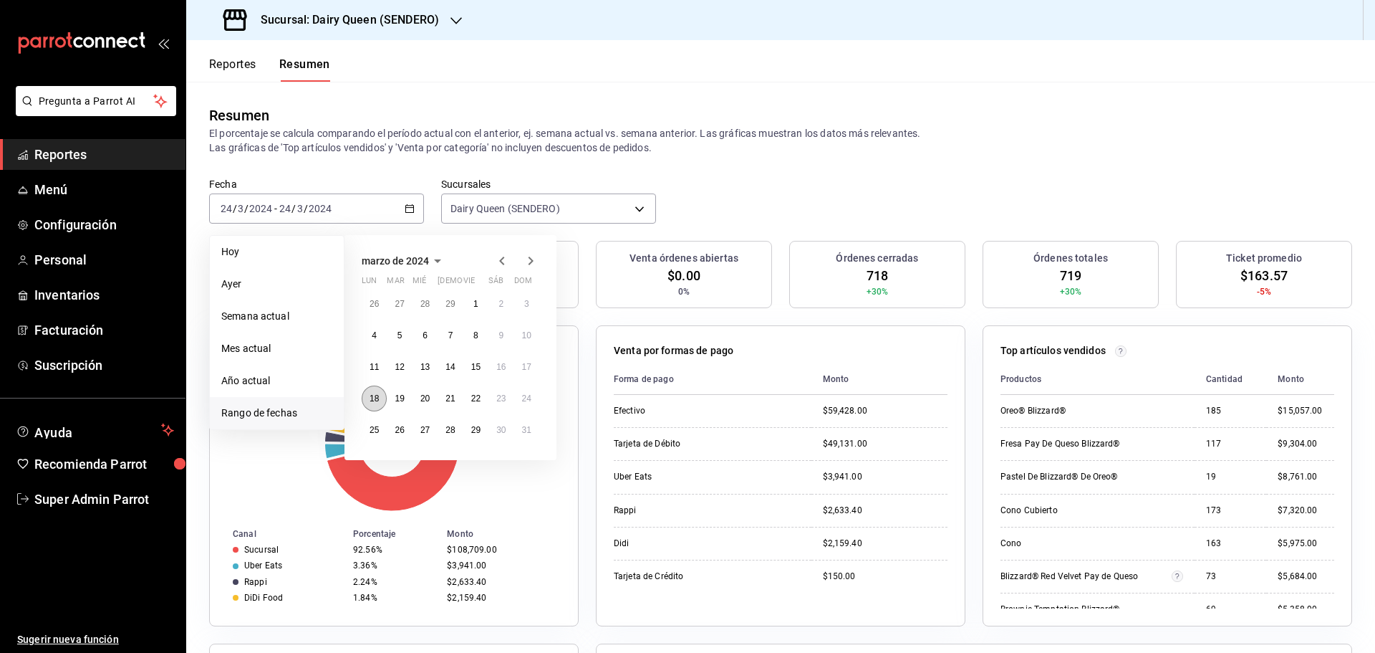
click at [370, 398] on abbr "18" at bounding box center [374, 398] width 9 height 10
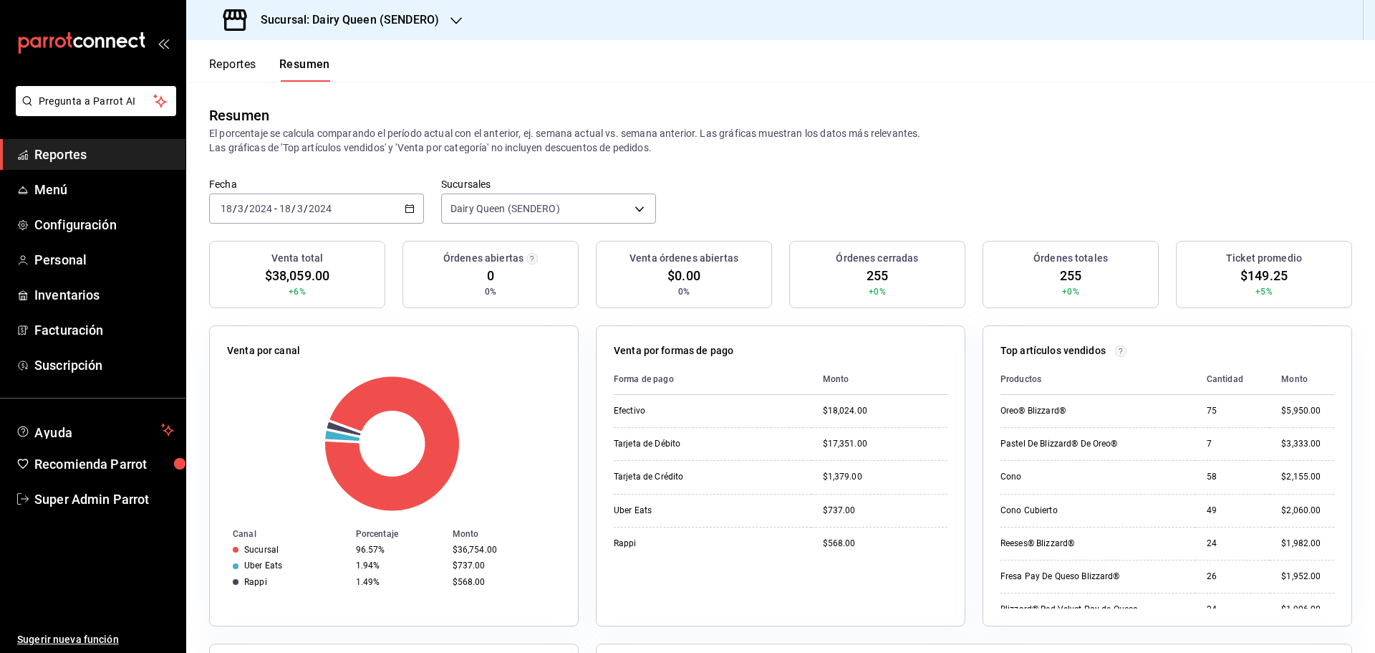
click at [319, 206] on input "2024" at bounding box center [320, 208] width 24 height 11
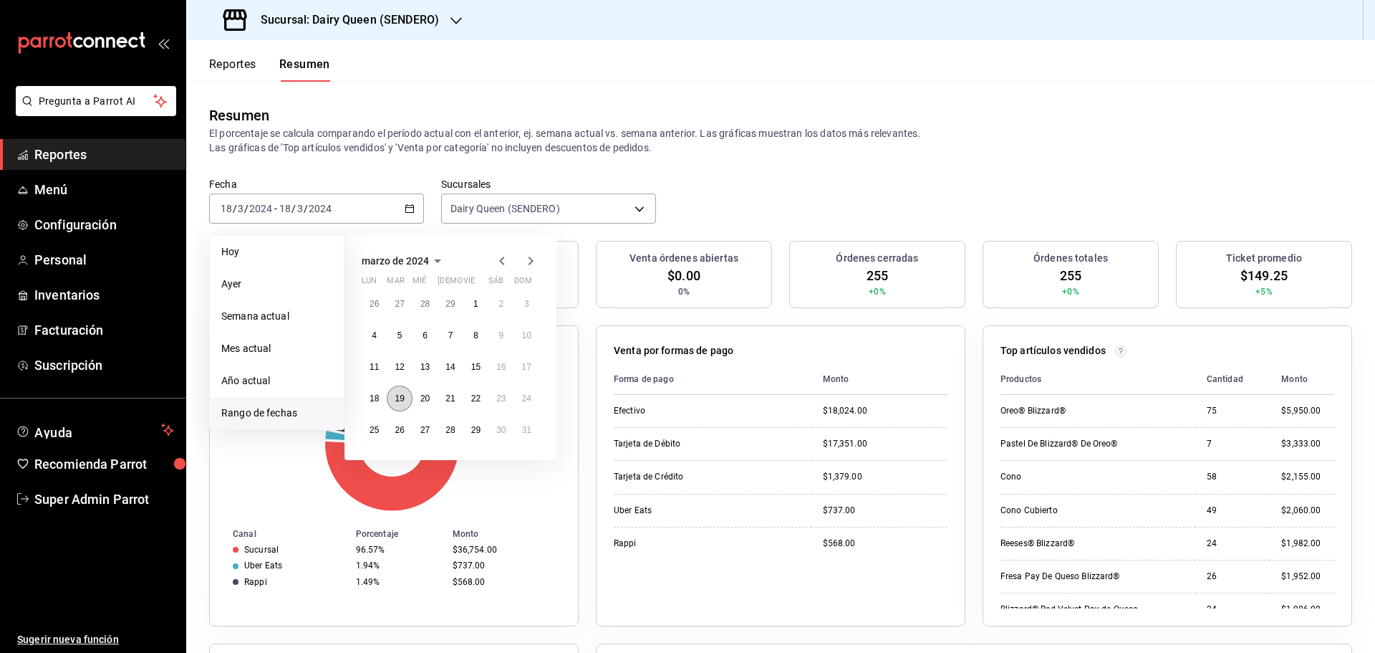
click at [404, 395] on abbr "19" at bounding box center [399, 398] width 9 height 10
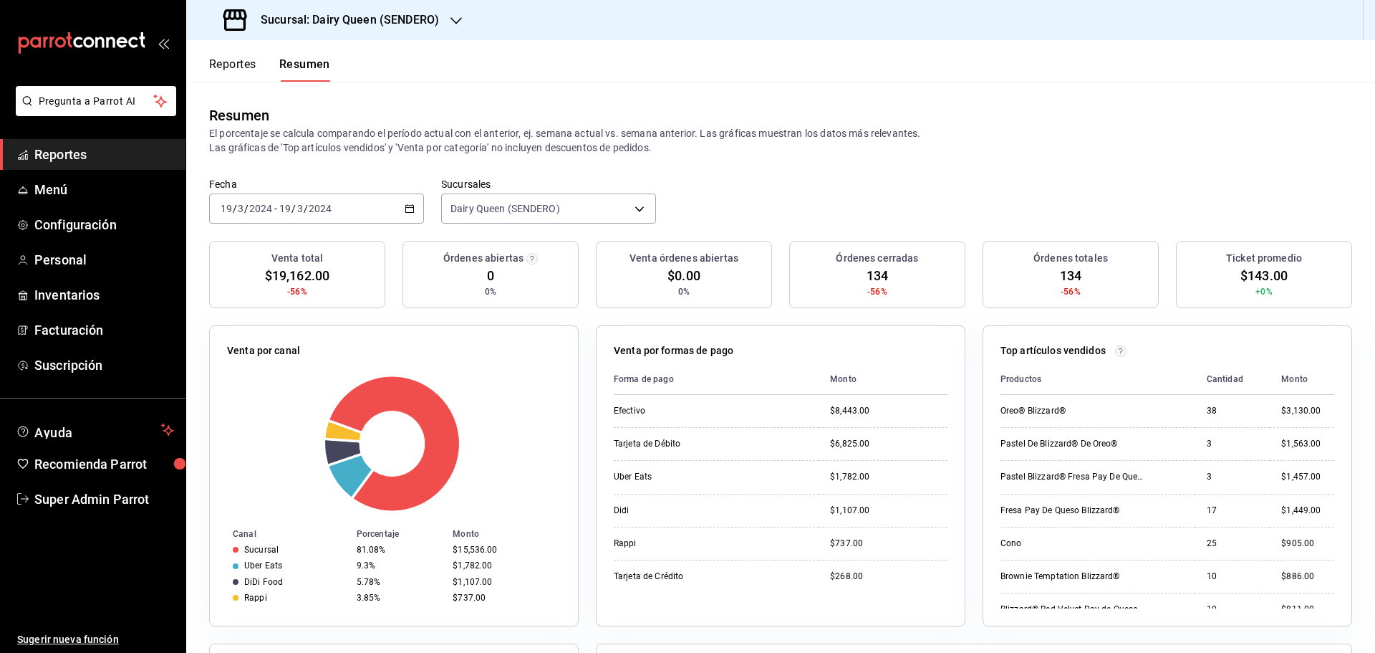
click at [371, 216] on div "[DATE] [DATE] - [DATE] [DATE]" at bounding box center [316, 208] width 215 height 30
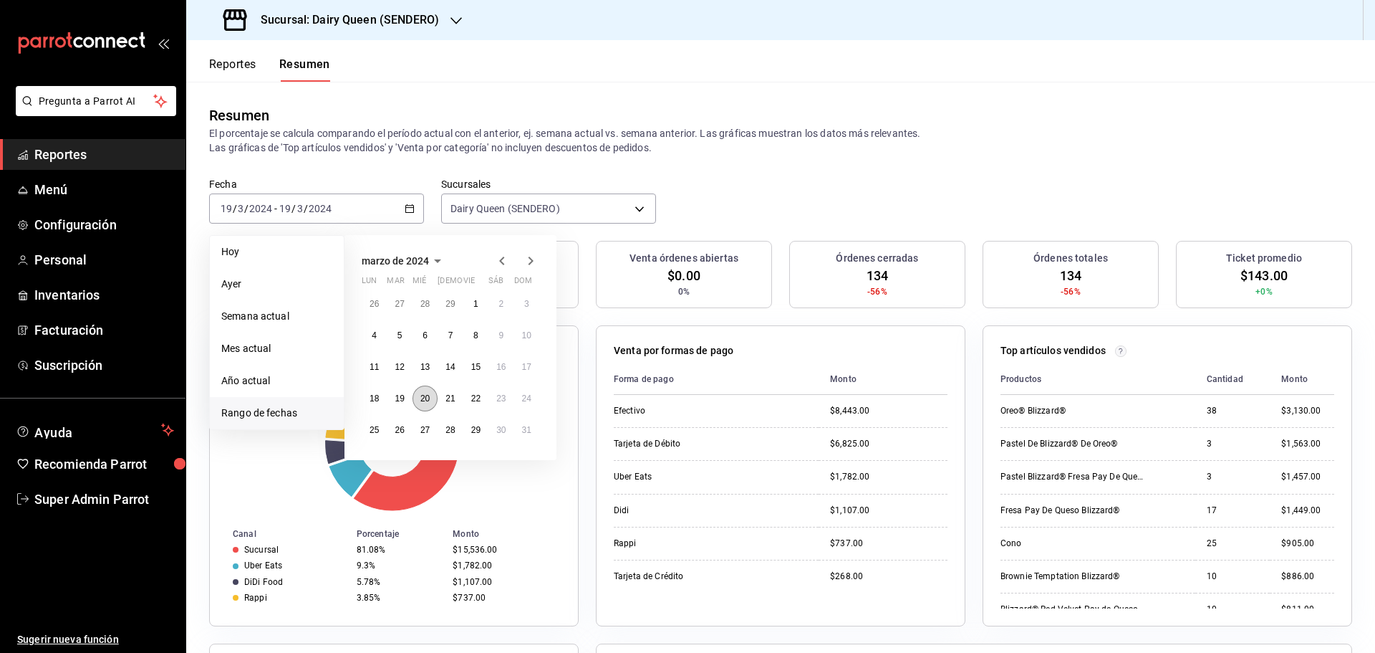
click at [420, 395] on abbr "20" at bounding box center [424, 398] width 9 height 10
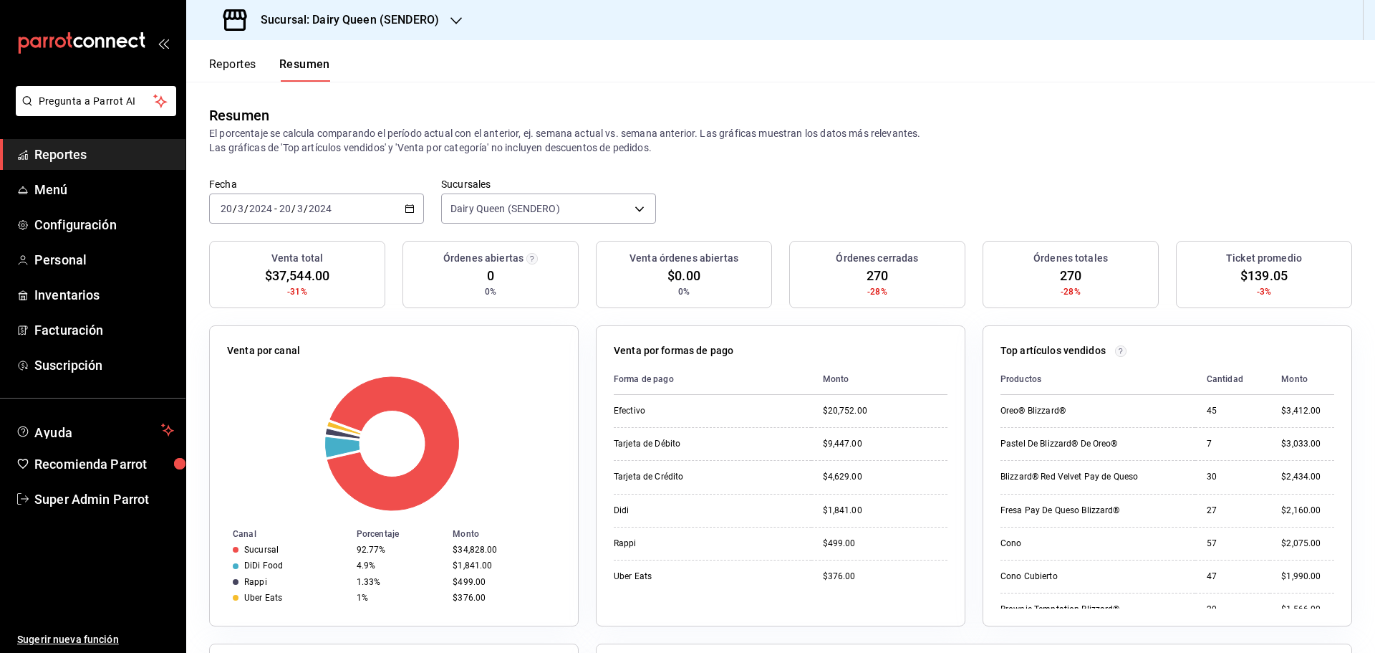
click at [378, 215] on div "[DATE] [DATE] - [DATE] [DATE]" at bounding box center [316, 208] width 215 height 30
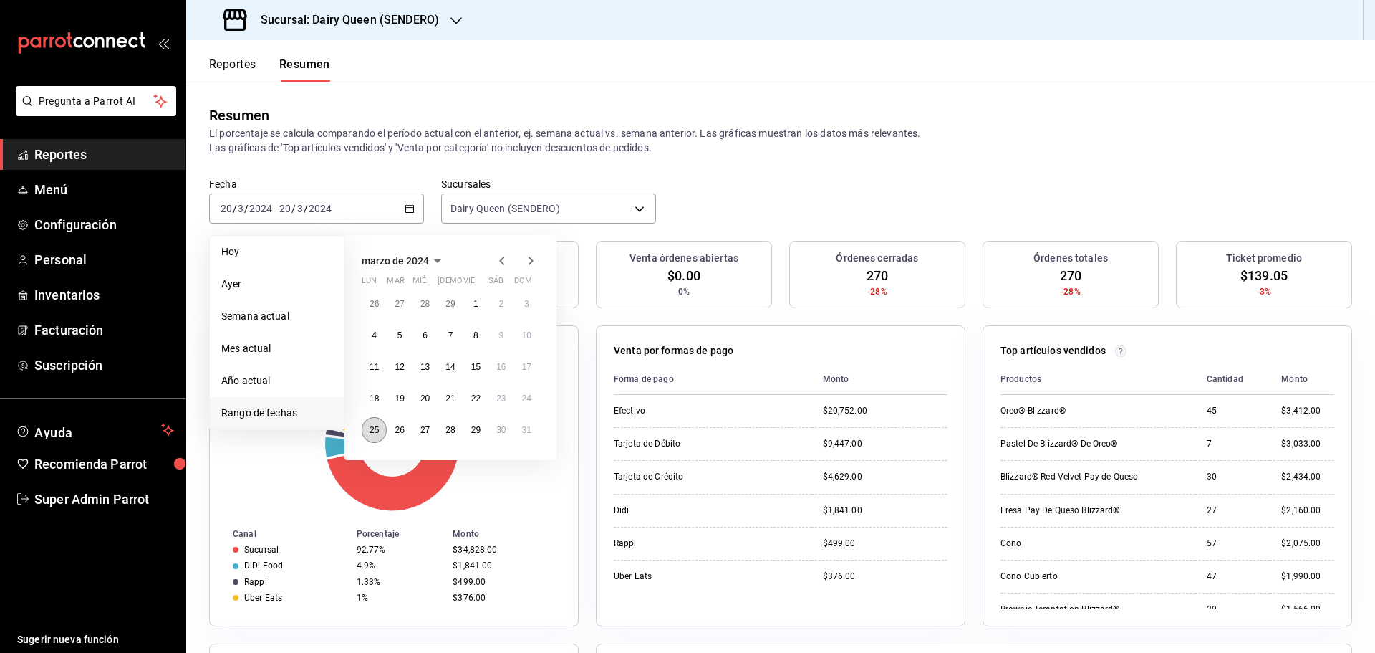
click at [365, 431] on button "25" at bounding box center [374, 430] width 25 height 26
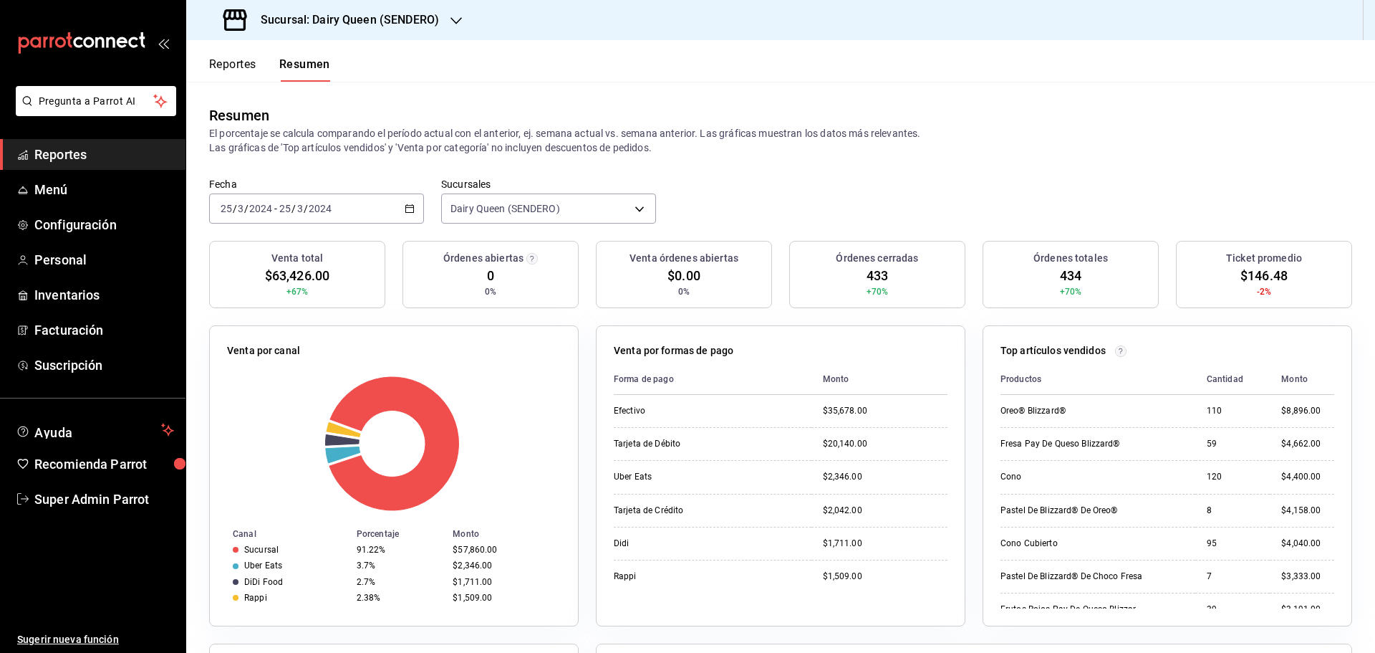
click at [315, 207] on input "2024" at bounding box center [320, 208] width 24 height 11
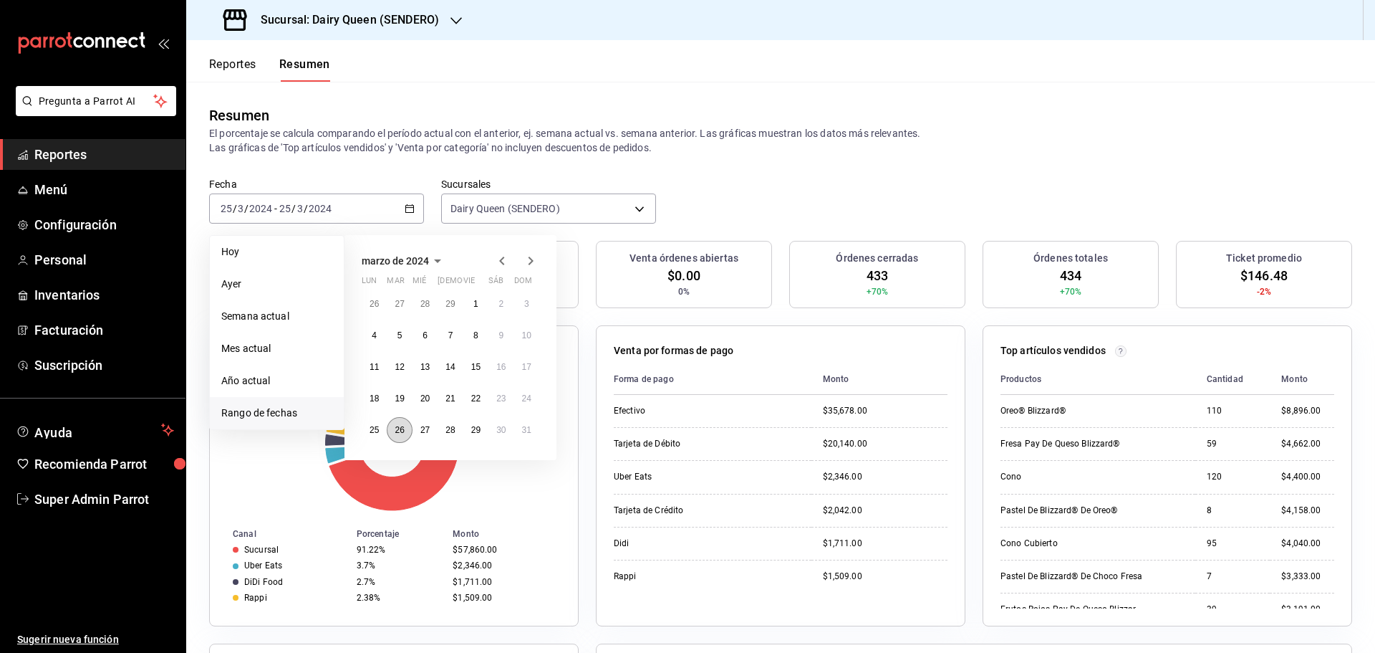
click at [407, 432] on button "26" at bounding box center [399, 430] width 25 height 26
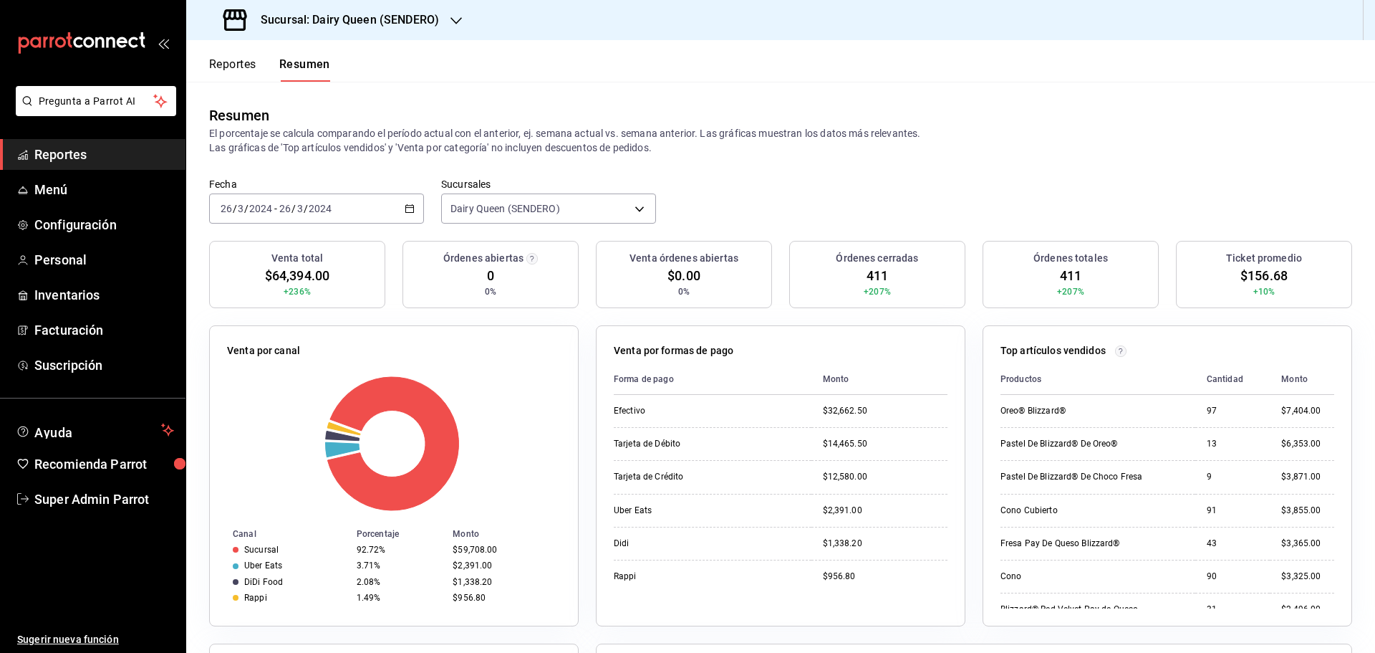
click at [370, 204] on div "[DATE] [DATE] - [DATE] [DATE]" at bounding box center [316, 208] width 215 height 30
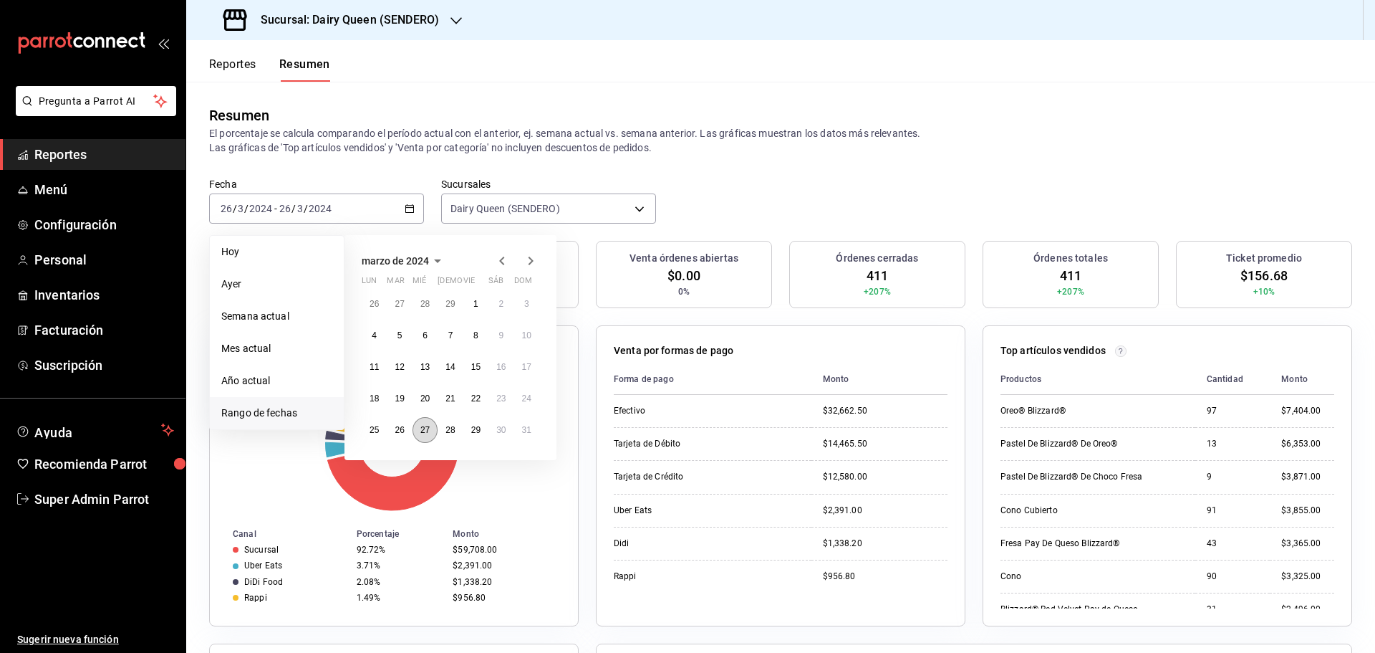
click at [430, 435] on abbr "27" at bounding box center [424, 430] width 9 height 10
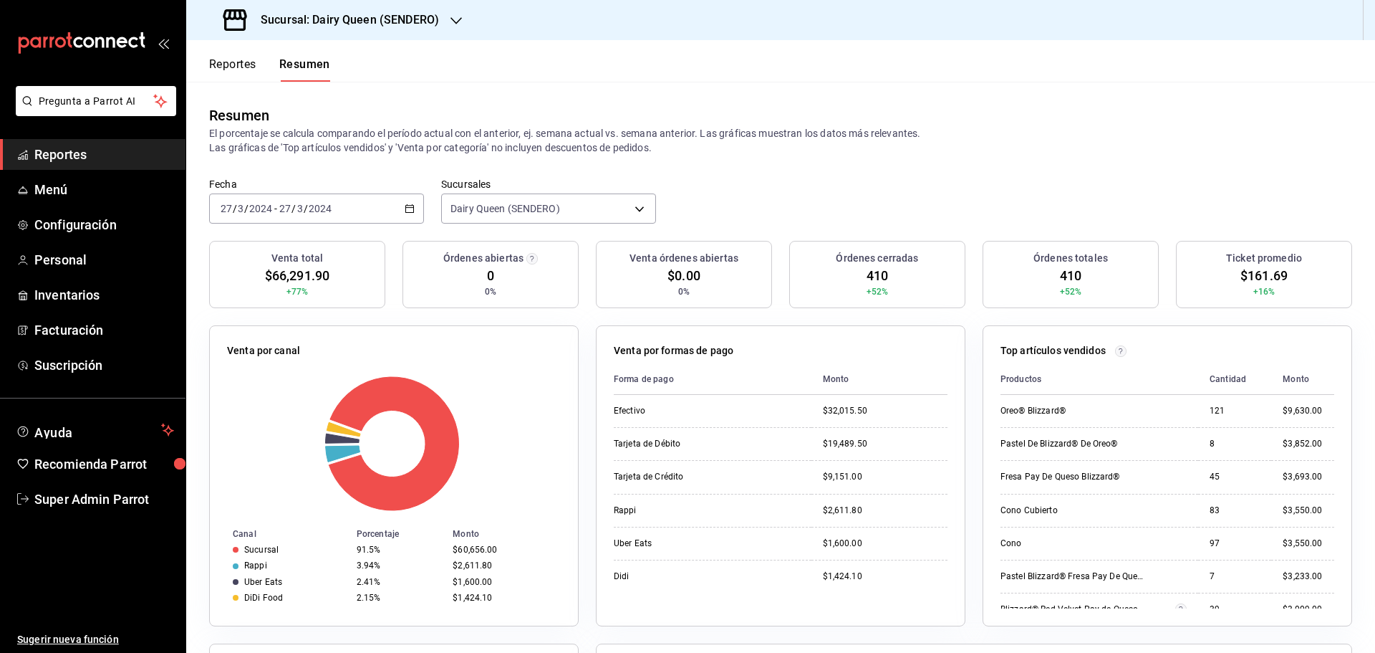
click at [367, 207] on div "[DATE] [DATE] - [DATE] [DATE]" at bounding box center [316, 208] width 215 height 30
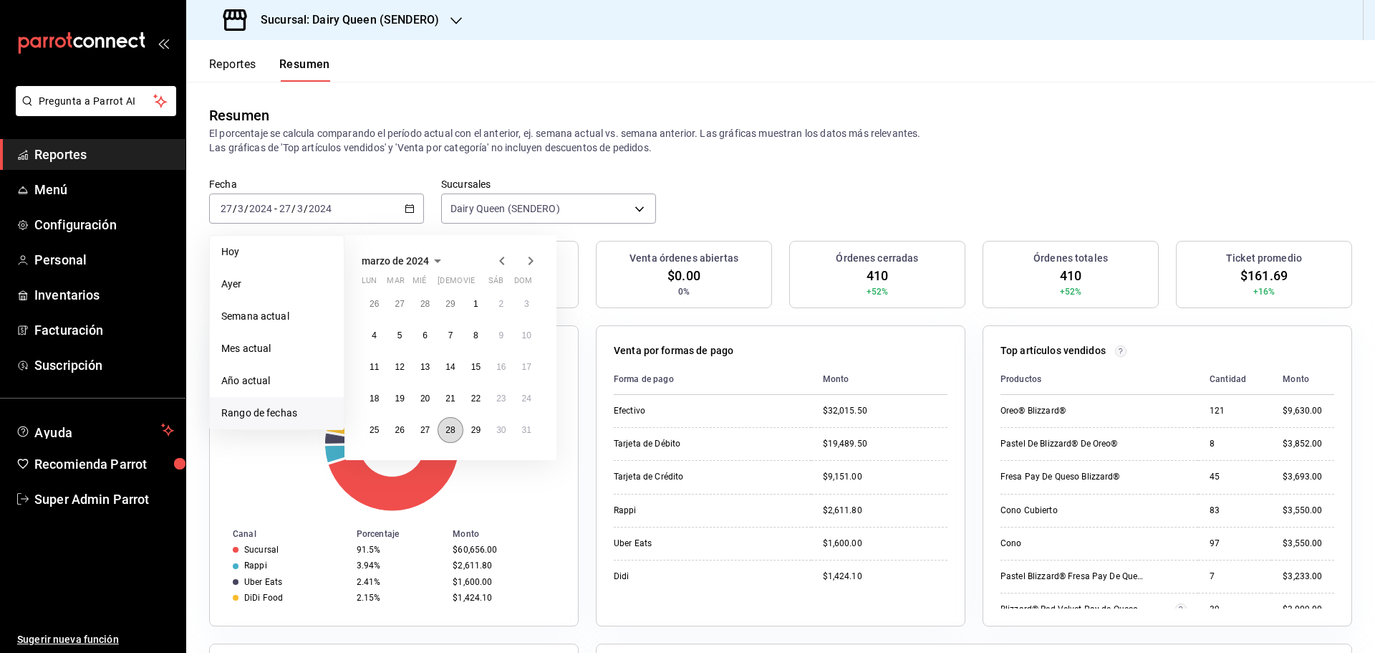
click at [446, 430] on abbr "28" at bounding box center [450, 430] width 9 height 10
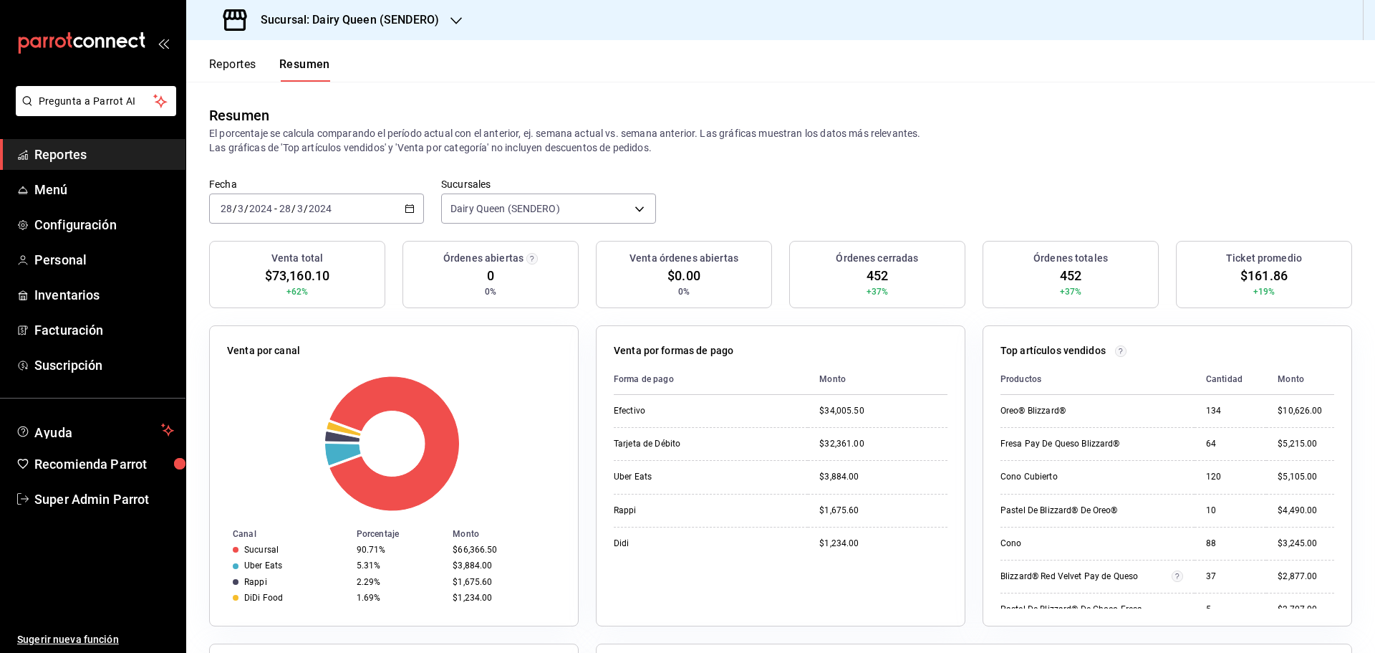
click at [350, 201] on div "[DATE] [DATE] - [DATE] [DATE]" at bounding box center [316, 208] width 215 height 30
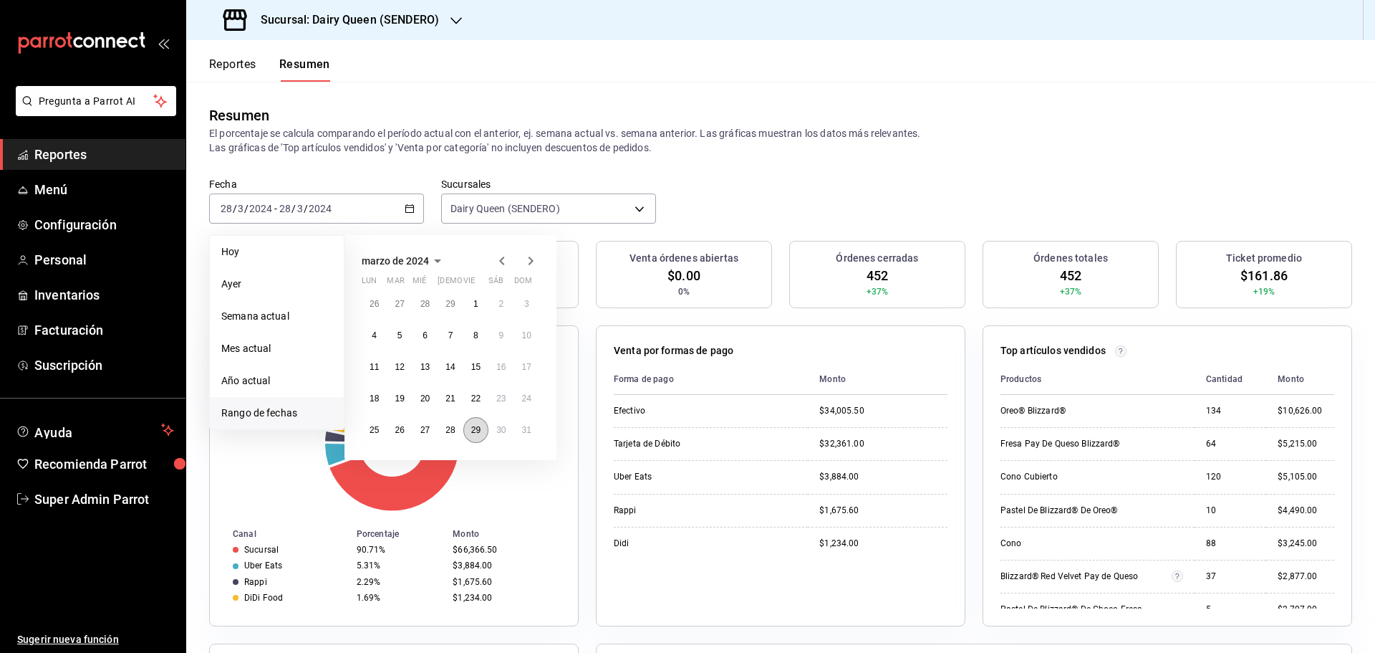
click at [466, 423] on button "29" at bounding box center [475, 430] width 25 height 26
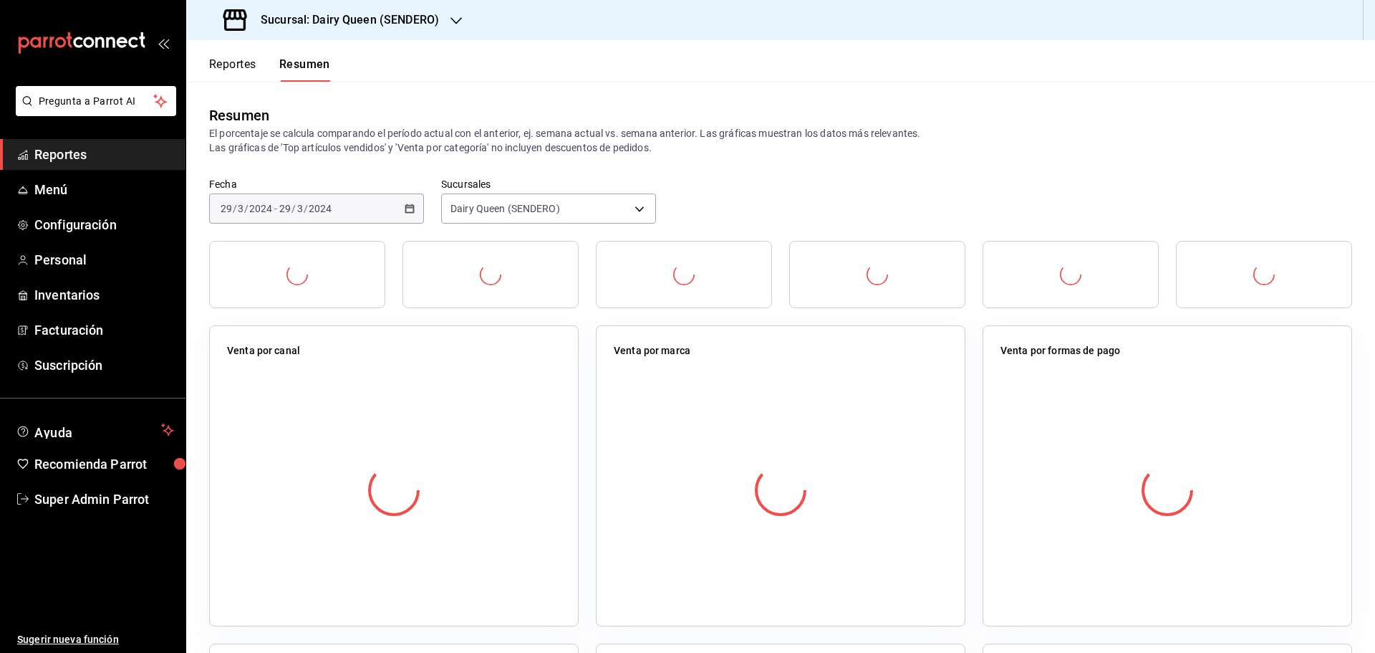
click at [466, 424] on div at bounding box center [394, 490] width 334 height 252
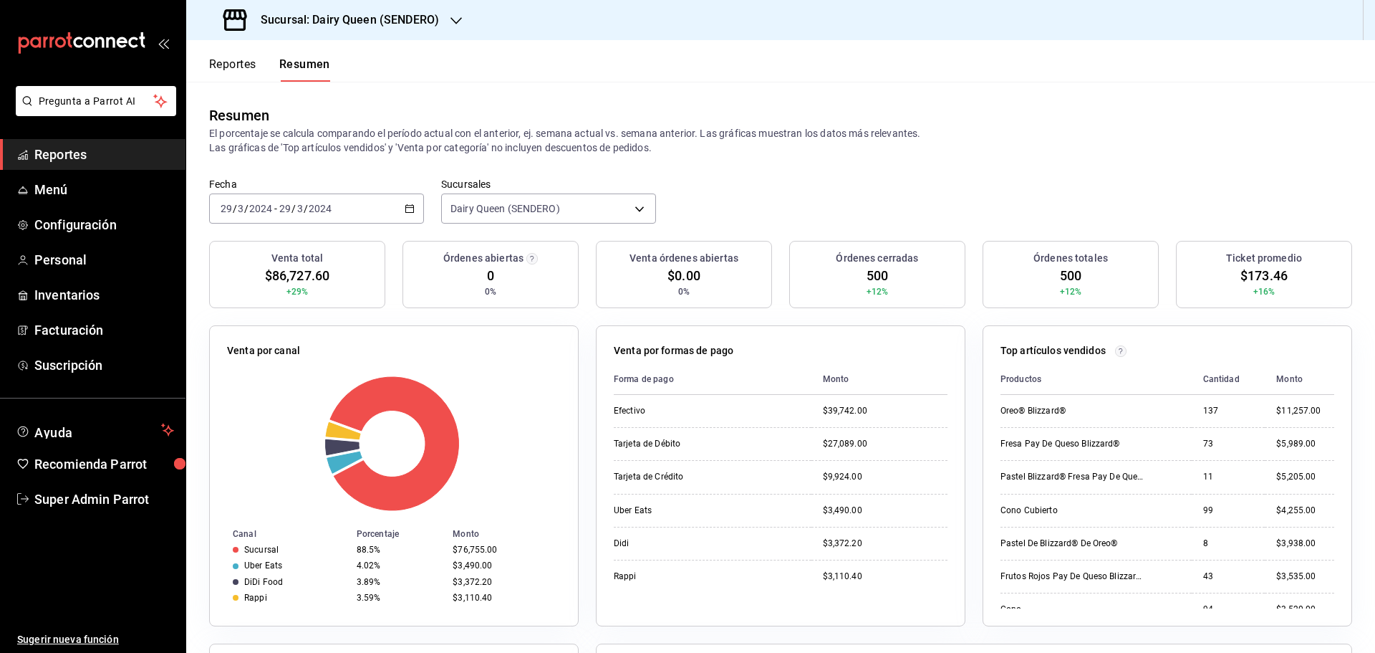
click at [359, 218] on div "[DATE] [DATE] - [DATE] [DATE]" at bounding box center [316, 208] width 215 height 30
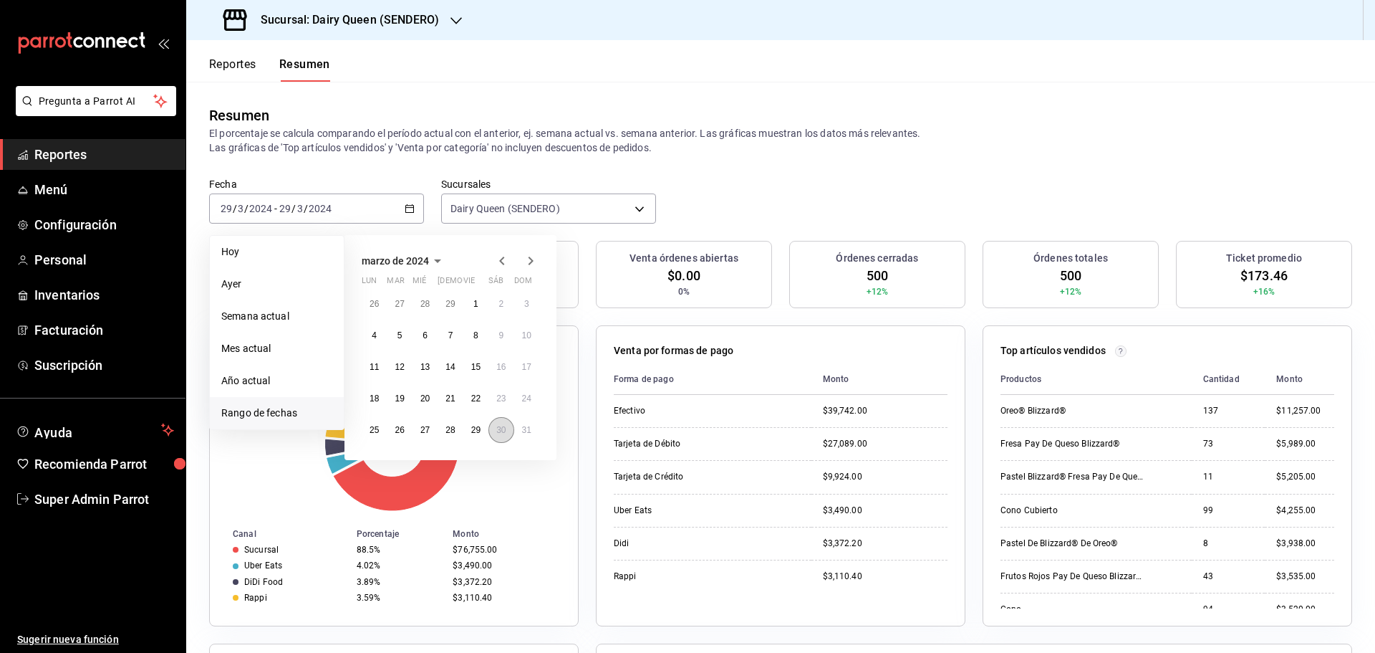
click at [499, 436] on button "30" at bounding box center [501, 430] width 25 height 26
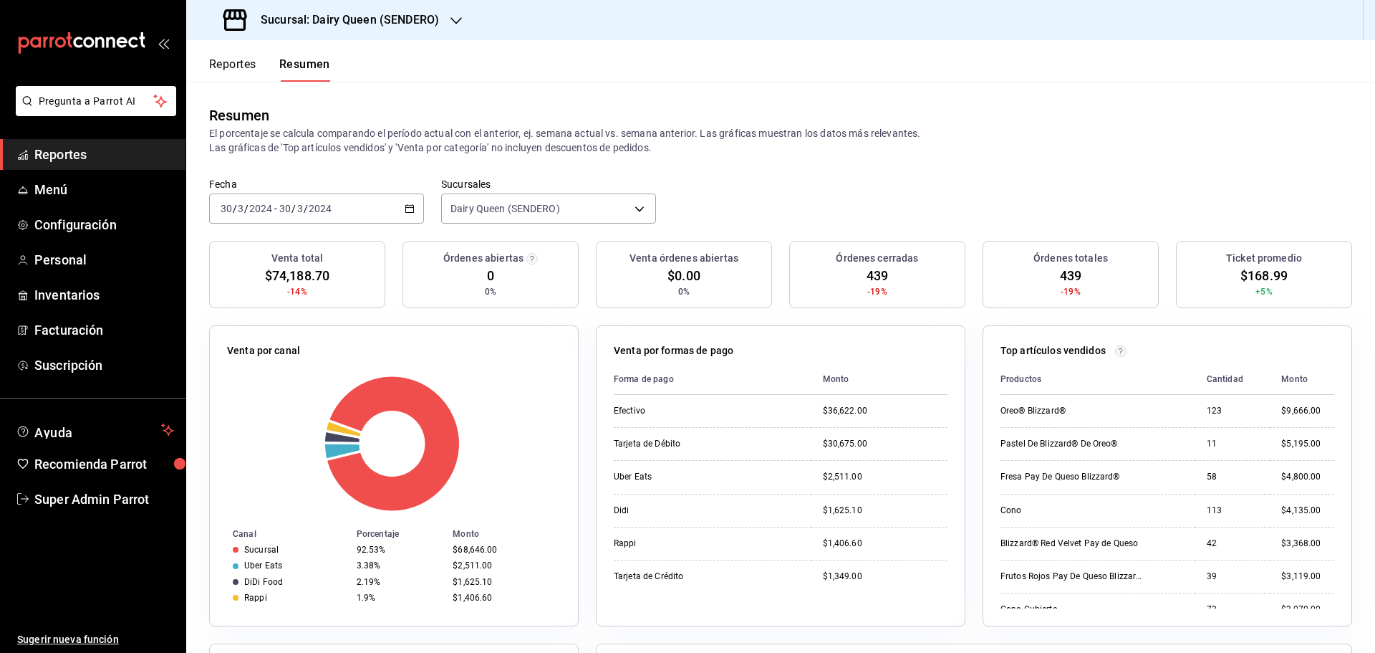
click at [349, 213] on div "[DATE] [DATE] - [DATE] [DATE]" at bounding box center [316, 208] width 215 height 30
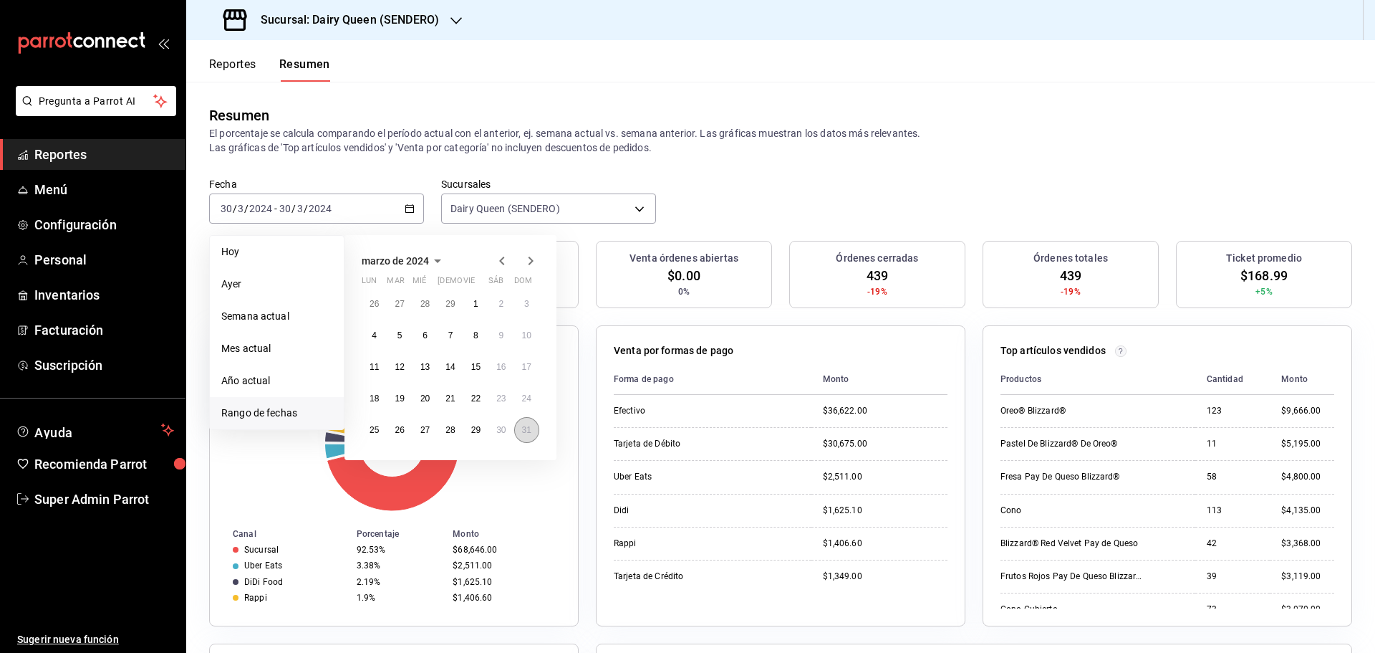
click at [525, 434] on abbr "31" at bounding box center [526, 430] width 9 height 10
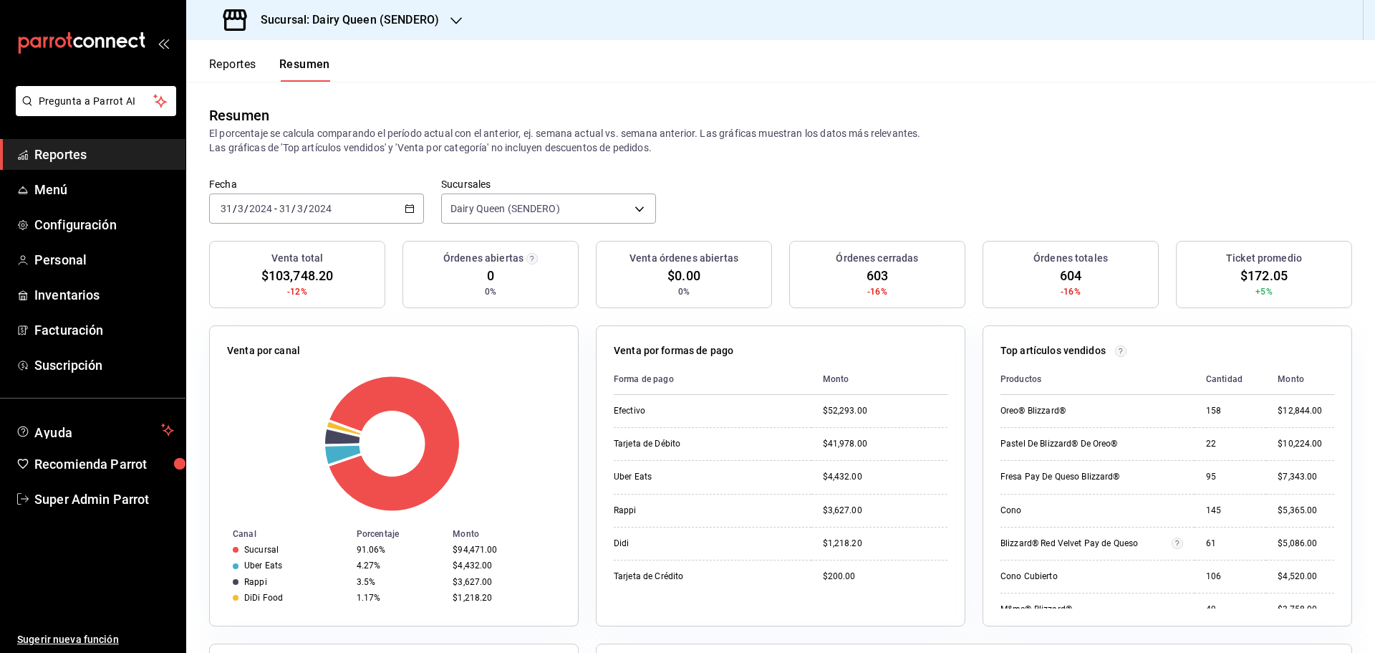
click at [370, 213] on div "[DATE] [DATE] - [DATE] [DATE]" at bounding box center [316, 208] width 215 height 30
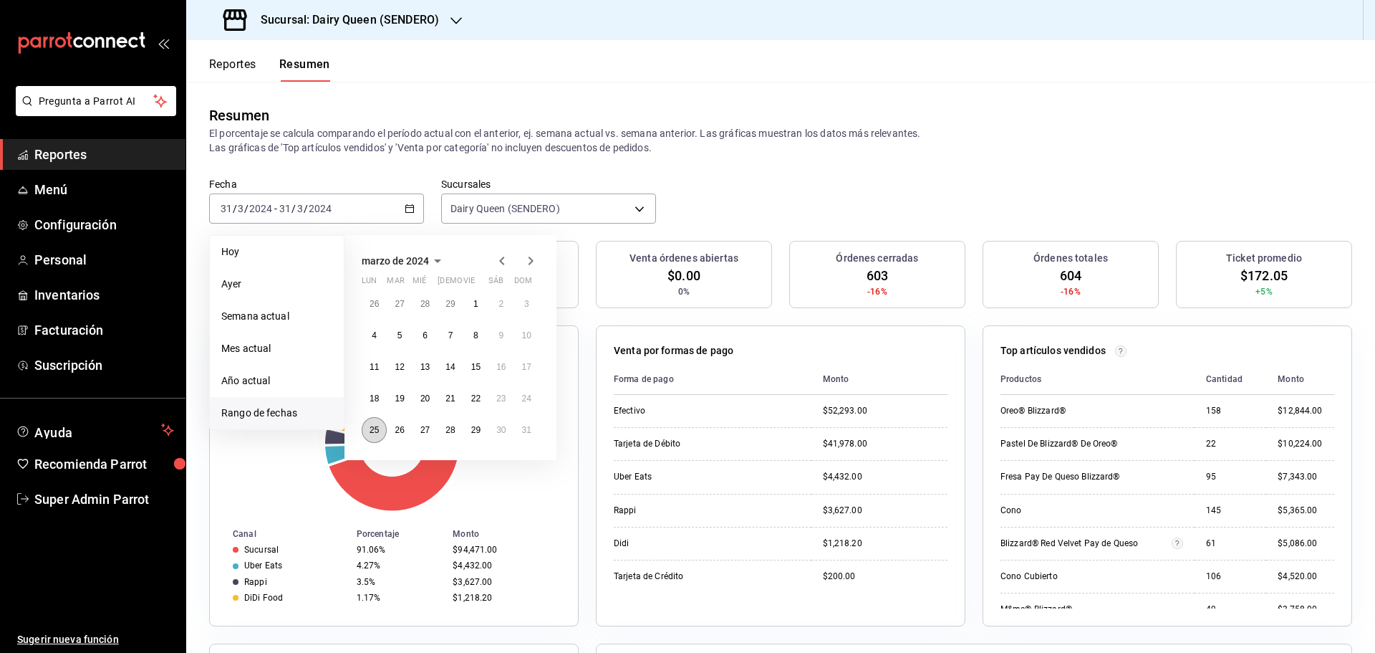
click at [372, 441] on button "25" at bounding box center [374, 430] width 25 height 26
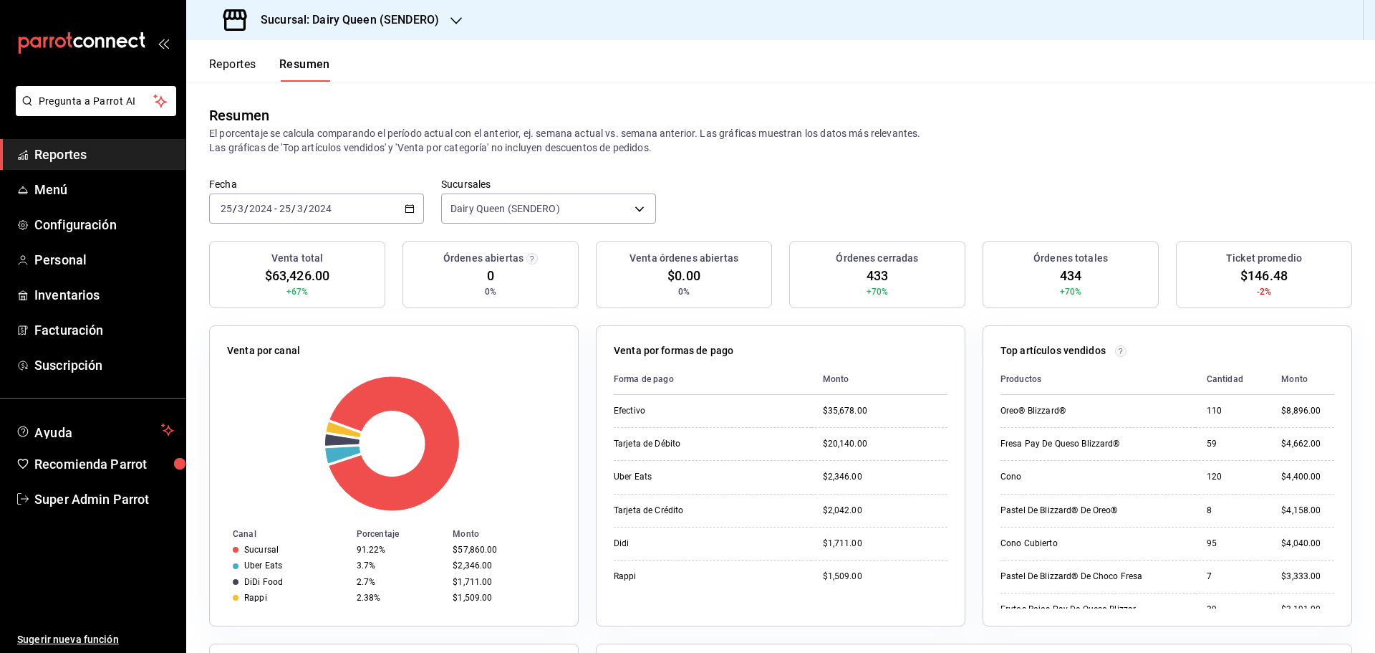
click at [326, 204] on input "2024" at bounding box center [320, 208] width 24 height 11
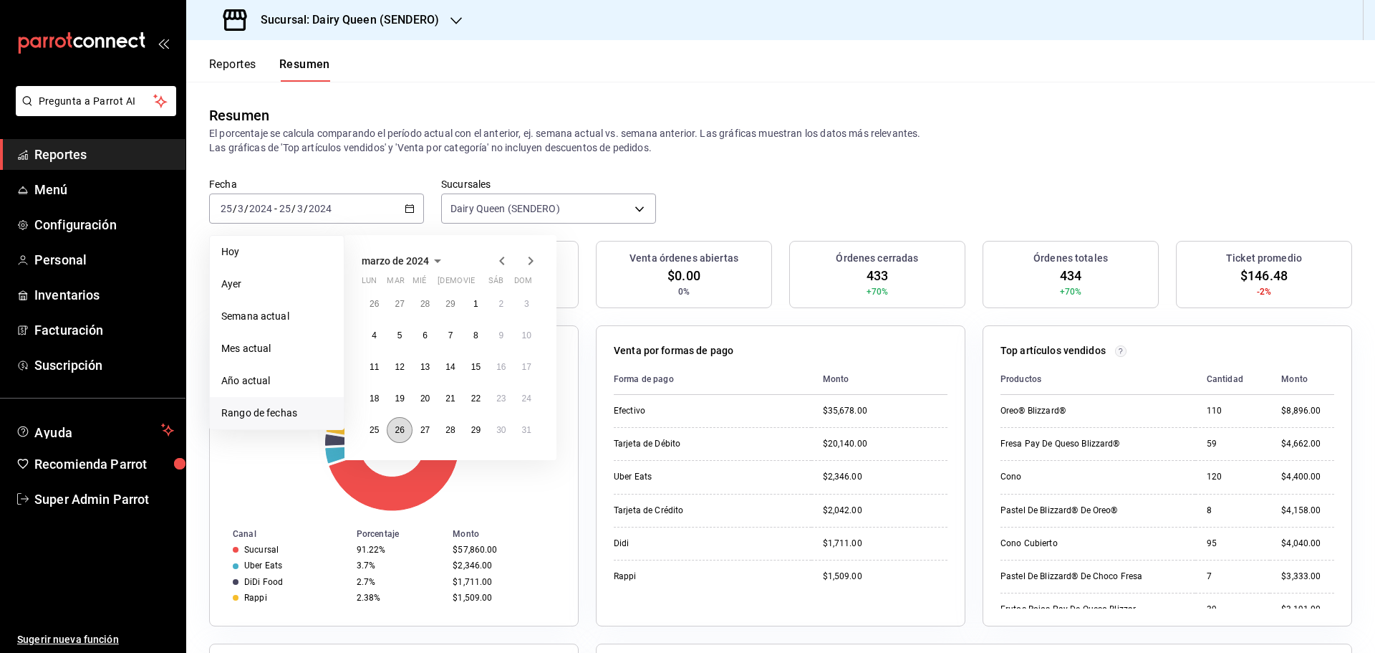
click at [401, 429] on abbr "26" at bounding box center [399, 430] width 9 height 10
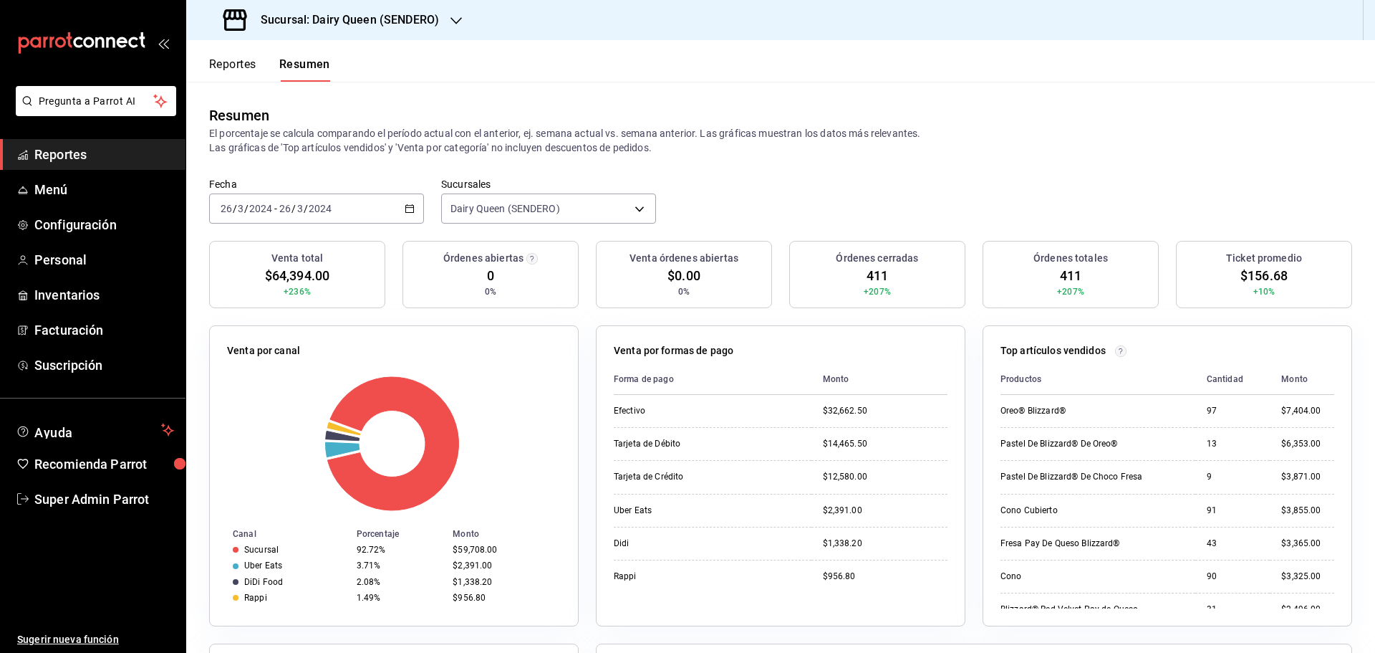
click at [360, 214] on div "[DATE] [DATE] - [DATE] [DATE]" at bounding box center [316, 208] width 215 height 30
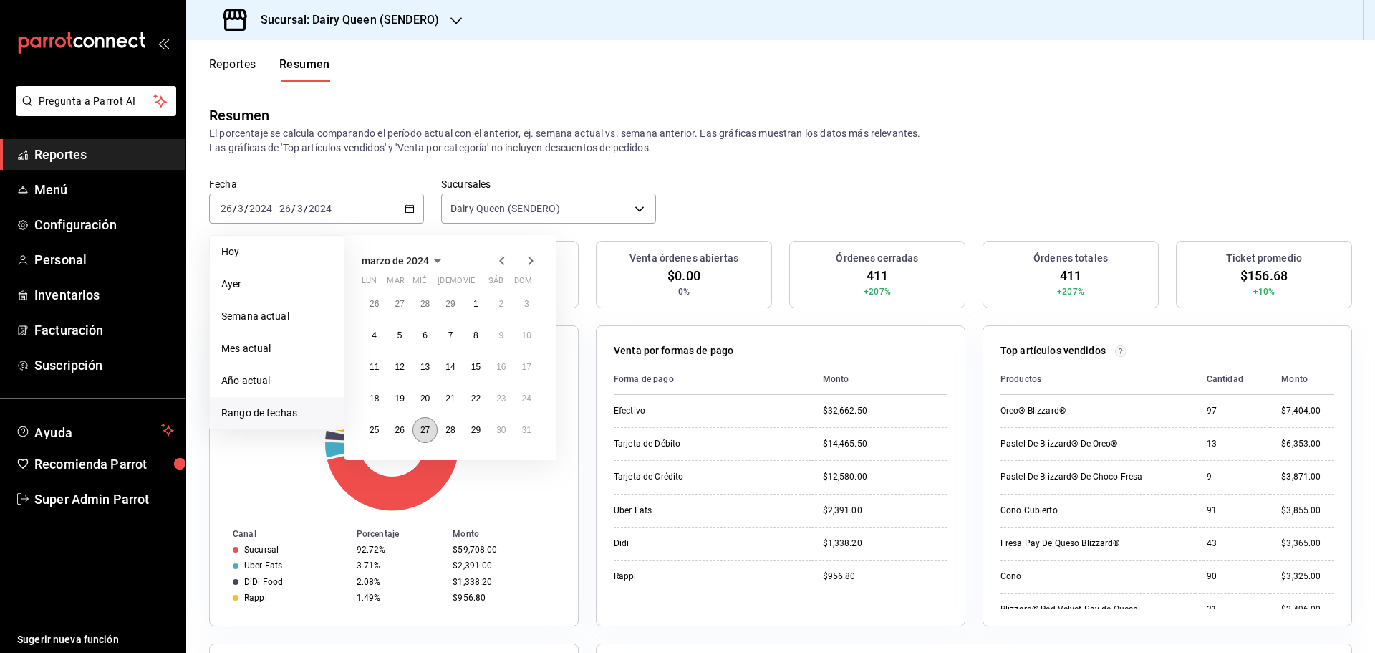
click at [425, 428] on abbr "27" at bounding box center [424, 430] width 9 height 10
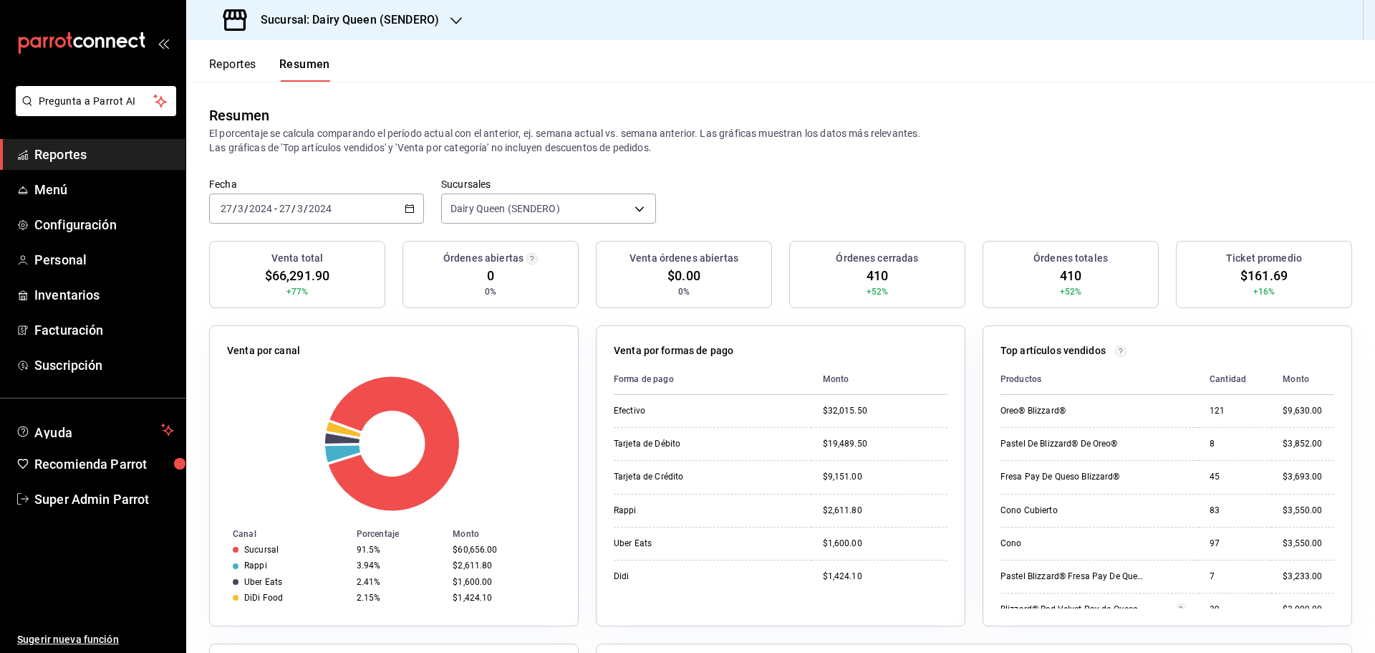
click at [373, 193] on div "[DATE] [DATE] - [DATE] [DATE]" at bounding box center [316, 208] width 215 height 30
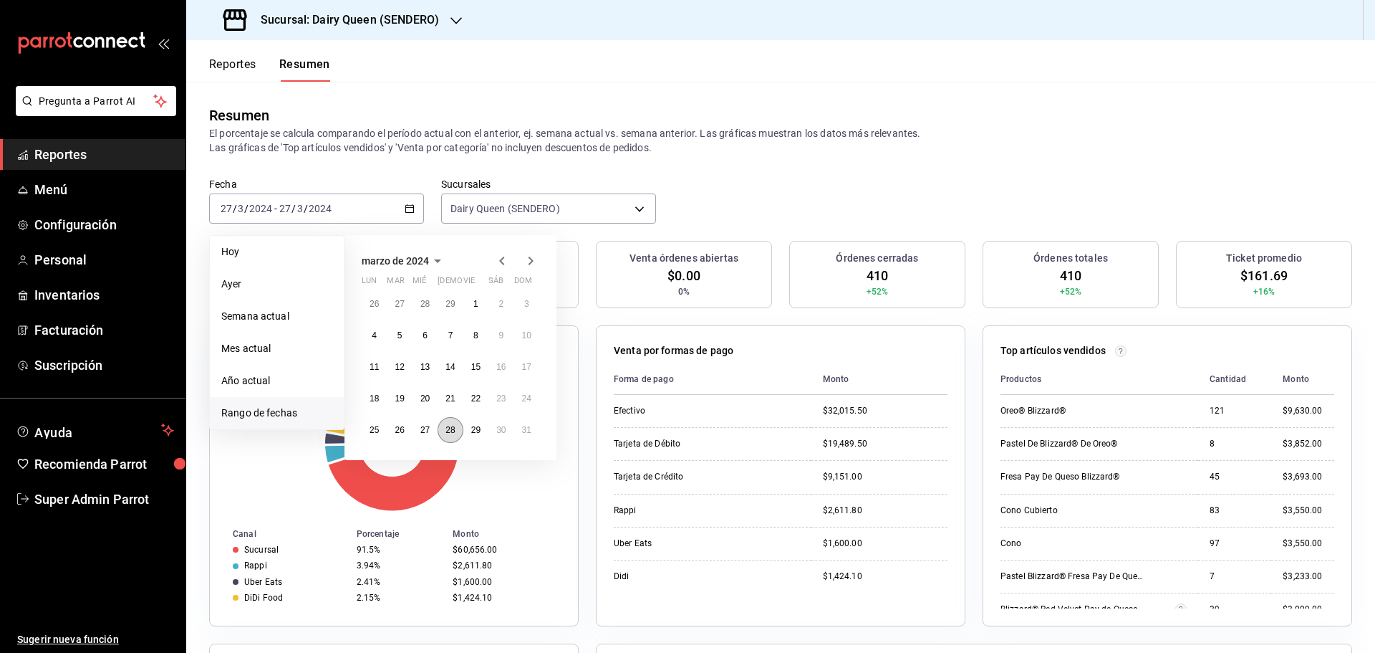
click at [452, 431] on abbr "28" at bounding box center [450, 430] width 9 height 10
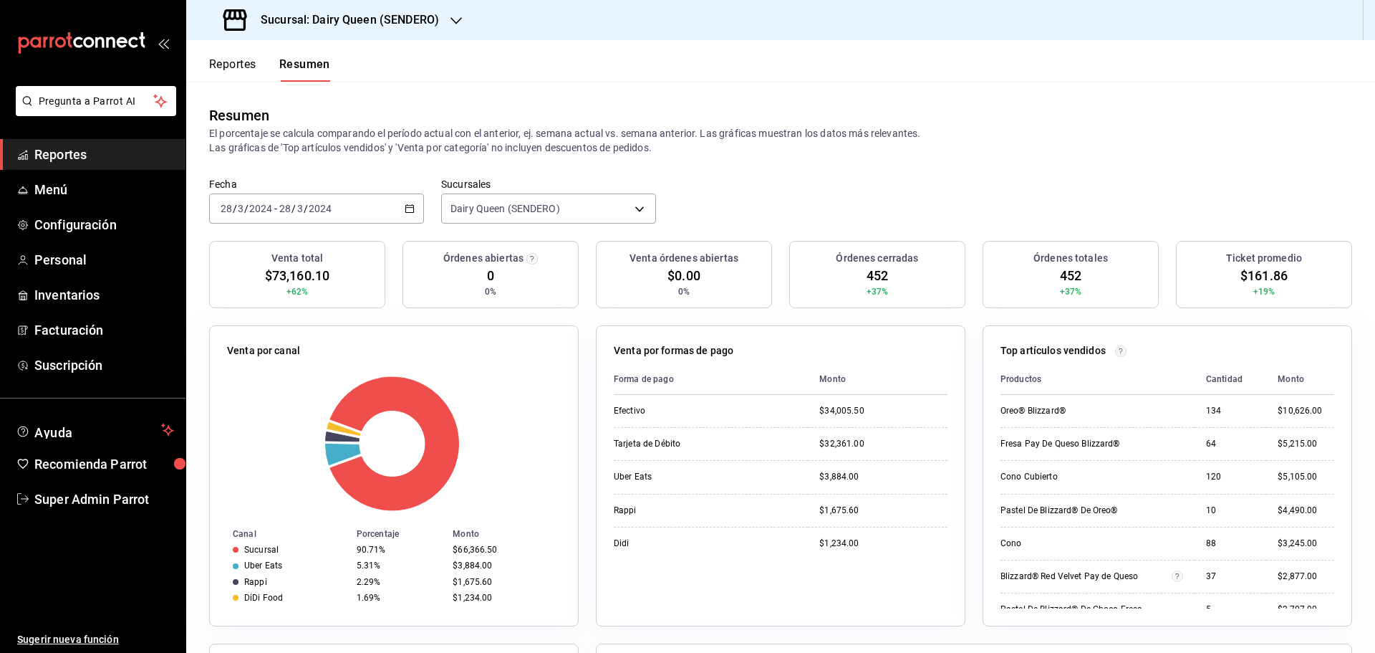
click at [367, 202] on div "[DATE] [DATE] - [DATE] [DATE]" at bounding box center [316, 208] width 215 height 30
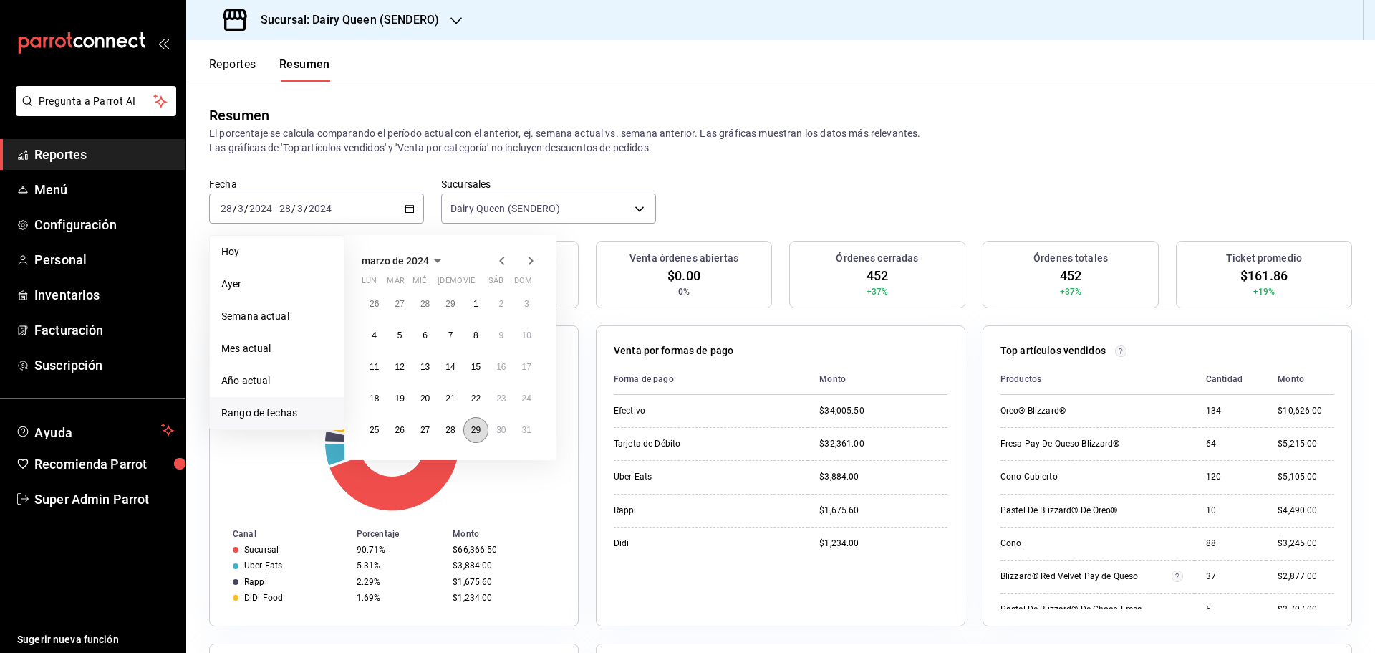
click at [469, 431] on button "29" at bounding box center [475, 430] width 25 height 26
click at [470, 431] on div at bounding box center [394, 443] width 334 height 136
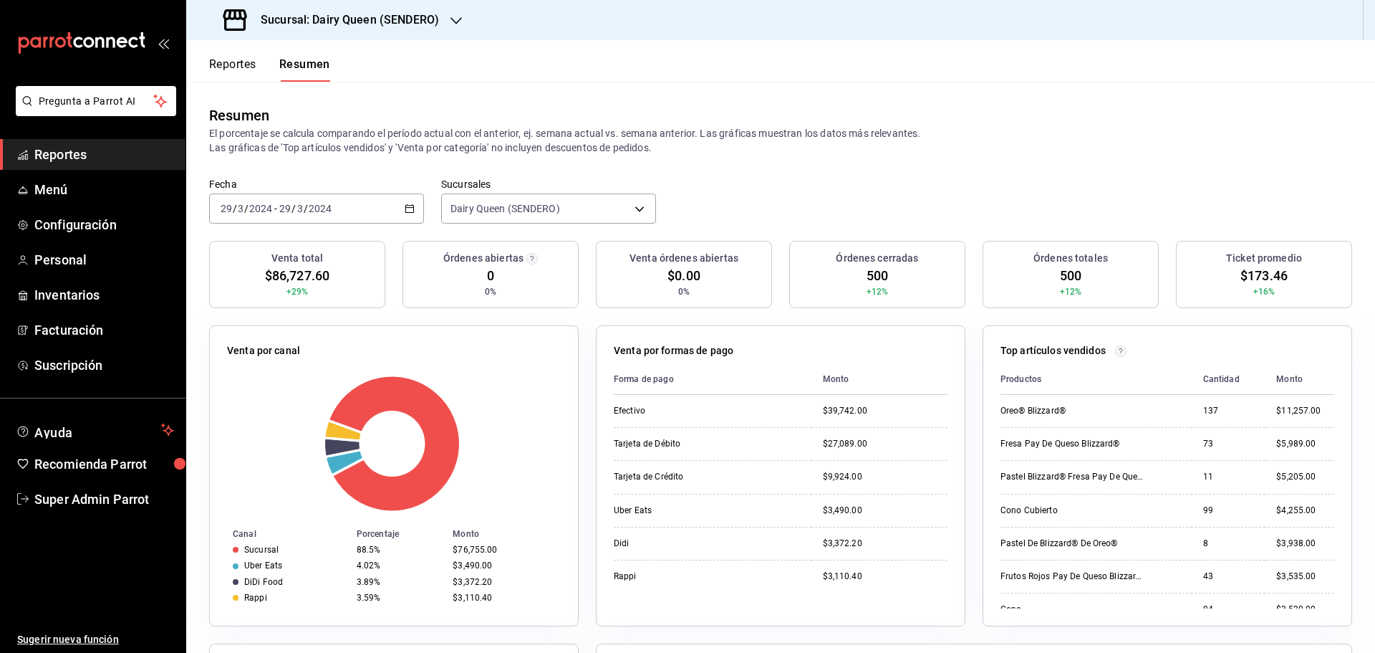
click at [315, 199] on div "[DATE] [DATE] - [DATE] [DATE]" at bounding box center [316, 208] width 215 height 30
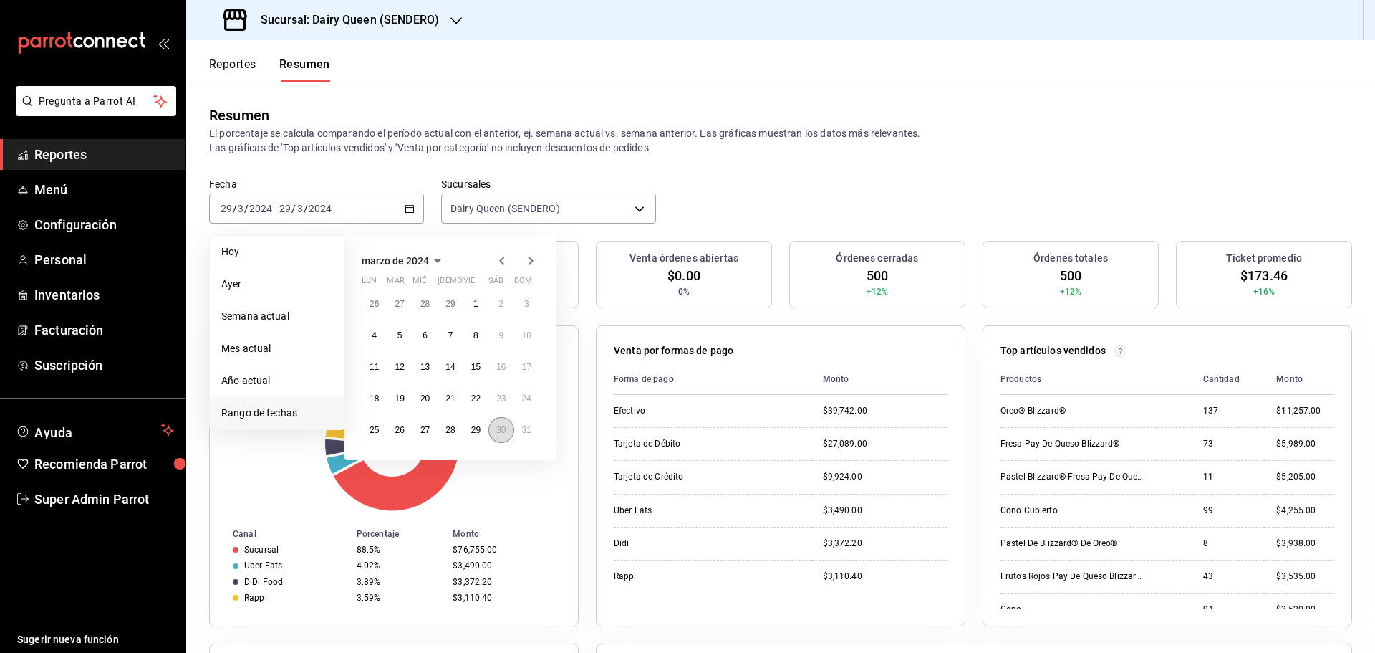
click at [491, 428] on button "30" at bounding box center [501, 430] width 25 height 26
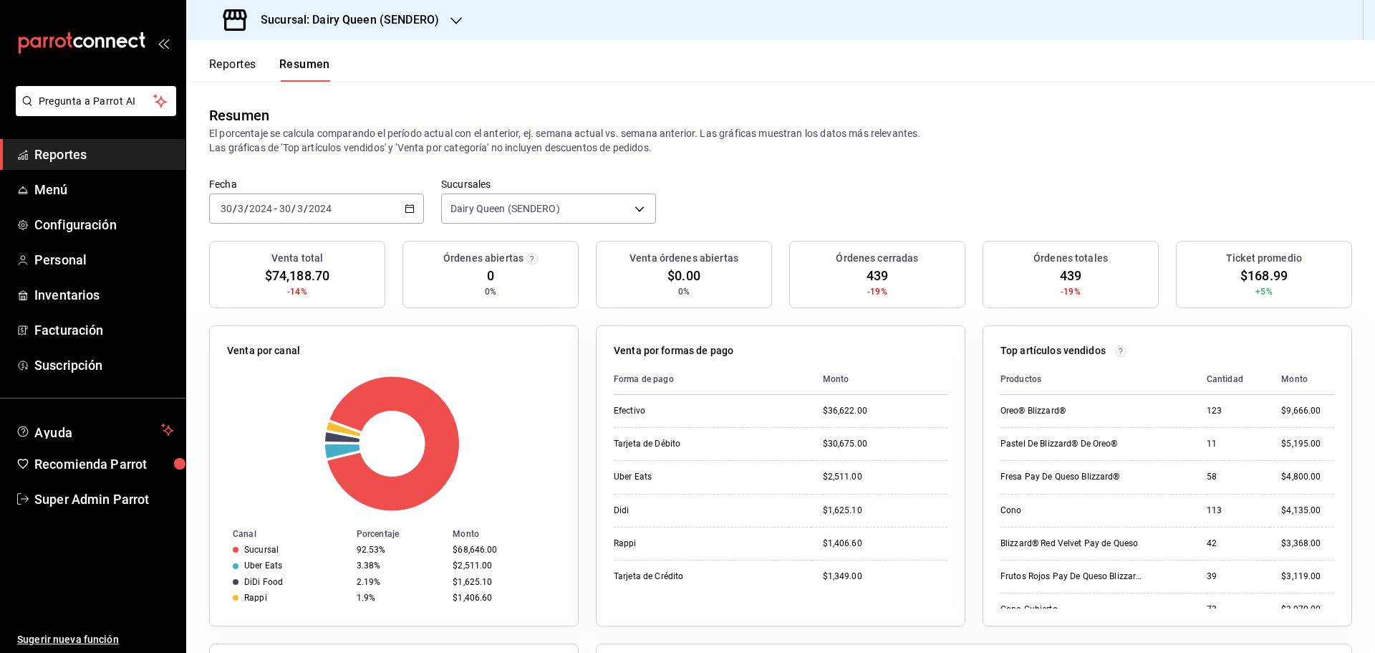
click at [344, 211] on div "[DATE] [DATE] - [DATE] [DATE]" at bounding box center [316, 208] width 215 height 30
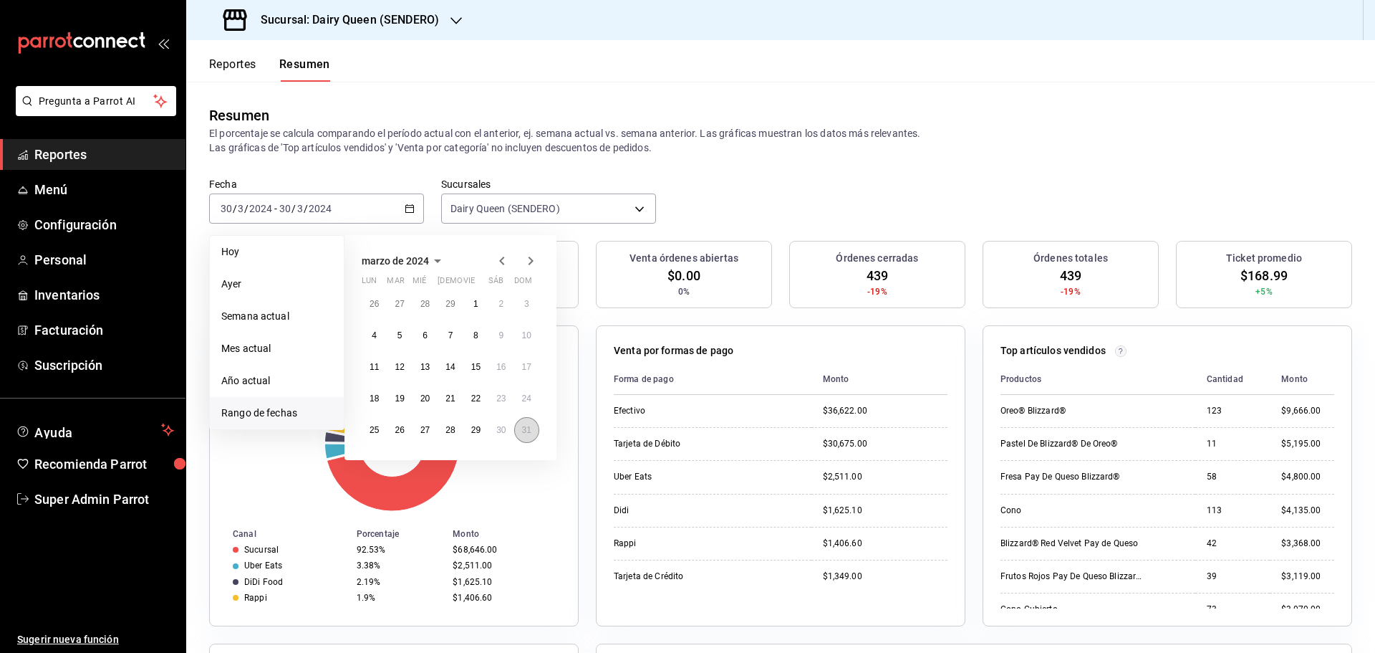
click at [528, 441] on button "31" at bounding box center [526, 430] width 25 height 26
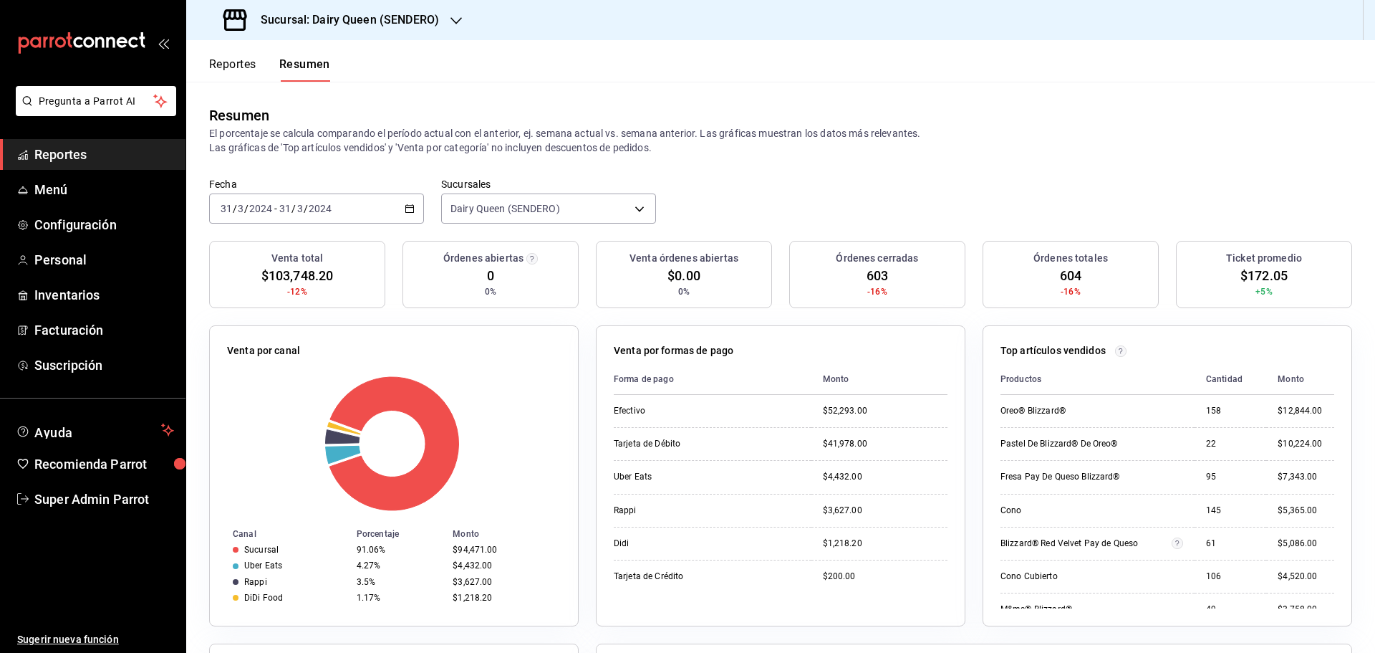
click at [284, 200] on div "[DATE] [DATE] - [DATE] [DATE]" at bounding box center [316, 208] width 215 height 30
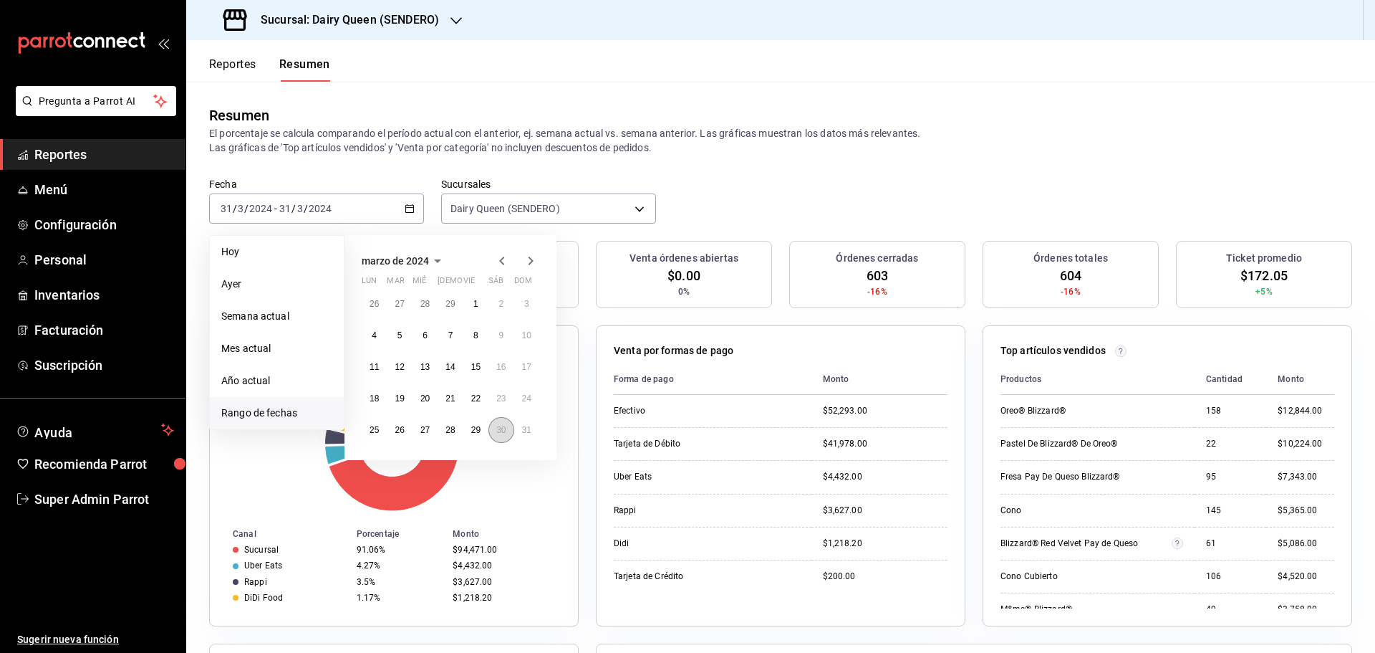
click at [507, 431] on button "30" at bounding box center [501, 430] width 25 height 26
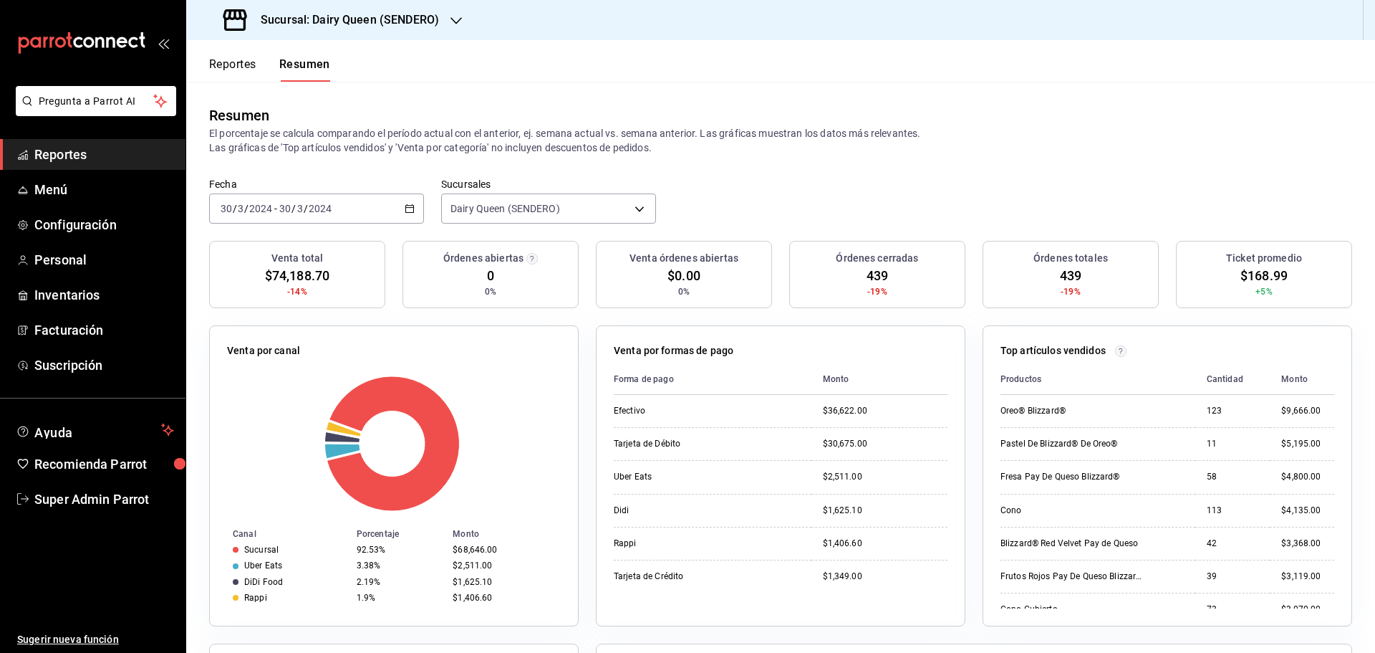
click at [239, 204] on input "3" at bounding box center [240, 208] width 7 height 11
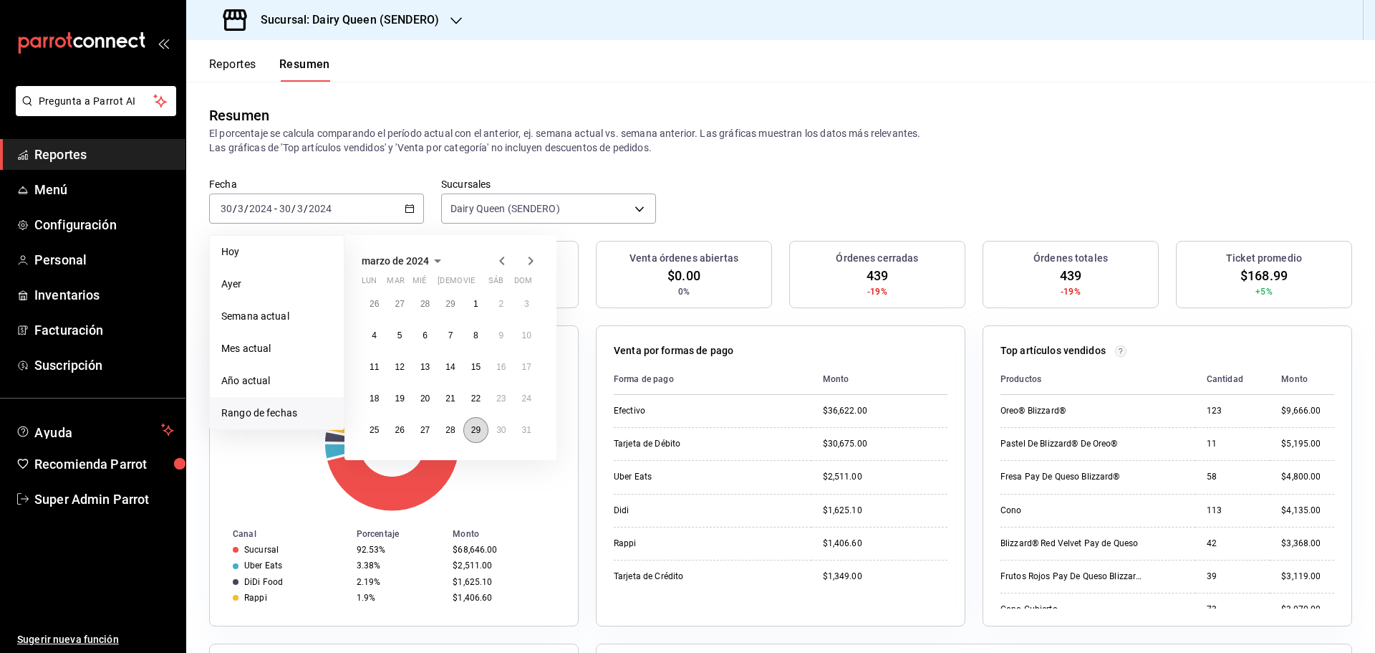
click at [478, 435] on abbr "29" at bounding box center [475, 430] width 9 height 10
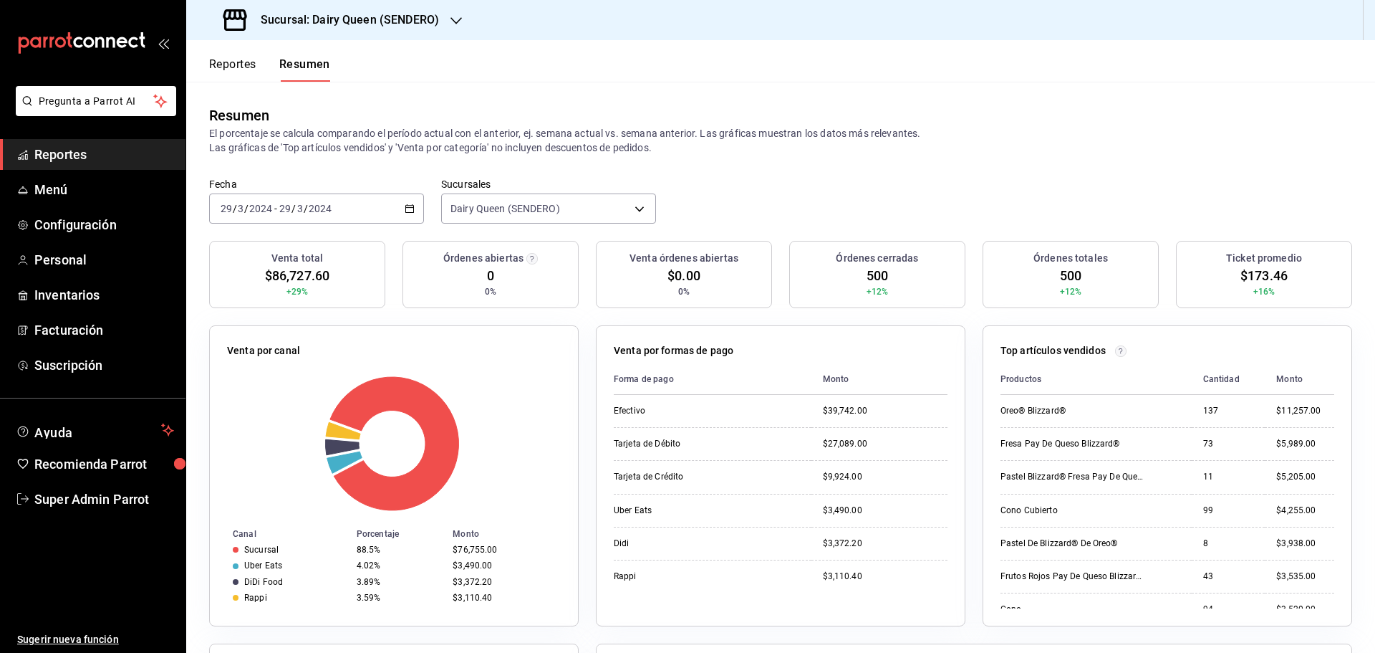
click at [297, 218] on div "[DATE] [DATE] - [DATE] [DATE]" at bounding box center [316, 208] width 215 height 30
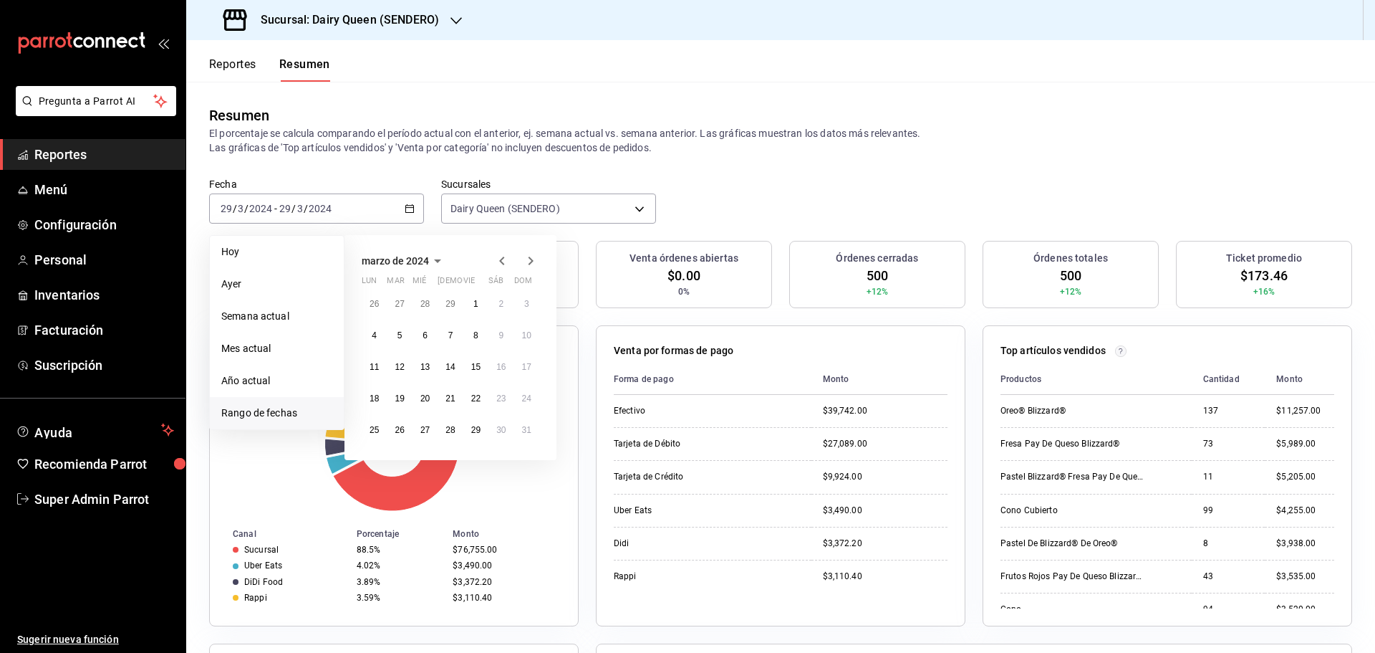
click at [528, 261] on icon "button" at bounding box center [530, 260] width 17 height 17
click at [376, 336] on abbr "8" at bounding box center [374, 335] width 5 height 10
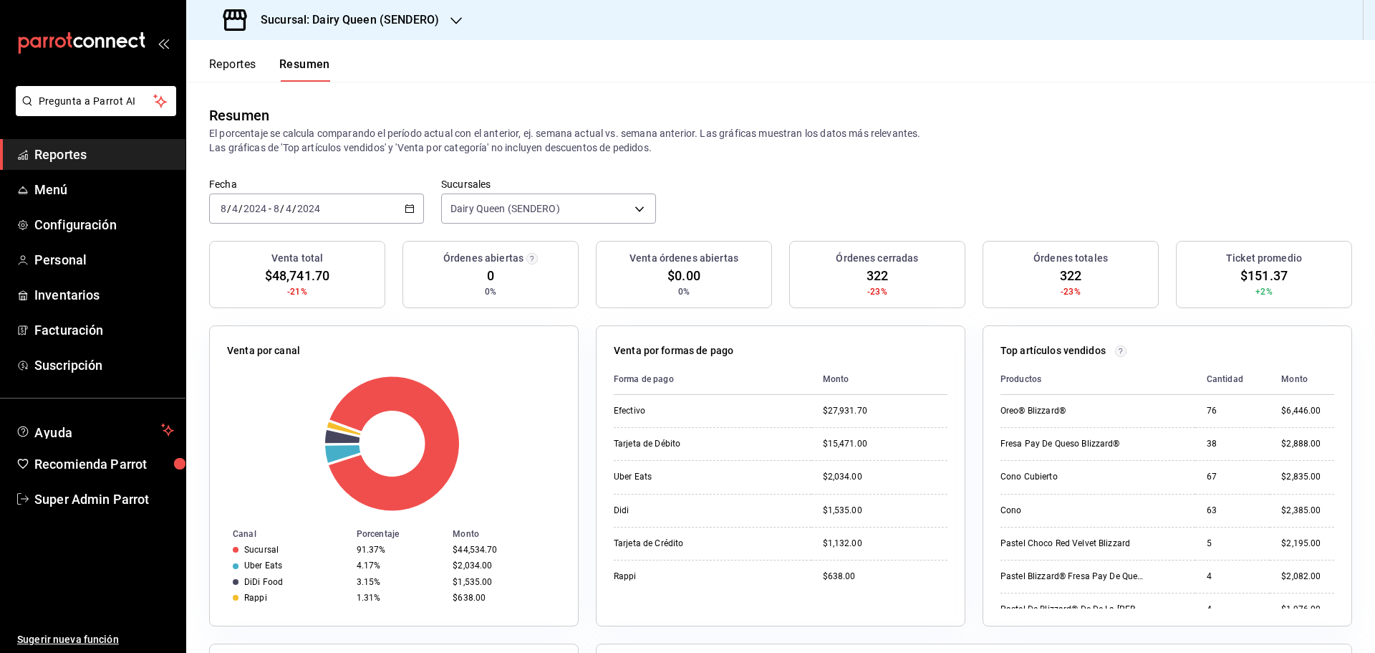
click at [353, 220] on div "[DATE] [DATE] - [DATE] [DATE]" at bounding box center [316, 208] width 215 height 30
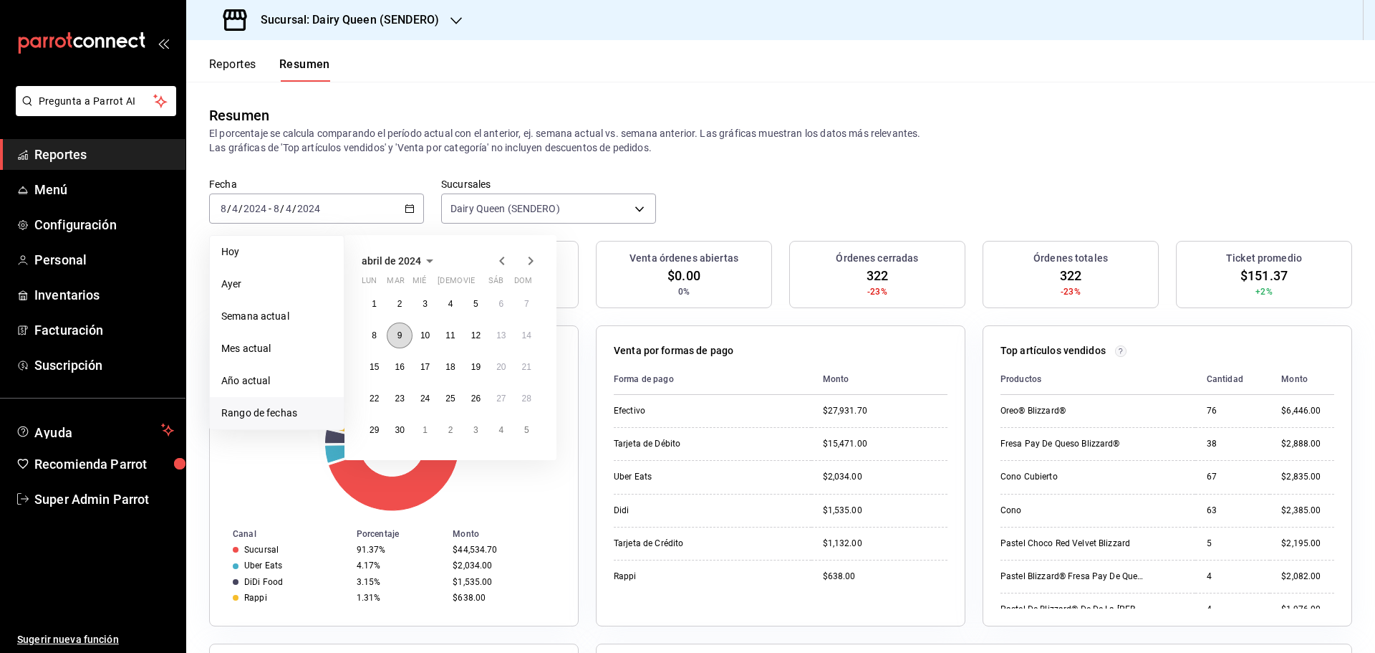
click at [408, 345] on button "9" at bounding box center [399, 335] width 25 height 26
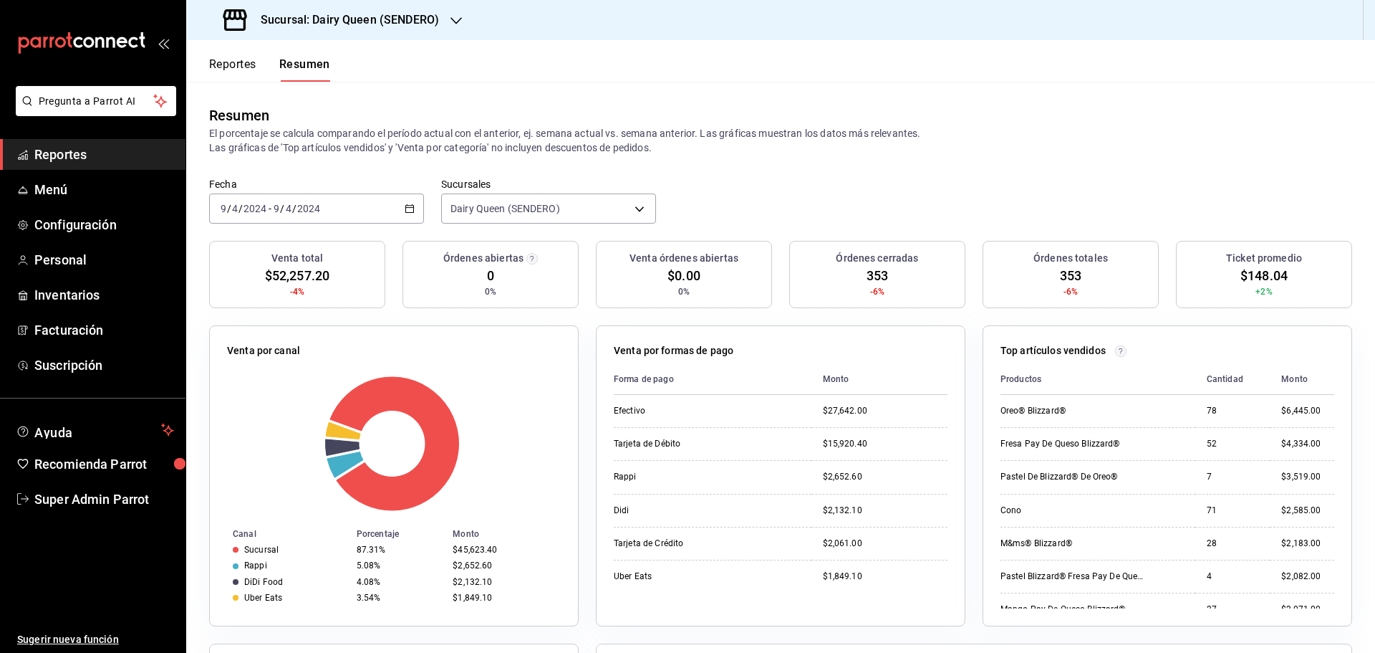
click at [339, 216] on div "[DATE] [DATE] - [DATE] [DATE]" at bounding box center [316, 208] width 215 height 30
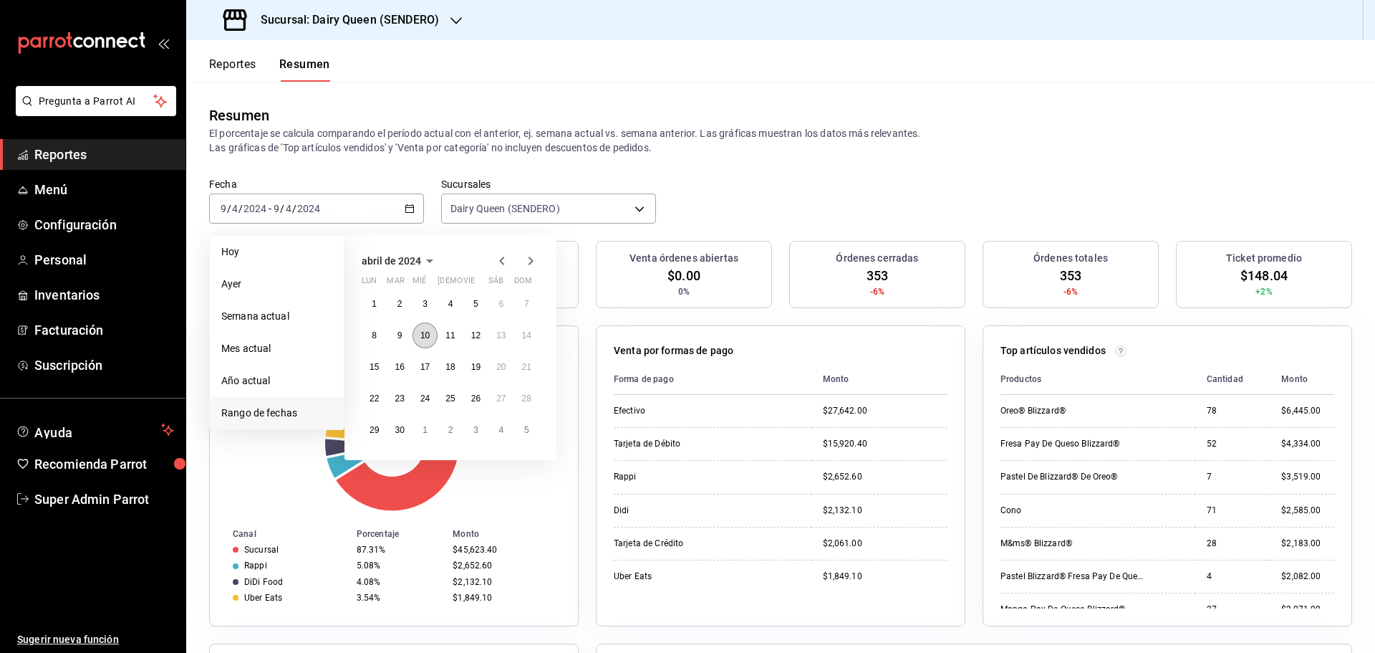
click at [431, 335] on button "10" at bounding box center [425, 335] width 25 height 26
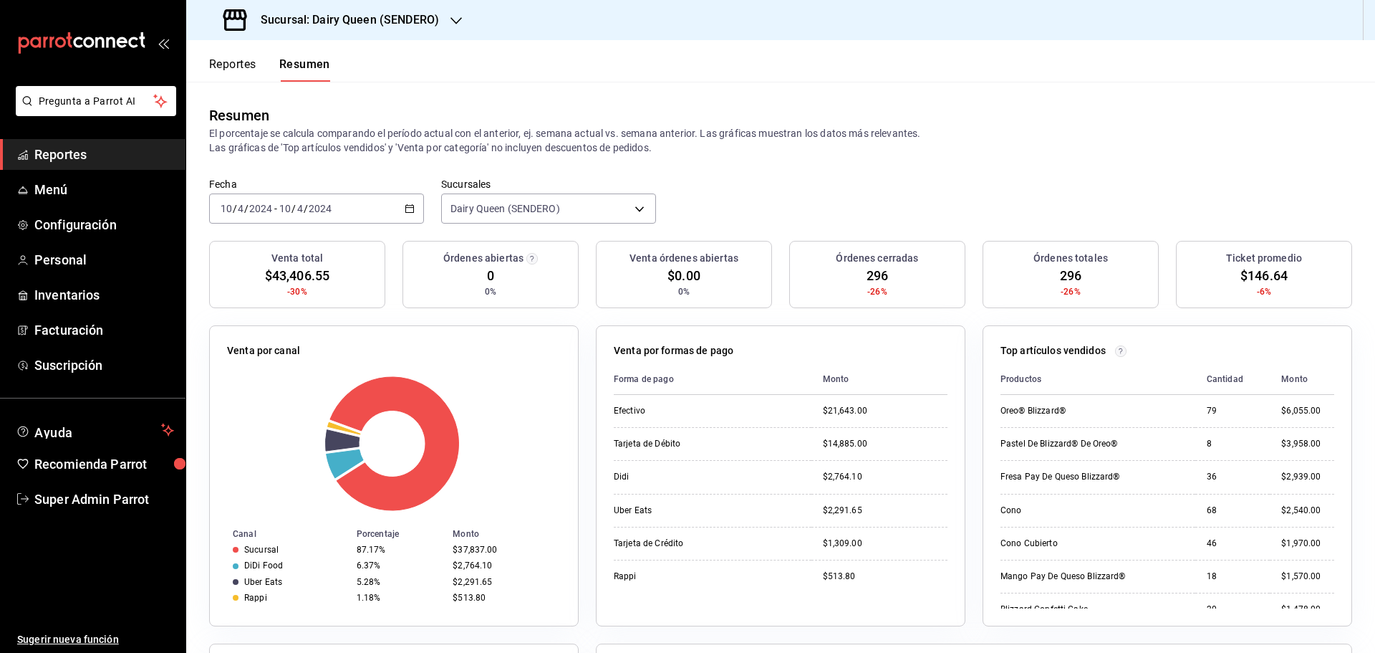
click at [345, 213] on div "[DATE] [DATE] - [DATE] [DATE]" at bounding box center [316, 208] width 215 height 30
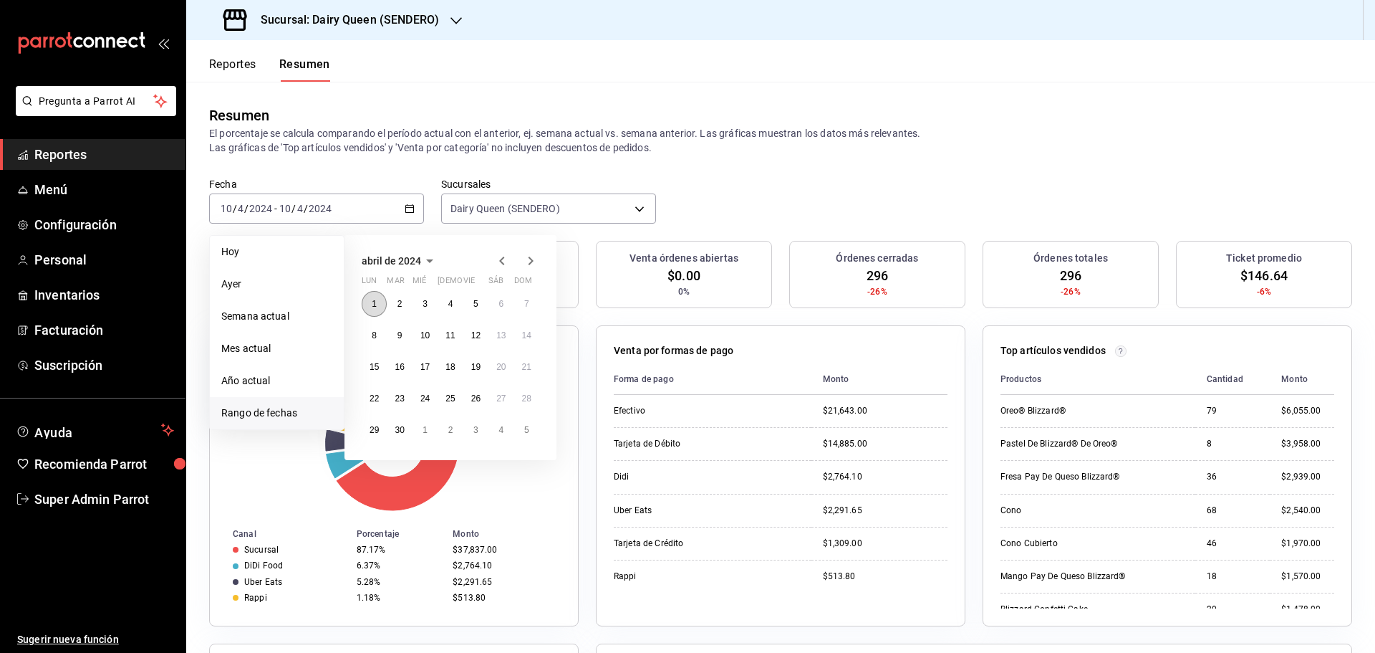
click at [380, 307] on button "1" at bounding box center [374, 304] width 25 height 26
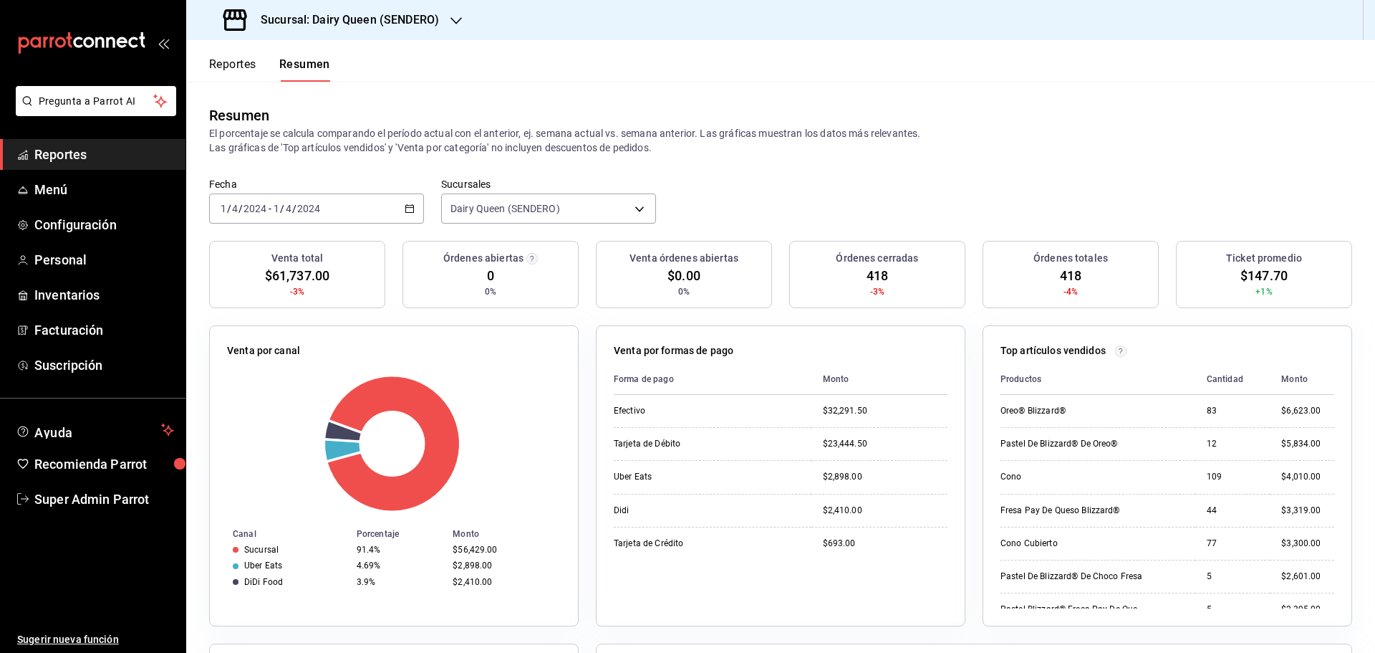
click at [296, 189] on div "Fecha [DATE] [DATE] - [DATE] [DATE]" at bounding box center [316, 201] width 215 height 46
click at [279, 205] on input "1" at bounding box center [276, 208] width 7 height 11
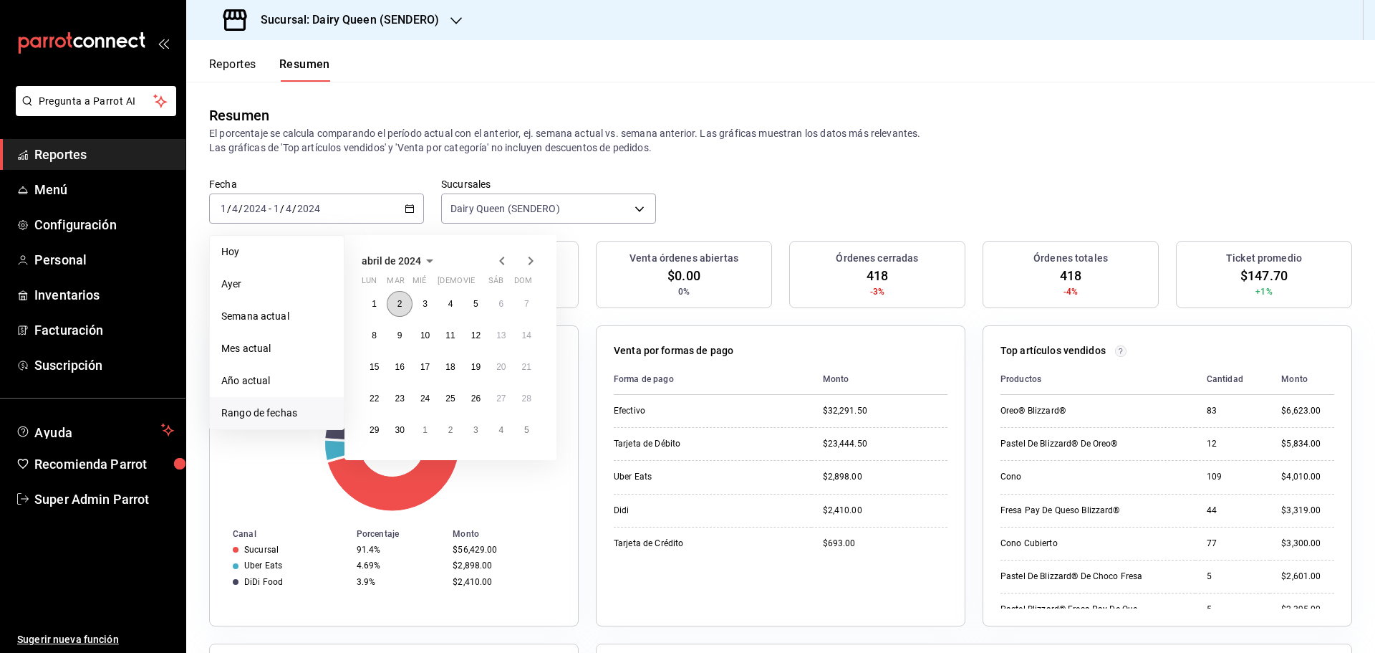
click at [408, 304] on button "2" at bounding box center [399, 304] width 25 height 26
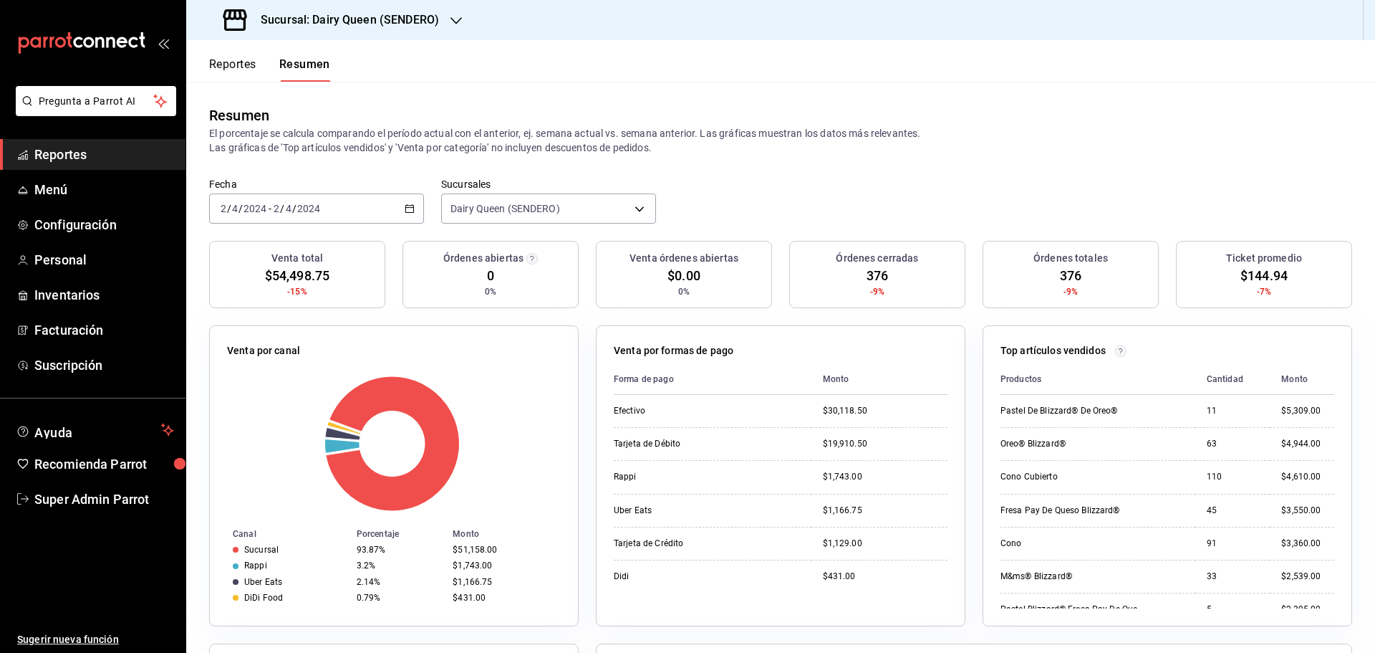
click at [294, 203] on span "/" at bounding box center [294, 208] width 4 height 11
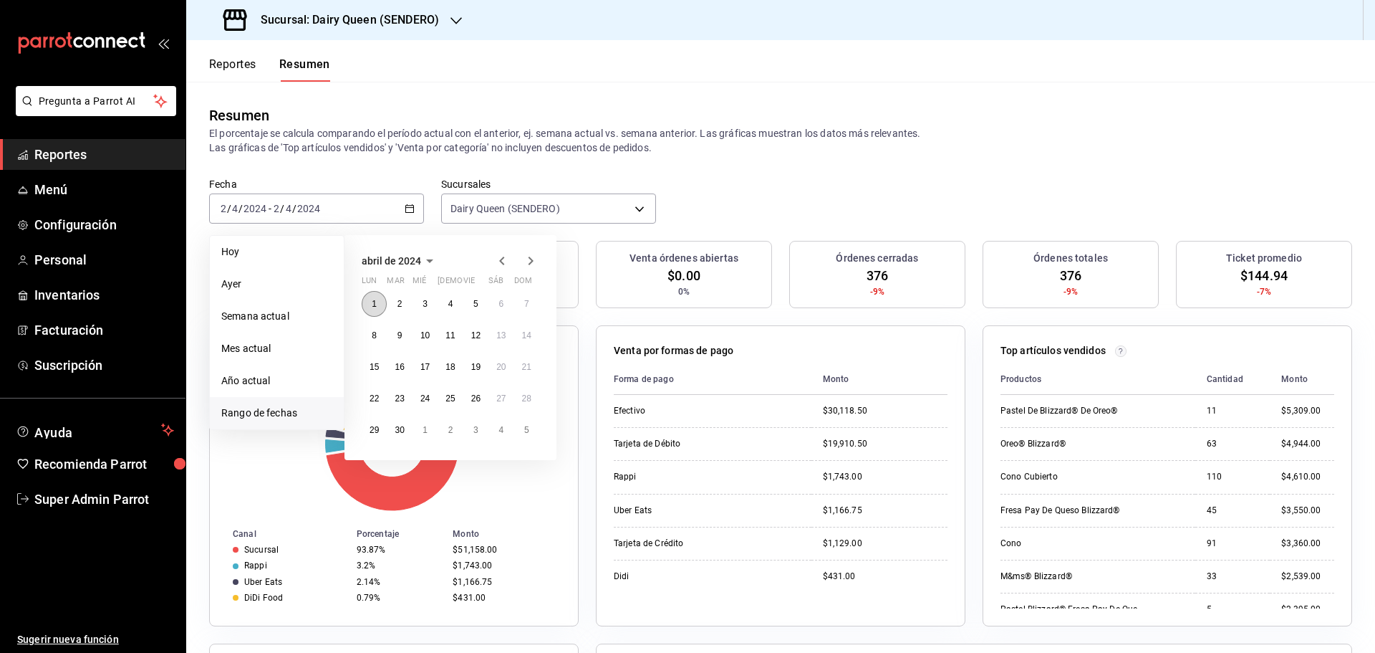
click at [371, 302] on button "1" at bounding box center [374, 304] width 25 height 26
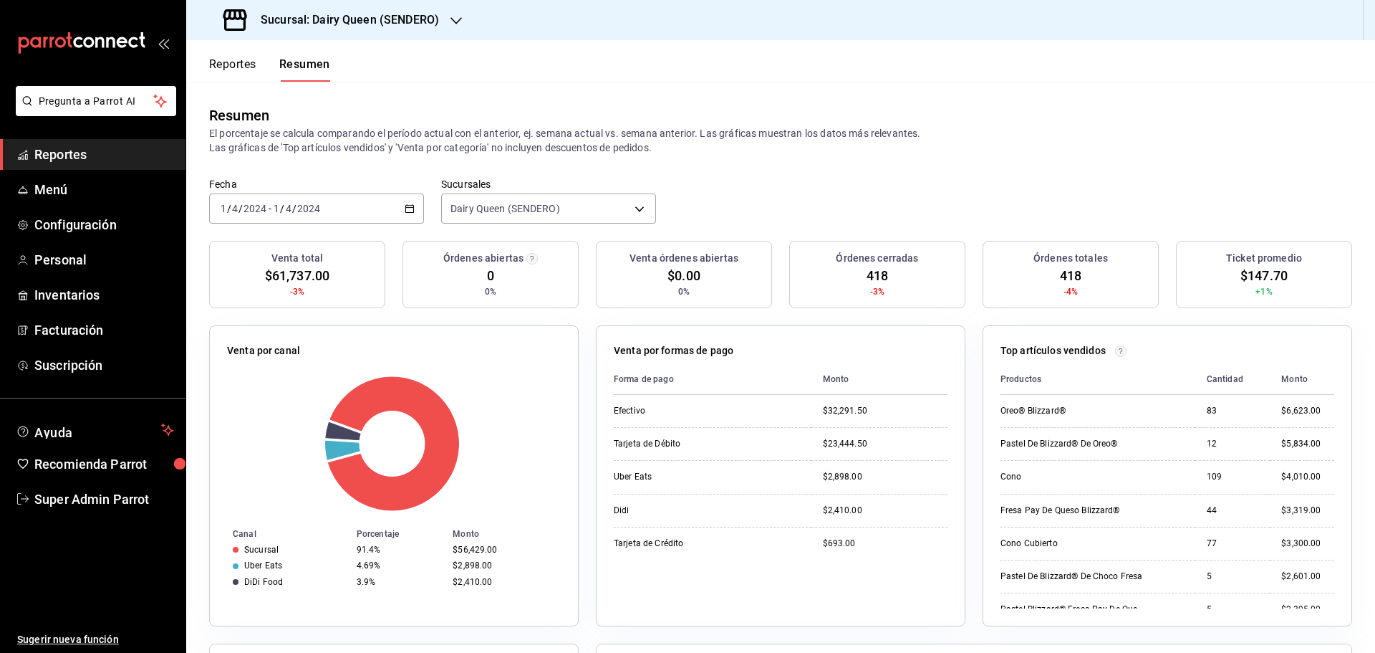
click at [311, 203] on input "2024" at bounding box center [309, 208] width 24 height 11
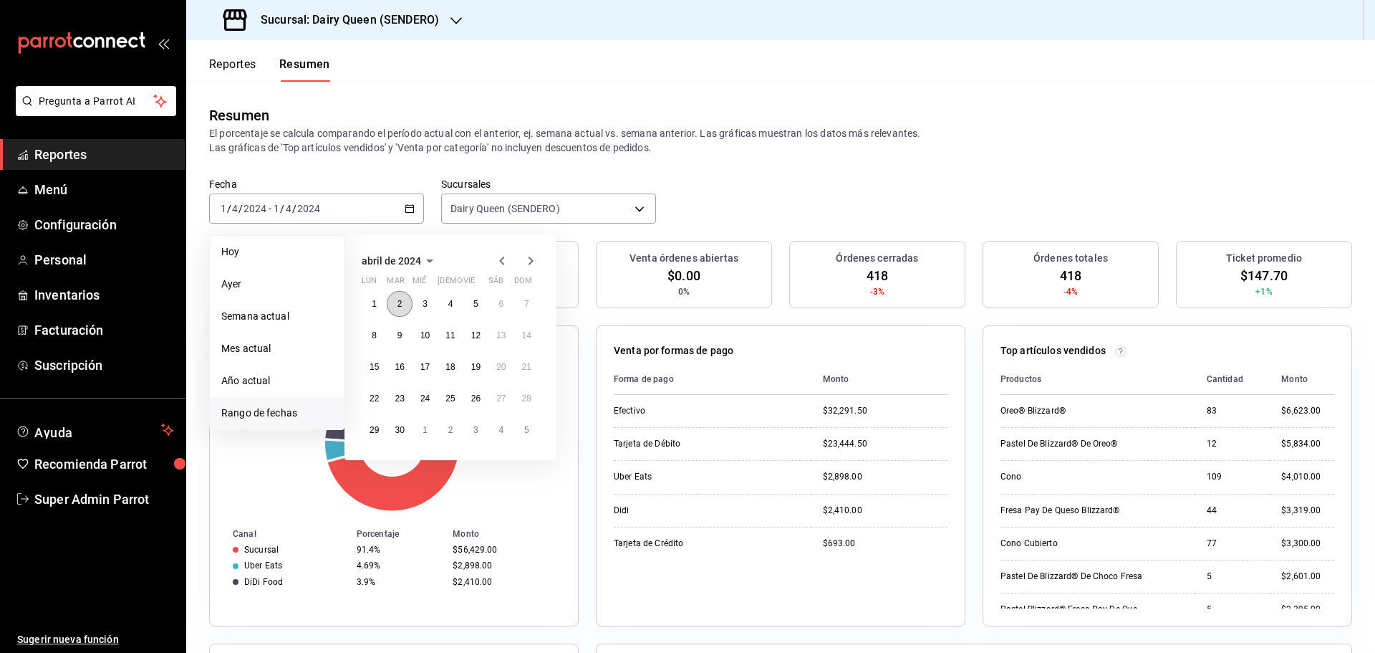
click at [403, 300] on button "2" at bounding box center [399, 304] width 25 height 26
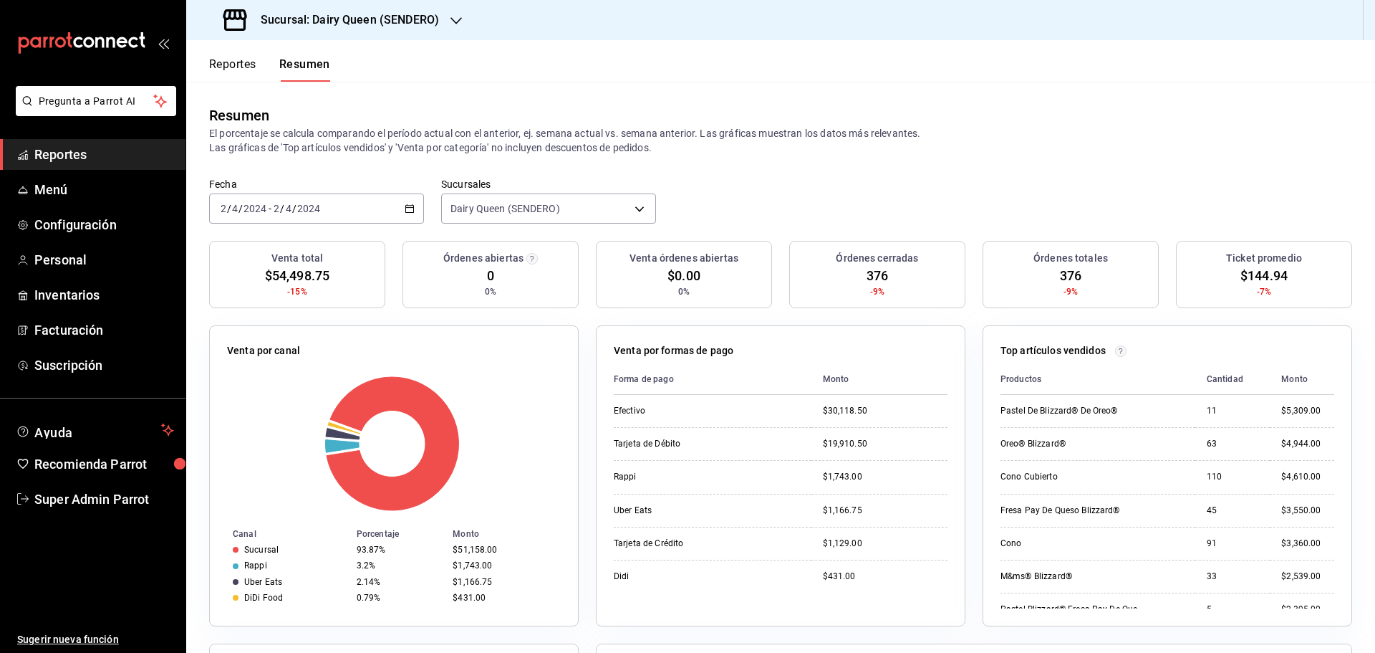
click at [292, 193] on div "[DATE] [DATE] - [DATE] [DATE]" at bounding box center [316, 208] width 215 height 30
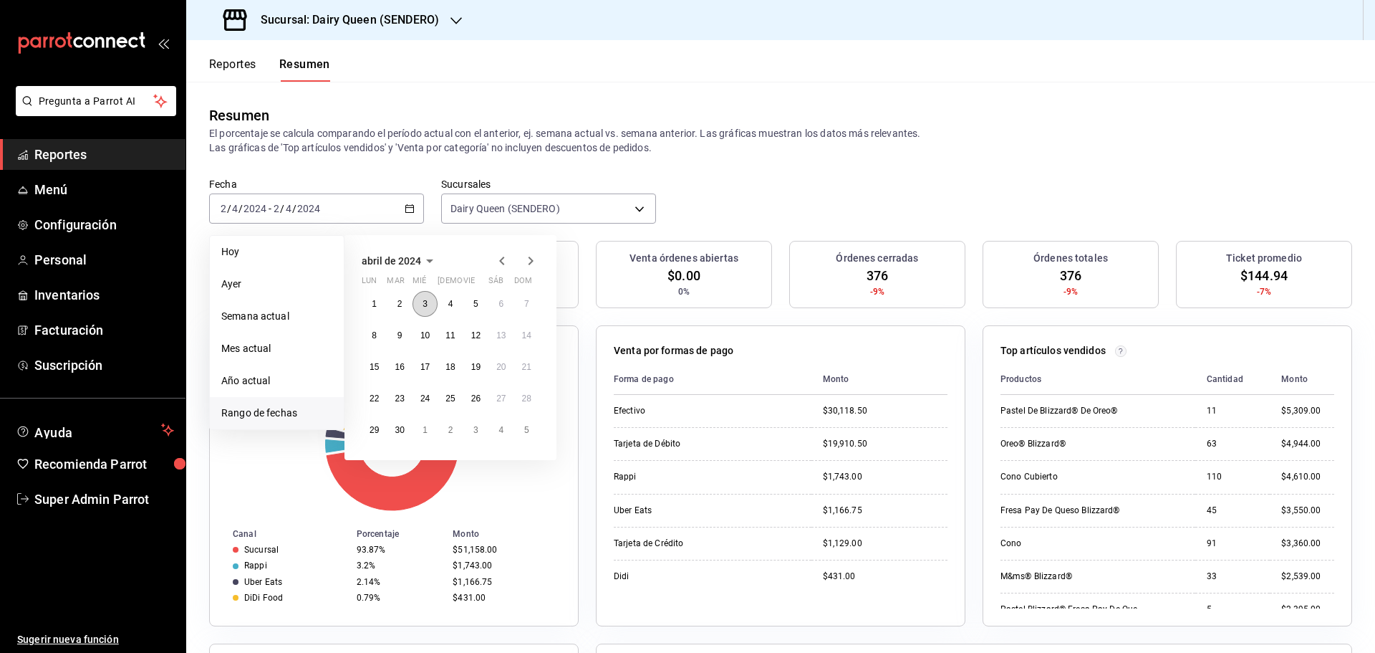
click at [425, 311] on button "3" at bounding box center [425, 304] width 25 height 26
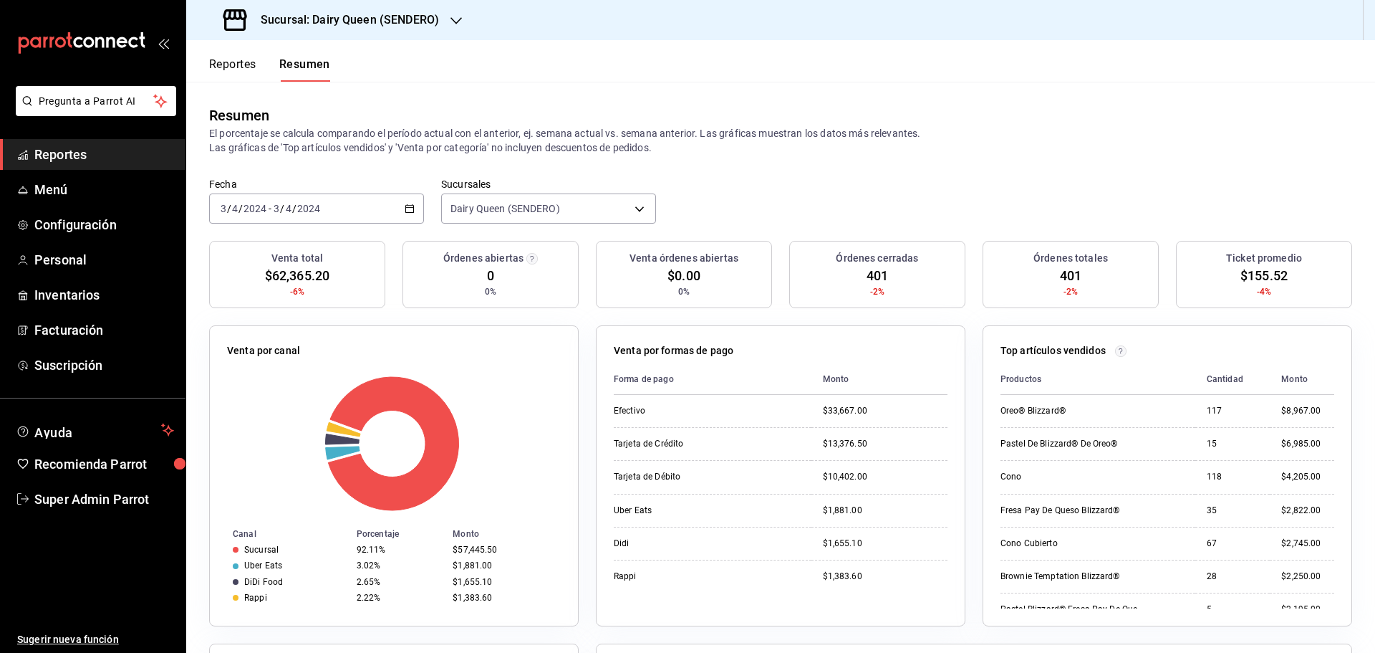
click at [312, 206] on input "2024" at bounding box center [309, 208] width 24 height 11
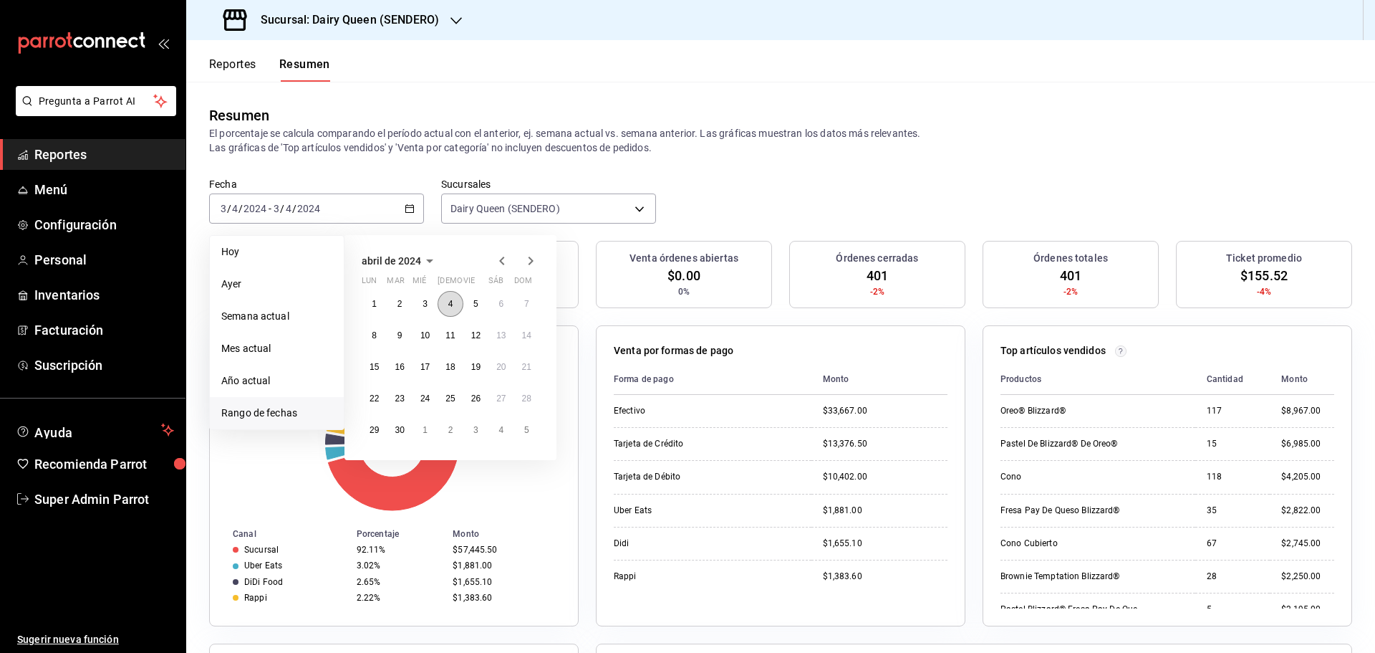
click at [443, 306] on button "4" at bounding box center [450, 304] width 25 height 26
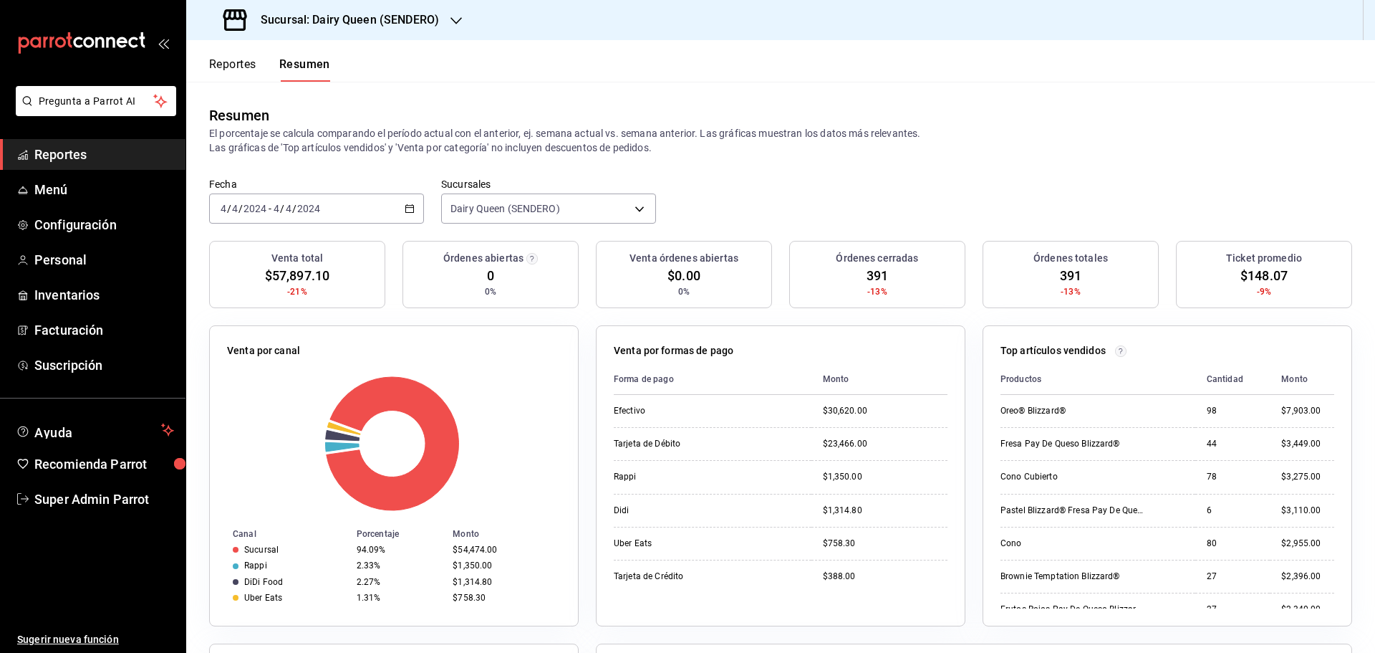
click at [315, 207] on input "2024" at bounding box center [309, 208] width 24 height 11
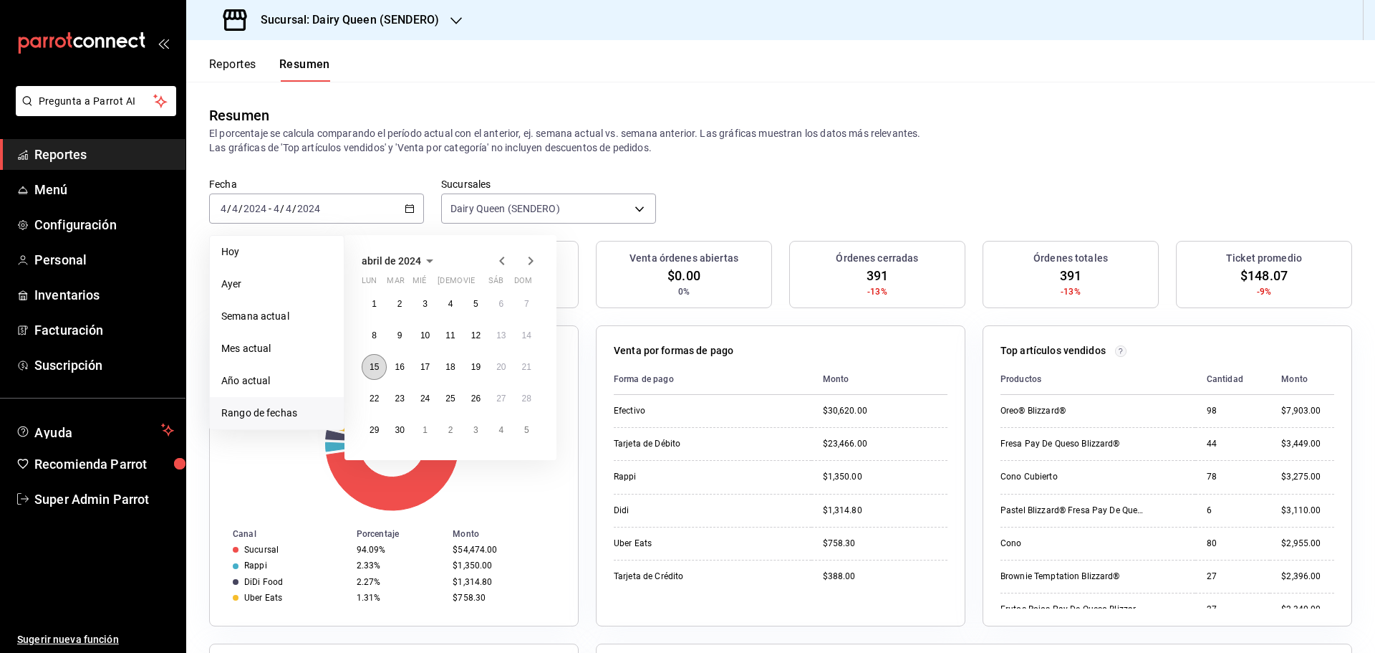
click at [372, 368] on abbr "15" at bounding box center [374, 367] width 9 height 10
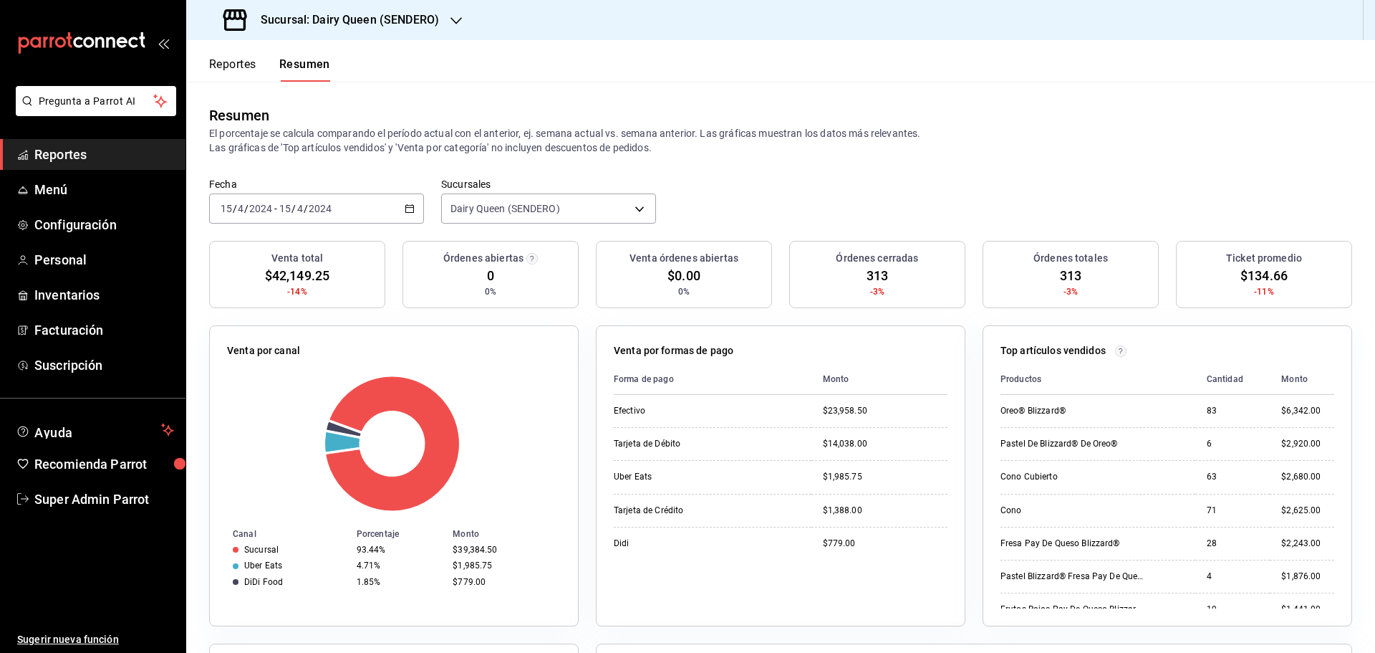
click at [289, 209] on input "15" at bounding box center [285, 208] width 13 height 11
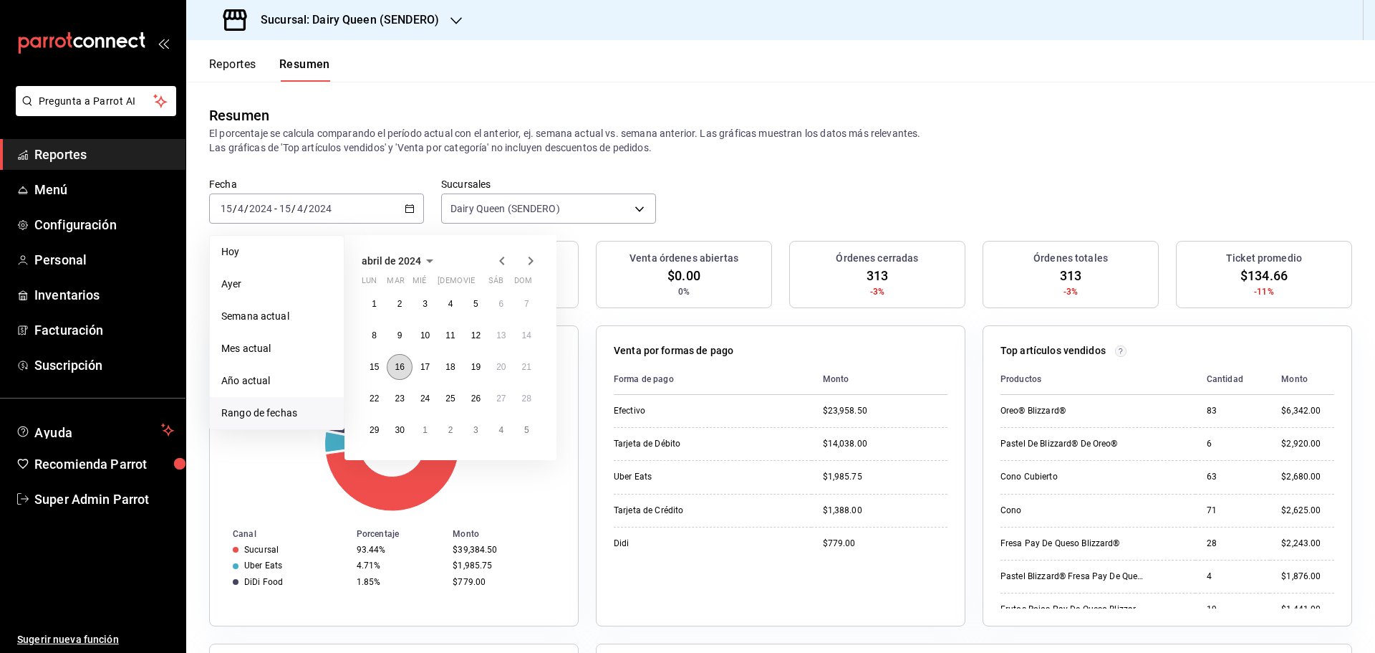
click at [404, 370] on abbr "16" at bounding box center [399, 367] width 9 height 10
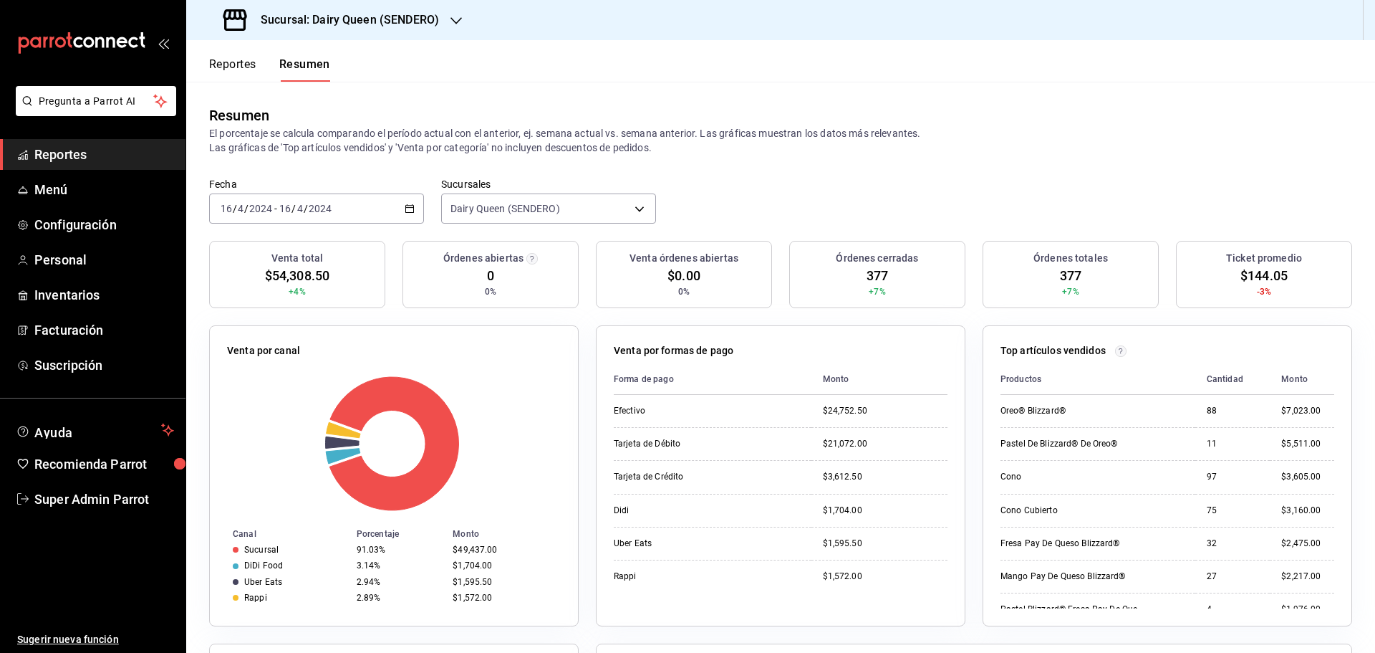
click at [283, 216] on div "[DATE] [DATE] - [DATE] [DATE]" at bounding box center [316, 208] width 215 height 30
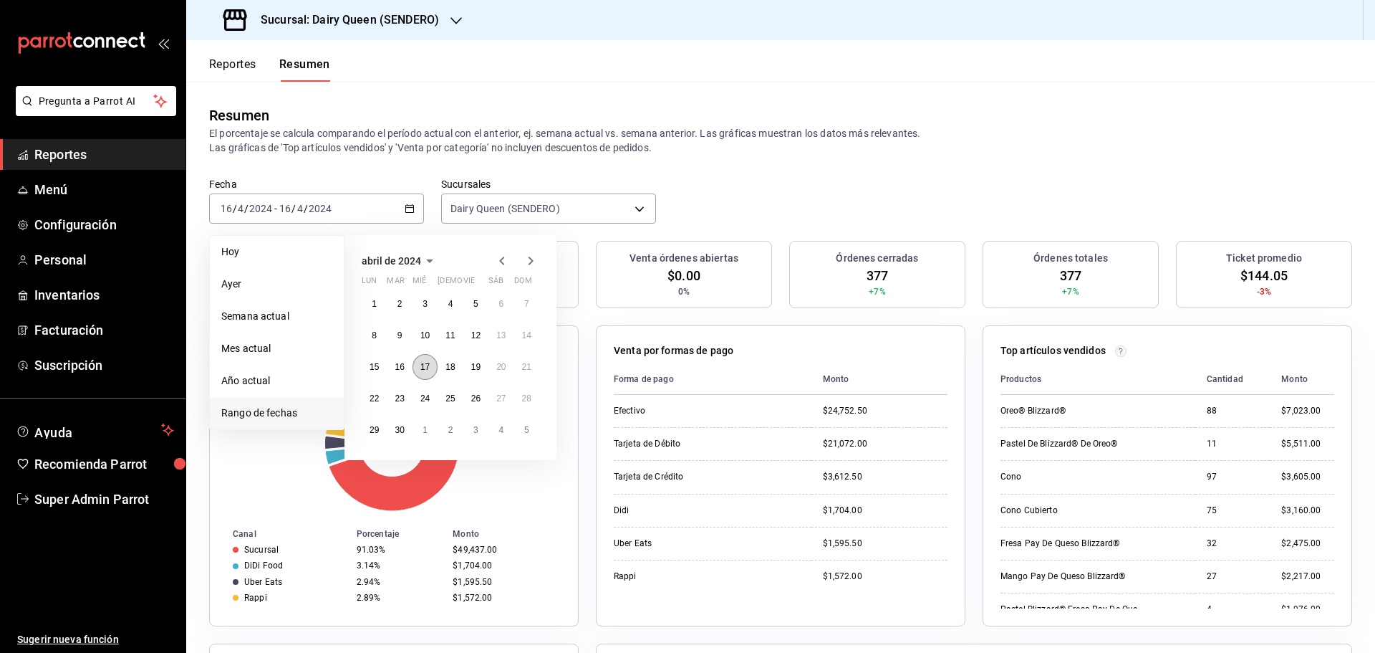
click at [426, 367] on abbr "17" at bounding box center [424, 367] width 9 height 10
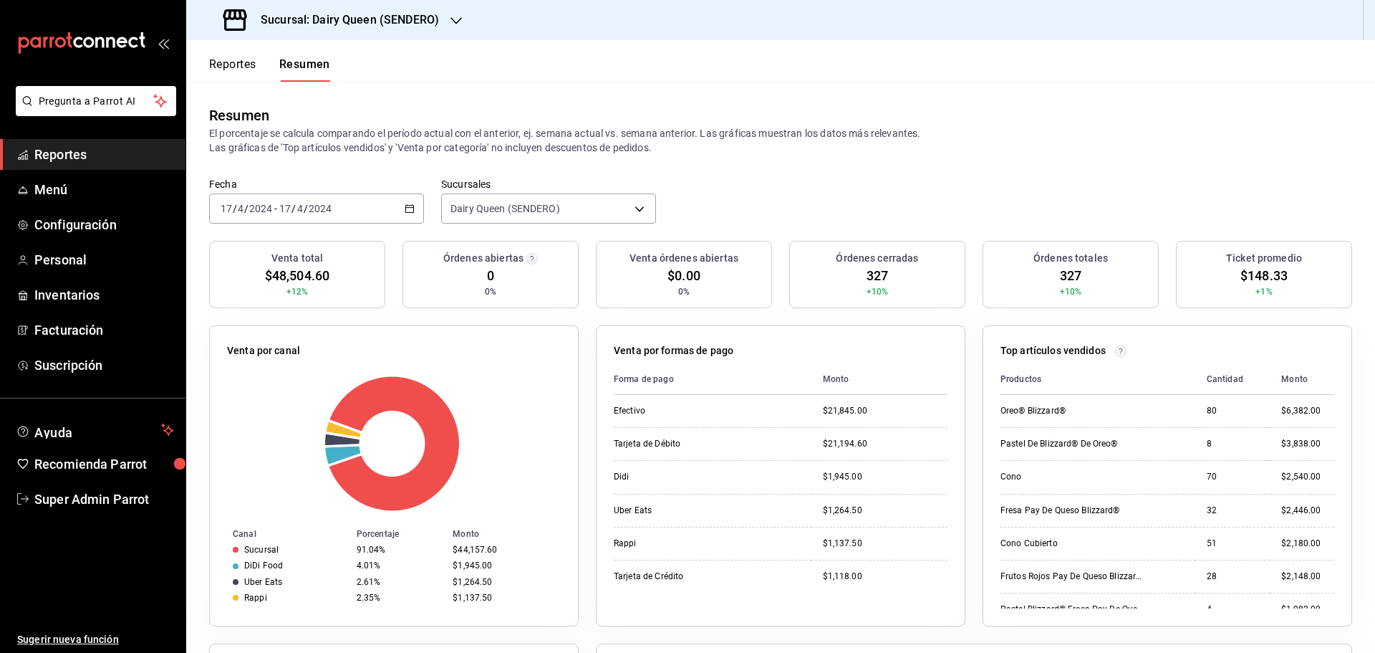
click at [318, 211] on input "2024" at bounding box center [320, 208] width 24 height 11
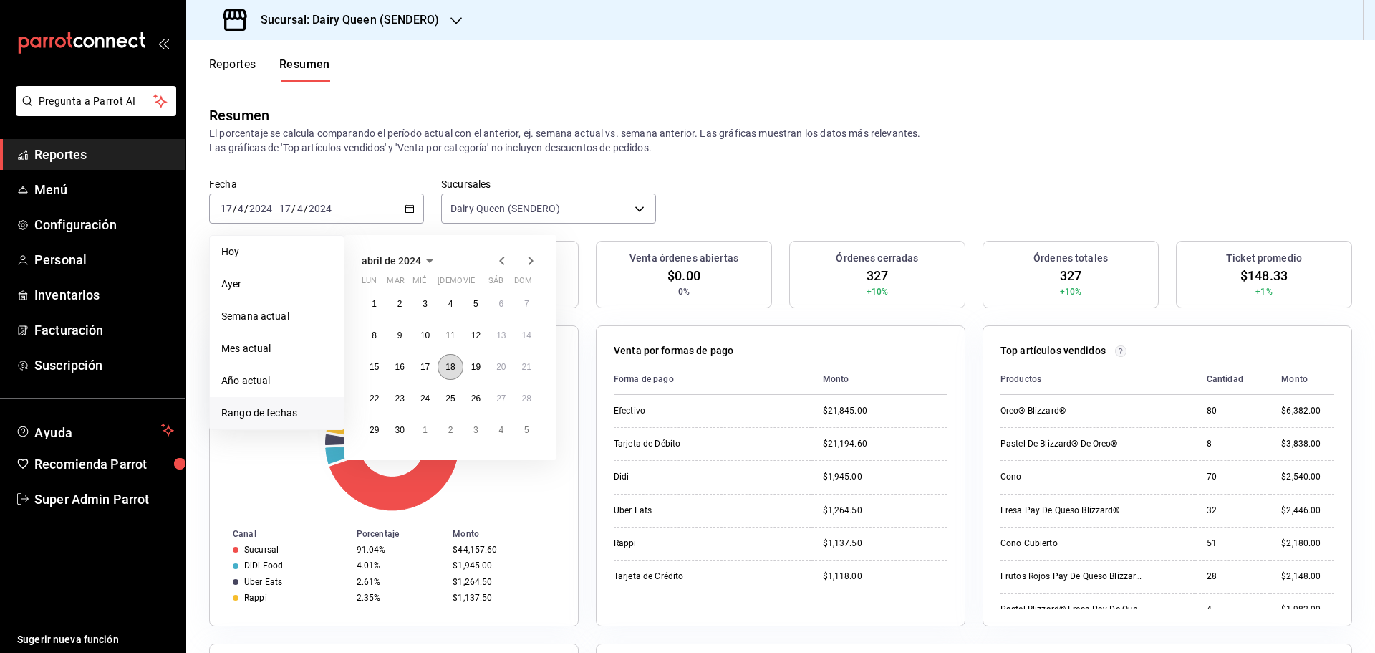
click at [451, 367] on abbr "18" at bounding box center [450, 367] width 9 height 10
click at [452, 367] on abbr "18" at bounding box center [450, 367] width 9 height 10
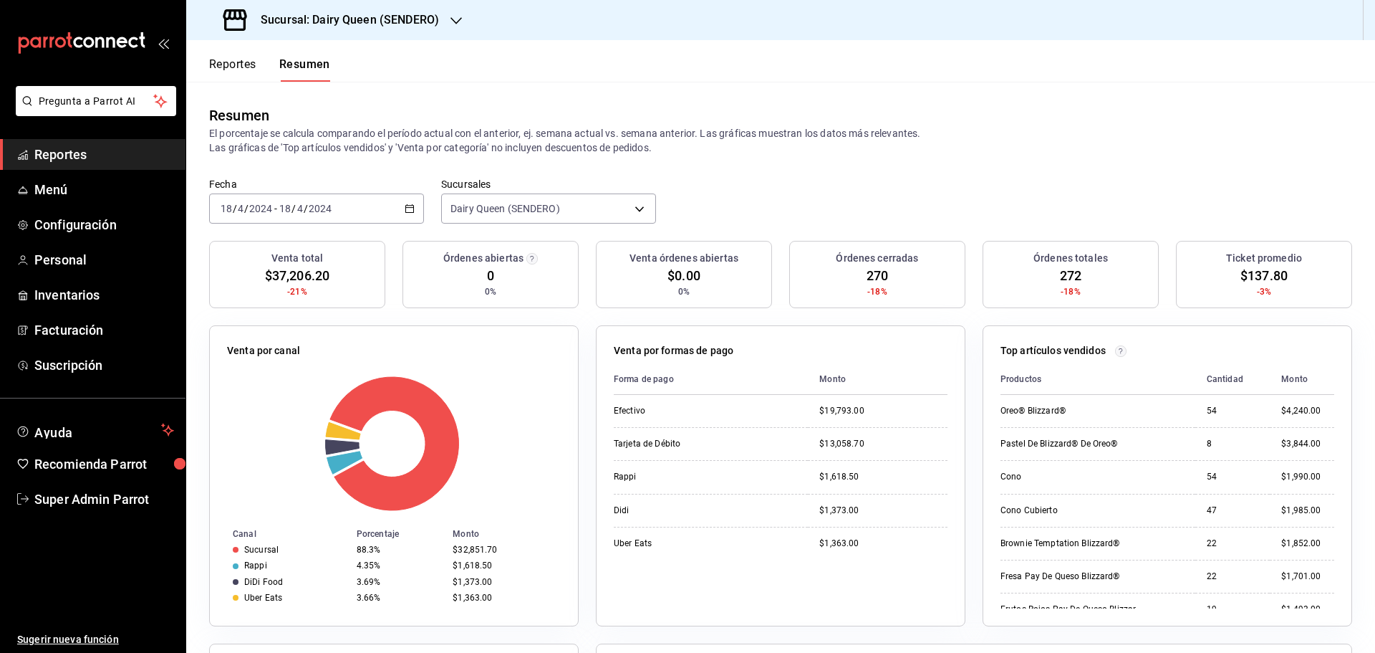
click at [350, 215] on div "[DATE] [DATE] - [DATE] [DATE]" at bounding box center [316, 208] width 215 height 30
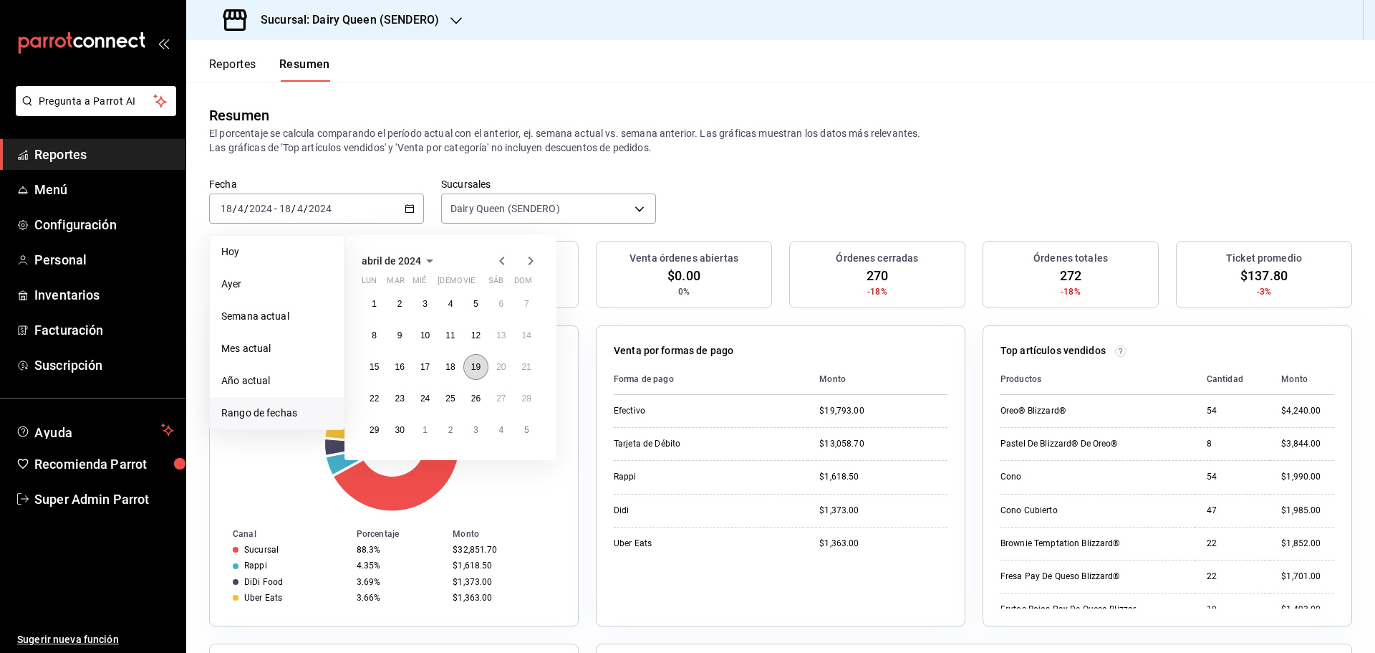
click at [473, 365] on abbr "19" at bounding box center [475, 367] width 9 height 10
drag, startPoint x: 473, startPoint y: 369, endPoint x: 473, endPoint y: 381, distance: 12.2
click at [473, 381] on div "1 2 3 4 5 6 7 8 9 10 11 12 13 14 15 16 17 18 19 20 21 22 23 24 25 26 27 28 29 3…" at bounding box center [451, 367] width 178 height 152
click at [473, 375] on button "19" at bounding box center [475, 367] width 25 height 26
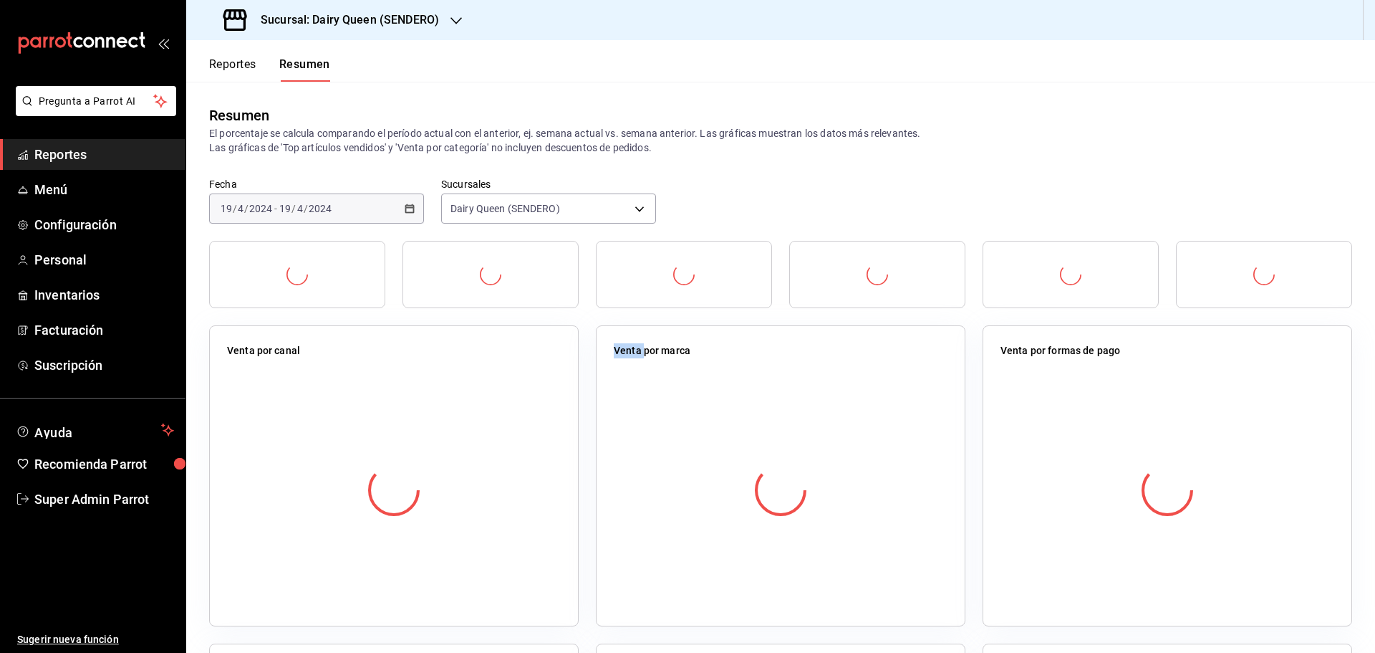
click at [473, 375] on div at bounding box center [394, 490] width 334 height 252
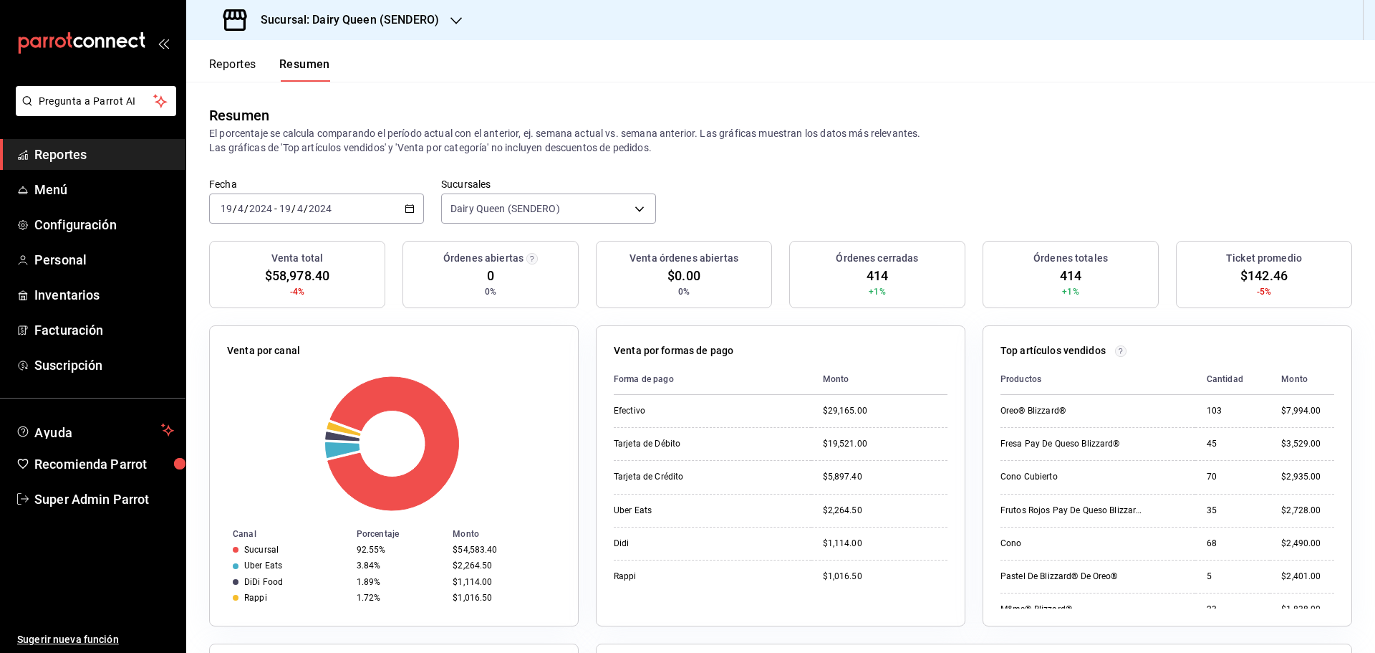
click at [355, 216] on div "[DATE] [DATE] - [DATE] [DATE]" at bounding box center [316, 208] width 215 height 30
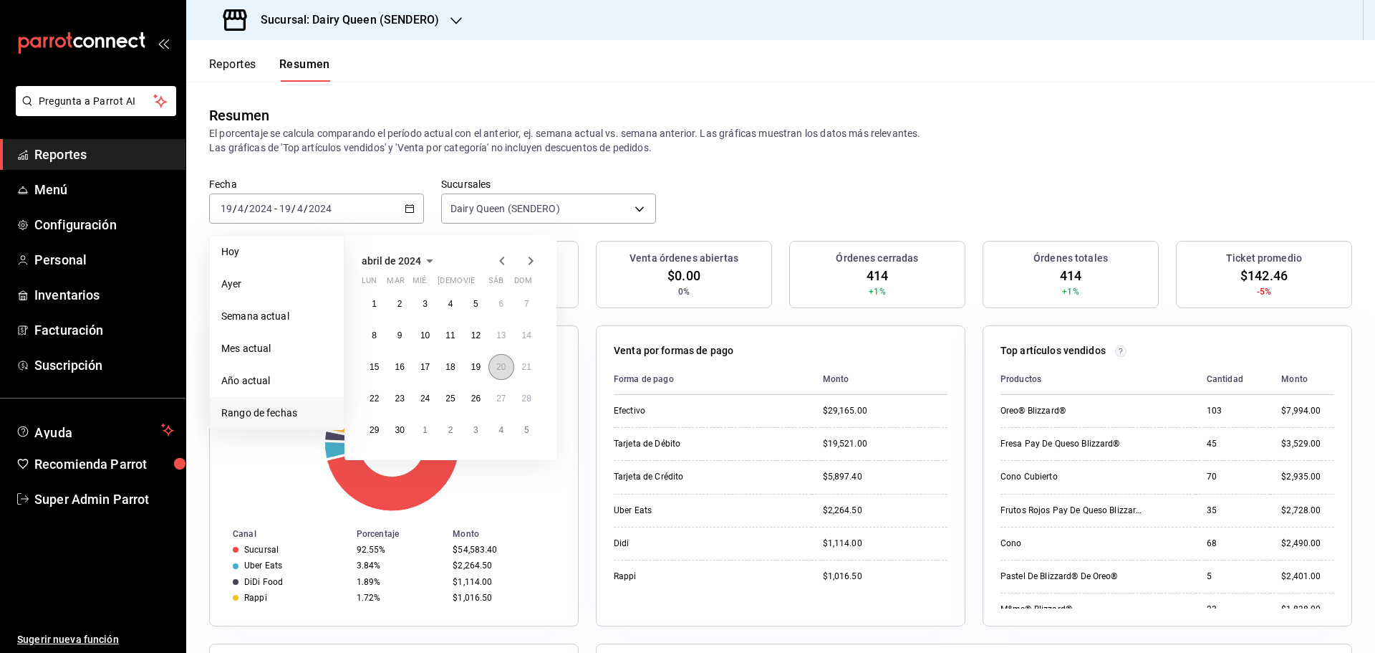
click at [498, 374] on button "20" at bounding box center [501, 367] width 25 height 26
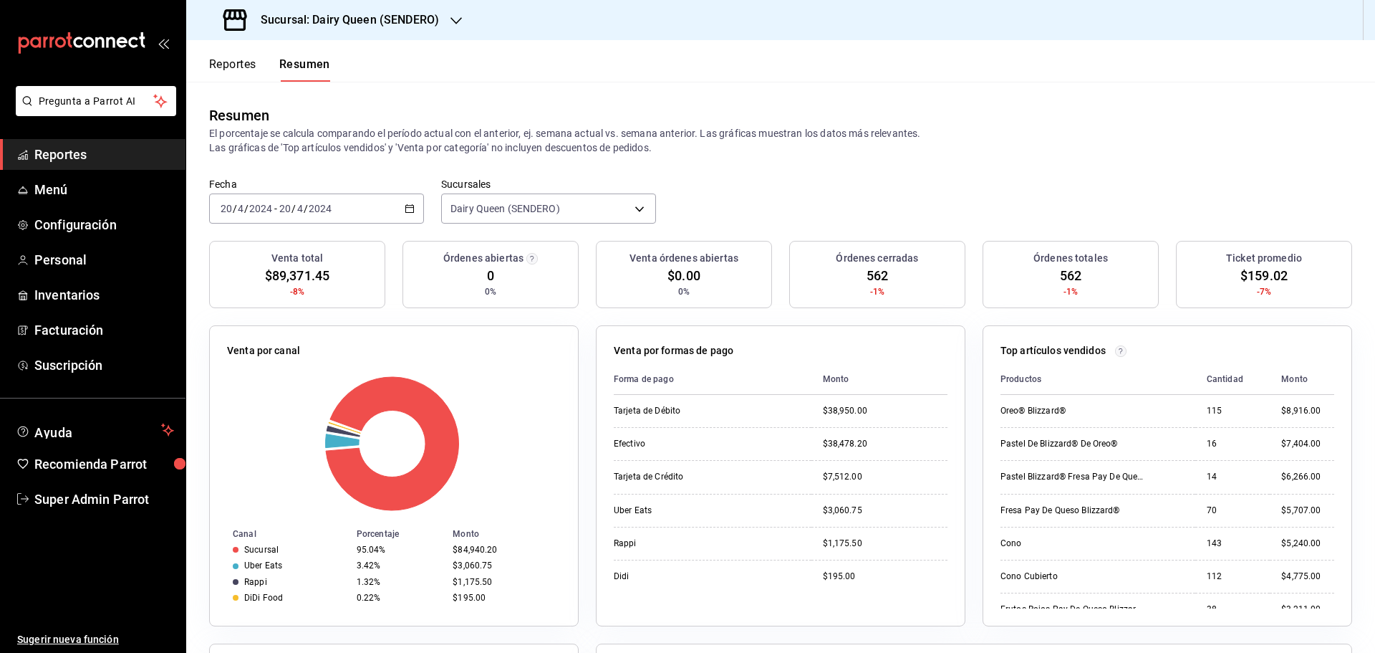
click at [355, 192] on div "Fecha [DATE] [DATE] - [DATE] [DATE]" at bounding box center [316, 201] width 215 height 46
click at [352, 203] on div "[DATE] [DATE] - [DATE] [DATE]" at bounding box center [316, 208] width 215 height 30
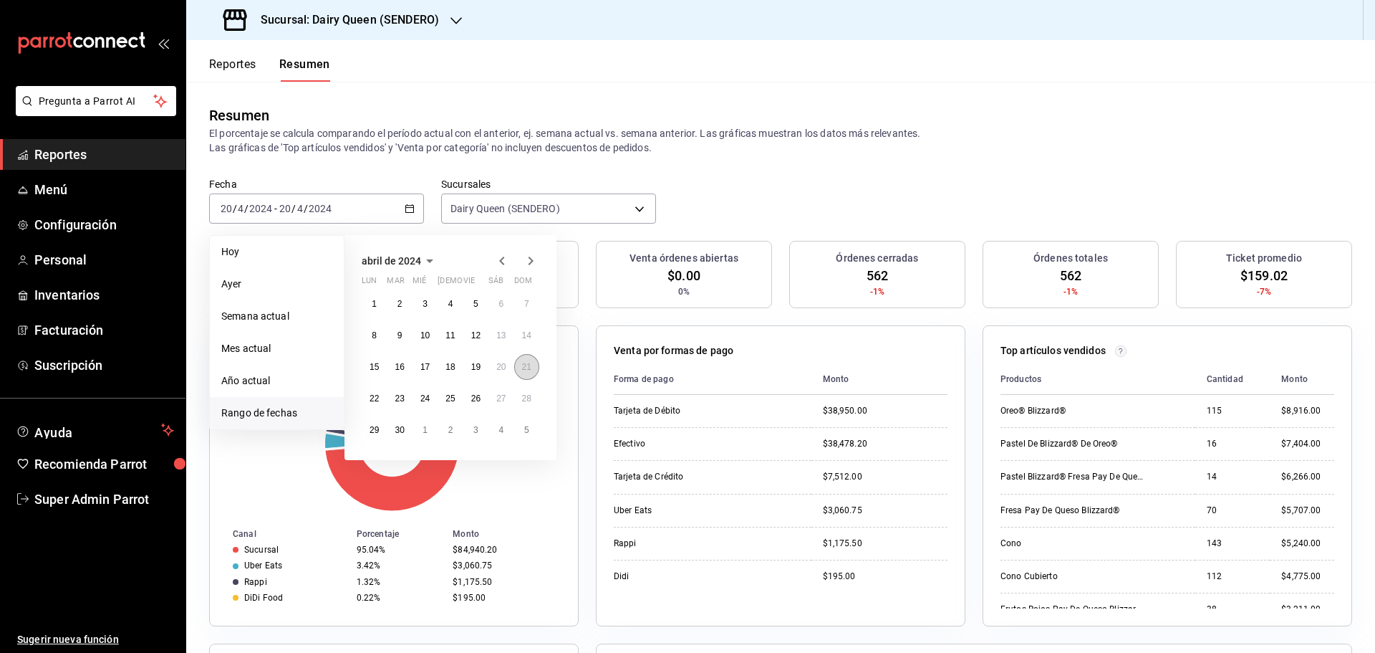
click at [517, 367] on button "21" at bounding box center [526, 367] width 25 height 26
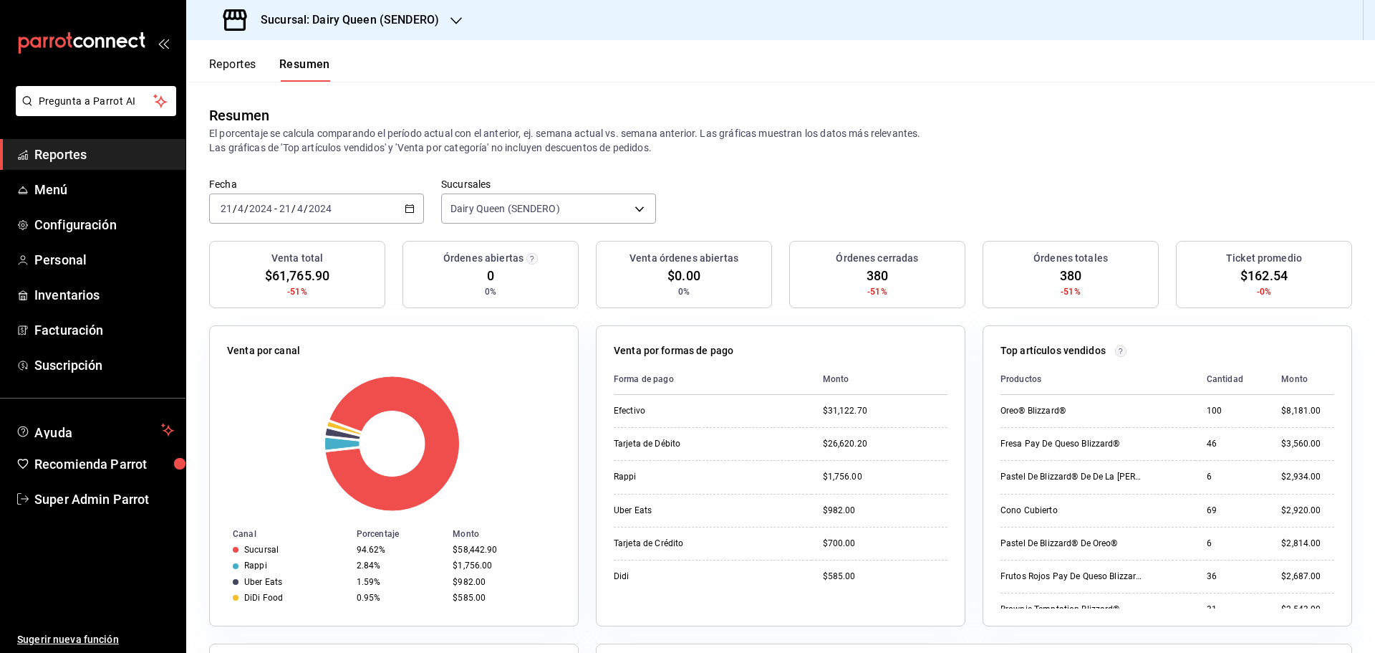
click at [387, 218] on div "[DATE] [DATE] - [DATE] [DATE]" at bounding box center [316, 208] width 215 height 30
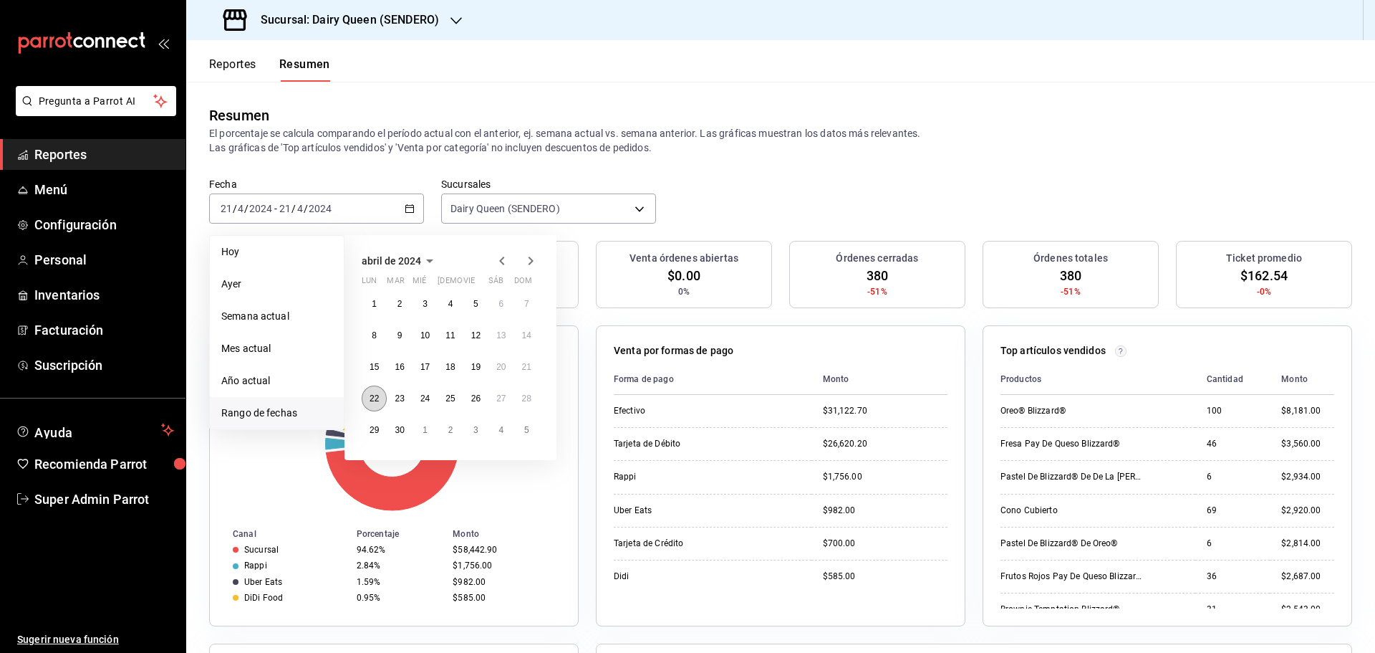
click at [380, 403] on button "22" at bounding box center [374, 398] width 25 height 26
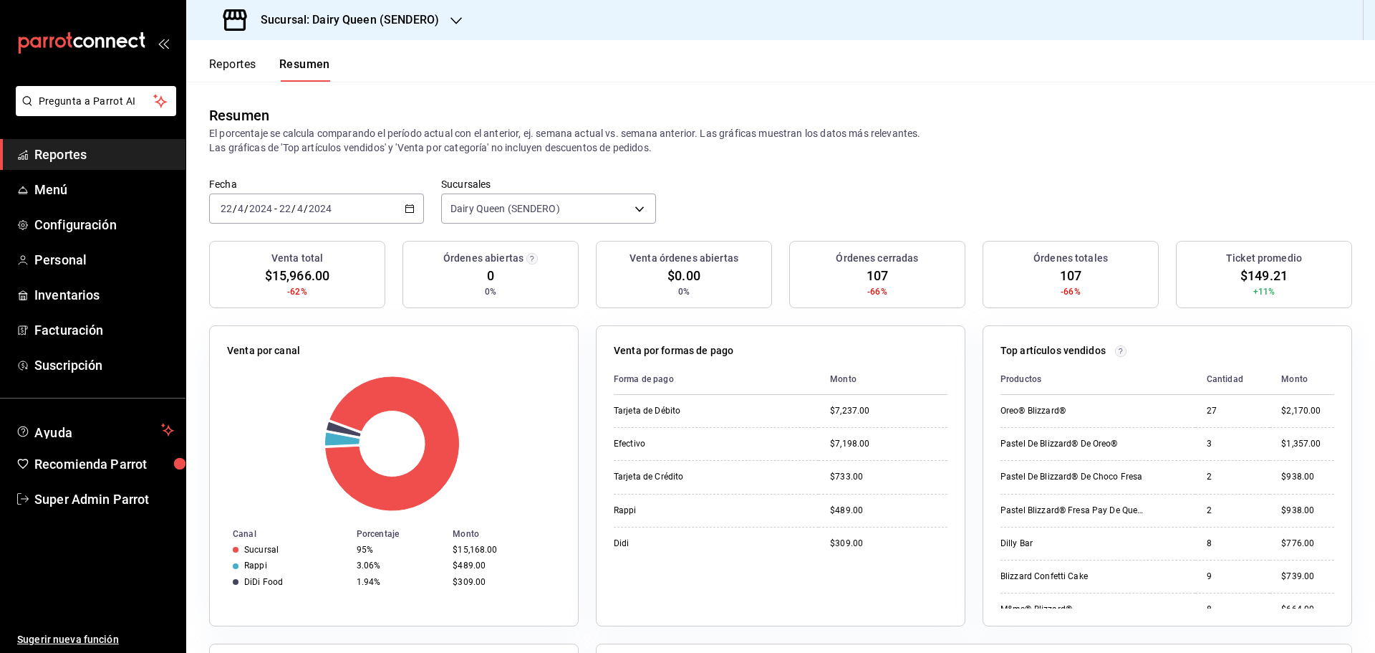
click at [312, 226] on div "Fecha [DATE] [DATE] - [DATE] [DATE] Sucursales Dairy Queen (SENDERO) [object Ob…" at bounding box center [780, 209] width 1189 height 63
click at [341, 215] on div "[DATE] [DATE] - [DATE] [DATE]" at bounding box center [316, 208] width 215 height 30
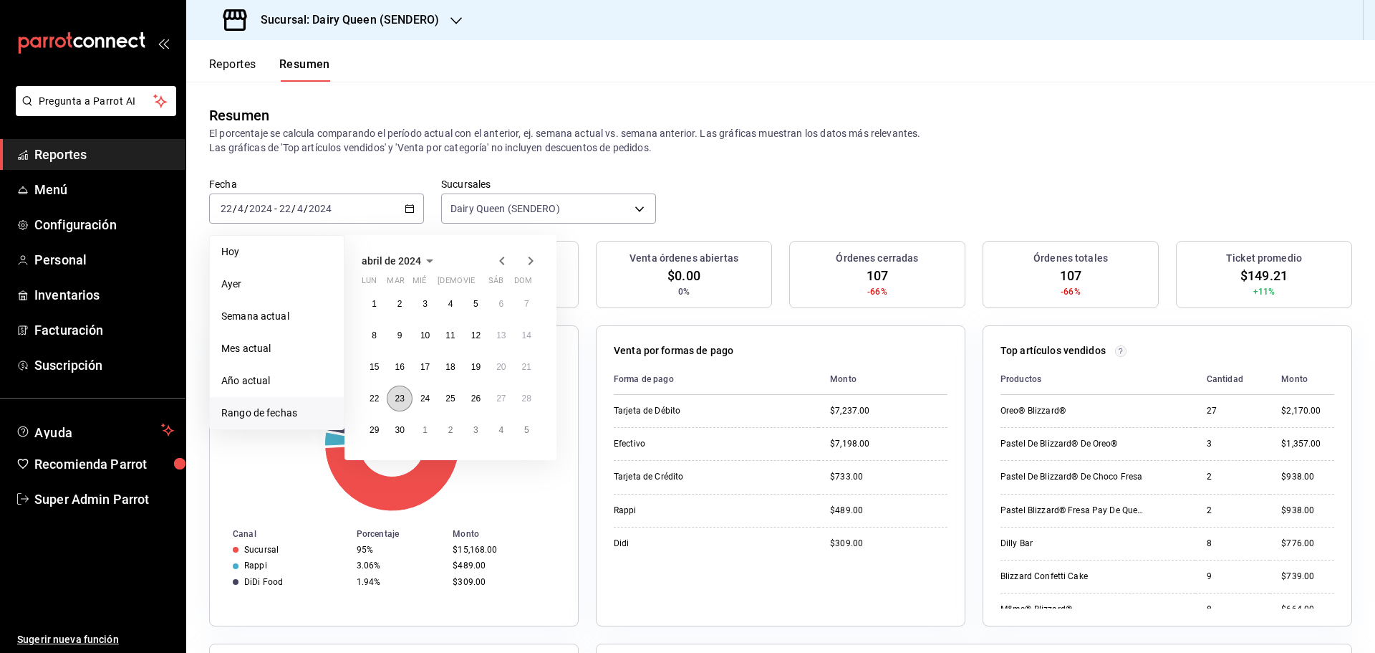
click at [404, 399] on abbr "23" at bounding box center [399, 398] width 9 height 10
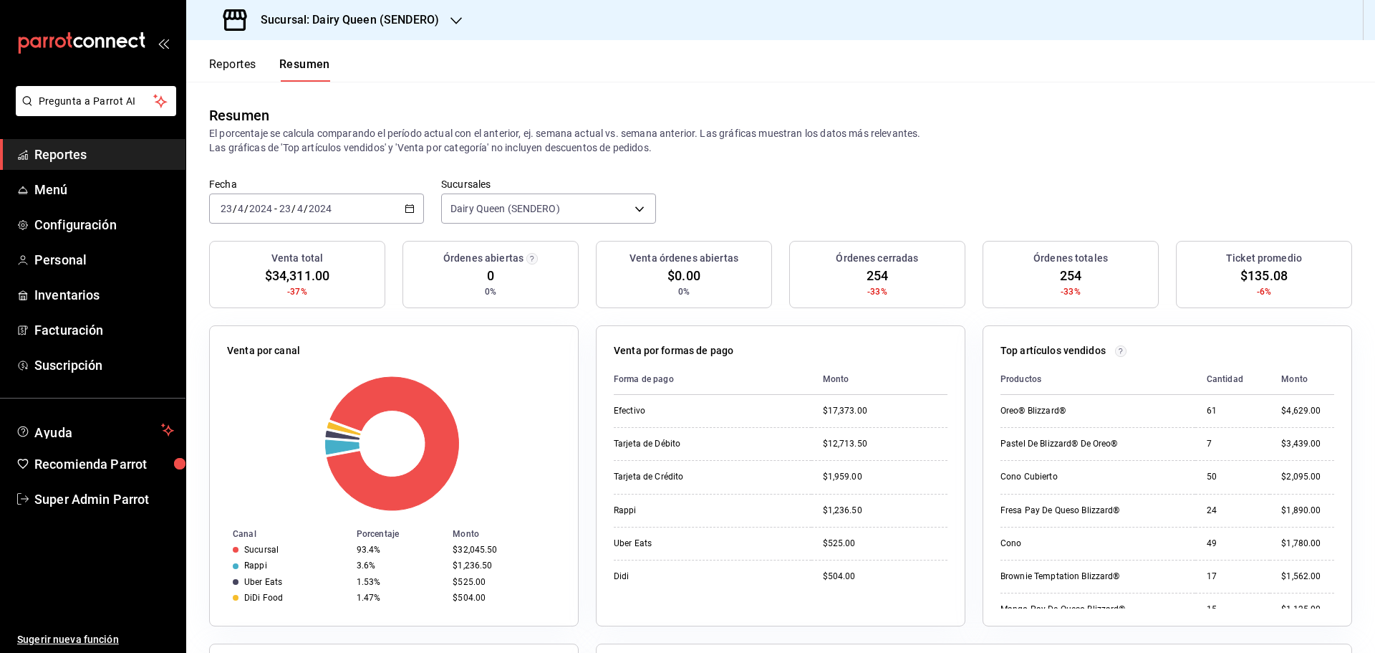
click at [342, 211] on div "[DATE] [DATE] - [DATE] [DATE]" at bounding box center [316, 208] width 215 height 30
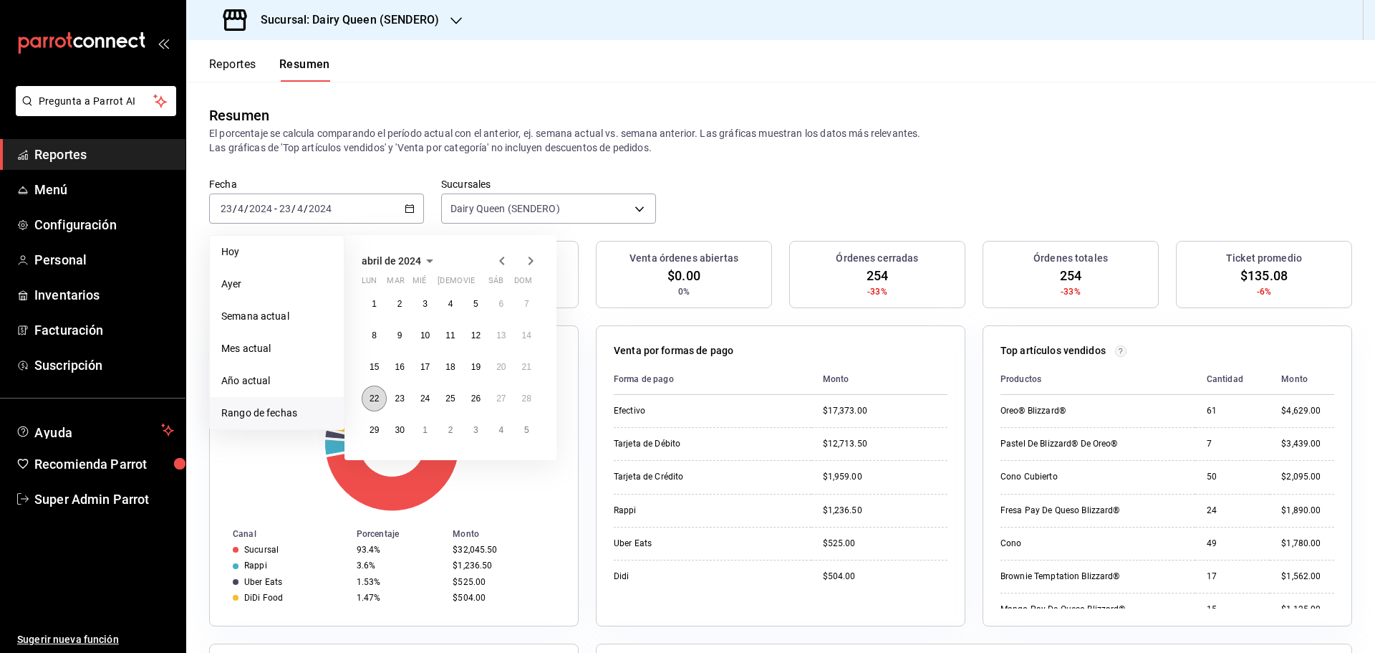
click at [368, 398] on button "22" at bounding box center [374, 398] width 25 height 26
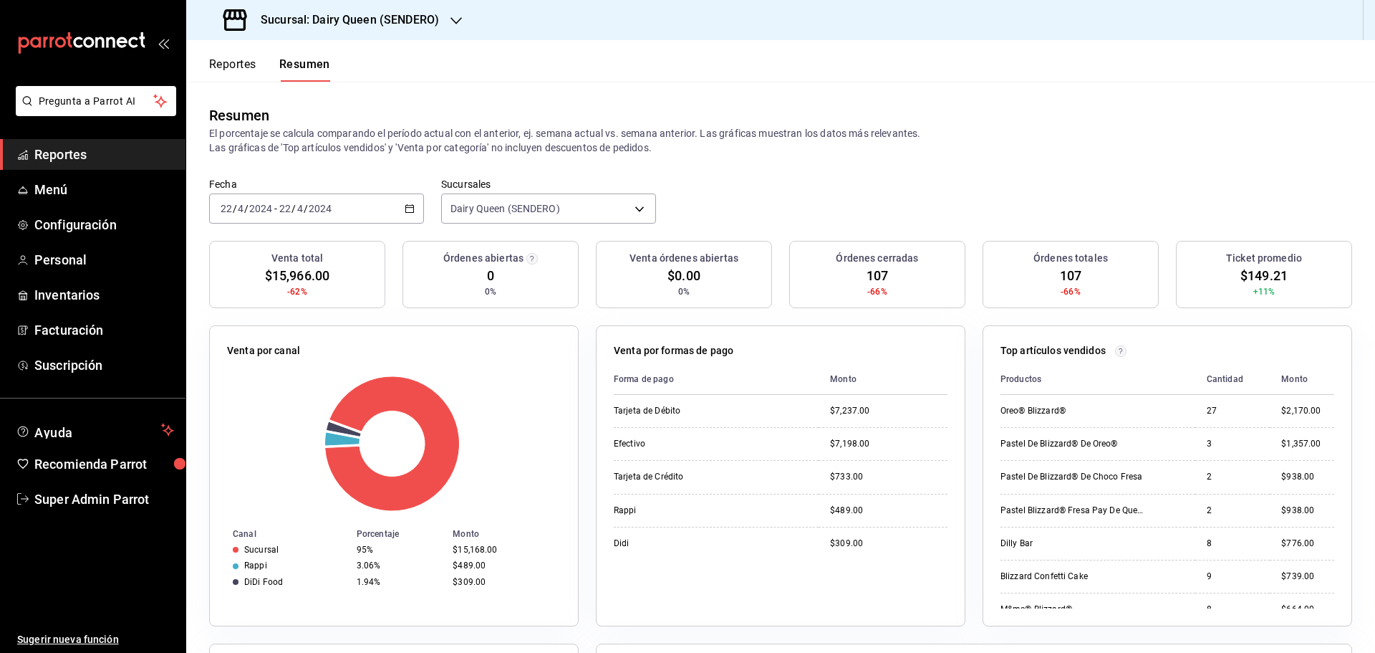
click at [347, 214] on div "[DATE] [DATE] - [DATE] [DATE]" at bounding box center [316, 208] width 215 height 30
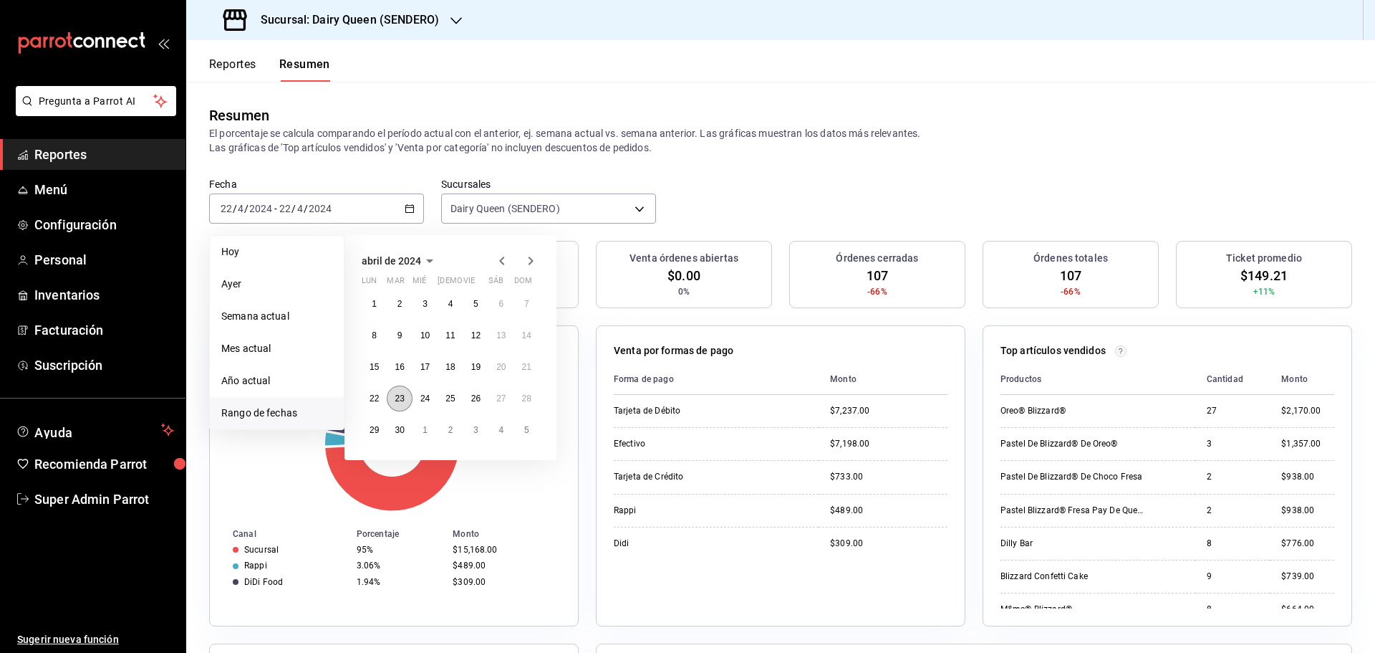
click at [393, 400] on button "23" at bounding box center [399, 398] width 25 height 26
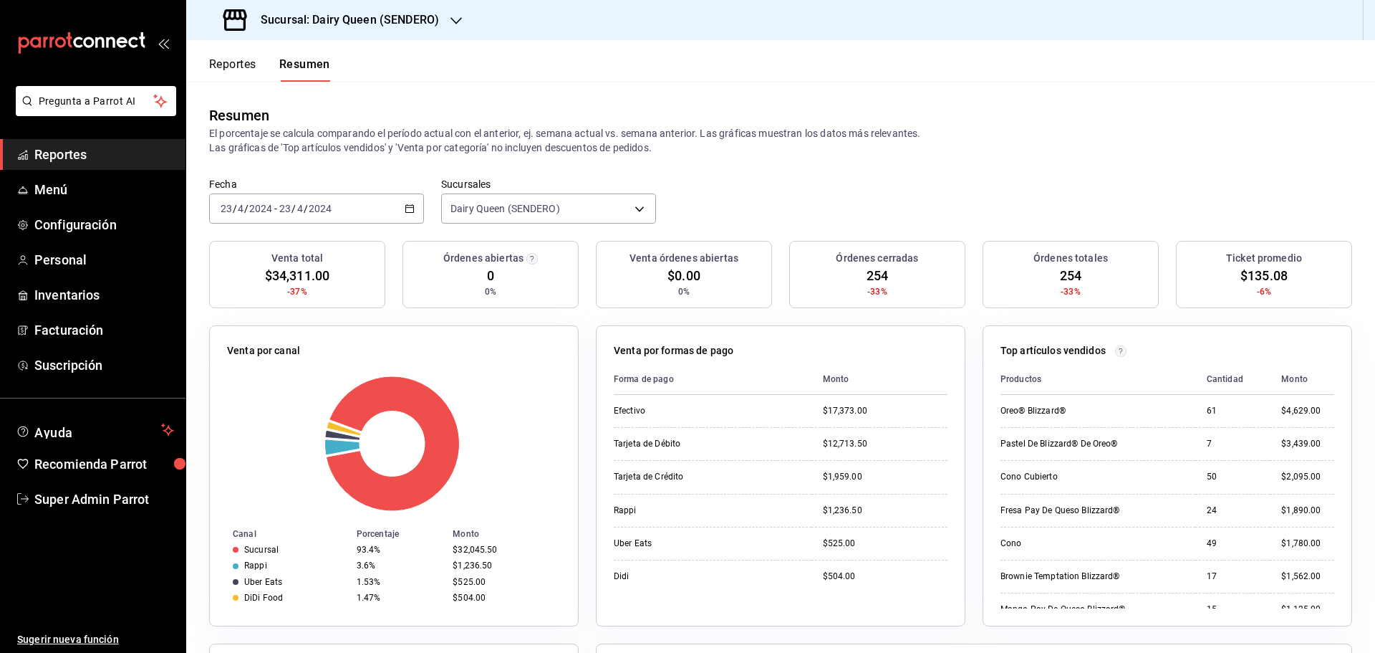
click at [360, 211] on div "[DATE] [DATE] - [DATE] [DATE]" at bounding box center [316, 208] width 215 height 30
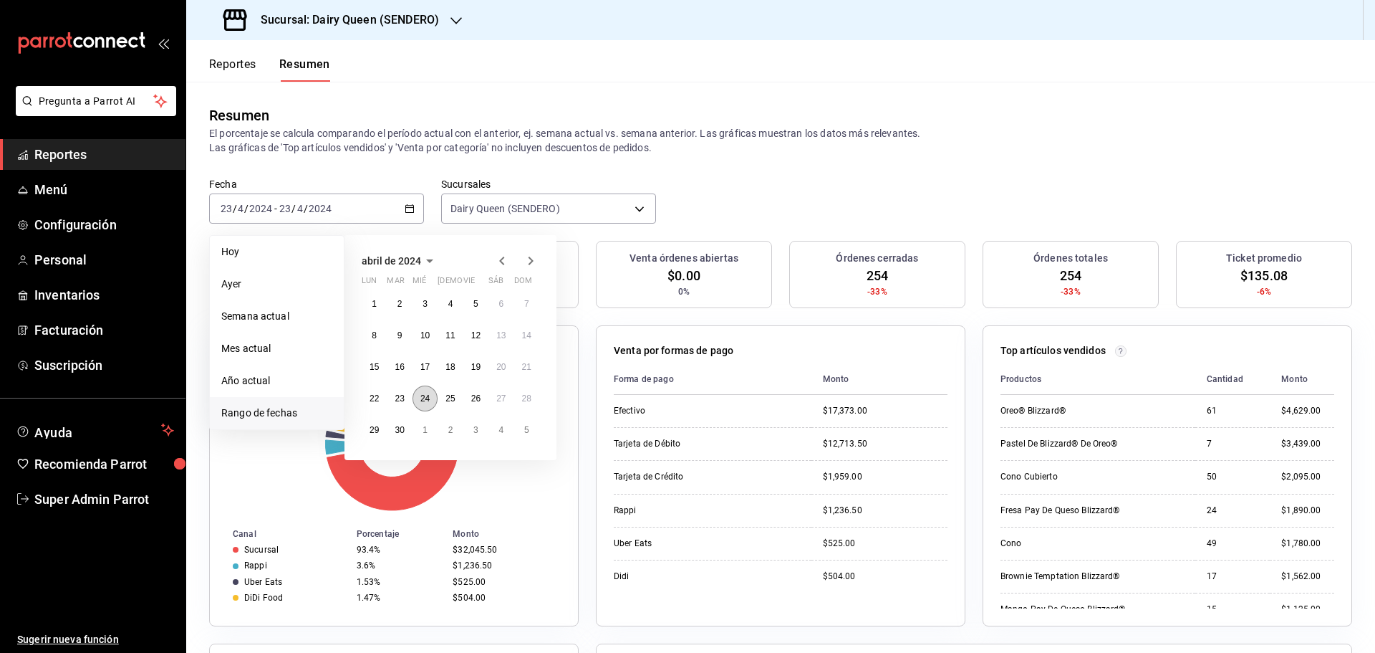
click at [426, 399] on abbr "24" at bounding box center [424, 398] width 9 height 10
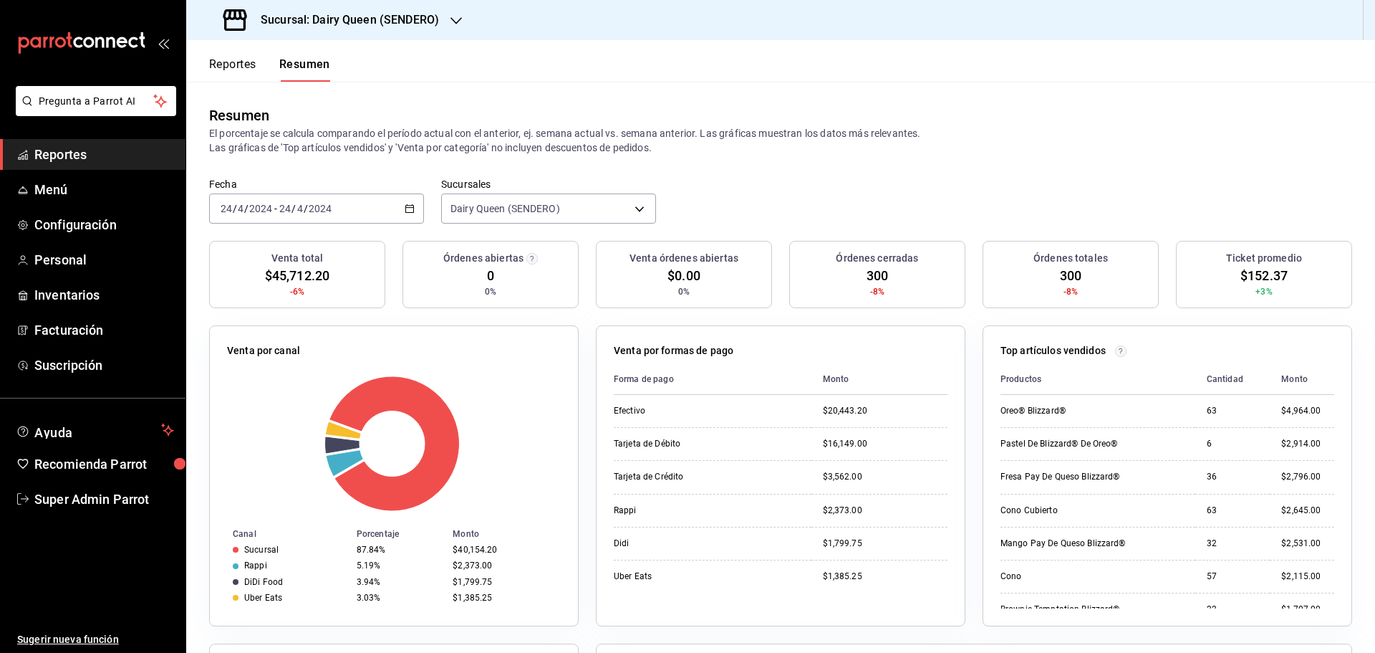
click at [337, 204] on div "[DATE] [DATE] - [DATE] [DATE]" at bounding box center [316, 208] width 215 height 30
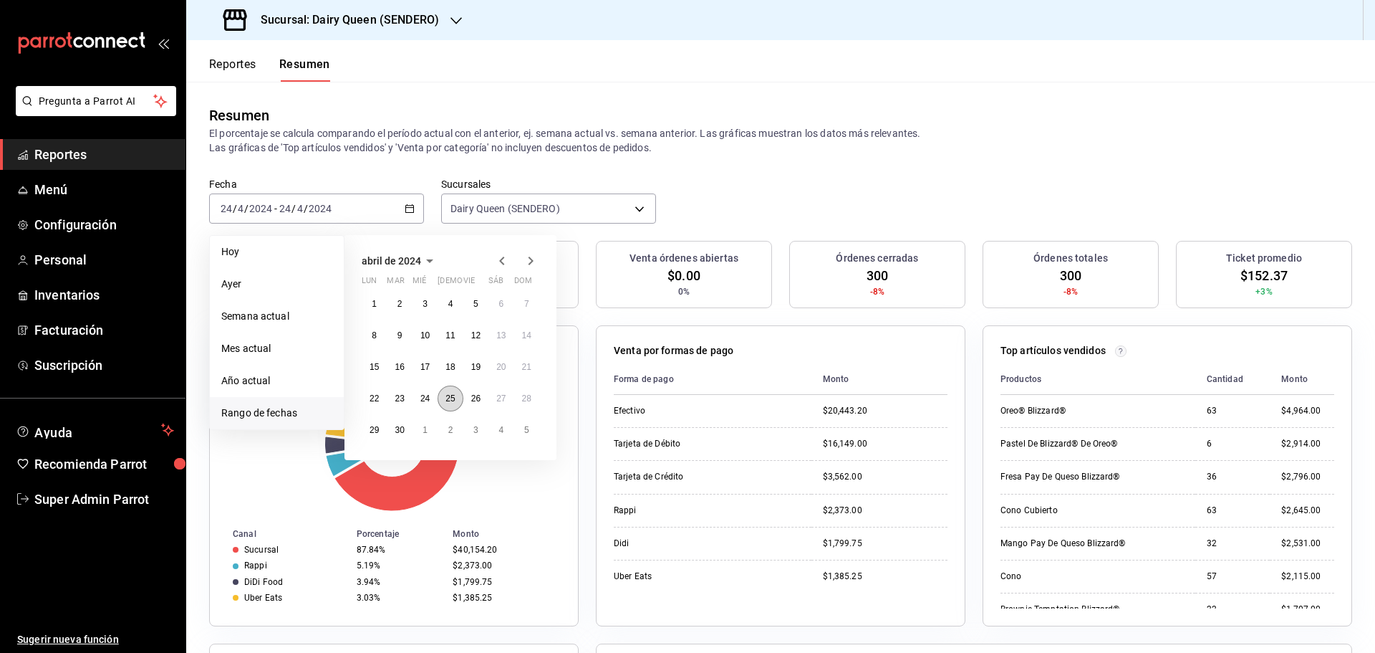
click at [447, 401] on abbr "25" at bounding box center [450, 398] width 9 height 10
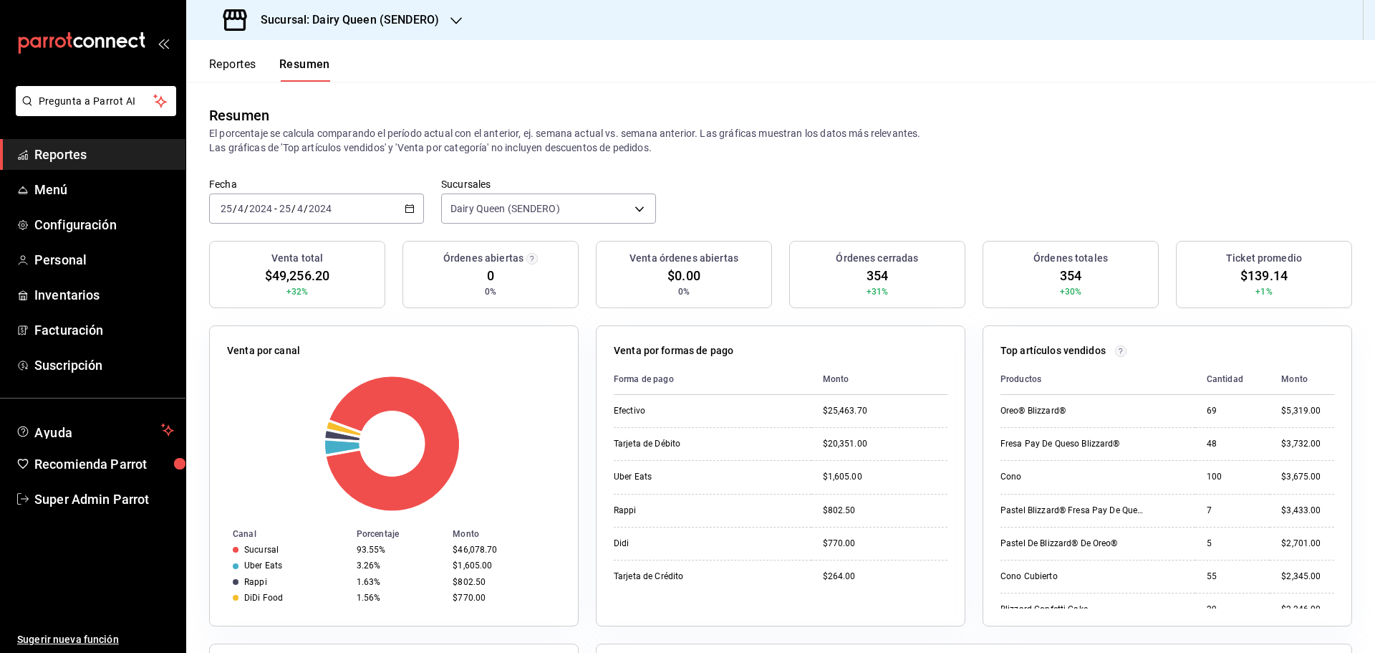
click at [337, 193] on div "Fecha [DATE] [DATE] - [DATE] [DATE]" at bounding box center [316, 201] width 215 height 46
click at [337, 206] on div "[DATE] [DATE] - [DATE] [DATE]" at bounding box center [316, 208] width 215 height 30
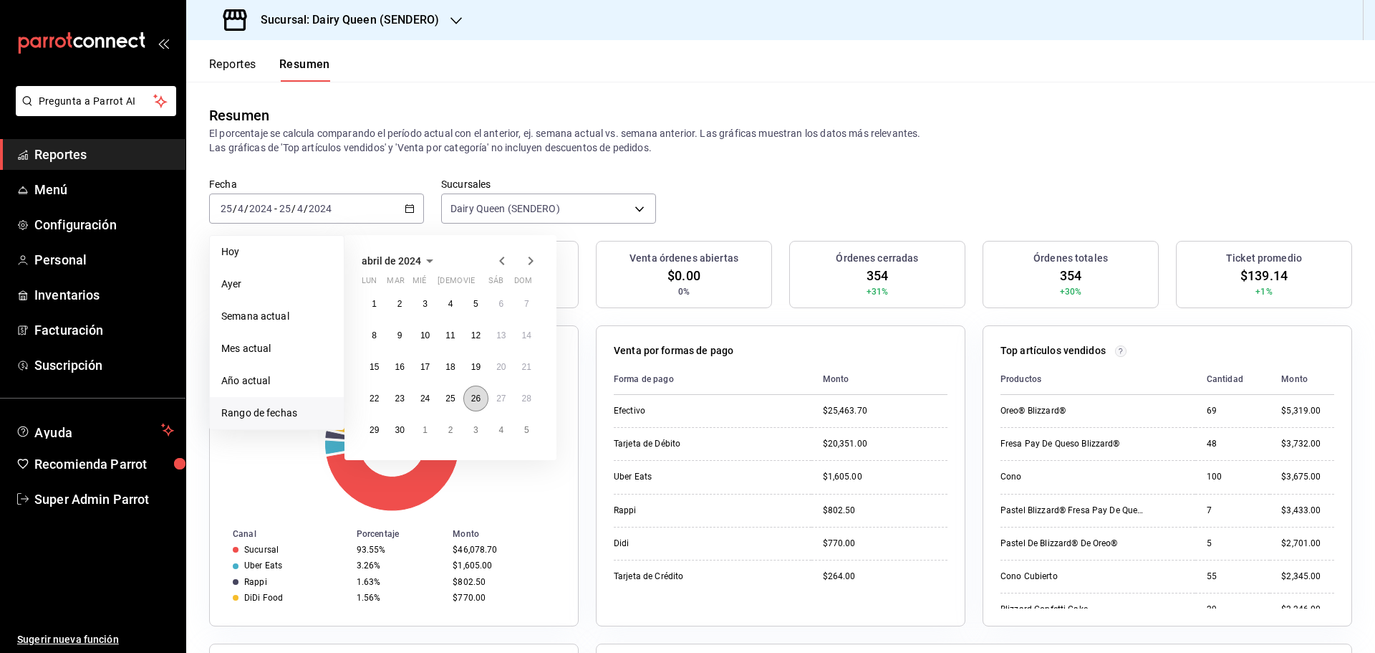
click at [470, 392] on button "26" at bounding box center [475, 398] width 25 height 26
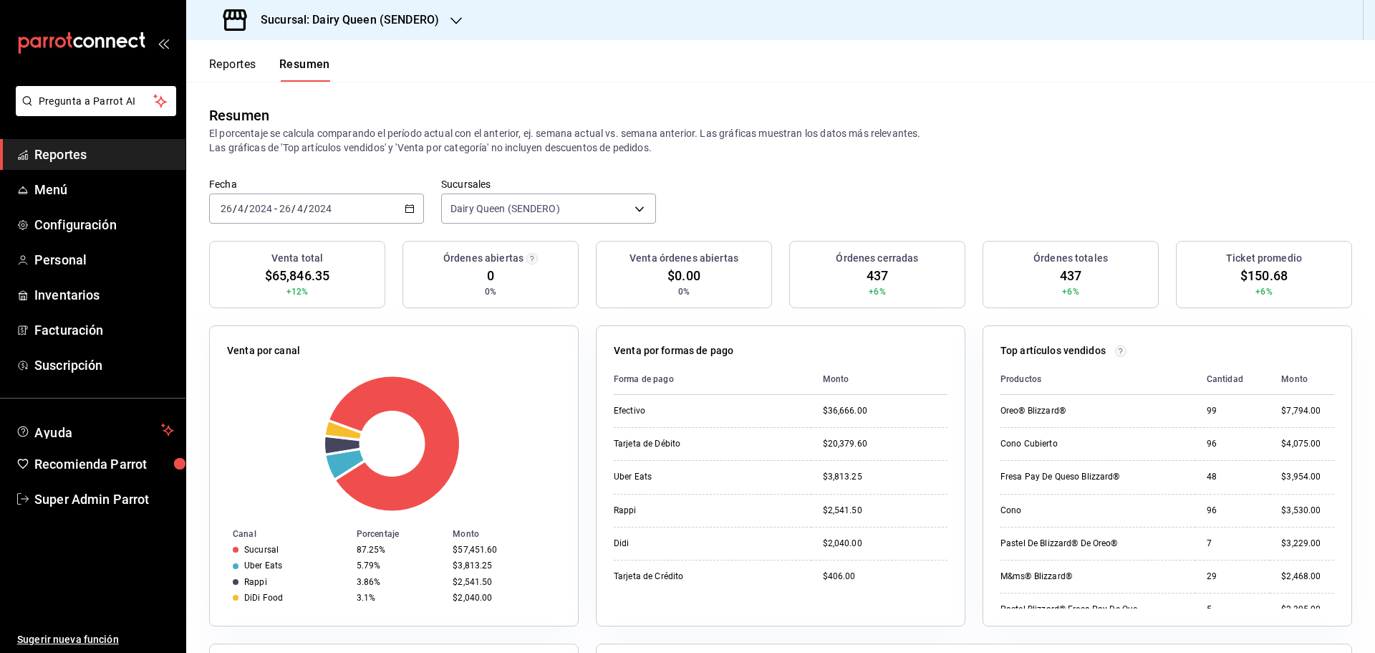
click at [327, 217] on div "[DATE] [DATE] - [DATE] [DATE]" at bounding box center [316, 208] width 215 height 30
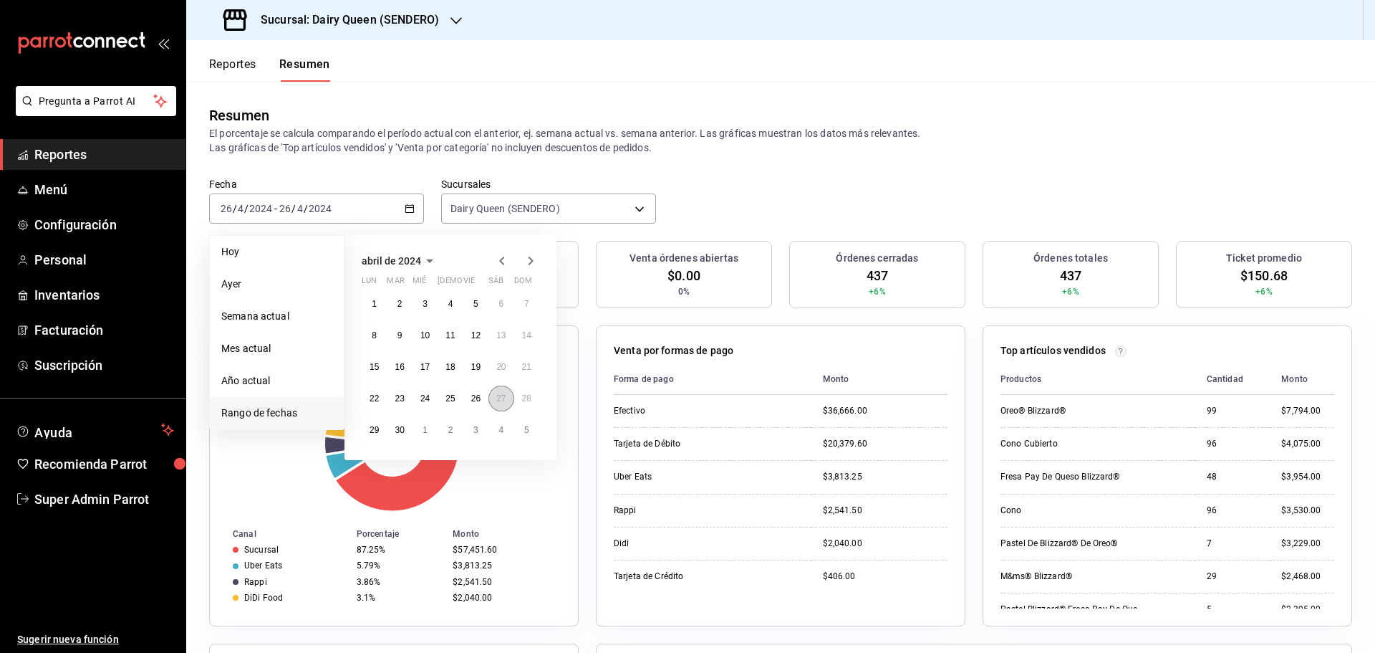
click at [496, 403] on button "27" at bounding box center [501, 398] width 25 height 26
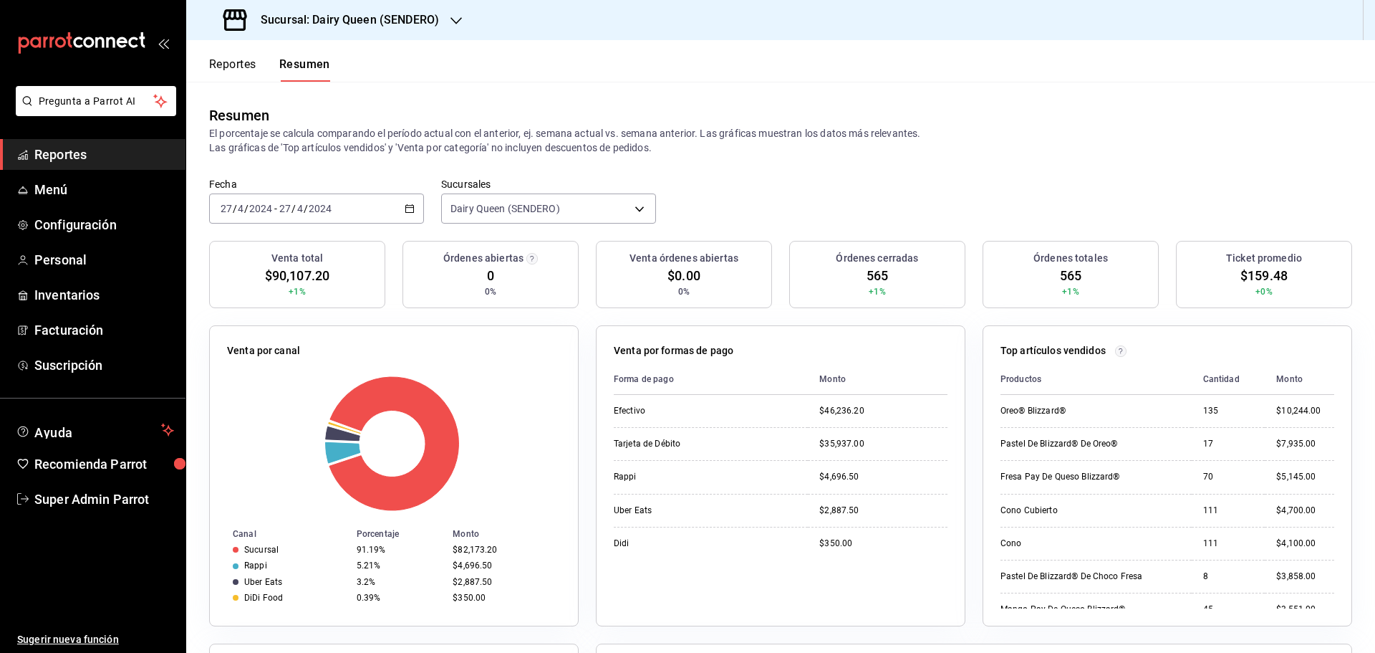
click at [363, 205] on div "[DATE] [DATE] - [DATE] [DATE]" at bounding box center [316, 208] width 215 height 30
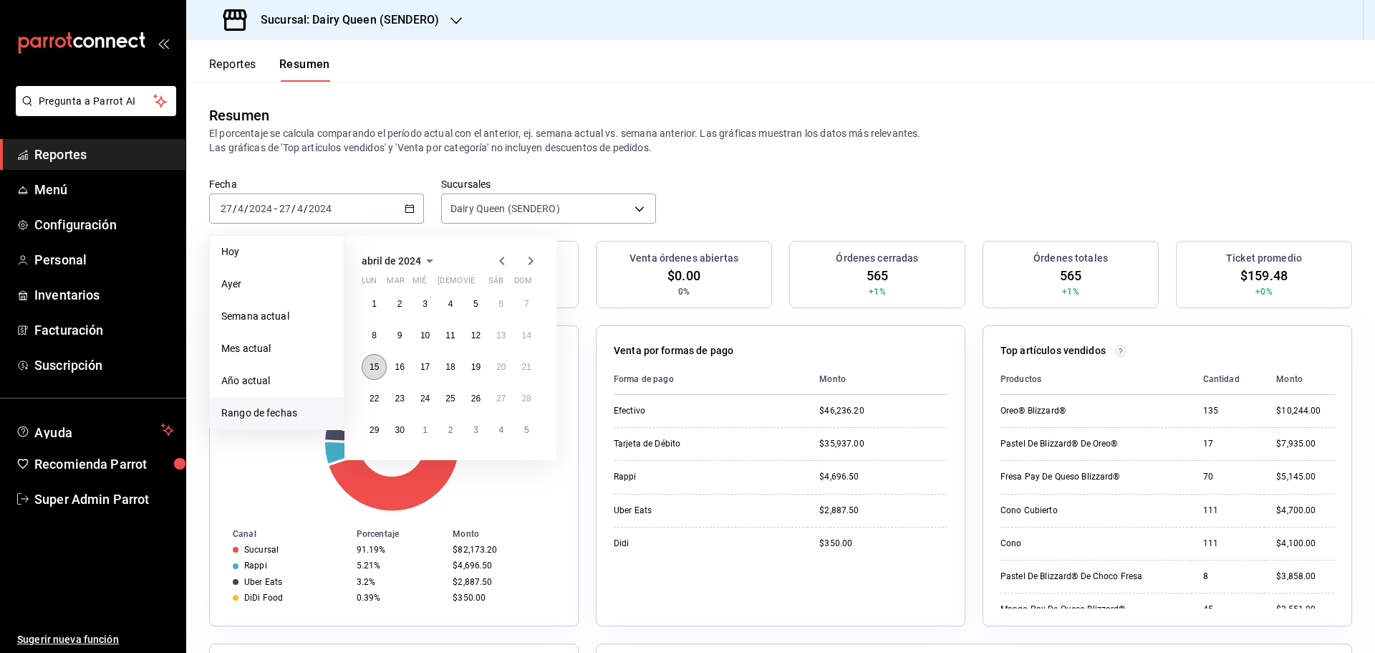
click at [375, 365] on abbr "15" at bounding box center [374, 367] width 9 height 10
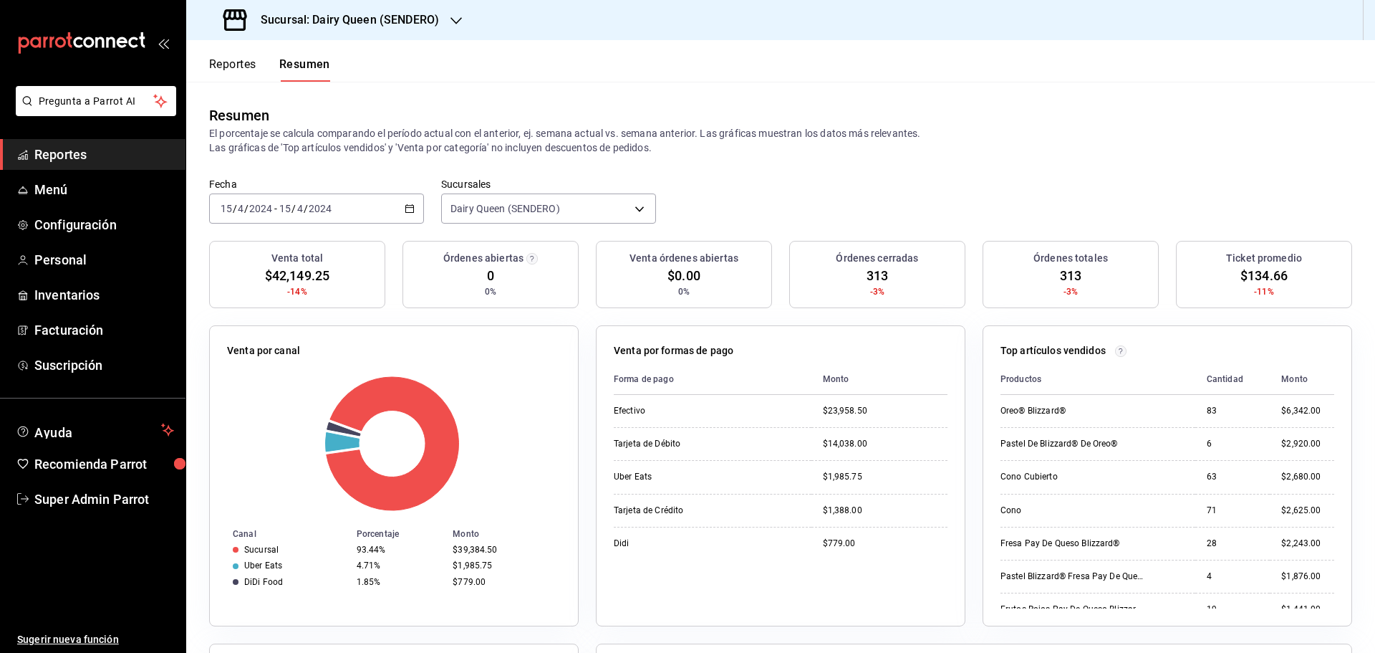
click at [367, 202] on div "[DATE] [DATE] - [DATE] [DATE]" at bounding box center [316, 208] width 215 height 30
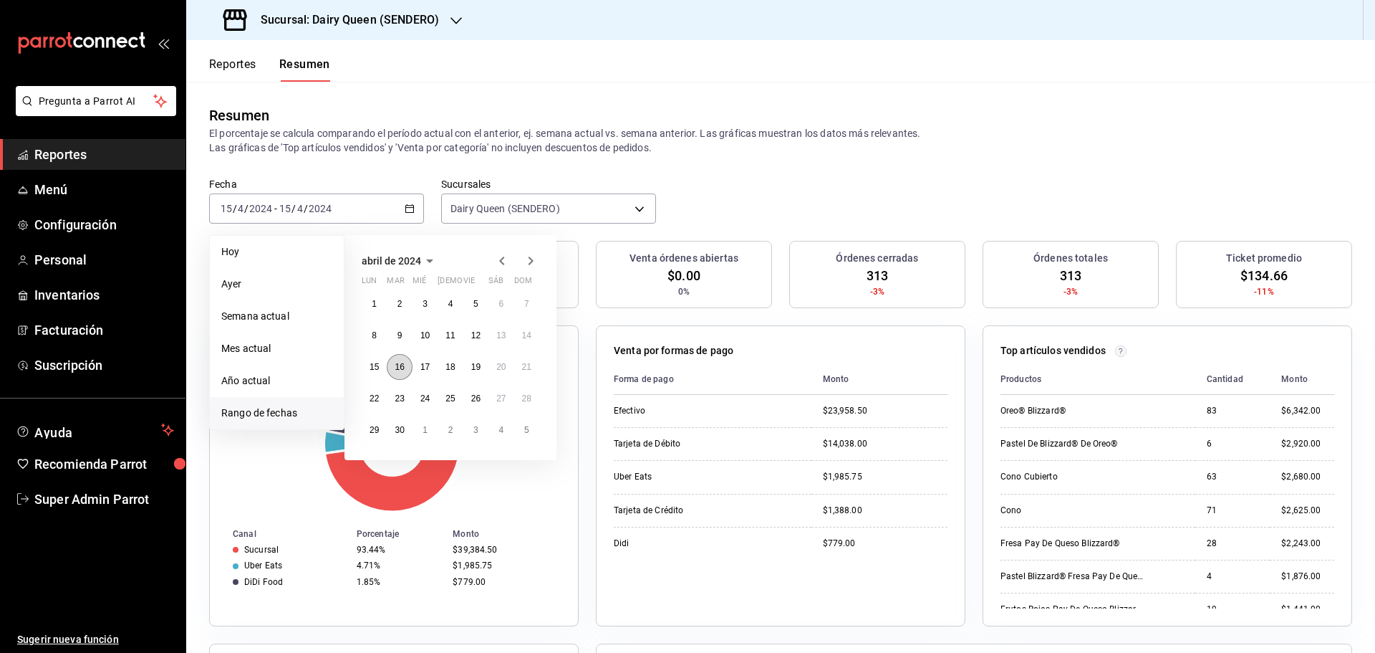
click at [405, 372] on button "16" at bounding box center [399, 367] width 25 height 26
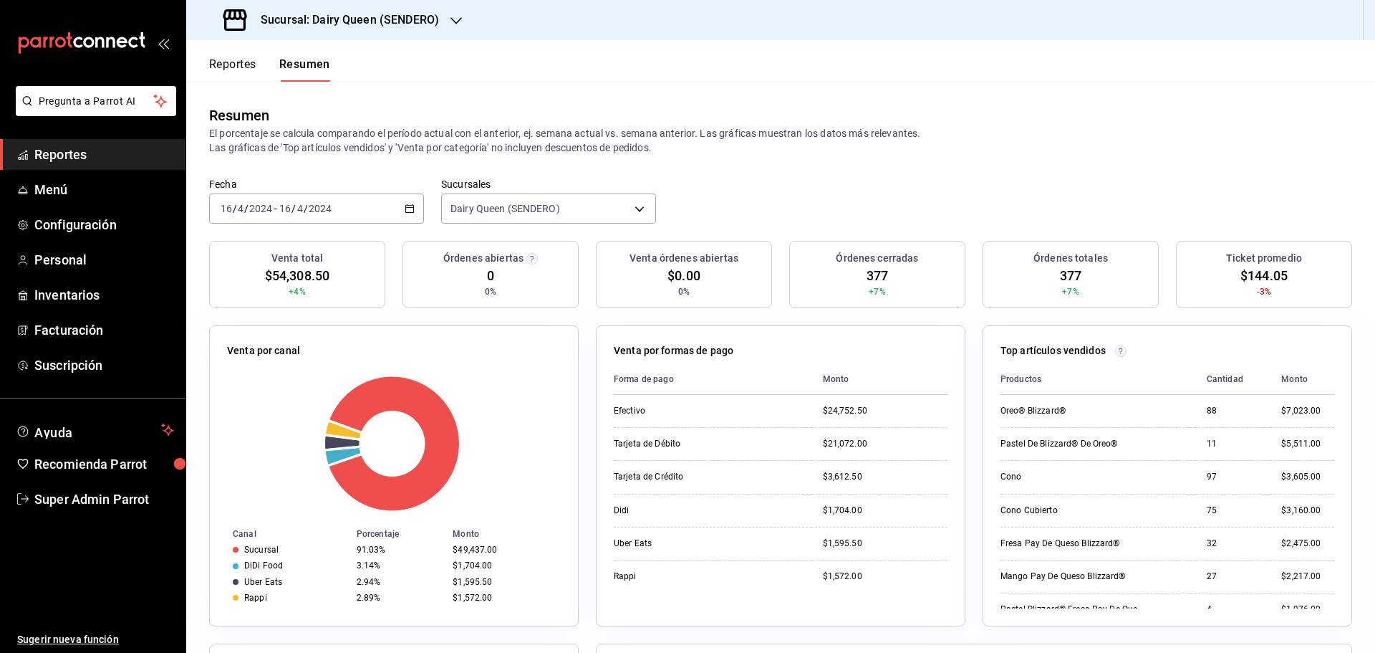
click at [347, 206] on div "[DATE] [DATE] - [DATE] [DATE]" at bounding box center [316, 208] width 215 height 30
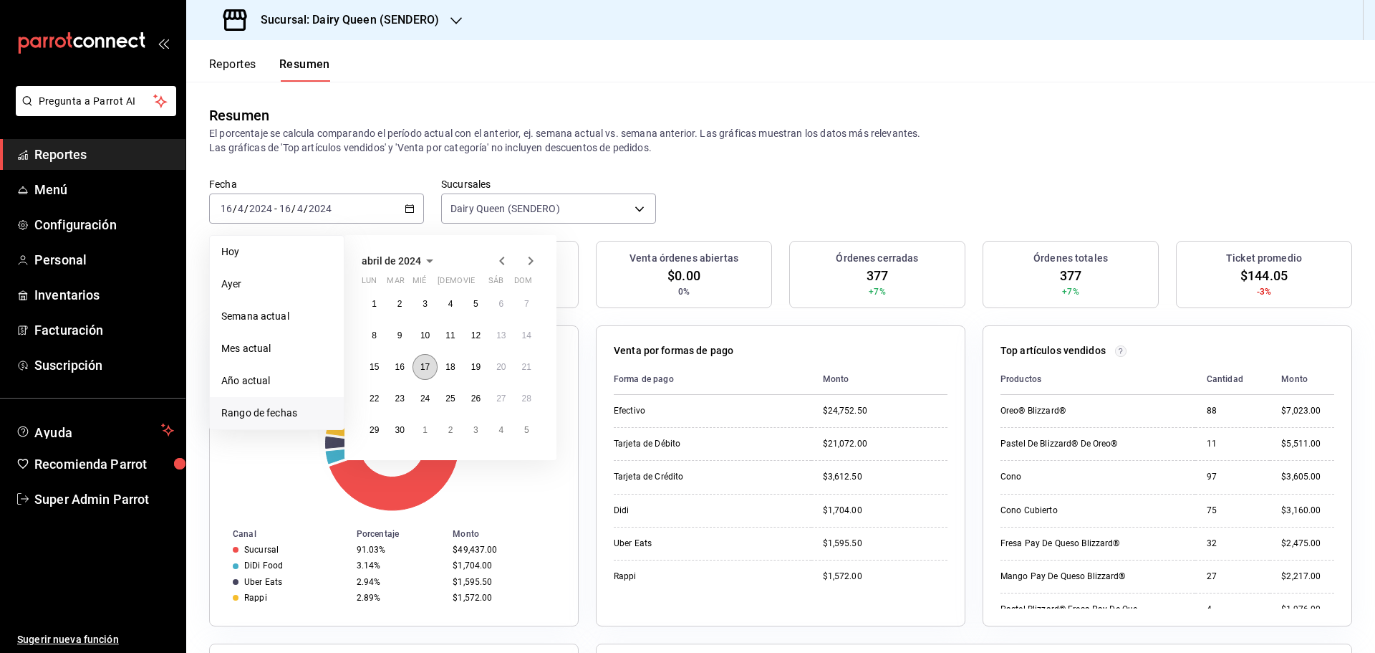
click at [420, 365] on abbr "17" at bounding box center [424, 367] width 9 height 10
click at [421, 365] on abbr "17" at bounding box center [424, 367] width 9 height 10
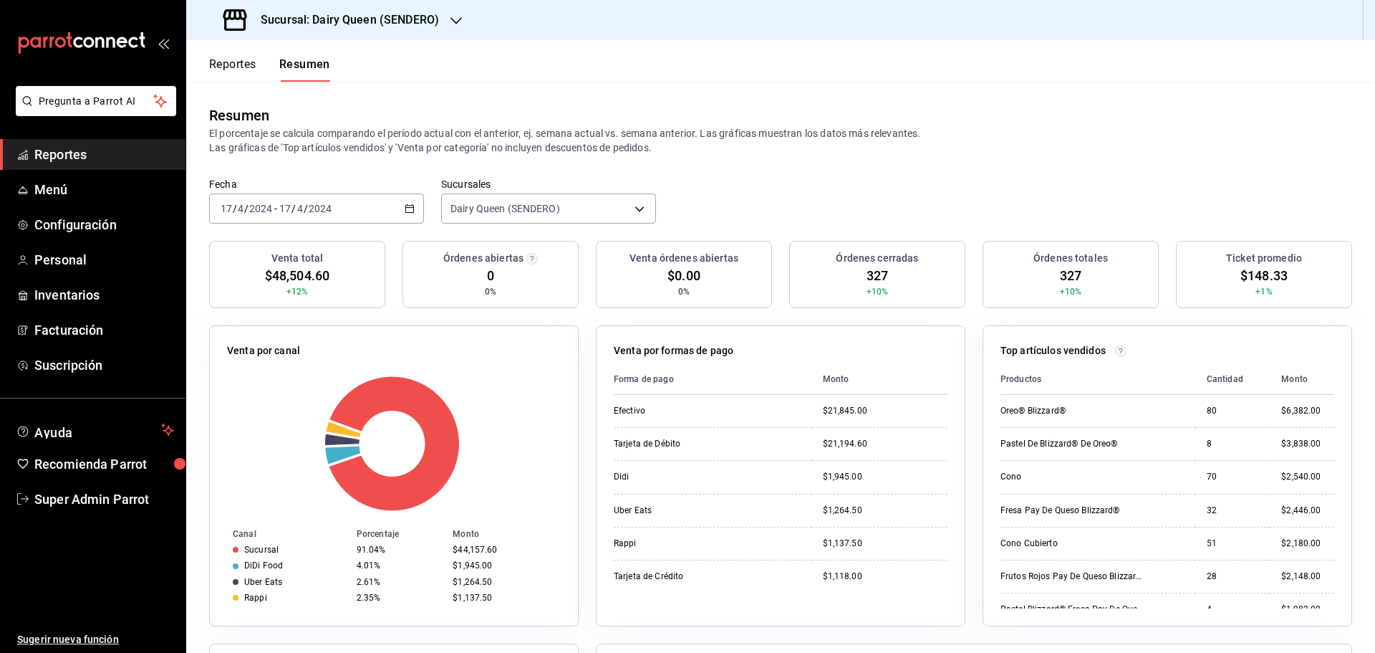
click at [372, 211] on div "[DATE] [DATE] - [DATE] [DATE]" at bounding box center [316, 208] width 215 height 30
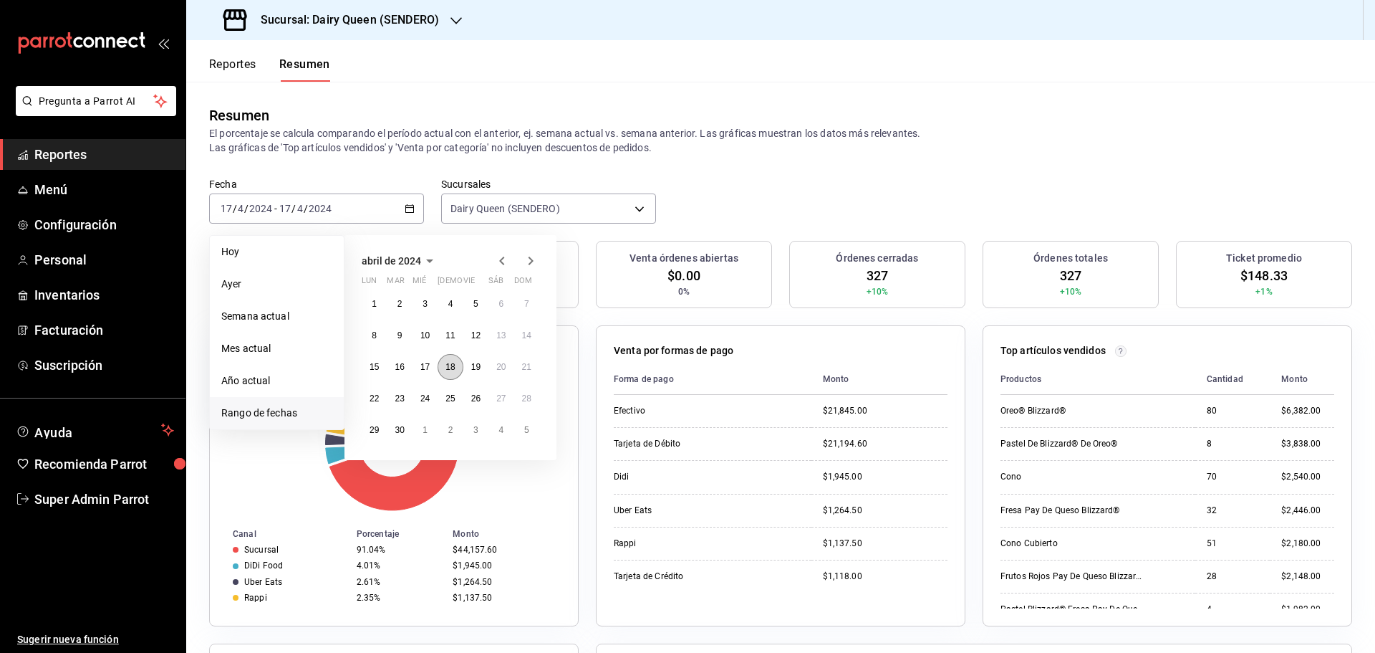
click at [447, 370] on abbr "18" at bounding box center [450, 367] width 9 height 10
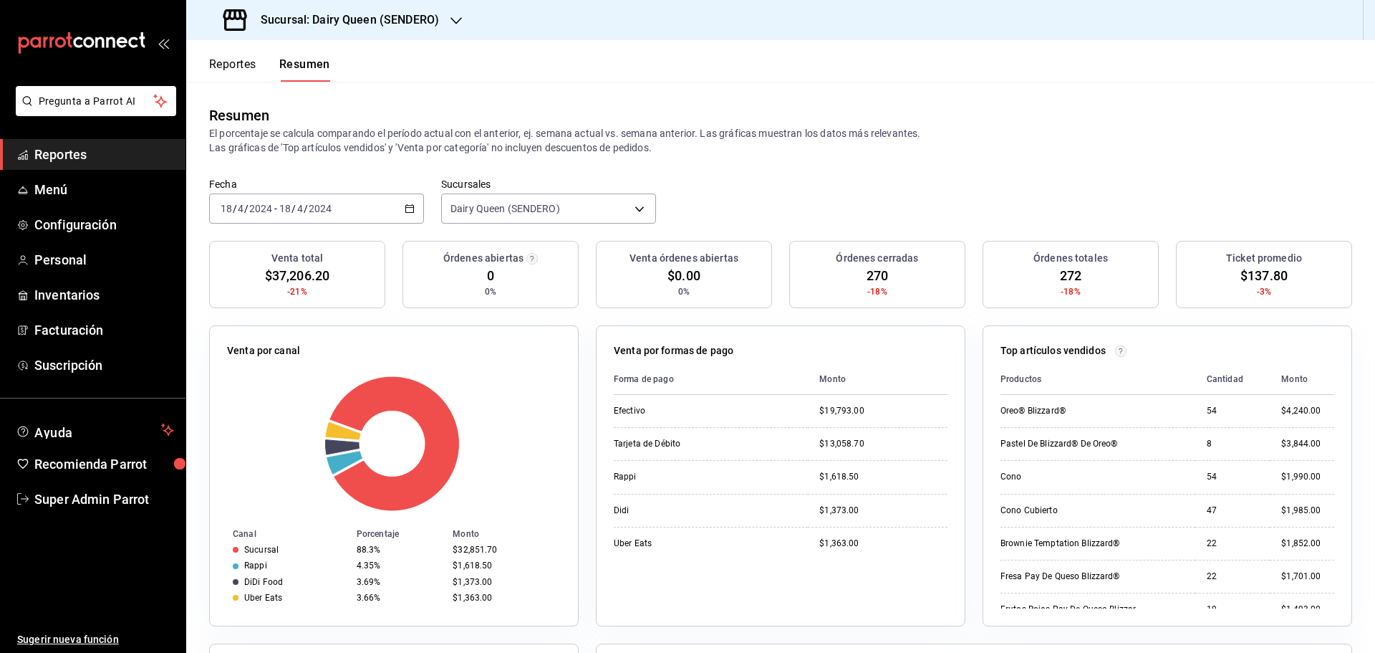
click at [336, 196] on div "[DATE] [DATE] - [DATE] [DATE]" at bounding box center [316, 208] width 215 height 30
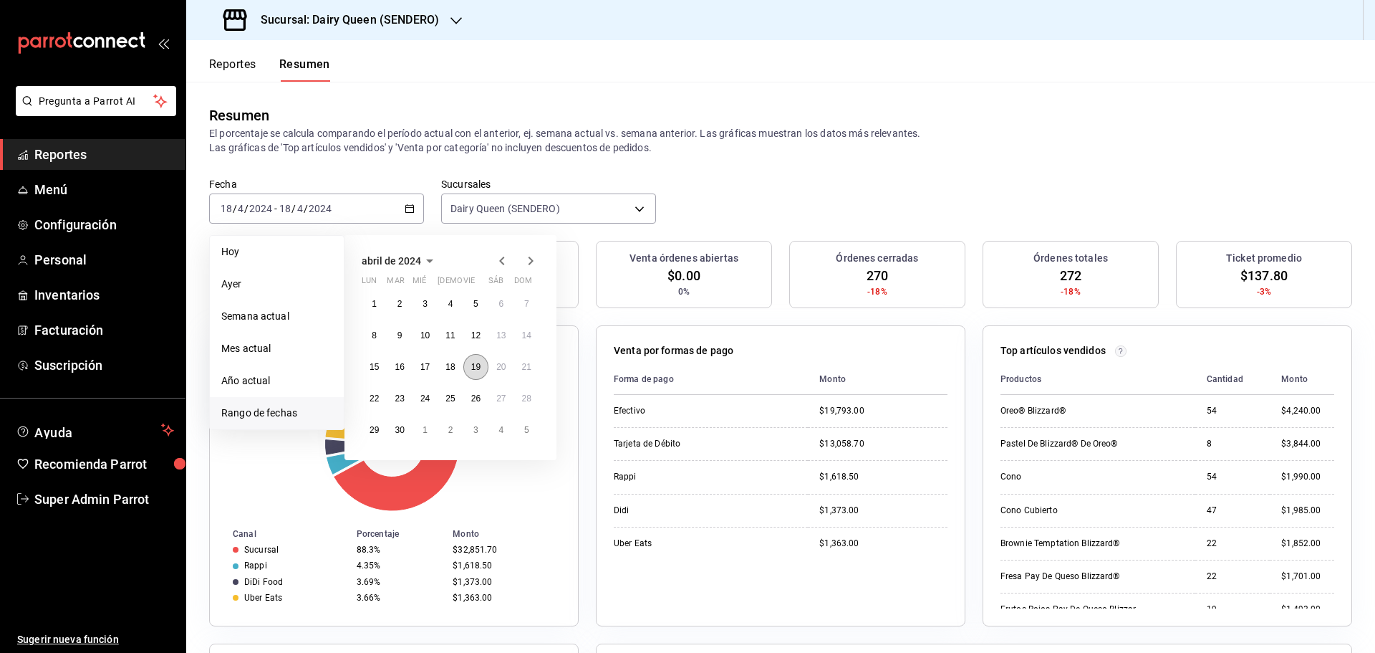
click at [480, 368] on abbr "19" at bounding box center [475, 367] width 9 height 10
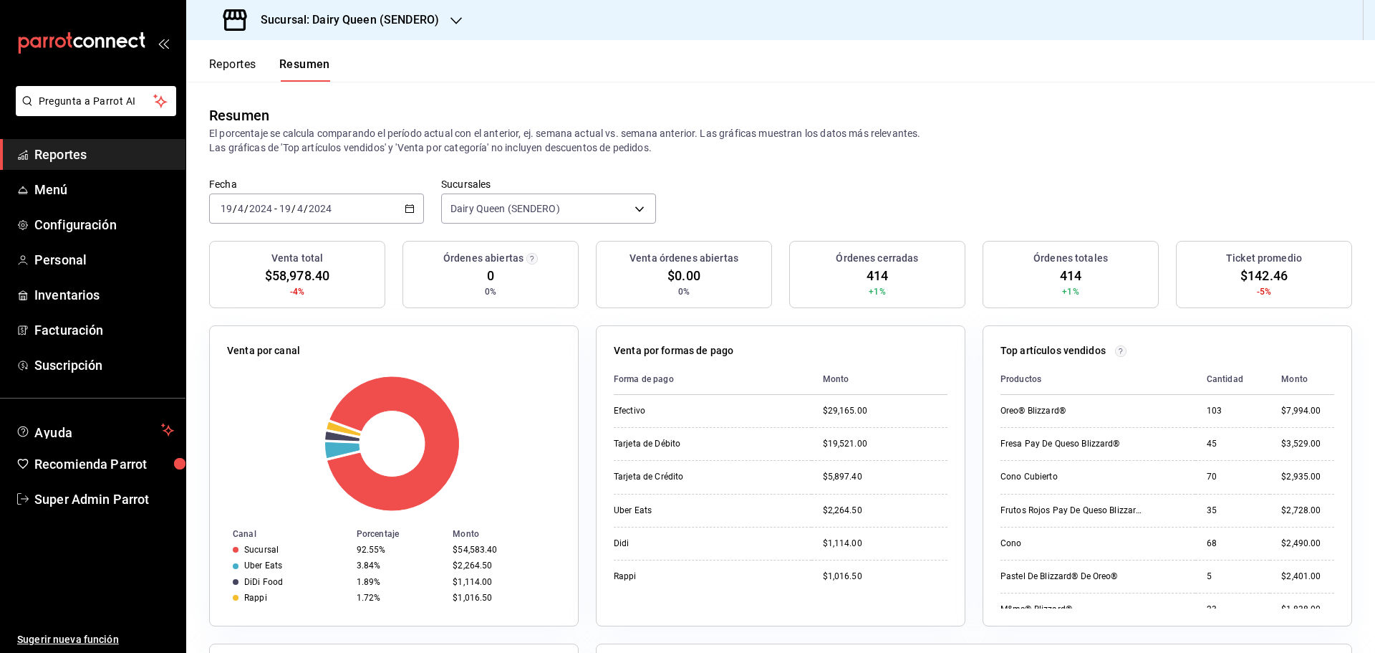
click at [335, 214] on div "[DATE] [DATE] - [DATE] [DATE]" at bounding box center [316, 208] width 215 height 30
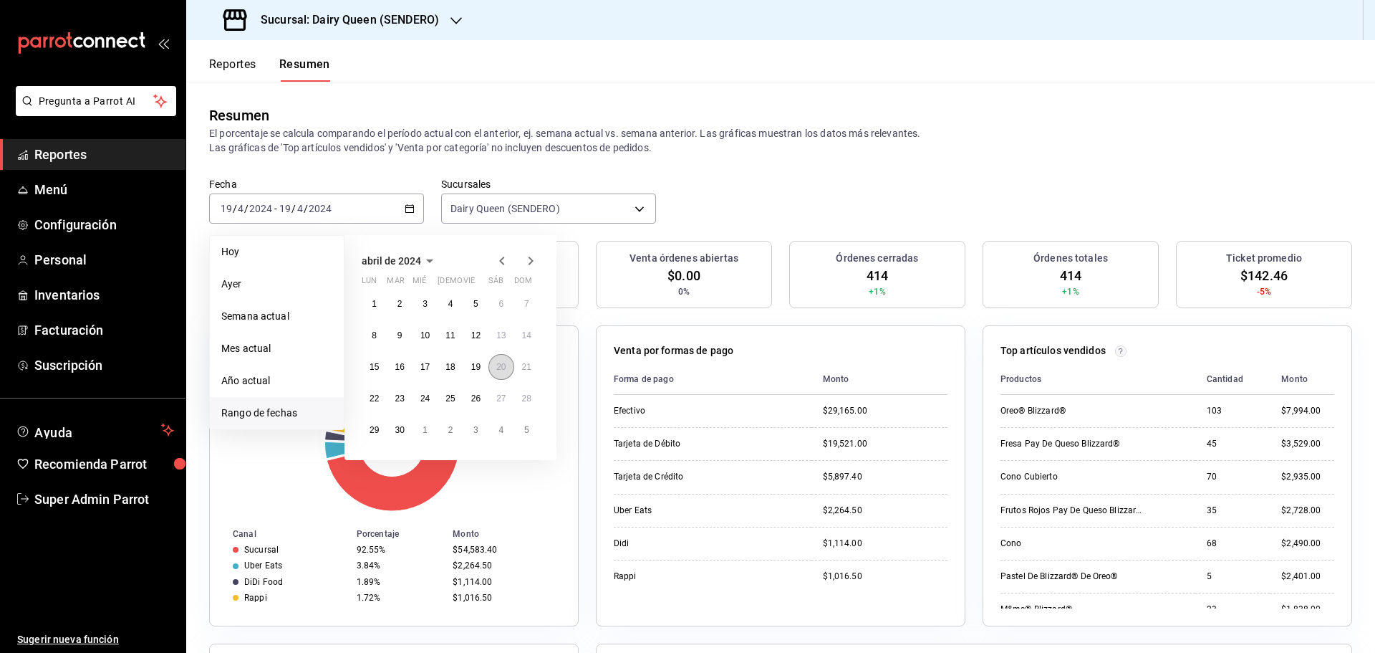
click at [496, 370] on abbr "20" at bounding box center [500, 367] width 9 height 10
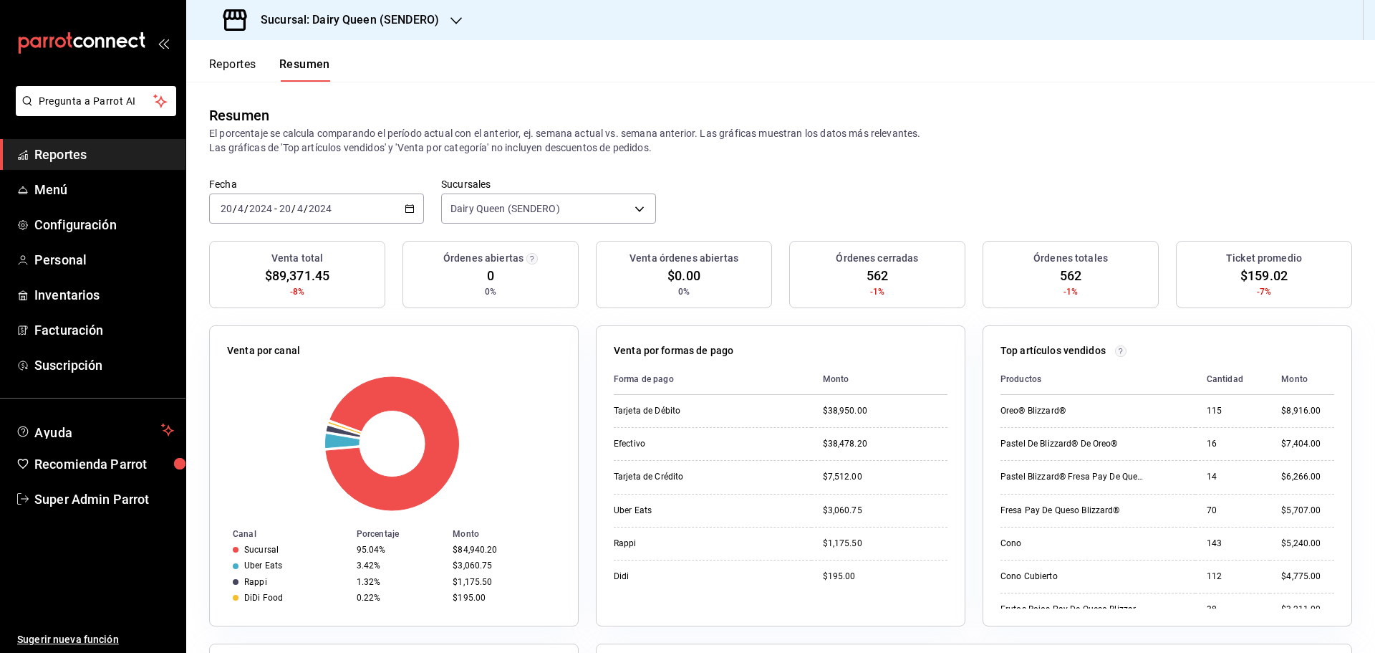
click at [322, 209] on input "2024" at bounding box center [320, 208] width 24 height 11
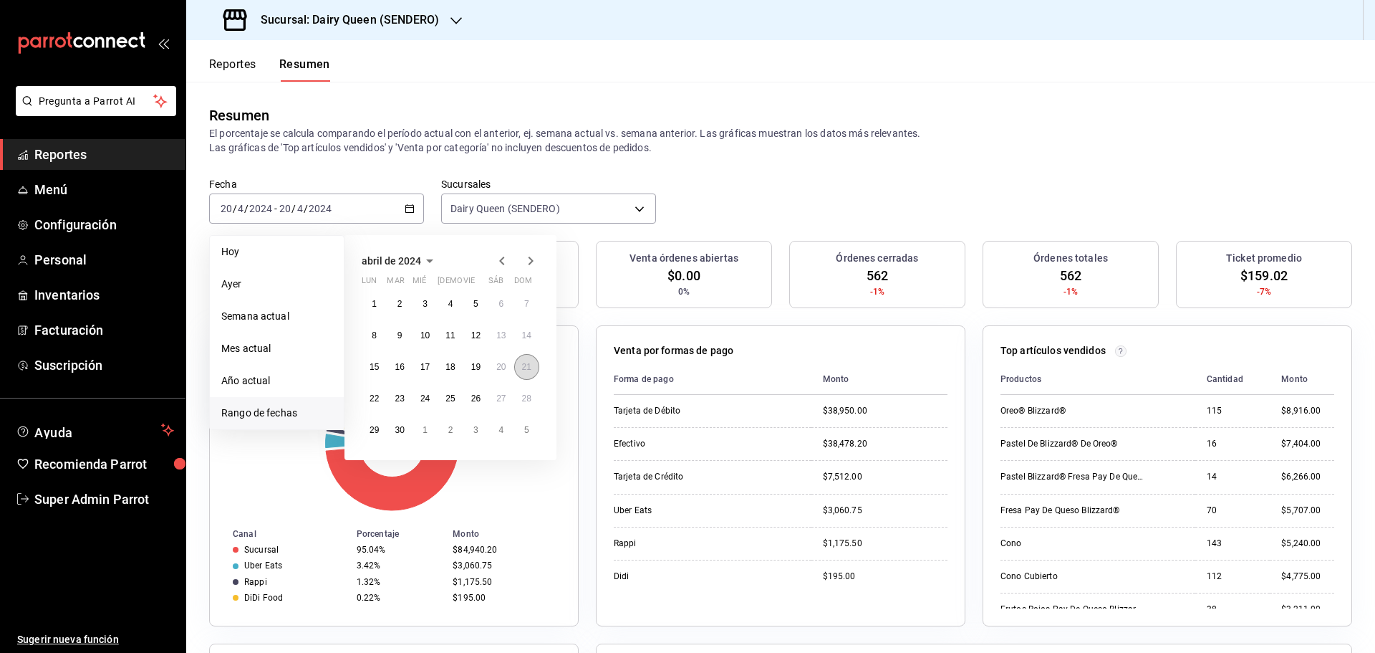
click at [523, 362] on abbr "21" at bounding box center [526, 367] width 9 height 10
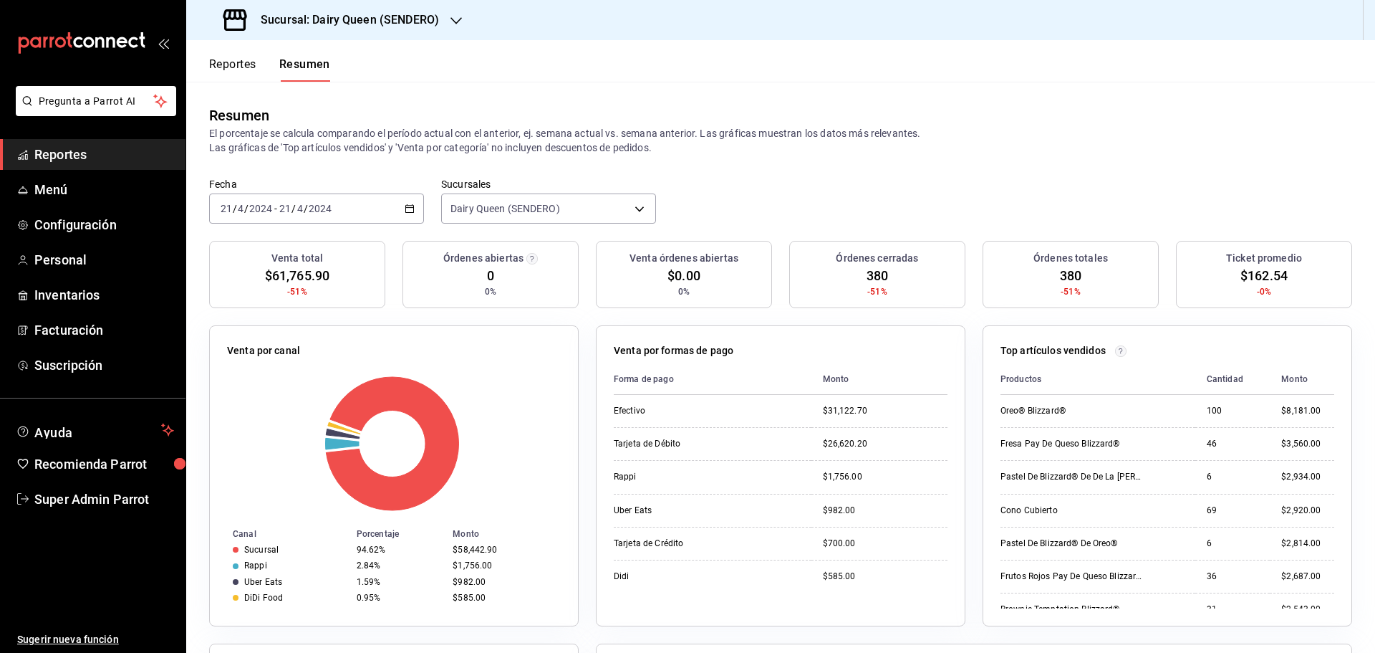
click at [362, 208] on div "[DATE] [DATE] - [DATE] [DATE]" at bounding box center [316, 208] width 215 height 30
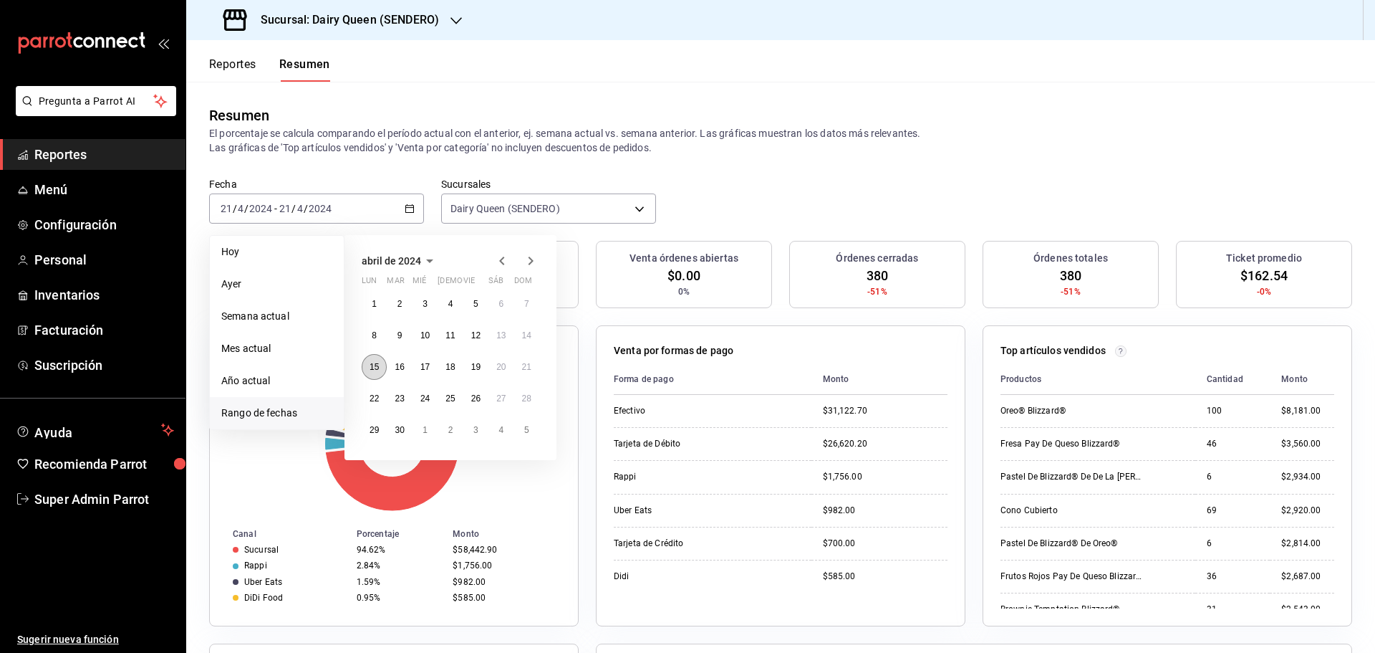
click at [375, 367] on abbr "15" at bounding box center [374, 367] width 9 height 10
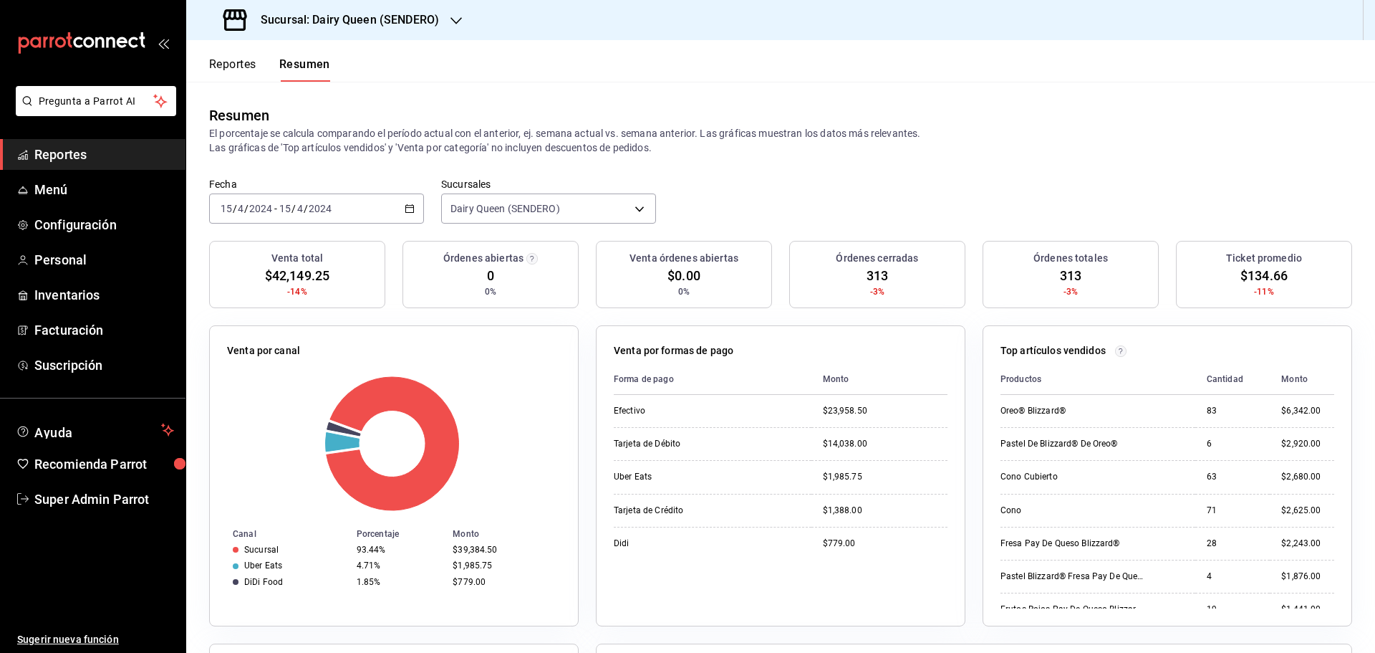
click at [239, 201] on div "[DATE] [DATE] - [DATE] [DATE]" at bounding box center [316, 208] width 215 height 30
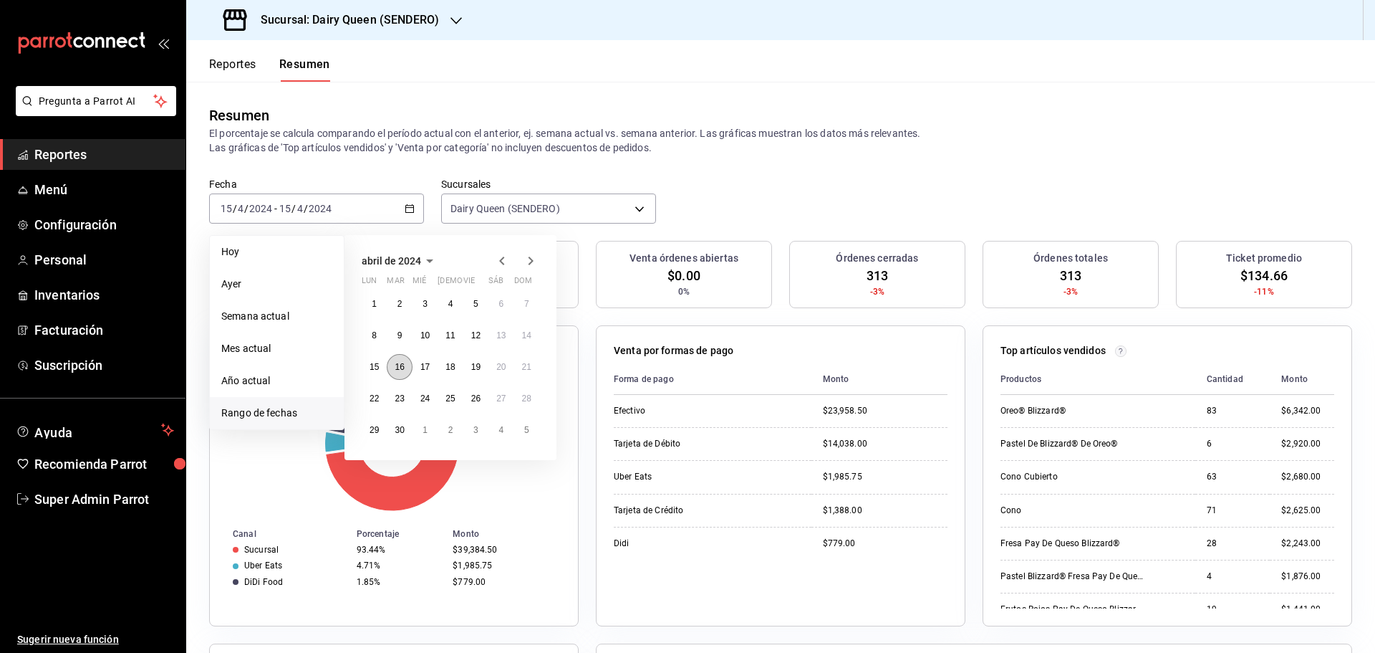
click at [401, 371] on abbr "16" at bounding box center [399, 367] width 9 height 10
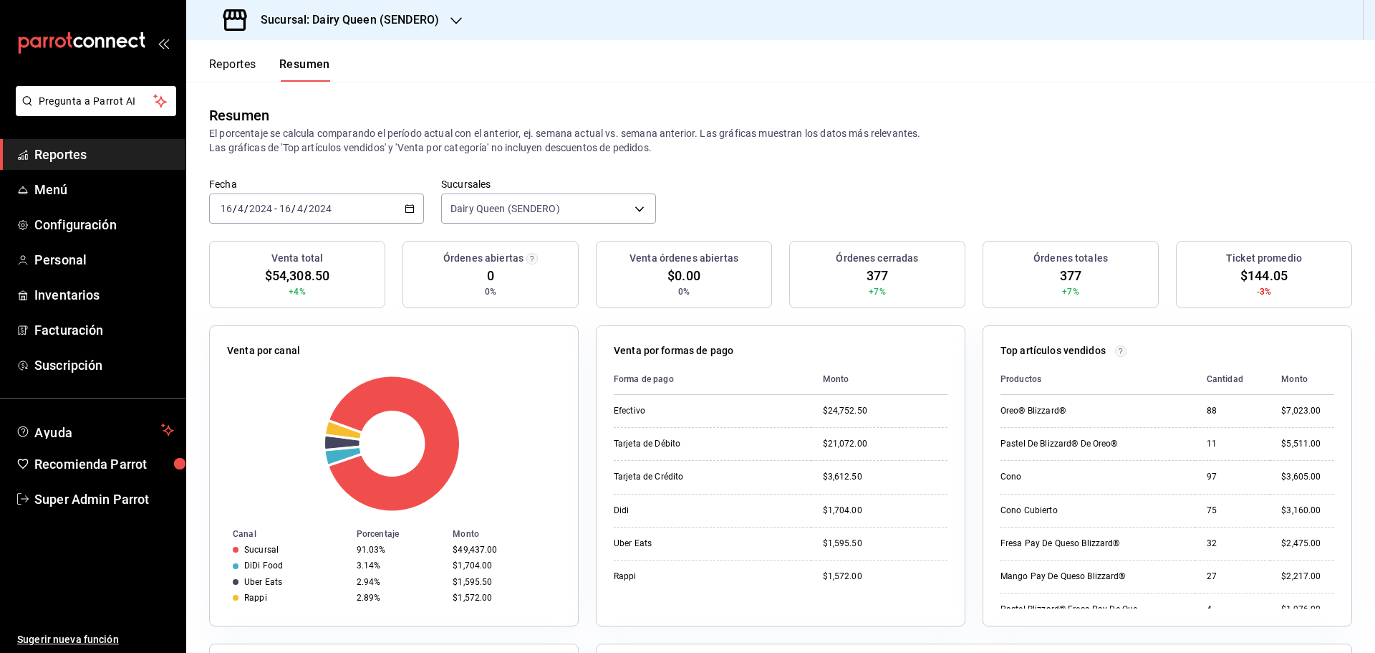
click at [279, 201] on div "[DATE] [DATE] - [DATE] [DATE]" at bounding box center [316, 208] width 215 height 30
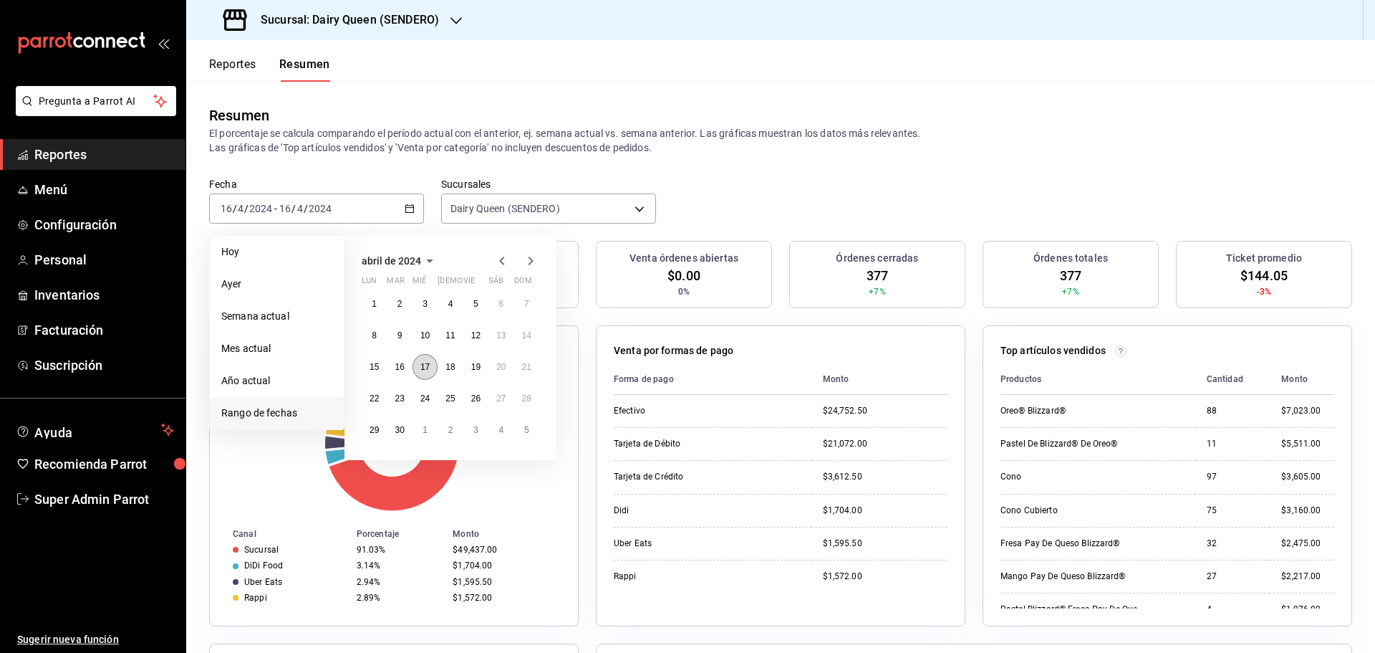
click at [423, 371] on abbr "17" at bounding box center [424, 367] width 9 height 10
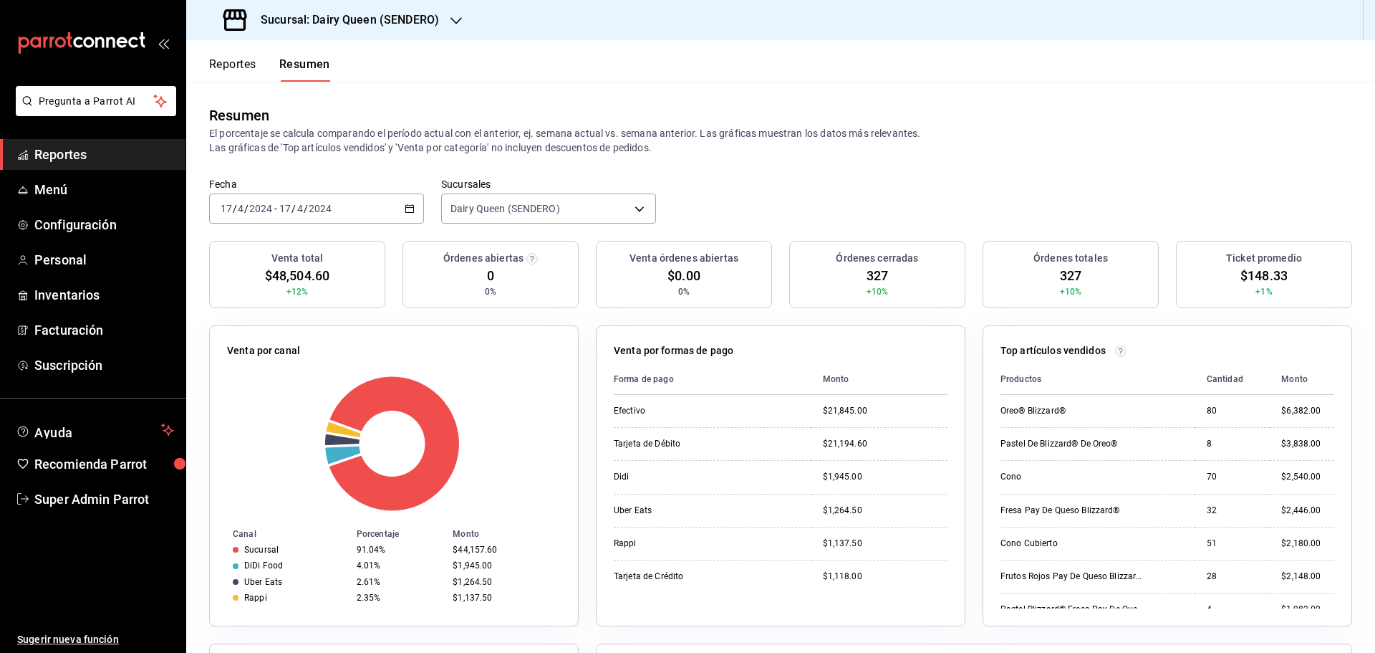
click at [367, 210] on div "[DATE] [DATE] - [DATE] [DATE]" at bounding box center [316, 208] width 215 height 30
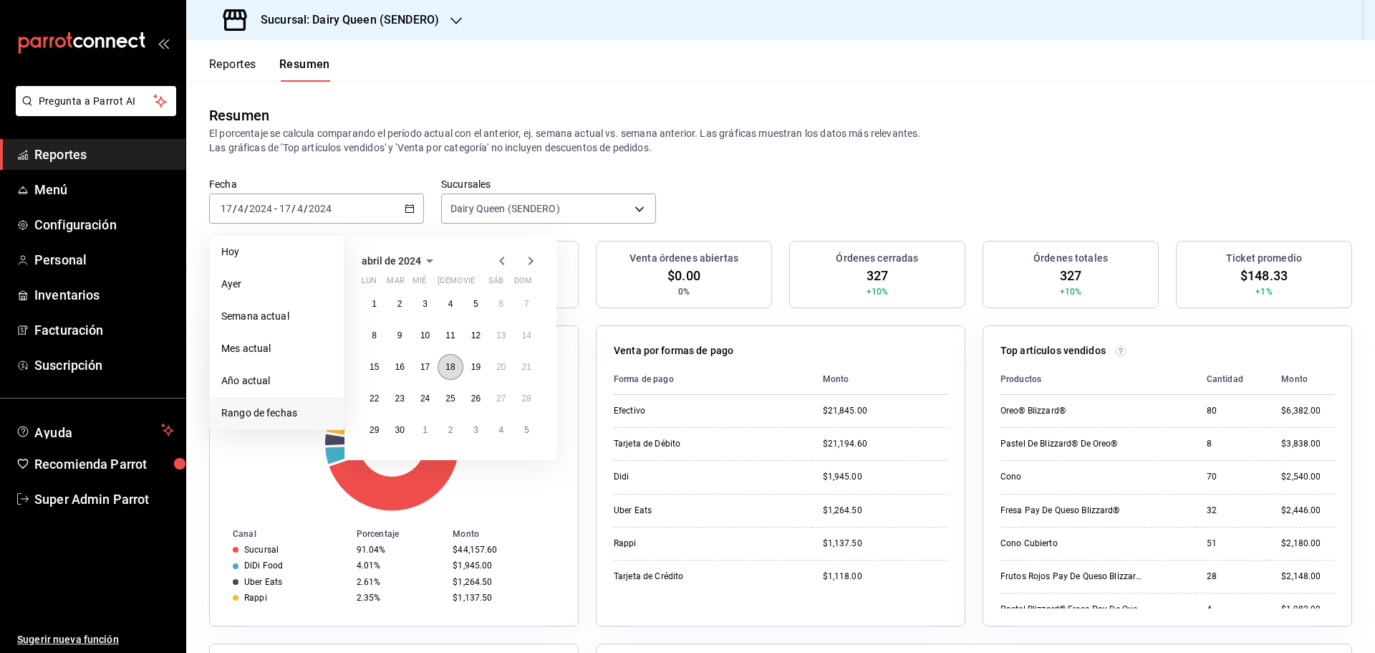
click at [458, 372] on button "18" at bounding box center [450, 367] width 25 height 26
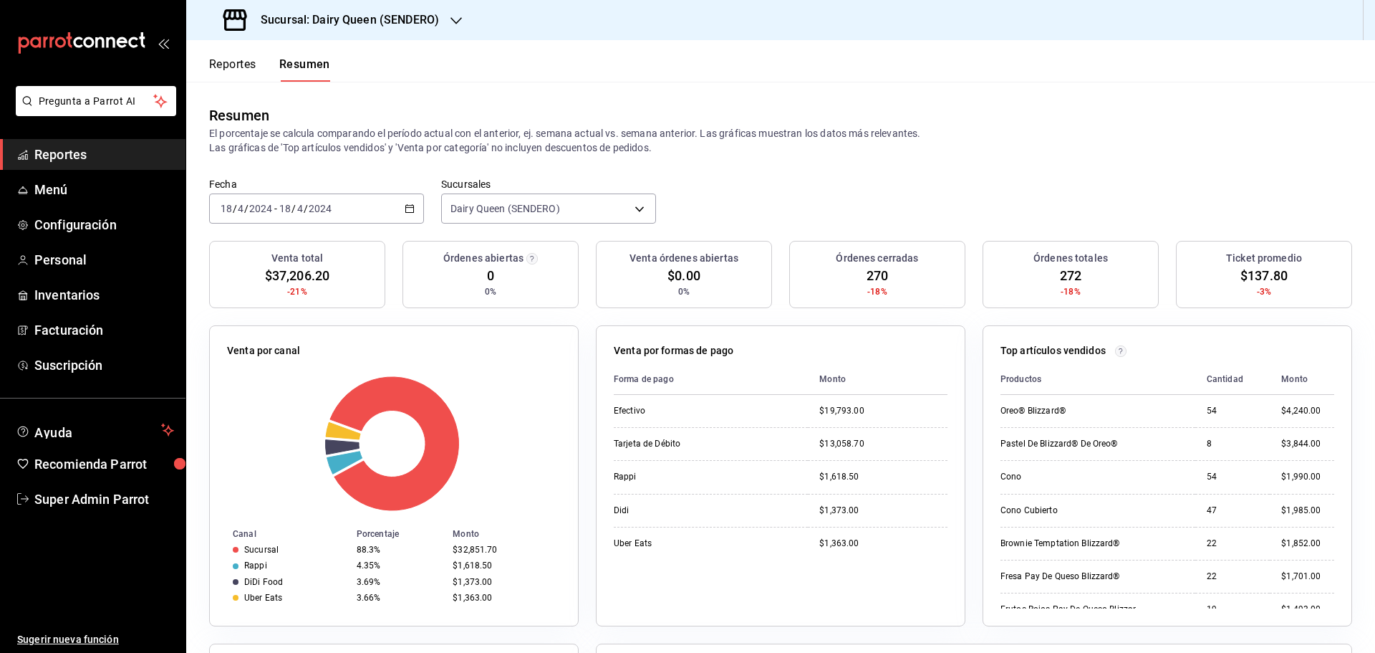
click at [363, 217] on div "[DATE] [DATE] - [DATE] [DATE]" at bounding box center [316, 208] width 215 height 30
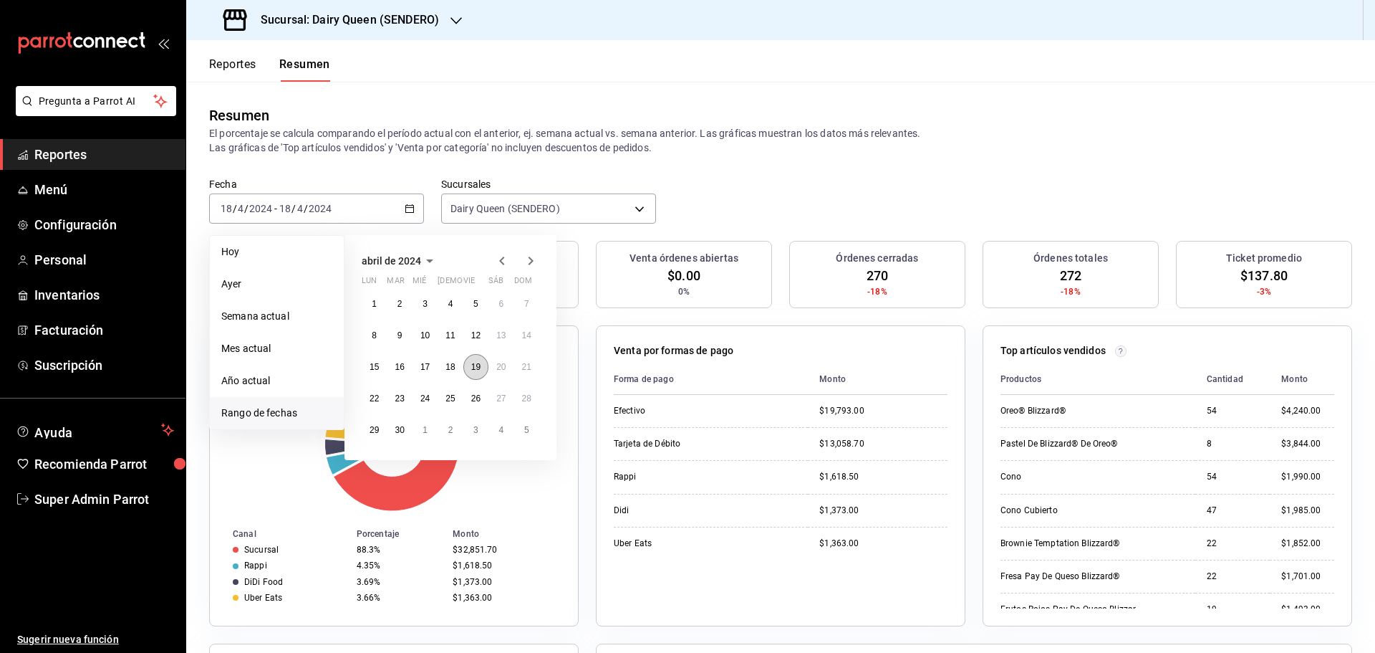
click at [479, 372] on abbr "19" at bounding box center [475, 367] width 9 height 10
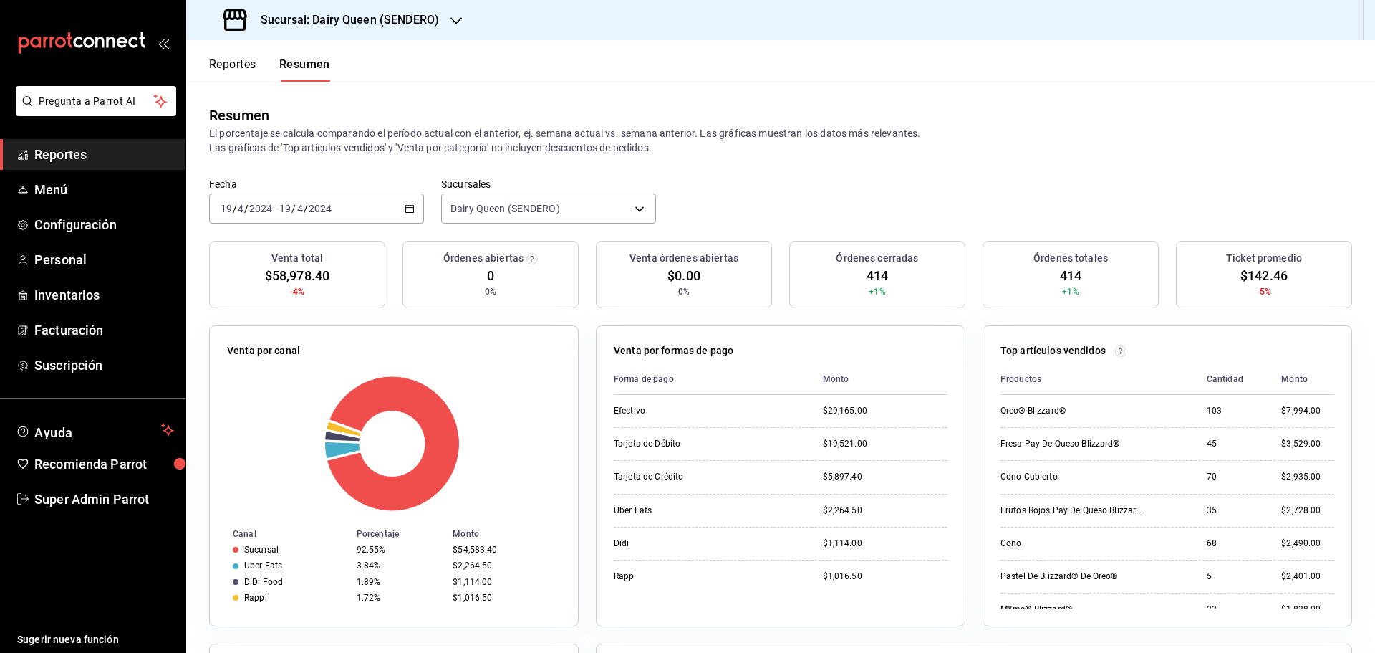
click at [365, 212] on div "[DATE] [DATE] - [DATE] [DATE]" at bounding box center [316, 208] width 215 height 30
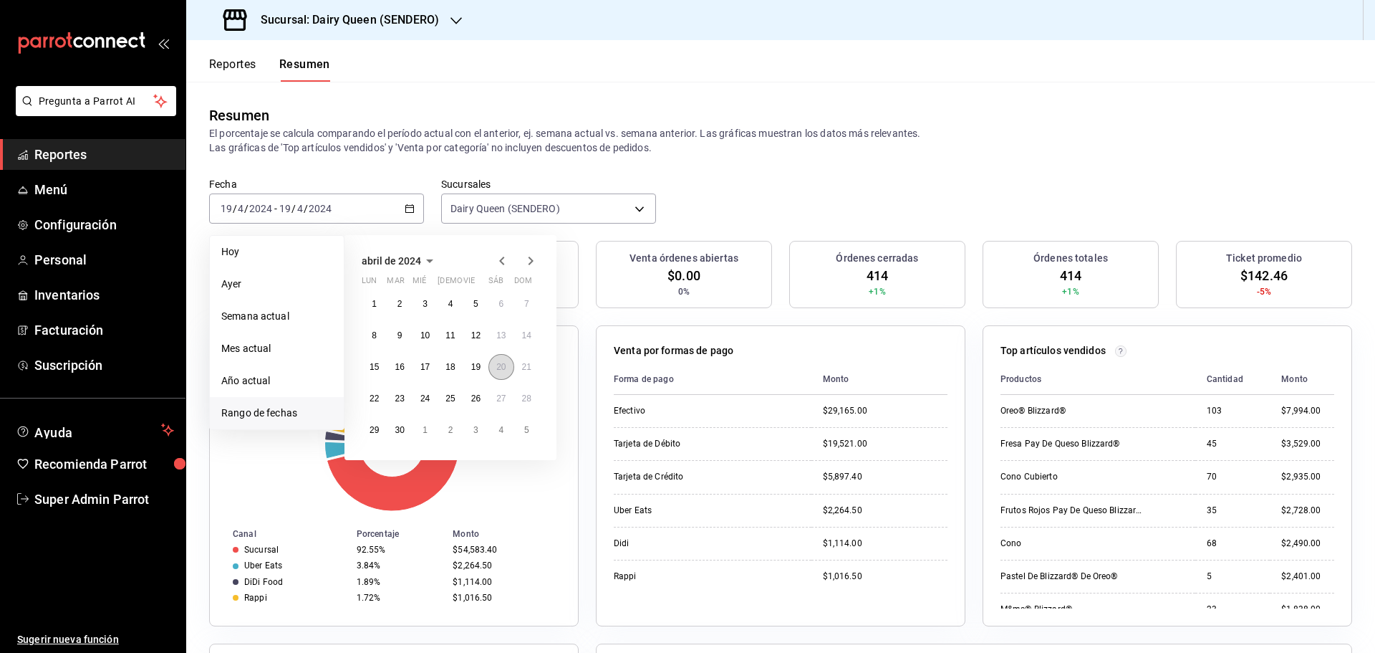
click at [498, 367] on abbr "20" at bounding box center [500, 367] width 9 height 10
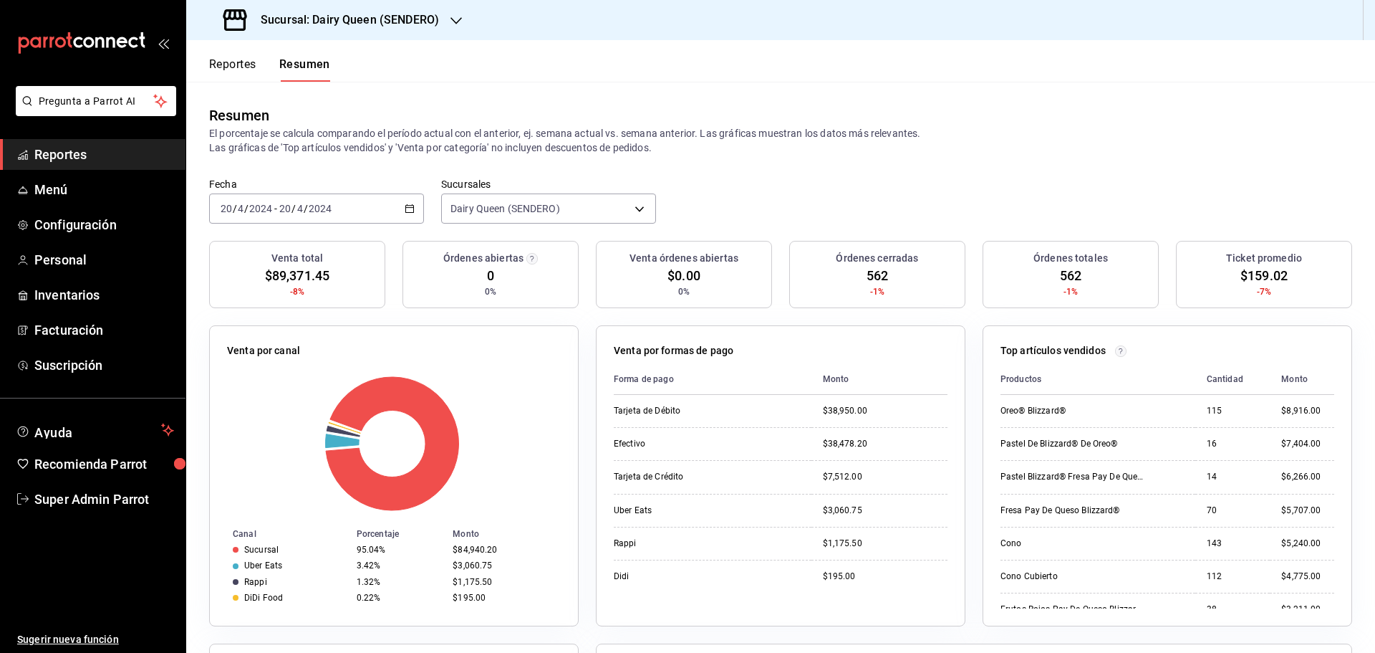
click at [292, 218] on div "[DATE] [DATE] - [DATE] [DATE]" at bounding box center [316, 208] width 215 height 30
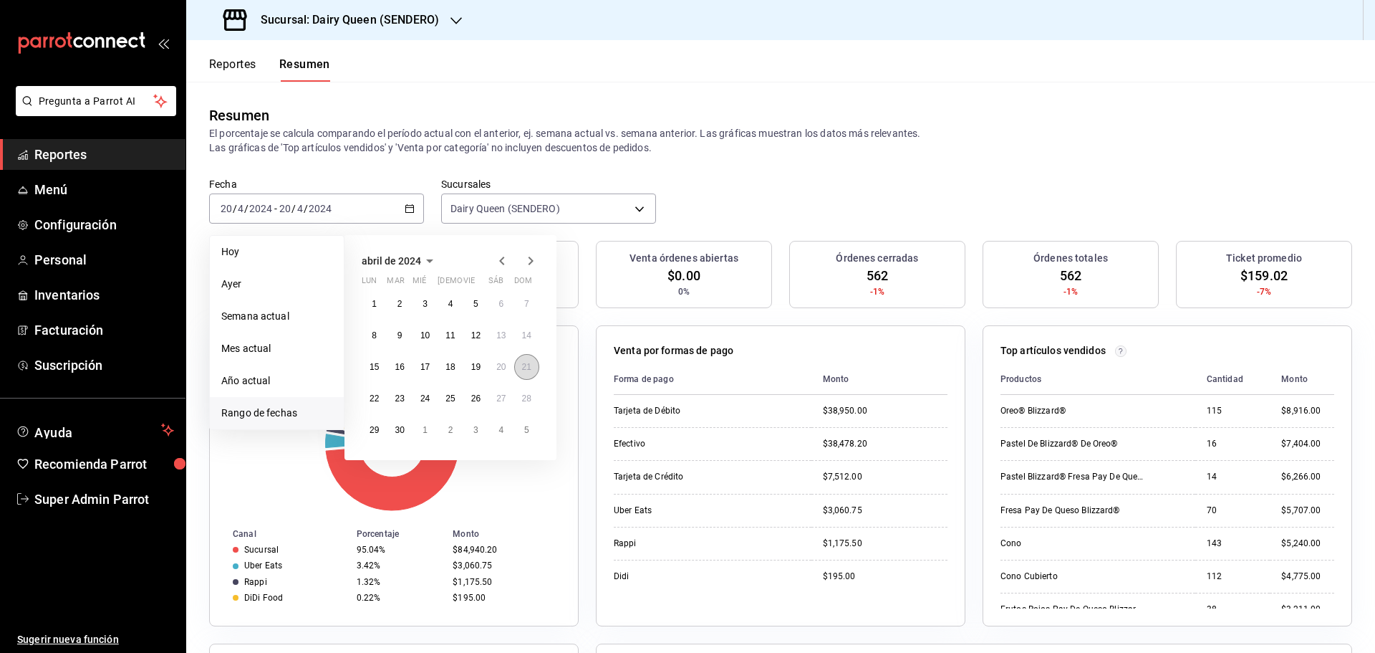
click at [524, 366] on abbr "21" at bounding box center [526, 367] width 9 height 10
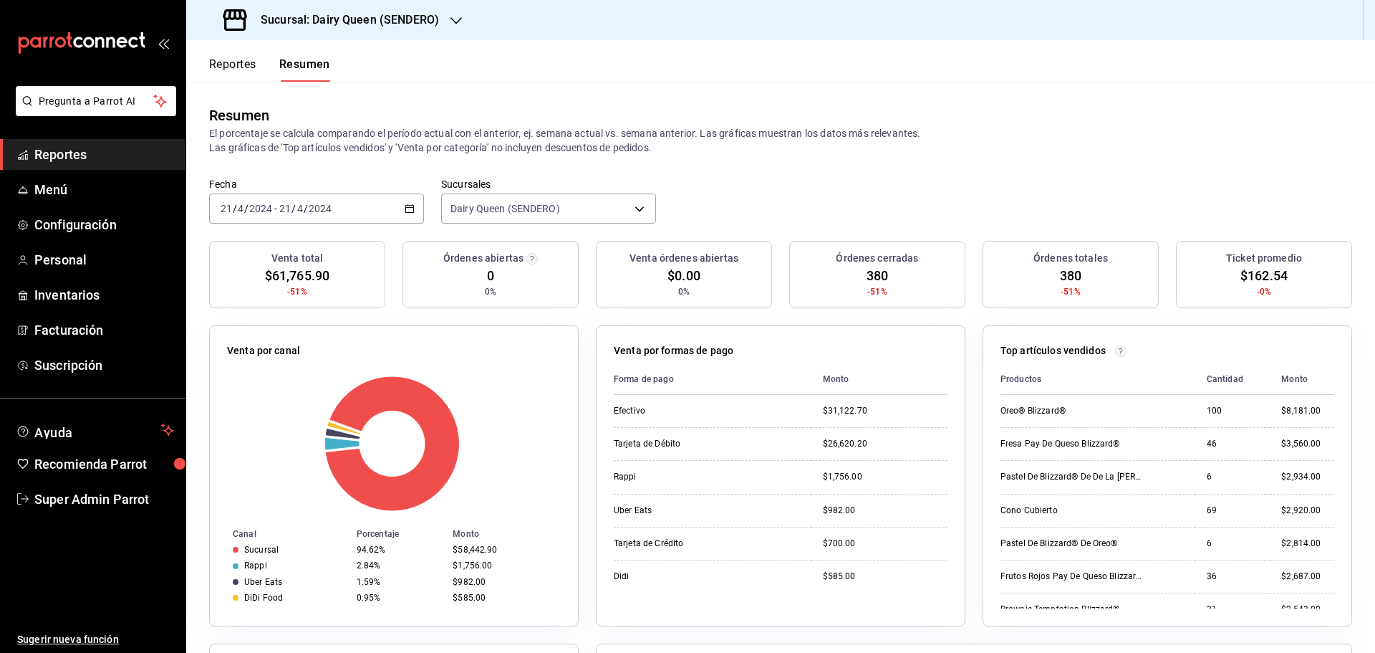
click at [314, 211] on input "2024" at bounding box center [320, 208] width 24 height 11
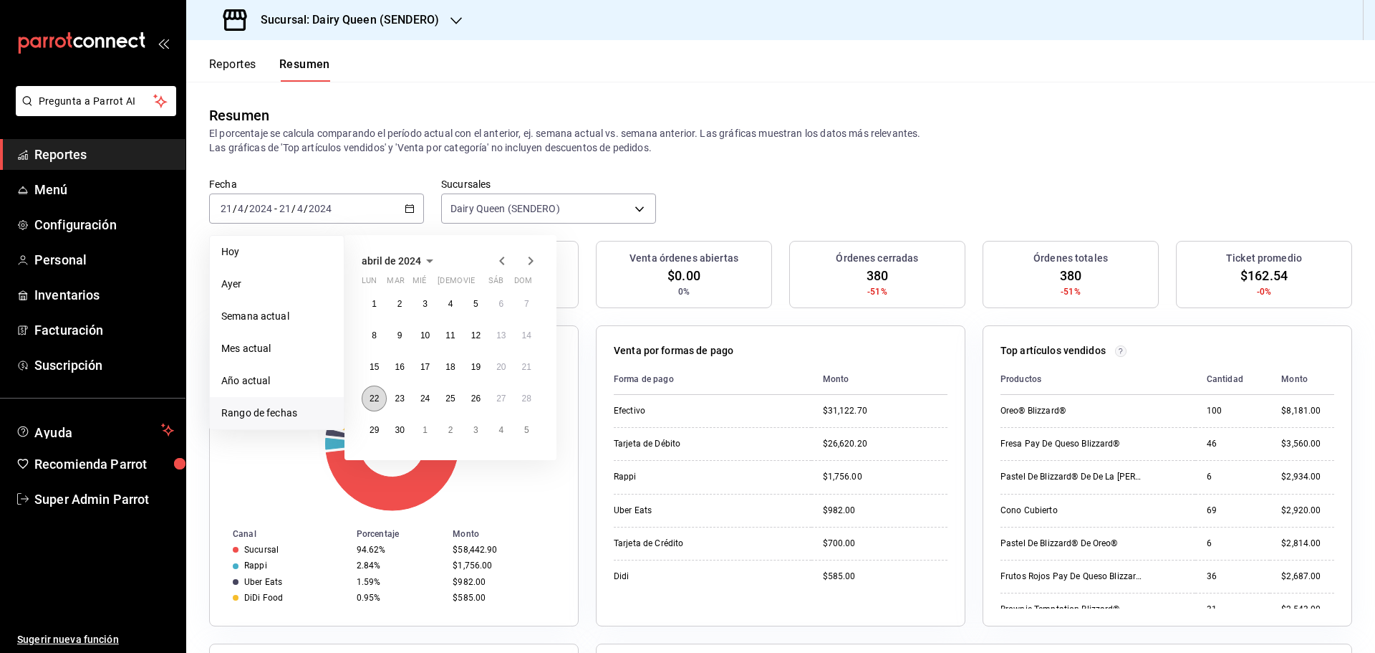
click at [372, 408] on button "22" at bounding box center [374, 398] width 25 height 26
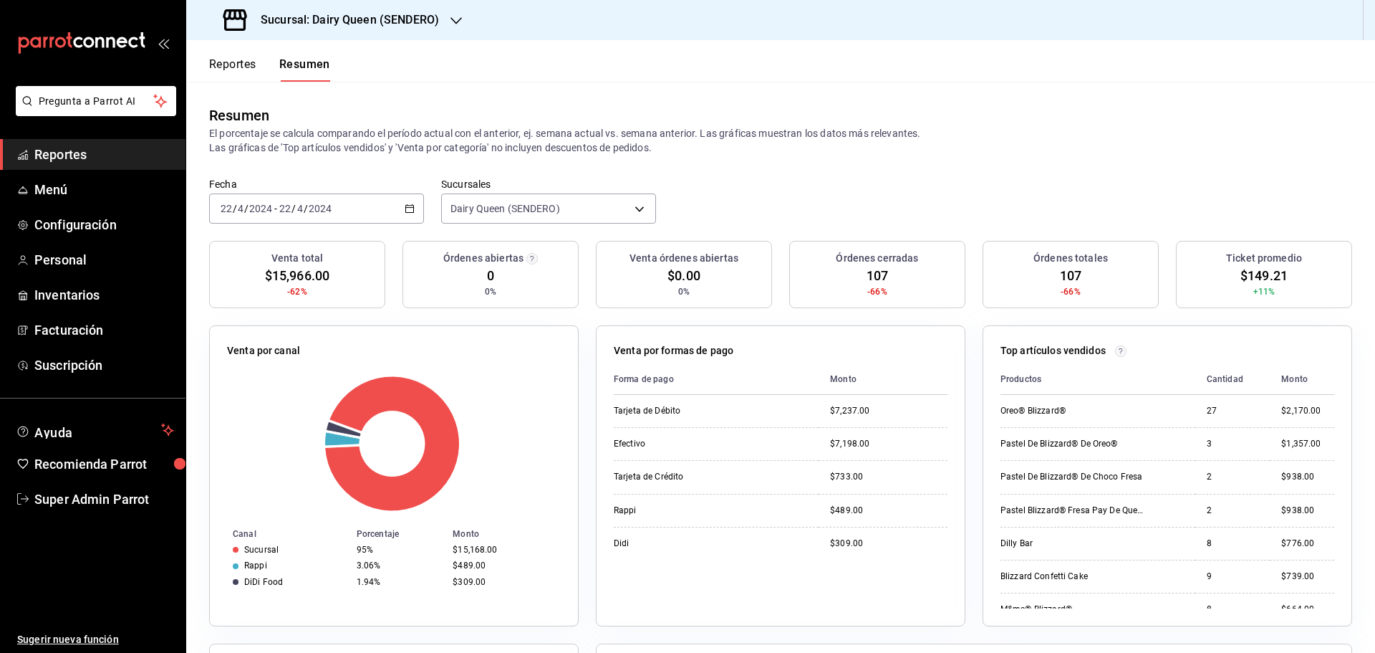
click at [284, 200] on div "[DATE] [DATE] - [DATE] [DATE]" at bounding box center [316, 208] width 215 height 30
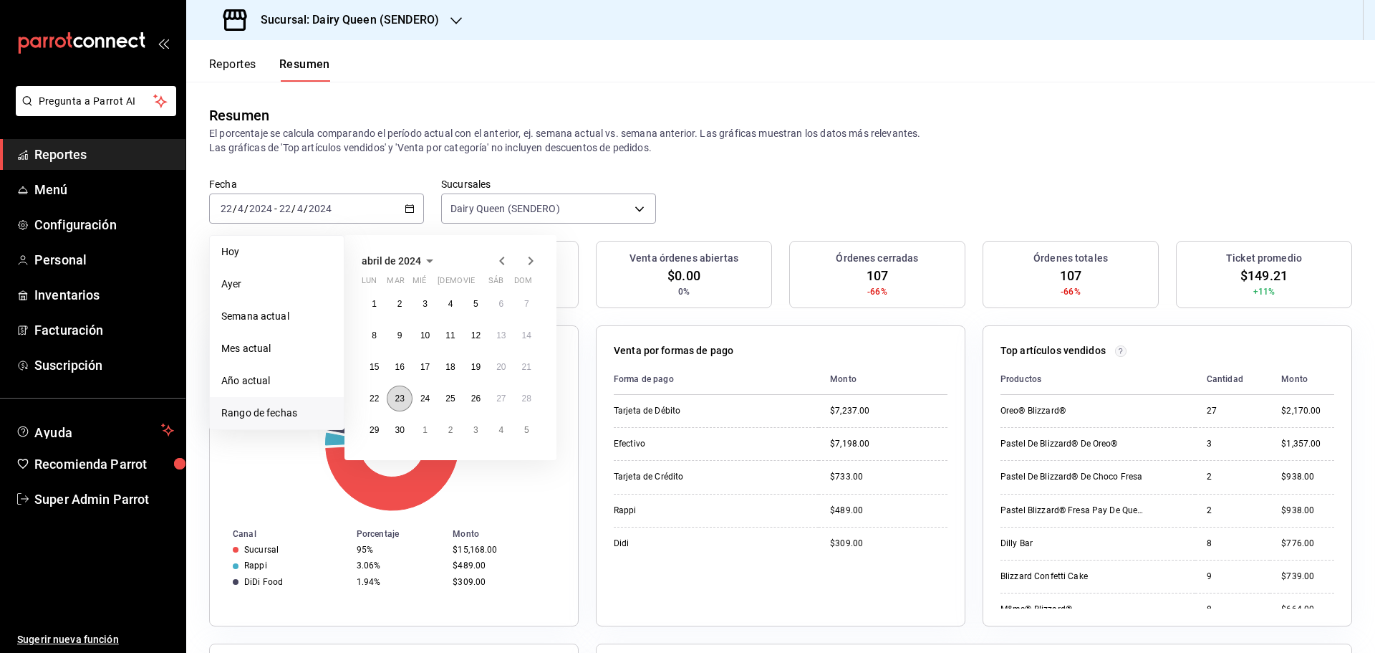
click at [398, 410] on button "23" at bounding box center [399, 398] width 25 height 26
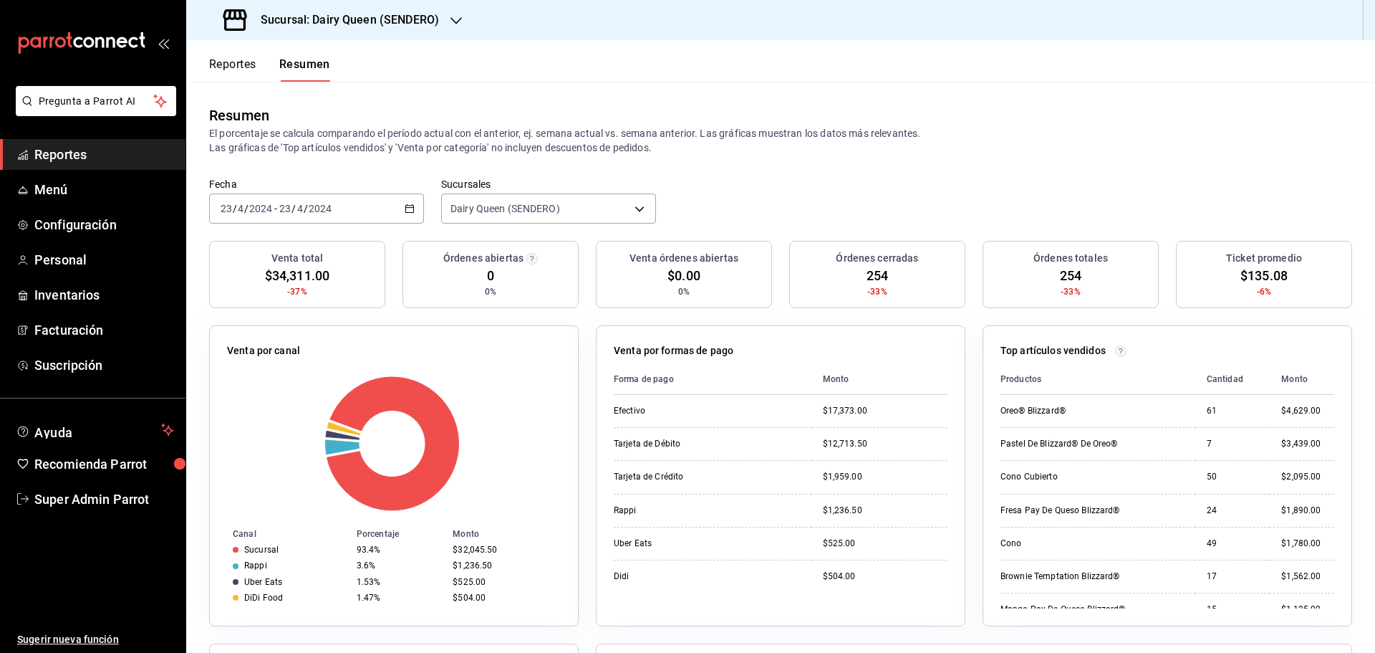
click at [322, 203] on input "2024" at bounding box center [320, 208] width 24 height 11
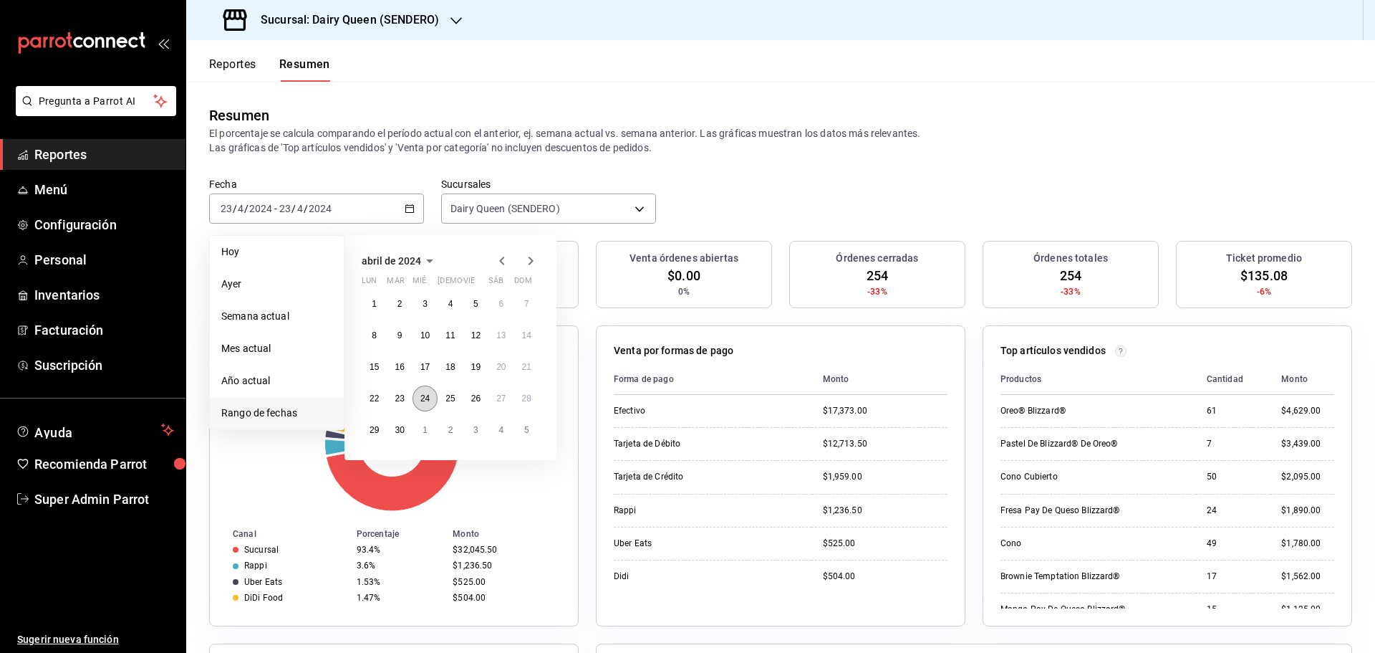
click at [428, 394] on abbr "24" at bounding box center [424, 398] width 9 height 10
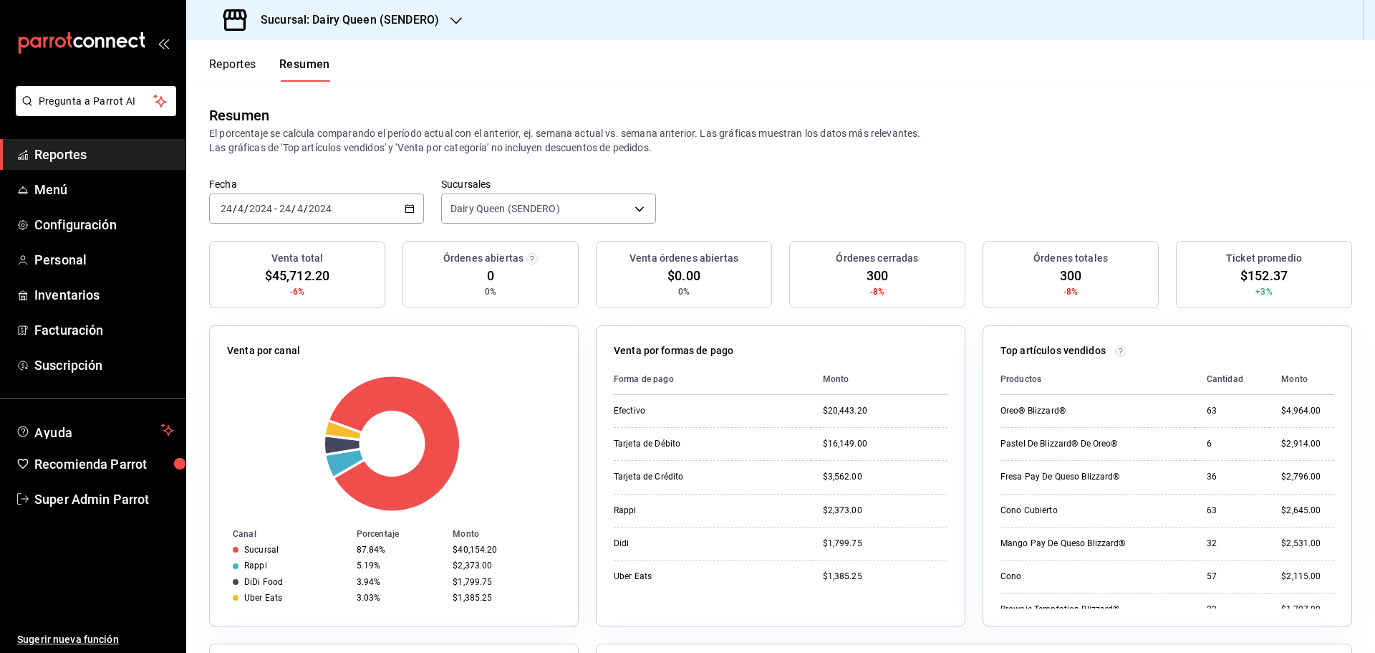
click at [350, 199] on div "[DATE] [DATE] - [DATE] [DATE]" at bounding box center [316, 208] width 215 height 30
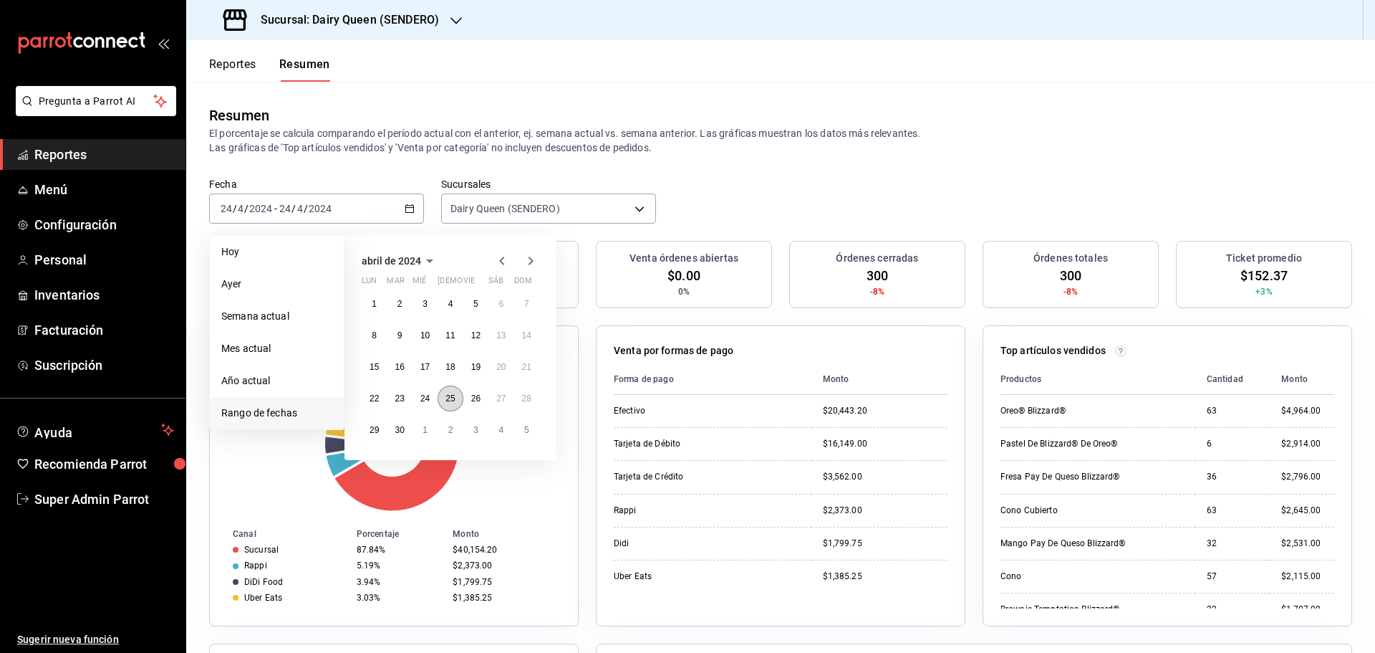
click at [455, 396] on abbr "25" at bounding box center [450, 398] width 9 height 10
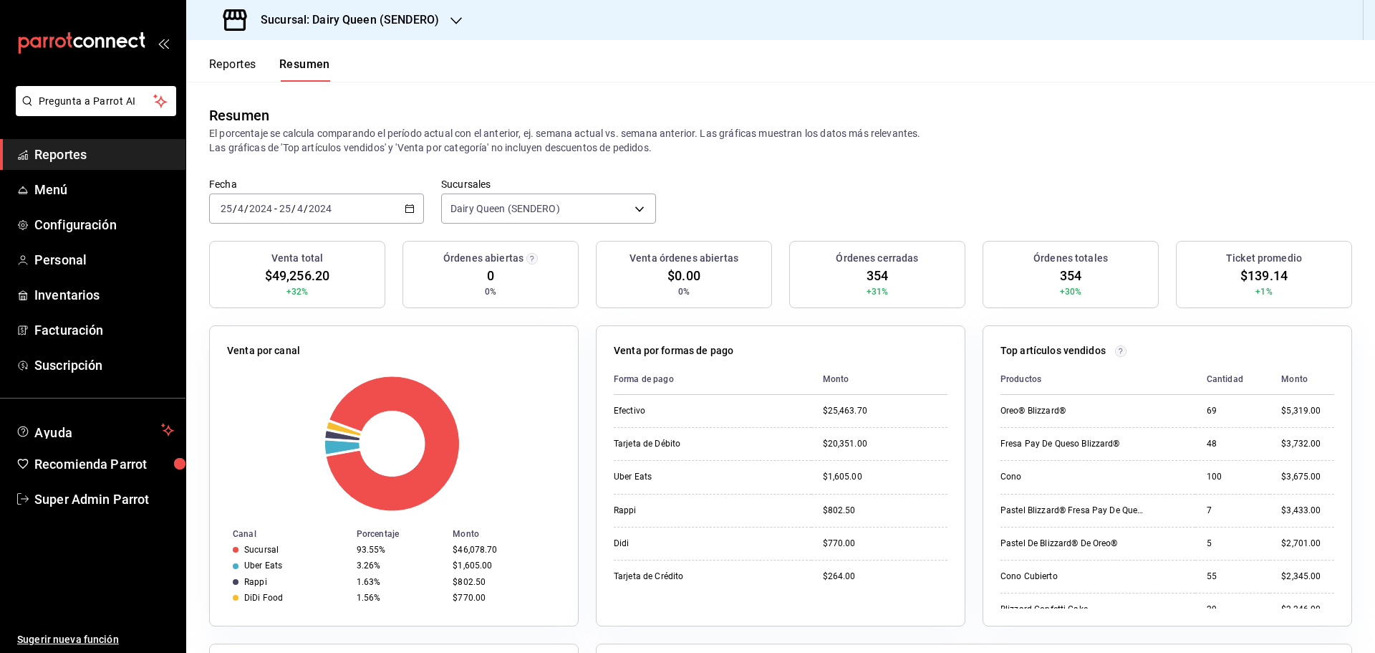
click at [377, 205] on div "[DATE] [DATE] - [DATE] [DATE]" at bounding box center [316, 208] width 215 height 30
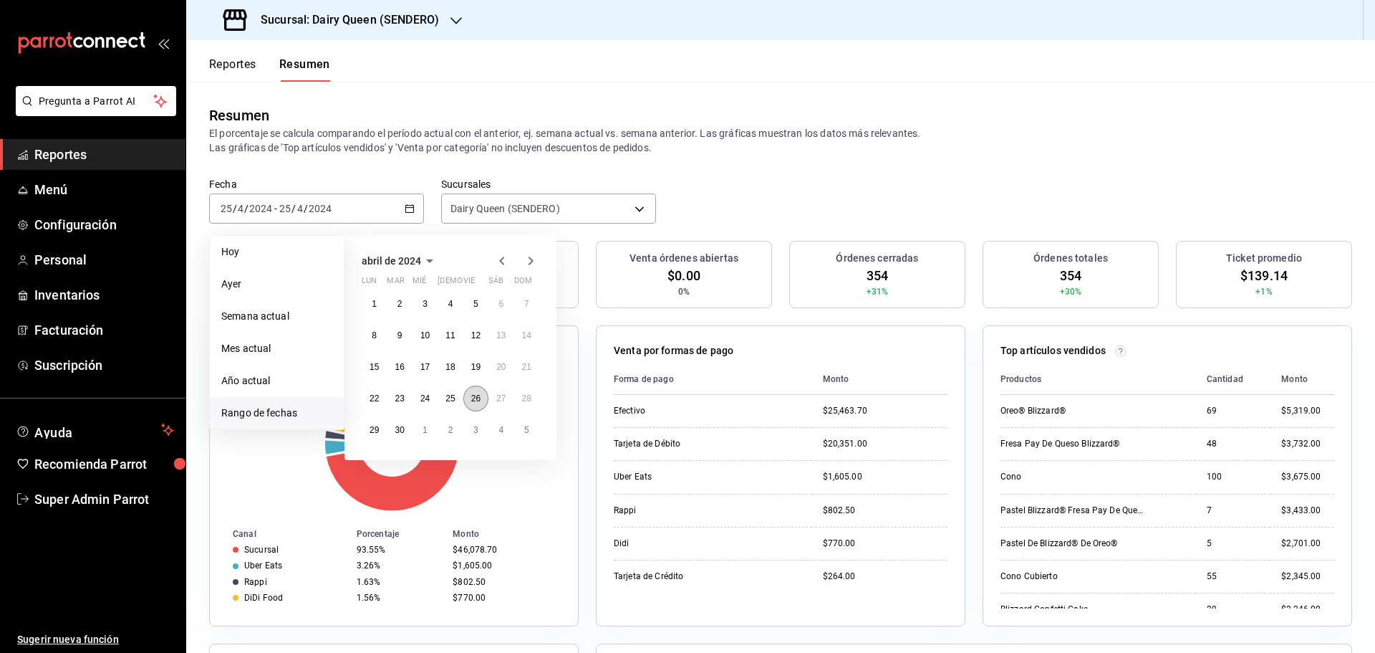
click at [480, 405] on button "26" at bounding box center [475, 398] width 25 height 26
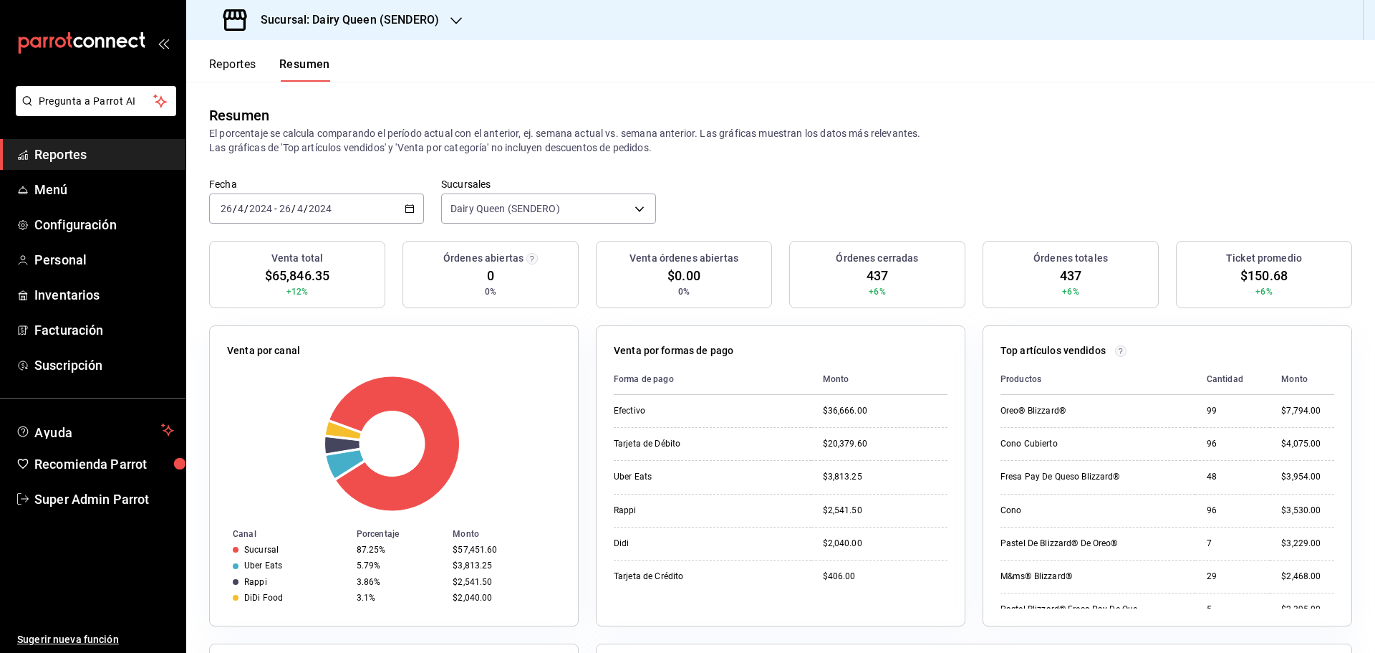
click at [369, 205] on div "[DATE] [DATE] - [DATE] [DATE]" at bounding box center [316, 208] width 215 height 30
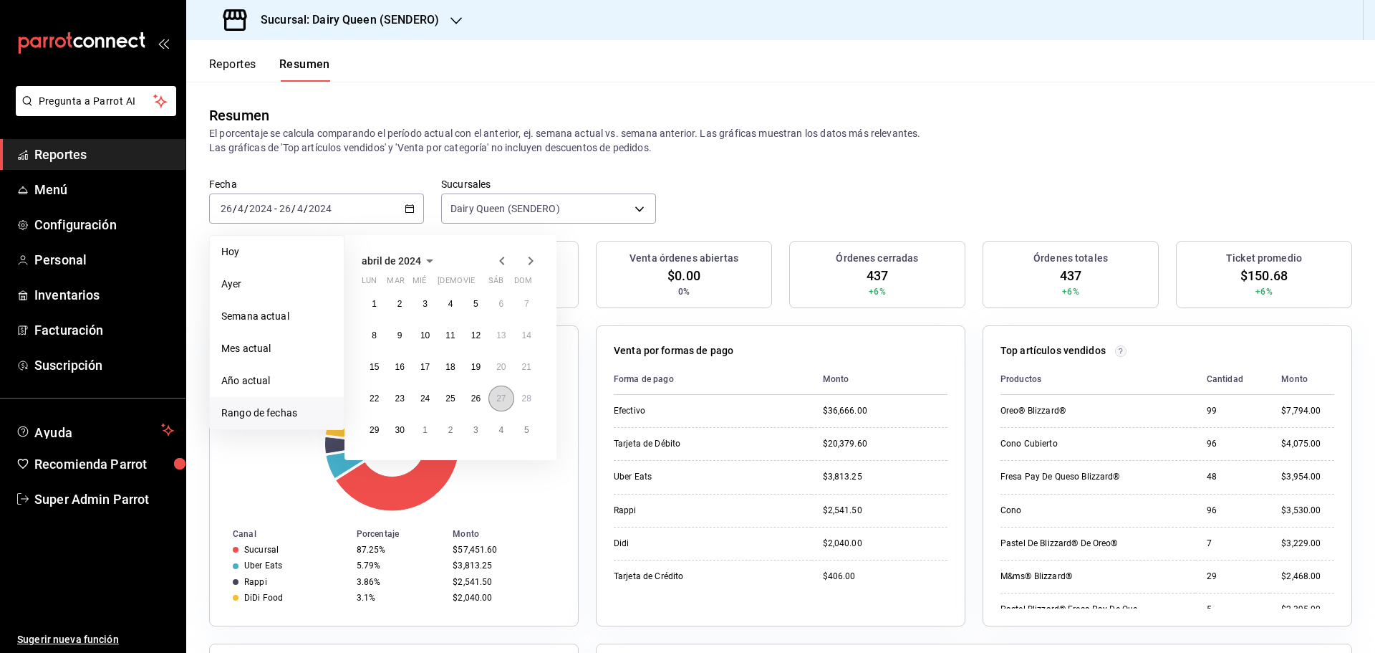
click at [501, 401] on abbr "27" at bounding box center [500, 398] width 9 height 10
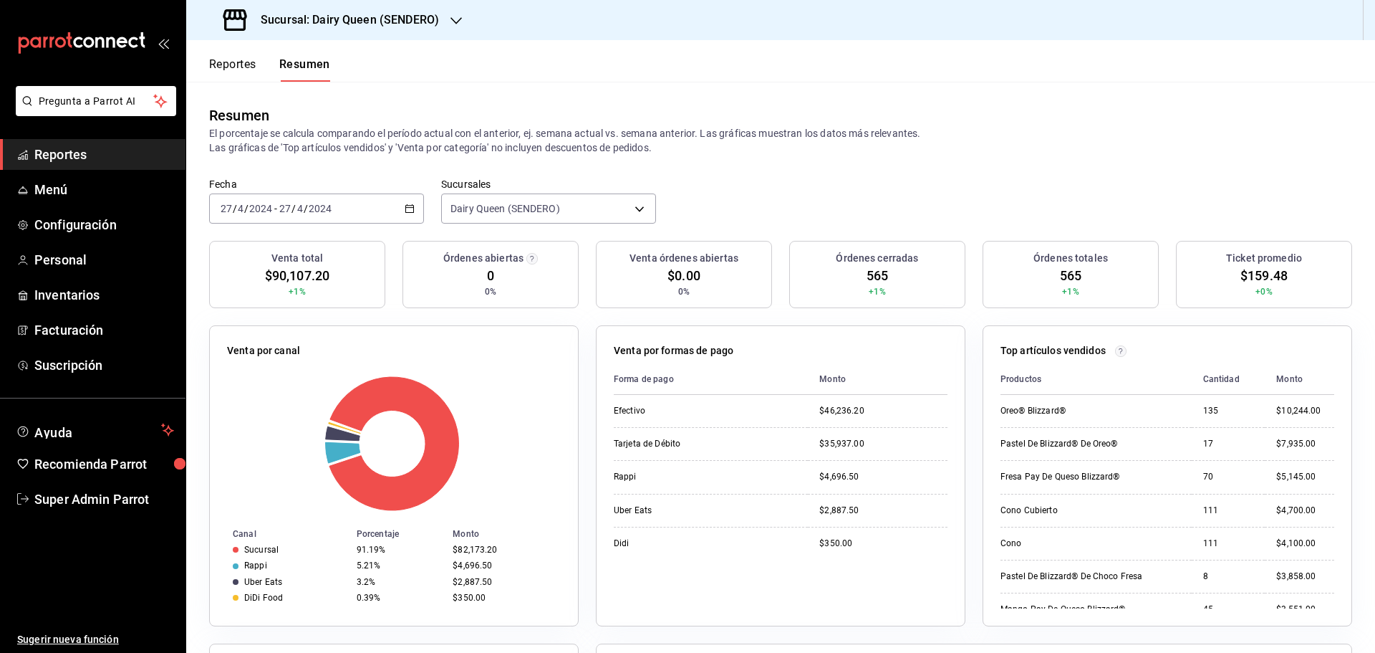
click at [361, 216] on div "[DATE] [DATE] - [DATE] [DATE]" at bounding box center [316, 208] width 215 height 30
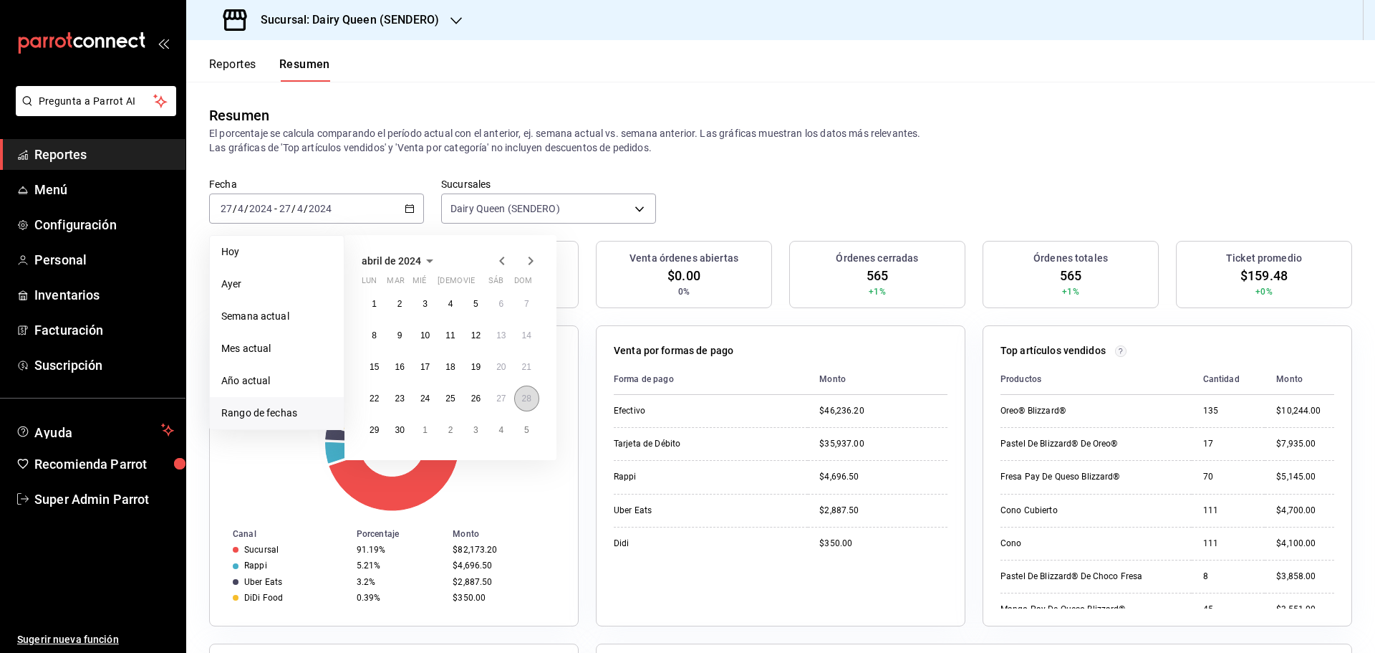
click at [534, 405] on button "28" at bounding box center [526, 398] width 25 height 26
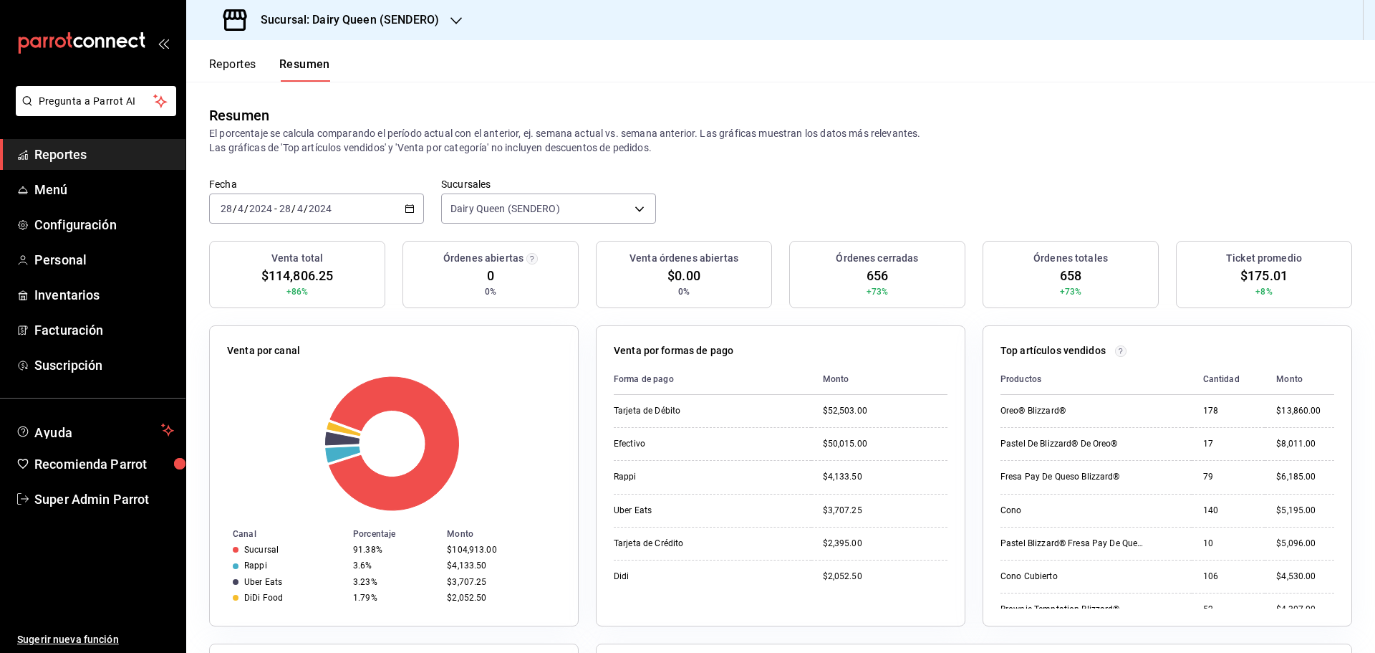
click at [324, 208] on input "2024" at bounding box center [320, 208] width 24 height 11
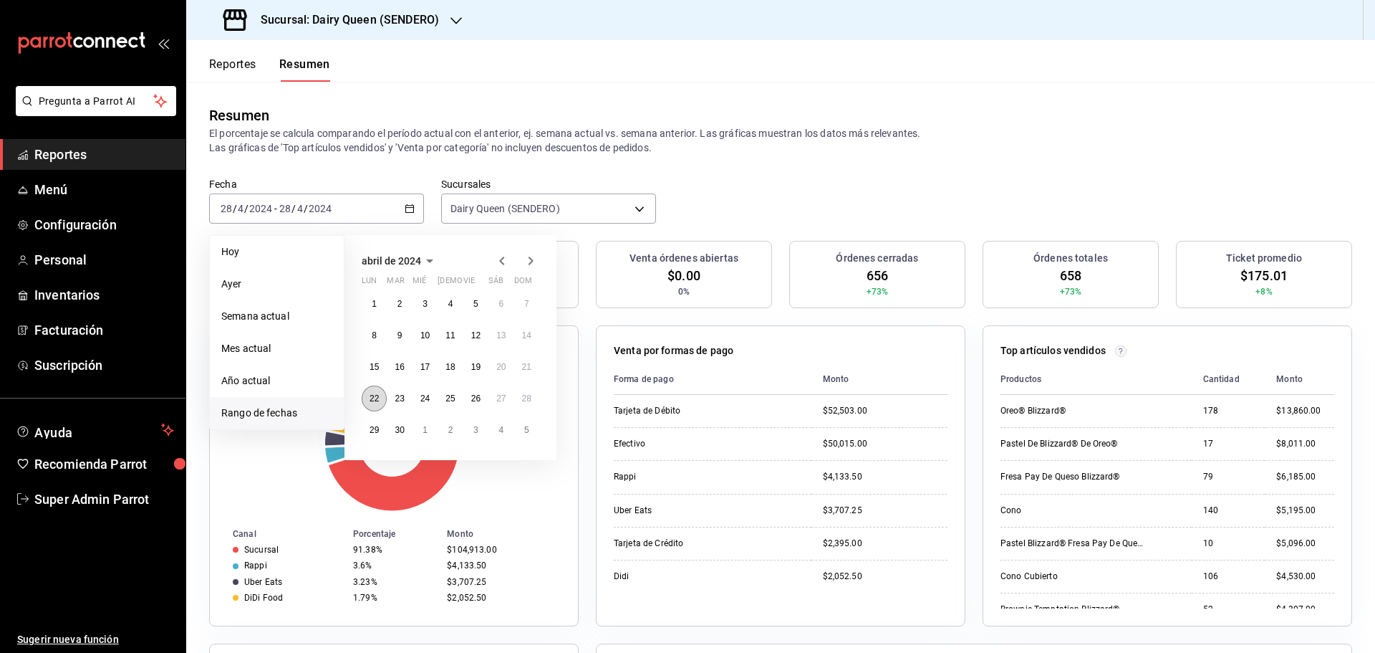
click at [379, 403] on abbr "22" at bounding box center [374, 398] width 9 height 10
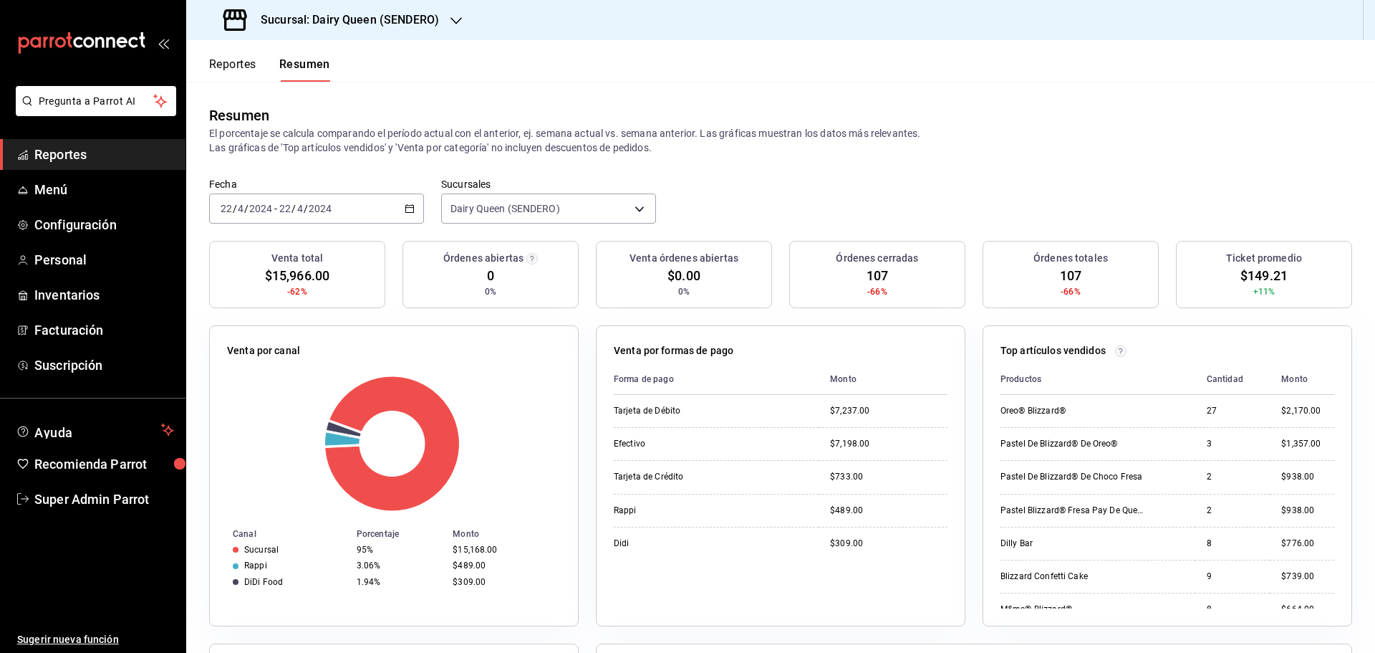
click at [272, 214] on input "2024" at bounding box center [261, 208] width 24 height 11
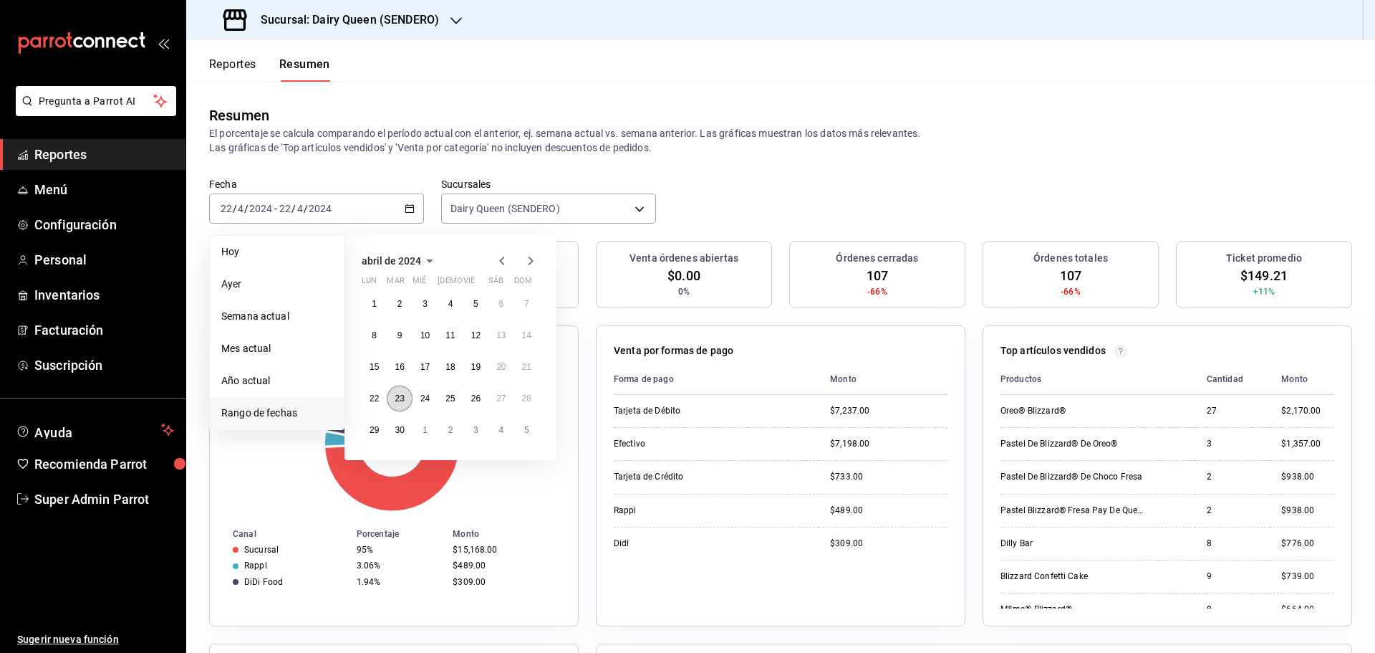
click at [393, 407] on button "23" at bounding box center [399, 398] width 25 height 26
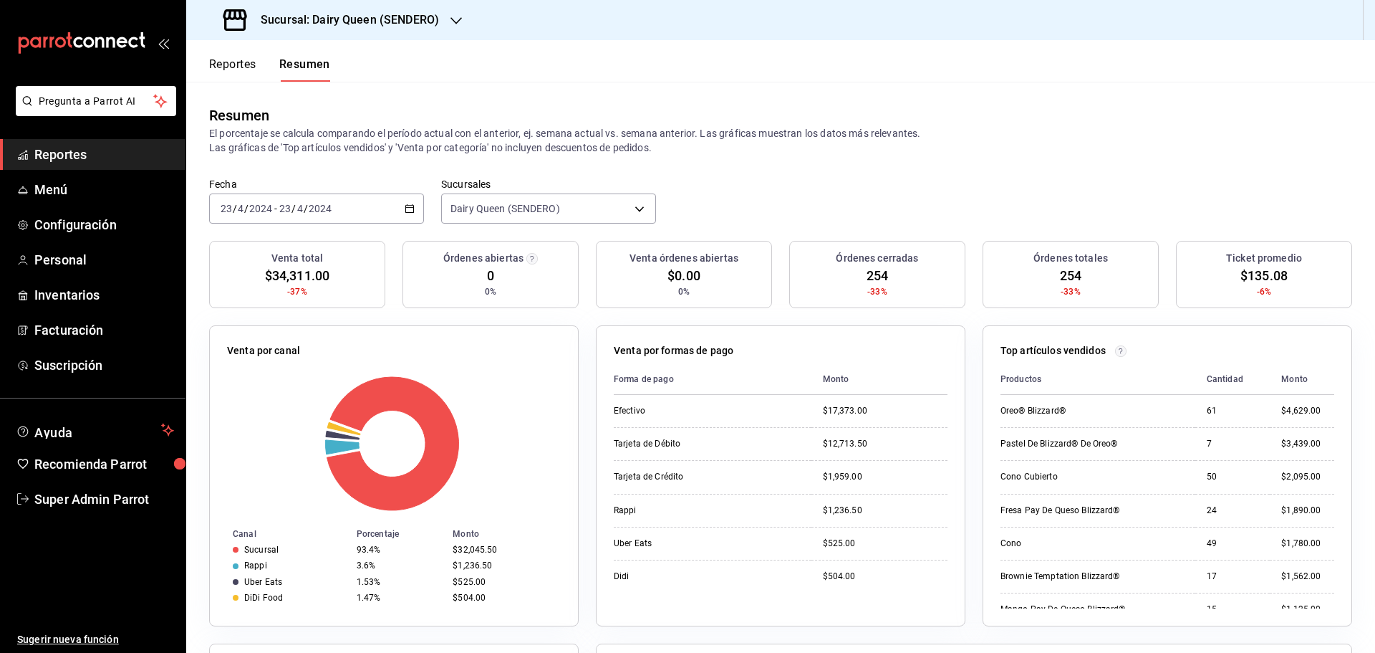
click at [263, 204] on input "2024" at bounding box center [261, 208] width 24 height 11
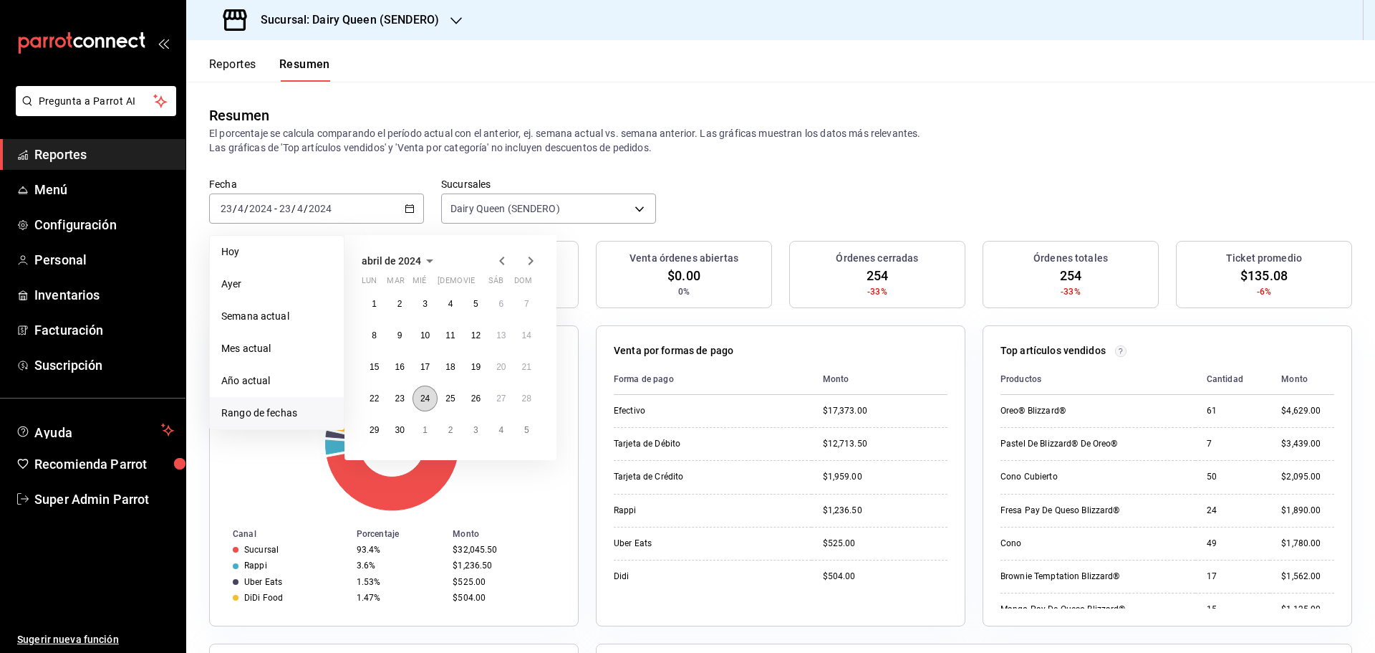
click at [428, 398] on abbr "24" at bounding box center [424, 398] width 9 height 10
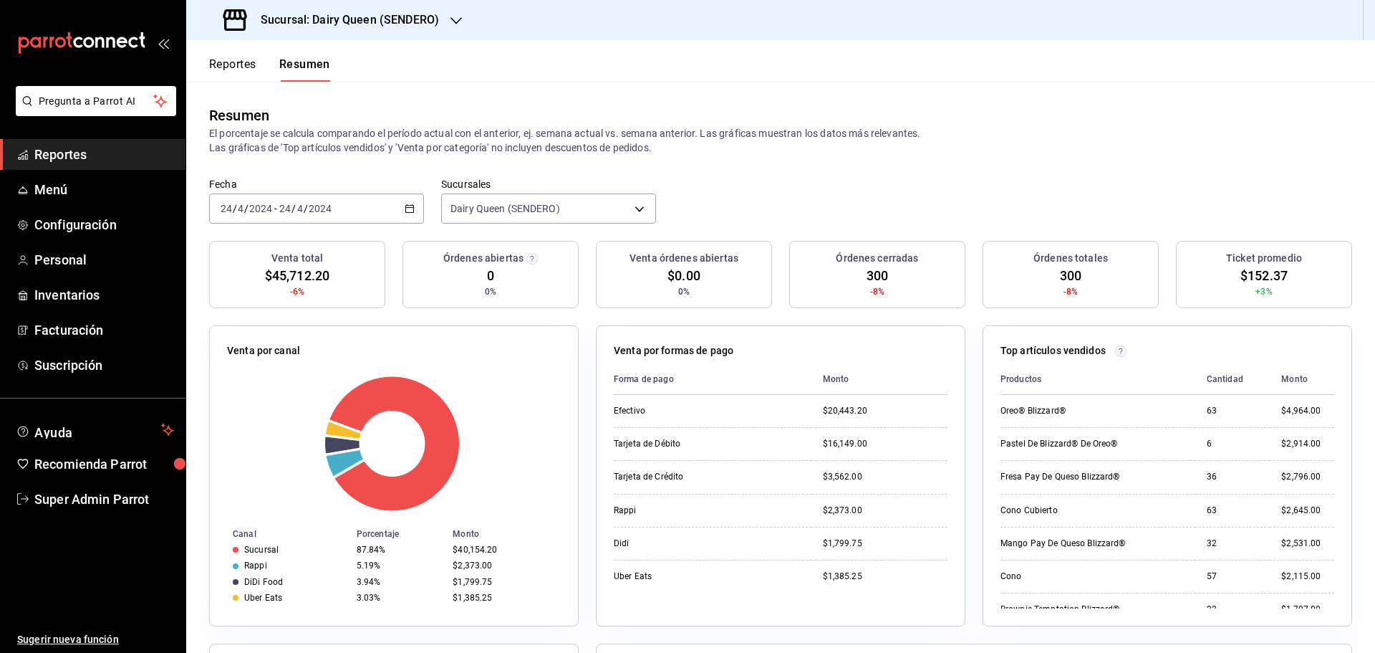
click at [256, 213] on input "2024" at bounding box center [261, 208] width 24 height 11
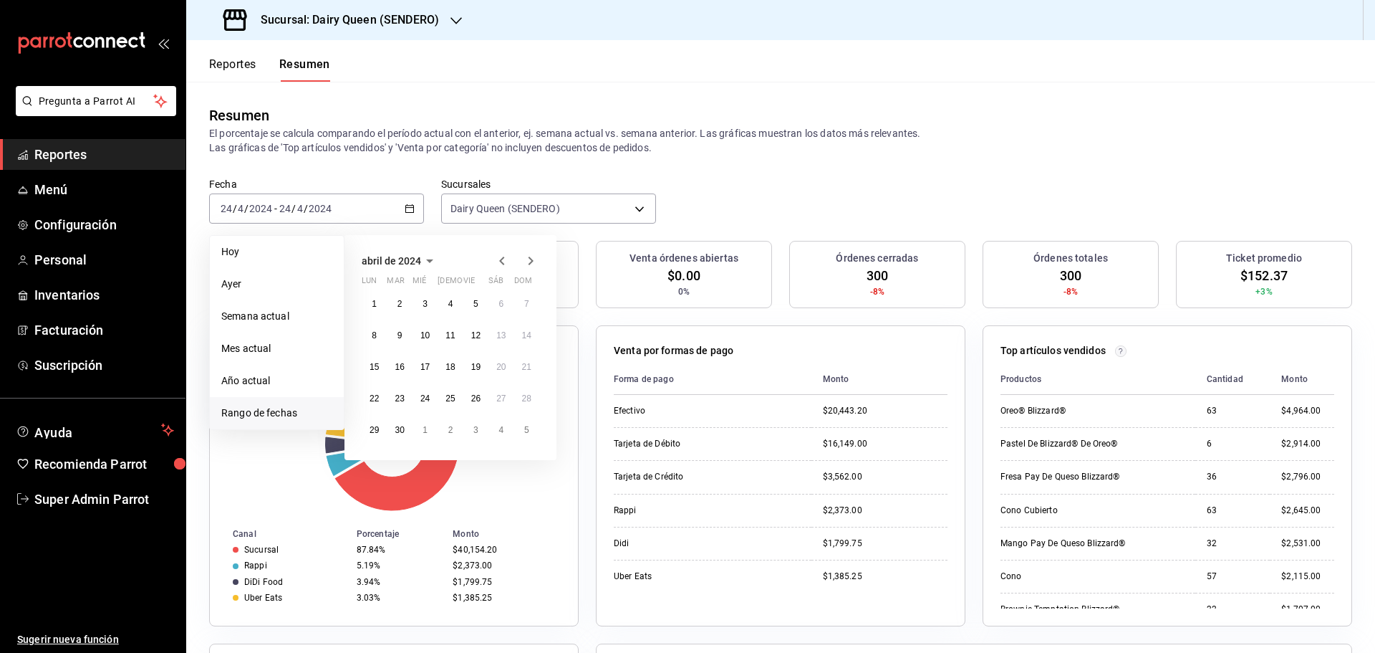
click at [453, 411] on div "1 2 3 4 5 6 7 8 9 10 11 12 13 14 15 16 17 18 19 20 21 22 23 24 25 26 27 28 29 3…" at bounding box center [451, 367] width 178 height 152
click at [452, 401] on abbr "25" at bounding box center [450, 398] width 9 height 10
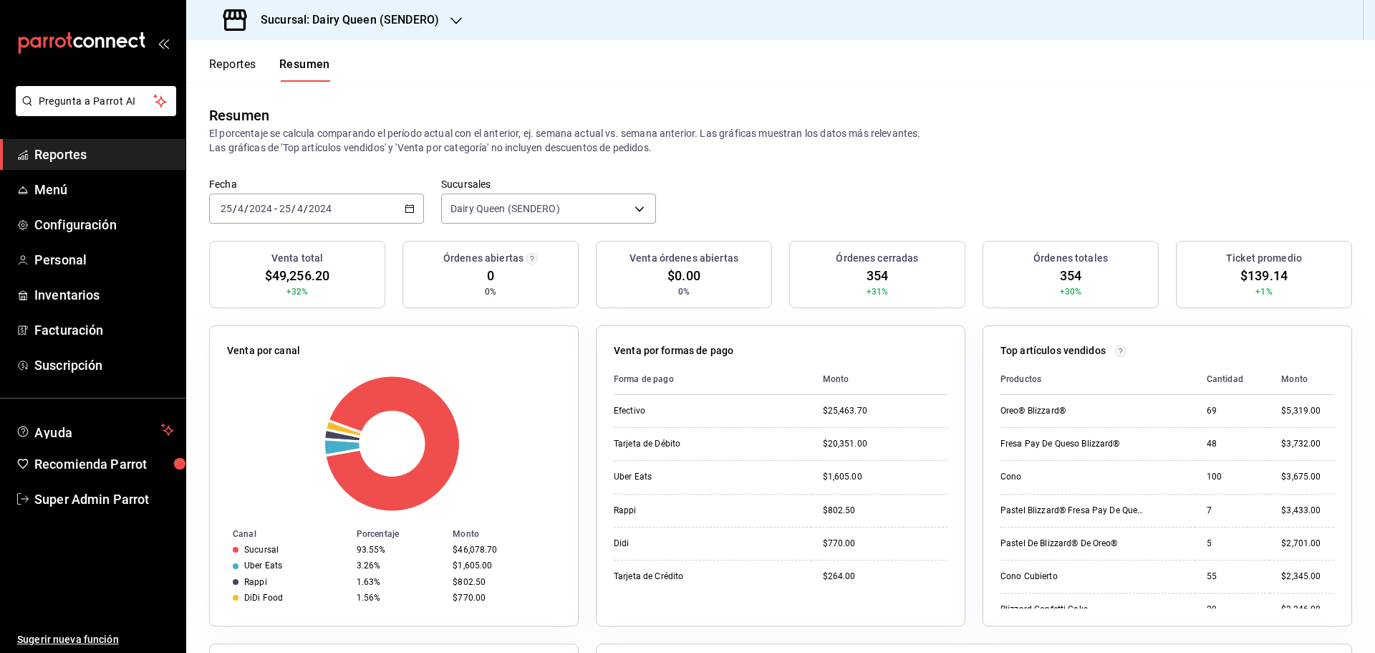
click at [299, 197] on div "[DATE] [DATE] - [DATE] [DATE]" at bounding box center [316, 208] width 215 height 30
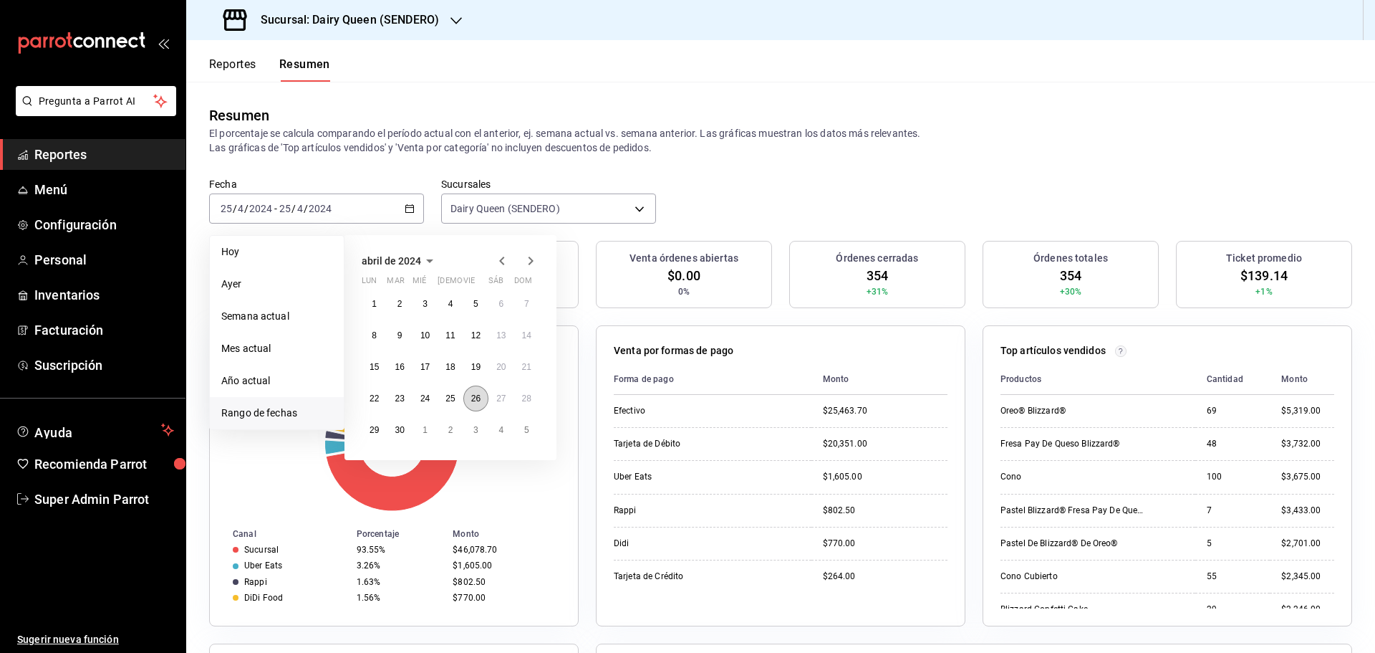
click at [469, 399] on button "26" at bounding box center [475, 398] width 25 height 26
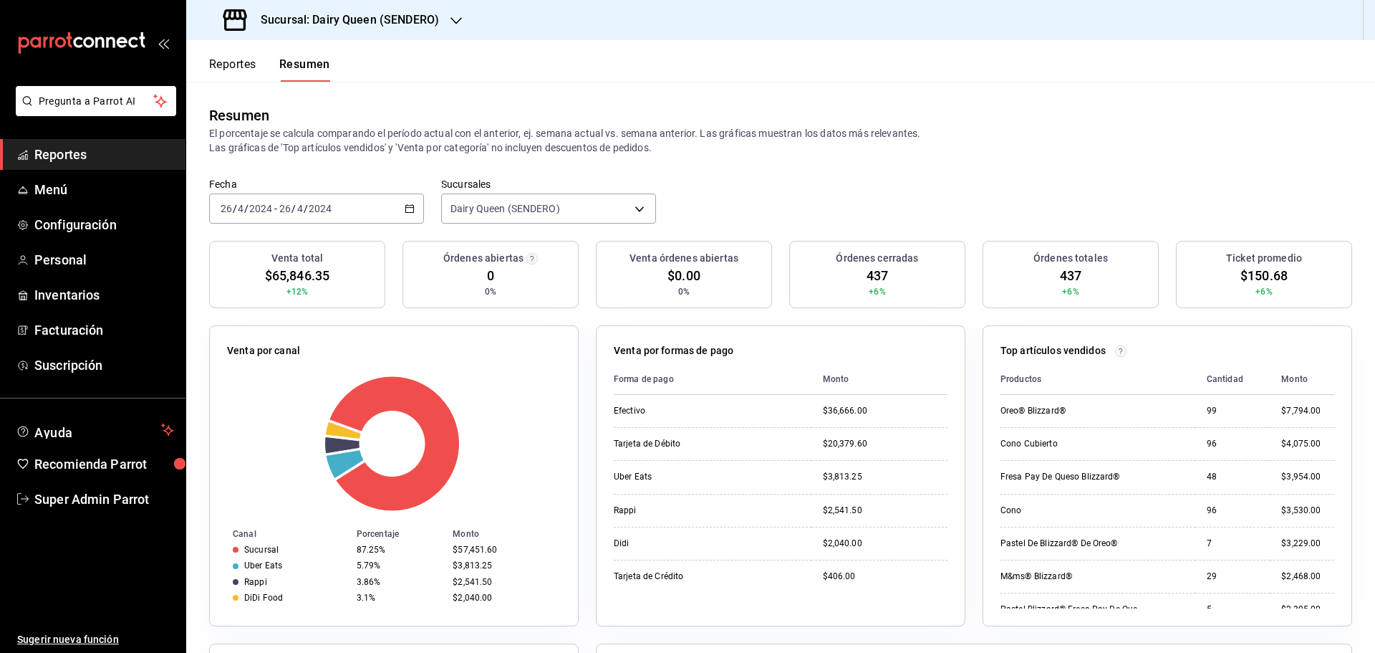
click at [265, 197] on div "[DATE] [DATE] - [DATE] [DATE]" at bounding box center [316, 208] width 215 height 30
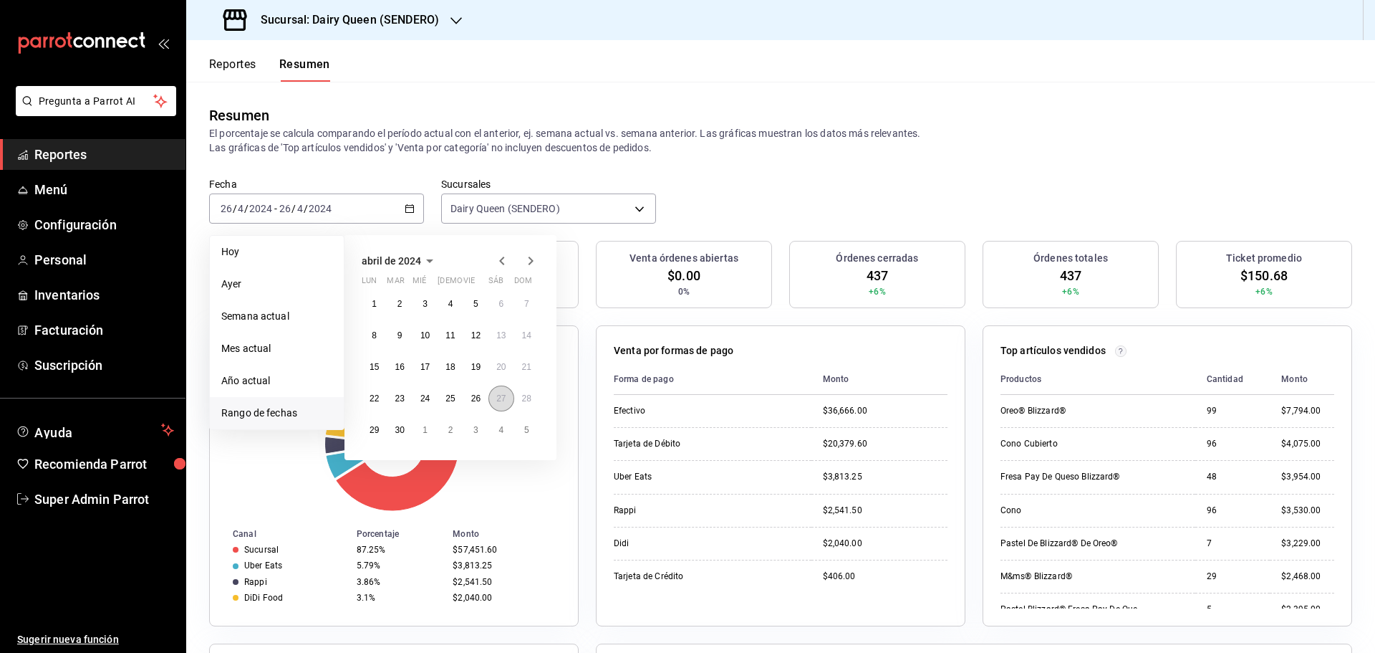
click at [494, 398] on button "27" at bounding box center [501, 398] width 25 height 26
click at [494, 399] on button "27" at bounding box center [501, 398] width 25 height 26
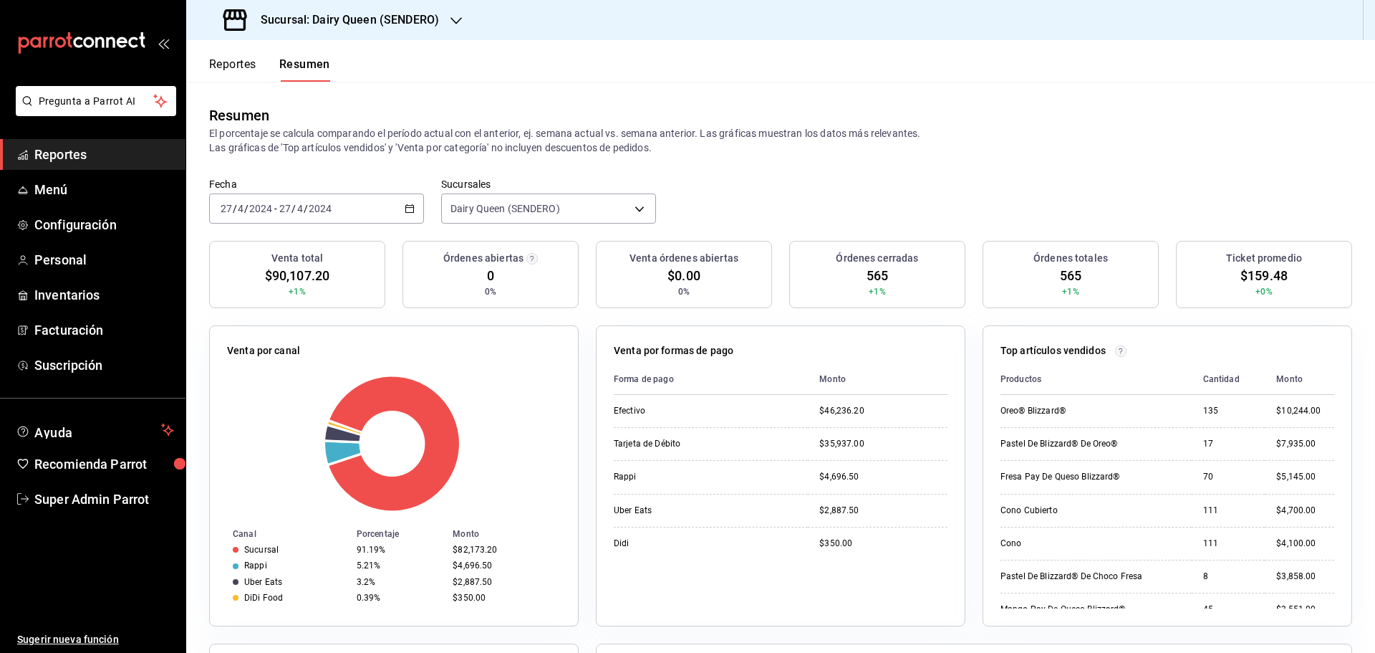
click at [288, 208] on input "27" at bounding box center [285, 208] width 13 height 11
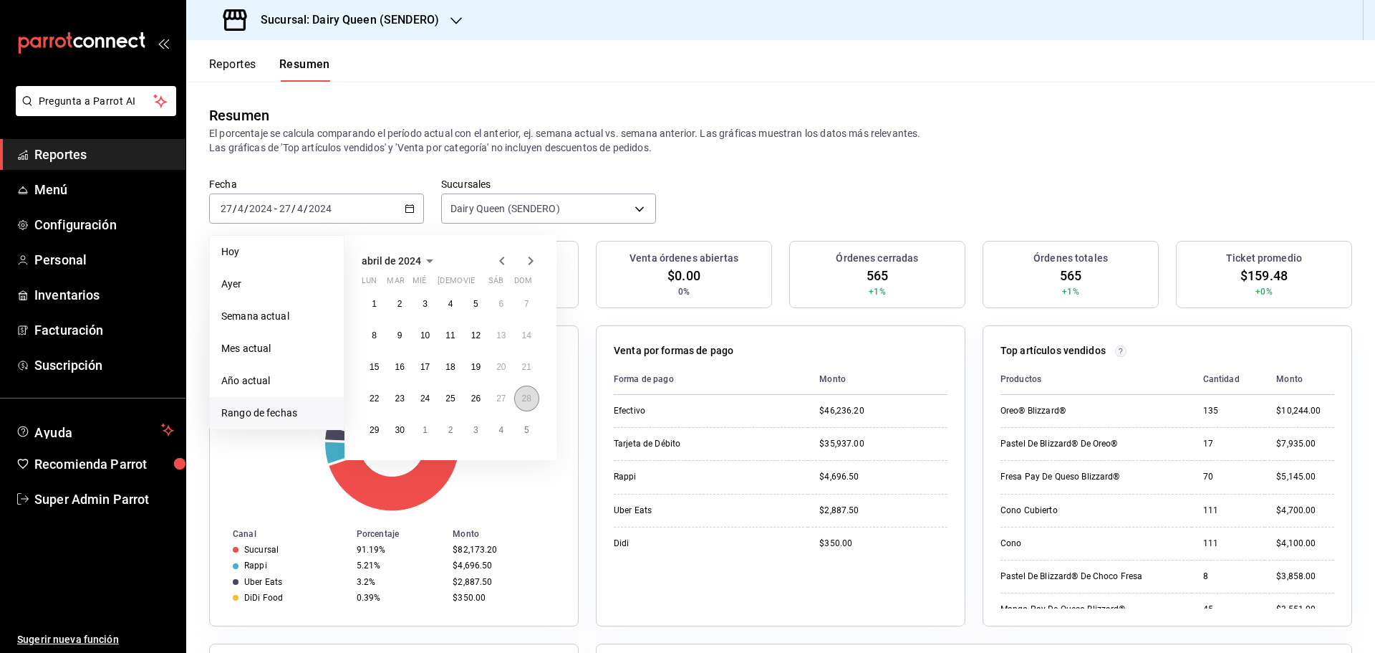
click at [524, 395] on abbr "28" at bounding box center [526, 398] width 9 height 10
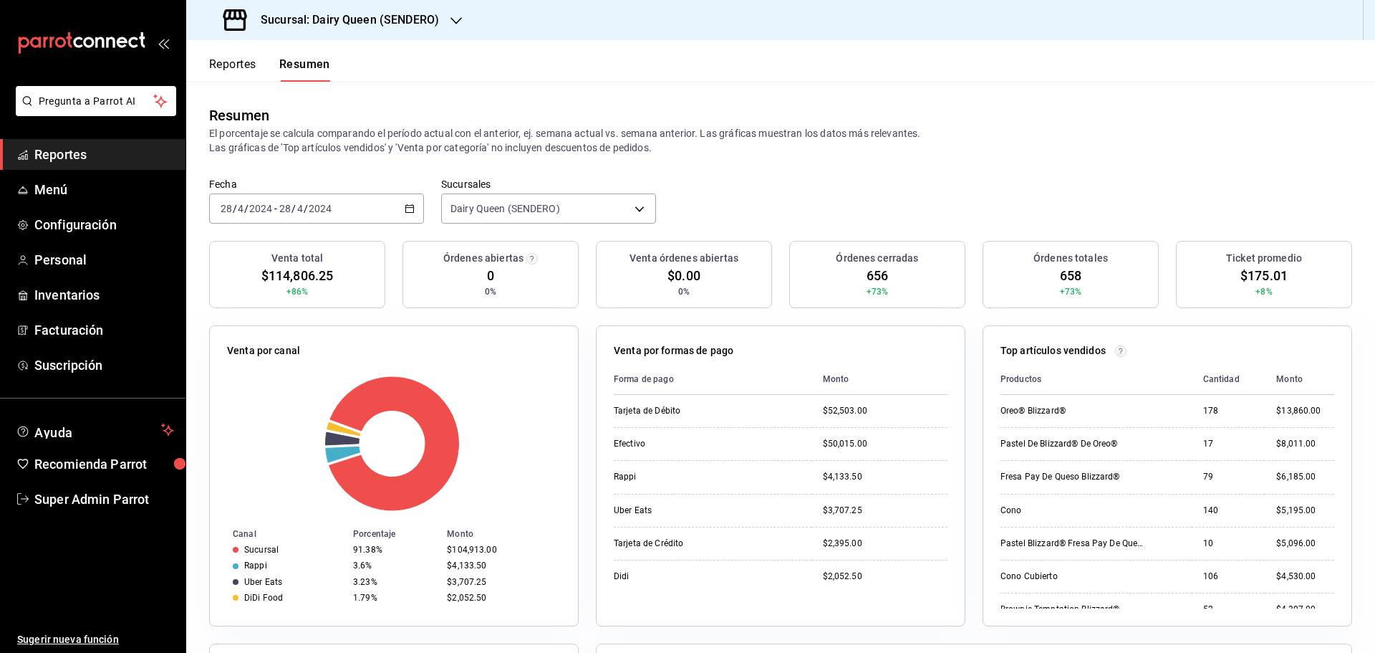
click at [310, 197] on div "[DATE] [DATE] - [DATE] [DATE]" at bounding box center [316, 208] width 215 height 30
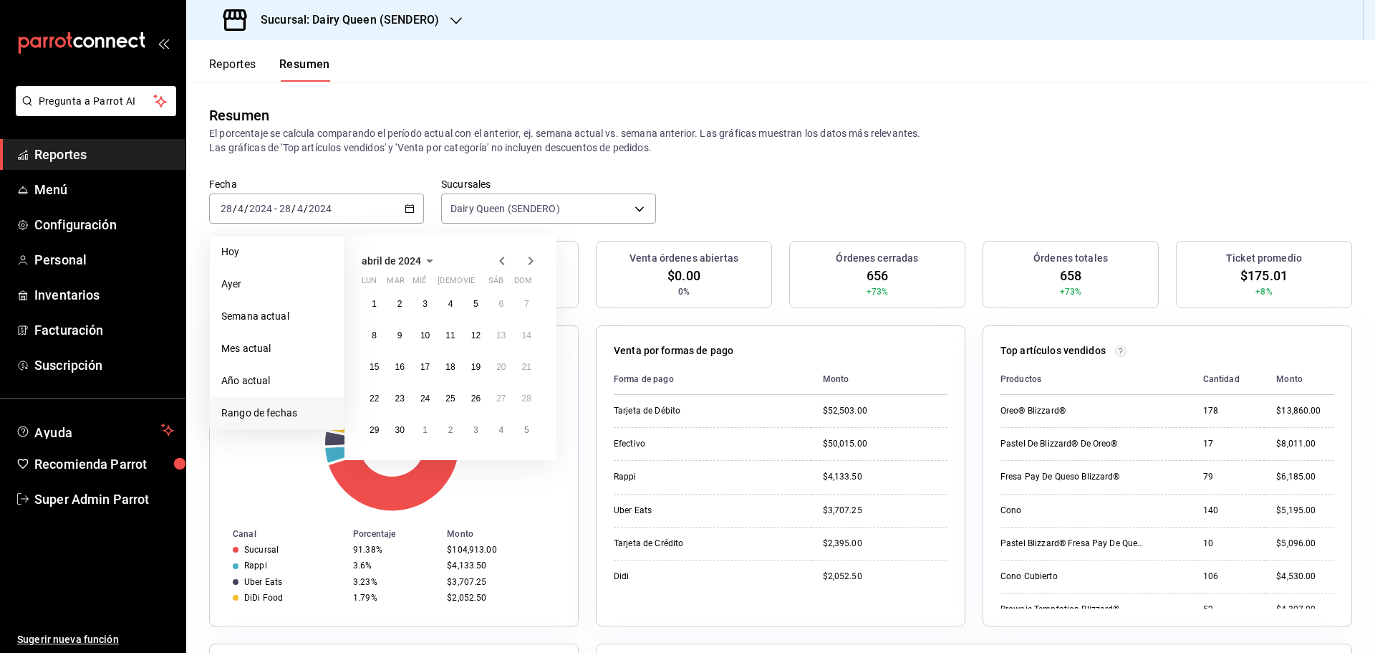
click at [521, 259] on div at bounding box center [517, 260] width 46 height 17
click at [527, 261] on icon "button" at bounding box center [530, 260] width 17 height 17
click at [370, 337] on button "6" at bounding box center [374, 335] width 25 height 26
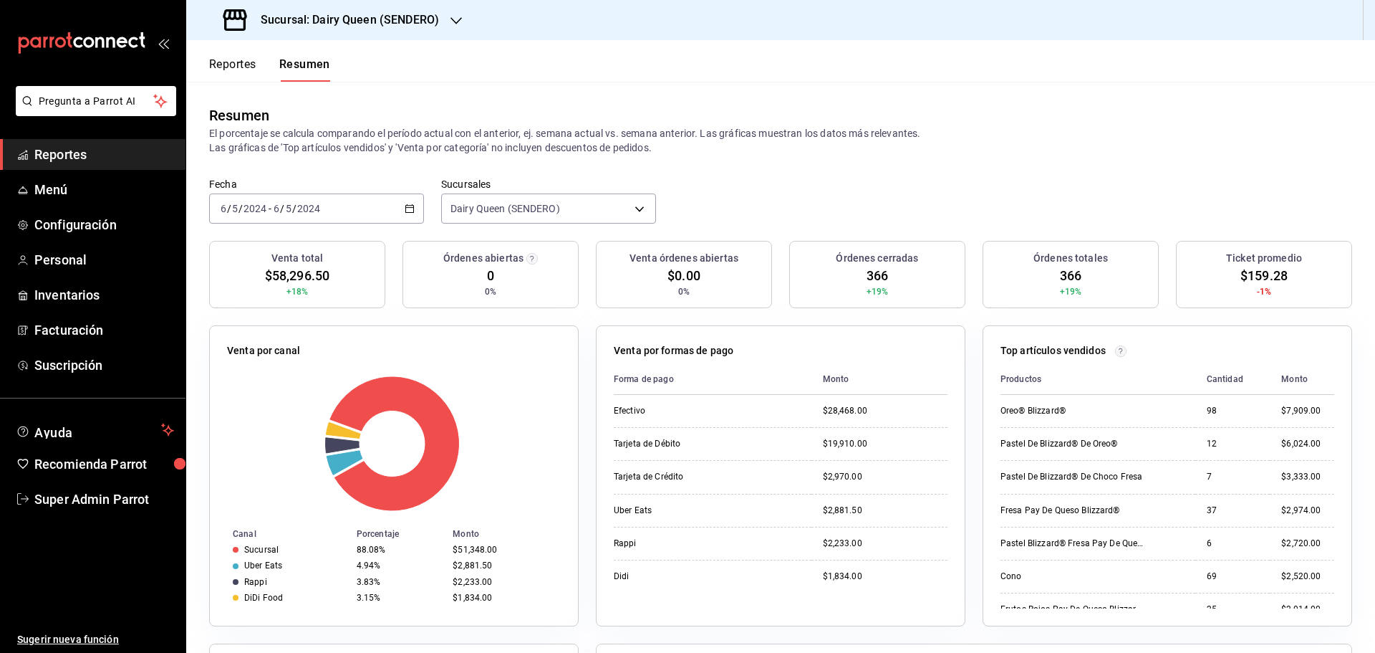
click at [227, 206] on span "/" at bounding box center [229, 208] width 4 height 11
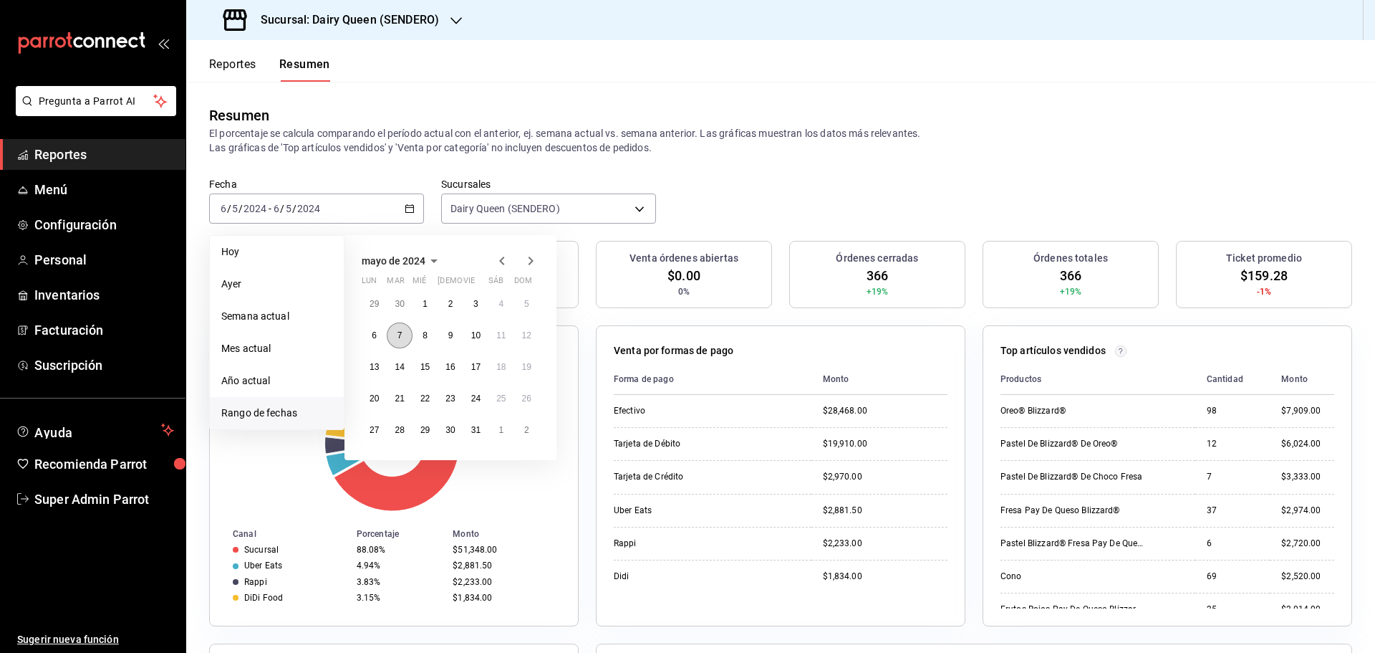
click at [404, 341] on button "7" at bounding box center [399, 335] width 25 height 26
click at [404, 340] on button "7" at bounding box center [399, 335] width 25 height 26
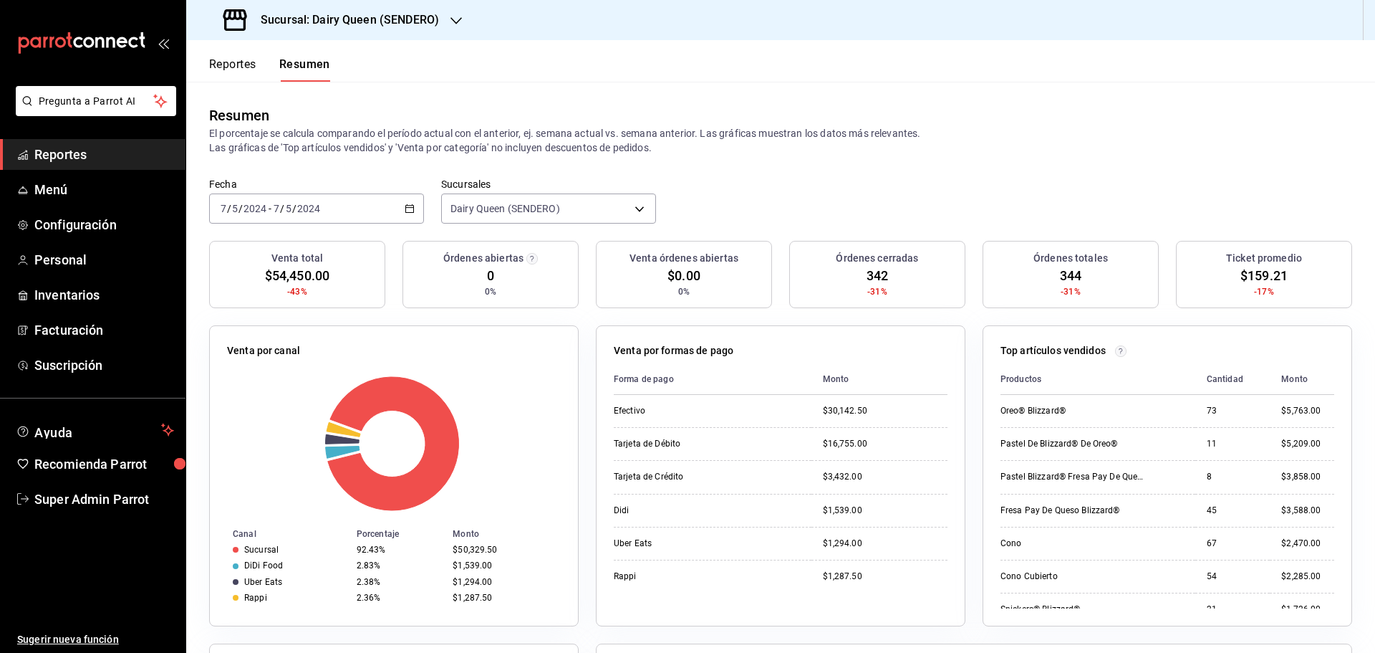
click at [359, 208] on div "[DATE] [DATE] - [DATE] [DATE]" at bounding box center [316, 208] width 215 height 30
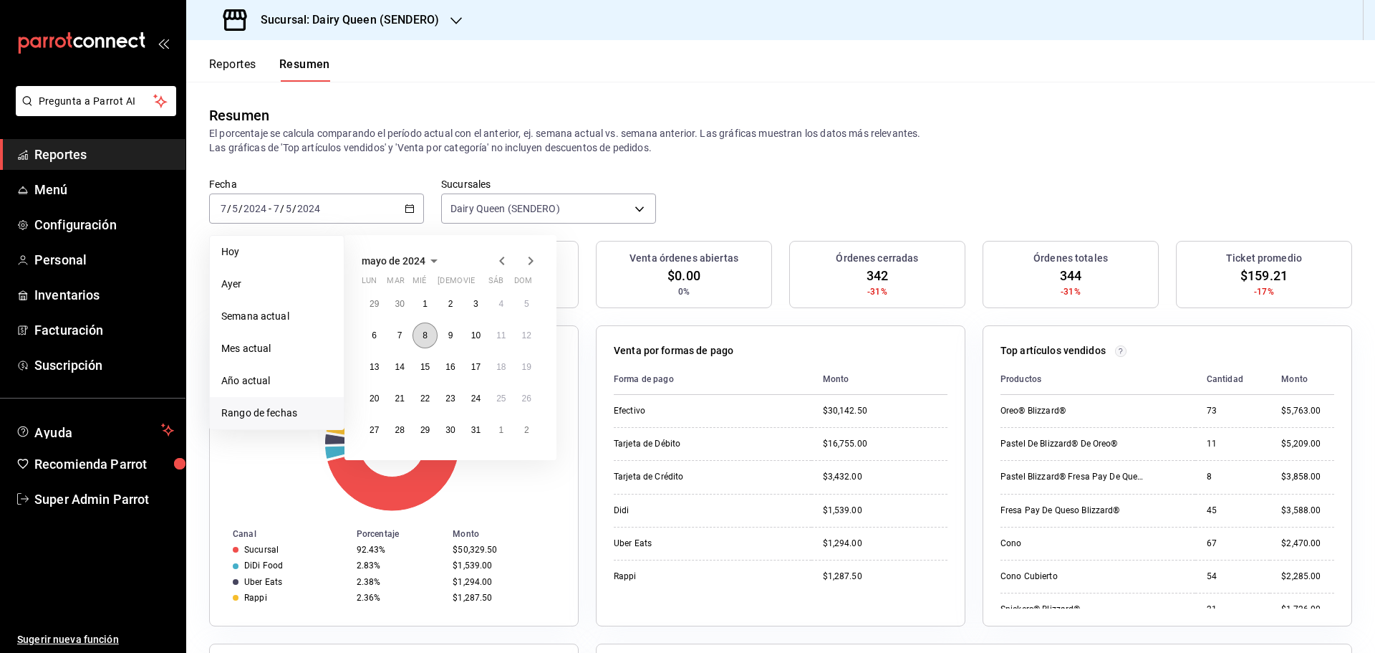
click at [421, 342] on button "8" at bounding box center [425, 335] width 25 height 26
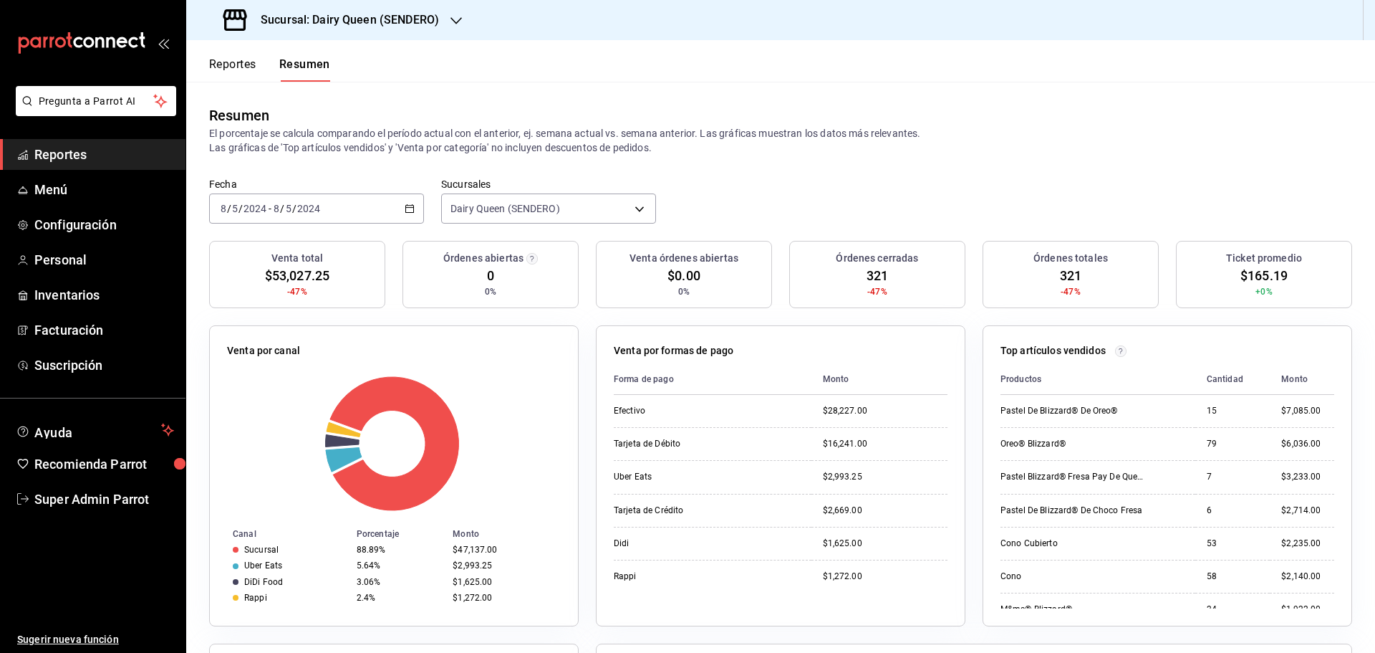
click at [397, 219] on div "[DATE] [DATE] - [DATE] [DATE]" at bounding box center [316, 208] width 215 height 30
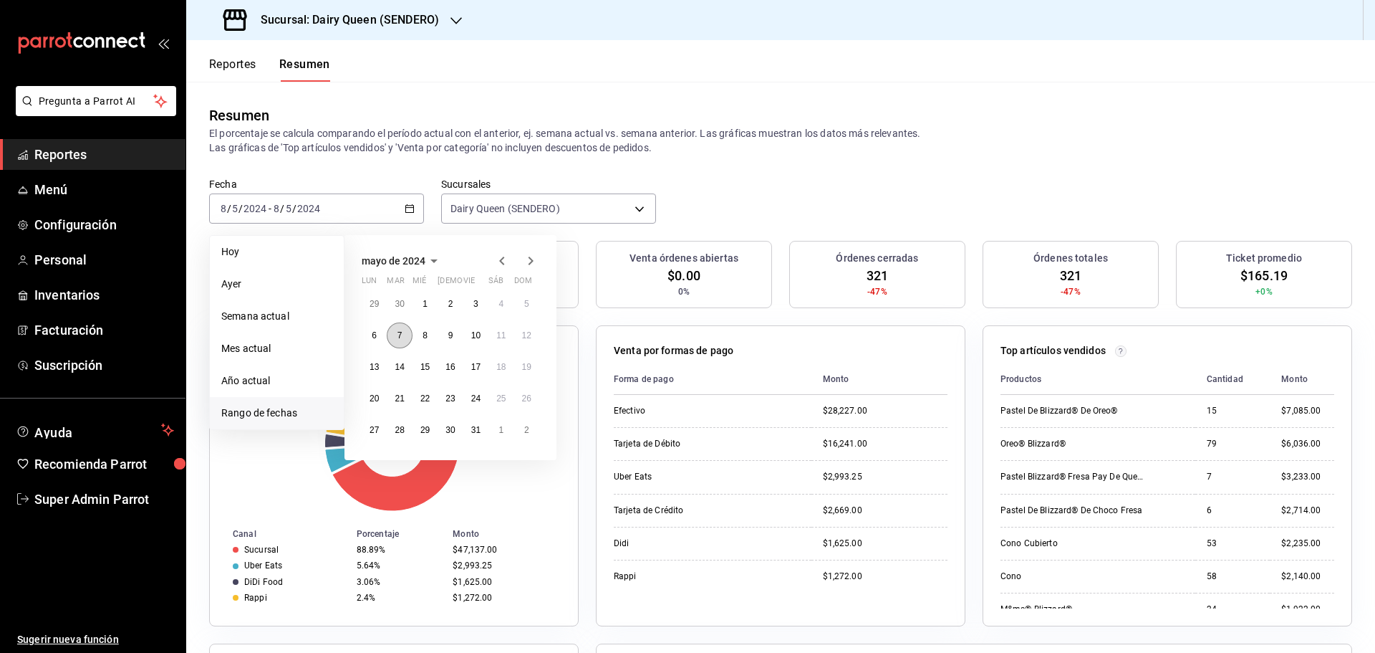
click at [398, 337] on abbr "7" at bounding box center [400, 335] width 5 height 10
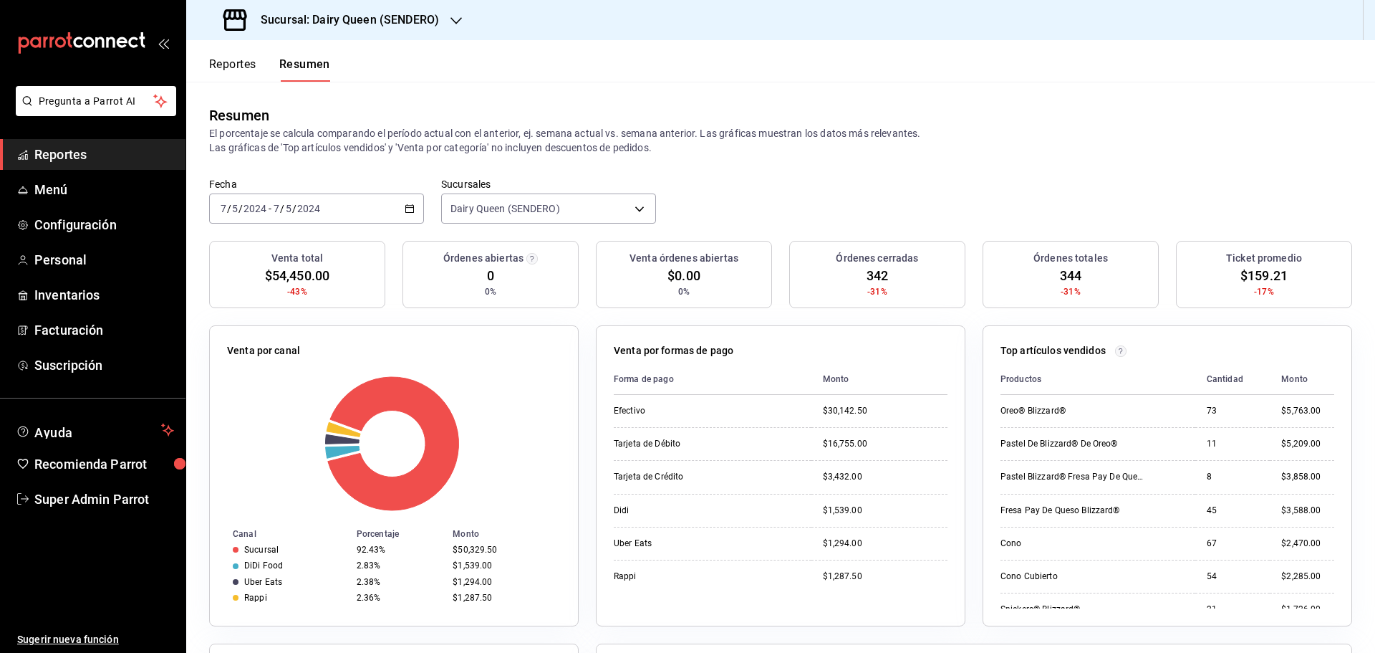
click at [371, 228] on div "Fecha [DATE] [DATE] - [DATE] [DATE] Sucursales Dairy Queen (SENDERO) [object Ob…" at bounding box center [780, 209] width 1189 height 63
click at [375, 208] on div "[DATE] [DATE] - [DATE] [DATE]" at bounding box center [316, 208] width 215 height 30
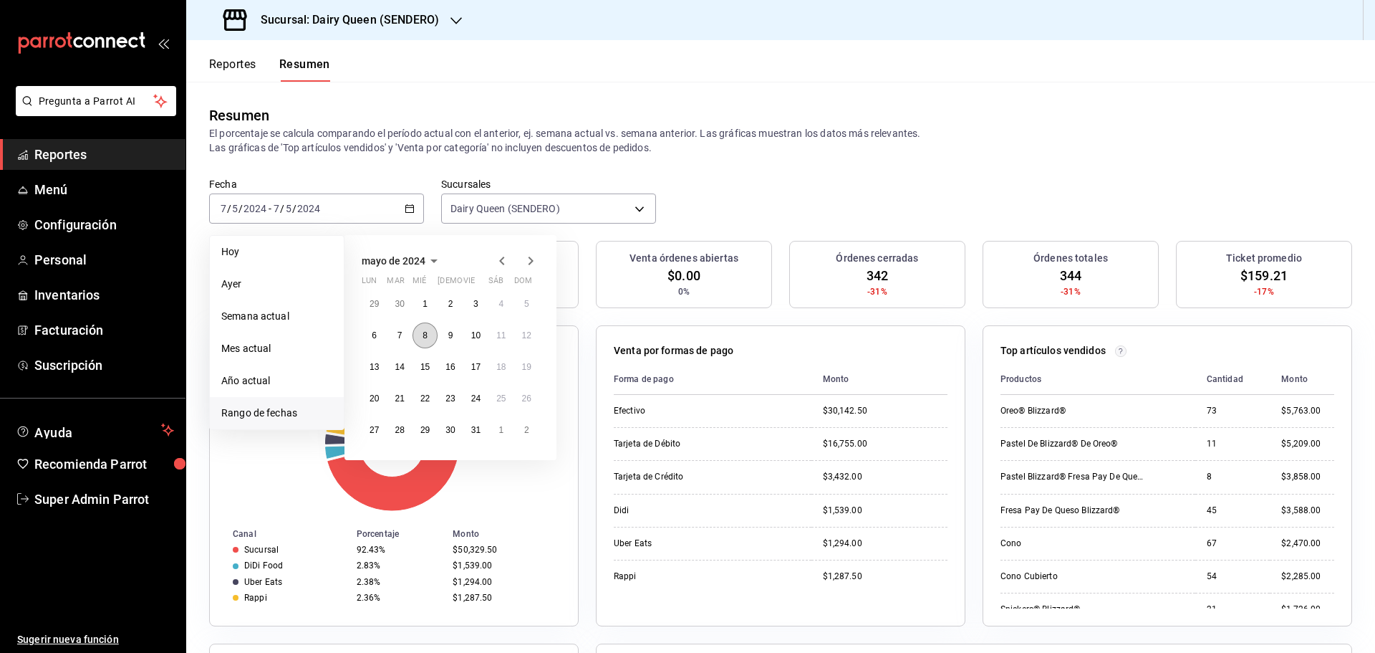
click at [425, 342] on button "8" at bounding box center [425, 335] width 25 height 26
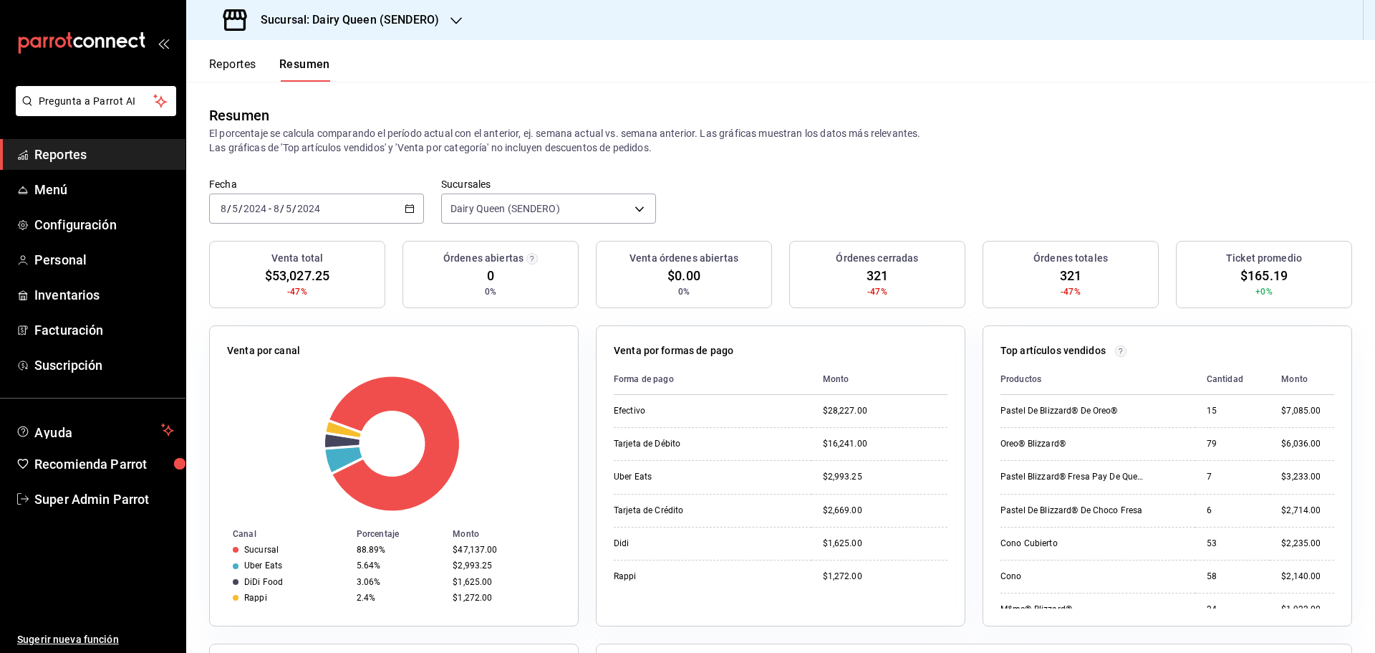
click at [370, 207] on div "[DATE] [DATE] - [DATE] [DATE]" at bounding box center [316, 208] width 215 height 30
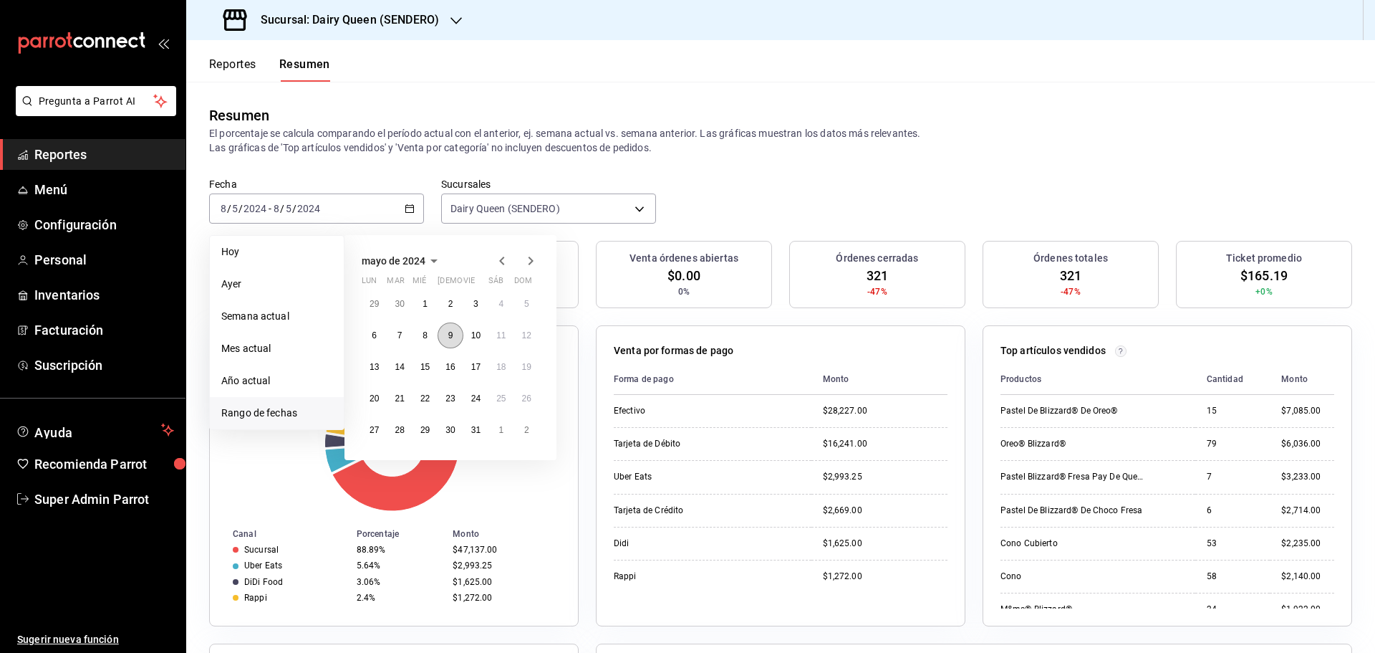
click at [448, 329] on button "9" at bounding box center [450, 335] width 25 height 26
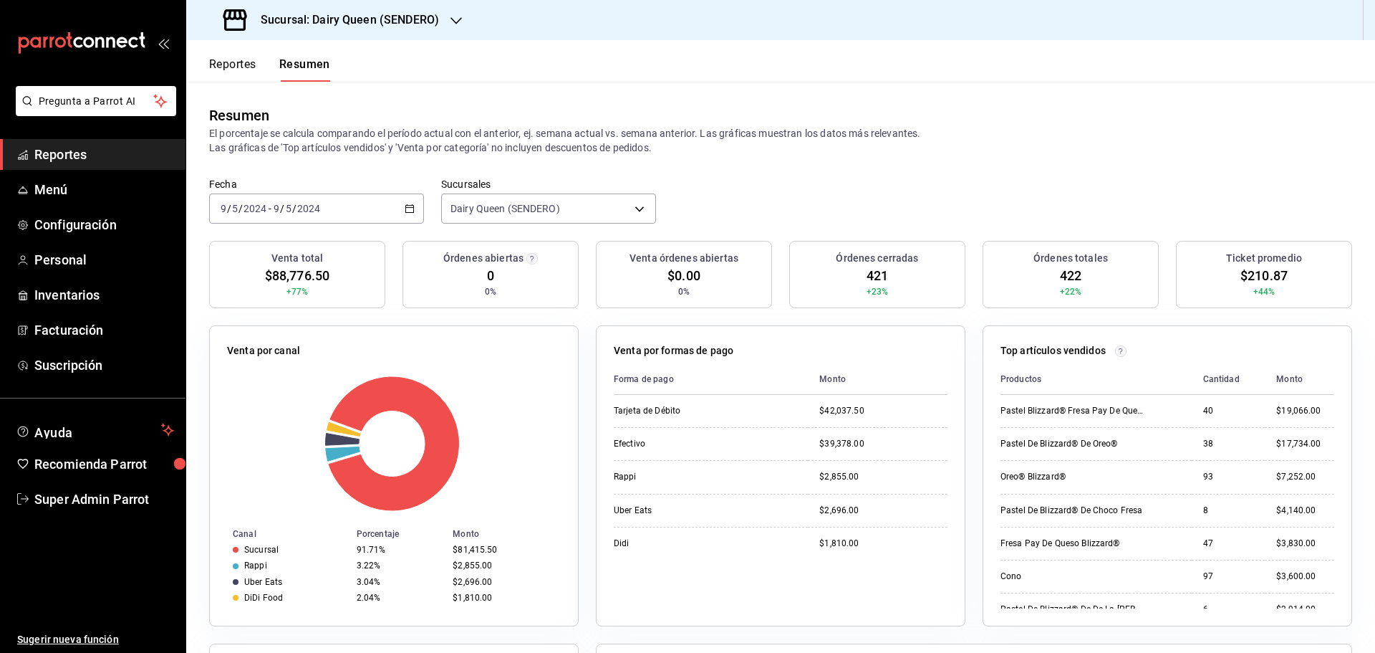
click at [352, 195] on div "[DATE] [DATE] - [DATE] [DATE]" at bounding box center [316, 208] width 215 height 30
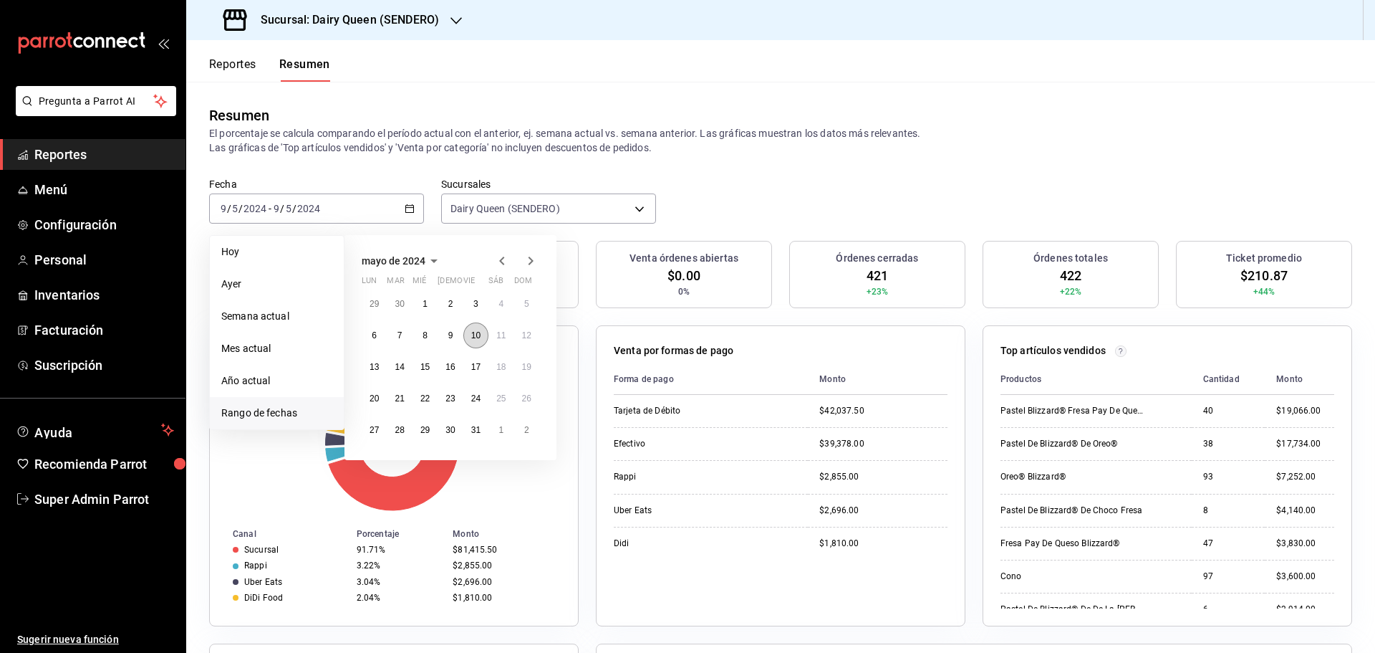
click at [468, 330] on button "10" at bounding box center [475, 335] width 25 height 26
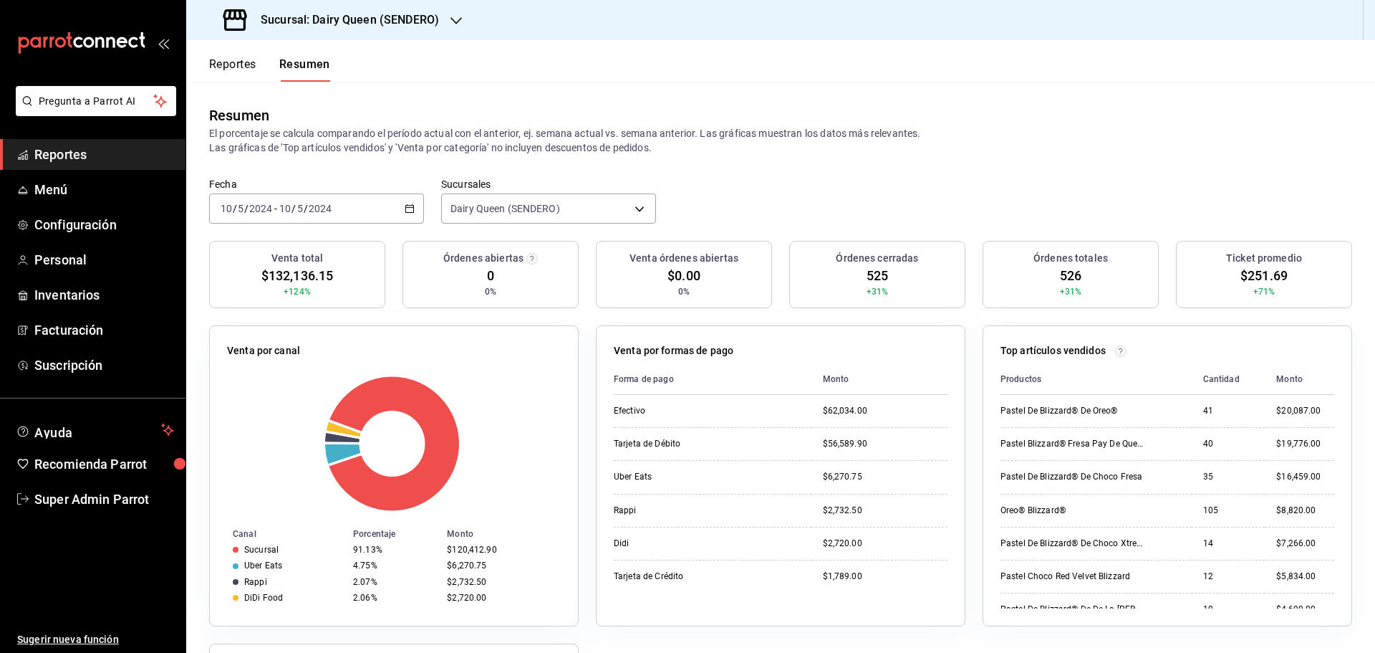
click at [389, 210] on div "[DATE] [DATE] - [DATE] [DATE]" at bounding box center [316, 208] width 215 height 30
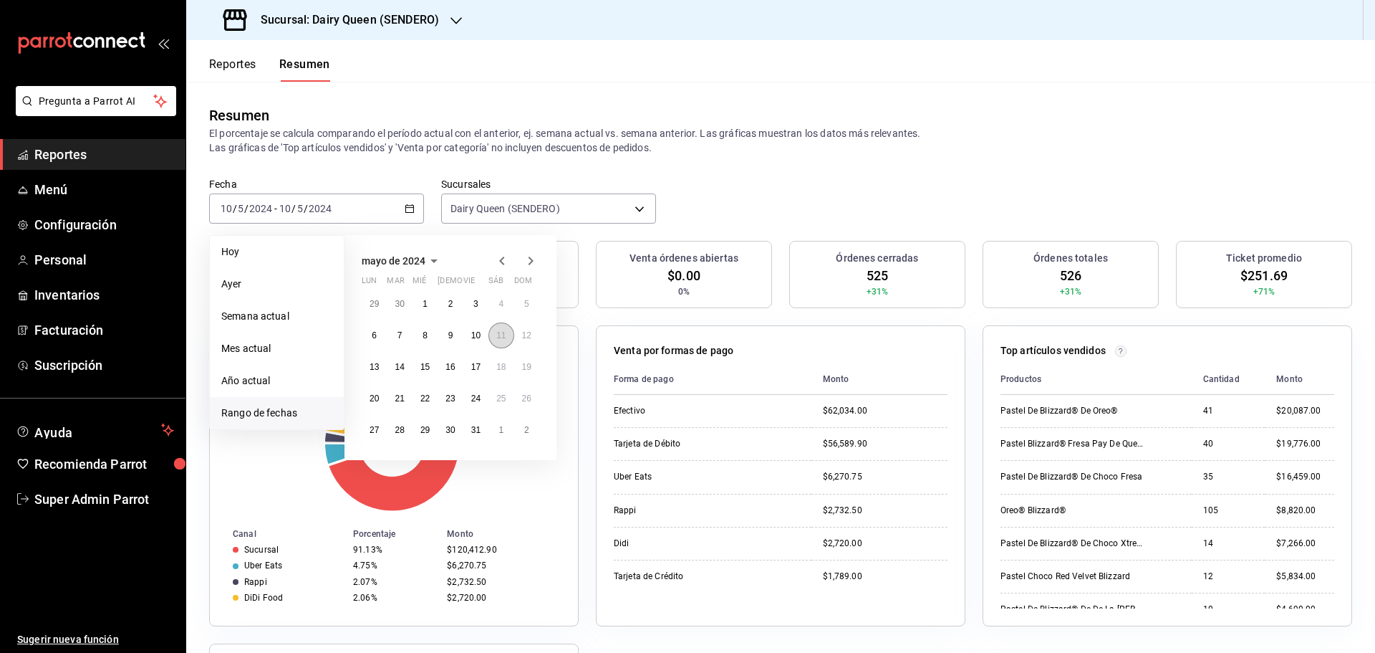
click at [502, 333] on abbr "11" at bounding box center [500, 335] width 9 height 10
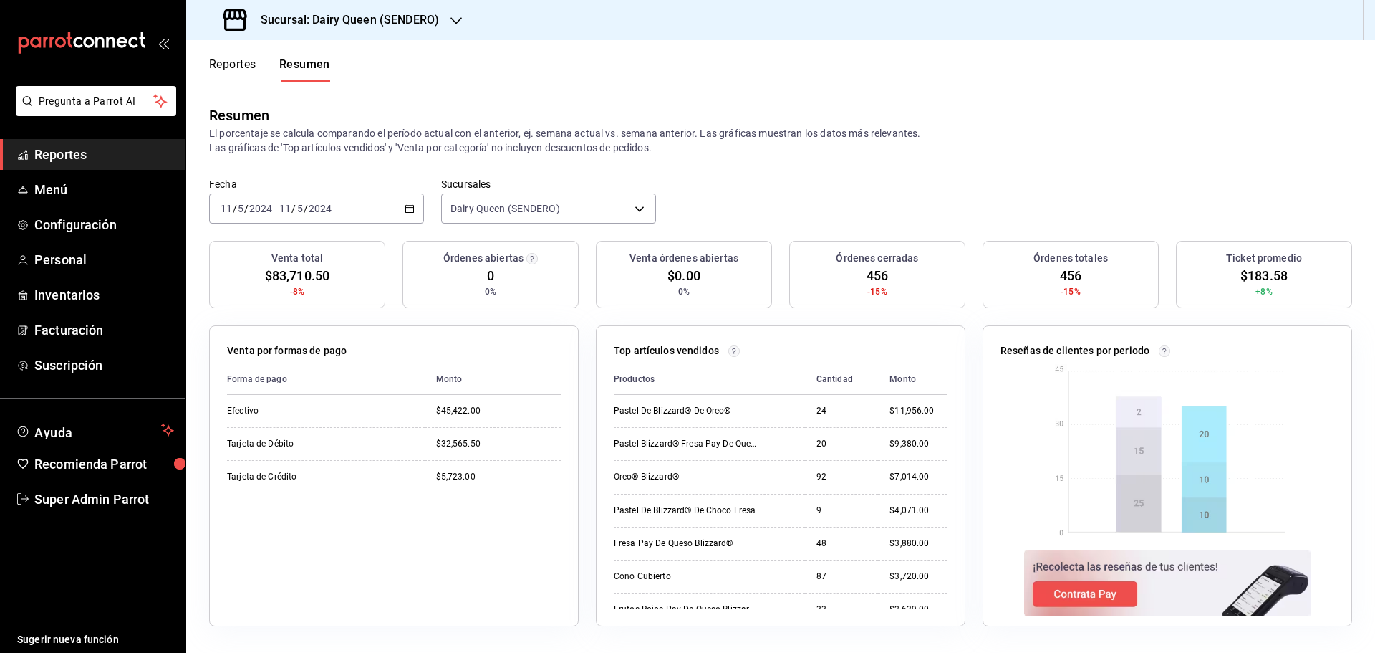
click at [380, 199] on div "[DATE] [DATE] - [DATE] [DATE]" at bounding box center [316, 208] width 215 height 30
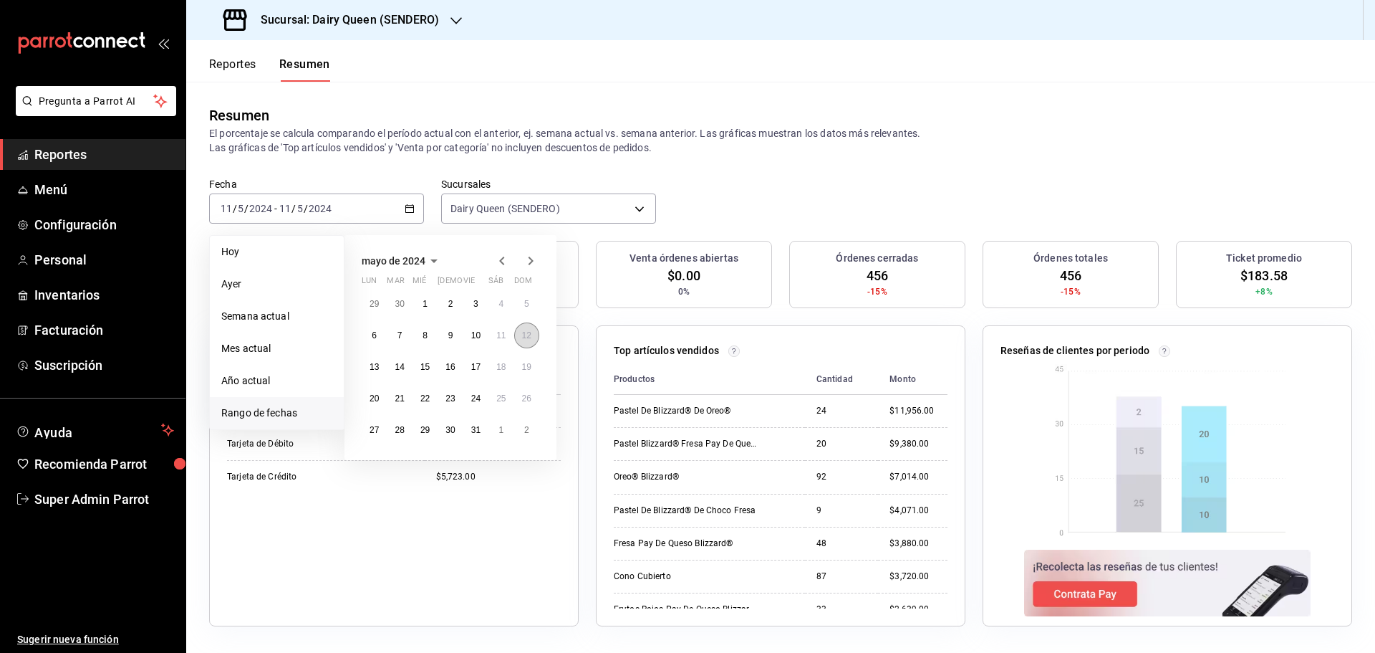
click at [524, 331] on abbr "12" at bounding box center [526, 335] width 9 height 10
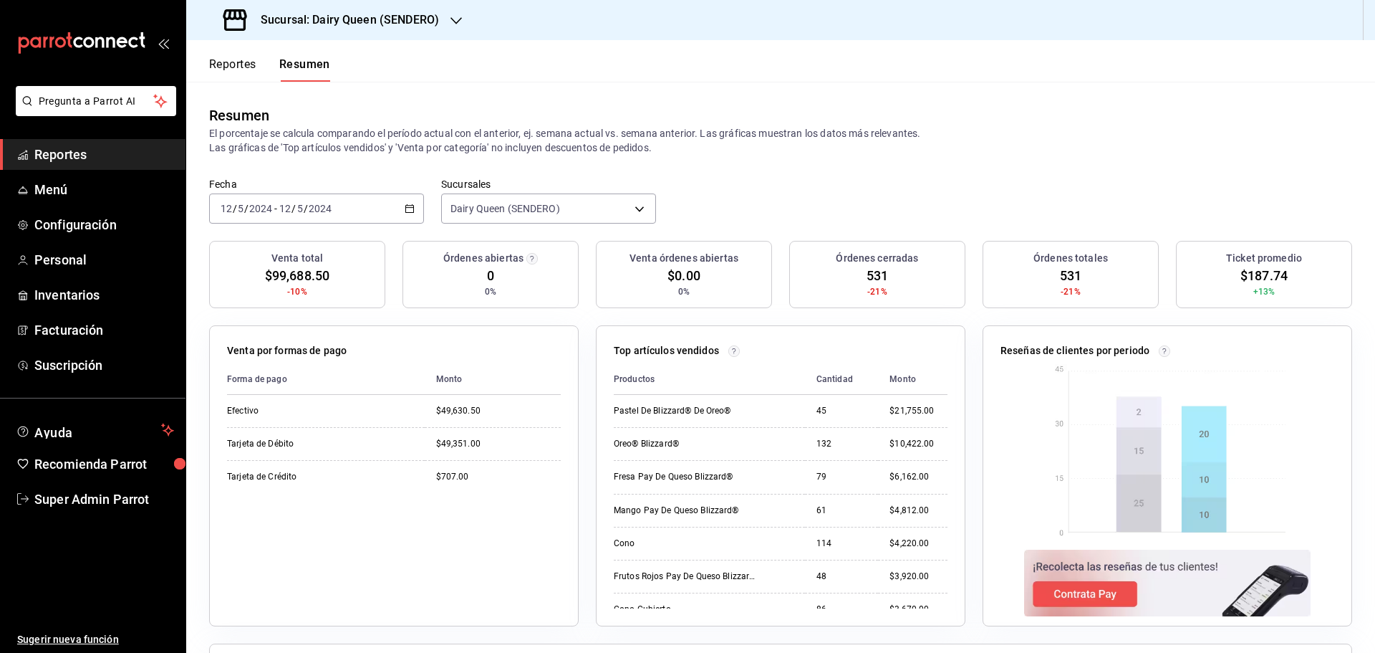
click at [385, 211] on div "[DATE] [DATE] - [DATE] [DATE]" at bounding box center [316, 208] width 215 height 30
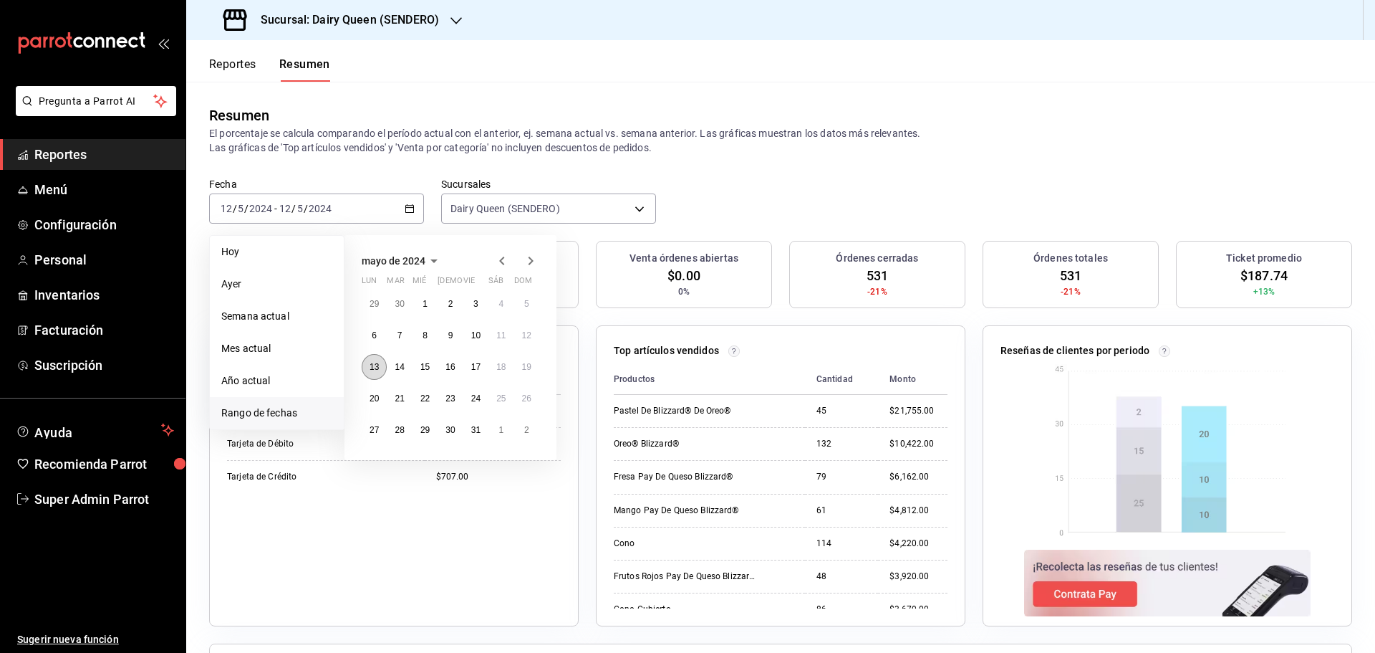
click at [379, 375] on button "13" at bounding box center [374, 367] width 25 height 26
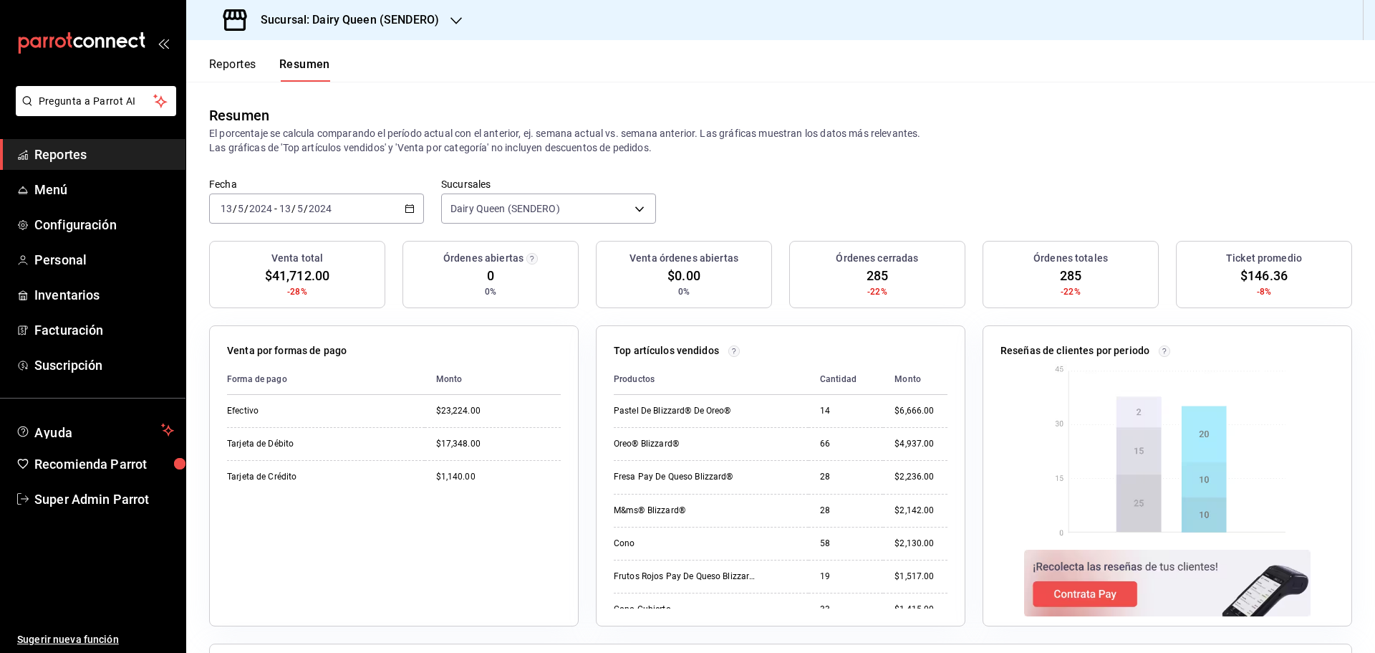
click at [326, 215] on div "[DATE] [DATE] - [DATE] [DATE]" at bounding box center [316, 208] width 215 height 30
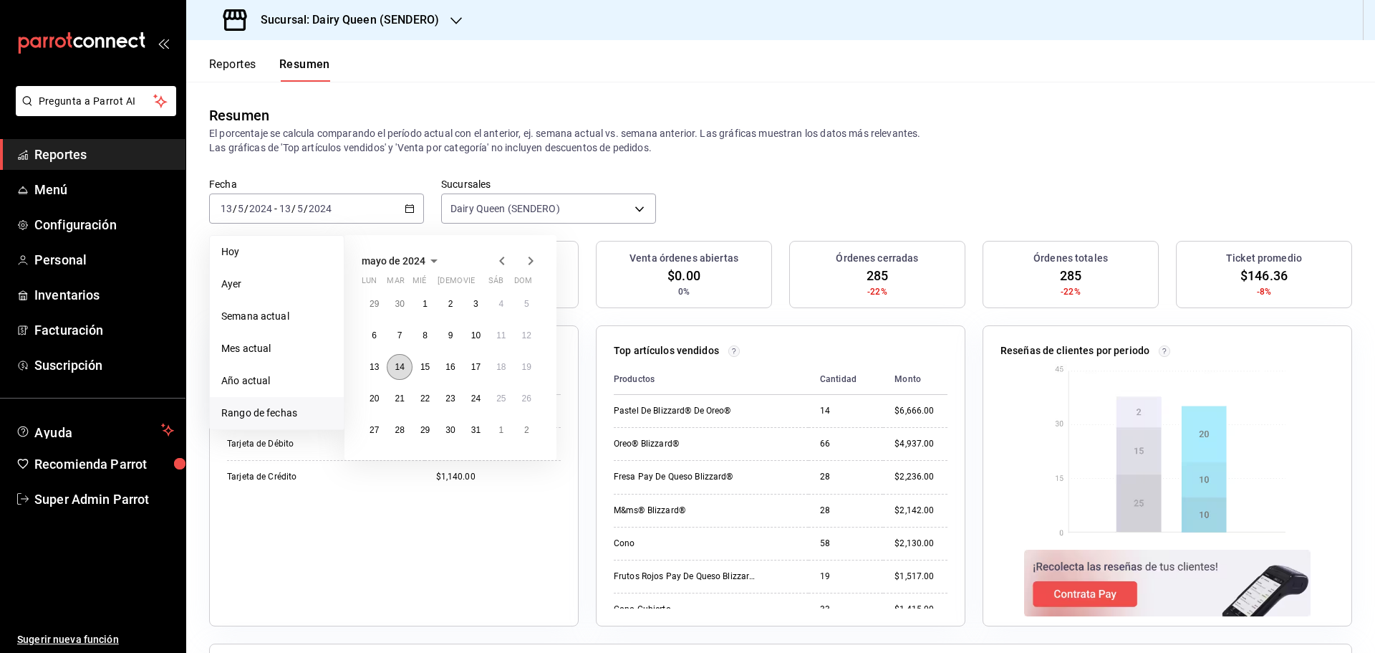
click at [403, 369] on abbr "14" at bounding box center [399, 367] width 9 height 10
click at [402, 369] on abbr "14" at bounding box center [399, 367] width 9 height 10
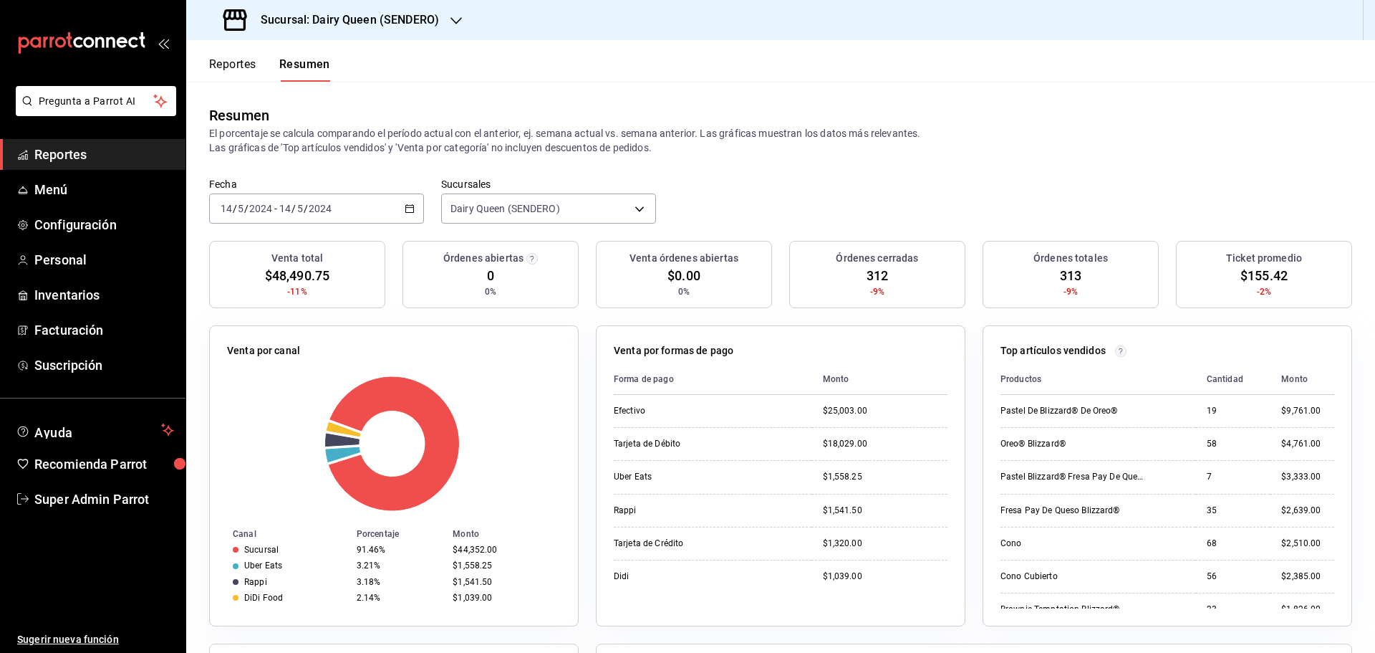
click at [327, 198] on div "[DATE] [DATE] - [DATE] [DATE]" at bounding box center [316, 208] width 215 height 30
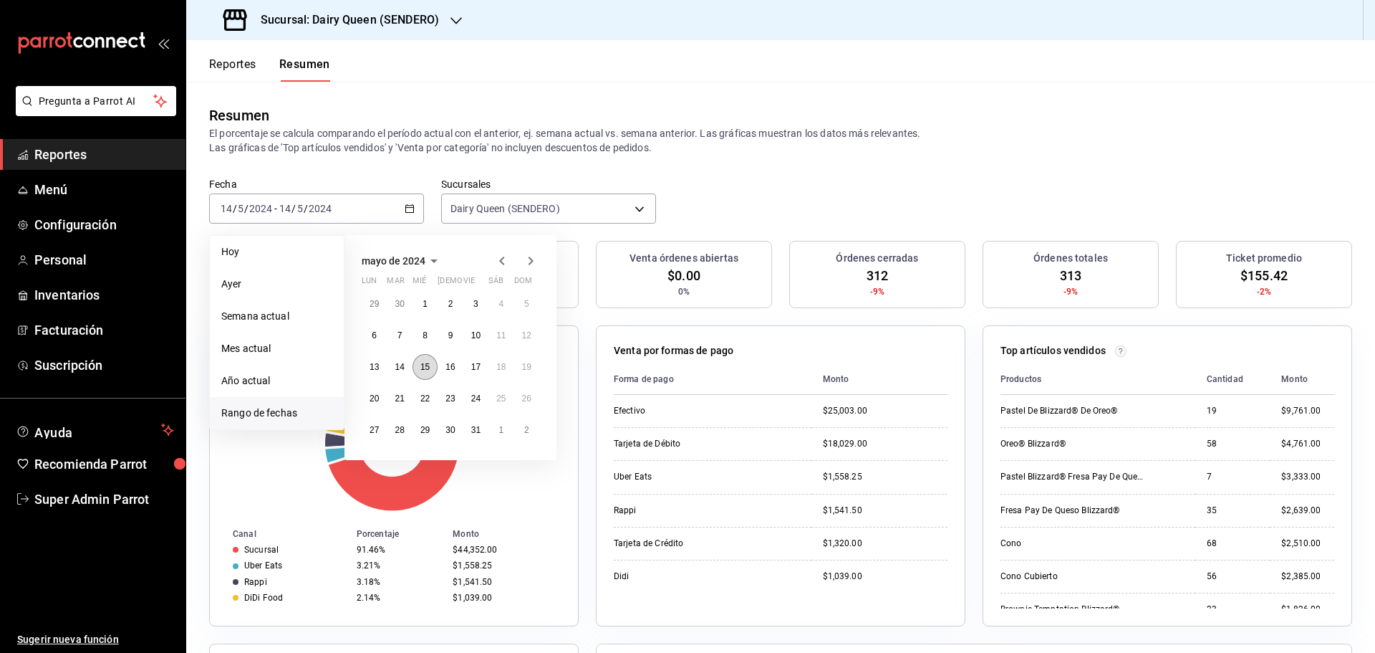
click at [425, 369] on abbr "15" at bounding box center [424, 367] width 9 height 10
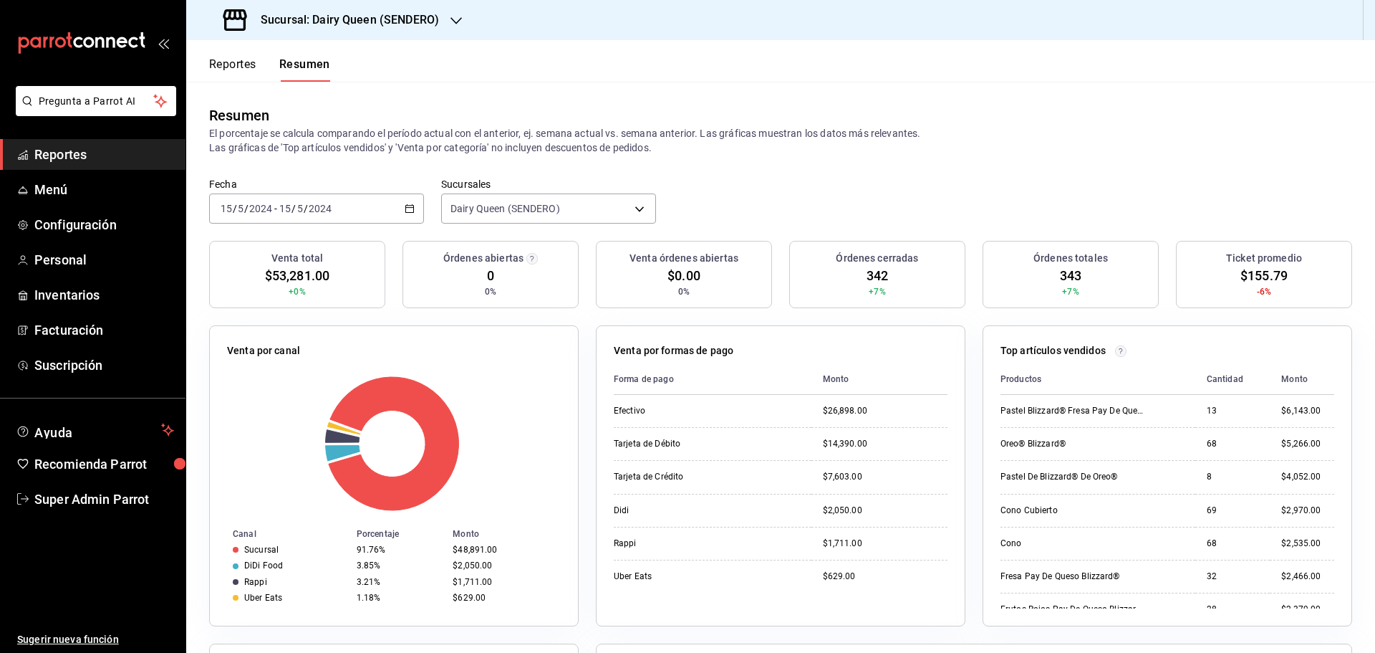
click at [331, 208] on input "2024" at bounding box center [320, 208] width 24 height 11
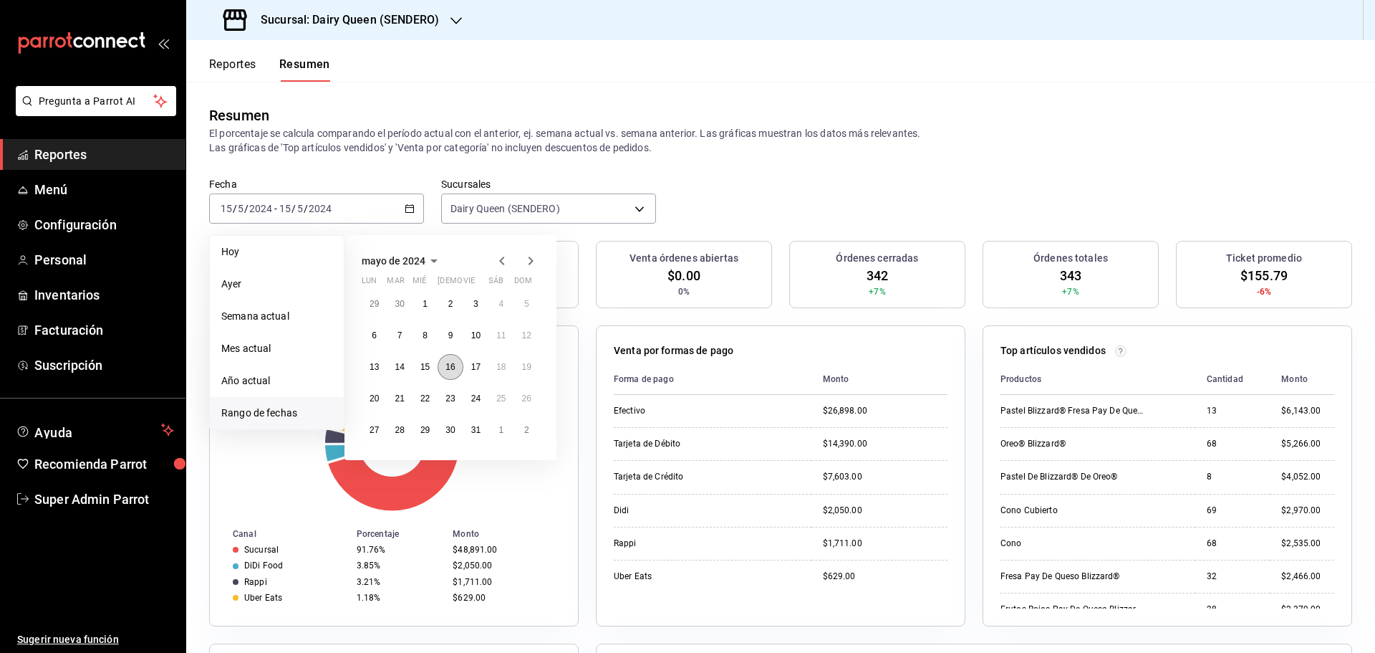
click at [455, 375] on button "16" at bounding box center [450, 367] width 25 height 26
click at [457, 370] on button "16" at bounding box center [450, 367] width 25 height 26
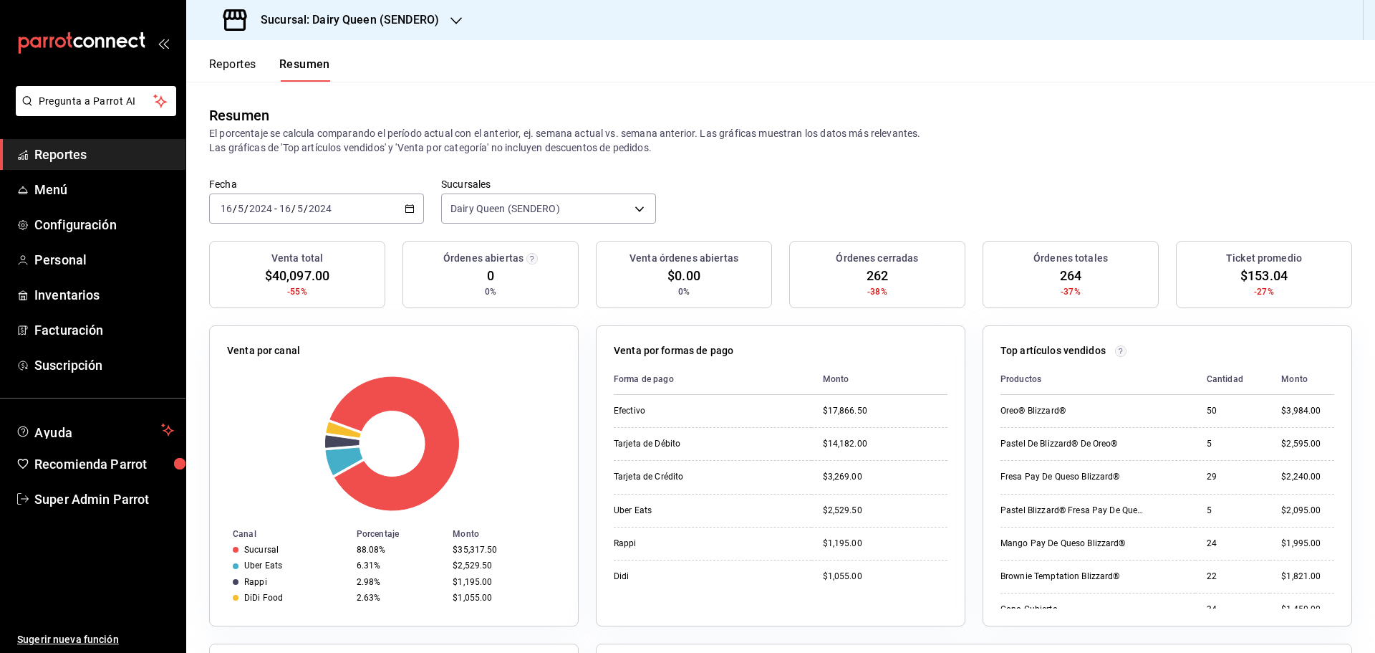
click at [357, 201] on div "[DATE] [DATE] - [DATE] [DATE]" at bounding box center [316, 208] width 215 height 30
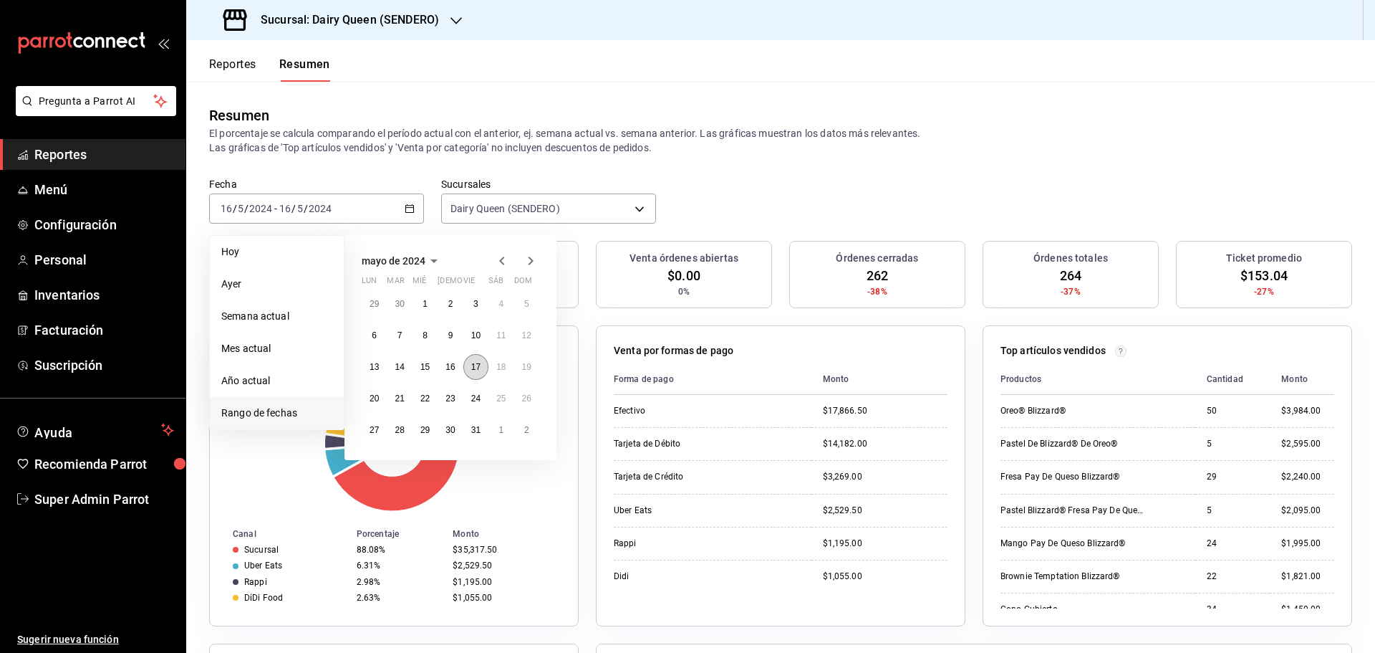
click at [473, 364] on abbr "17" at bounding box center [475, 367] width 9 height 10
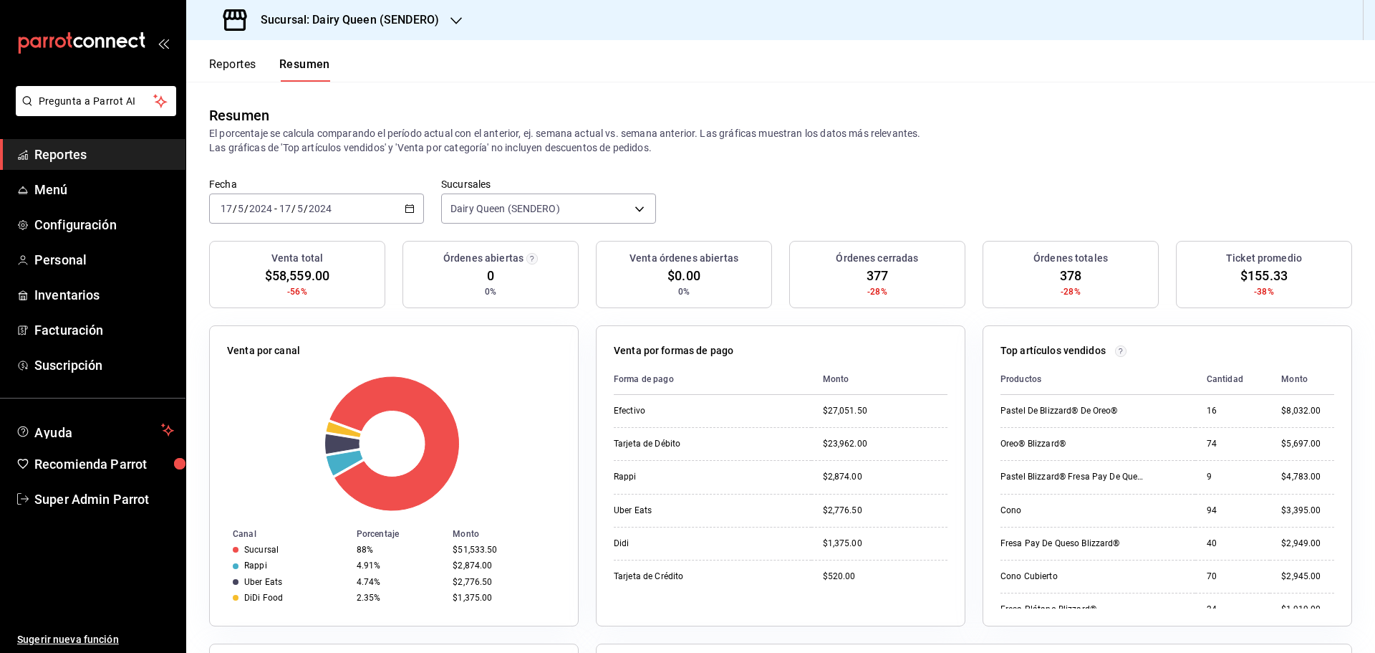
click at [306, 203] on span "/" at bounding box center [306, 208] width 4 height 11
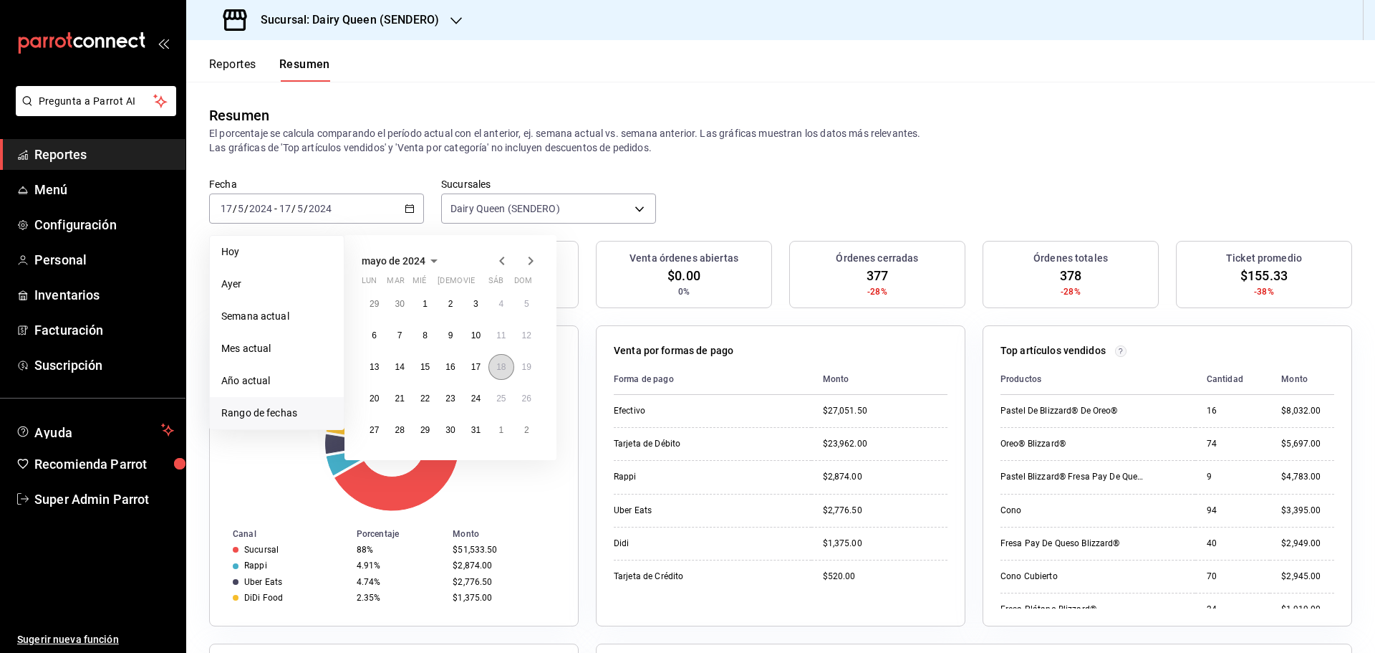
click at [494, 376] on button "18" at bounding box center [501, 367] width 25 height 26
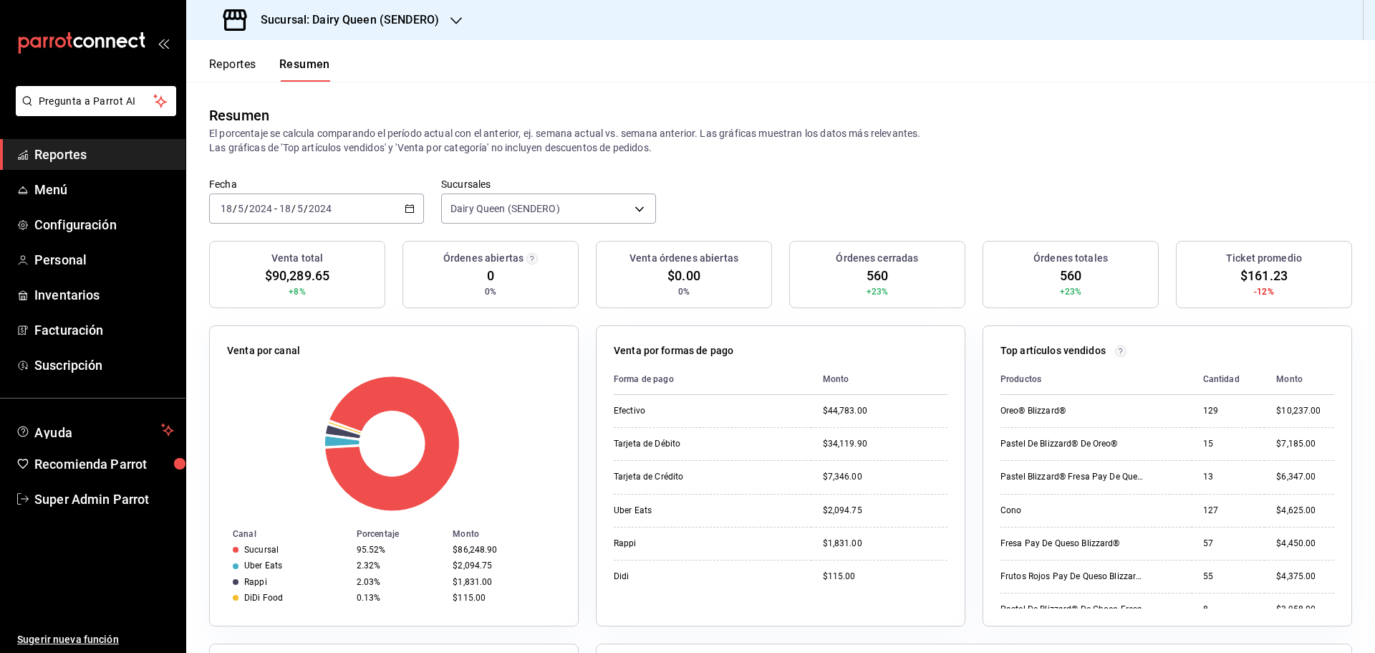
click at [374, 201] on div "[DATE] [DATE] - [DATE] [DATE]" at bounding box center [316, 208] width 215 height 30
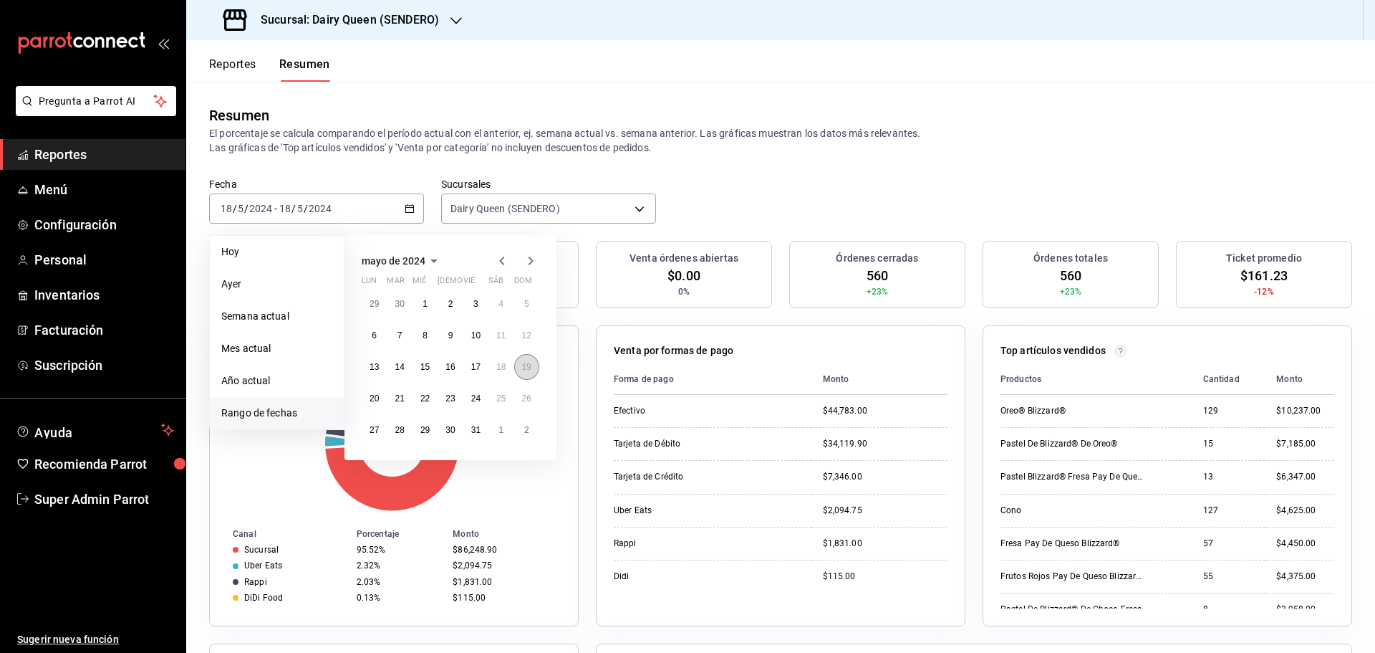
click at [522, 368] on abbr "19" at bounding box center [526, 367] width 9 height 10
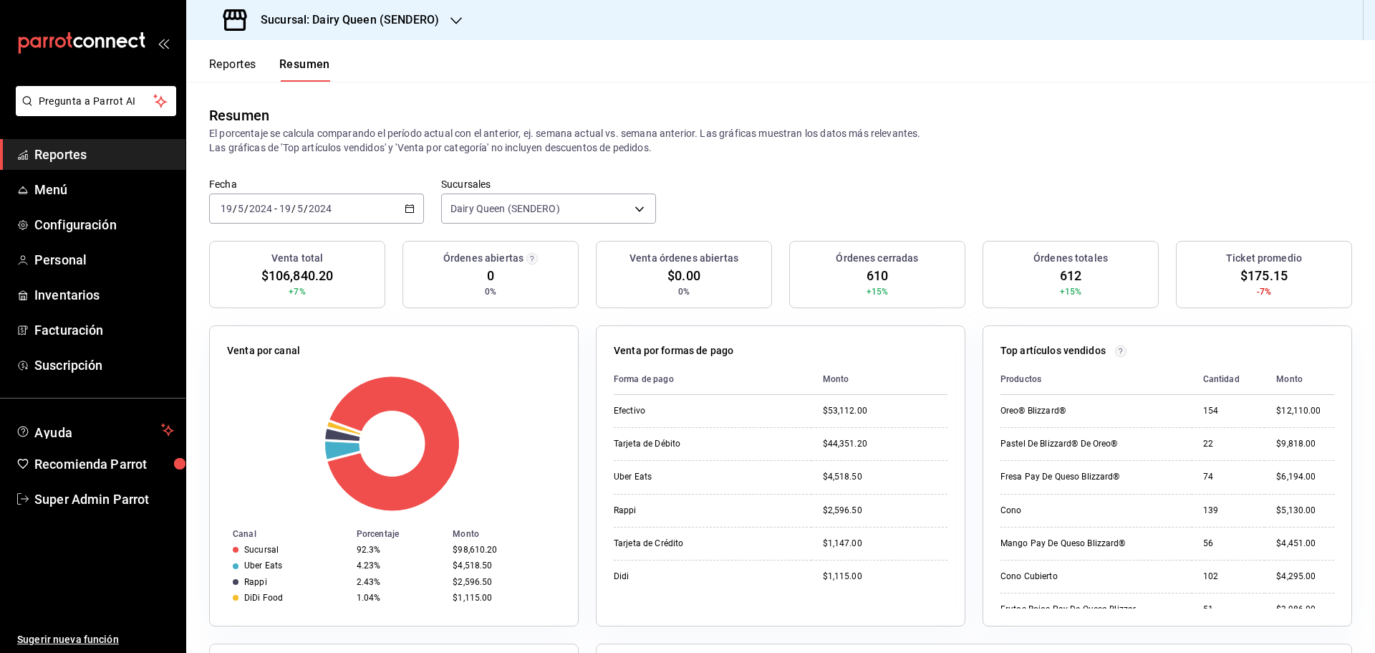
click at [371, 212] on div "[DATE] [DATE] - [DATE] [DATE]" at bounding box center [316, 208] width 215 height 30
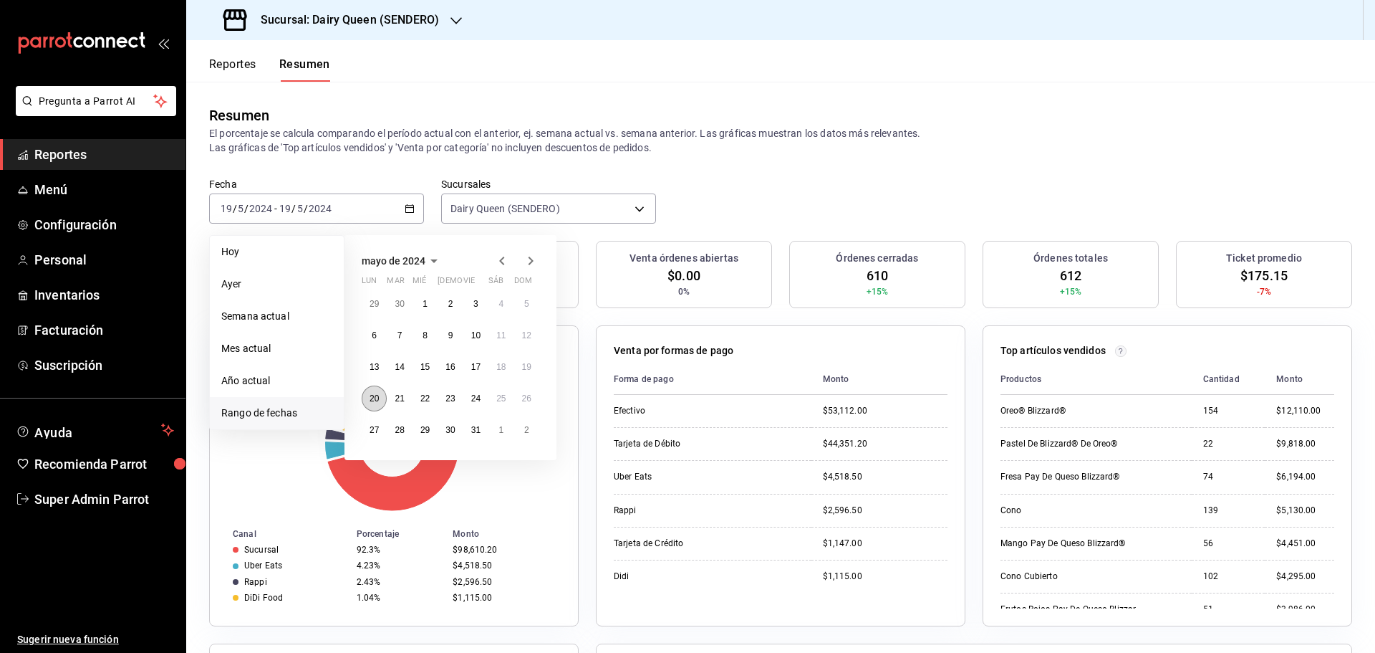
click at [375, 403] on abbr "20" at bounding box center [374, 398] width 9 height 10
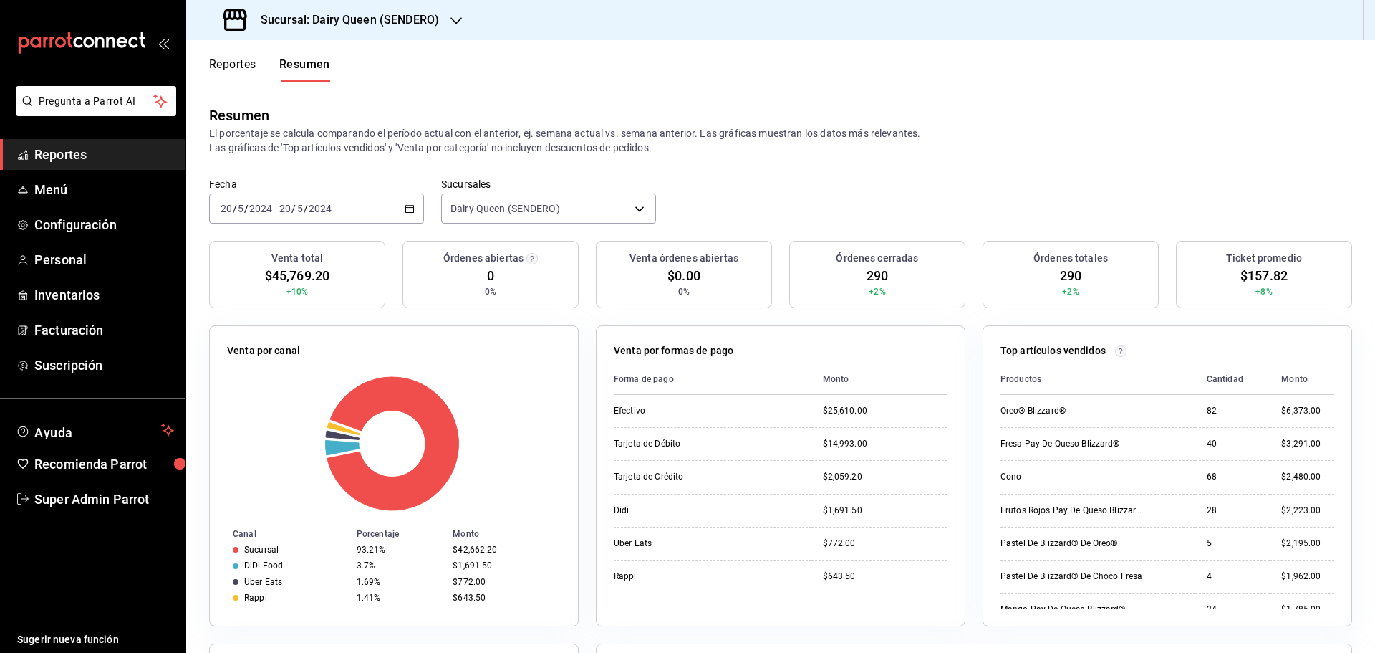
click at [358, 203] on div "[DATE] [DATE] - [DATE] [DATE]" at bounding box center [316, 208] width 215 height 30
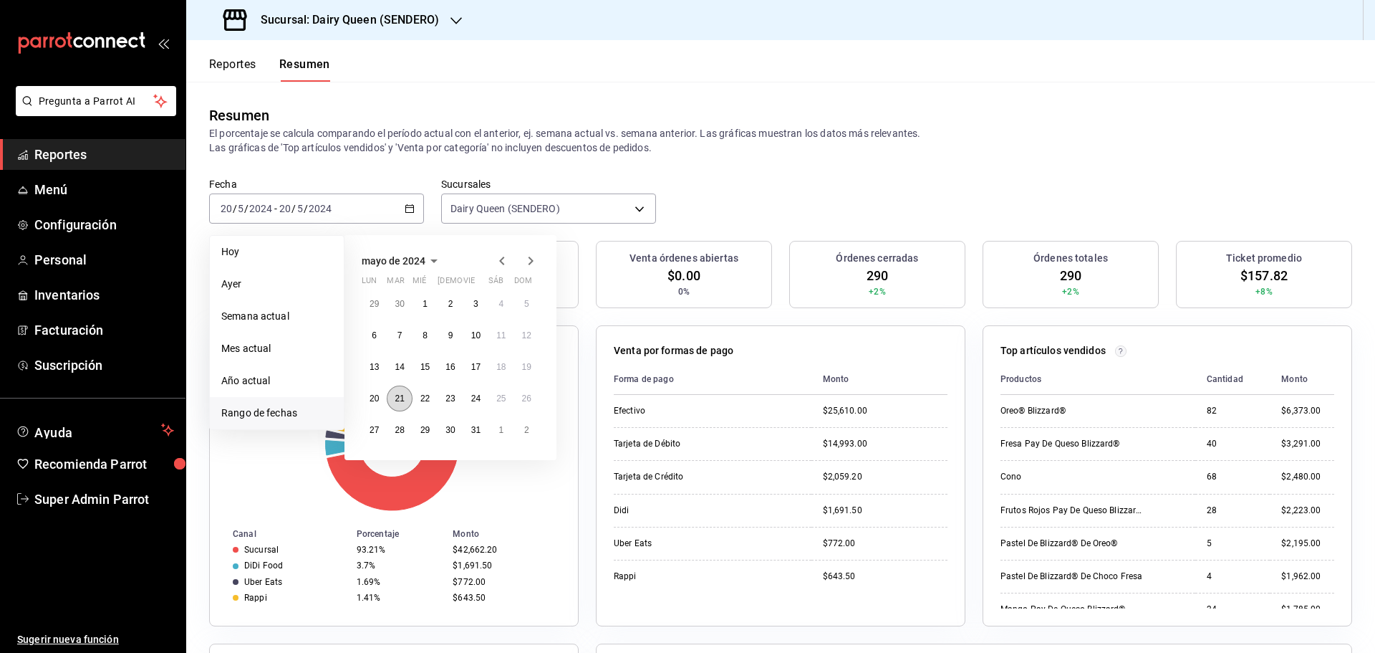
click at [399, 400] on abbr "21" at bounding box center [399, 398] width 9 height 10
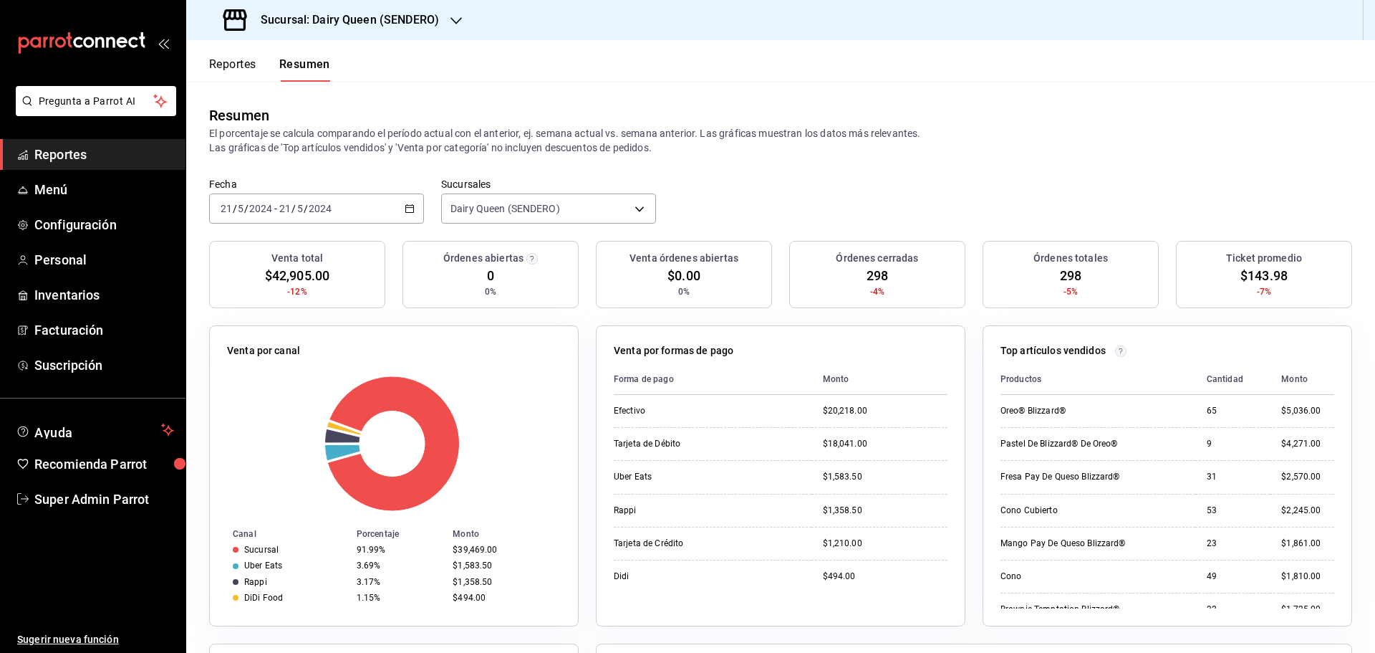
click at [330, 206] on input "2024" at bounding box center [320, 208] width 24 height 11
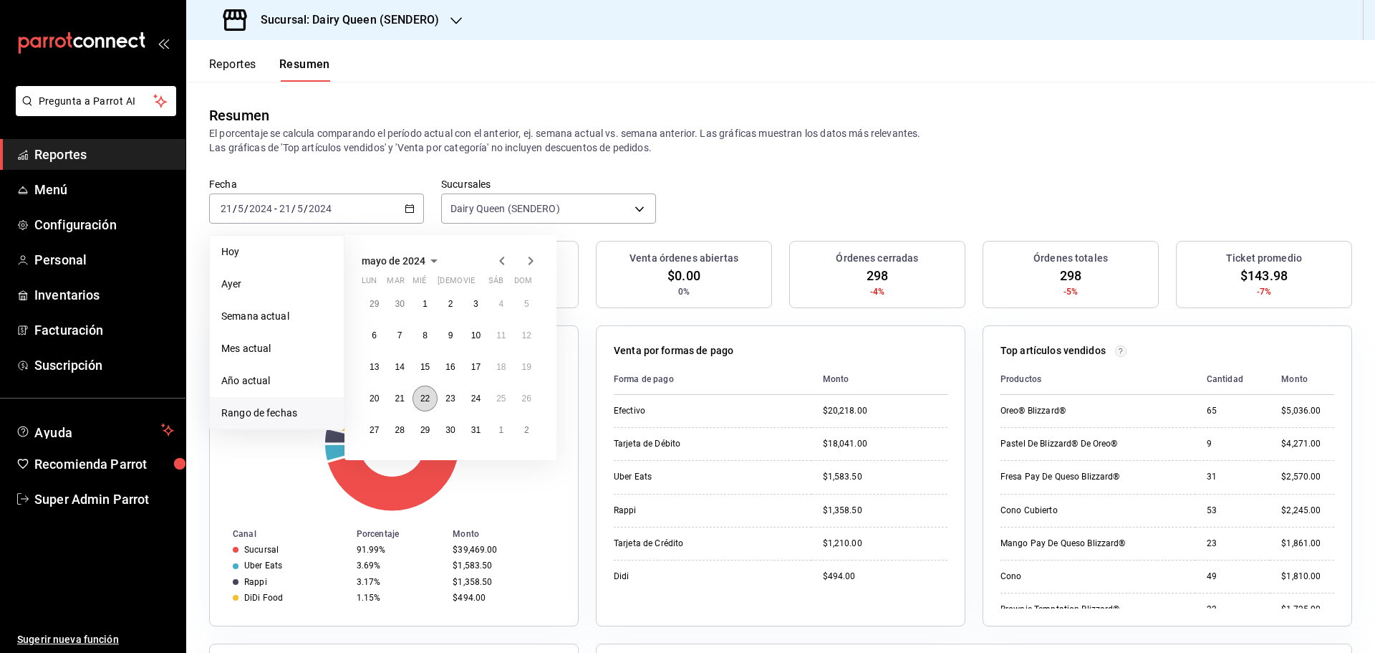
click at [431, 402] on button "22" at bounding box center [425, 398] width 25 height 26
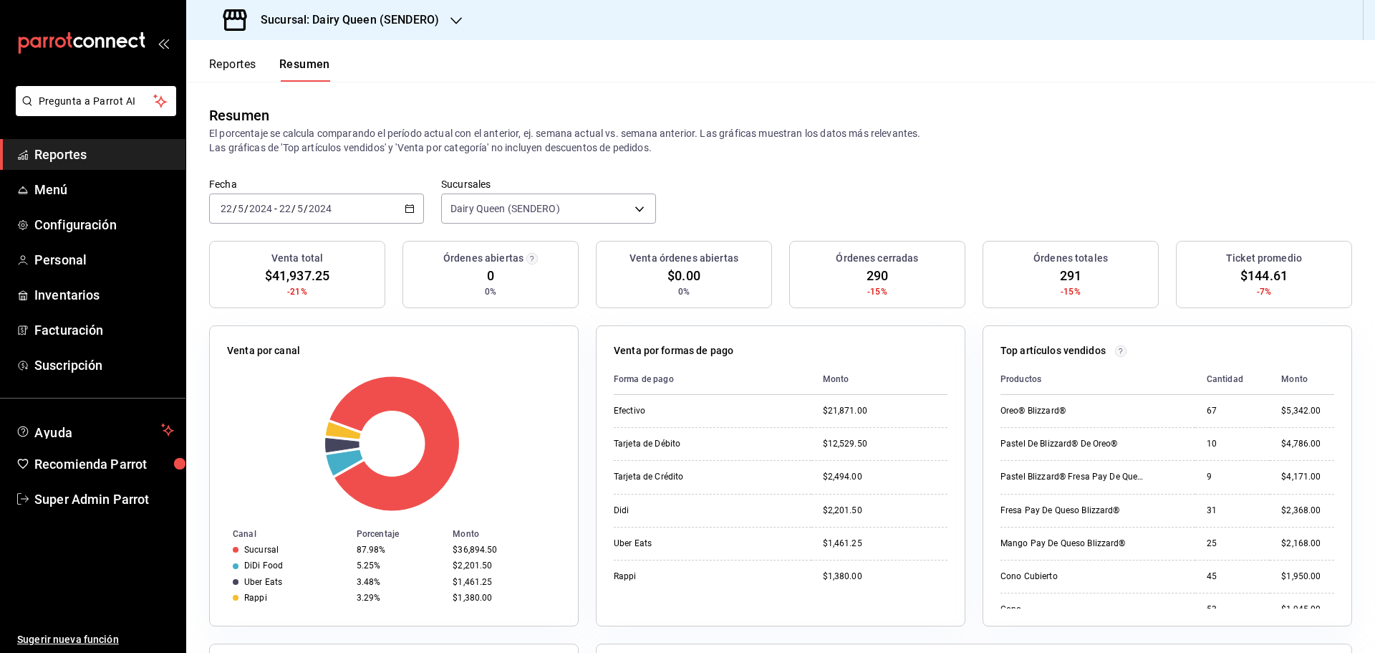
click at [310, 209] on input "2024" at bounding box center [320, 208] width 24 height 11
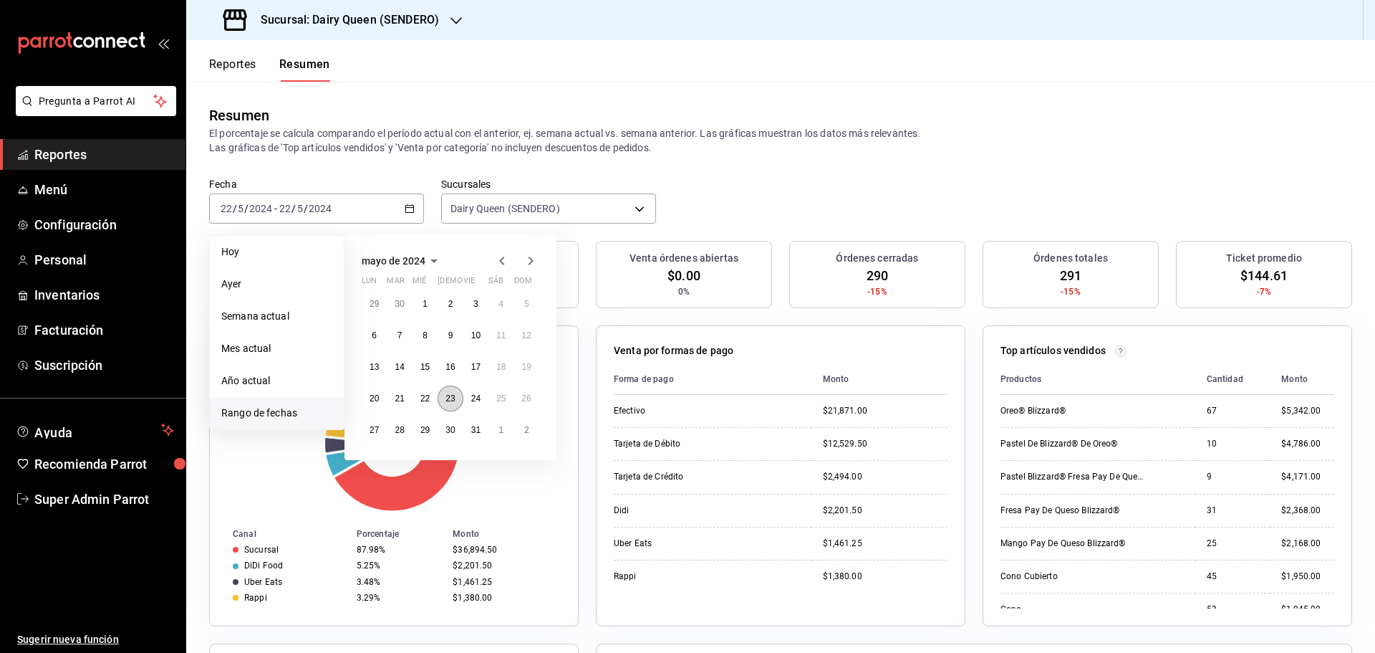
click at [451, 400] on abbr "23" at bounding box center [450, 398] width 9 height 10
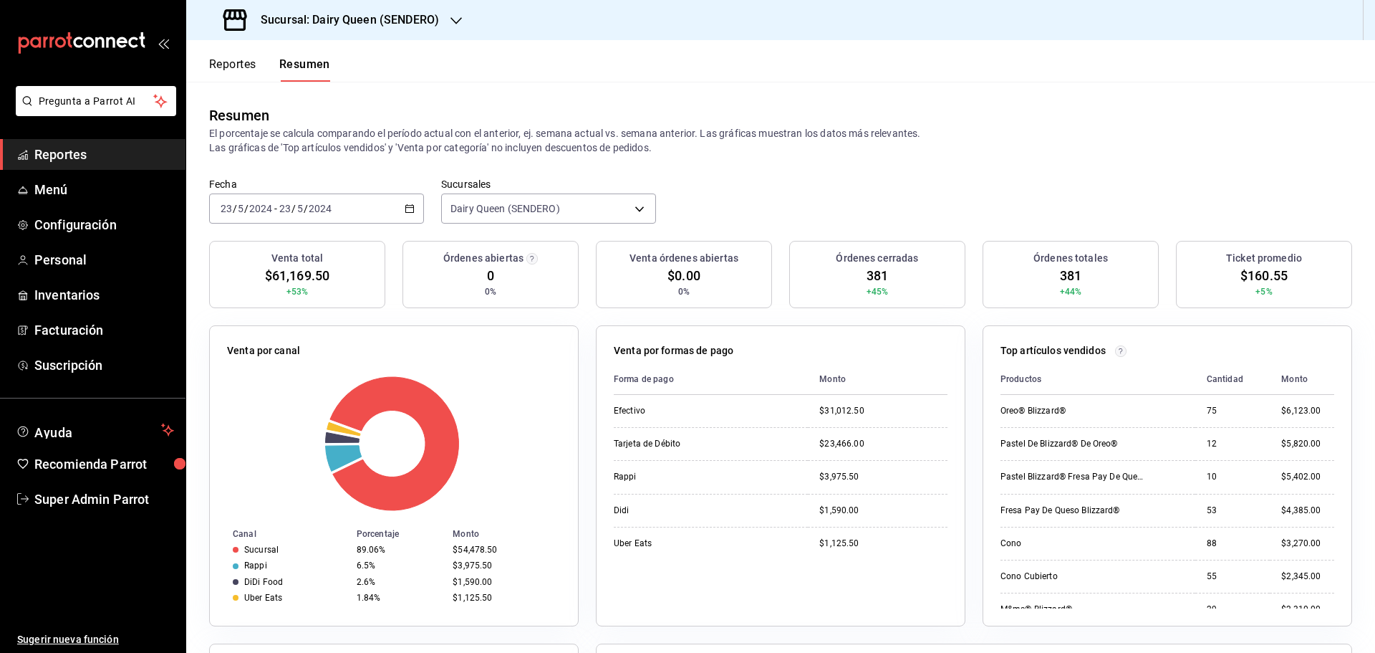
click at [370, 202] on div "[DATE] [DATE] - [DATE] [DATE]" at bounding box center [316, 208] width 215 height 30
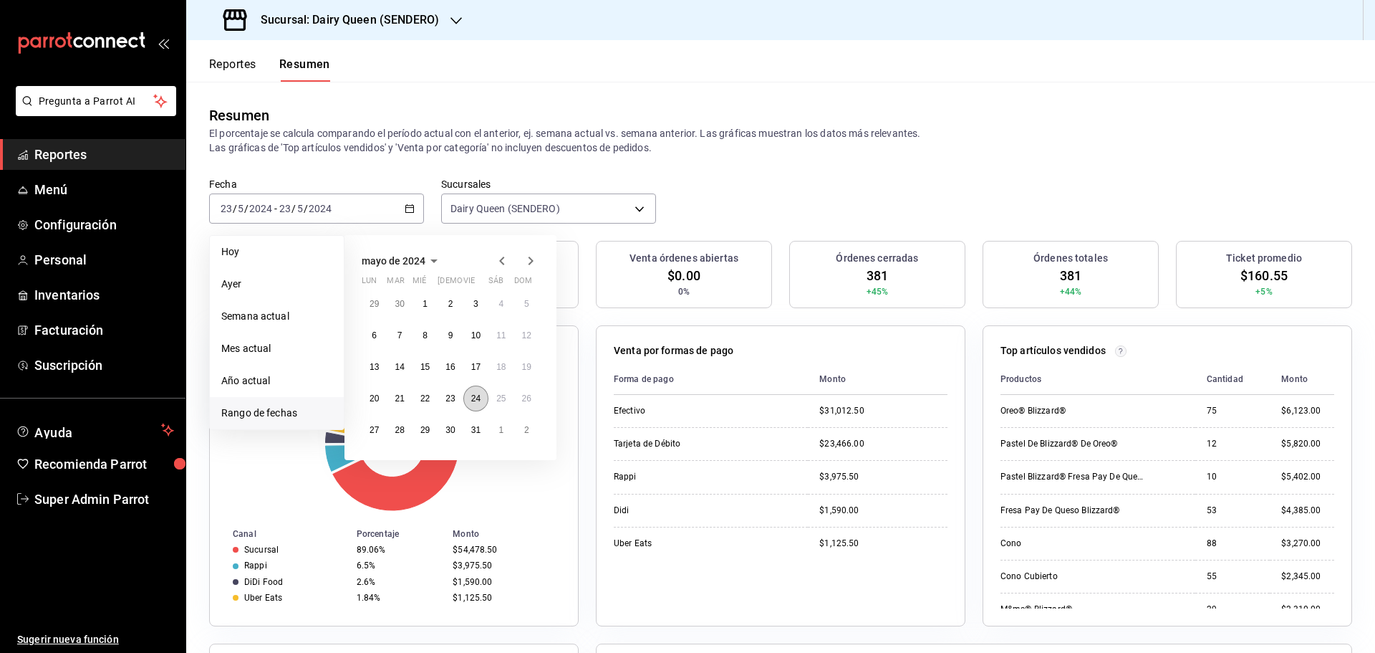
click at [471, 397] on abbr "24" at bounding box center [475, 398] width 9 height 10
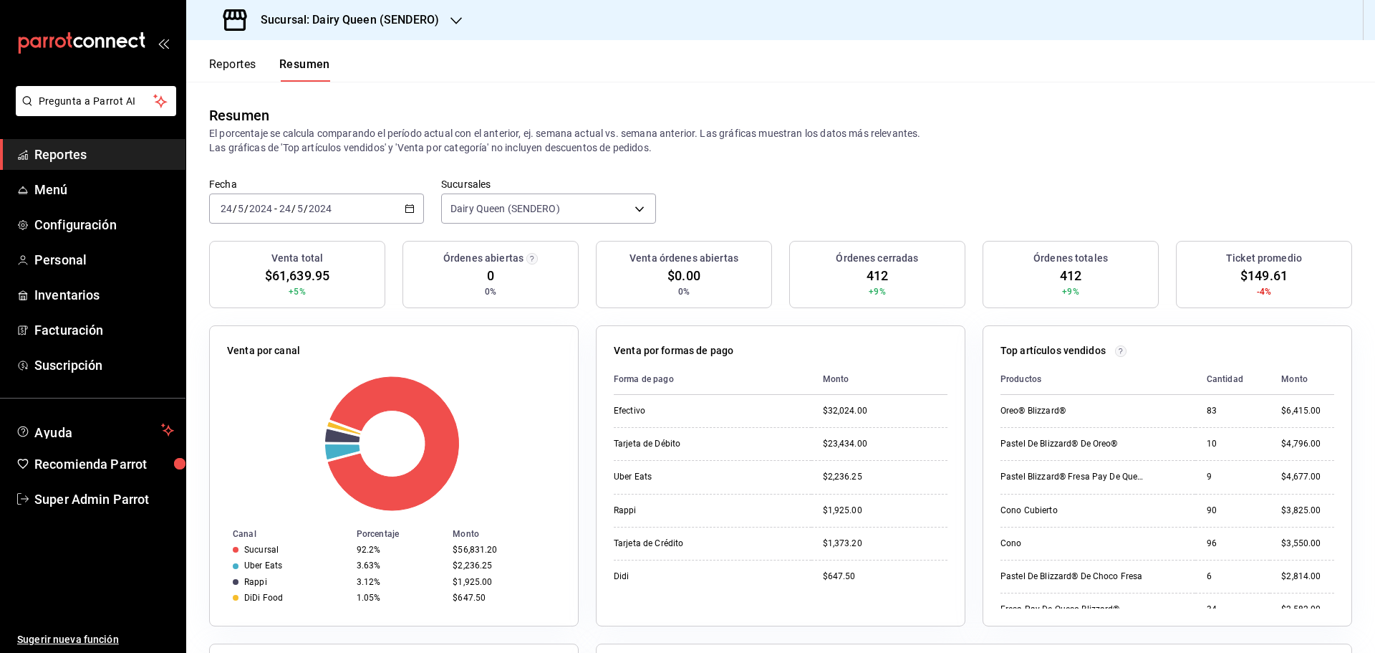
click at [353, 194] on div "[DATE] [DATE] - [DATE] [DATE]" at bounding box center [316, 208] width 215 height 30
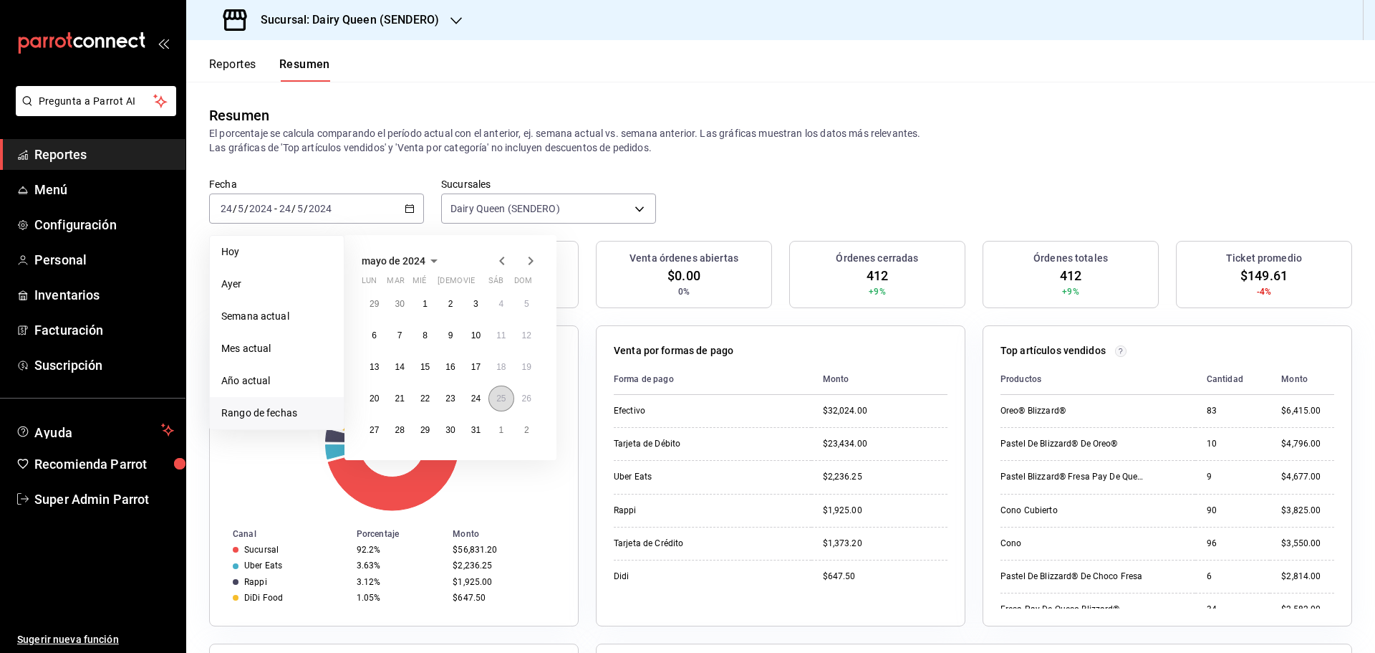
click at [496, 400] on abbr "25" at bounding box center [500, 398] width 9 height 10
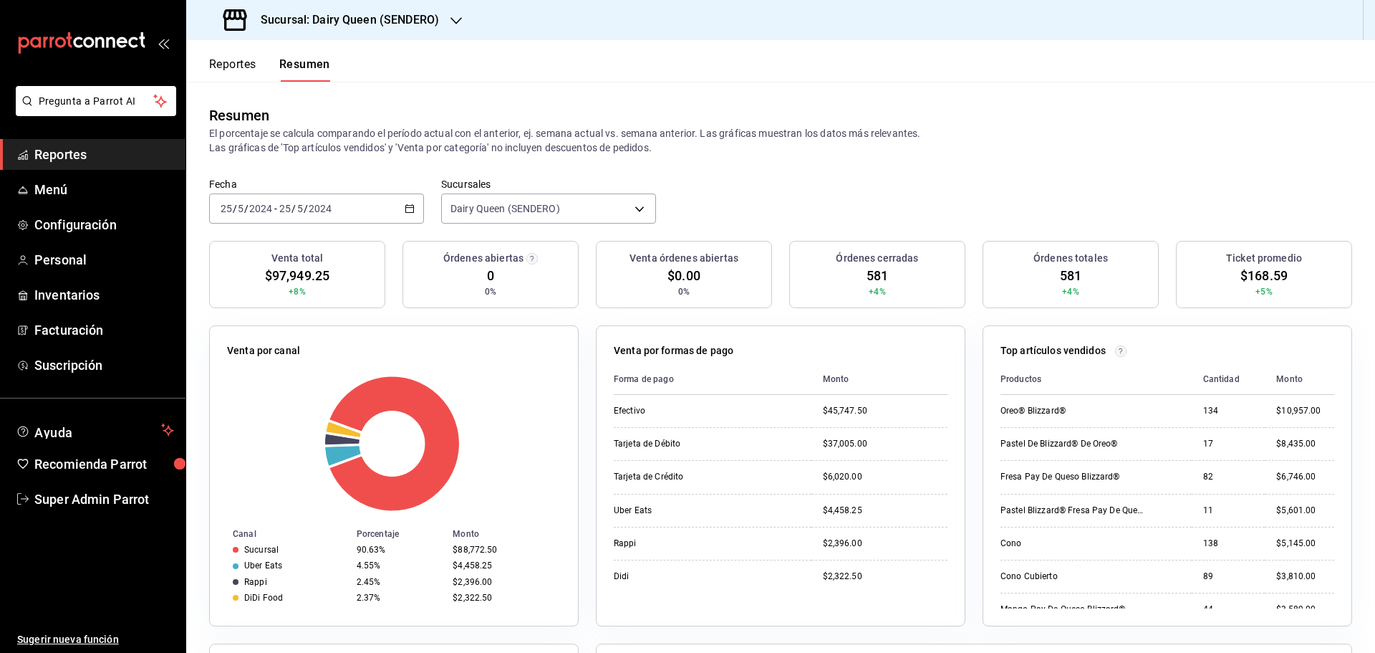
click at [383, 204] on div "[DATE] [DATE] - [DATE] [DATE]" at bounding box center [316, 208] width 215 height 30
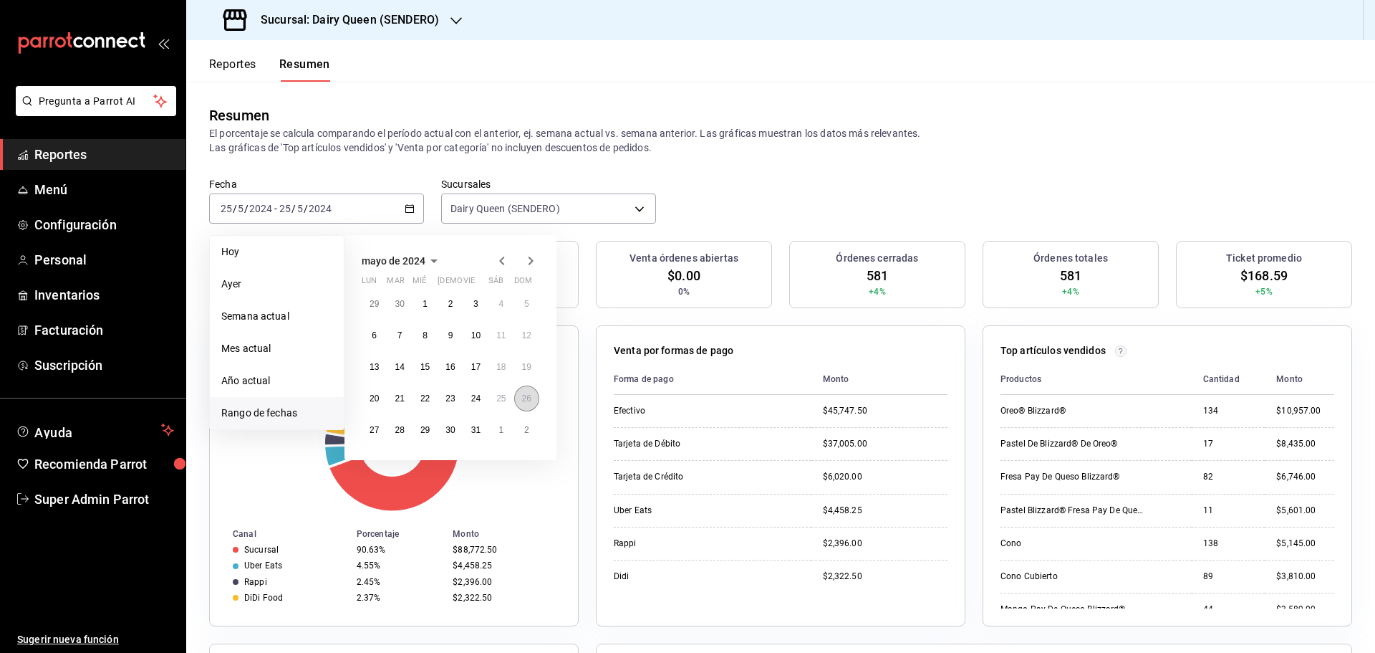
click at [524, 397] on abbr "26" at bounding box center [526, 398] width 9 height 10
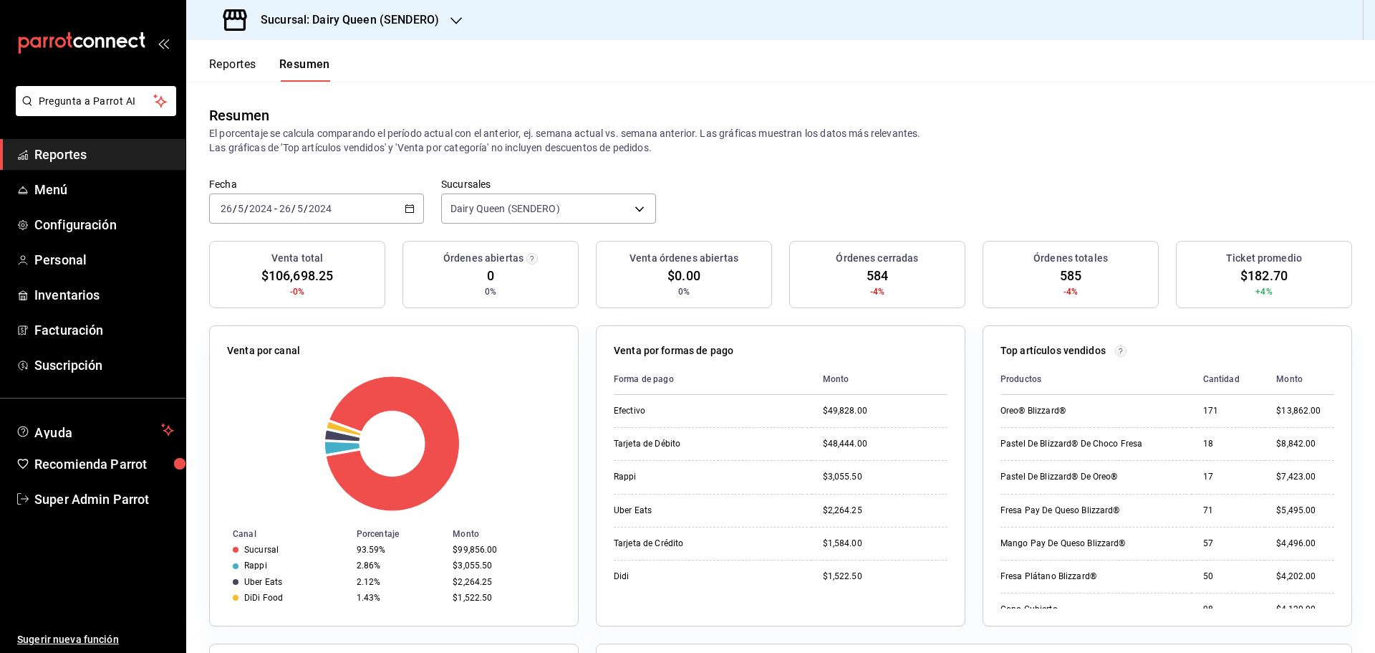
click at [381, 211] on div "[DATE] [DATE] - [DATE] [DATE]" at bounding box center [316, 208] width 215 height 30
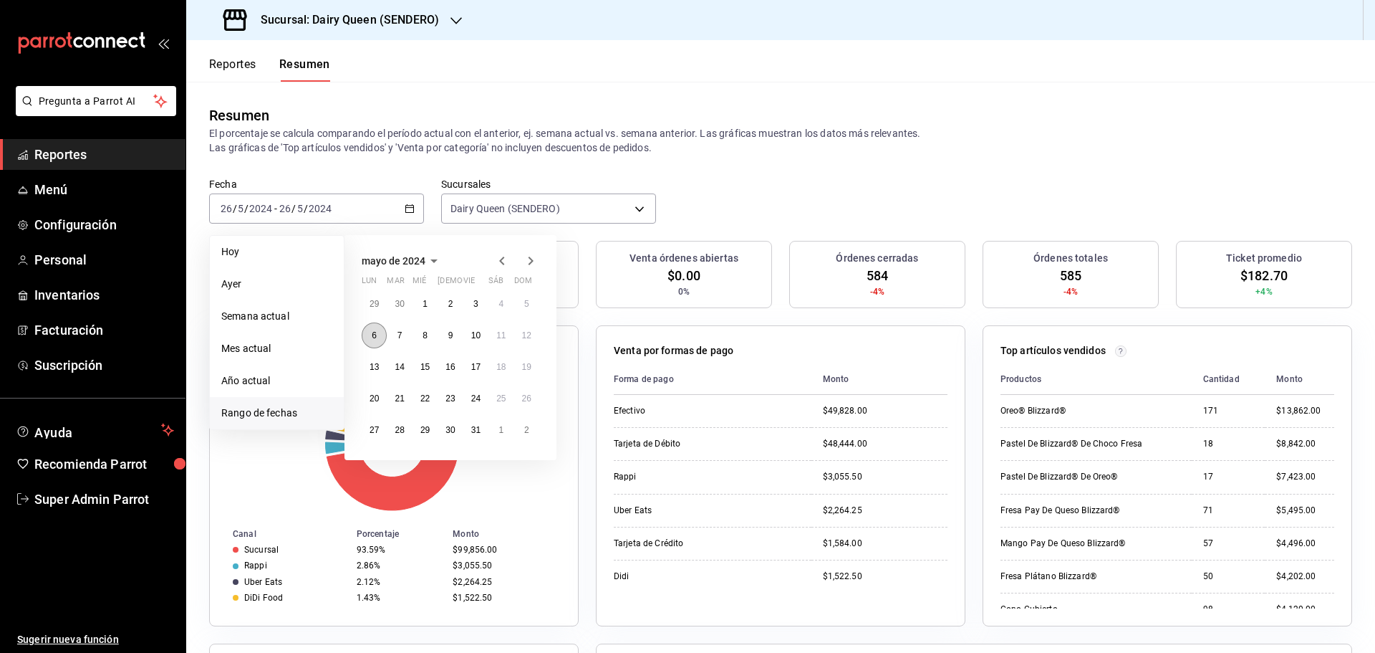
click at [378, 329] on button "6" at bounding box center [374, 335] width 25 height 26
click at [378, 330] on button "6" at bounding box center [374, 335] width 25 height 26
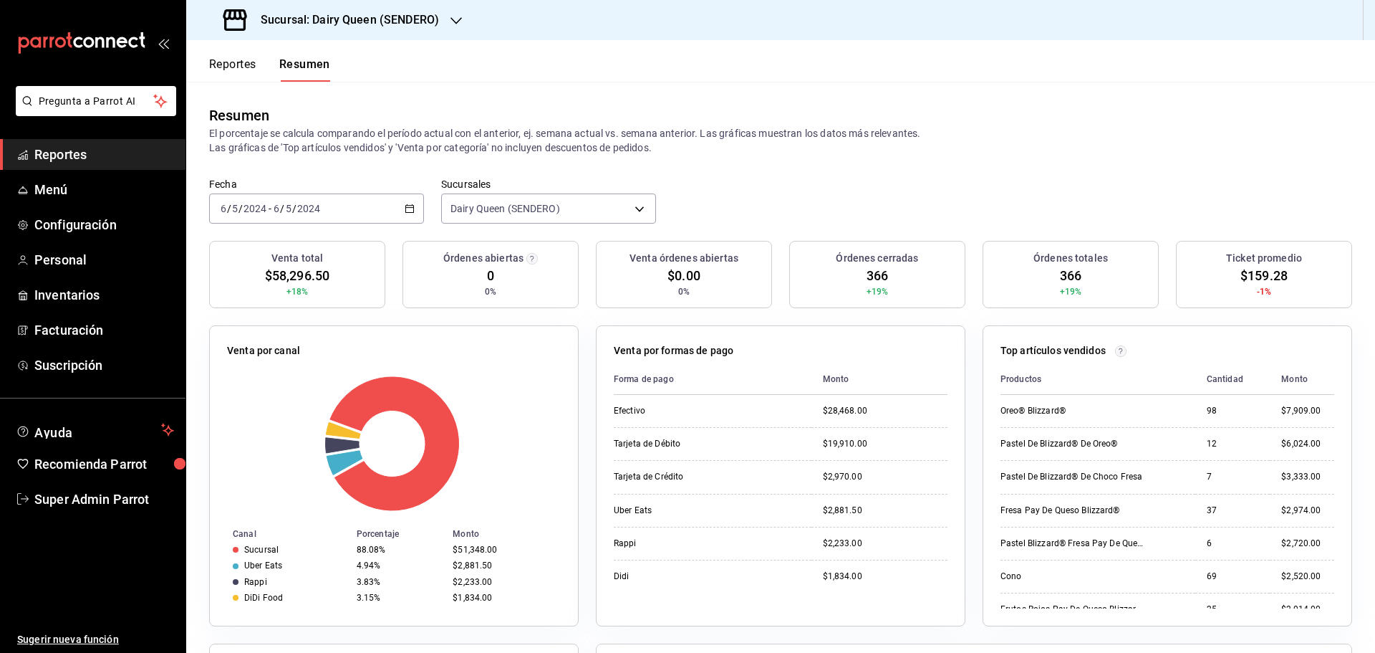
click at [365, 208] on div "[DATE] [DATE] - [DATE] [DATE]" at bounding box center [316, 208] width 215 height 30
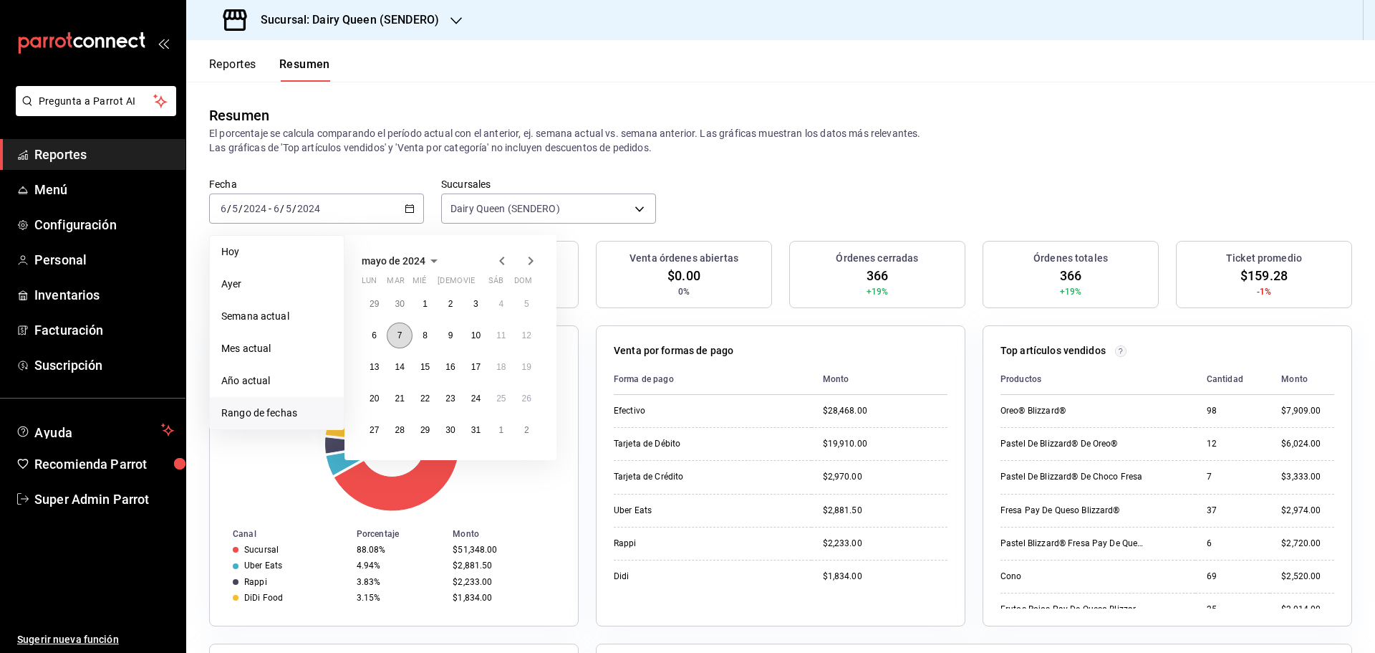
click at [395, 337] on button "7" at bounding box center [399, 335] width 25 height 26
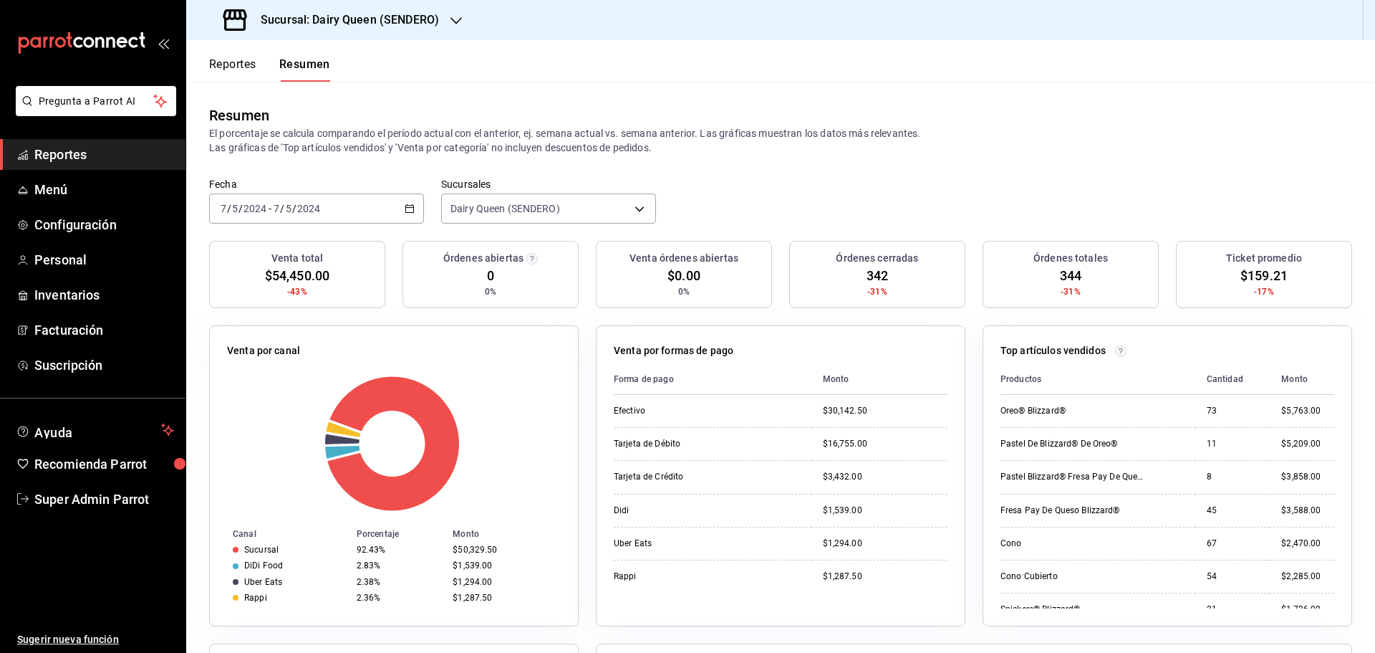
click at [327, 211] on div "[DATE] [DATE] - [DATE] [DATE]" at bounding box center [316, 208] width 215 height 30
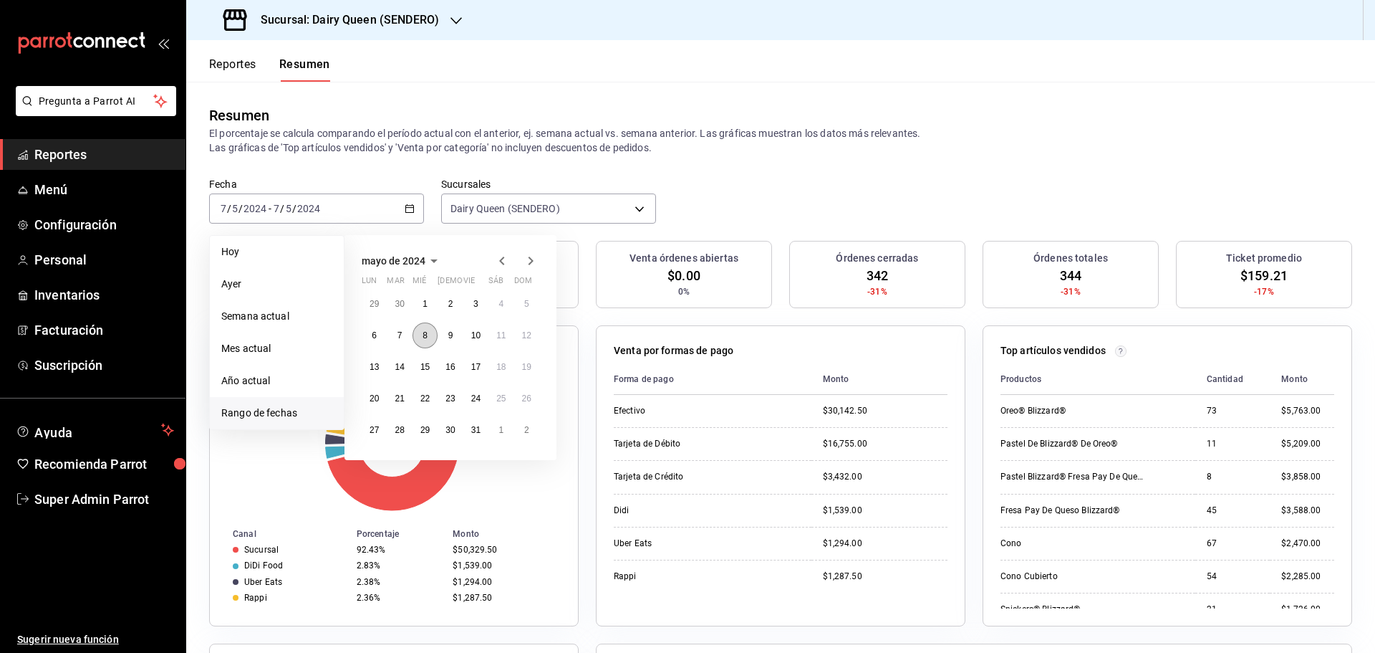
click at [420, 333] on button "8" at bounding box center [425, 335] width 25 height 26
click at [420, 334] on button "8" at bounding box center [425, 335] width 25 height 26
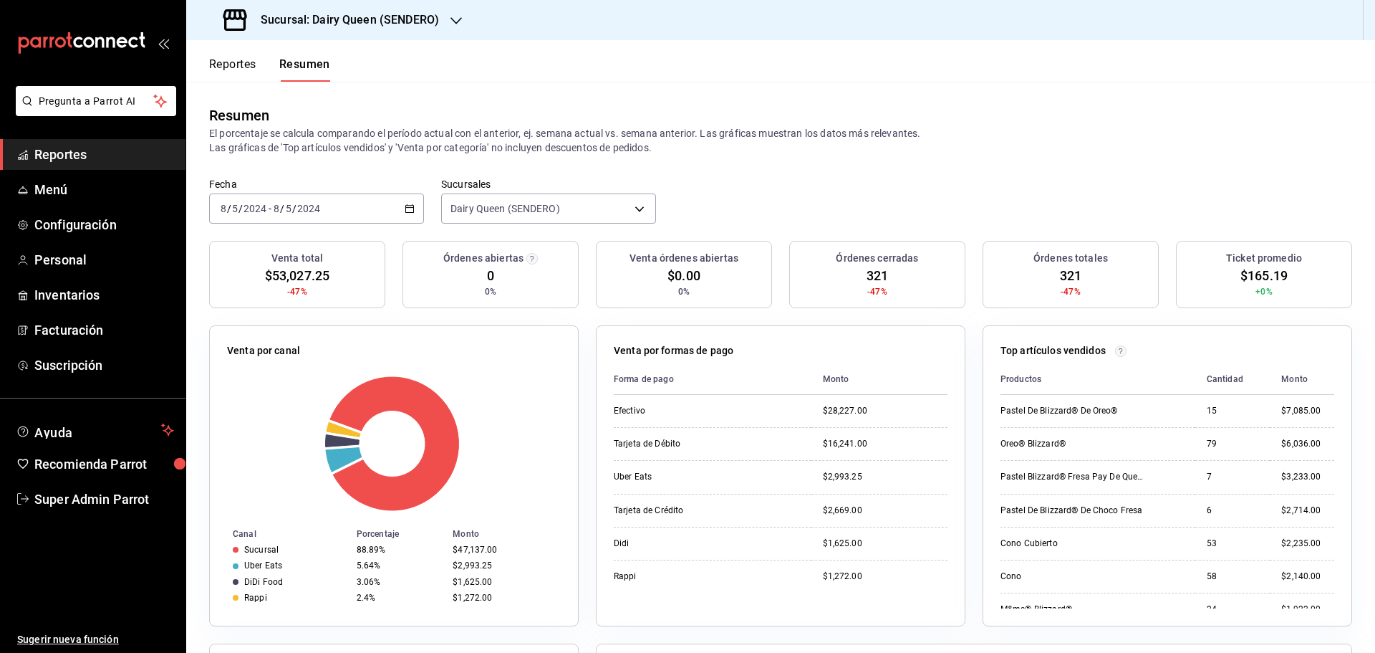
click at [335, 208] on div "[DATE] [DATE] - [DATE] [DATE]" at bounding box center [316, 208] width 215 height 30
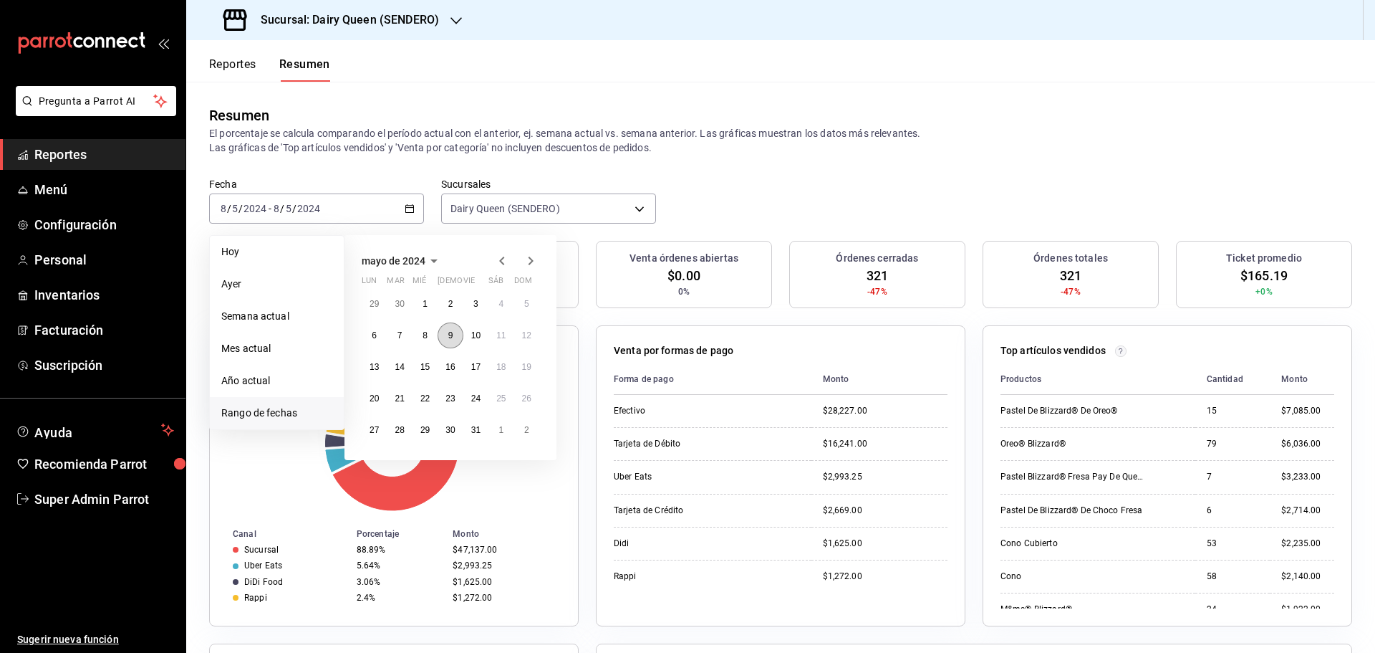
click at [453, 337] on button "9" at bounding box center [450, 335] width 25 height 26
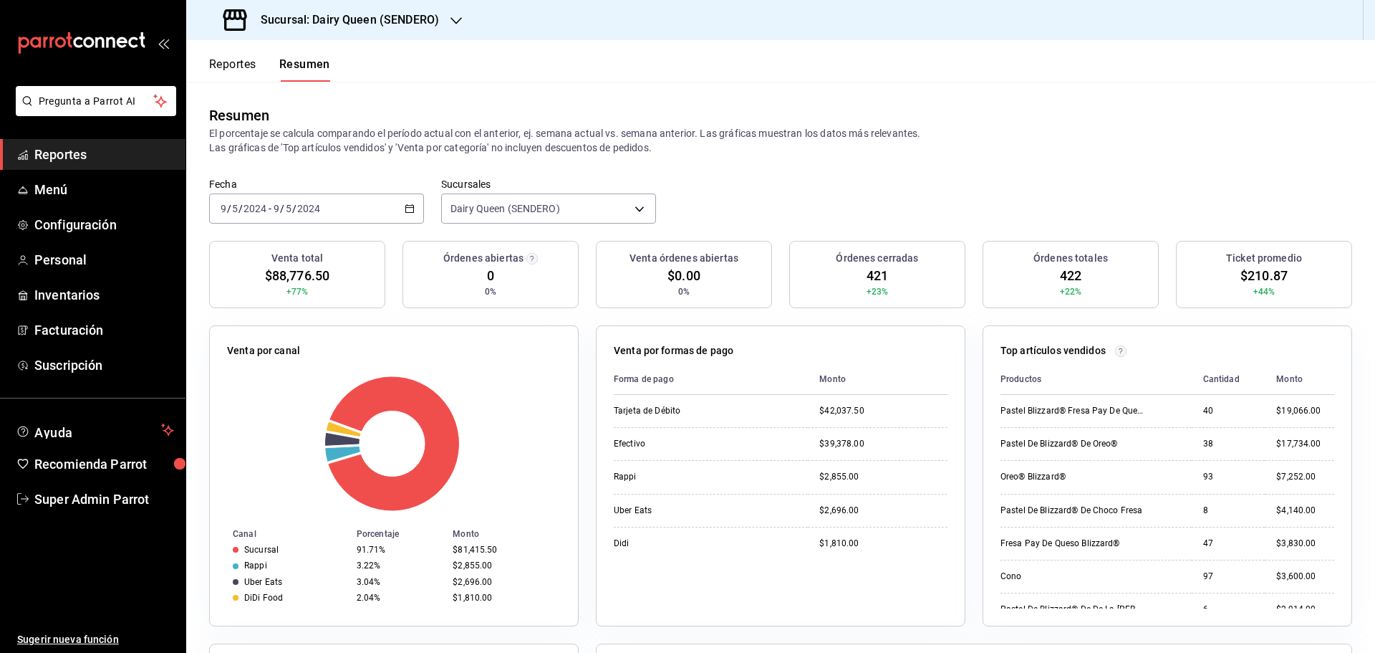
click at [380, 203] on div "[DATE] [DATE] - [DATE] [DATE]" at bounding box center [316, 208] width 215 height 30
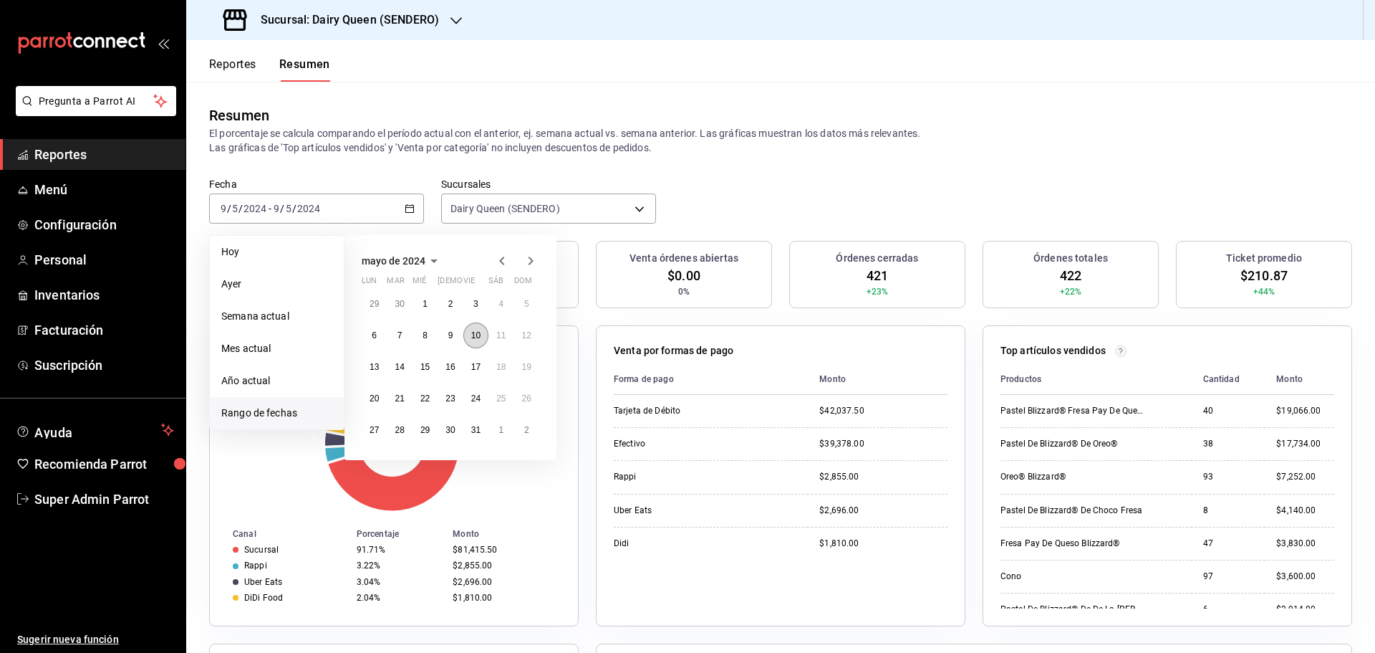
click at [477, 336] on abbr "10" at bounding box center [475, 335] width 9 height 10
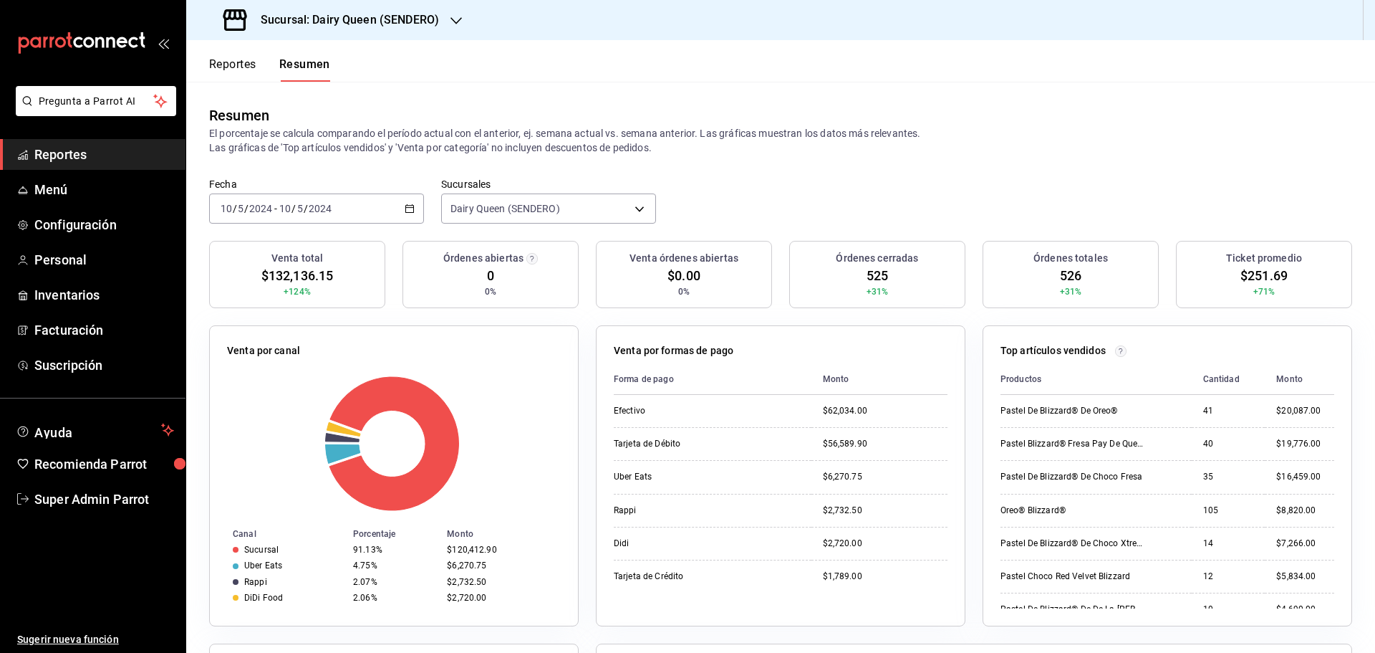
click at [324, 214] on input "2024" at bounding box center [320, 208] width 24 height 11
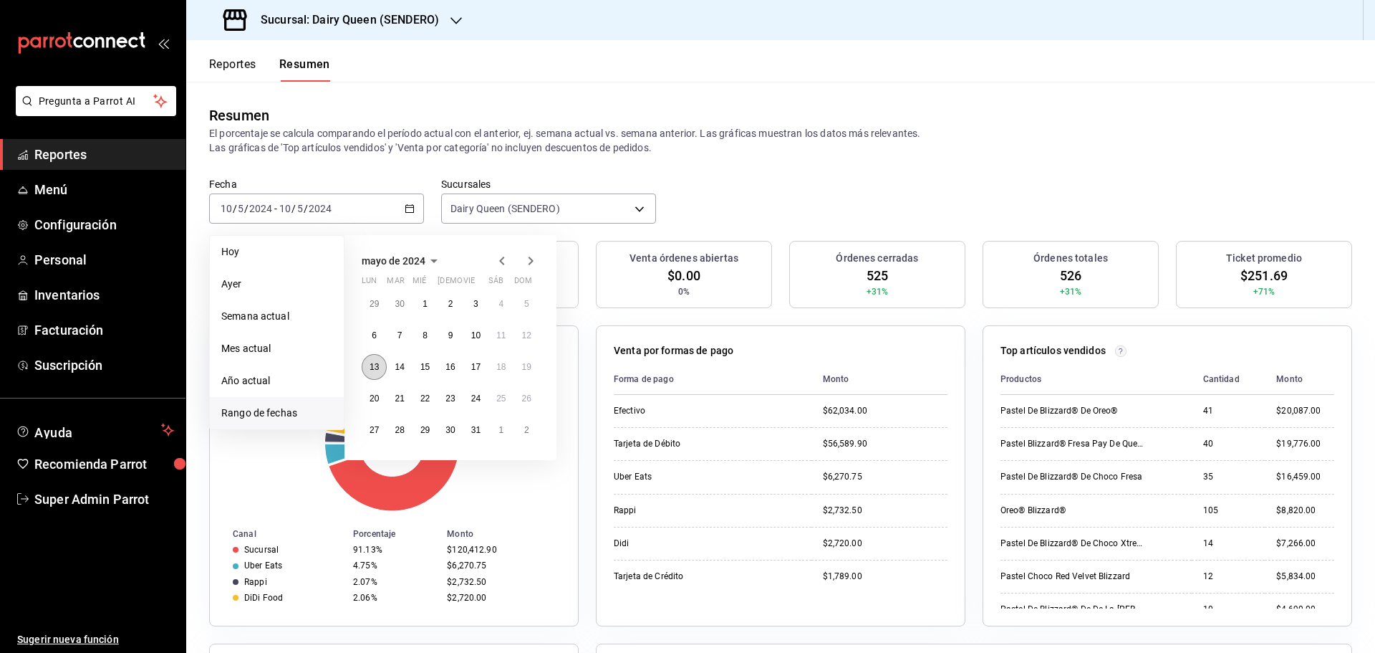
click at [380, 374] on button "13" at bounding box center [374, 367] width 25 height 26
click at [379, 374] on button "13" at bounding box center [374, 367] width 25 height 26
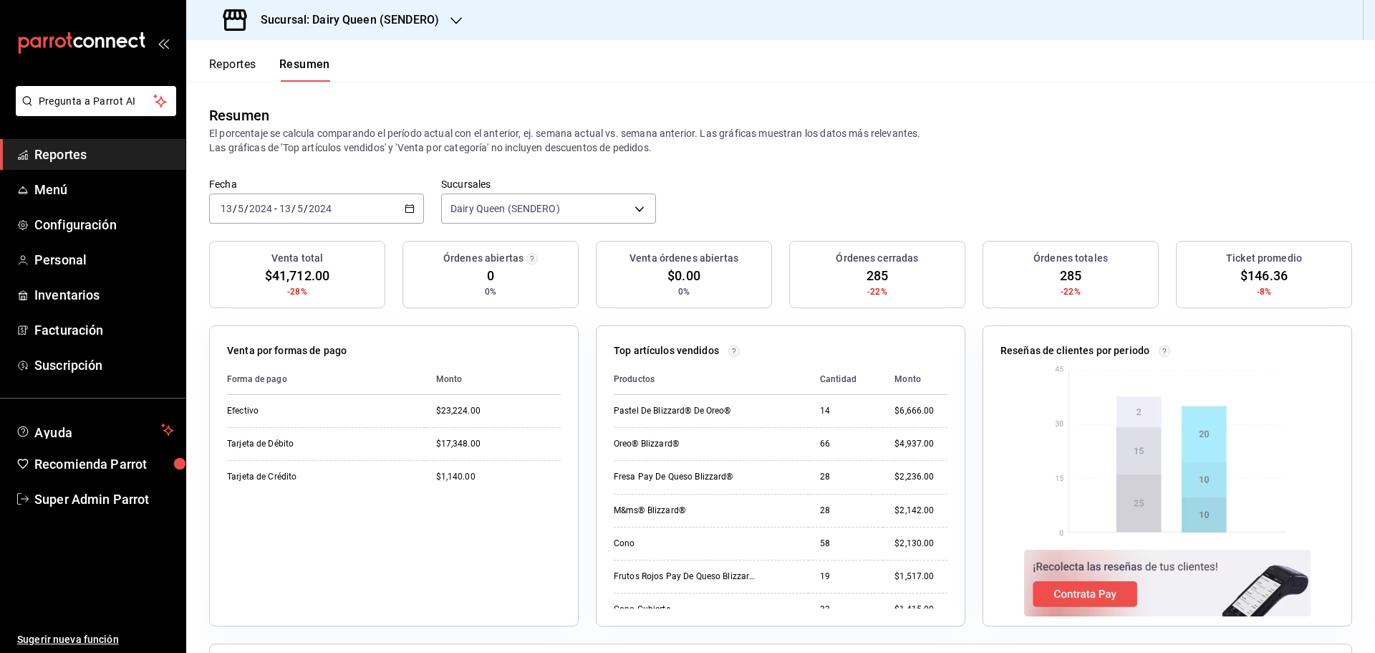
click at [351, 214] on div "[DATE] [DATE] - [DATE] [DATE]" at bounding box center [316, 208] width 215 height 30
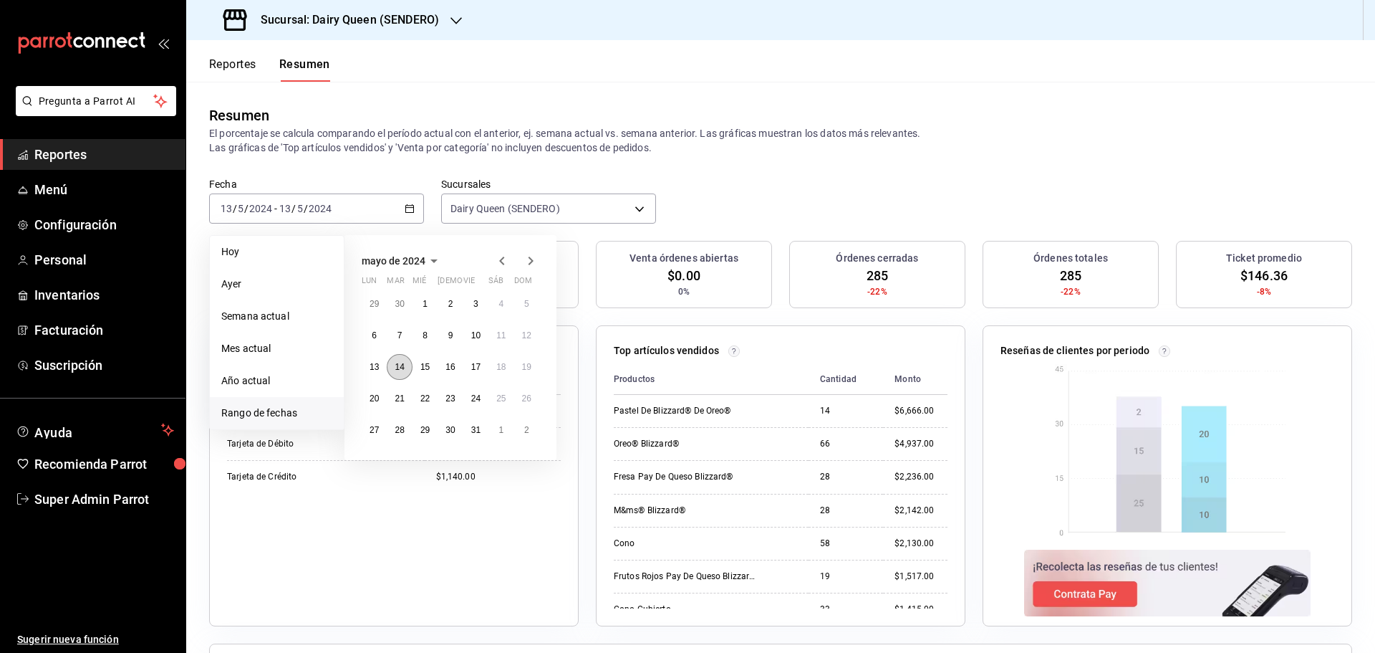
click at [400, 368] on abbr "14" at bounding box center [399, 367] width 9 height 10
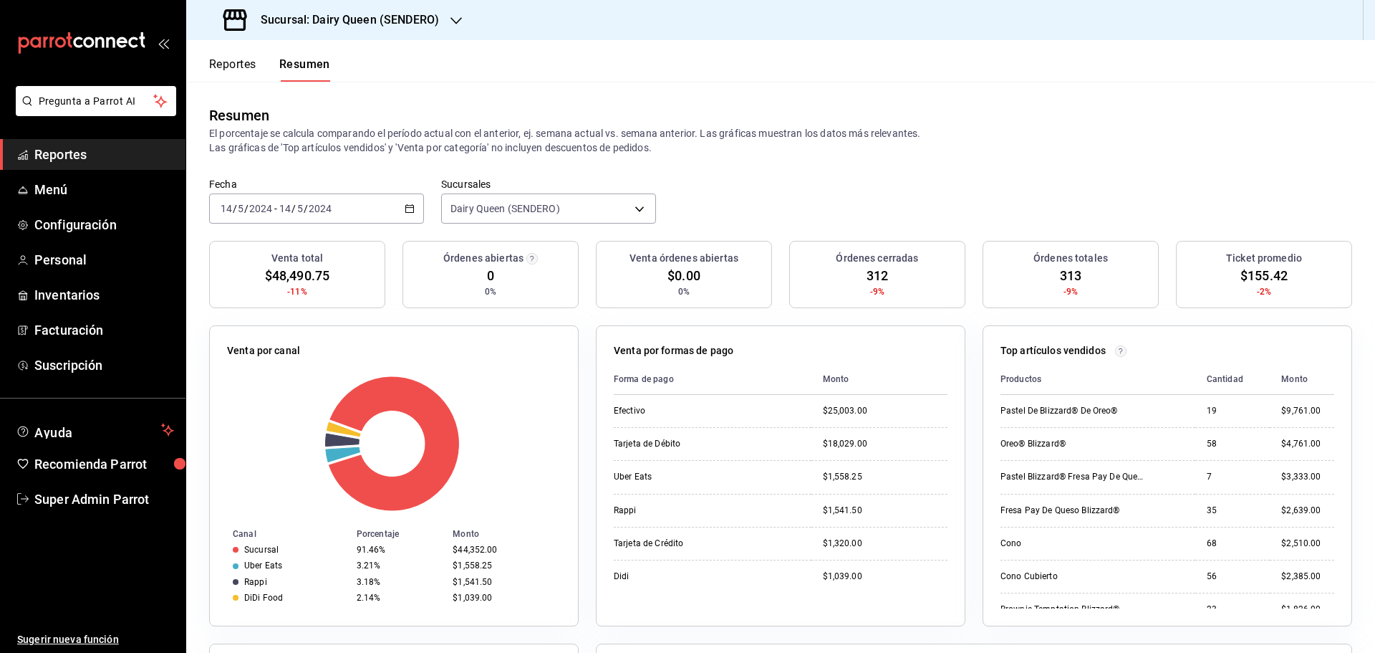
click at [299, 208] on input "5" at bounding box center [300, 208] width 7 height 11
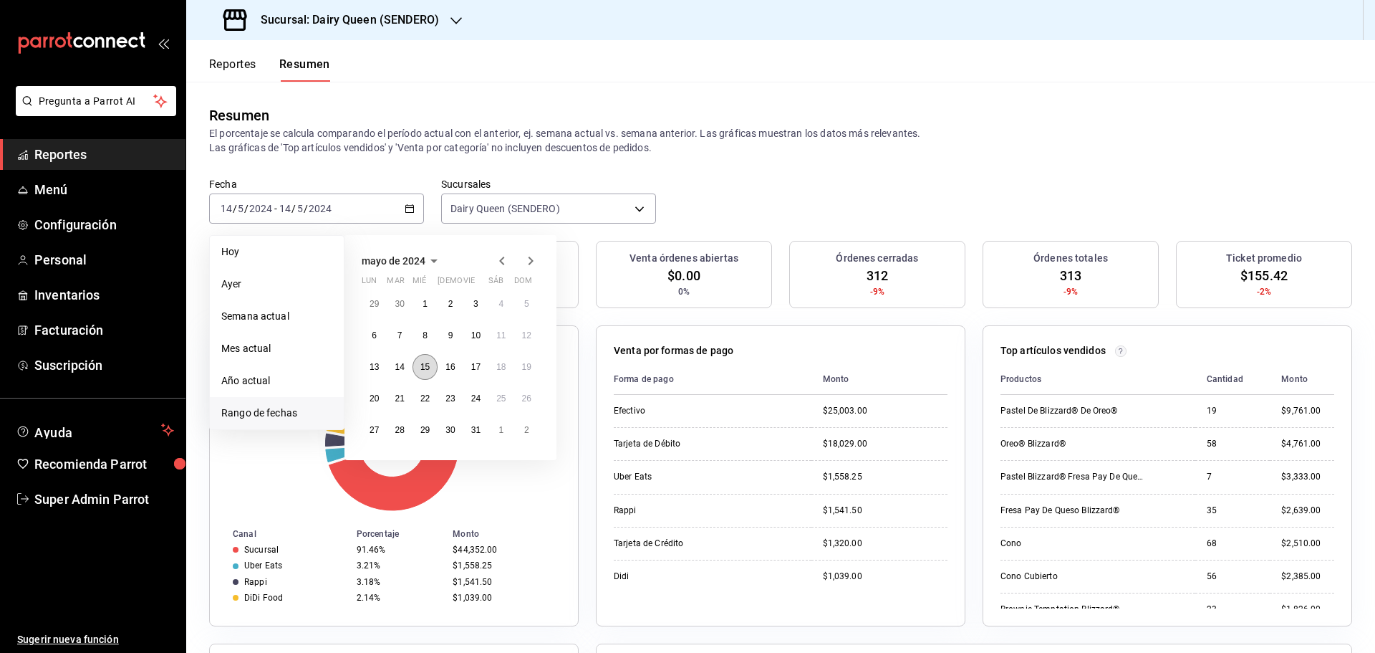
click at [417, 370] on button "15" at bounding box center [425, 367] width 25 height 26
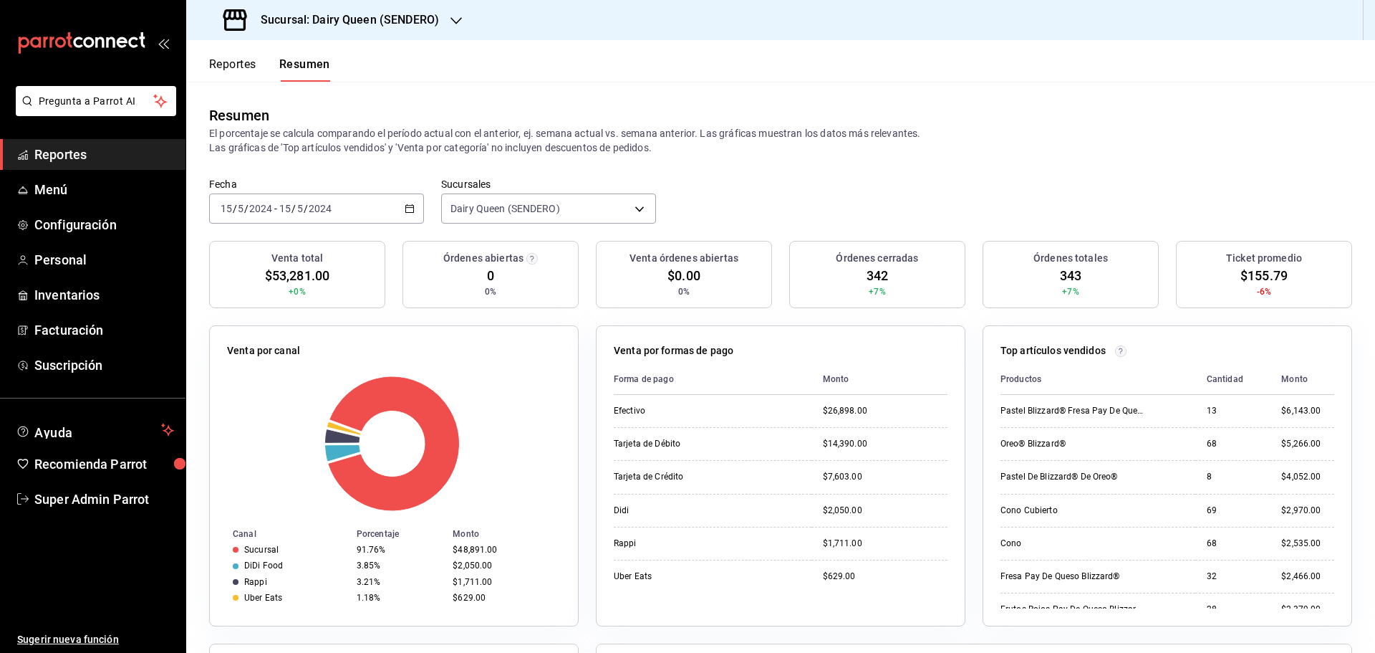
click at [354, 207] on div "[DATE] [DATE] - [DATE] [DATE]" at bounding box center [316, 208] width 215 height 30
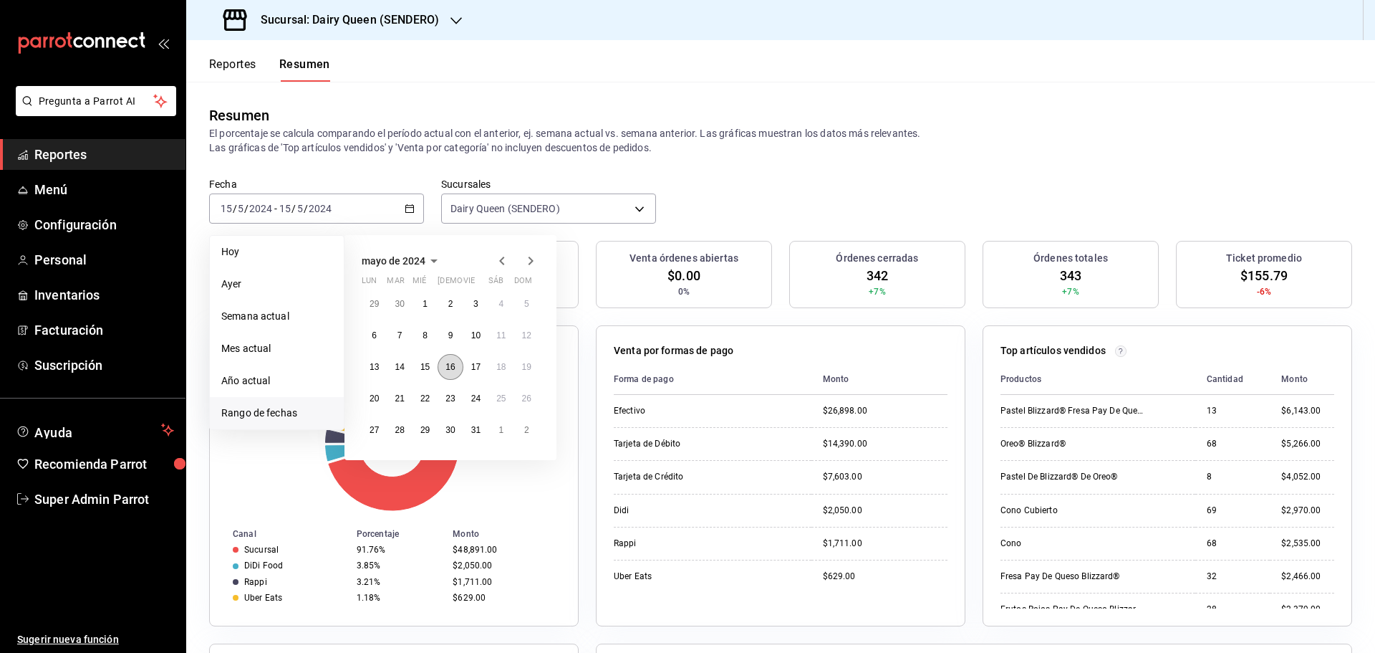
click at [451, 374] on button "16" at bounding box center [450, 367] width 25 height 26
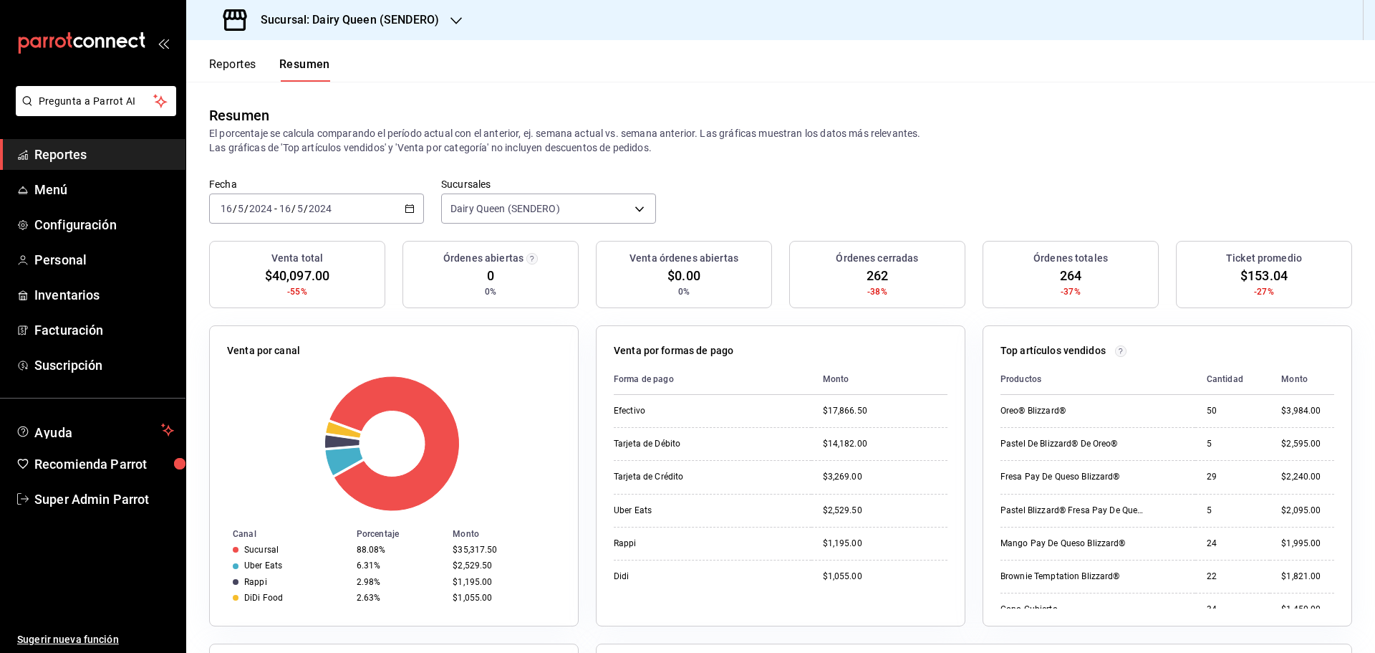
click at [370, 196] on div "[DATE] [DATE] - [DATE] [DATE]" at bounding box center [316, 208] width 215 height 30
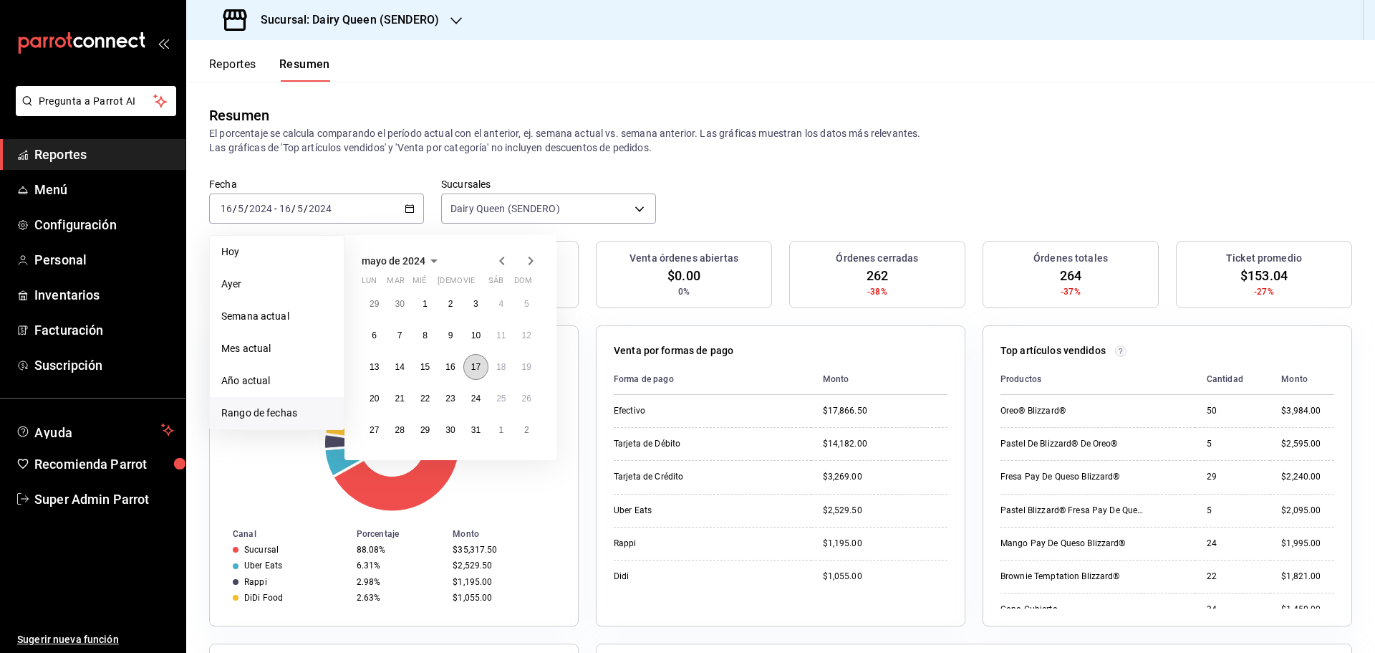
click at [482, 371] on button "17" at bounding box center [475, 367] width 25 height 26
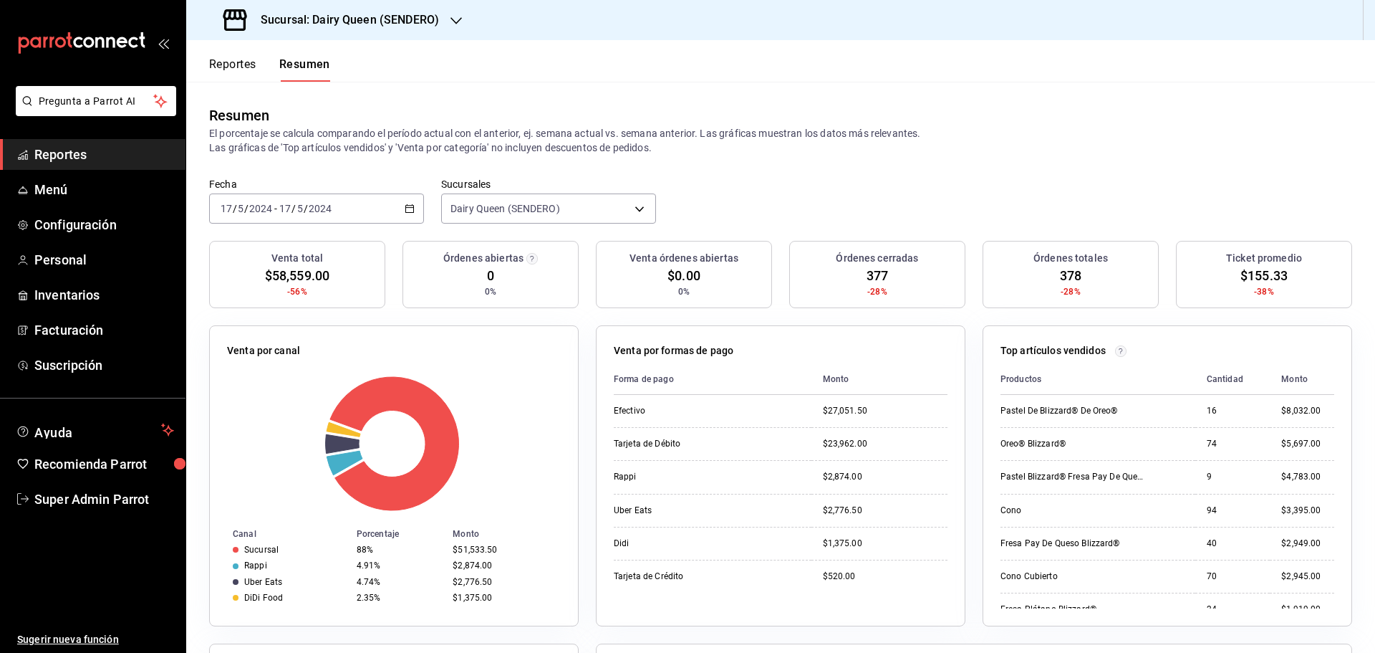
click at [369, 206] on div "[DATE] [DATE] - [DATE] [DATE]" at bounding box center [316, 208] width 215 height 30
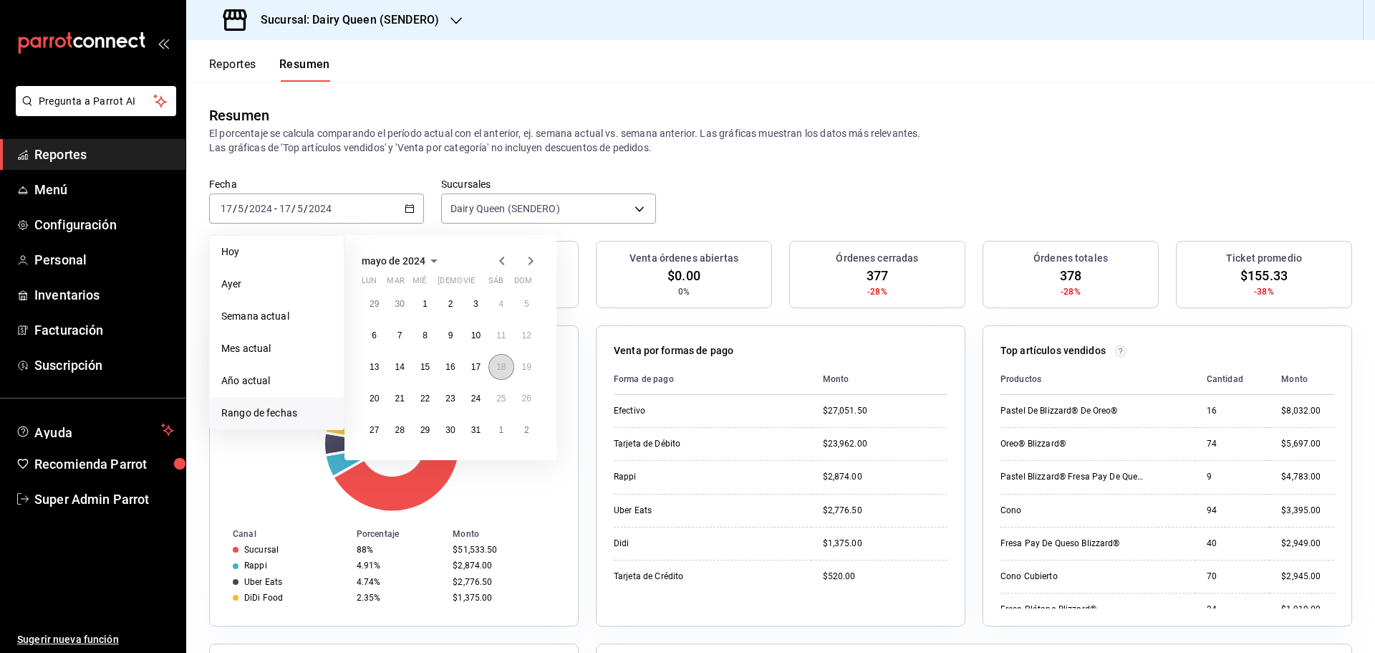
click at [502, 369] on abbr "18" at bounding box center [500, 367] width 9 height 10
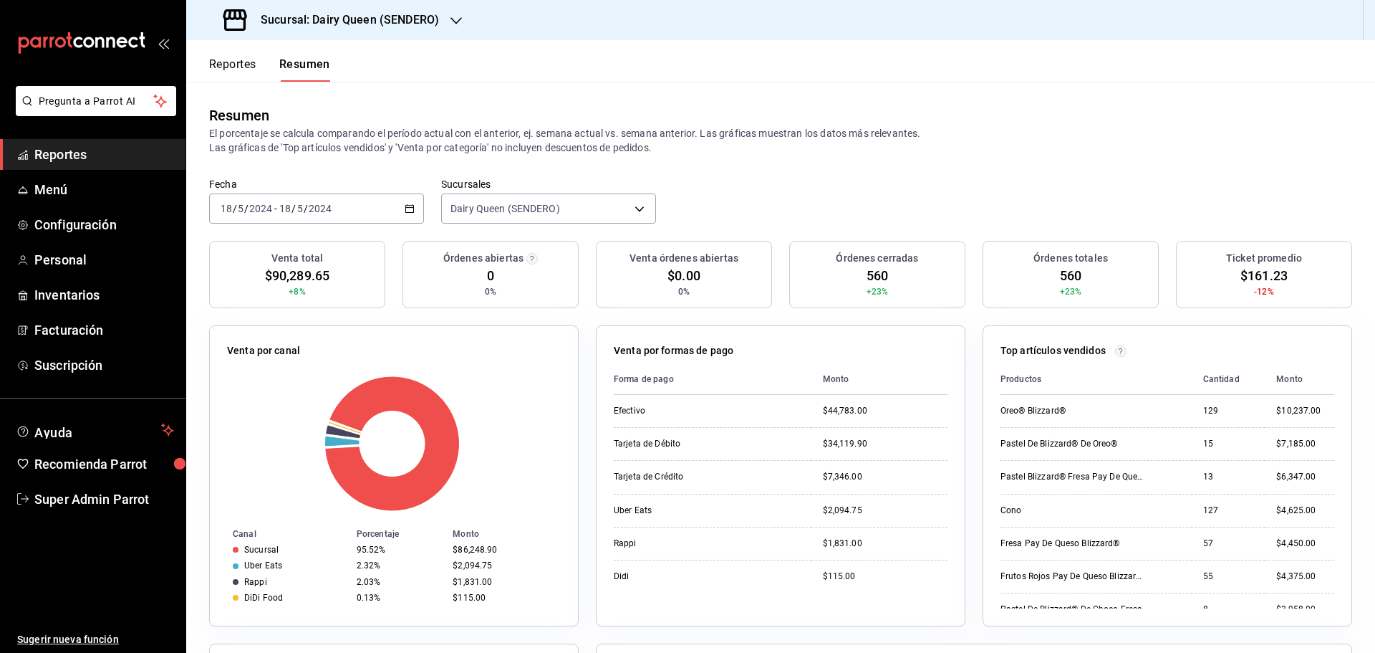
click at [391, 201] on div "[DATE] [DATE] - [DATE] [DATE]" at bounding box center [316, 208] width 215 height 30
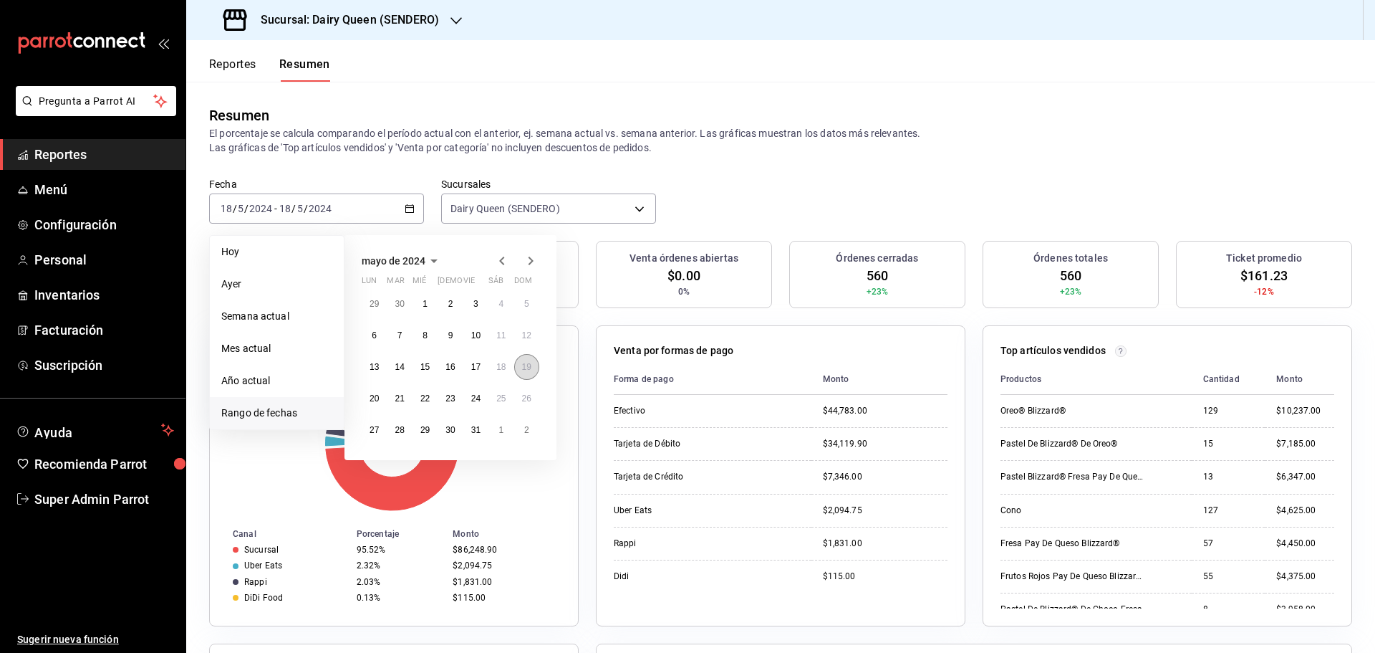
click at [526, 367] on abbr "19" at bounding box center [526, 367] width 9 height 10
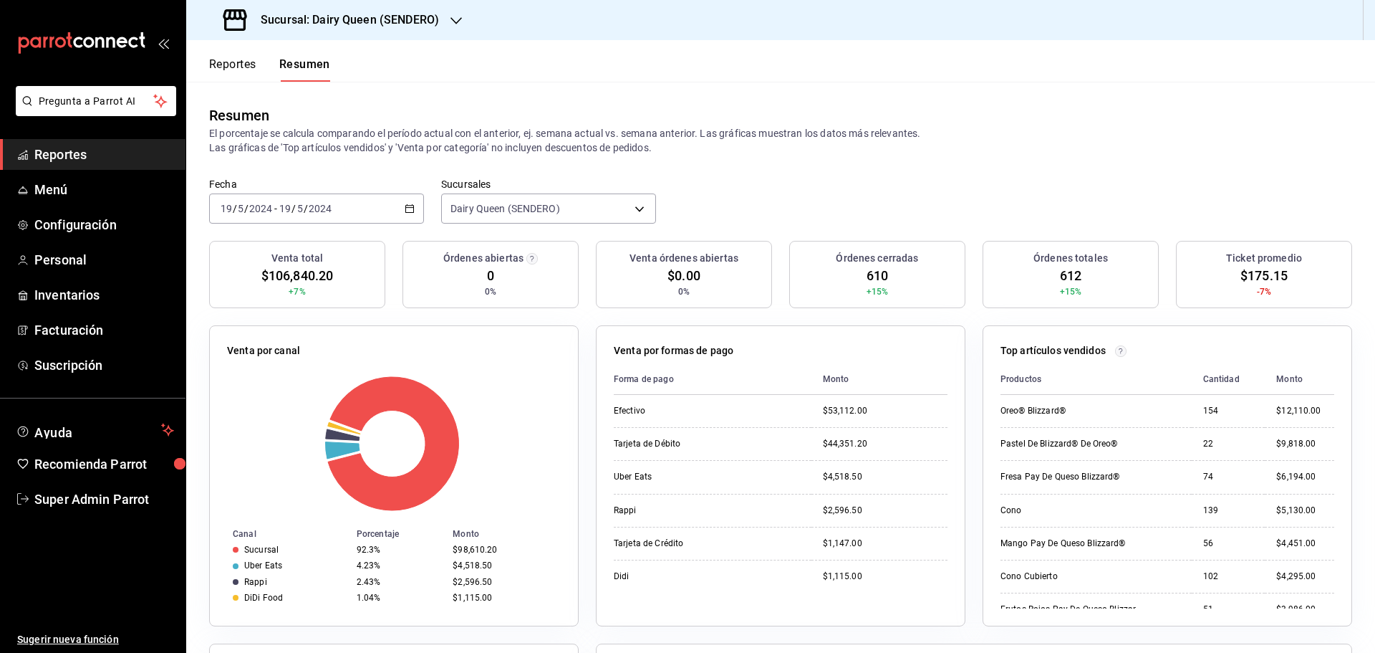
click at [298, 210] on input "5" at bounding box center [300, 208] width 7 height 11
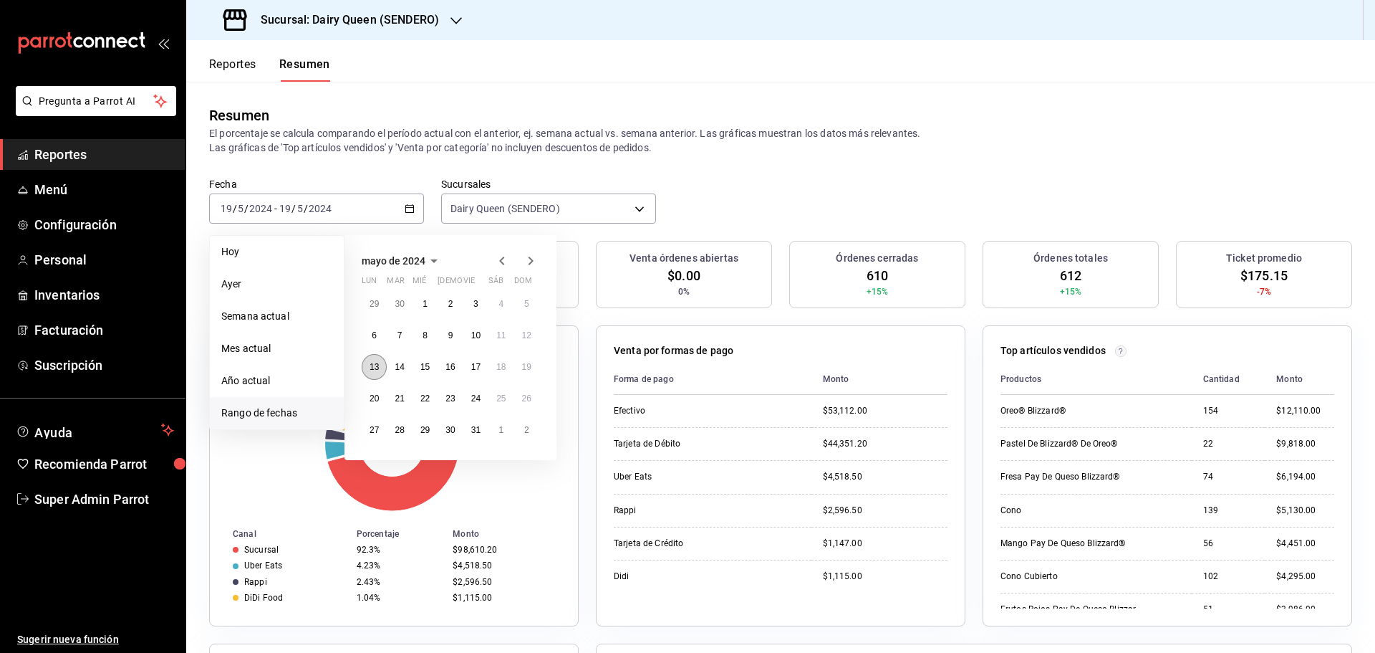
click at [372, 367] on abbr "13" at bounding box center [374, 367] width 9 height 10
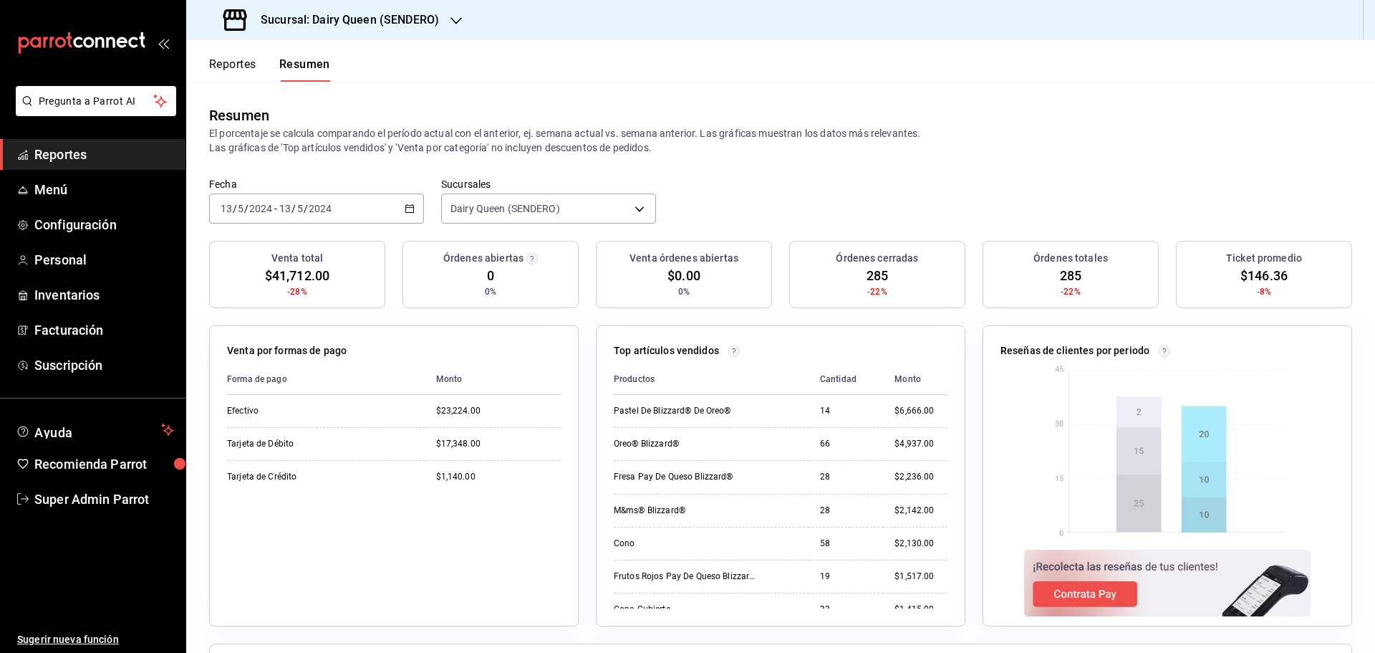
click at [252, 214] on input "2024" at bounding box center [261, 208] width 24 height 11
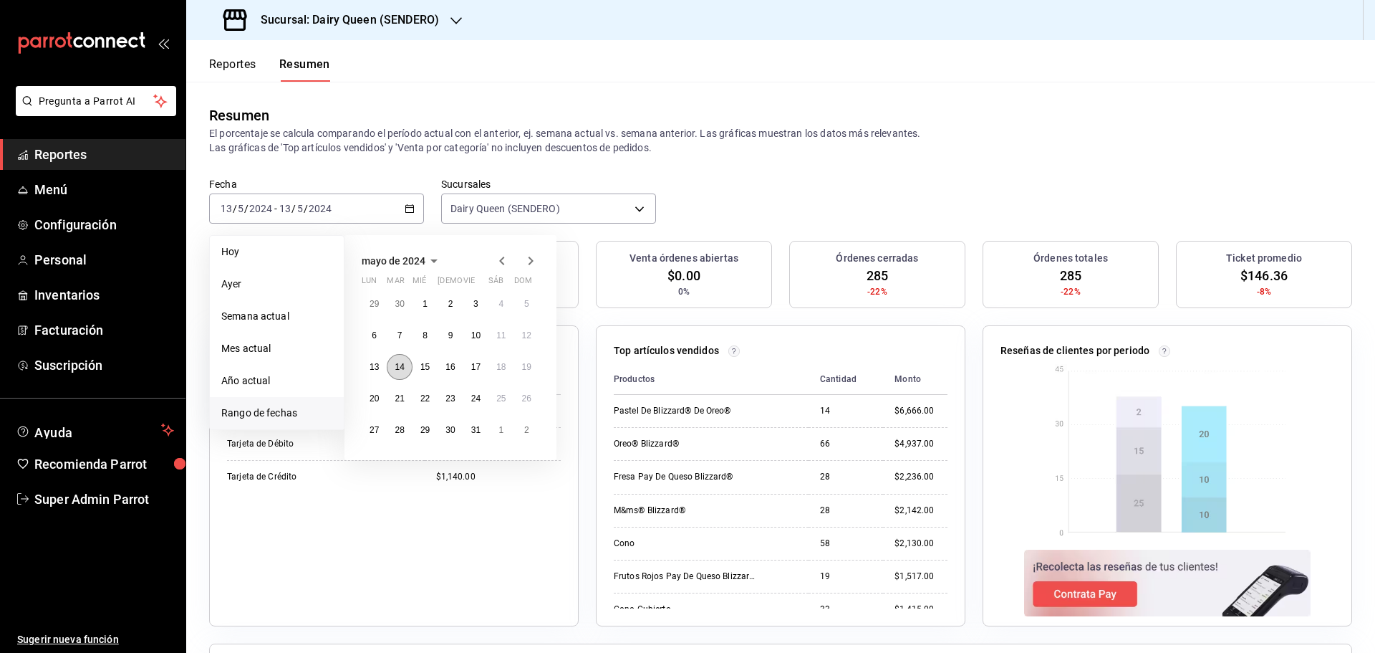
click at [391, 370] on button "14" at bounding box center [399, 367] width 25 height 26
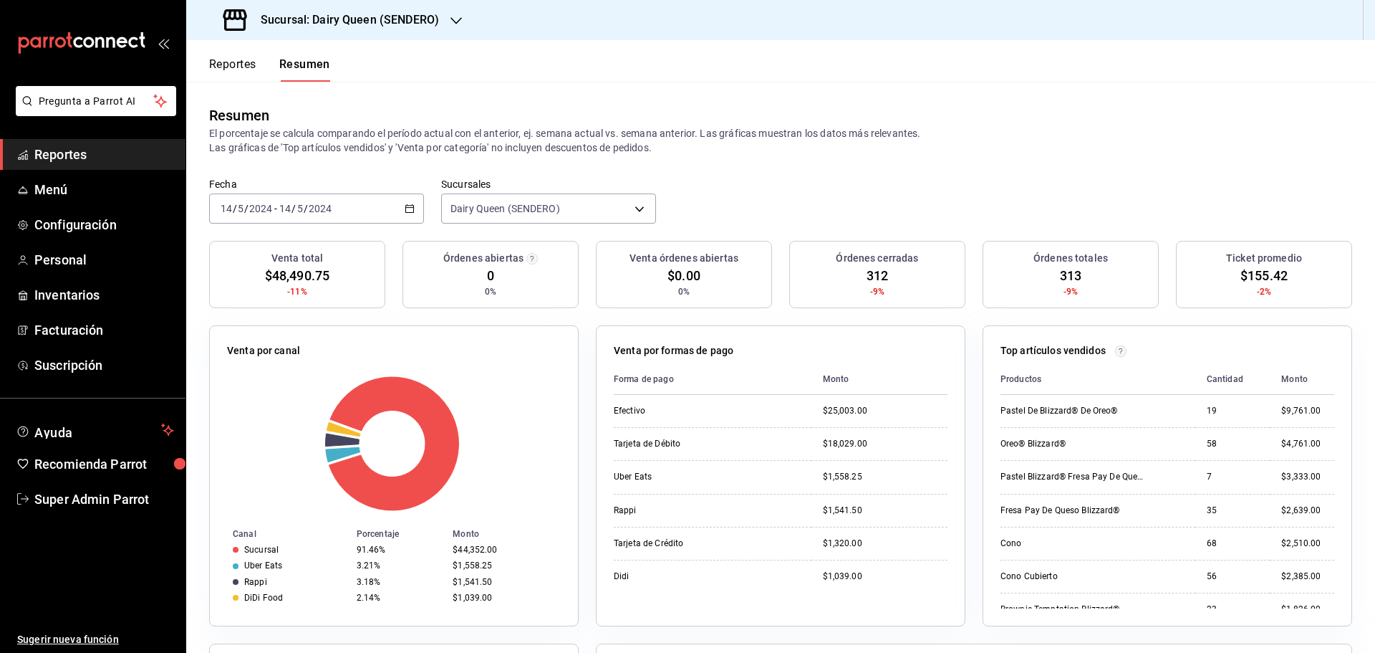
click at [254, 207] on input "2024" at bounding box center [261, 208] width 24 height 11
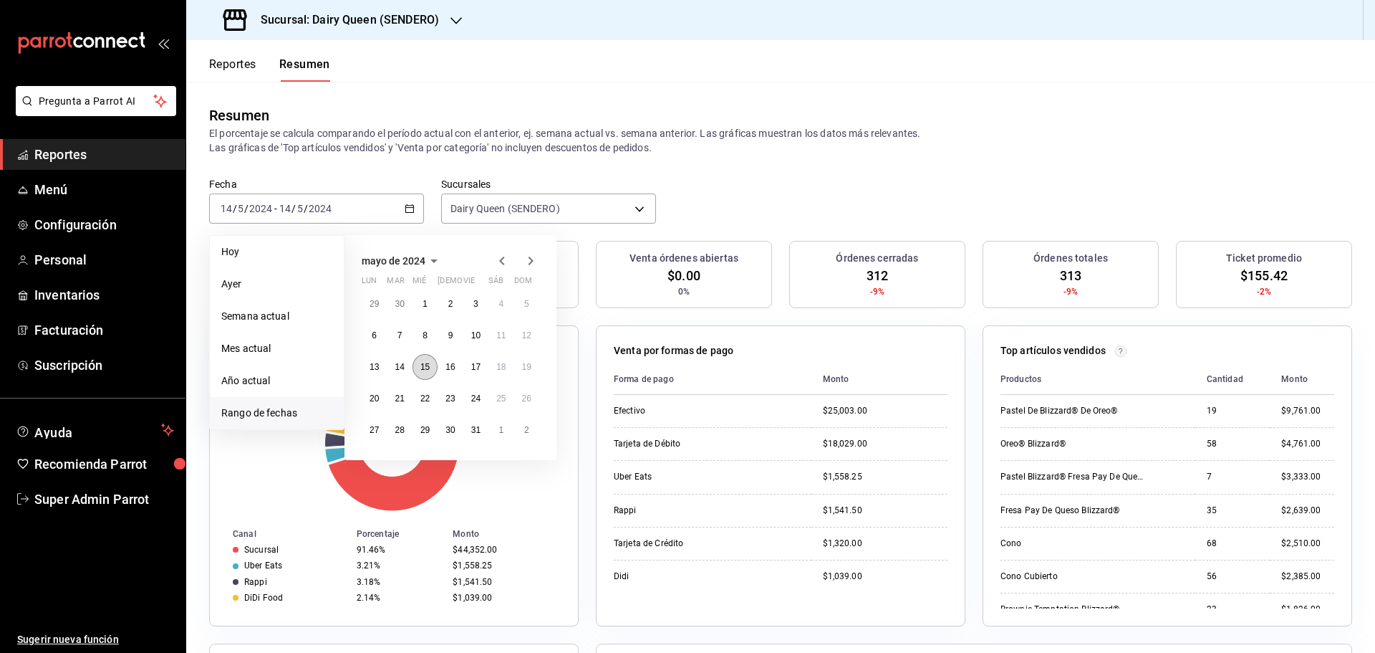
click at [418, 365] on button "15" at bounding box center [425, 367] width 25 height 26
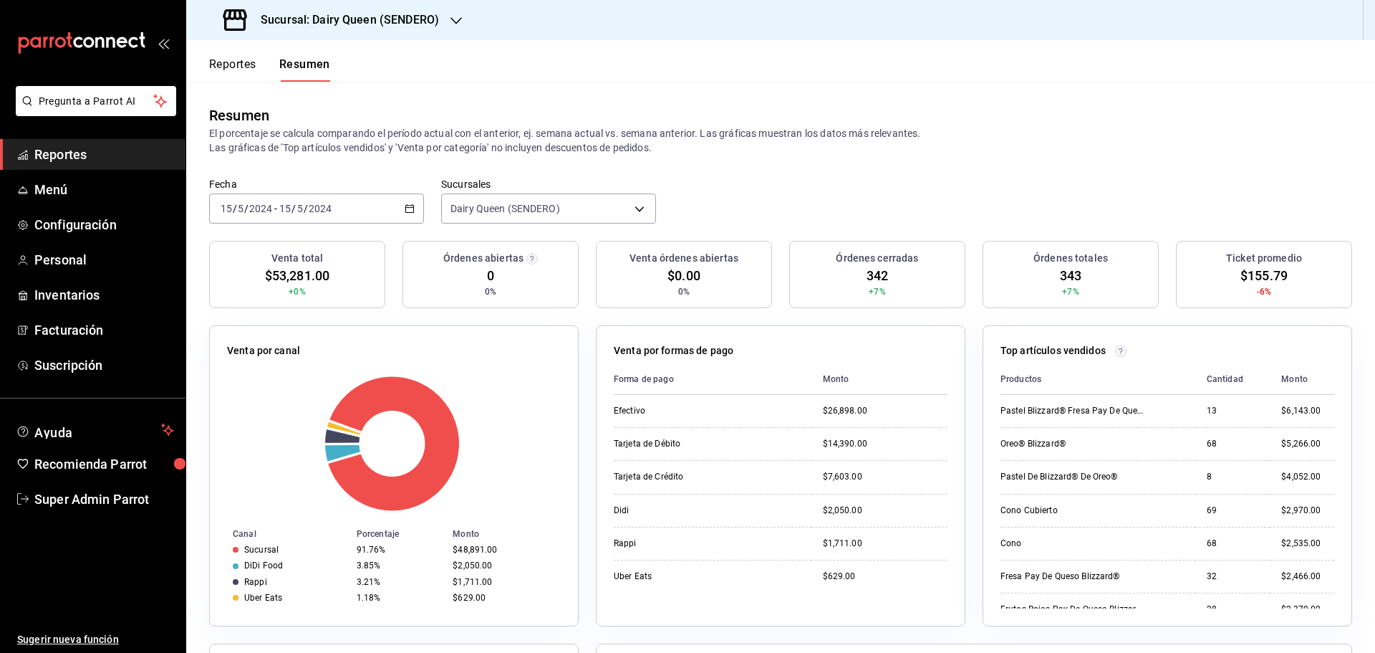
click at [299, 211] on input "5" at bounding box center [300, 208] width 7 height 11
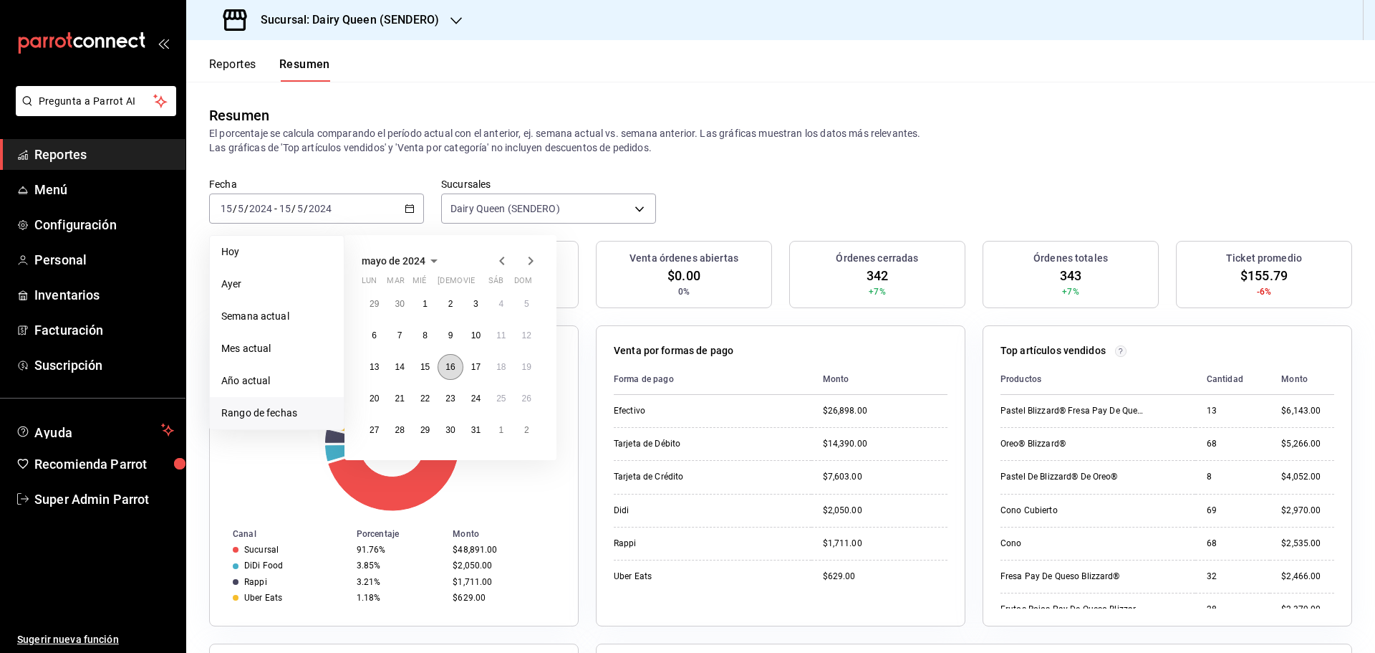
click at [454, 367] on abbr "16" at bounding box center [450, 367] width 9 height 10
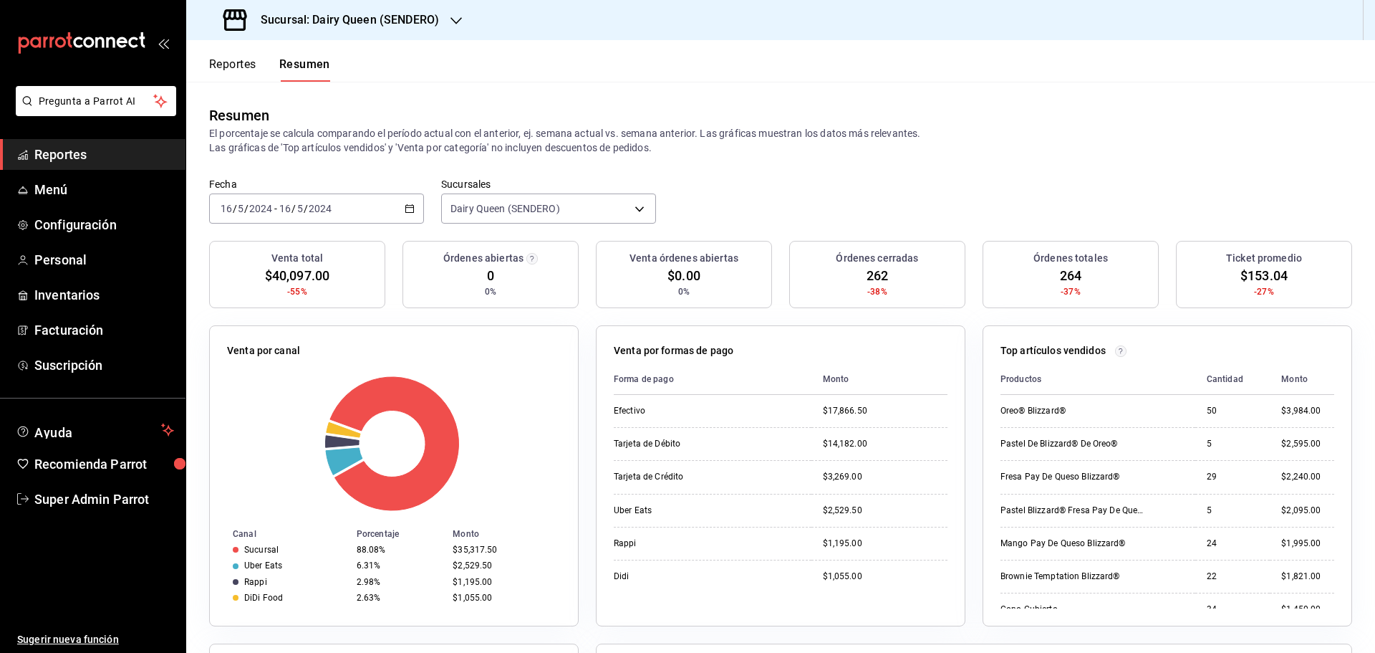
click at [286, 205] on input "16" at bounding box center [285, 208] width 13 height 11
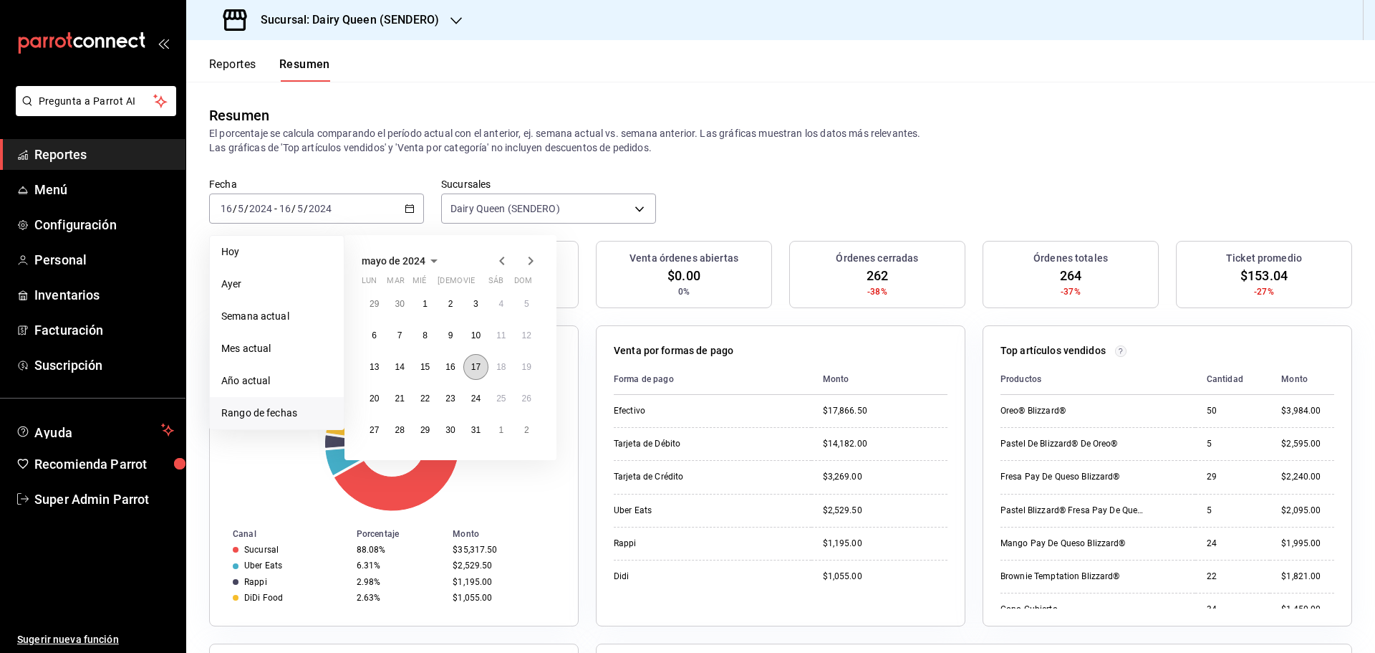
click at [474, 365] on abbr "17" at bounding box center [475, 367] width 9 height 10
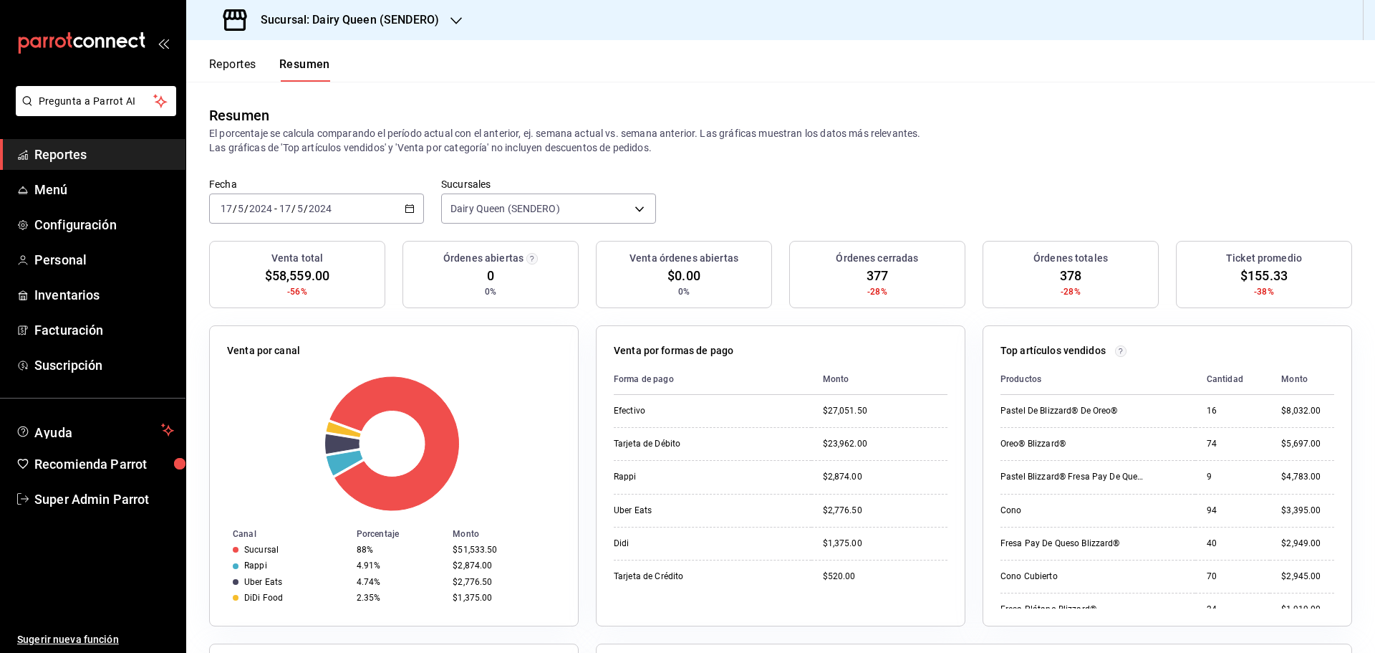
click at [246, 203] on span "/" at bounding box center [246, 208] width 4 height 11
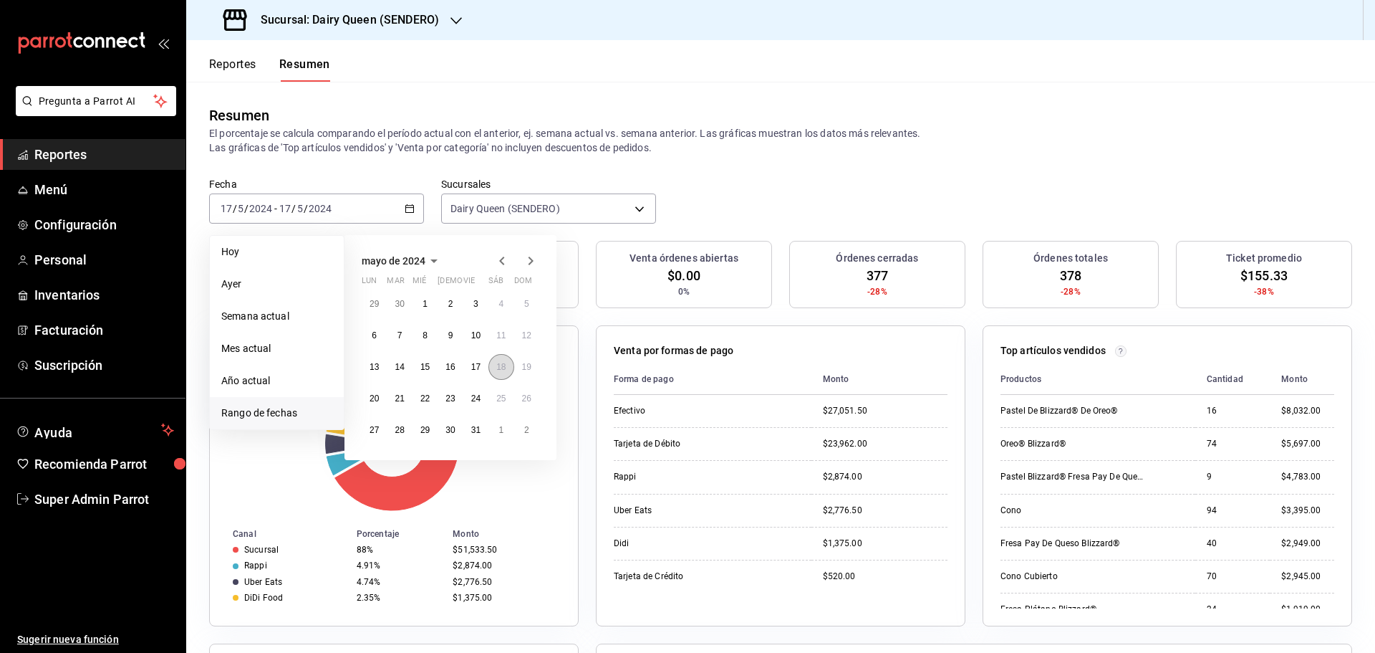
click at [491, 370] on button "18" at bounding box center [501, 367] width 25 height 26
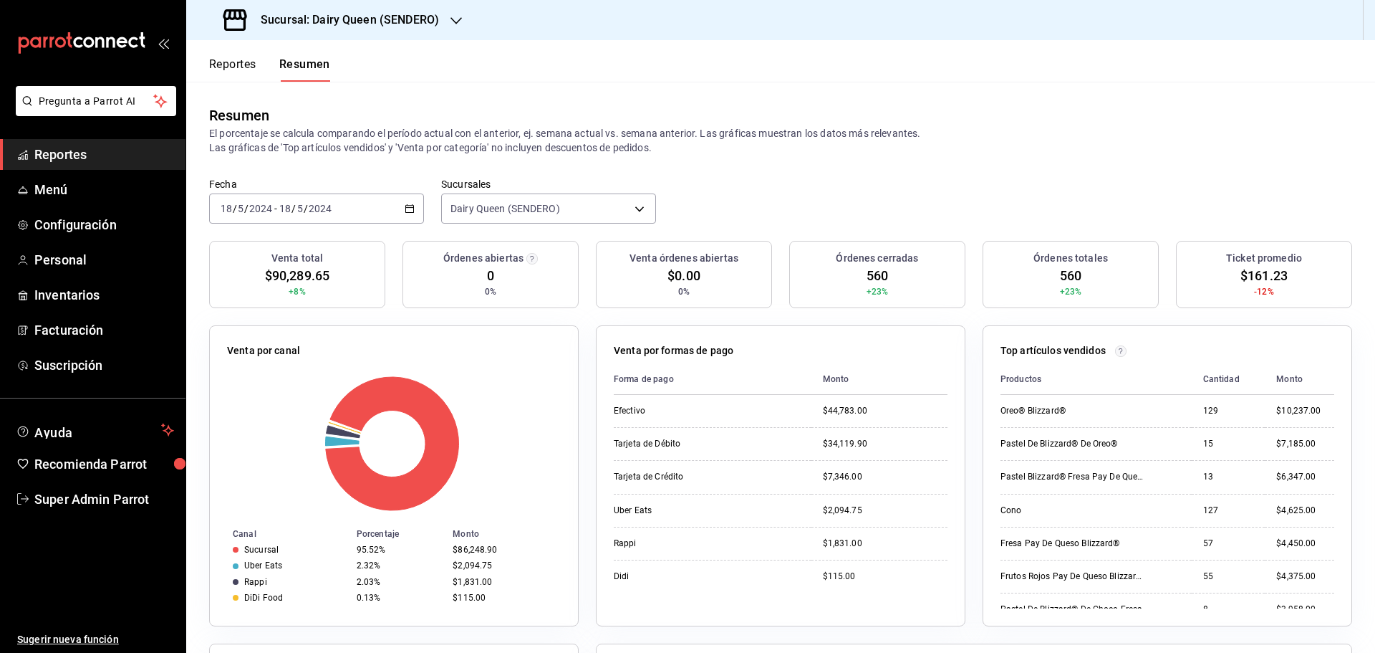
click at [323, 211] on input "2024" at bounding box center [320, 208] width 24 height 11
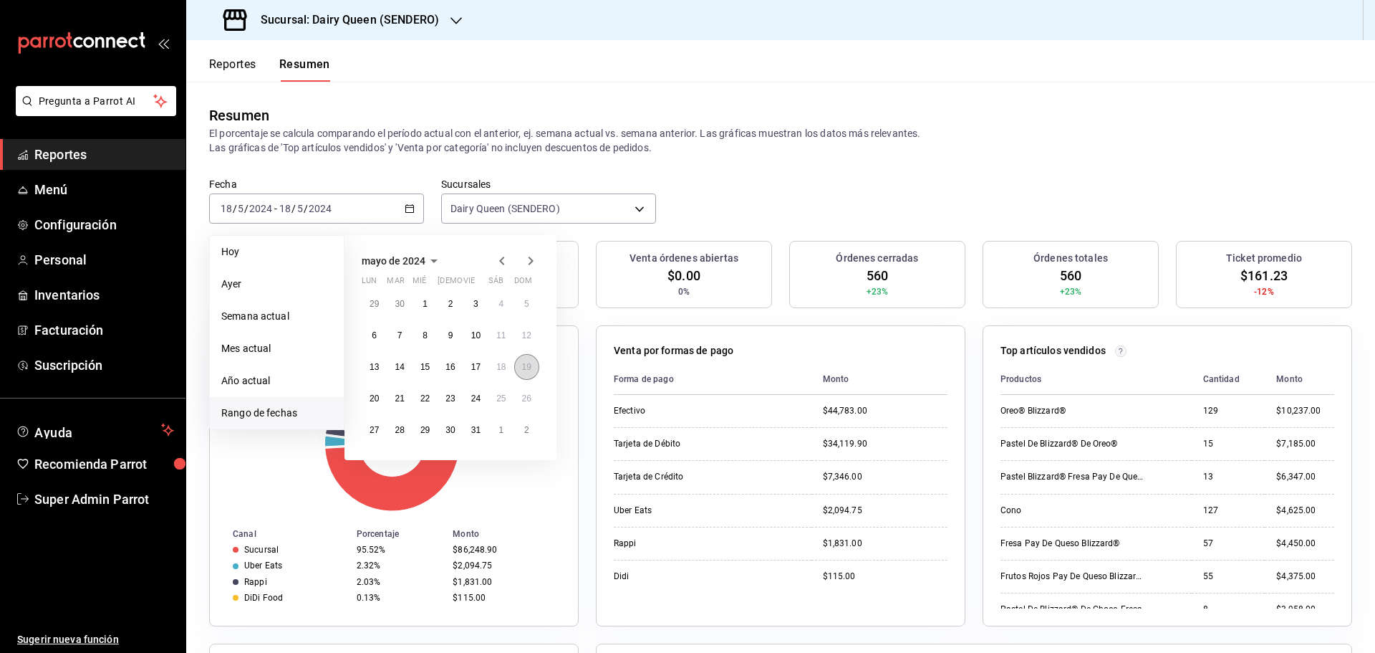
click at [522, 370] on abbr "19" at bounding box center [526, 367] width 9 height 10
